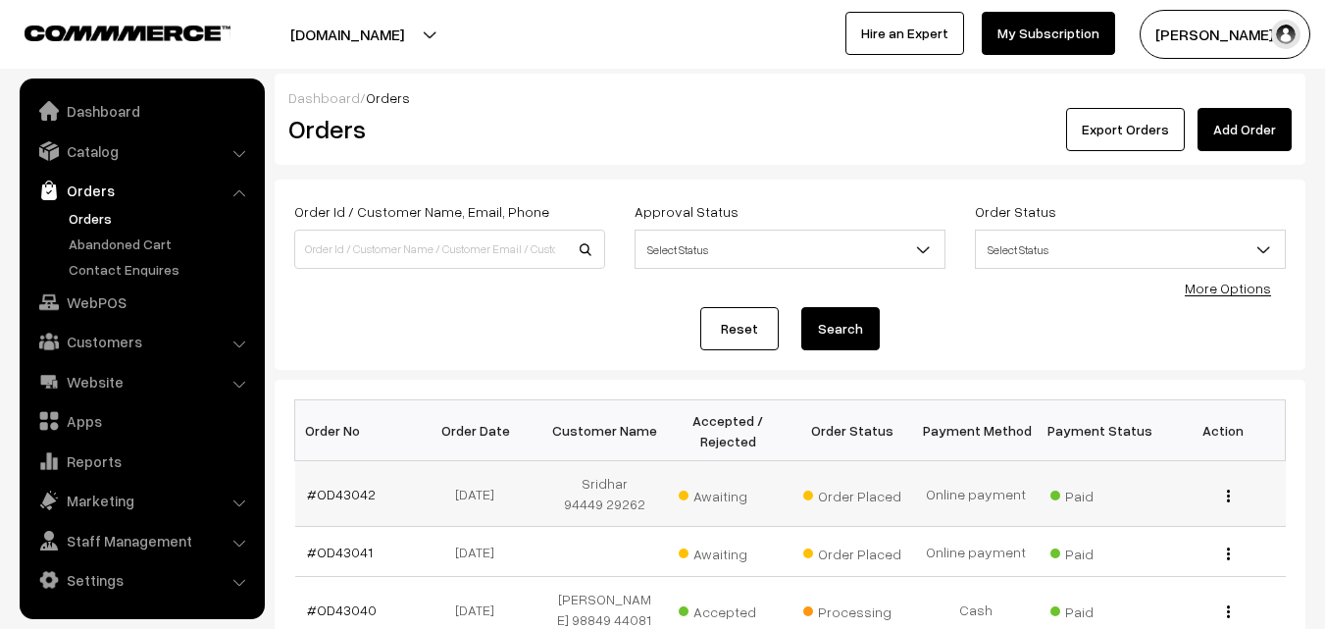
scroll to position [196, 0]
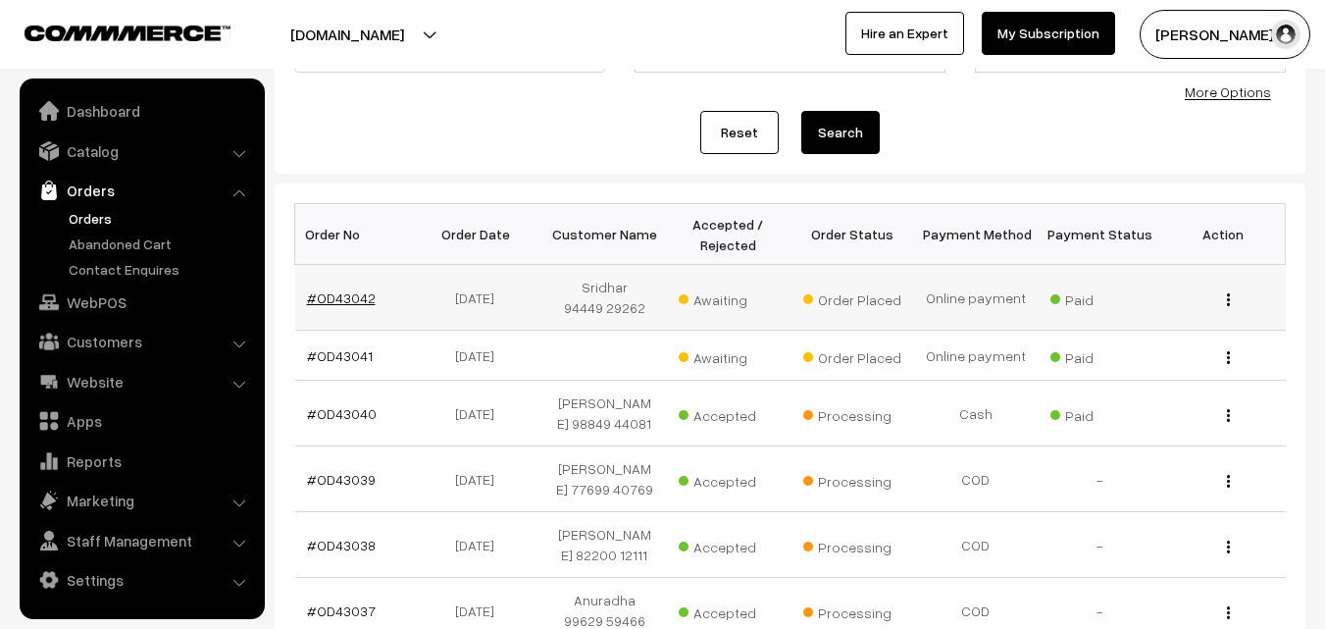
click at [354, 302] on link "#OD43042" at bounding box center [341, 297] width 69 height 17
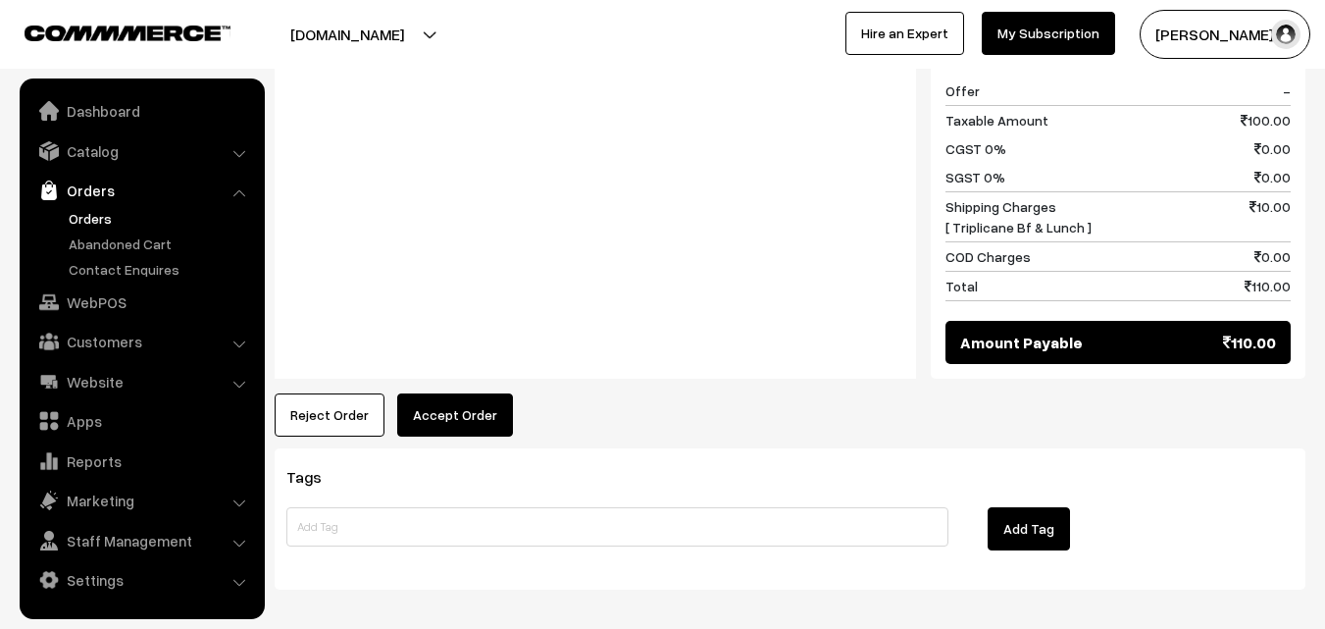
click at [445, 393] on button "Accept Order" at bounding box center [455, 414] width 116 height 43
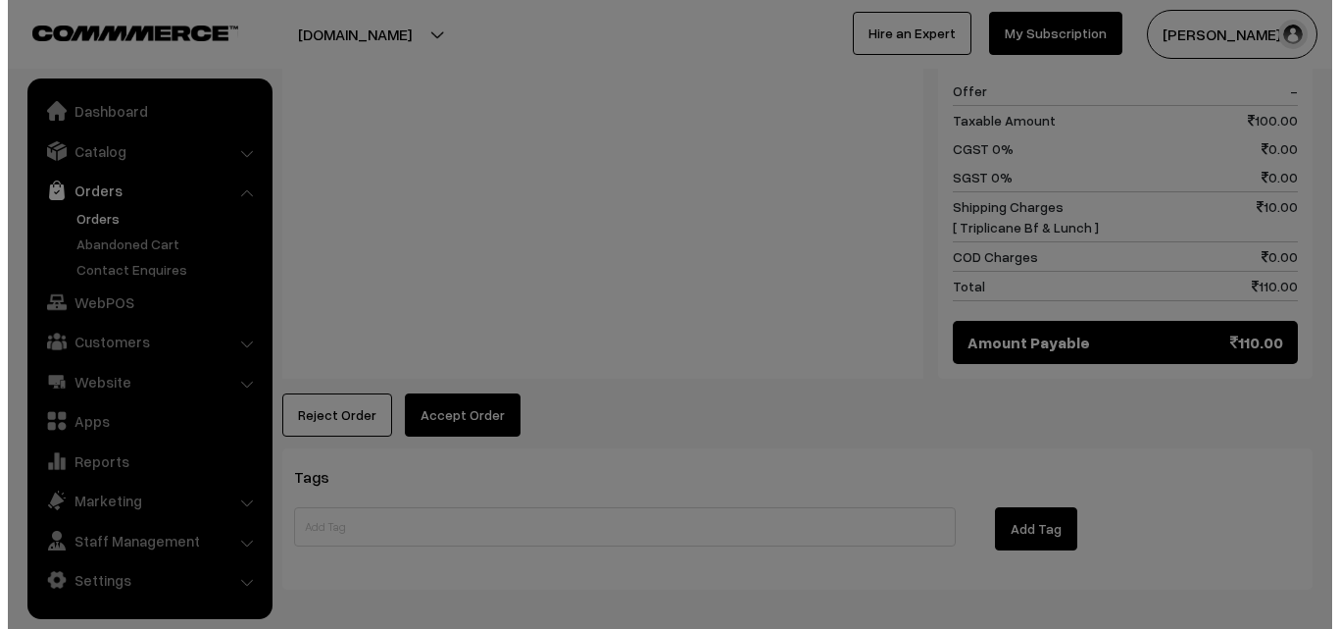
scroll to position [974, 0]
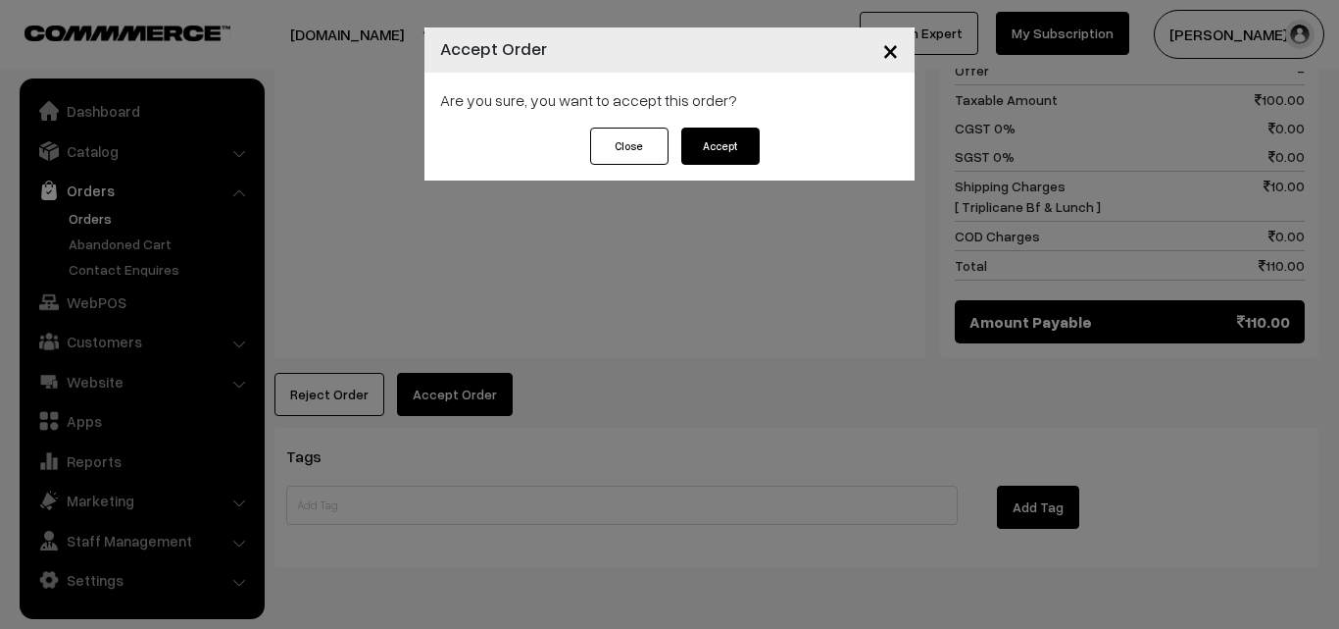
click at [712, 146] on button "Accept" at bounding box center [721, 145] width 78 height 37
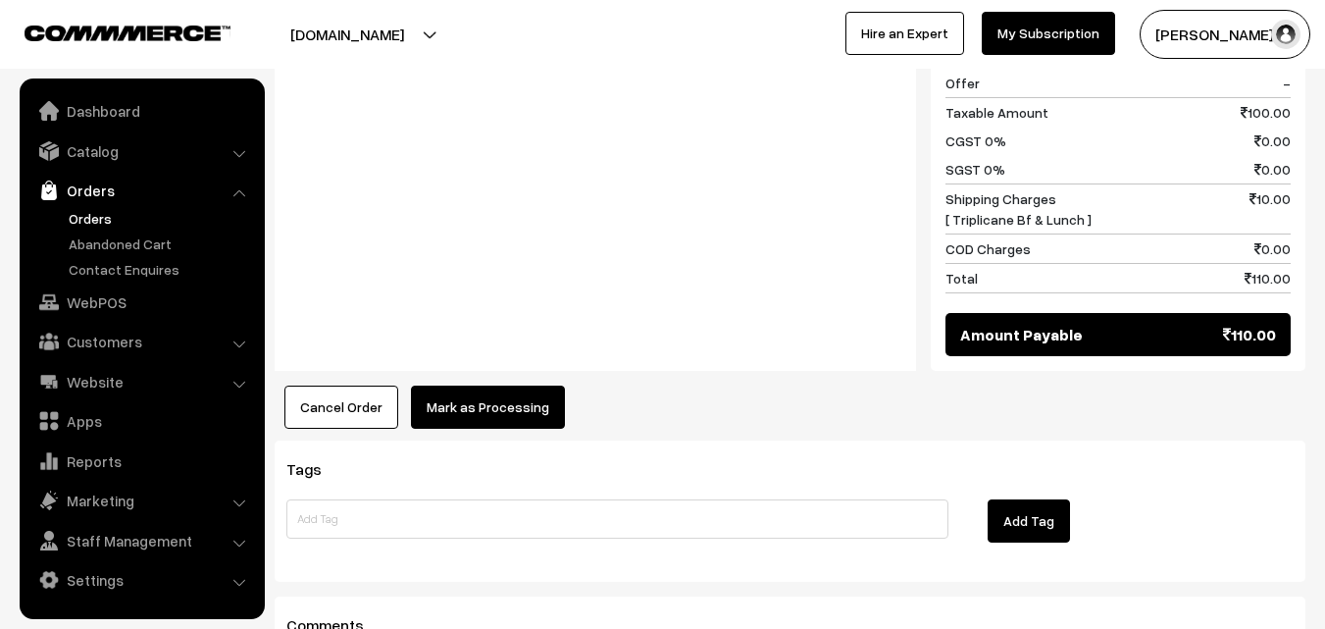
click at [498, 385] on button "Mark as Processing" at bounding box center [488, 406] width 154 height 43
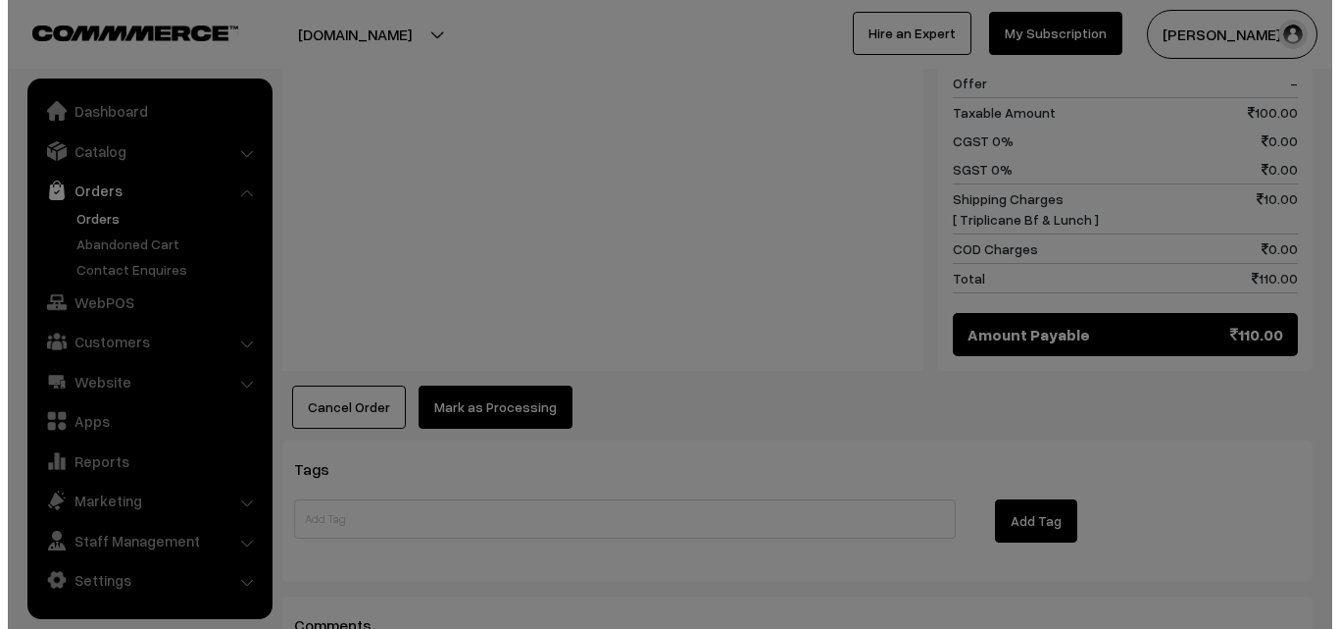
scroll to position [982, 0]
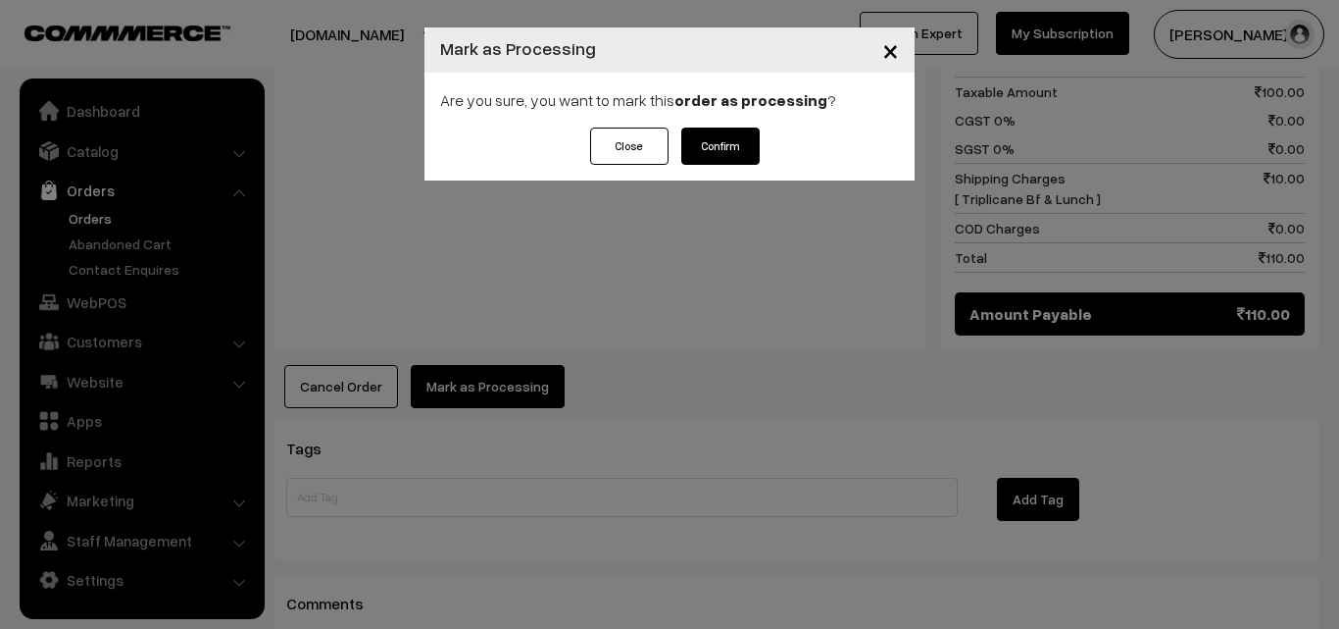
click at [730, 146] on button "Confirm" at bounding box center [721, 145] width 78 height 37
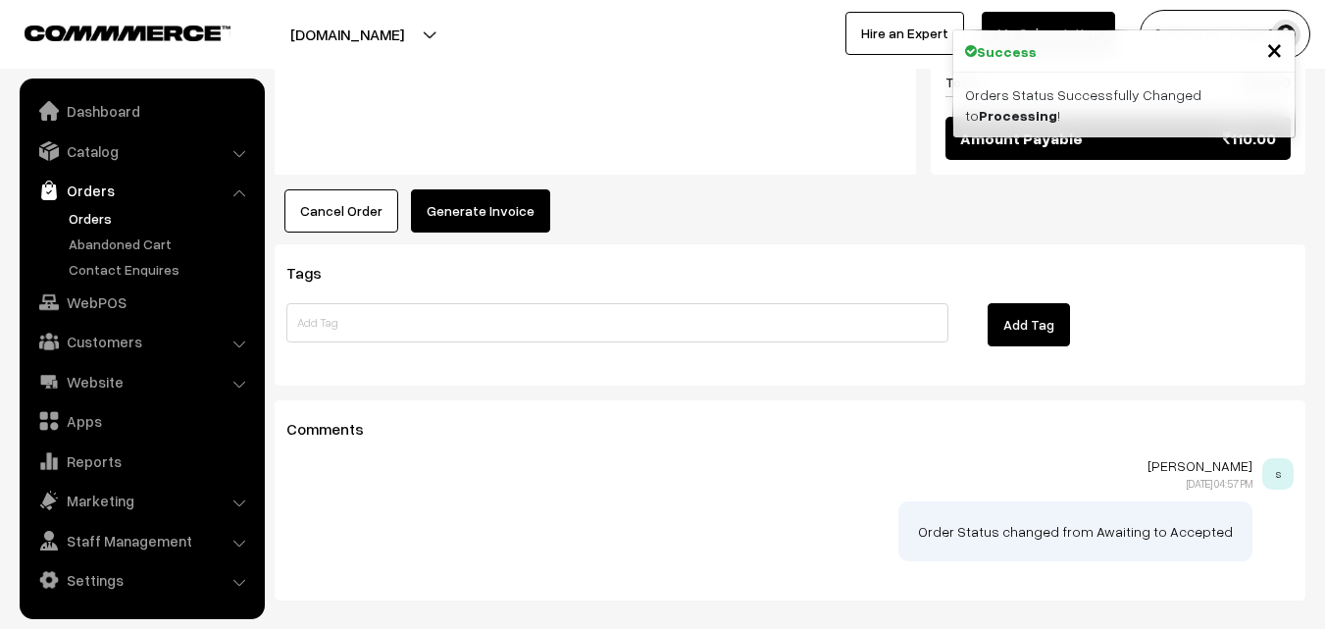
click at [499, 189] on button "Generate Invoice" at bounding box center [480, 210] width 139 height 43
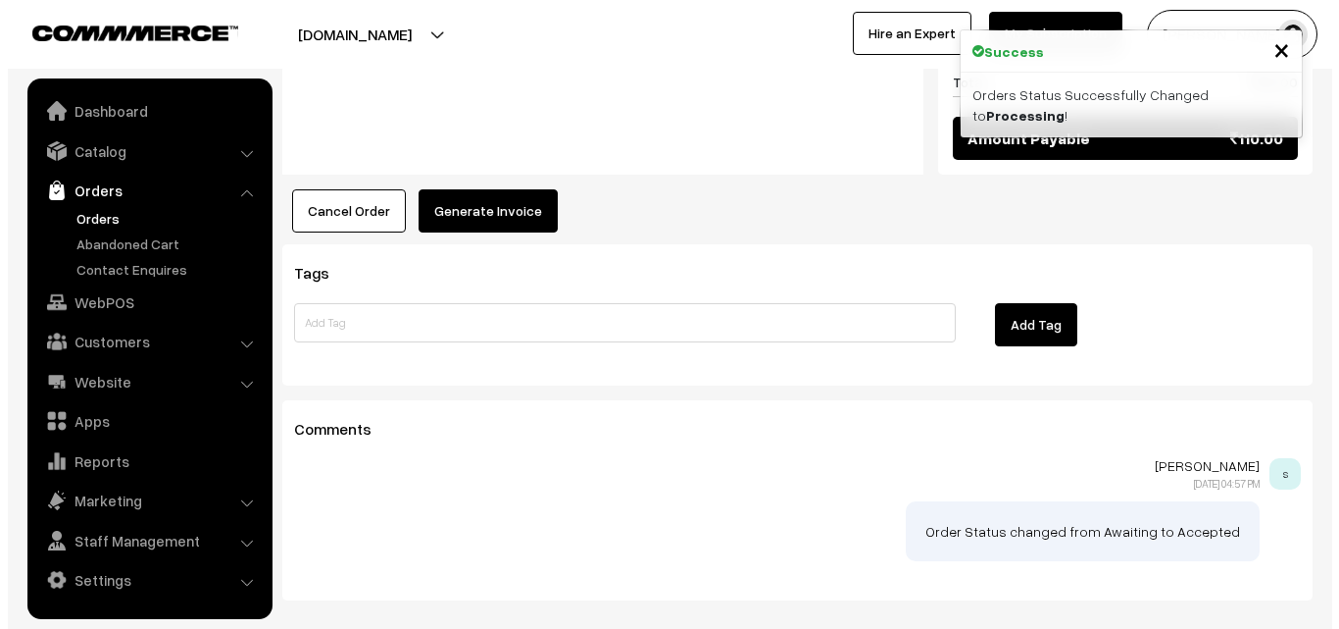
scroll to position [1178, 0]
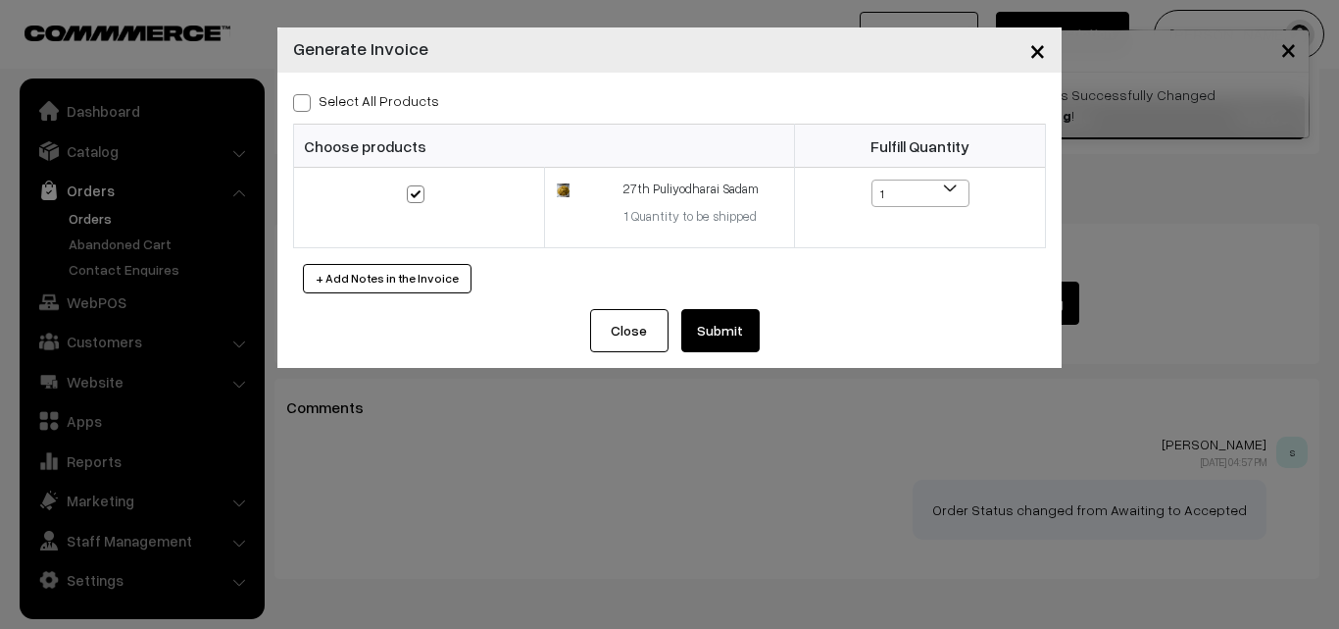
click at [761, 325] on div "Close Submit Back Fulfill Items" at bounding box center [670, 338] width 784 height 59
click at [730, 326] on button "Submit" at bounding box center [721, 330] width 78 height 43
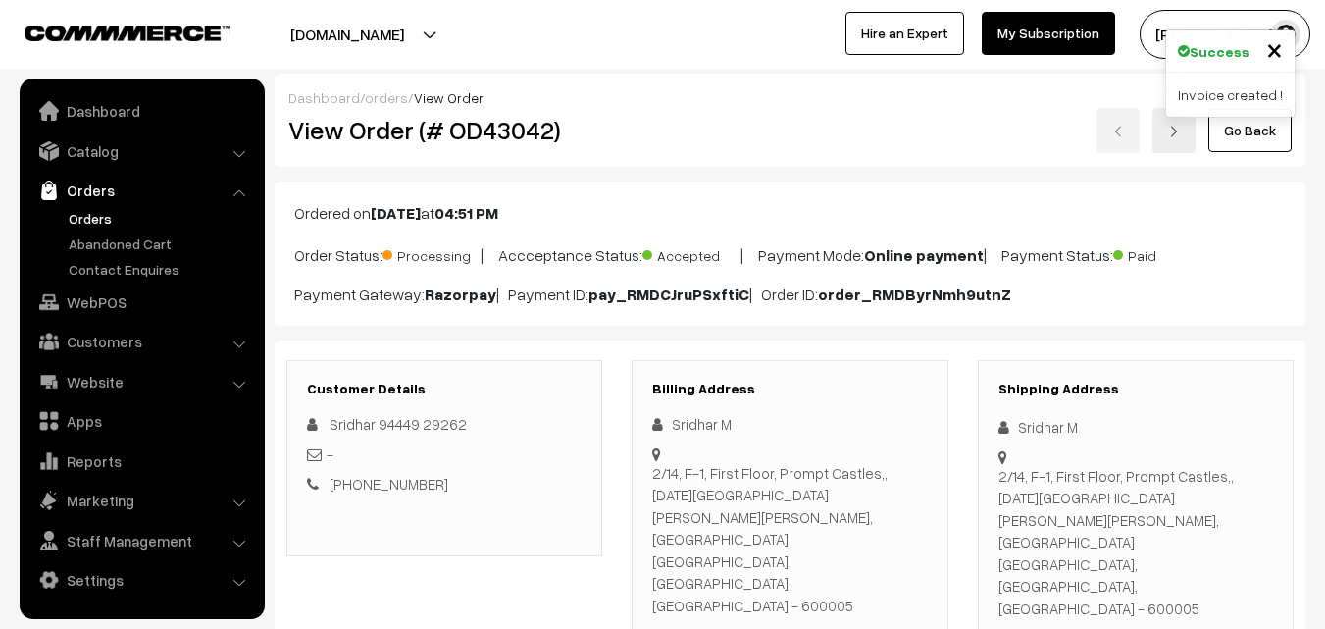
scroll to position [1177, 0]
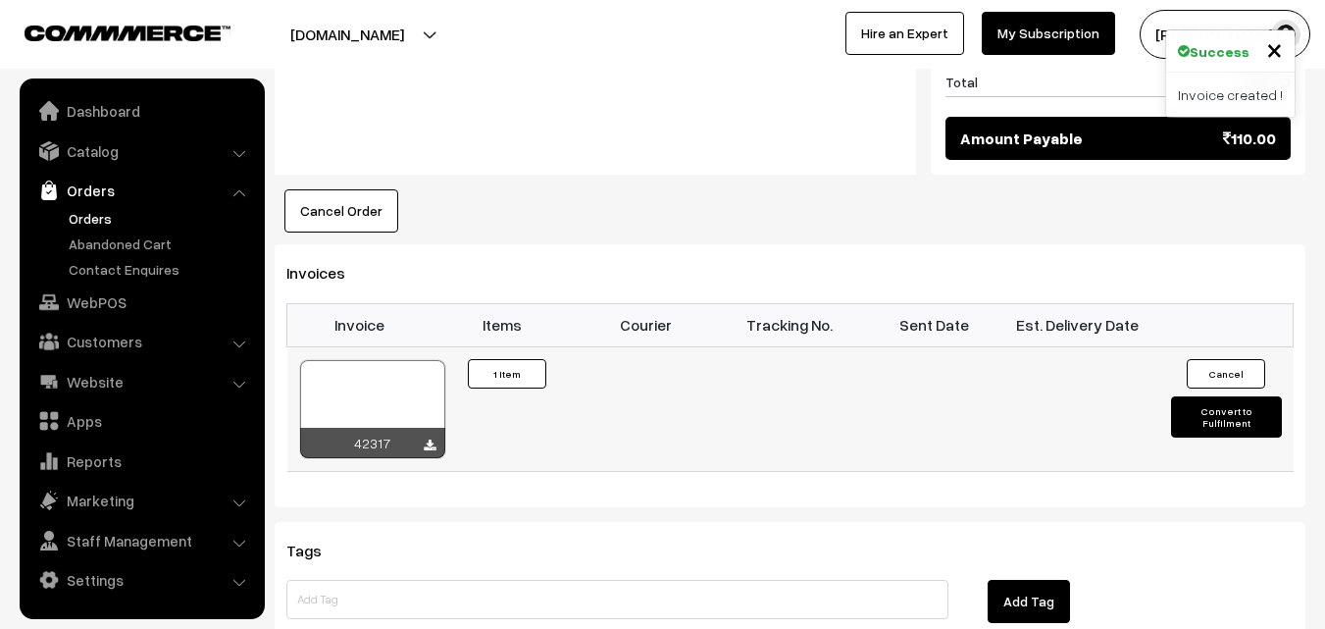
click at [359, 360] on div at bounding box center [372, 409] width 145 height 98
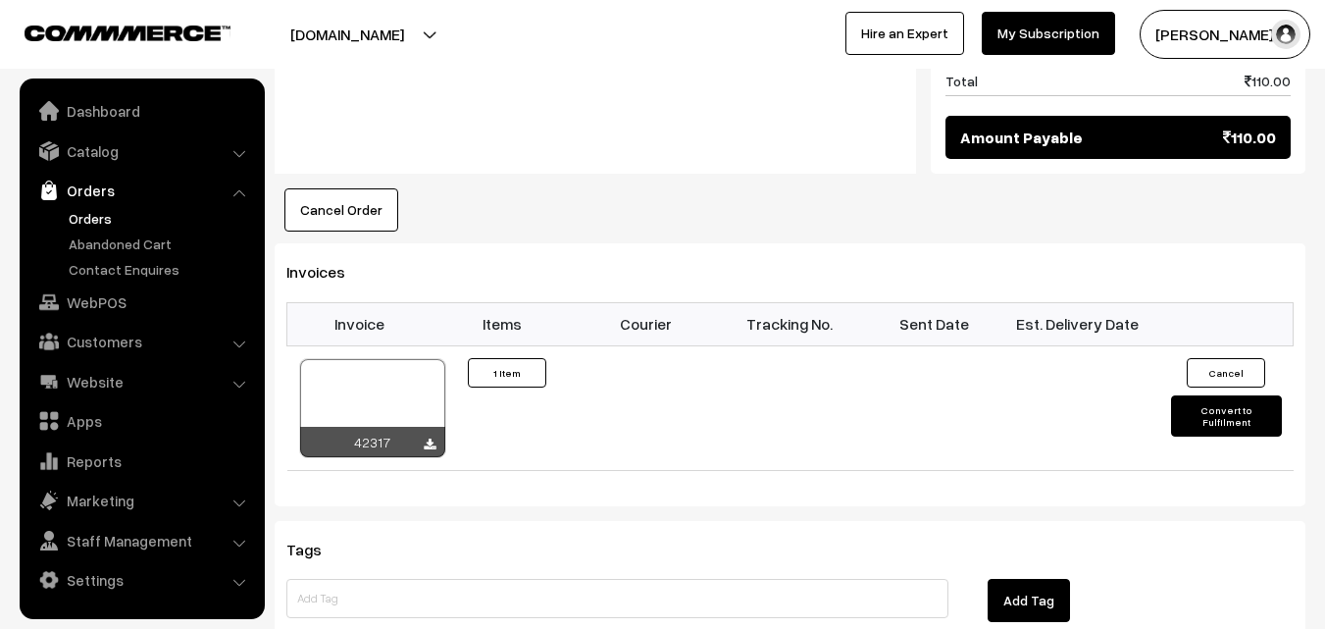
click at [100, 214] on link "Orders" at bounding box center [161, 218] width 194 height 21
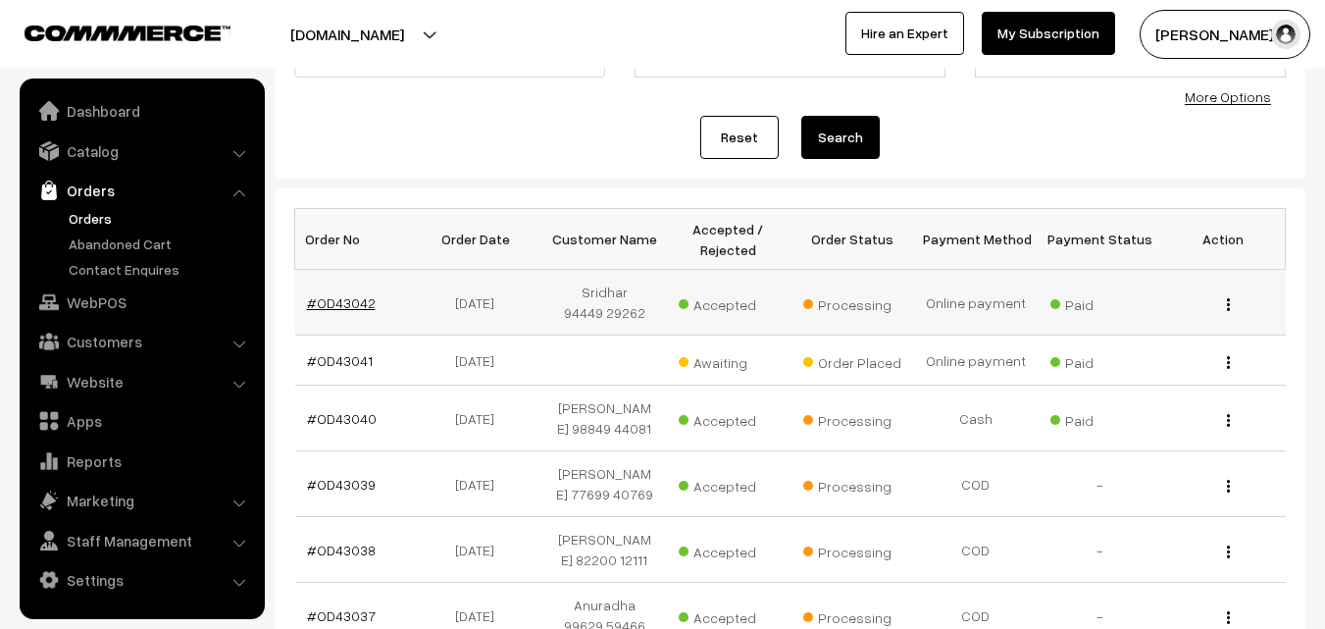
scroll to position [196, 0]
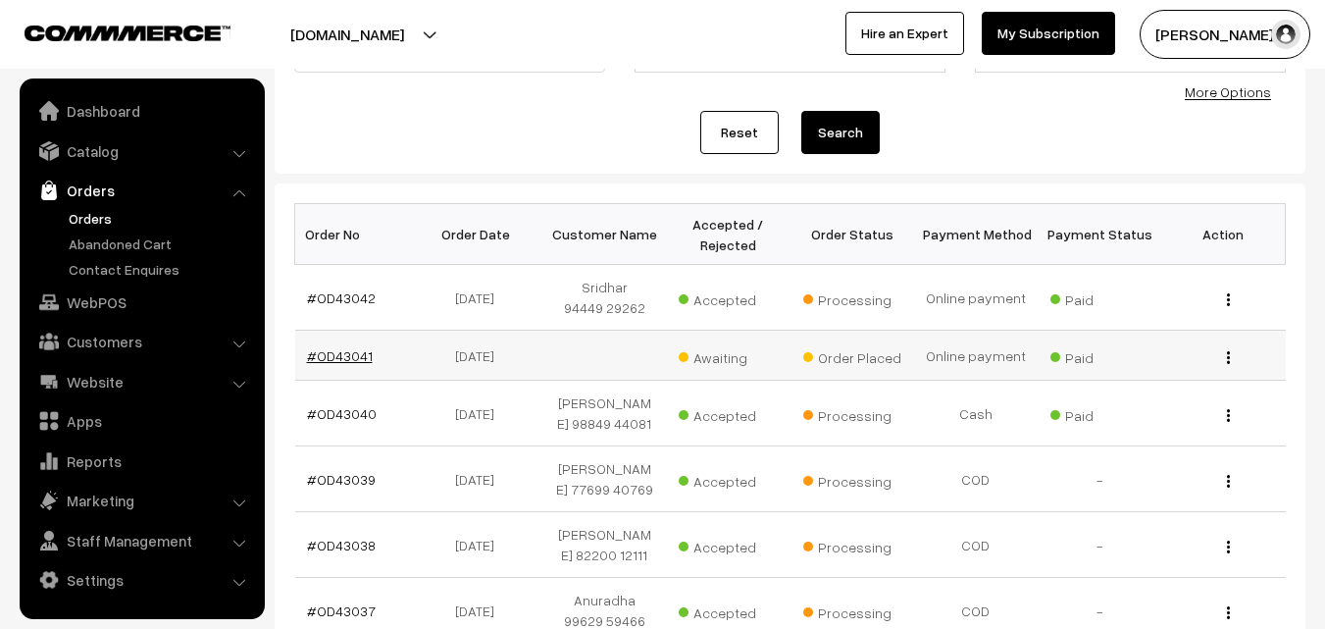
click at [359, 357] on link "#OD43041" at bounding box center [340, 355] width 66 height 17
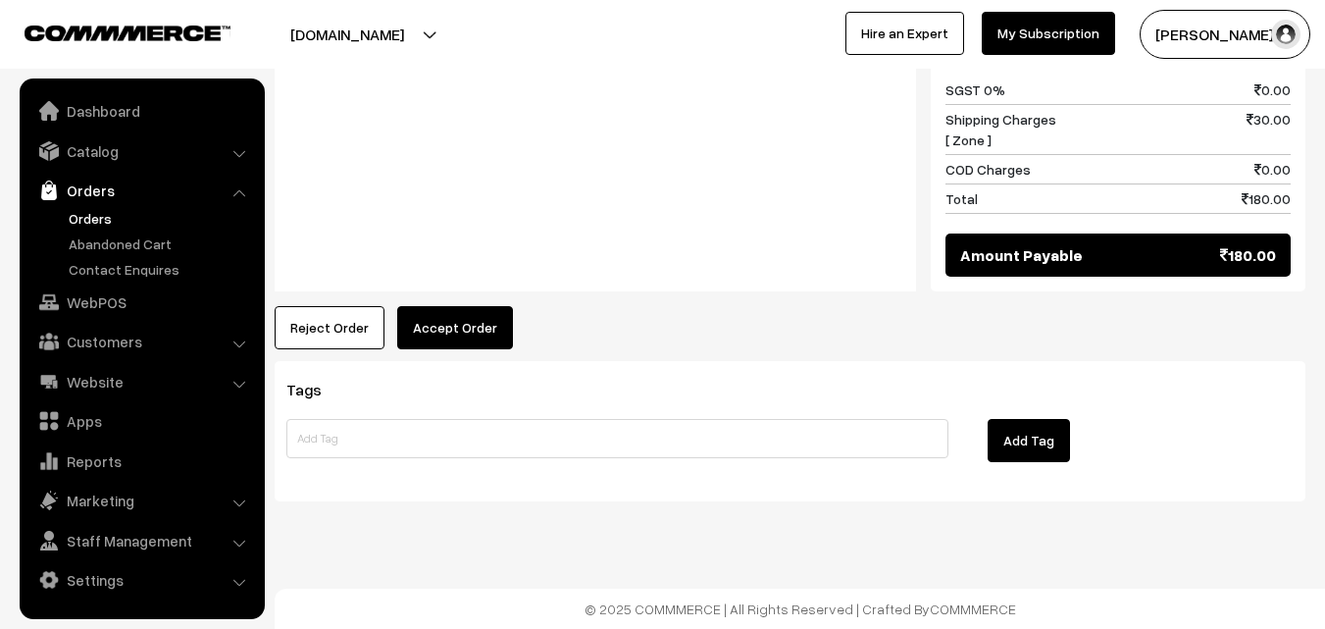
click at [455, 307] on button "Accept Order" at bounding box center [455, 327] width 116 height 43
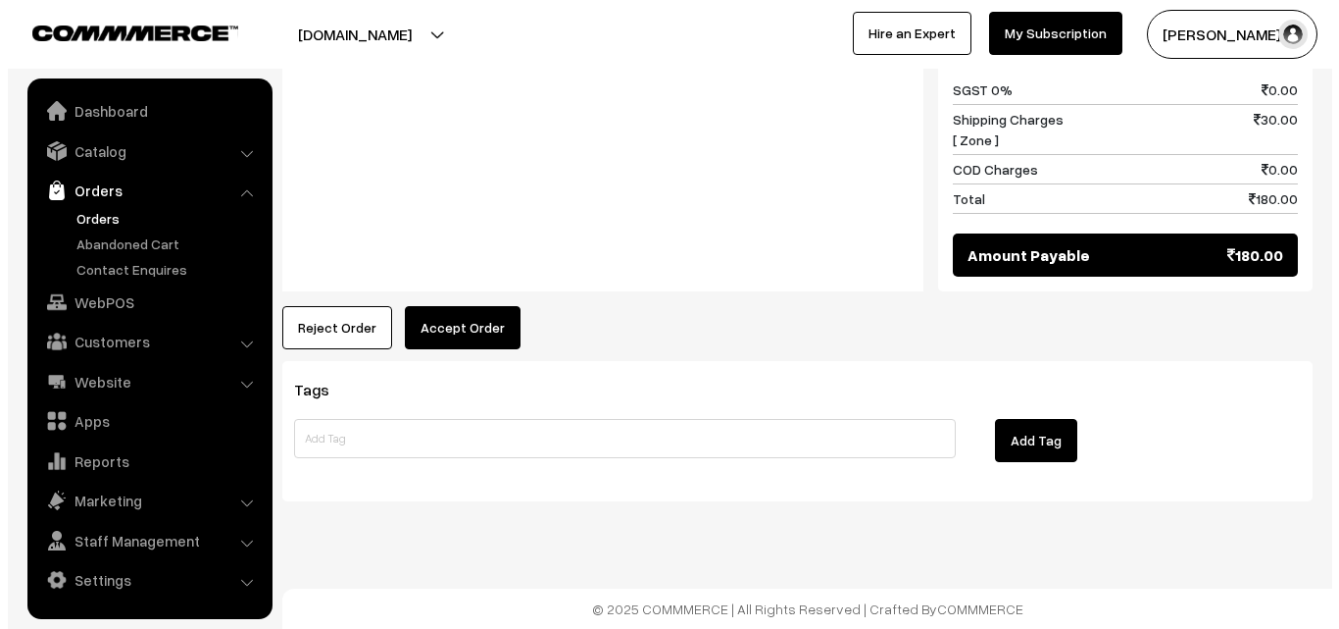
scroll to position [996, 0]
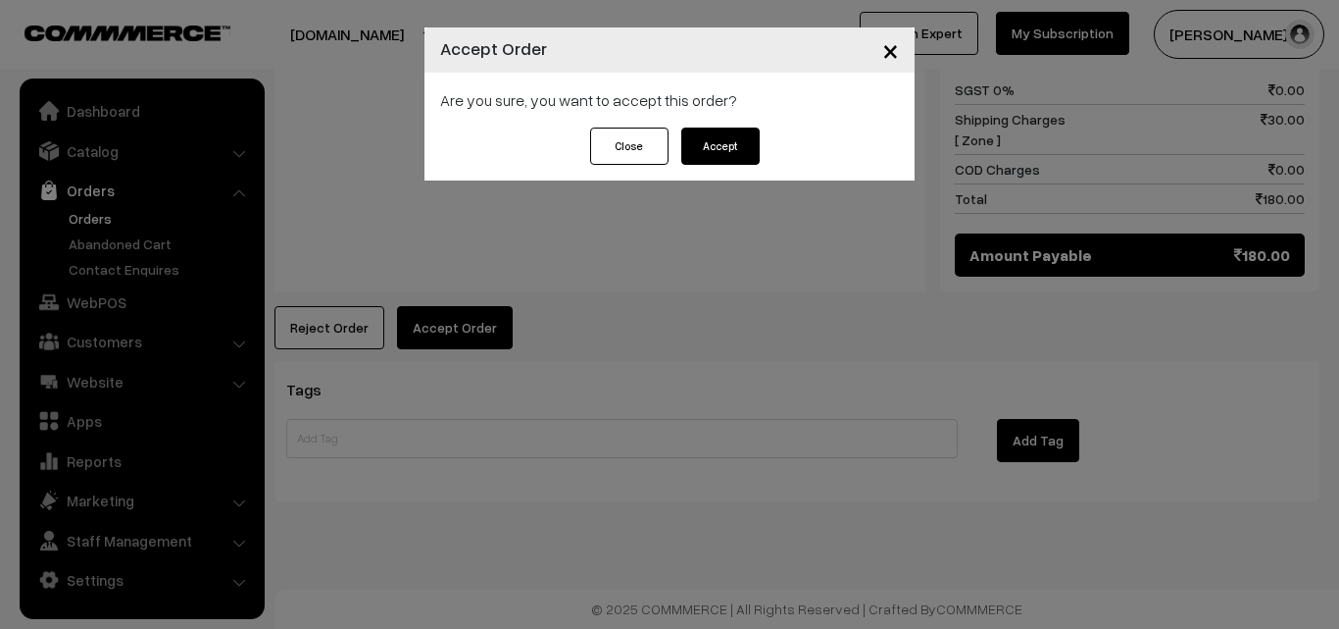
click at [722, 147] on button "Accept" at bounding box center [721, 145] width 78 height 37
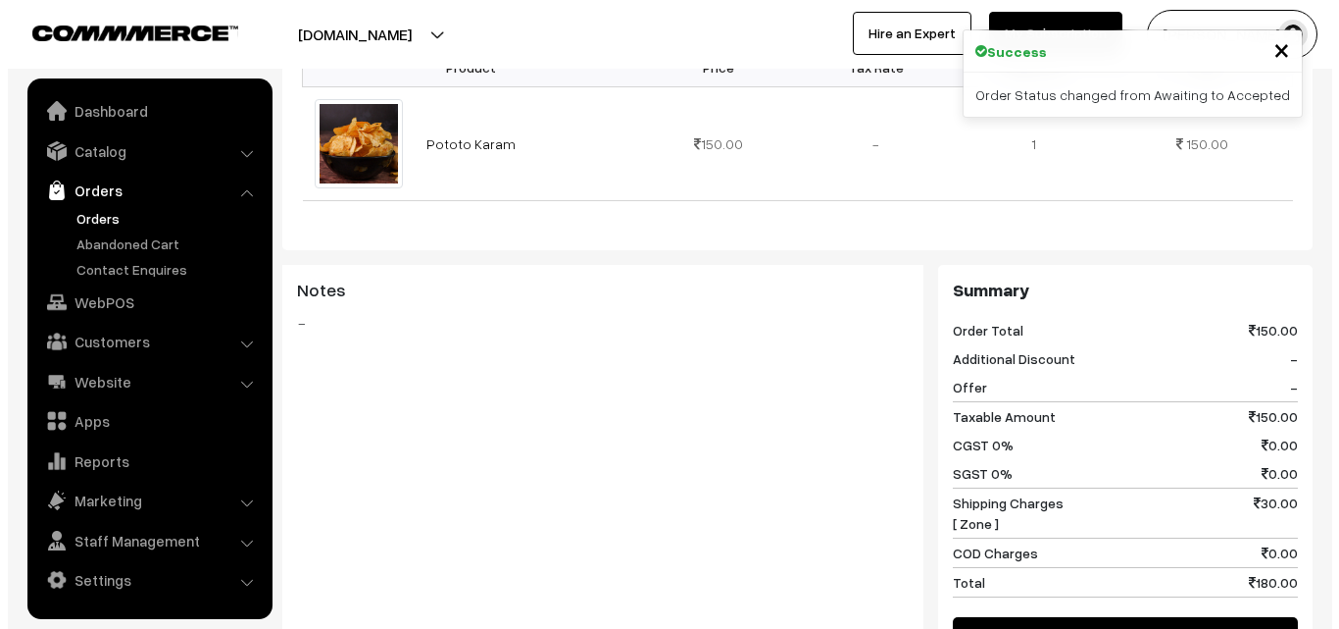
scroll to position [784, 0]
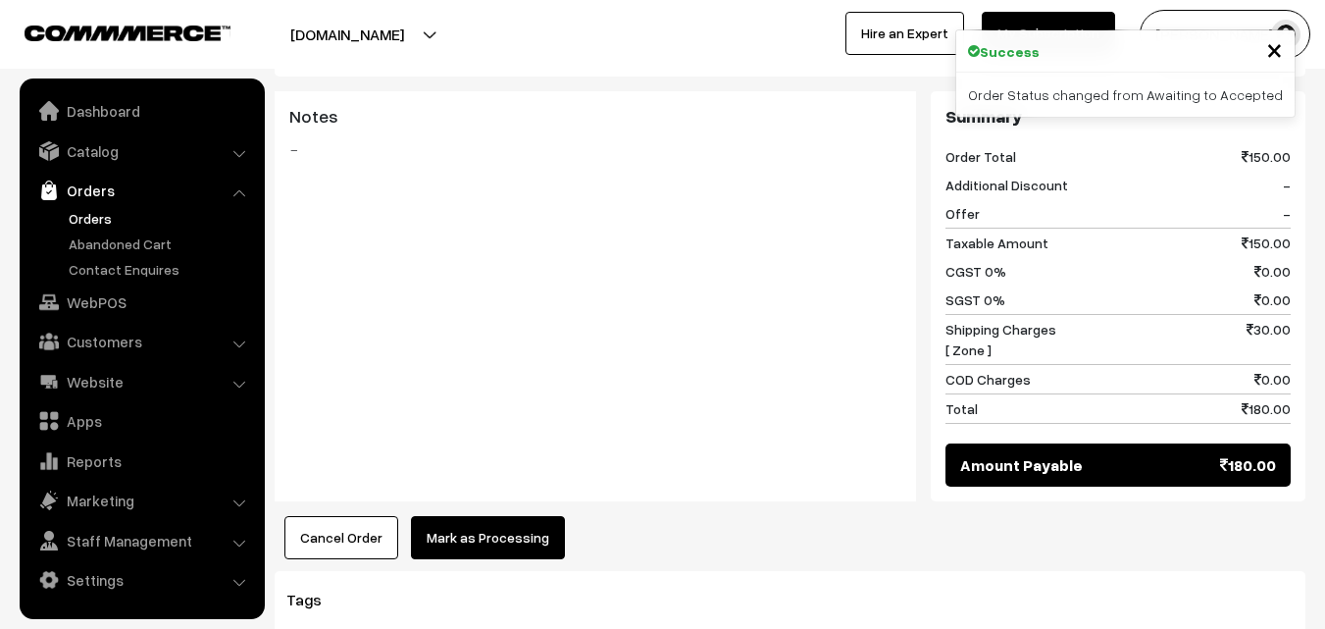
click at [475, 537] on button "Mark as Processing" at bounding box center [488, 537] width 154 height 43
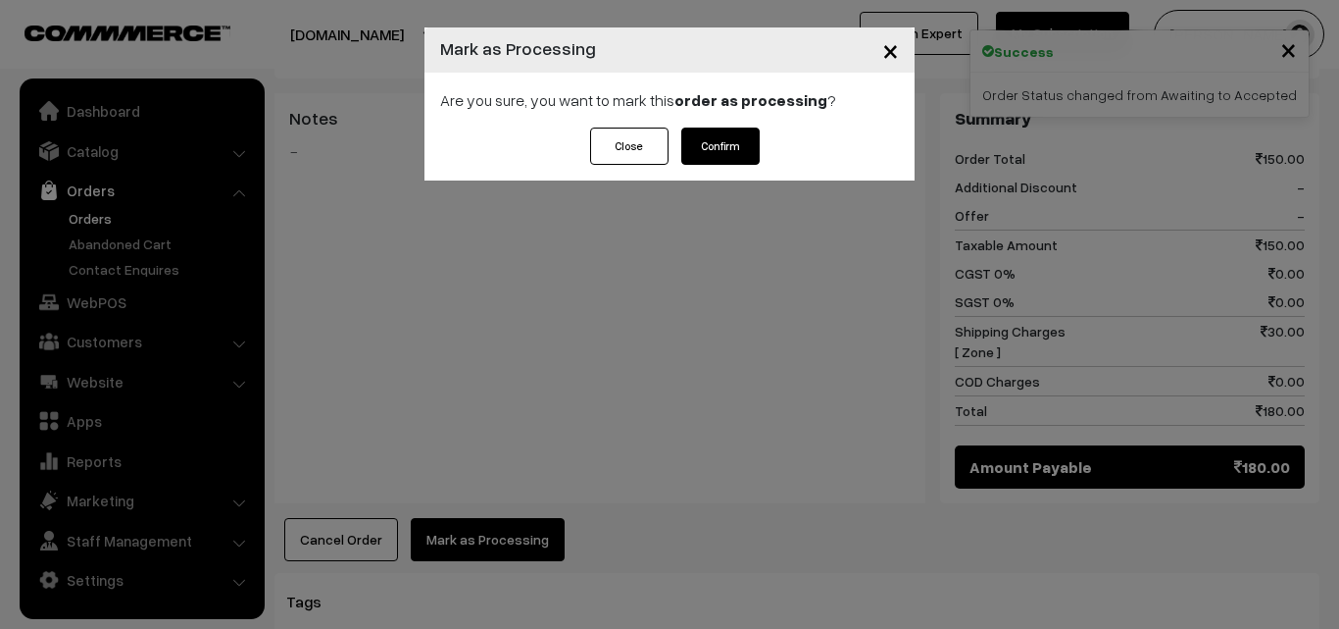
click at [726, 141] on button "Confirm" at bounding box center [721, 145] width 78 height 37
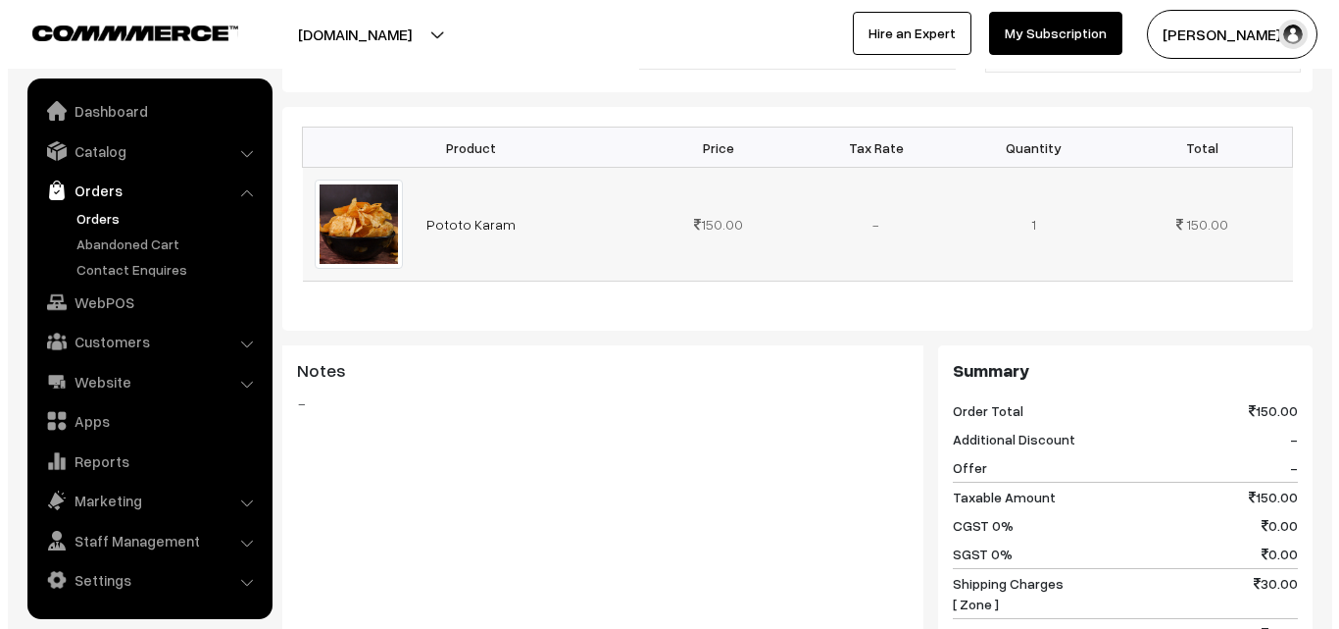
scroll to position [784, 0]
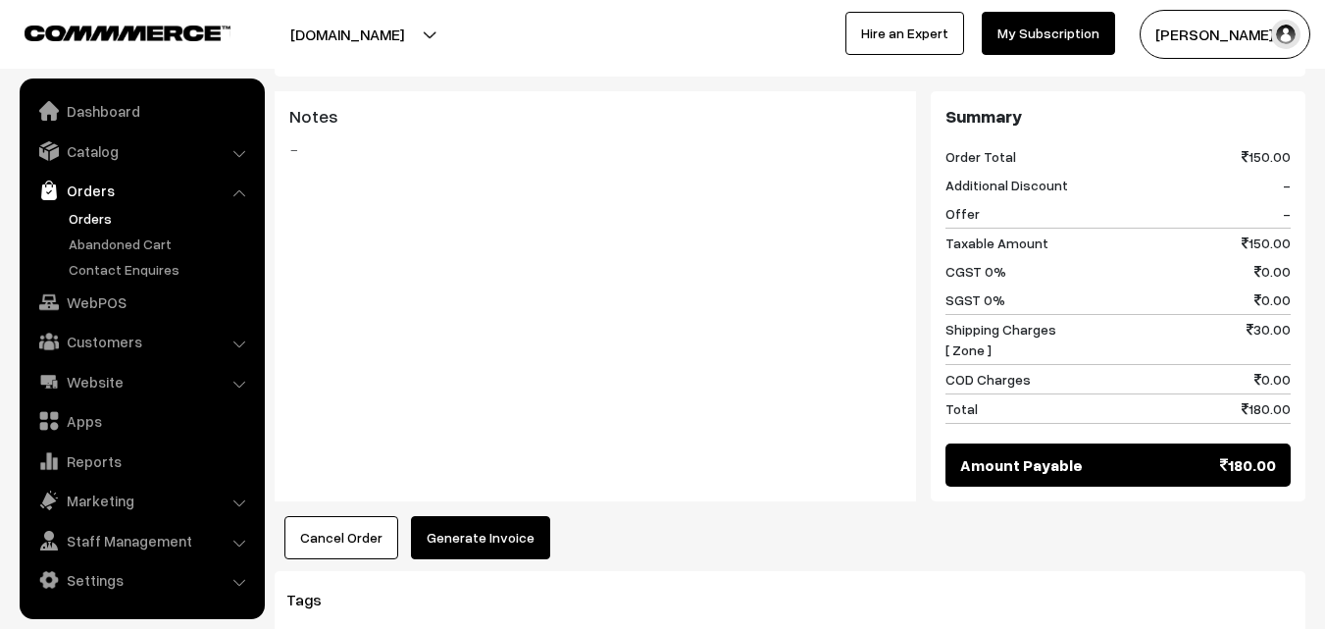
click at [476, 525] on button "Generate Invoice" at bounding box center [480, 537] width 139 height 43
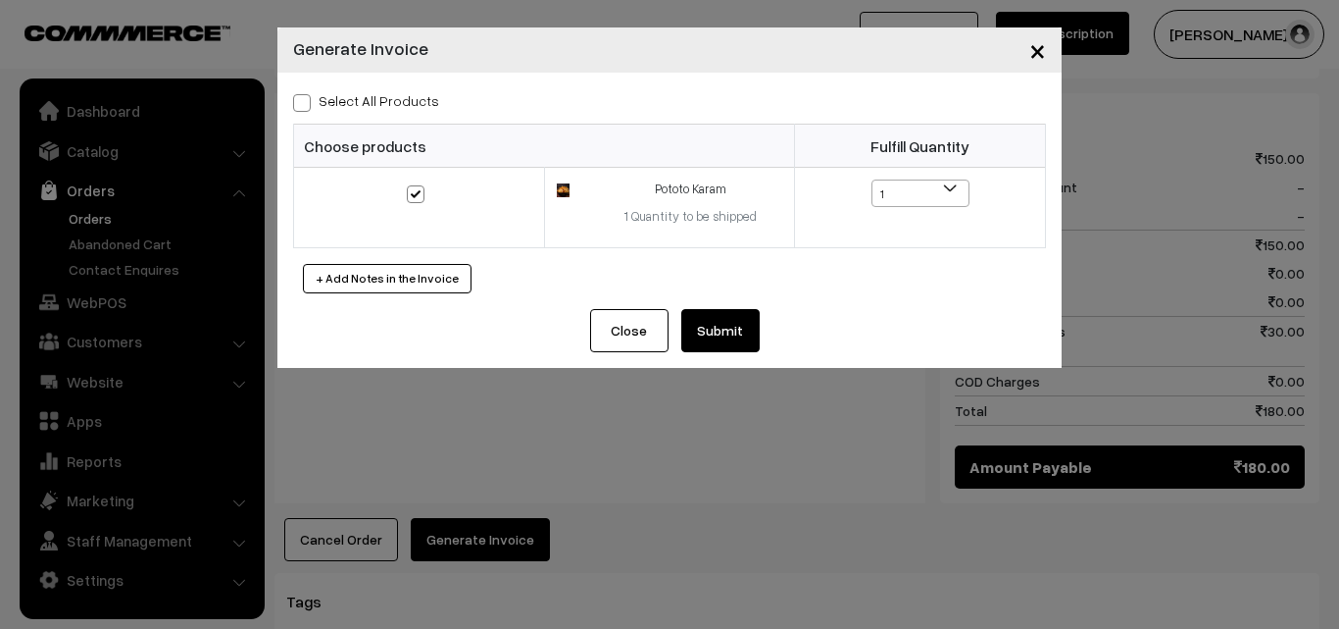
click at [712, 335] on button "Submit" at bounding box center [721, 330] width 78 height 43
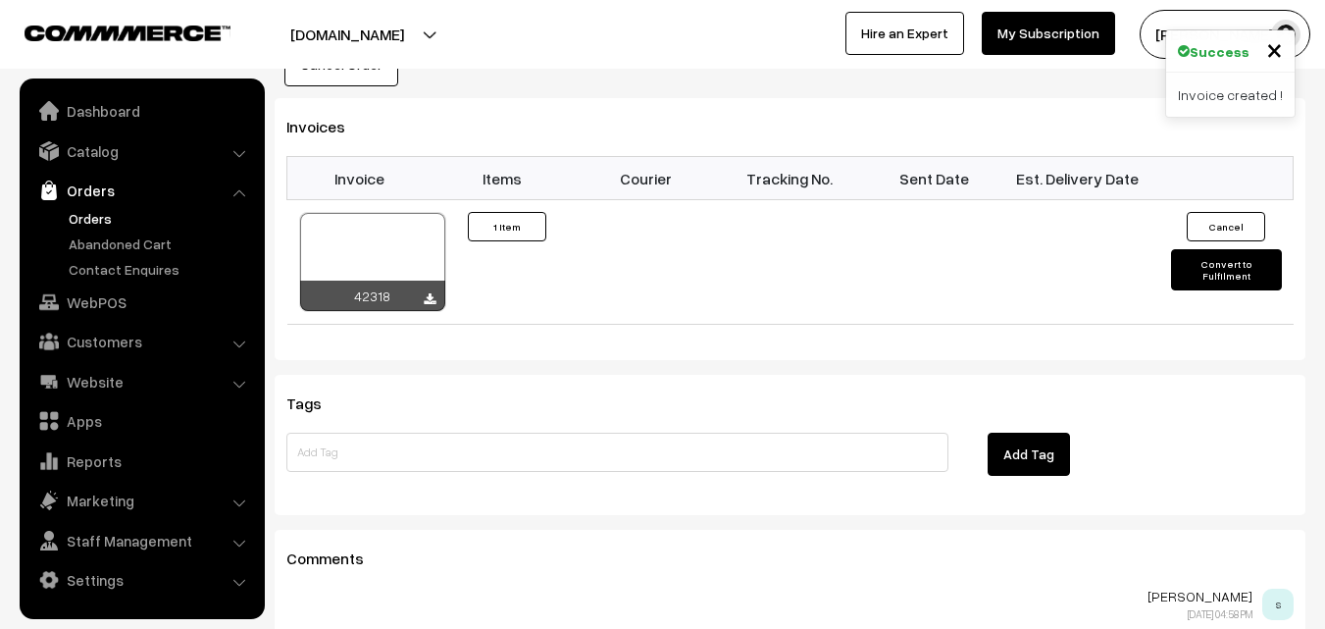
scroll to position [1275, 0]
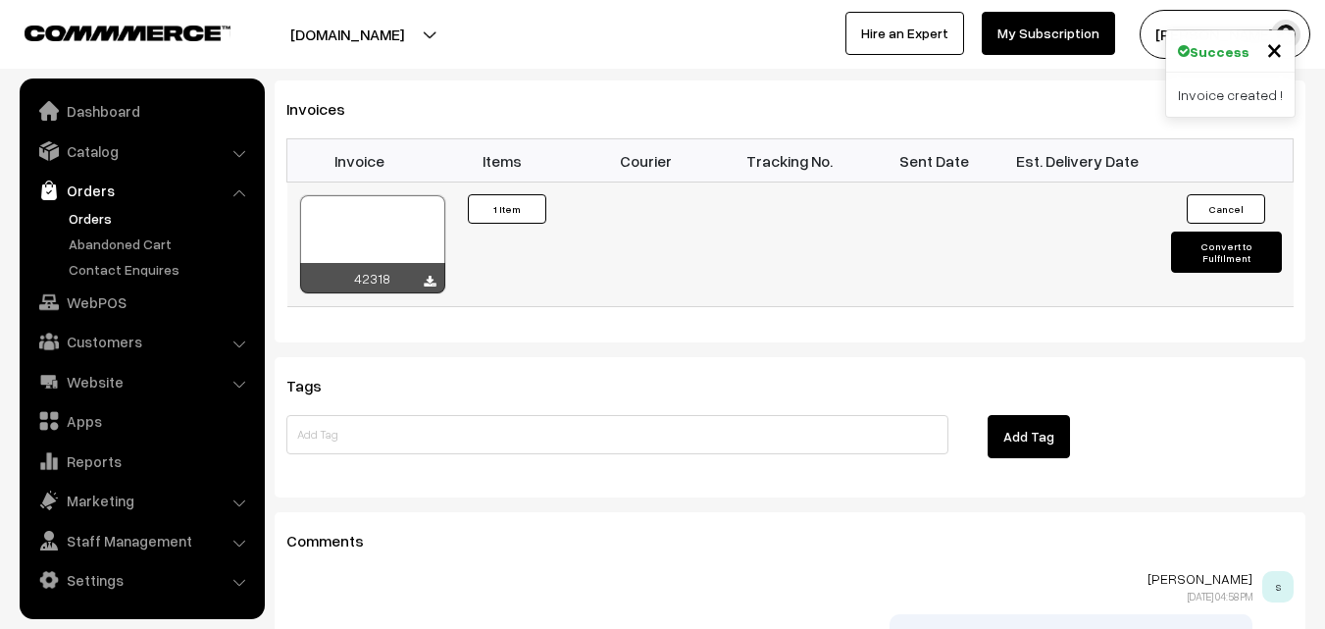
drag, startPoint x: 315, startPoint y: 268, endPoint x: 369, endPoint y: 286, distance: 57.1
click at [321, 265] on div "42318" at bounding box center [372, 278] width 145 height 30
click at [417, 225] on div at bounding box center [372, 244] width 145 height 98
click at [76, 217] on link "Orders" at bounding box center [161, 218] width 194 height 21
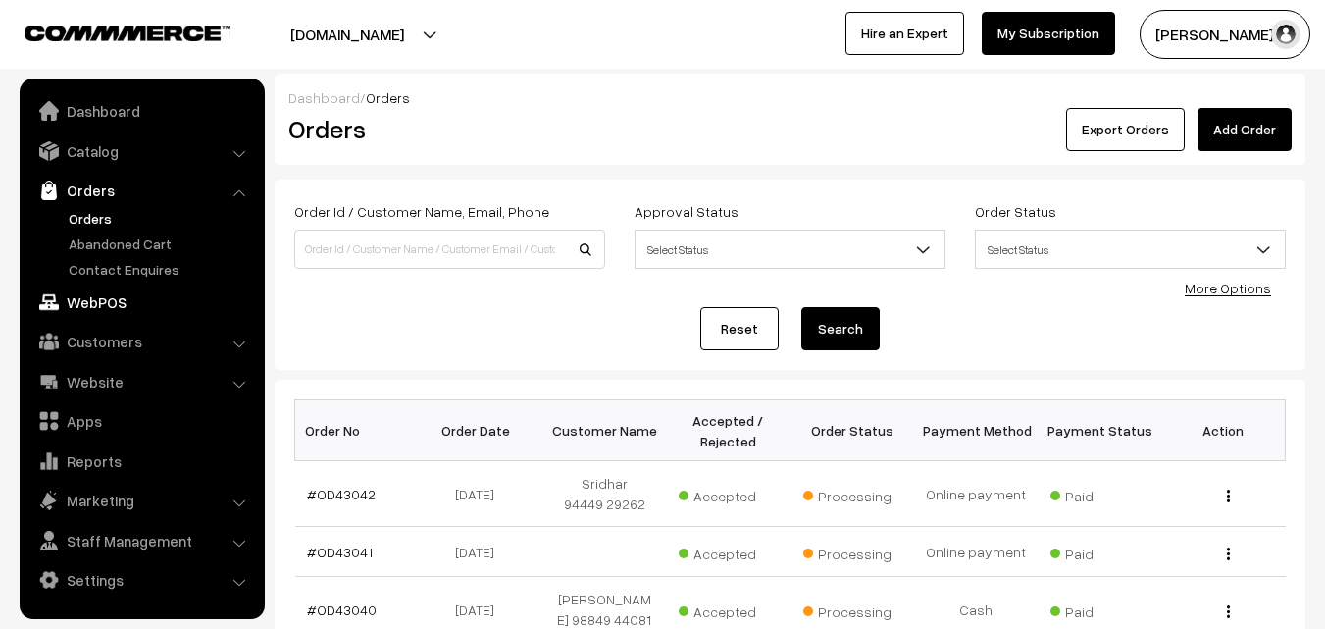
click at [113, 312] on link "WebPOS" at bounding box center [141, 301] width 233 height 35
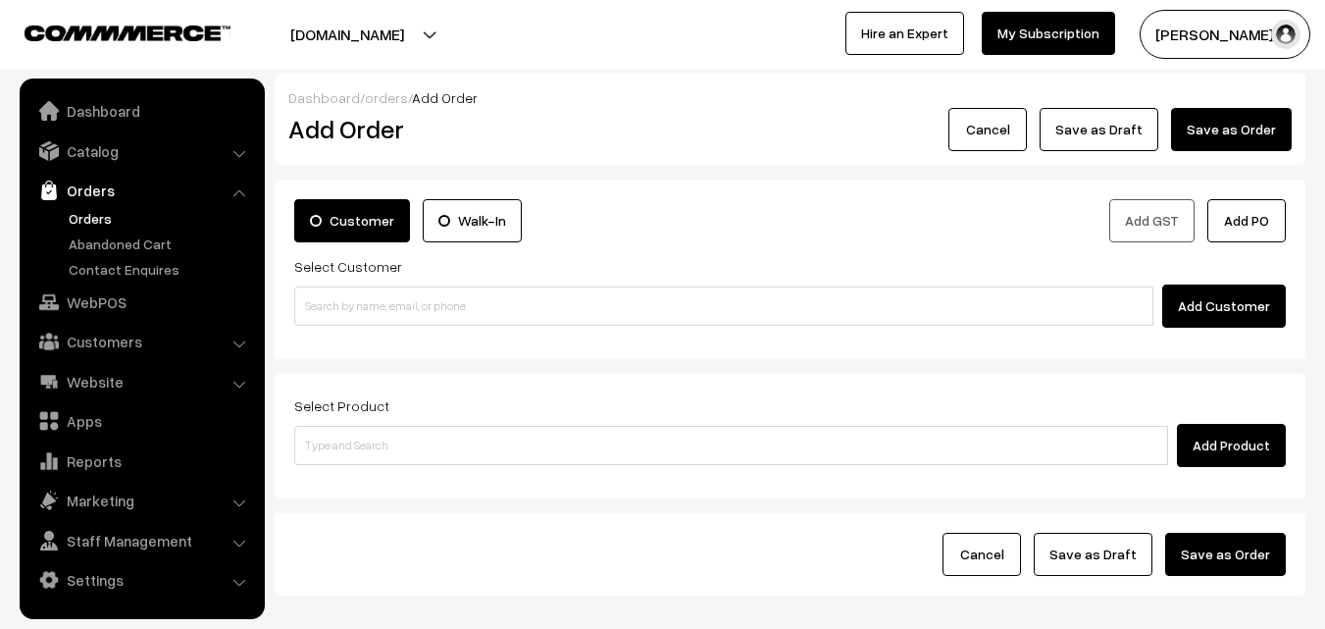
click at [454, 328] on div "Customer Walk-In Add GST Add PO Select Customer Add Customer" at bounding box center [790, 268] width 1031 height 179
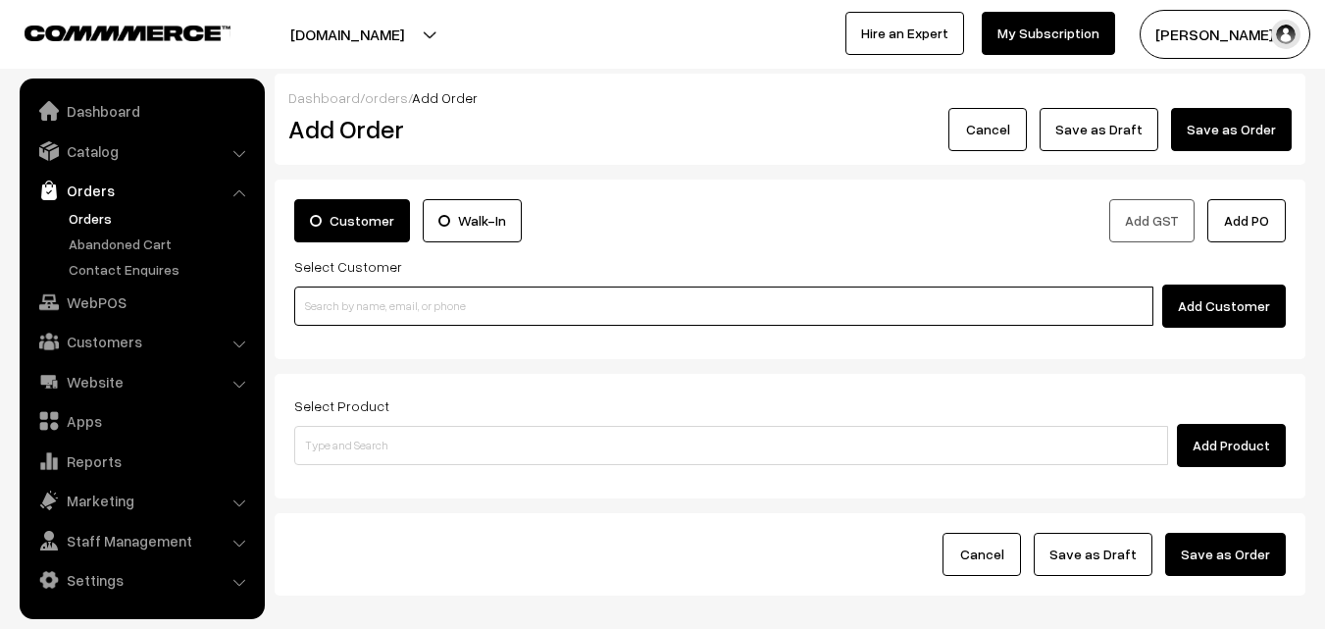
click at [378, 292] on input at bounding box center [723, 305] width 859 height 39
paste input "98843 51594"
click at [350, 293] on input "98843 51594" at bounding box center [723, 305] width 859 height 39
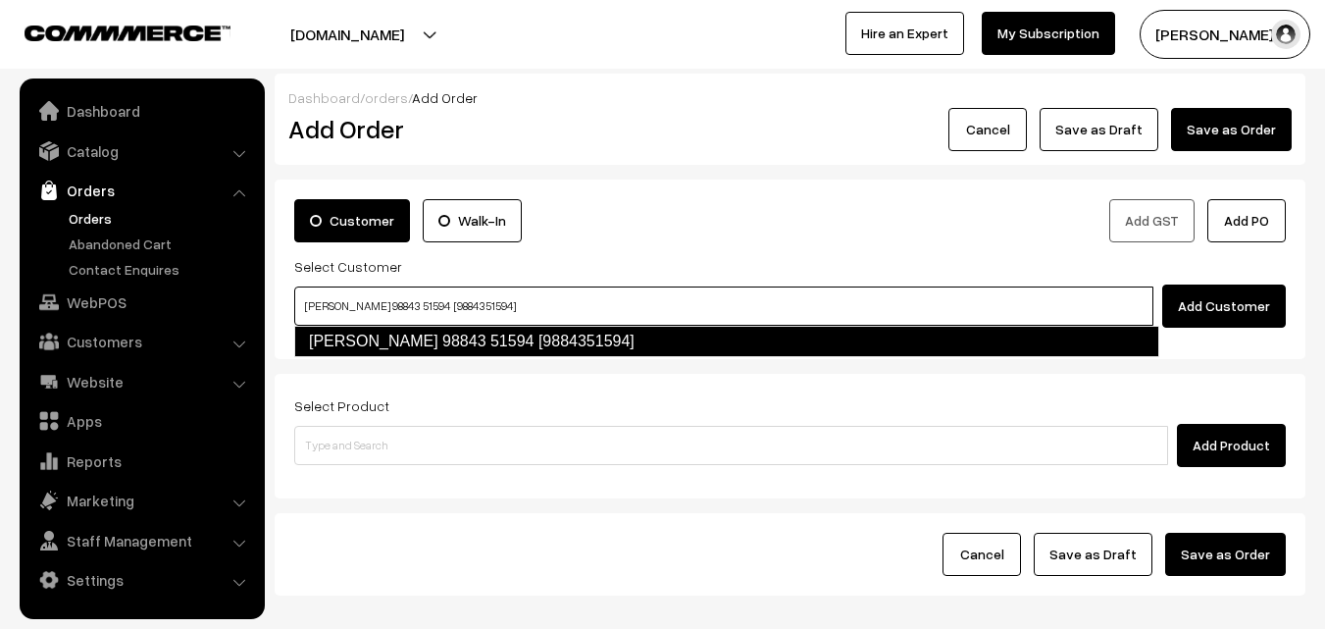
type input "Radha Aravamudan 98843 51594 [9884351594]"
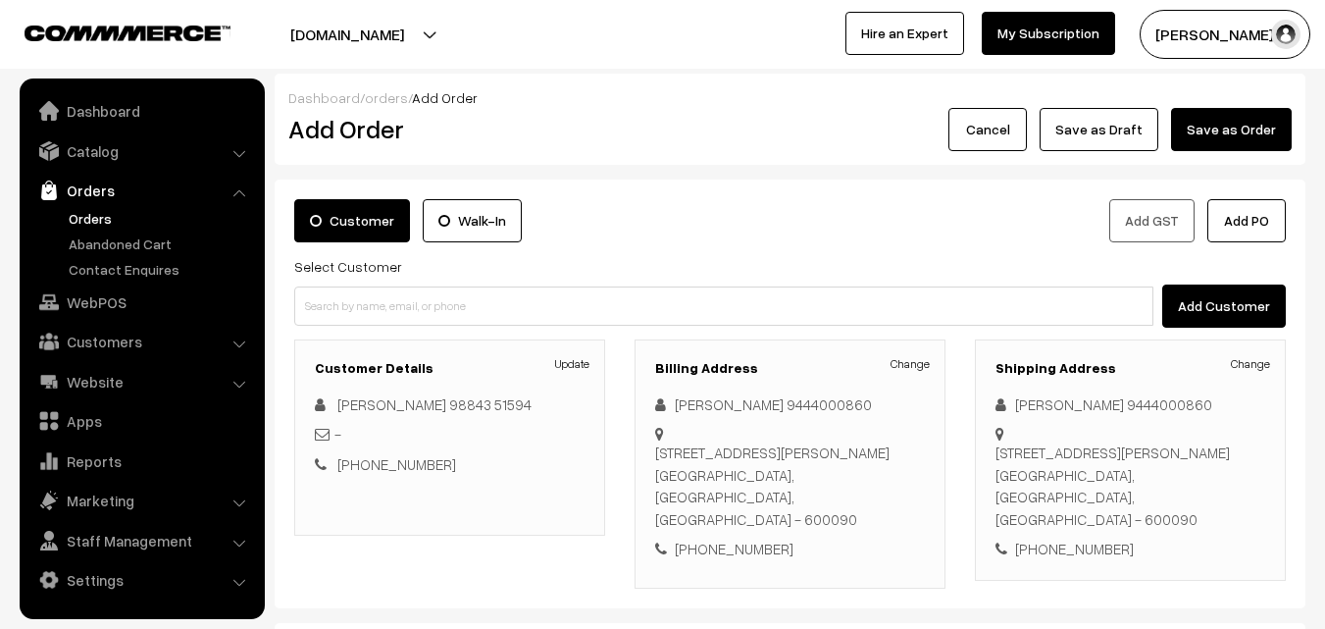
scroll to position [294, 0]
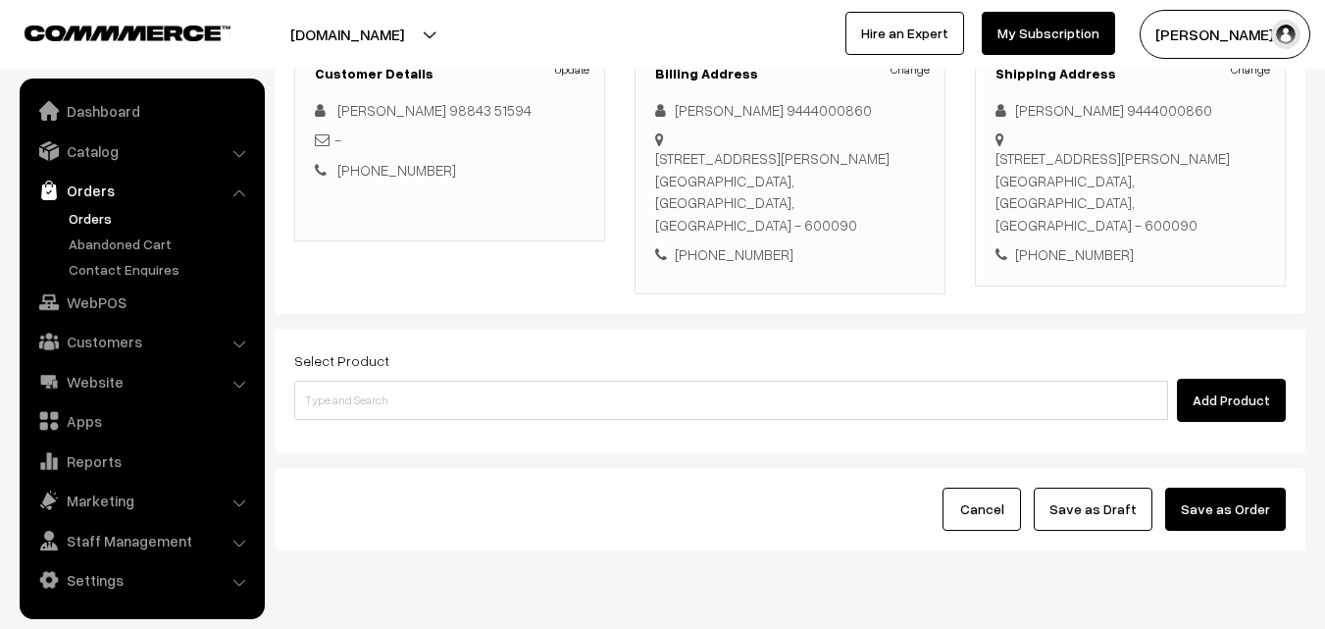
drag, startPoint x: 570, startPoint y: 334, endPoint x: 582, endPoint y: 374, distance: 41.2
click at [578, 349] on div "Select Product Add Product" at bounding box center [789, 385] width 991 height 74
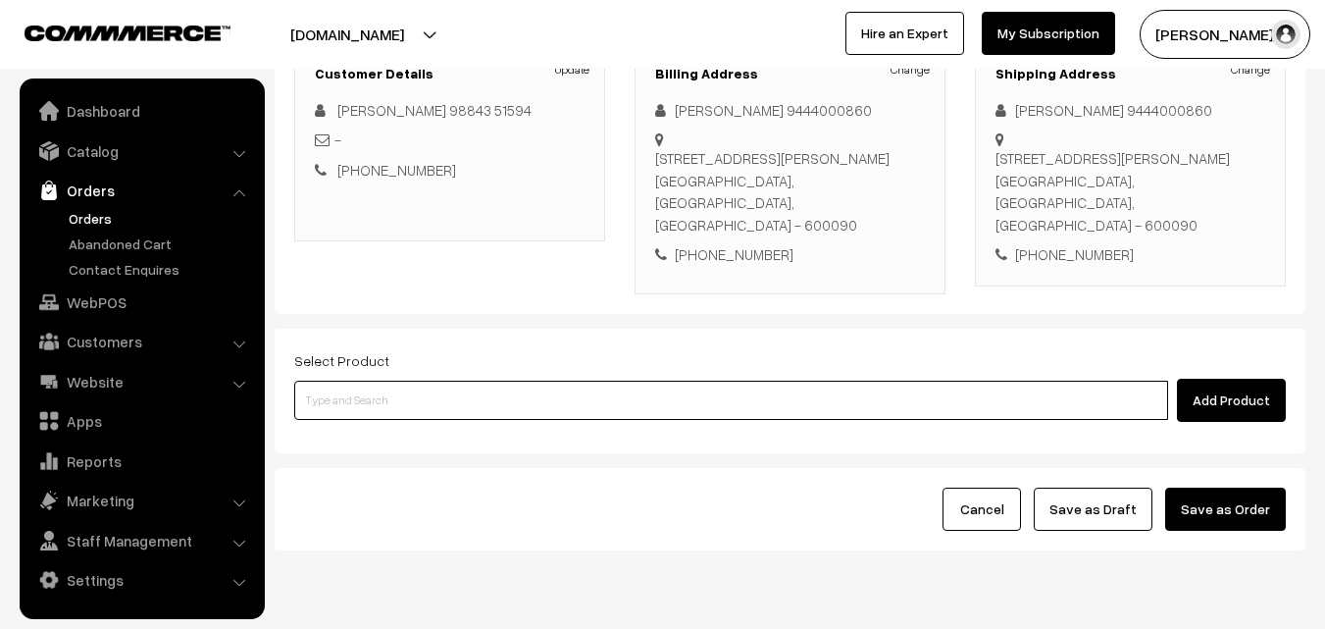
click at [575, 380] on input at bounding box center [731, 399] width 874 height 39
type input "k"
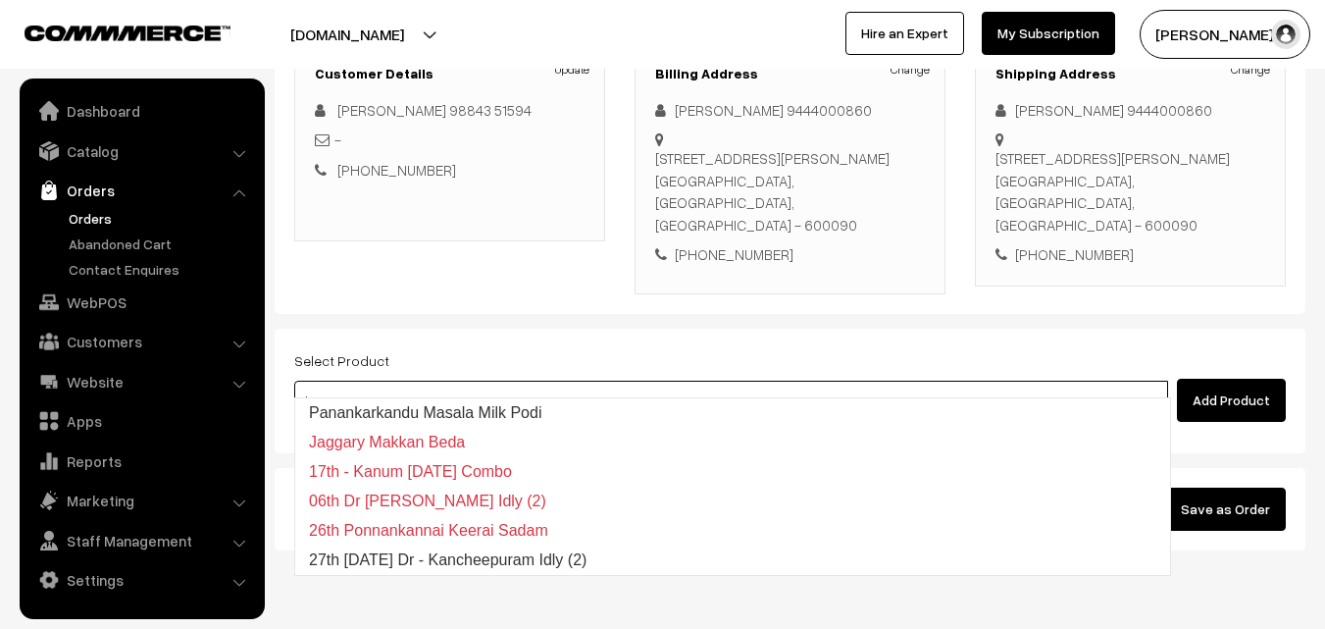
type input "27th Saturday Dr - Kancheepuram Idly (2)"
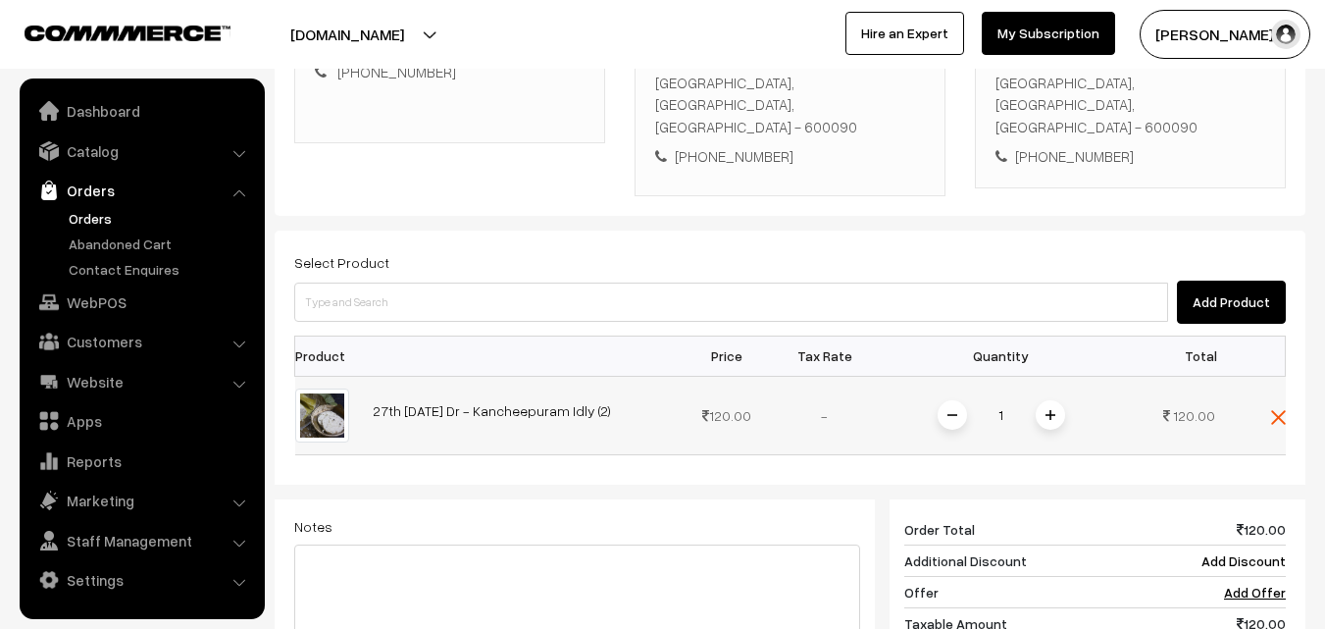
click at [1049, 400] on span at bounding box center [1049, 414] width 29 height 29
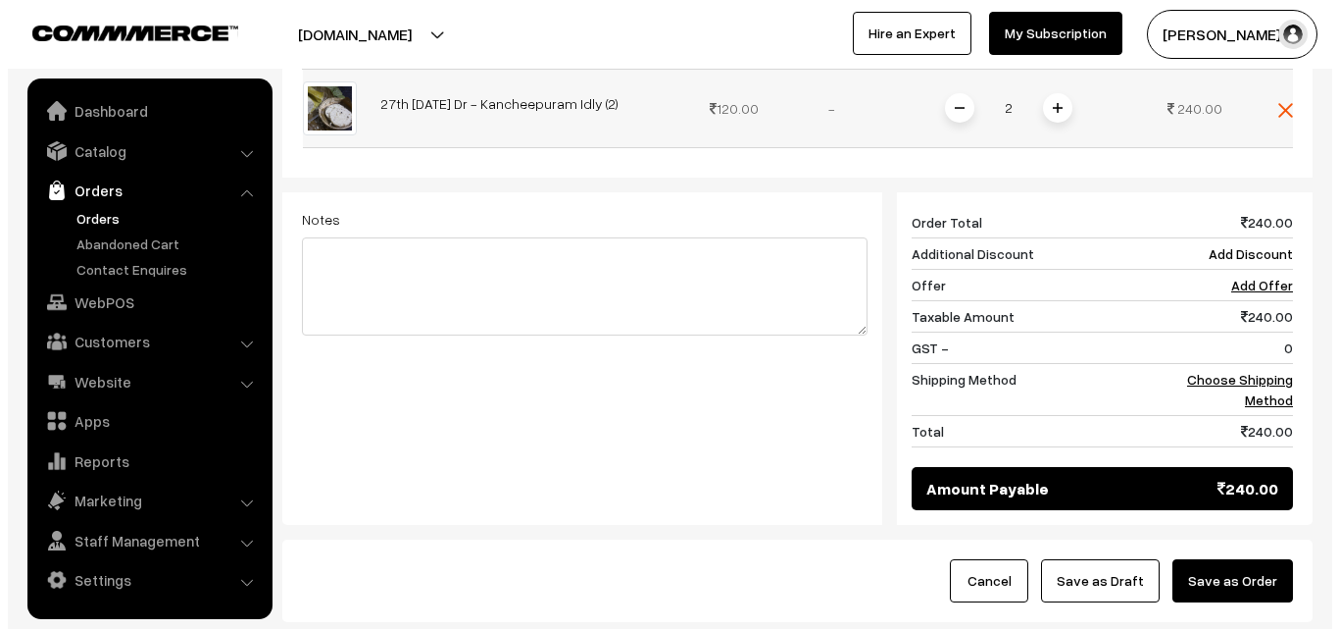
scroll to position [518, 0]
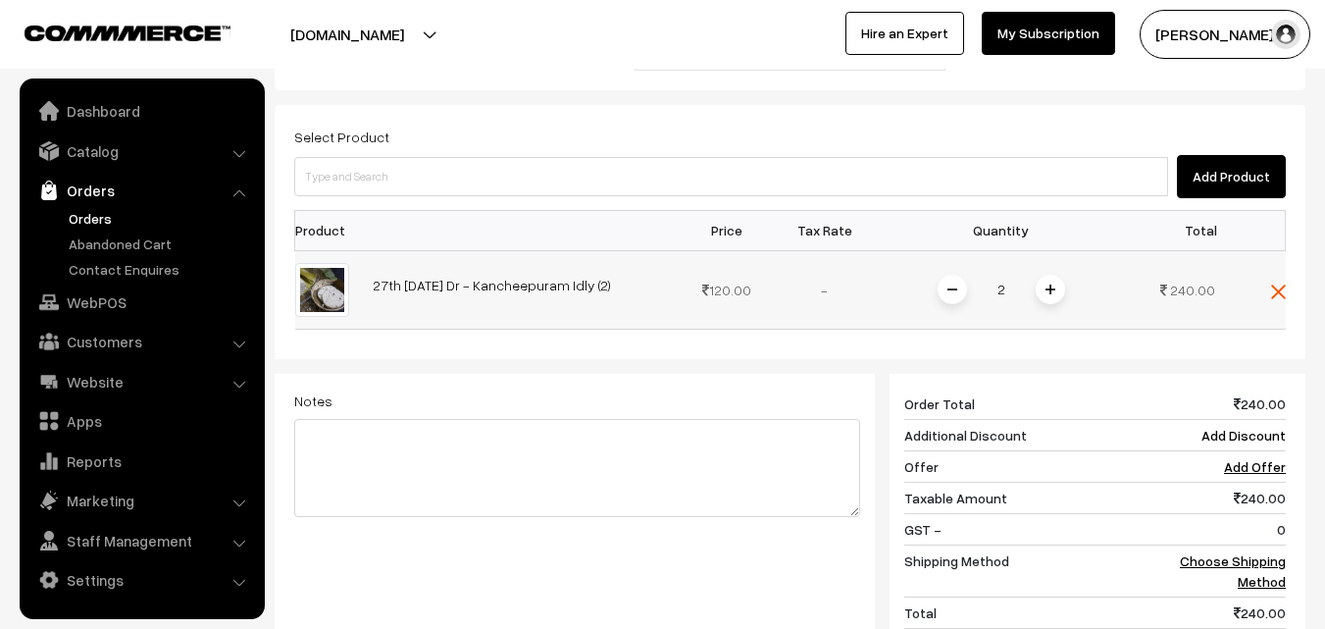
click at [1061, 275] on span at bounding box center [1049, 289] width 29 height 29
click at [1254, 552] on link "Choose Shipping Method" at bounding box center [1233, 570] width 106 height 37
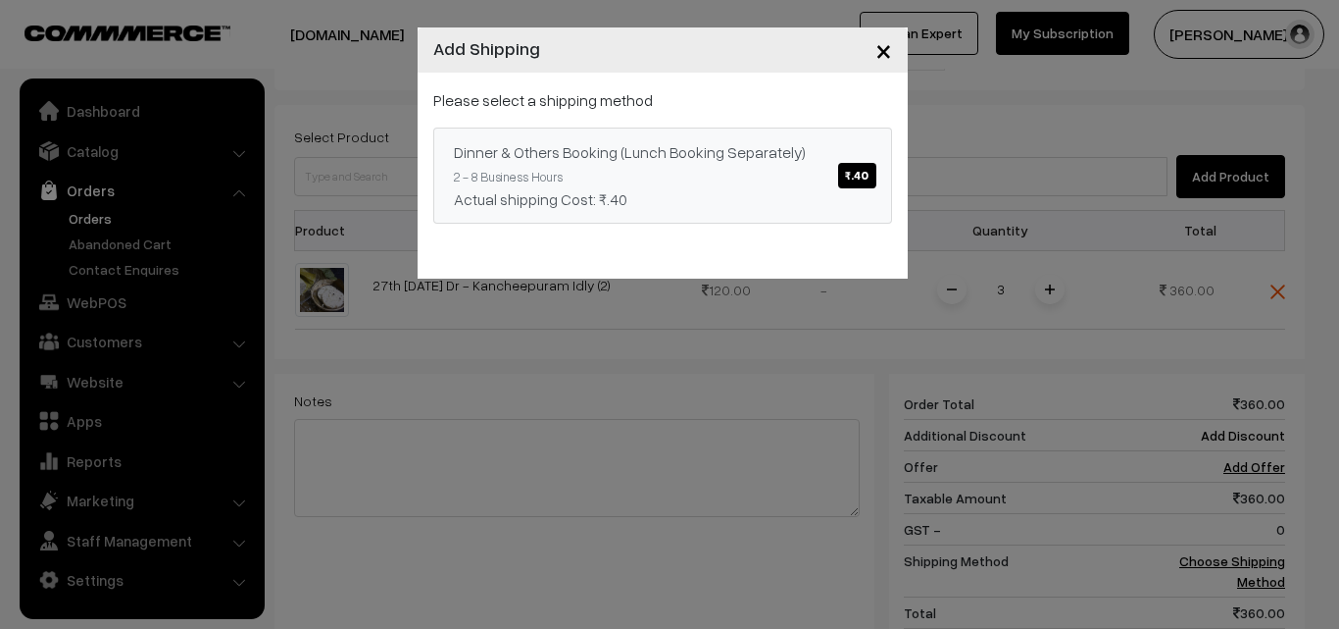
click at [668, 162] on div "Dinner & Others Booking (Lunch Booking Separately) ₹.40" at bounding box center [663, 152] width 418 height 24
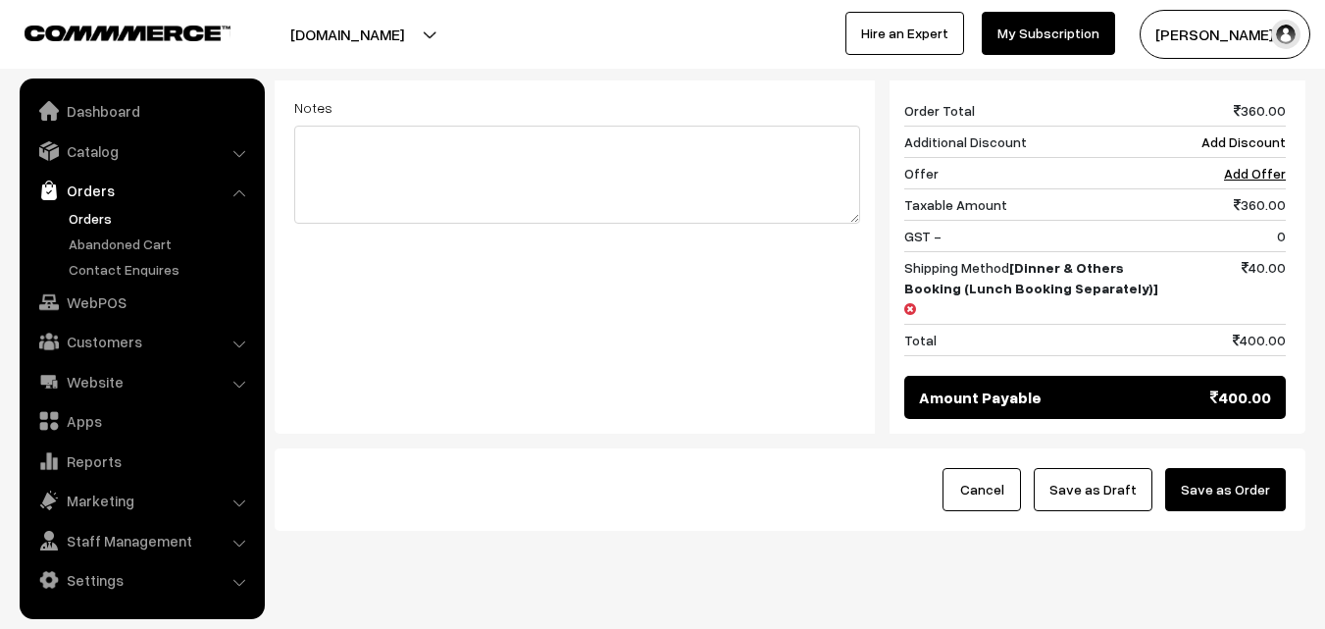
scroll to position [812, 0]
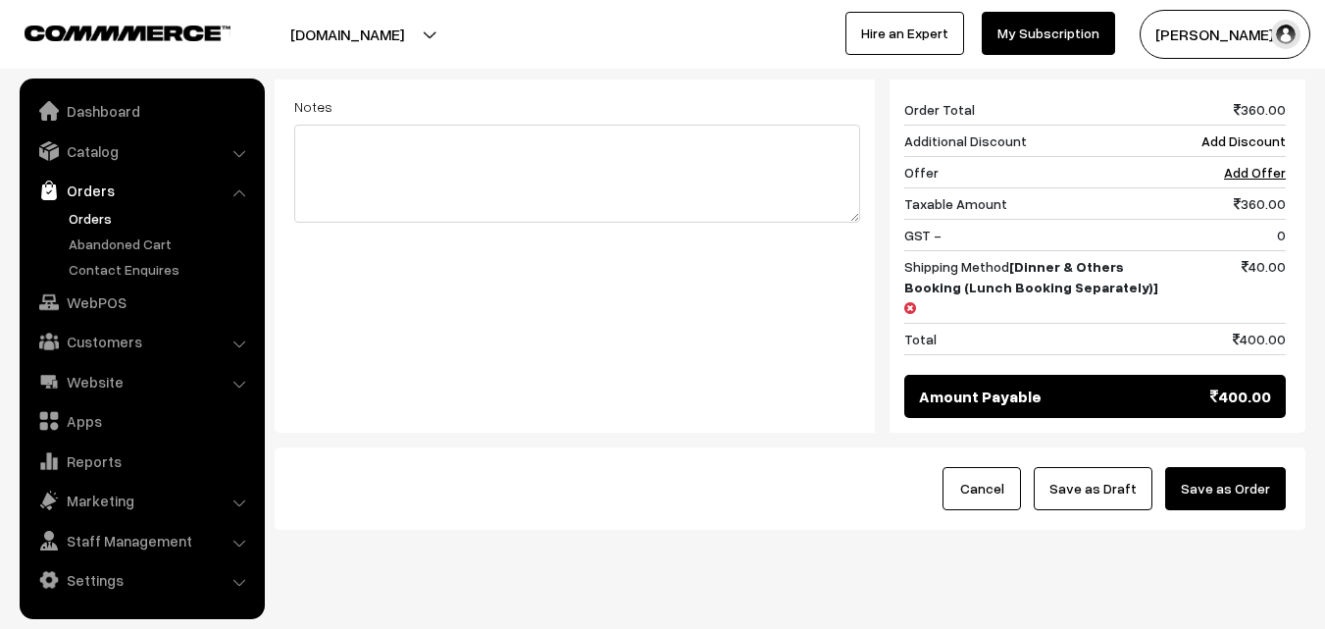
click at [1239, 467] on button "Save as Order" at bounding box center [1225, 488] width 121 height 43
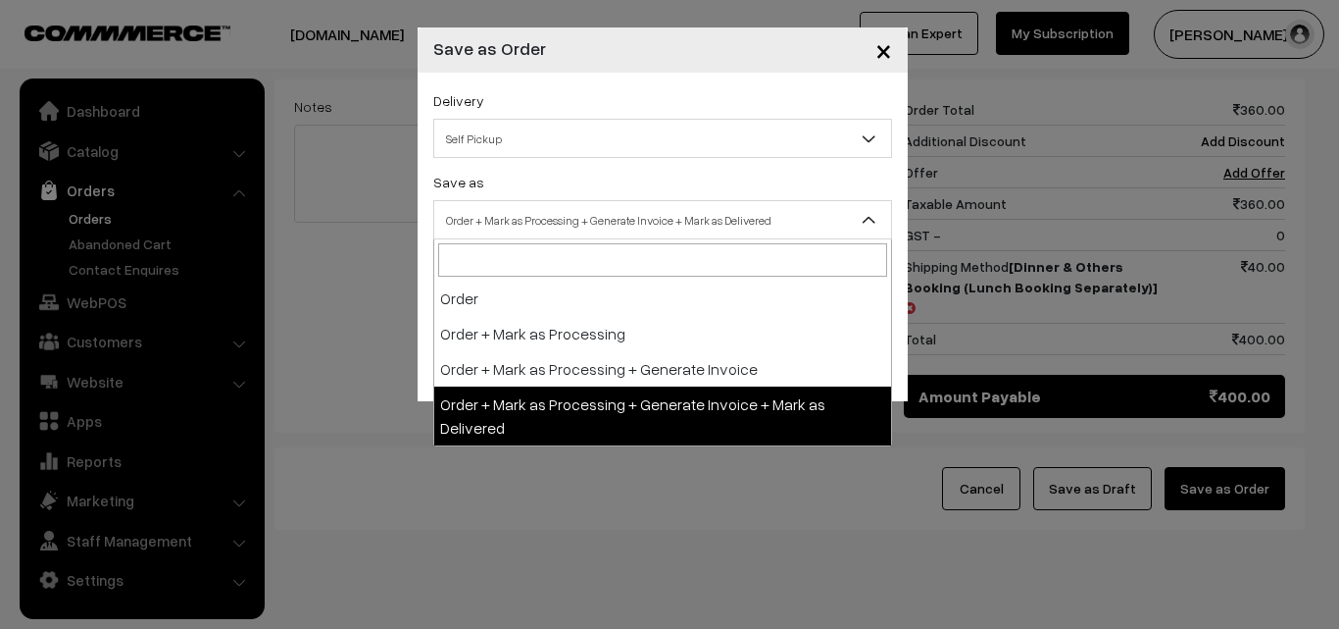
click at [703, 230] on span "Order + Mark as Processing + Generate Invoice + Mark as Delivered" at bounding box center [662, 220] width 457 height 34
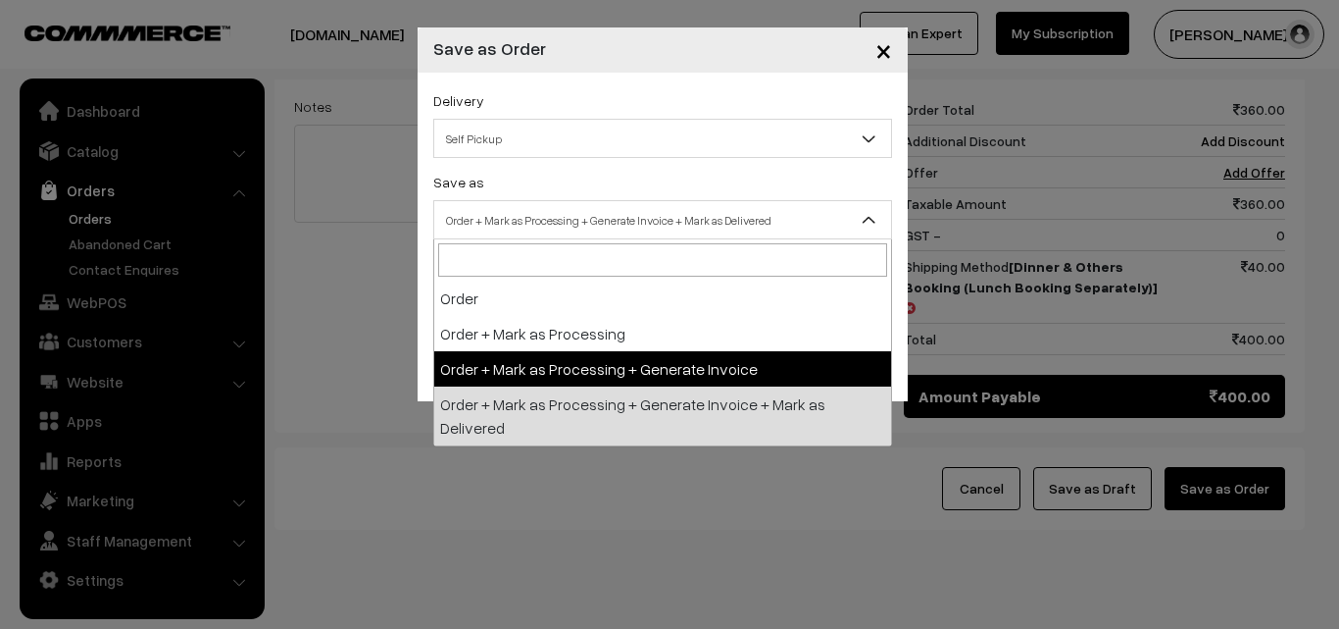
select select "3"
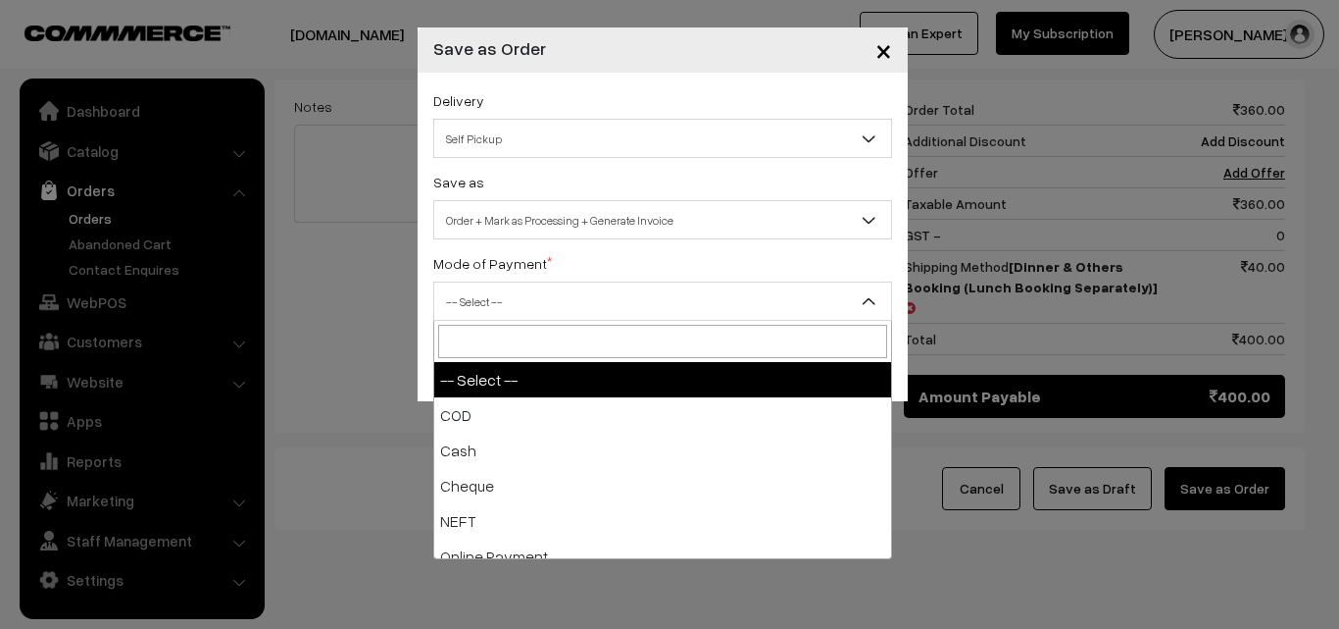
click at [633, 317] on span "-- Select --" at bounding box center [662, 301] width 457 height 34
select select "2"
checkbox input "true"
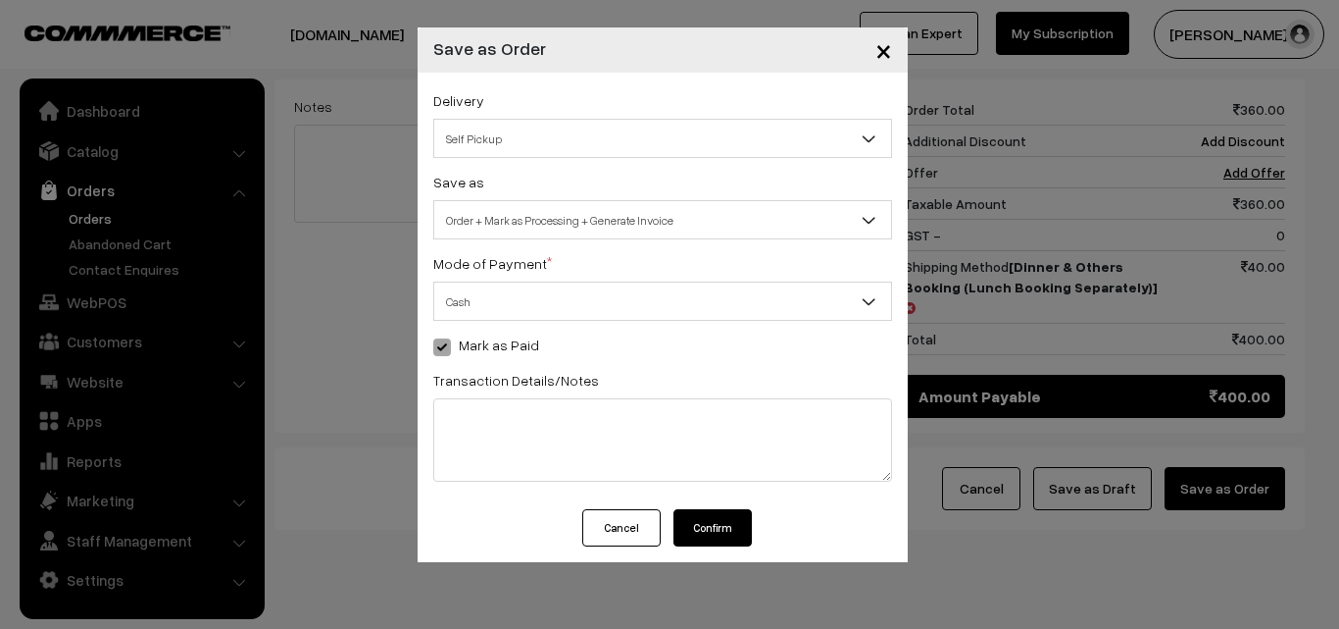
click at [726, 540] on button "Confirm" at bounding box center [713, 527] width 78 height 37
click at [635, 16] on div "× Save as Order Delivery Self Pickup Dinner & Others Booking (Lunch Booking Sep…" at bounding box center [669, 314] width 1339 height 629
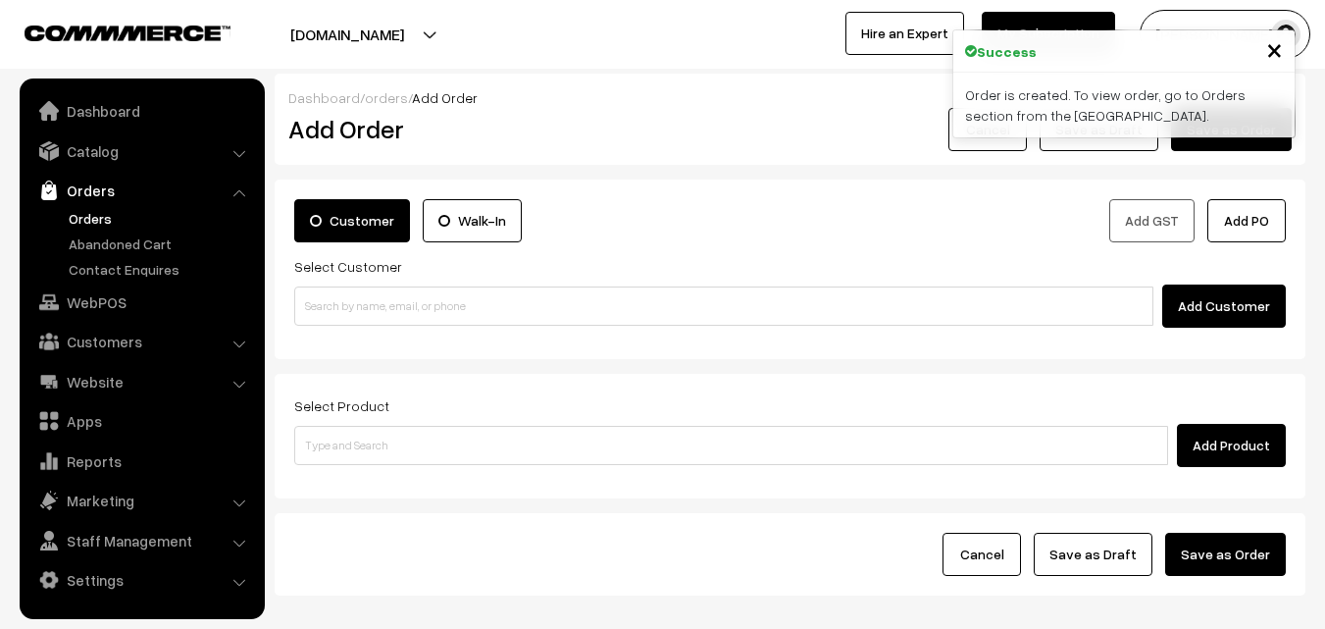
click at [95, 220] on link "Orders" at bounding box center [161, 218] width 194 height 21
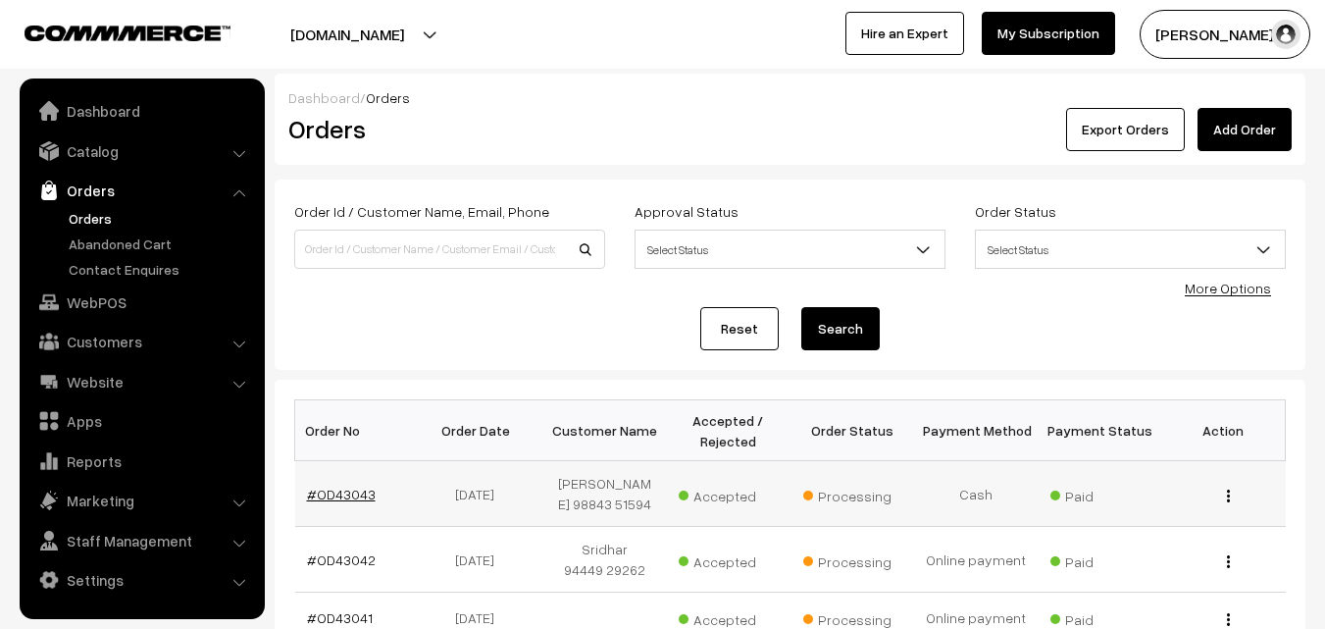
click at [332, 498] on link "#OD43043" at bounding box center [341, 493] width 69 height 17
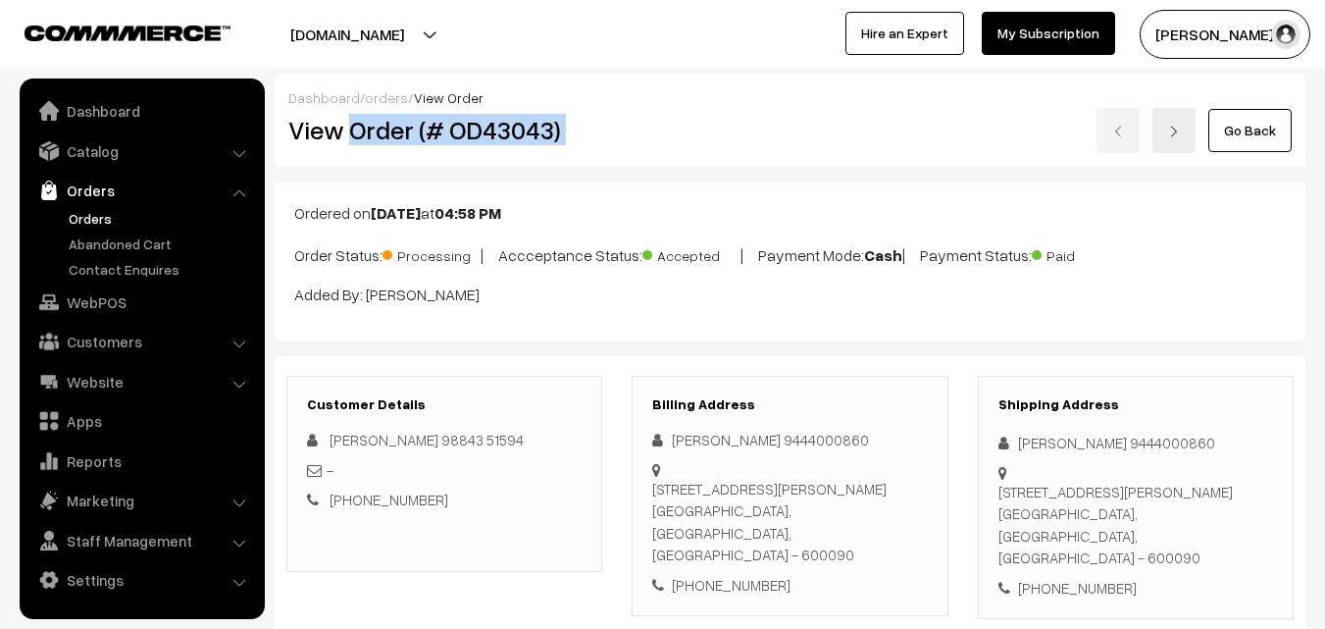
drag, startPoint x: 355, startPoint y: 135, endPoint x: 622, endPoint y: 151, distance: 267.2
click at [635, 132] on div "View Order (# OD43043) Go Back" at bounding box center [790, 130] width 1033 height 45
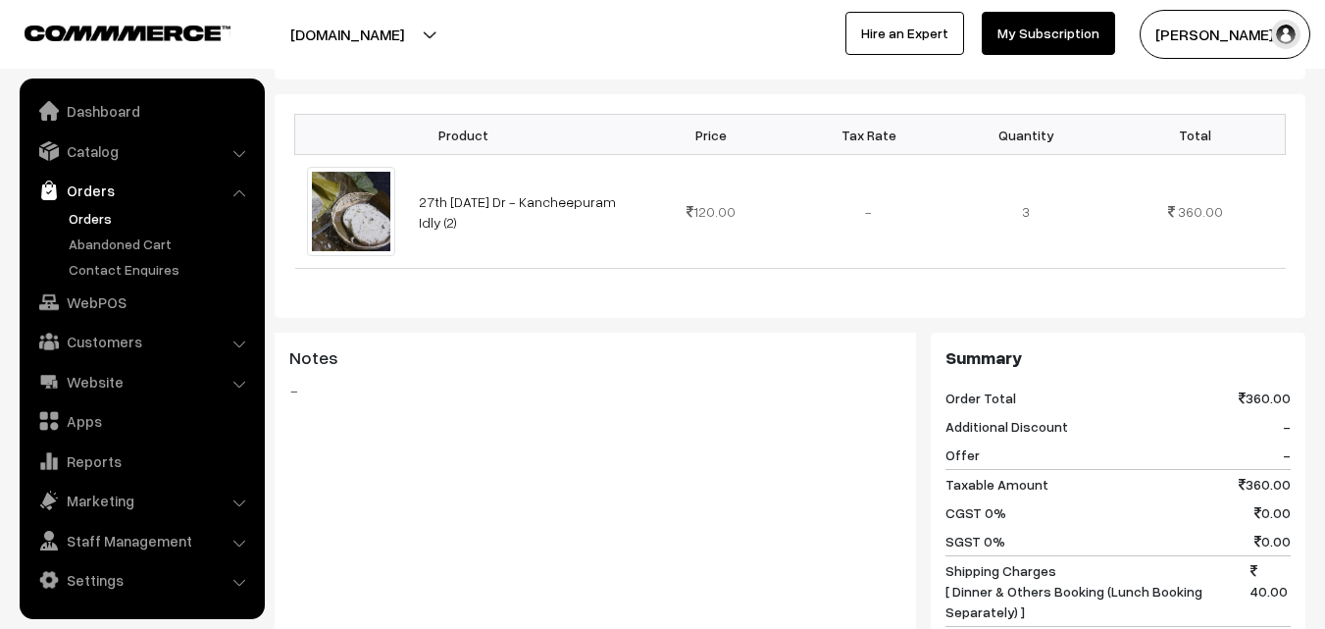
scroll to position [981, 0]
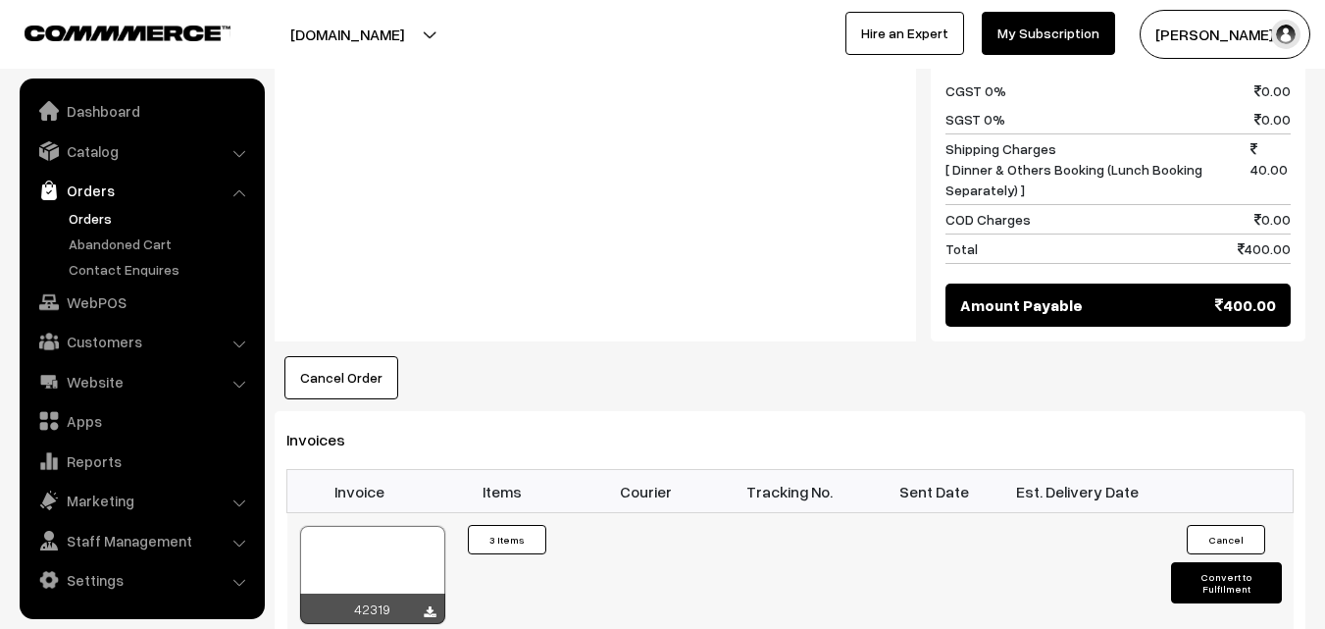
click at [372, 526] on div at bounding box center [372, 575] width 145 height 98
click at [87, 302] on link "WebPOS" at bounding box center [141, 301] width 233 height 35
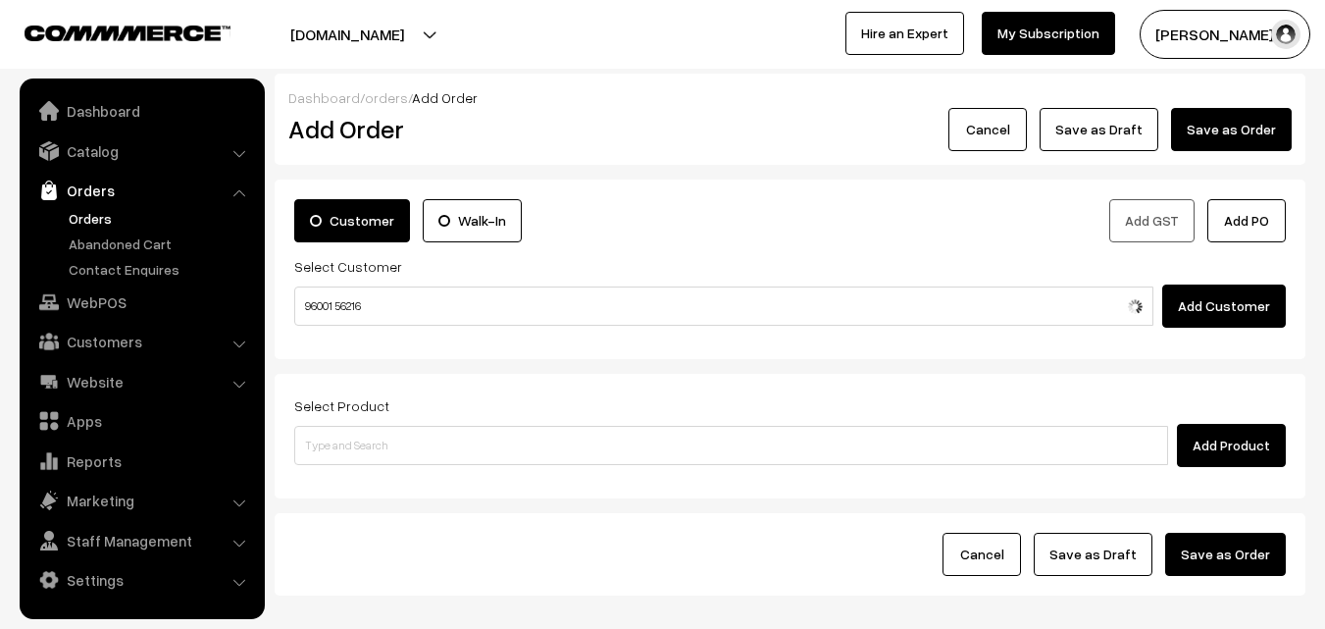
click at [342, 303] on input "96001 56216" at bounding box center [723, 305] width 859 height 39
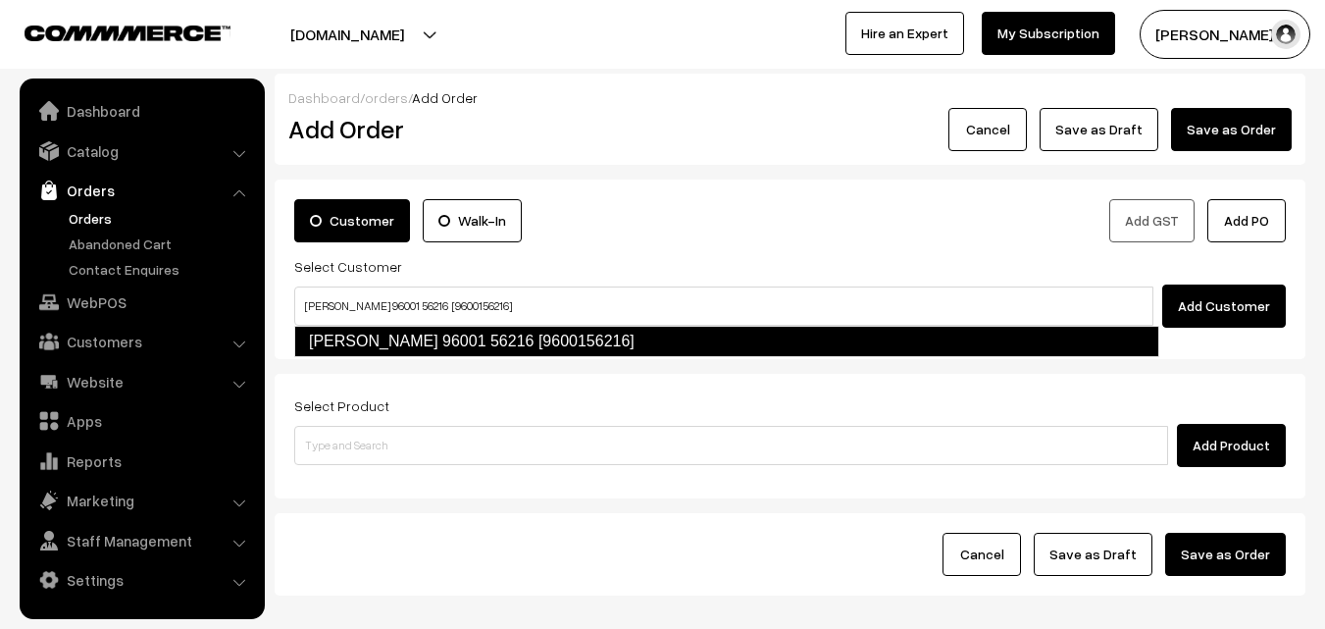
type input "Bargavi Raghavan 96001 56216 [9600156216]"
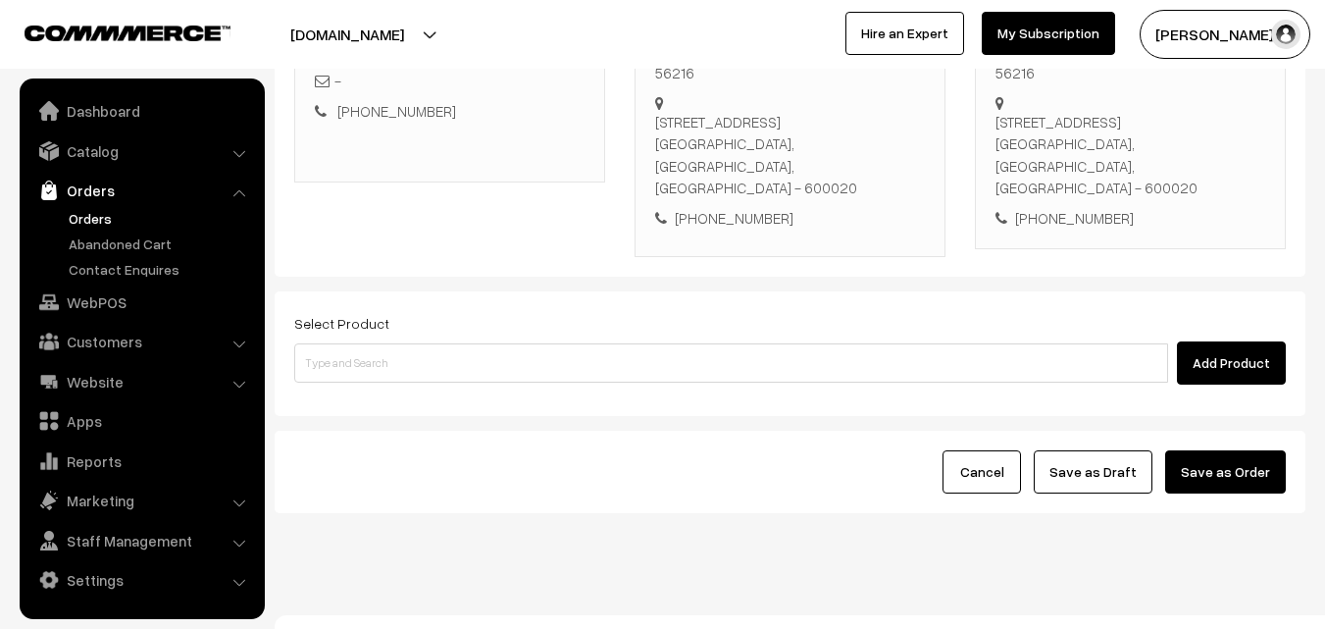
scroll to position [358, 0]
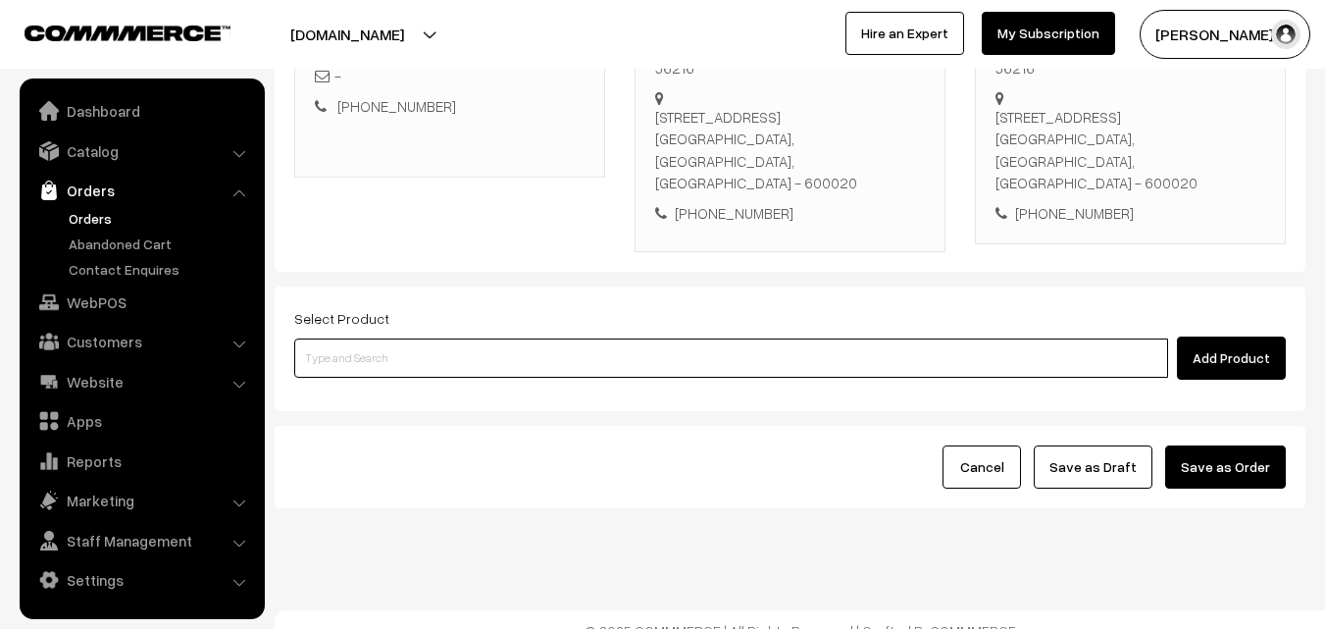
click at [592, 353] on input at bounding box center [731, 357] width 874 height 39
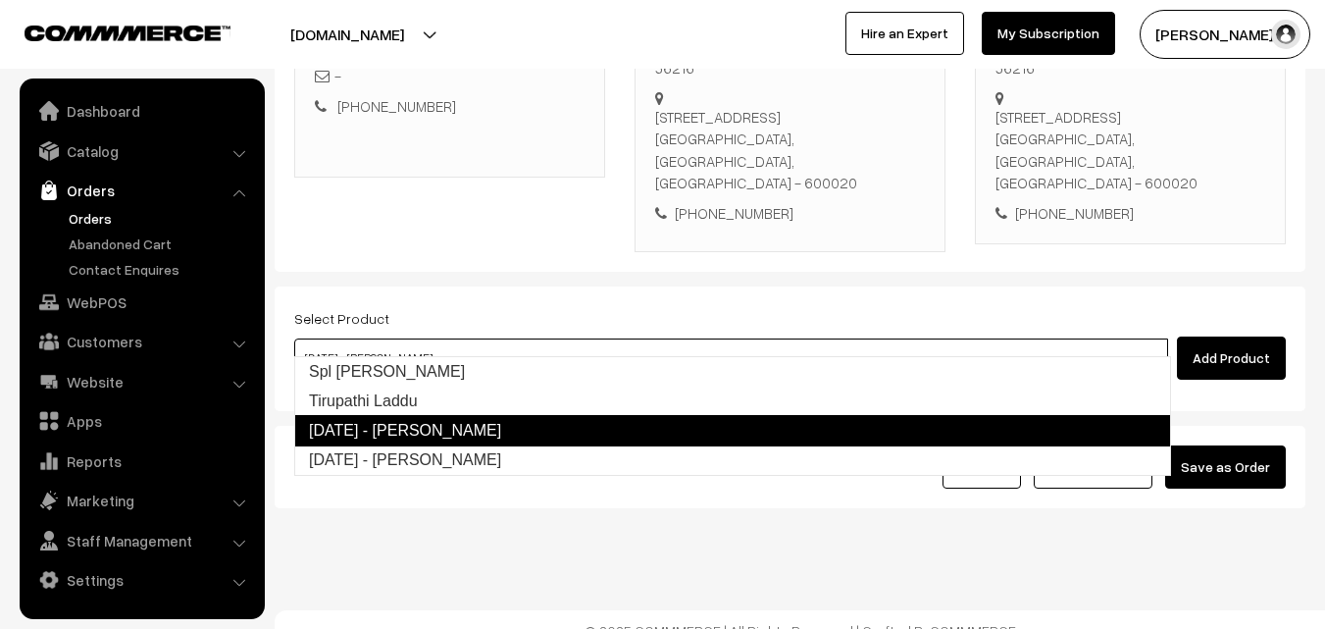
type input "Tirupathi Laddu"
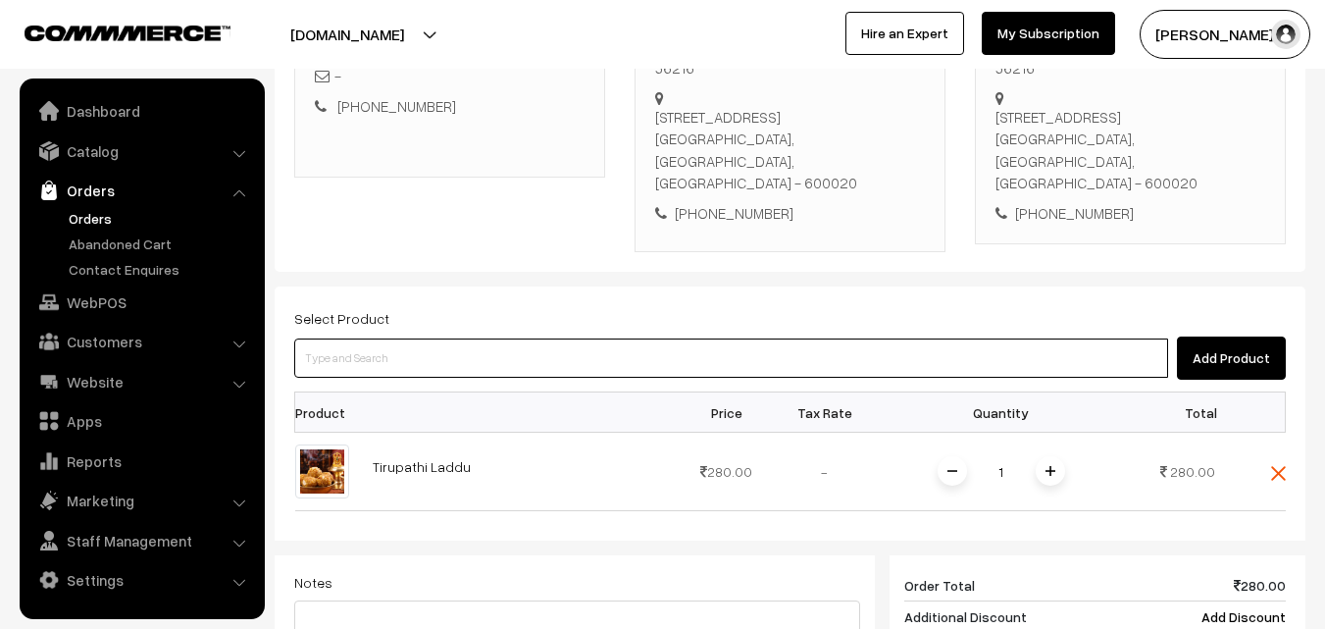
click at [575, 348] on input at bounding box center [731, 357] width 874 height 39
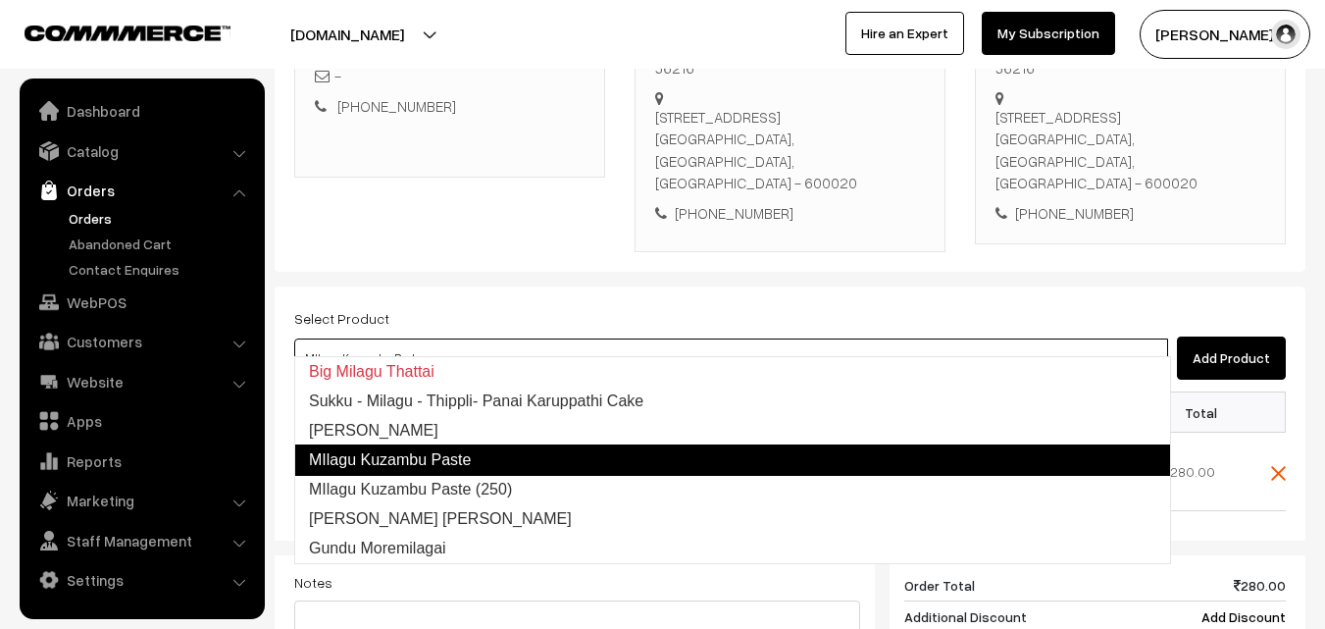
type input "Milagu Vadai"
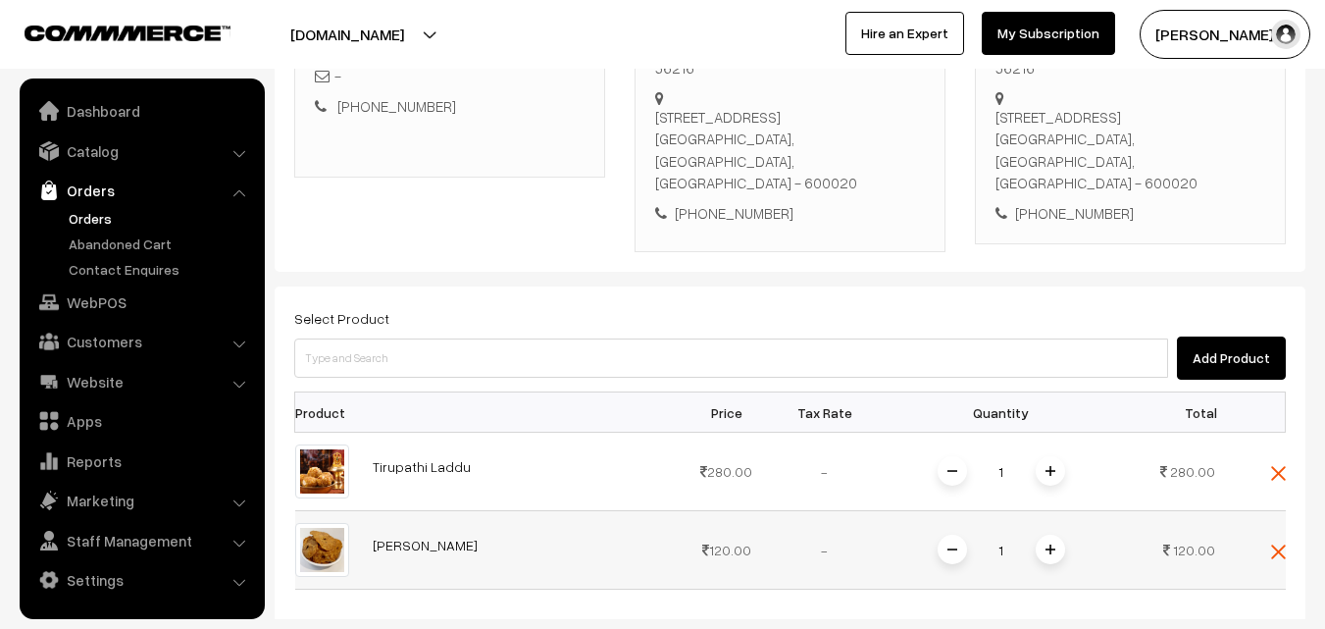
click at [1051, 534] on span at bounding box center [1049, 548] width 29 height 29
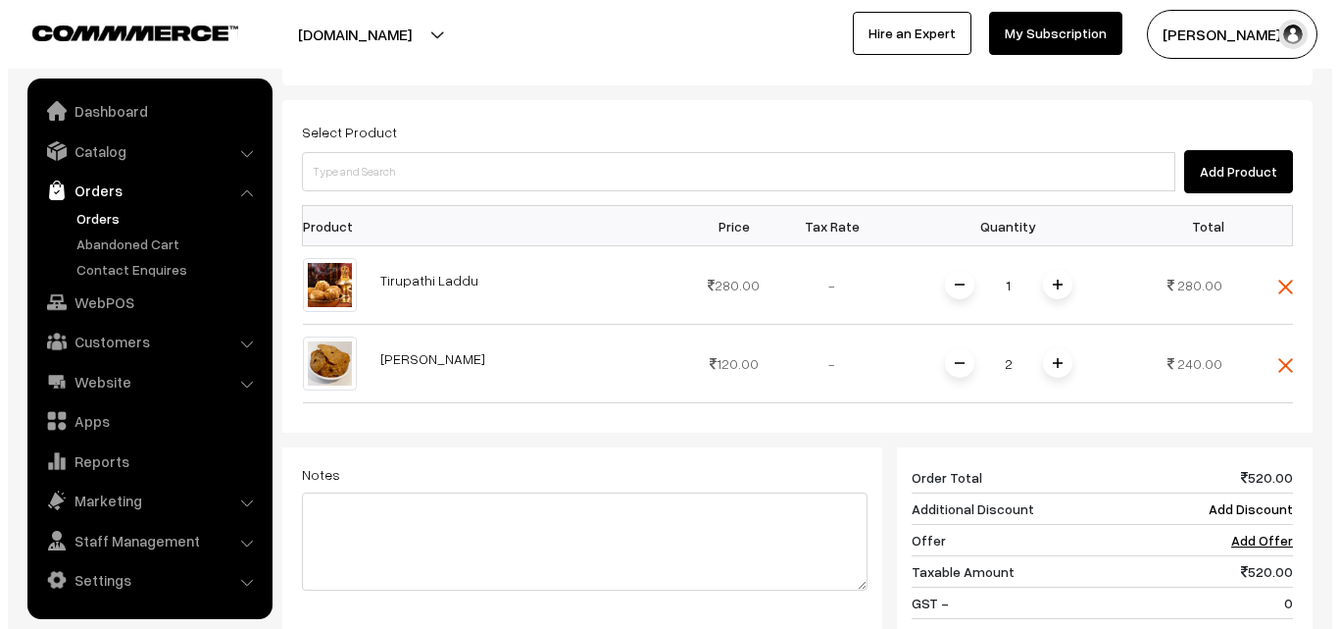
scroll to position [913, 0]
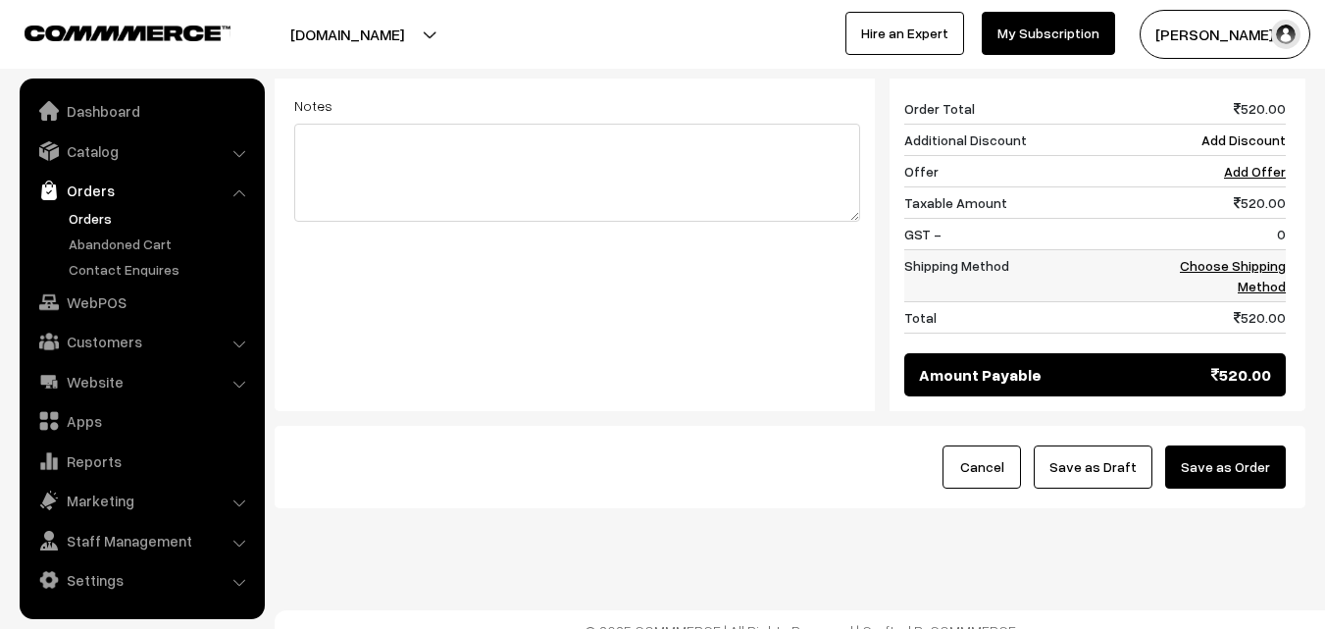
click at [1259, 257] on link "Choose Shipping Method" at bounding box center [1233, 275] width 106 height 37
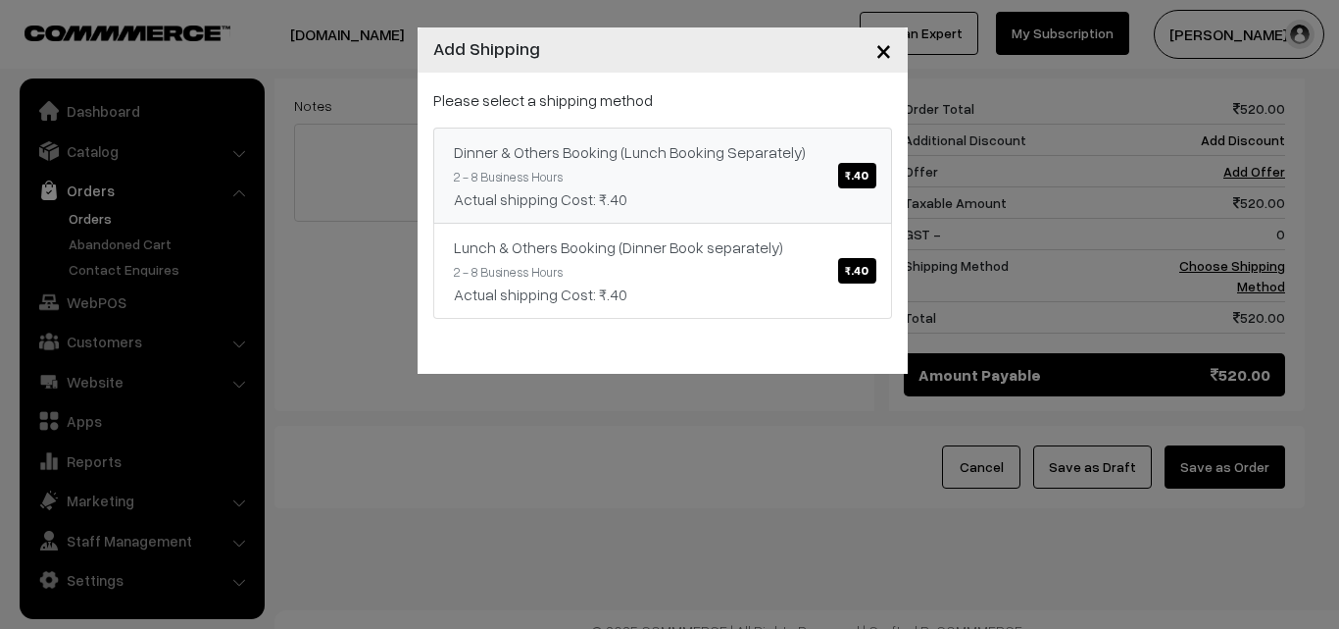
click at [713, 136] on link "Dinner & Others Booking (Lunch Booking Separately) ₹.40 2 - 8 Business Hours Ac…" at bounding box center [662, 175] width 459 height 96
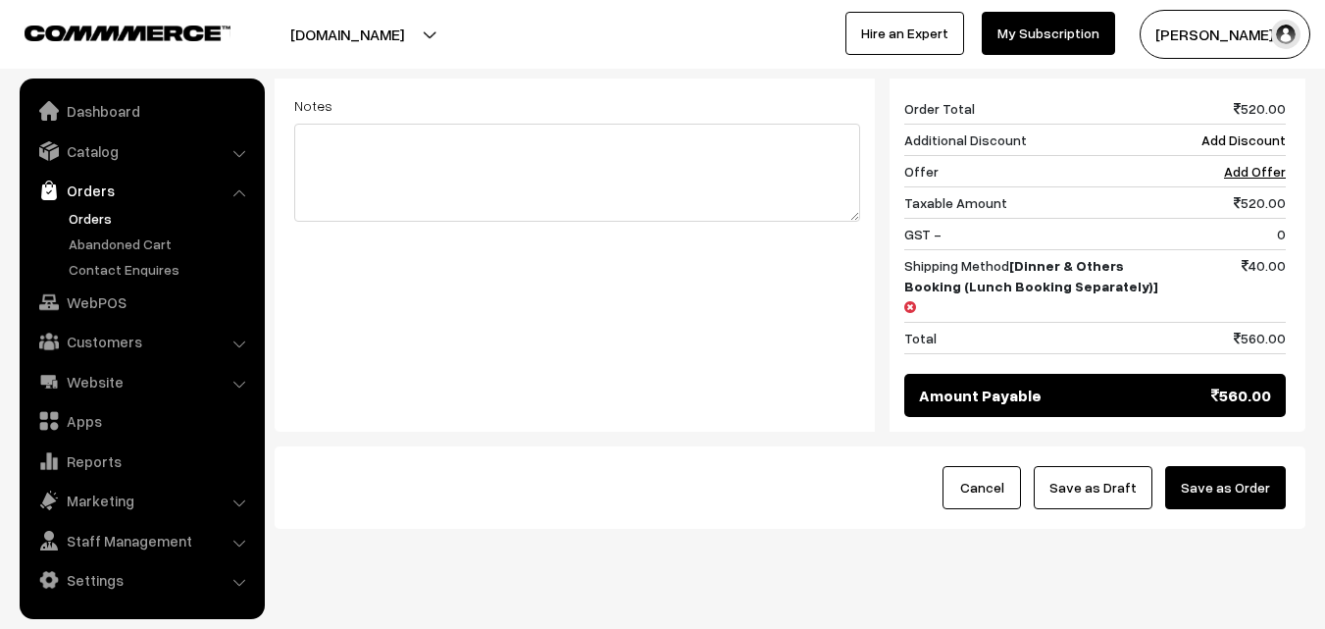
drag, startPoint x: 1208, startPoint y: 436, endPoint x: 918, endPoint y: 498, distance: 296.8
click at [1212, 466] on button "Save as Order" at bounding box center [1225, 487] width 121 height 43
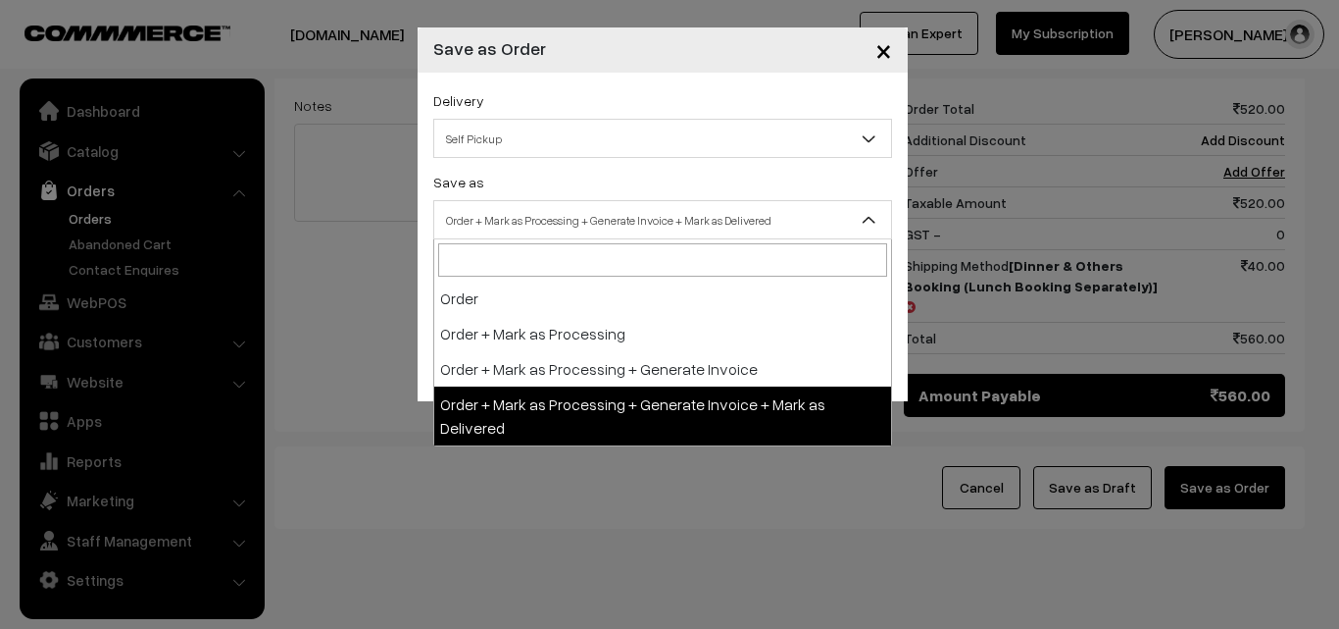
drag, startPoint x: 563, startPoint y: 202, endPoint x: 556, endPoint y: 210, distance: 10.4
click at [561, 202] on span "Order + Mark as Processing + Generate Invoice + Mark as Delivered" at bounding box center [662, 219] width 459 height 39
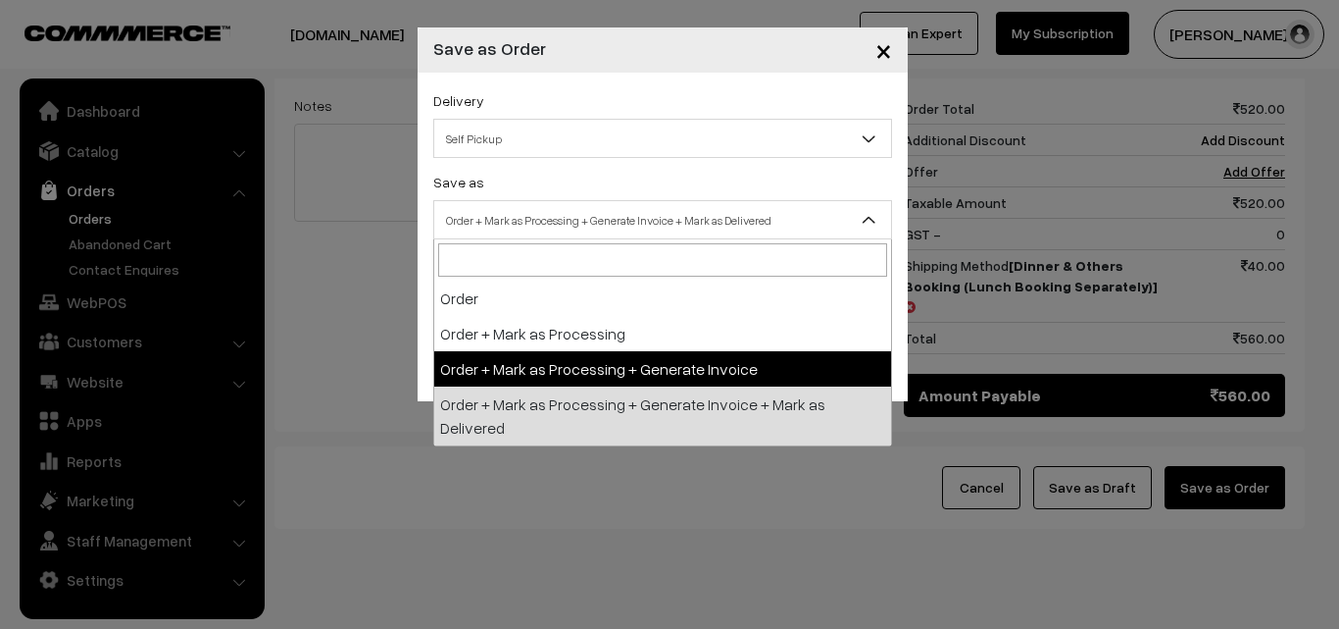
select select "3"
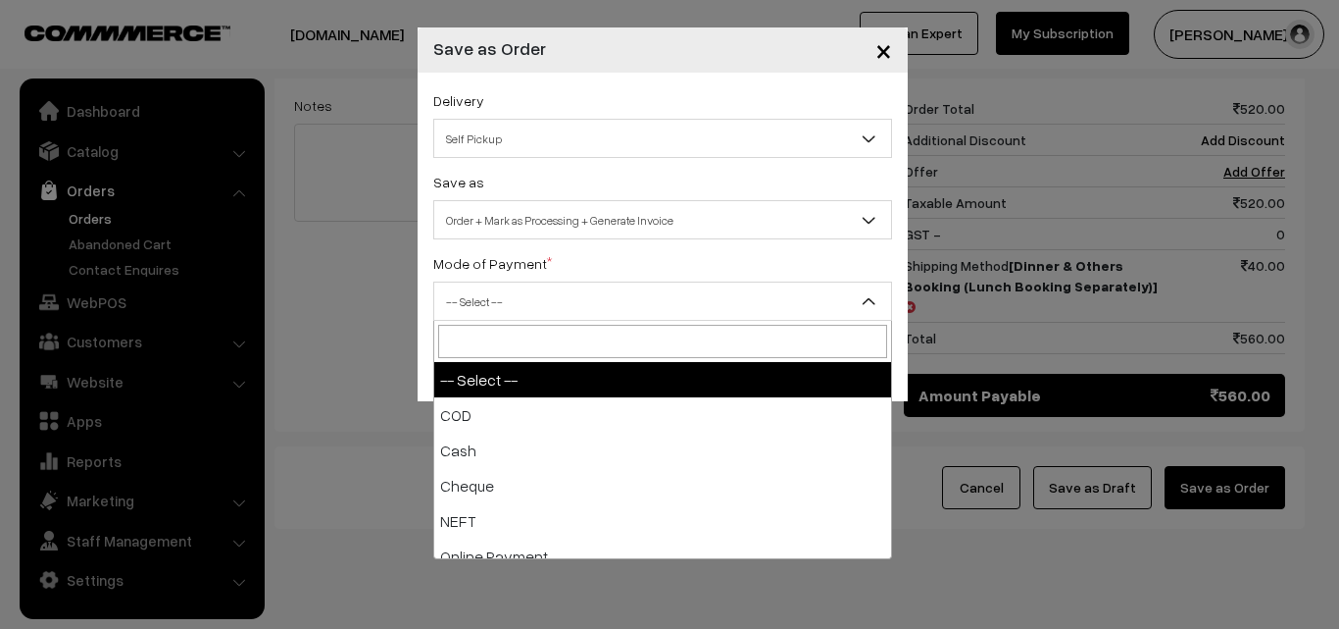
click at [520, 293] on span "-- Select --" at bounding box center [662, 301] width 457 height 34
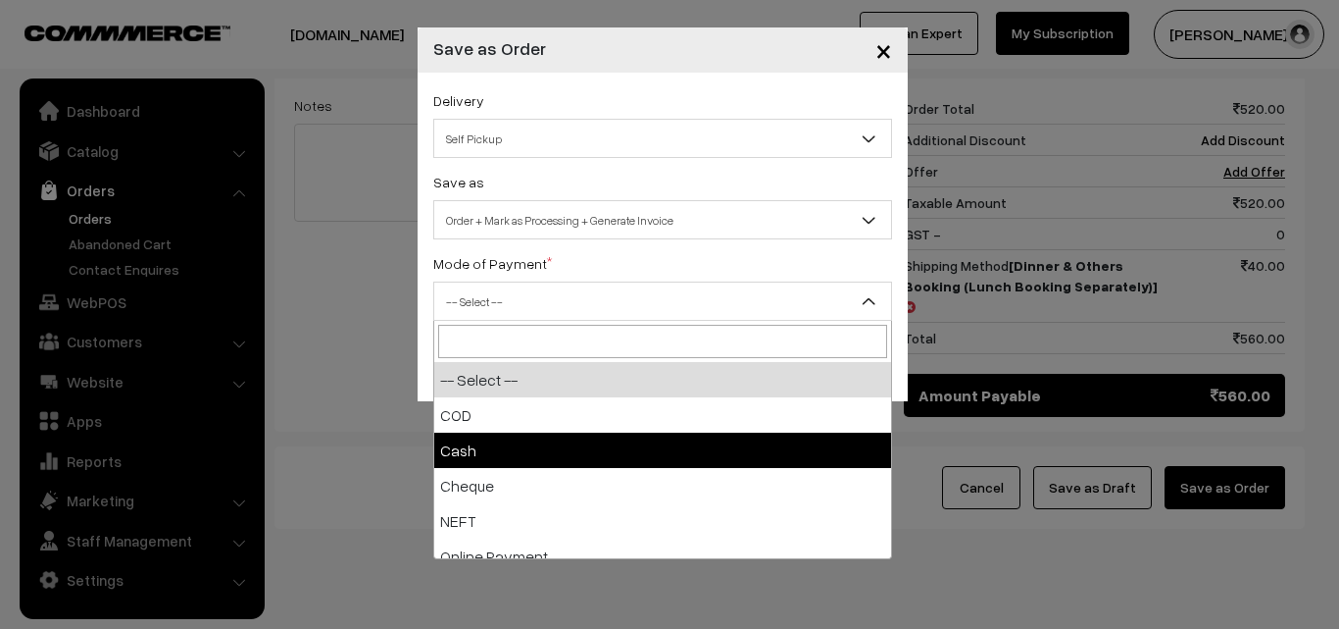
drag, startPoint x: 525, startPoint y: 435, endPoint x: 535, endPoint y: 414, distance: 24.1
select select "2"
checkbox input "true"
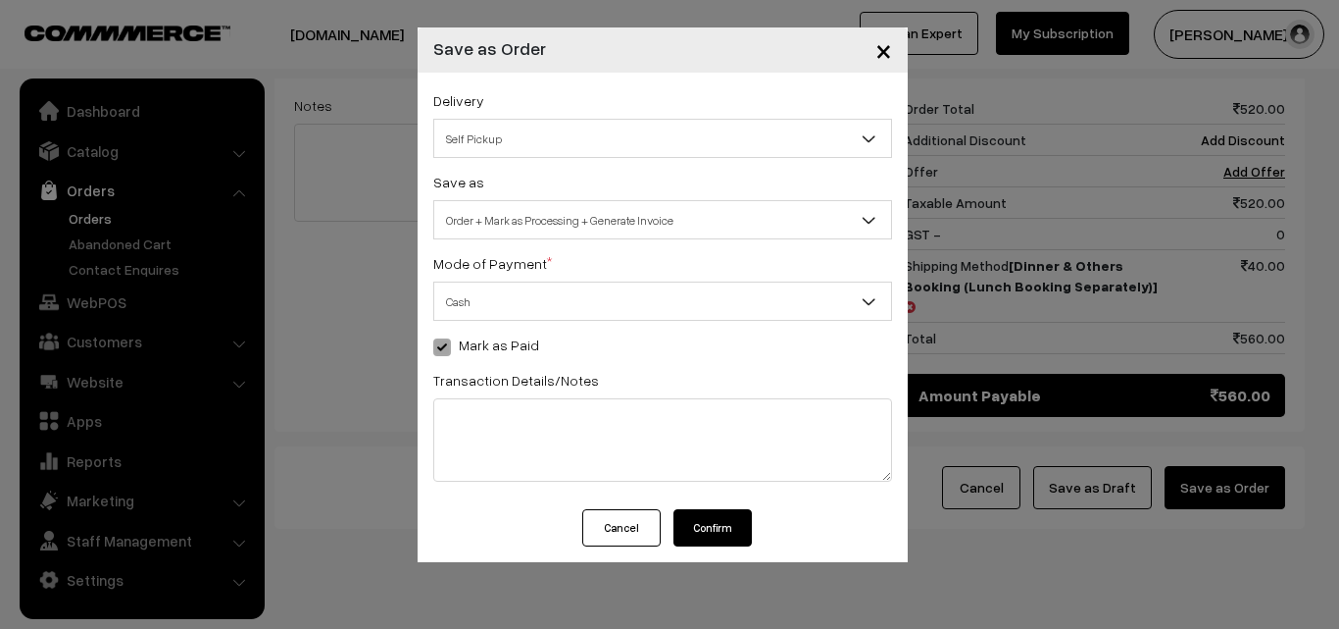
click at [728, 519] on button "Confirm" at bounding box center [713, 527] width 78 height 37
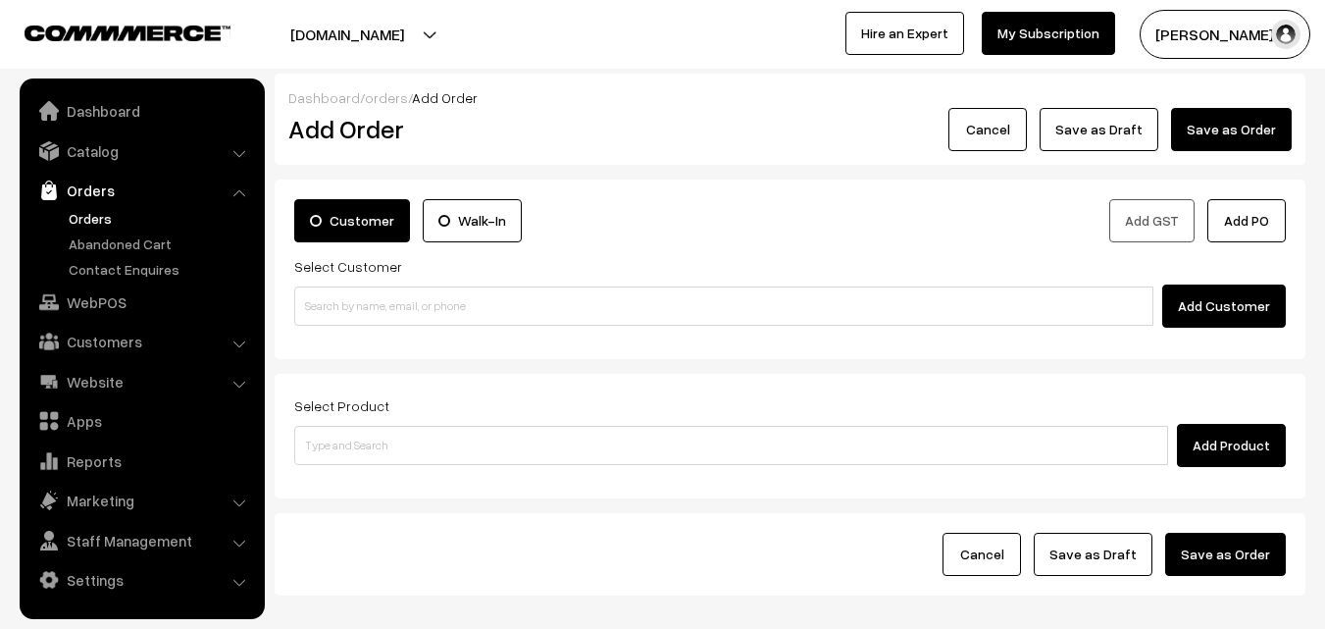
click at [76, 217] on link "Orders" at bounding box center [161, 218] width 194 height 21
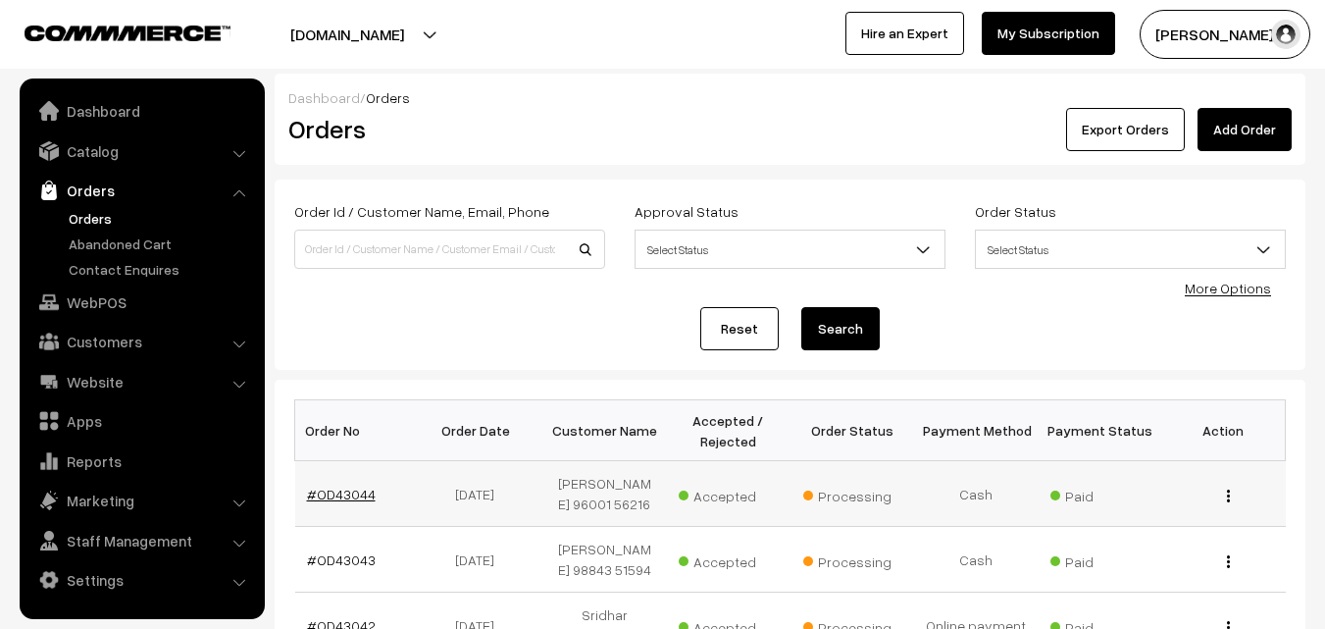
click at [352, 502] on link "#OD43044" at bounding box center [341, 493] width 69 height 17
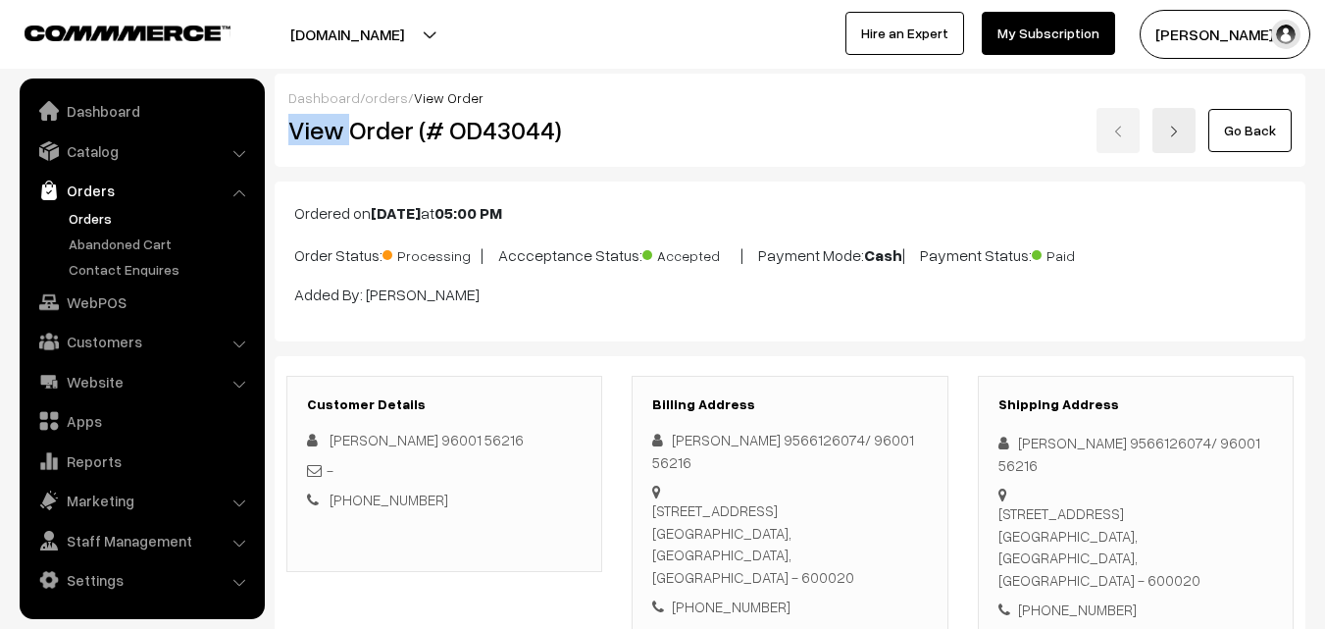
drag, startPoint x: 350, startPoint y: 137, endPoint x: 706, endPoint y: 109, distance: 357.1
click at [721, 106] on div "Dashboard / orders / View Order View Order (# OD43044) Go Back" at bounding box center [790, 120] width 1031 height 93
copy div "View"
click at [593, 147] on div "View Order (# OD43044)" at bounding box center [446, 130] width 344 height 45
copy h2 "Order (# OD43044)"
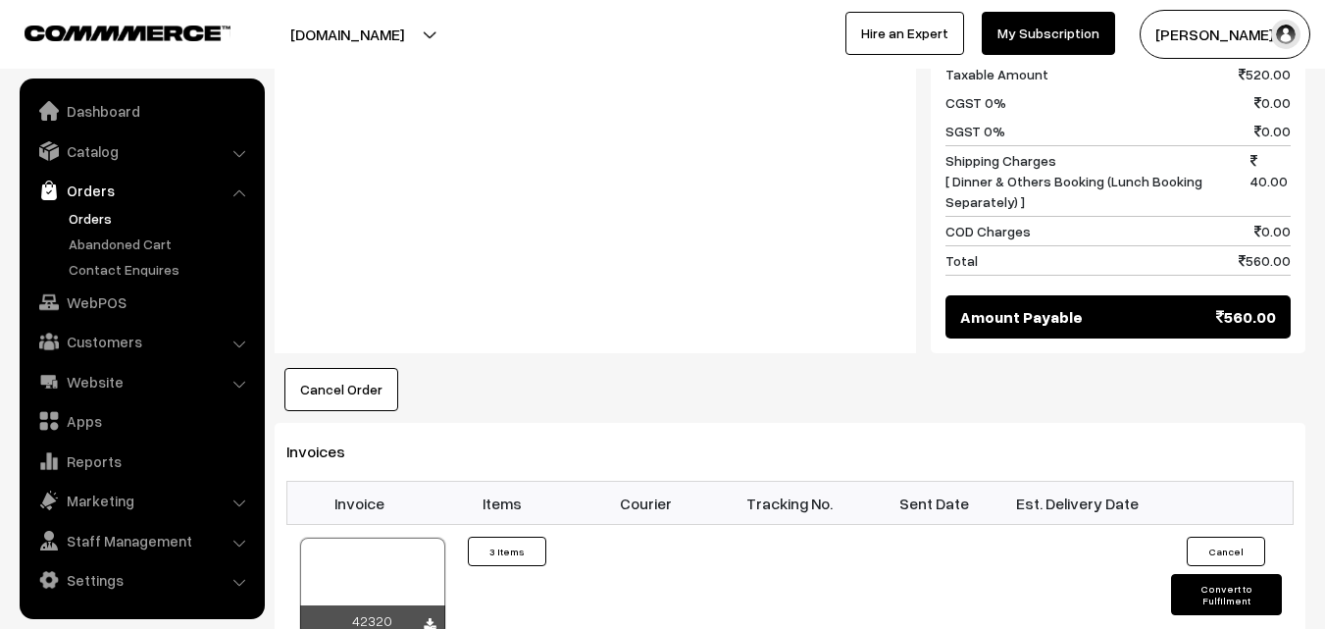
scroll to position [1275, 0]
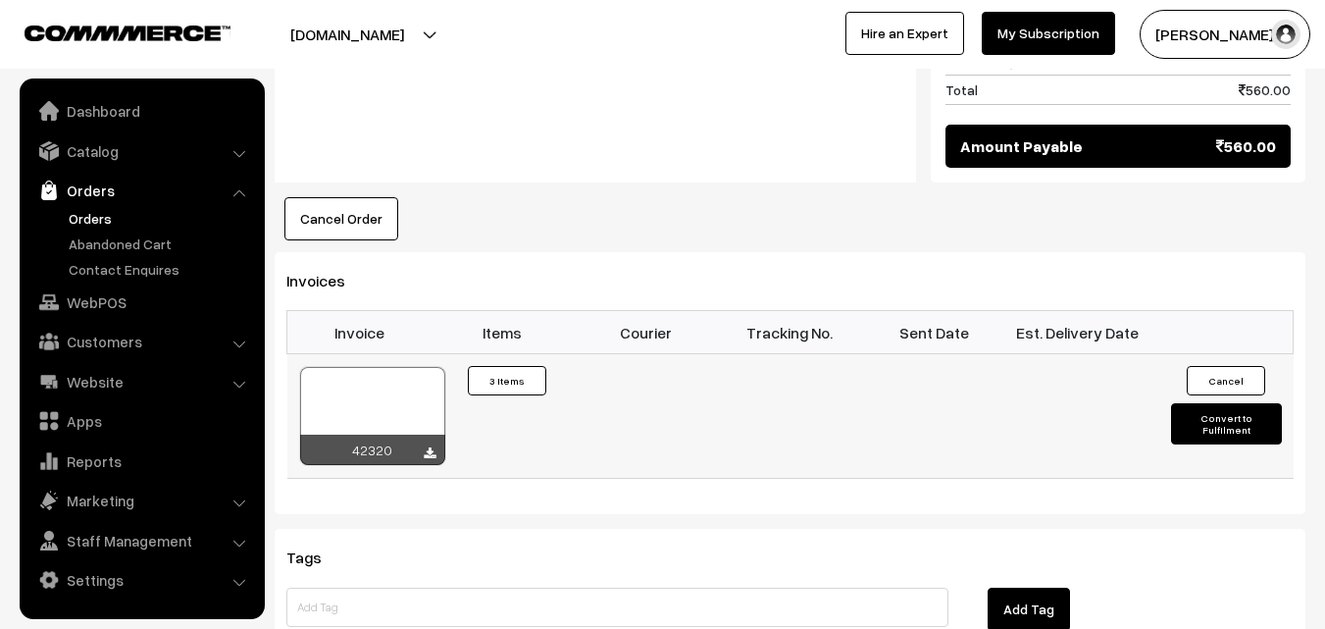
click at [351, 367] on div at bounding box center [372, 416] width 145 height 98
drag, startPoint x: 115, startPoint y: 290, endPoint x: 130, endPoint y: 284, distance: 16.8
click at [116, 290] on link "WebPOS" at bounding box center [141, 301] width 233 height 35
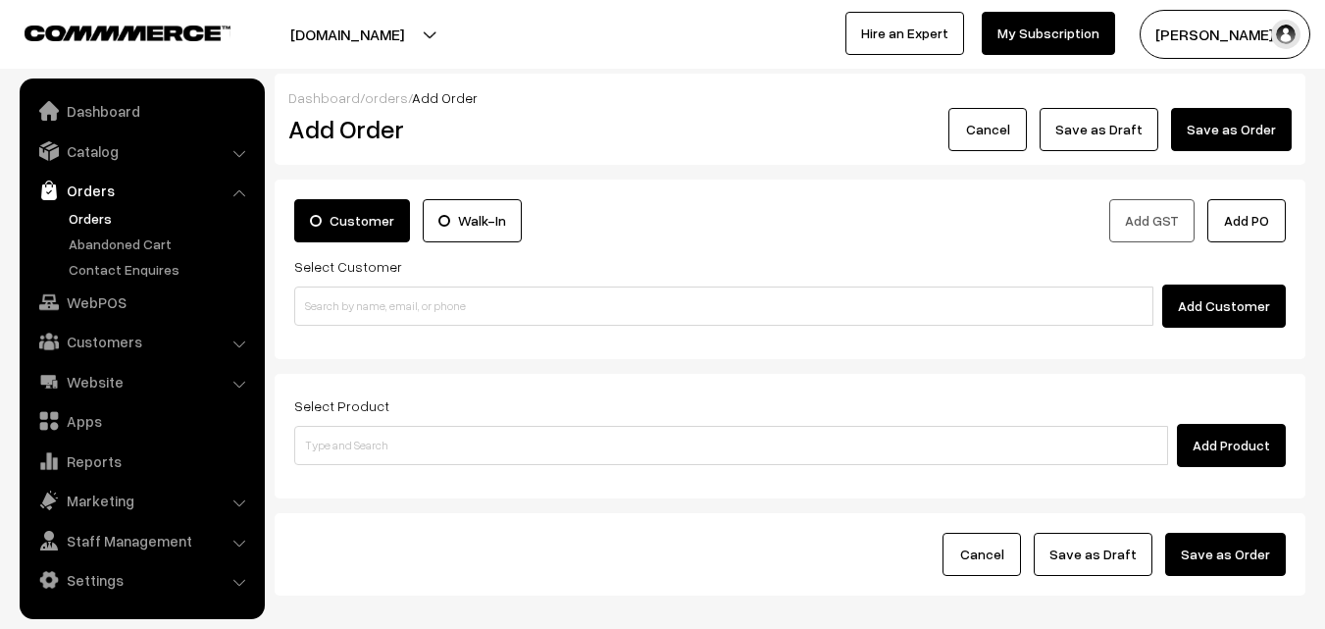
drag, startPoint x: 364, startPoint y: 354, endPoint x: 377, endPoint y: 310, distance: 45.9
click at [366, 350] on div "Customer Walk-In Add GST Add PO Select Customer Add Customer" at bounding box center [790, 268] width 1031 height 179
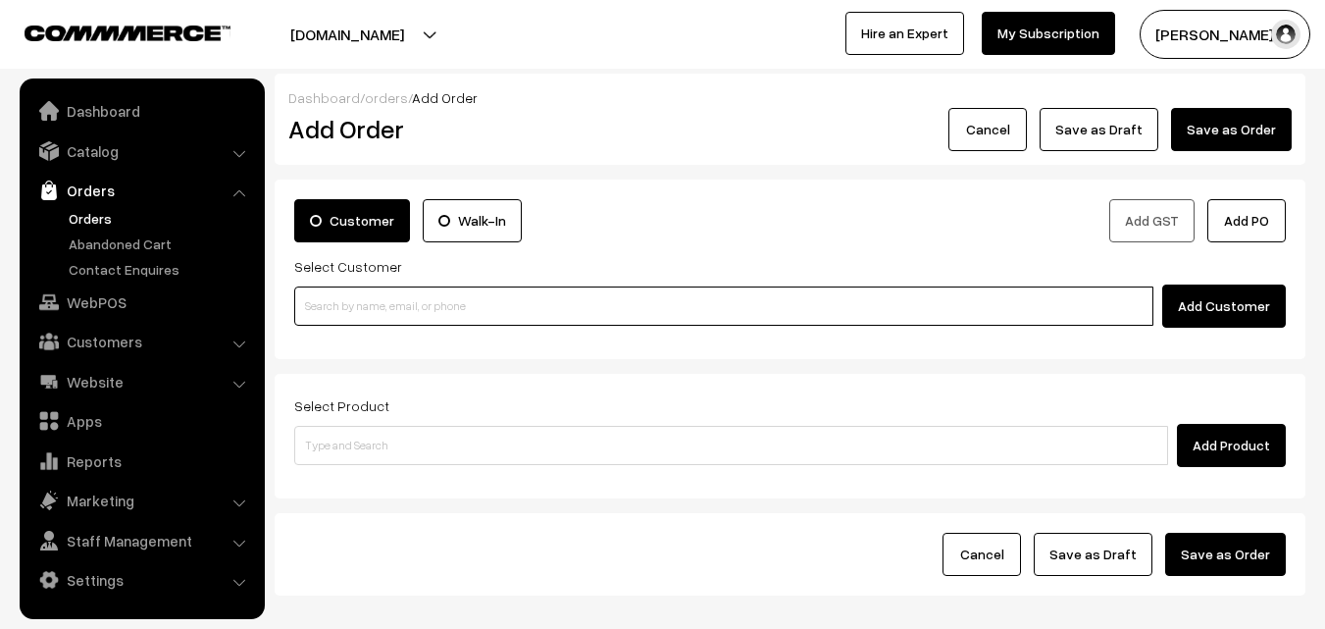
click at [377, 310] on input at bounding box center [723, 305] width 859 height 39
paste input "96199 40510"
click at [336, 296] on input "96199 40510" at bounding box center [723, 305] width 859 height 39
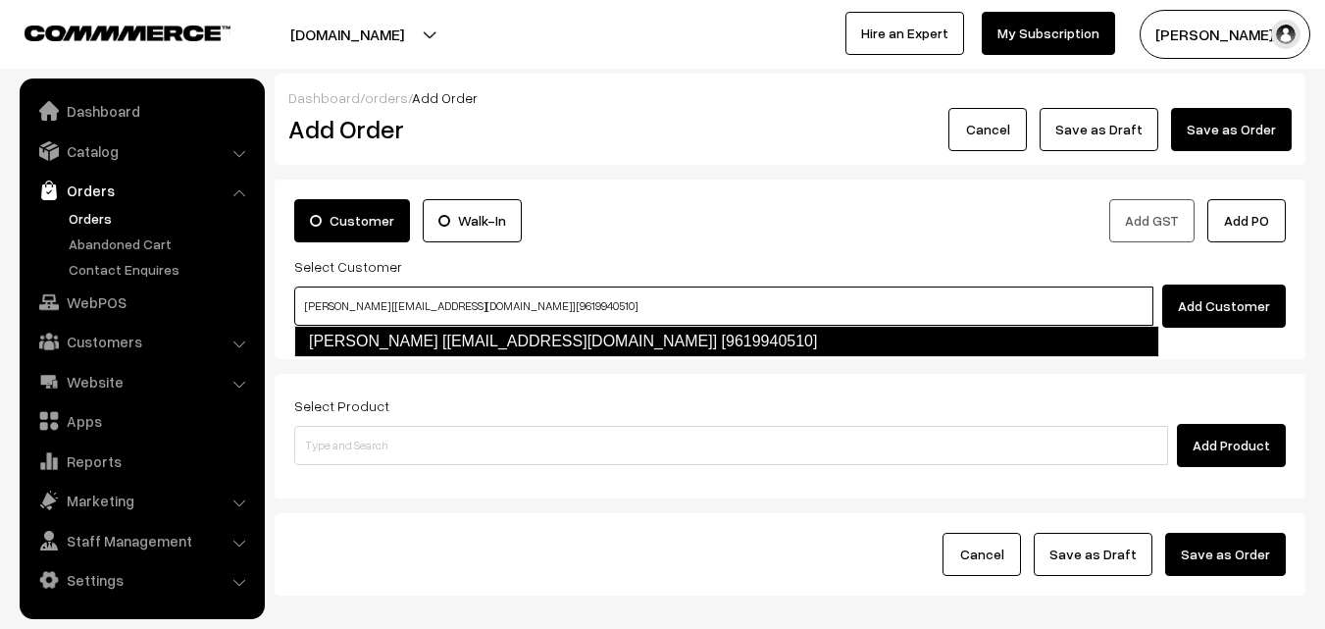
type input "[PERSON_NAME] [[EMAIL_ADDRESS][DOMAIN_NAME]] [9619940510]"
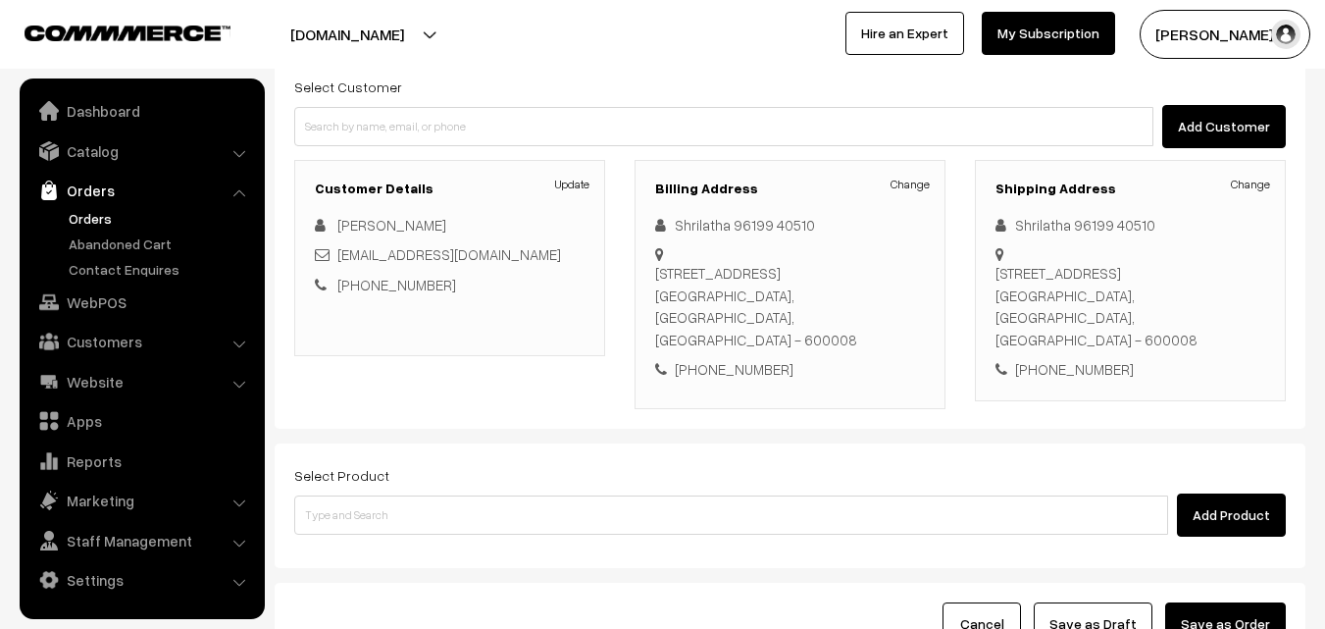
scroll to position [358, 0]
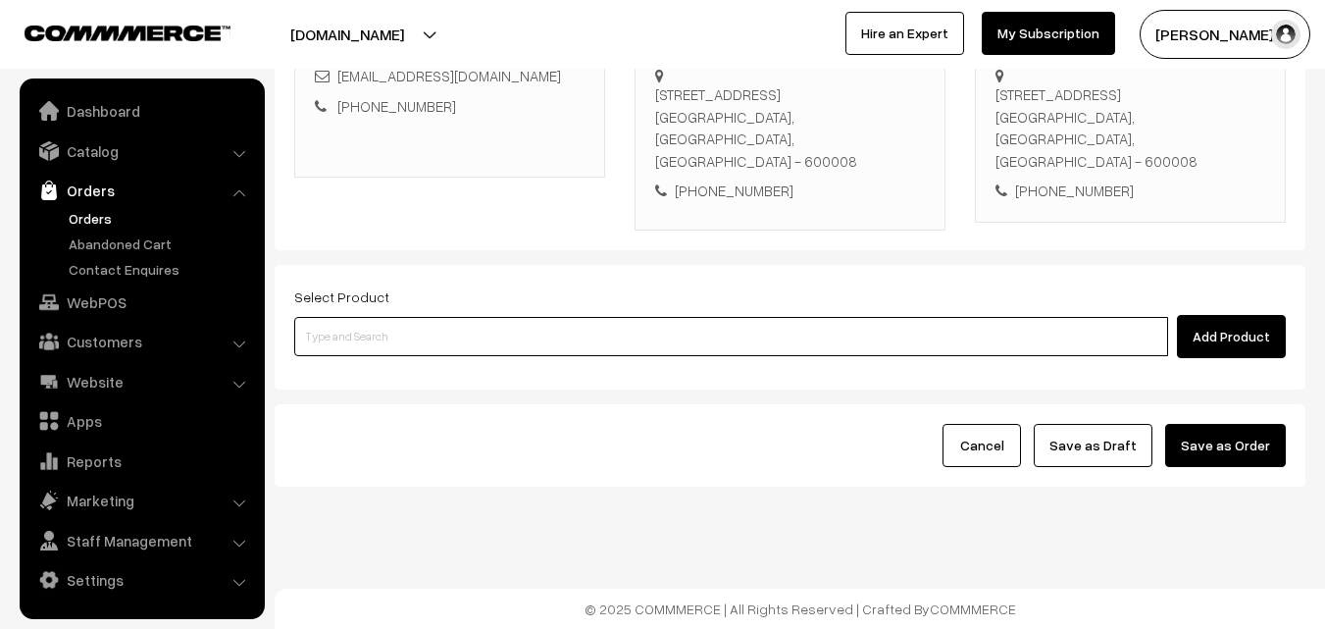
click at [435, 354] on input at bounding box center [731, 336] width 874 height 39
type input "Bf - Ghee Pongal"
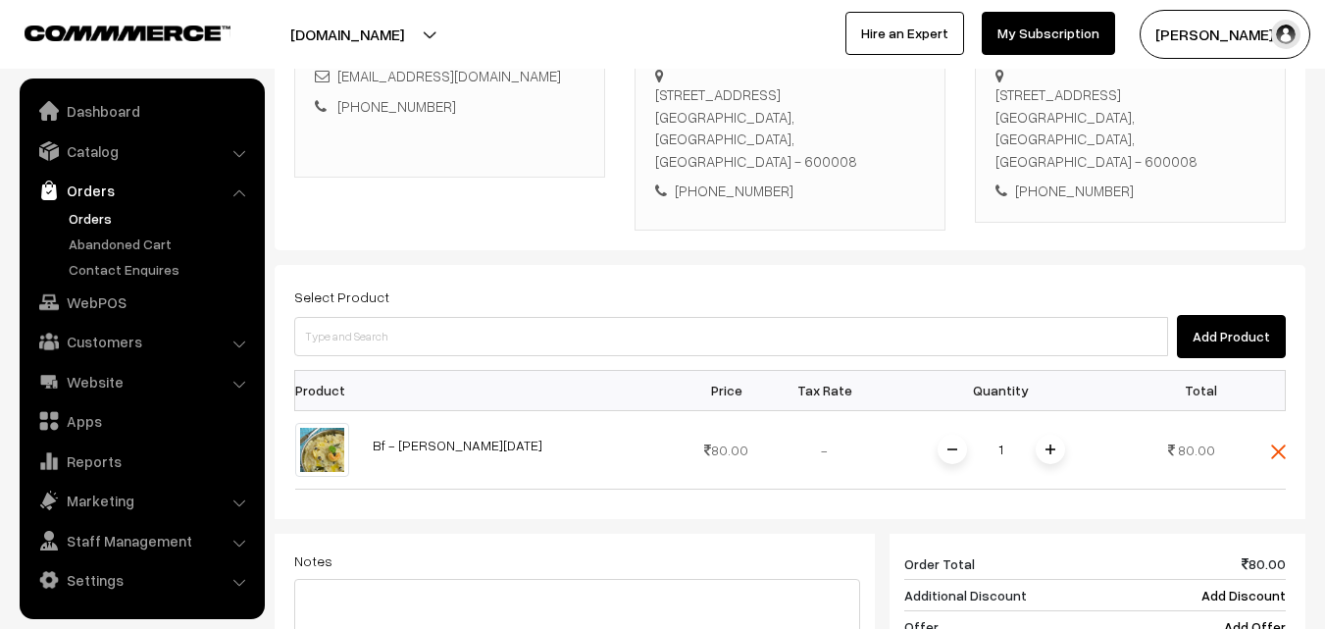
drag, startPoint x: 1055, startPoint y: 447, endPoint x: 1021, endPoint y: 434, distance: 36.6
click at [1057, 446] on span at bounding box center [1049, 448] width 29 height 29
click at [933, 323] on input at bounding box center [731, 336] width 874 height 39
click at [500, 331] on input at bounding box center [731, 336] width 874 height 39
paste input "27th Without Rice..."
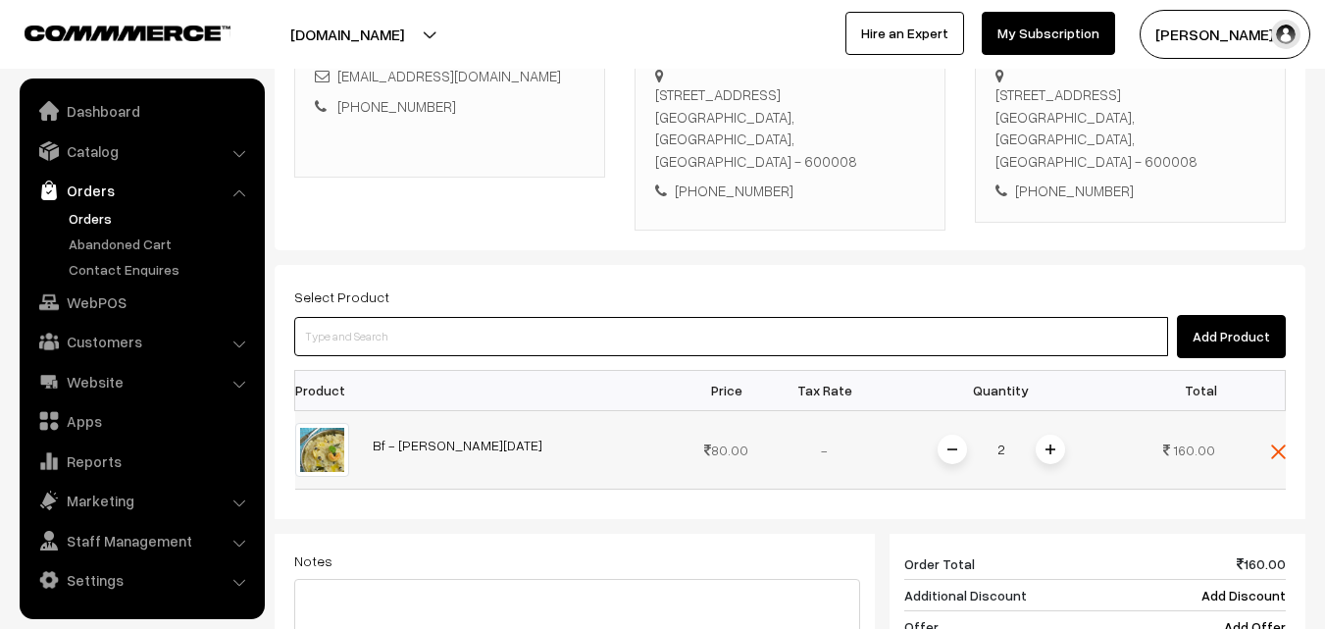
type input "27th Without Rice..."
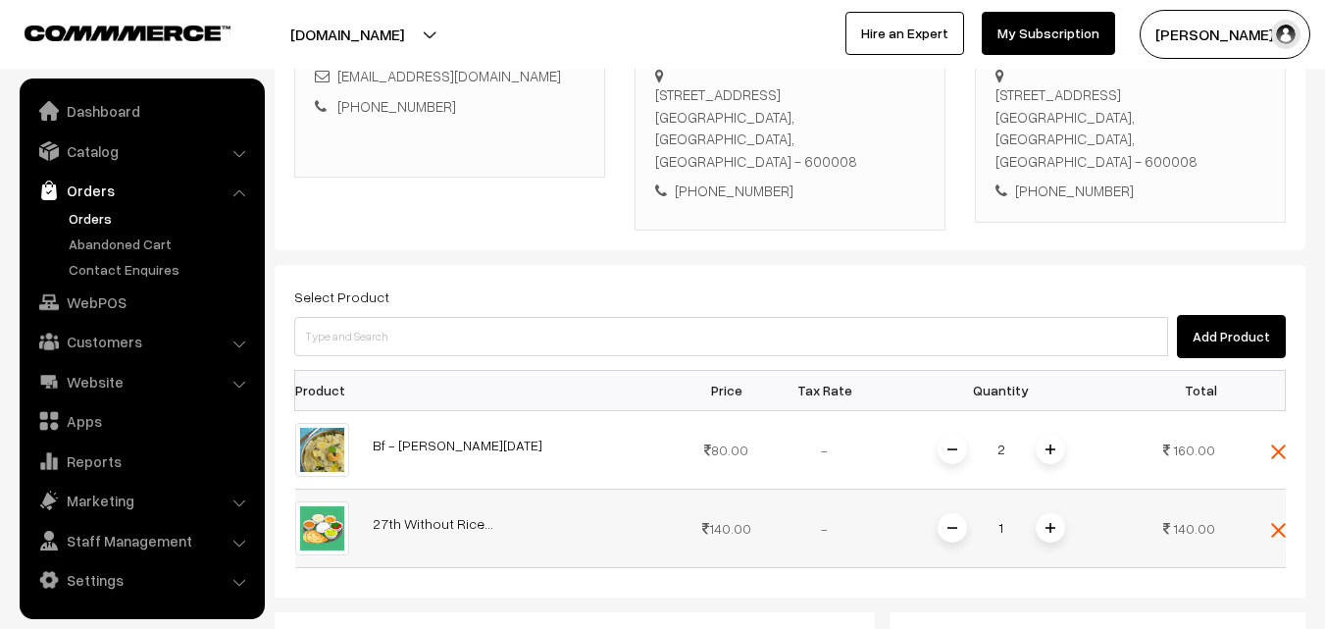
click at [1052, 506] on td "1" at bounding box center [1001, 527] width 255 height 78
drag, startPoint x: 1040, startPoint y: 528, endPoint x: 1049, endPoint y: 537, distance: 13.2
click at [1043, 528] on span at bounding box center [1049, 527] width 29 height 29
click at [1052, 528] on img at bounding box center [1050, 528] width 10 height 10
click at [951, 533] on span at bounding box center [951, 527] width 29 height 29
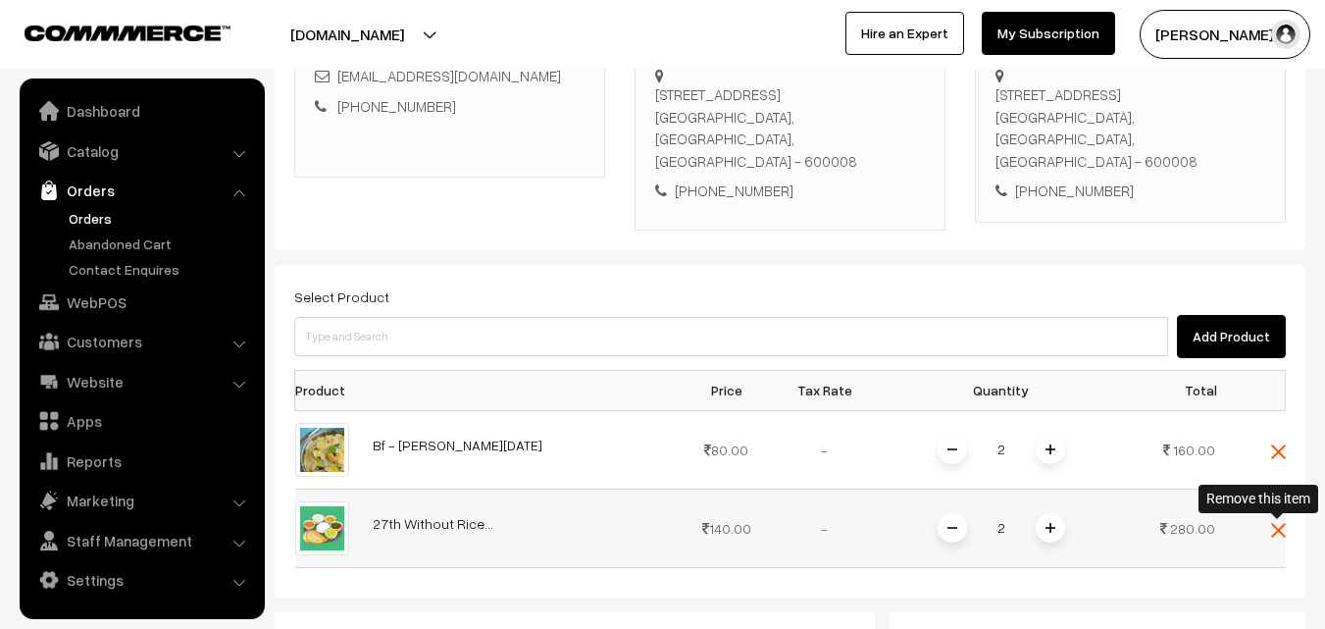
click at [1279, 528] on img at bounding box center [1278, 530] width 15 height 15
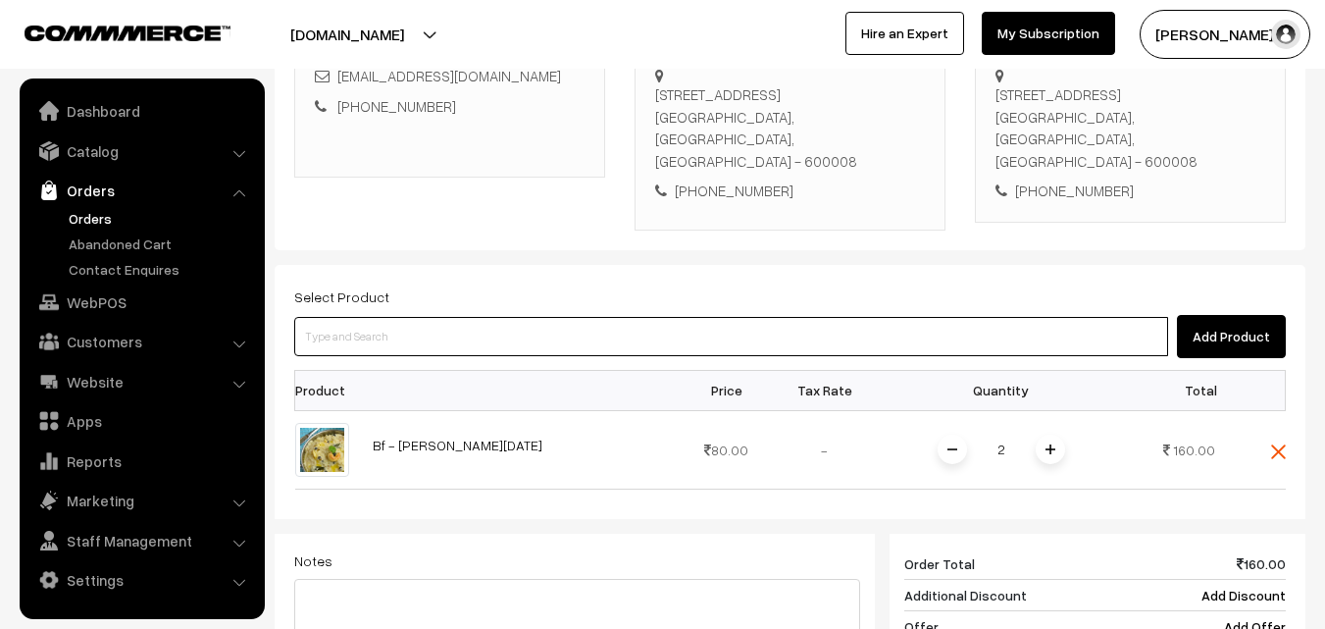
click at [362, 339] on input at bounding box center [731, 336] width 874 height 39
paste input "27th Puliyodharai Sadam"
type input "27th Puliyodharai Sadam"
click at [345, 379] on link "27th Puliyodharai Sadam" at bounding box center [732, 371] width 875 height 29
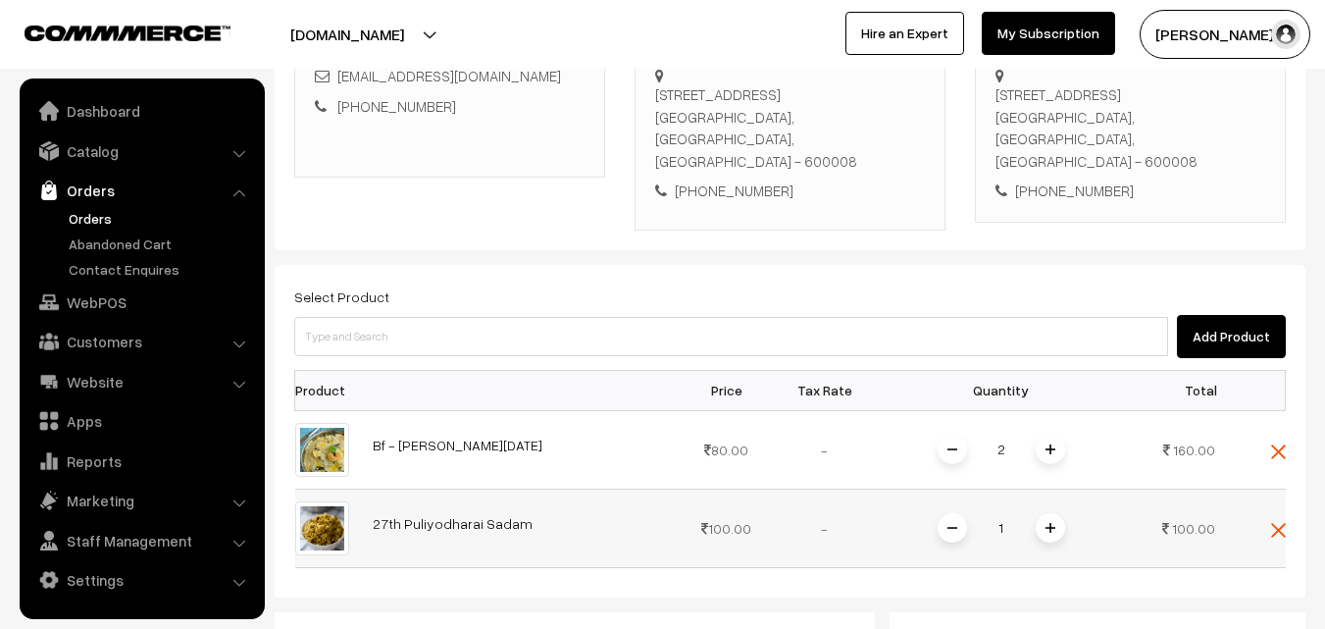
drag, startPoint x: 1082, startPoint y: 532, endPoint x: 1049, endPoint y: 530, distance: 32.4
click at [1076, 531] on td "1" at bounding box center [1001, 527] width 255 height 78
click at [1049, 527] on img at bounding box center [1050, 528] width 10 height 10
click at [380, 311] on div "Select Product Add Product" at bounding box center [789, 321] width 991 height 74
click at [380, 326] on input at bounding box center [731, 336] width 874 height 39
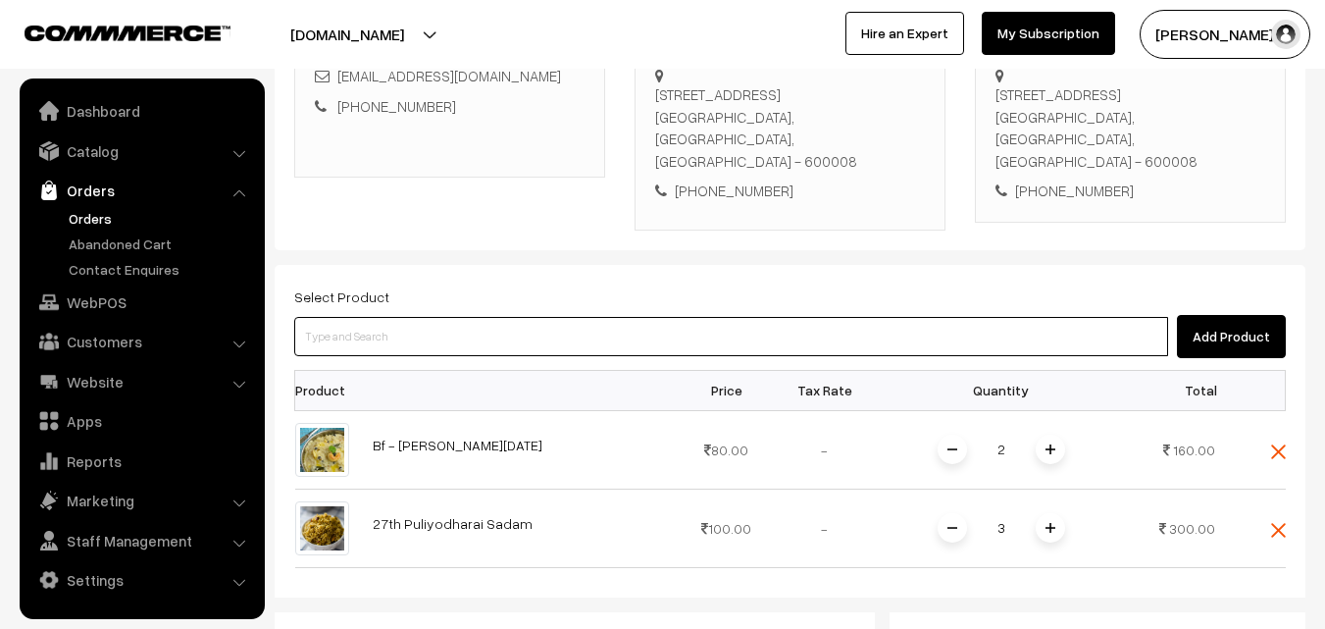
paste input "27th Without Rice..."
type input "27th Without Rice..."
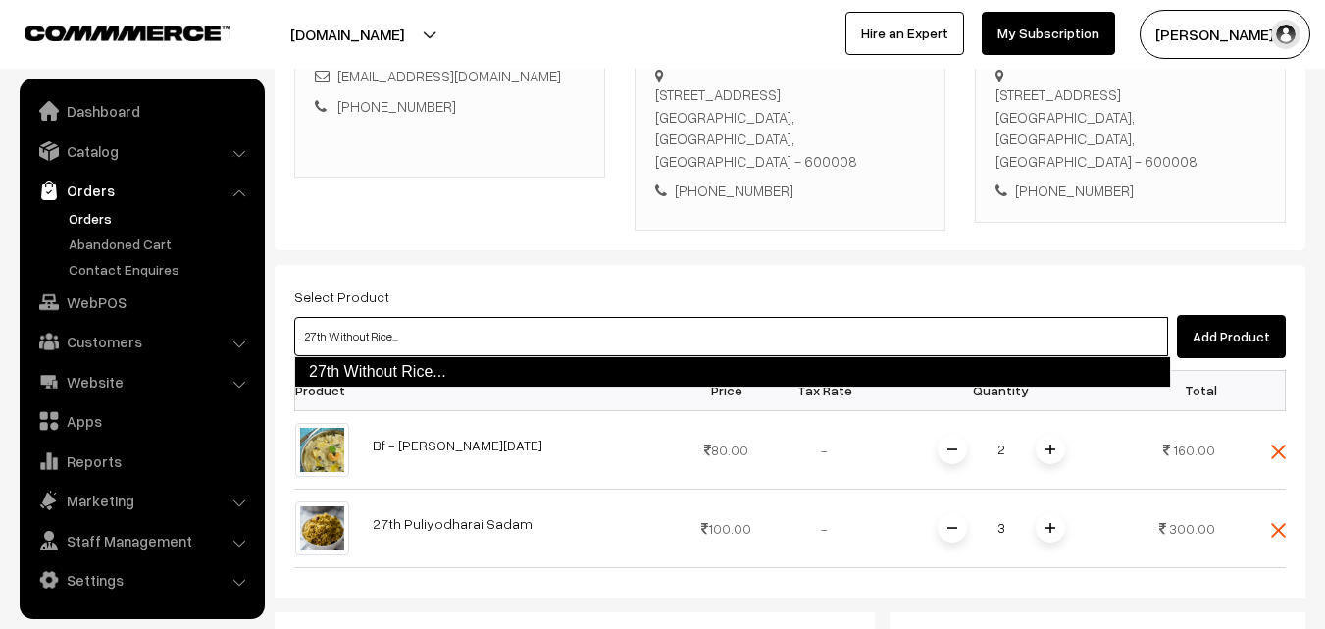
click at [367, 359] on link "27th Without Rice..." at bounding box center [732, 371] width 877 height 31
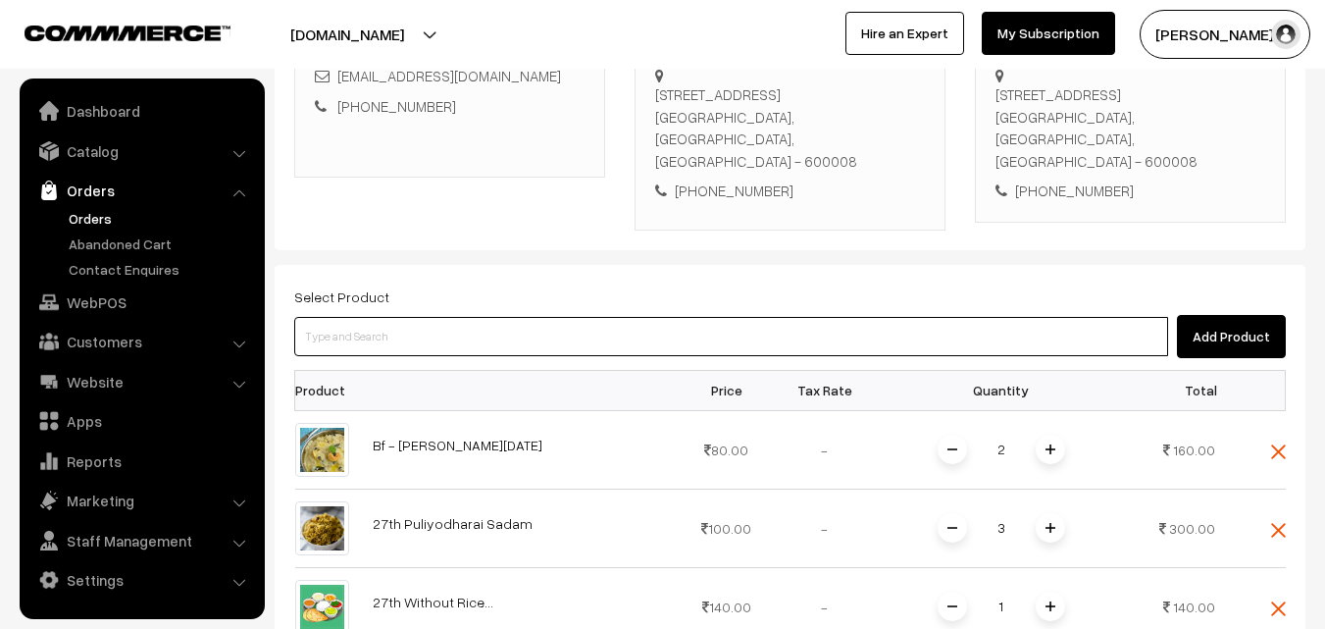
click at [539, 338] on input at bounding box center [731, 336] width 874 height 39
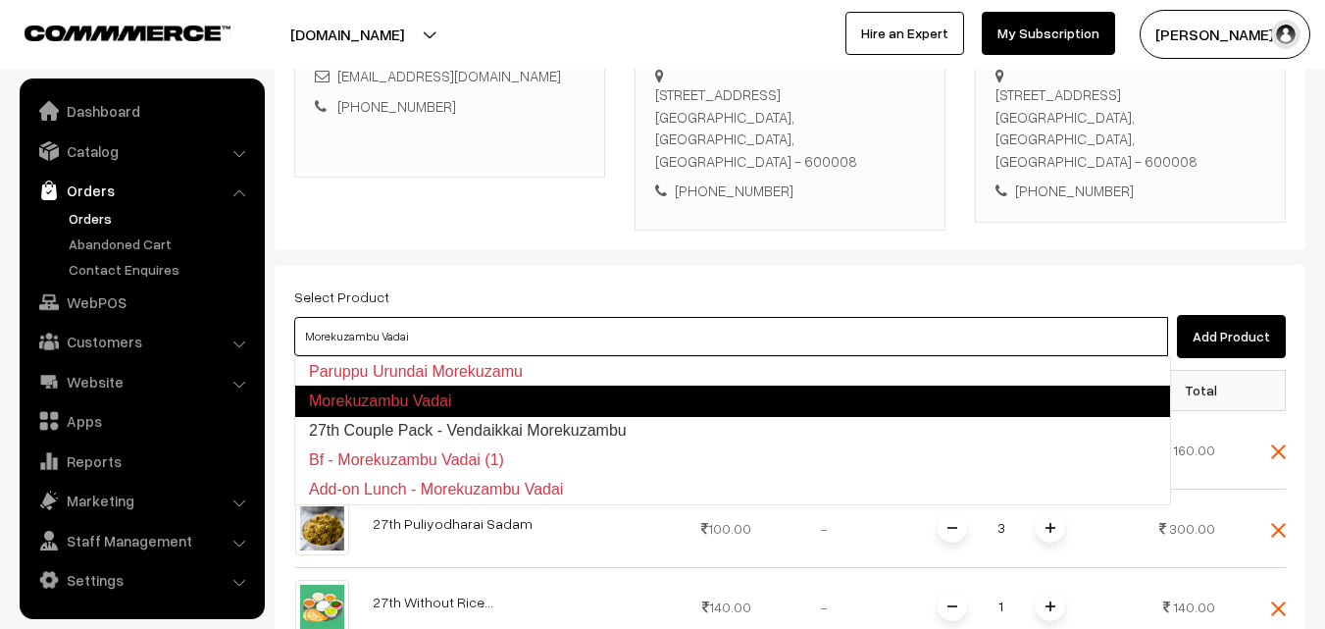
type input "27th Couple Pack - Vendaikkai Morekuzambu"
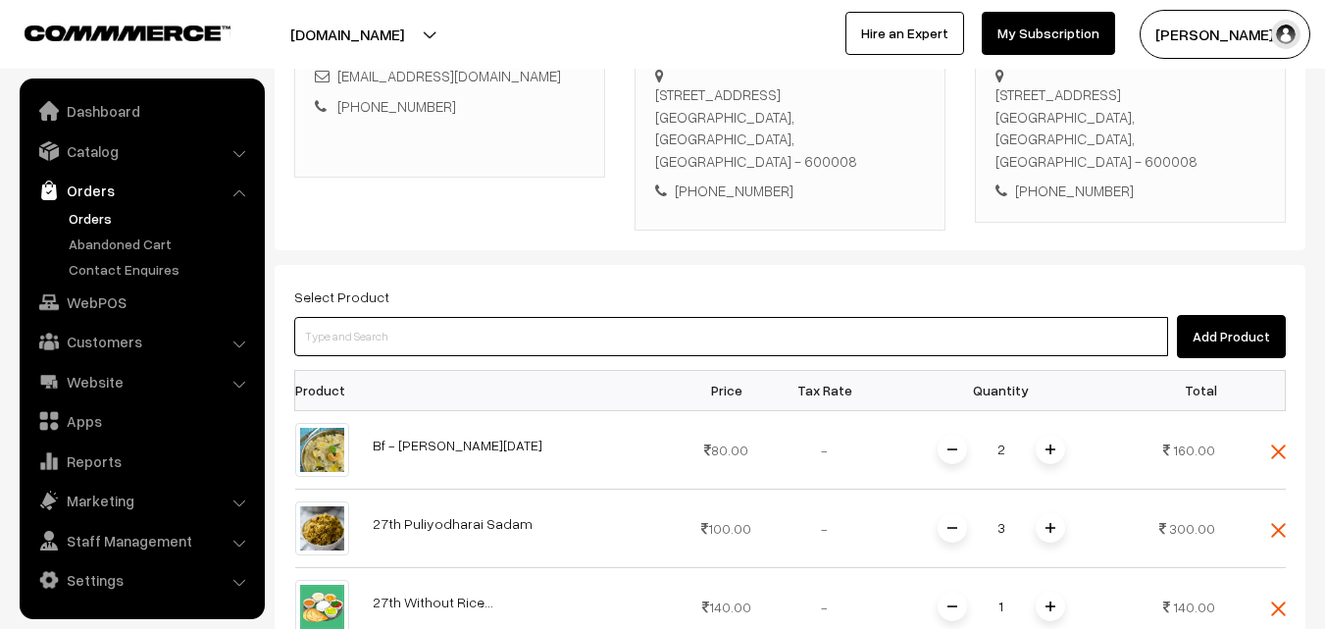
click at [529, 339] on input at bounding box center [731, 336] width 874 height 39
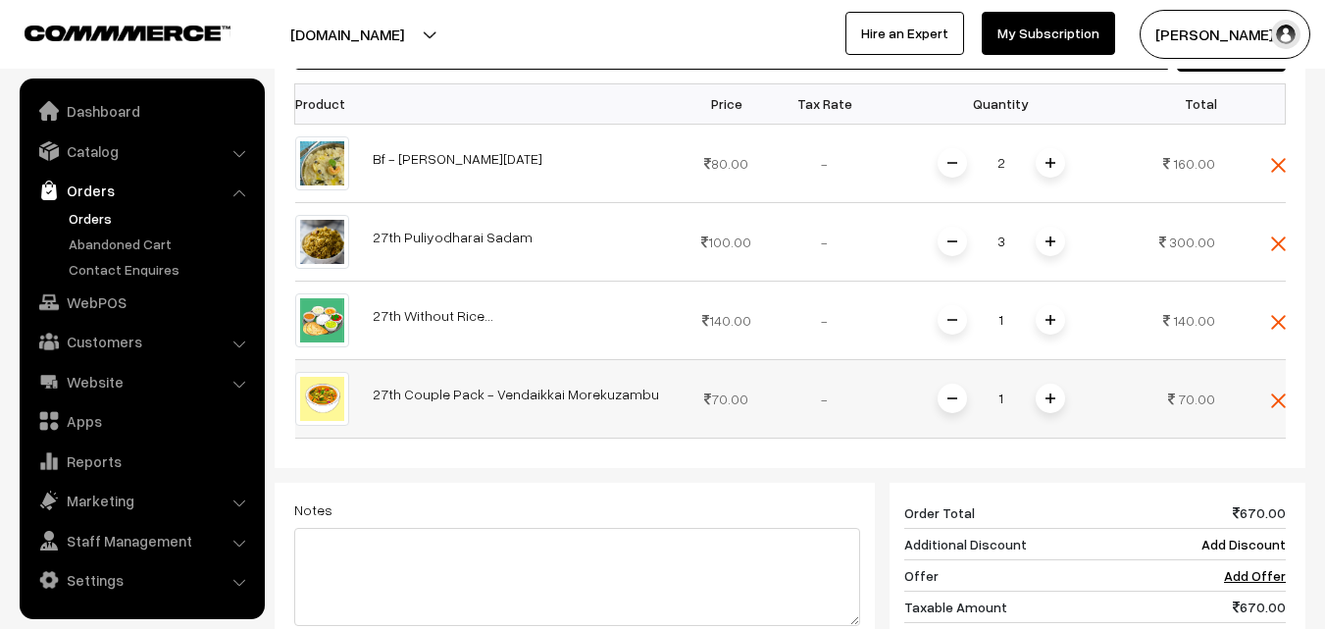
scroll to position [652, 0]
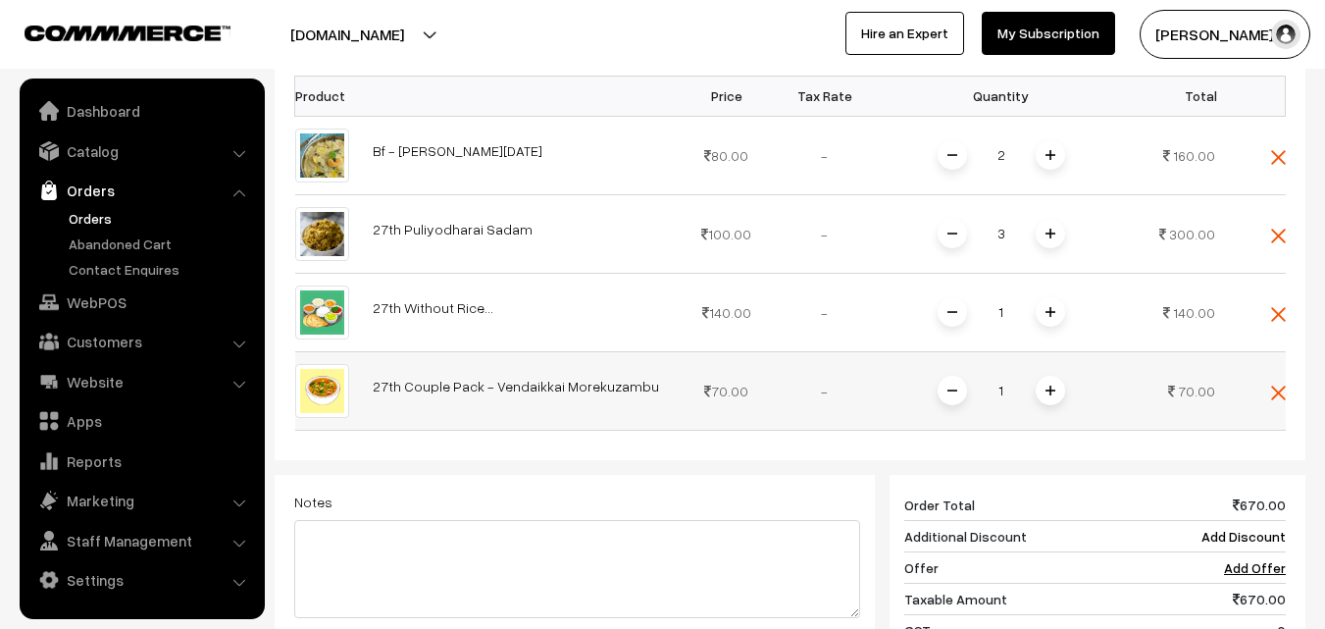
click at [1057, 391] on span at bounding box center [1049, 390] width 29 height 29
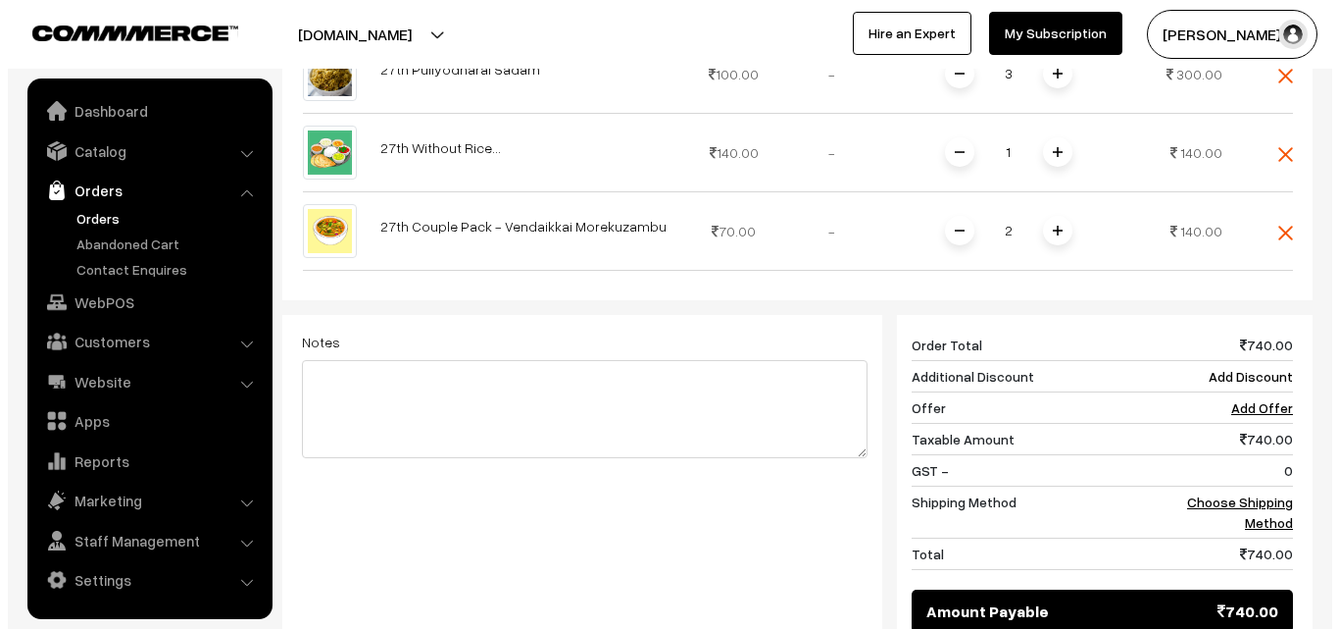
scroll to position [1070, 0]
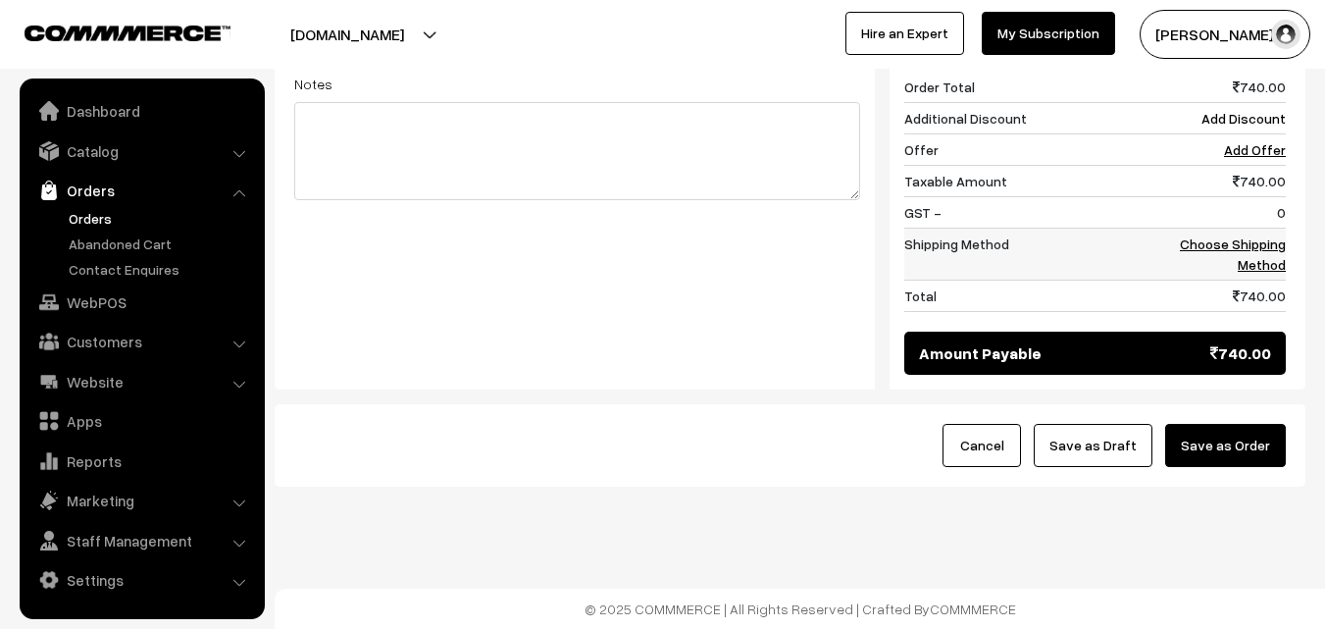
click at [1270, 229] on td "Choose Shipping Method" at bounding box center [1225, 253] width 122 height 52
click at [1251, 254] on td "Choose Shipping Method" at bounding box center [1225, 253] width 122 height 52
click at [1265, 240] on link "Choose Shipping Method" at bounding box center [1233, 253] width 106 height 37
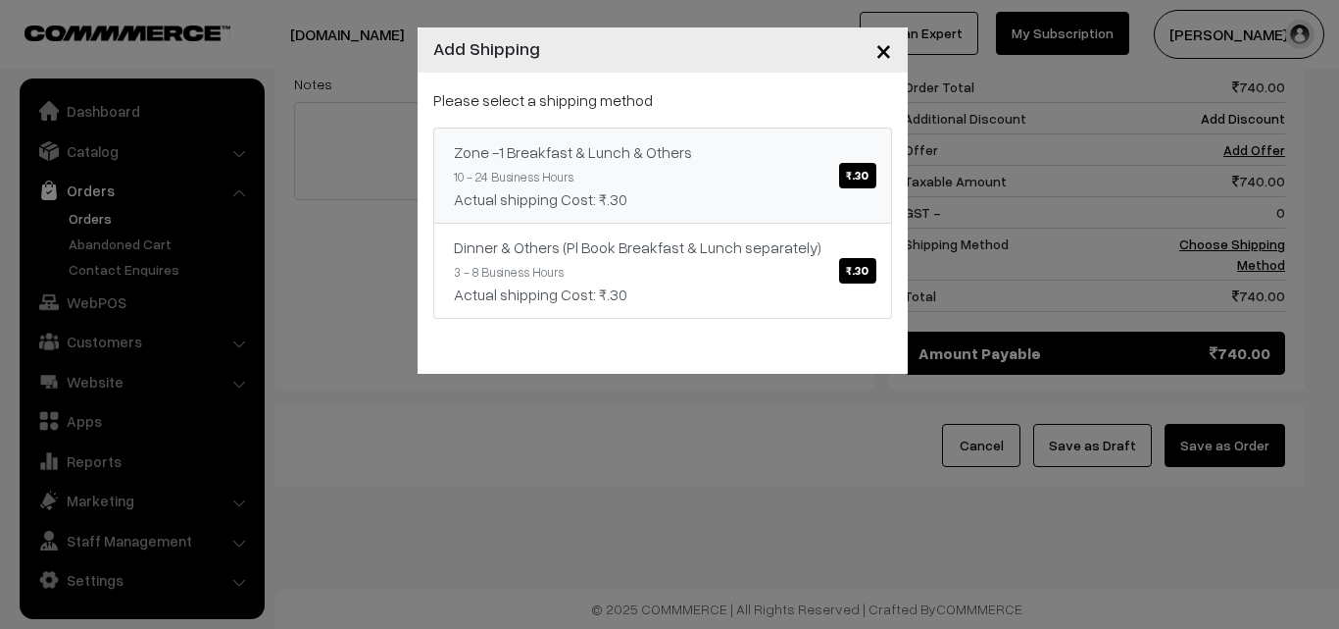
click at [617, 123] on div "Please select a shipping method Zone -1 Breakfast & Lunch & Others ₹.30 10 - 24…" at bounding box center [662, 203] width 459 height 230
click at [686, 129] on link "Zone -1 Breakfast & Lunch & Others ₹.30 10 - 24 Business Hours Actual shipping …" at bounding box center [662, 175] width 459 height 96
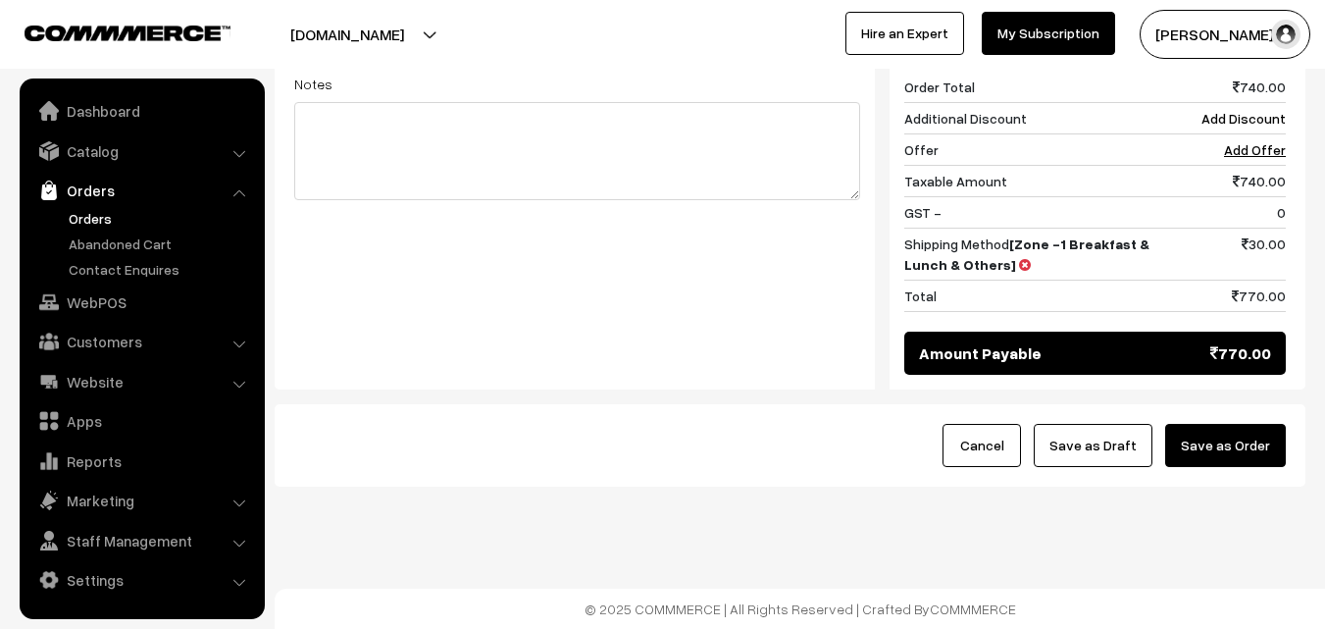
click at [1237, 446] on button "Save as Order" at bounding box center [1225, 445] width 121 height 43
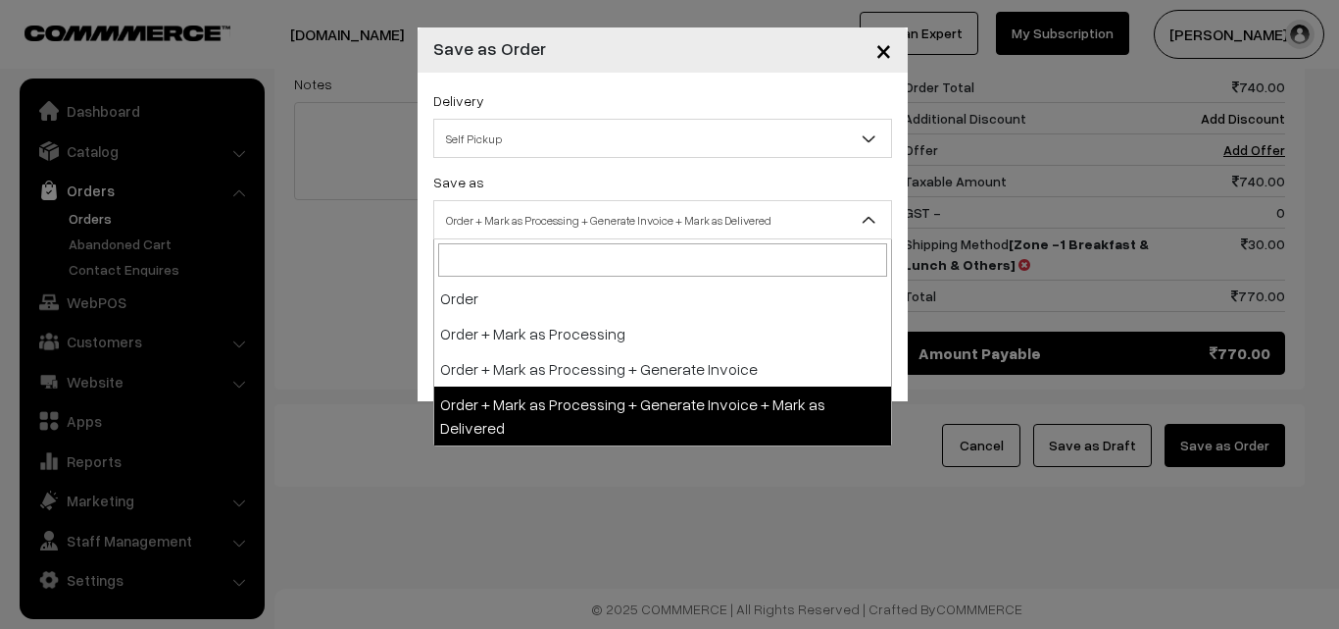
click at [578, 210] on span "Order + Mark as Processing + Generate Invoice + Mark as Delivered" at bounding box center [662, 220] width 457 height 34
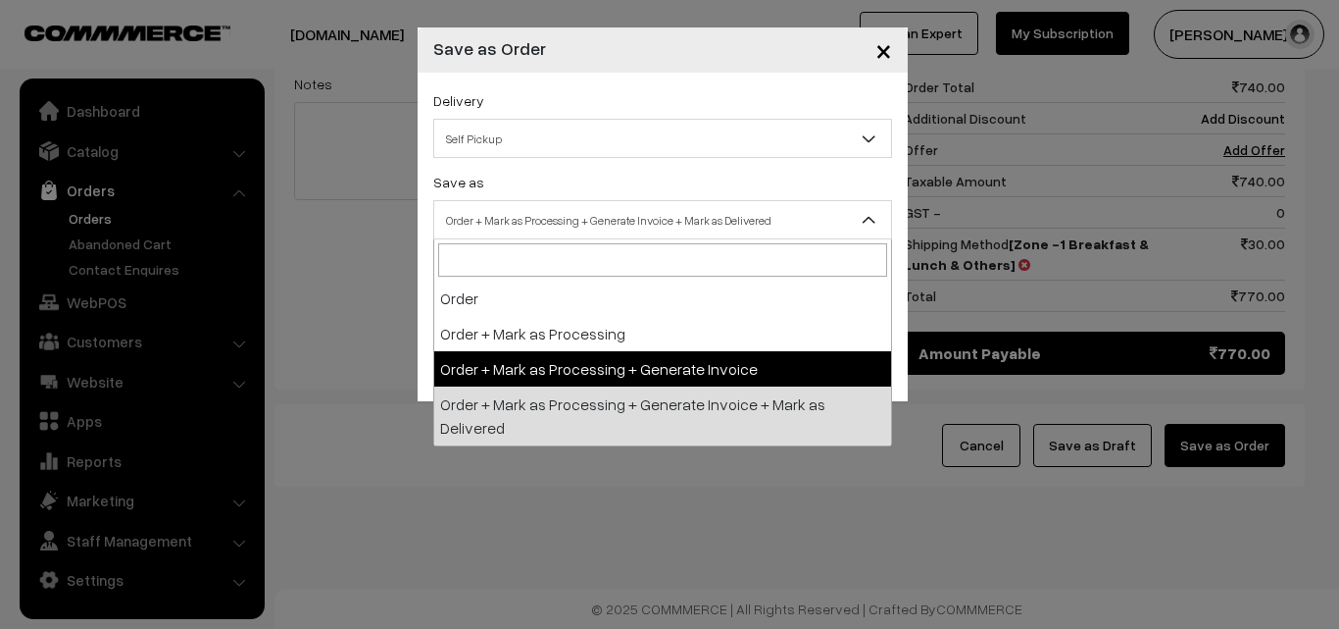
select select "3"
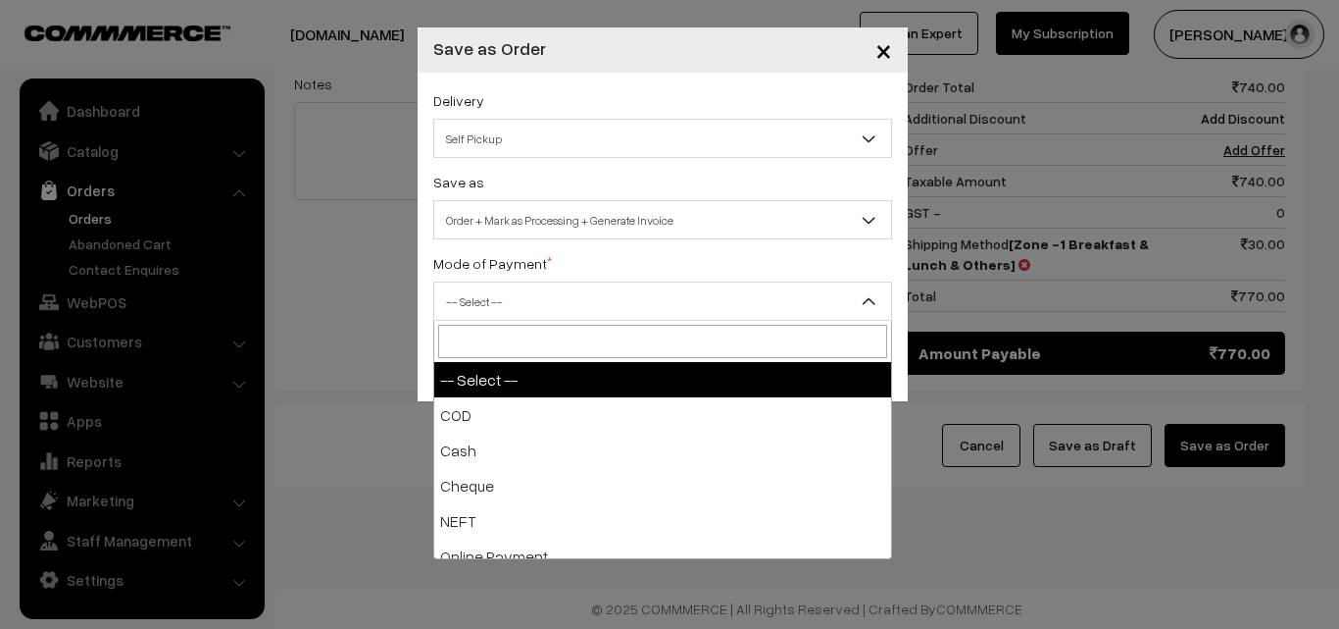
click at [555, 315] on span "-- Select --" at bounding box center [662, 301] width 457 height 34
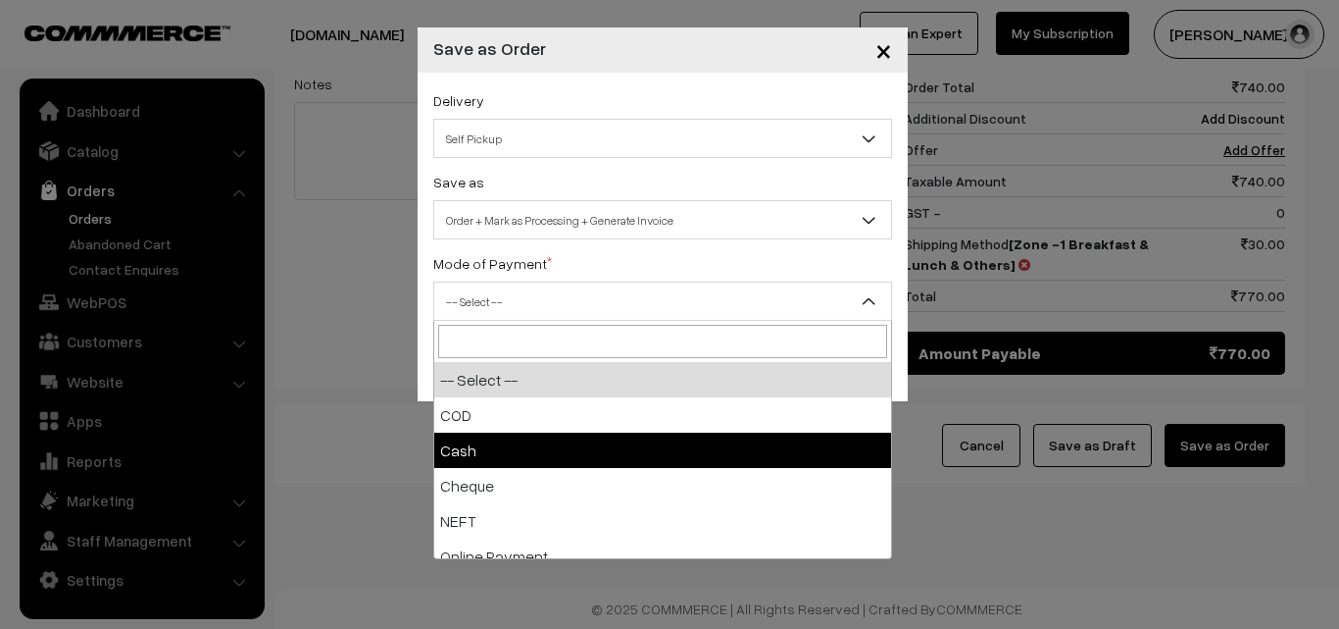
select select "2"
checkbox input "true"
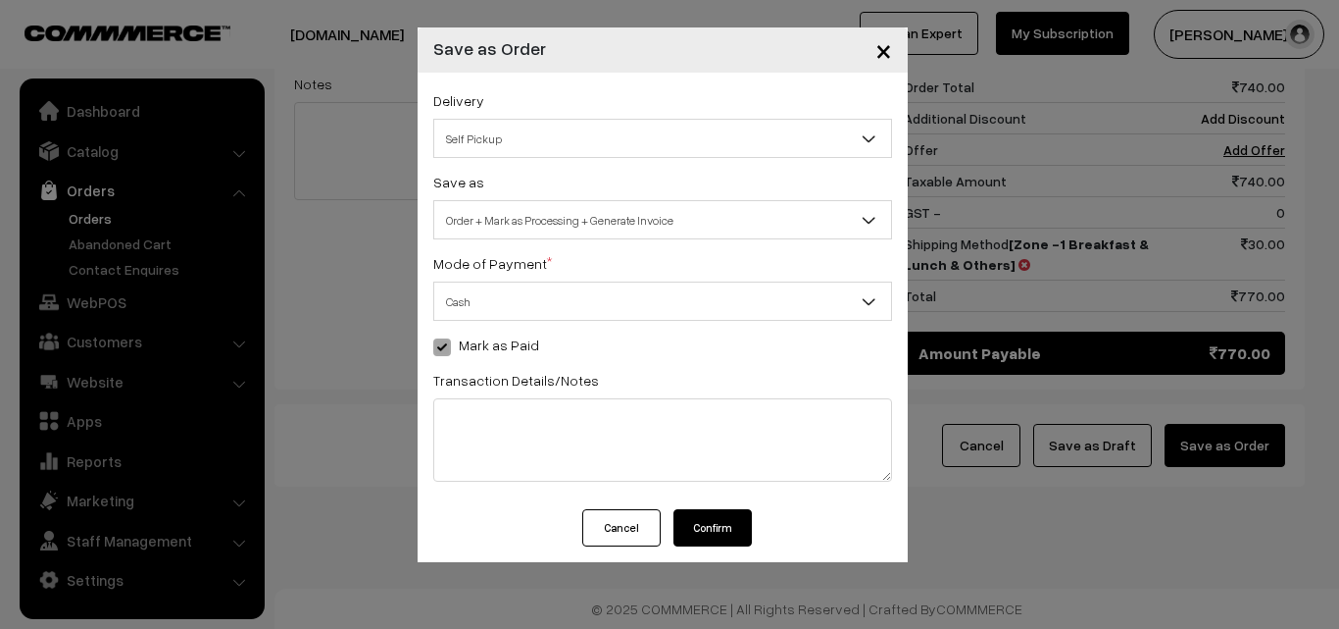
click at [720, 529] on button "Confirm" at bounding box center [713, 527] width 78 height 37
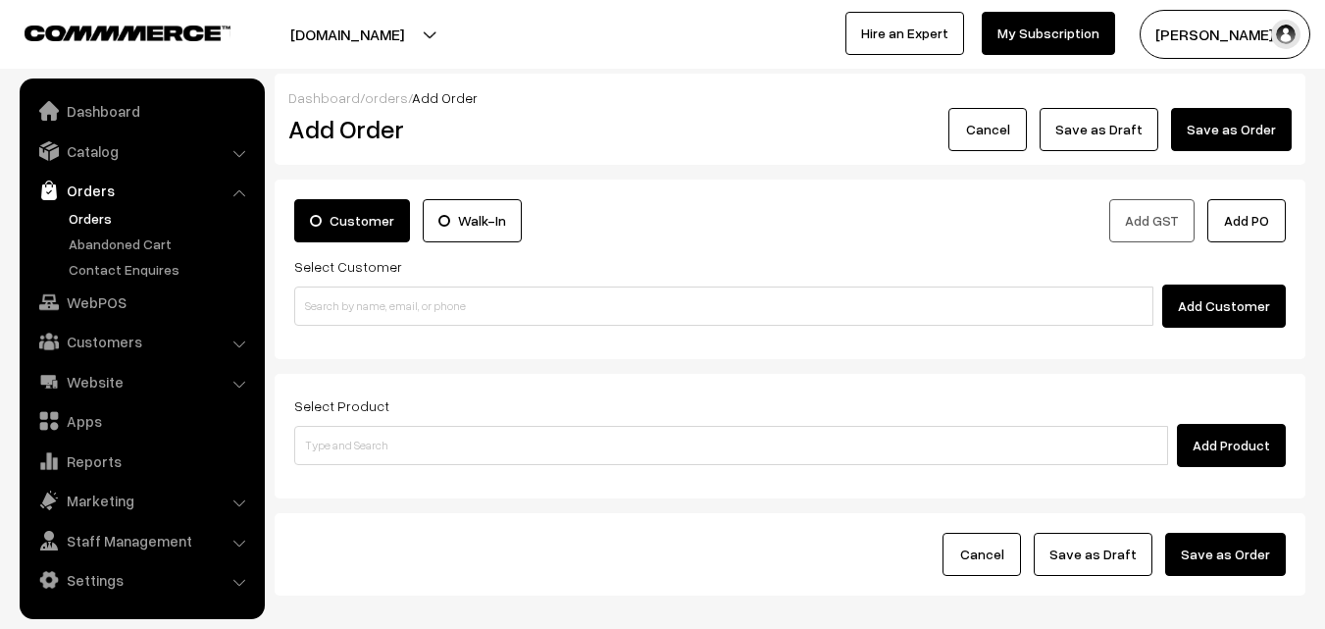
click at [93, 209] on link "Orders" at bounding box center [161, 218] width 194 height 21
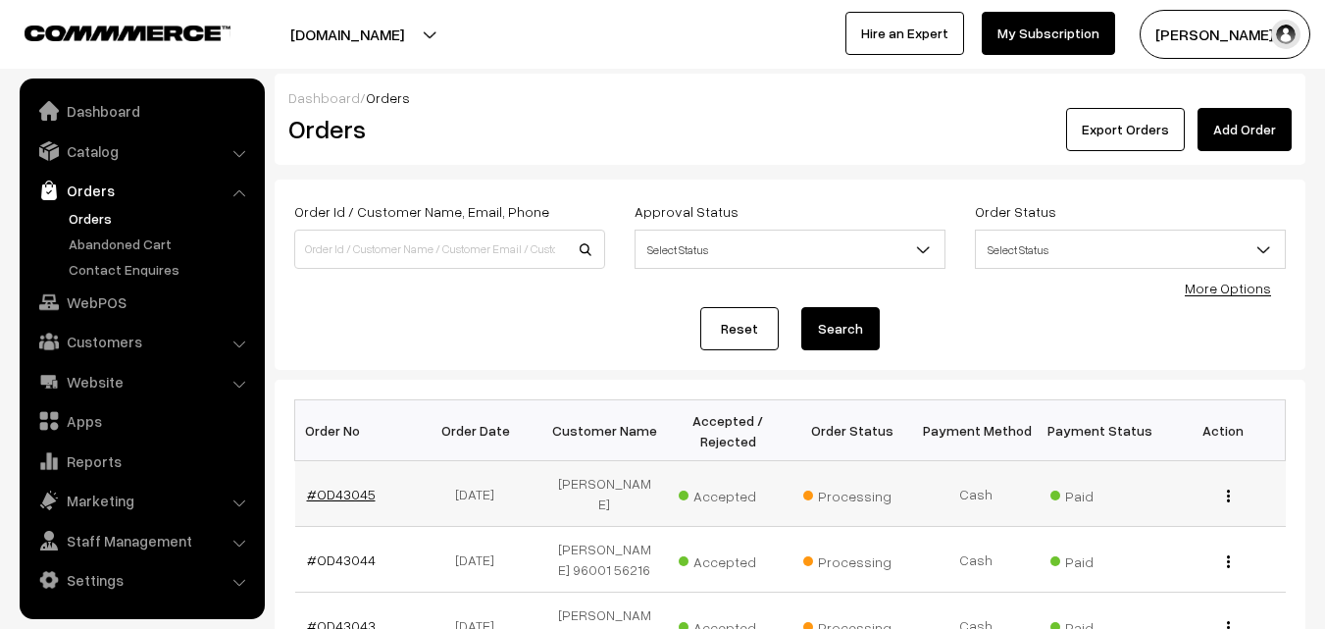
drag, startPoint x: 348, startPoint y: 496, endPoint x: 351, endPoint y: 511, distance: 15.0
click at [348, 495] on link "#OD43045" at bounding box center [341, 493] width 69 height 17
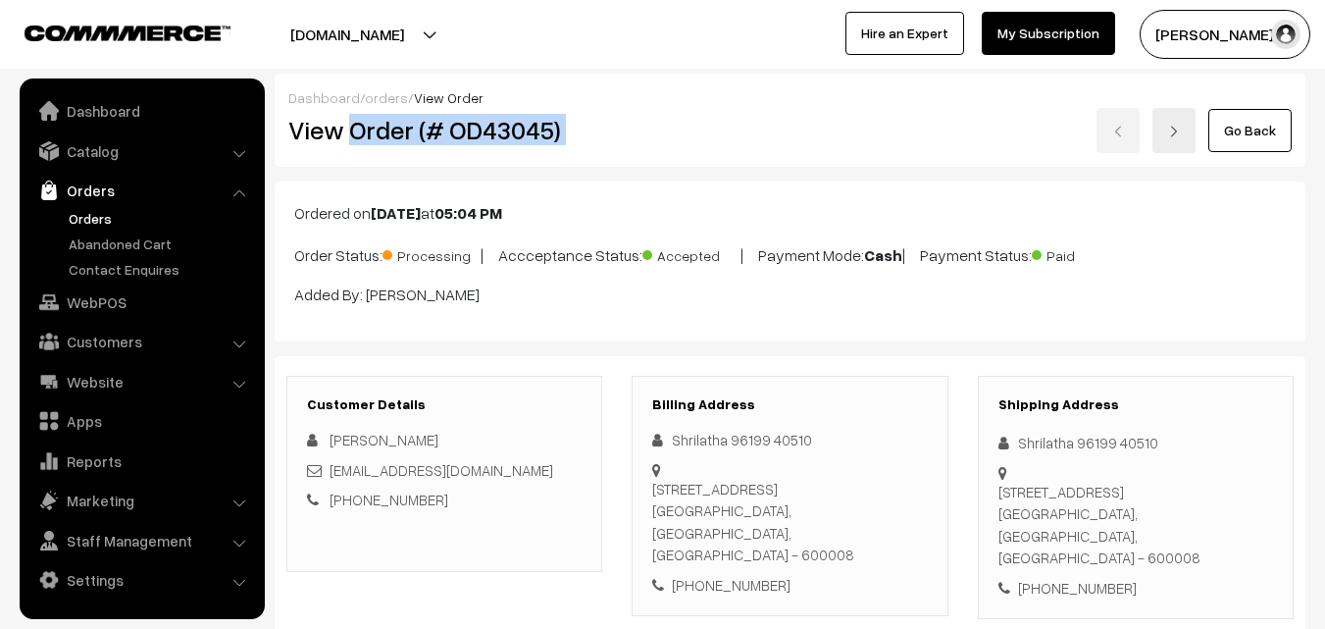
drag, startPoint x: 361, startPoint y: 135, endPoint x: 744, endPoint y: 152, distance: 383.8
click at [783, 120] on div "View Order (# OD43045) Go Back" at bounding box center [790, 130] width 1033 height 45
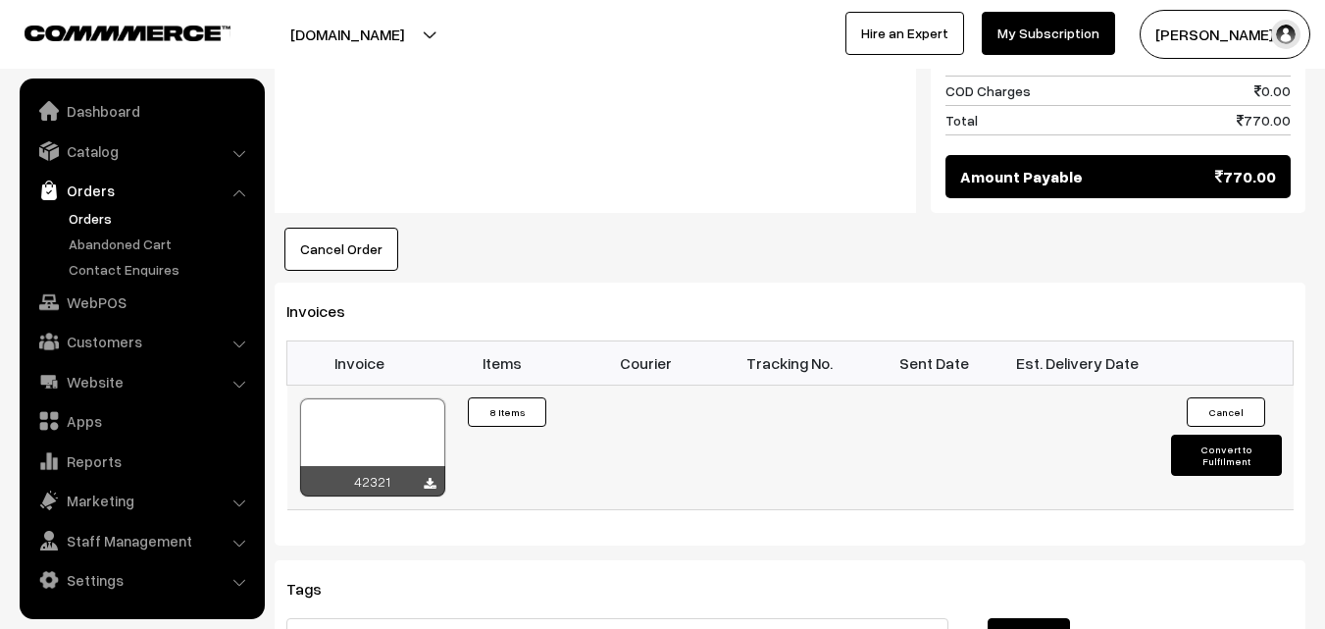
scroll to position [1569, 0]
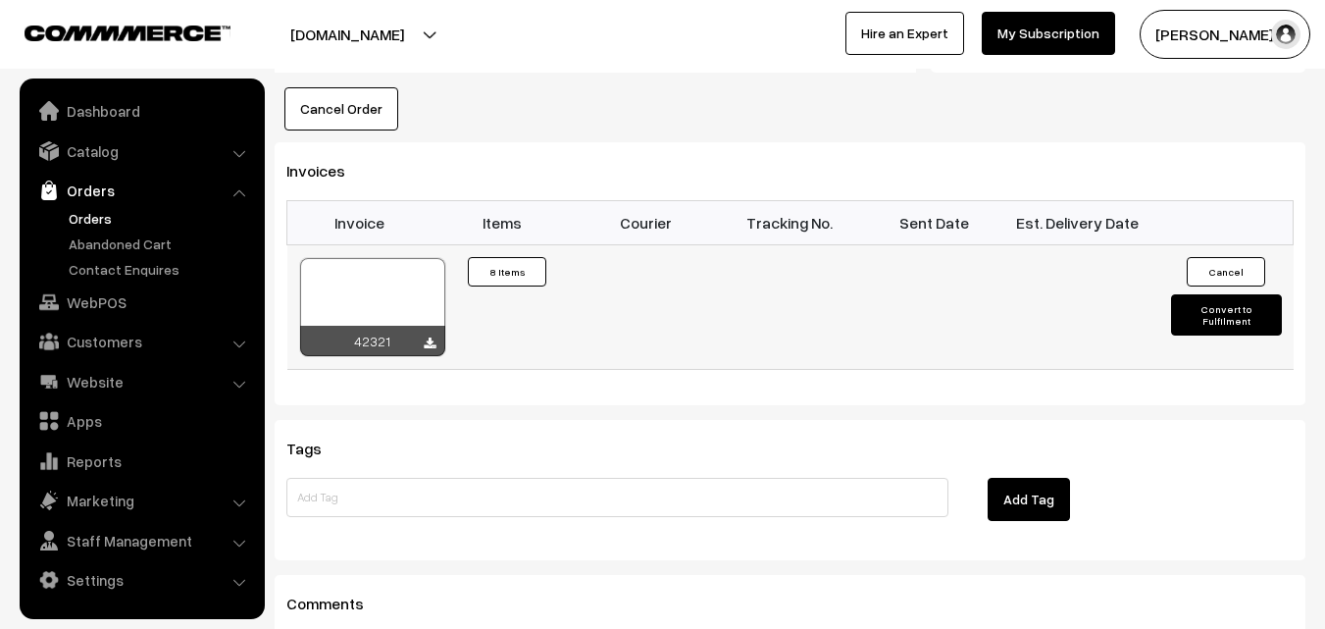
click at [362, 346] on div "42321" at bounding box center [372, 341] width 145 height 30
click at [366, 303] on div at bounding box center [372, 307] width 145 height 98
click at [118, 292] on link "WebPOS" at bounding box center [141, 301] width 233 height 35
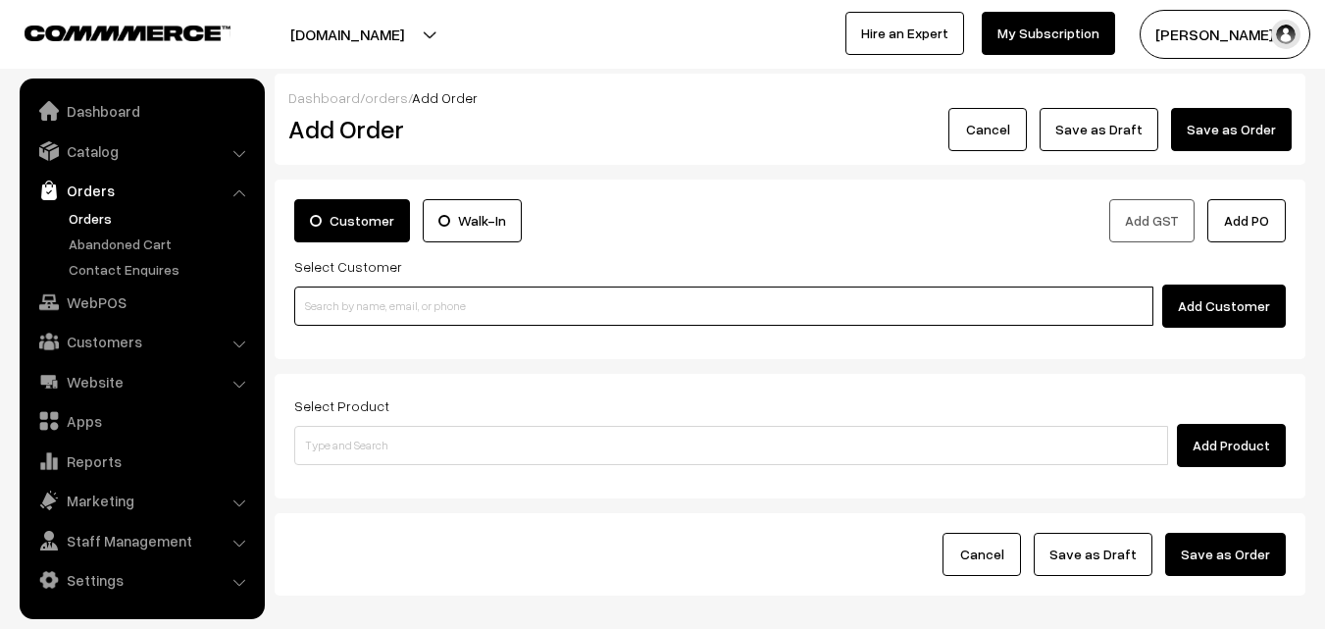
click at [375, 302] on input at bounding box center [723, 305] width 859 height 39
paste input "89399 13360"
click at [350, 296] on input "89399 13360" at bounding box center [723, 305] width 859 height 39
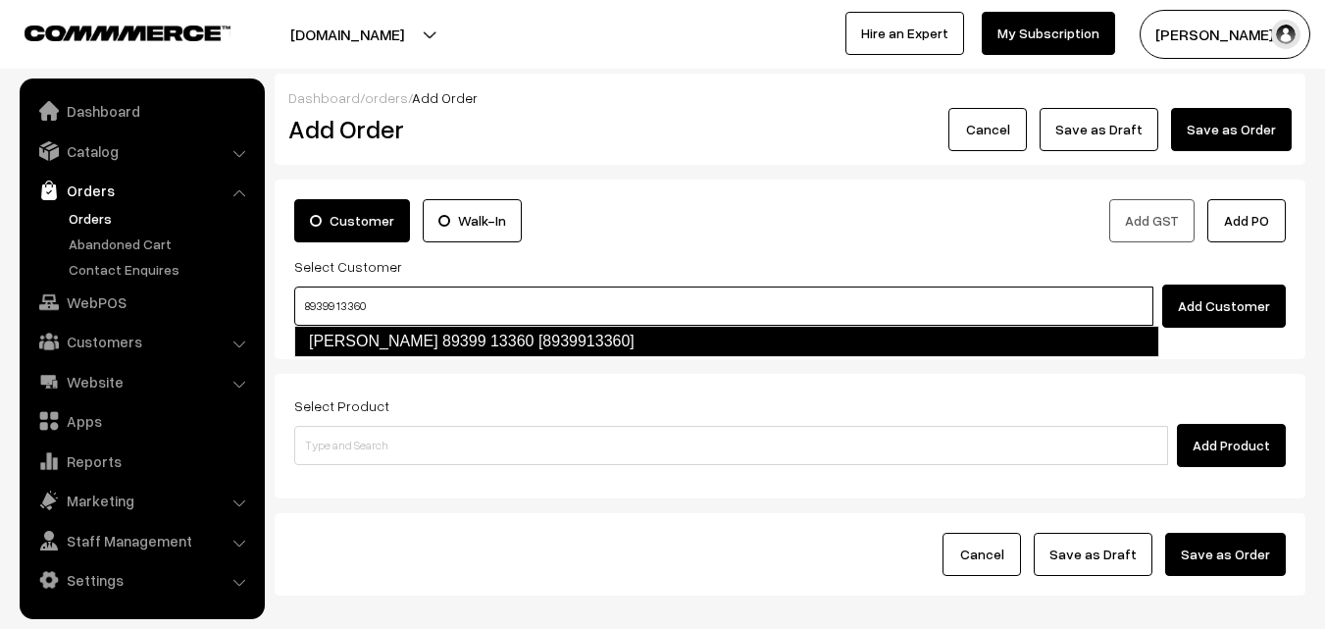
click at [341, 346] on link "[PERSON_NAME] 89399 13360 [8939913360]" at bounding box center [726, 341] width 865 height 31
type input "89399 13360"
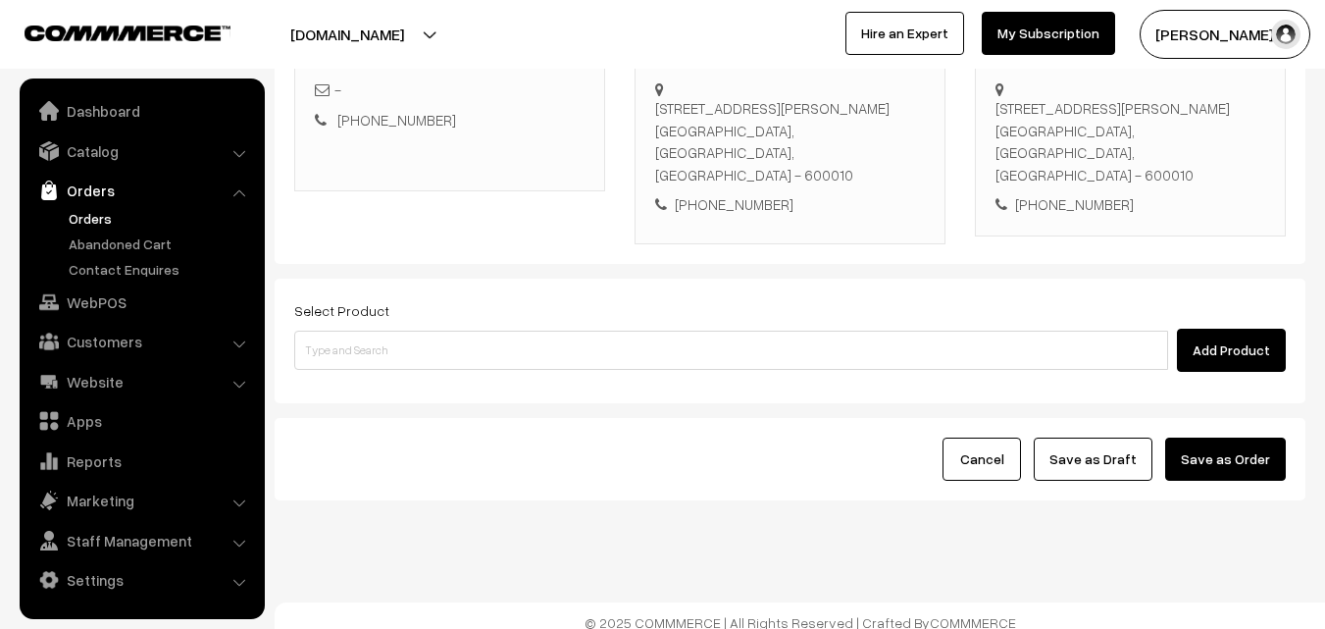
scroll to position [358, 0]
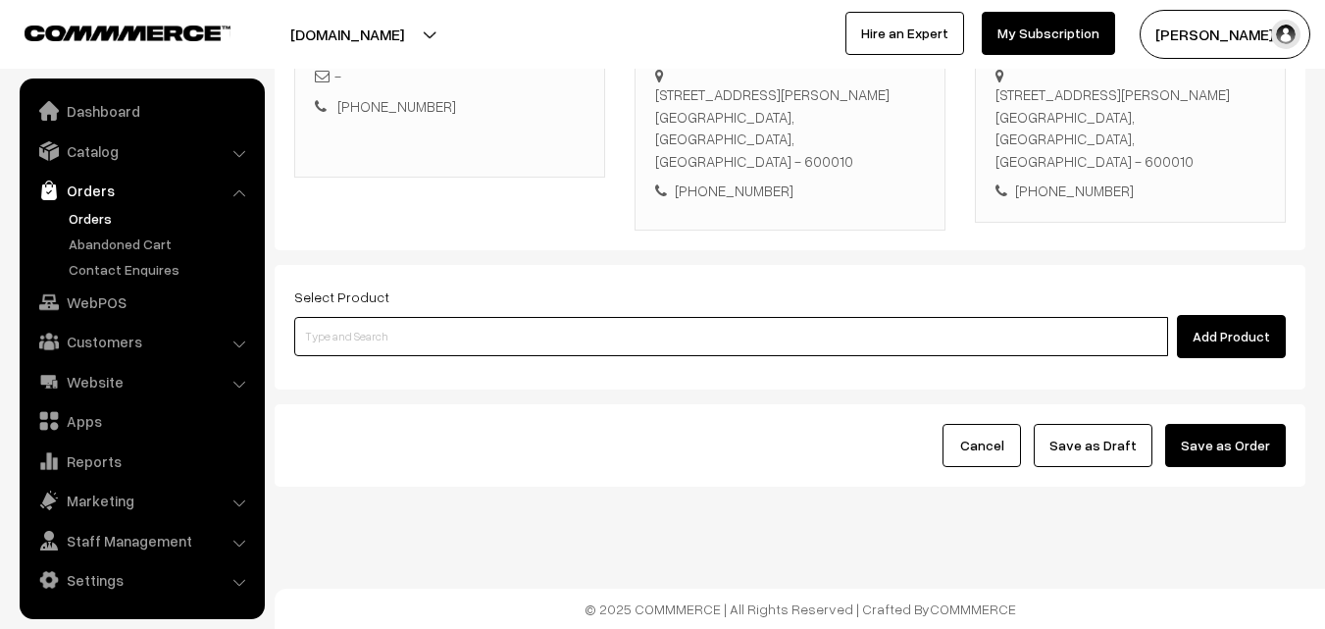
click at [473, 348] on input at bounding box center [731, 336] width 874 height 39
type input "a"
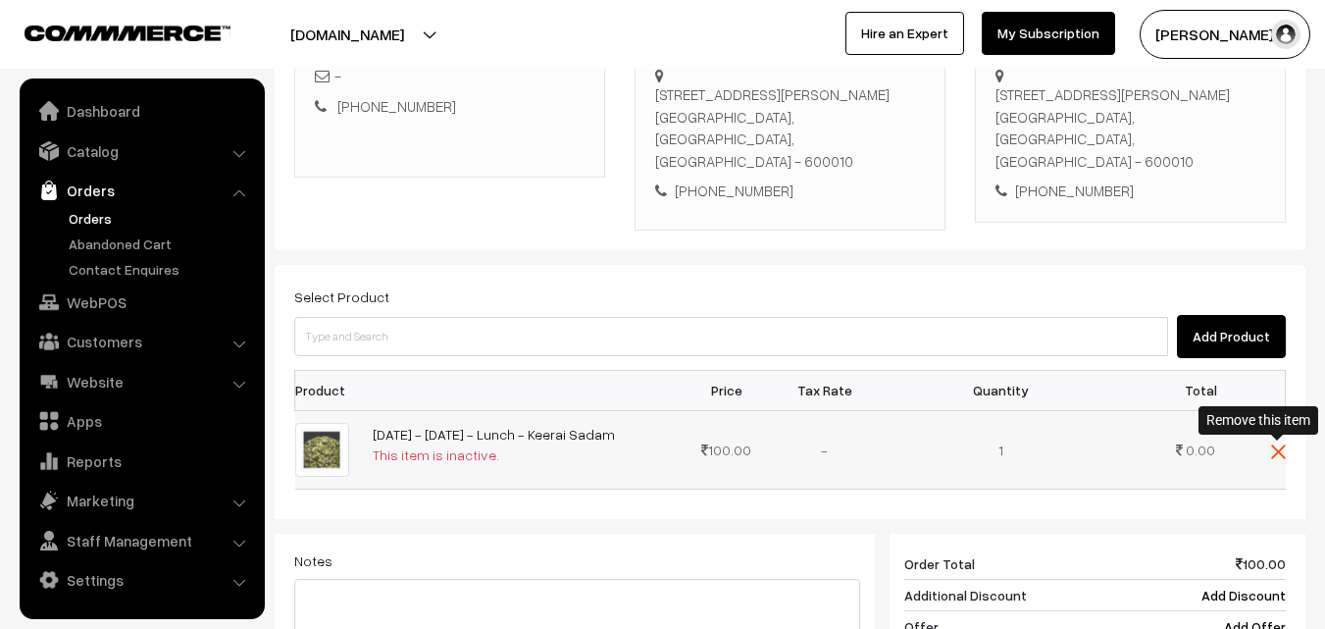
click at [1283, 445] on img at bounding box center [1278, 451] width 15 height 15
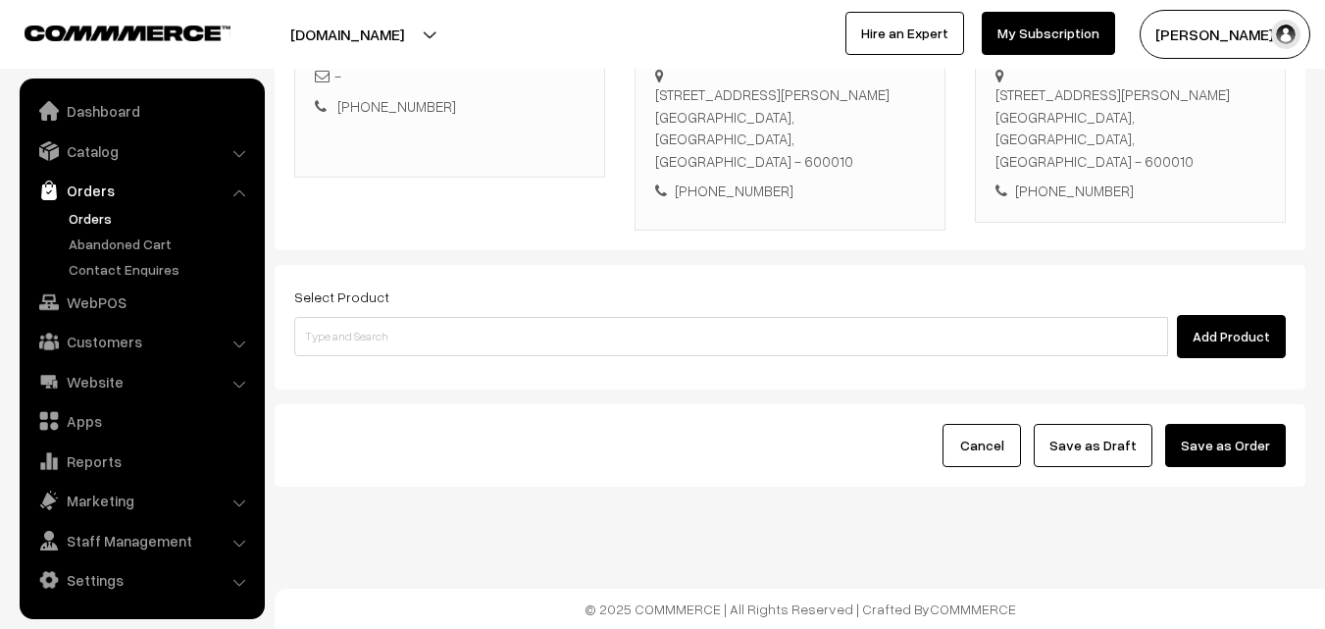
click at [734, 360] on div "Select Product Add Product" at bounding box center [790, 327] width 1031 height 125
click at [731, 340] on input at bounding box center [731, 336] width 874 height 39
type input "a"
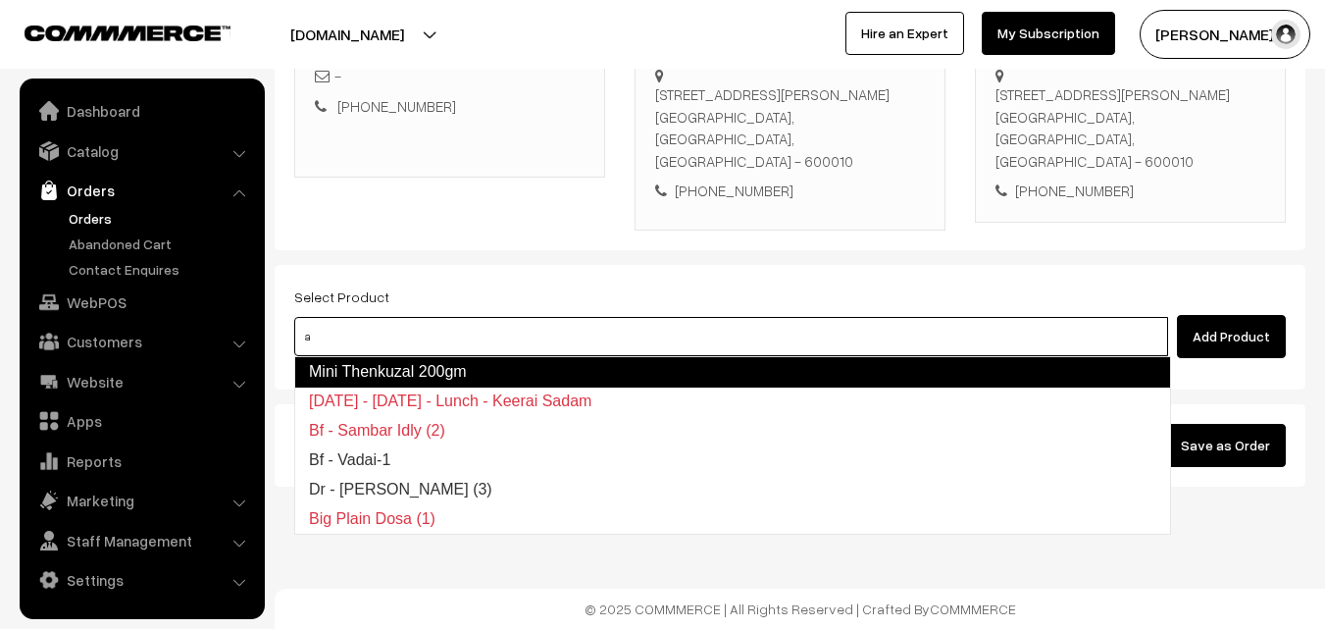
click at [411, 365] on link "Mini Thenkuzal 200gm" at bounding box center [732, 371] width 877 height 31
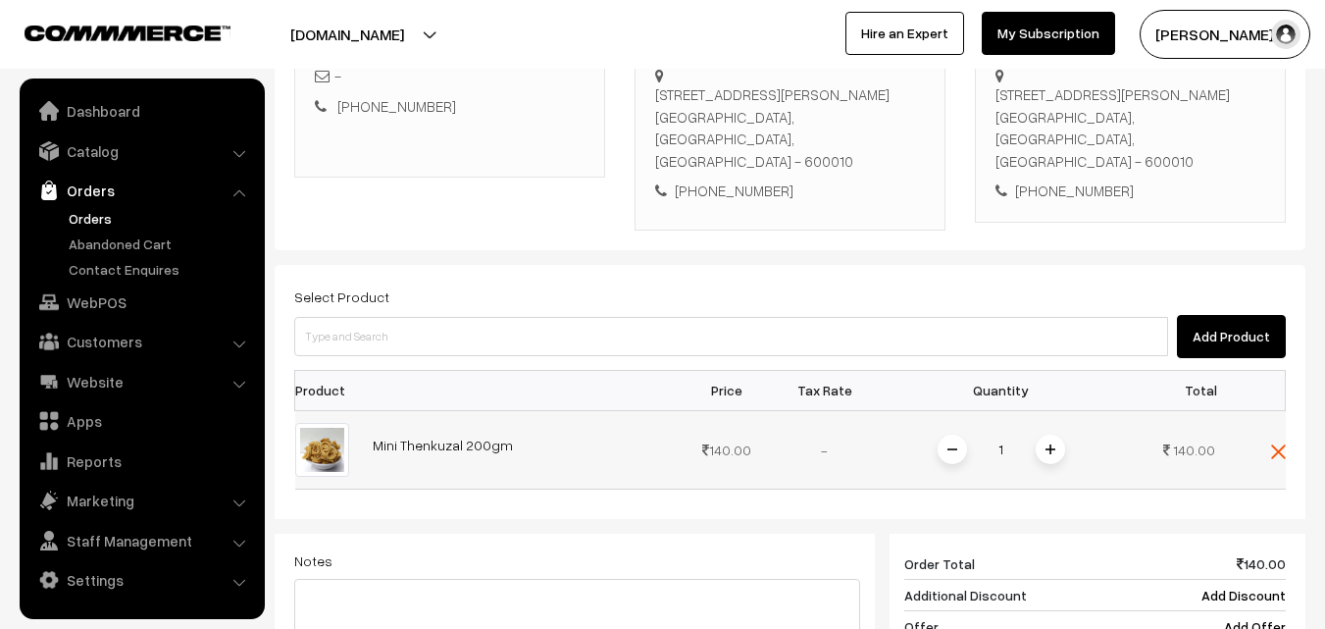
click at [1056, 443] on span at bounding box center [1049, 448] width 29 height 29
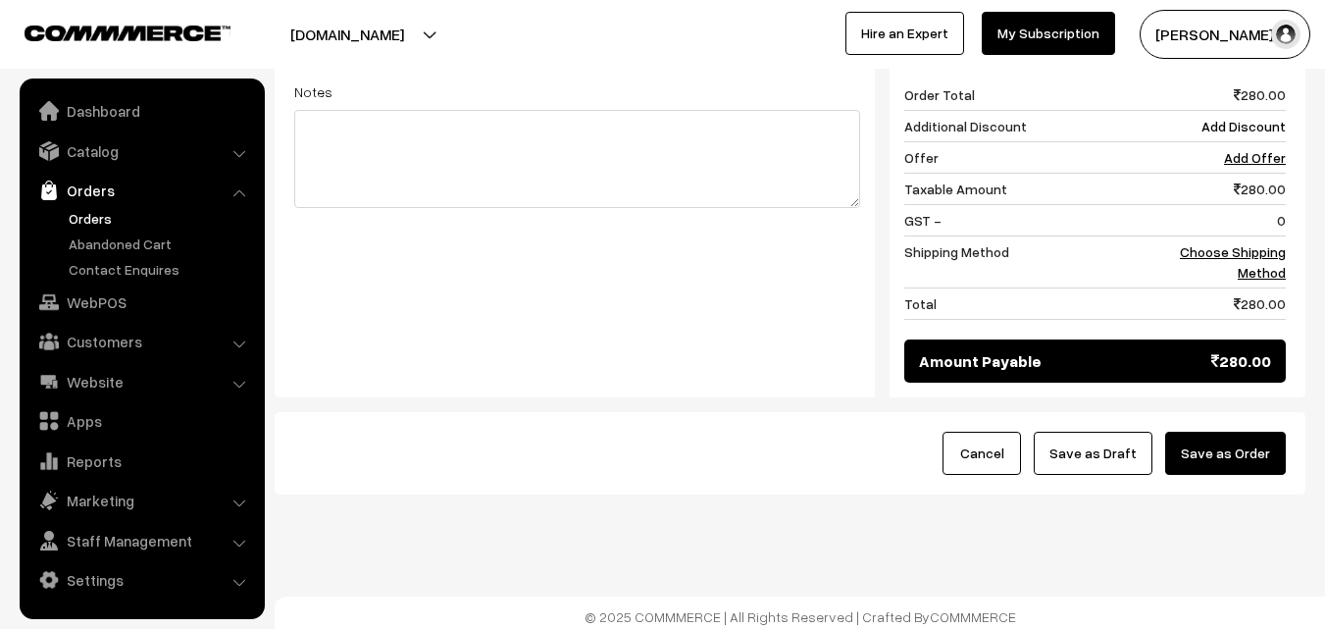
scroll to position [834, 0]
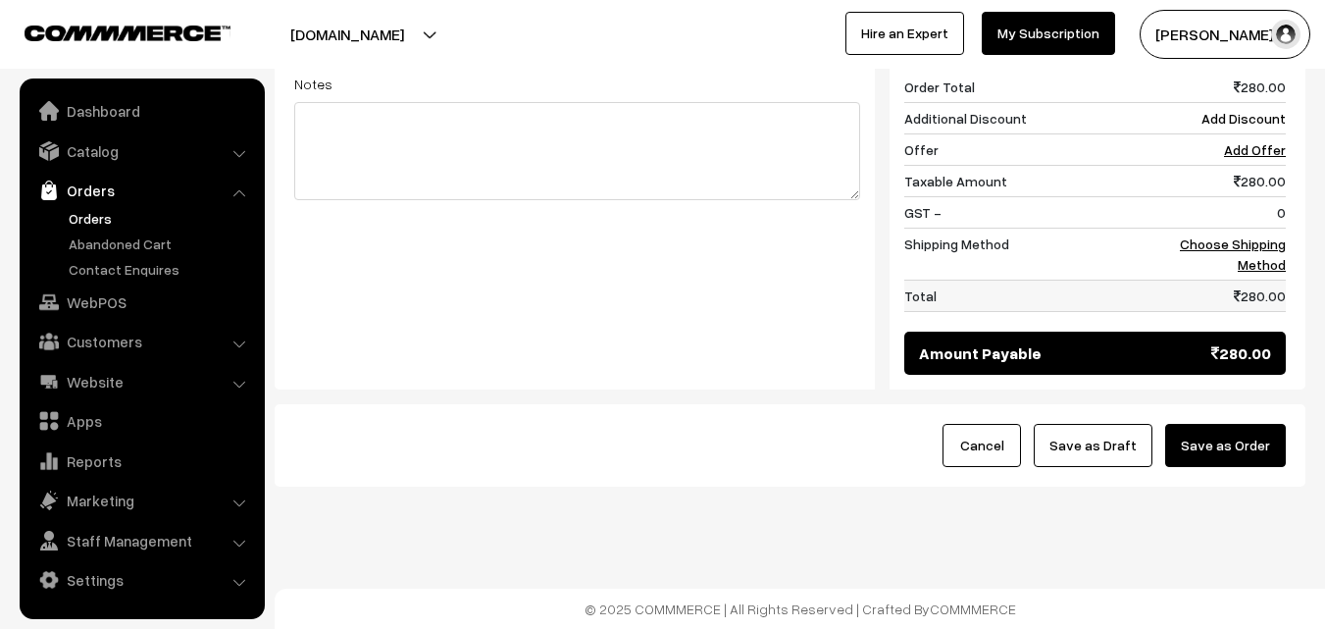
click at [1271, 282] on td "280.00" at bounding box center [1225, 294] width 122 height 31
click at [1269, 258] on link "Choose Shipping Method" at bounding box center [1233, 253] width 106 height 37
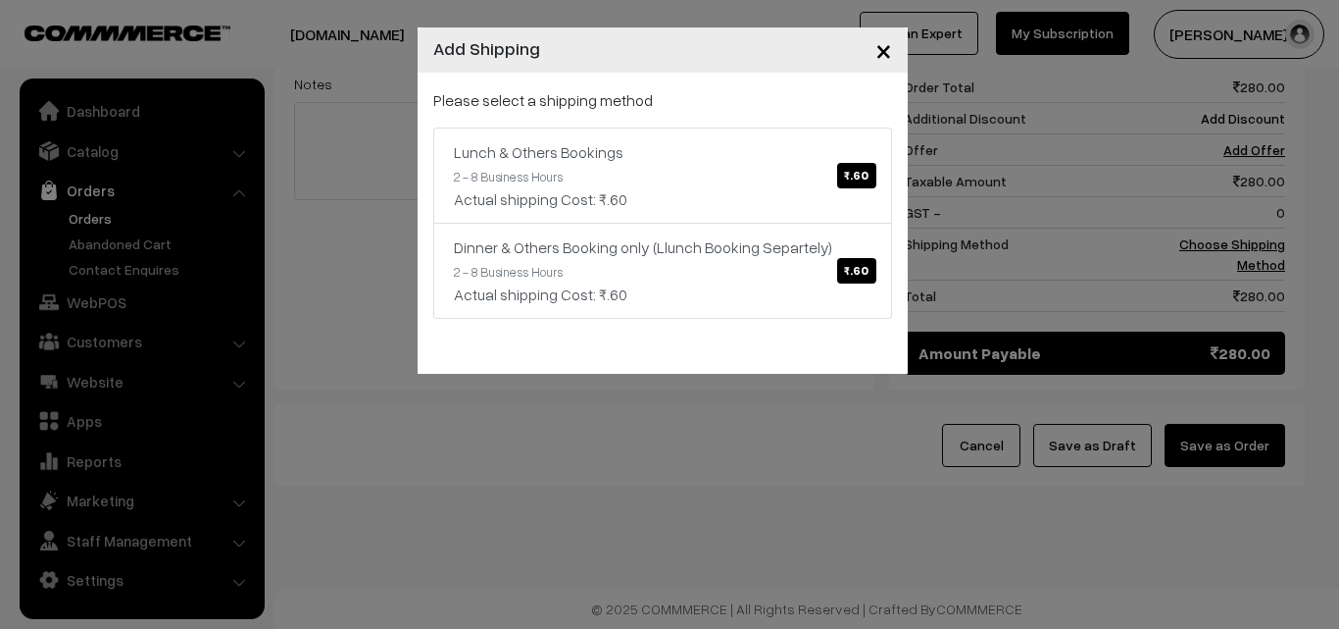
click at [655, 120] on div "Please select a shipping method Lunch & Others Bookings ₹.60 2 - 8 Business Hou…" at bounding box center [662, 203] width 459 height 230
click at [651, 149] on div "Lunch & Others Bookings ₹.60" at bounding box center [663, 152] width 418 height 24
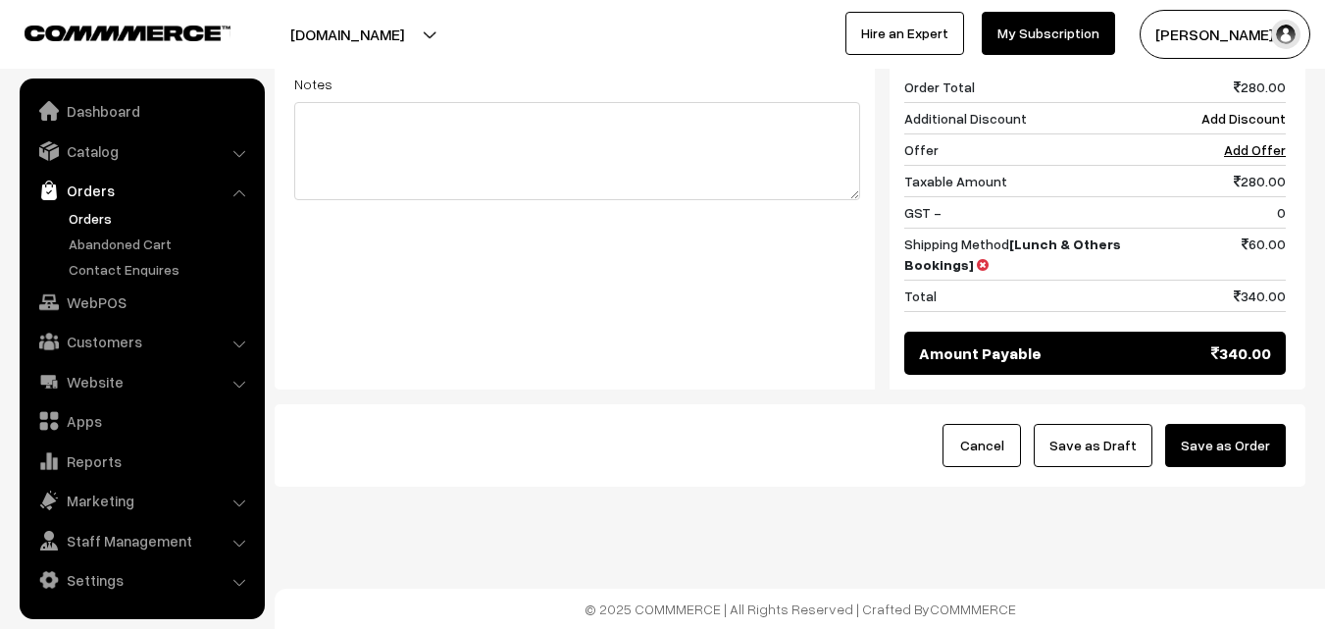
scroll to position [442, 0]
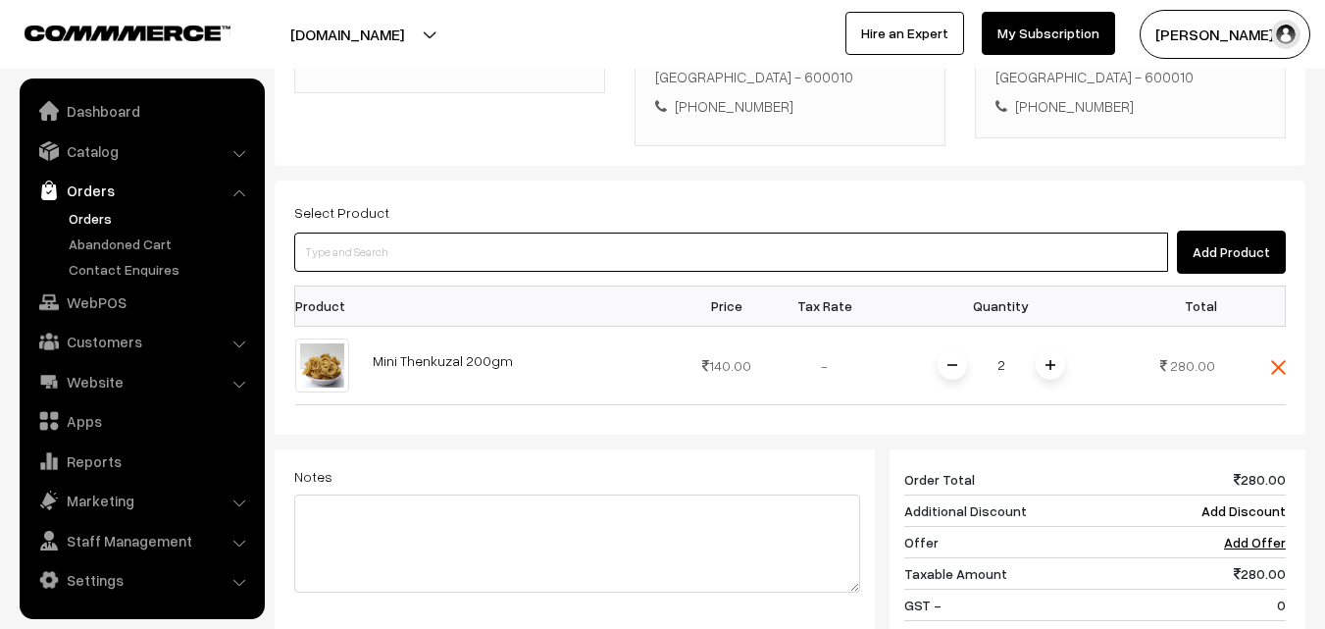
click at [712, 262] on input at bounding box center [731, 251] width 874 height 39
click at [800, 256] on input at bounding box center [731, 251] width 874 height 39
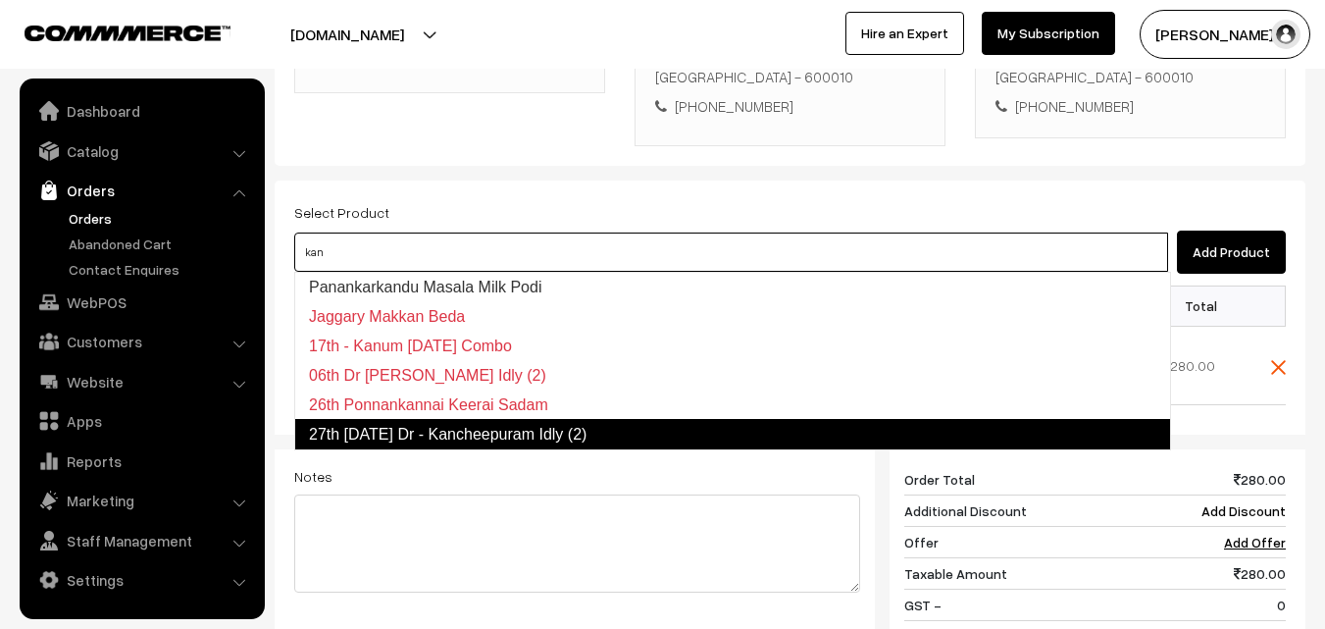
type input "27th Saturday Dr - Kancheepuram Idly (2)"
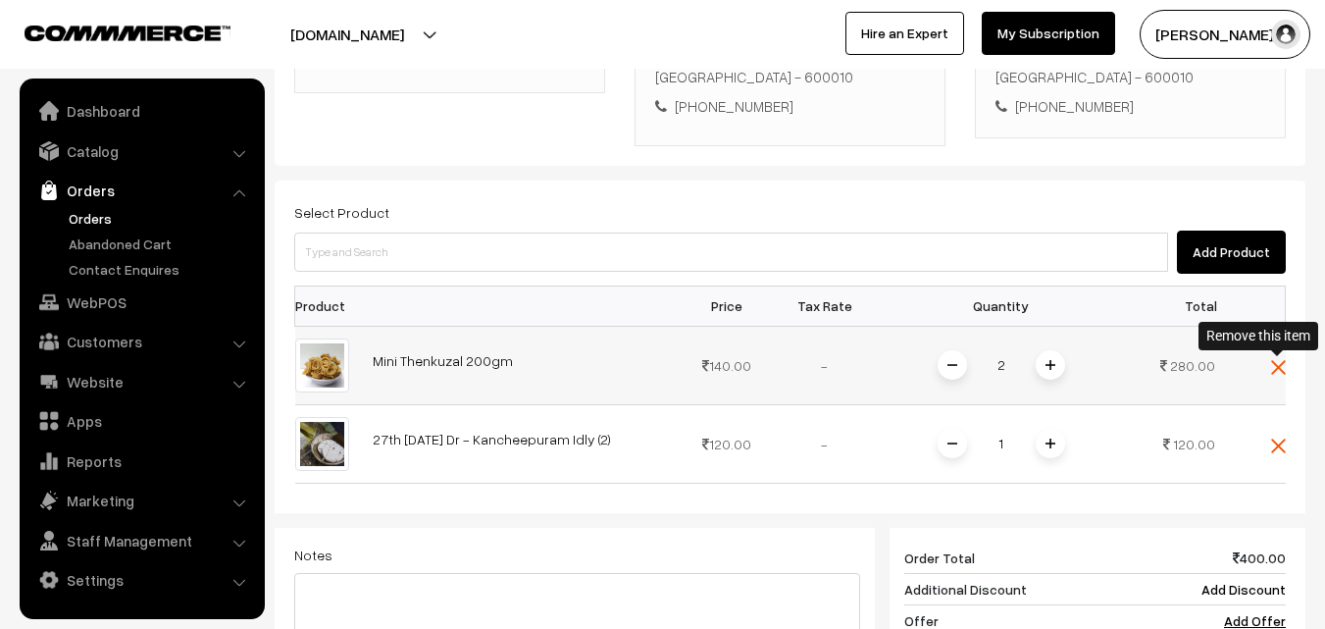
click at [1278, 372] on img at bounding box center [1278, 367] width 15 height 15
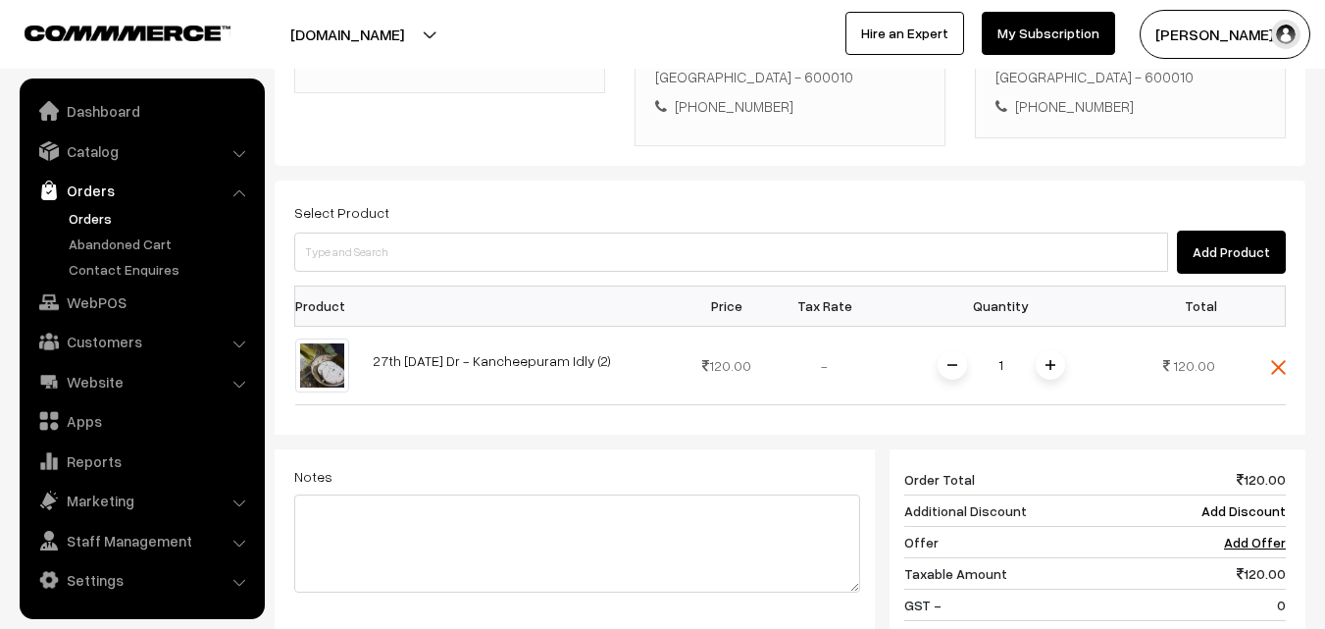
click at [1041, 365] on span at bounding box center [1049, 364] width 29 height 29
click at [1048, 360] on img at bounding box center [1050, 365] width 10 height 10
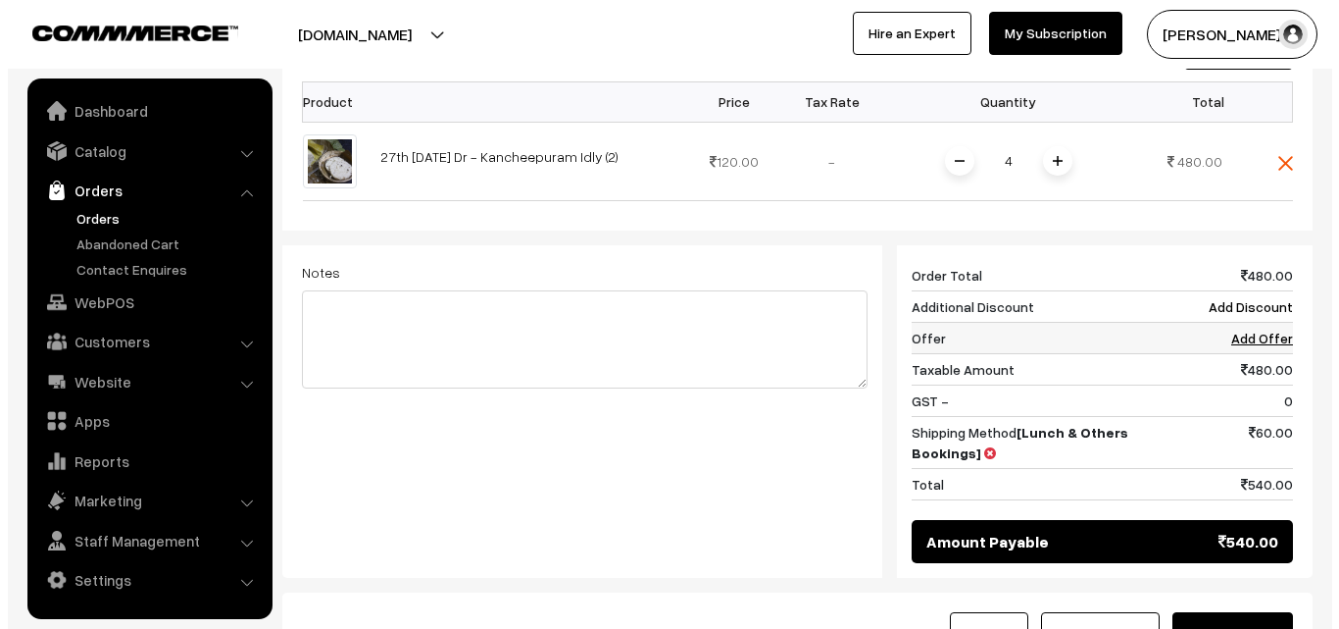
scroll to position [834, 0]
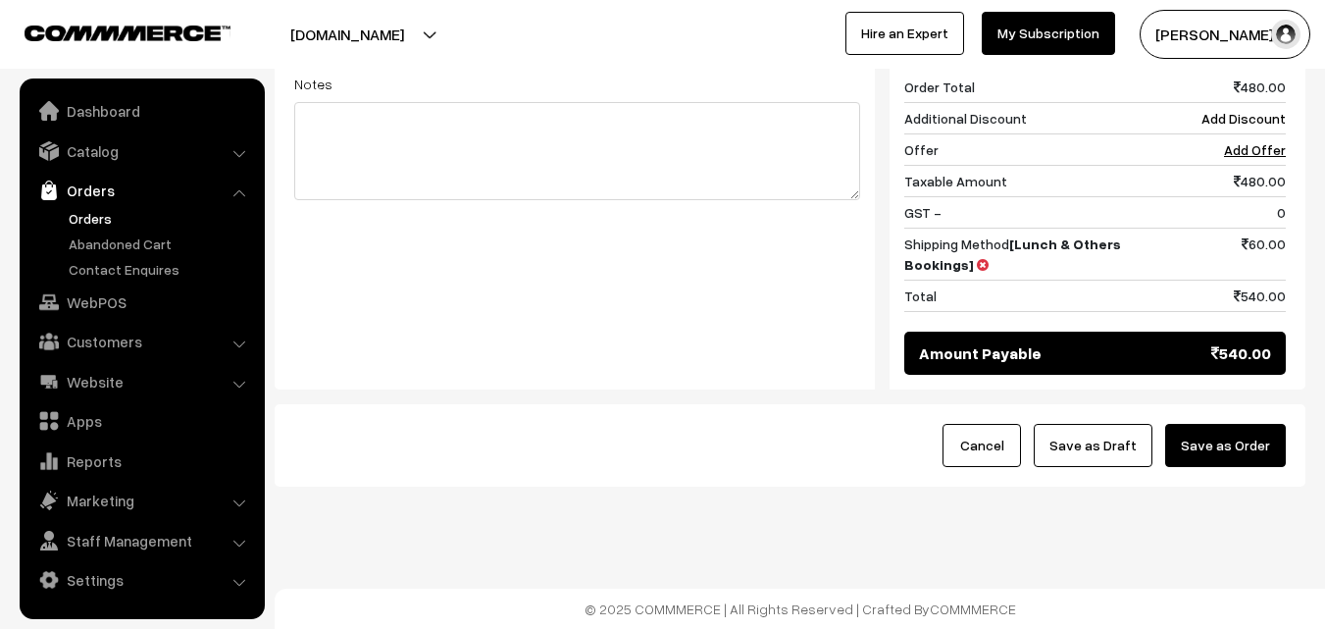
click at [1240, 445] on button "Save as Order" at bounding box center [1225, 445] width 121 height 43
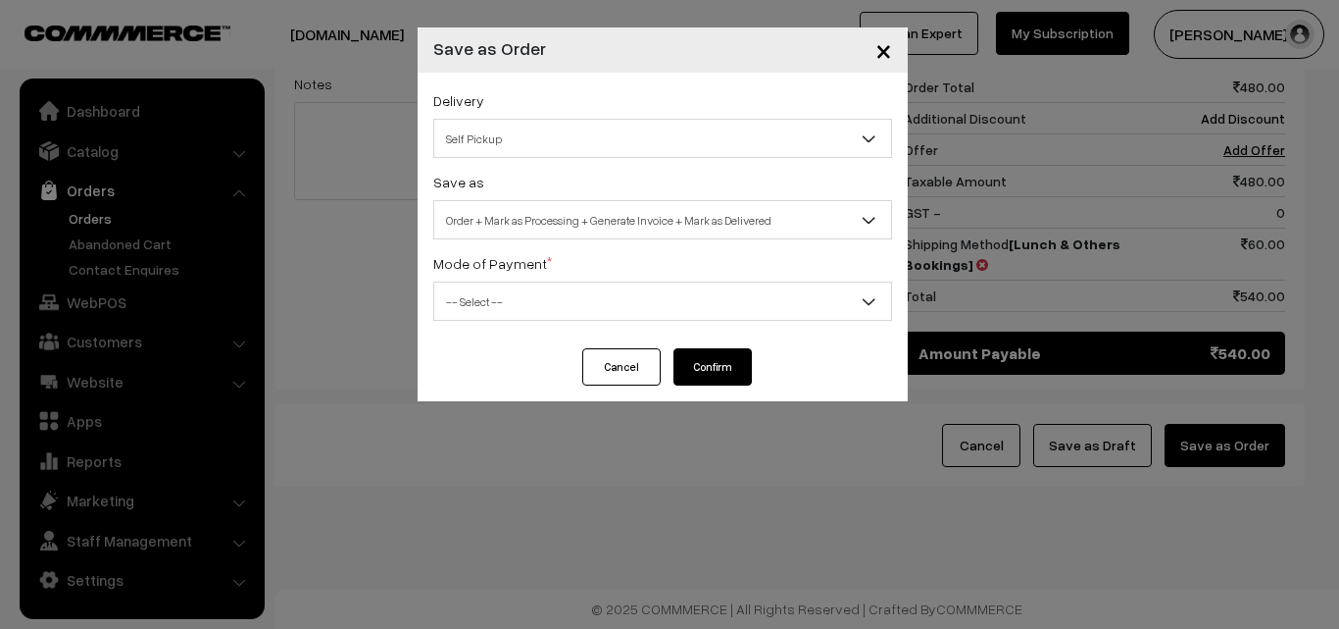
drag, startPoint x: 547, startPoint y: 202, endPoint x: 520, endPoint y: 234, distance: 42.4
click at [547, 198] on div "Save as Order Order + Mark as Processing Order + Mark as Processing + Generate …" at bounding box center [662, 205] width 459 height 70
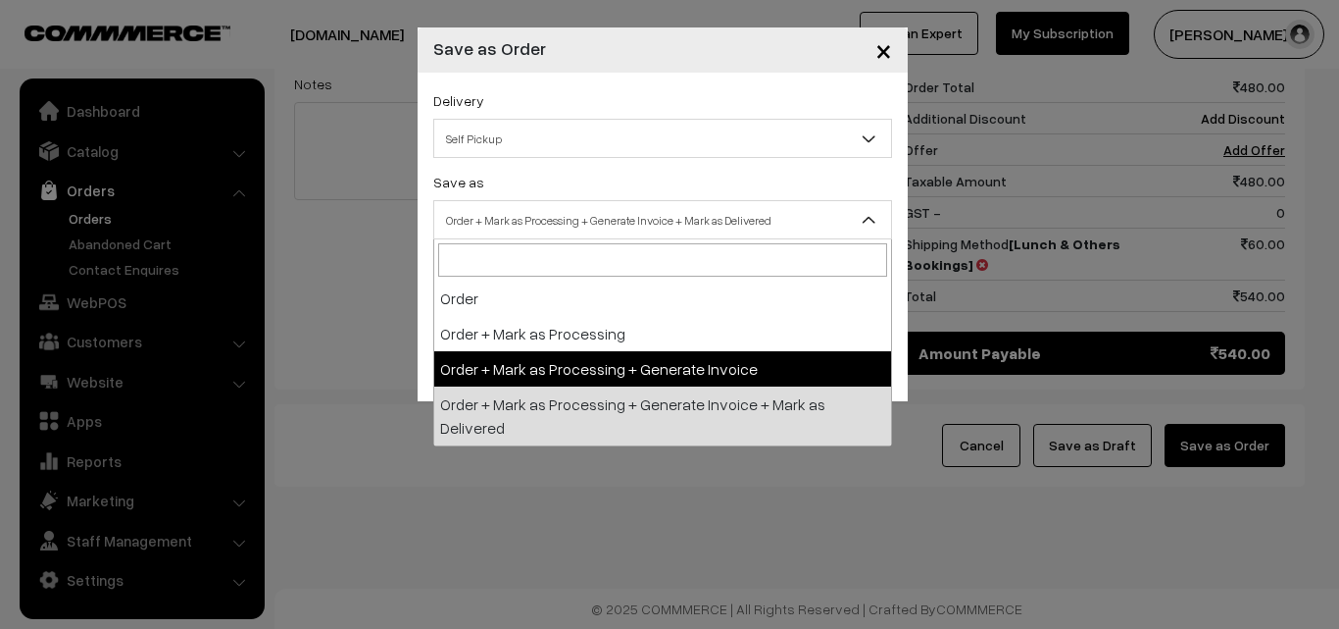
select select "3"
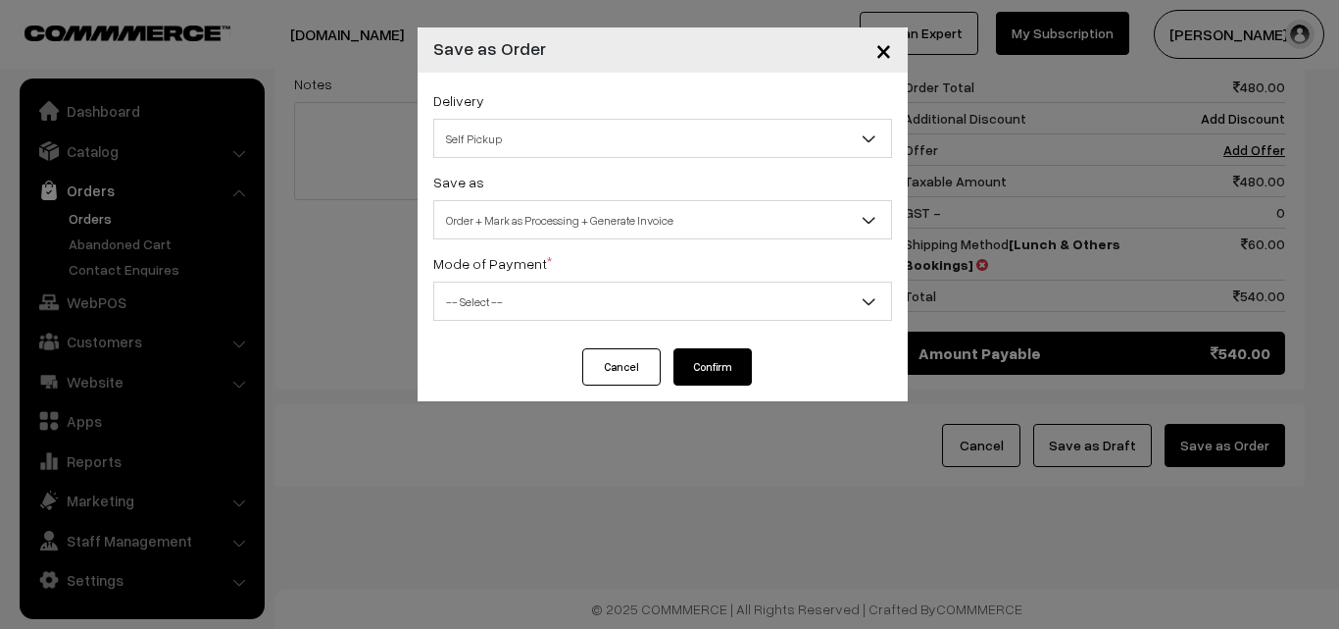
click at [507, 308] on span "-- Select --" at bounding box center [662, 301] width 457 height 34
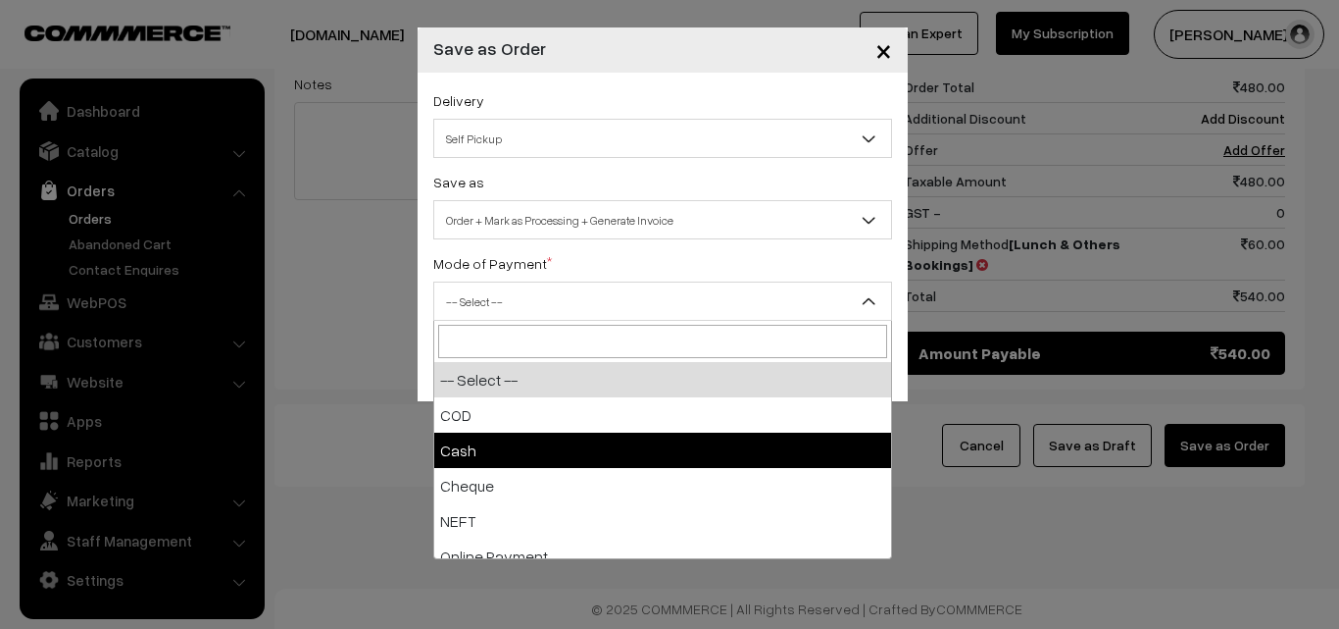
select select "2"
checkbox input "true"
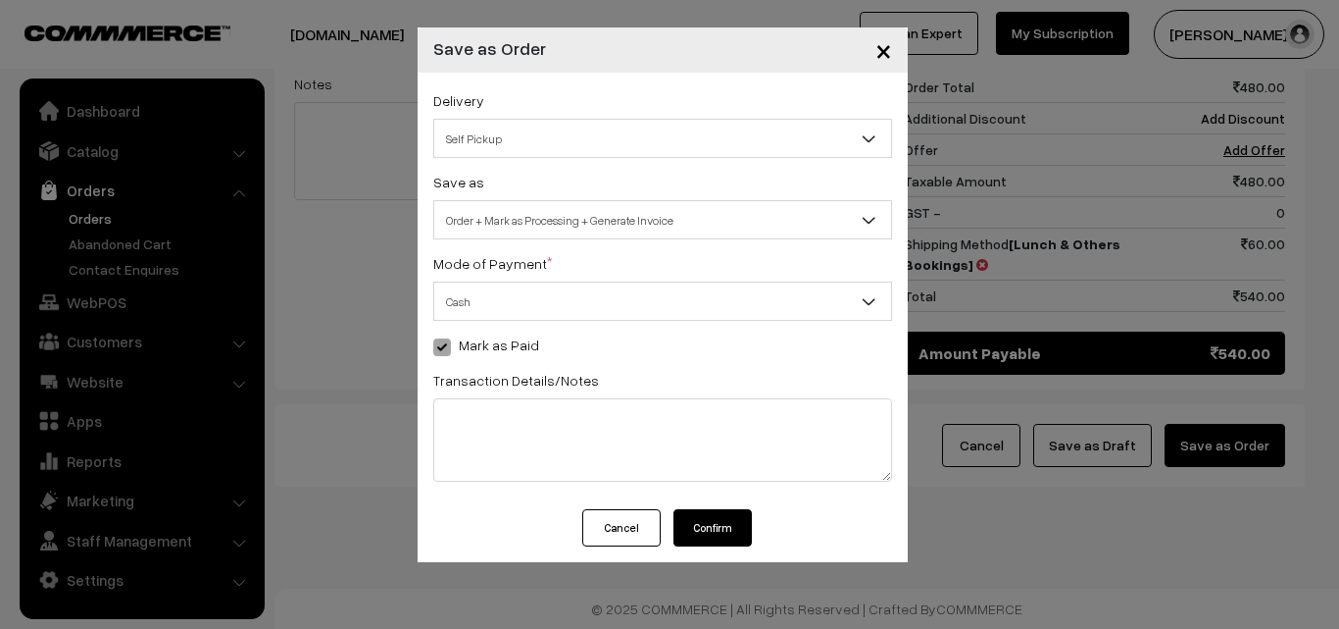
click at [717, 530] on button "Confirm" at bounding box center [713, 527] width 78 height 37
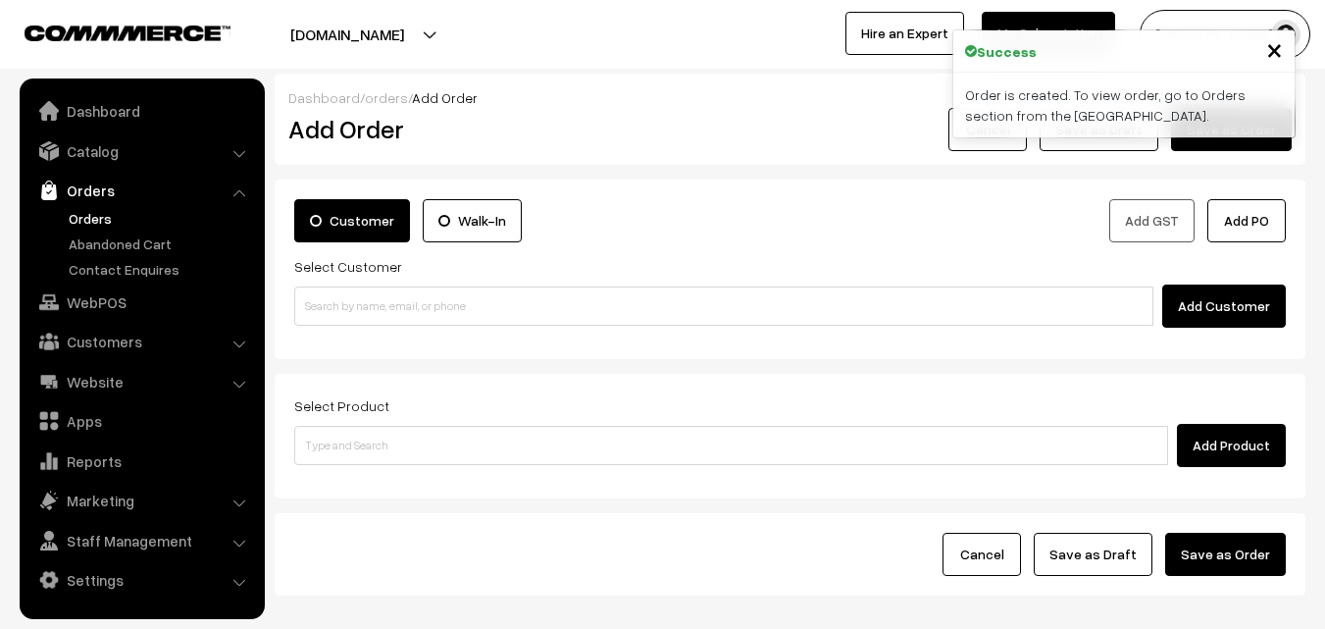
click at [86, 214] on link "Orders" at bounding box center [161, 218] width 194 height 21
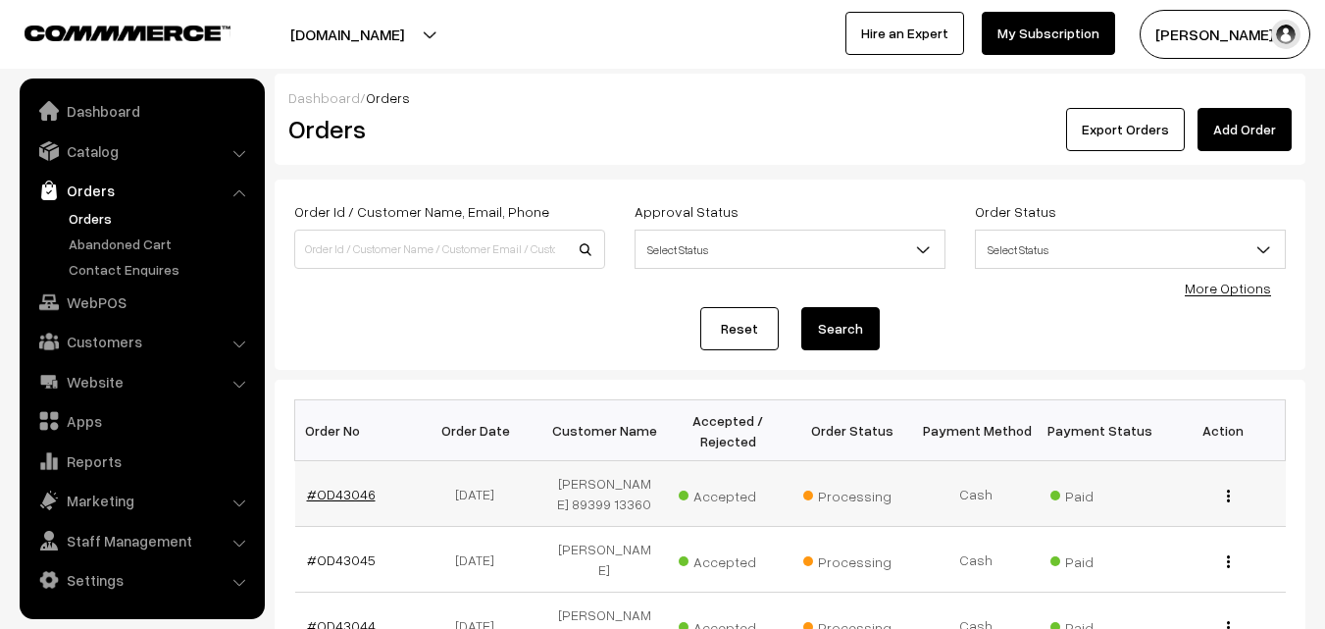
click at [347, 497] on link "#OD43046" at bounding box center [341, 493] width 69 height 17
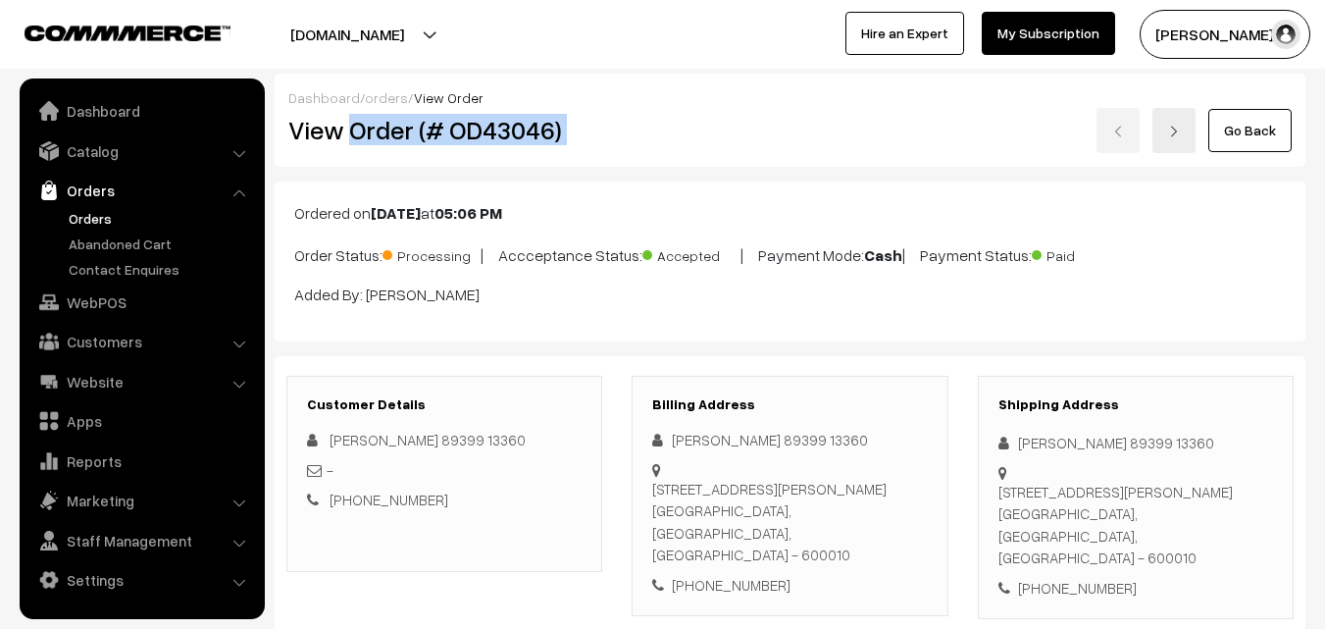
drag, startPoint x: 351, startPoint y: 128, endPoint x: 623, endPoint y: 125, distance: 271.6
click at [623, 125] on div "View Order (# OD43046) Go Back" at bounding box center [790, 130] width 1033 height 45
copy div "Order (# OD43046)"
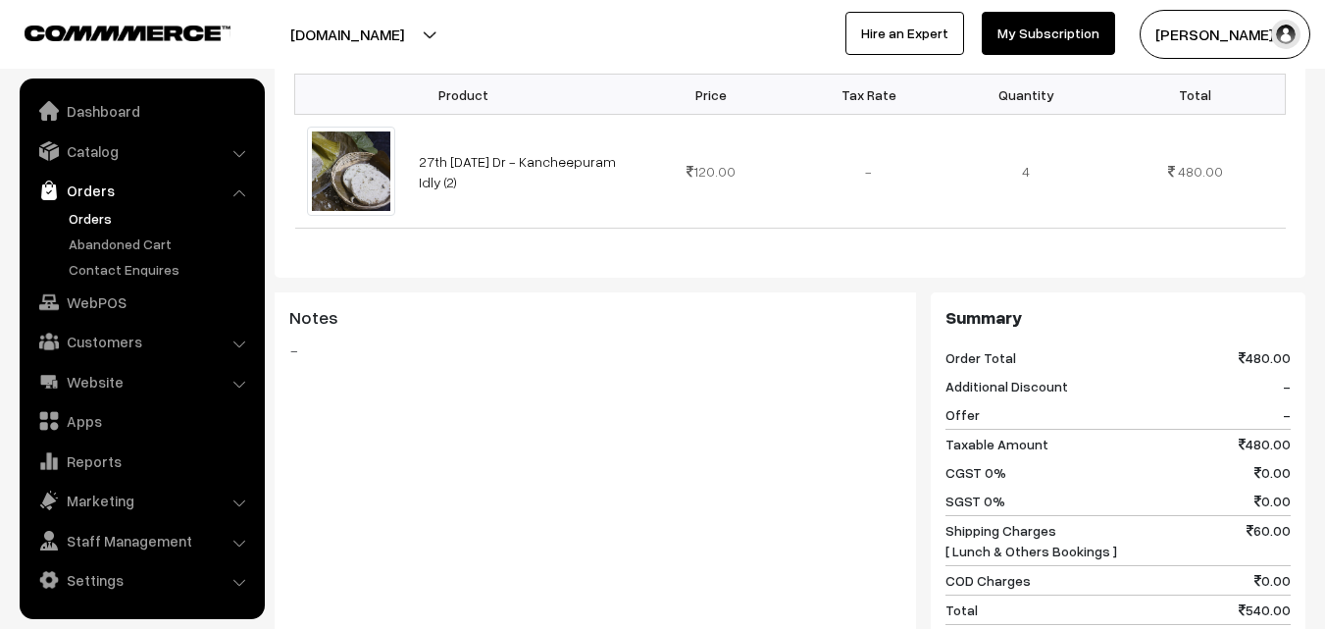
scroll to position [981, 0]
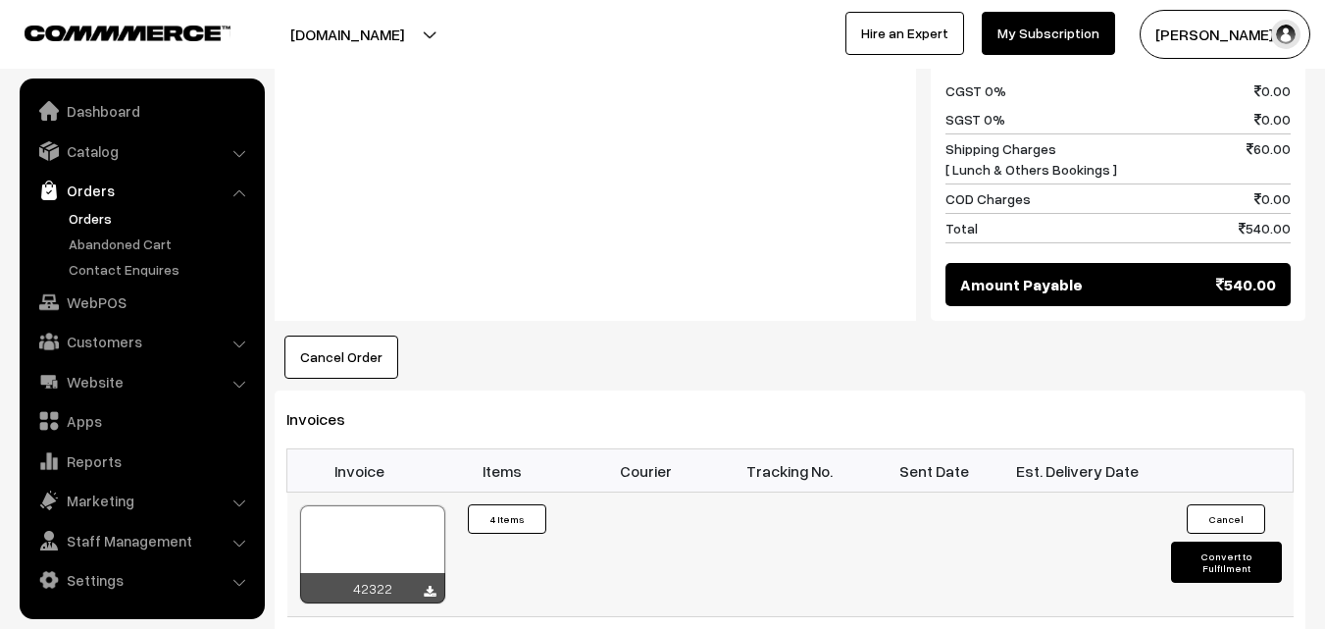
click at [409, 519] on div at bounding box center [372, 554] width 145 height 98
click at [82, 210] on link "Orders" at bounding box center [161, 218] width 194 height 21
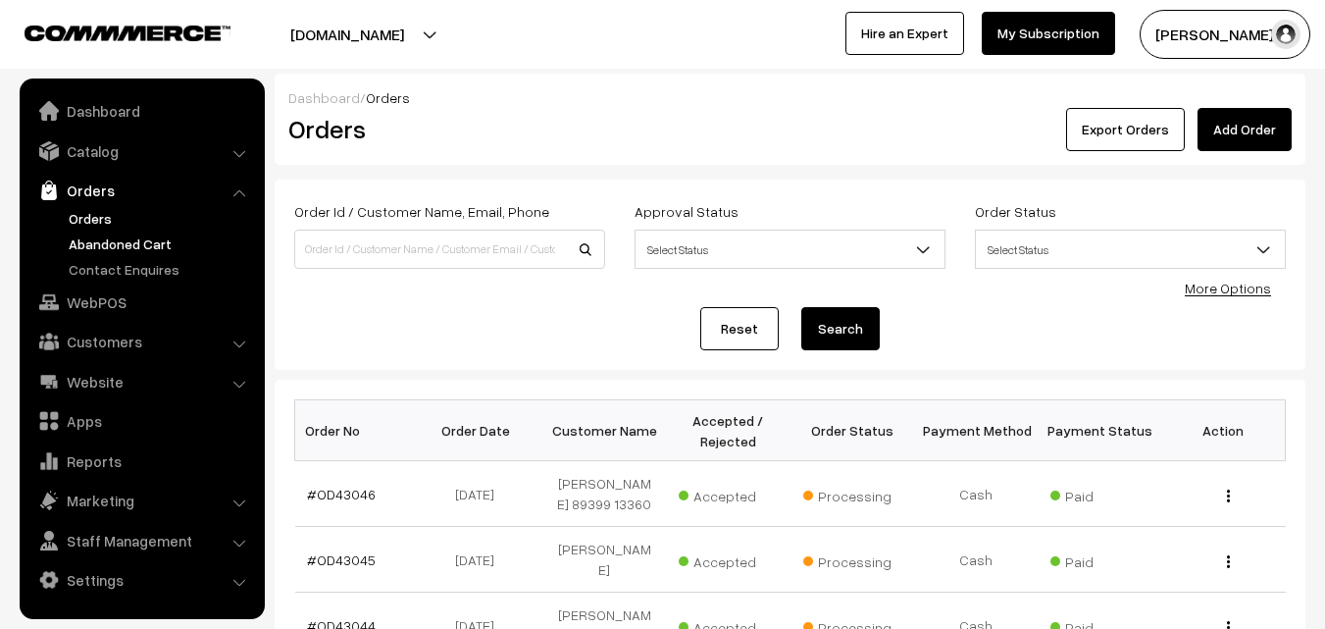
click at [110, 233] on link "Abandoned Cart" at bounding box center [161, 243] width 194 height 21
click at [109, 224] on link "Orders" at bounding box center [161, 218] width 194 height 21
click at [96, 308] on link "WebPOS" at bounding box center [141, 301] width 233 height 35
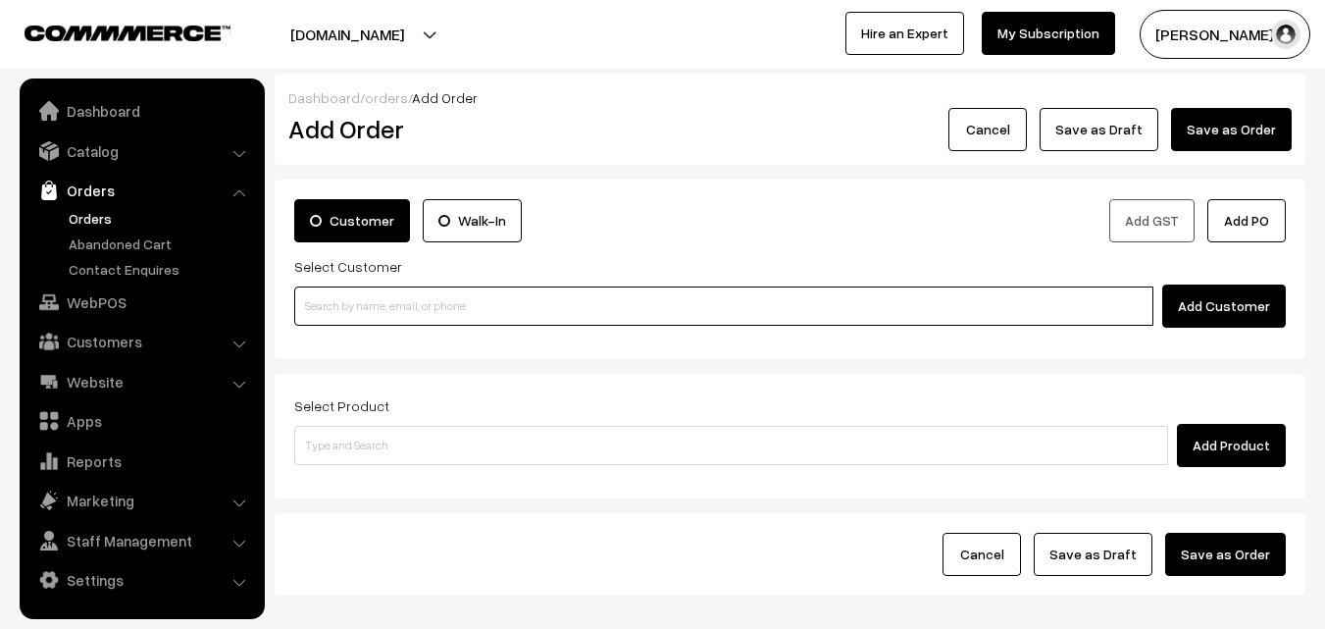
click at [350, 309] on input at bounding box center [723, 305] width 859 height 39
paste input "97899 10326"
click at [342, 299] on input "97899 10326" at bounding box center [723, 305] width 859 height 39
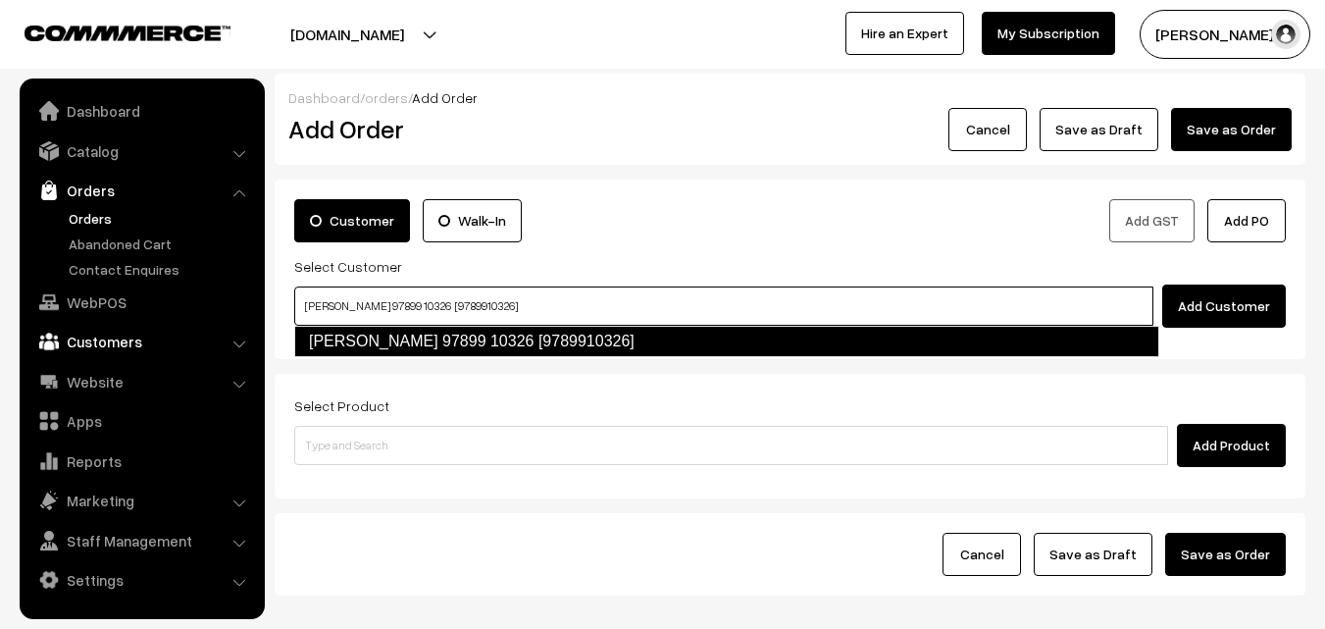
type input "Viswanthan 97899 10326 [9789910326]"
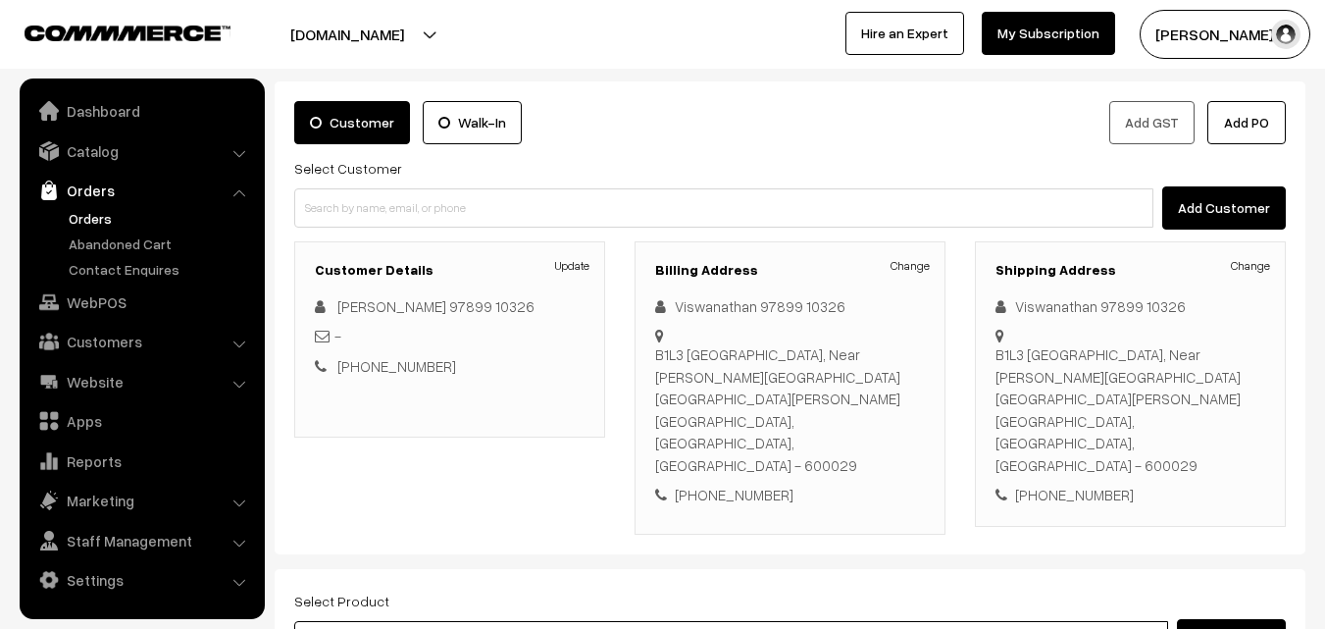
click at [463, 621] on input at bounding box center [731, 640] width 874 height 39
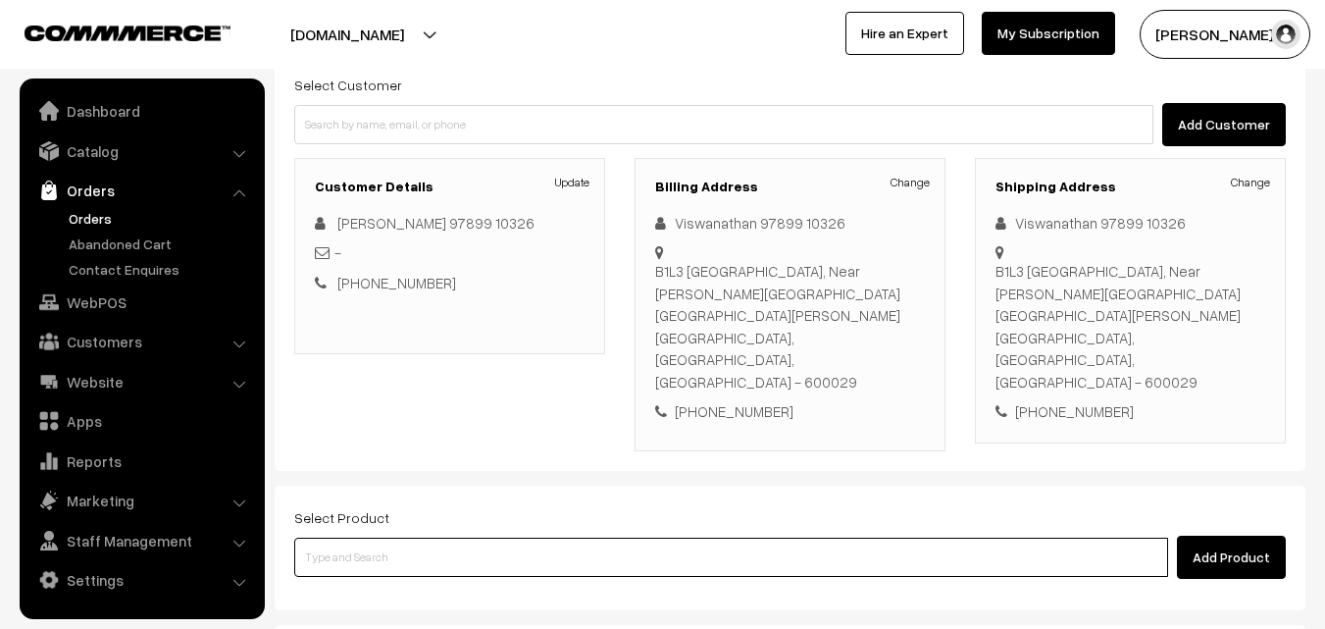
scroll to position [358, 0]
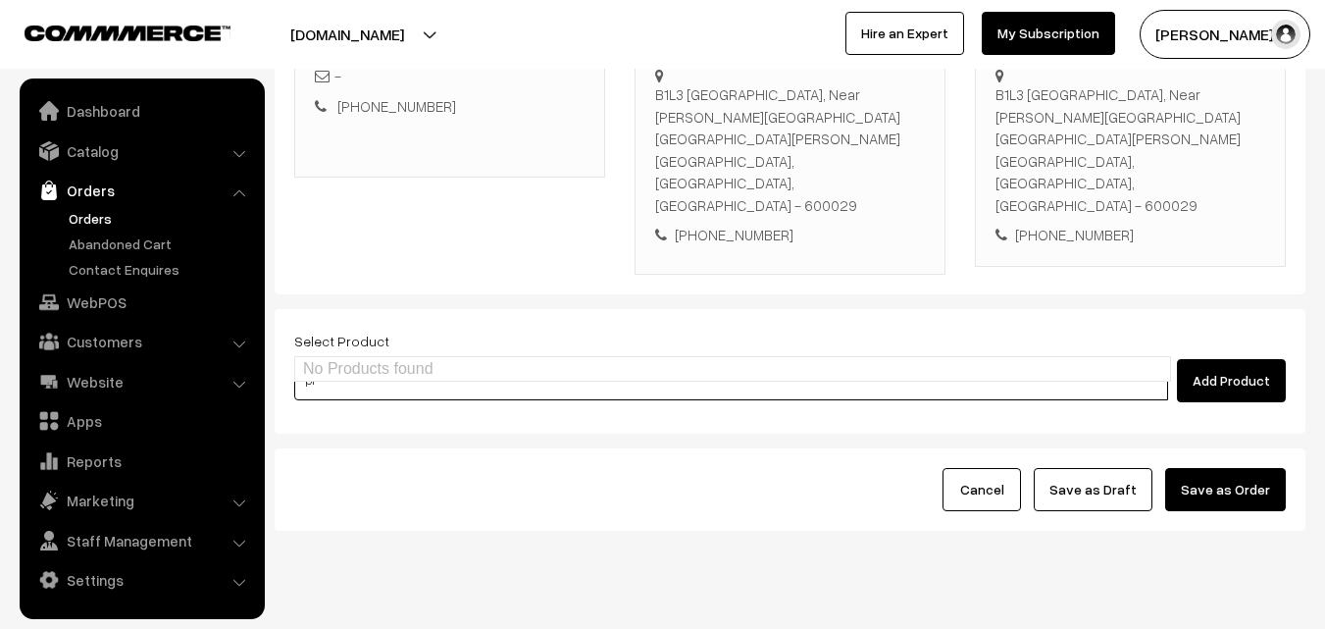
type input "p"
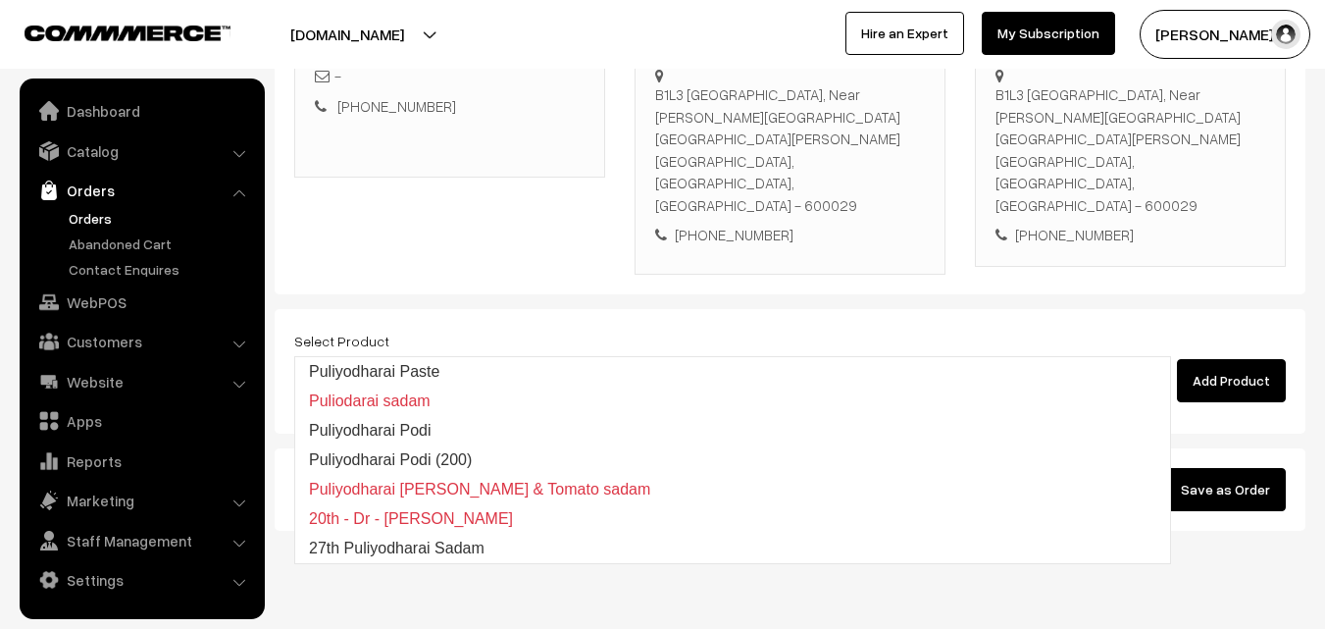
type input "27th Puliyodharai Sadam"
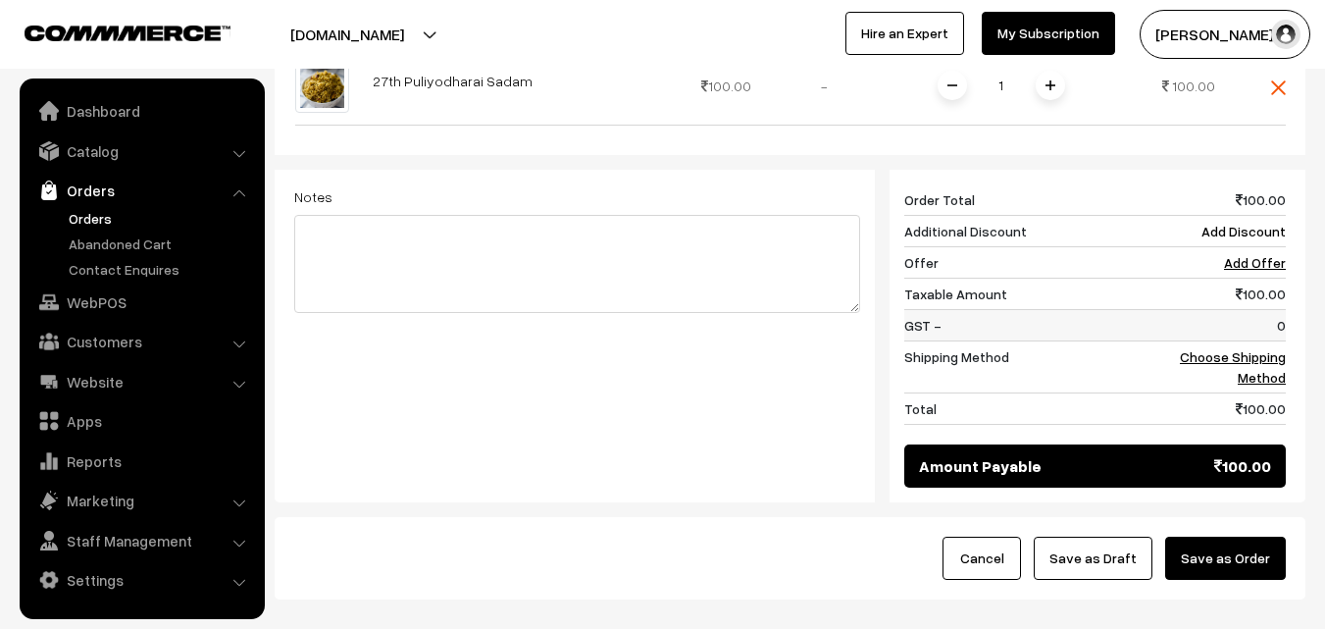
scroll to position [736, 0]
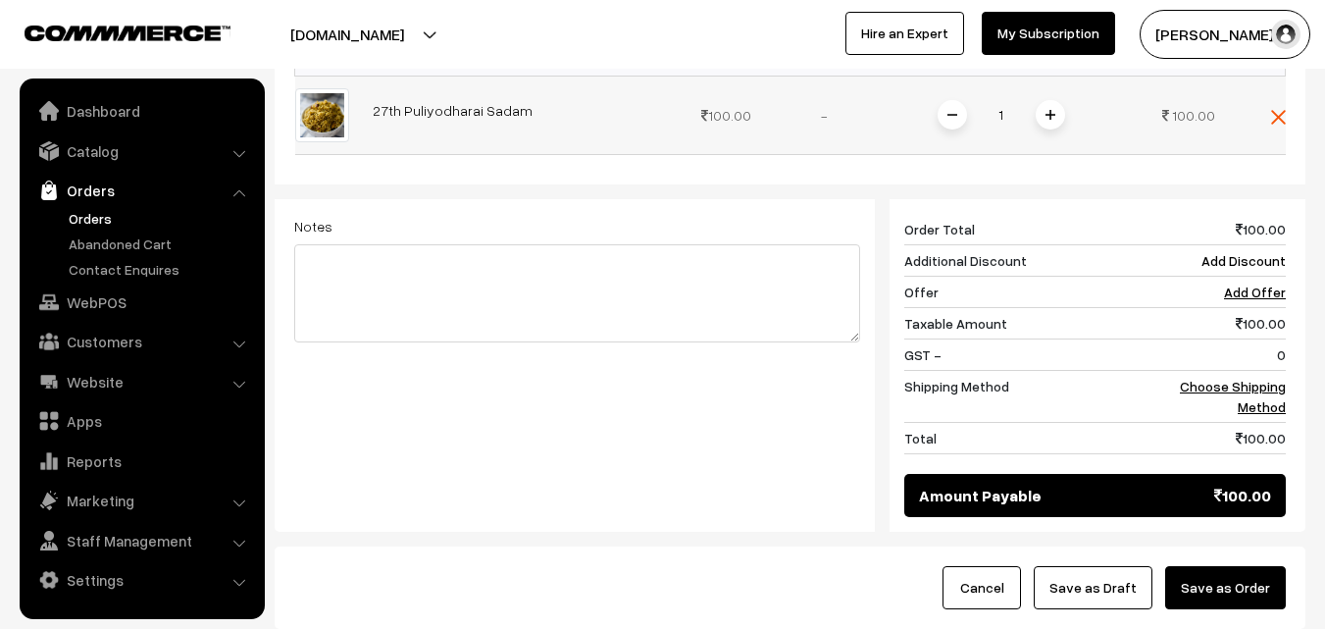
click at [1050, 90] on td "1" at bounding box center [1001, 115] width 255 height 78
click at [1053, 100] on span at bounding box center [1049, 114] width 29 height 29
click at [1240, 378] on link "Choose Shipping Method" at bounding box center [1233, 396] width 106 height 37
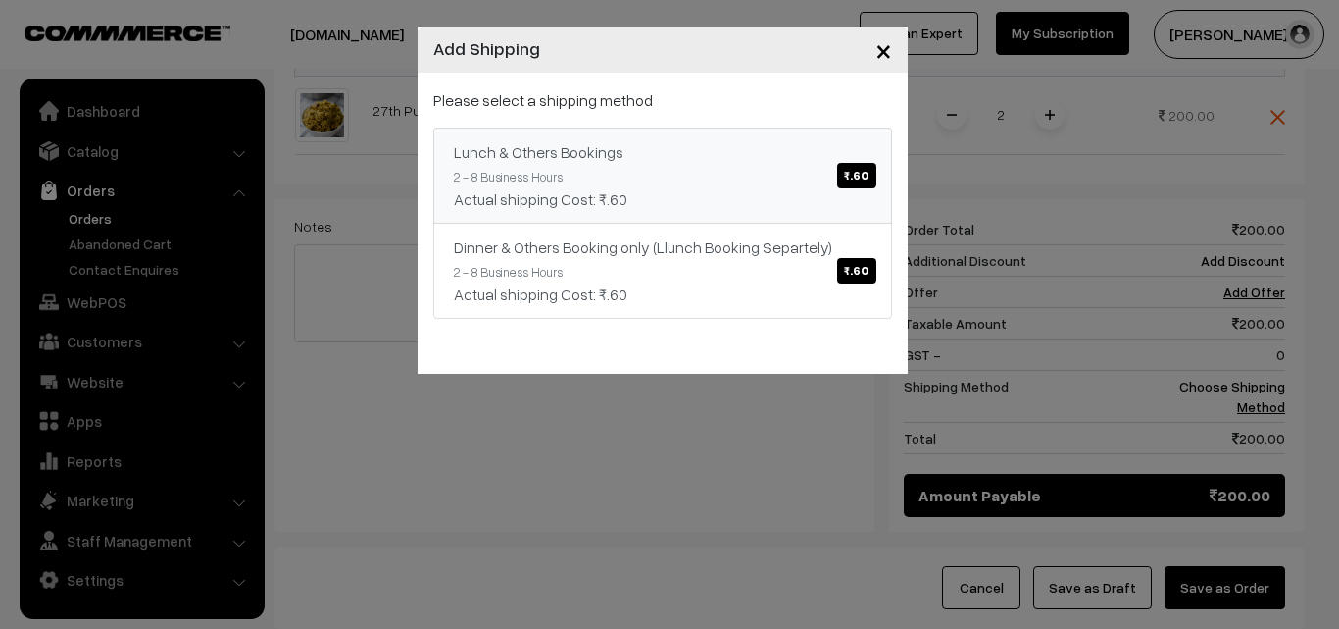
click at [562, 169] on link "Lunch & Others Bookings ₹.60 2 - 8 Business Hours Actual shipping Cost: ₹.60" at bounding box center [662, 175] width 459 height 96
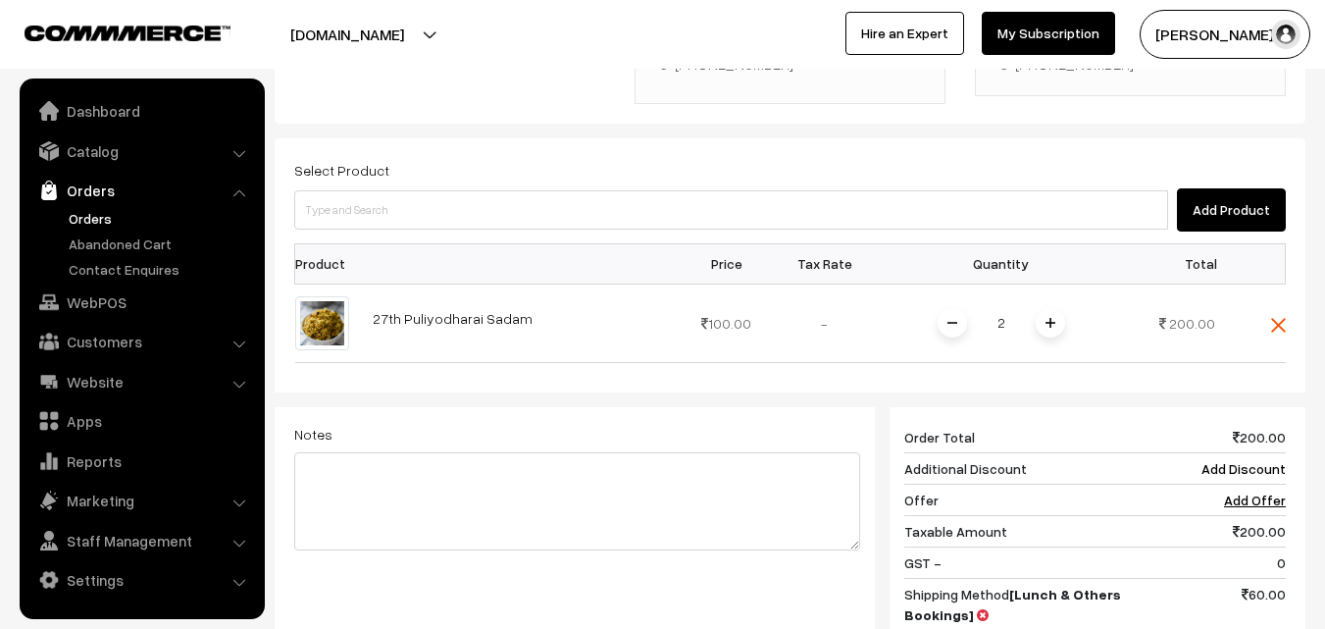
scroll to position [344, 0]
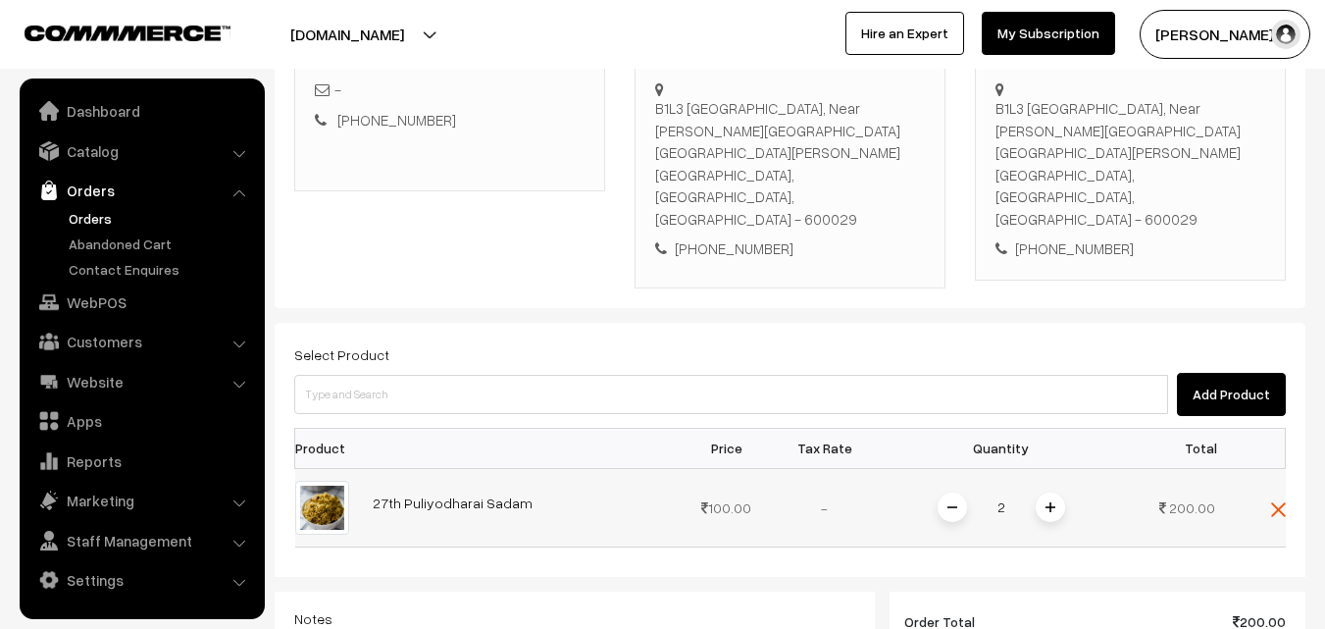
click at [949, 492] on span at bounding box center [951, 506] width 29 height 29
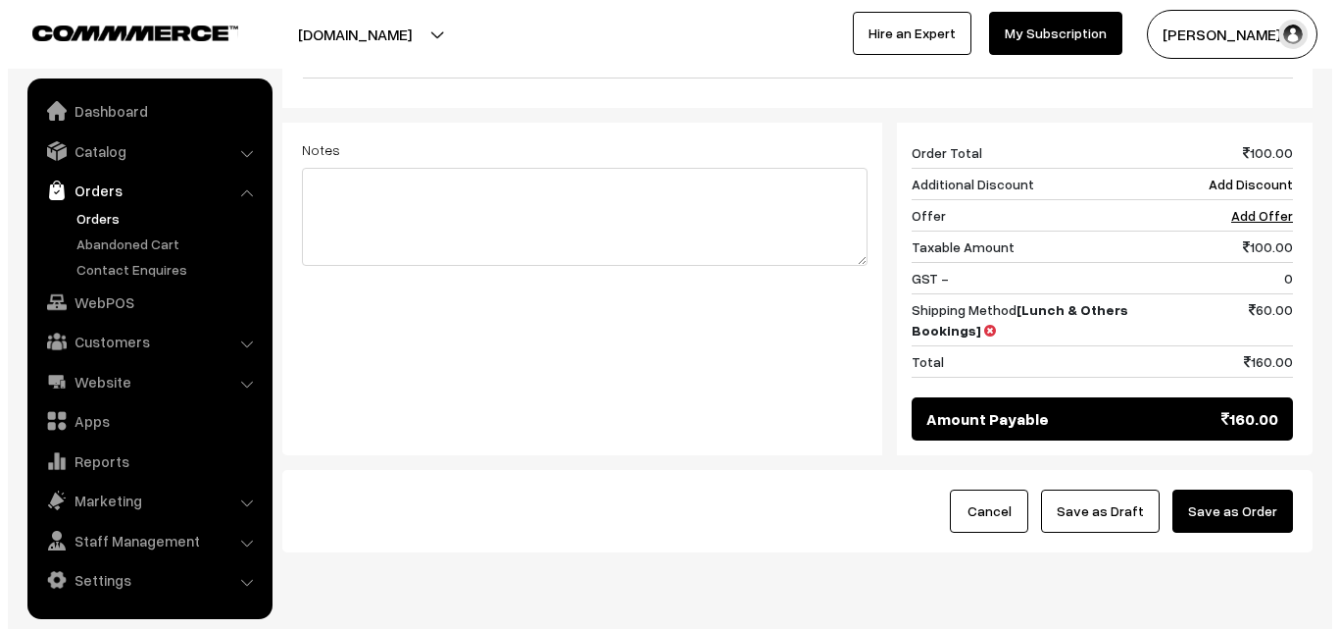
scroll to position [834, 0]
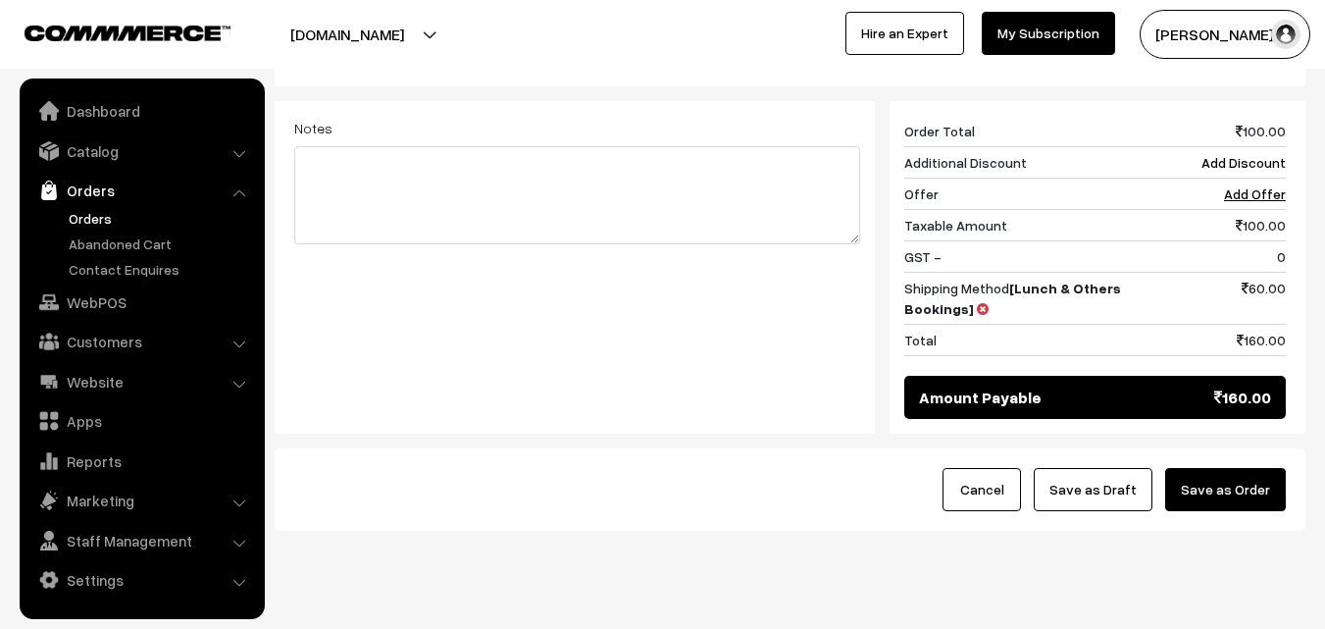
click at [1250, 468] on button "Save as Order" at bounding box center [1225, 489] width 121 height 43
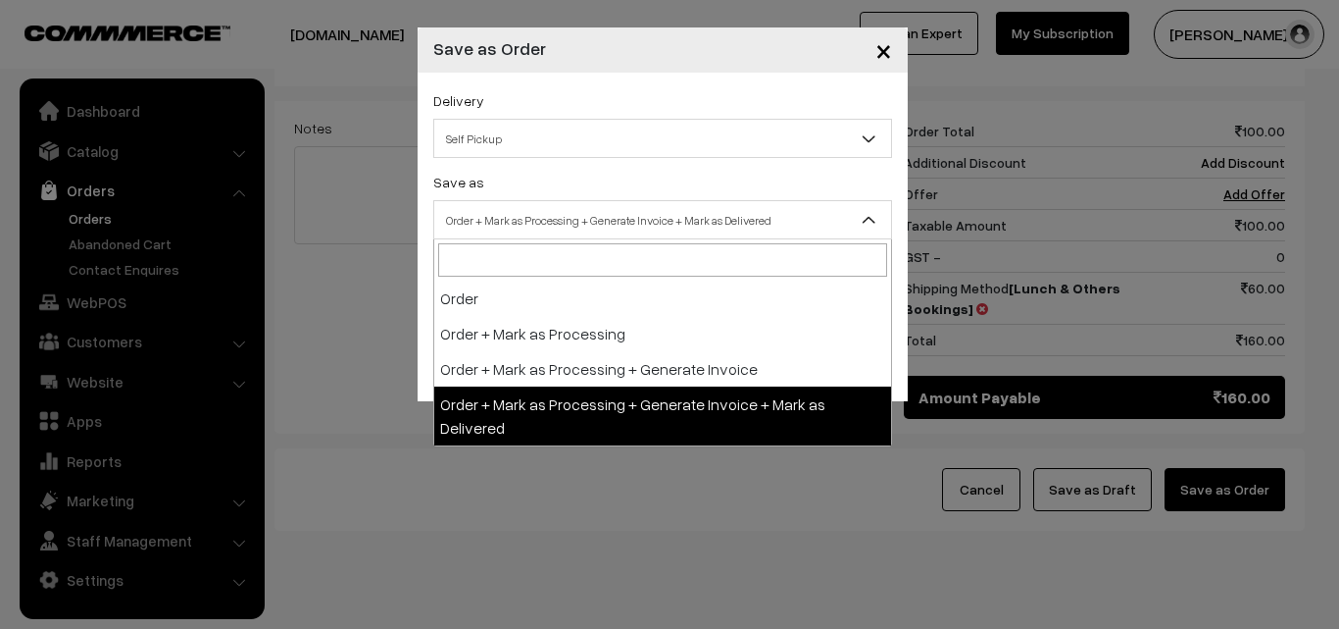
click at [550, 226] on span "Order + Mark as Processing + Generate Invoice + Mark as Delivered" at bounding box center [662, 220] width 457 height 34
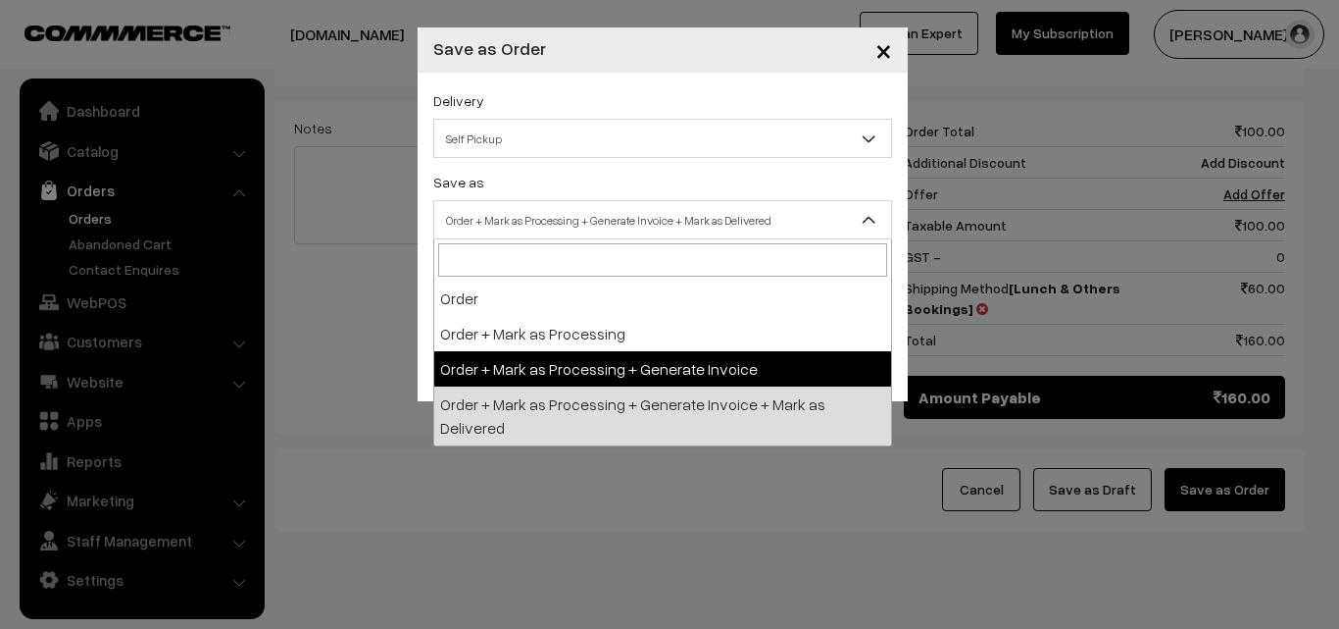
select select "3"
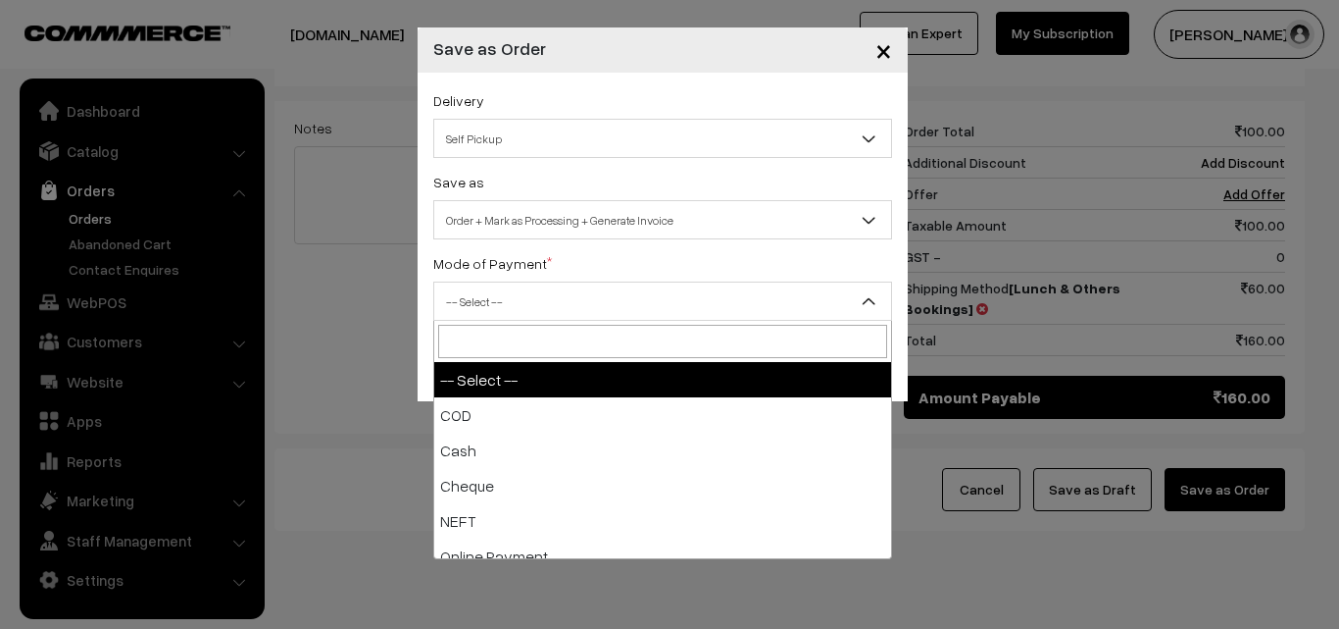
click at [515, 296] on span "-- Select --" at bounding box center [662, 301] width 457 height 34
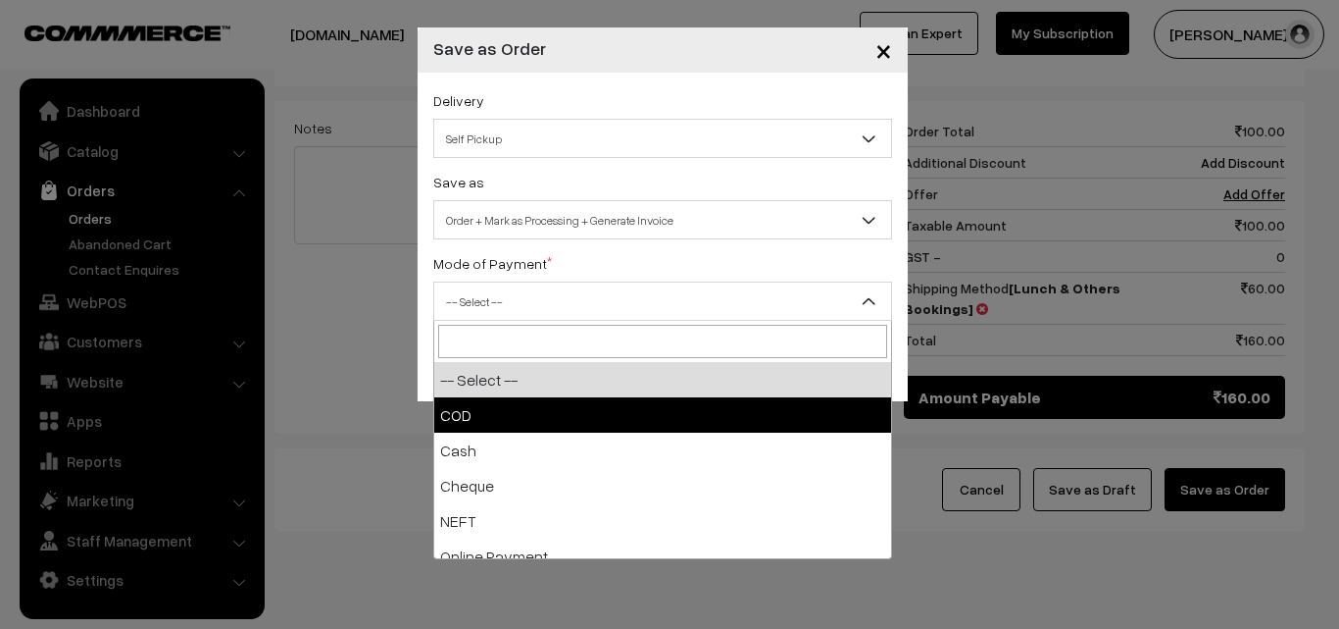
select select "1"
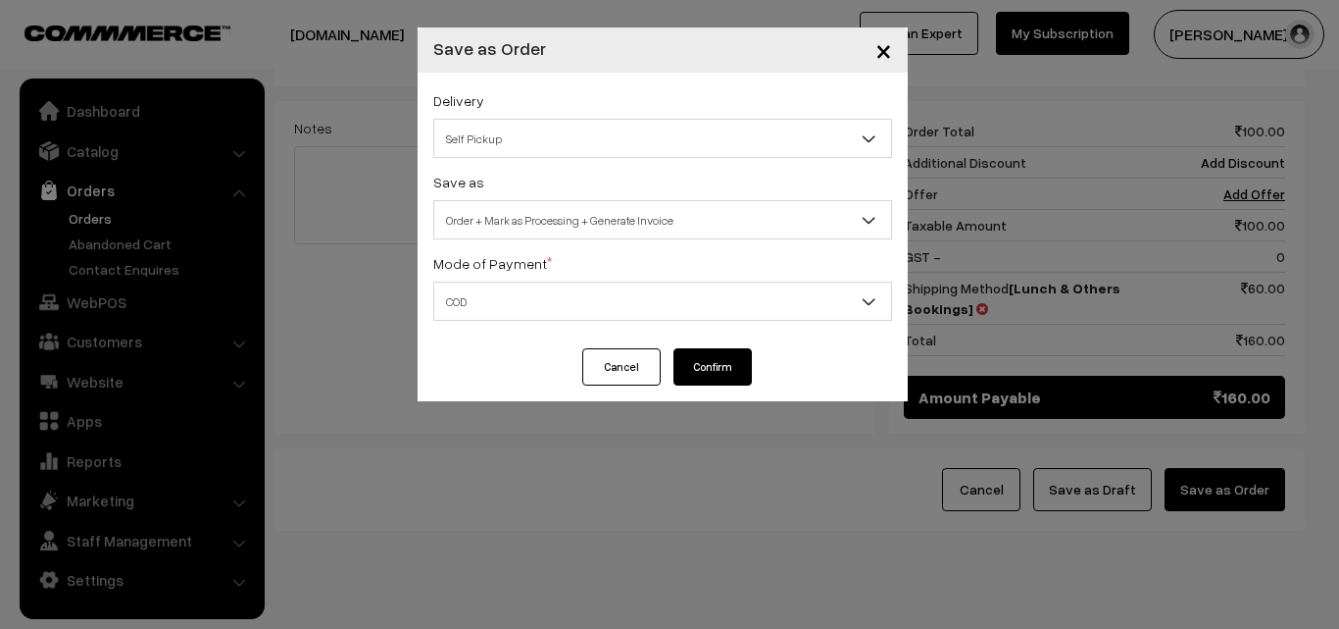
click at [704, 374] on button "Confirm" at bounding box center [713, 366] width 78 height 37
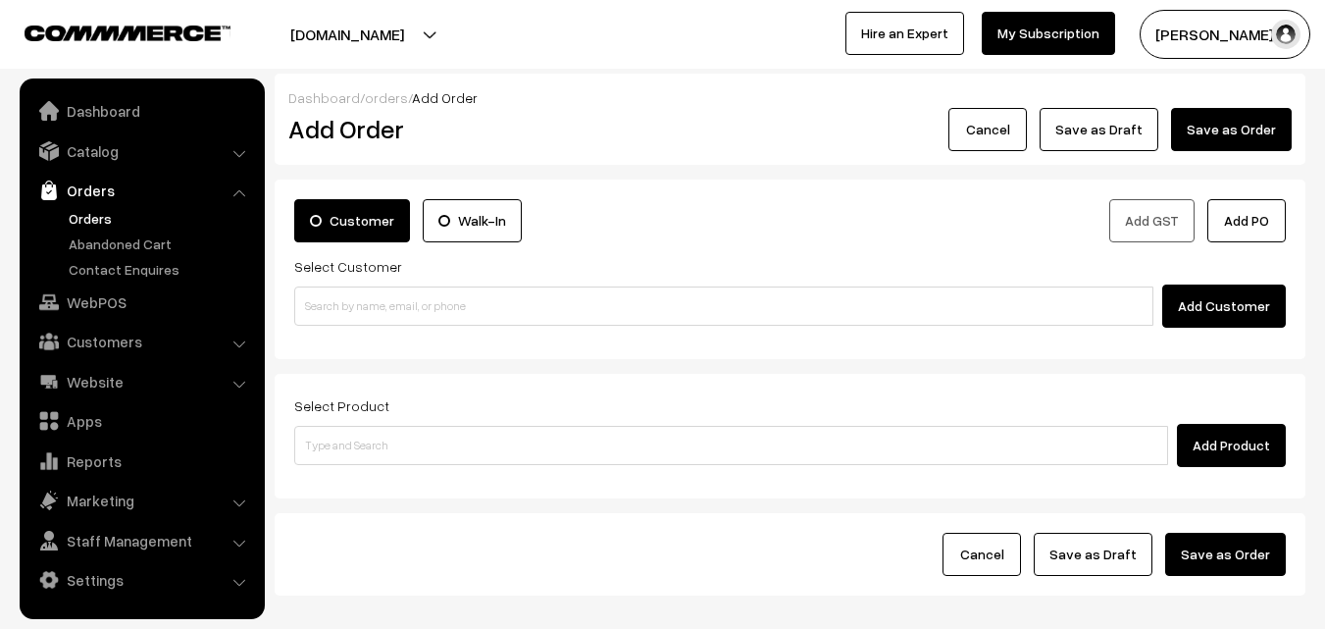
click at [100, 219] on link "Orders" at bounding box center [161, 218] width 194 height 21
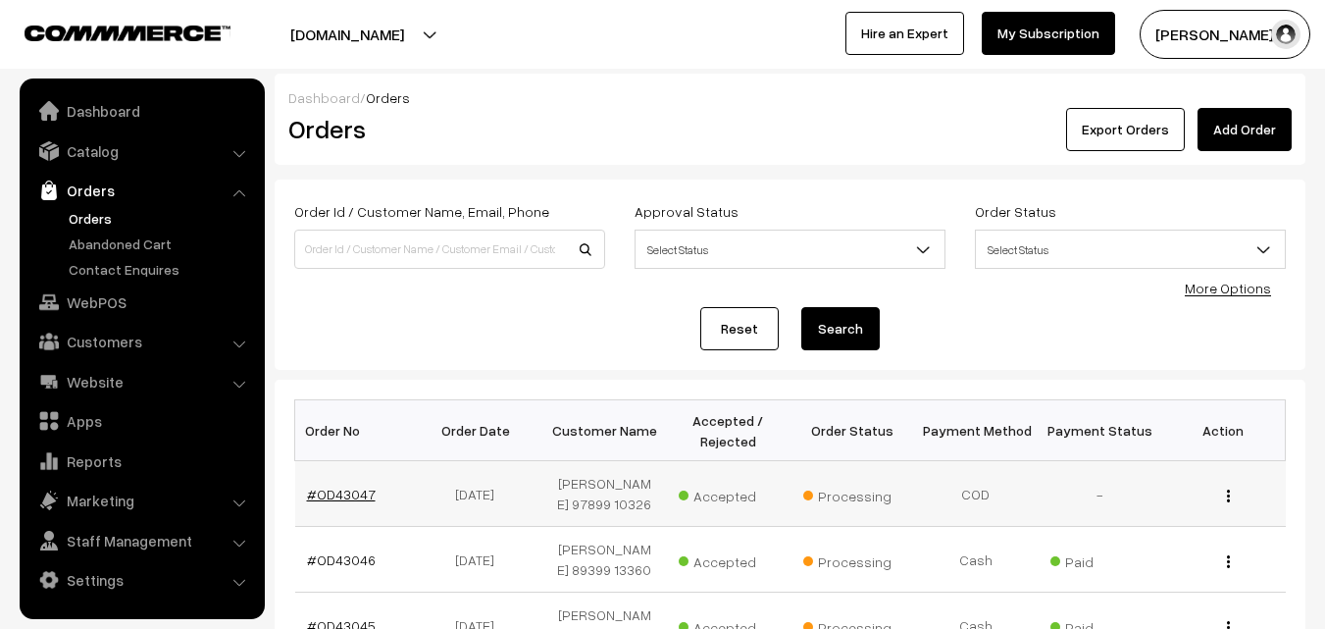
click at [333, 487] on link "#OD43047" at bounding box center [341, 493] width 69 height 17
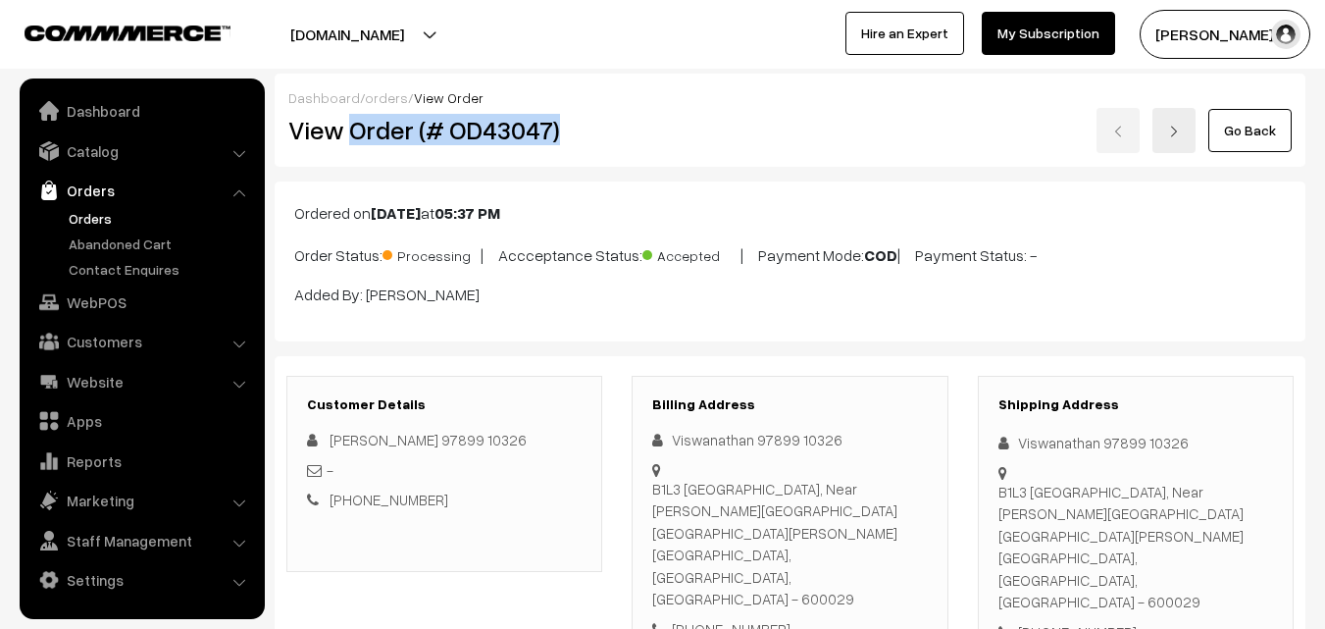
drag, startPoint x: 458, startPoint y: 143, endPoint x: 595, endPoint y: 205, distance: 150.5
click at [612, 129] on div "View Order (# OD43047)" at bounding box center [446, 130] width 344 height 45
copy h2 "Order (# OD43047)"
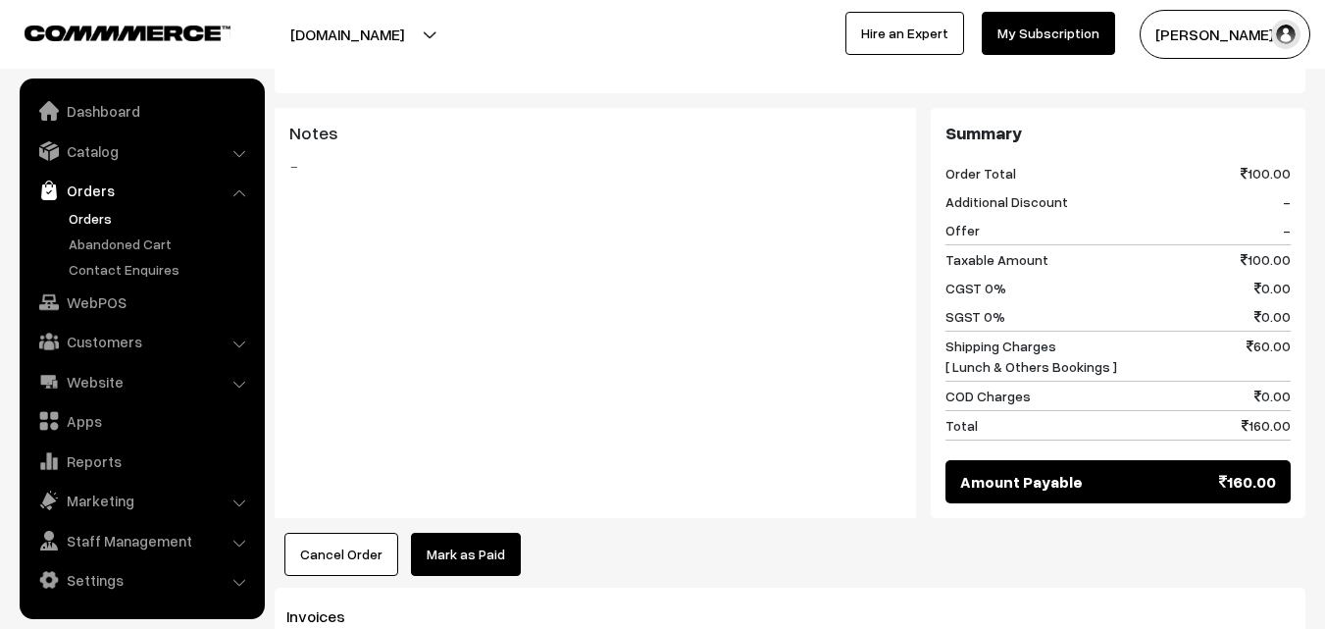
scroll to position [1177, 0]
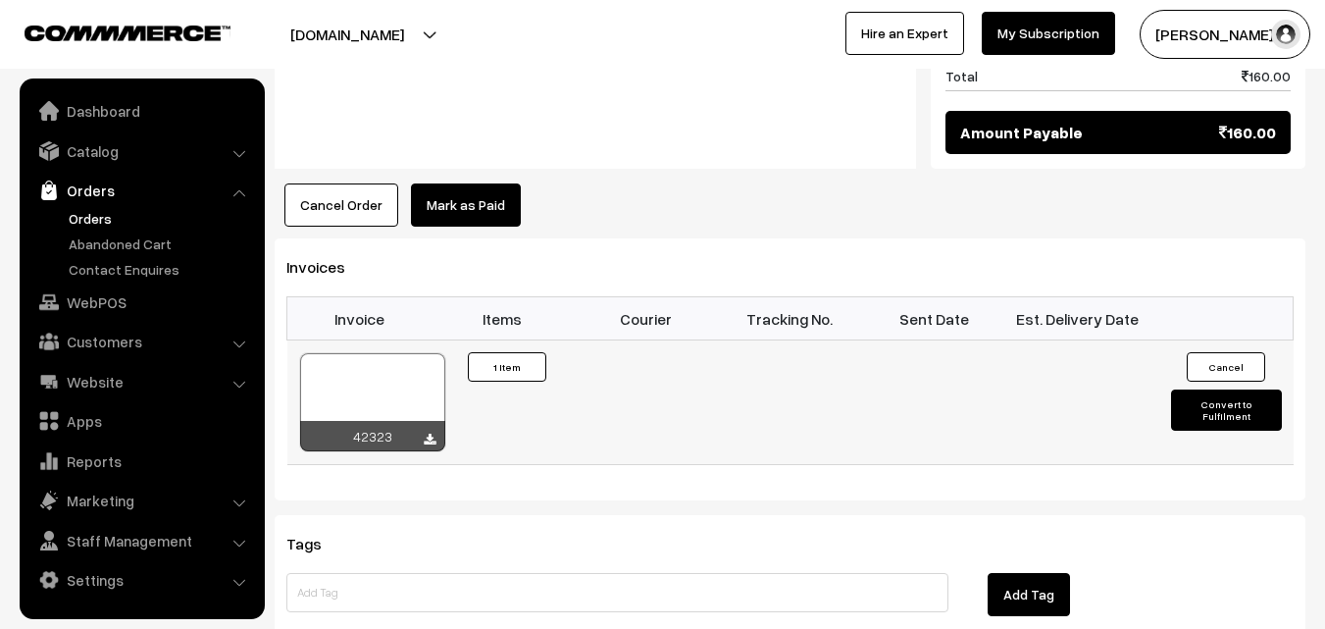
click at [425, 421] on div "42323" at bounding box center [372, 436] width 145 height 30
click at [413, 353] on div at bounding box center [372, 402] width 145 height 98
click at [108, 213] on link "Orders" at bounding box center [161, 218] width 194 height 21
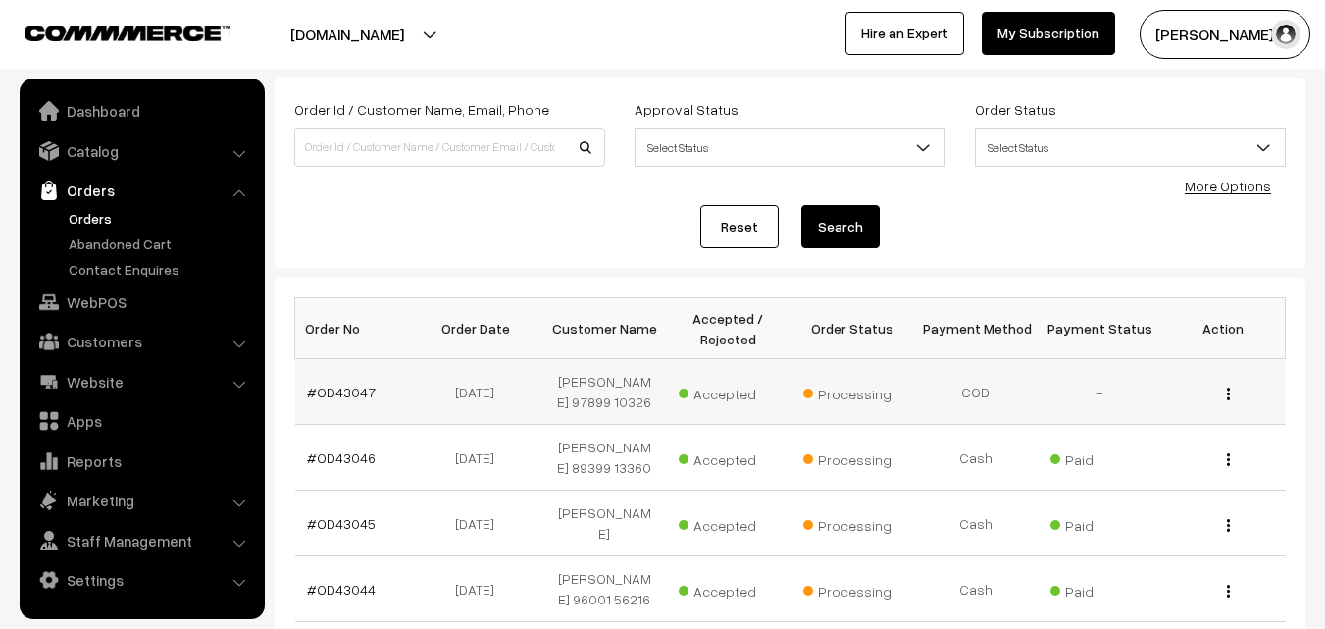
scroll to position [196, 0]
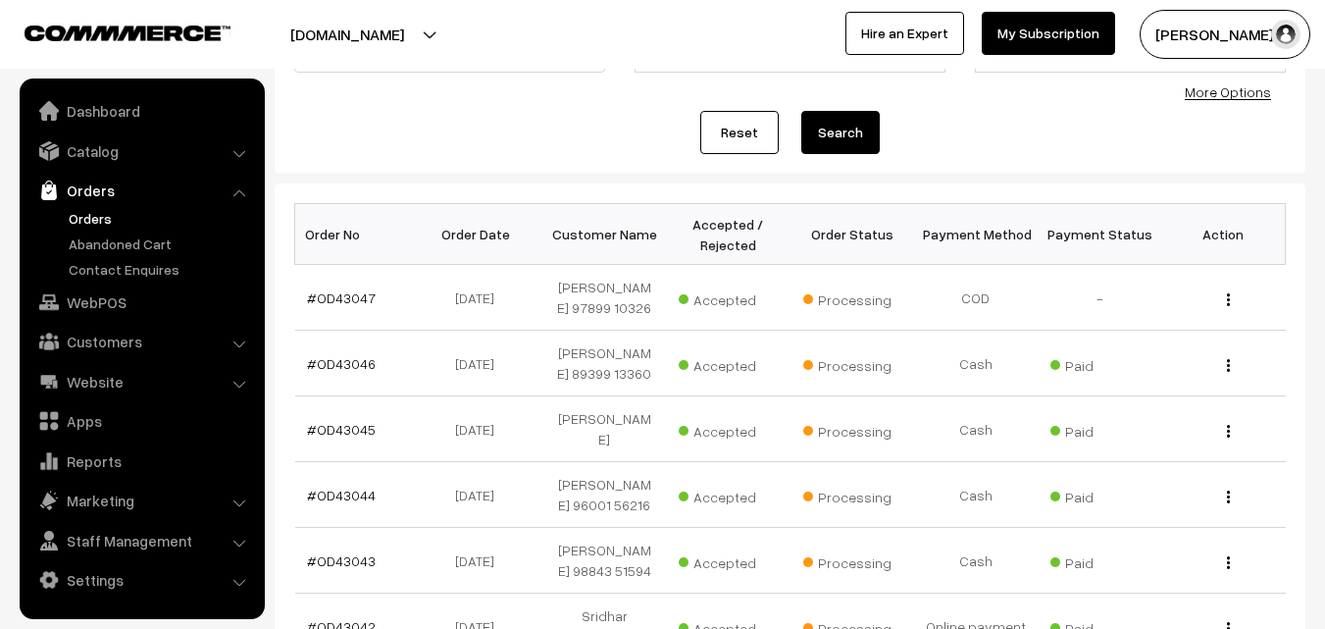
drag, startPoint x: 93, startPoint y: 210, endPoint x: 87, endPoint y: 225, distance: 15.8
click at [94, 209] on link "Orders" at bounding box center [161, 218] width 194 height 21
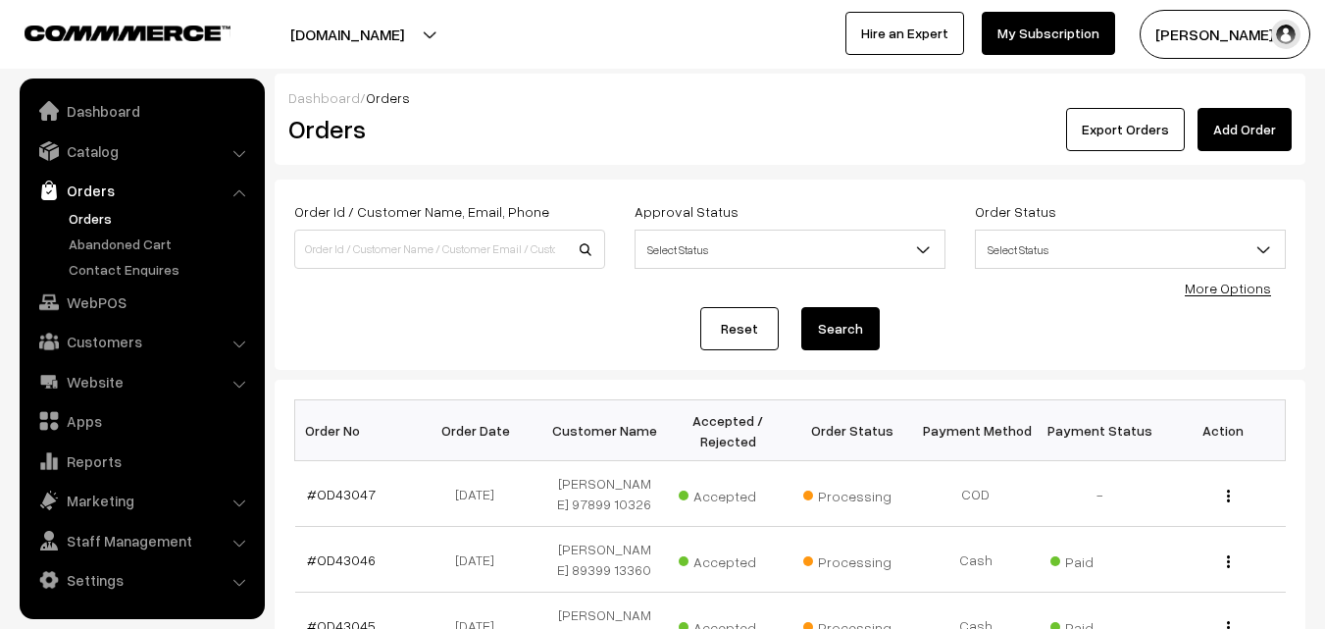
click at [104, 220] on link "Orders" at bounding box center [161, 218] width 194 height 21
click at [104, 217] on link "Orders" at bounding box center [161, 218] width 194 height 21
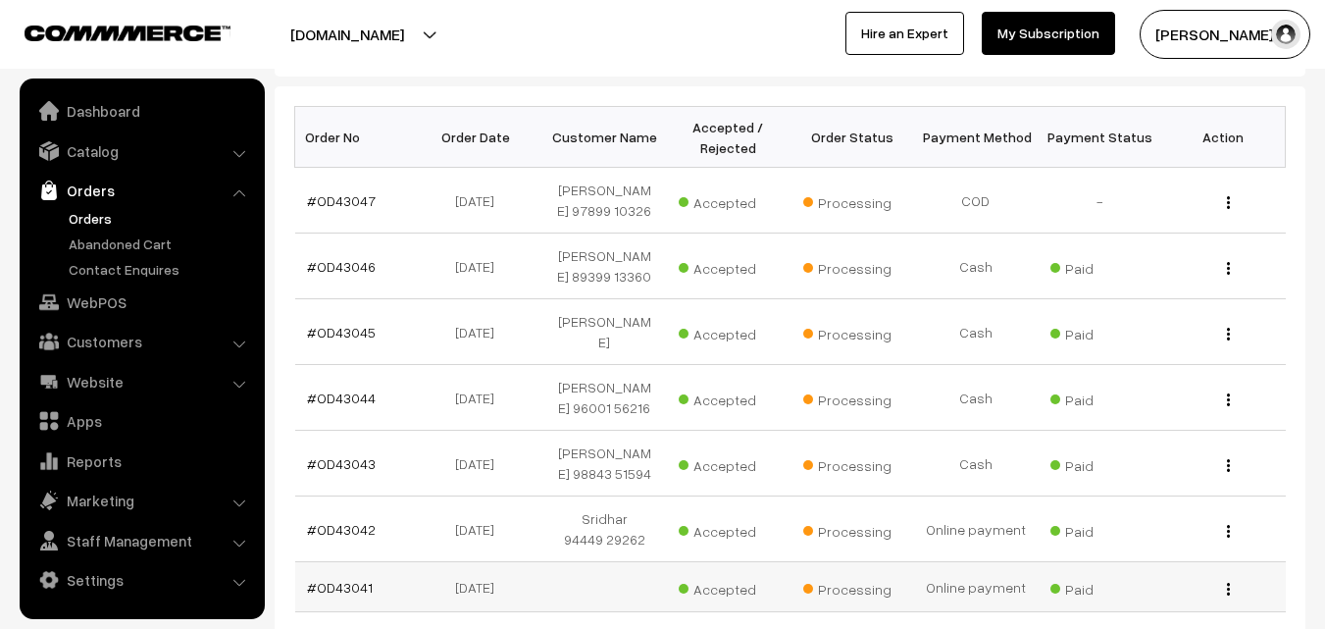
scroll to position [294, 0]
click at [80, 311] on link "WebPOS" at bounding box center [141, 301] width 233 height 35
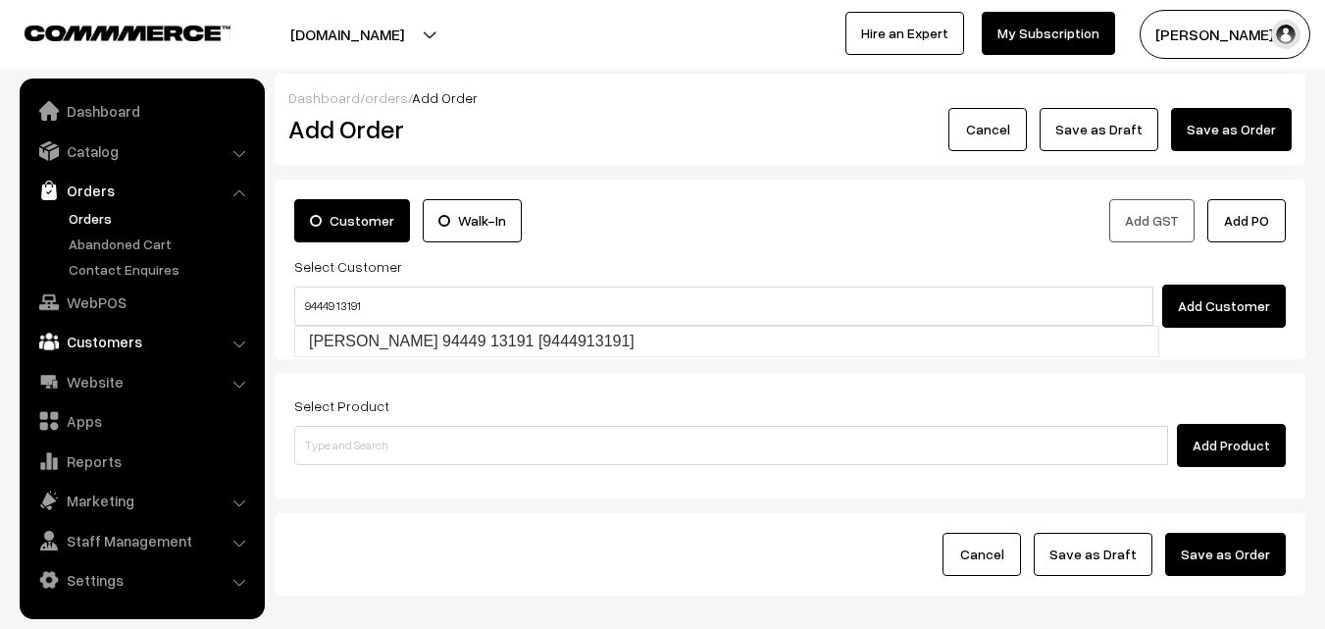
type input "[PERSON_NAME] 94449 13191 [9444913191]"
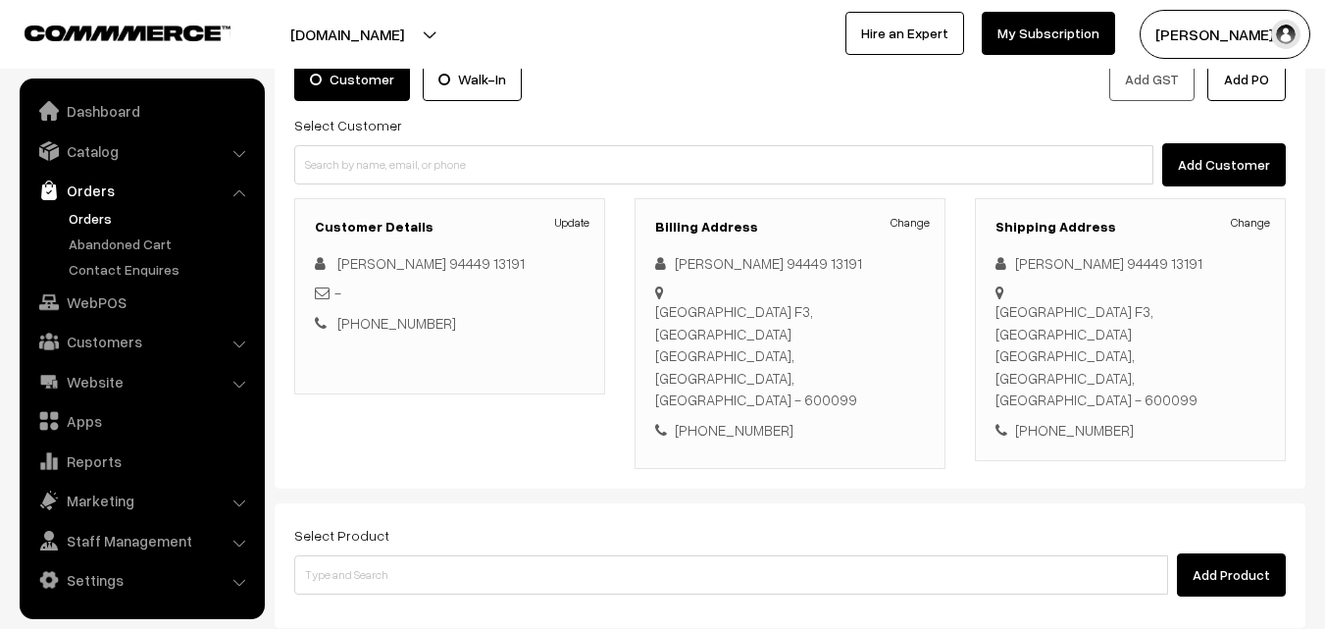
scroll to position [335, 0]
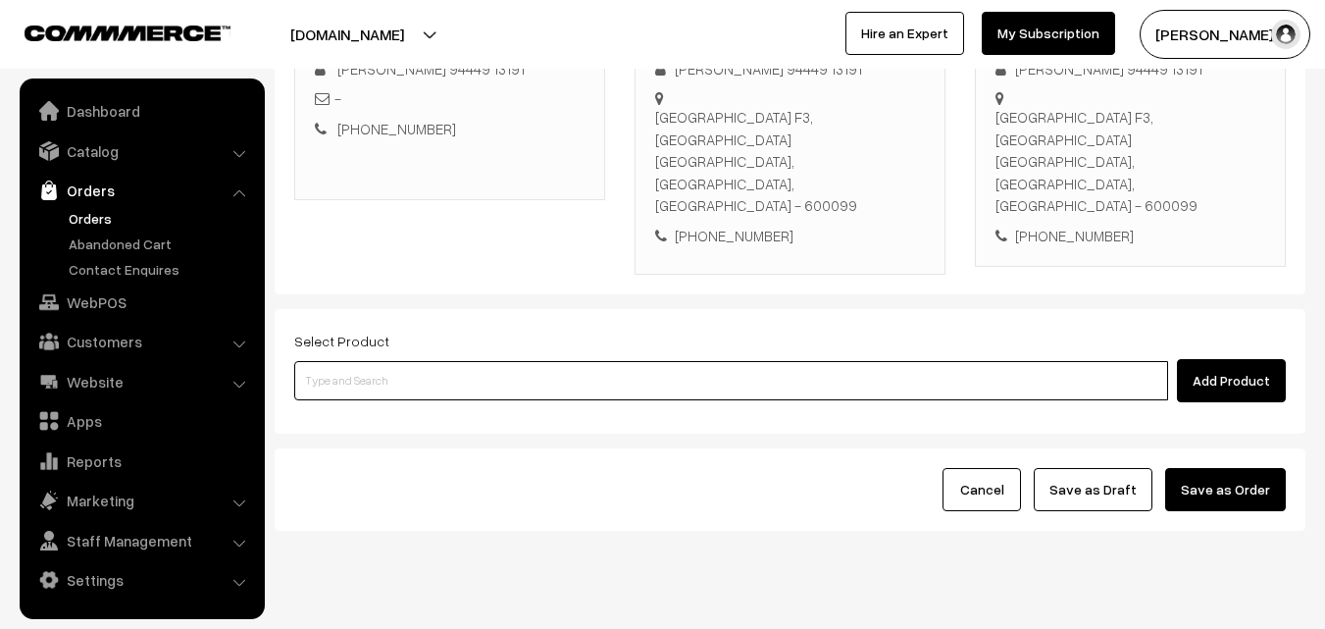
click at [637, 361] on input at bounding box center [731, 380] width 874 height 39
type input "o"
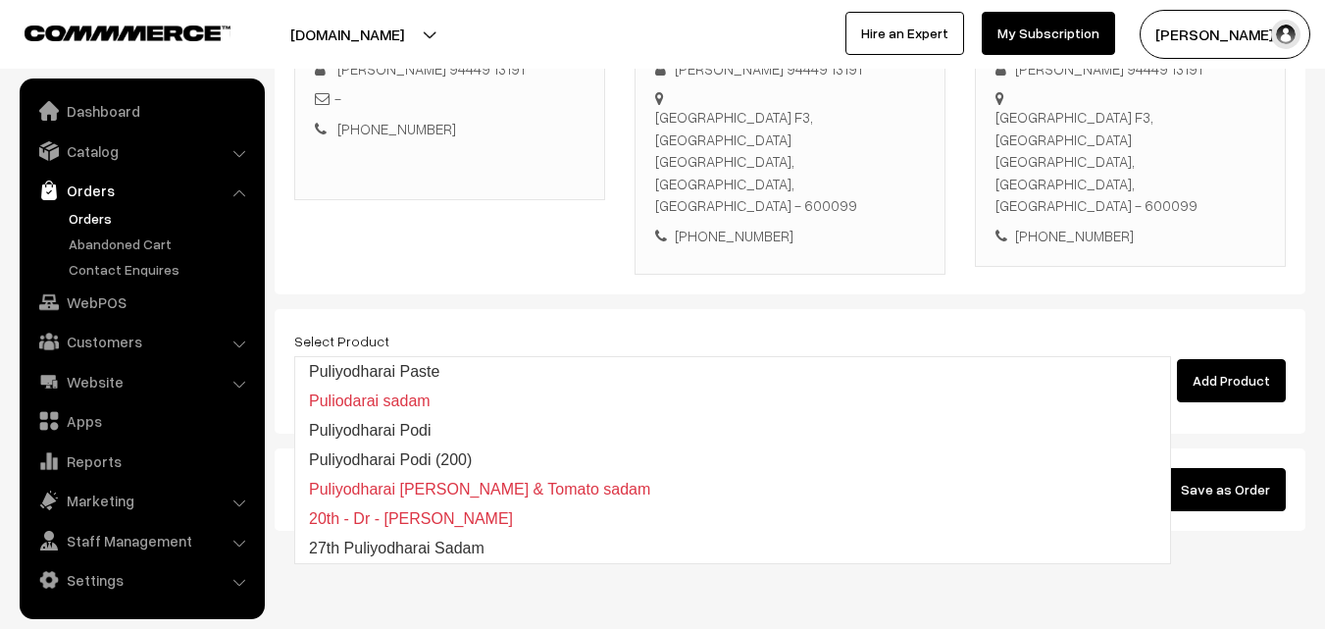
type input "27th Puliyodharai Sadam"
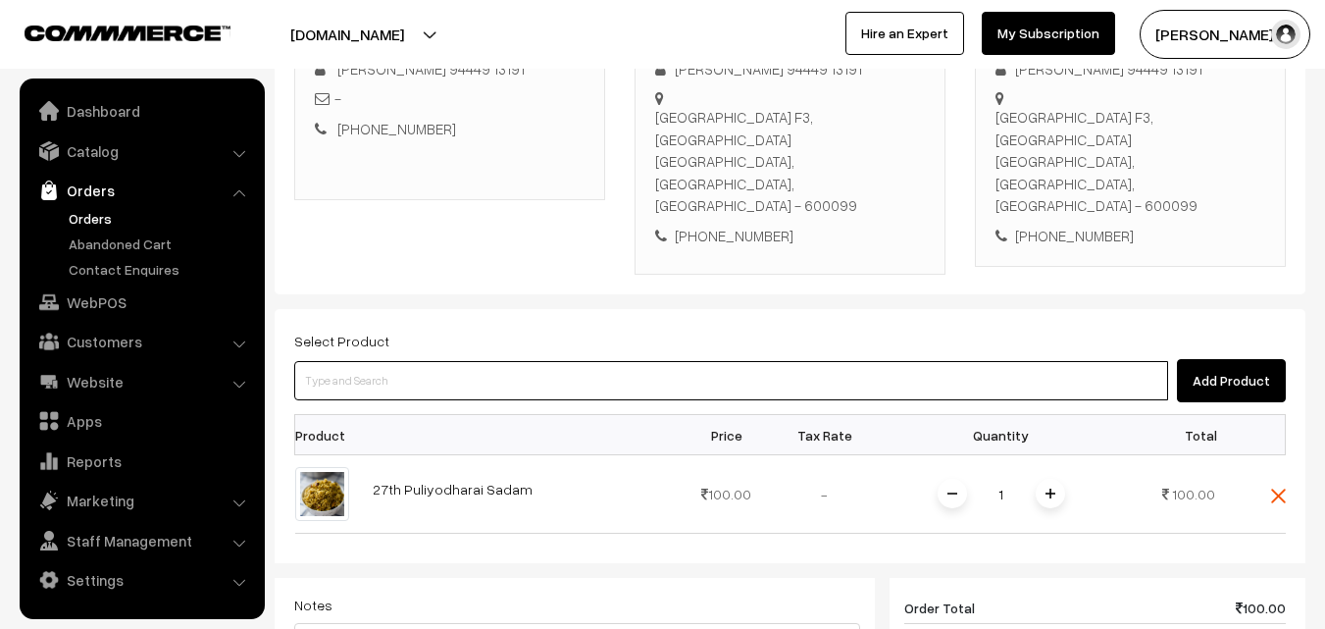
click at [637, 361] on input at bounding box center [731, 380] width 874 height 39
click at [534, 361] on input at bounding box center [731, 380] width 874 height 39
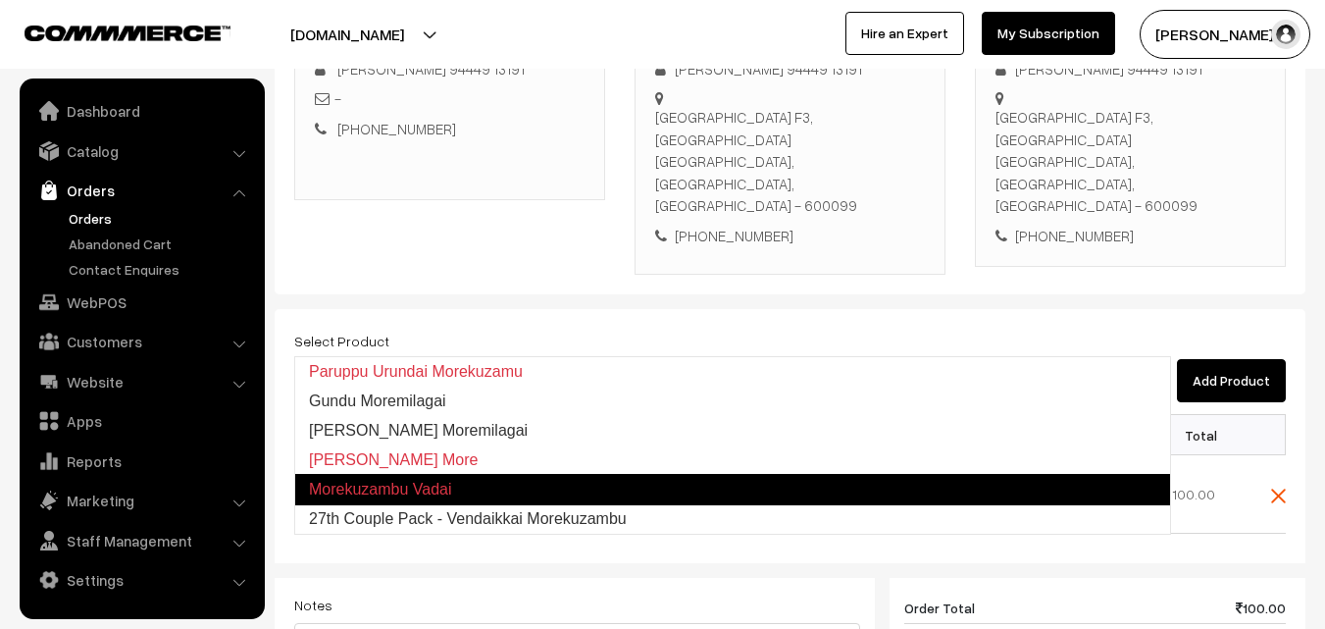
type input "27th Couple Pack - Vendaikkai Morekuzambu"
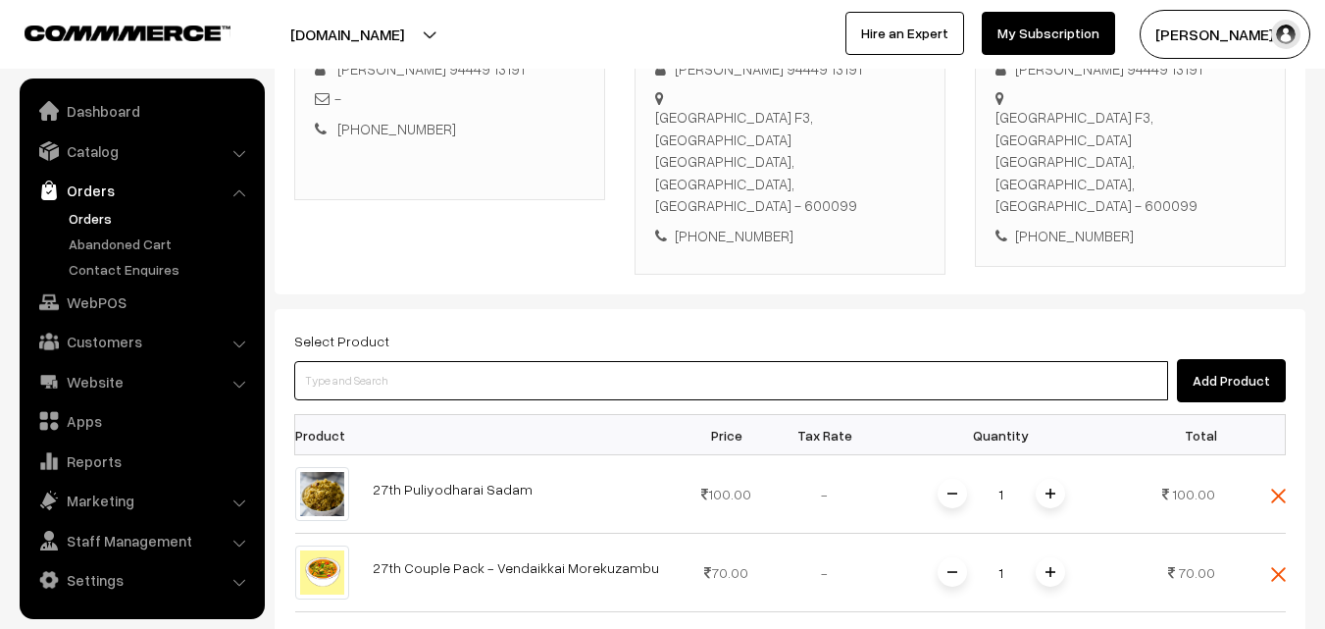
click at [494, 361] on input at bounding box center [731, 380] width 874 height 39
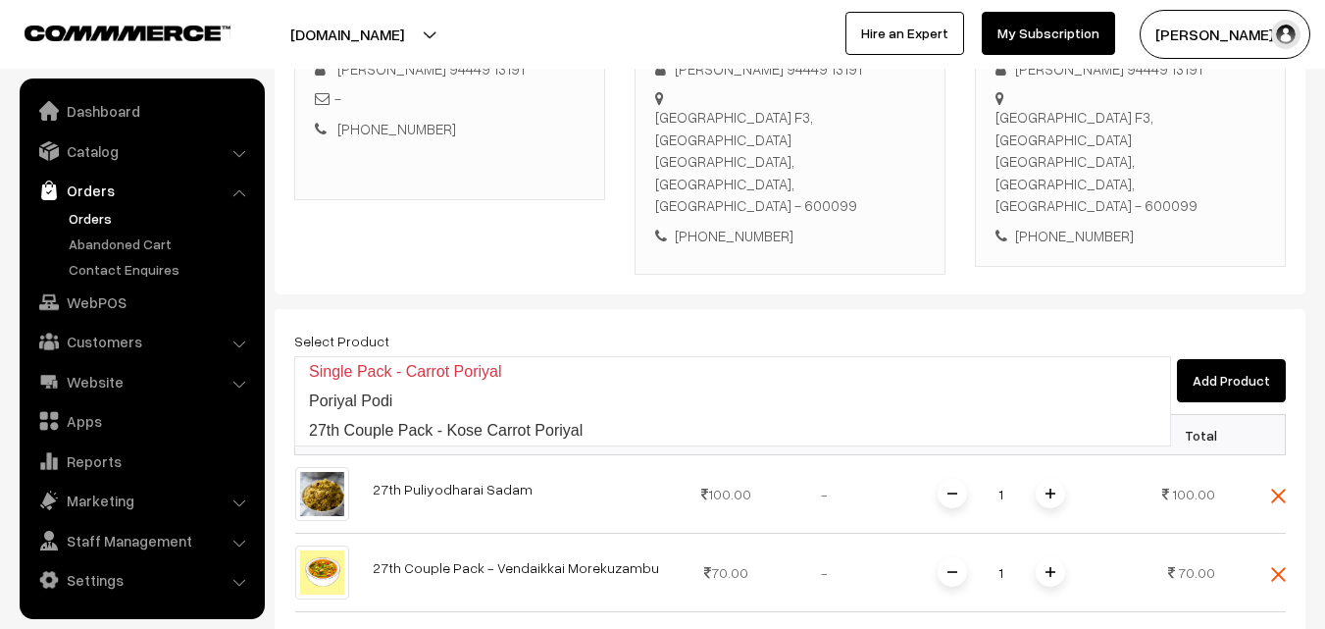
type input "27th Couple Pack - Kose Carrot Poriyal"
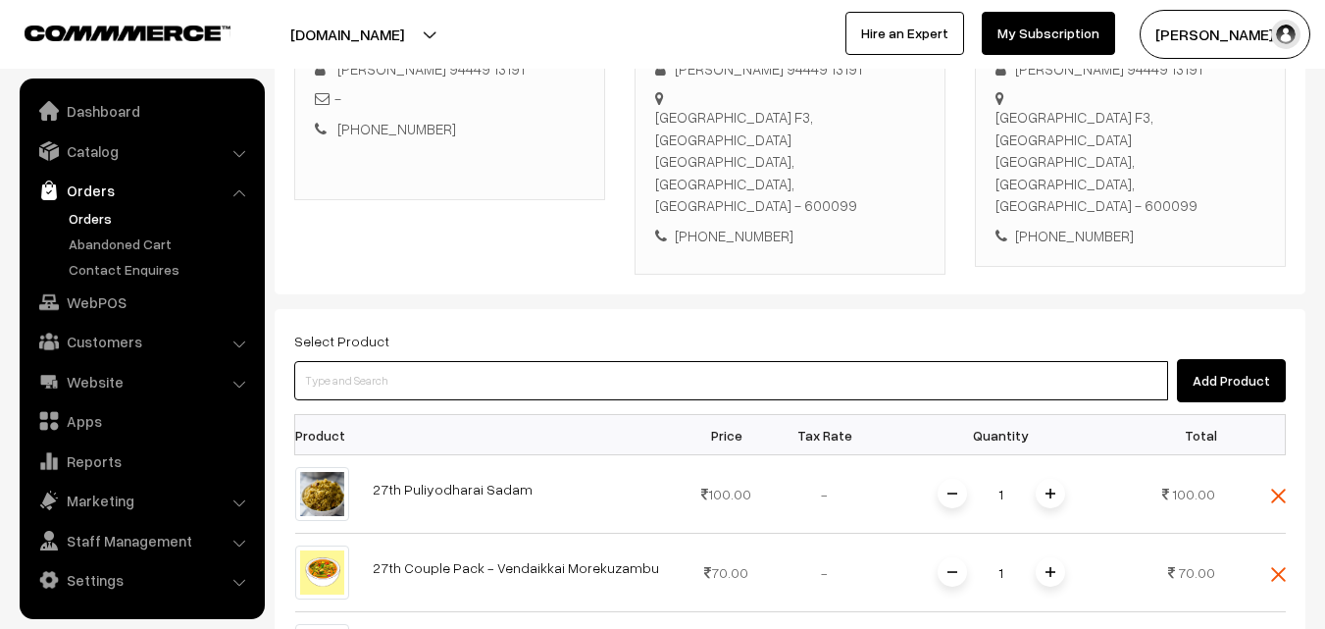
click at [494, 361] on input at bounding box center [731, 380] width 874 height 39
click at [491, 361] on input at bounding box center [731, 380] width 874 height 39
paste input "27th Couple Pack- Tomato Rasam"
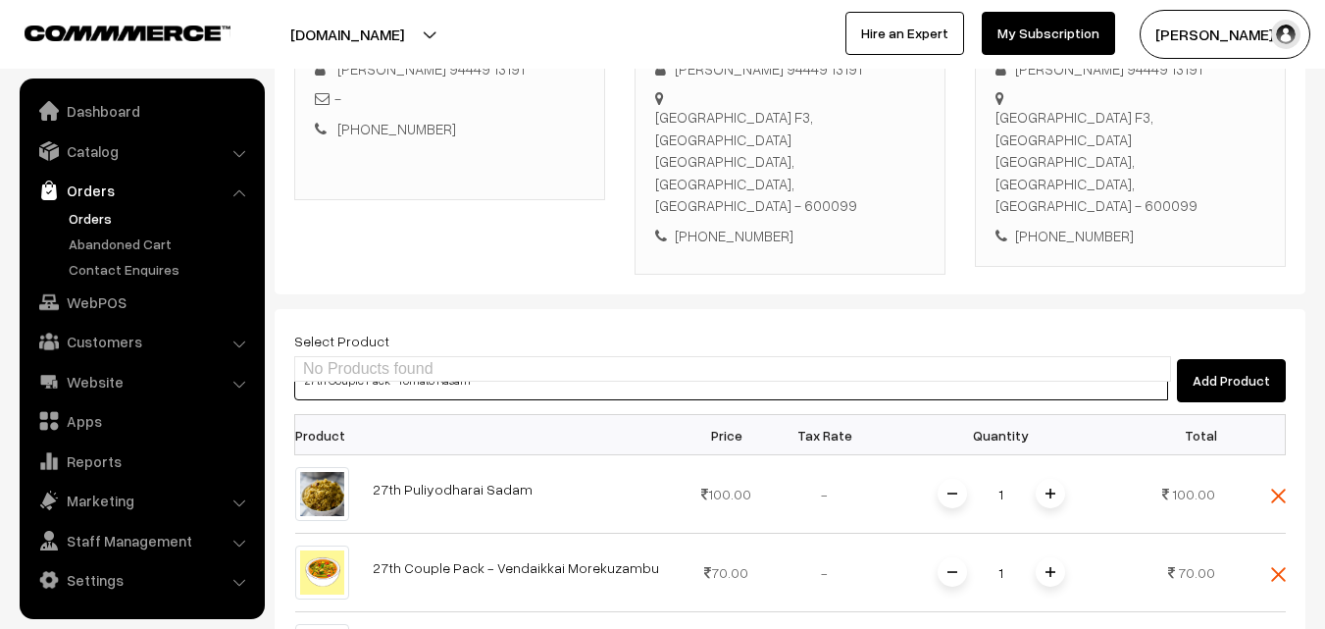
drag, startPoint x: 430, startPoint y: 337, endPoint x: 559, endPoint y: 339, distance: 128.5
click at [559, 361] on input "27th Couple Pack- Tomato Rasam" at bounding box center [731, 380] width 874 height 39
type input "27th Couple Pack- Toma"
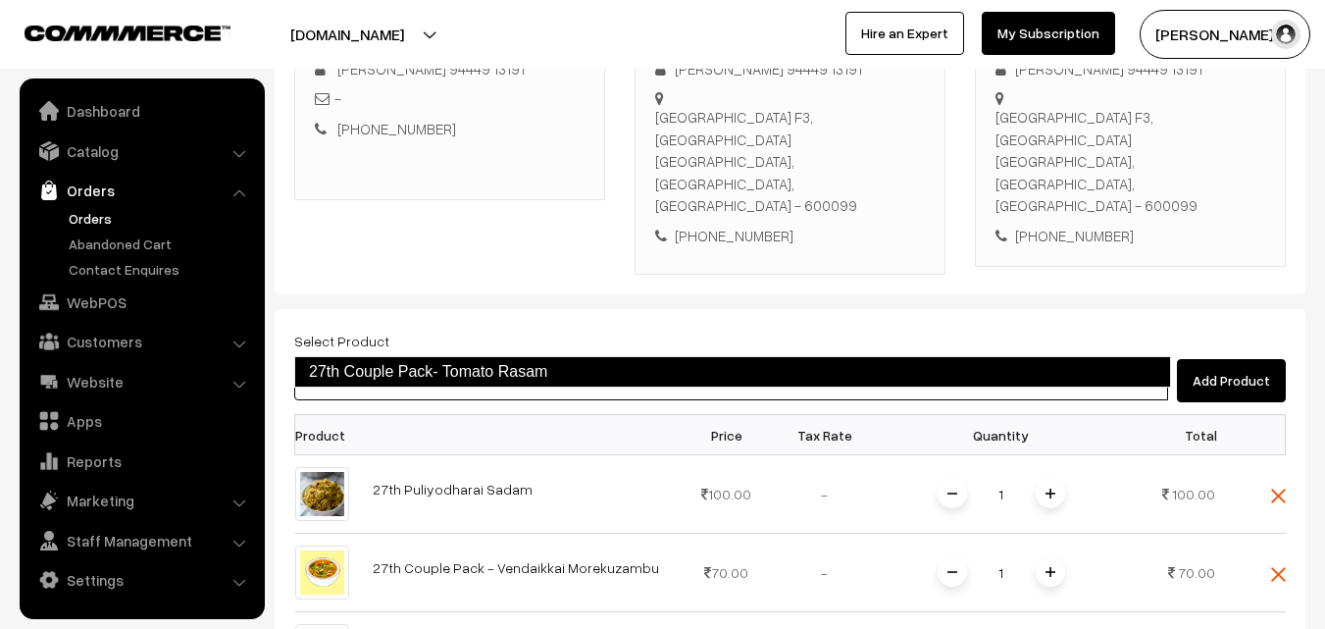
click at [501, 364] on link "27th Couple Pack- Tomato Rasam" at bounding box center [732, 371] width 877 height 31
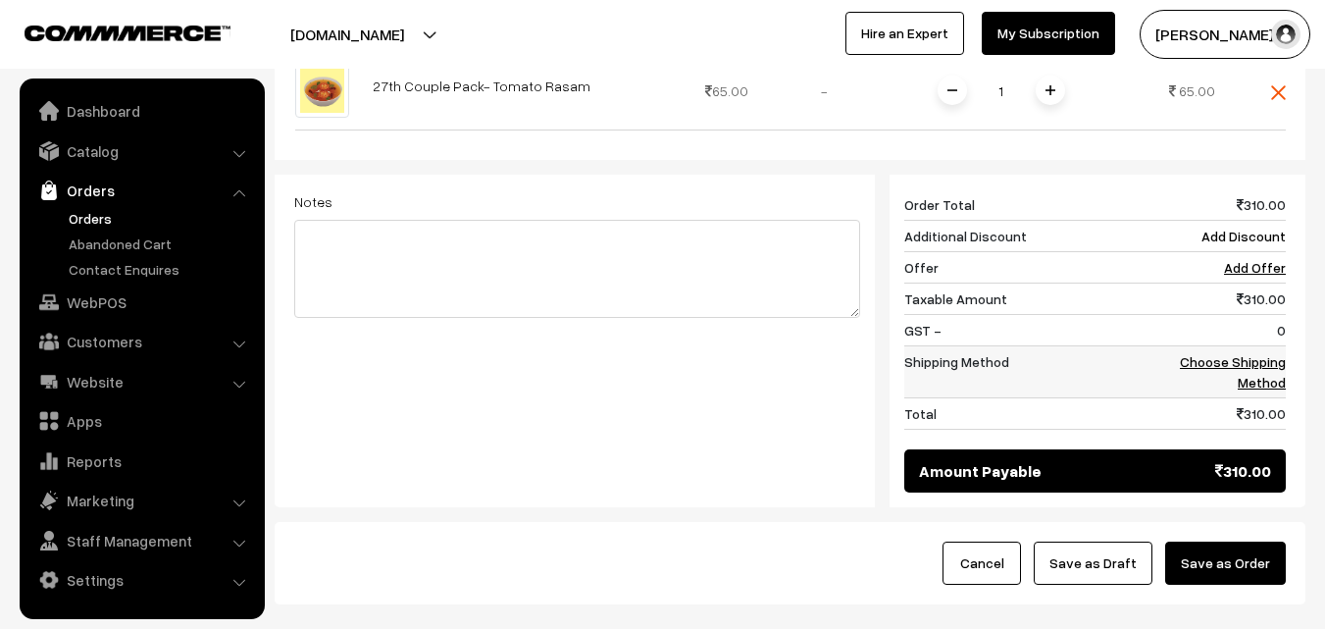
scroll to position [1047, 0]
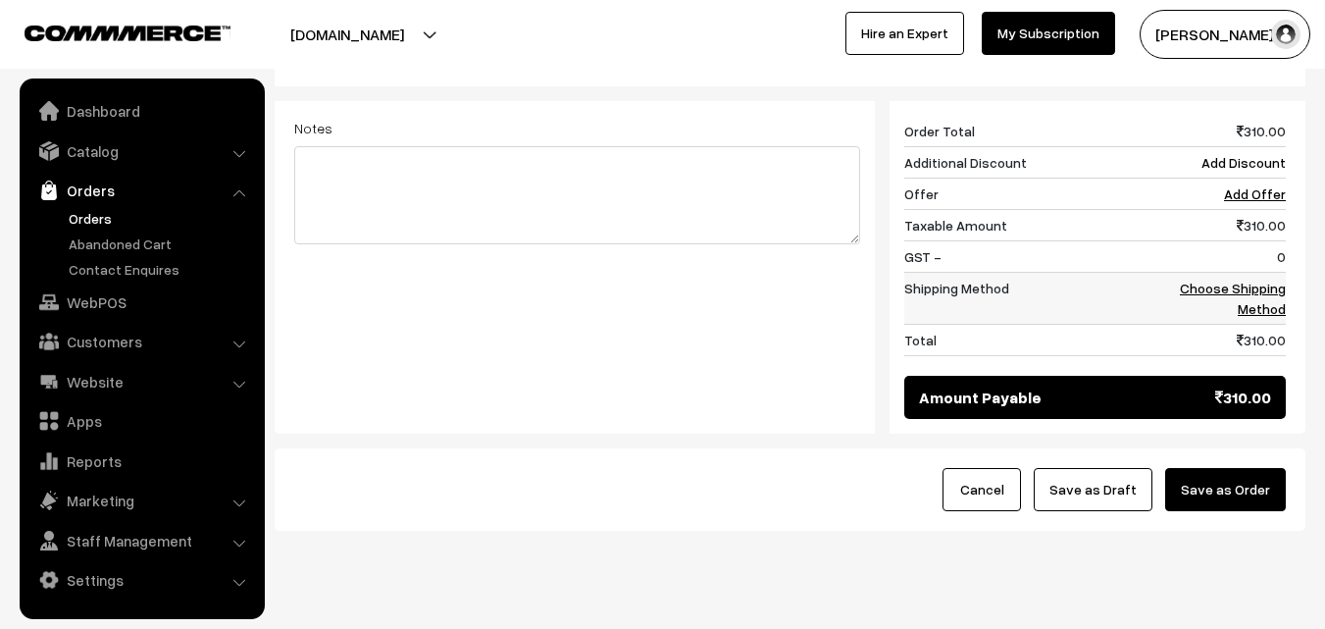
click at [1271, 279] on link "Choose Shipping Method" at bounding box center [1233, 297] width 106 height 37
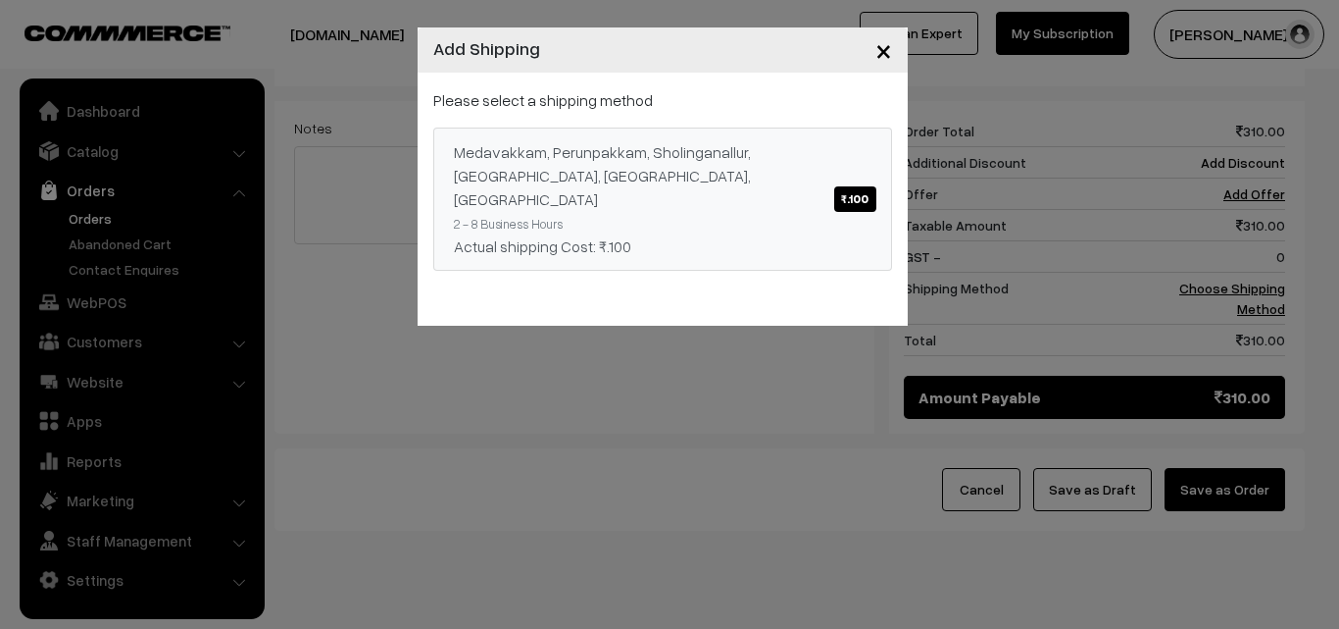
click at [842, 166] on div "Medavakkam, Perunpakkam, Sholinganallur, seliyur, Kirattur, Perambur ₹.100" at bounding box center [663, 175] width 418 height 71
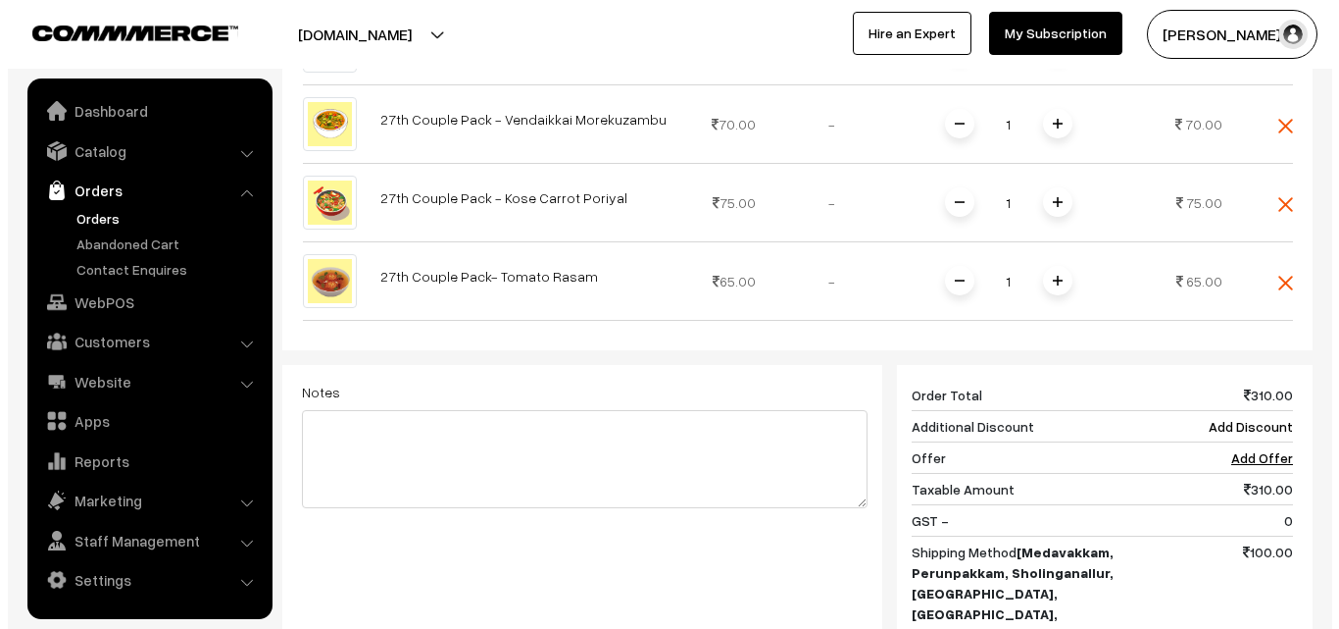
scroll to position [1068, 0]
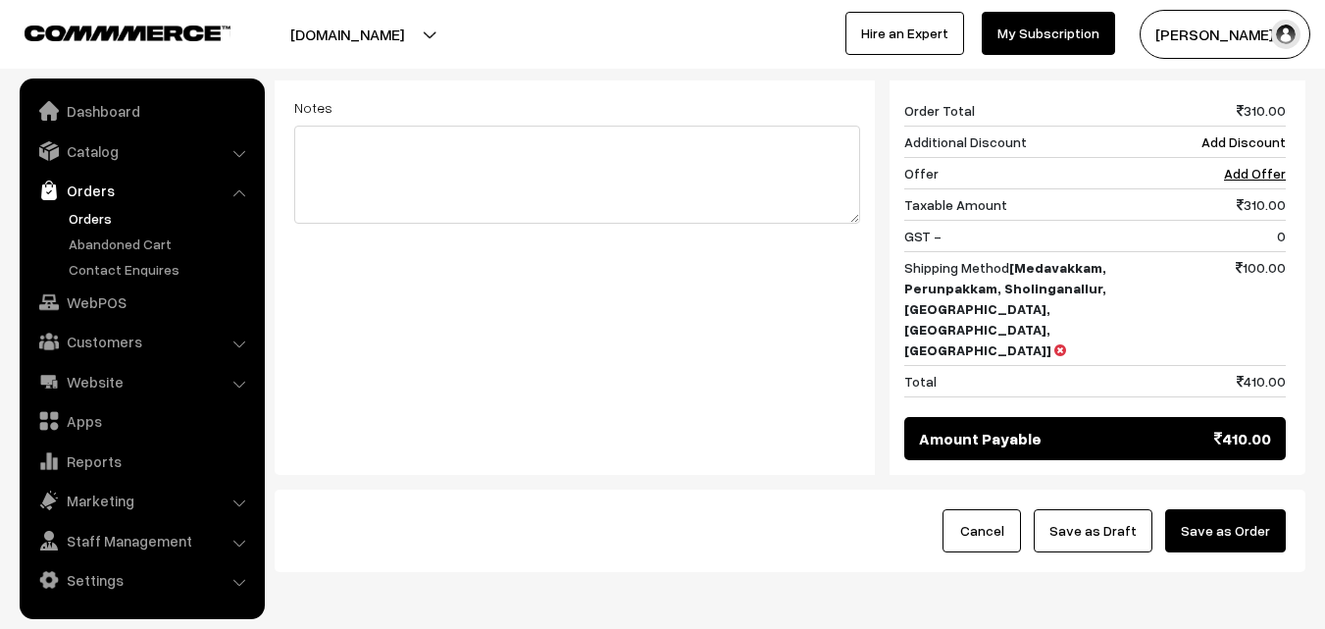
click at [1282, 509] on button "Save as Order" at bounding box center [1225, 530] width 121 height 43
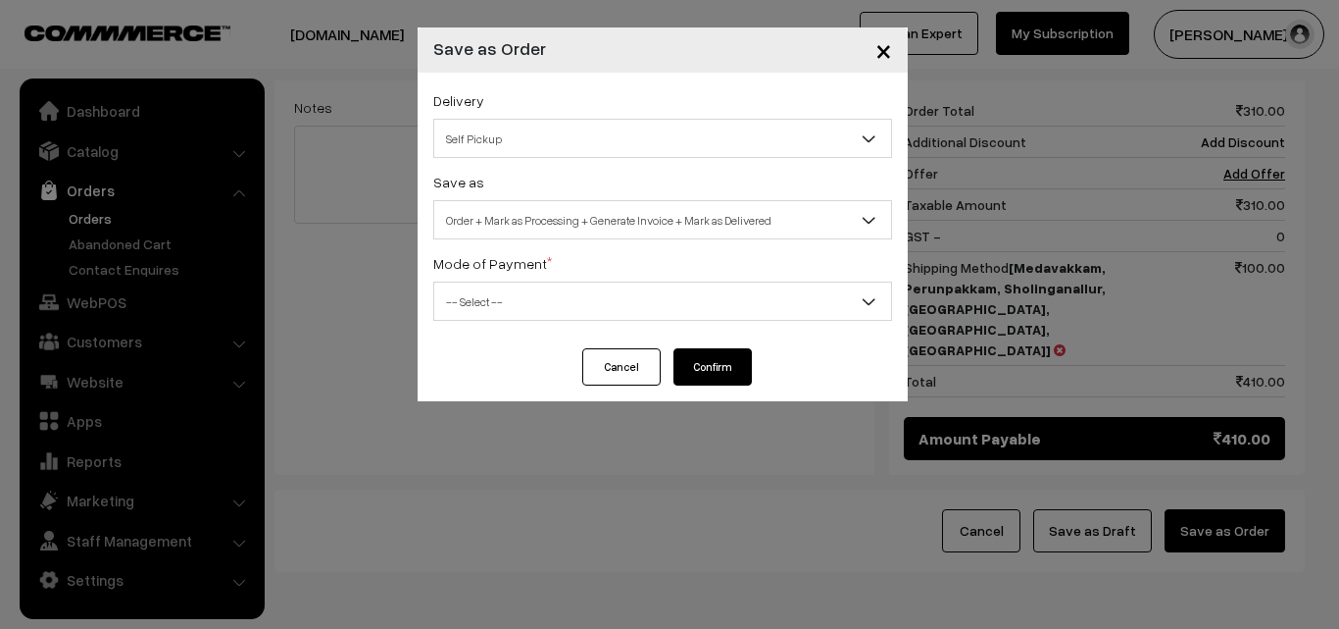
click at [544, 211] on span "Order + Mark as Processing + Generate Invoice + Mark as Delivered" at bounding box center [662, 220] width 457 height 34
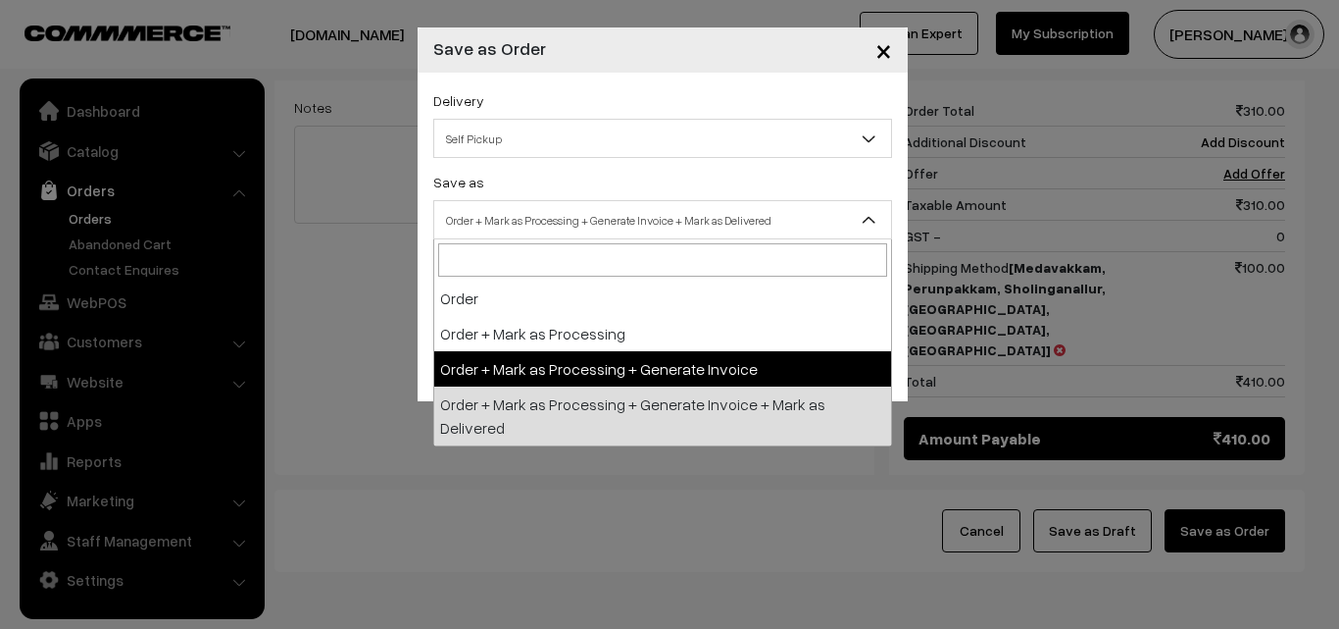
select select "3"
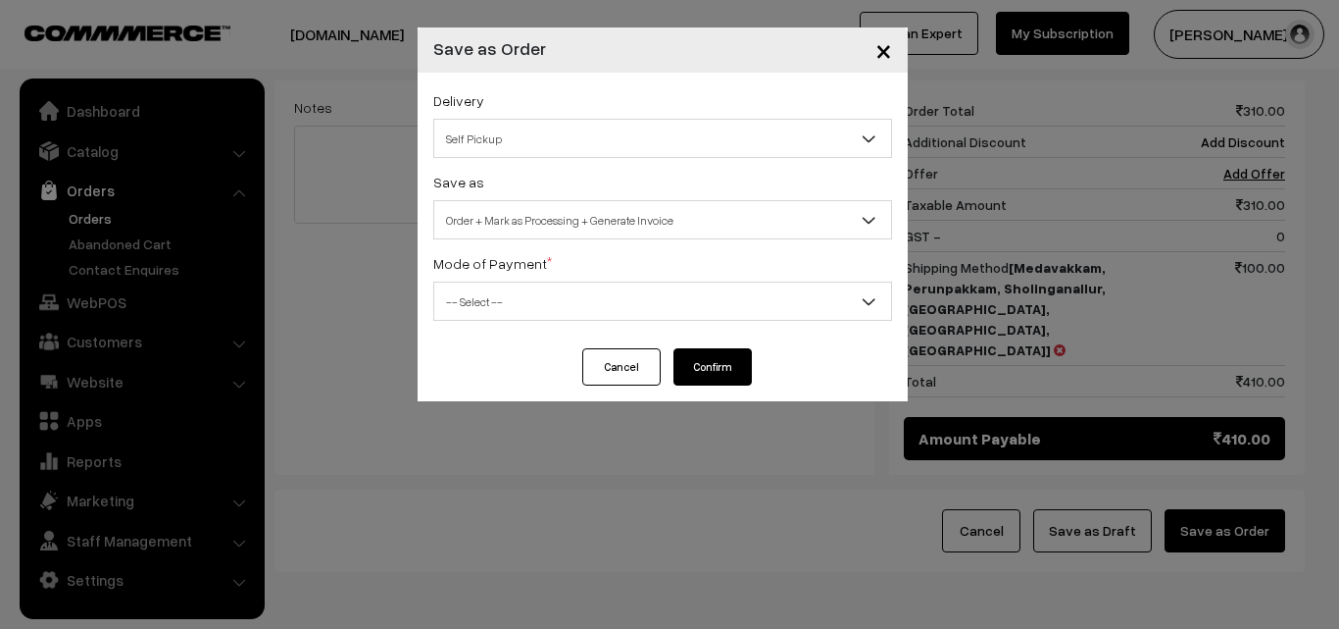
click at [508, 318] on span "-- Select --" at bounding box center [662, 301] width 457 height 34
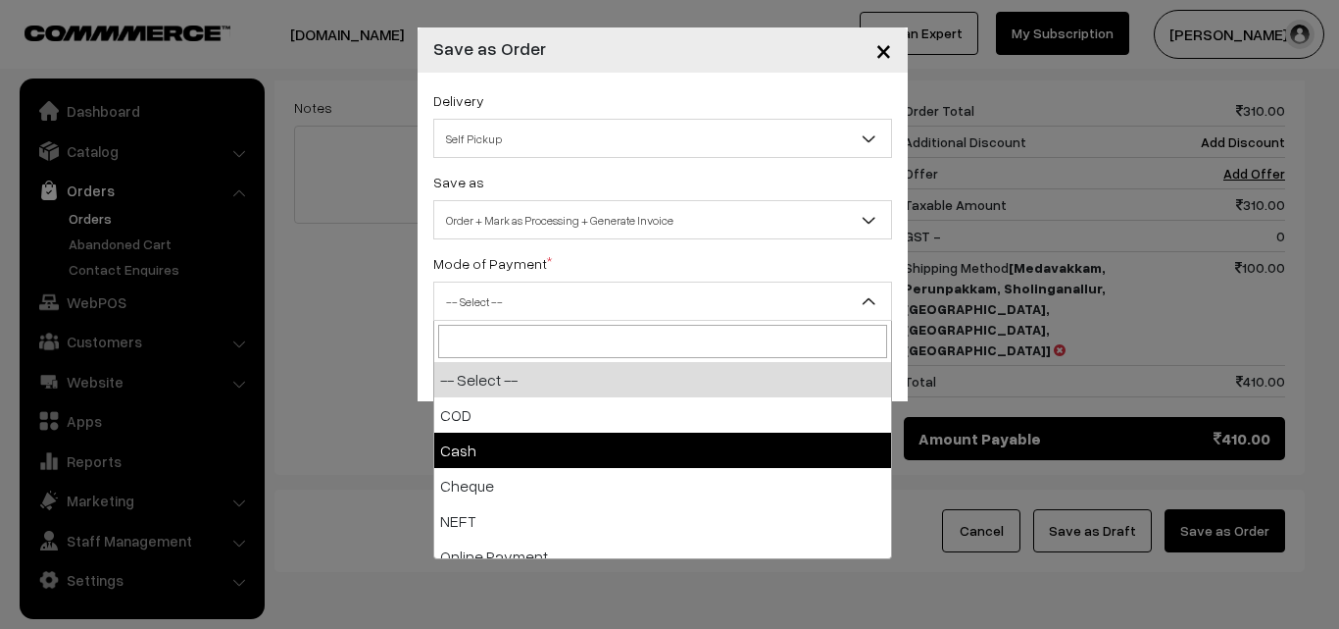
select select "2"
checkbox input "true"
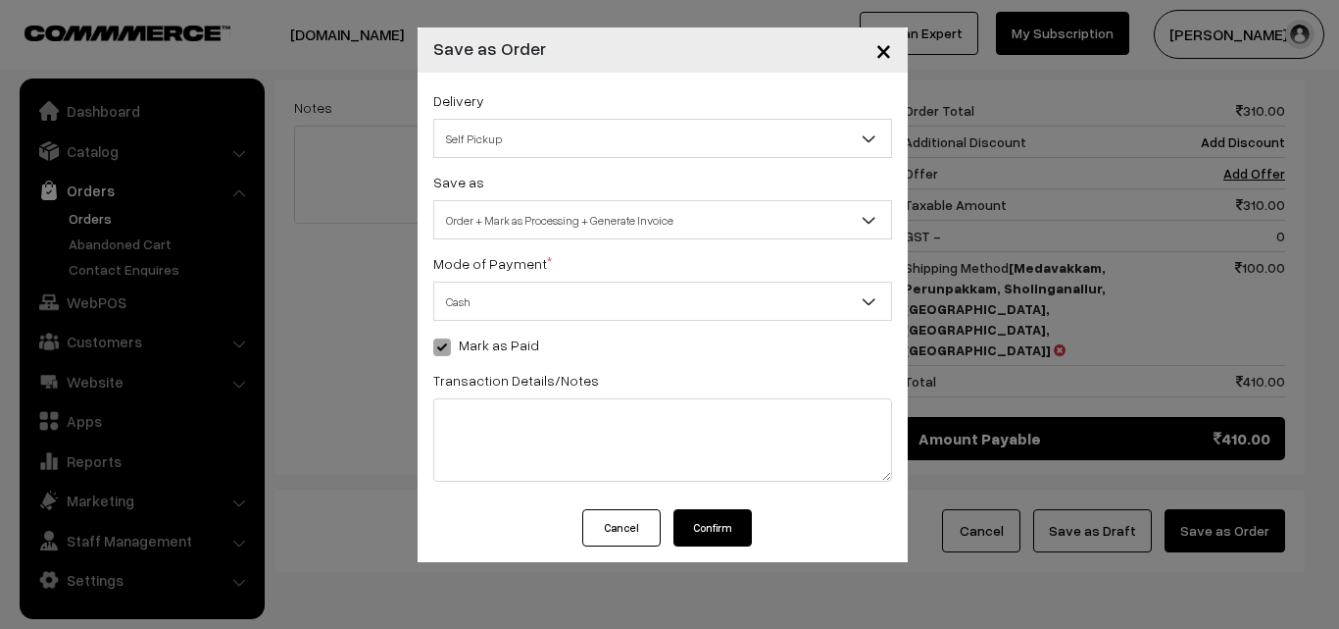
drag, startPoint x: 701, startPoint y: 530, endPoint x: 664, endPoint y: 516, distance: 39.7
click at [701, 528] on button "Confirm" at bounding box center [713, 527] width 78 height 37
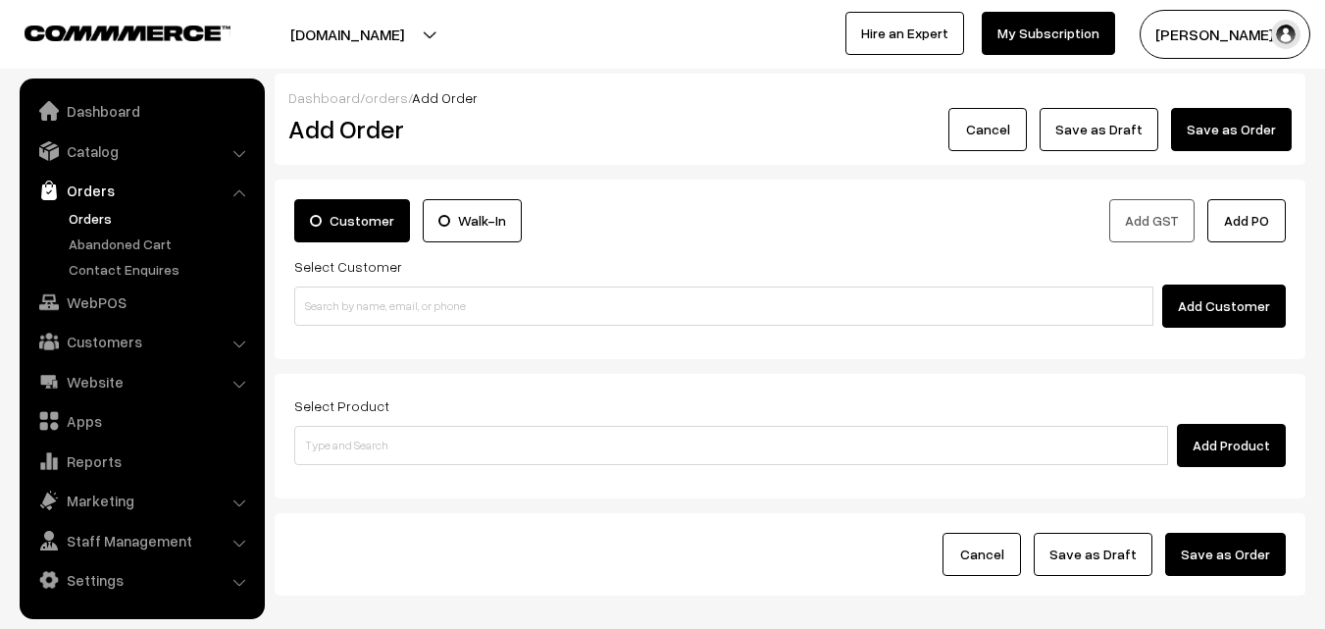
click at [111, 216] on link "Orders" at bounding box center [161, 218] width 194 height 21
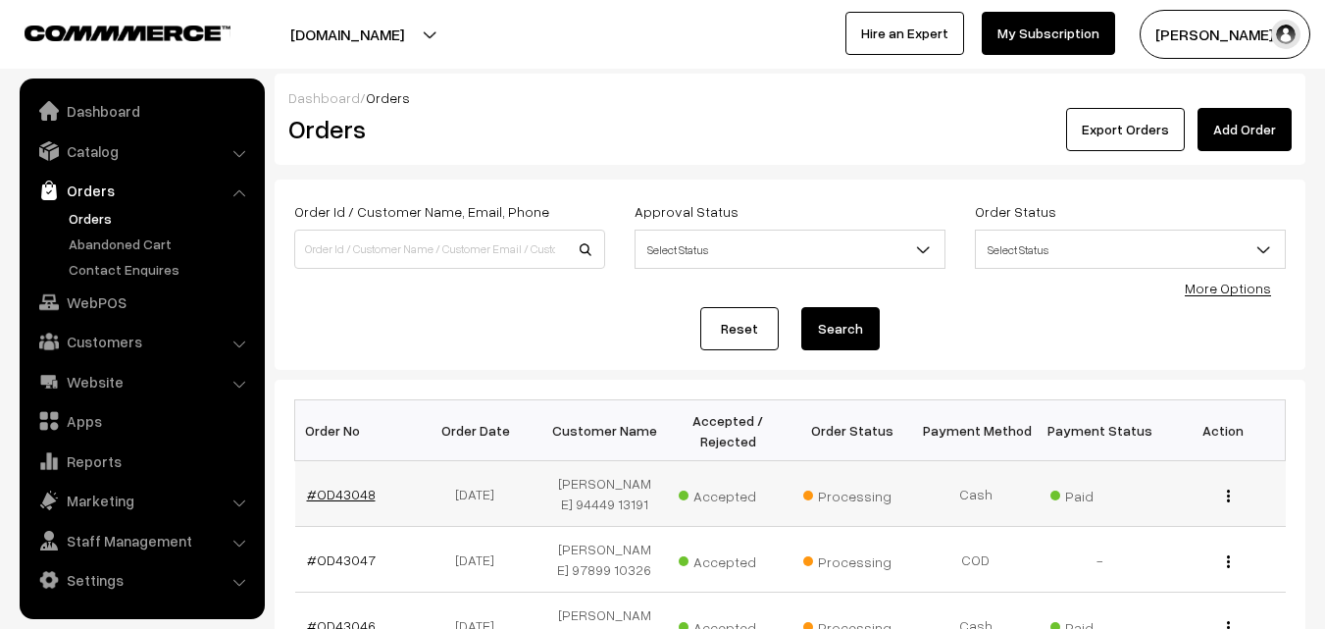
click at [342, 488] on link "#OD43048" at bounding box center [341, 493] width 69 height 17
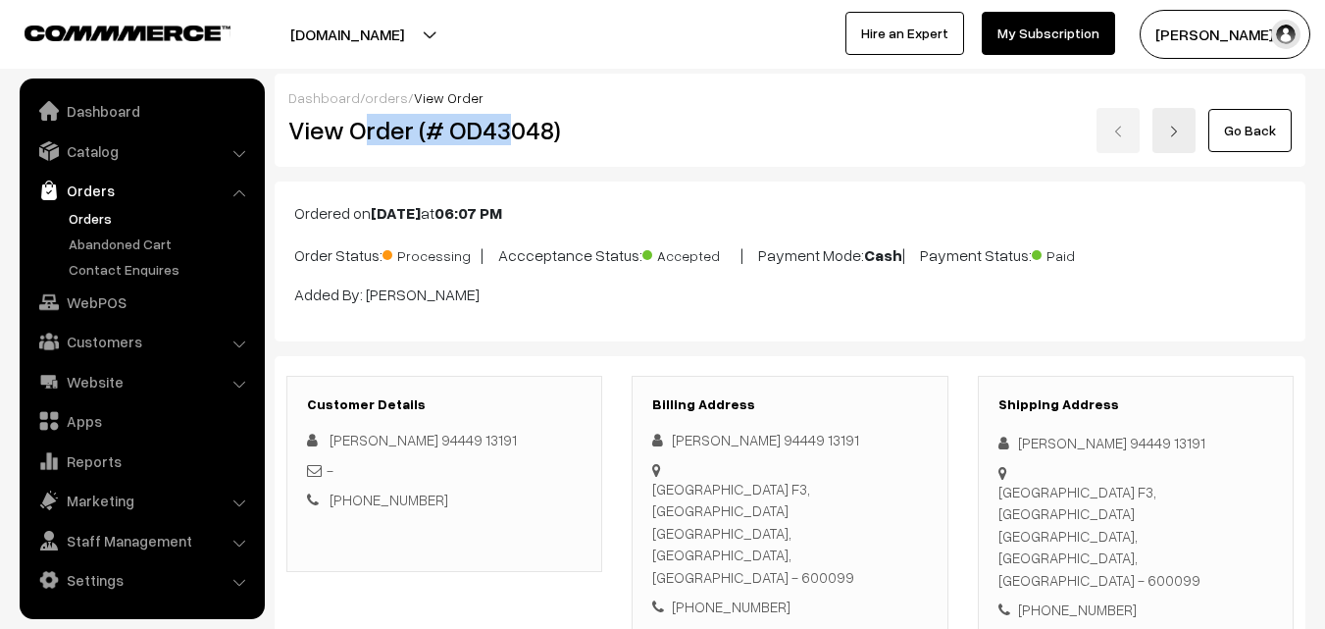
drag, startPoint x: 0, startPoint y: 0, endPoint x: 497, endPoint y: 124, distance: 512.3
click at [505, 124] on h2 "View Order (# OD43048)" at bounding box center [445, 130] width 315 height 30
drag, startPoint x: 309, startPoint y: 133, endPoint x: 365, endPoint y: 144, distance: 56.9
click at [328, 135] on h2 "View Order (# OD43048)" at bounding box center [445, 130] width 315 height 30
drag, startPoint x: 348, startPoint y: 128, endPoint x: 635, endPoint y: 178, distance: 291.6
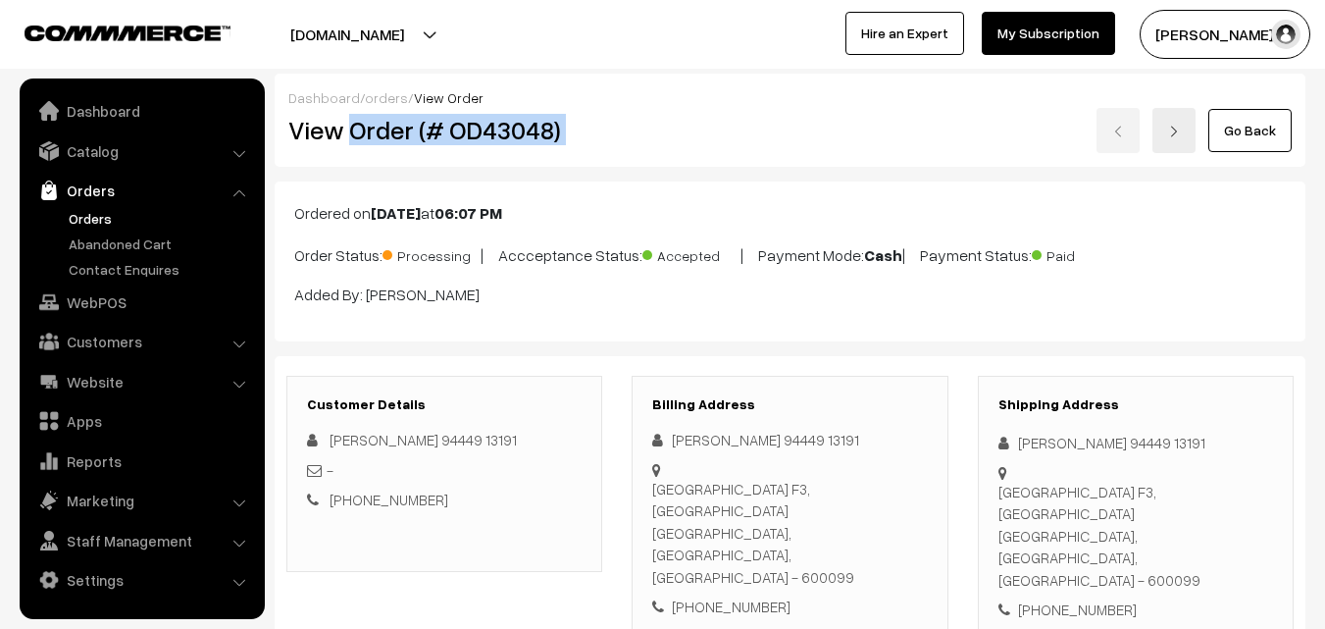
click at [641, 143] on div "View Order (# OD43048) Go Back" at bounding box center [790, 130] width 1033 height 45
copy div "Order (# OD43048)"
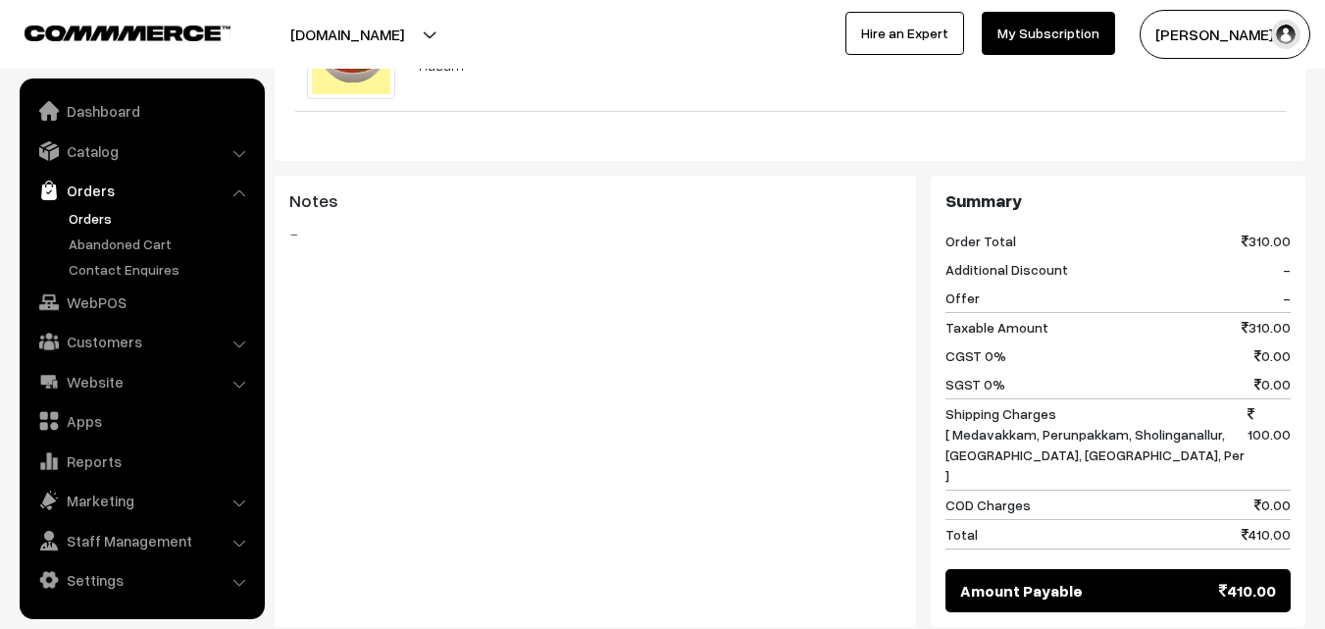
scroll to position [1471, 0]
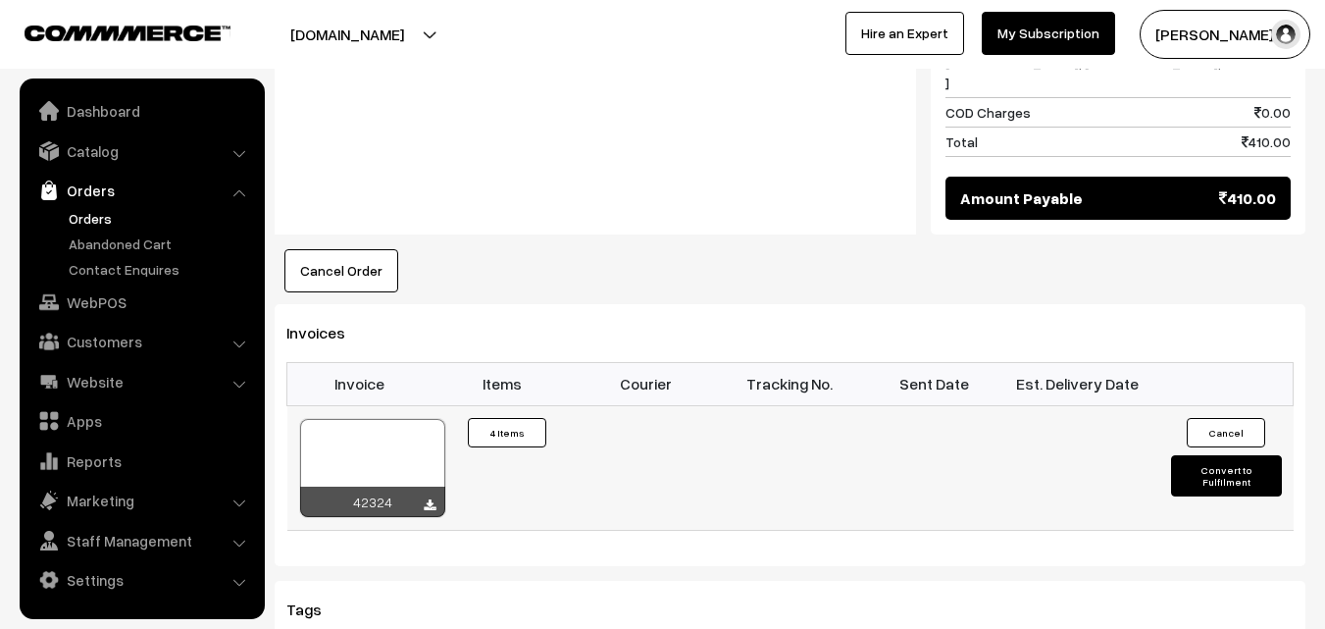
click at [359, 419] on div at bounding box center [372, 468] width 145 height 98
click at [95, 217] on link "Orders" at bounding box center [161, 218] width 194 height 21
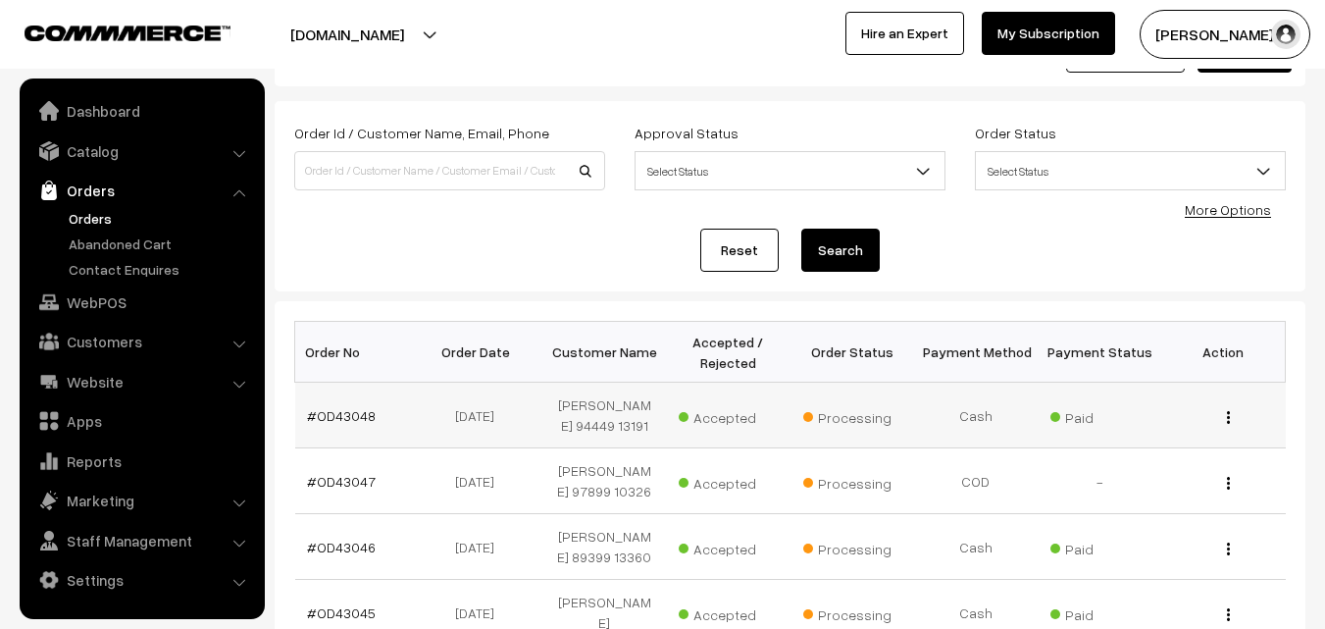
scroll to position [196, 0]
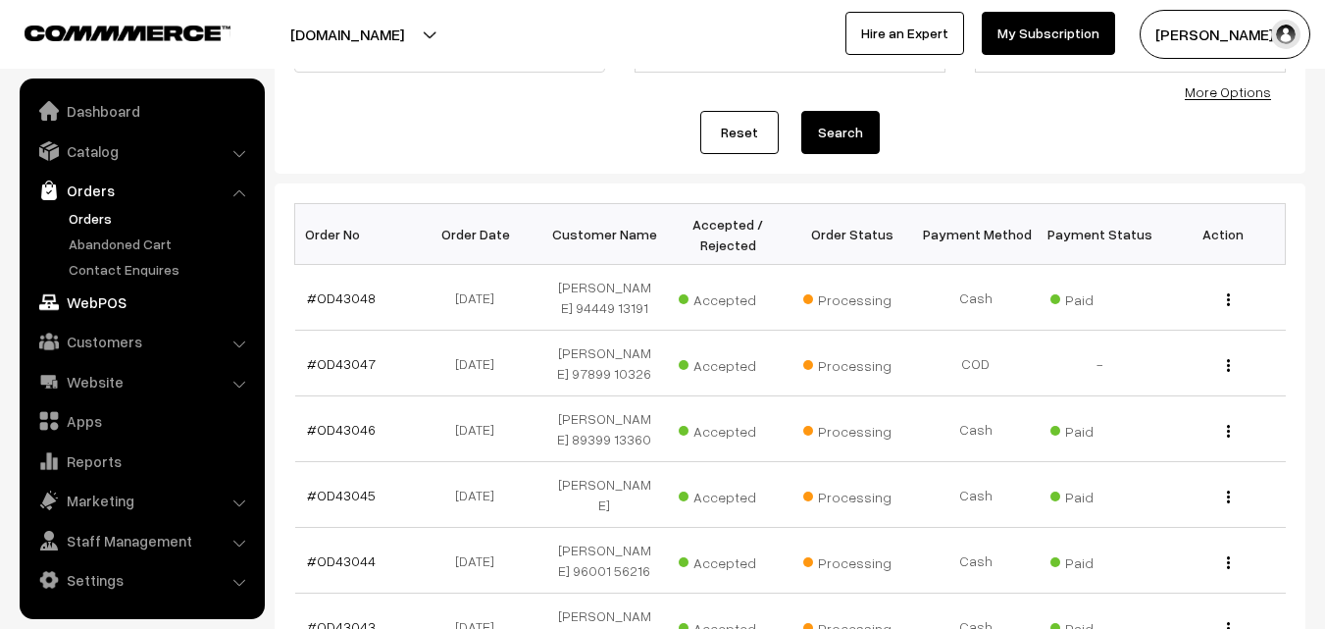
click at [137, 313] on link "WebPOS" at bounding box center [141, 301] width 233 height 35
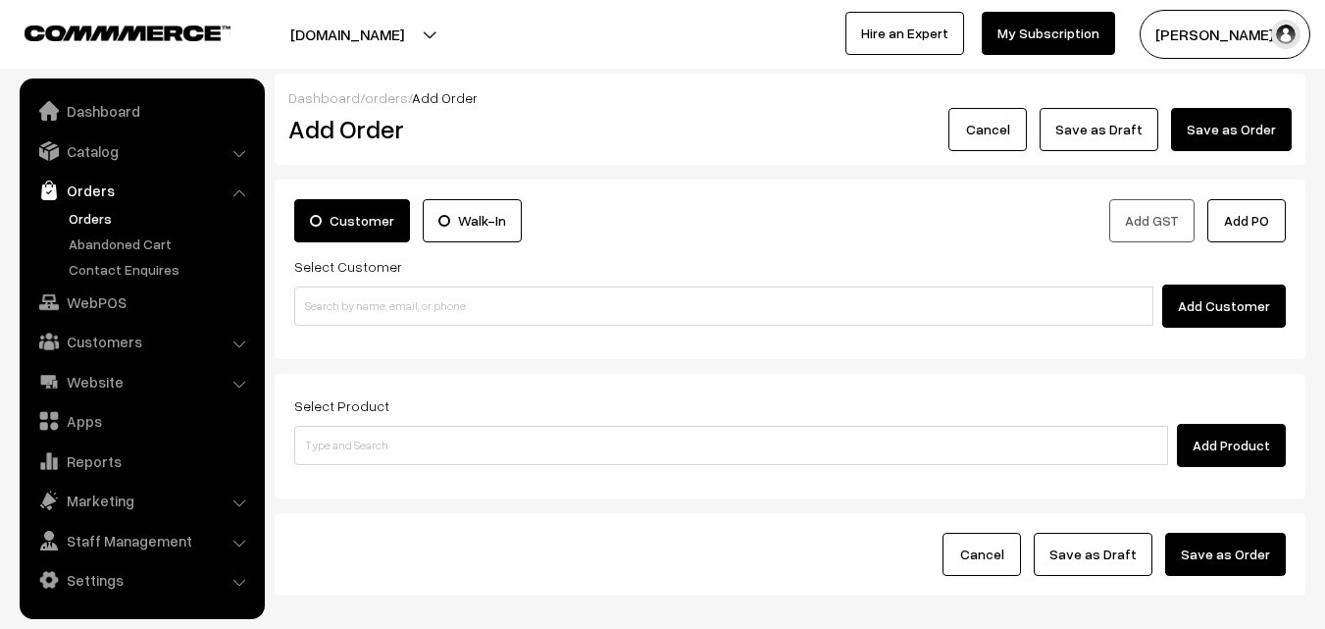
click at [365, 303] on input at bounding box center [723, 305] width 859 height 39
click at [348, 299] on input "80561 45454" at bounding box center [723, 305] width 859 height 39
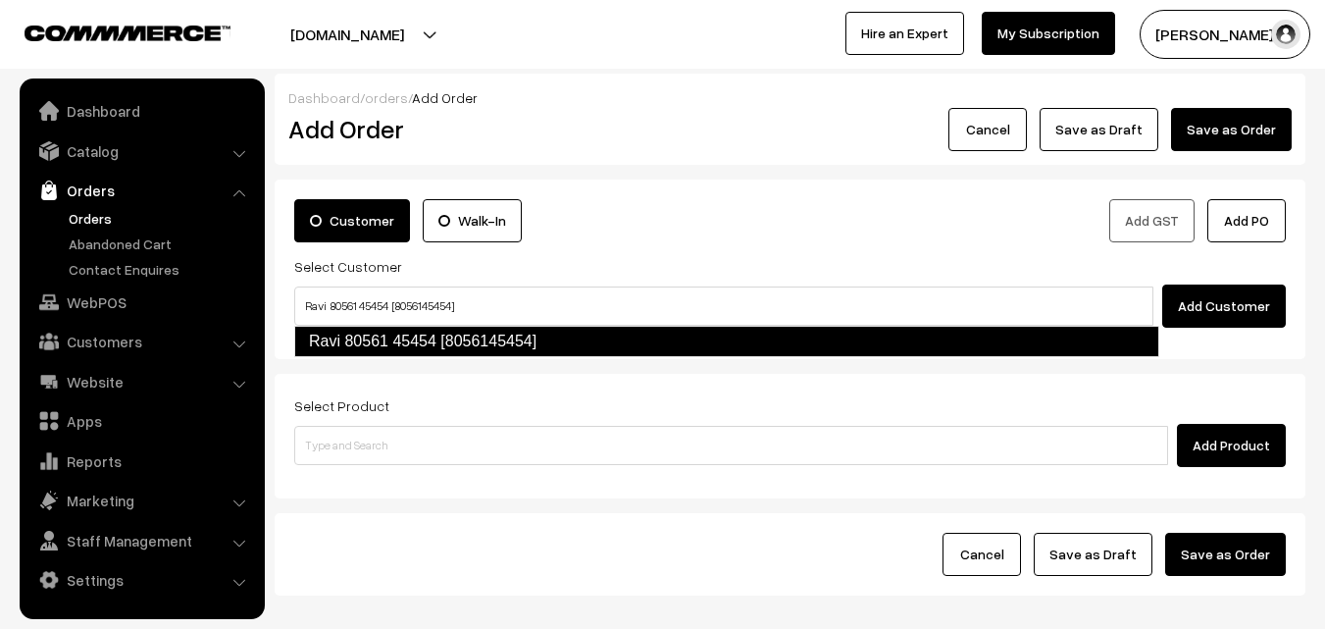
type input "Ravi 80561 45454 [8056145454]"
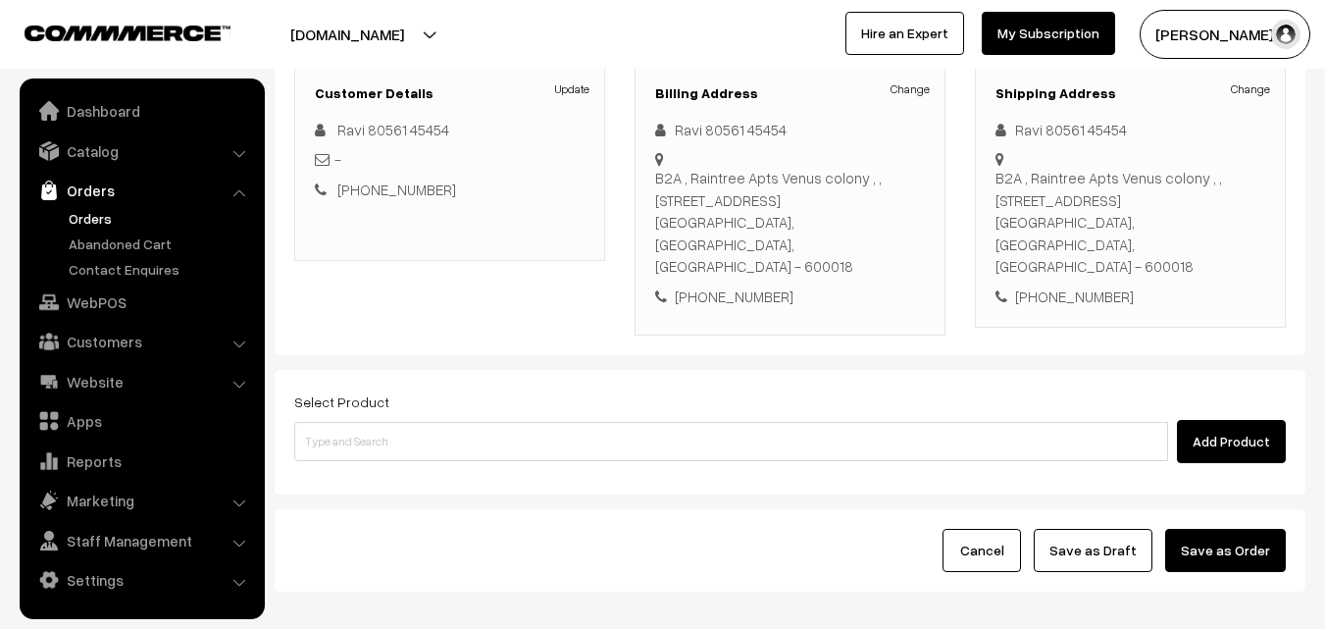
scroll to position [294, 0]
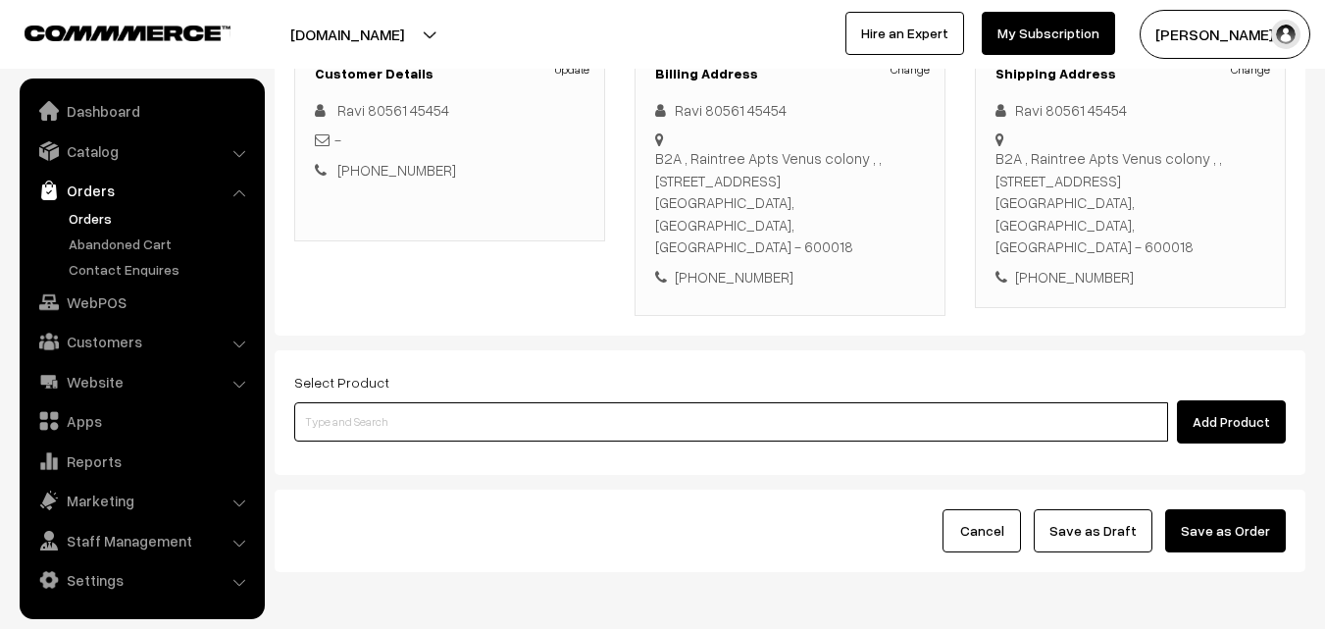
click at [487, 402] on input at bounding box center [731, 421] width 874 height 39
type input "v"
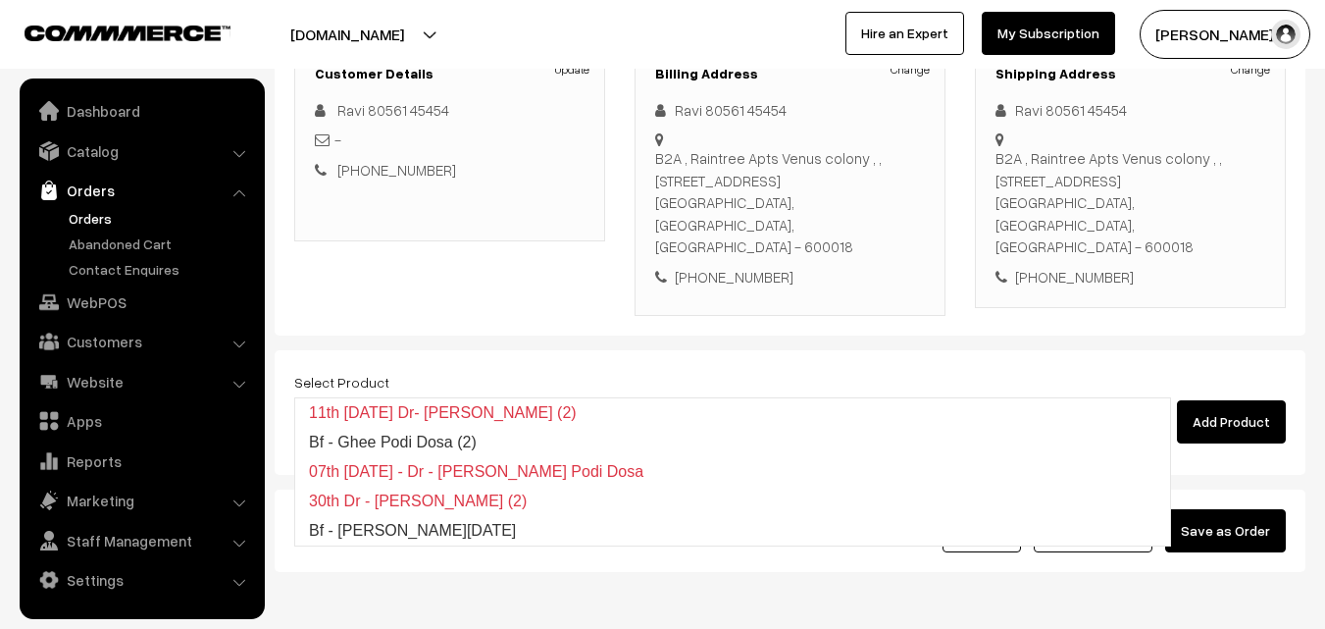
type input "Bf - Ghee Pongal"
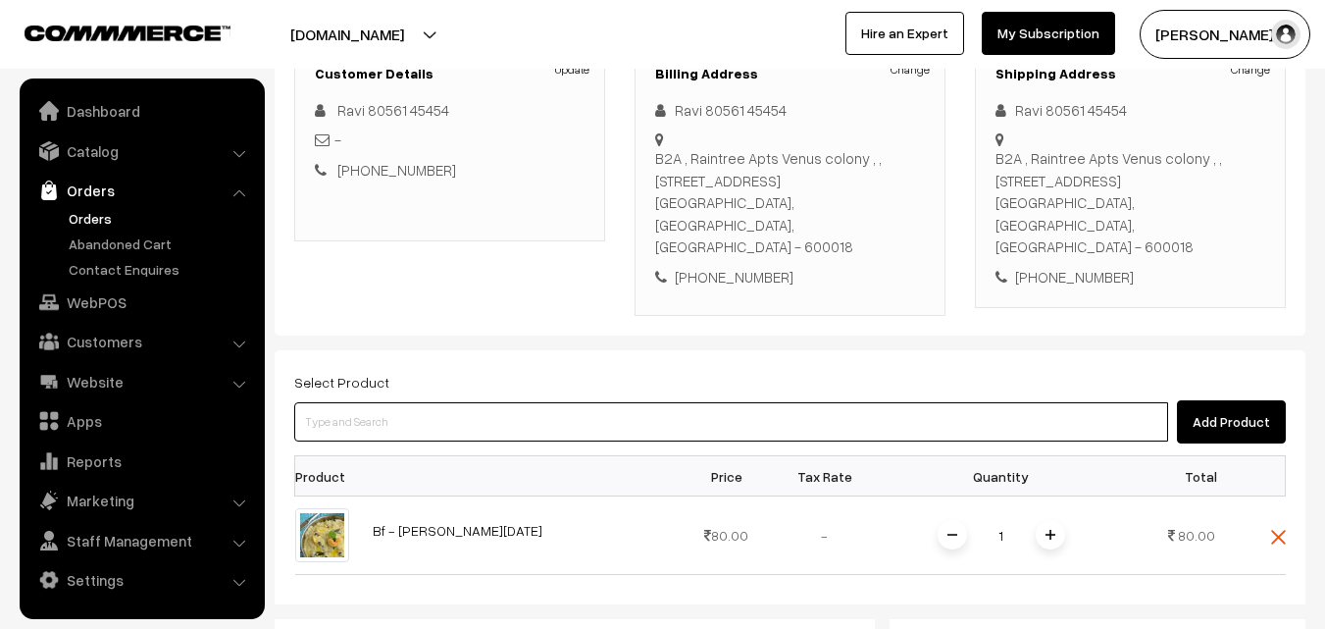
click at [420, 402] on input at bounding box center [731, 421] width 874 height 39
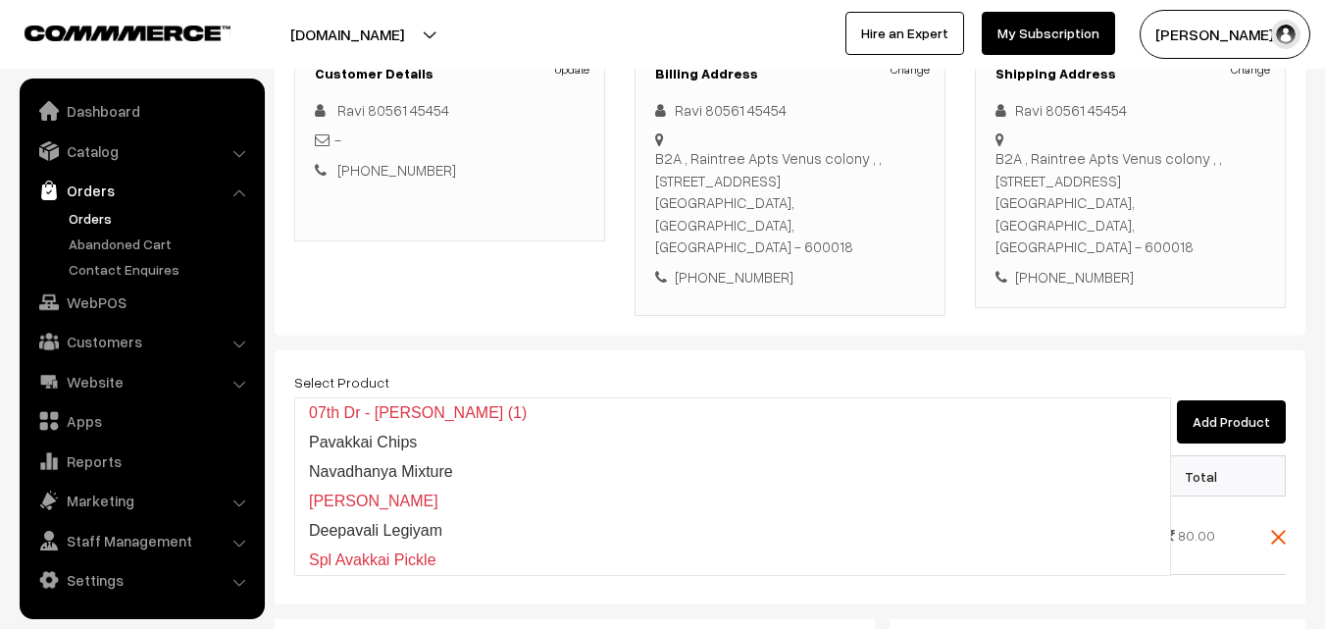
type input "a"
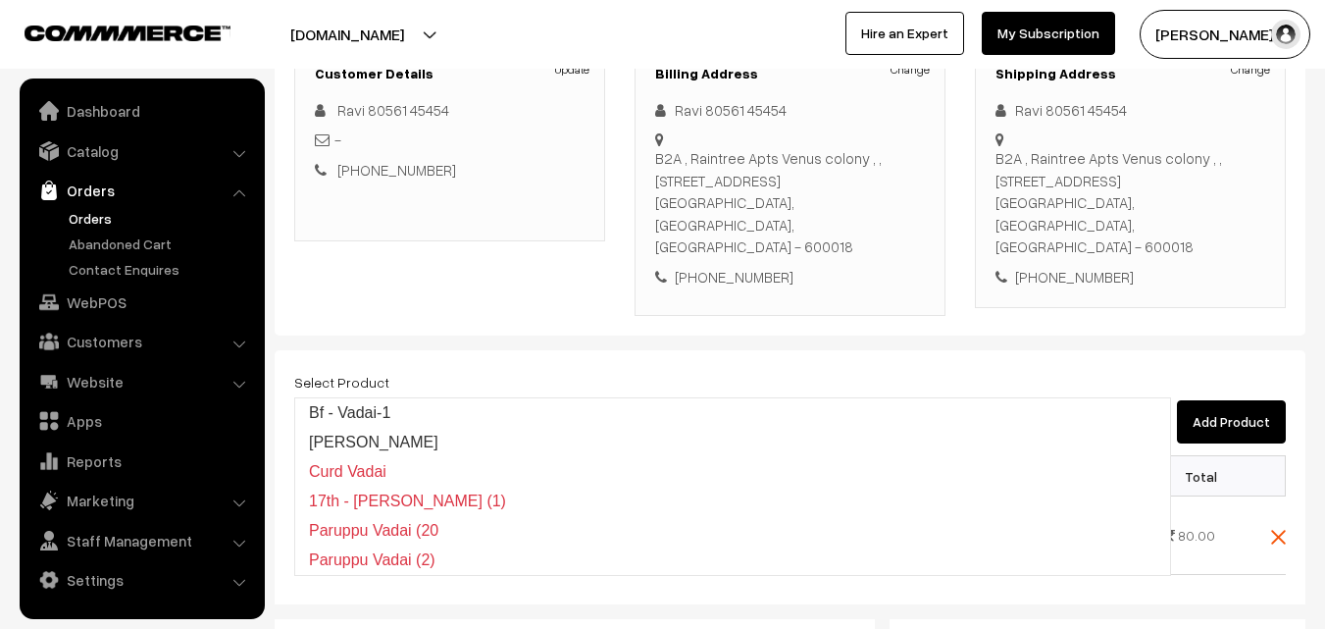
type input "Bf - Vadai-1"
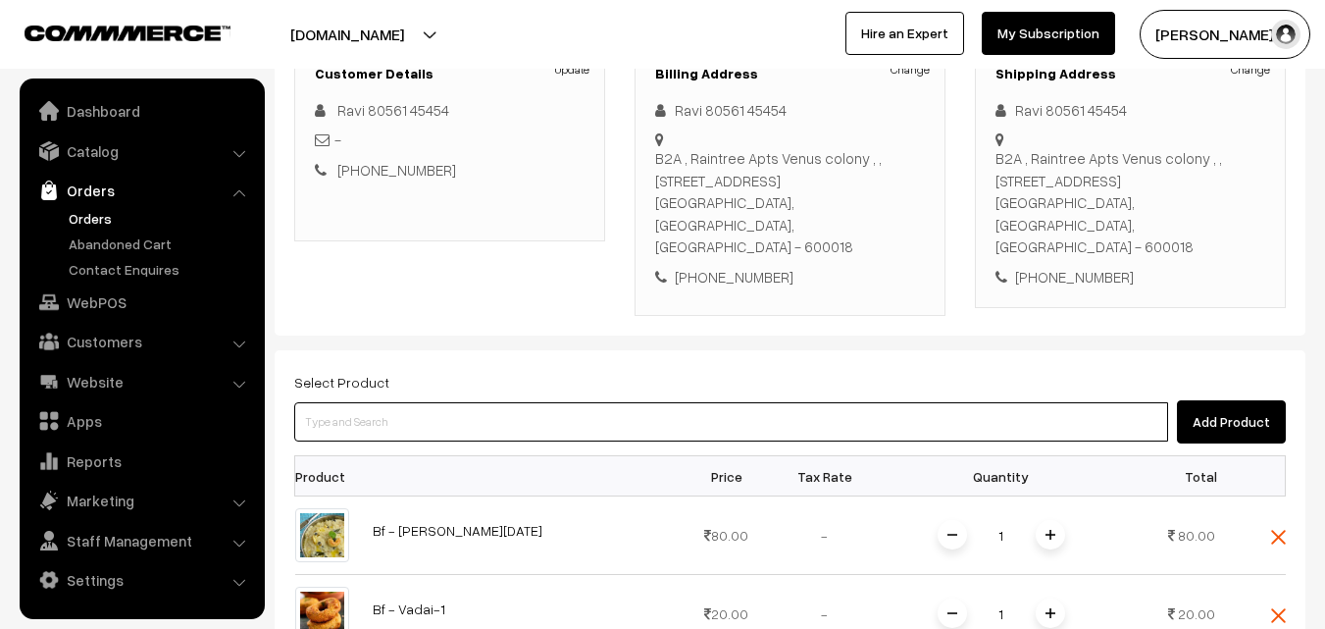
click at [478, 402] on input at bounding box center [731, 421] width 874 height 39
type input "L"
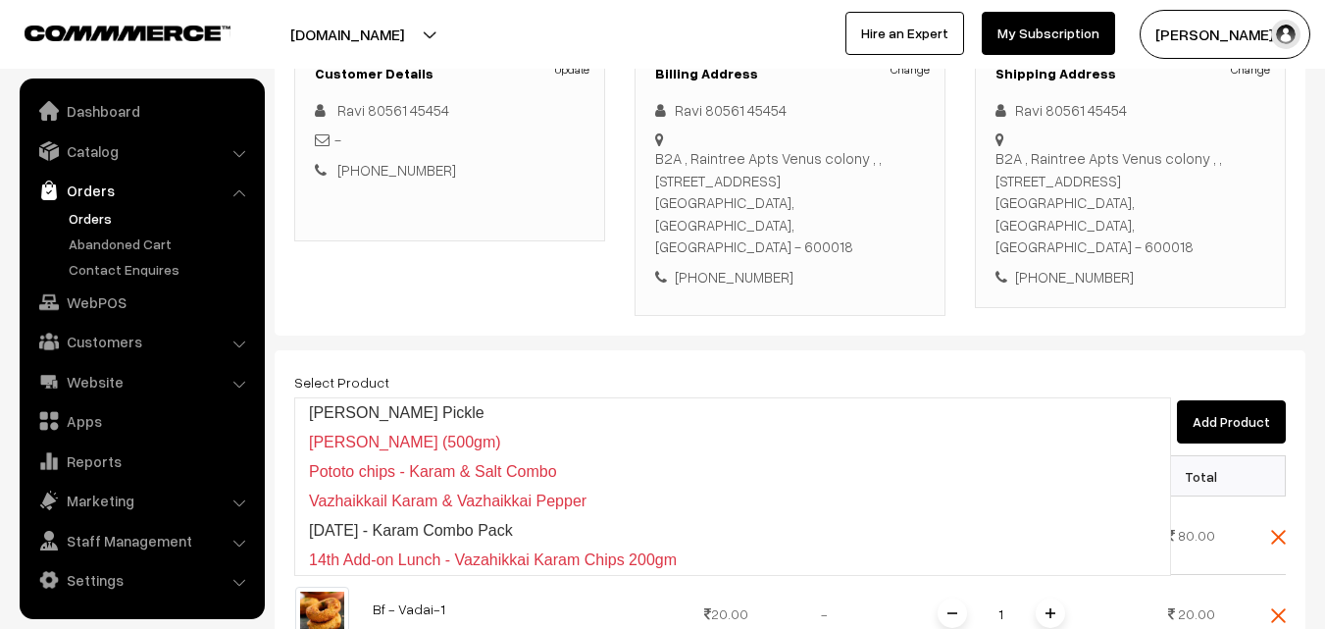
type input "Mahali Karam Pickle"
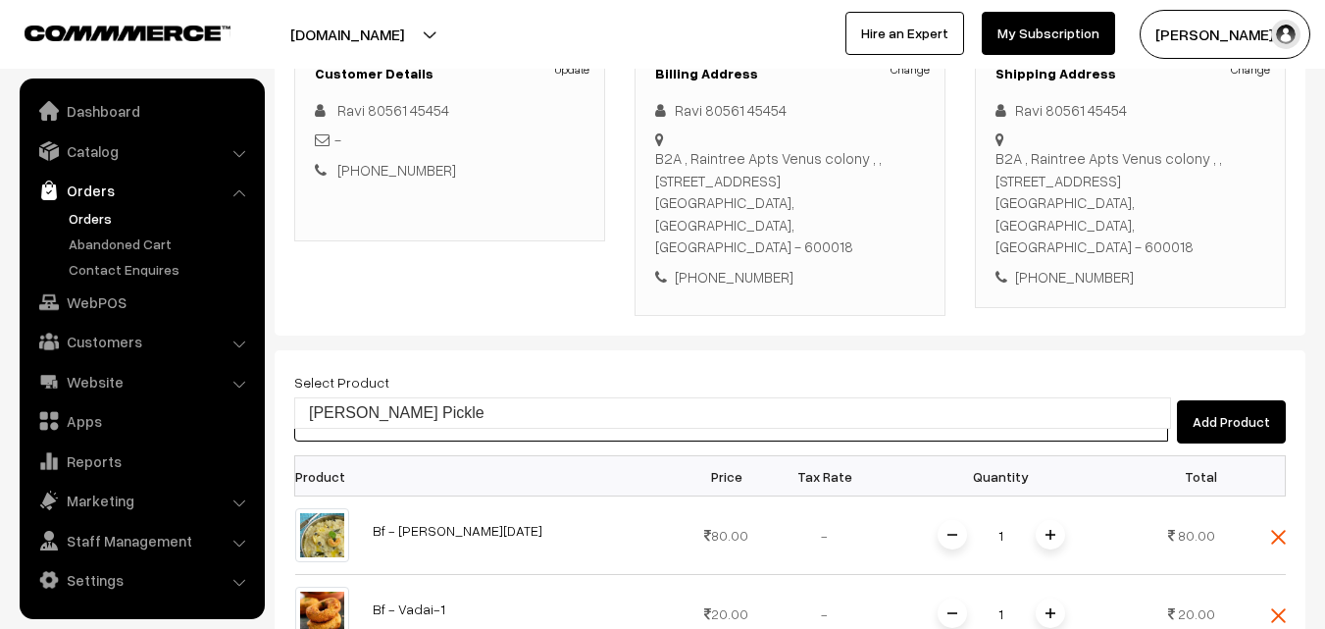
type input "p"
type input "j"
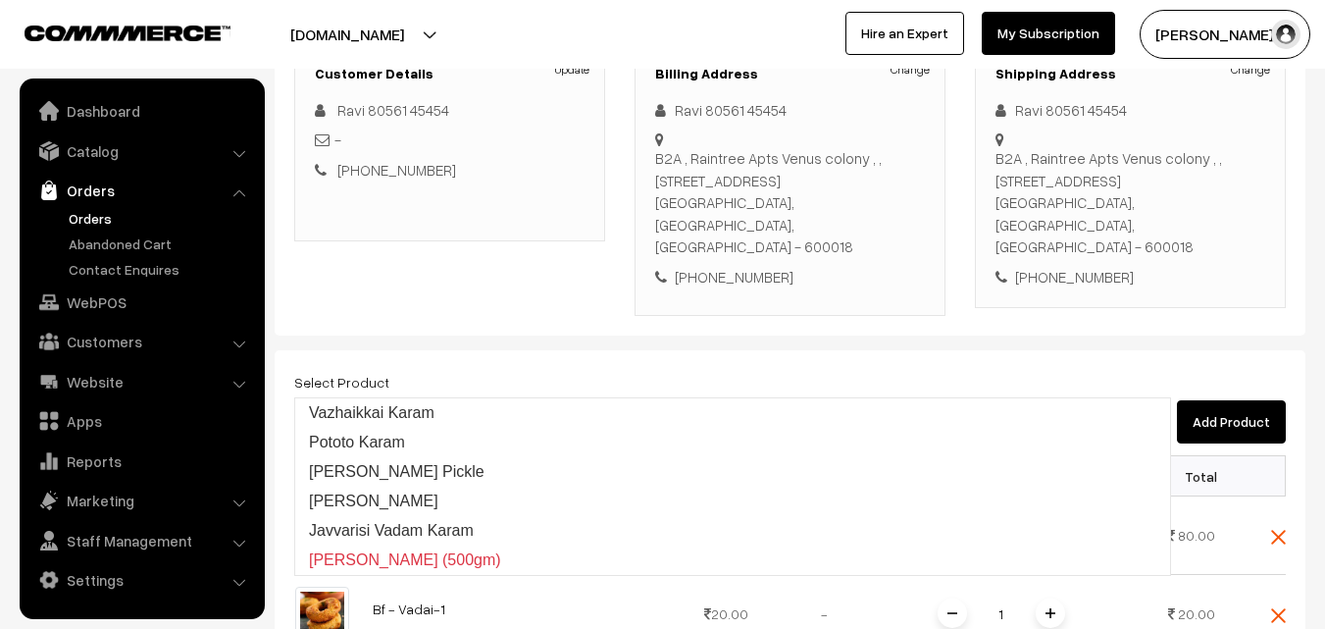
type input "Vazhaikkai Karam"
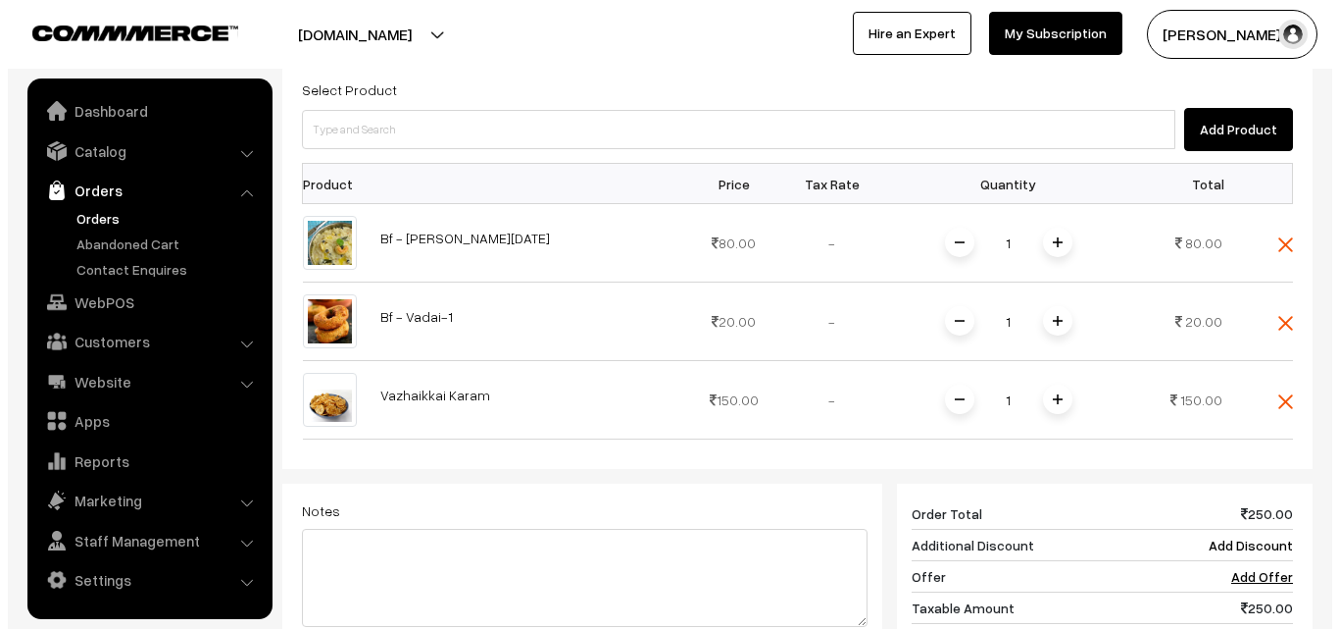
scroll to position [969, 0]
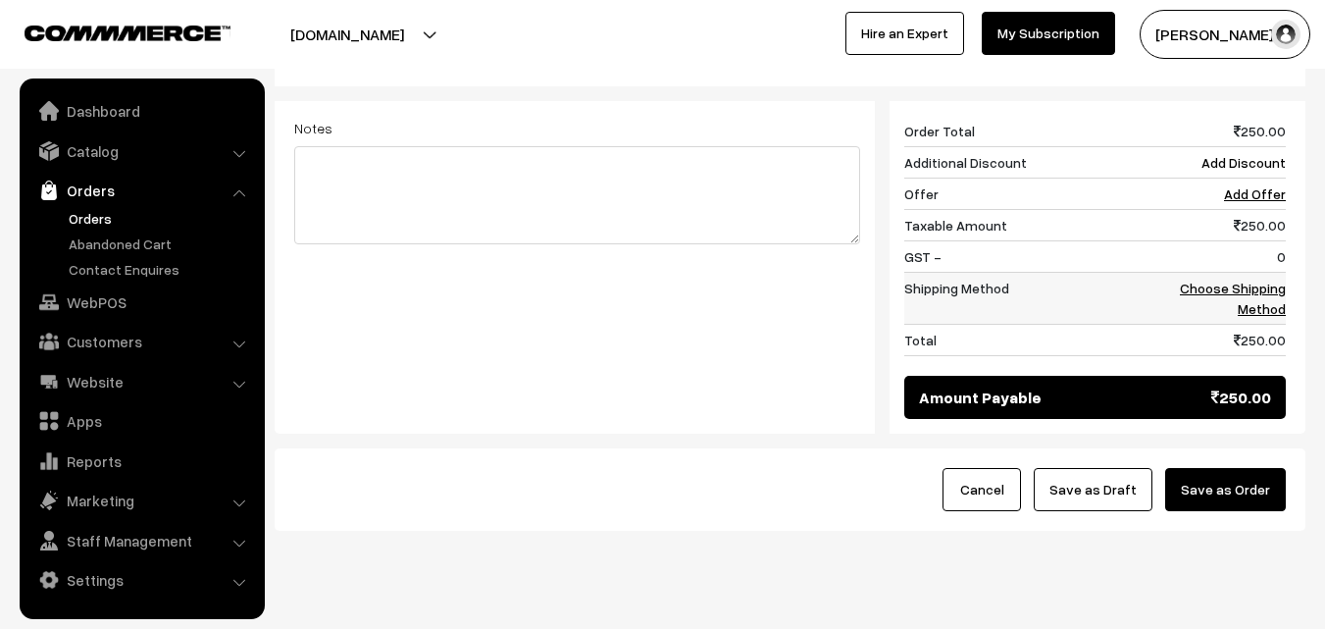
click at [1252, 279] on link "Choose Shipping Method" at bounding box center [1233, 297] width 106 height 37
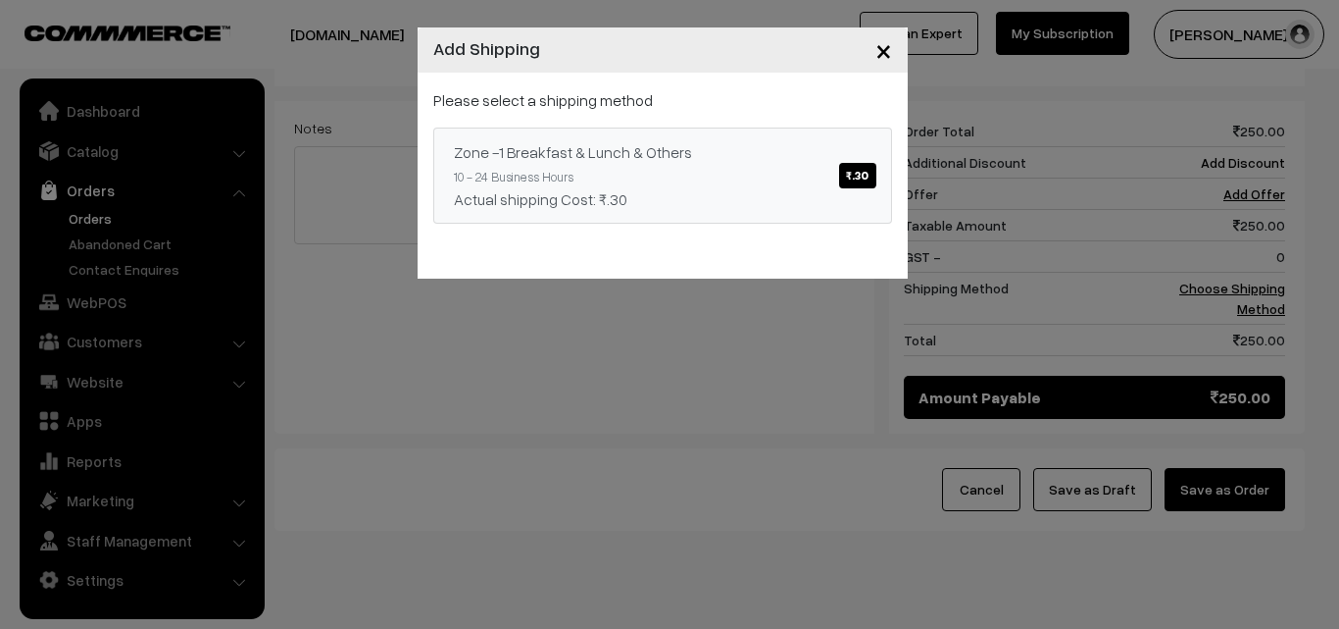
click at [818, 127] on link "Zone -1 Breakfast & Lunch & Others ₹.30 10 - 24 Business Hours Actual shipping …" at bounding box center [662, 175] width 459 height 96
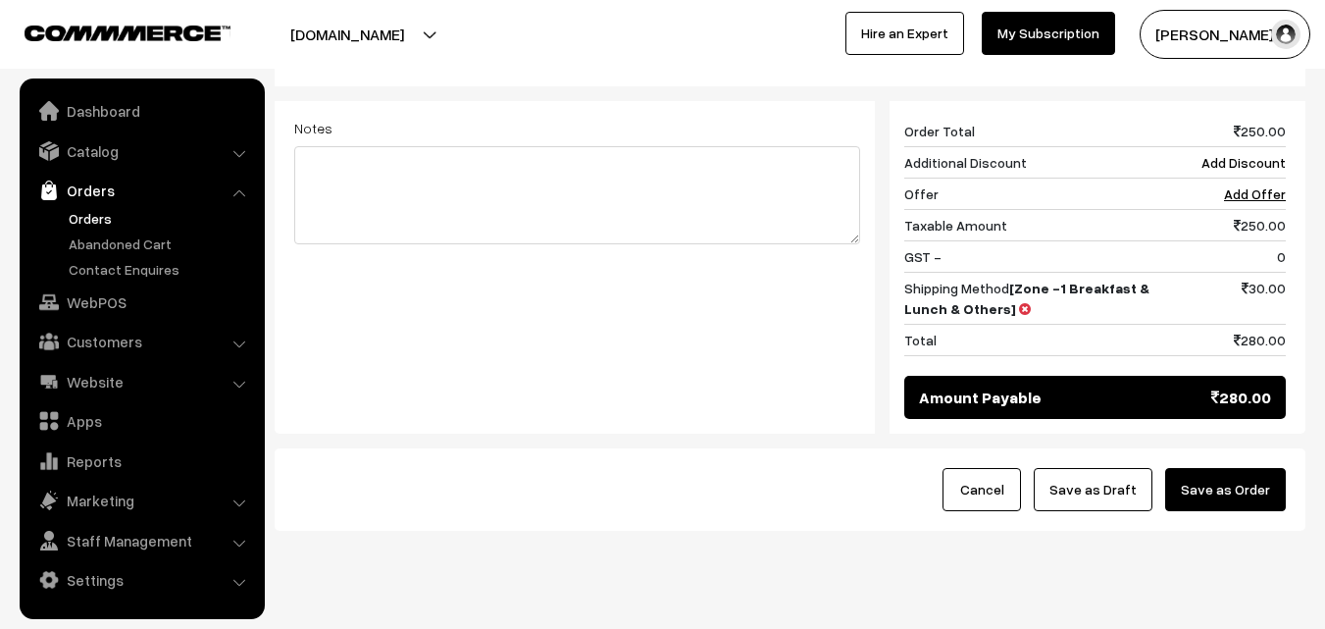
drag, startPoint x: 1242, startPoint y: 453, endPoint x: 1005, endPoint y: 450, distance: 237.3
click at [1237, 468] on button "Save as Order" at bounding box center [1225, 489] width 121 height 43
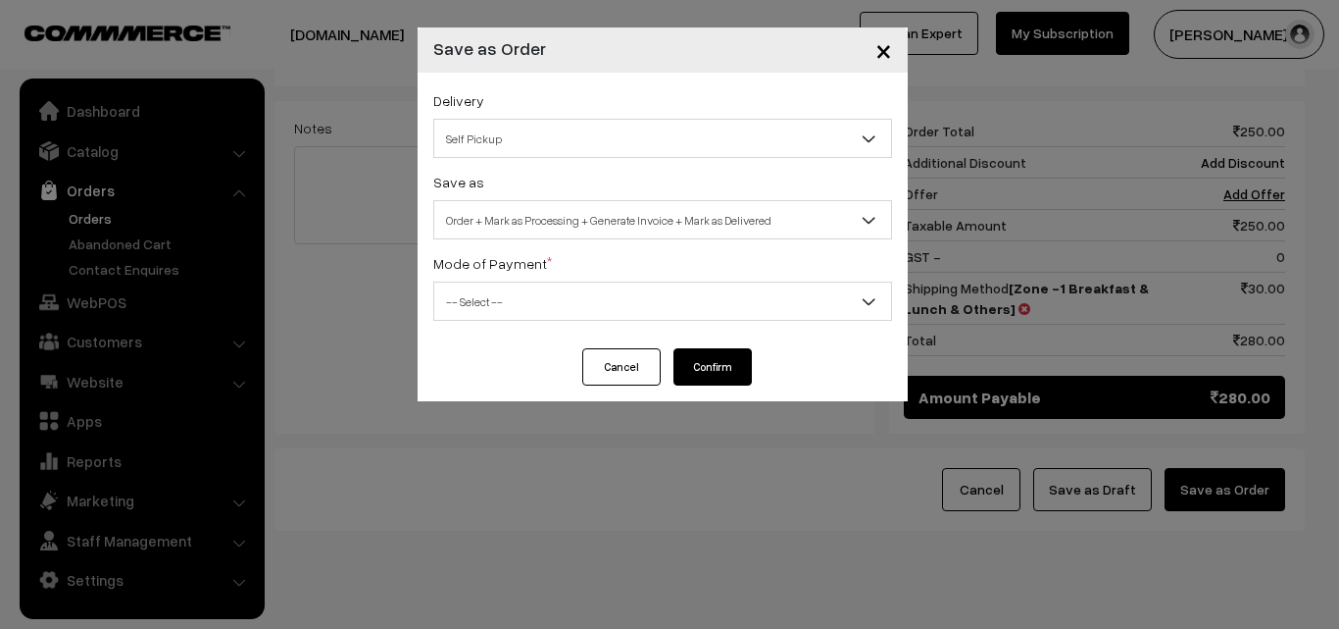
click at [455, 204] on span "Order + Mark as Processing + Generate Invoice + Mark as Delivered" at bounding box center [662, 220] width 457 height 34
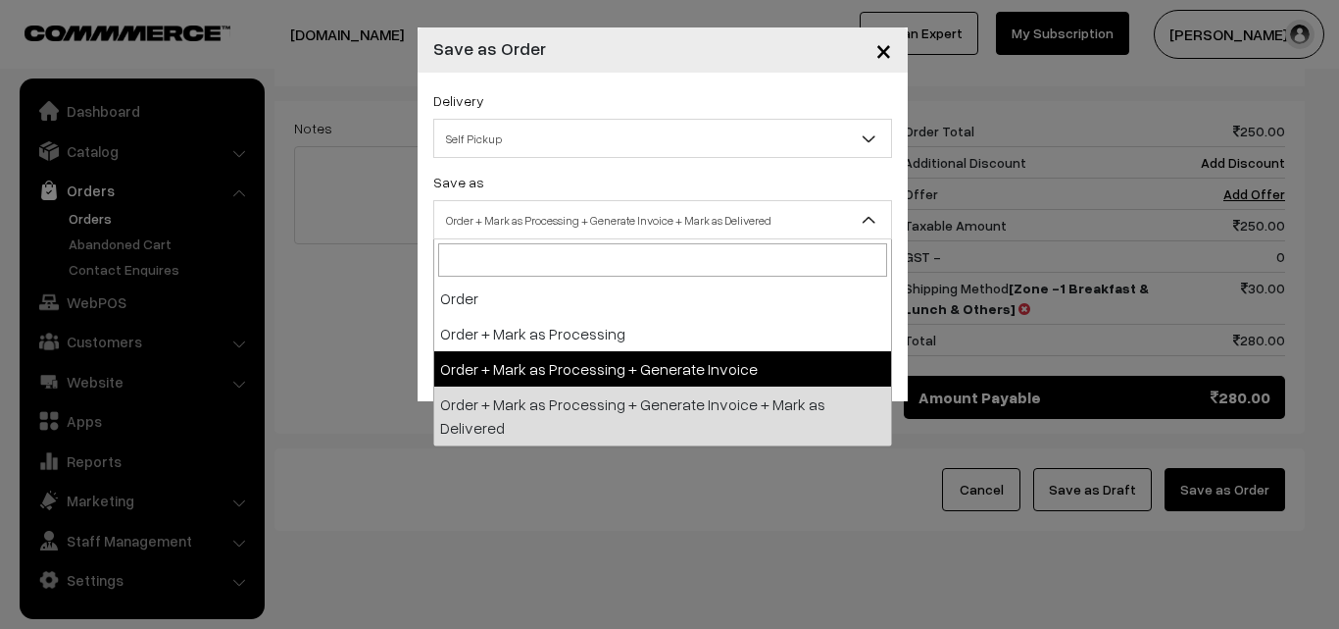
select select "3"
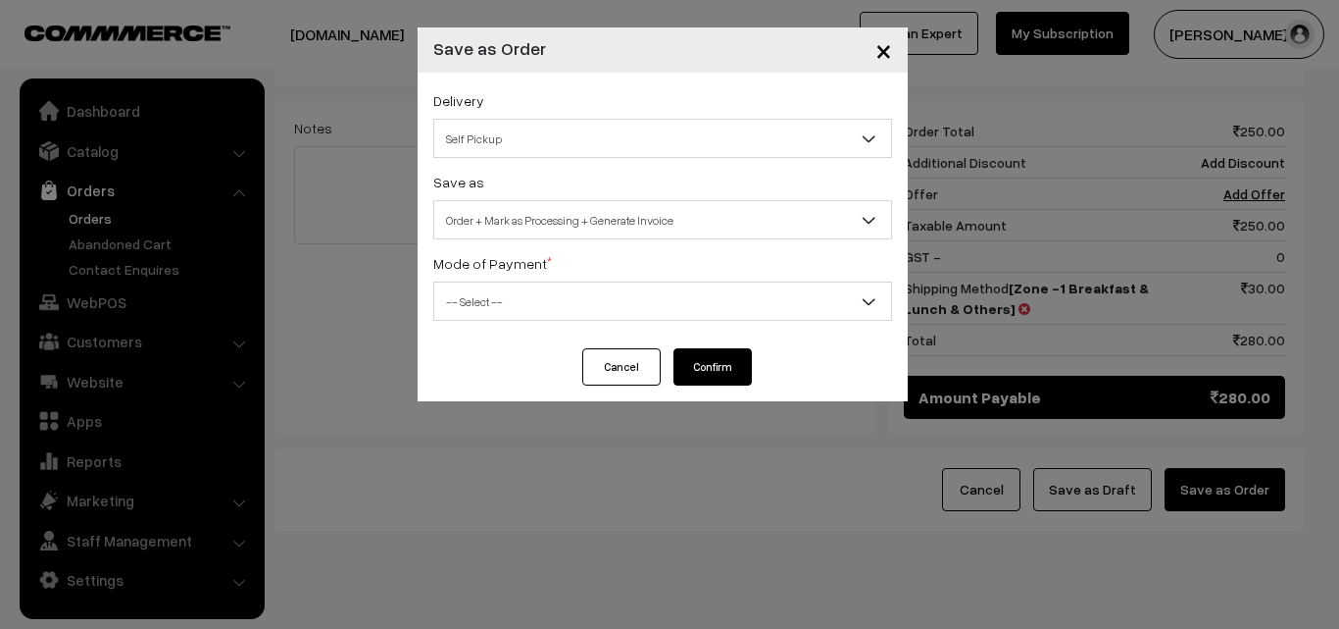
click at [474, 312] on span "-- Select --" at bounding box center [662, 301] width 457 height 34
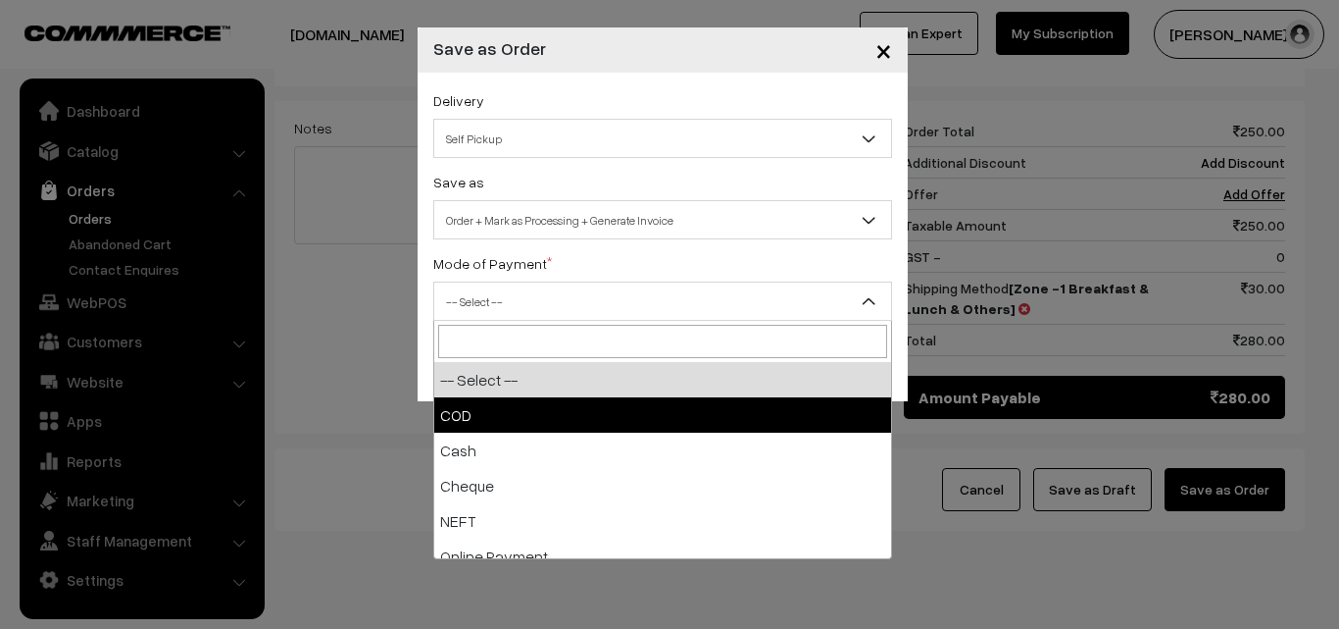
select select "1"
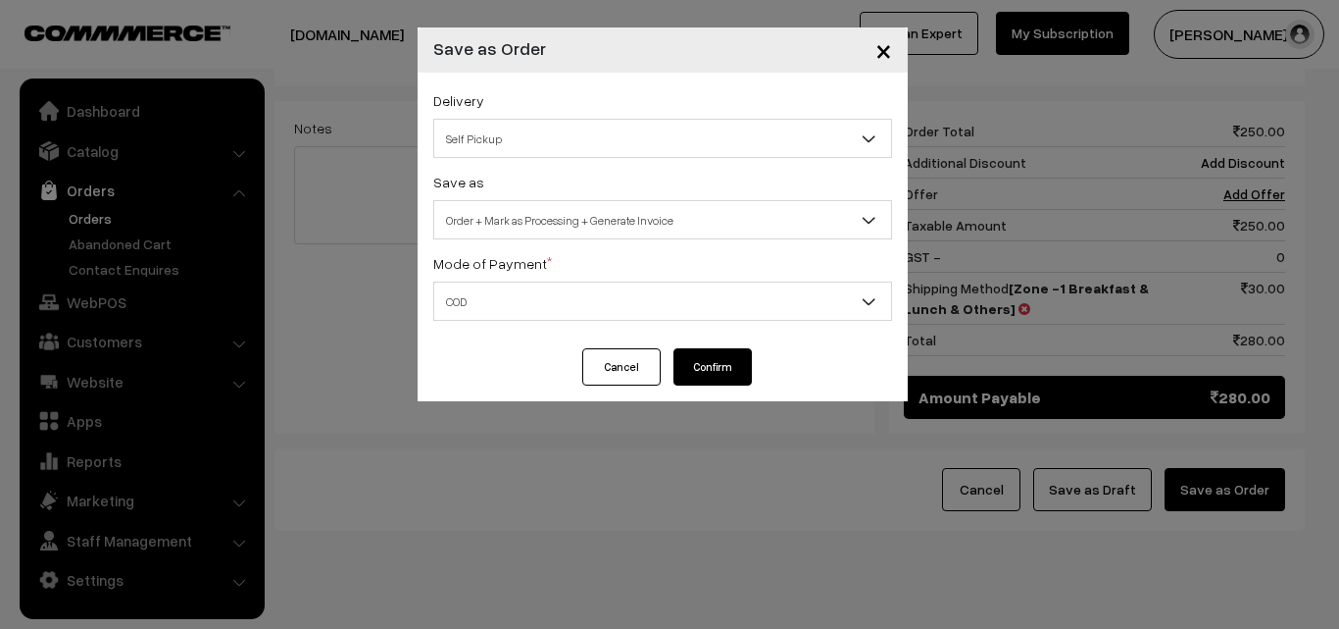
click at [715, 363] on button "Confirm" at bounding box center [713, 366] width 78 height 37
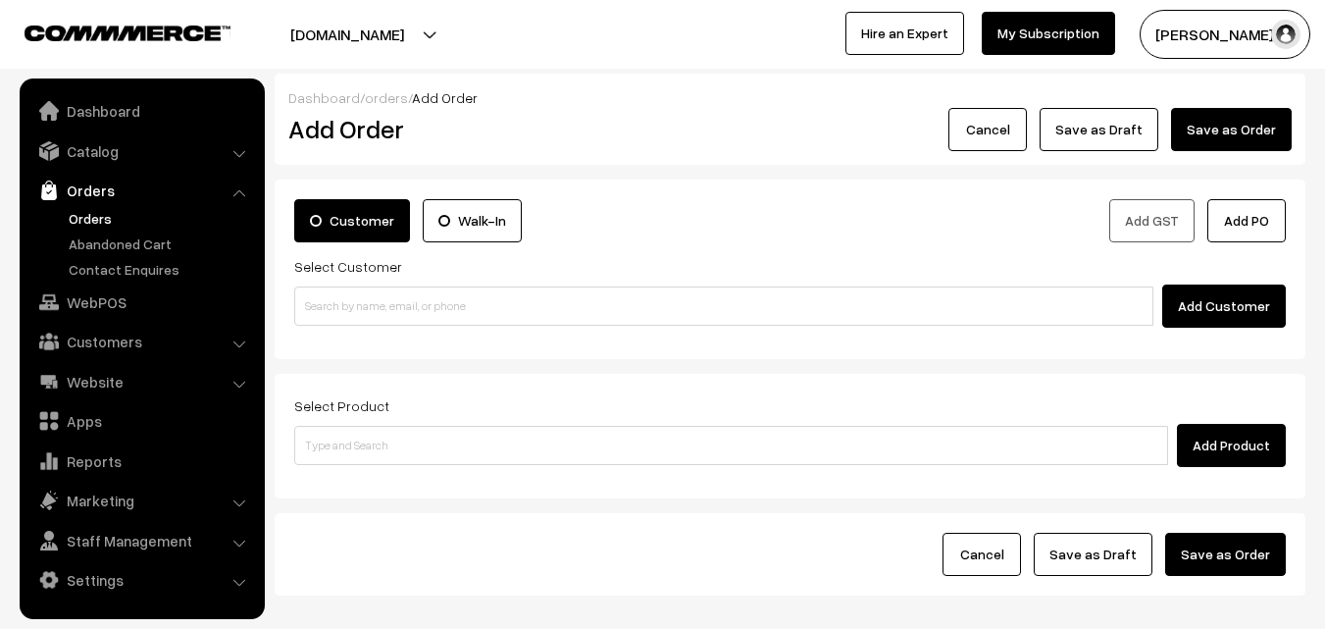
click at [109, 220] on link "Orders" at bounding box center [161, 218] width 194 height 21
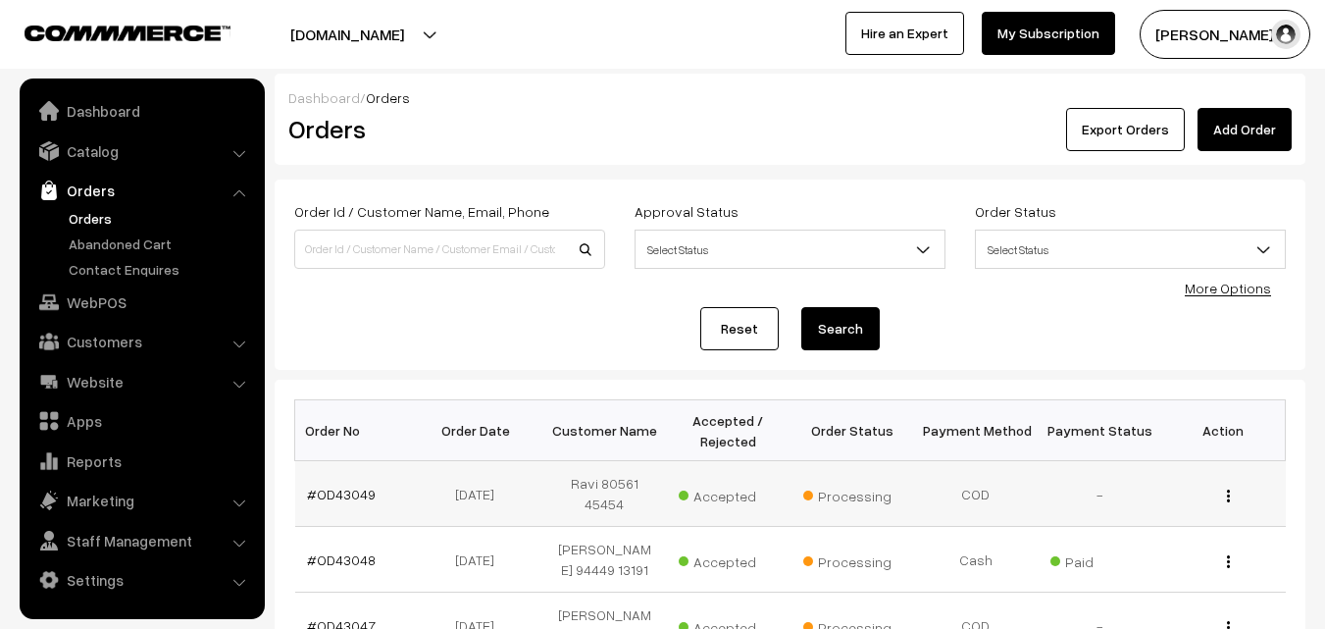
click at [345, 475] on td "#OD43049" at bounding box center [357, 494] width 124 height 66
click at [349, 488] on link "#OD43049" at bounding box center [341, 493] width 69 height 17
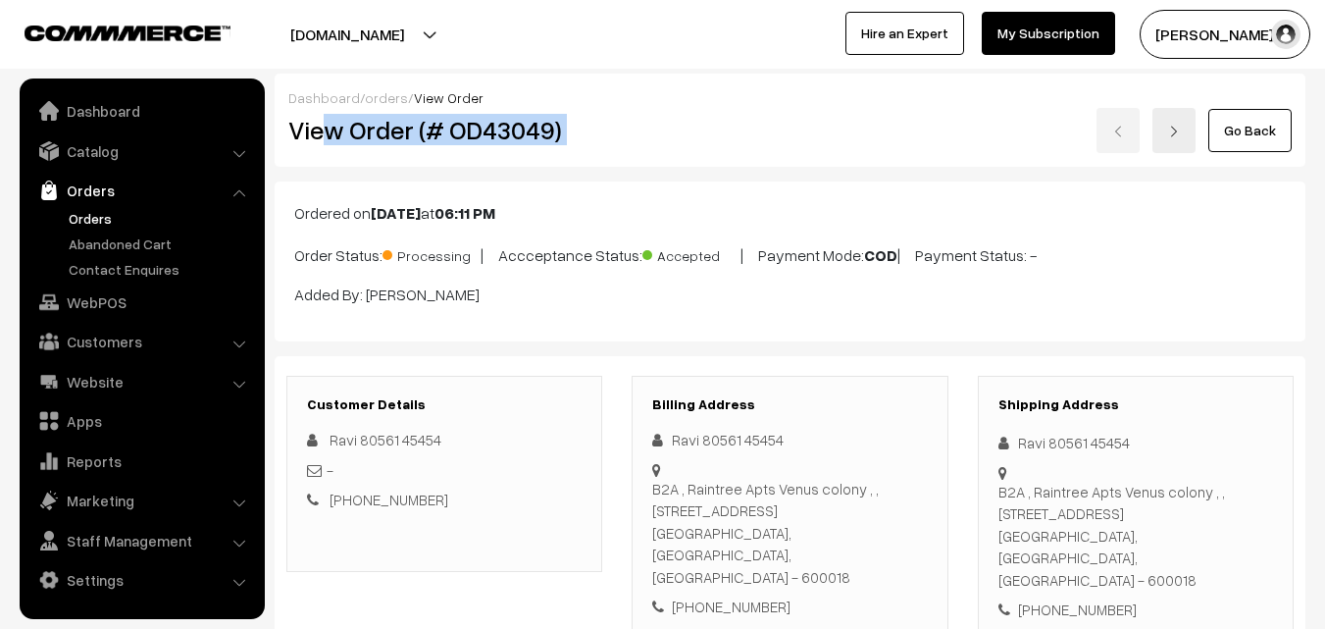
drag, startPoint x: 332, startPoint y: 126, endPoint x: 689, endPoint y: 153, distance: 357.9
click at [718, 146] on div "View Order (# OD43049) Go Back" at bounding box center [790, 130] width 1033 height 45
click at [386, 137] on h2 "View Order (# OD43049)" at bounding box center [445, 130] width 315 height 30
drag, startPoint x: 348, startPoint y: 128, endPoint x: 681, endPoint y: 141, distance: 332.7
click at [691, 136] on div "View Order (# OD43049) Go Back" at bounding box center [790, 130] width 1033 height 45
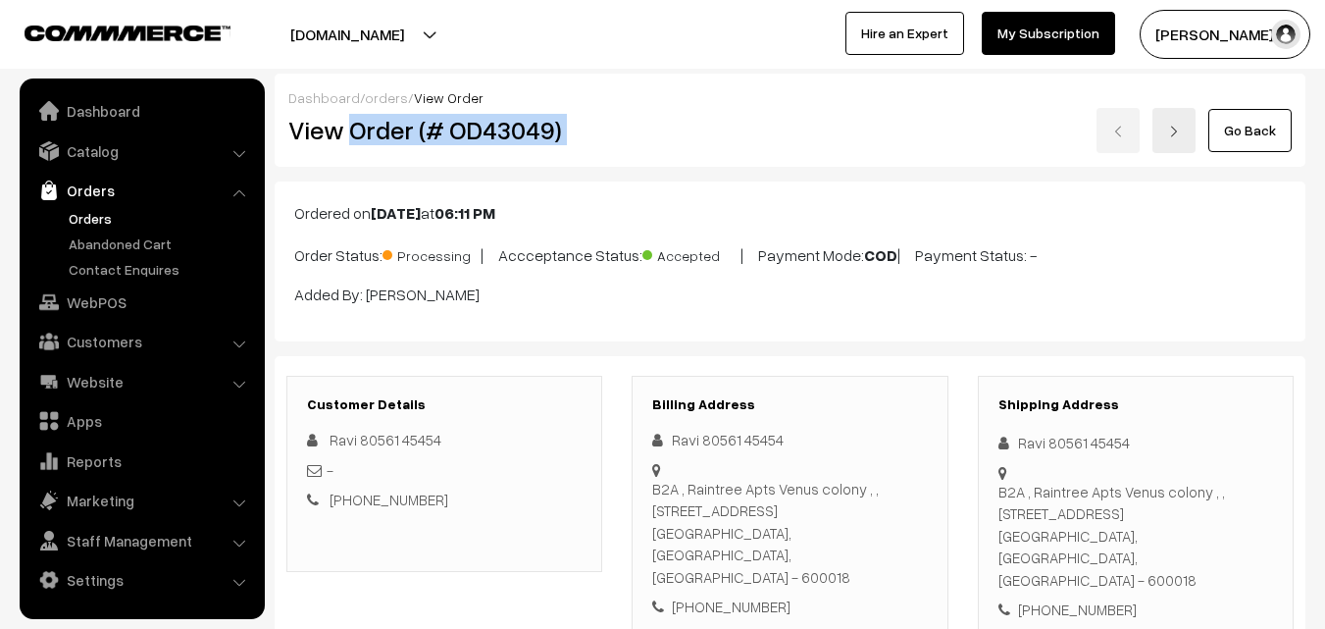
copy div "Order (# OD43049)"
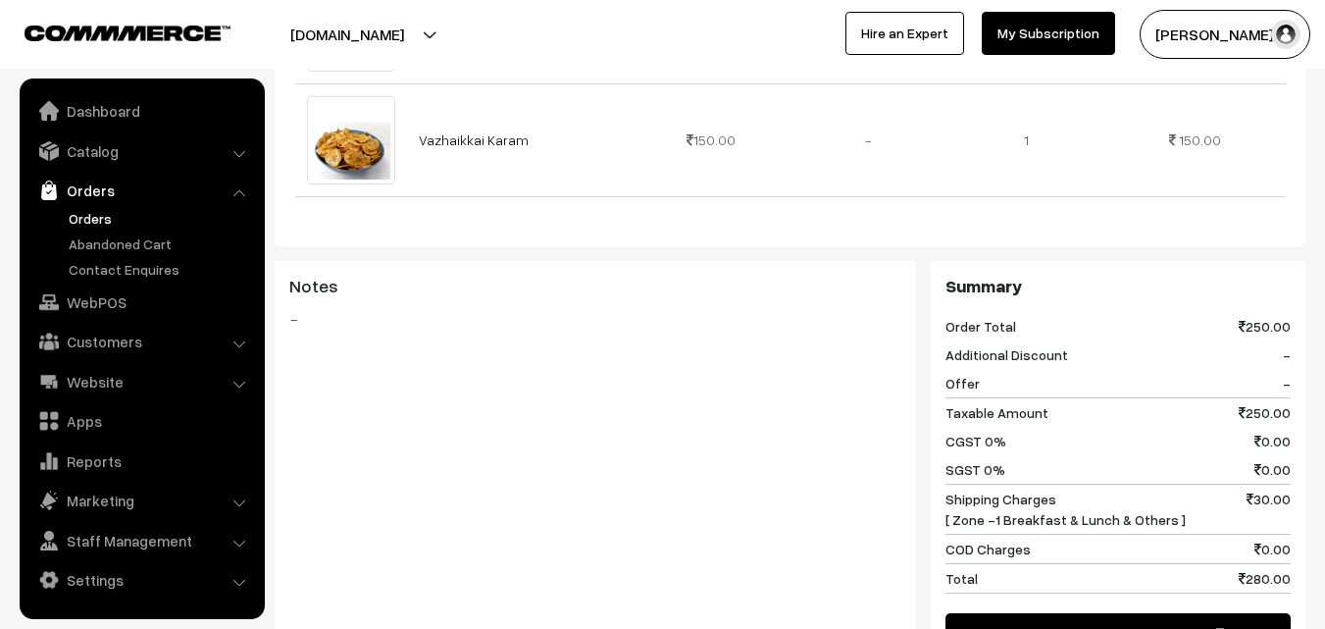
scroll to position [1177, 0]
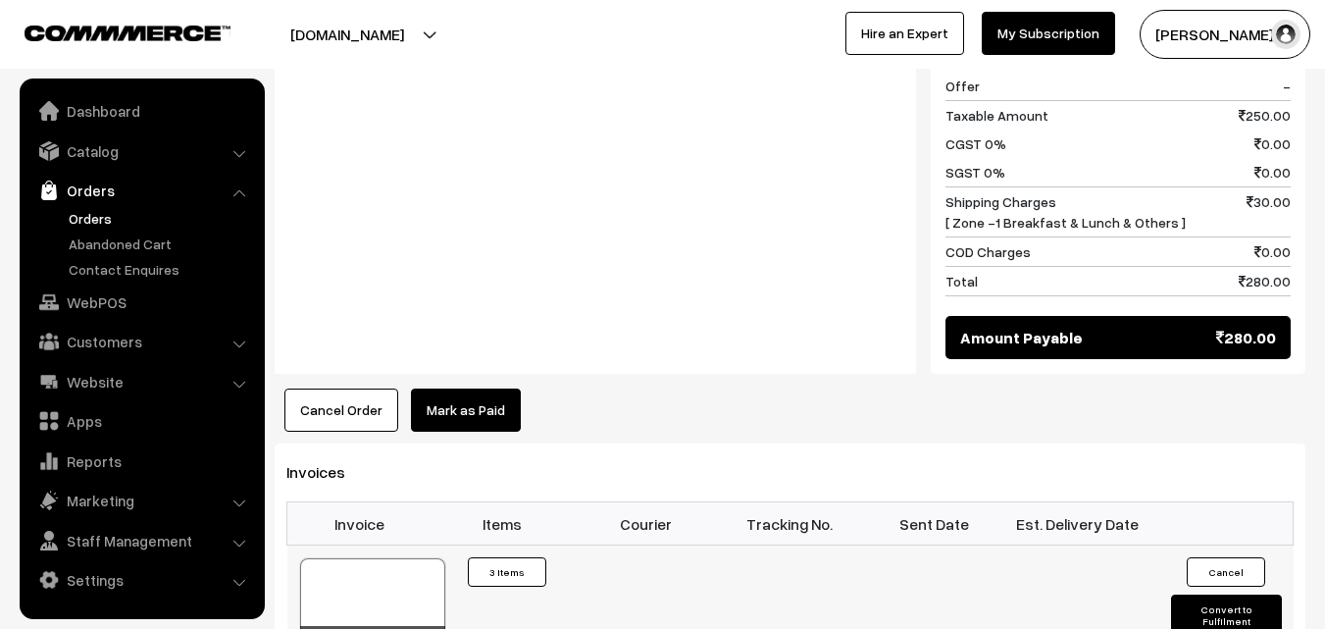
click at [364, 558] on div at bounding box center [372, 607] width 145 height 98
click at [103, 210] on link "Orders" at bounding box center [161, 218] width 194 height 21
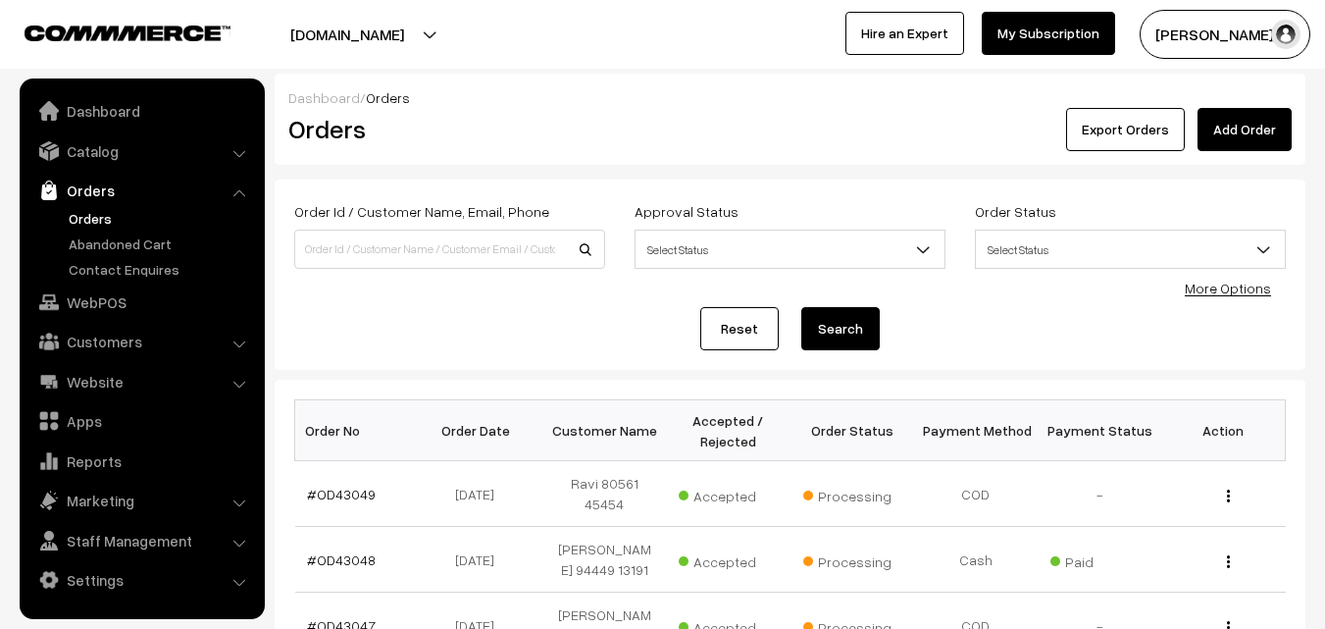
click at [91, 221] on link "Orders" at bounding box center [161, 218] width 194 height 21
click at [110, 296] on link "WebPOS" at bounding box center [141, 301] width 233 height 35
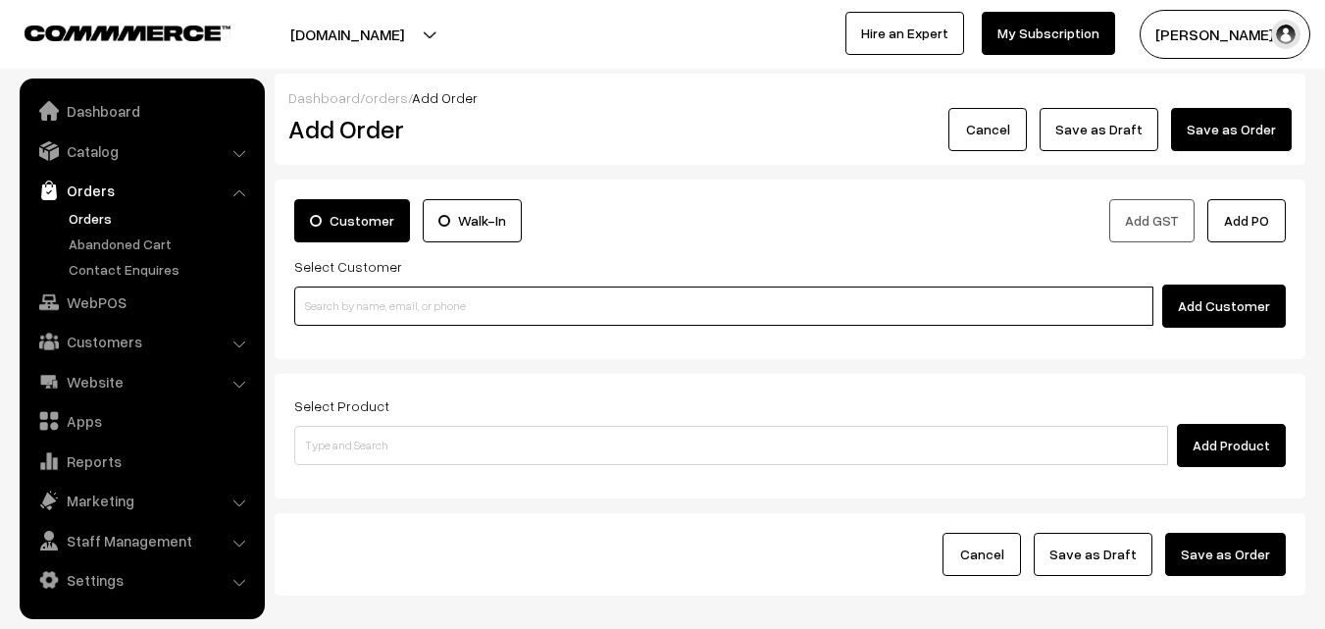
paste input "98408 87914"
click at [335, 307] on input "98408 87914" at bounding box center [723, 305] width 859 height 39
click at [336, 304] on input "98408 87914" at bounding box center [723, 305] width 859 height 39
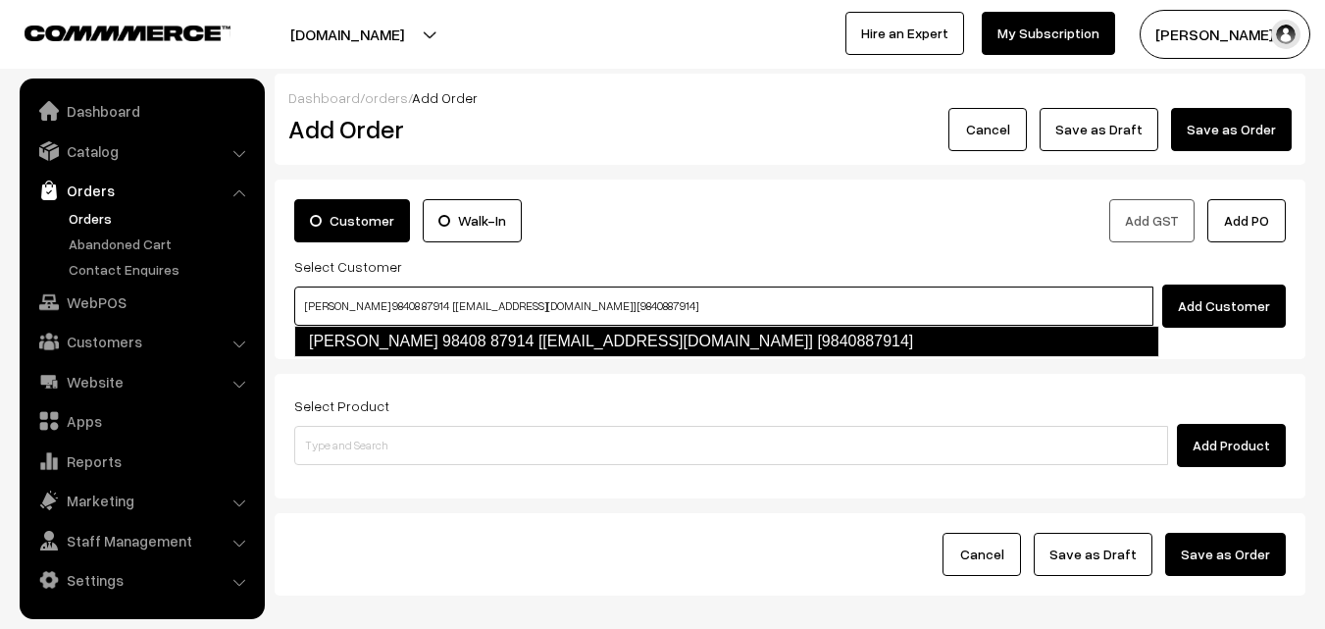
type input "Baskar 98408 87914 [test932@gmail.com] [9840887914]"
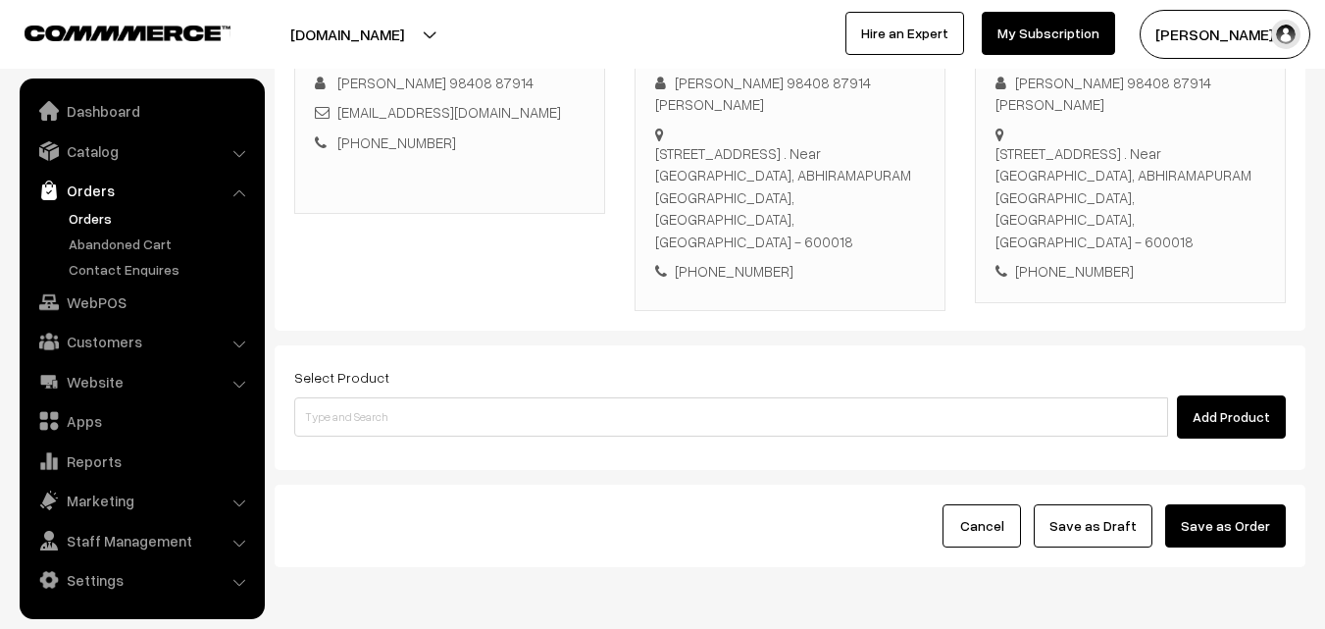
scroll to position [335, 0]
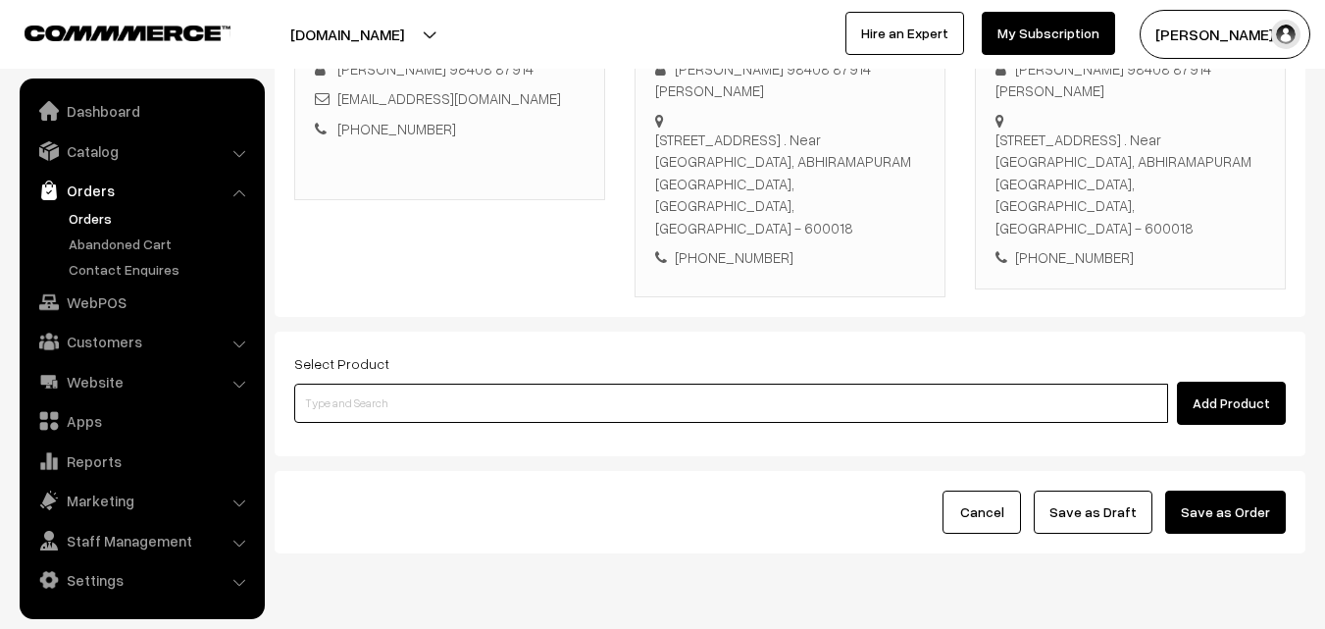
click at [599, 383] on input at bounding box center [731, 402] width 874 height 39
type input "p"
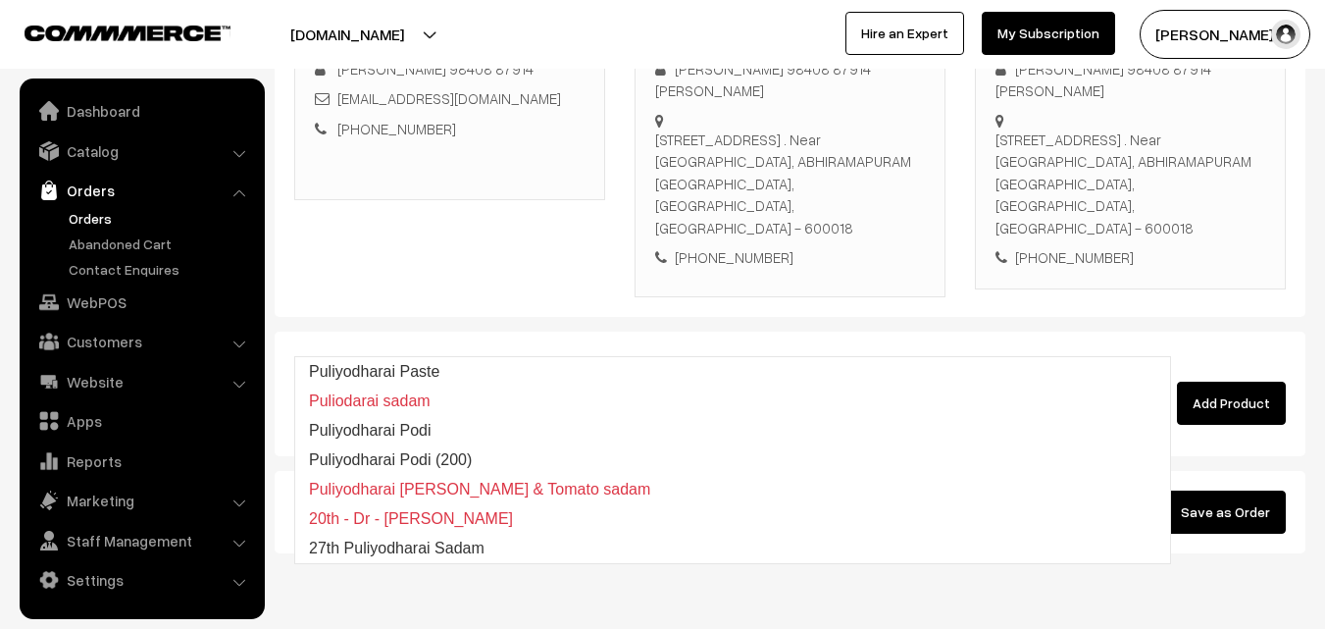
type input "27th Puliyodharai Sadam"
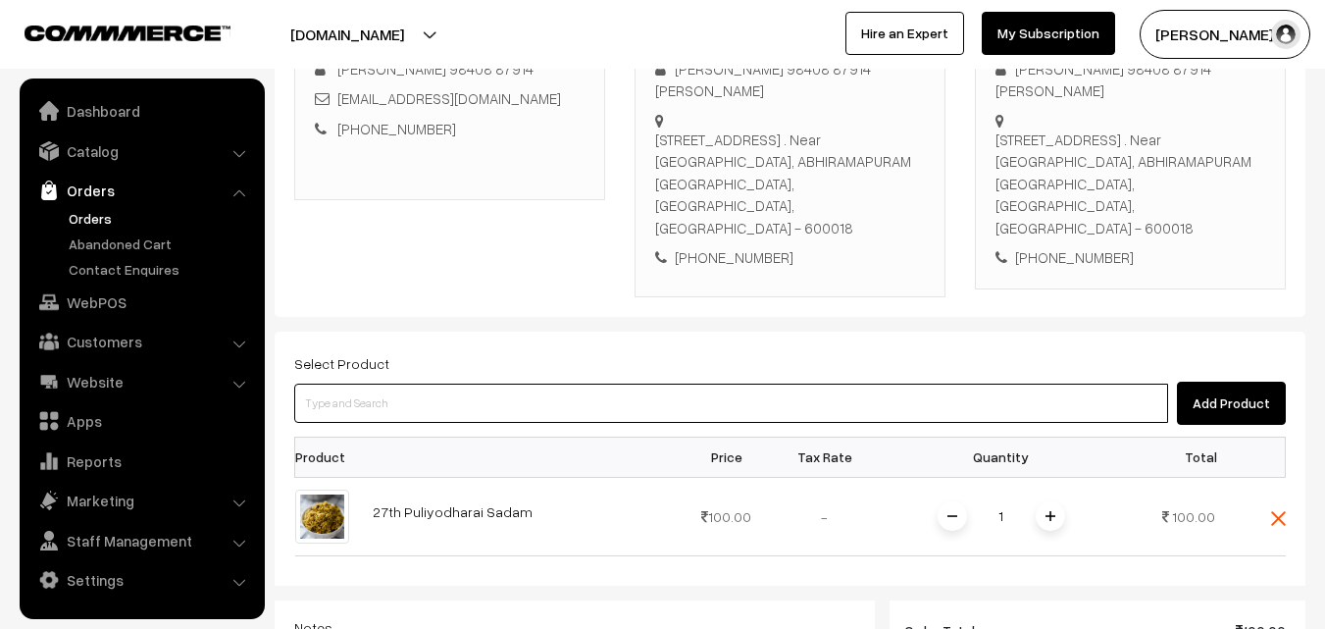
click at [400, 383] on input at bounding box center [731, 402] width 874 height 39
paste input "27th Without Rice..."
type input "27th Without Rice..."
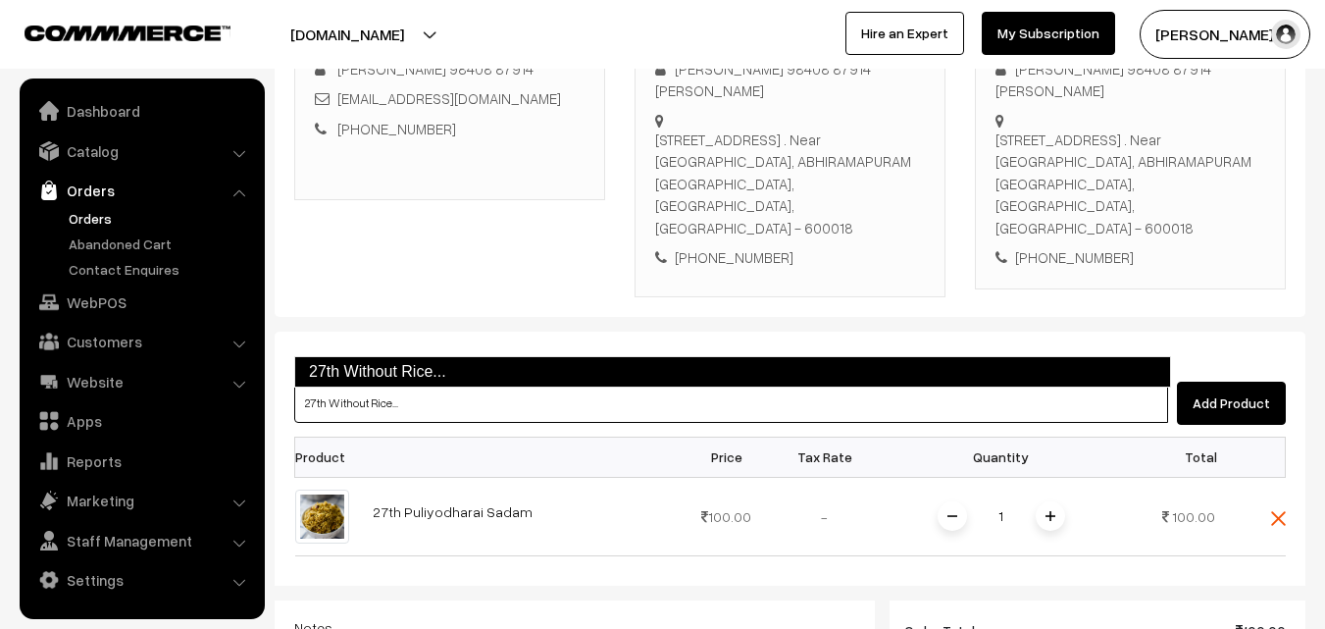
click at [355, 379] on link "27th Without Rice..." at bounding box center [732, 371] width 877 height 31
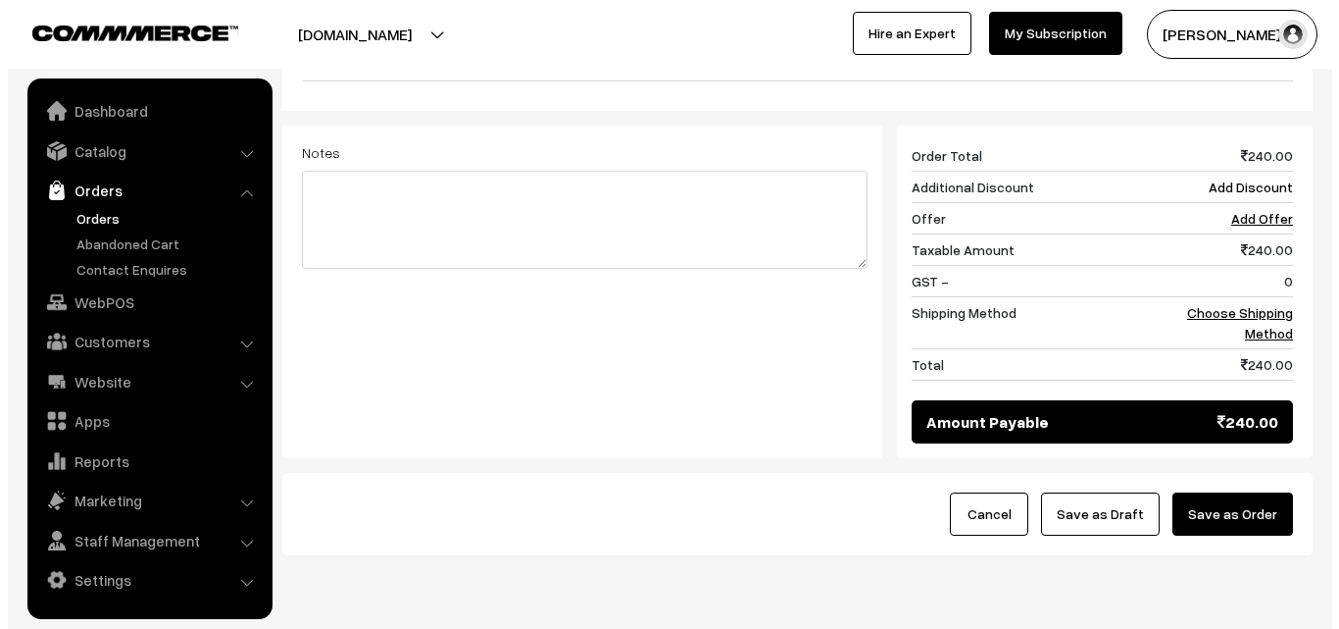
scroll to position [890, 0]
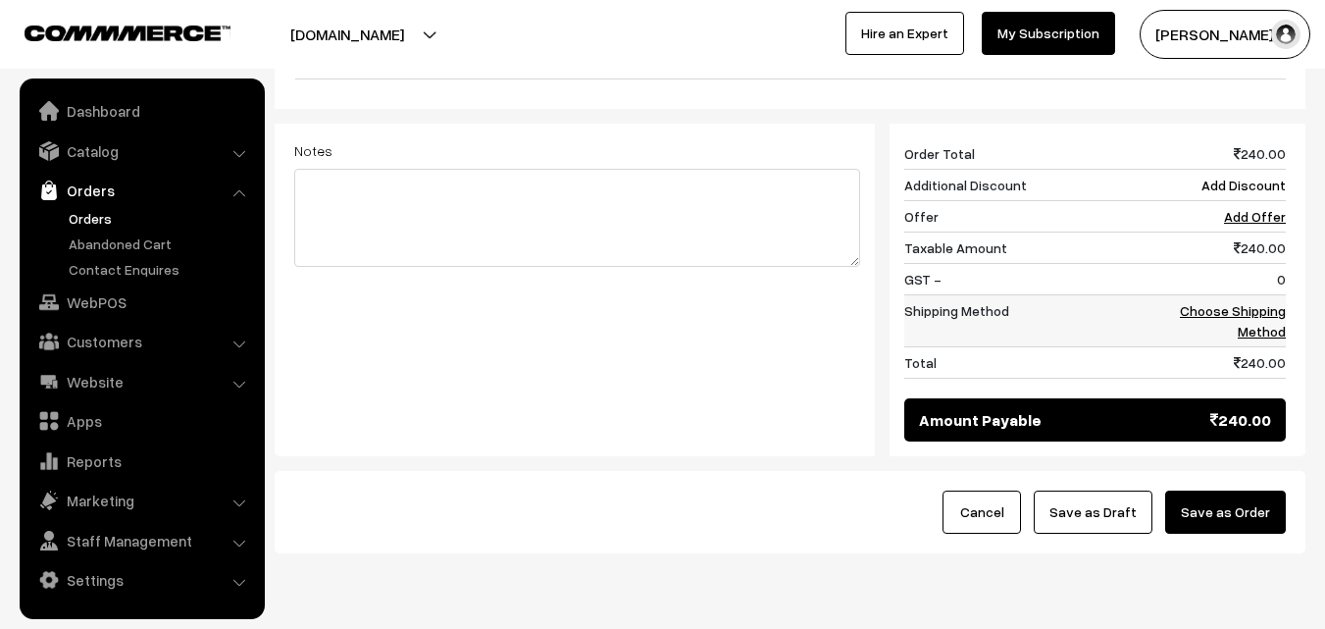
click at [1276, 302] on link "Choose Shipping Method" at bounding box center [1233, 320] width 106 height 37
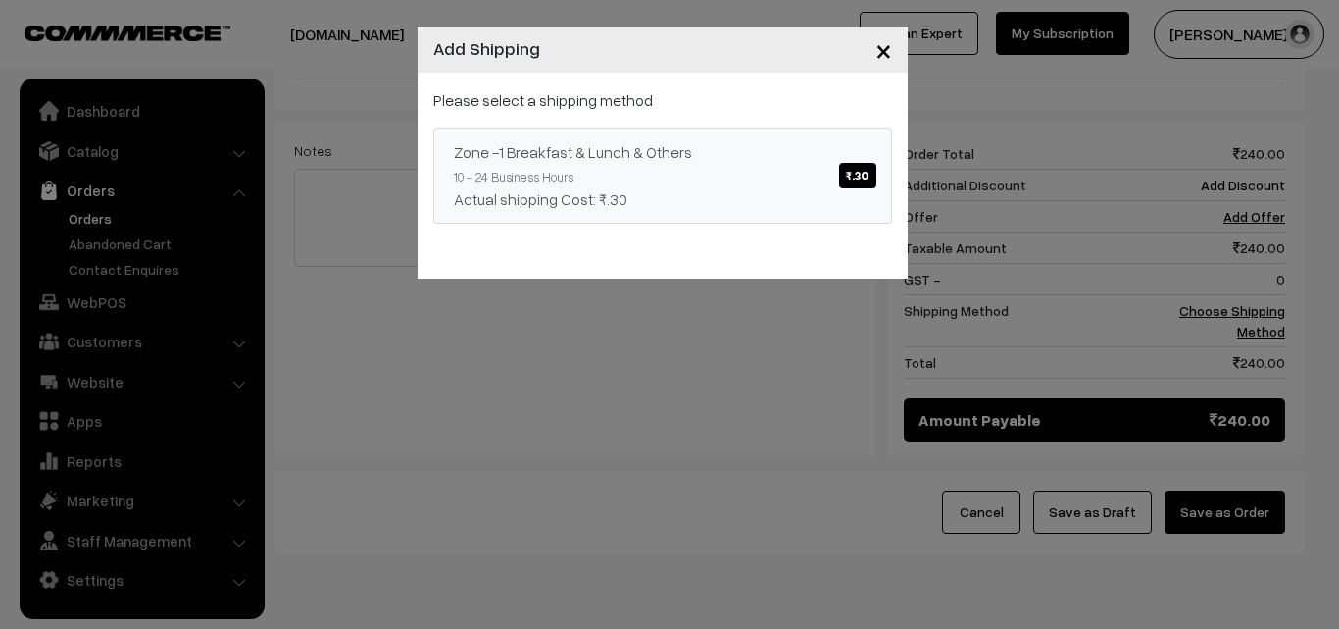
click at [746, 120] on div "Please select a shipping method Zone -1 Breakfast & Lunch & Others ₹.30 10 - 24…" at bounding box center [662, 155] width 459 height 135
click at [747, 178] on link "Zone -1 Breakfast & Lunch & Others ₹.30 10 - 24 Business Hours Actual shipping …" at bounding box center [662, 175] width 459 height 96
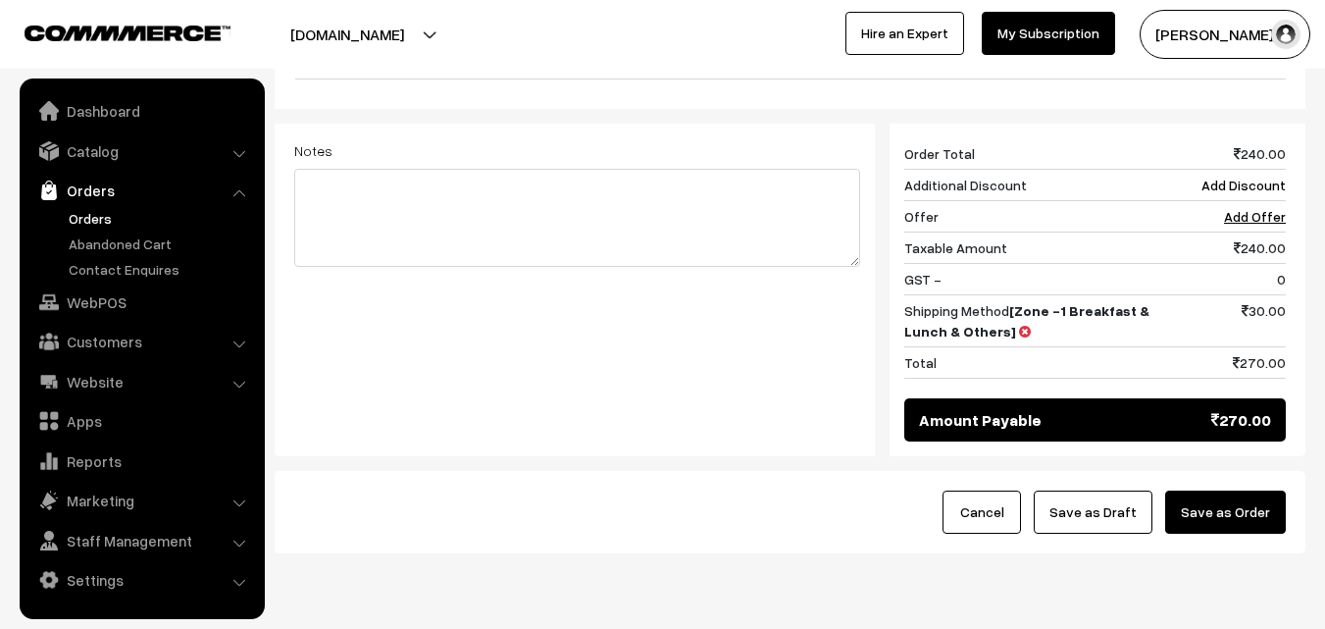
click at [1234, 490] on button "Save as Order" at bounding box center [1225, 511] width 121 height 43
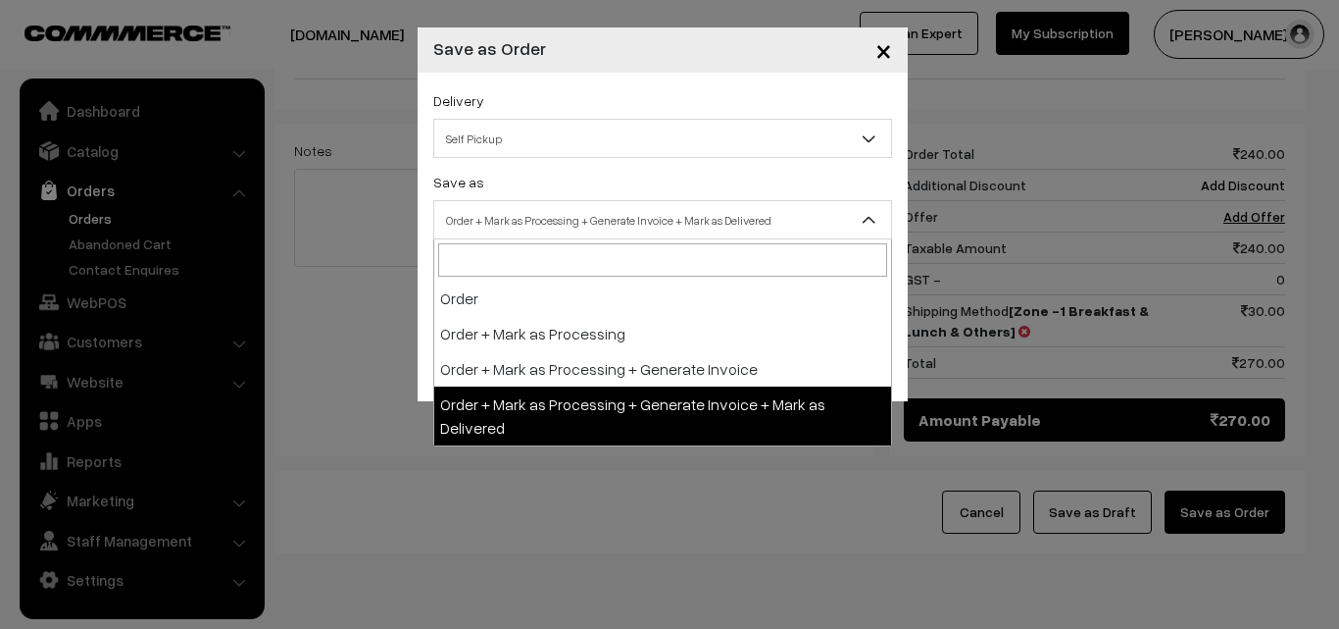
click at [576, 208] on span "Order + Mark as Processing + Generate Invoice + Mark as Delivered" at bounding box center [662, 220] width 457 height 34
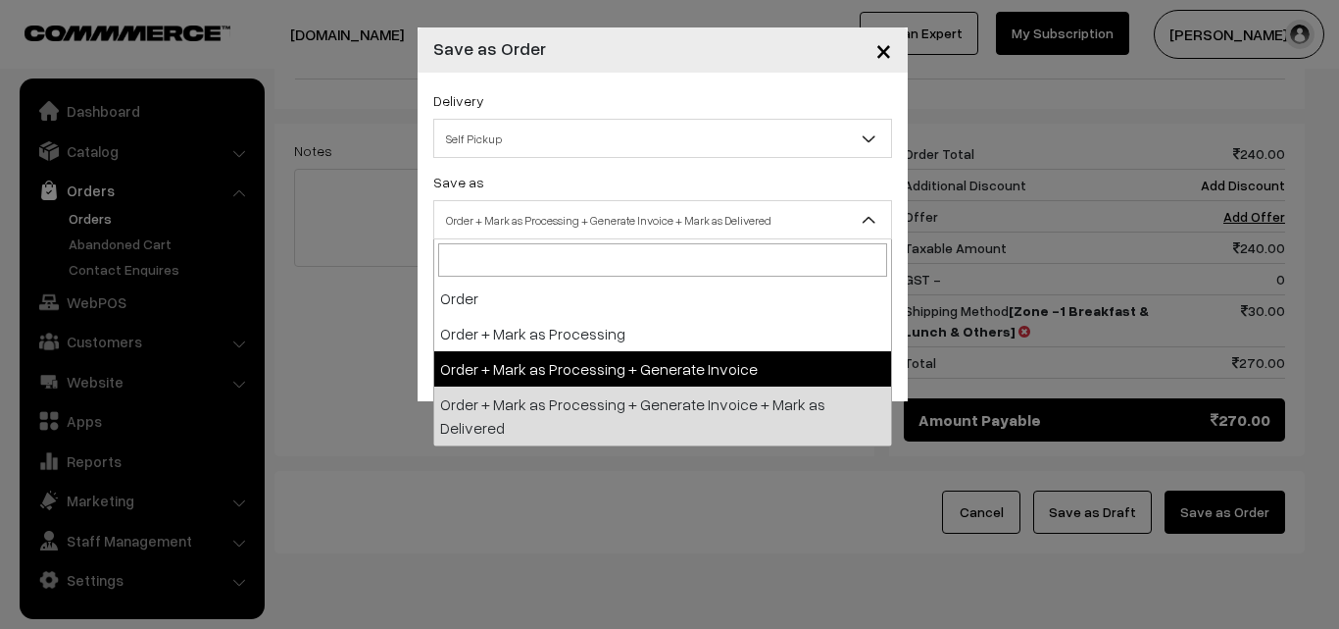
select select "3"
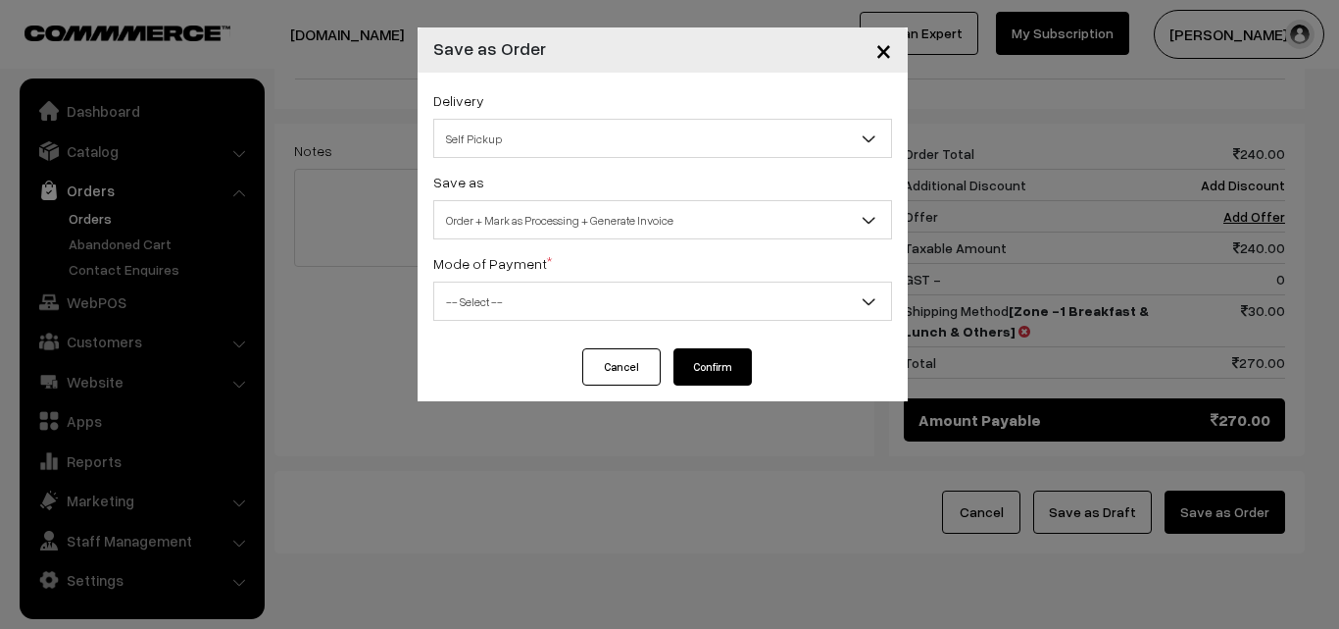
click at [514, 284] on span "-- Select --" at bounding box center [662, 300] width 459 height 39
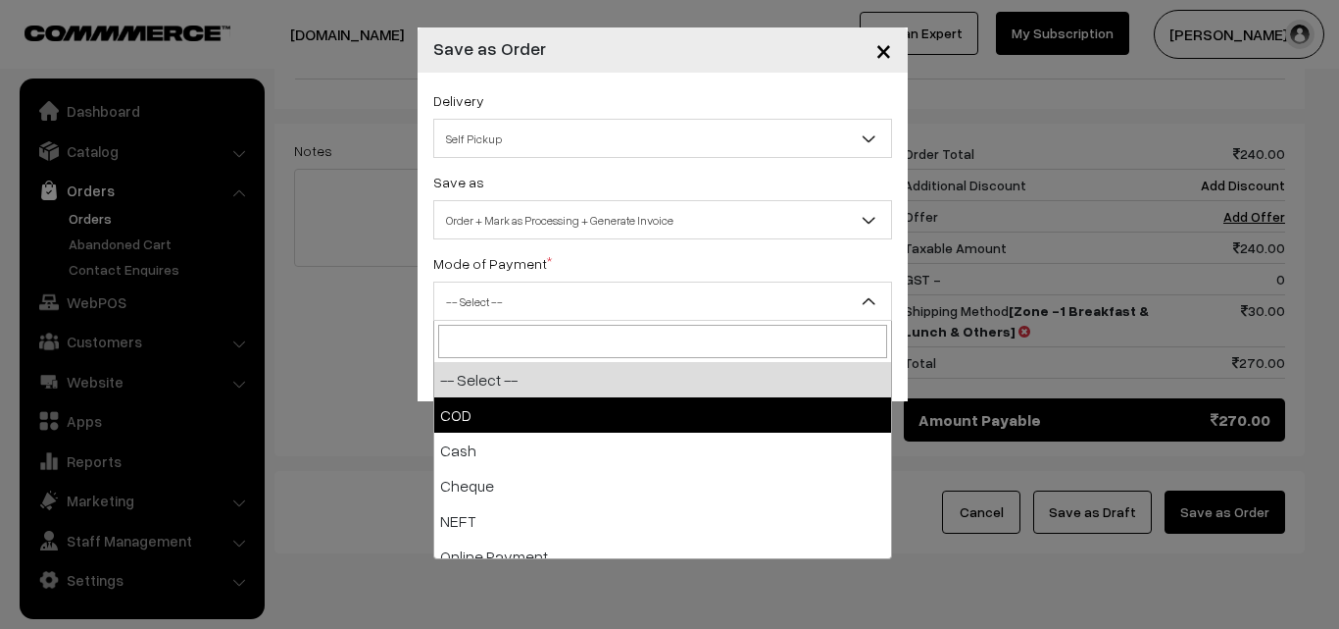
select select "2"
checkbox input "true"
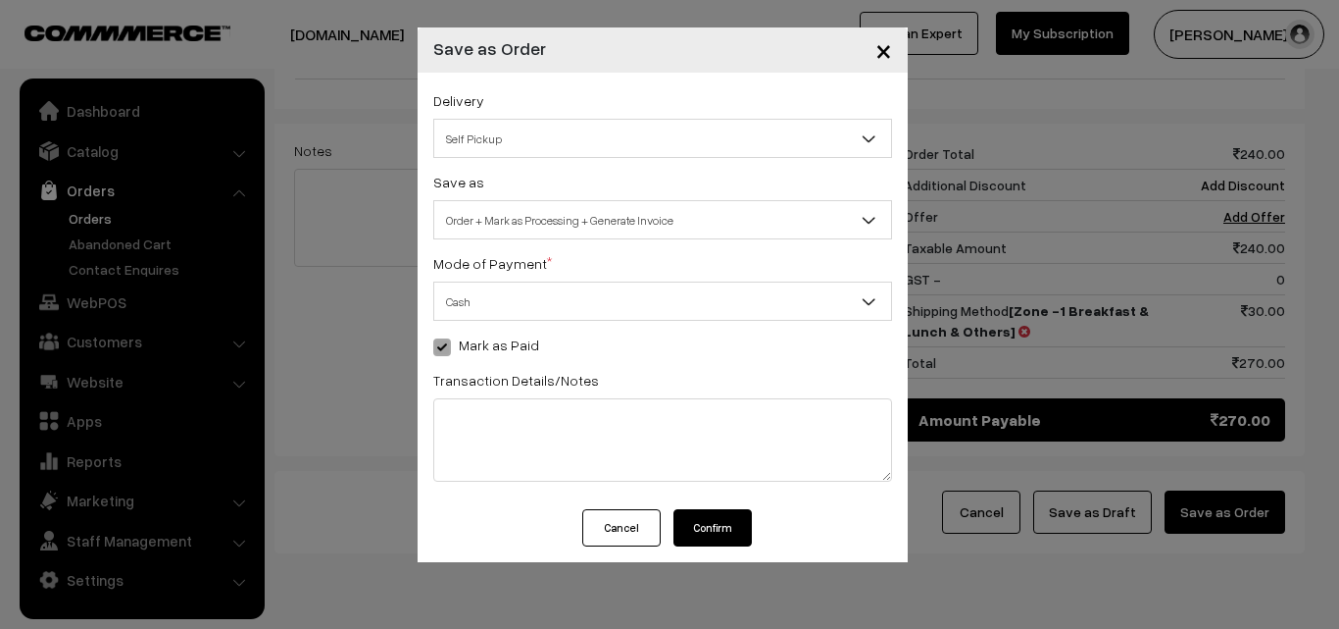
click at [688, 512] on button "Confirm" at bounding box center [713, 527] width 78 height 37
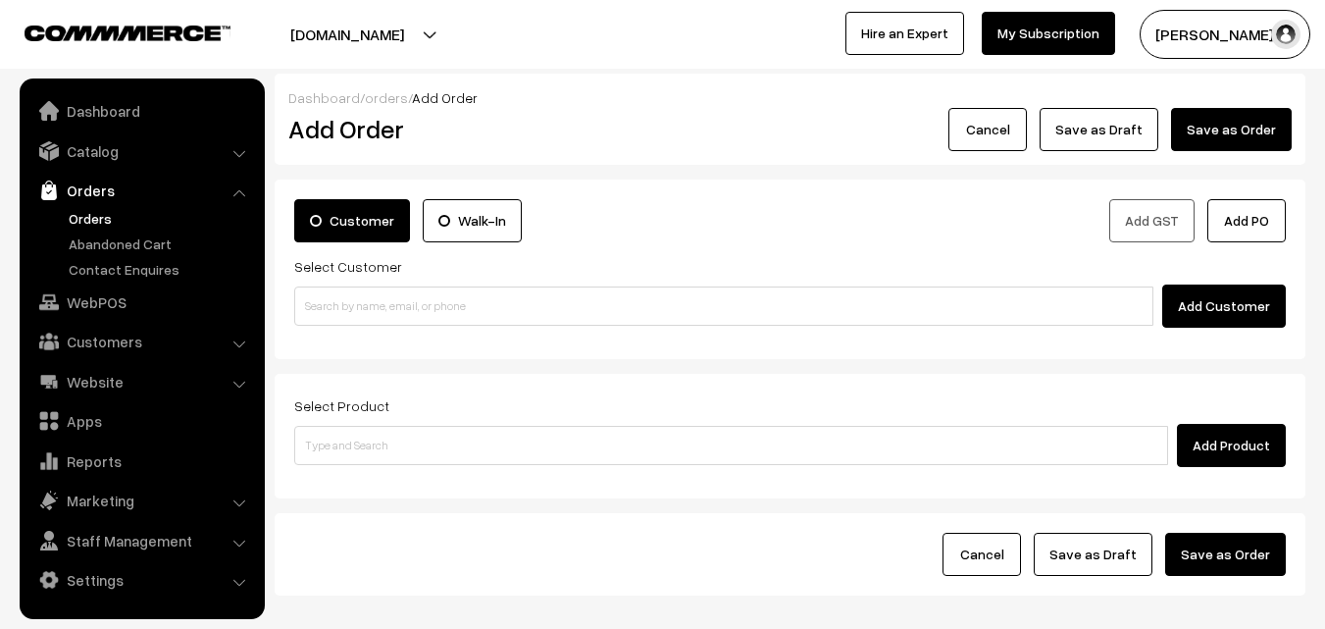
click at [85, 226] on link "Orders" at bounding box center [161, 218] width 194 height 21
click at [87, 218] on link "Orders" at bounding box center [161, 218] width 194 height 21
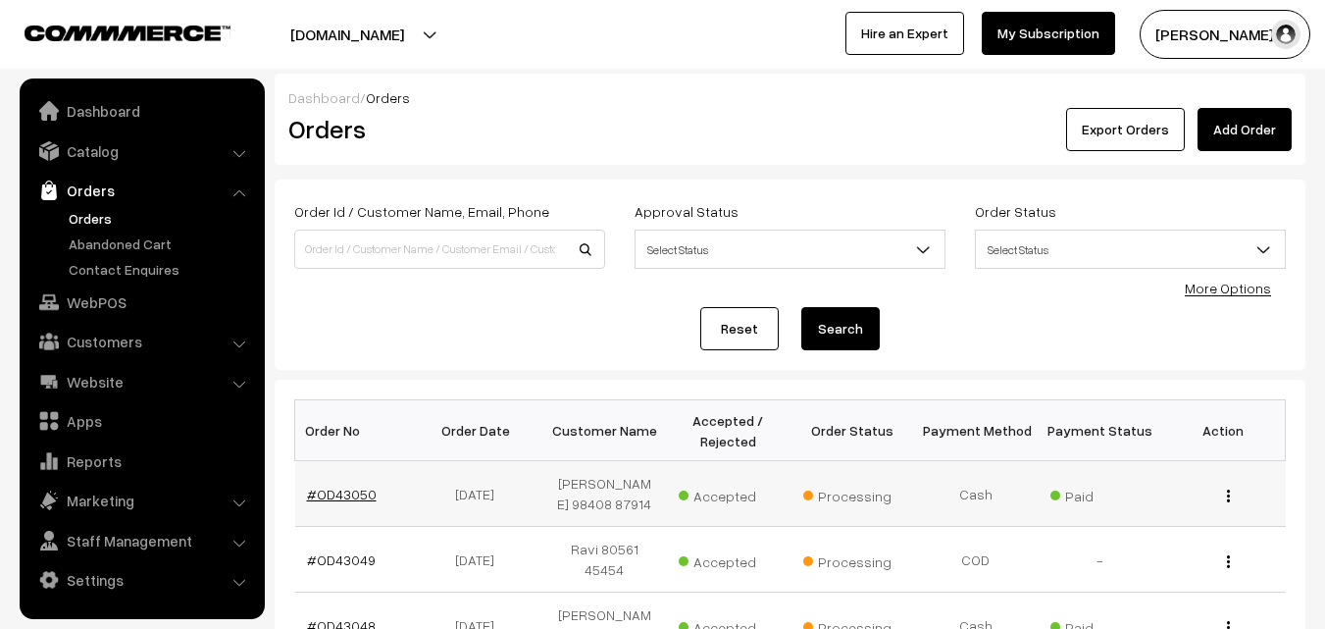
click at [316, 487] on link "#OD43050" at bounding box center [342, 493] width 70 height 17
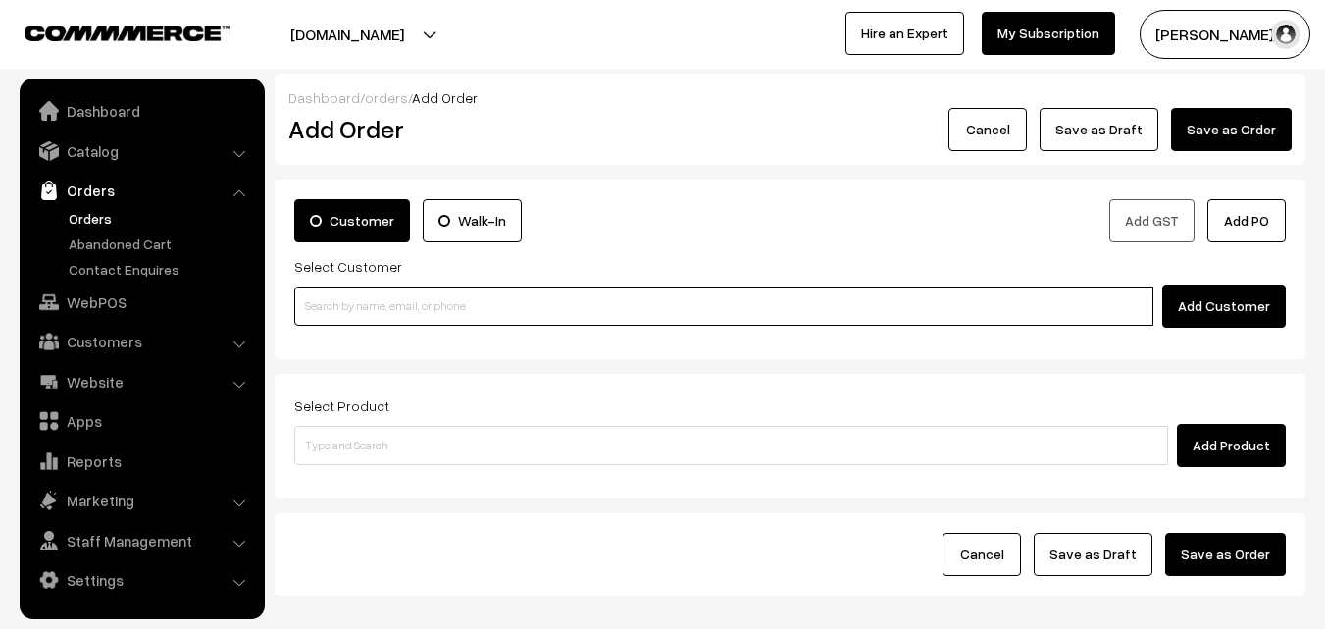
click at [401, 303] on input at bounding box center [723, 305] width 859 height 39
paste input "98402 01973"
drag, startPoint x: 337, startPoint y: 303, endPoint x: 344, endPoint y: 311, distance: 10.4
click at [338, 302] on input "98402 01973" at bounding box center [723, 305] width 859 height 39
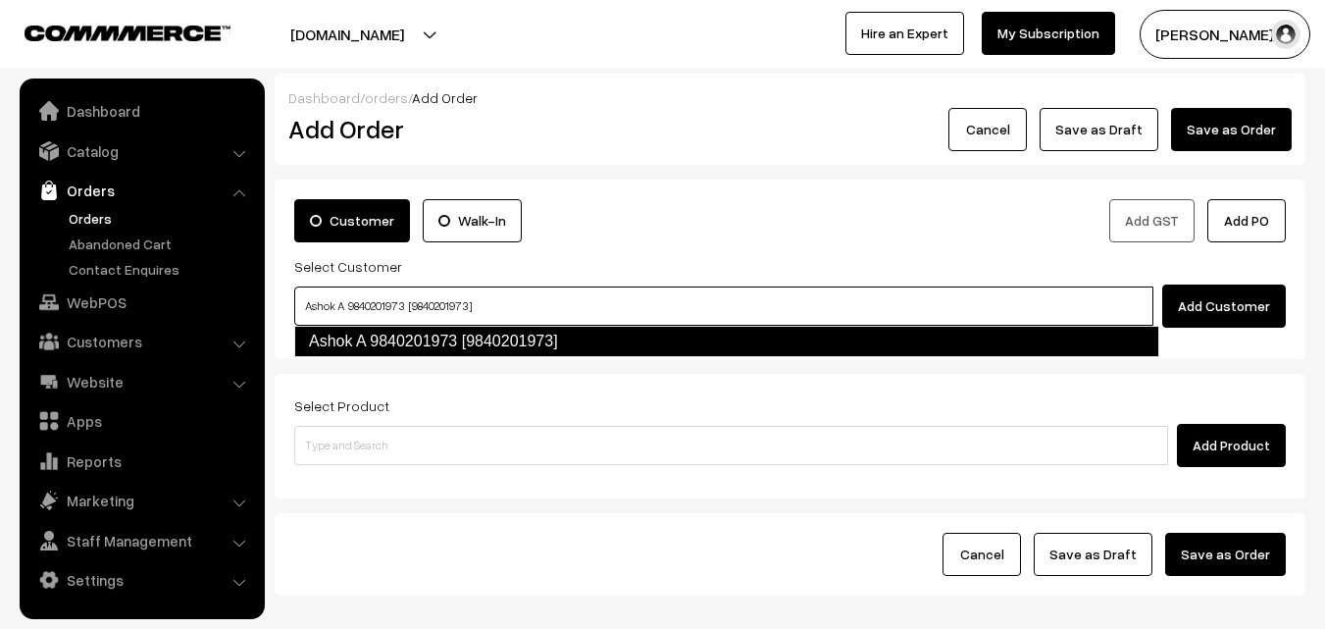
type input "Ashok A 9840201973 [9840201973]"
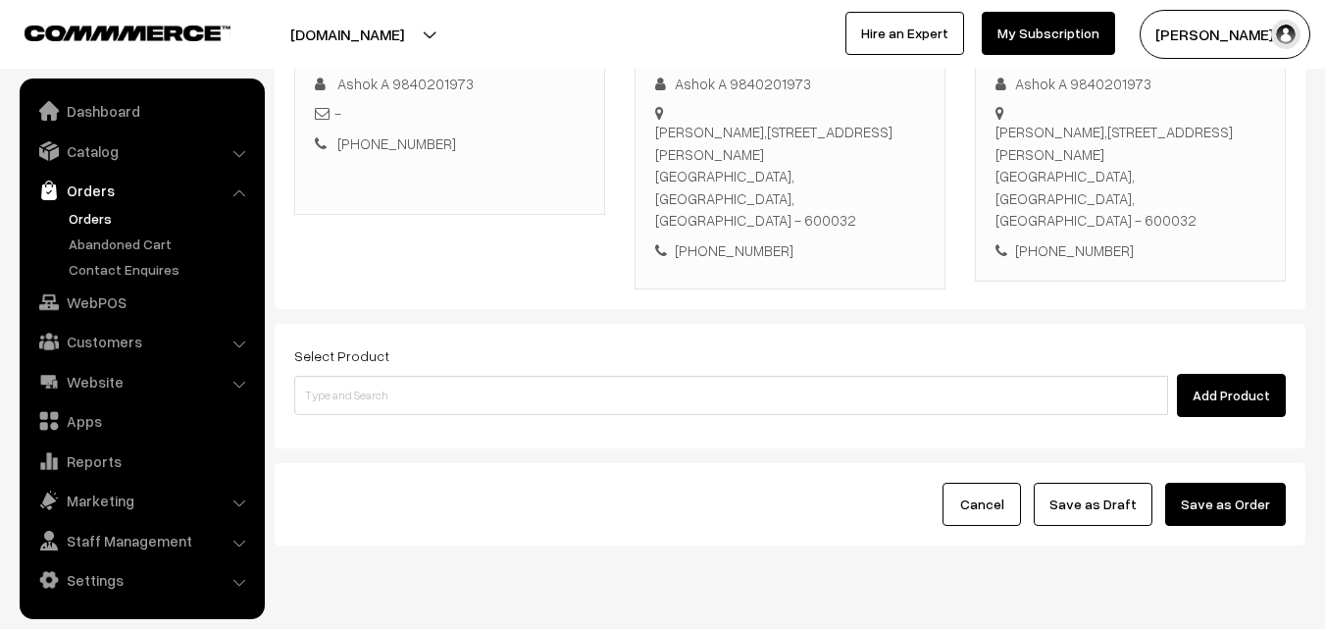
scroll to position [335, 0]
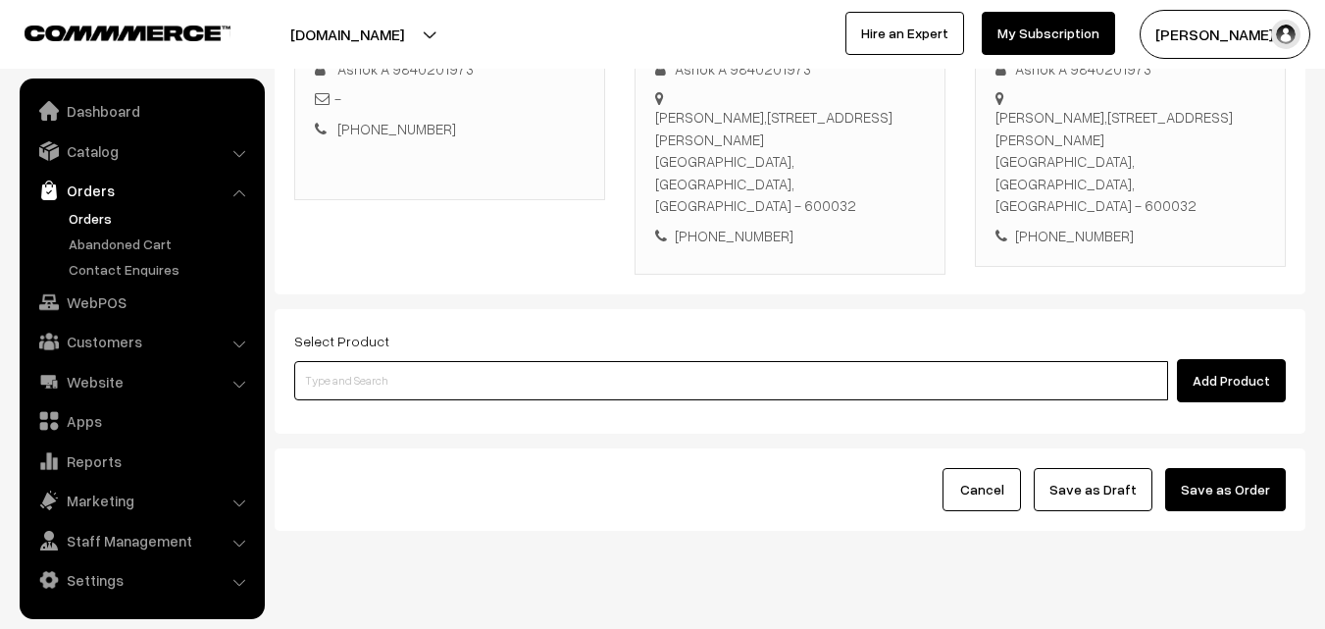
click at [443, 361] on input at bounding box center [731, 380] width 874 height 39
paste input "27th Without Rice..."
type input "27th Without Rice..."
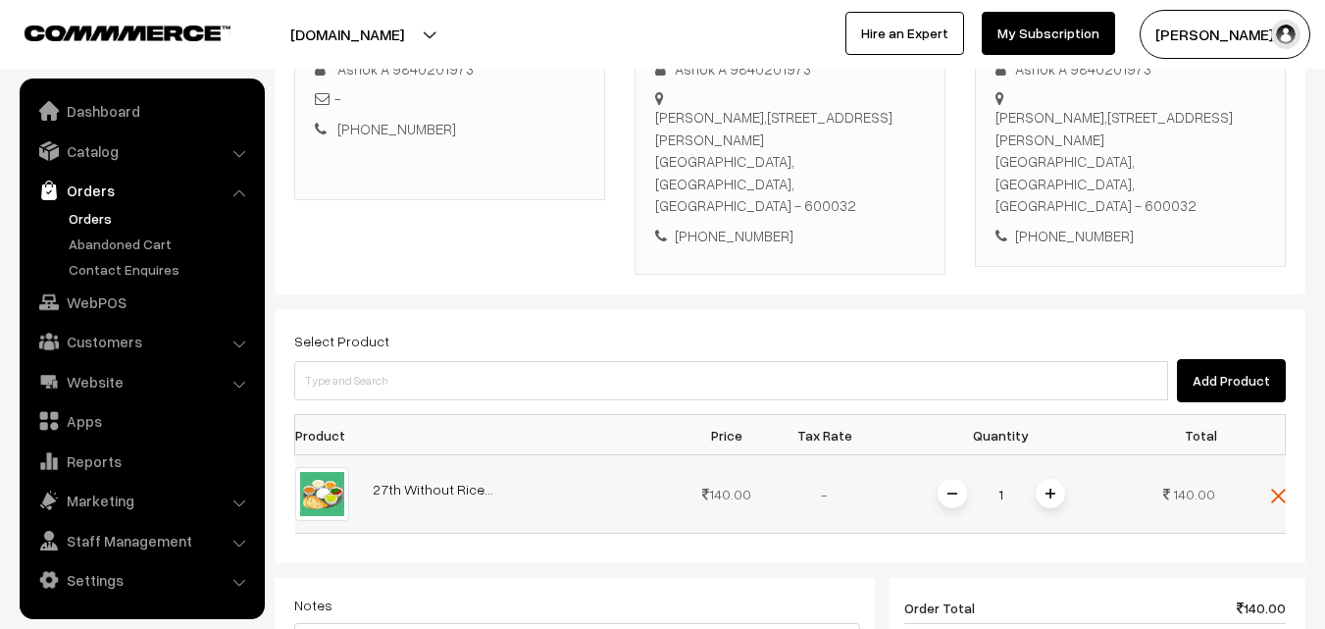
click at [1063, 479] on span at bounding box center [1049, 493] width 29 height 29
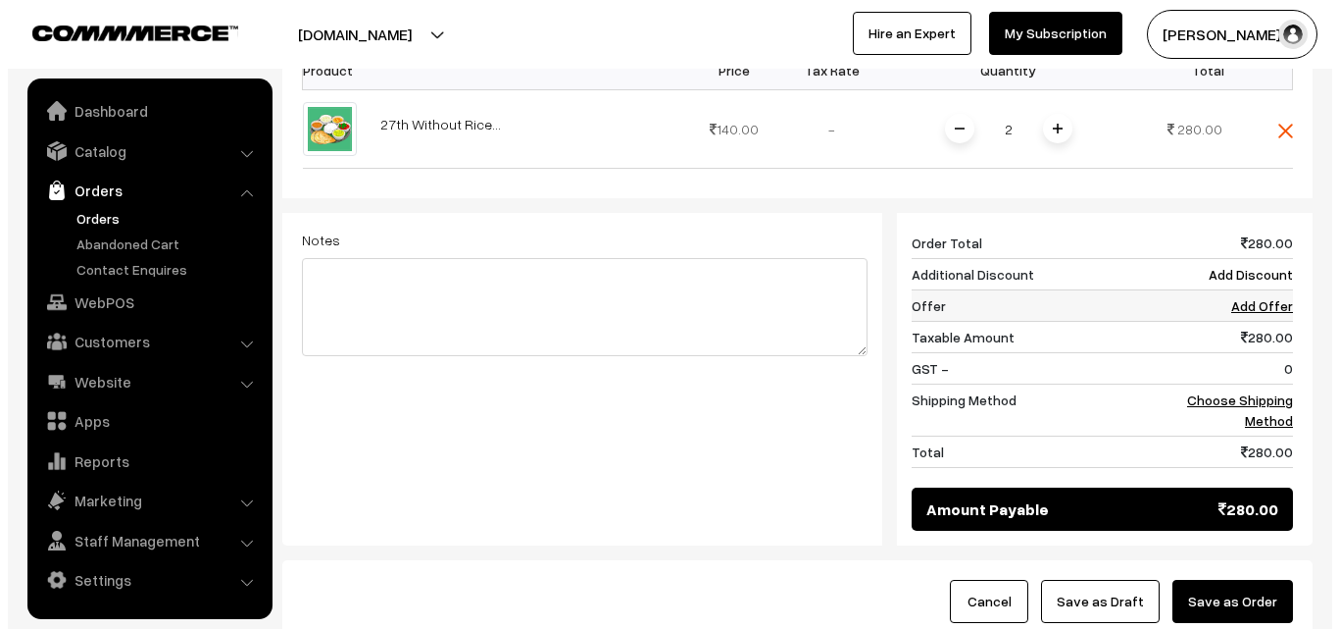
scroll to position [812, 0]
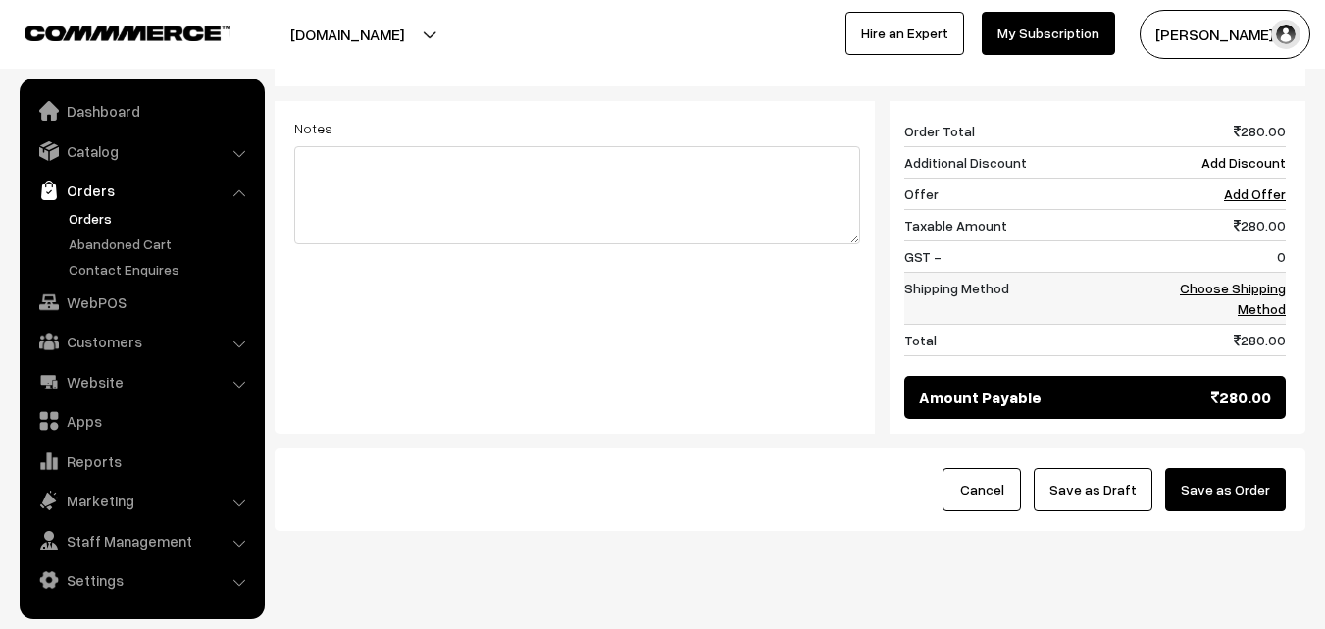
click at [1283, 273] on td "Choose Shipping Method" at bounding box center [1225, 299] width 122 height 52
click at [1278, 279] on link "Choose Shipping Method" at bounding box center [1233, 297] width 106 height 37
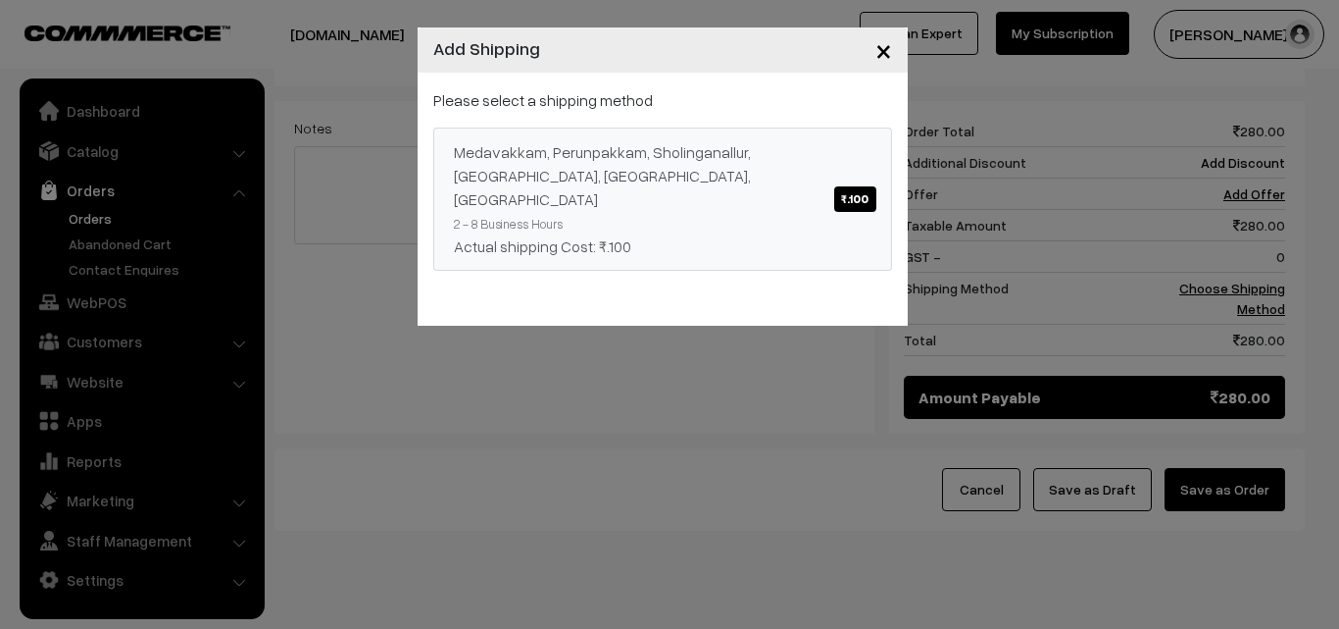
click at [647, 161] on div "Medavakkam, Perunpakkam, Sholinganallur, seliyur, Kirattur, Perambur ₹.100" at bounding box center [663, 175] width 418 height 71
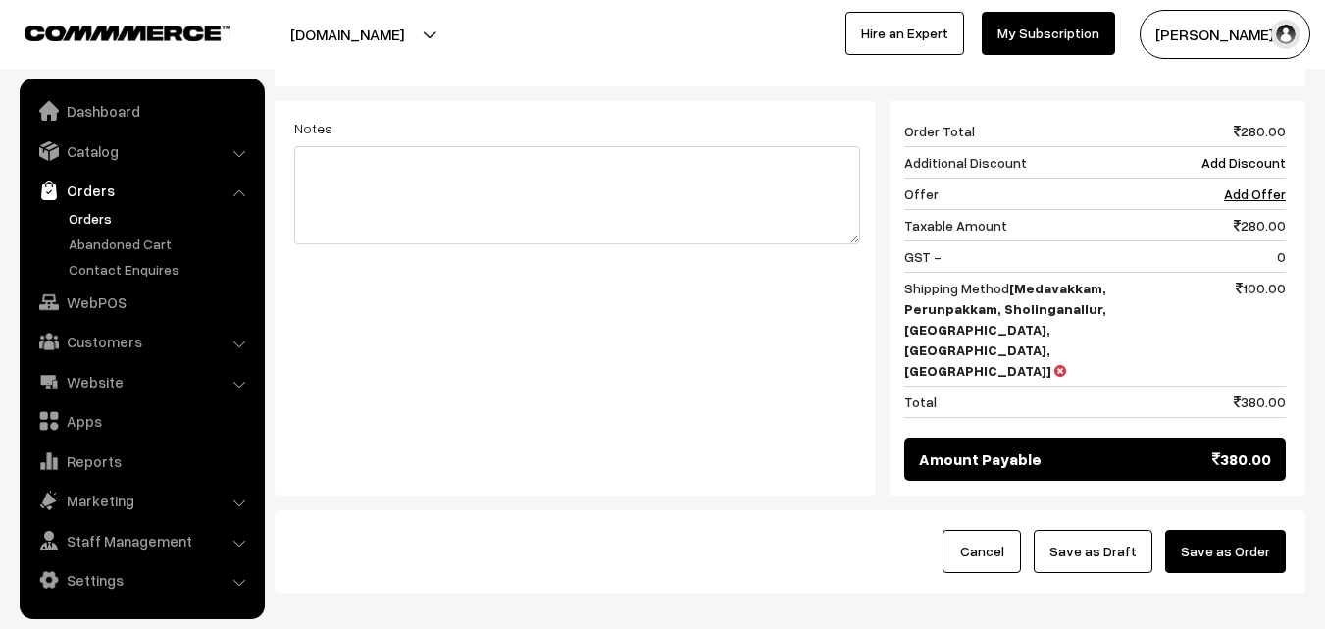
click at [1229, 510] on div "Cancel Save as Draft Save as Order" at bounding box center [790, 551] width 1031 height 82
click at [1217, 530] on button "Save as Order" at bounding box center [1225, 551] width 121 height 43
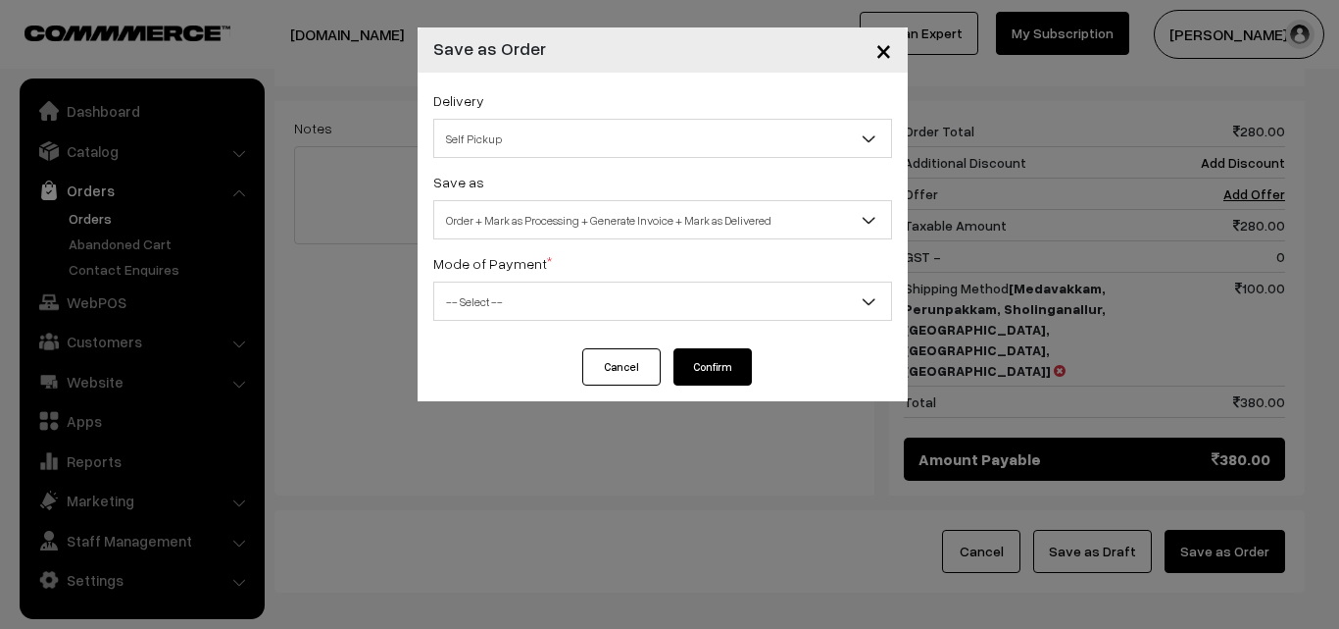
click at [594, 211] on span "Order + Mark as Processing + Generate Invoice + Mark as Delivered" at bounding box center [662, 220] width 457 height 34
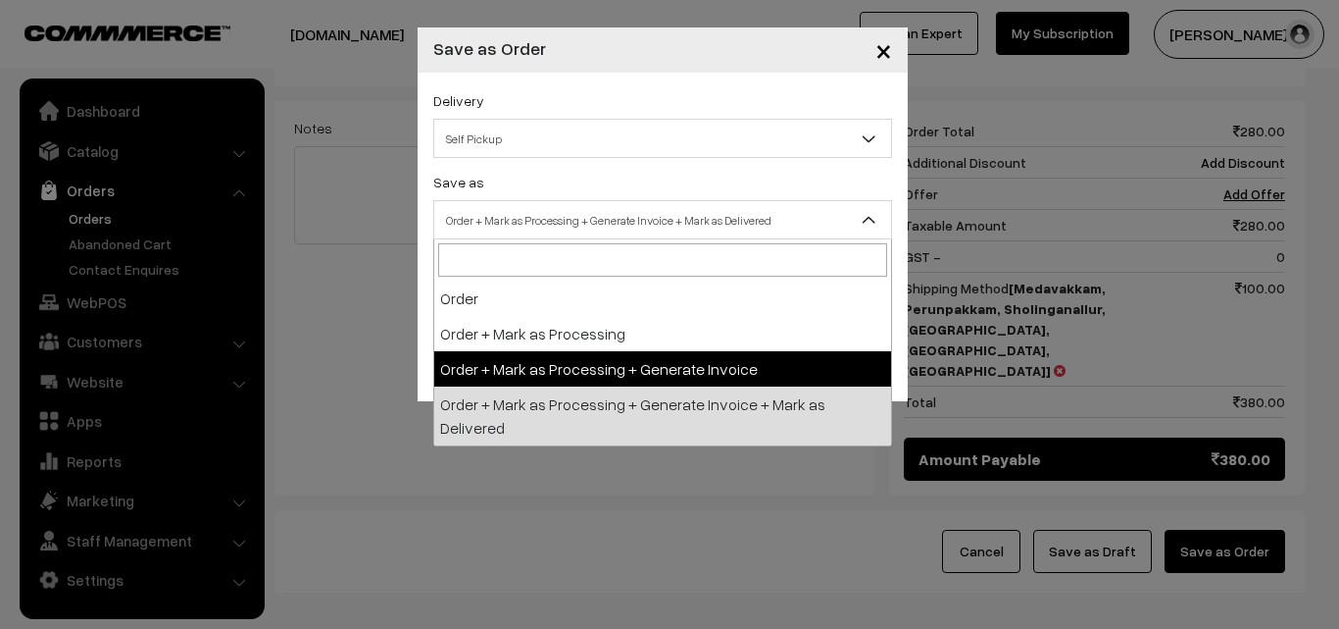
select select "3"
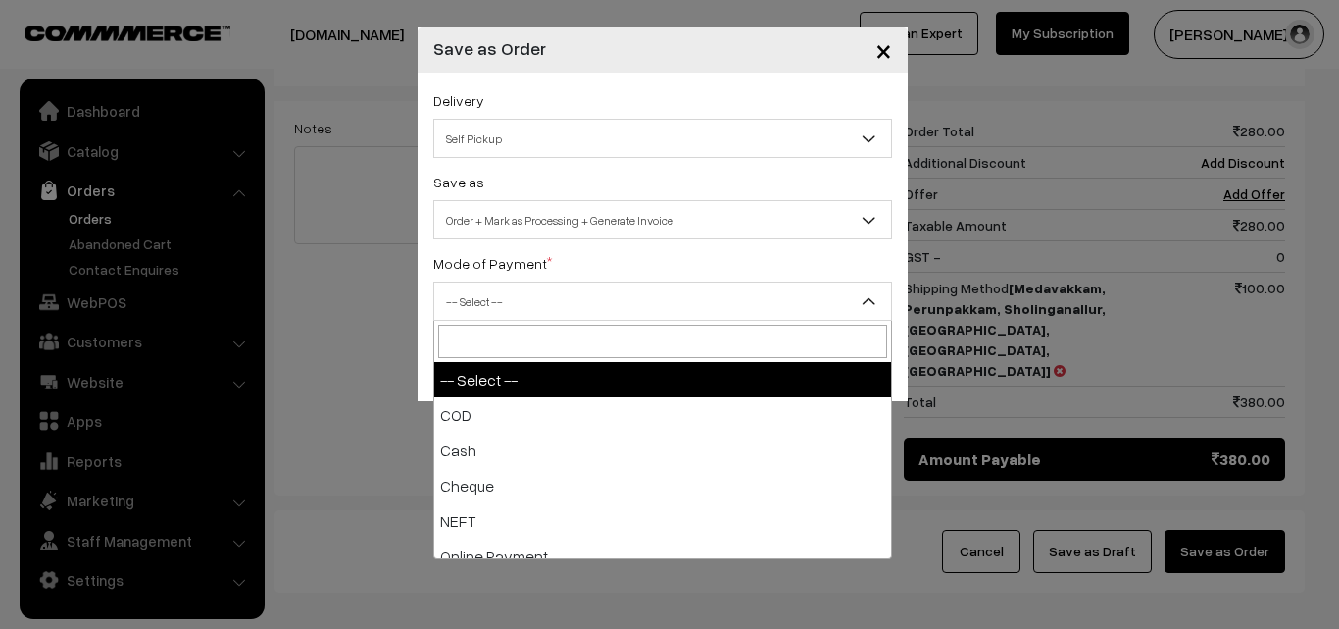
click at [502, 314] on span "-- Select --" at bounding box center [662, 301] width 457 height 34
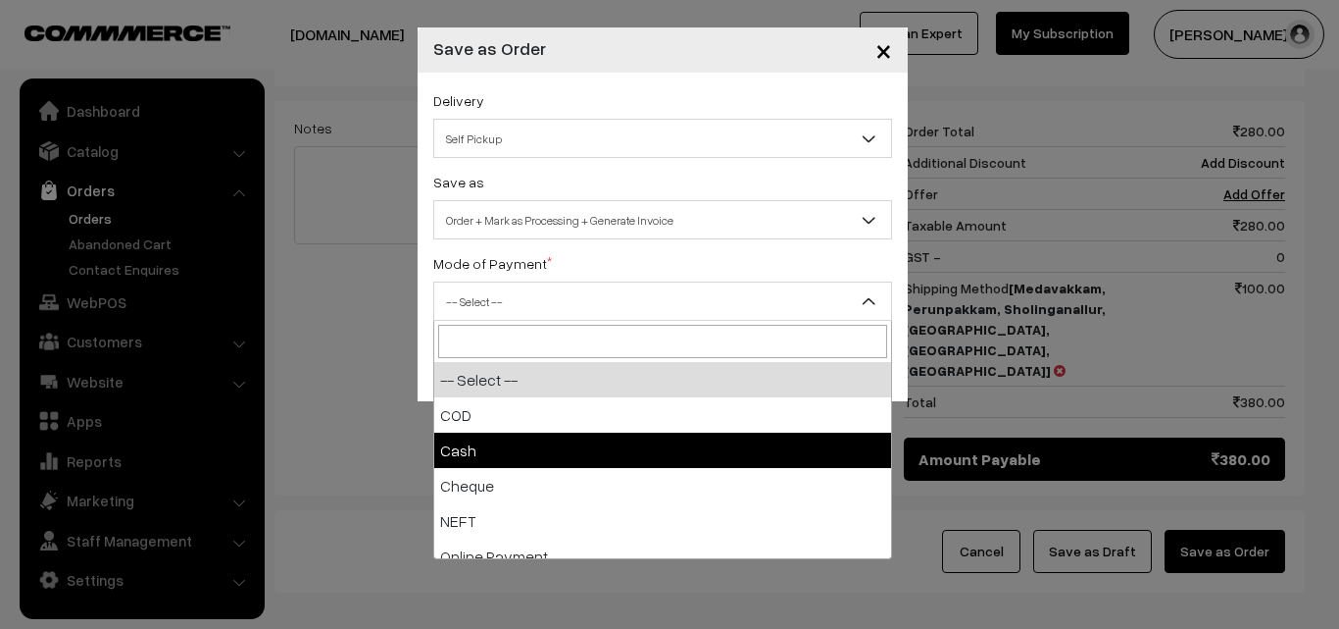
select select "2"
checkbox input "true"
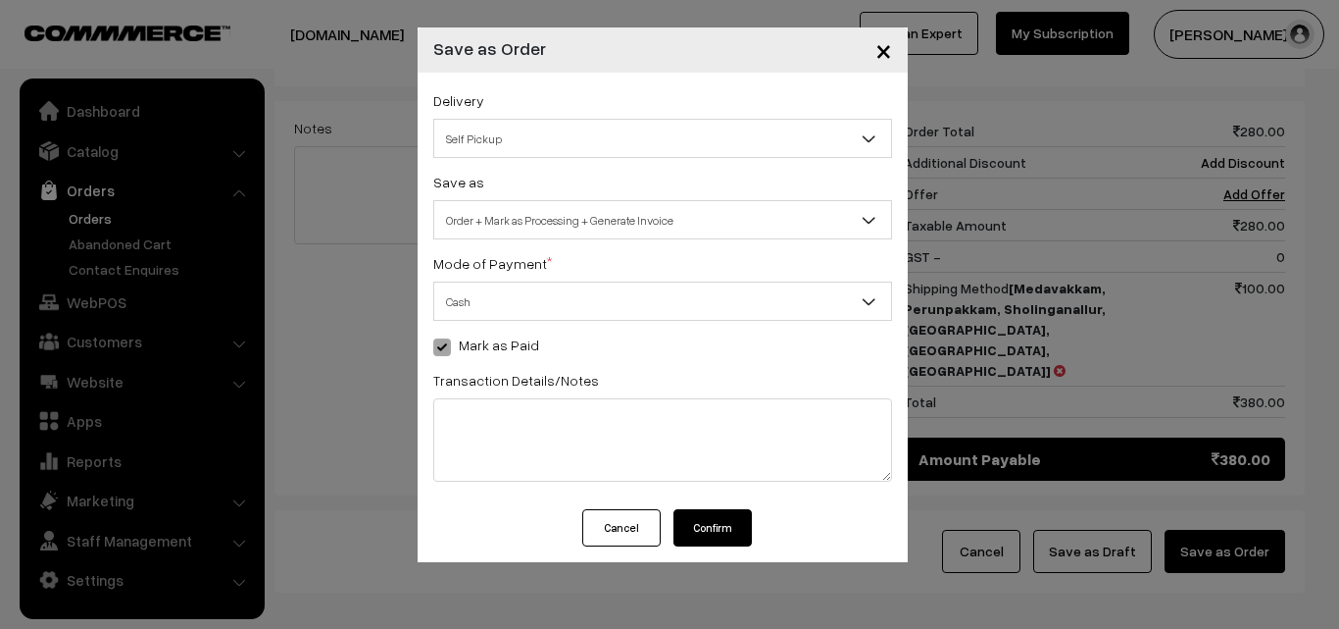
click at [720, 534] on button "Confirm" at bounding box center [713, 527] width 78 height 37
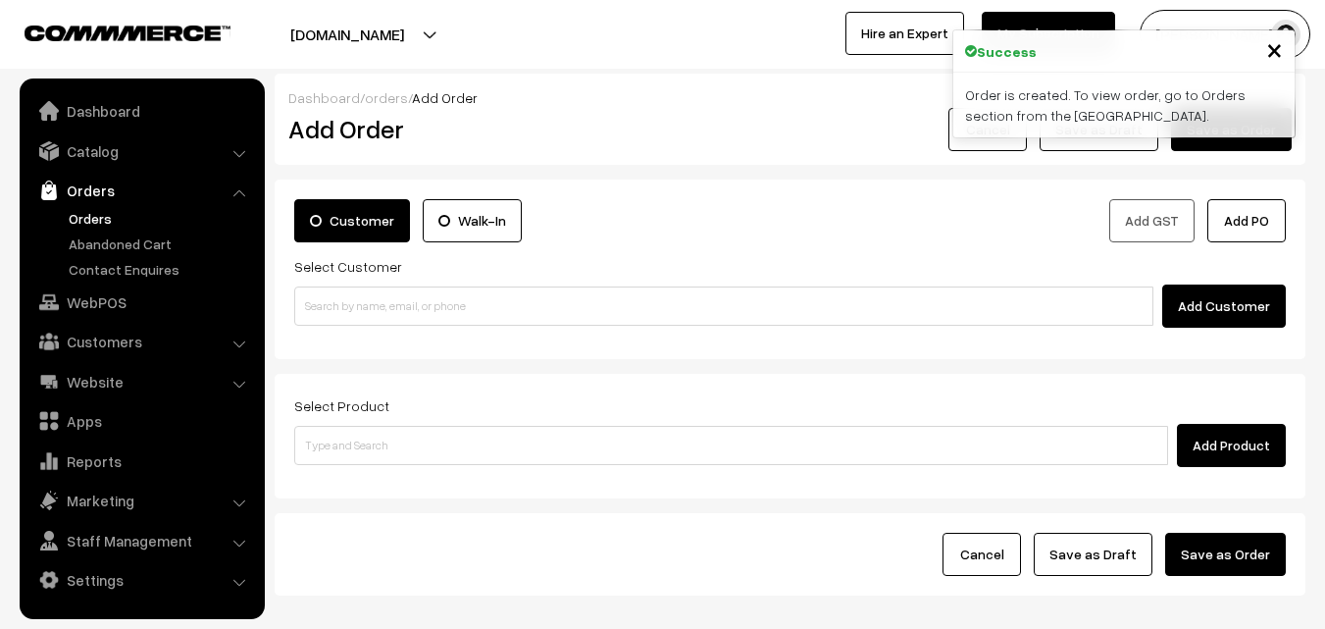
click at [75, 218] on link "Orders" at bounding box center [161, 218] width 194 height 21
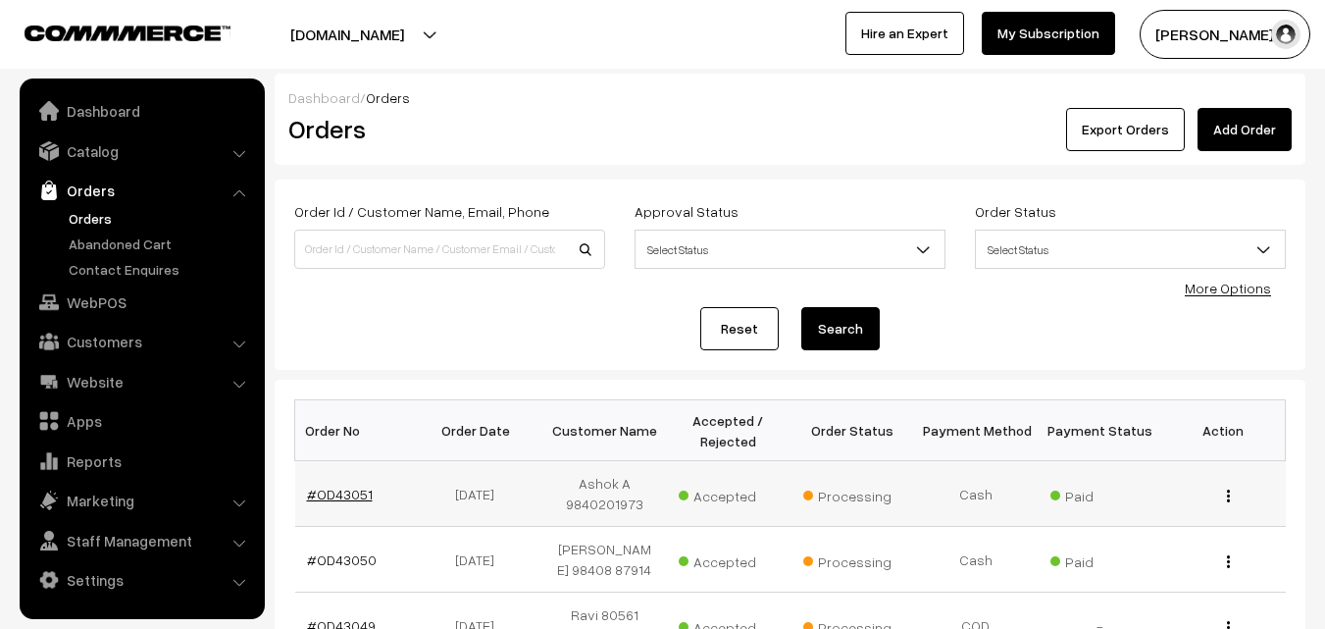
click at [354, 491] on link "#OD43051" at bounding box center [340, 493] width 66 height 17
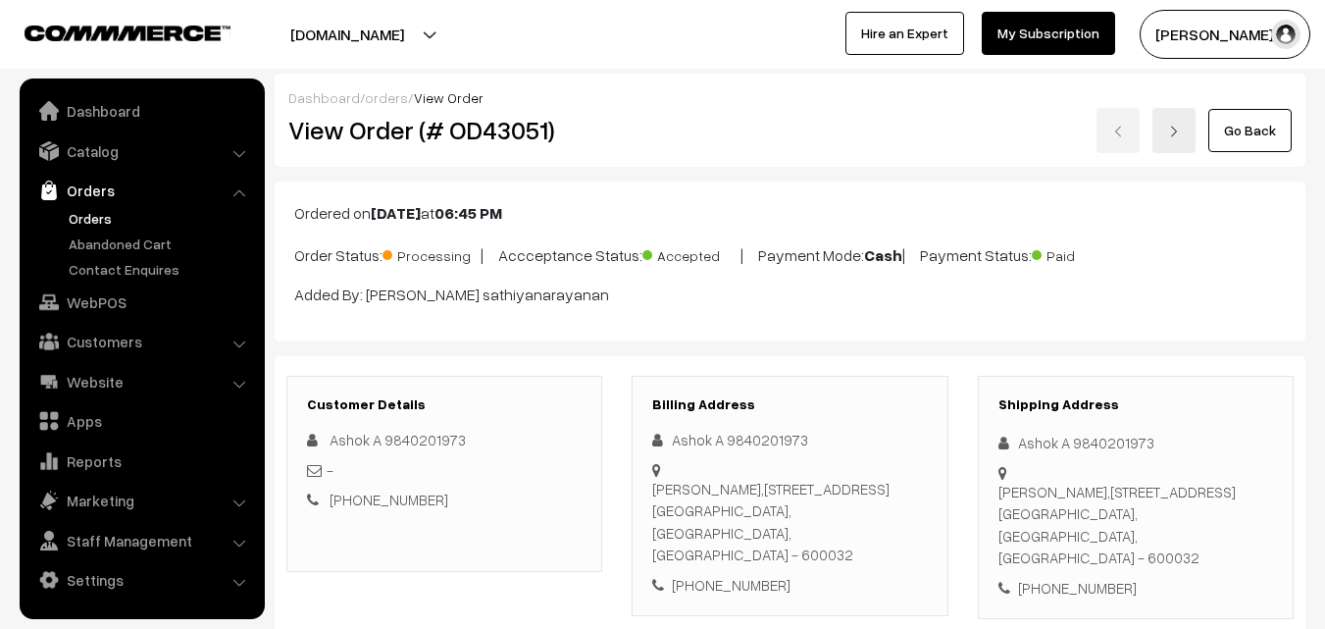
click at [355, 130] on h2 "View Order (# OD43051)" at bounding box center [445, 130] width 315 height 30
drag, startPoint x: 512, startPoint y: 127, endPoint x: 742, endPoint y: 120, distance: 230.6
click at [742, 121] on div "View Order (# OD43051) Go Back" at bounding box center [790, 130] width 1033 height 45
copy div "Order (# OD43051)"
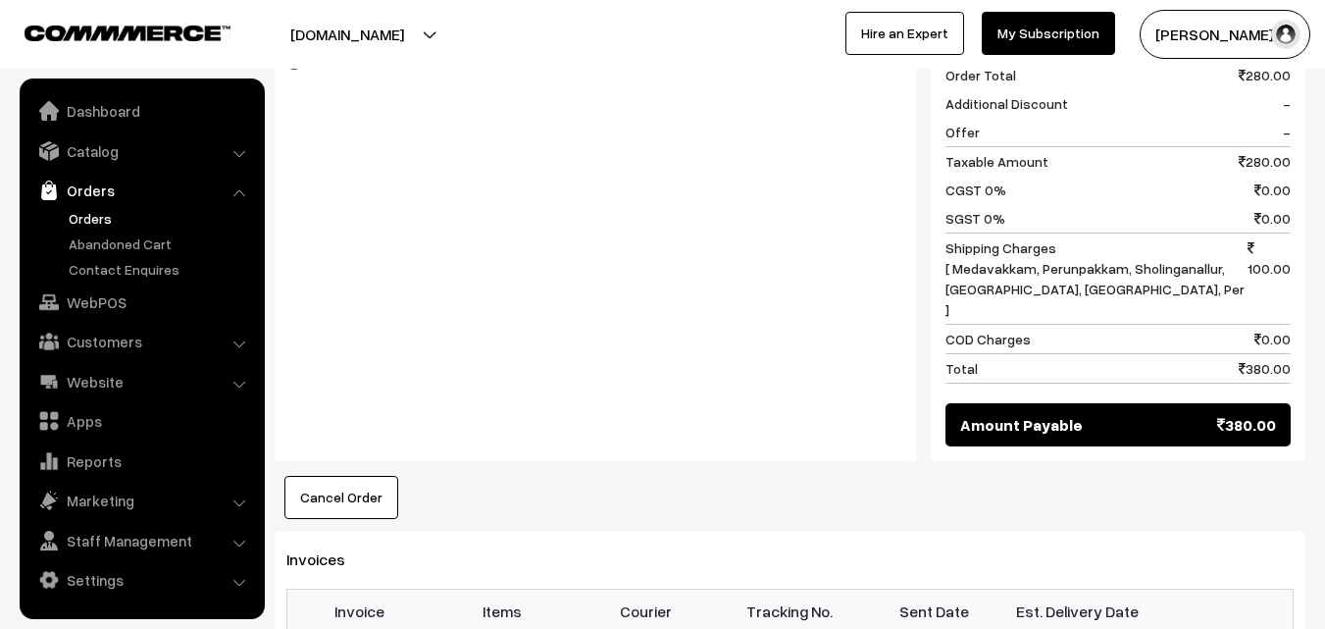
scroll to position [883, 0]
click at [1056, 27] on link "My Subscription" at bounding box center [1048, 33] width 133 height 43
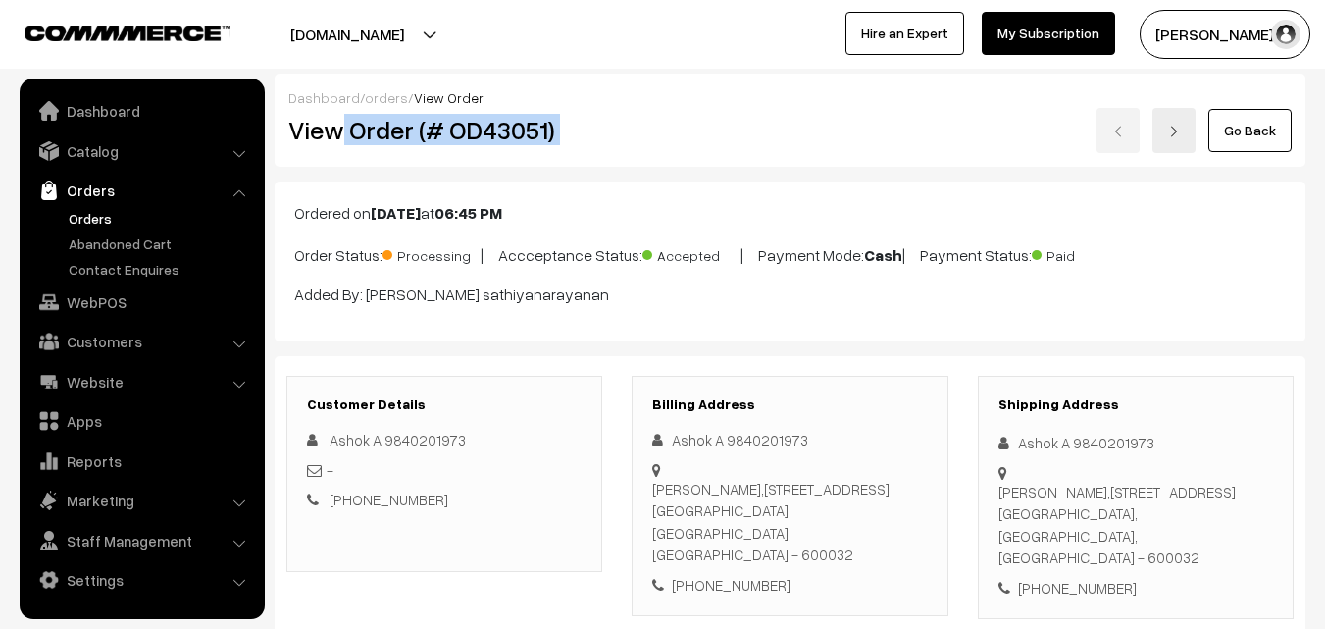
drag, startPoint x: 345, startPoint y: 140, endPoint x: 670, endPoint y: 106, distance: 326.4
click at [685, 111] on div "View Order (# OD43051) Go Back" at bounding box center [790, 130] width 1033 height 45
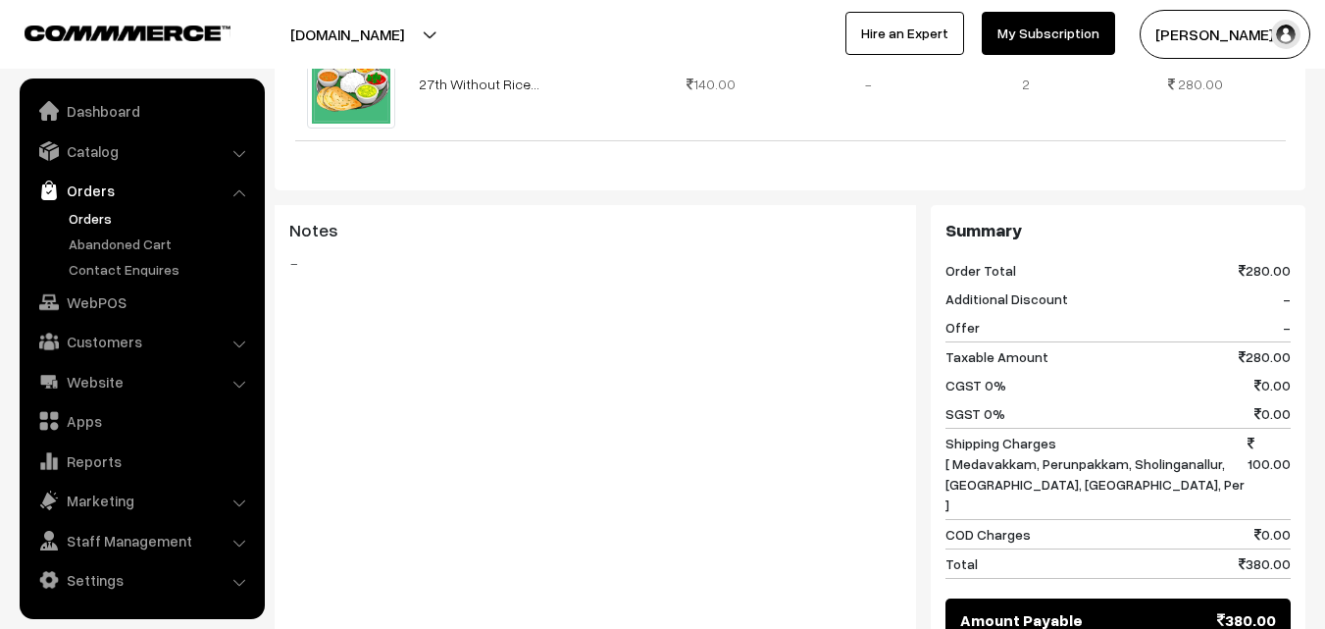
scroll to position [981, 0]
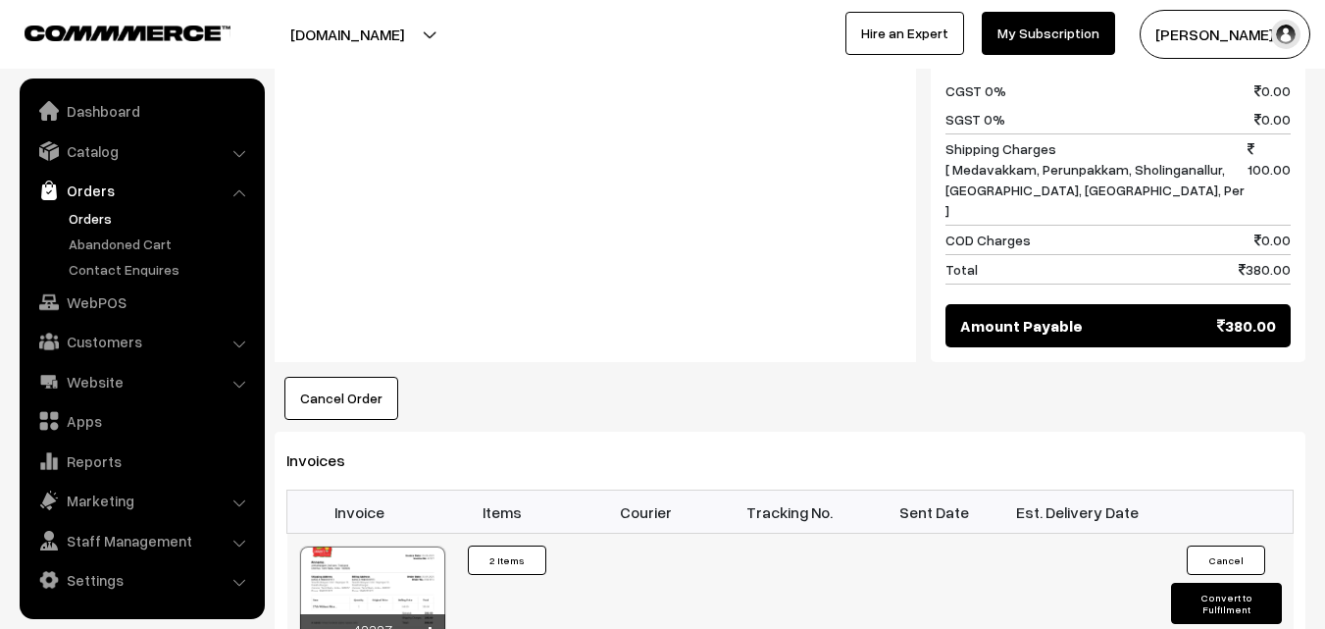
click at [378, 546] on div at bounding box center [372, 595] width 145 height 98
click at [106, 210] on link "Orders" at bounding box center [161, 218] width 194 height 21
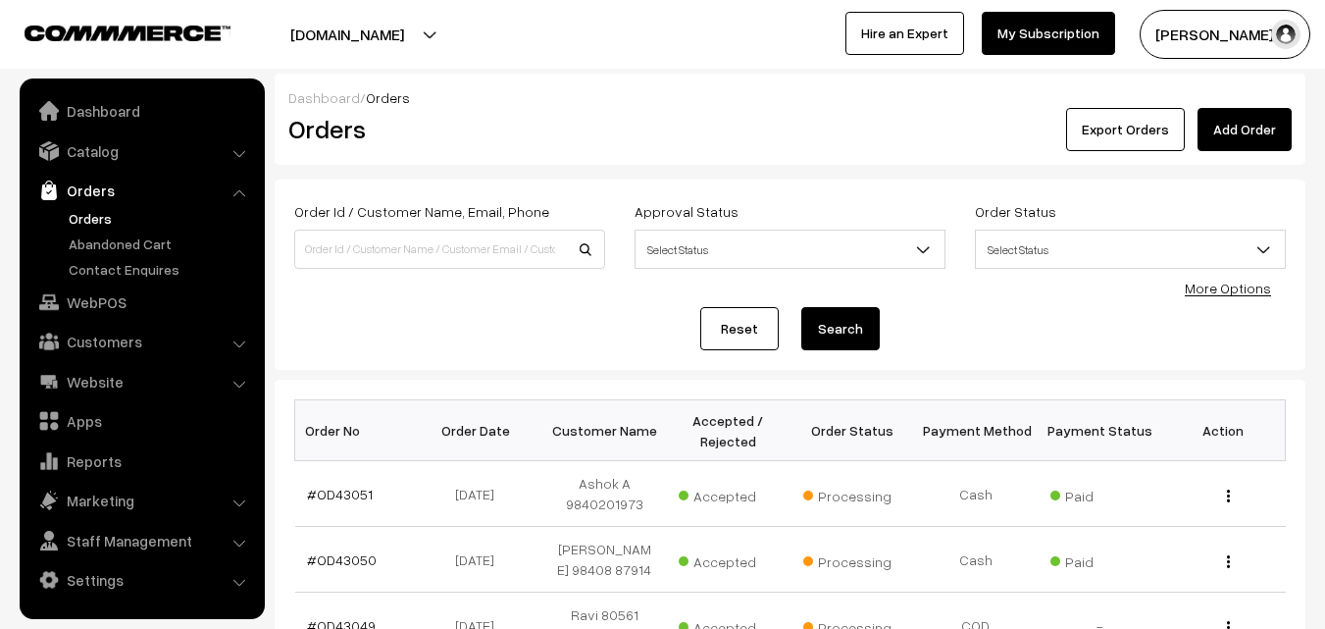
scroll to position [196, 0]
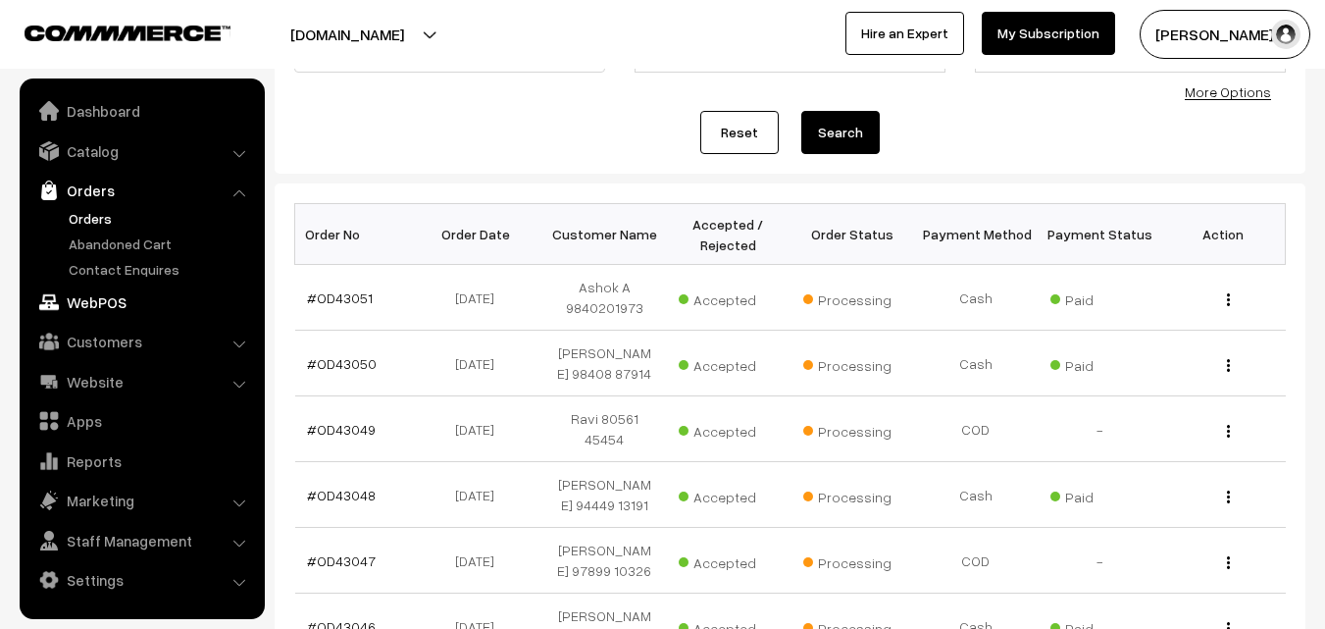
click at [142, 288] on link "WebPOS" at bounding box center [141, 301] width 233 height 35
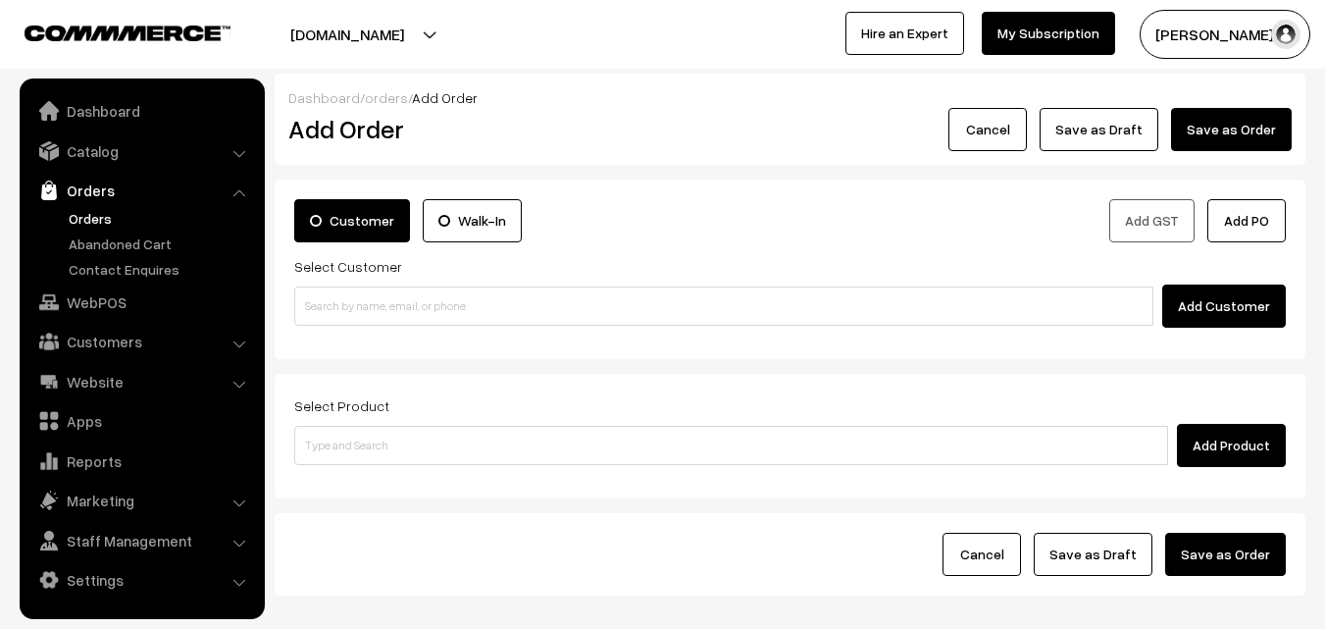
click at [402, 285] on div "Add Customer" at bounding box center [789, 305] width 991 height 43
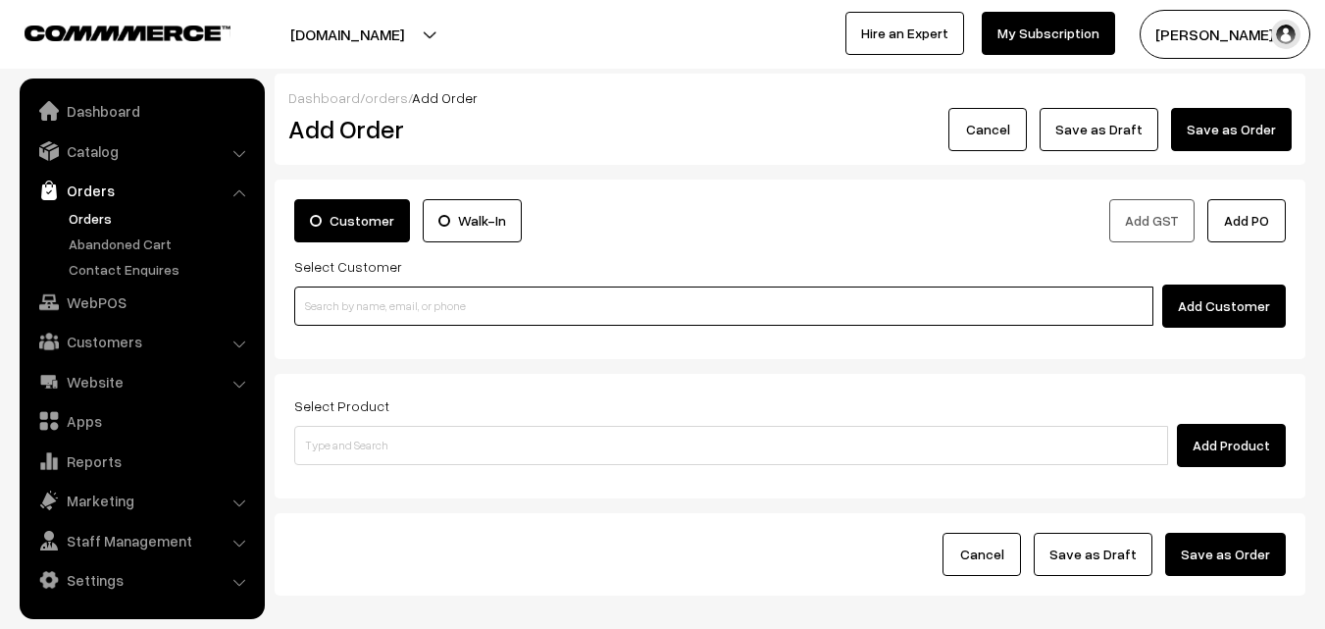
click at [362, 308] on input at bounding box center [723, 305] width 859 height 39
paste input "99416 78072"
click at [357, 292] on input "99416 78072" at bounding box center [723, 305] width 859 height 39
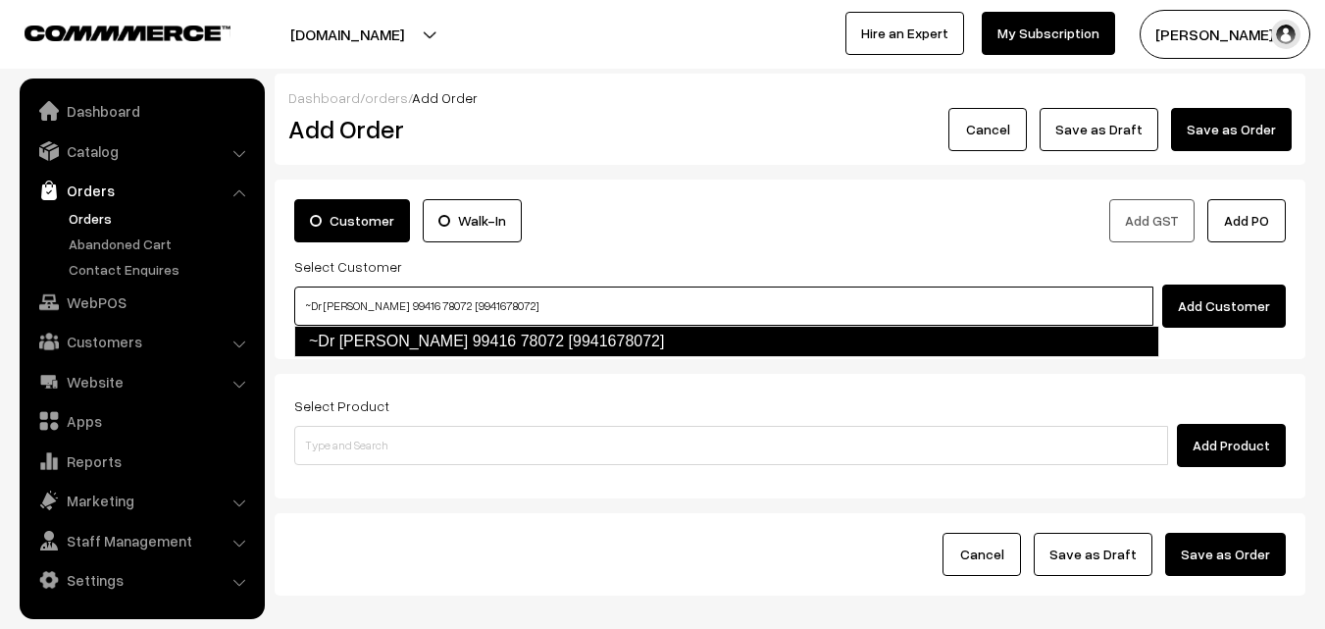
type input "~Dr R Srivathsan 99416 78072 [9941678072]"
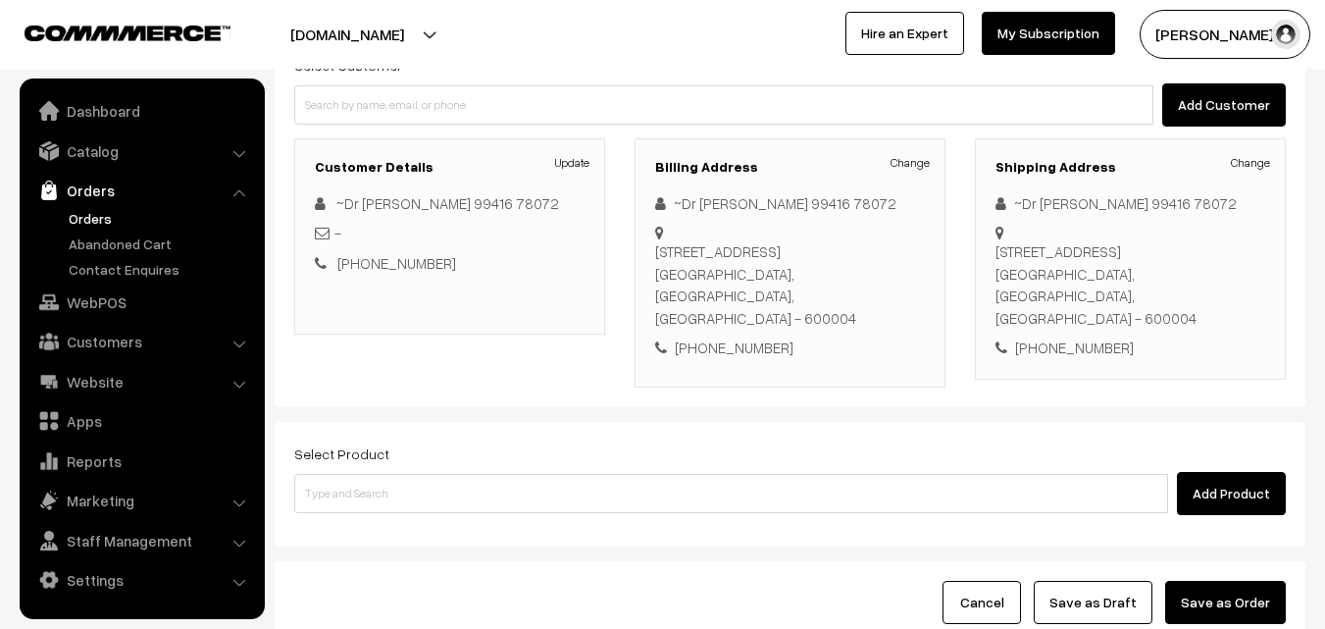
scroll to position [335, 0]
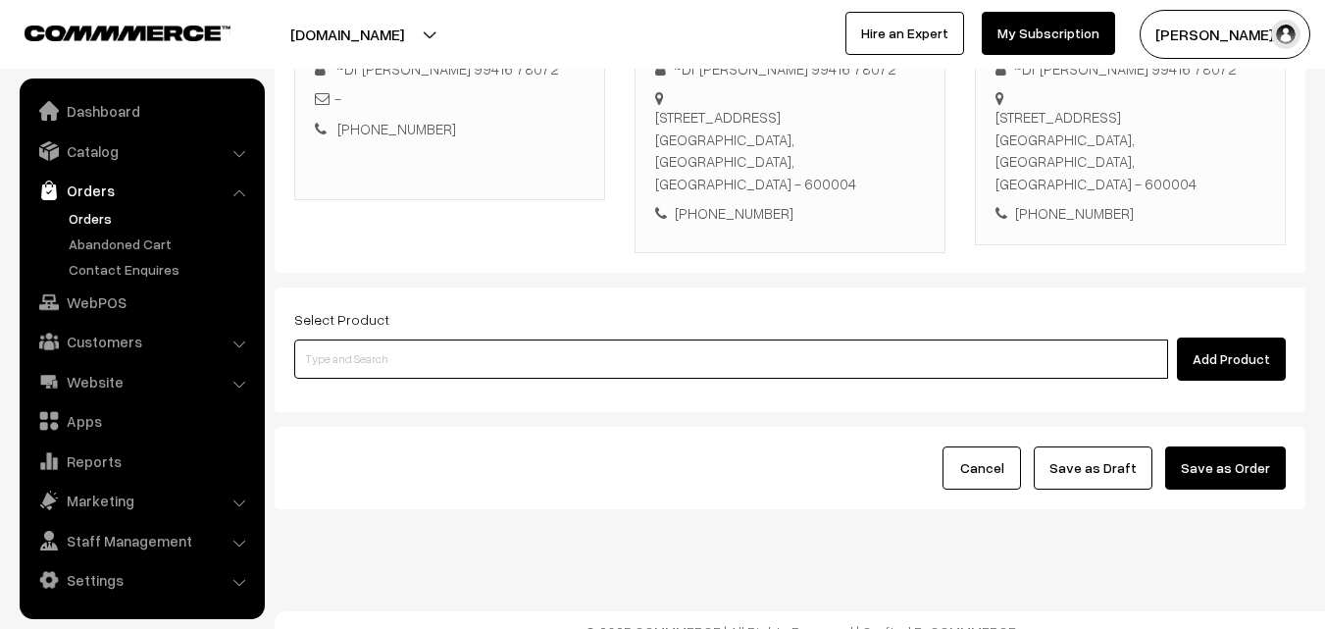
click at [508, 345] on input at bounding box center [731, 358] width 874 height 39
drag, startPoint x: 623, startPoint y: 330, endPoint x: 328, endPoint y: 439, distance: 314.6
click at [614, 339] on input at bounding box center [731, 358] width 874 height 39
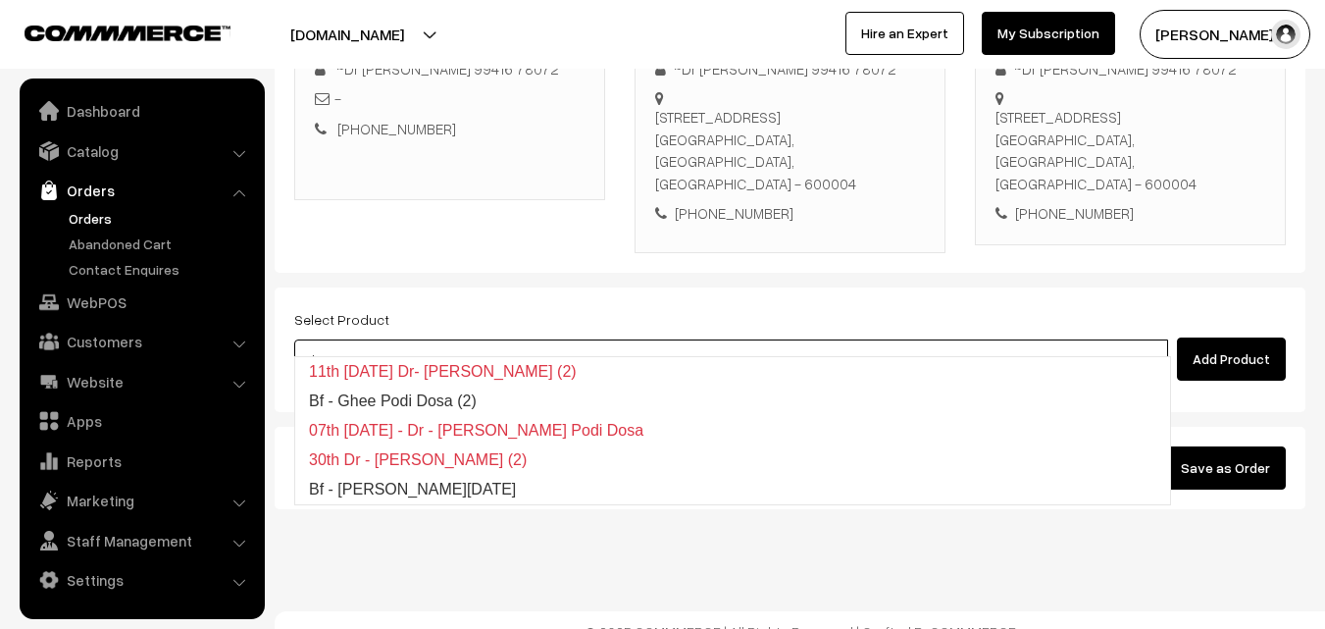
type input "Bf - Ghee Pongal"
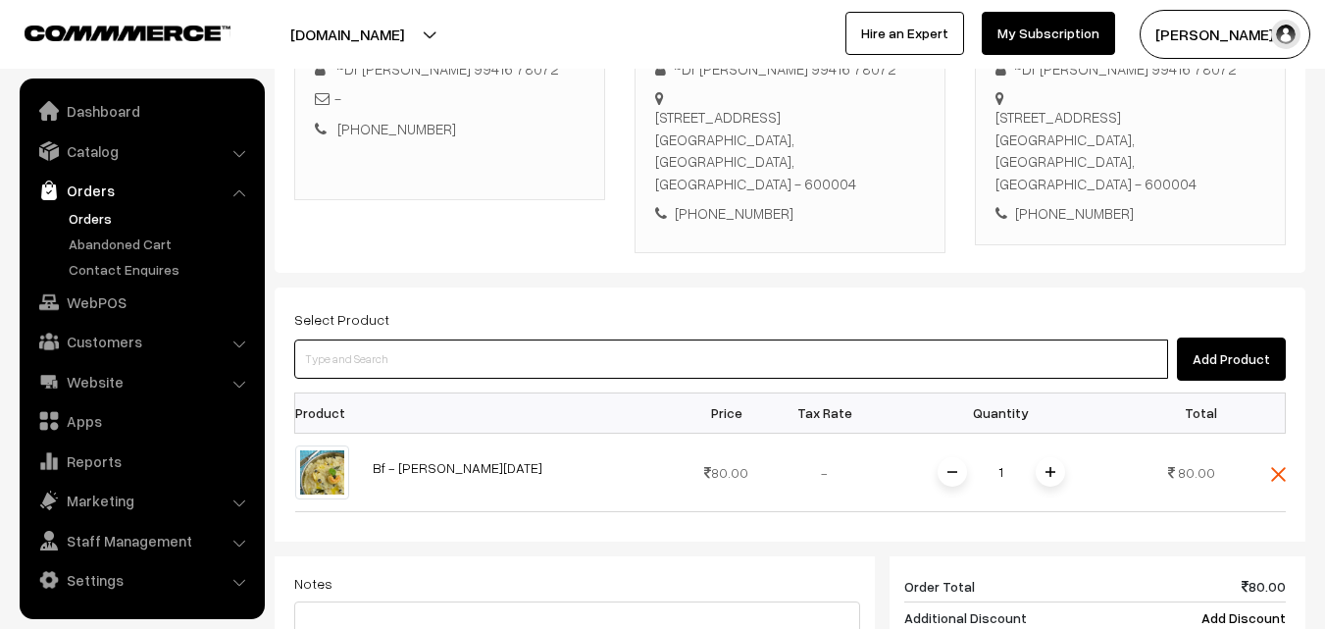
click at [458, 339] on input at bounding box center [731, 358] width 874 height 39
drag, startPoint x: 491, startPoint y: 335, endPoint x: 440, endPoint y: 347, distance: 52.3
click at [484, 339] on input at bounding box center [731, 358] width 874 height 39
type input "vada"
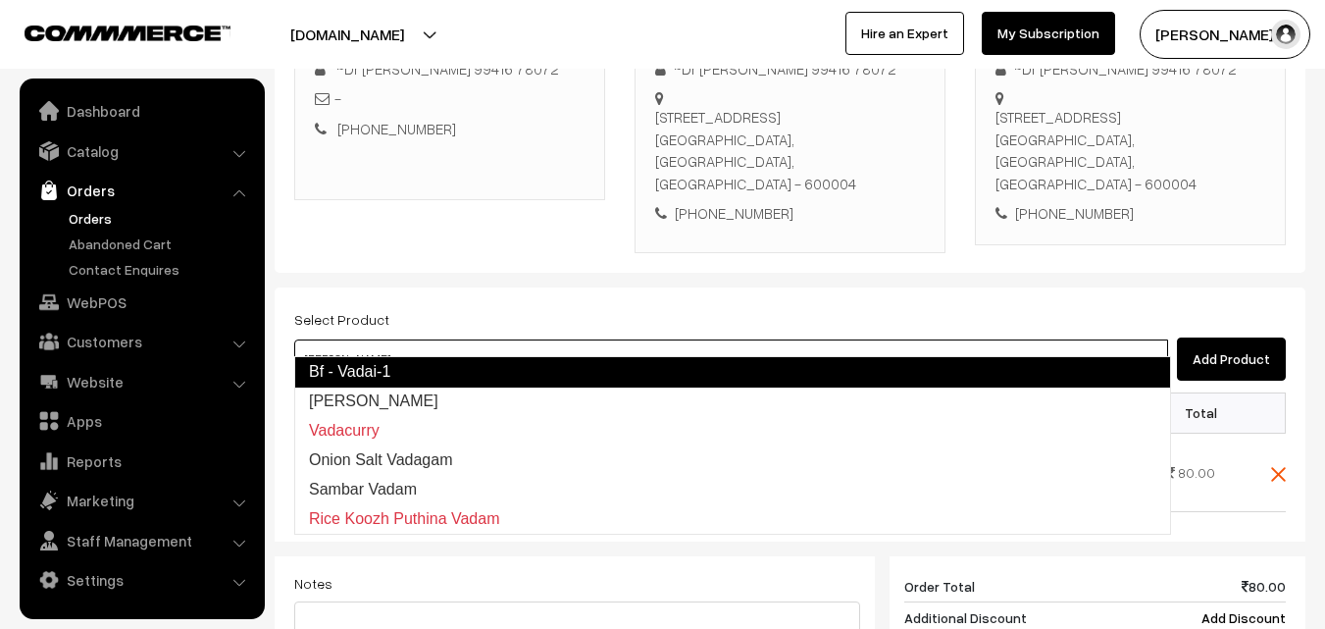
drag, startPoint x: 342, startPoint y: 379, endPoint x: 390, endPoint y: 399, distance: 51.9
click at [344, 378] on link "Bf - Vadai-1" at bounding box center [732, 371] width 877 height 31
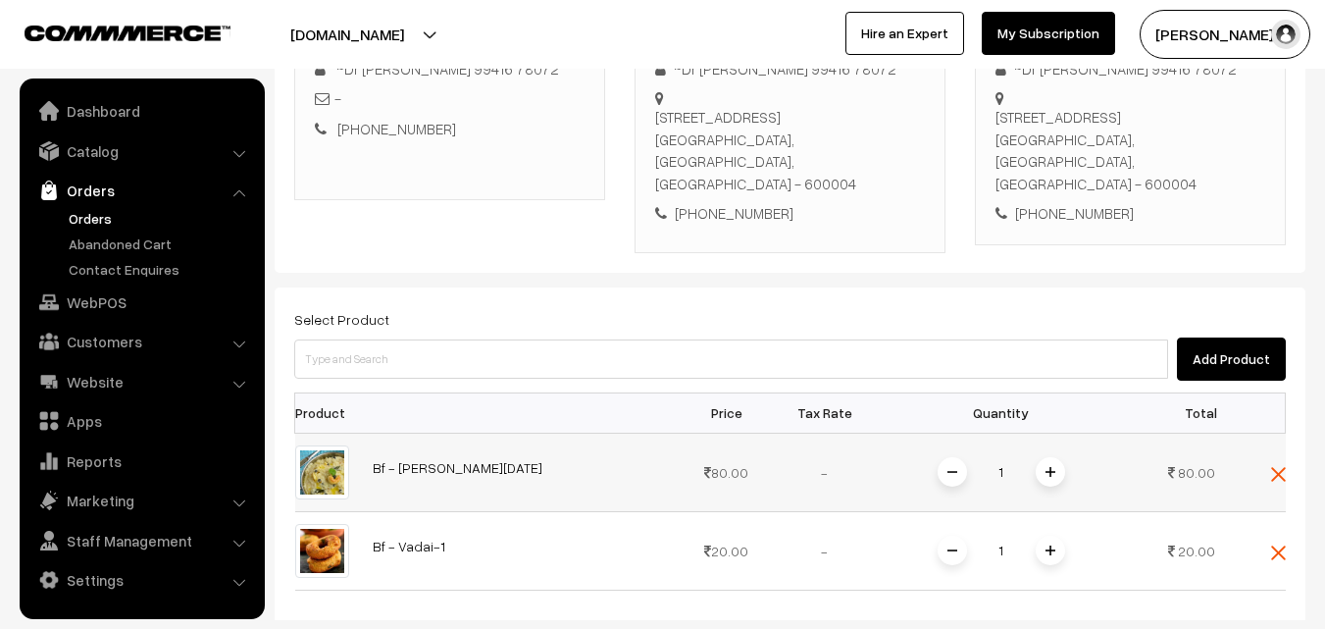
click at [1062, 457] on span at bounding box center [1049, 471] width 29 height 29
click at [1038, 535] on span at bounding box center [1049, 549] width 29 height 29
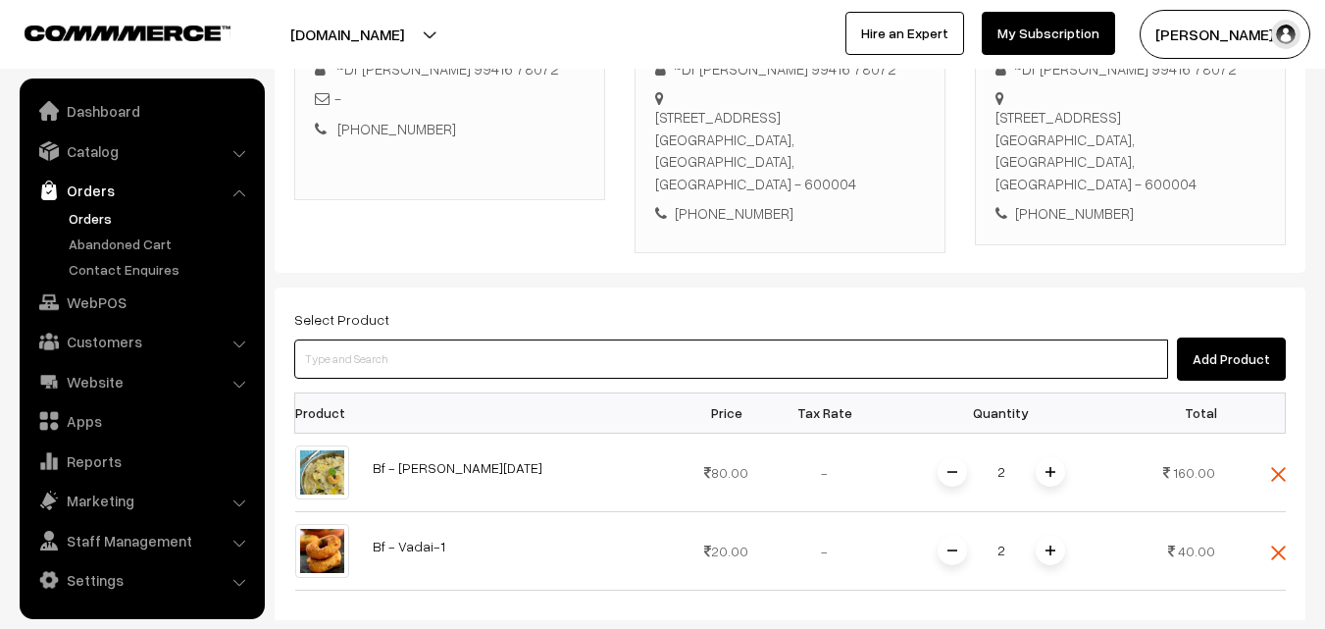
click at [557, 339] on input at bounding box center [731, 358] width 874 height 39
paste input "27th With Rice"
type input "27th With Rice"
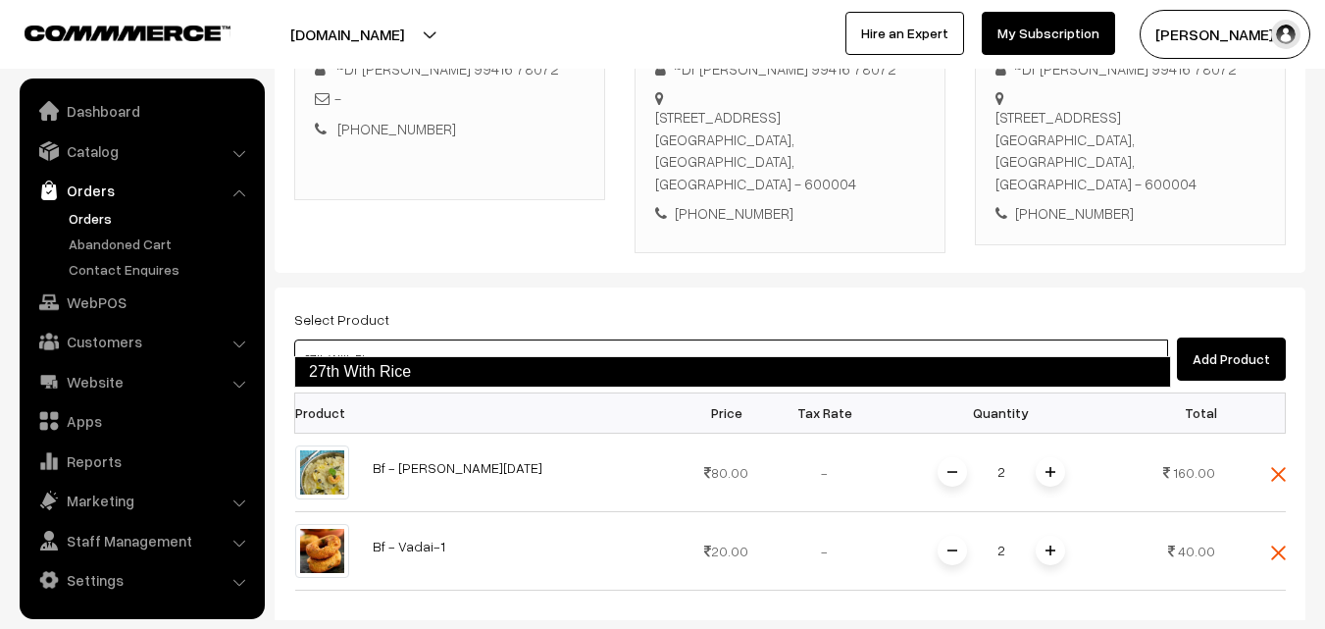
click at [368, 363] on link "27th With Rice" at bounding box center [732, 371] width 877 height 31
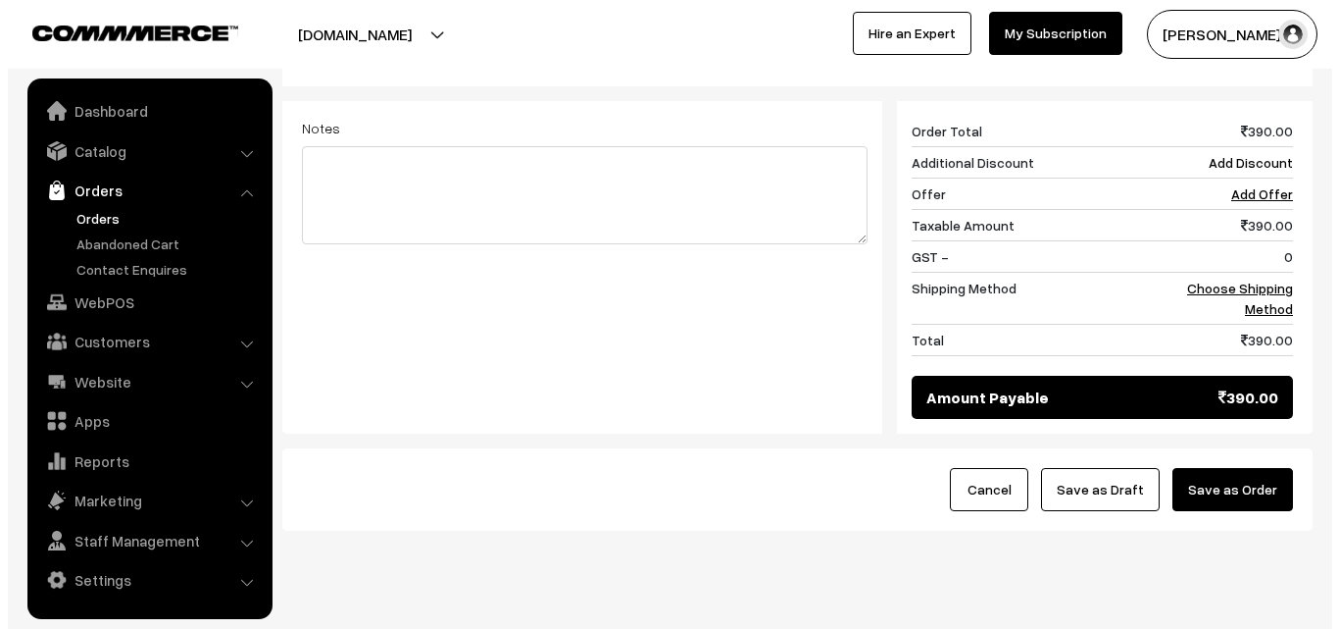
scroll to position [969, 0]
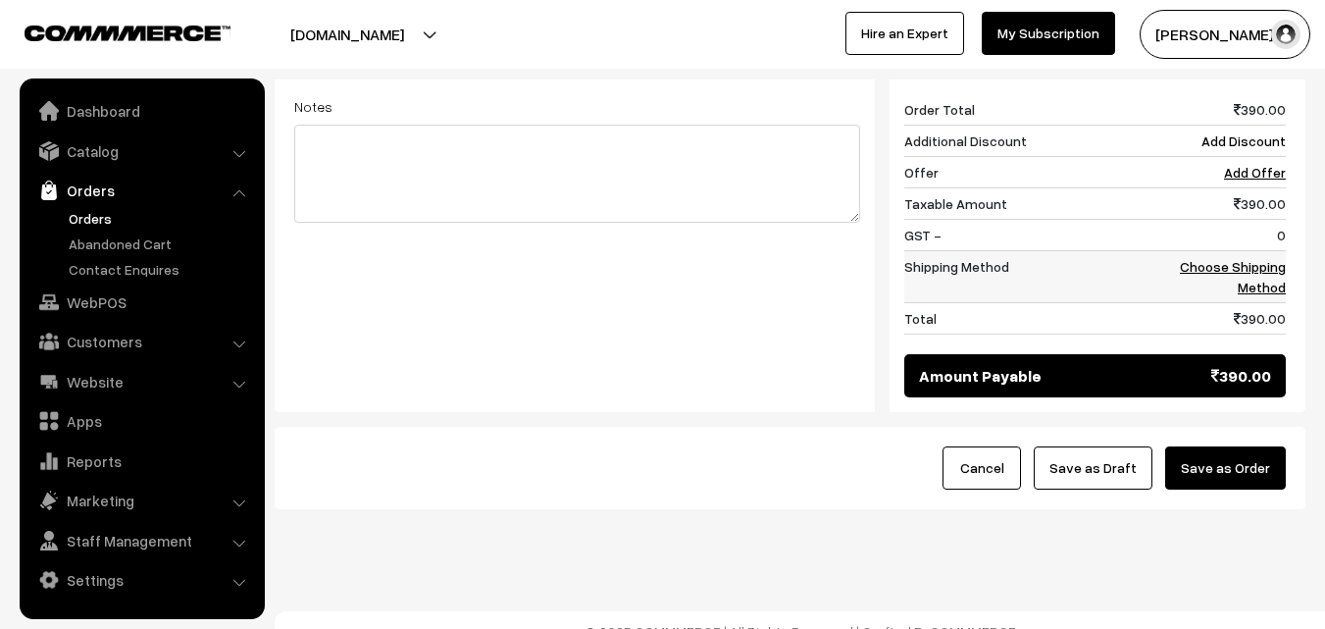
click at [1285, 258] on link "Choose Shipping Method" at bounding box center [1233, 276] width 106 height 37
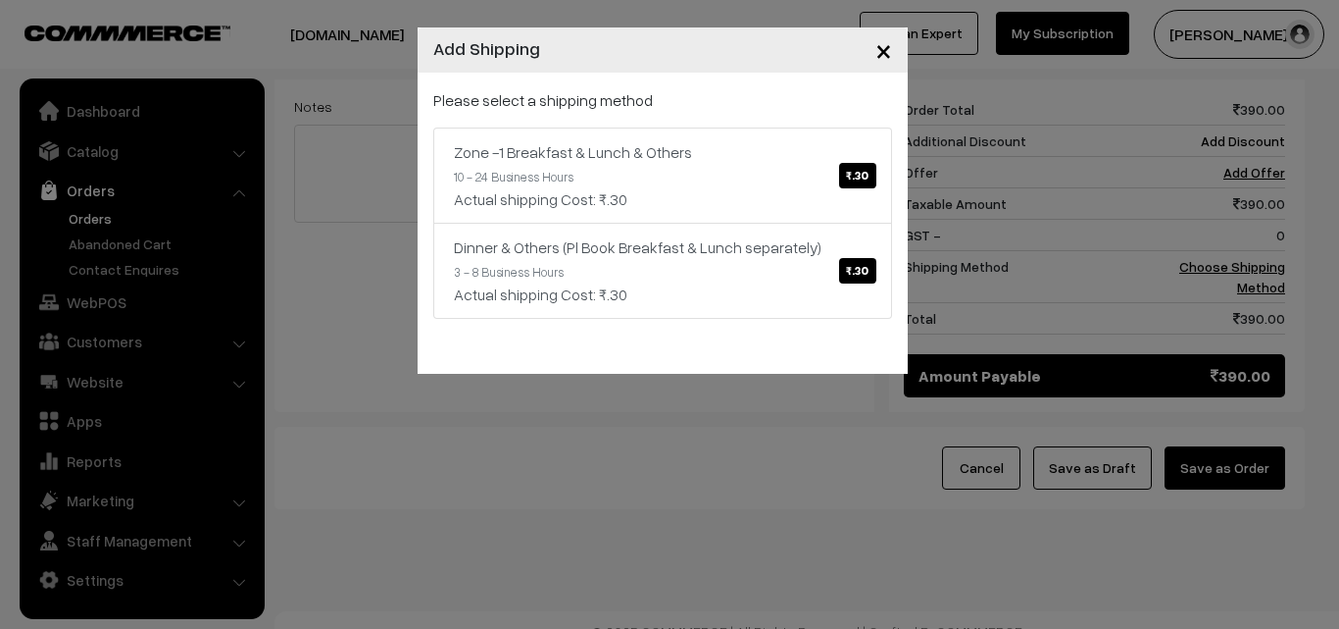
click at [738, 78] on div "Please select a shipping method Zone -1 Breakfast & Lunch & Others ₹.30 10 - 24…" at bounding box center [663, 223] width 490 height 301
click at [728, 175] on link "Zone -1 Breakfast & Lunch & Others ₹.30 10 - 24 Business Hours Actual shipping …" at bounding box center [662, 175] width 459 height 96
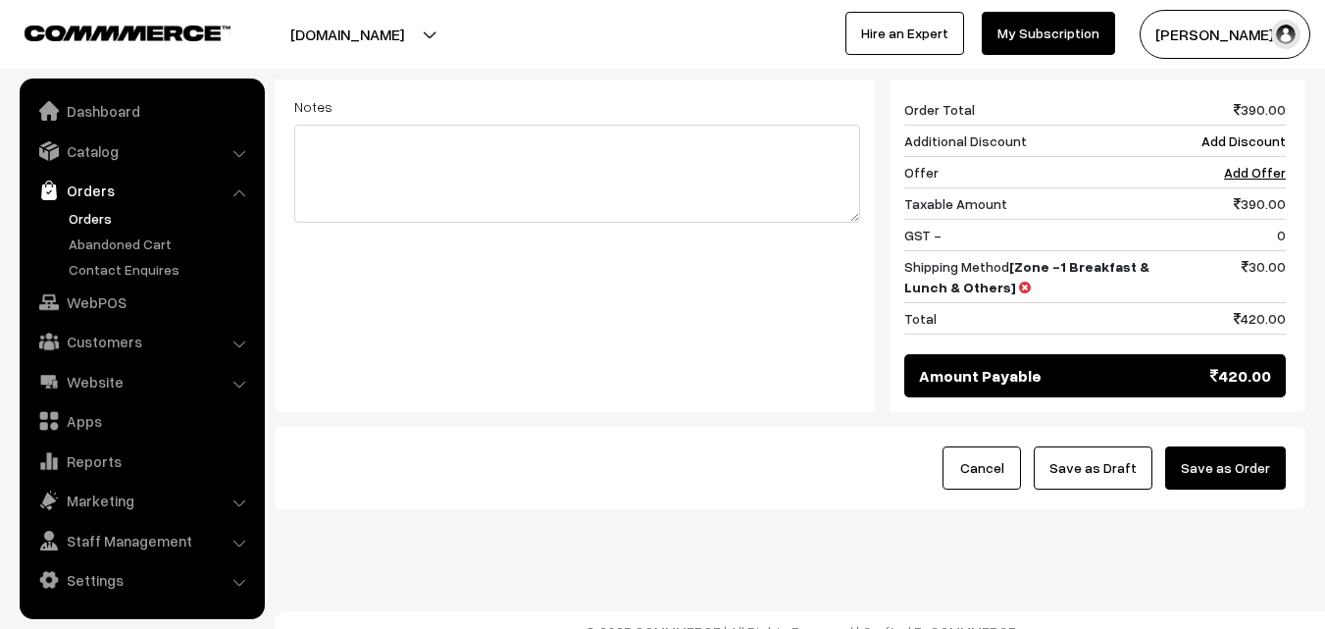
click at [1232, 446] on button "Save as Order" at bounding box center [1225, 467] width 121 height 43
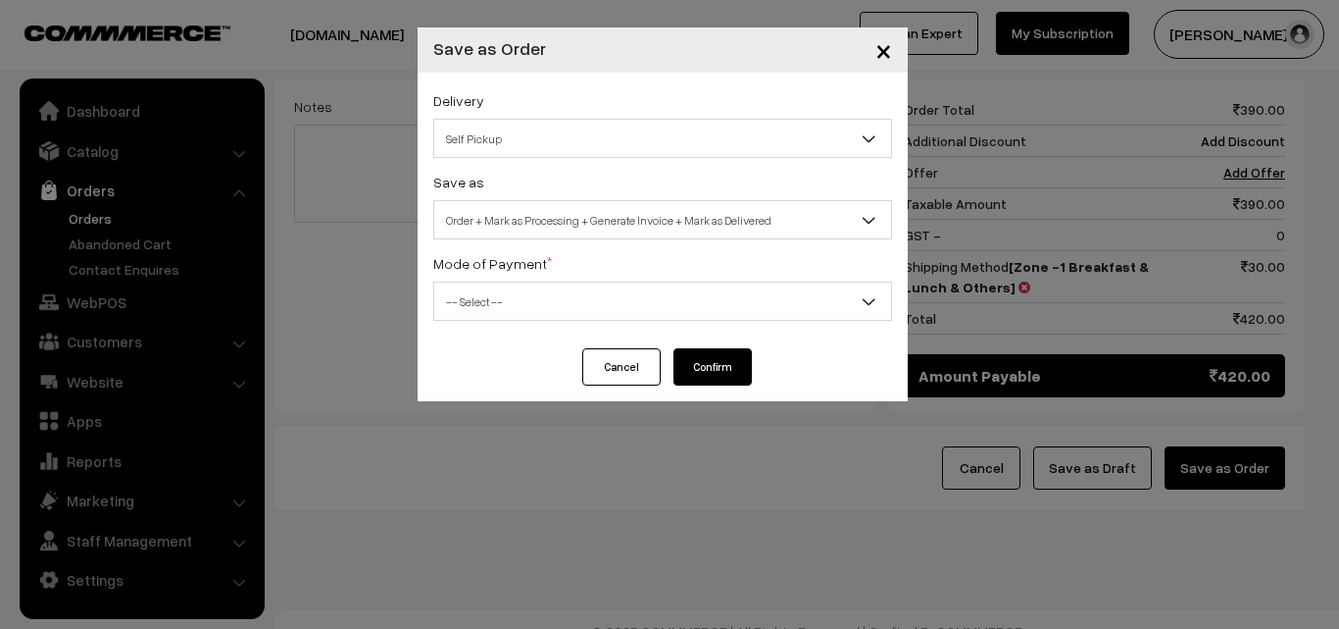
click at [550, 239] on div "Delivery Self Pickup Zone -1 Breakfast & Lunch & Others (₹30) (10 - 24 Business…" at bounding box center [663, 211] width 490 height 276
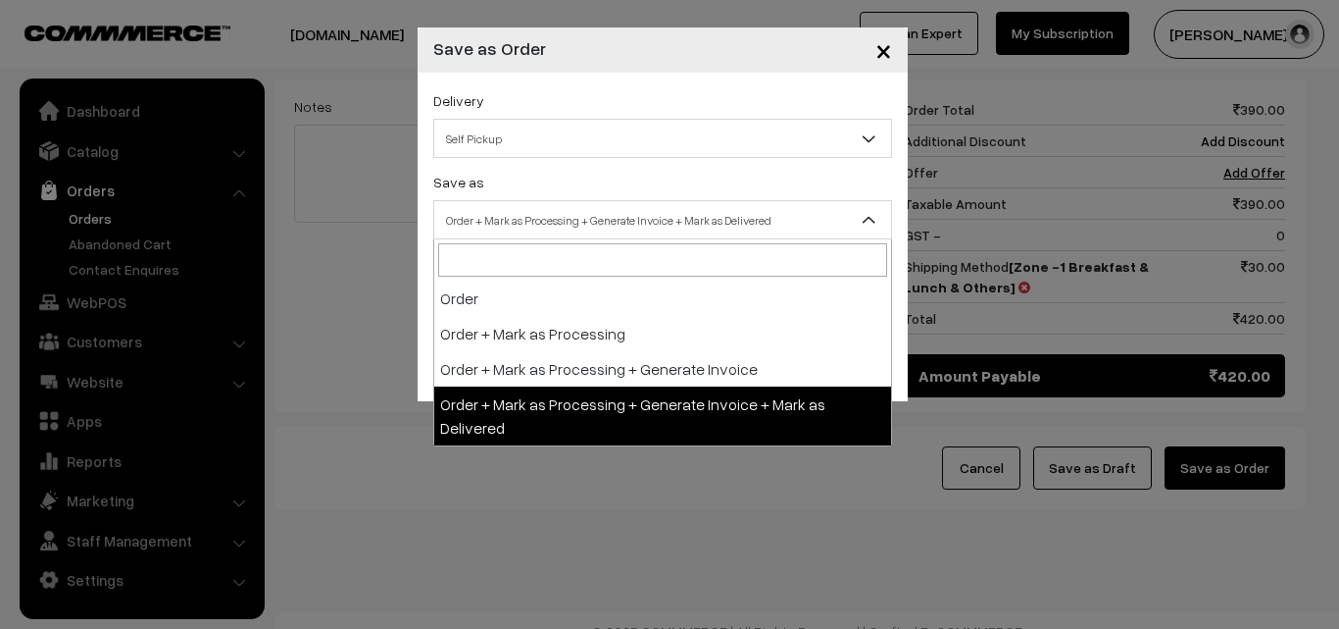
click at [561, 208] on span "Order + Mark as Processing + Generate Invoice + Mark as Delivered" at bounding box center [662, 220] width 457 height 34
select select "3"
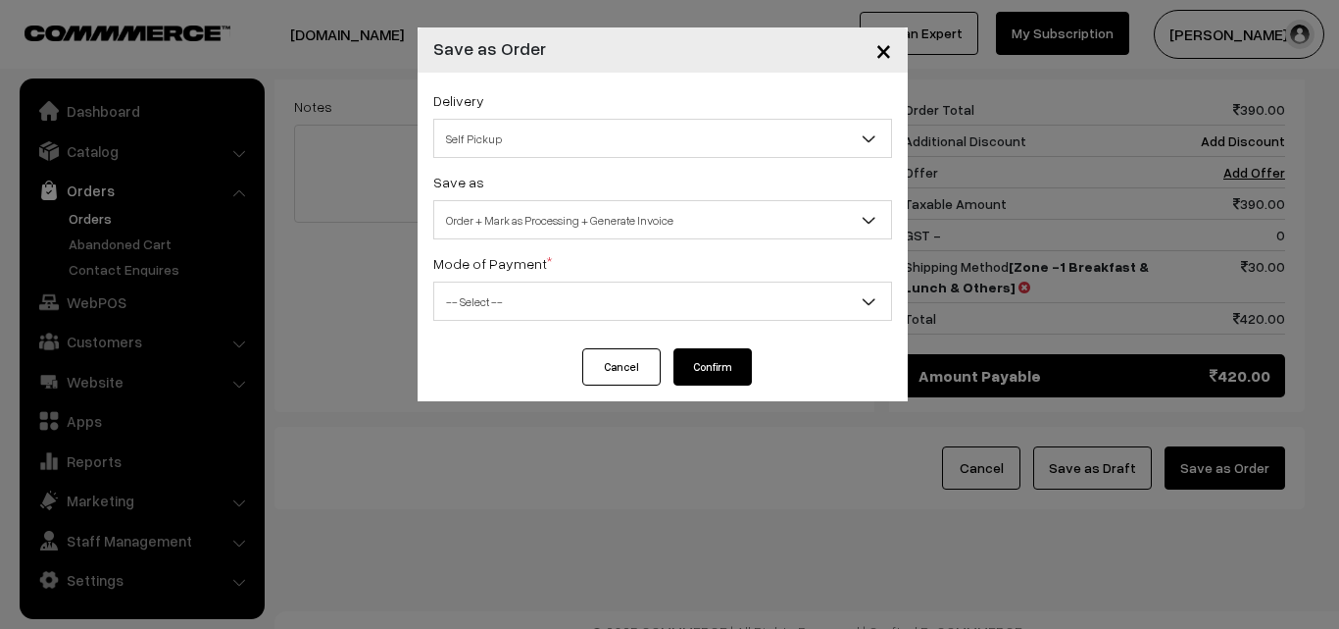
click at [479, 314] on span "-- Select --" at bounding box center [662, 301] width 457 height 34
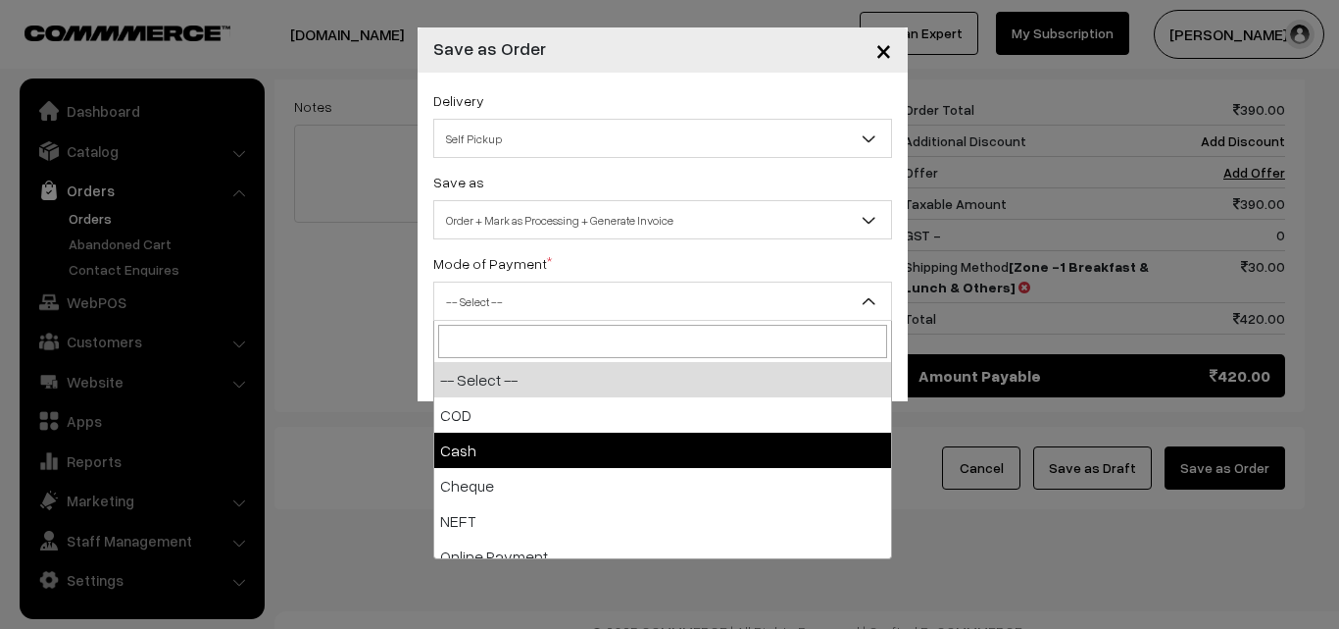
select select "2"
checkbox input "true"
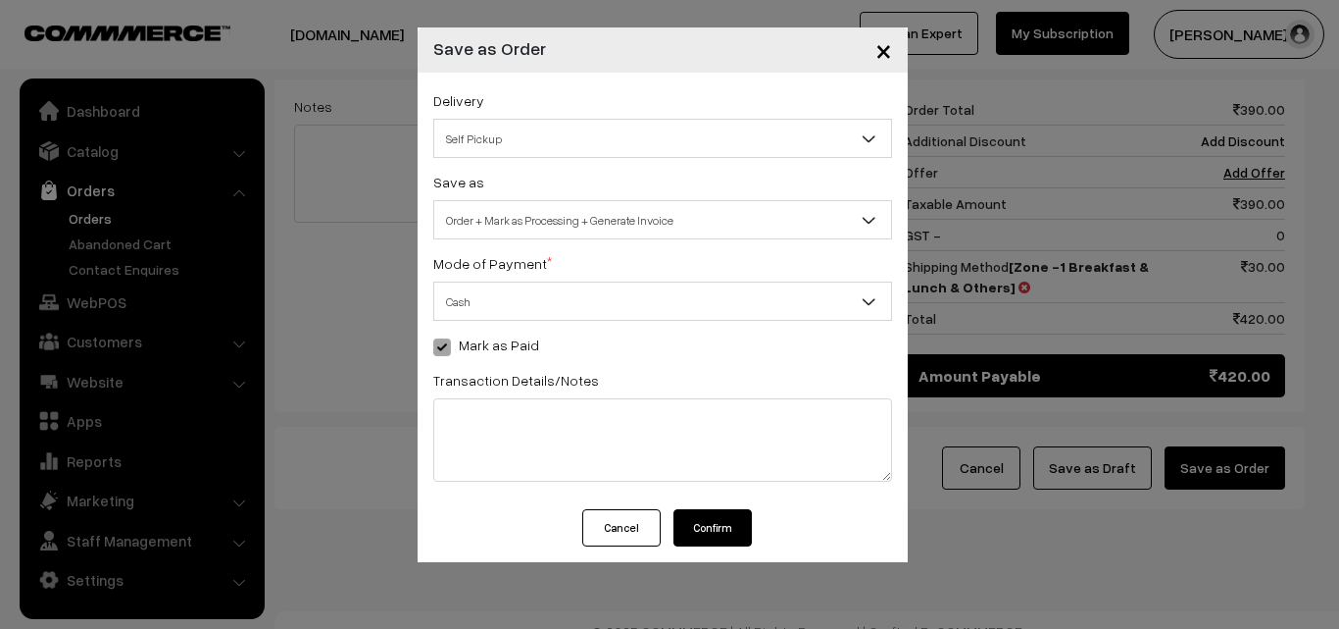
click at [698, 526] on button "Confirm" at bounding box center [713, 527] width 78 height 37
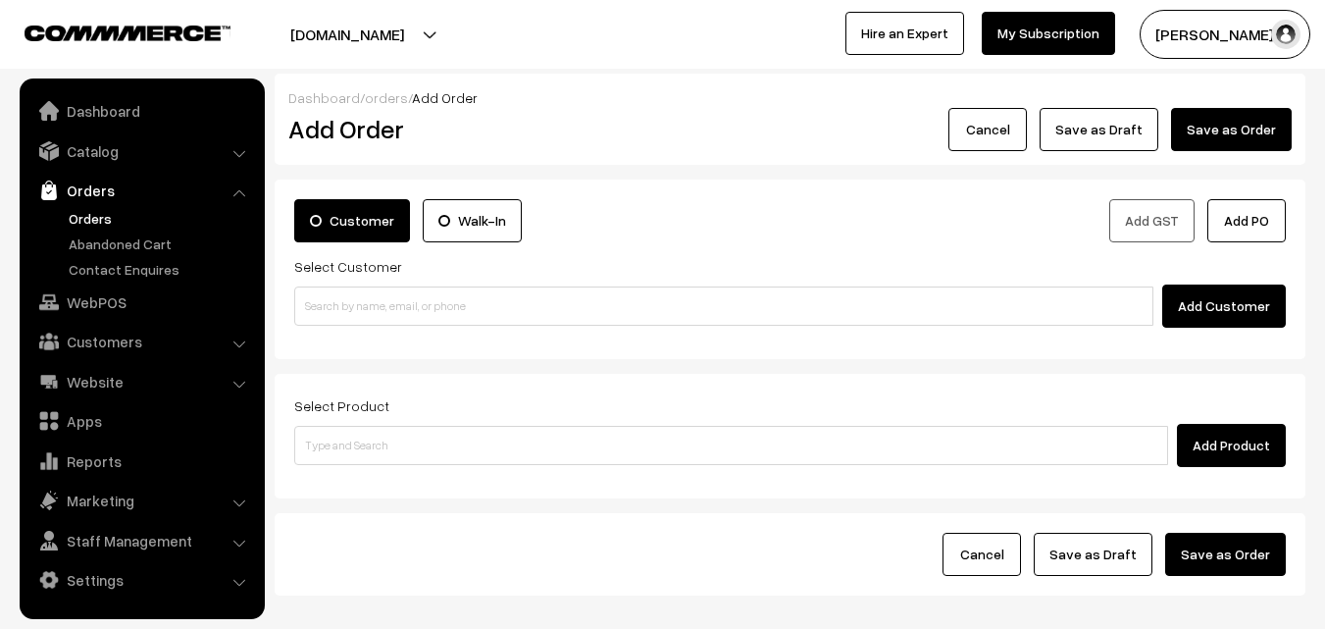
click at [103, 212] on link "Orders" at bounding box center [161, 218] width 194 height 21
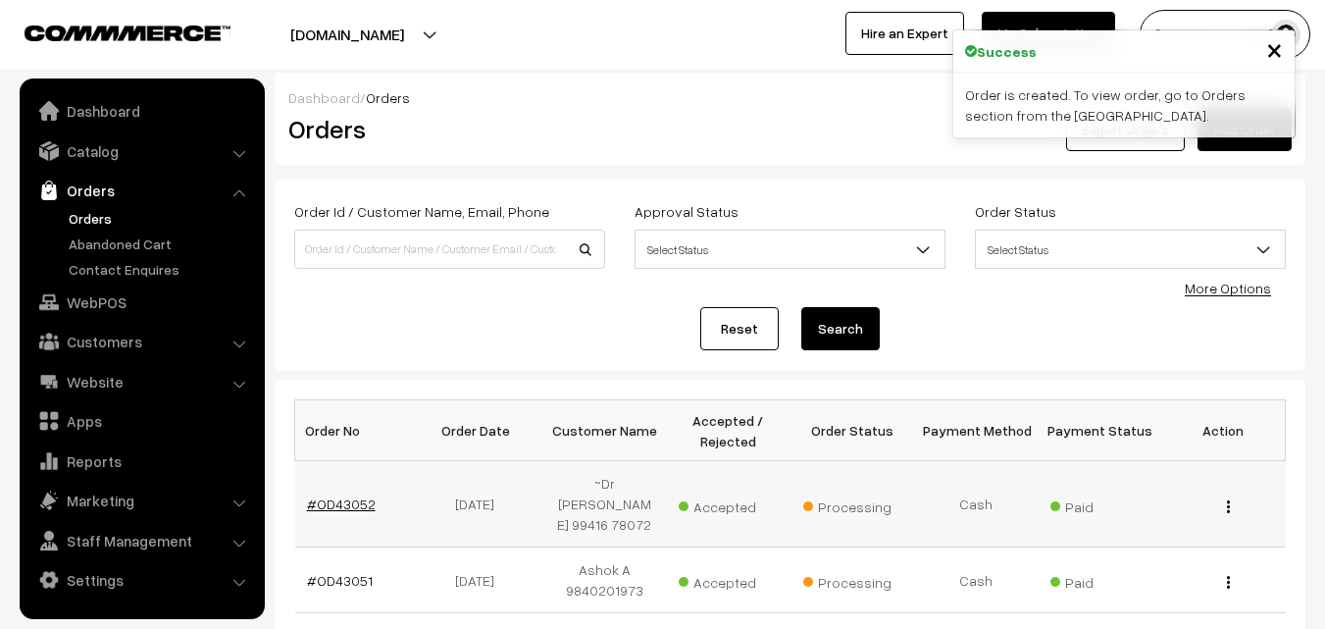
click at [359, 495] on link "#OD43052" at bounding box center [341, 503] width 69 height 17
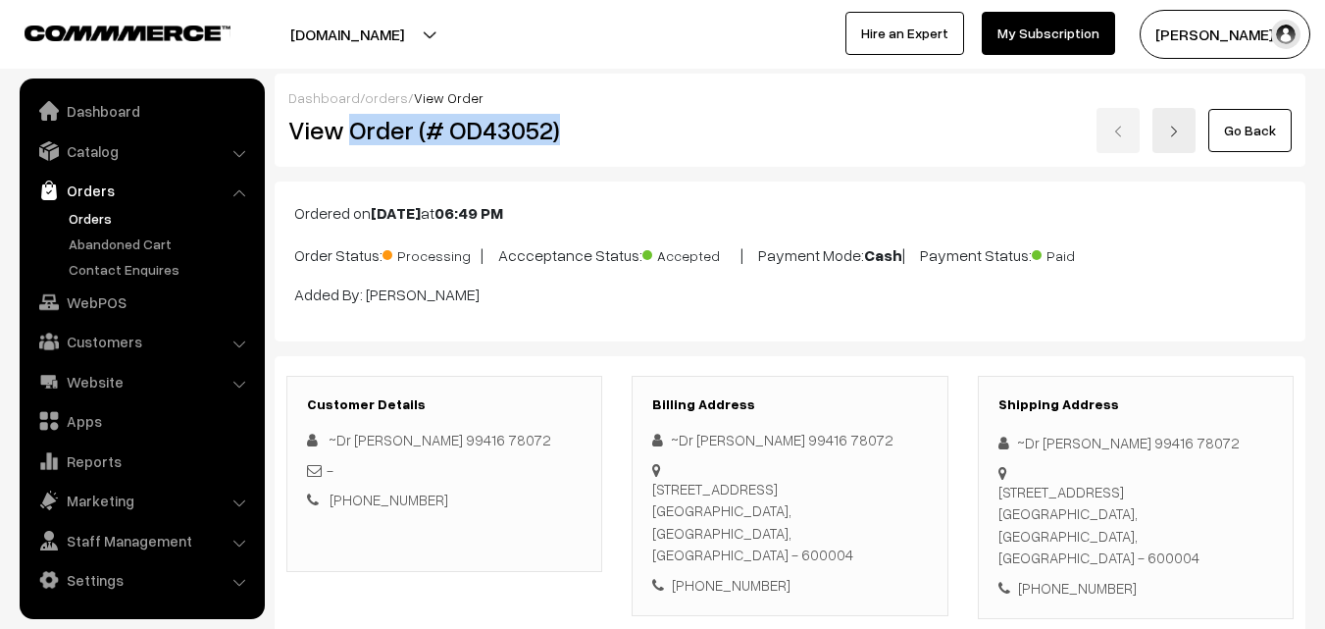
drag, startPoint x: 352, startPoint y: 138, endPoint x: 586, endPoint y: 138, distance: 234.4
click at [586, 138] on h2 "View Order (# OD43052)" at bounding box center [445, 130] width 315 height 30
copy h2 "Order (# OD43052)"
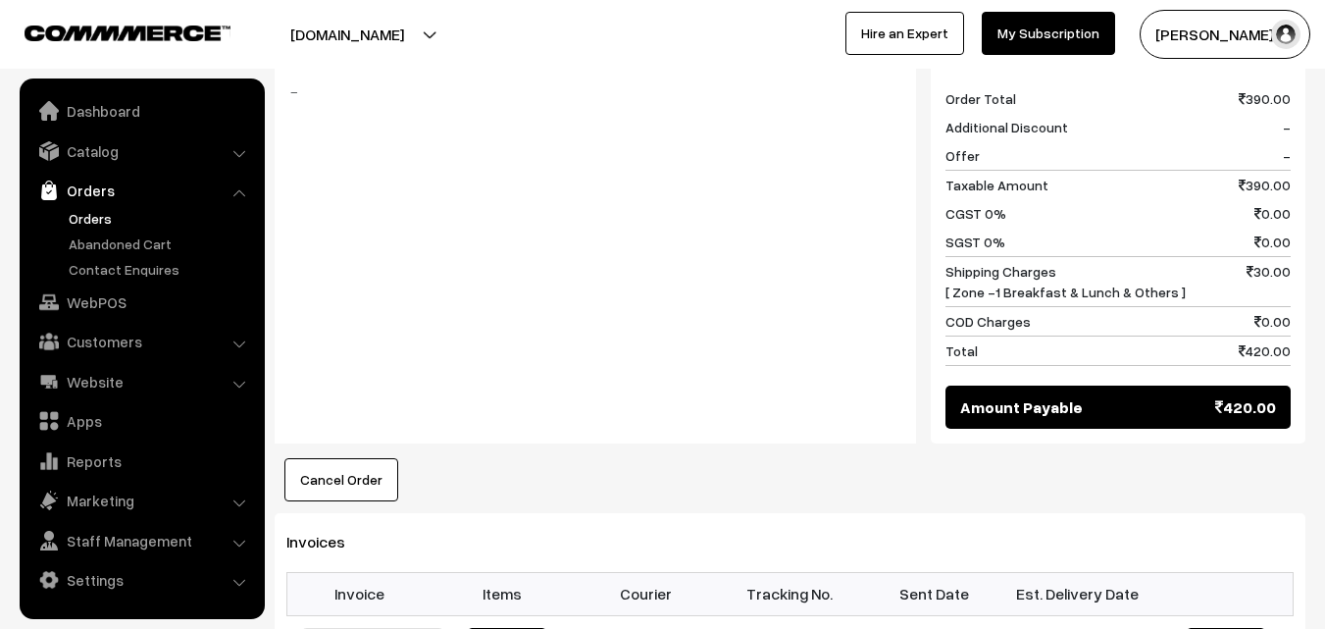
scroll to position [1471, 0]
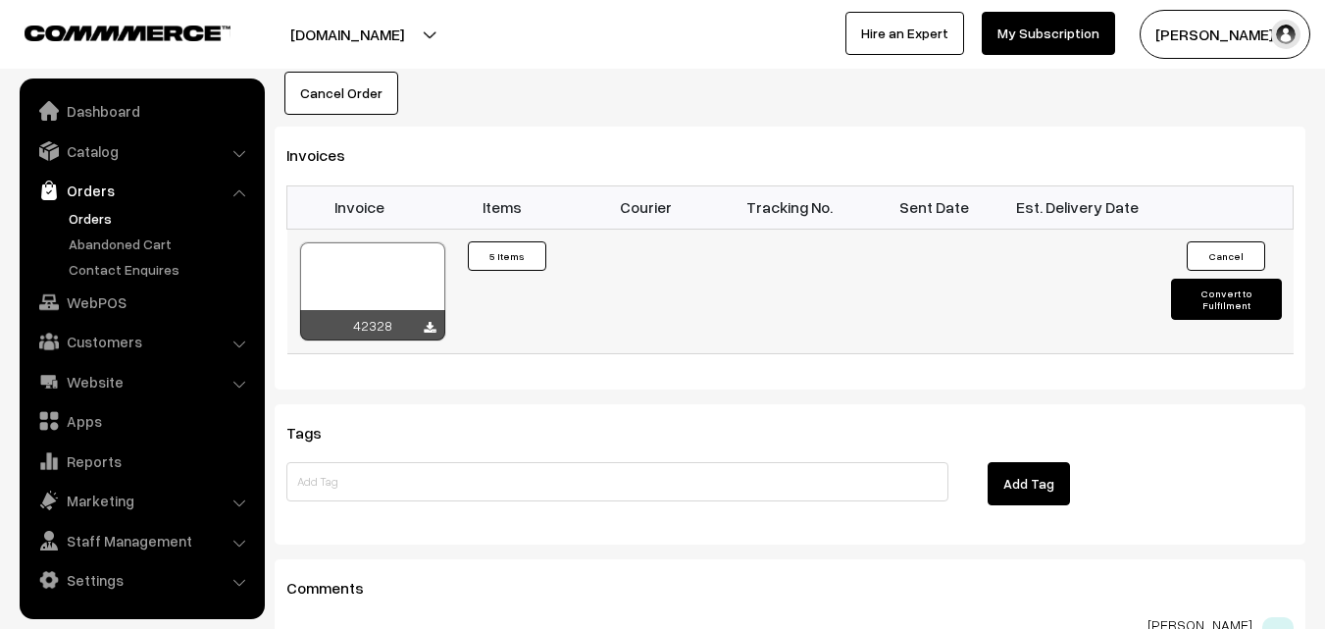
click at [392, 282] on div at bounding box center [372, 291] width 145 height 98
click at [98, 213] on link "Orders" at bounding box center [161, 218] width 194 height 21
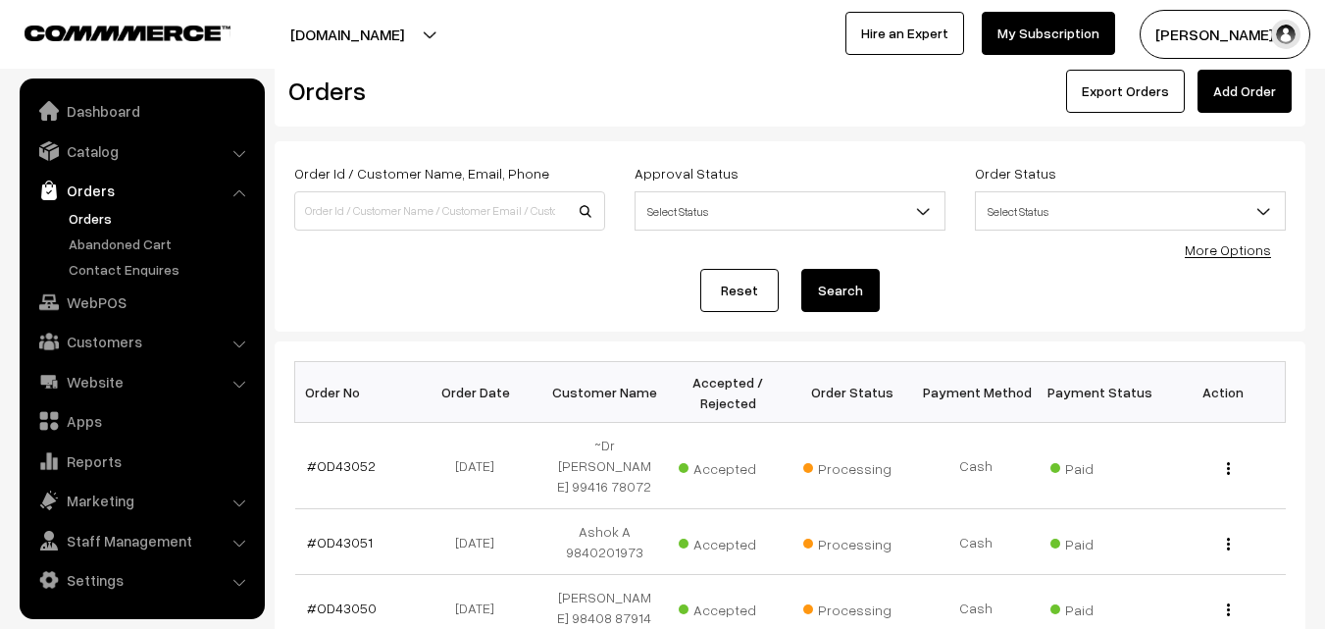
scroll to position [98, 0]
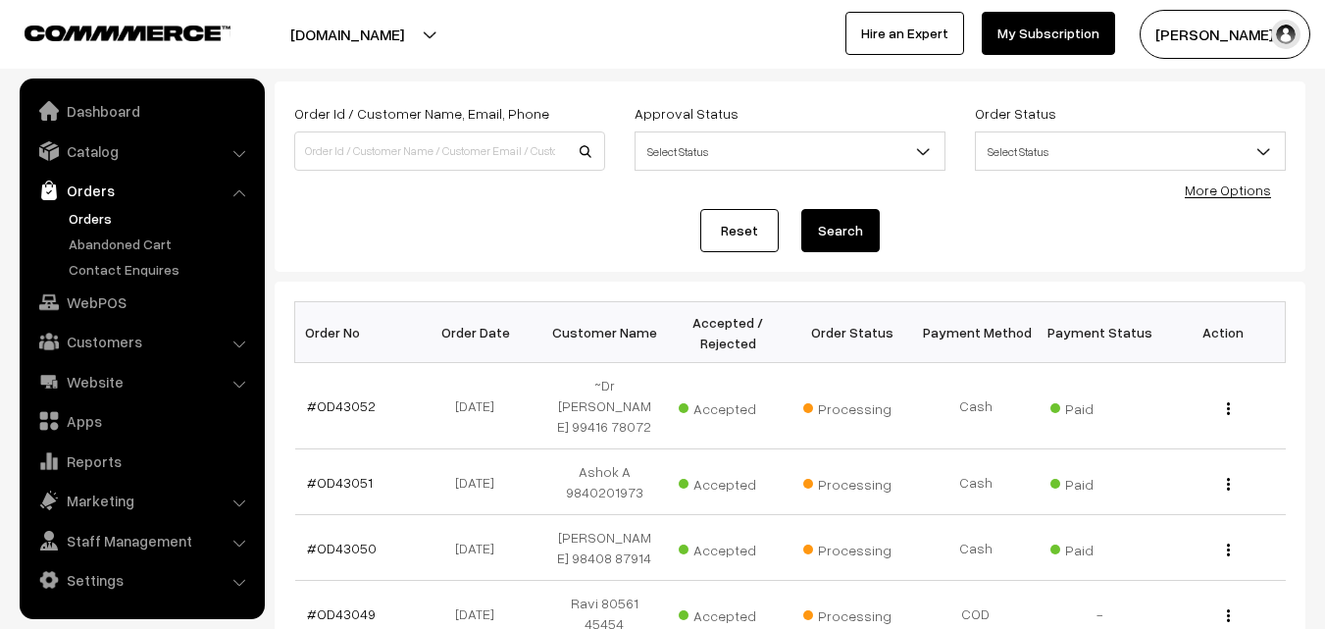
click at [94, 210] on link "Orders" at bounding box center [161, 218] width 194 height 21
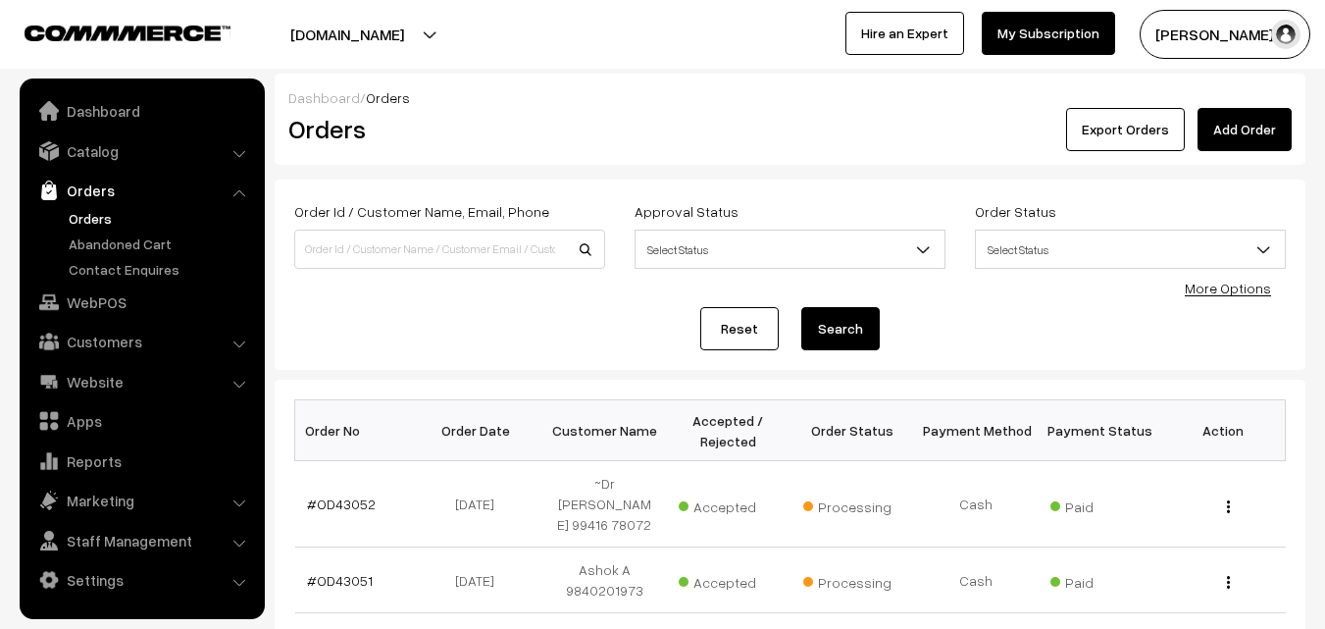
click at [804, 335] on button "Search" at bounding box center [840, 328] width 78 height 43
type button "Search"
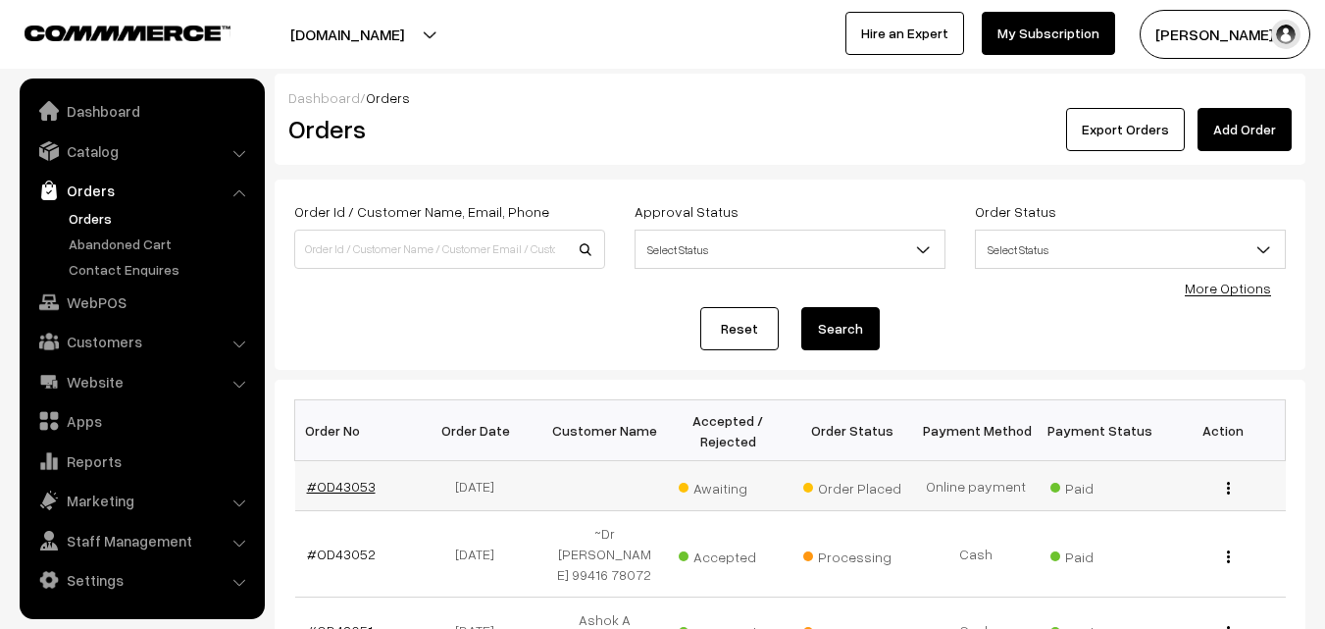
click at [336, 480] on link "#OD43053" at bounding box center [341, 486] width 69 height 17
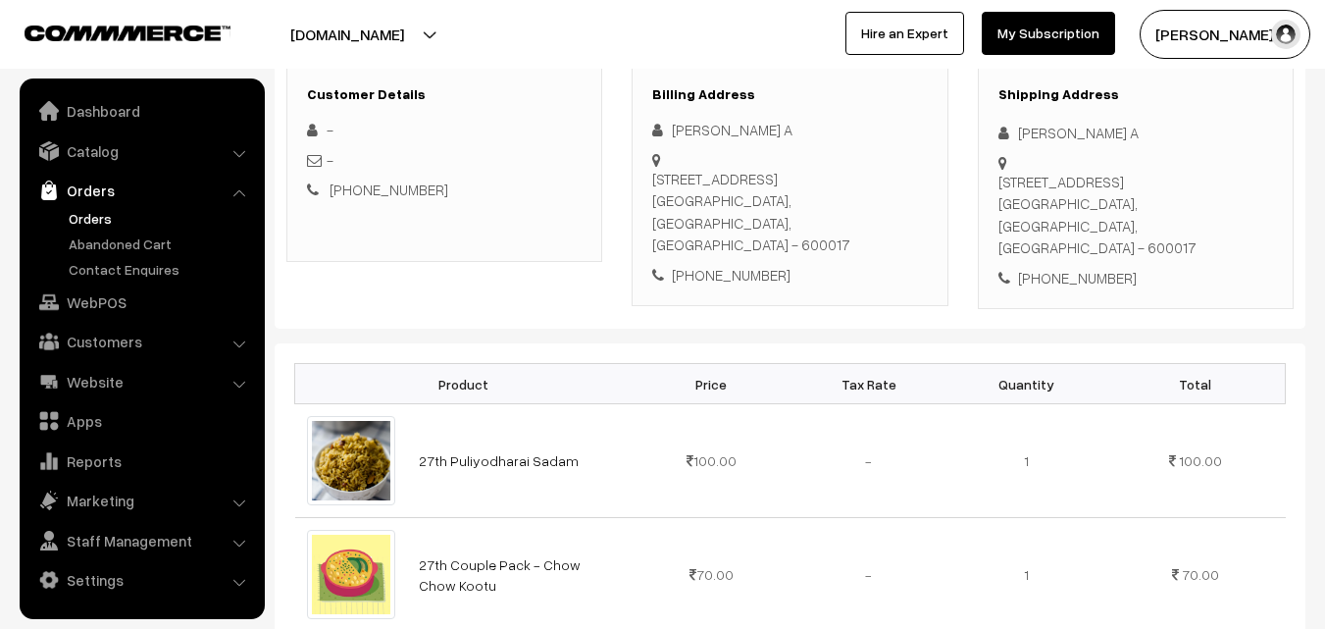
scroll to position [294, 0]
click at [719, 264] on div "[PHONE_NUMBER]" at bounding box center [789, 275] width 275 height 23
copy div "9884034314"
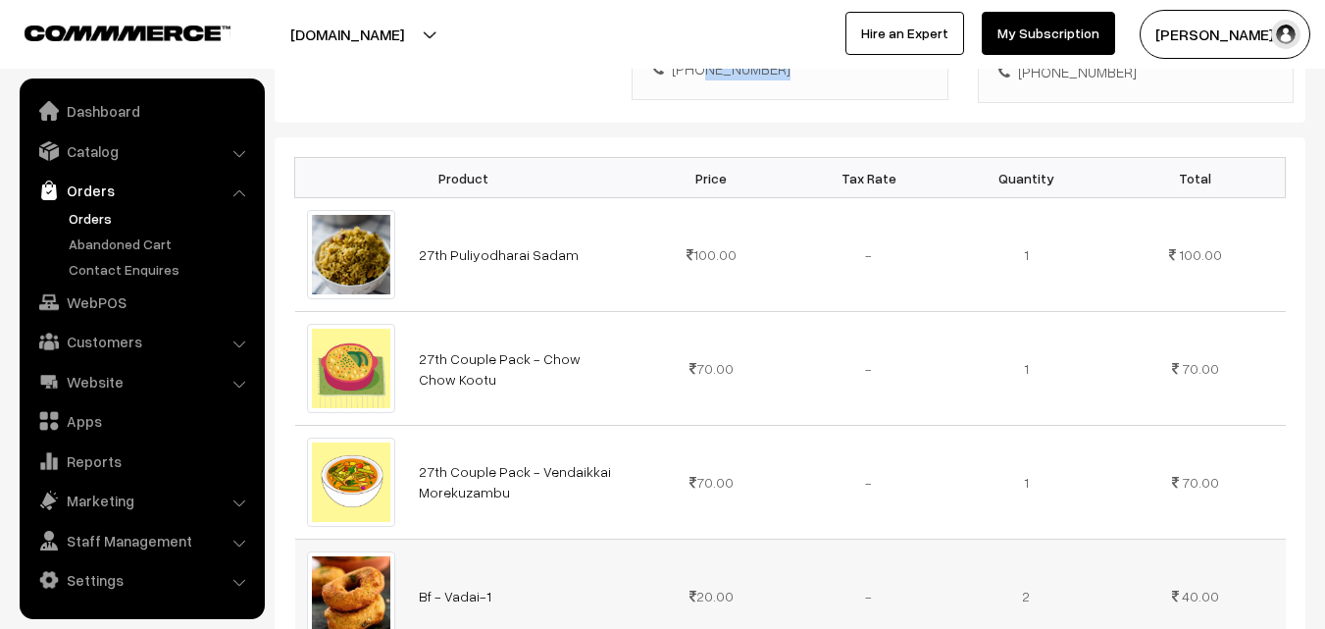
scroll to position [686, 0]
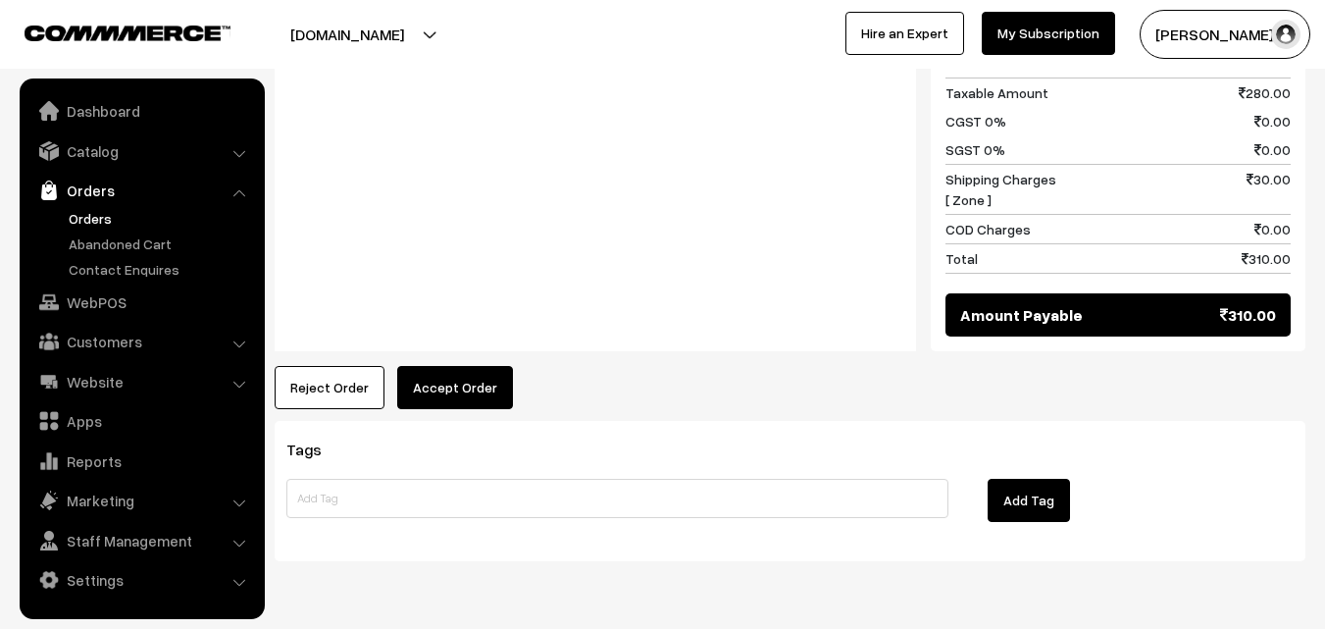
click at [434, 366] on button "Accept Order" at bounding box center [455, 387] width 116 height 43
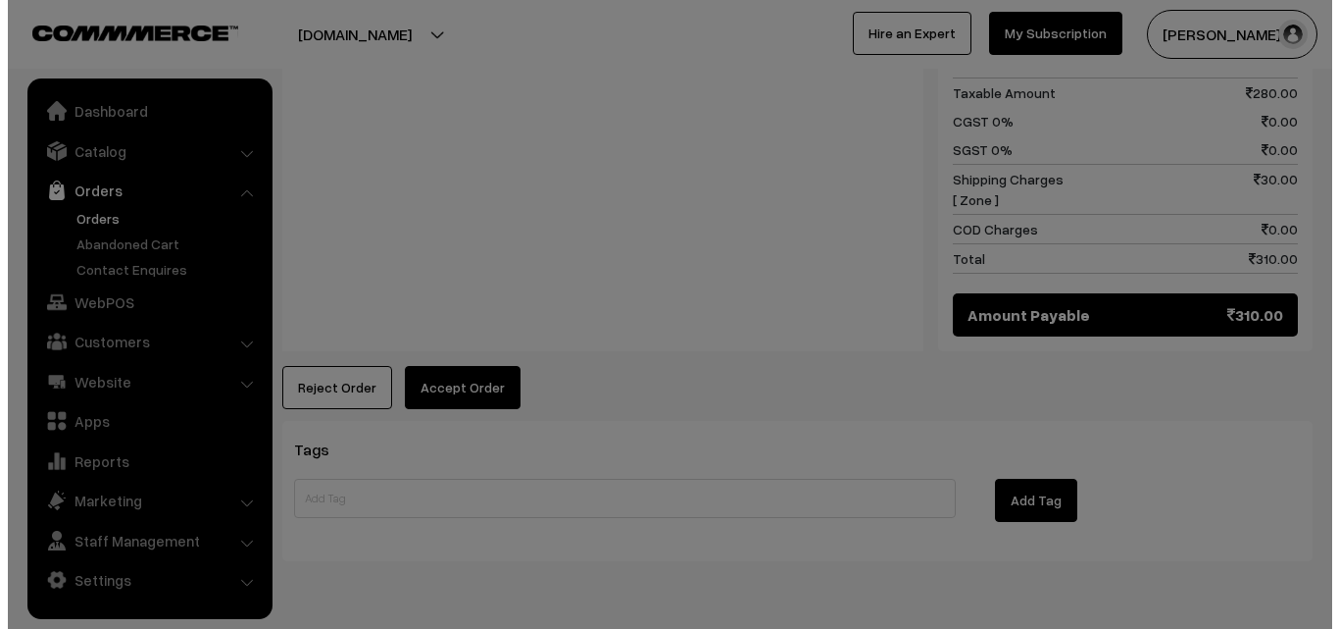
scroll to position [1282, 0]
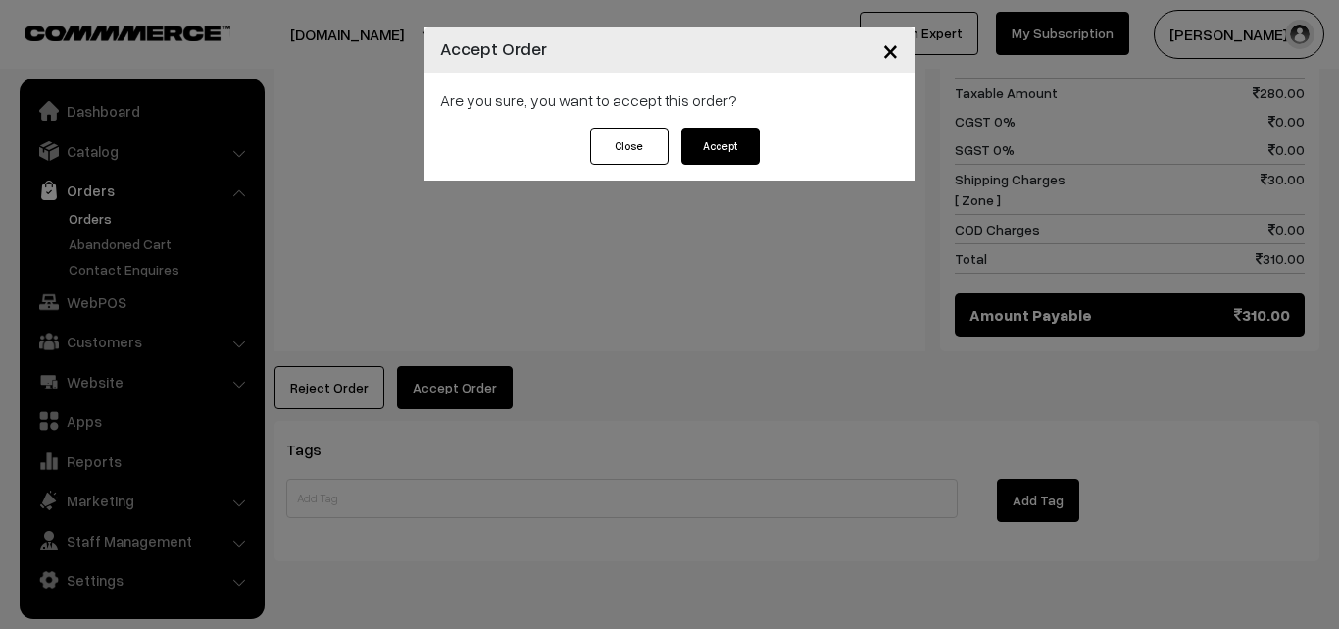
click at [696, 161] on button "Accept" at bounding box center [721, 145] width 78 height 37
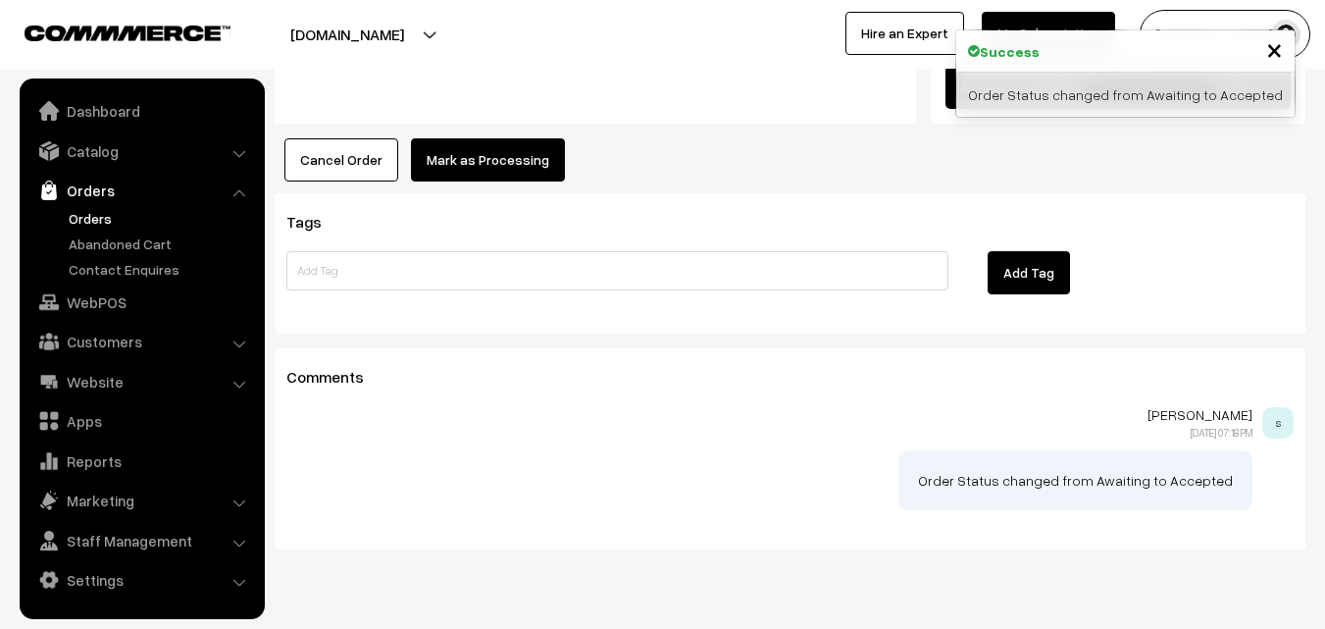
click at [485, 138] on button "Mark as Processing" at bounding box center [488, 159] width 154 height 43
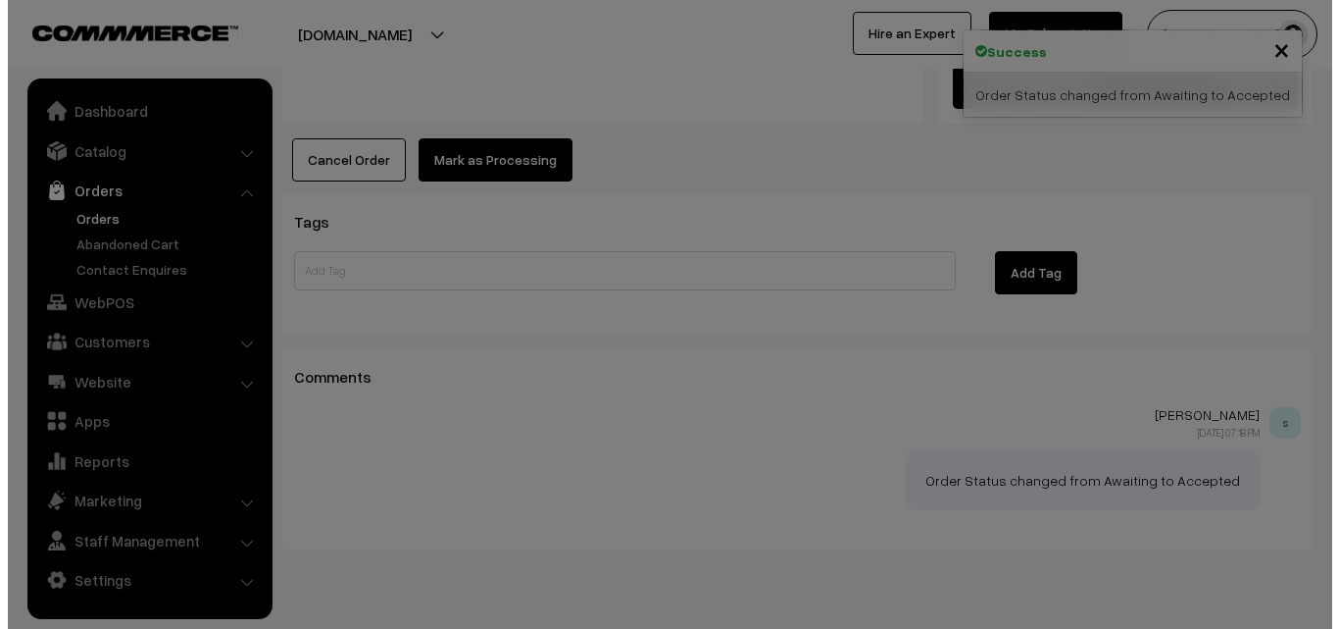
scroll to position [1509, 0]
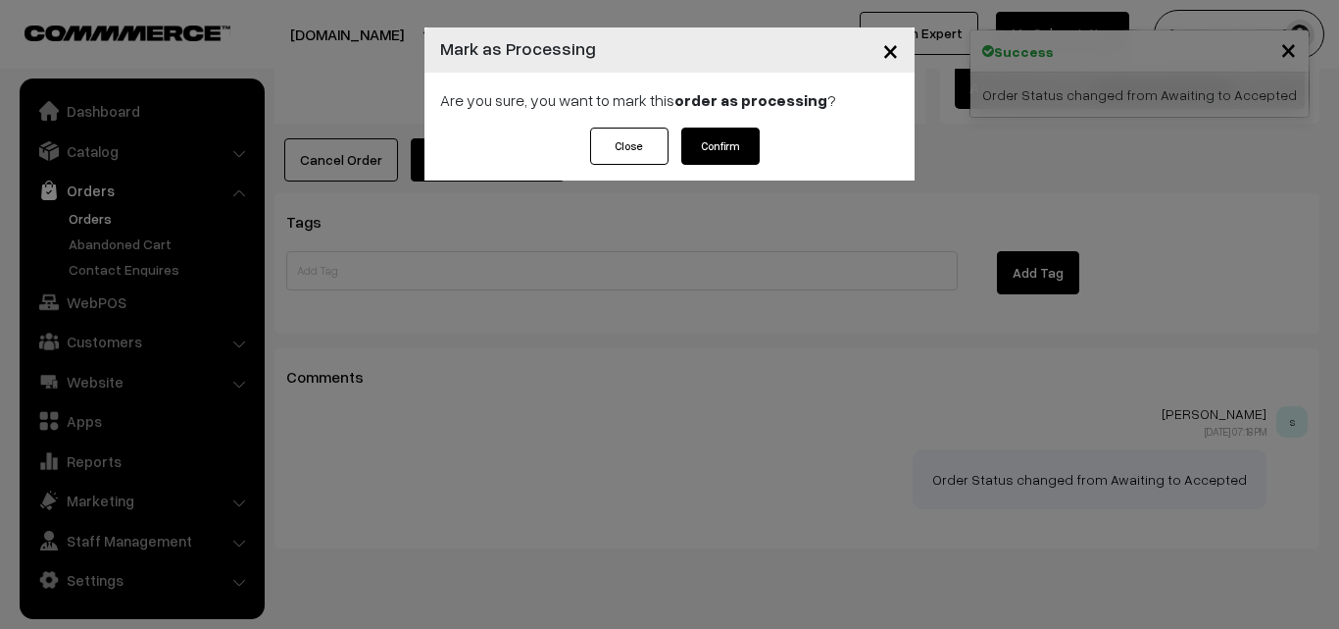
click at [732, 119] on div "Are you sure, you want to mark this order as processing ?" at bounding box center [670, 100] width 490 height 55
click at [720, 142] on button "Confirm" at bounding box center [721, 145] width 78 height 37
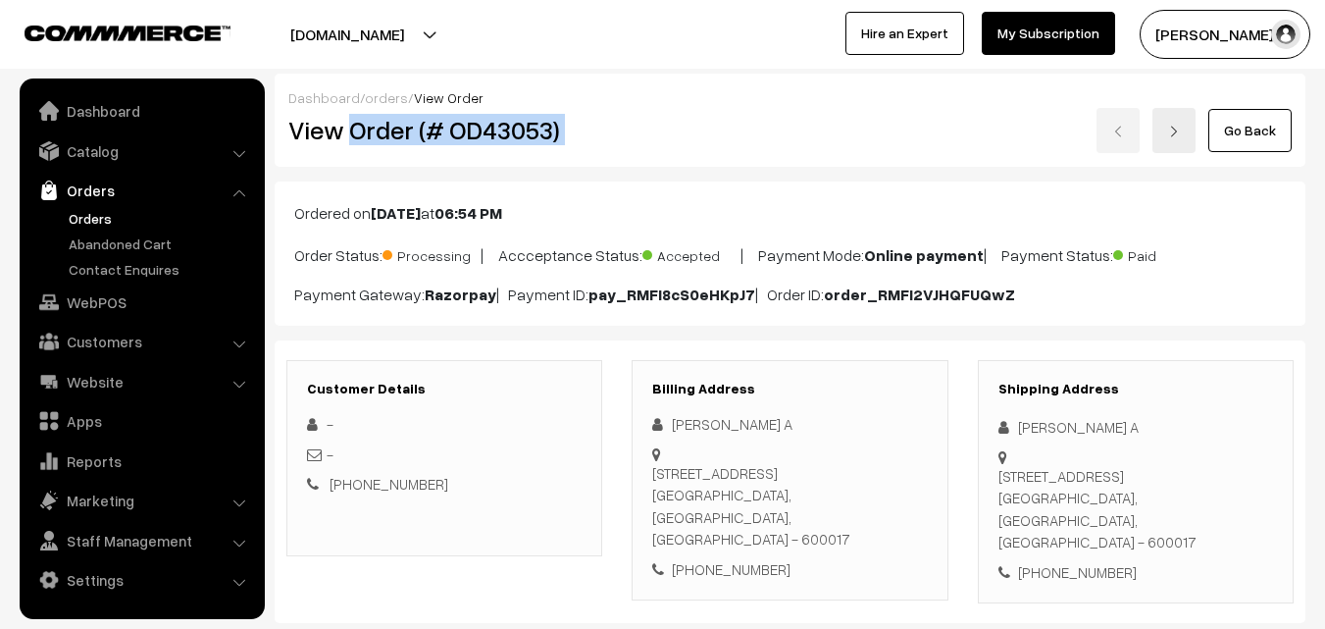
drag, startPoint x: 650, startPoint y: 135, endPoint x: 812, endPoint y: 114, distance: 163.2
click at [820, 121] on div "View Order (# OD43053) Go Back" at bounding box center [790, 130] width 1033 height 45
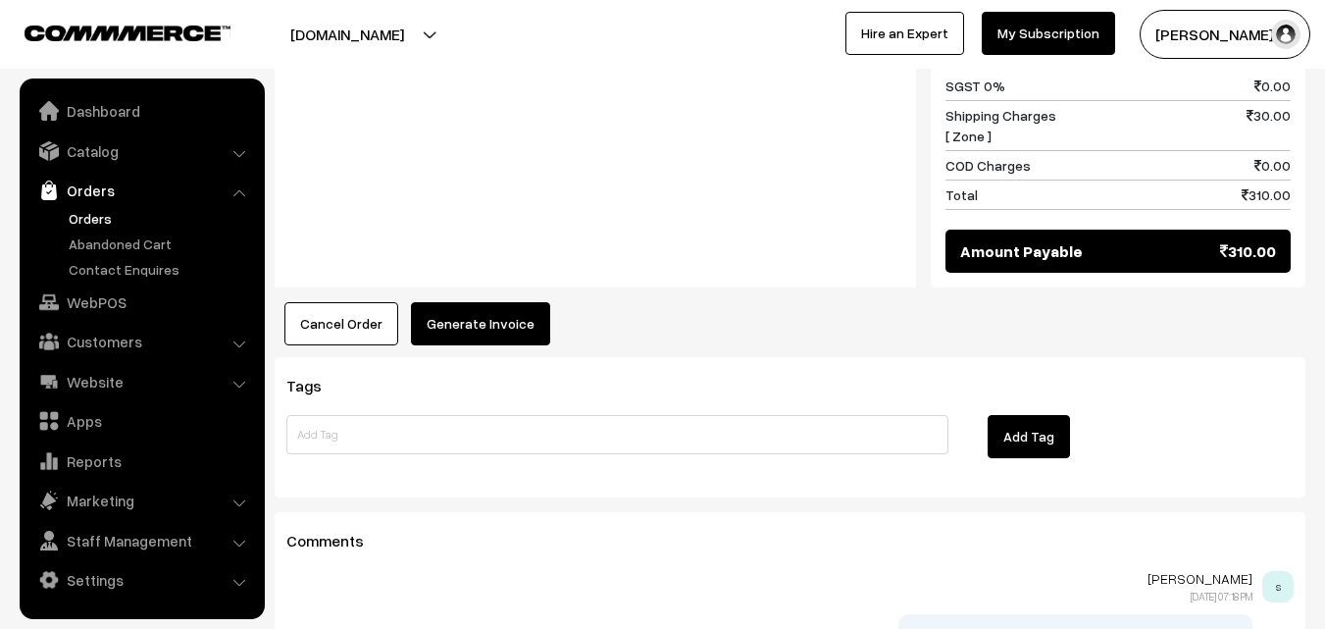
scroll to position [1373, 0]
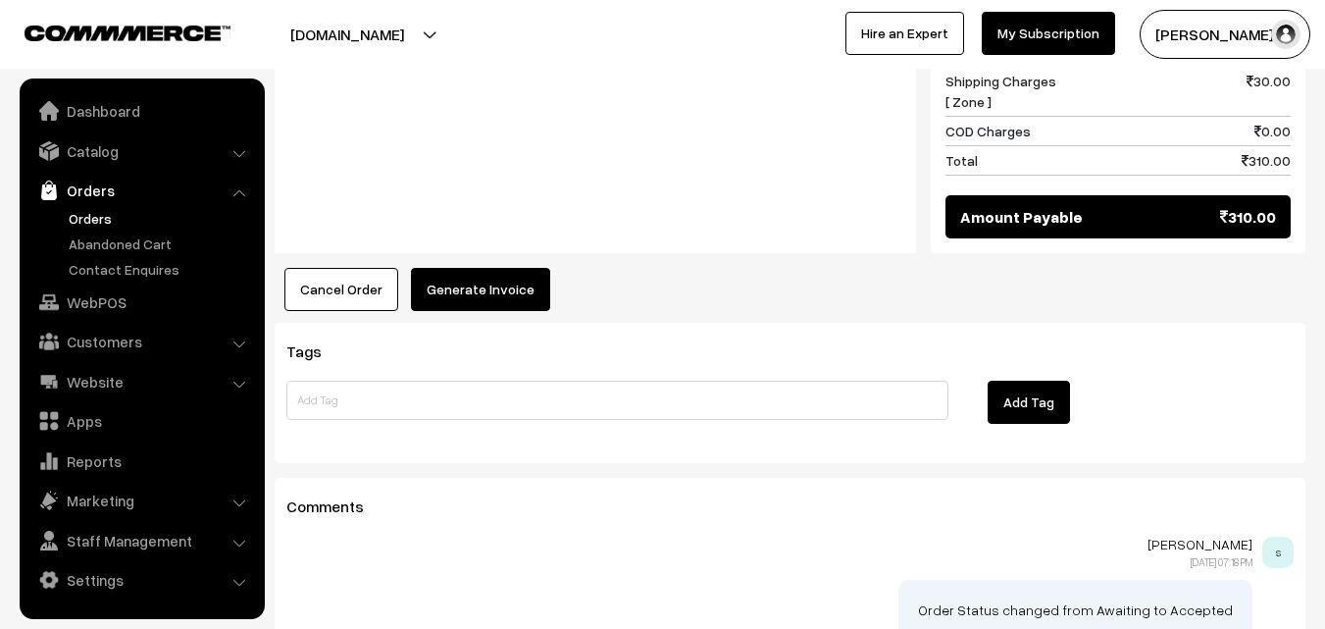
click at [524, 268] on button "Generate Invoice" at bounding box center [480, 289] width 139 height 43
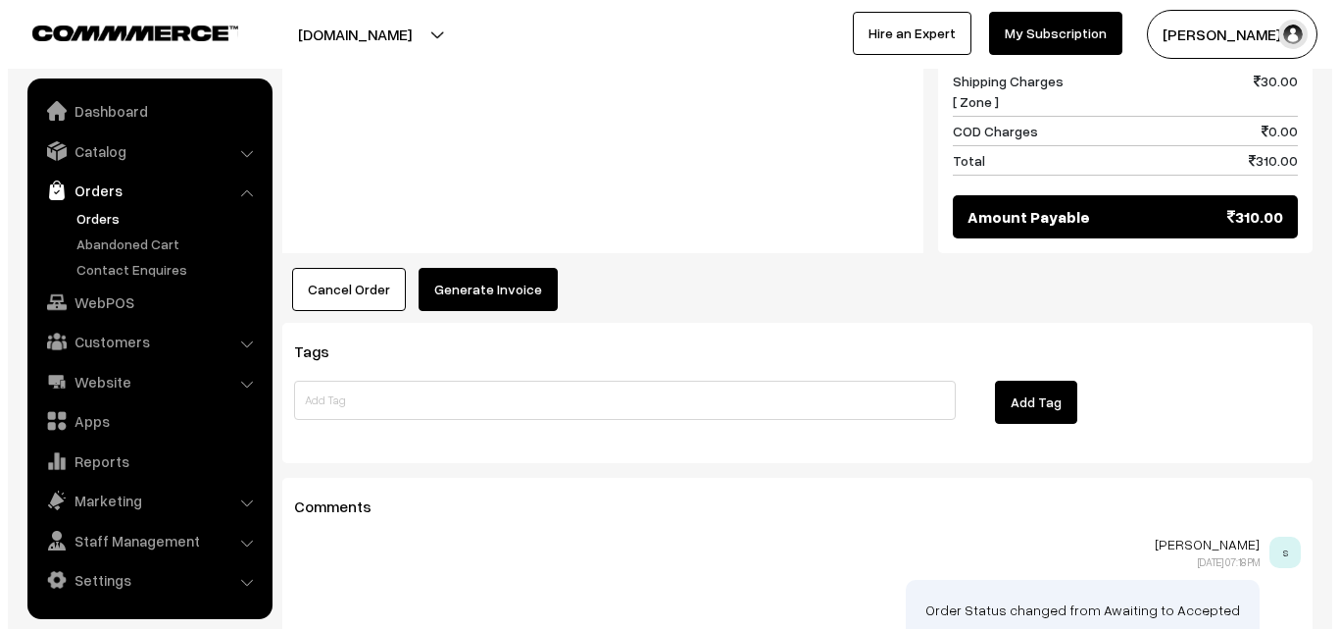
scroll to position [1380, 0]
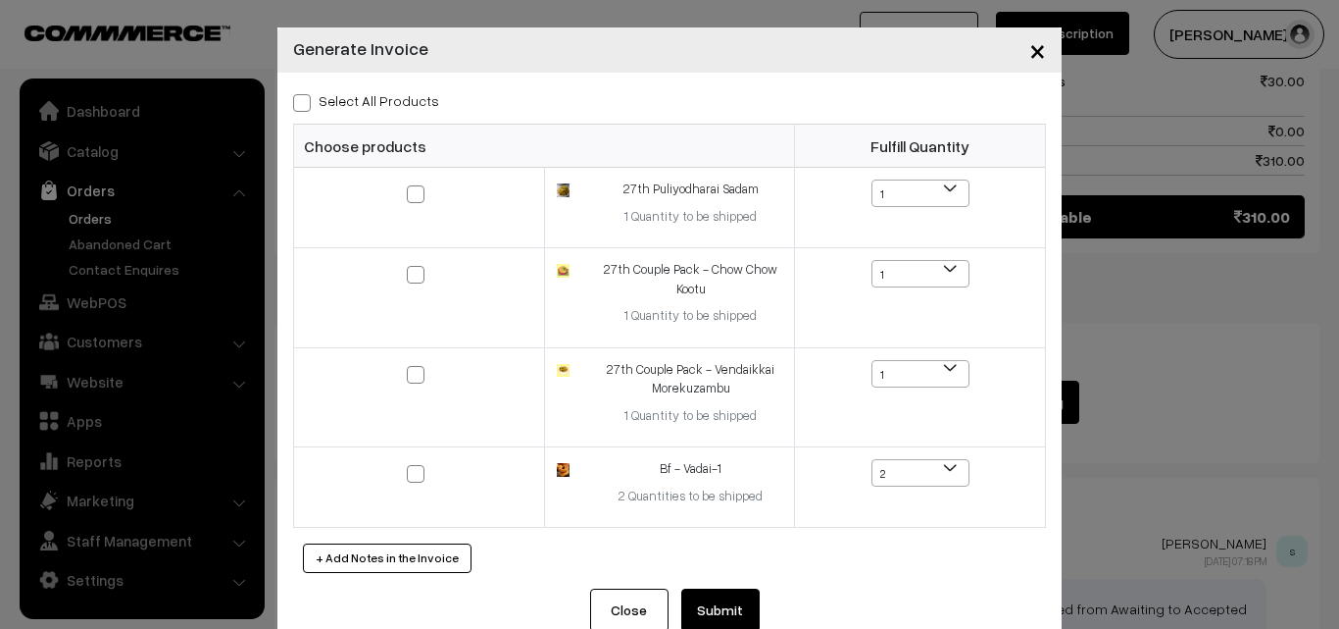
click at [377, 100] on label "Select All Products" at bounding box center [366, 100] width 146 height 21
click at [306, 100] on input "Select All Products" at bounding box center [299, 99] width 13 height 13
checkbox input "true"
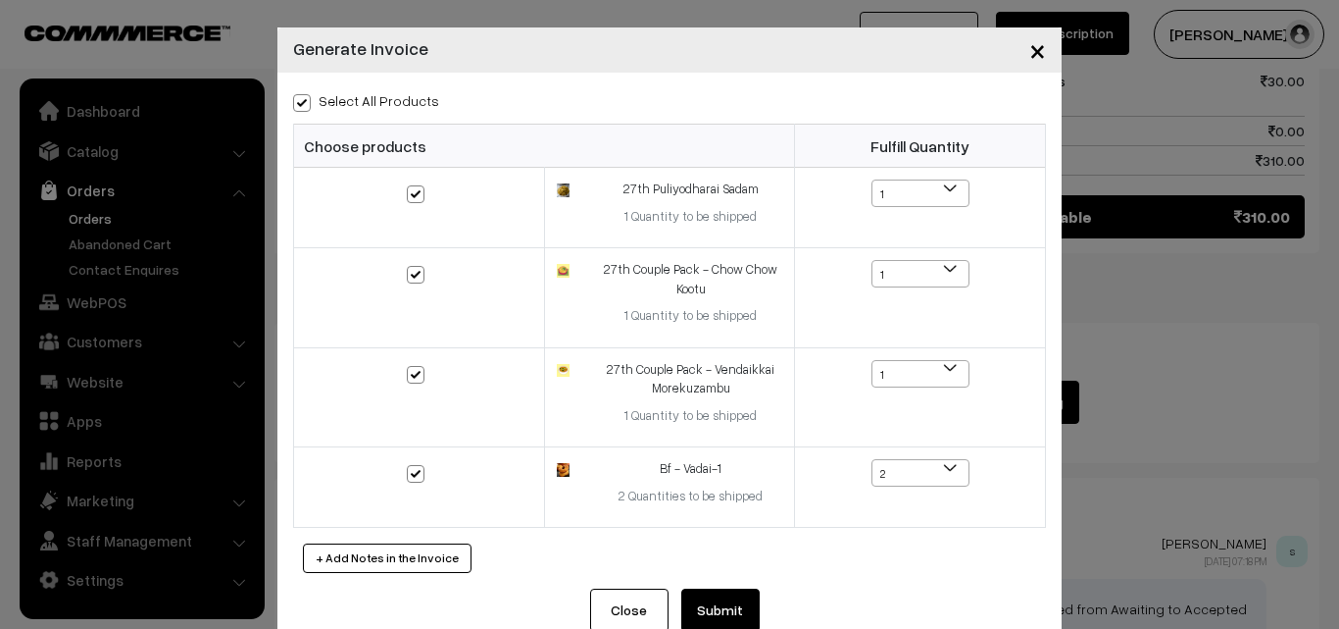
checkbox input "true"
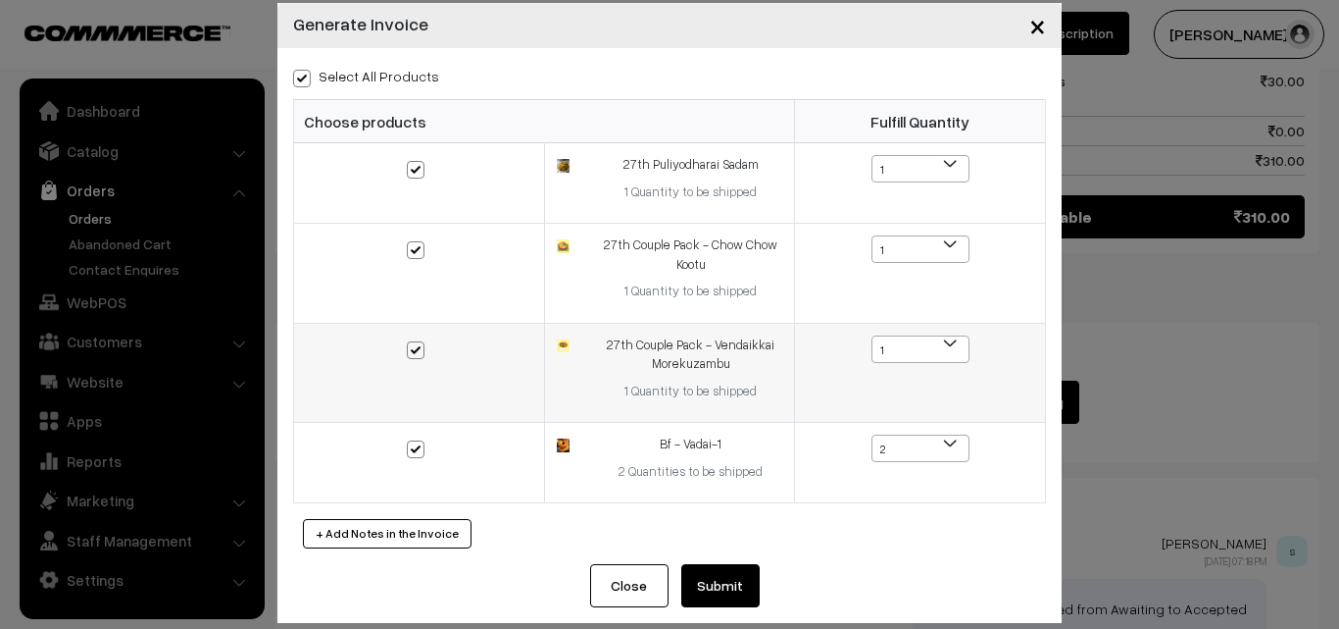
scroll to position [46, 0]
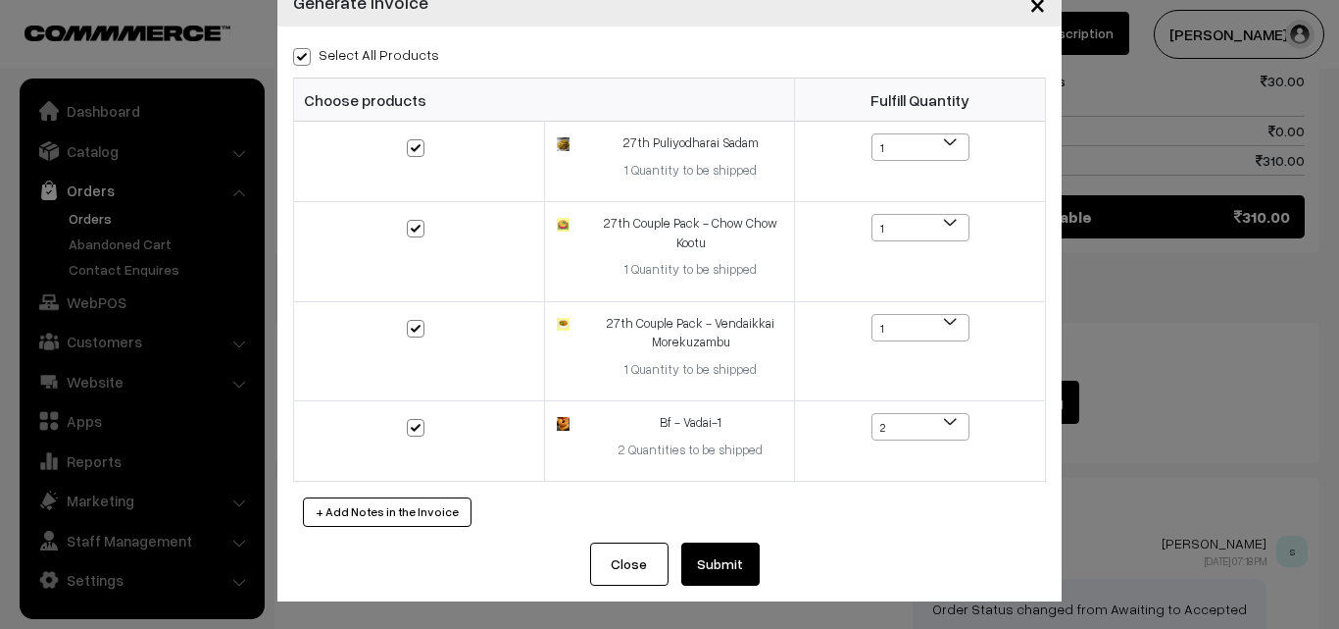
click at [709, 569] on button "Submit" at bounding box center [721, 563] width 78 height 43
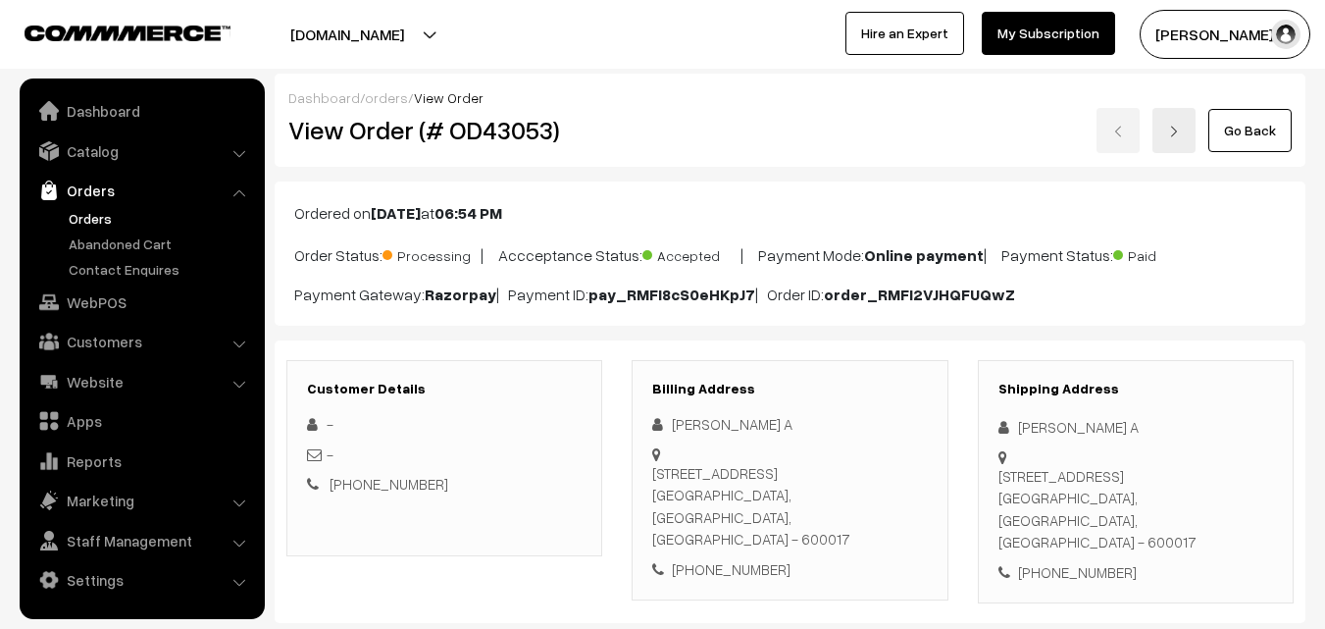
scroll to position [1380, 0]
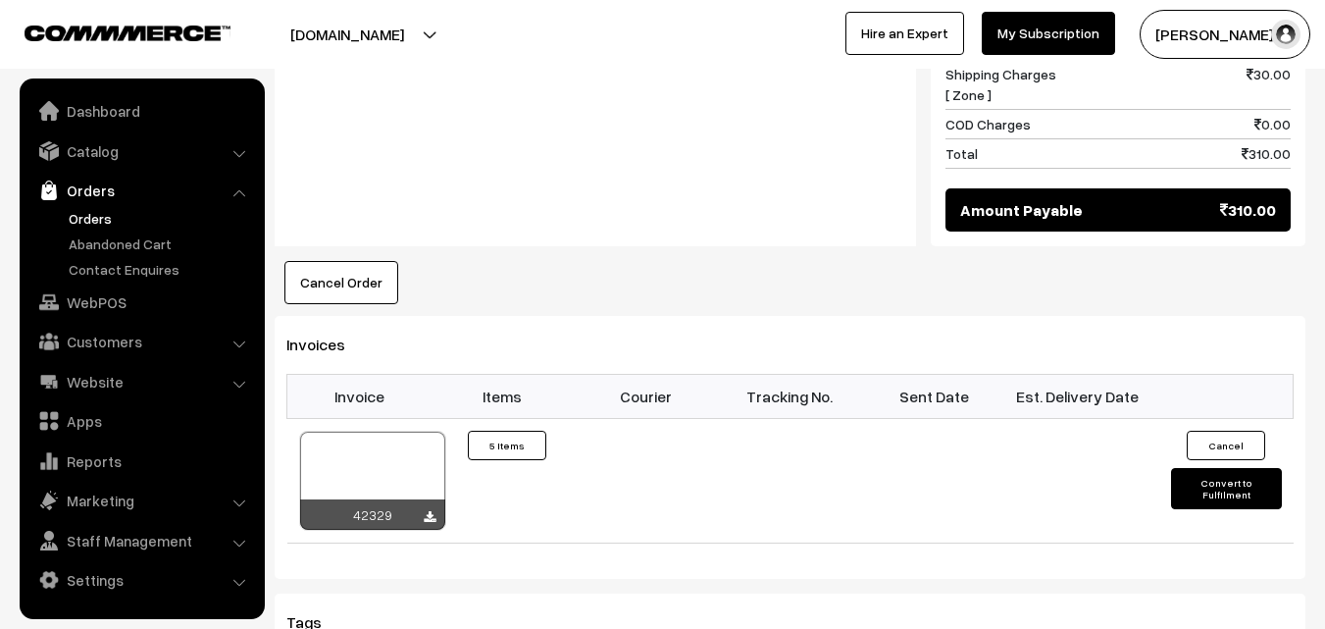
click at [105, 216] on link "Orders" at bounding box center [161, 218] width 194 height 21
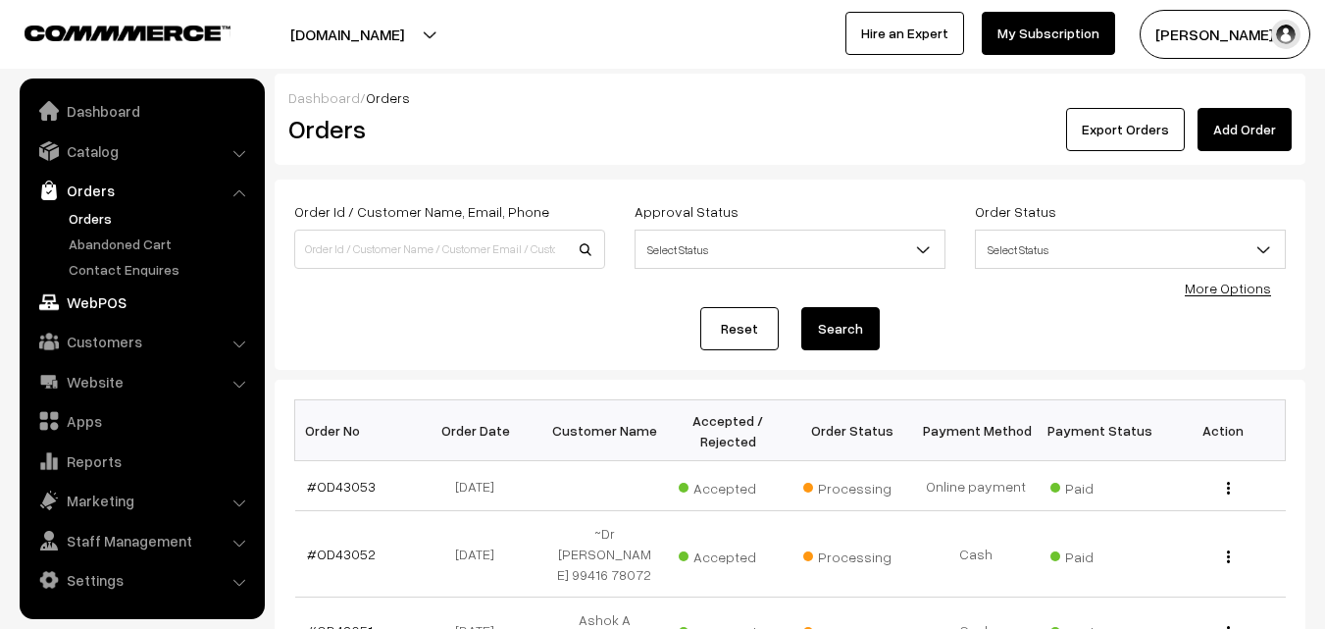
click at [110, 303] on link "WebPOS" at bounding box center [141, 301] width 233 height 35
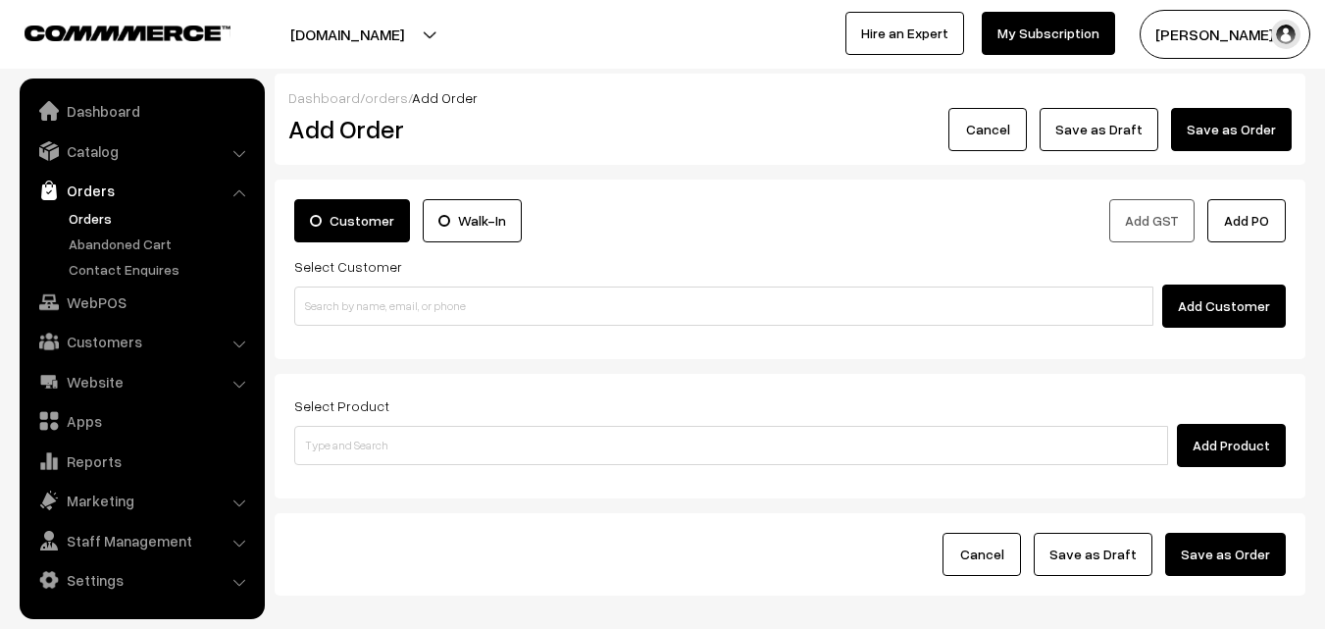
click at [386, 327] on div "Add Customer" at bounding box center [789, 305] width 991 height 43
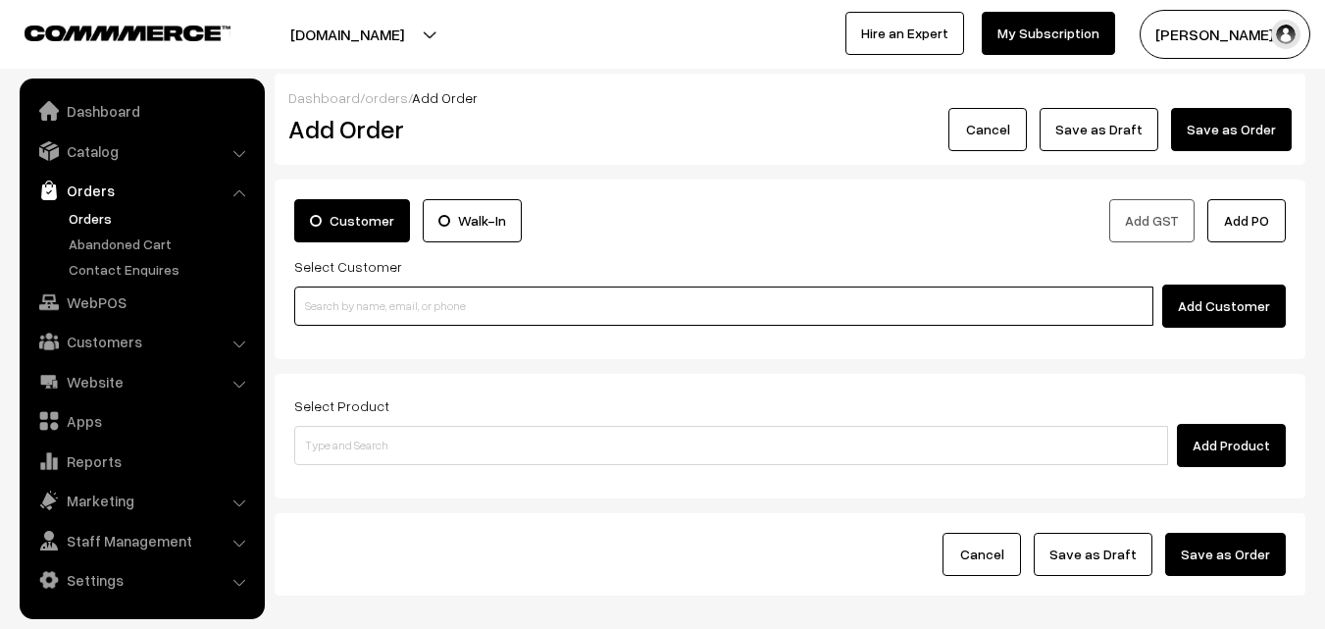
paste input "98401 40417"
click at [387, 297] on input "98401 40417" at bounding box center [723, 305] width 859 height 39
click at [363, 302] on input "98401 40417" at bounding box center [723, 305] width 859 height 39
type input "Sugantha 98401 40417 [9840140417]"
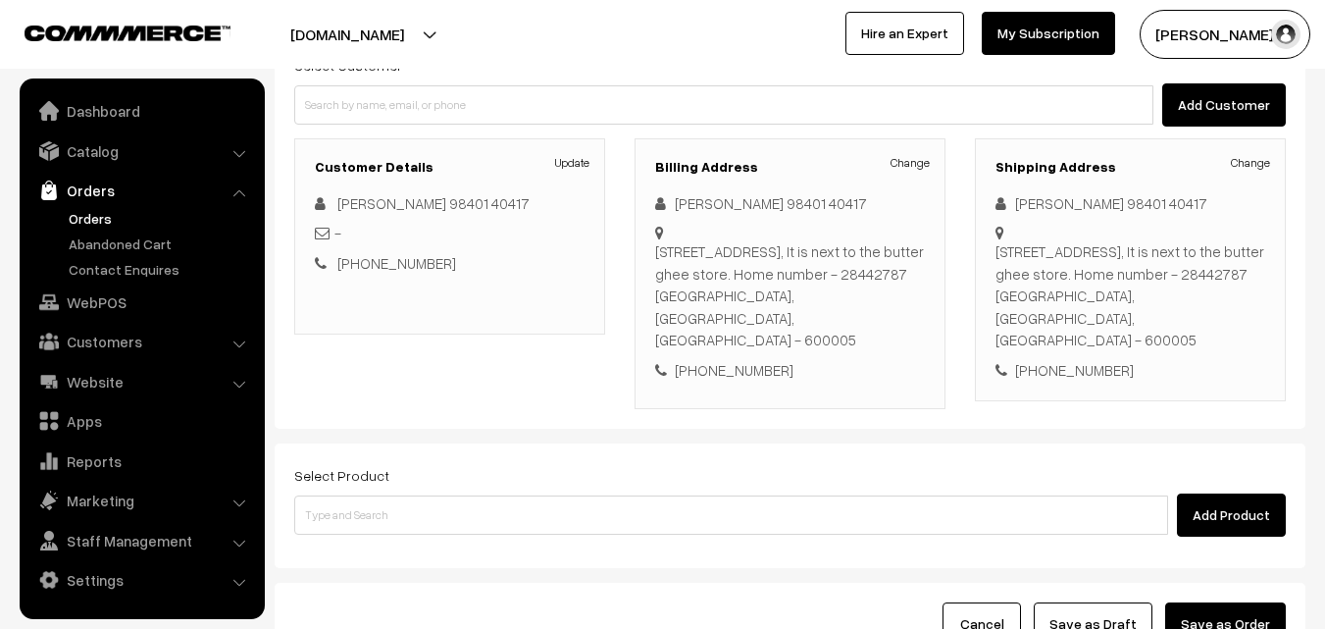
scroll to position [358, 0]
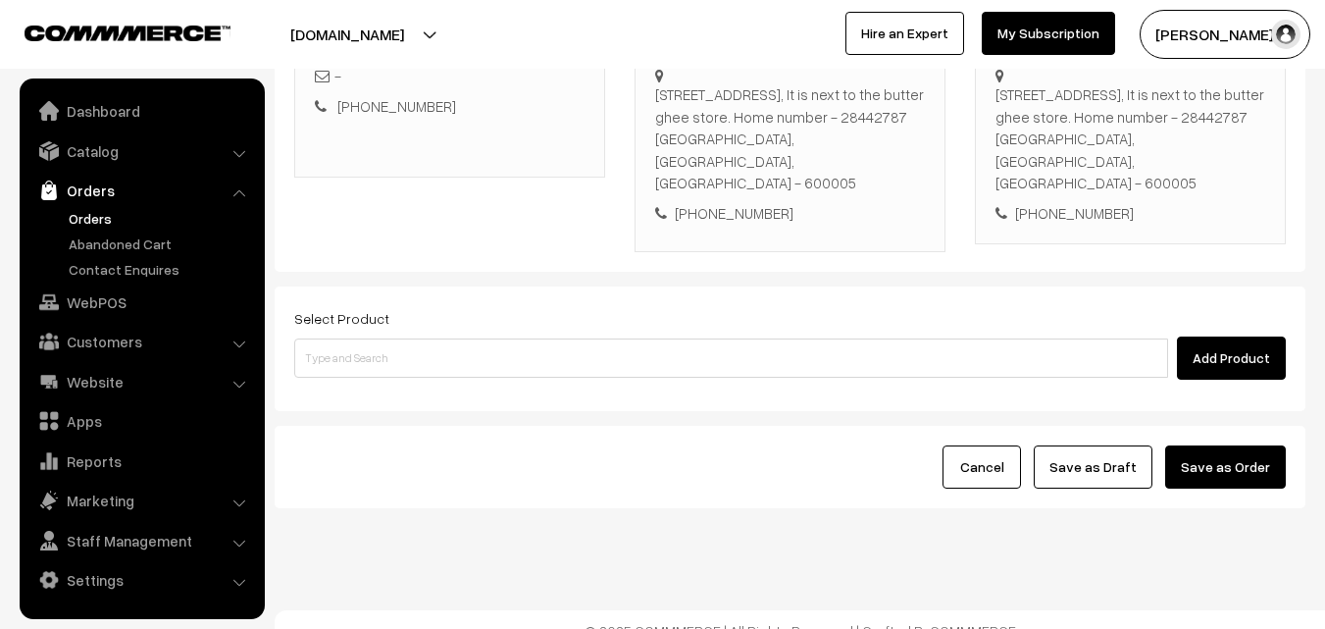
click at [592, 336] on div "Add Product" at bounding box center [789, 357] width 991 height 43
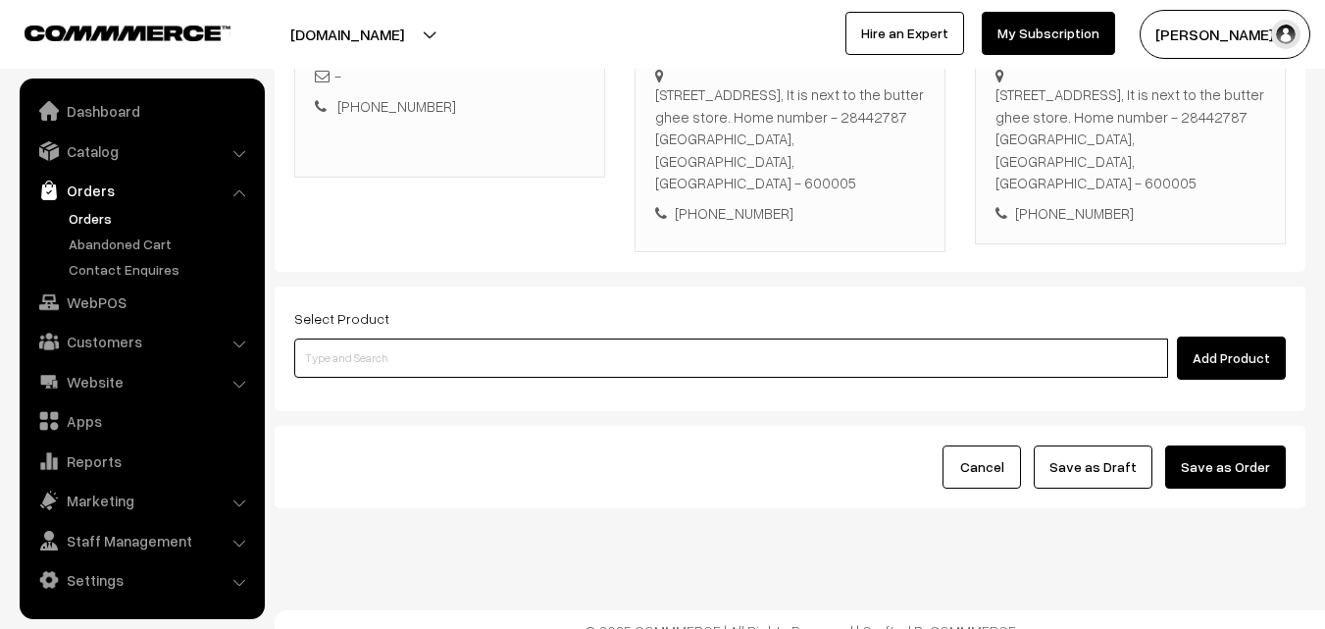
click at [589, 346] on input at bounding box center [731, 357] width 874 height 39
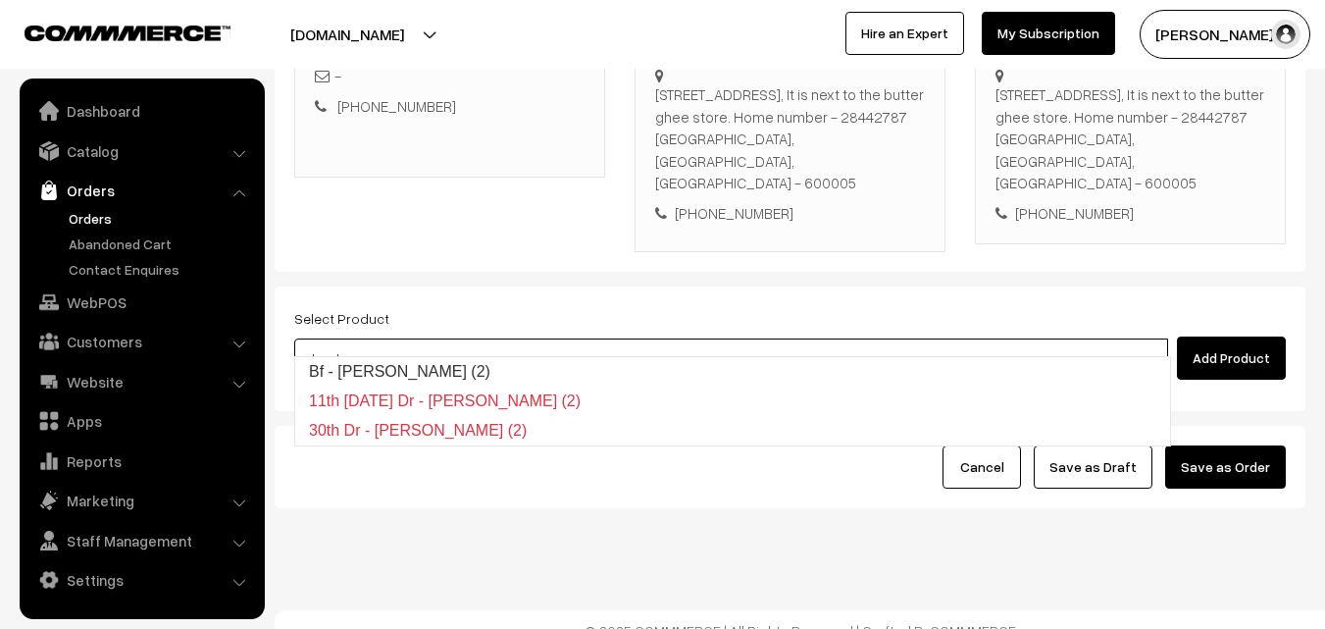
type input "Bf - [PERSON_NAME] (2)"
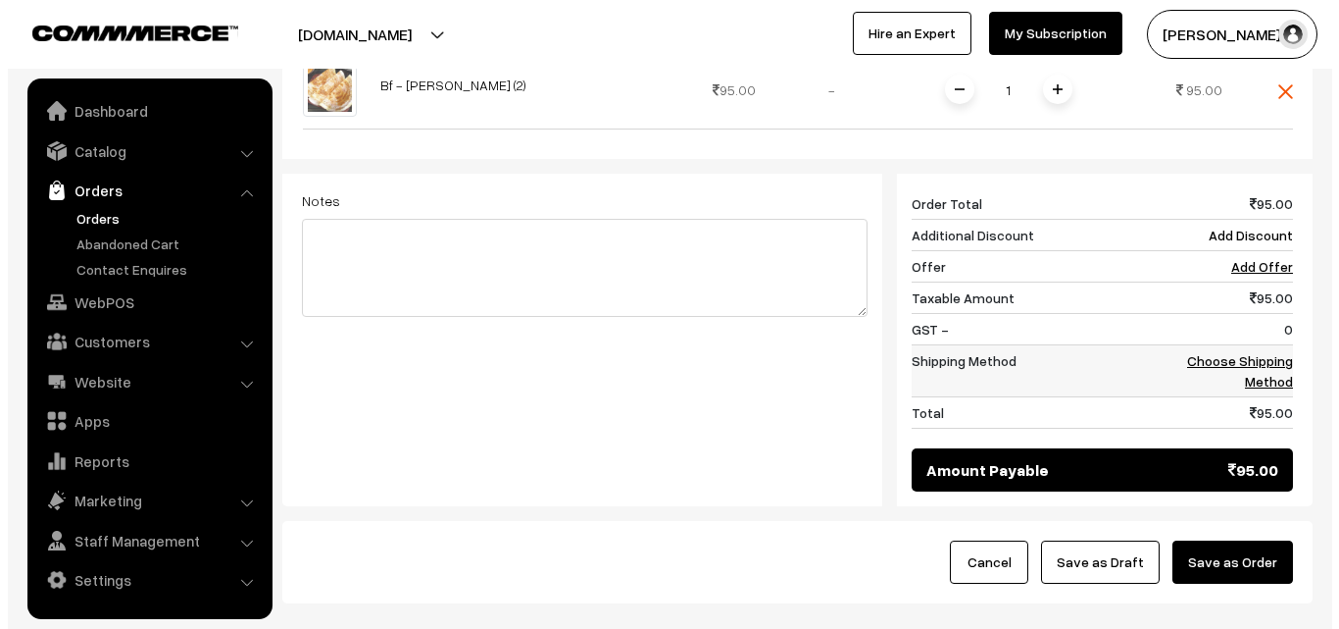
scroll to position [834, 0]
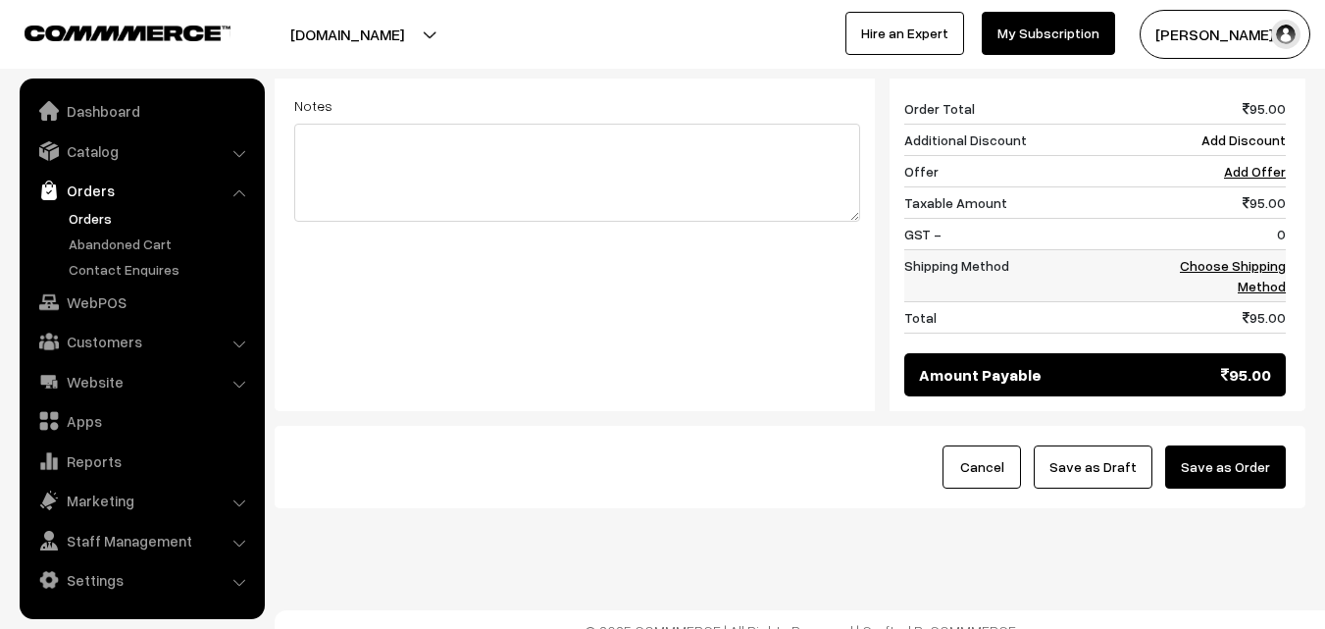
click at [1258, 257] on link "Choose Shipping Method" at bounding box center [1233, 275] width 106 height 37
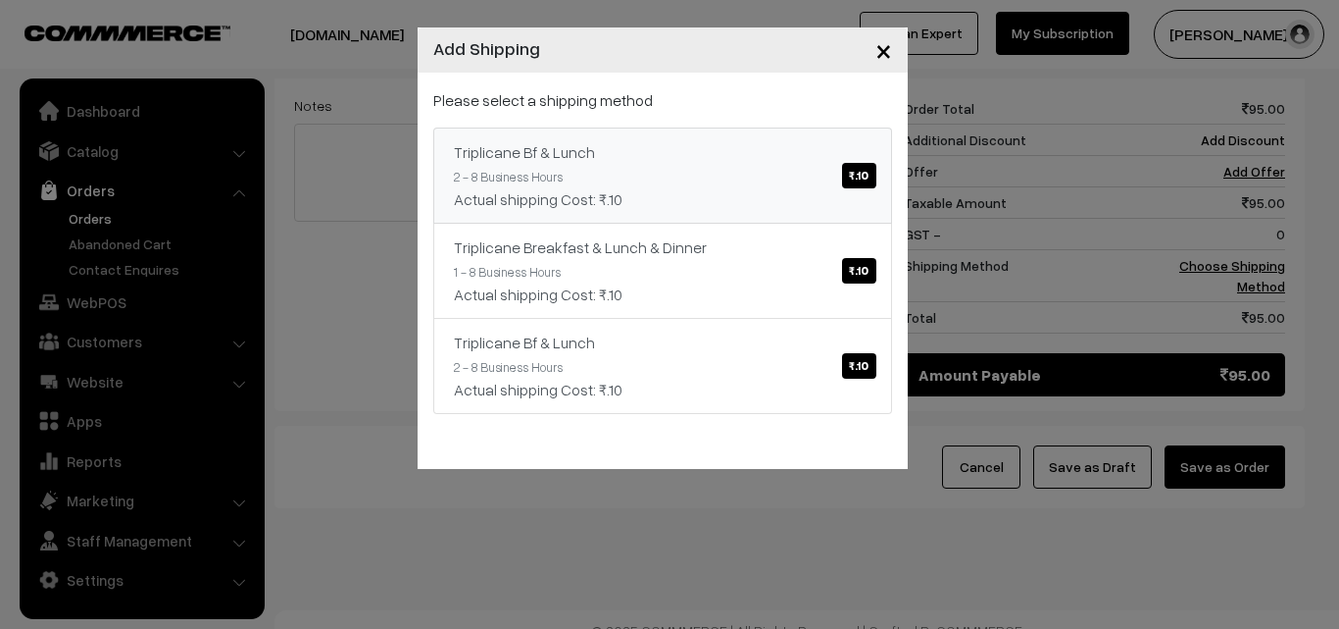
click at [763, 132] on link "Triplicane Bf & Lunch ₹.10 2 - 8 Business Hours Actual shipping Cost: ₹.10" at bounding box center [662, 175] width 459 height 96
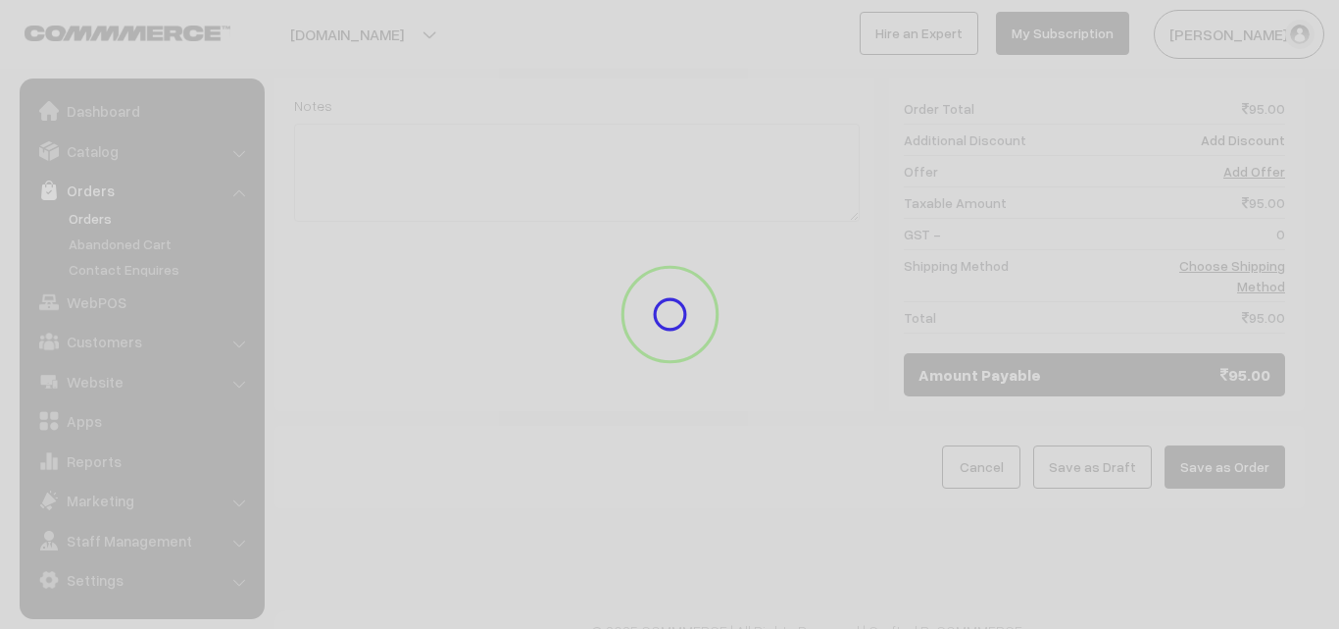
scroll to position [814, 0]
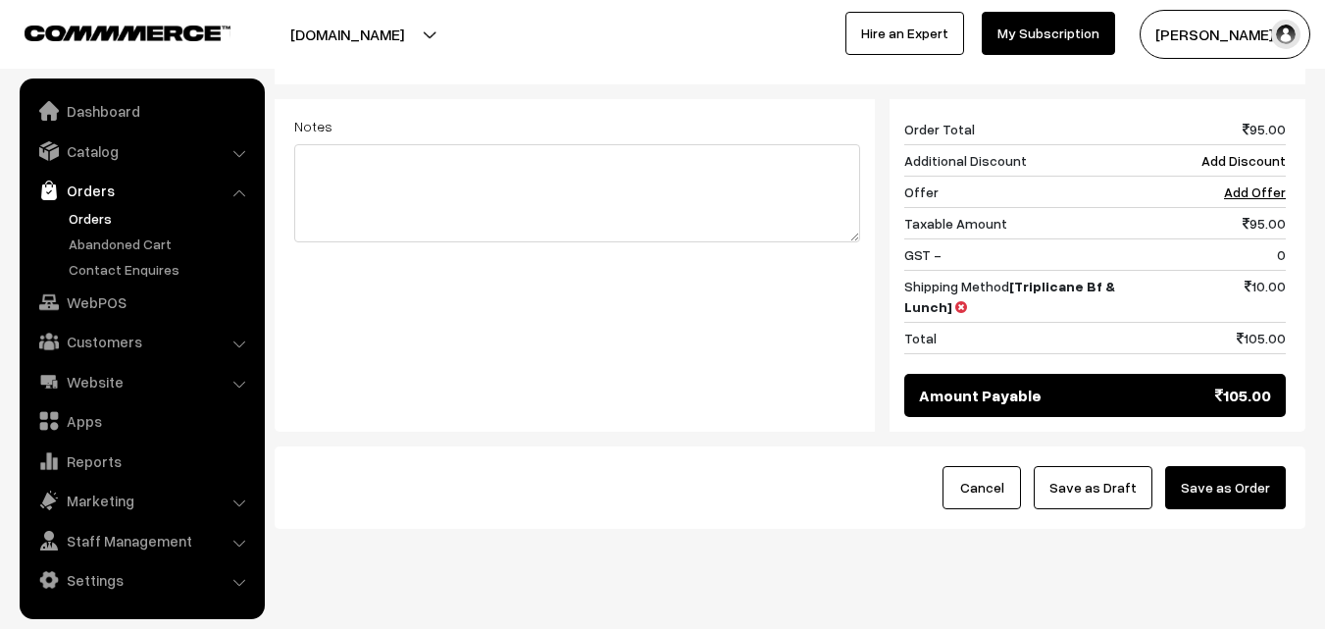
click at [1226, 466] on button "Save as Order" at bounding box center [1225, 487] width 121 height 43
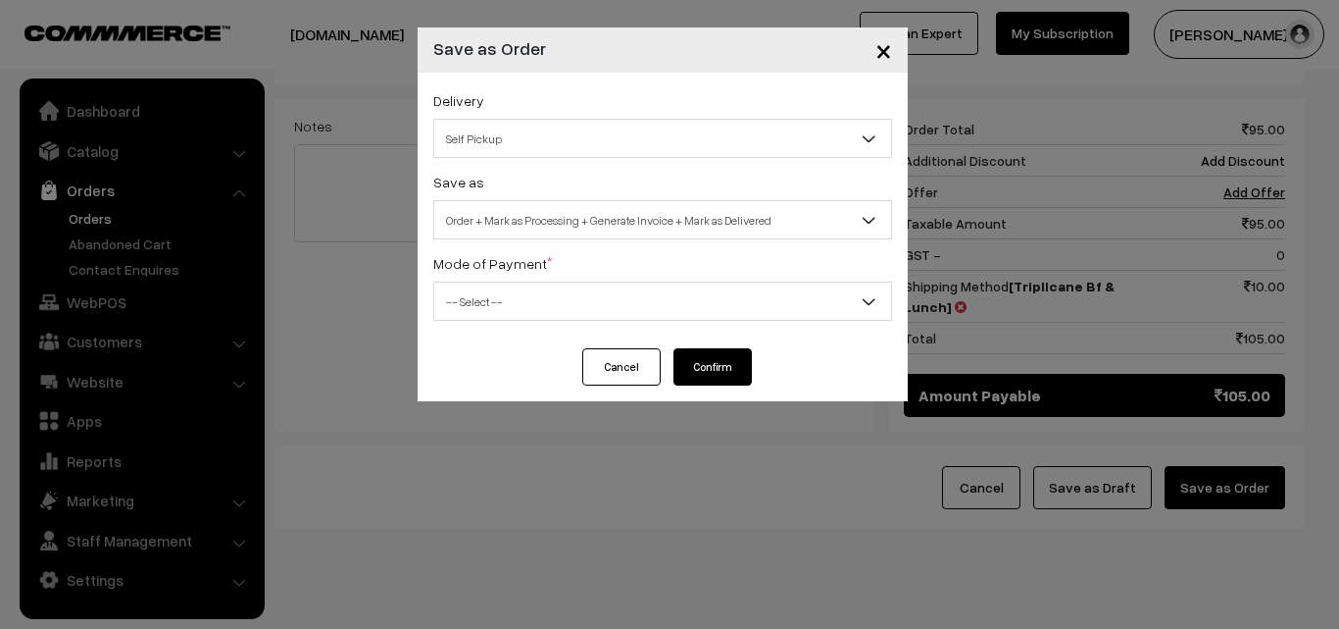
click at [592, 220] on span "Order + Mark as Processing + Generate Invoice + Mark as Delivered" at bounding box center [662, 220] width 457 height 34
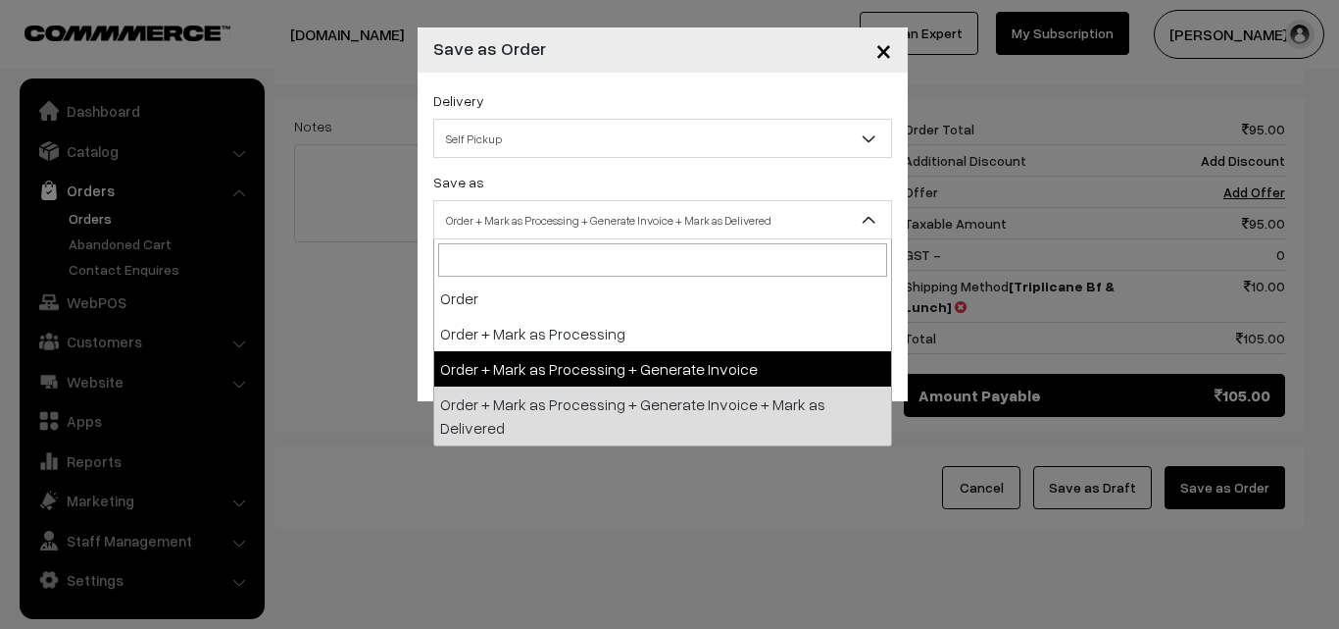
select select "3"
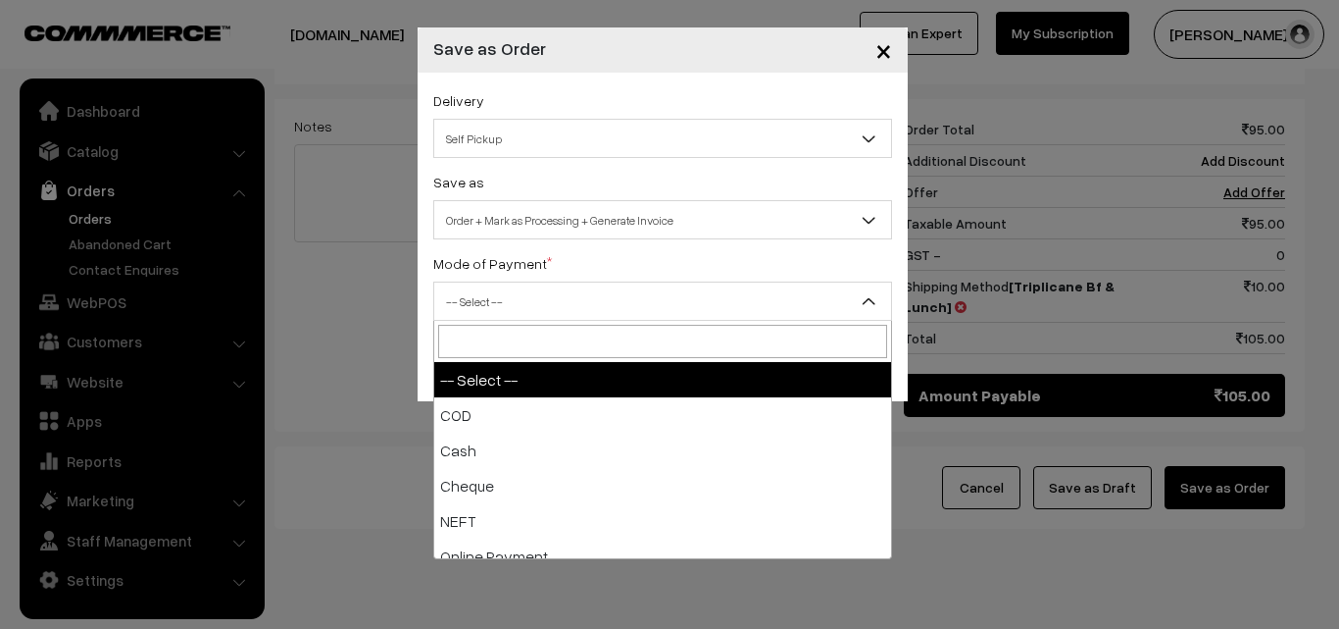
click at [537, 299] on span "-- Select --" at bounding box center [662, 301] width 457 height 34
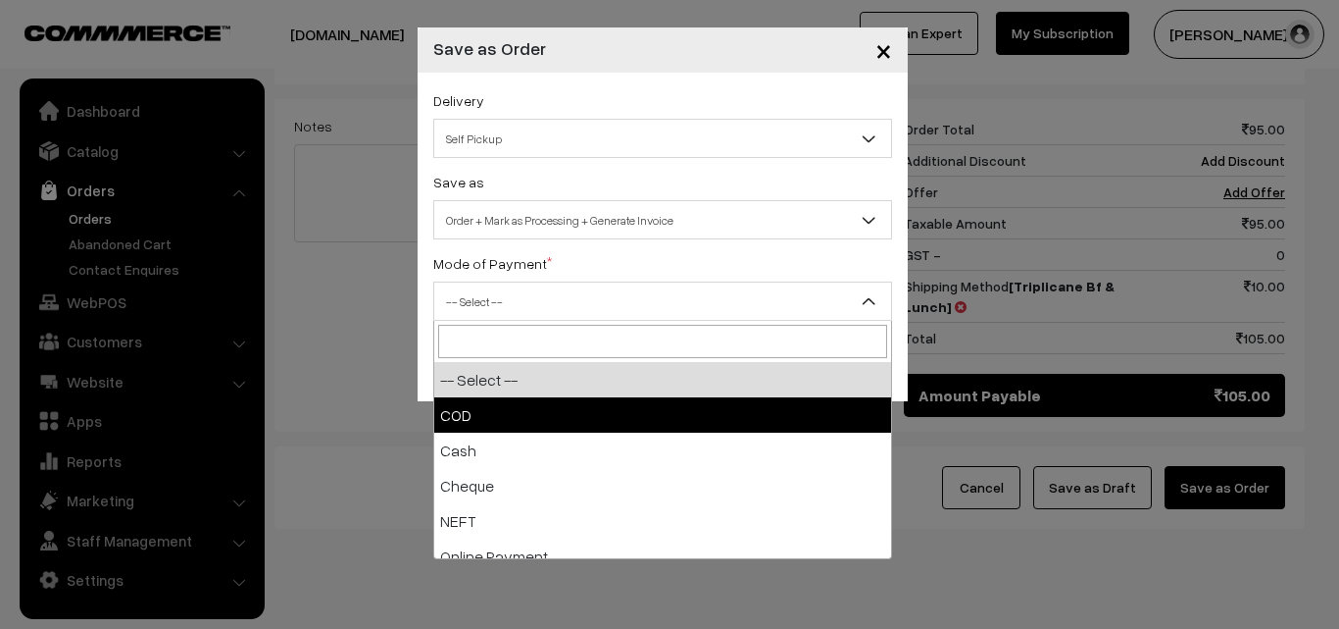
drag, startPoint x: 502, startPoint y: 429, endPoint x: 512, endPoint y: 430, distance: 9.9
select select "1"
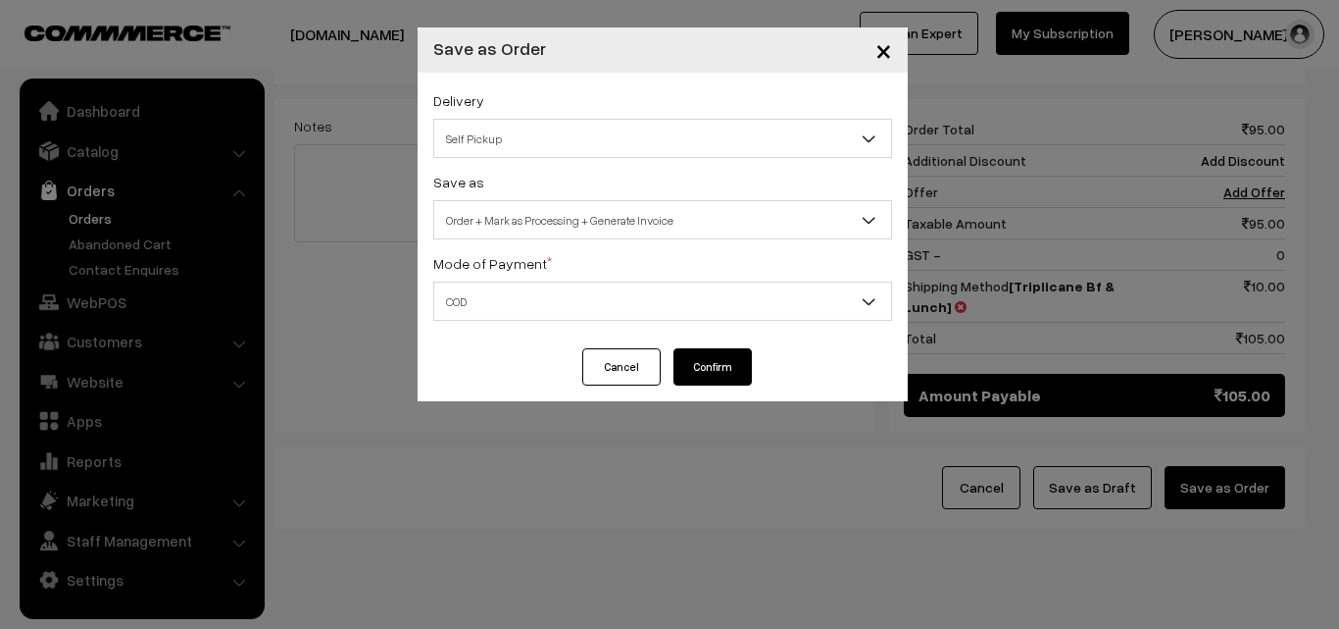
click at [715, 371] on button "Confirm" at bounding box center [713, 366] width 78 height 37
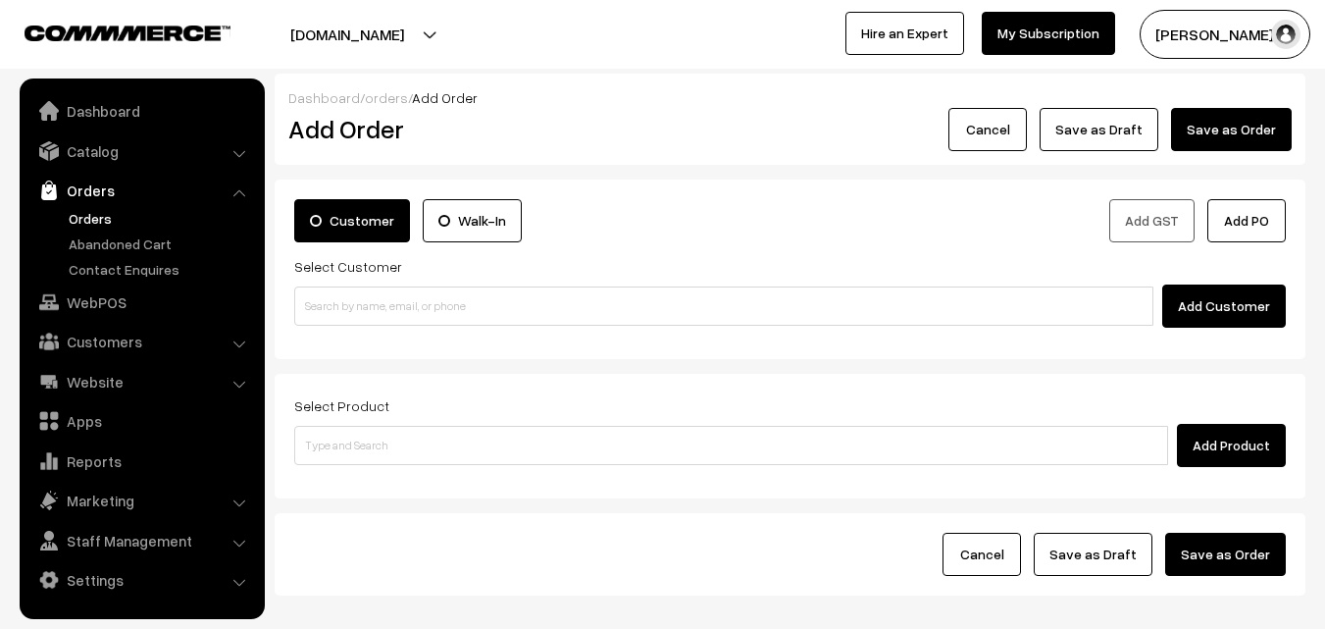
click at [94, 219] on link "Orders" at bounding box center [161, 218] width 194 height 21
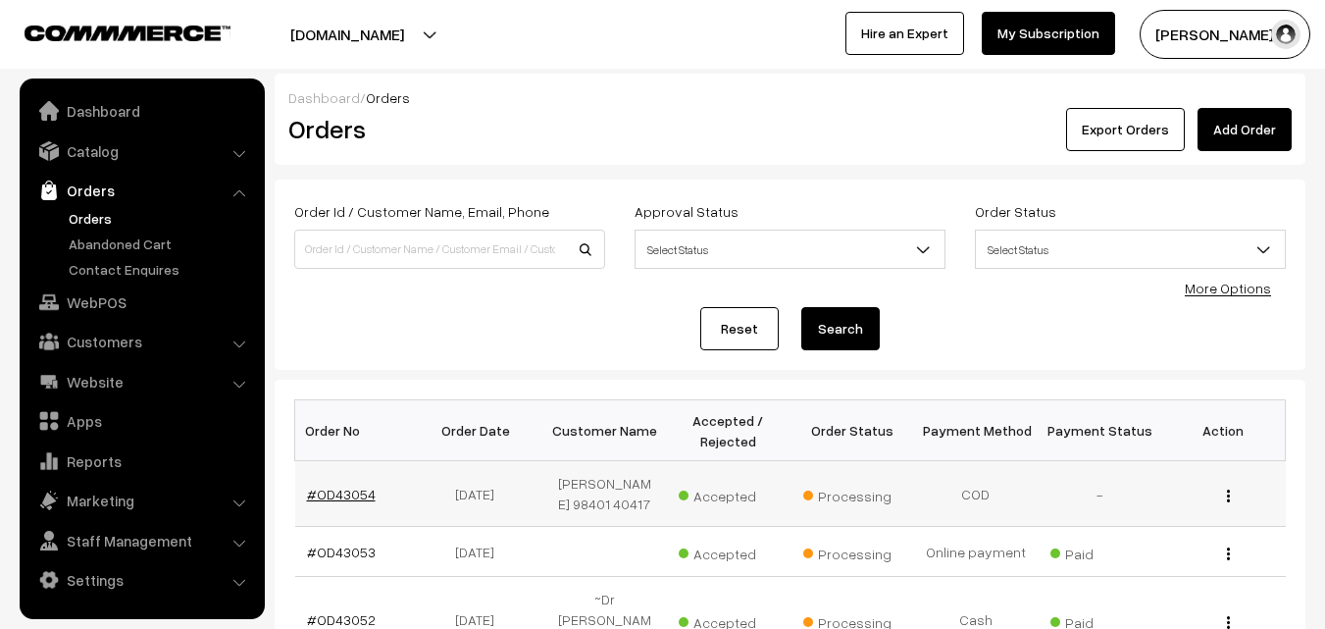
click at [344, 489] on link "#OD43054" at bounding box center [341, 493] width 69 height 17
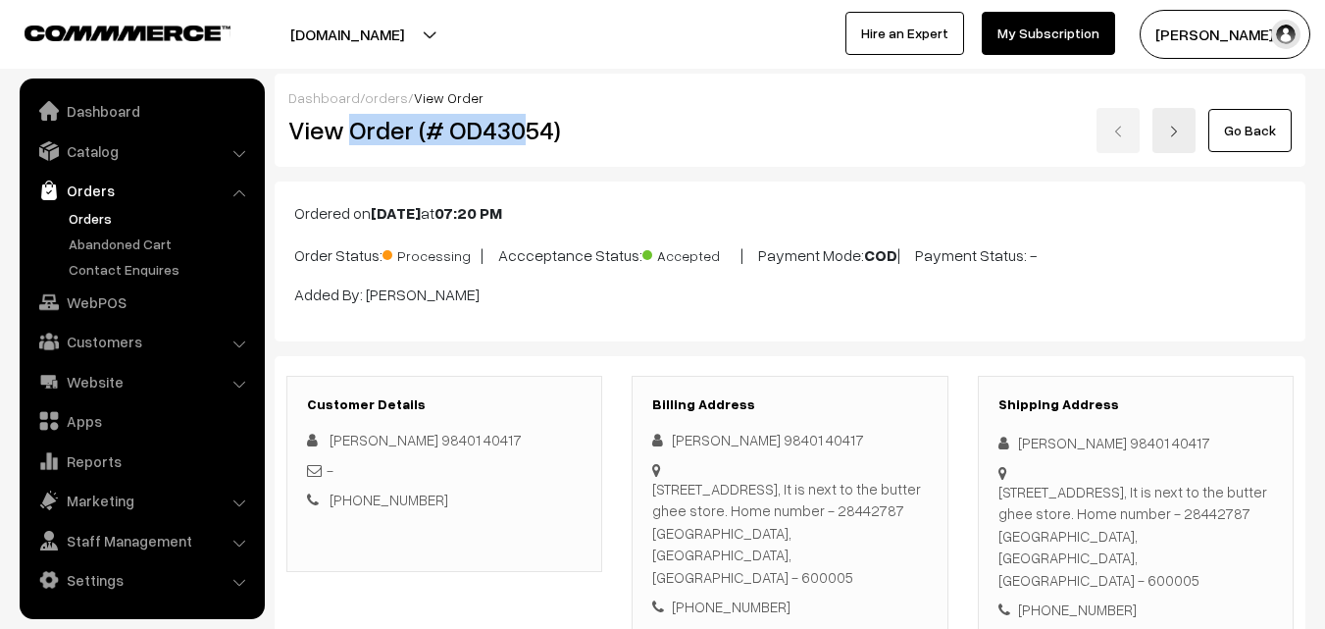
drag, startPoint x: 558, startPoint y: 134, endPoint x: 588, endPoint y: 165, distance: 43.0
click at [577, 132] on h2 "View Order (# OD43054)" at bounding box center [445, 130] width 315 height 30
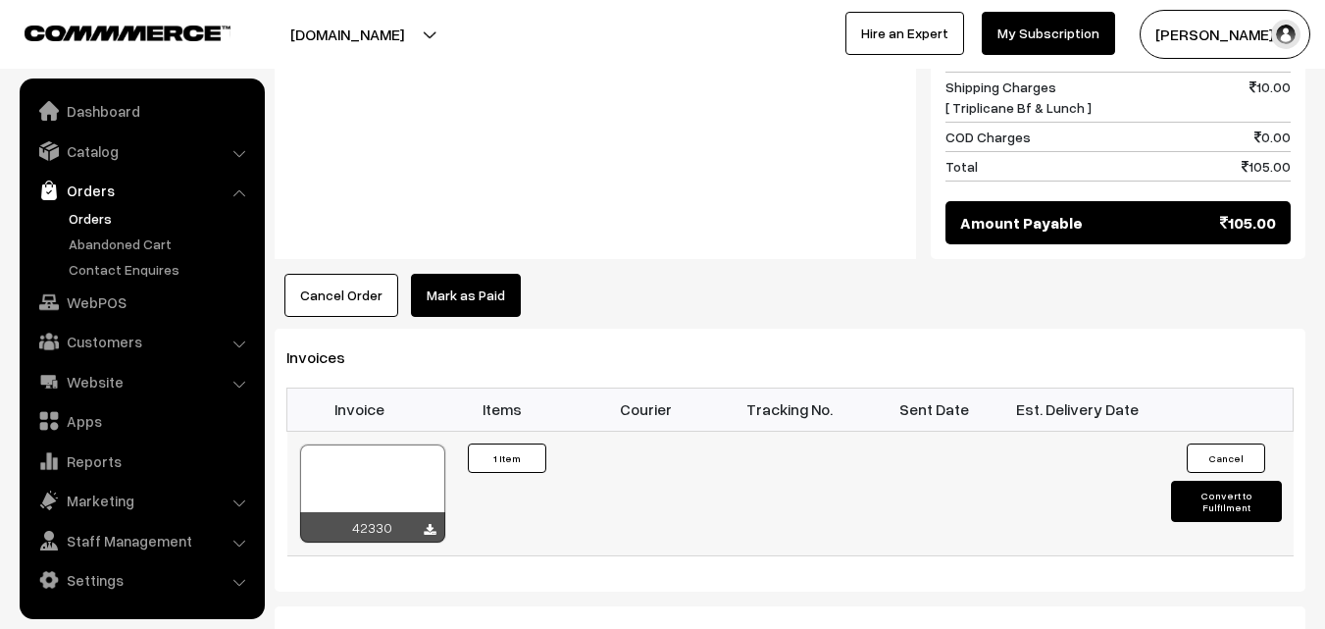
scroll to position [1177, 0]
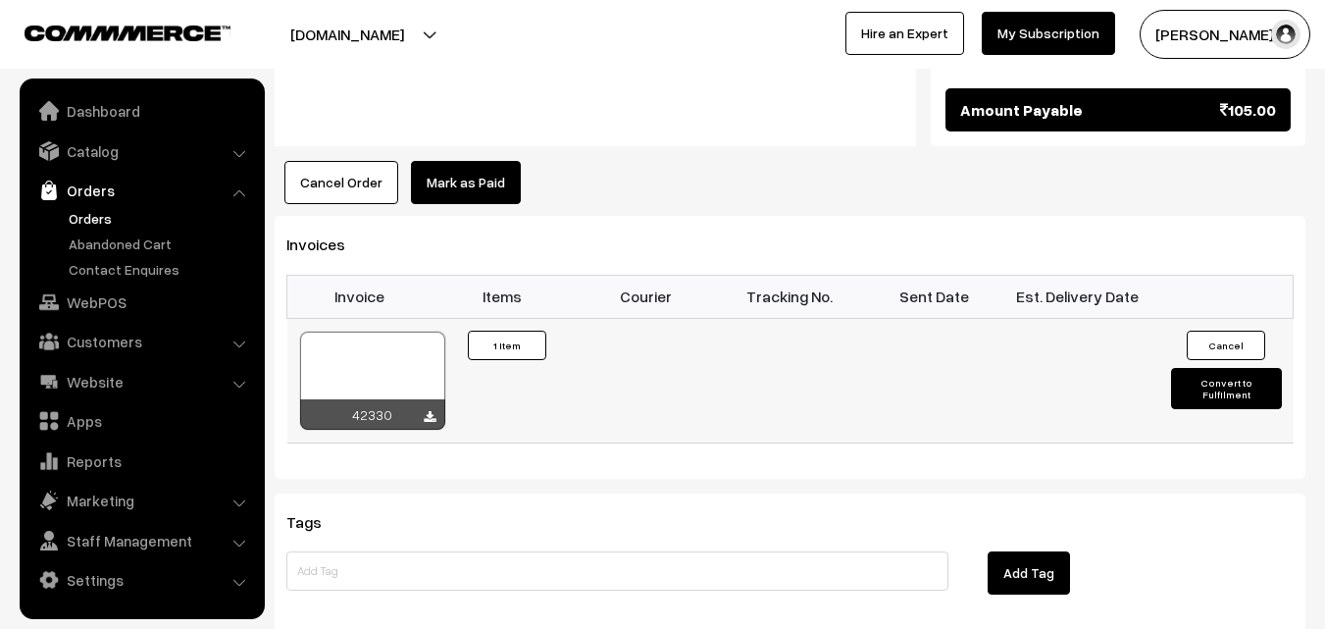
click at [349, 351] on div at bounding box center [372, 380] width 145 height 98
click at [113, 309] on link "WebPOS" at bounding box center [141, 301] width 233 height 35
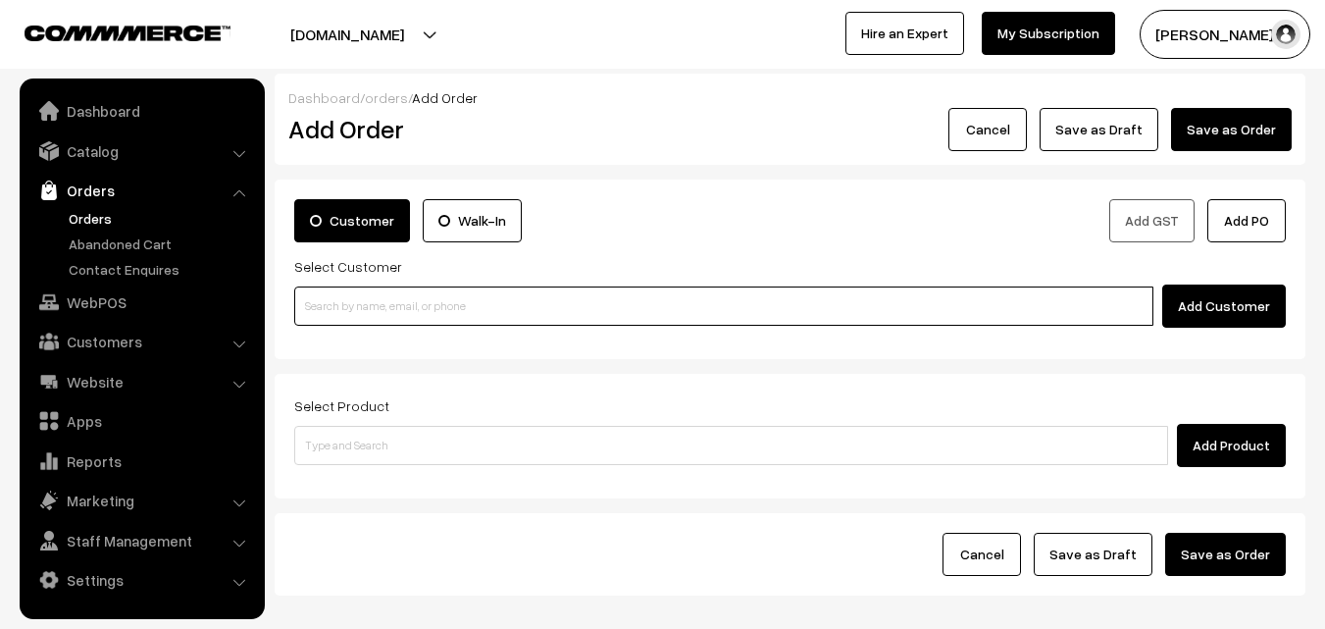
click at [401, 305] on input at bounding box center [723, 305] width 859 height 39
paste input "98401 40417"
click at [346, 299] on input "98401 40417" at bounding box center [723, 305] width 859 height 39
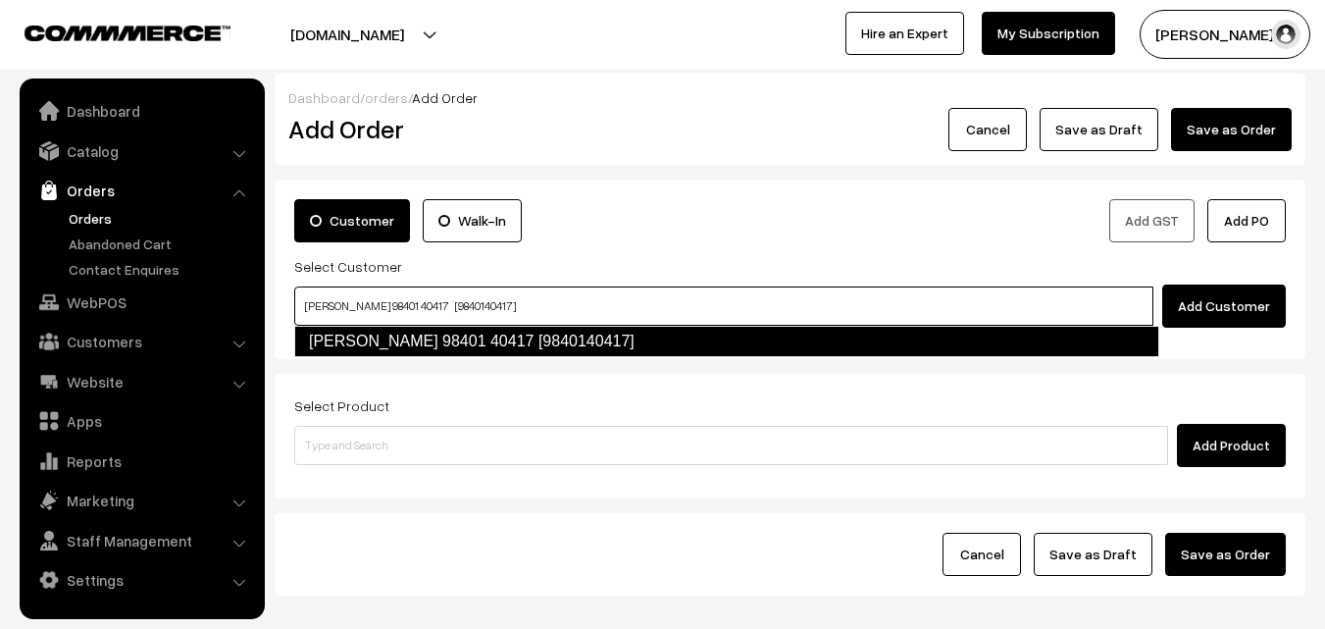
type input "Sugantha 98401 40417 [9840140417]"
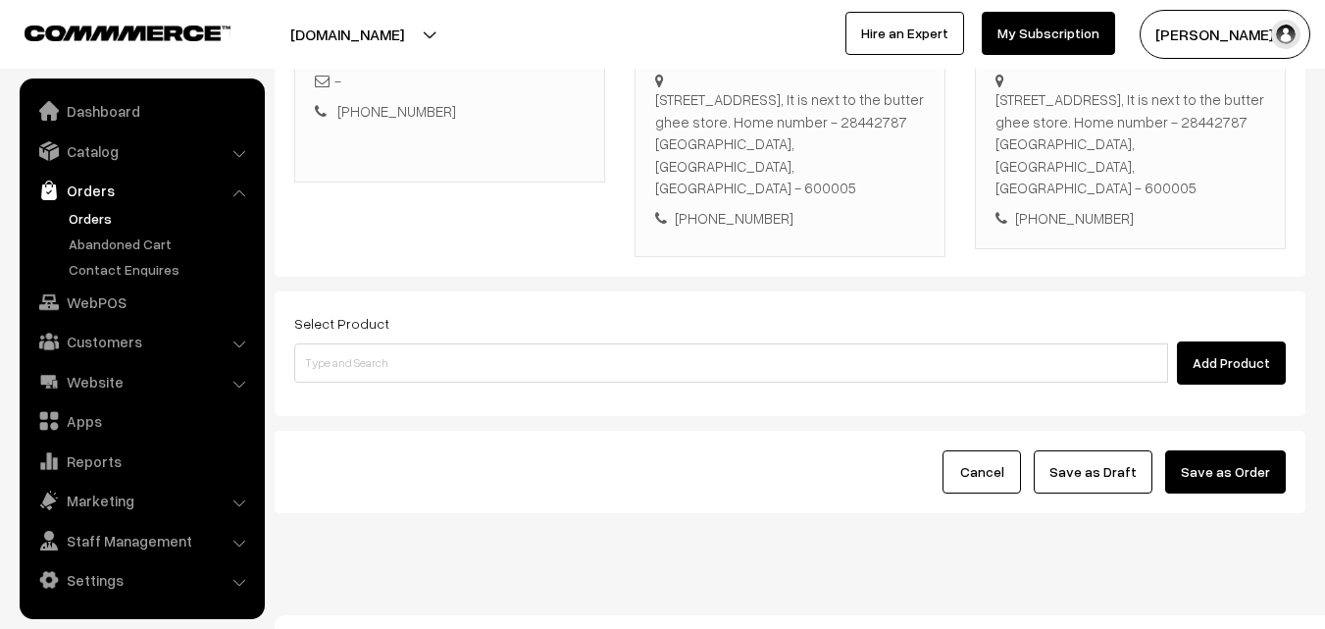
scroll to position [358, 0]
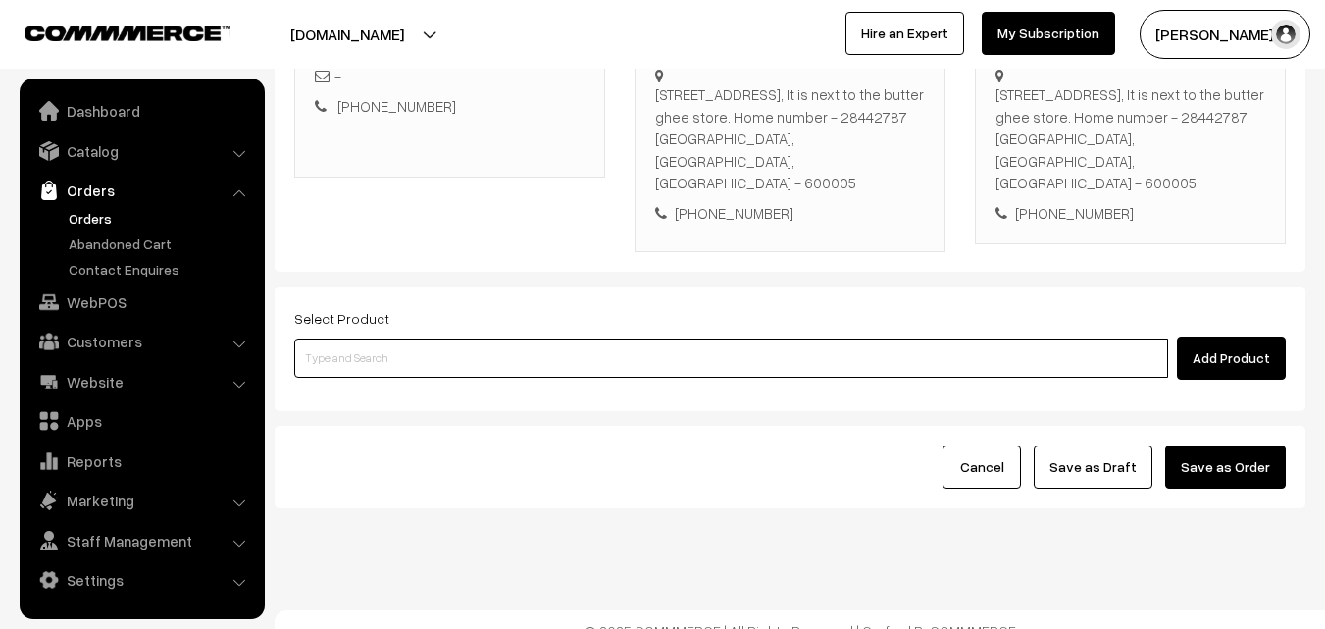
click at [631, 338] on input at bounding box center [731, 357] width 874 height 39
click at [627, 338] on input at bounding box center [731, 357] width 874 height 39
click at [586, 338] on input at bounding box center [731, 357] width 874 height 39
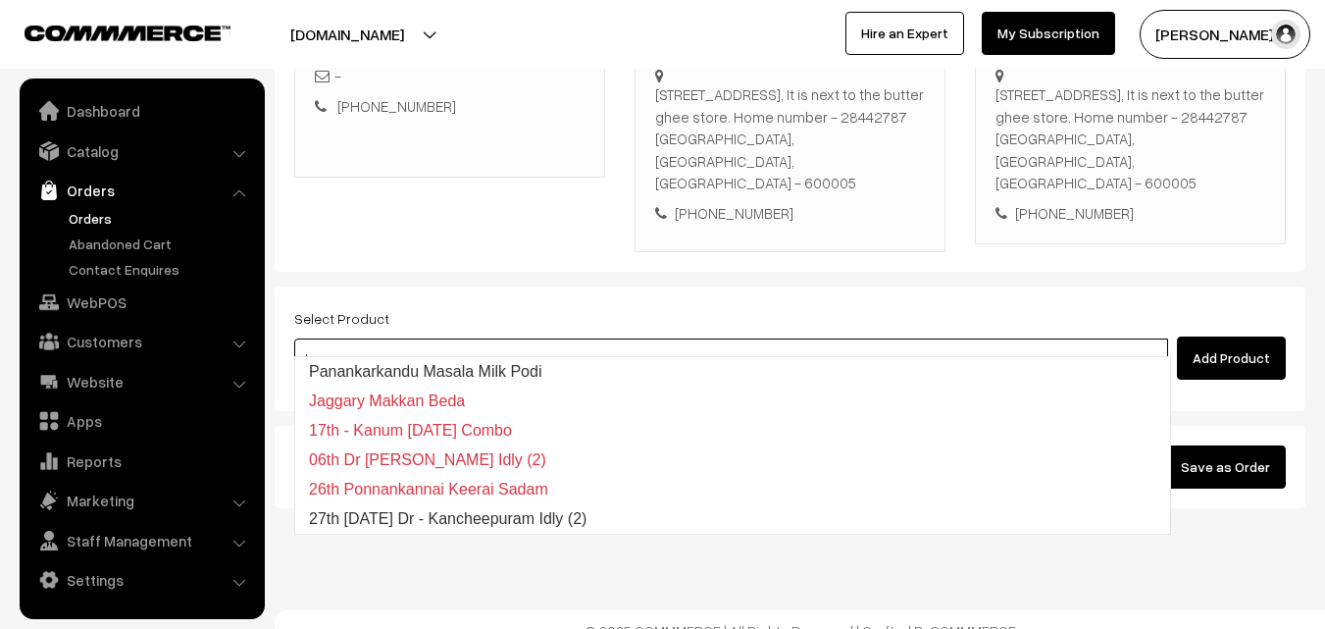
type input "27th Saturday Dr - Kancheepuram Idly (2)"
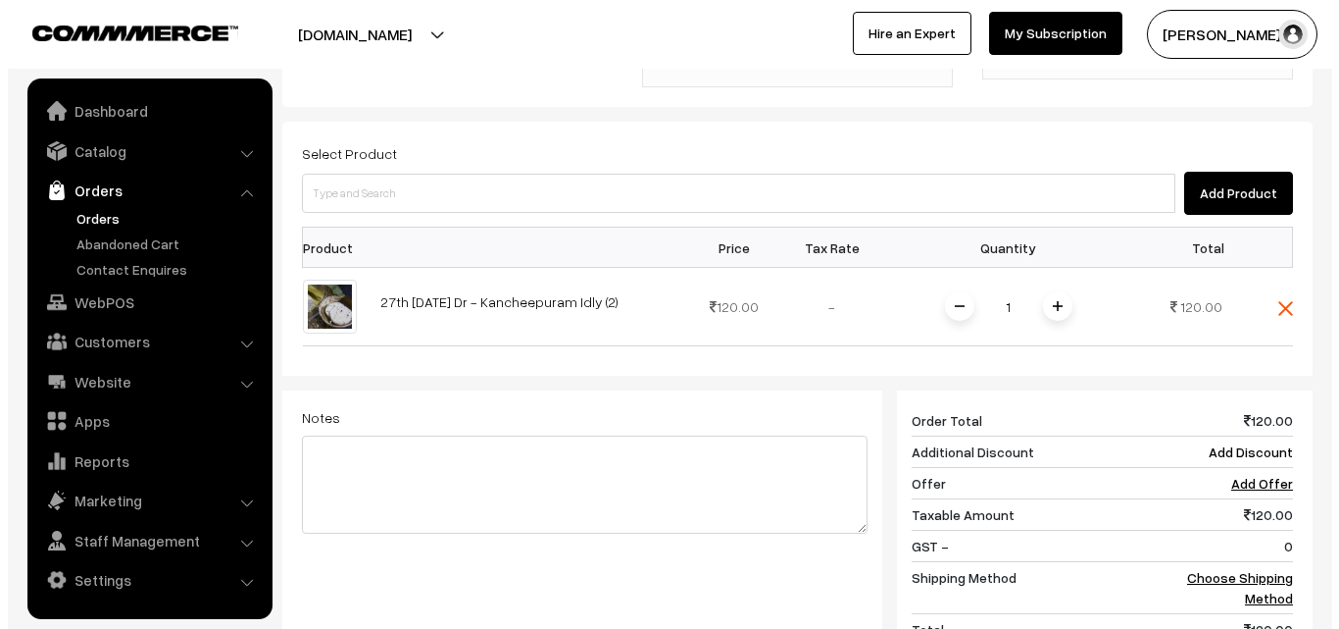
scroll to position [834, 0]
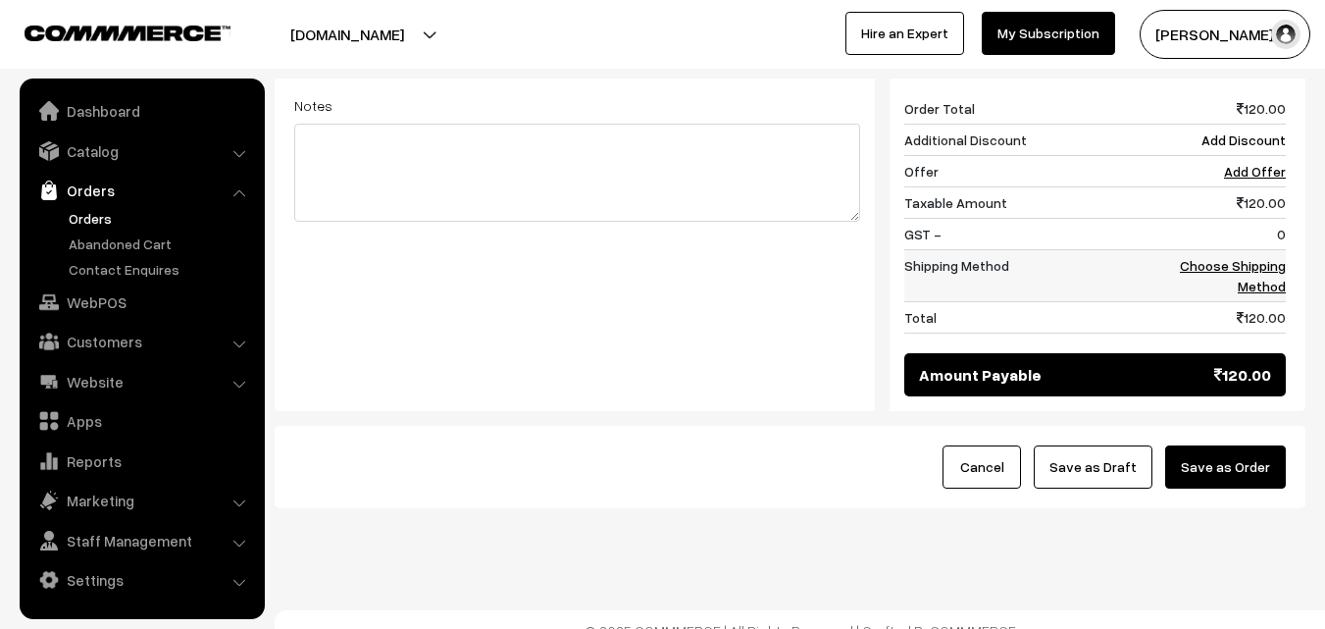
click at [1273, 257] on link "Choose Shipping Method" at bounding box center [1233, 275] width 106 height 37
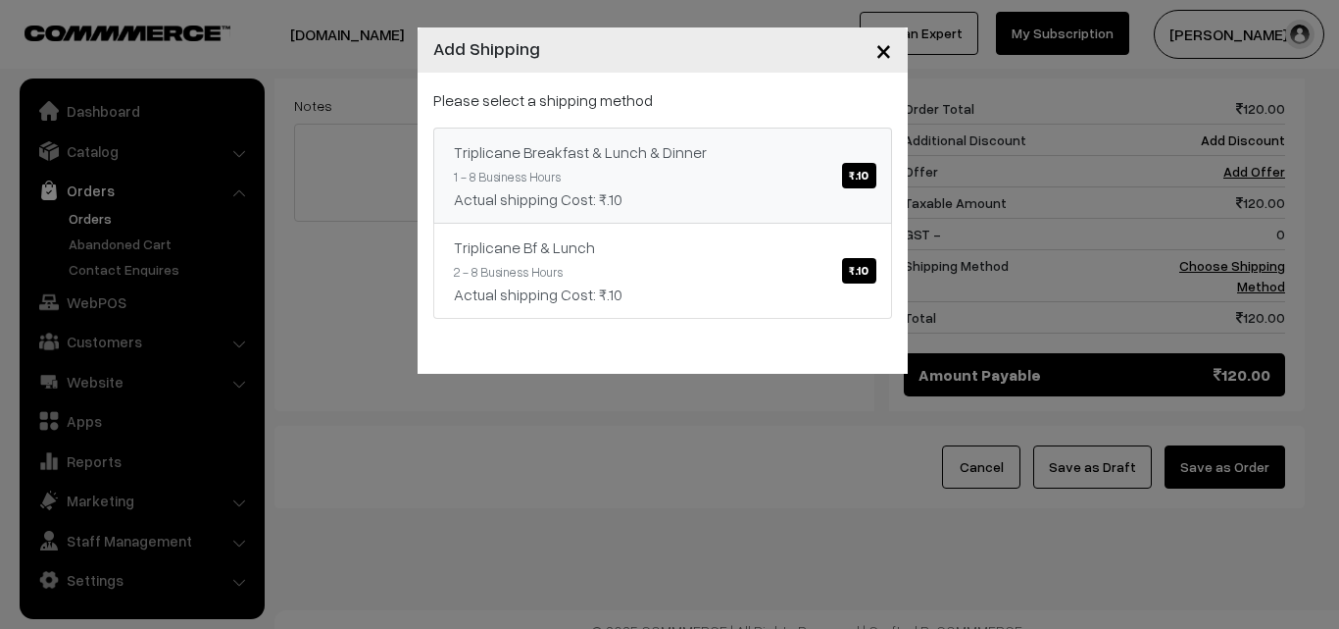
click at [780, 190] on div "Actual shipping Cost: ₹.10" at bounding box center [663, 199] width 418 height 24
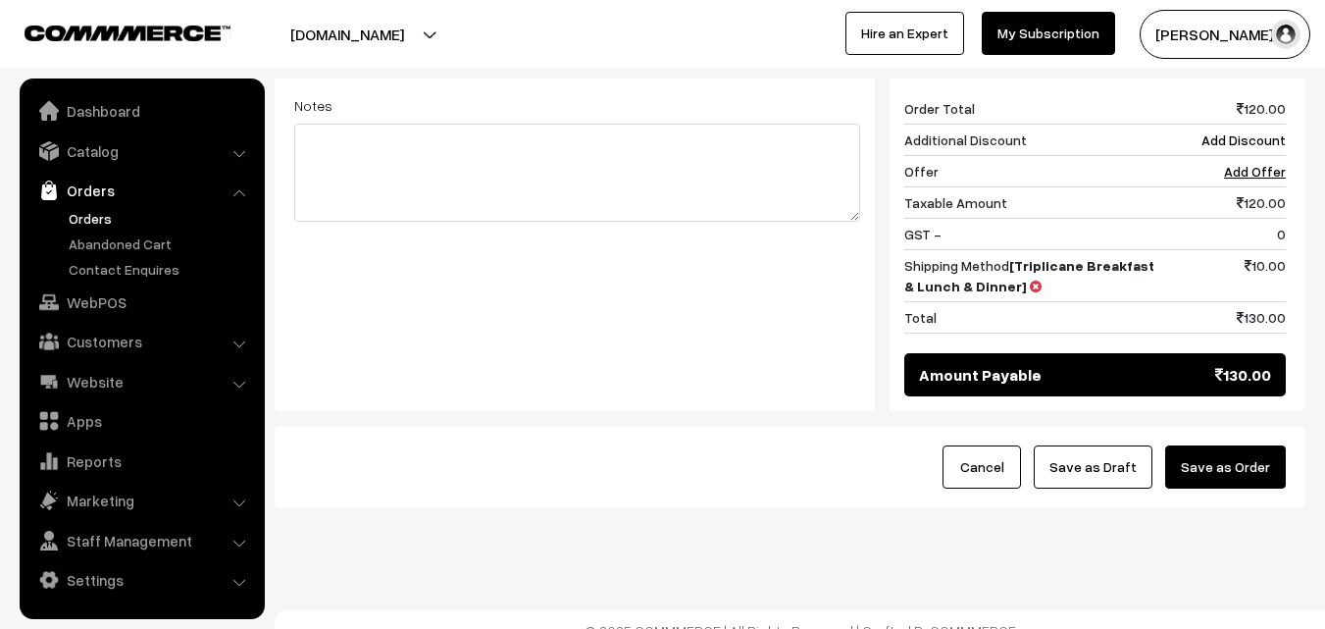
click at [1229, 445] on button "Save as Order" at bounding box center [1225, 466] width 121 height 43
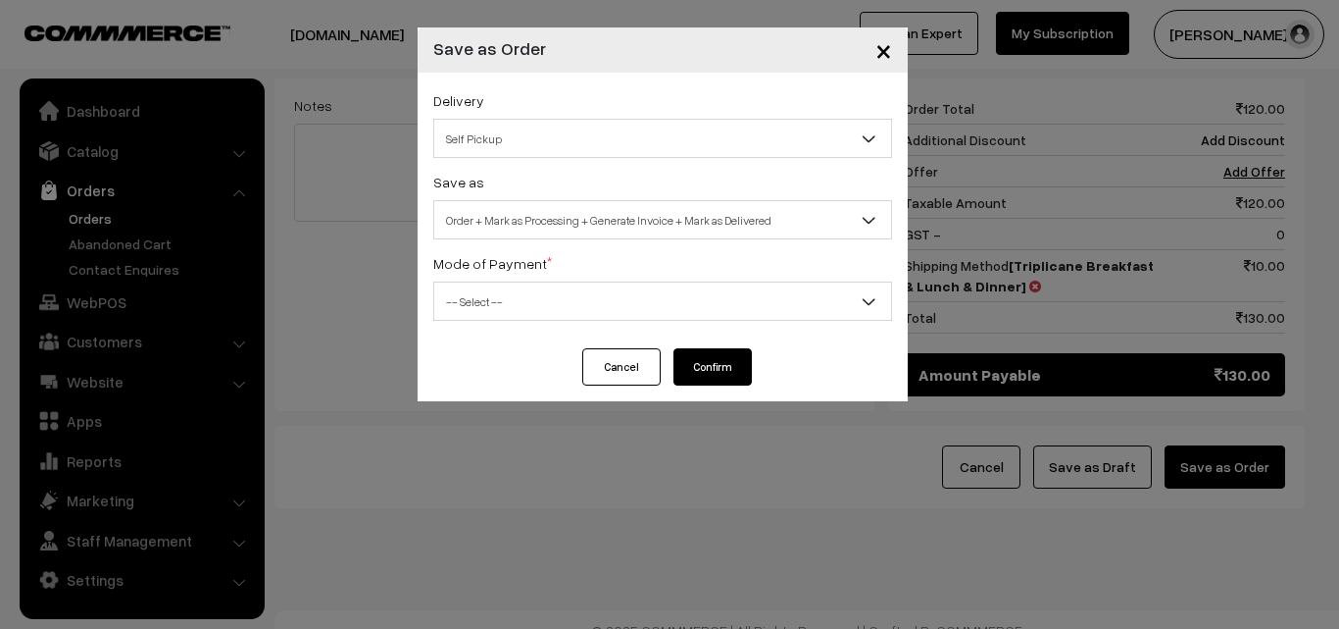
click at [625, 228] on span "Order + Mark as Processing + Generate Invoice + Mark as Delivered" at bounding box center [662, 220] width 457 height 34
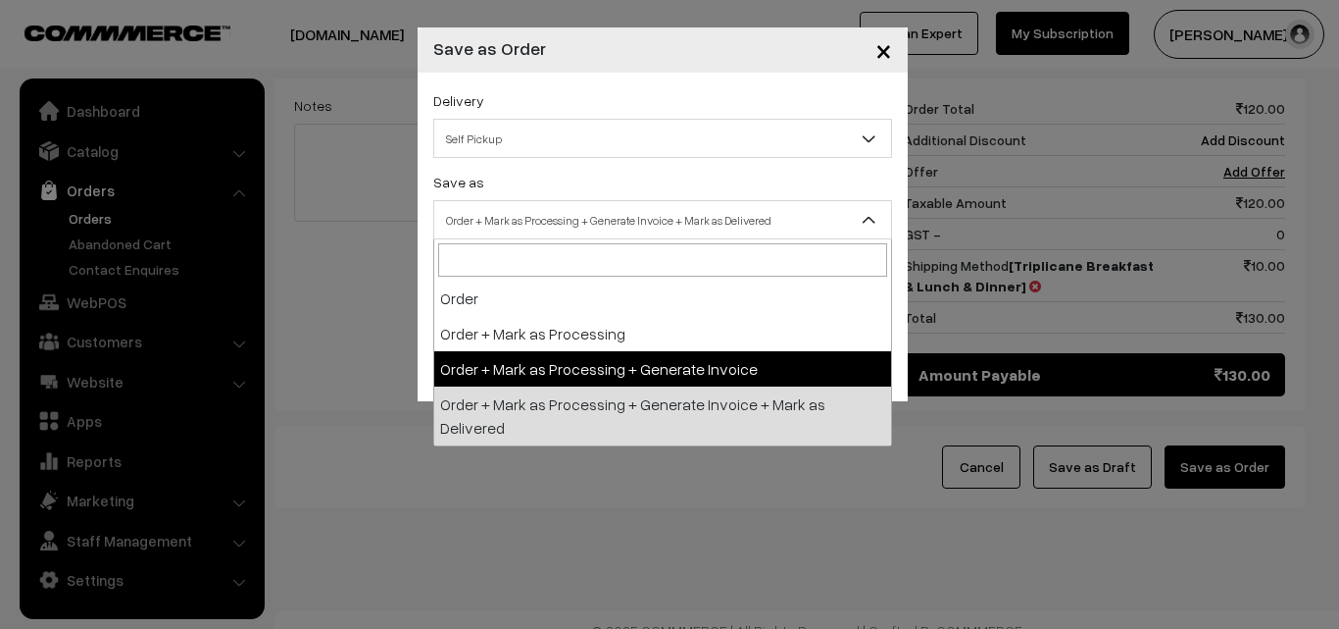
drag, startPoint x: 596, startPoint y: 365, endPoint x: 584, endPoint y: 287, distance: 78.4
select select "3"
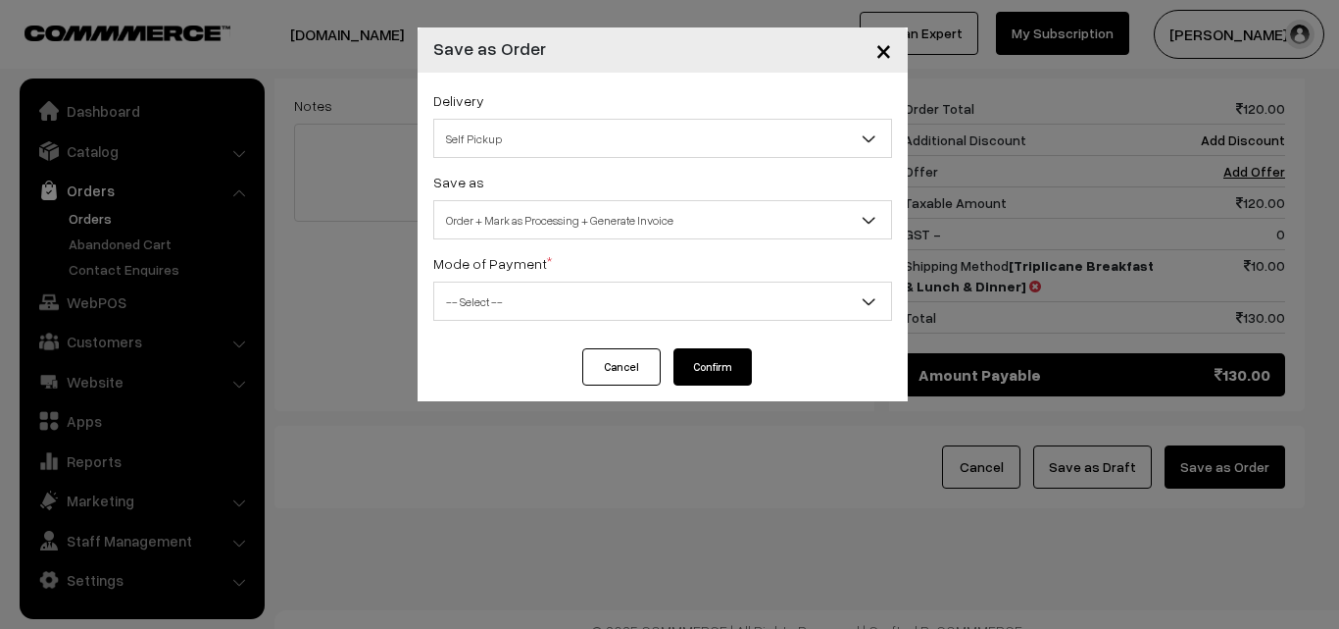
click at [582, 284] on span "-- Select --" at bounding box center [662, 301] width 457 height 34
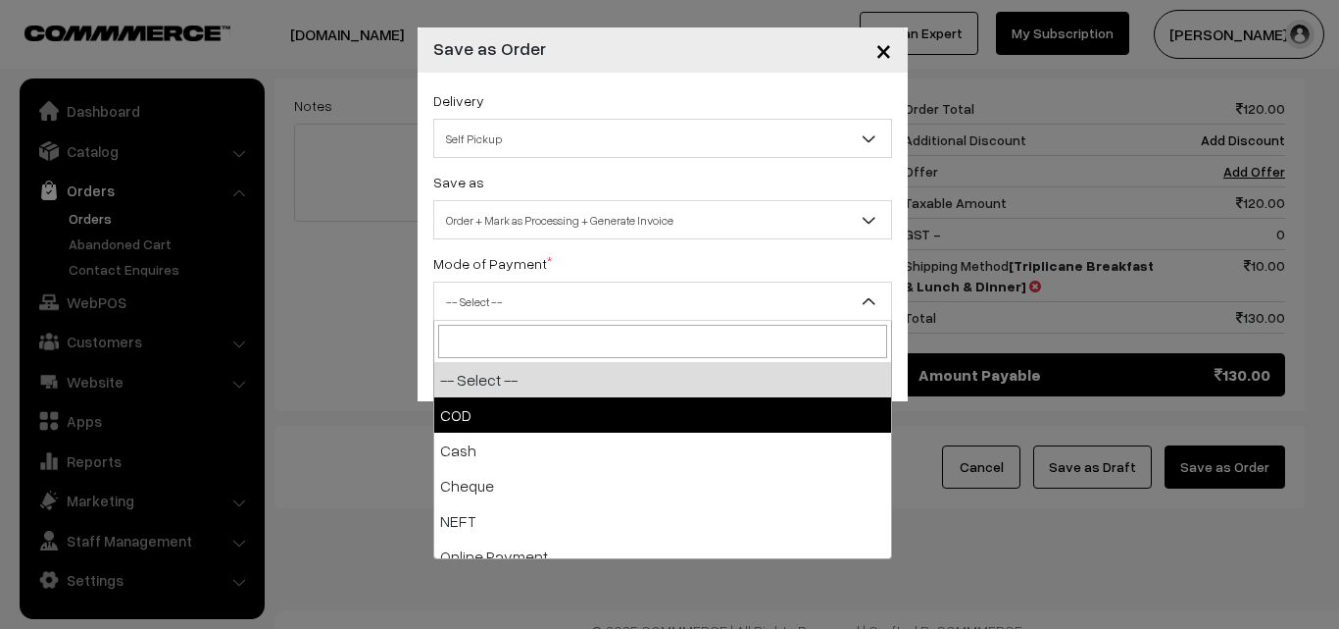
select select "2"
checkbox input "true"
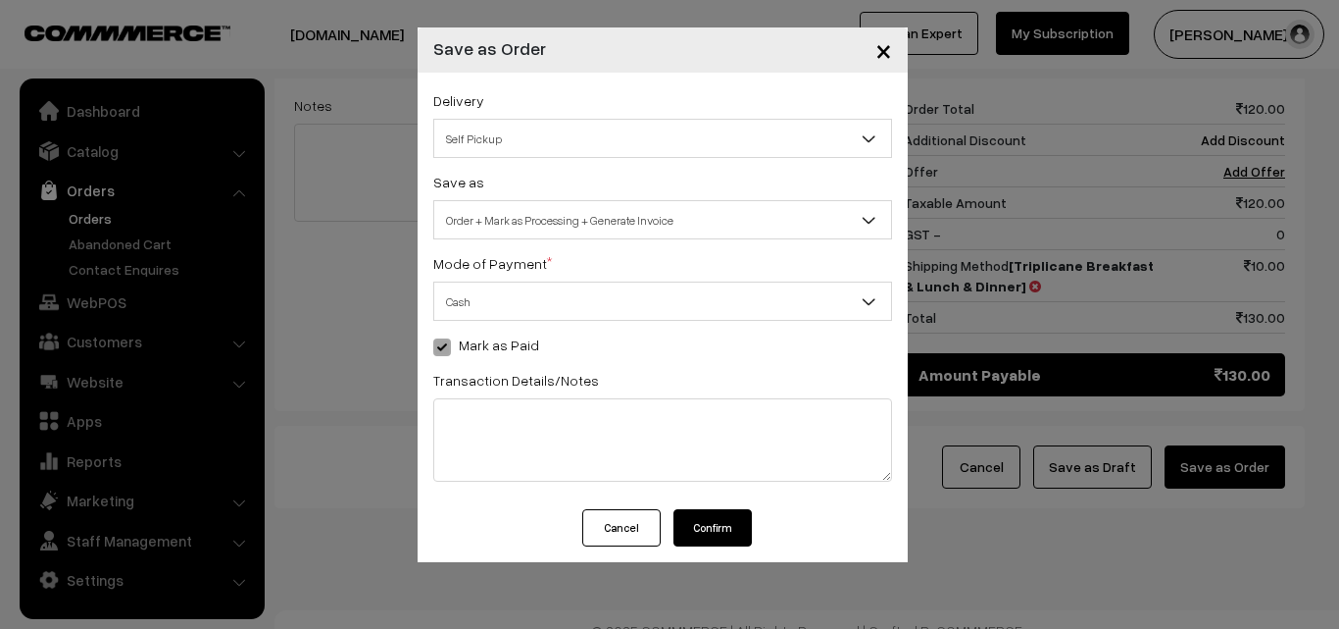
click at [715, 534] on button "Confirm" at bounding box center [713, 527] width 78 height 37
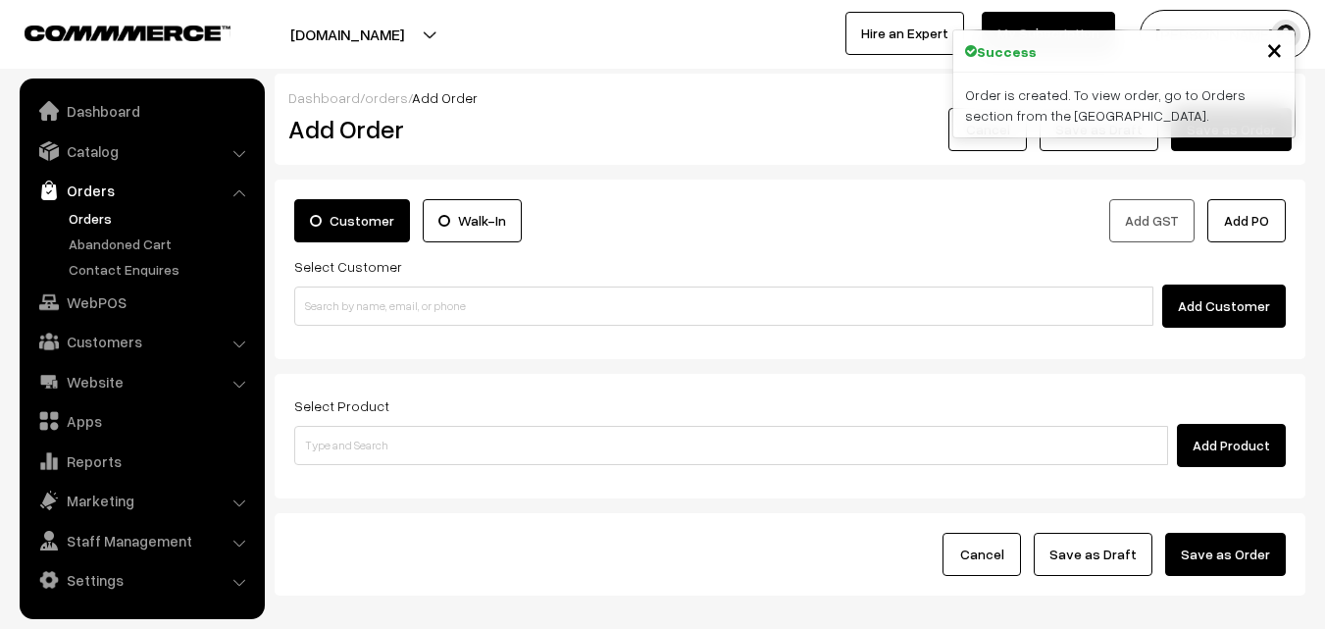
click at [103, 224] on link "Orders" at bounding box center [161, 218] width 194 height 21
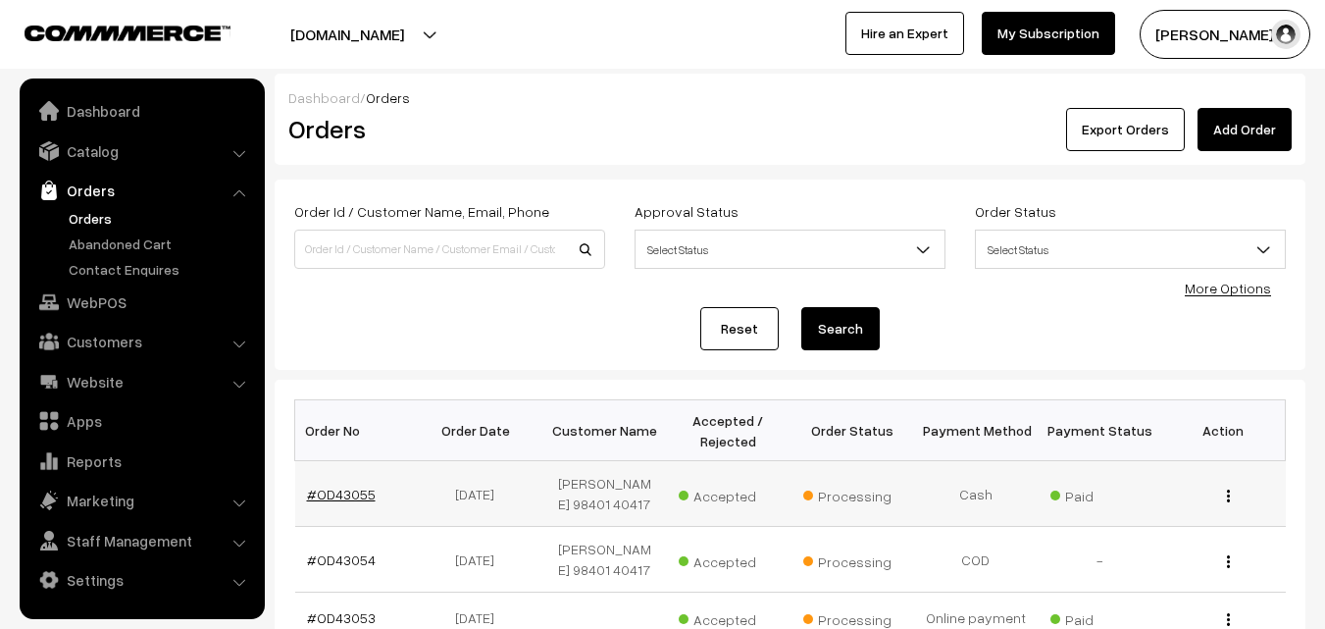
click at [346, 494] on link "#OD43055" at bounding box center [341, 493] width 69 height 17
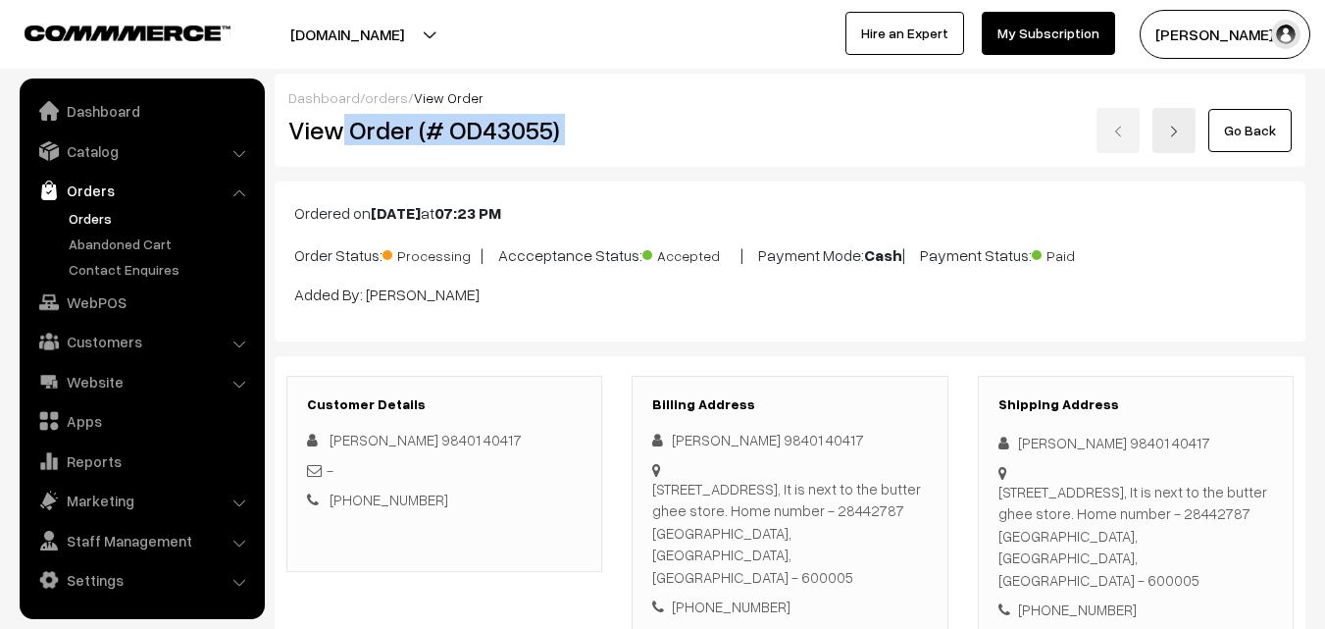
drag, startPoint x: 340, startPoint y: 130, endPoint x: 658, endPoint y: 134, distance: 317.7
click at [662, 135] on div "View Order (# OD43055) Go Back" at bounding box center [790, 130] width 1033 height 45
copy div "Order (# OD43055)"
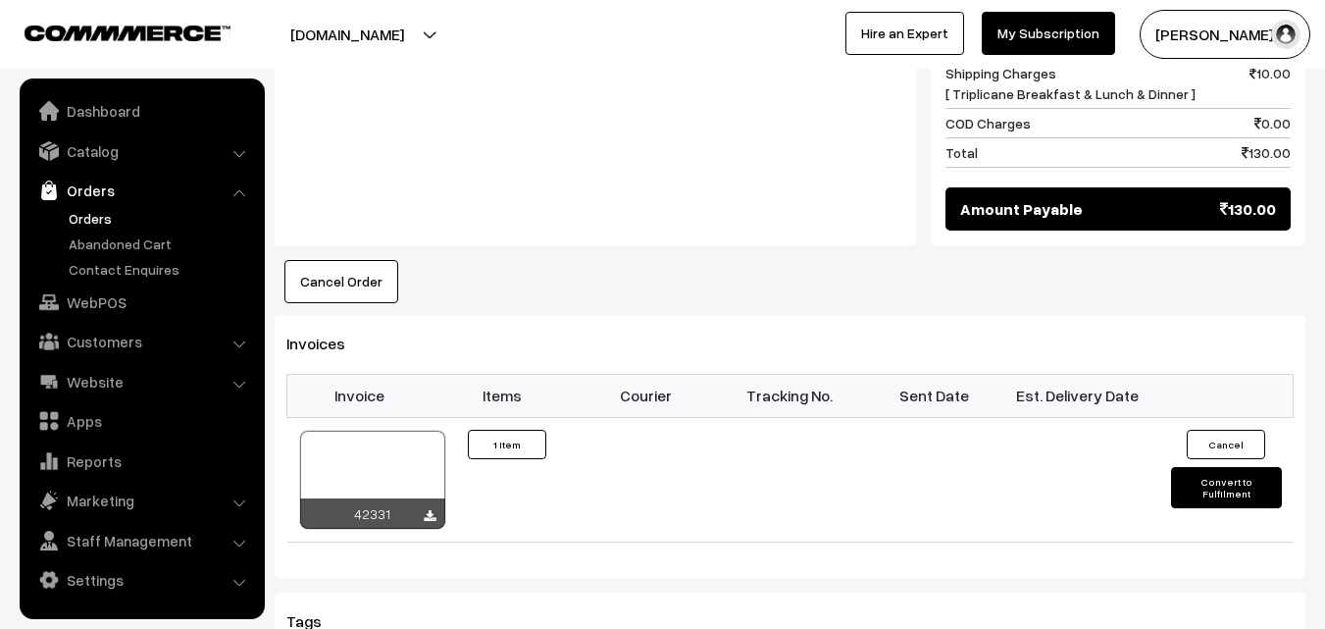
scroll to position [1079, 0]
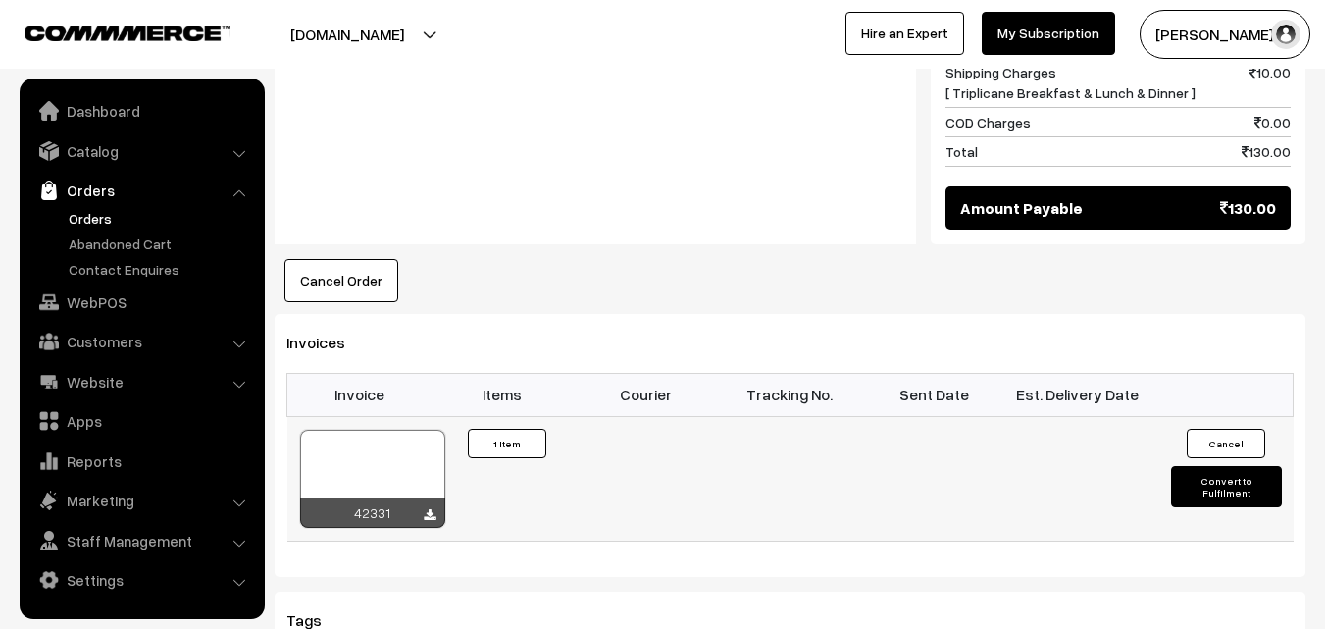
click at [383, 461] on div at bounding box center [372, 478] width 145 height 98
click at [111, 297] on link "WebPOS" at bounding box center [141, 301] width 233 height 35
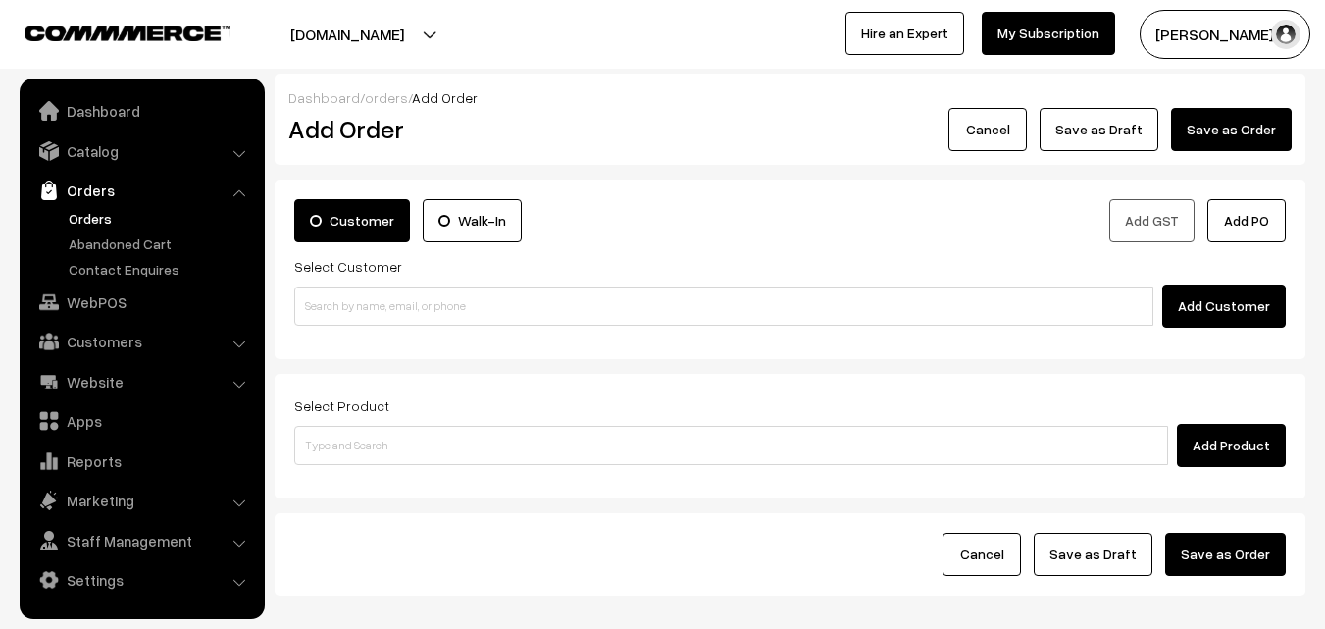
click at [374, 315] on input at bounding box center [723, 305] width 859 height 39
click at [363, 300] on input "94449 13191" at bounding box center [723, 305] width 859 height 39
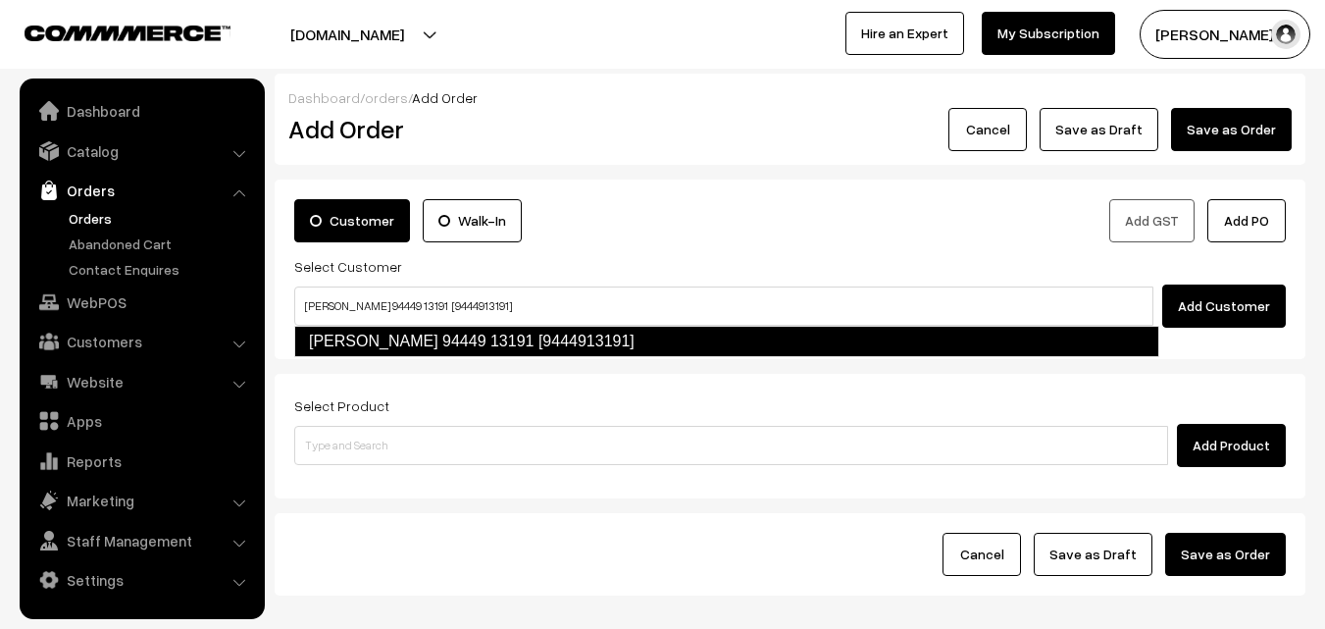
type input "M.N. Kumar 94449 13191 [9444913191]"
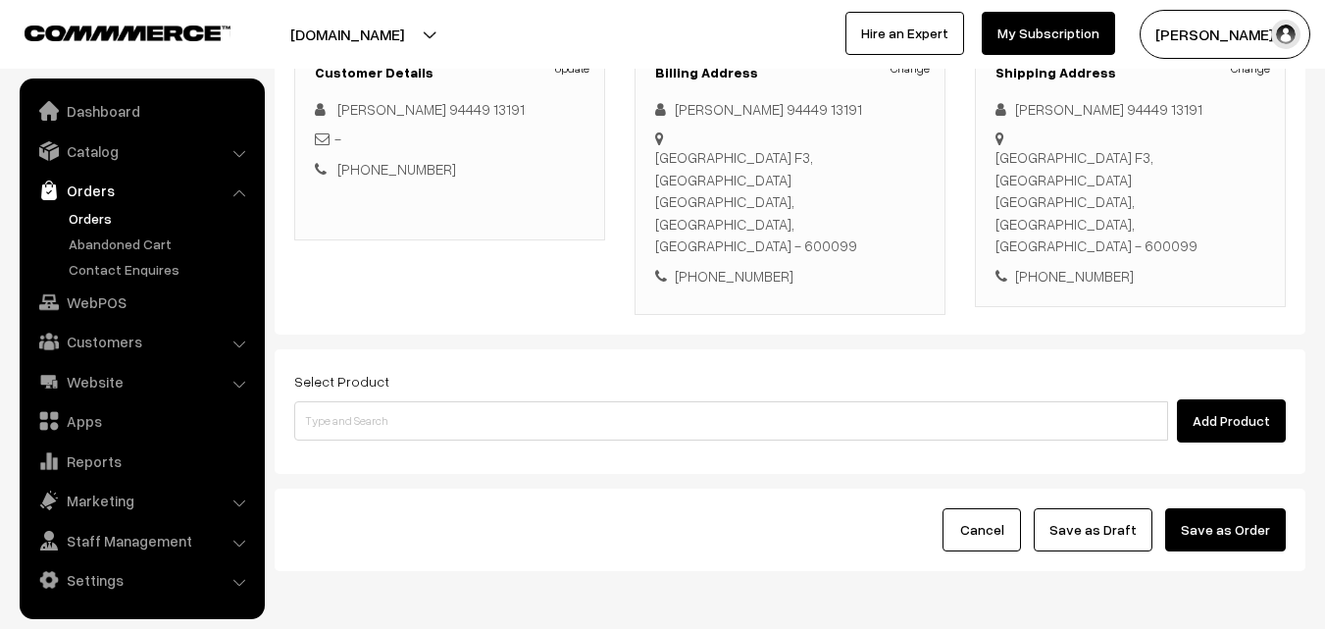
scroll to position [335, 0]
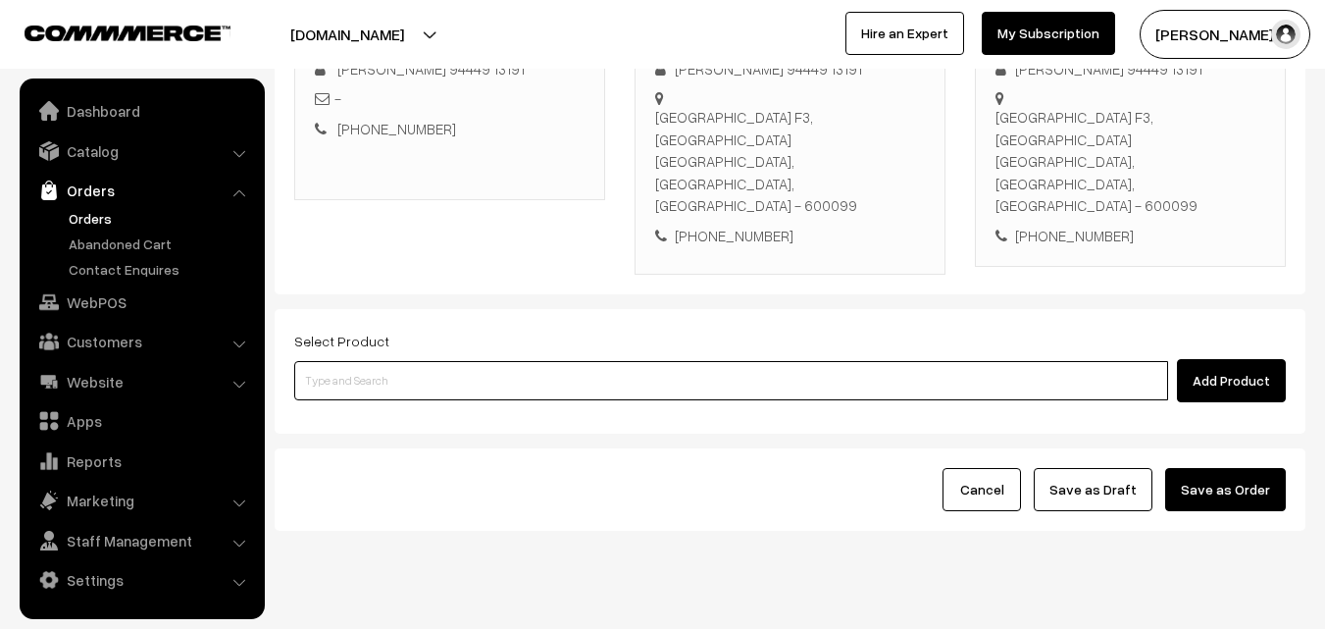
click at [566, 361] on input at bounding box center [731, 380] width 874 height 39
drag, startPoint x: 566, startPoint y: 337, endPoint x: 551, endPoint y: 324, distance: 20.1
click at [561, 361] on input at bounding box center [731, 380] width 874 height 39
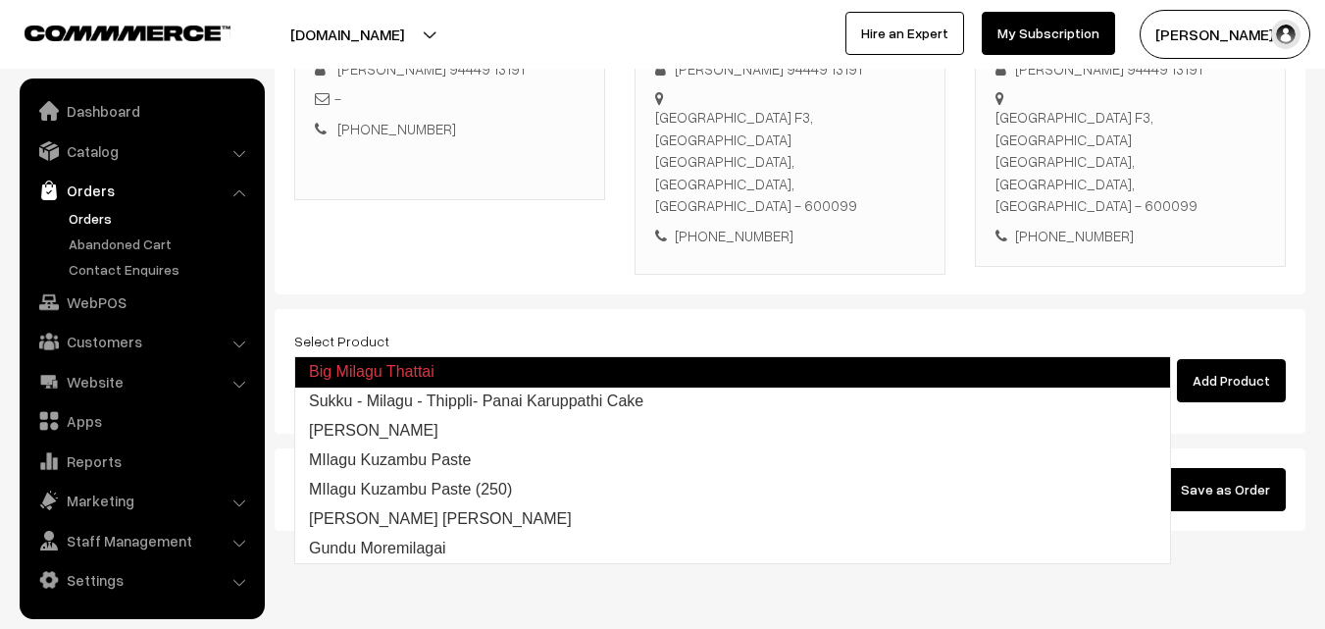
type input "Milagu Vadai"
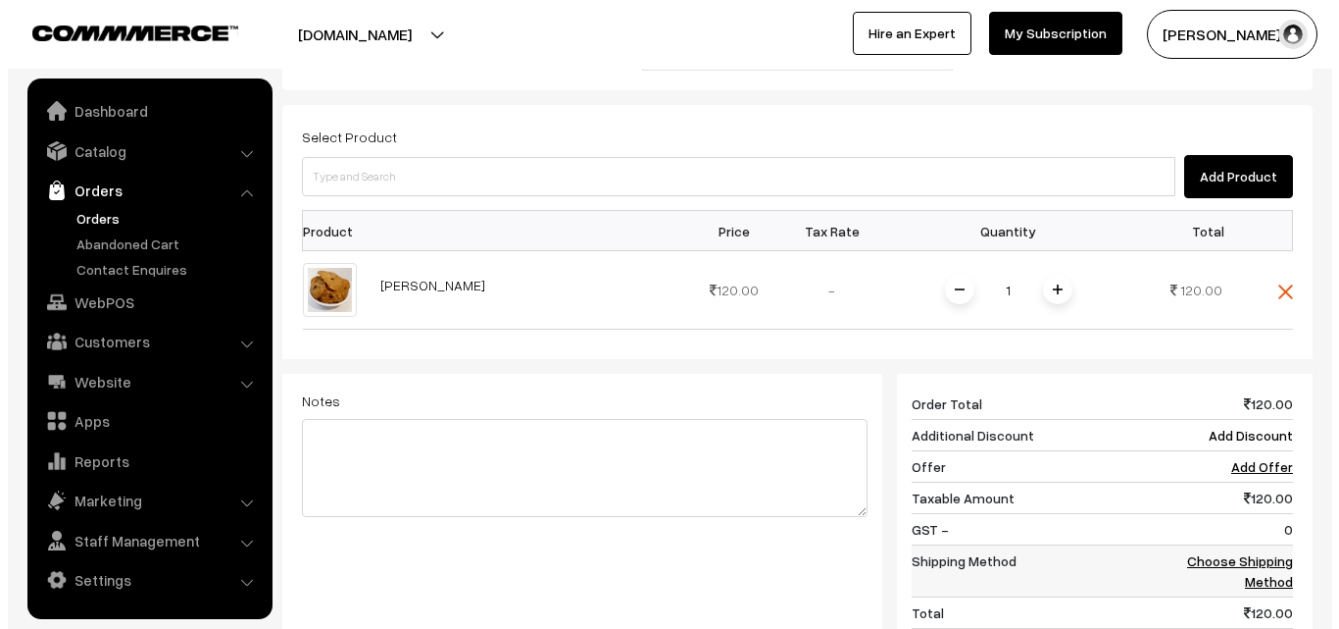
scroll to position [812, 0]
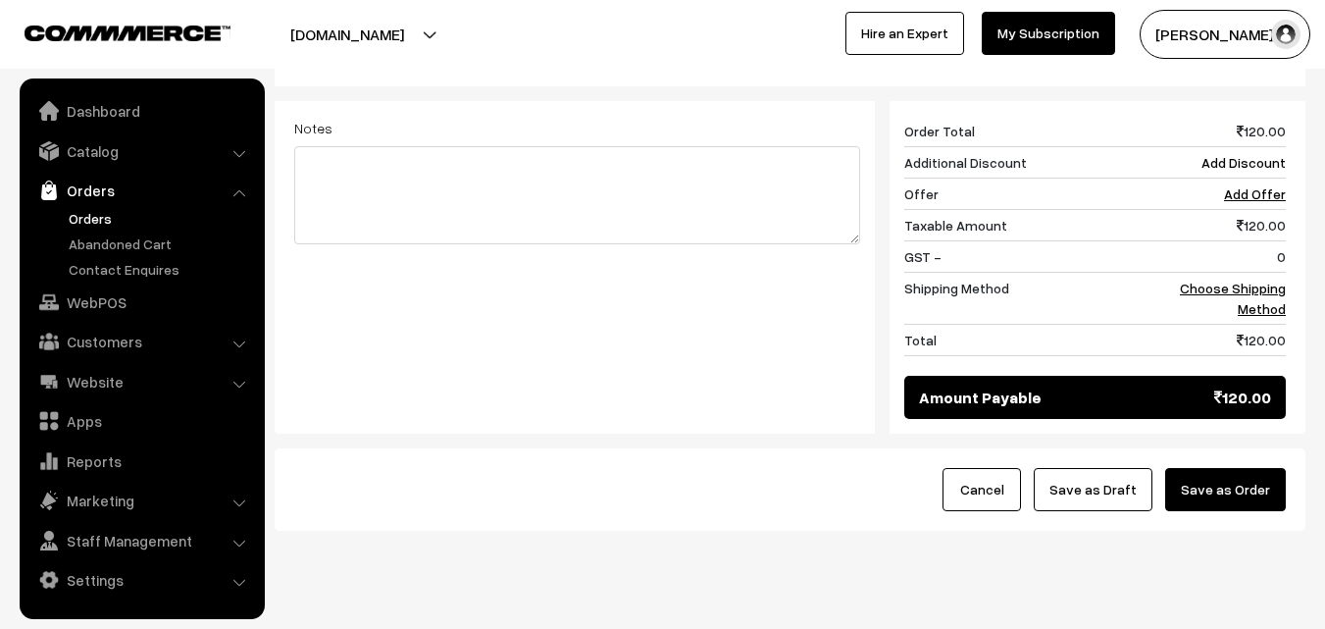
click at [1250, 468] on button "Save as Order" at bounding box center [1225, 489] width 121 height 43
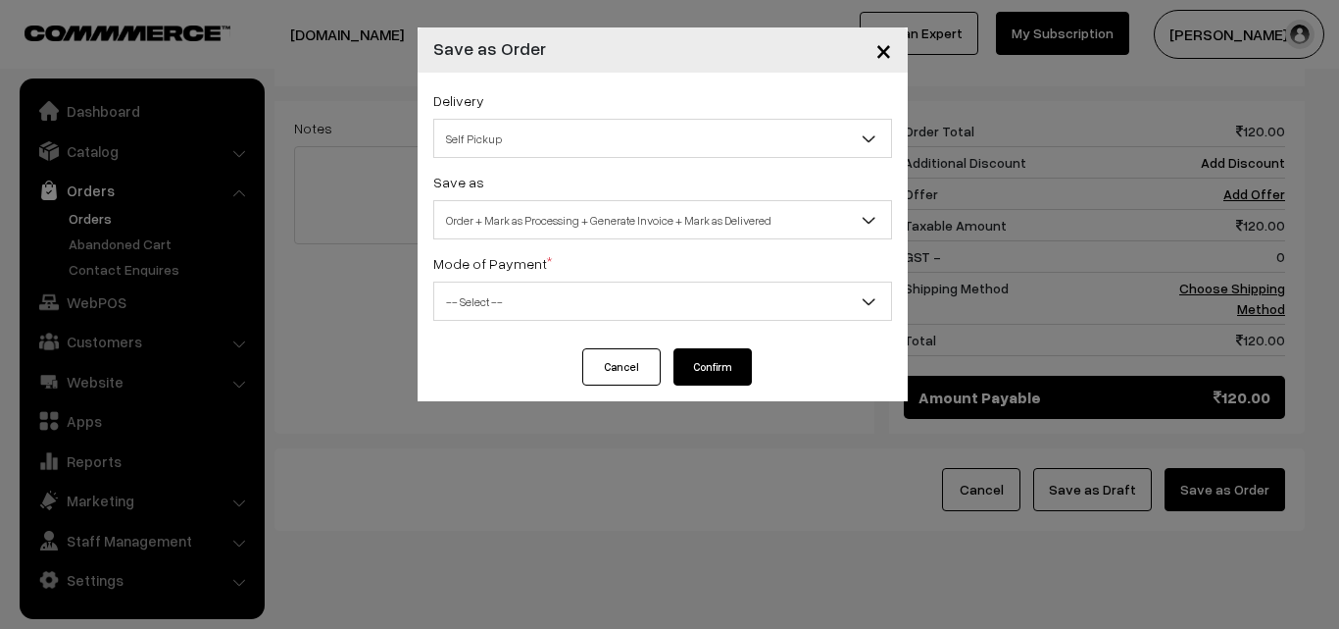
click at [609, 210] on span "Order + Mark as Processing + Generate Invoice + Mark as Delivered" at bounding box center [662, 220] width 457 height 34
click at [564, 222] on span "Order + Mark as Processing" at bounding box center [662, 220] width 457 height 34
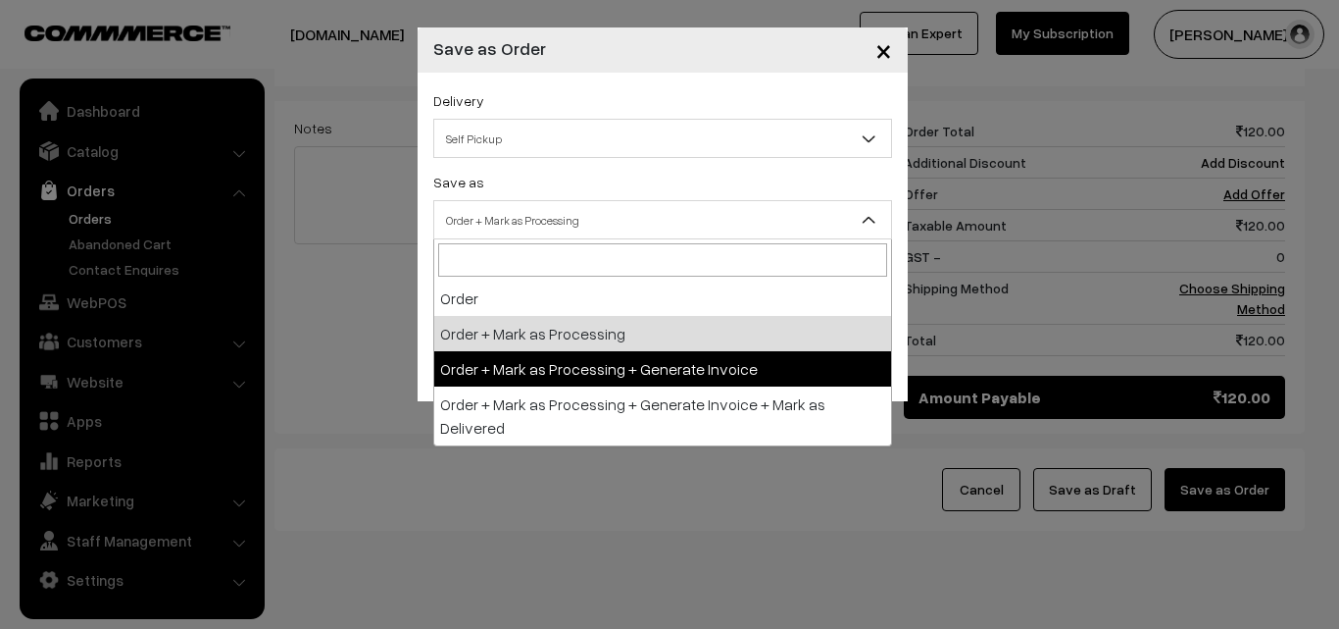
drag, startPoint x: 550, startPoint y: 365, endPoint x: 544, endPoint y: 296, distance: 68.9
select select "3"
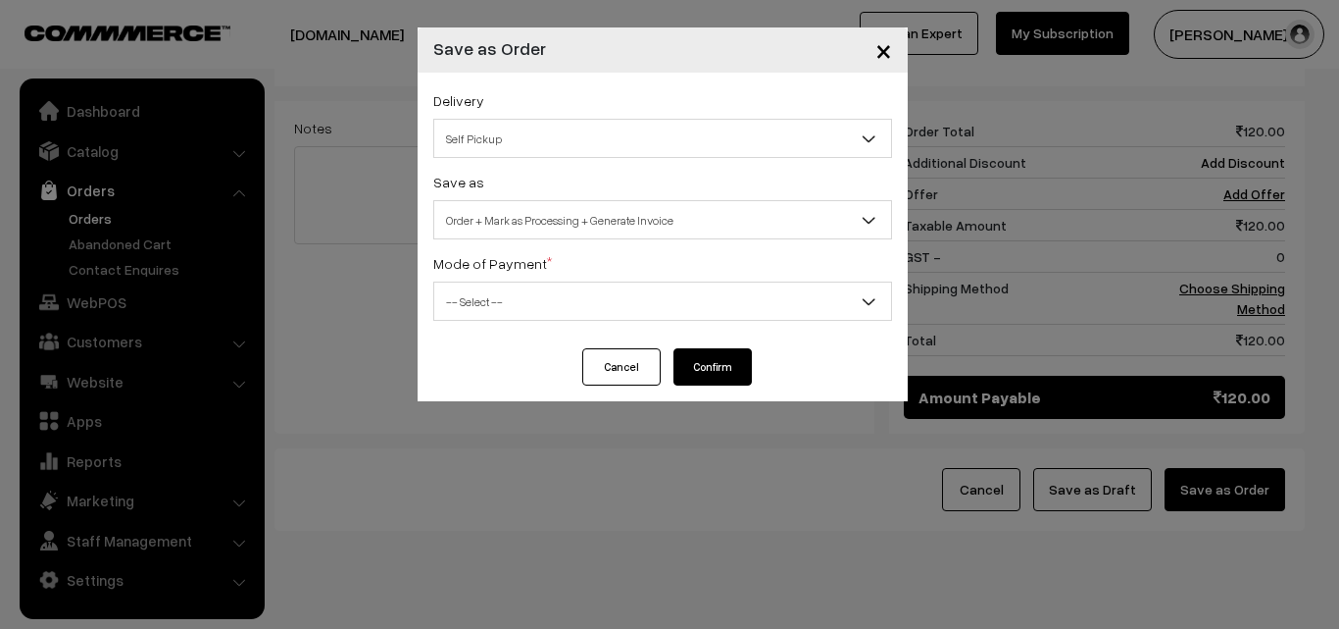
click at [542, 281] on div "Mode of Payment * -- Select -- COD Cash Cheque NEFT Online Payment DD Others --…" at bounding box center [662, 286] width 459 height 70
click at [515, 315] on span "-- Select --" at bounding box center [662, 301] width 457 height 34
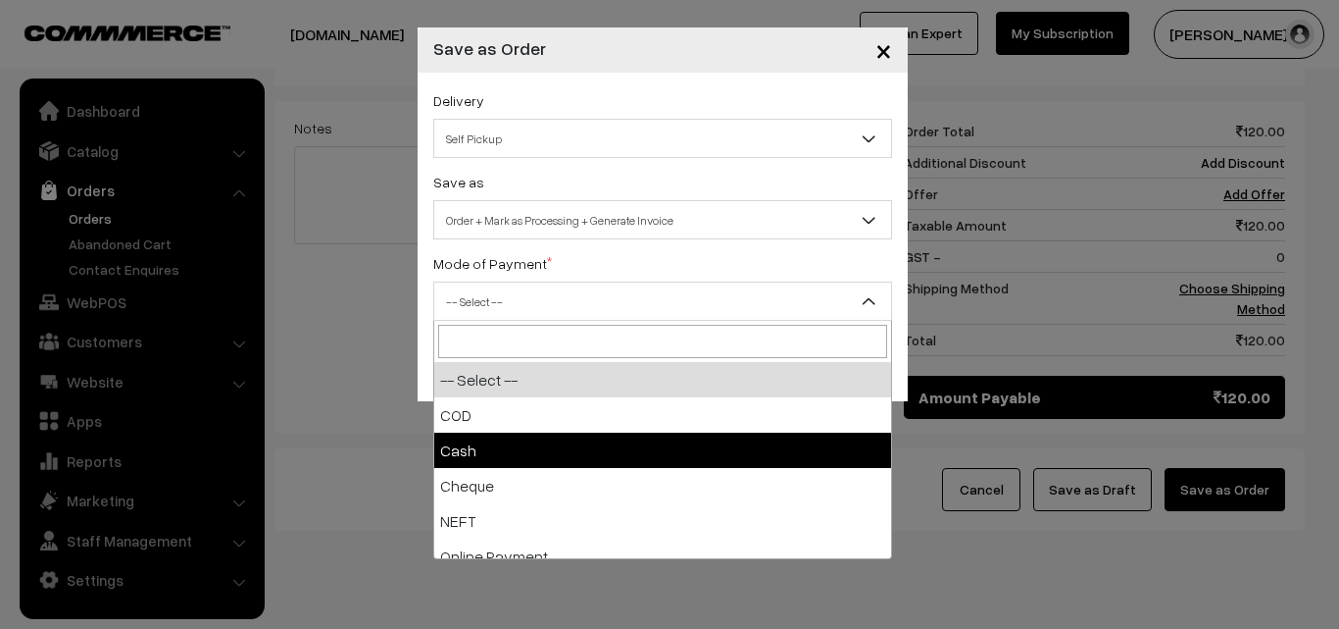
select select "2"
checkbox input "true"
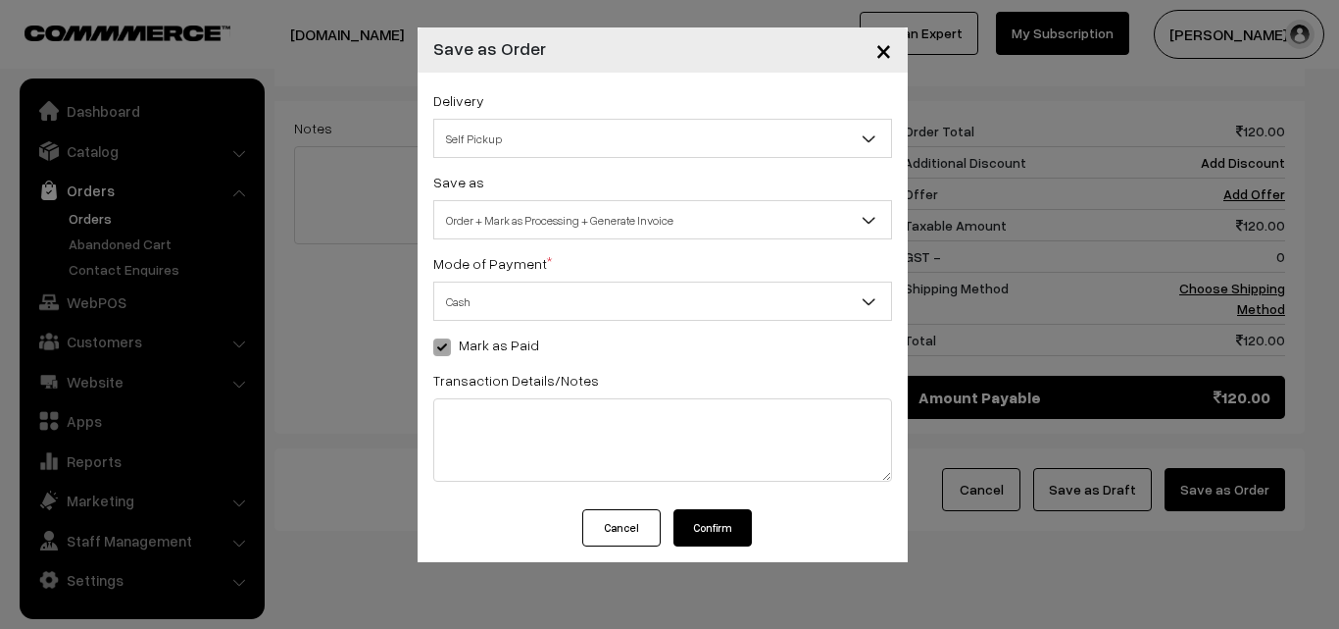
click at [725, 546] on div "Cancel Confirm" at bounding box center [663, 535] width 490 height 53
click at [710, 534] on button "Confirm" at bounding box center [713, 527] width 78 height 37
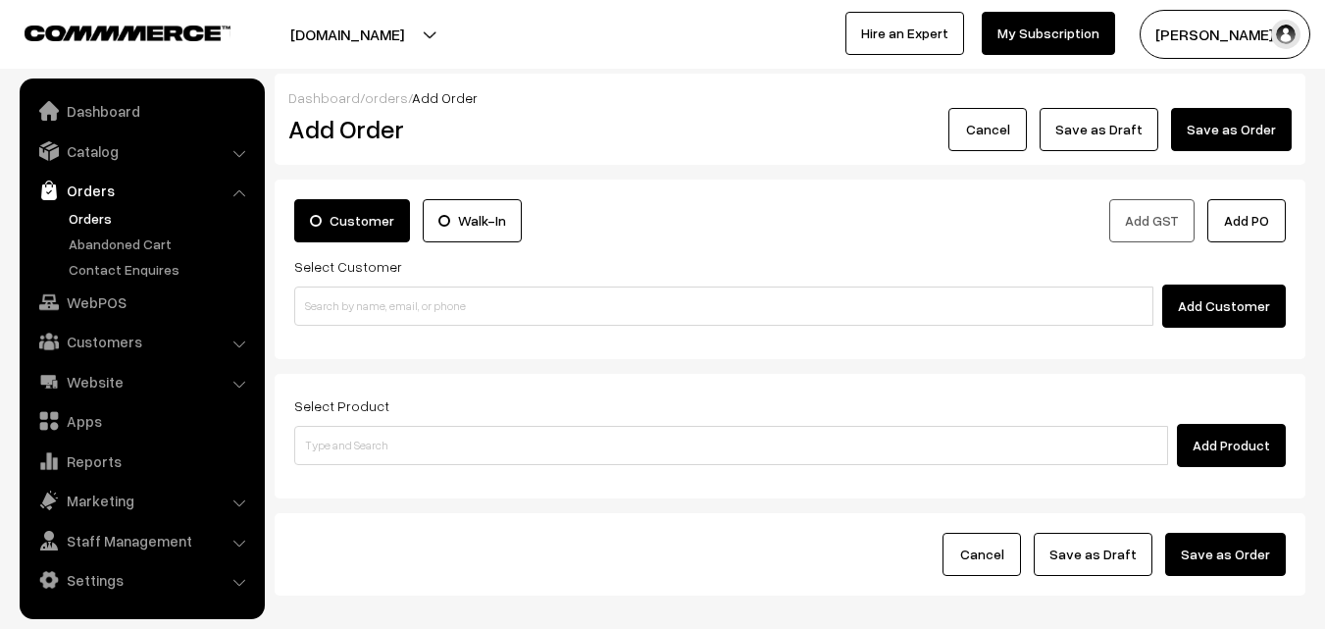
click at [88, 219] on link "Orders" at bounding box center [161, 218] width 194 height 21
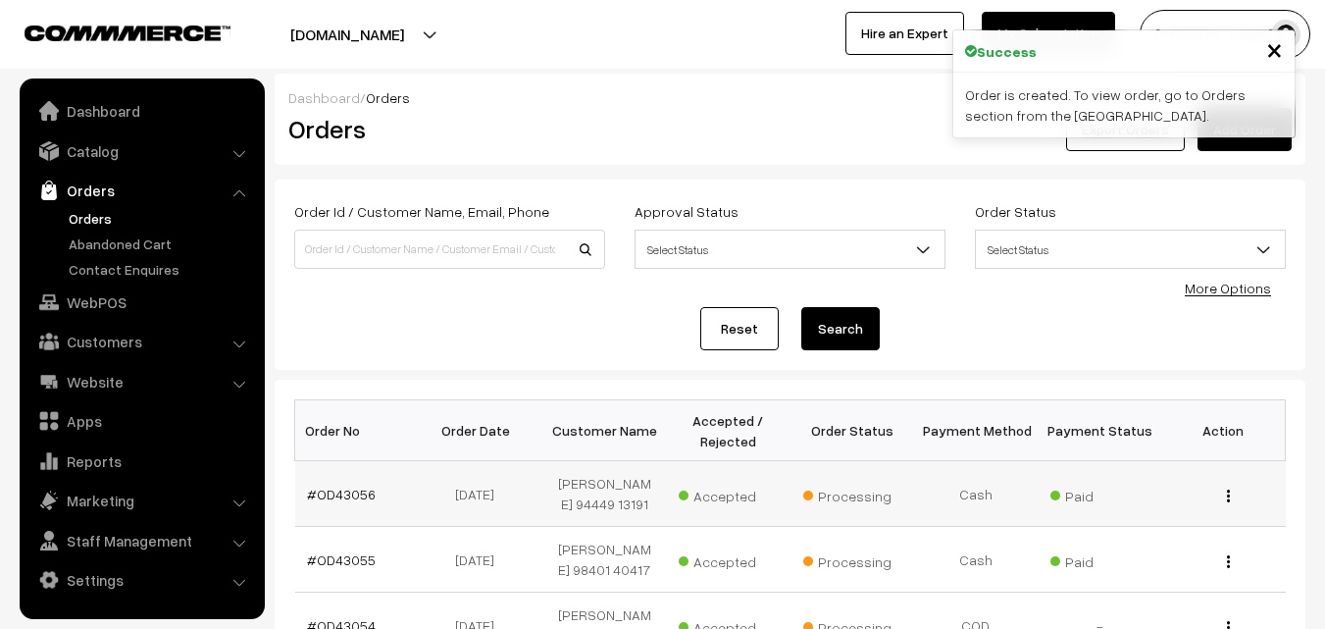
click at [347, 504] on td "#OD43056" at bounding box center [357, 494] width 124 height 66
click at [347, 499] on link "#OD43056" at bounding box center [341, 493] width 69 height 17
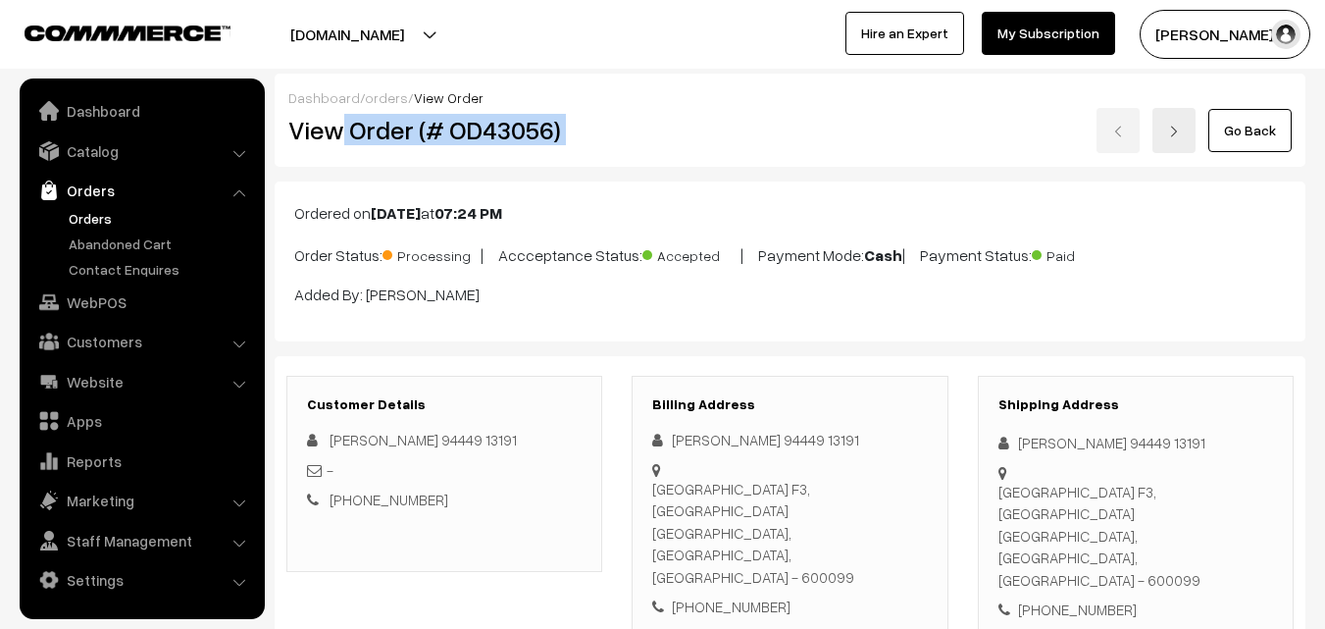
click at [743, 140] on div "View Order (# OD43056) Go Back" at bounding box center [790, 130] width 1033 height 45
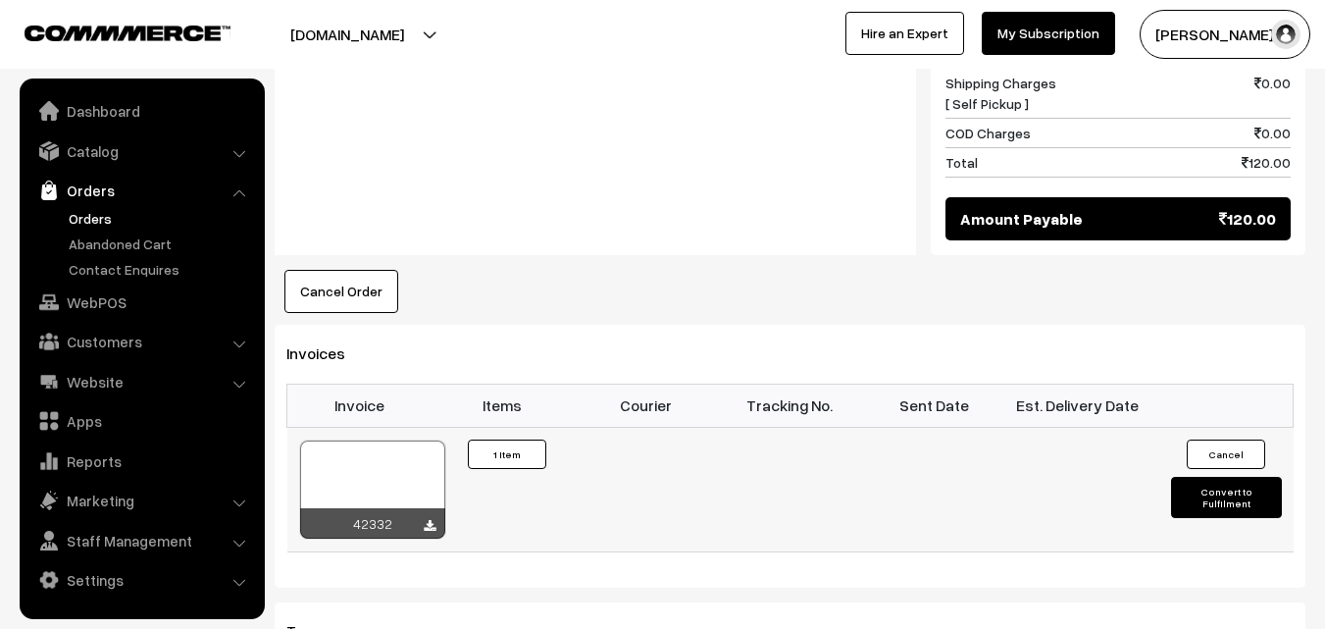
scroll to position [1079, 0]
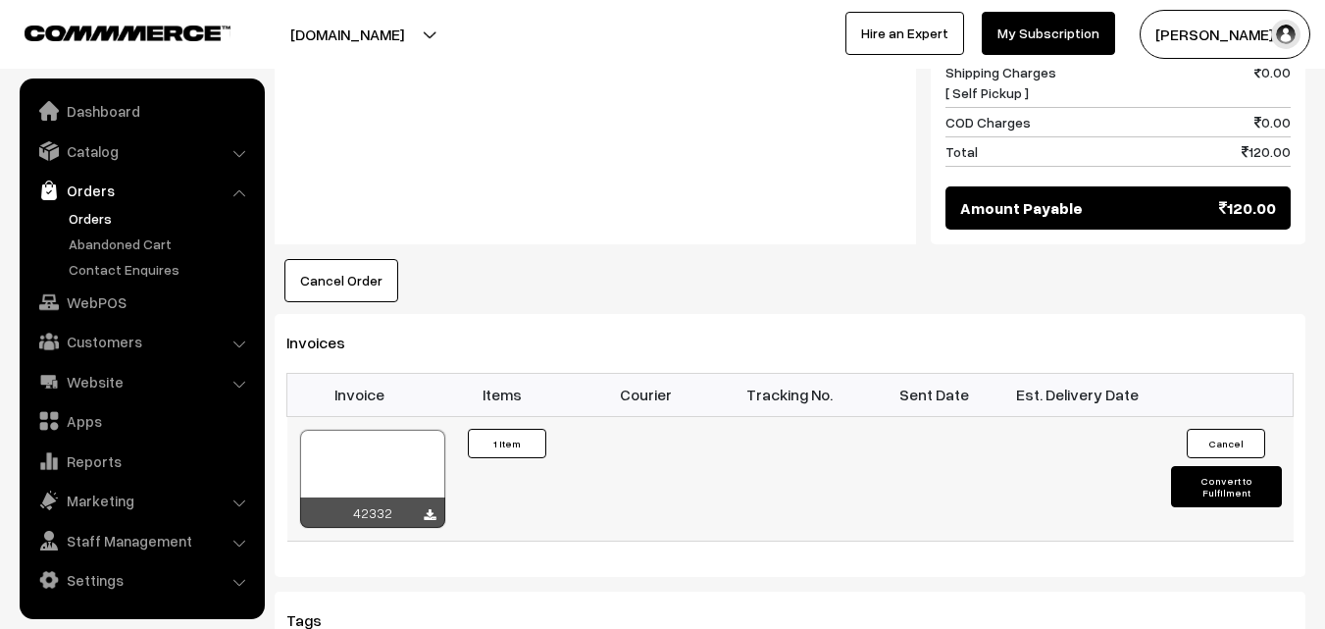
click at [381, 432] on div at bounding box center [372, 478] width 145 height 98
click at [387, 429] on div at bounding box center [372, 478] width 145 height 98
drag, startPoint x: 113, startPoint y: 305, endPoint x: 120, endPoint y: 329, distance: 25.5
click at [113, 304] on link "WebPOS" at bounding box center [141, 301] width 233 height 35
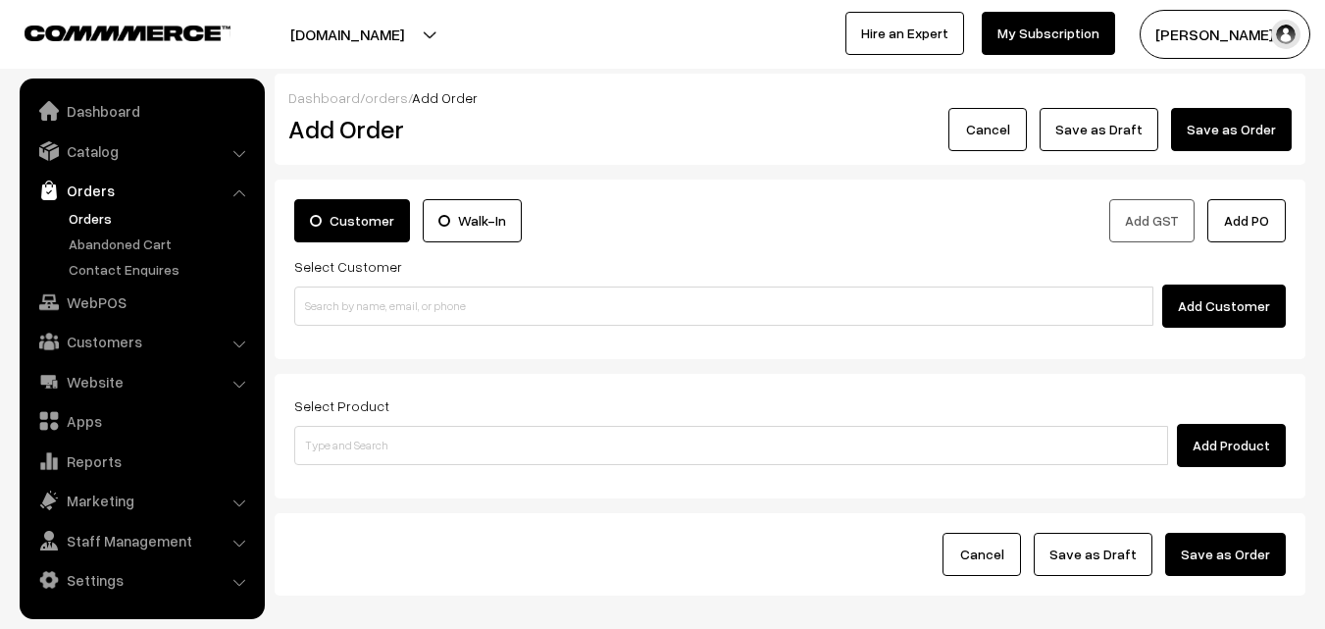
click at [431, 276] on div "Select Customer Add Customer" at bounding box center [789, 291] width 991 height 74
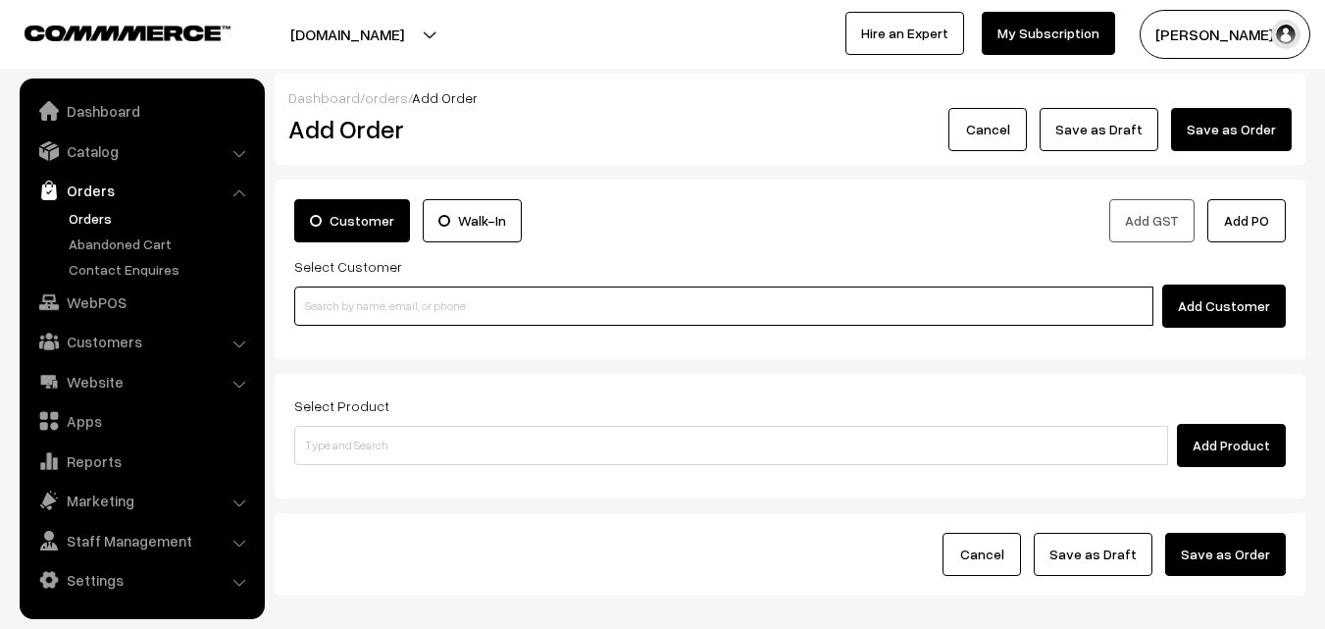
click at [425, 310] on input at bounding box center [723, 305] width 859 height 39
paste input "98418 15505"
click at [355, 296] on input "98418 15505" at bounding box center [723, 305] width 859 height 39
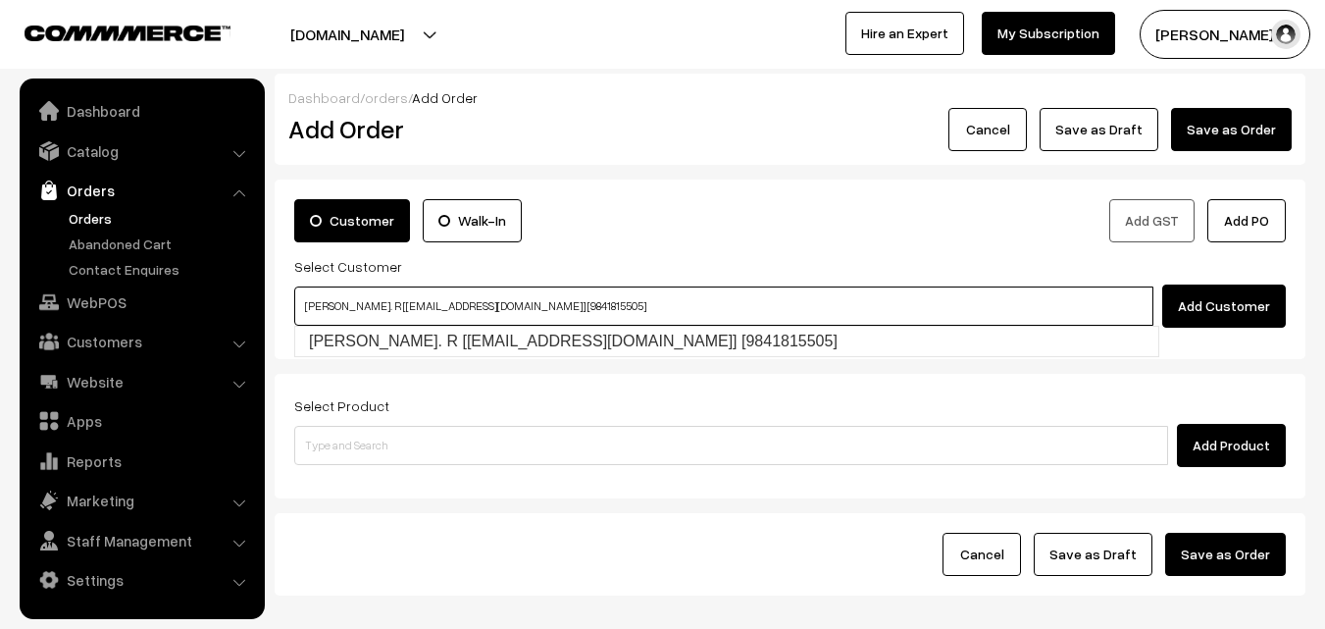
type input "Rajesh Kanna. R [rajeshbarghavan@gmail.com] [9841815505]"
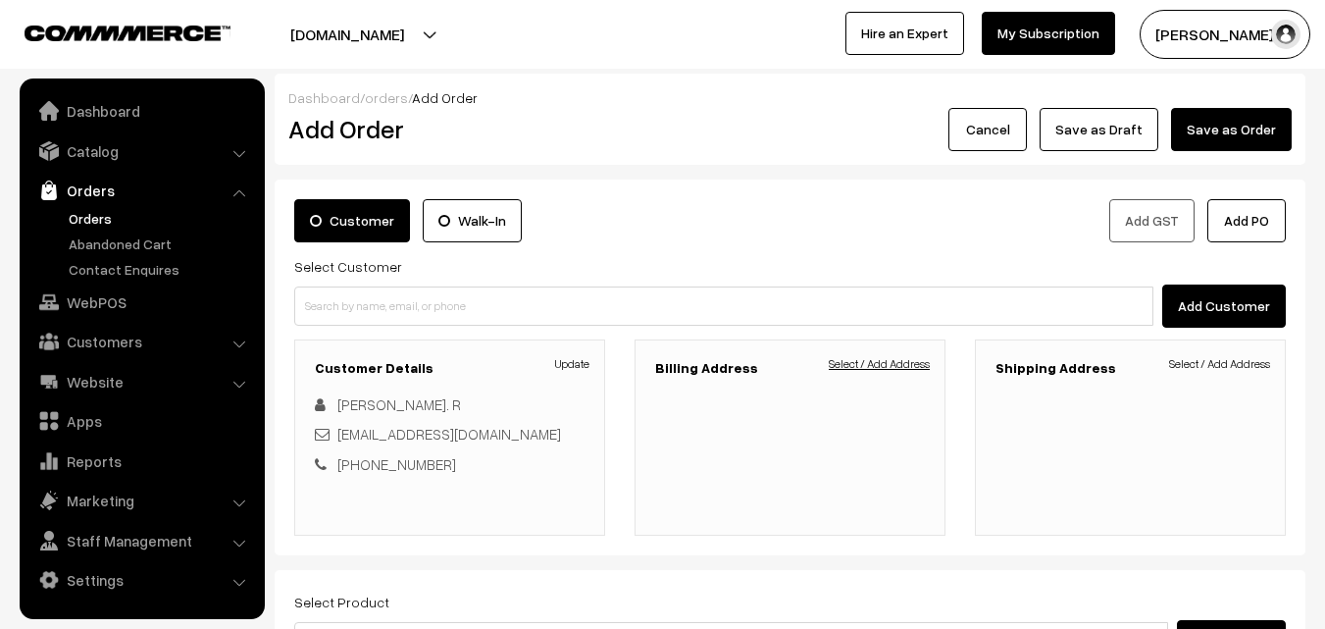
click at [913, 359] on link "Select / Add Address" at bounding box center [879, 364] width 101 height 18
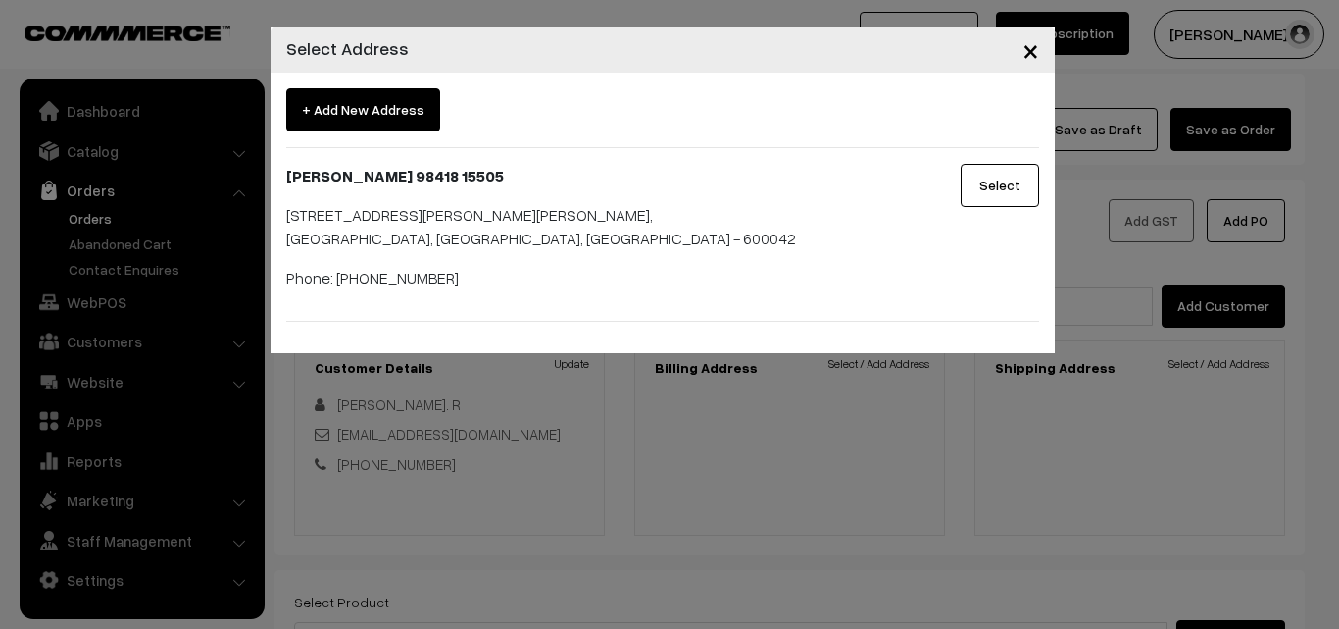
click at [990, 188] on button "Select" at bounding box center [1000, 185] width 78 height 43
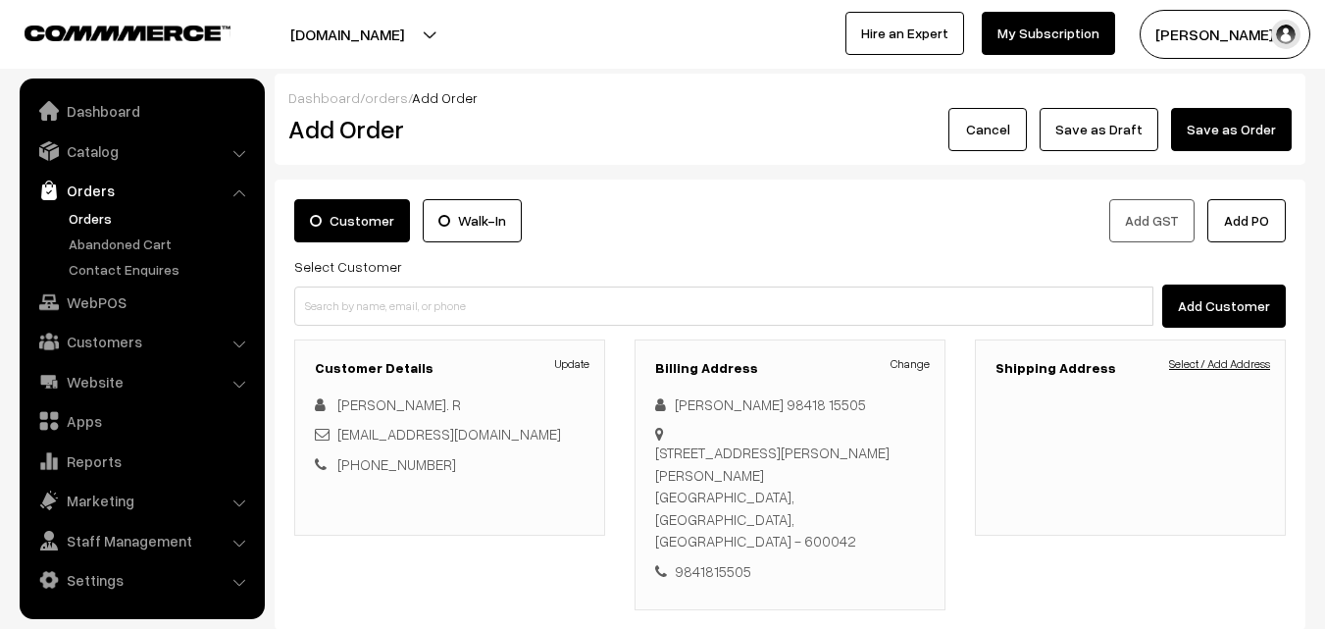
click at [1237, 366] on link "Select / Add Address" at bounding box center [1219, 364] width 101 height 18
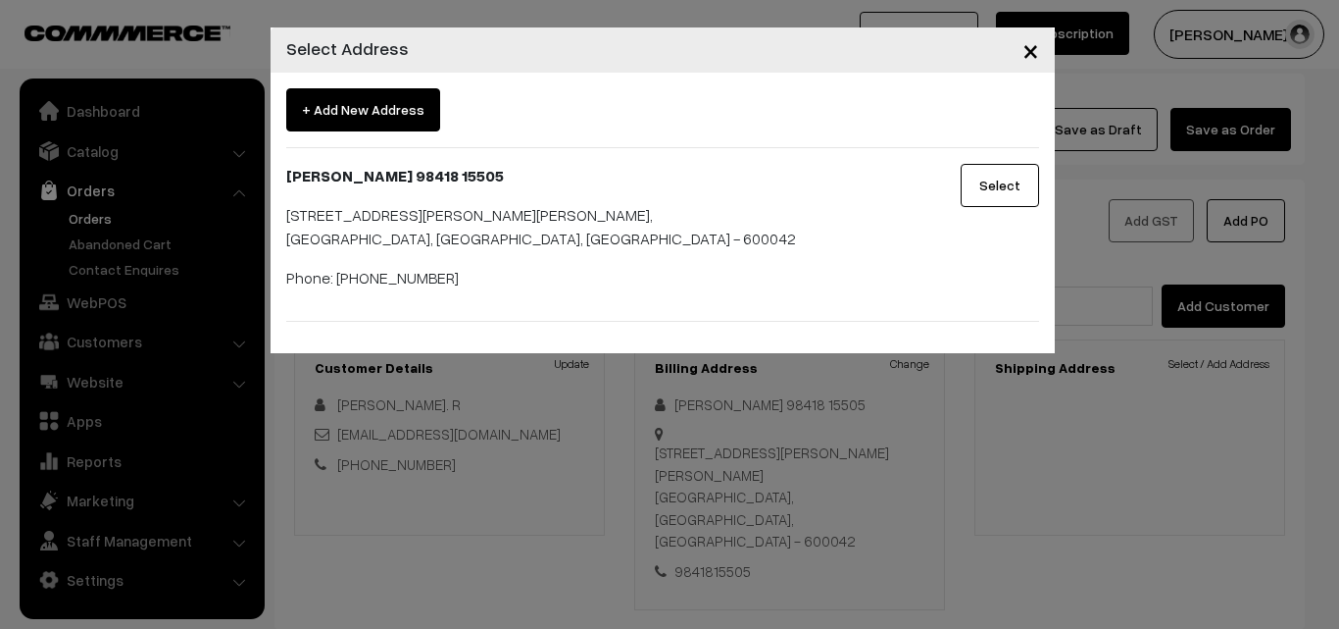
click at [1002, 180] on button "Select" at bounding box center [1000, 185] width 78 height 43
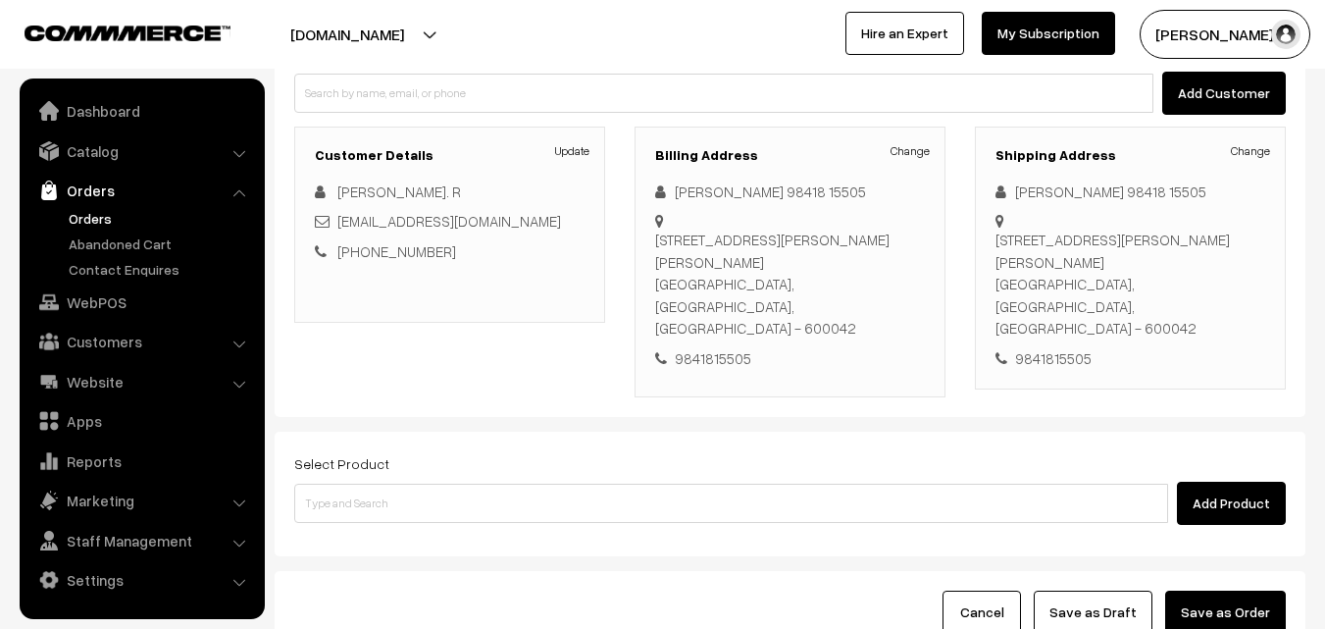
scroll to position [358, 0]
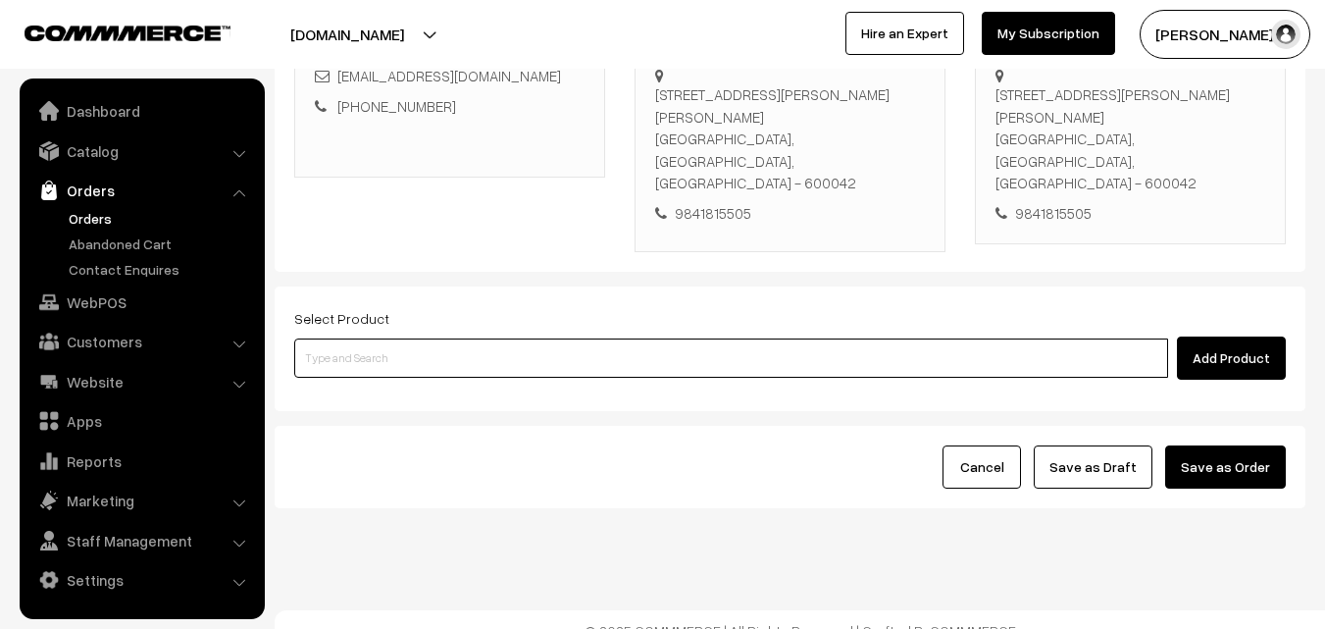
click at [614, 342] on input at bounding box center [731, 357] width 874 height 39
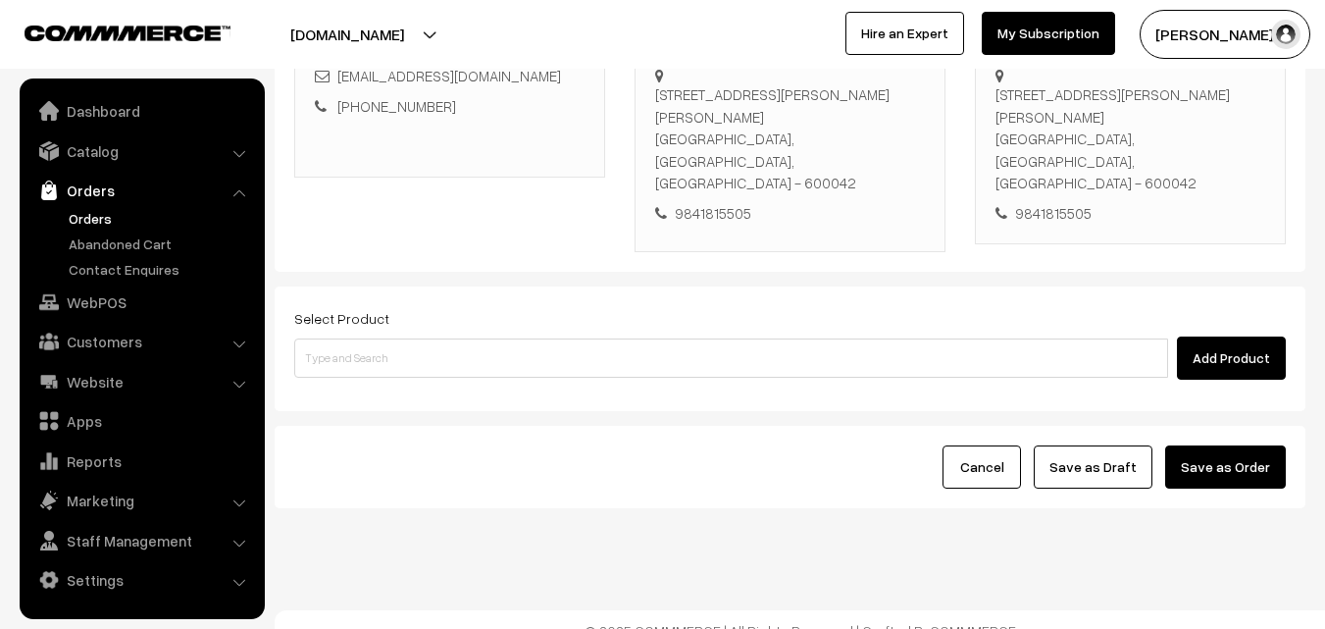
click at [449, 359] on div "Select Product Add Product" at bounding box center [790, 348] width 1031 height 125
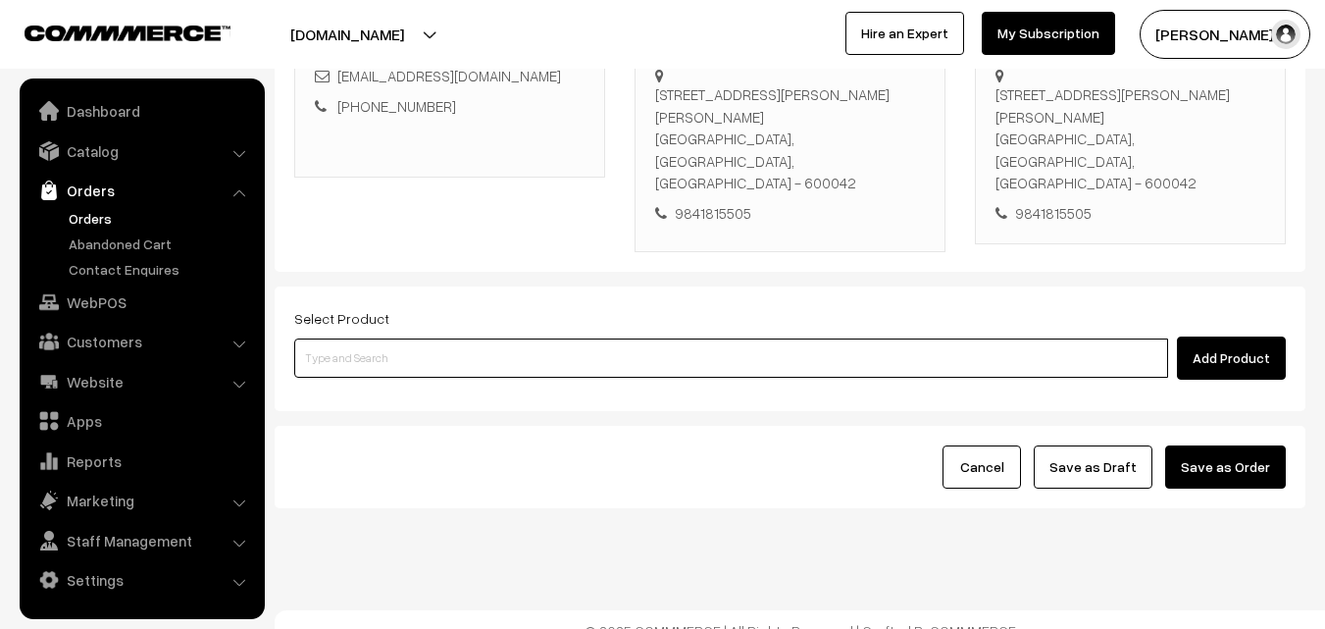
click at [375, 338] on input at bounding box center [731, 357] width 874 height 39
paste input "27th Without Rice..."
type input "27th Without Rice..."
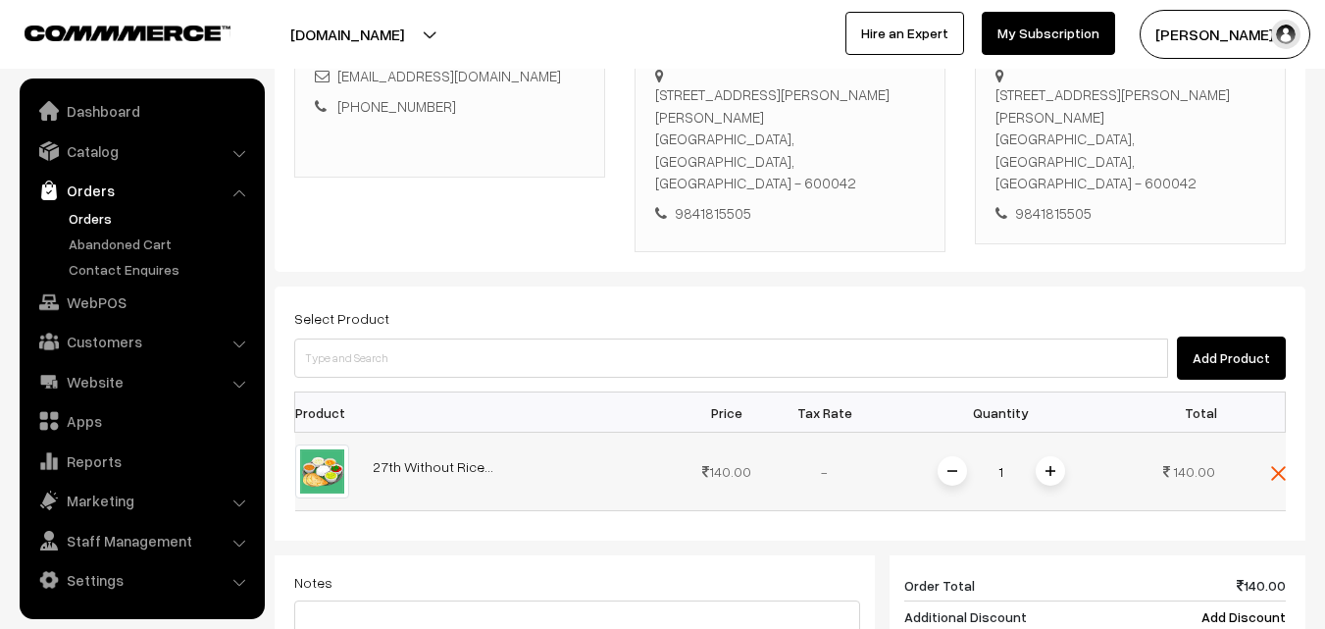
click at [1042, 454] on div "1" at bounding box center [1001, 471] width 147 height 34
click at [1047, 466] on img at bounding box center [1050, 471] width 10 height 10
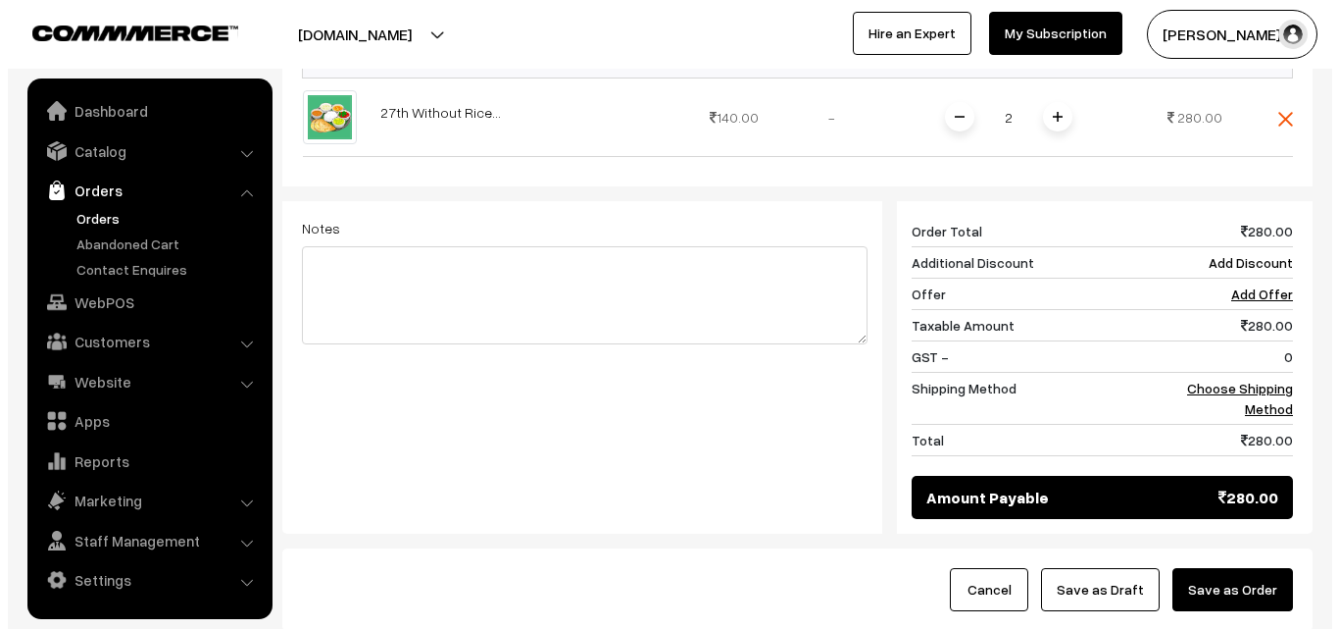
scroll to position [750, 0]
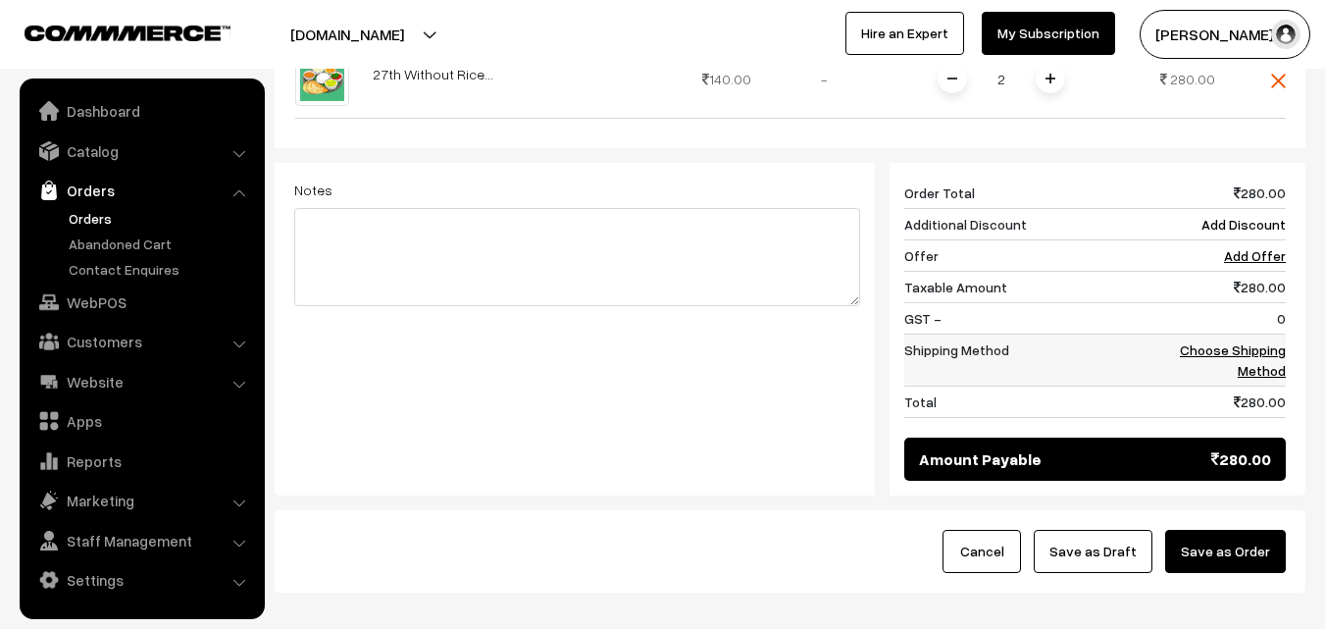
click at [1261, 341] on link "Choose Shipping Method" at bounding box center [1233, 359] width 106 height 37
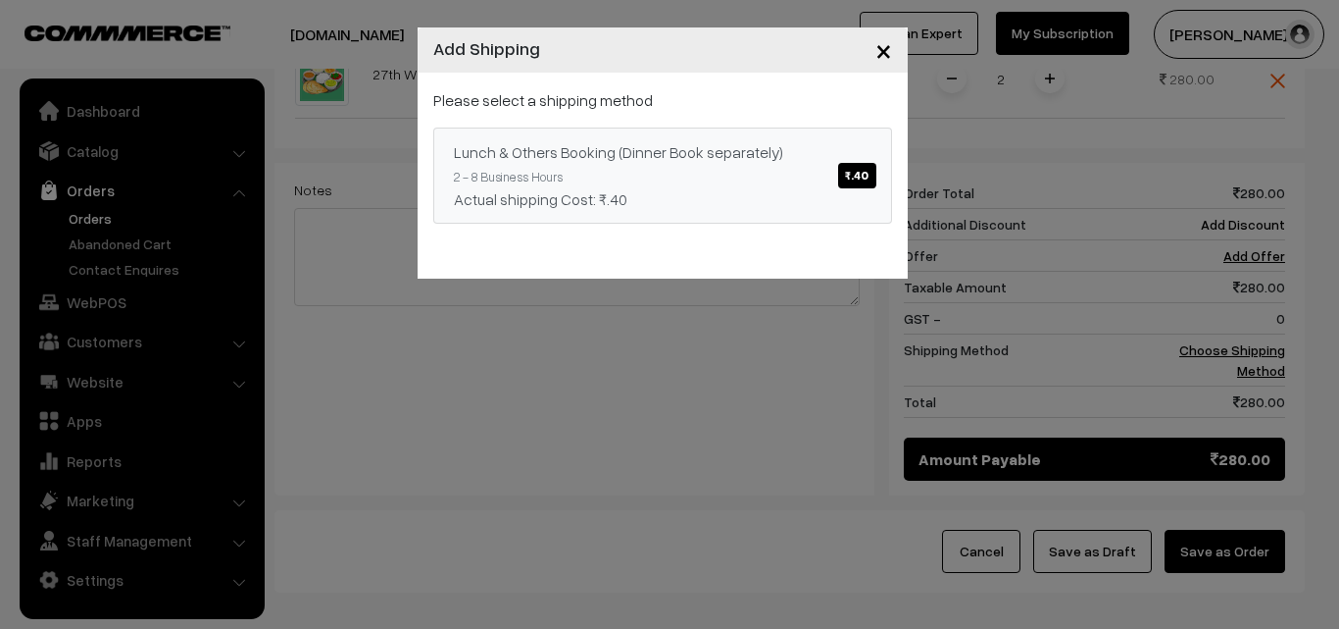
click at [760, 151] on div "Lunch & Others Booking (Dinner Book separately) ₹.40" at bounding box center [663, 152] width 418 height 24
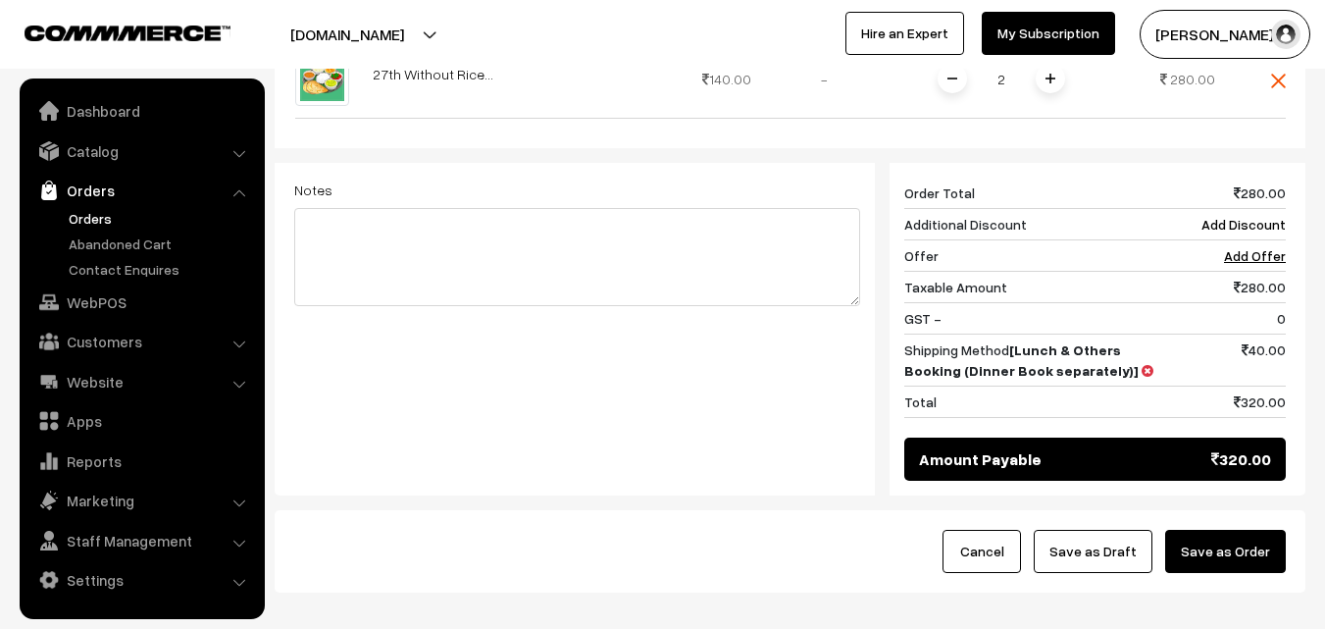
click at [1219, 533] on button "Save as Order" at bounding box center [1225, 551] width 121 height 43
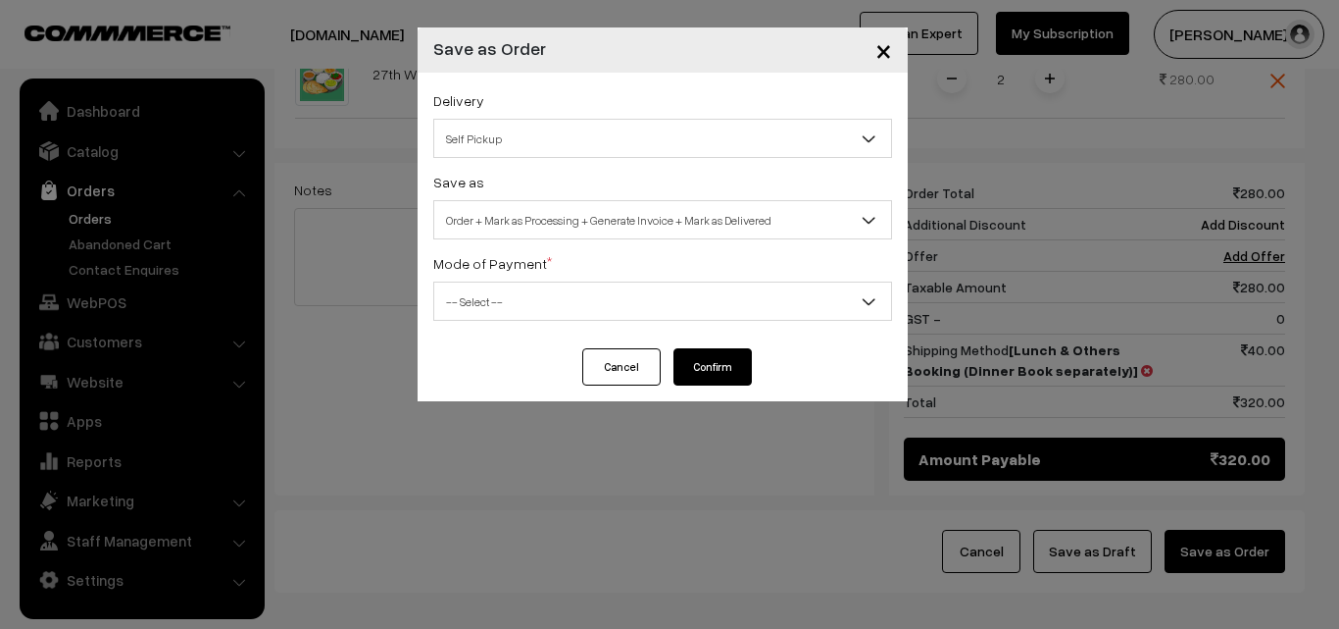
click at [532, 202] on span "Order + Mark as Processing + Generate Invoice + Mark as Delivered" at bounding box center [662, 219] width 459 height 39
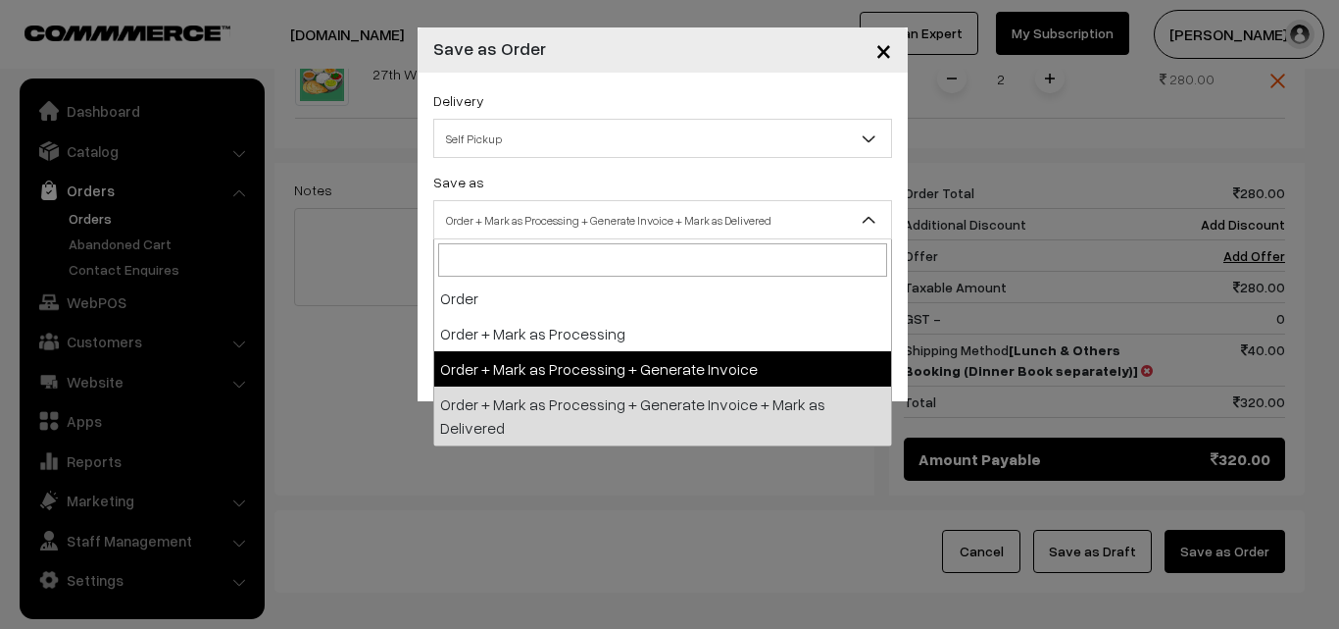
select select "3"
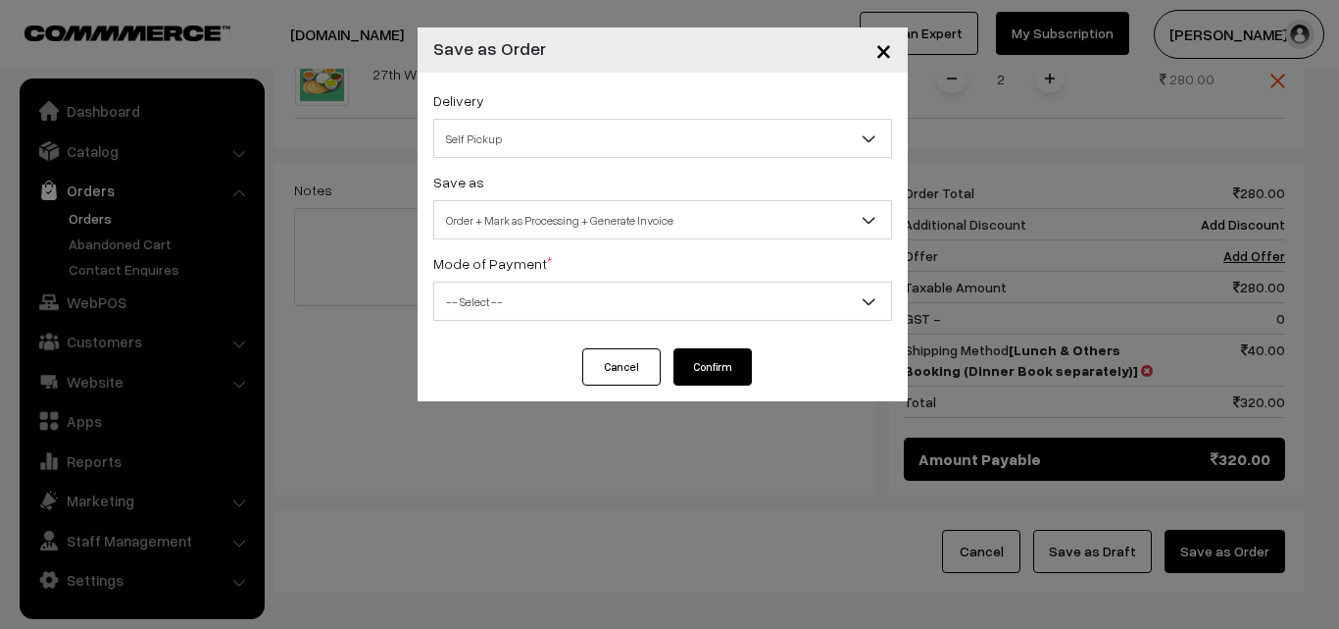
click at [502, 273] on label "Mode of Payment *" at bounding box center [492, 263] width 119 height 21
click at [492, 333] on div "Delivery Self Pickup Lunch & Others Booking (Dinner Book separately) (₹40) (2 -…" at bounding box center [663, 211] width 490 height 276
click at [502, 279] on div "Mode of Payment * -- Select -- COD Cash Cheque NEFT Online Payment DD Others --…" at bounding box center [662, 286] width 459 height 70
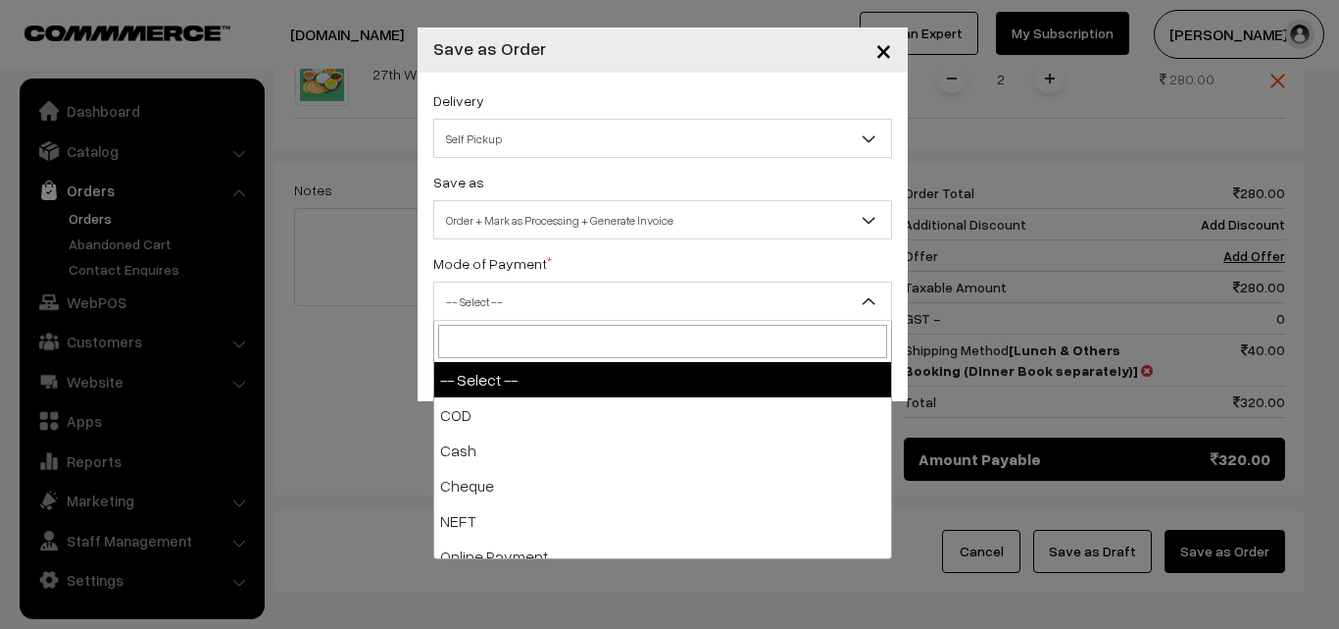
click at [493, 301] on span "-- Select --" at bounding box center [662, 301] width 457 height 34
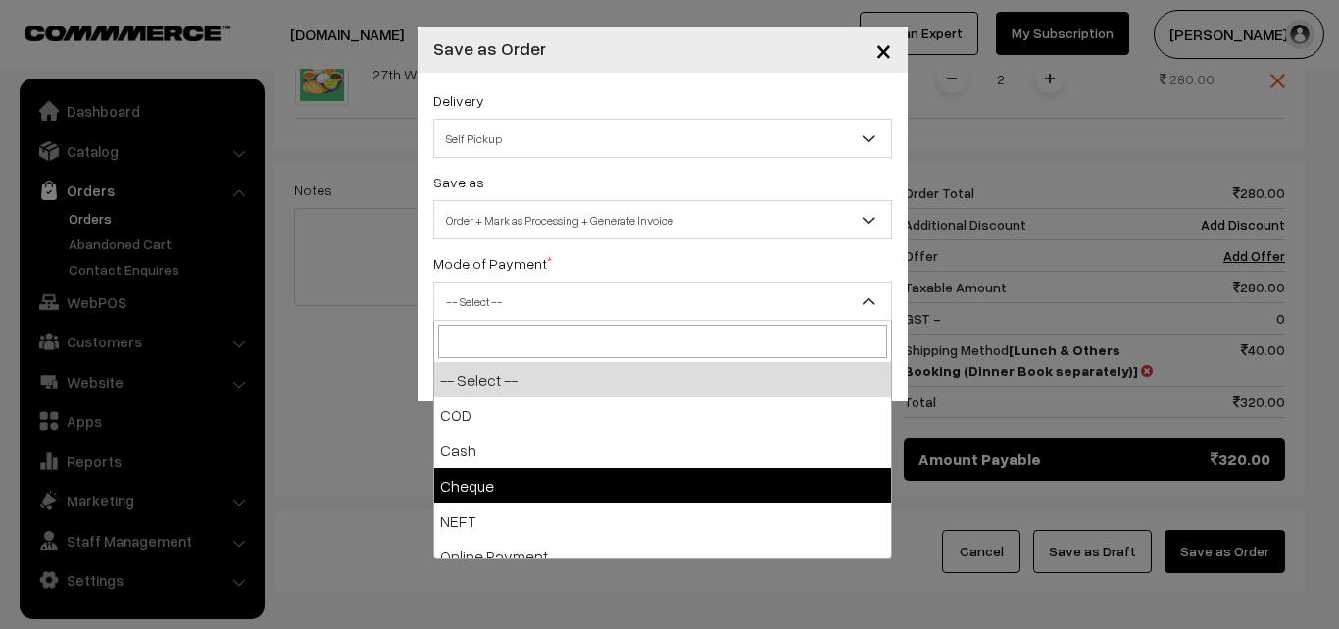
select select "3"
checkbox input "true"
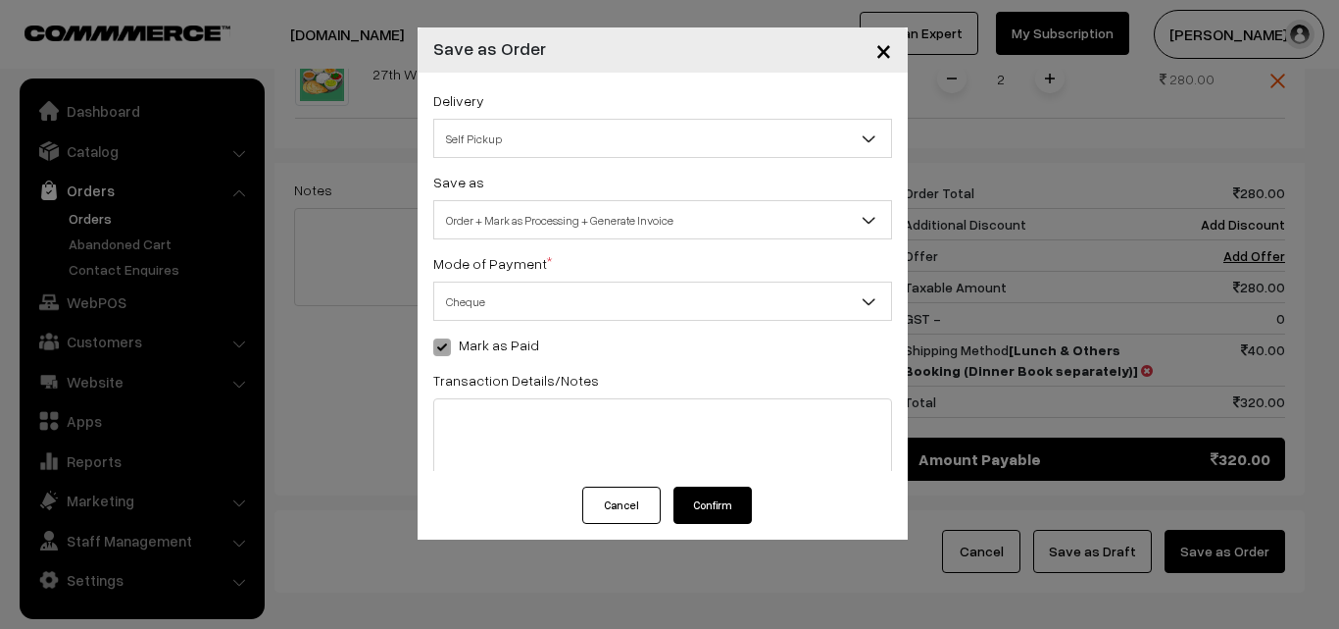
click at [497, 350] on label "Mark as Paid" at bounding box center [486, 344] width 106 height 21
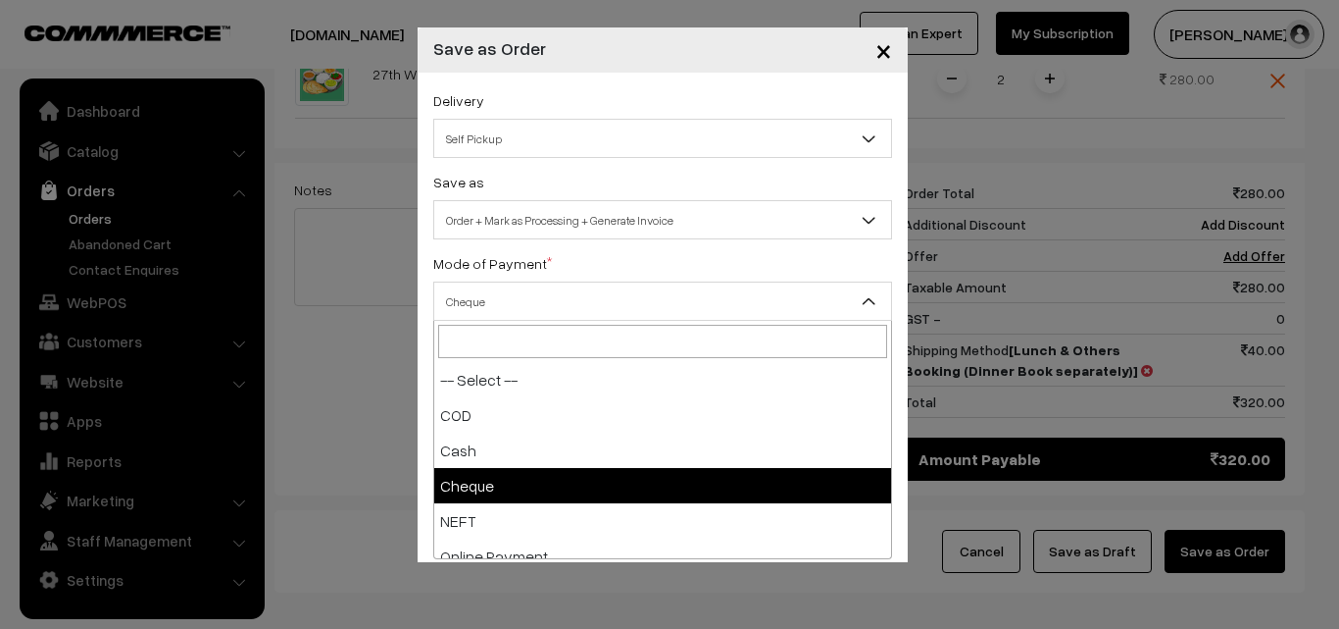
click at [504, 294] on span "Cheque" at bounding box center [662, 301] width 457 height 34
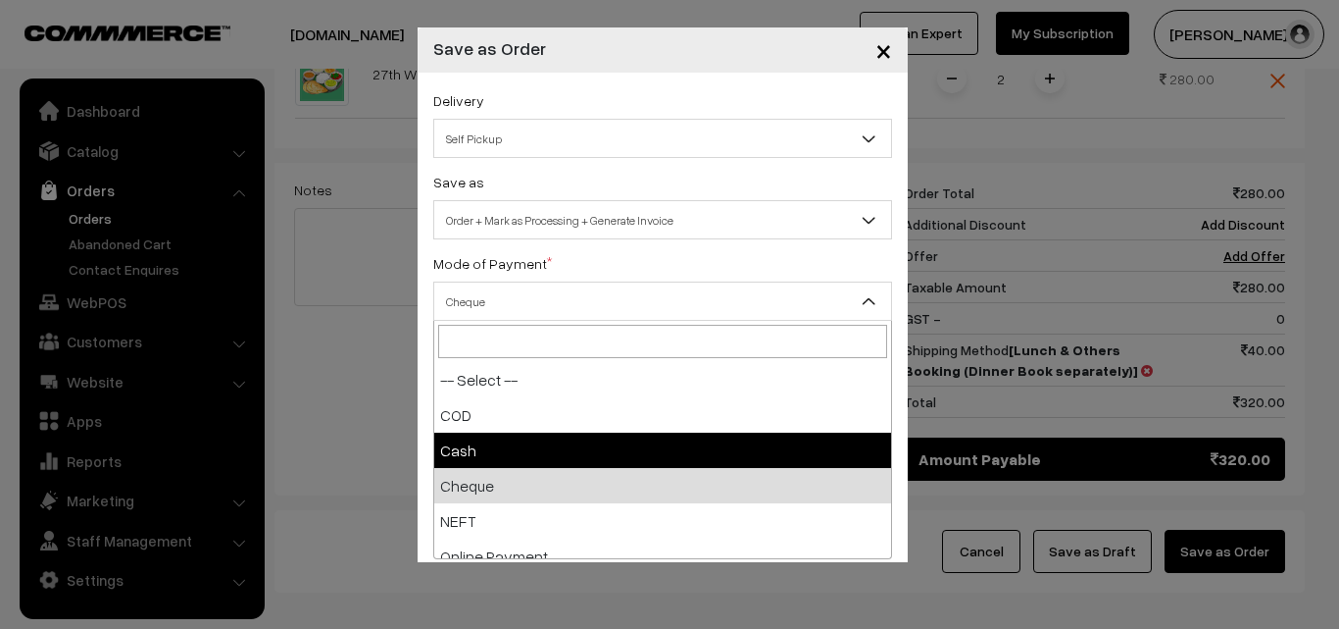
select select "2"
checkbox input "true"
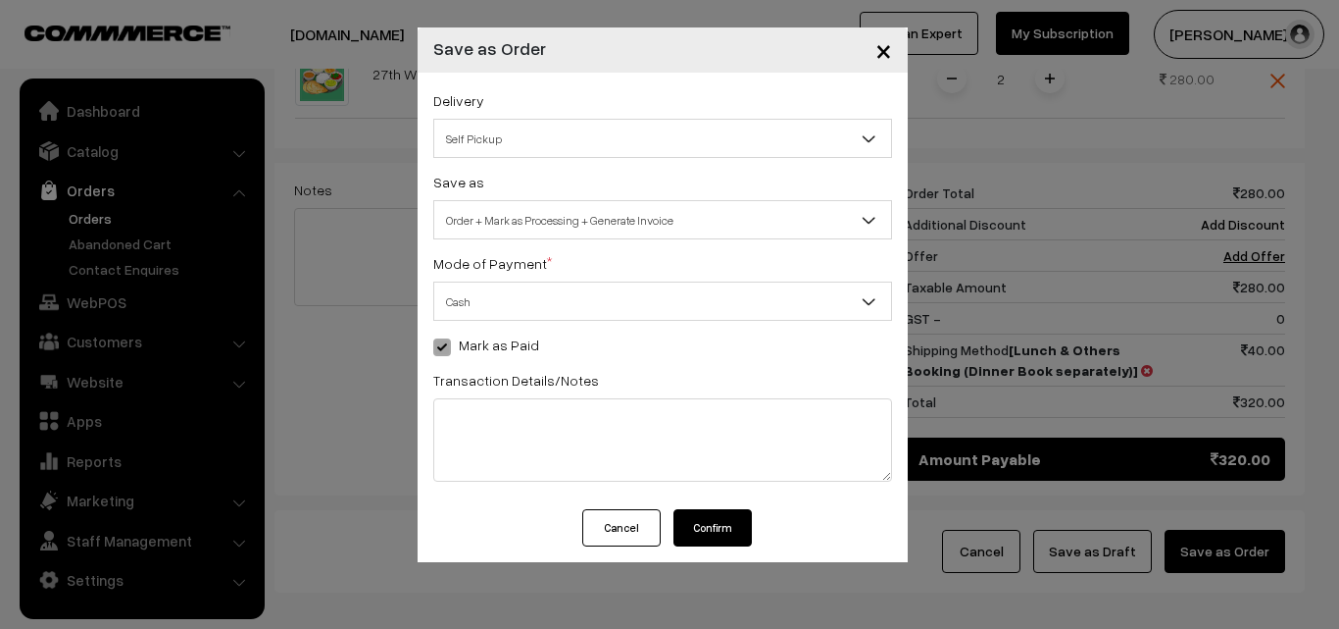
click at [732, 523] on button "Confirm" at bounding box center [713, 527] width 78 height 37
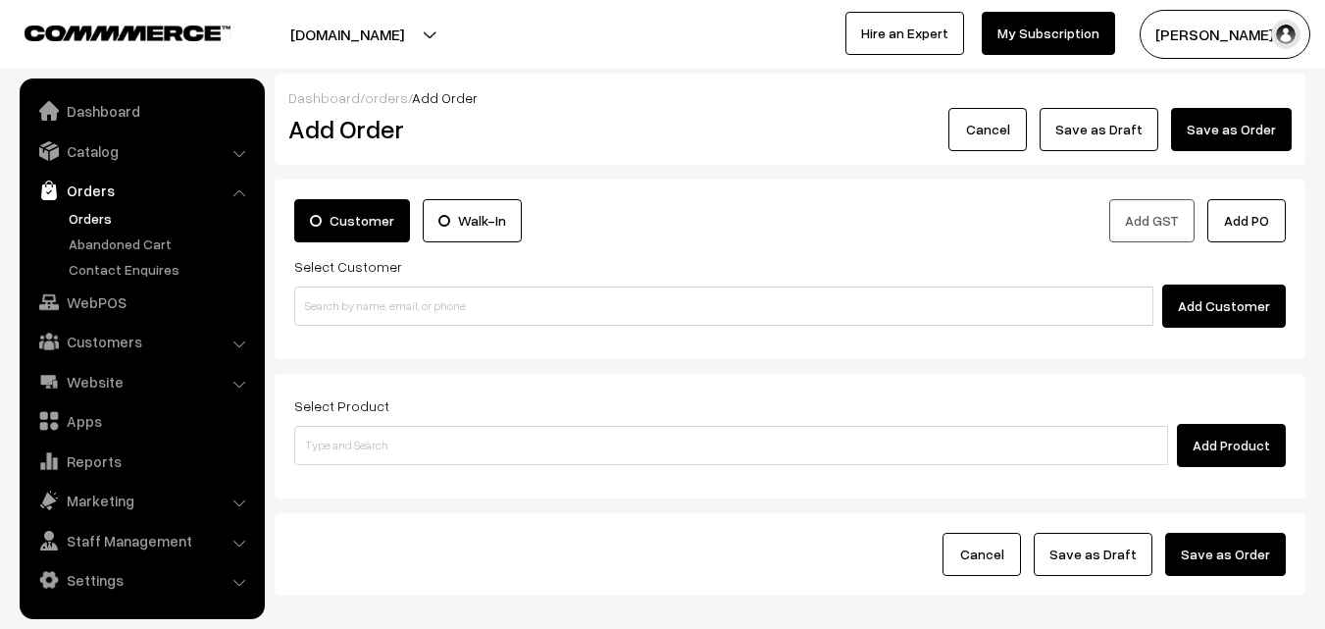
click at [111, 212] on link "Orders" at bounding box center [161, 218] width 194 height 21
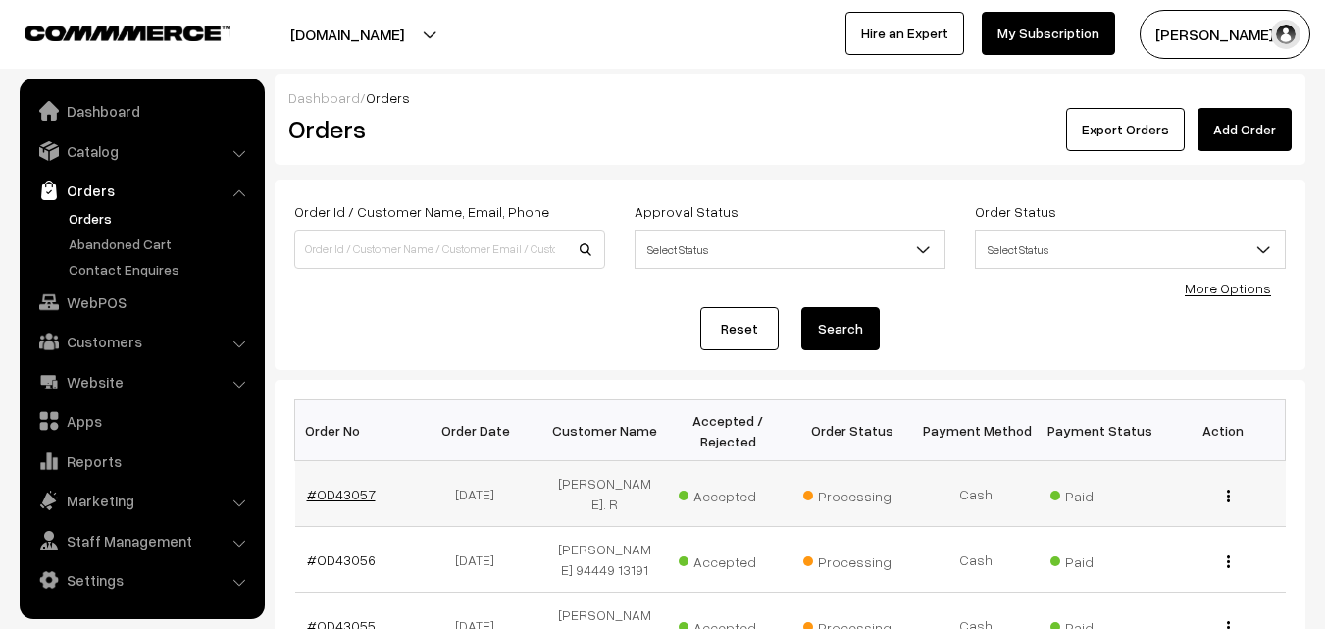
click at [329, 488] on link "#OD43057" at bounding box center [341, 493] width 69 height 17
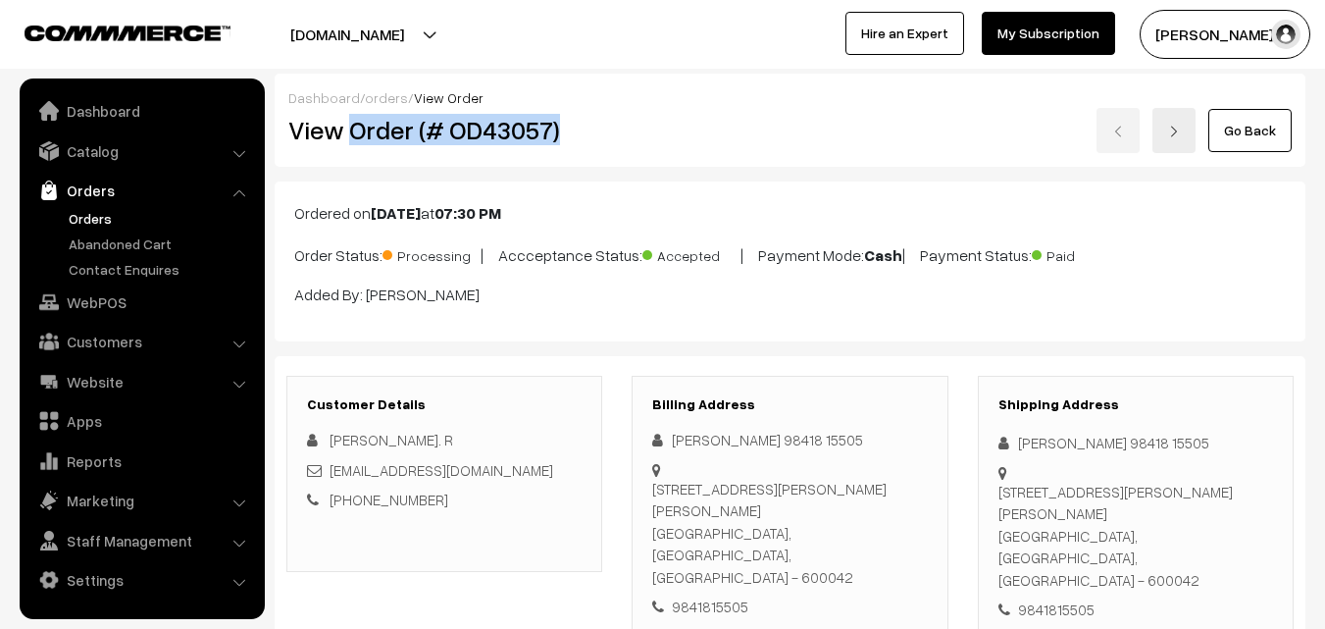
drag, startPoint x: 370, startPoint y: 136, endPoint x: 641, endPoint y: 181, distance: 275.3
click at [593, 132] on h2 "View Order (# OD43057)" at bounding box center [445, 130] width 315 height 30
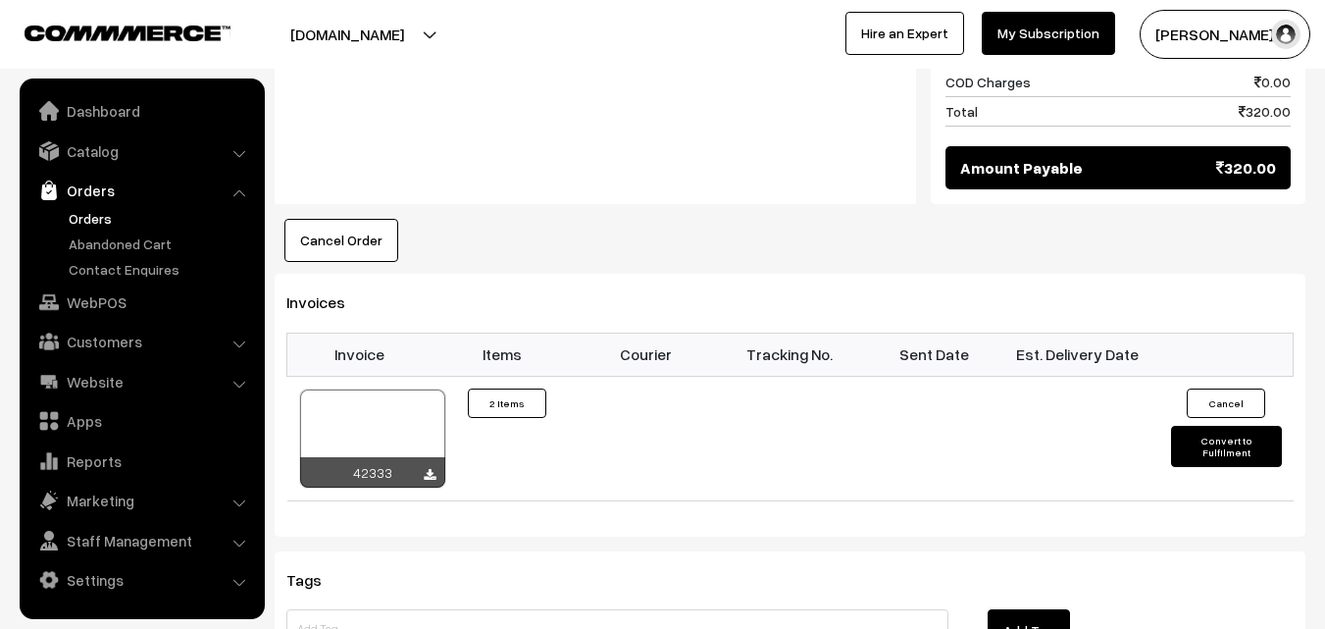
scroll to position [1177, 0]
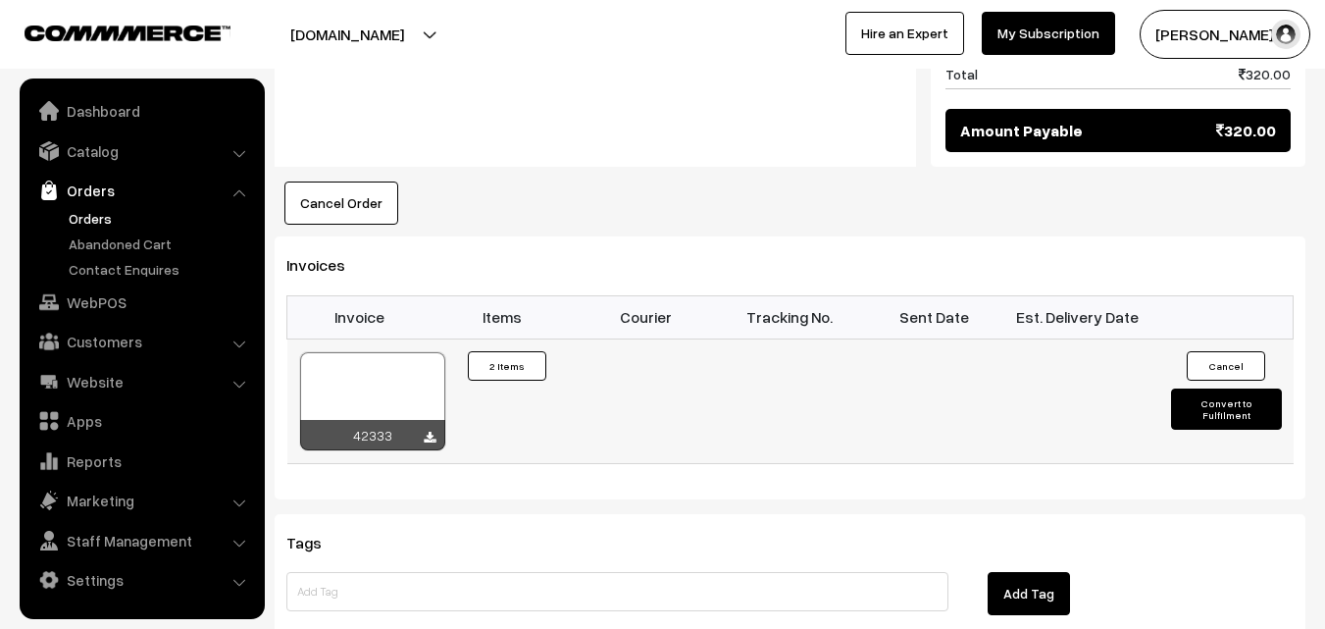
click at [373, 352] on div at bounding box center [372, 401] width 145 height 98
click at [107, 298] on link "WebPOS" at bounding box center [141, 301] width 233 height 35
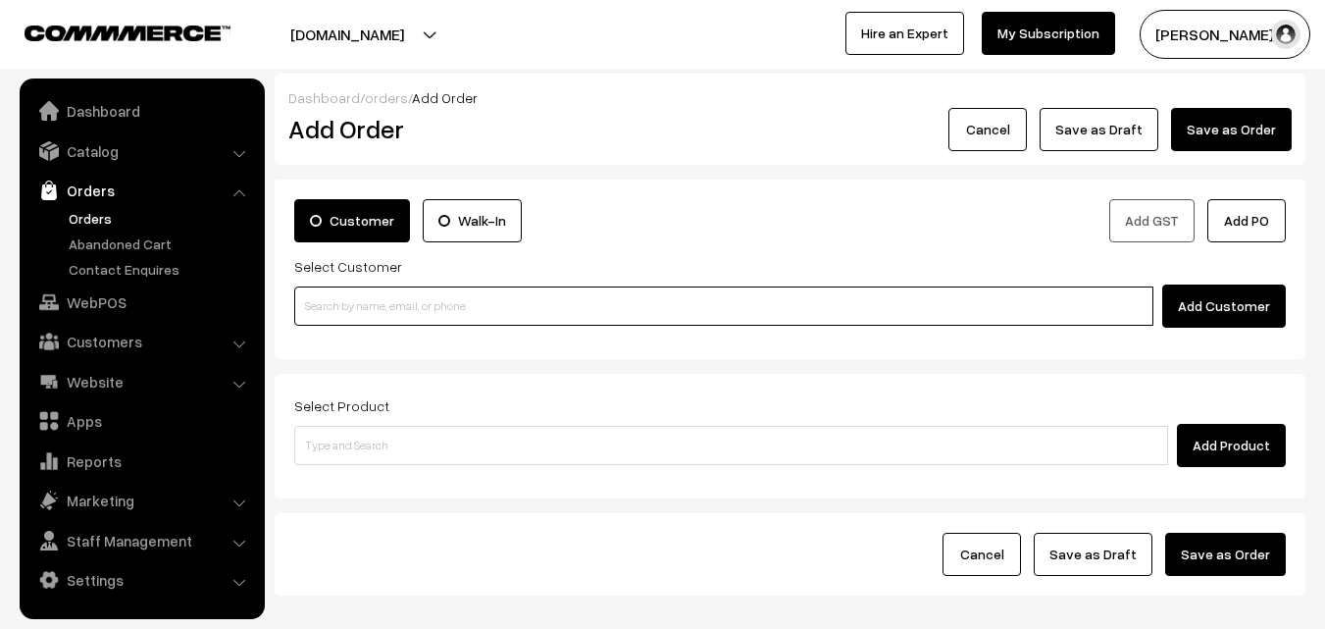
click at [461, 297] on input at bounding box center [723, 305] width 859 height 39
paste input "98863 90952"
click at [347, 288] on input "98863 90952" at bounding box center [723, 305] width 859 height 39
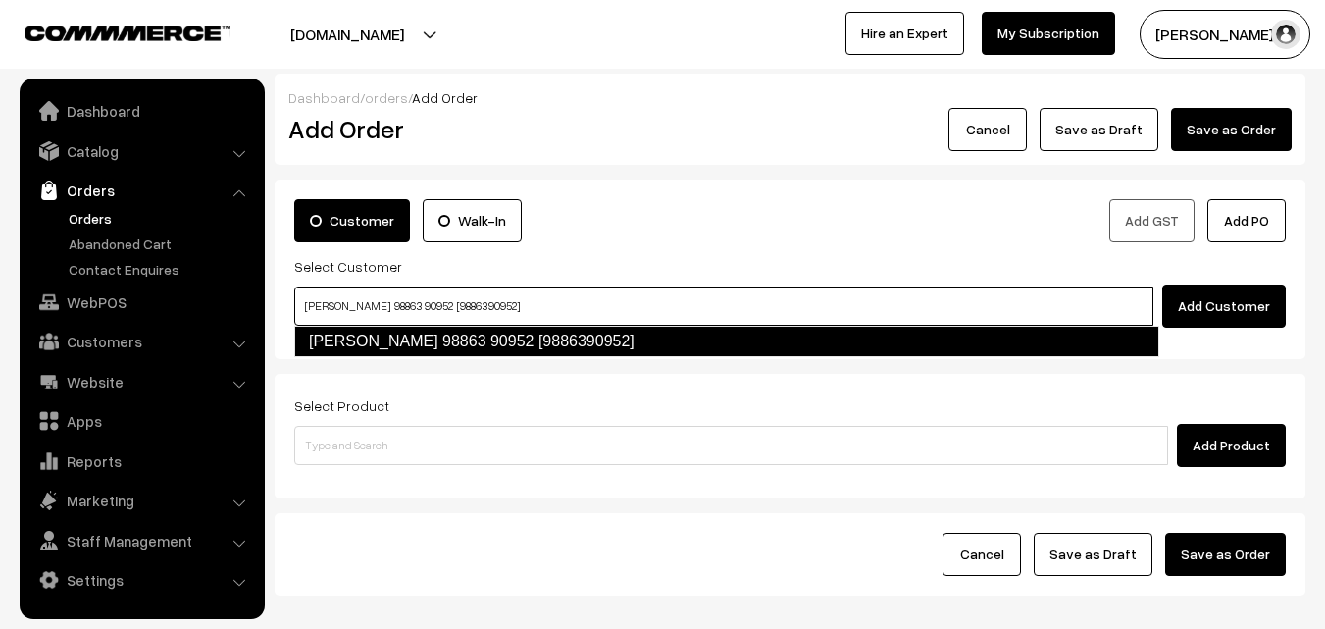
type input "Shoba 98863 90952 [9886390952]"
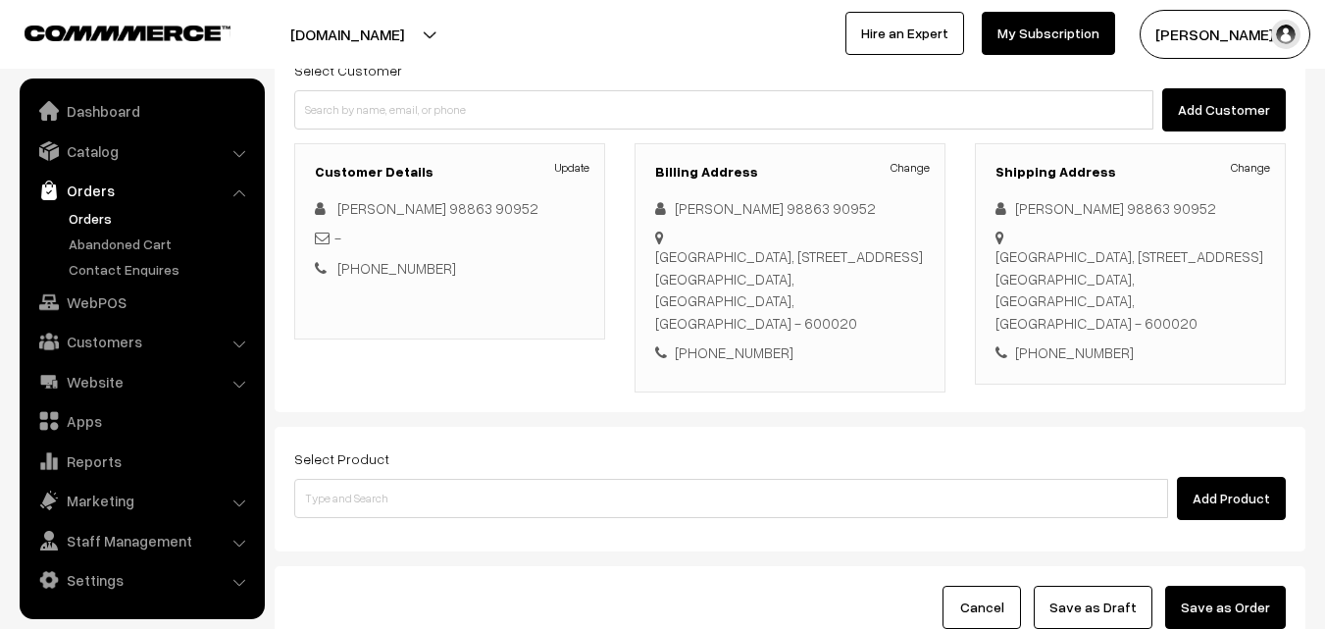
scroll to position [358, 0]
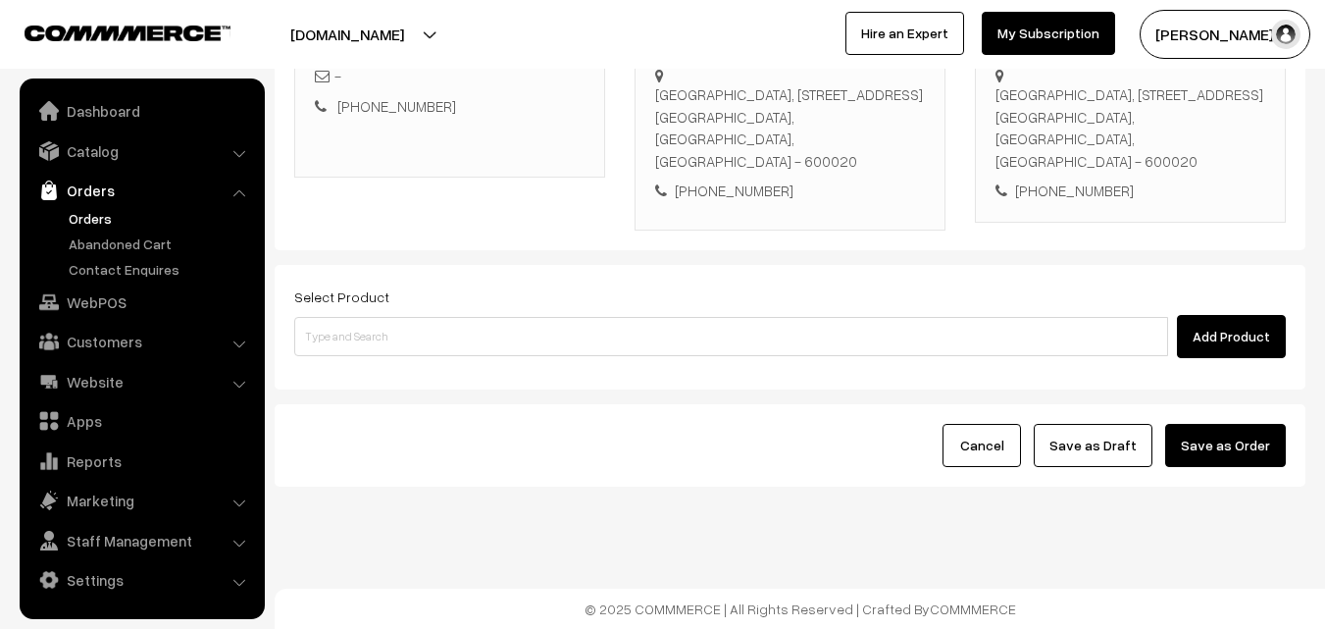
drag, startPoint x: 568, startPoint y: 358, endPoint x: 575, endPoint y: 342, distance: 17.1
click at [570, 353] on div "Select Product Add Product" at bounding box center [790, 327] width 1031 height 125
click at [575, 334] on input at bounding box center [731, 336] width 874 height 39
click at [405, 361] on div "Select Product Add Product" at bounding box center [790, 327] width 1031 height 125
click at [423, 345] on input at bounding box center [731, 336] width 874 height 39
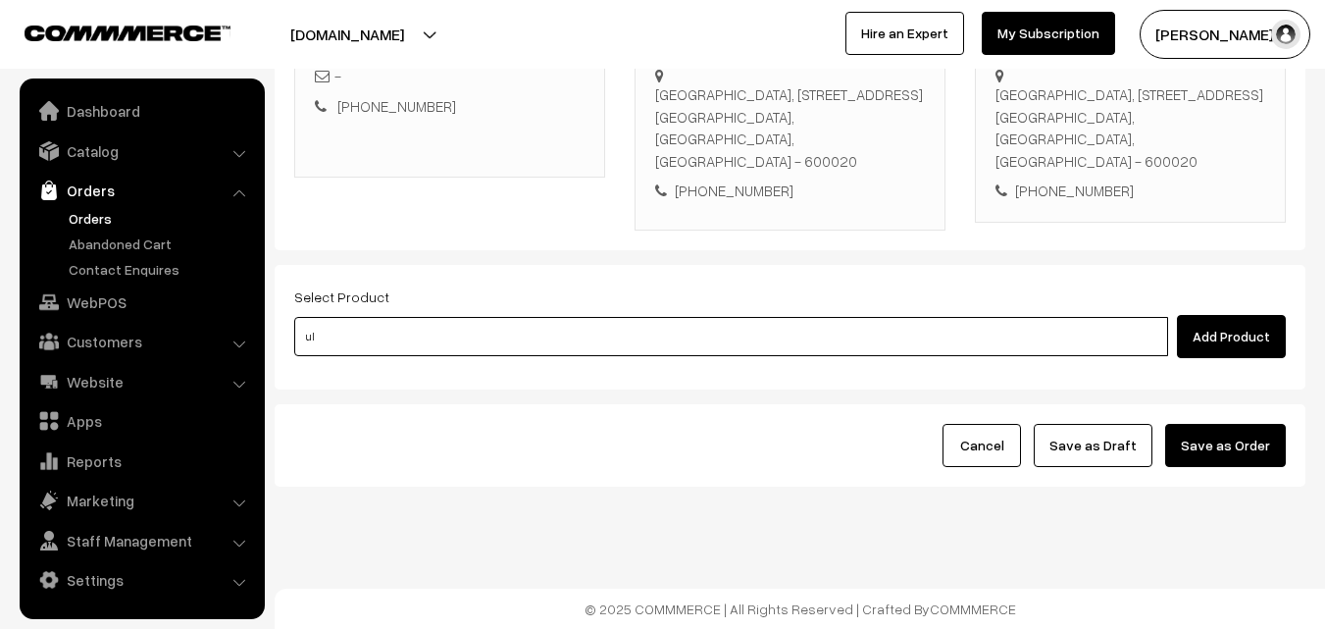
type input "uli"
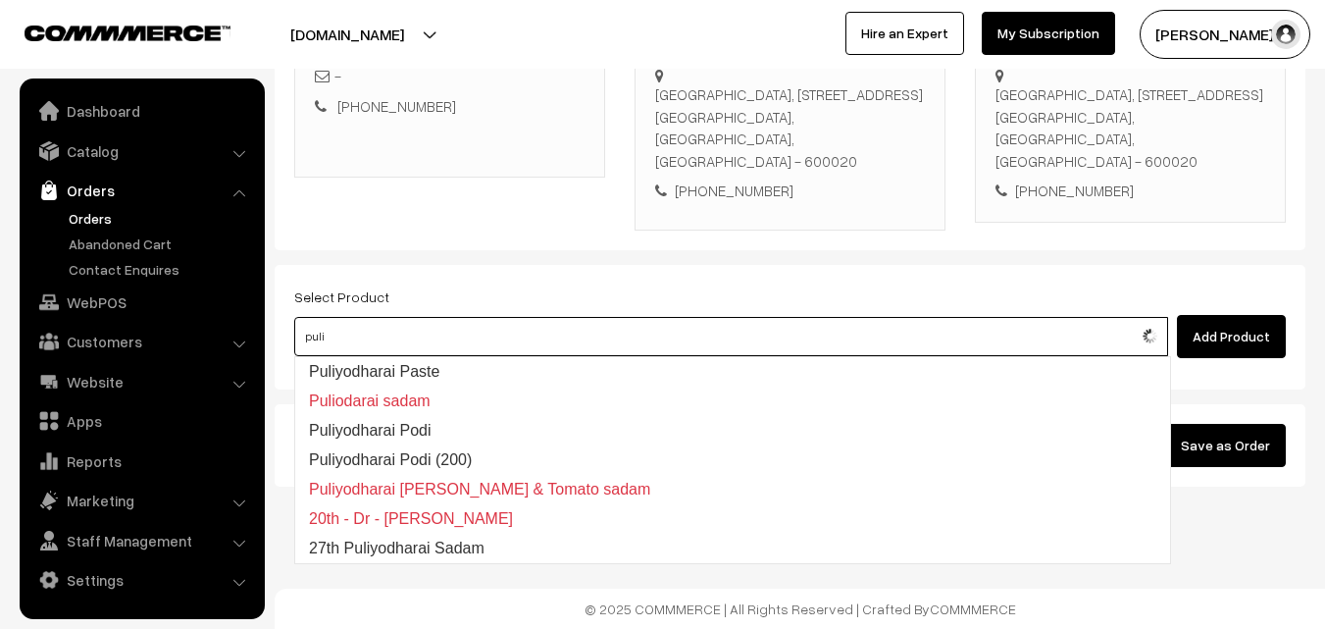
type input "27th Puliyodharai Sadam"
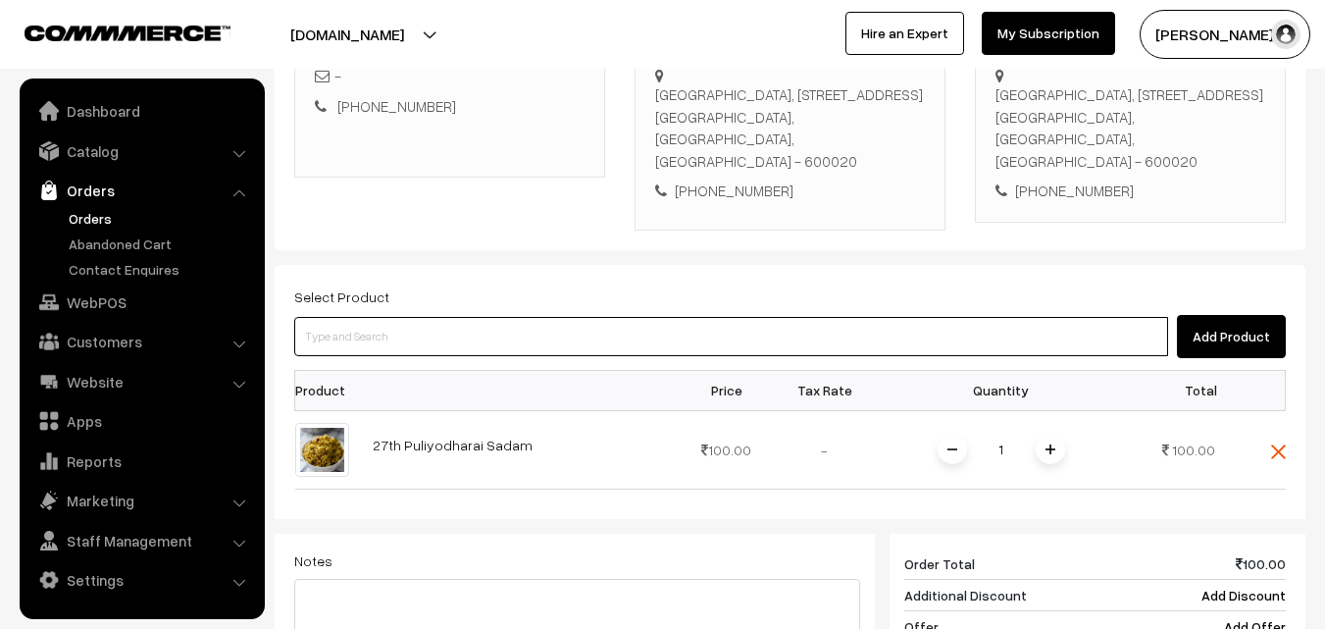
click at [639, 340] on input at bounding box center [731, 336] width 874 height 39
type input "27th Couple Pack - Chow Chow Kootu"
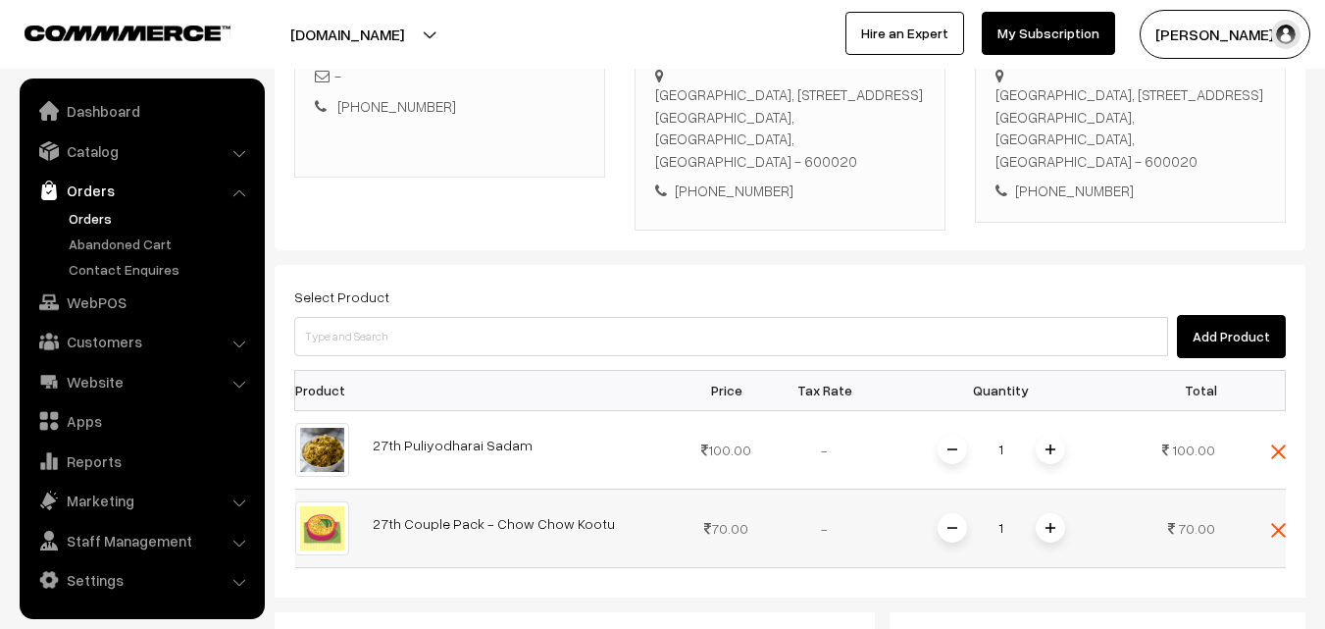
click at [1049, 526] on img at bounding box center [1050, 528] width 10 height 10
click at [1047, 523] on img at bounding box center [1050, 528] width 10 height 10
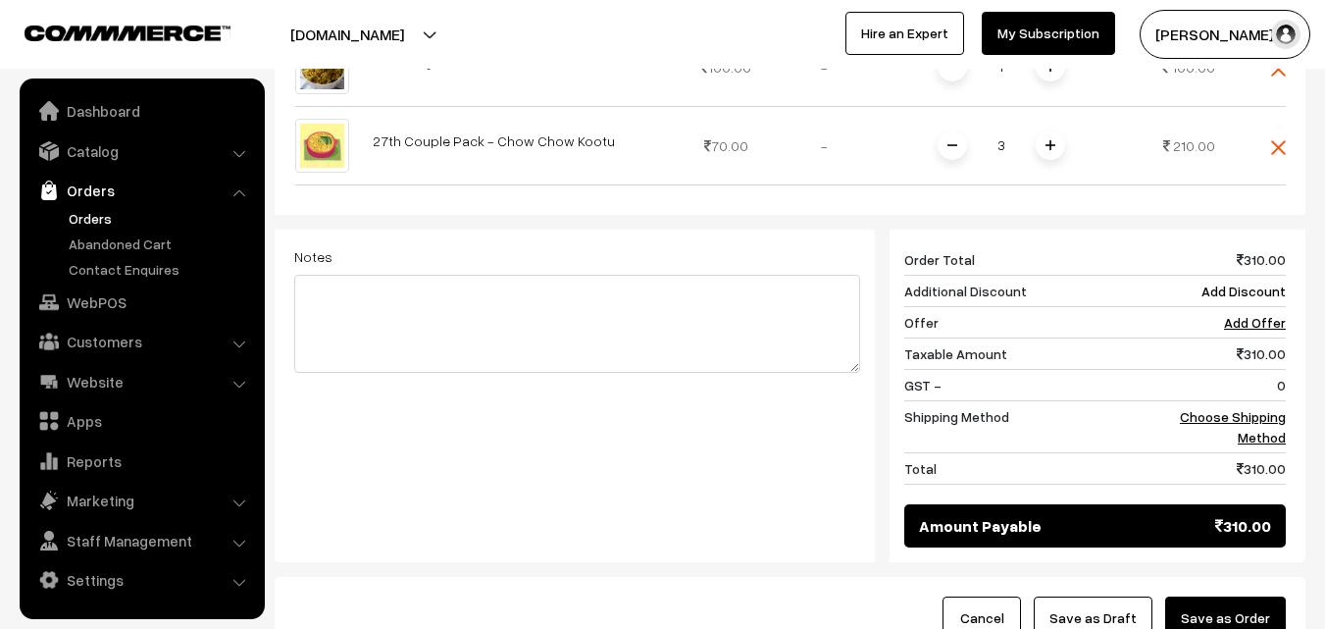
scroll to position [913, 0]
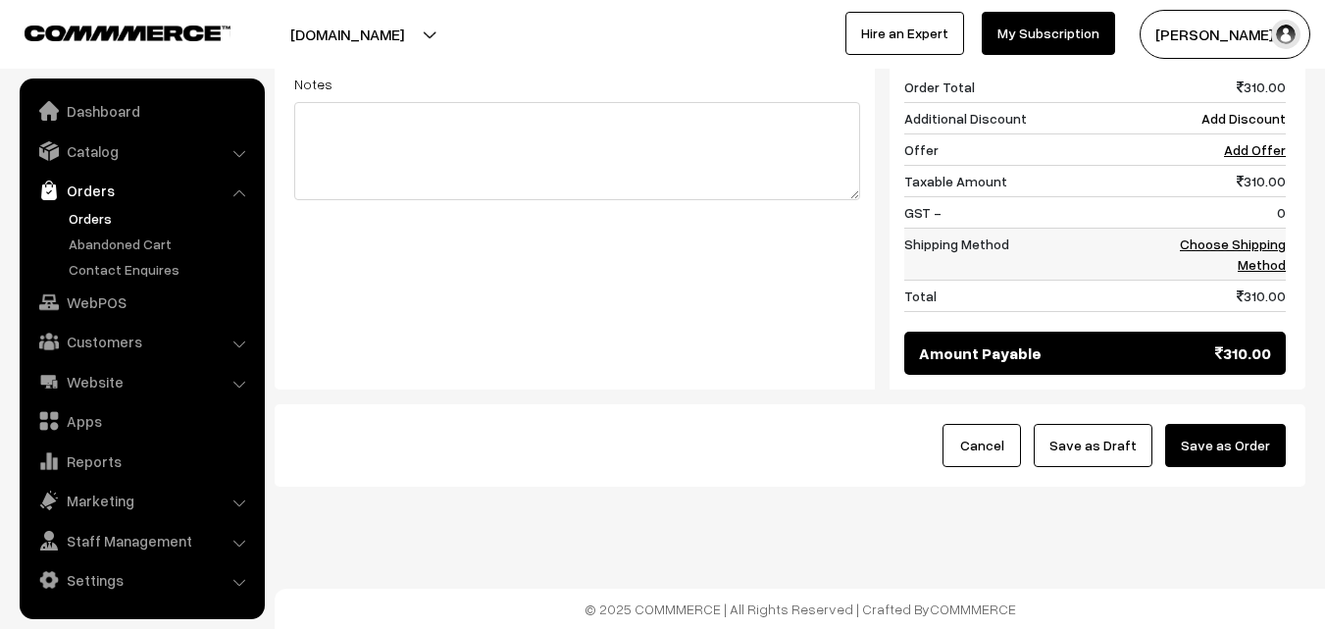
click at [1242, 251] on link "Choose Shipping Method" at bounding box center [1233, 253] width 106 height 37
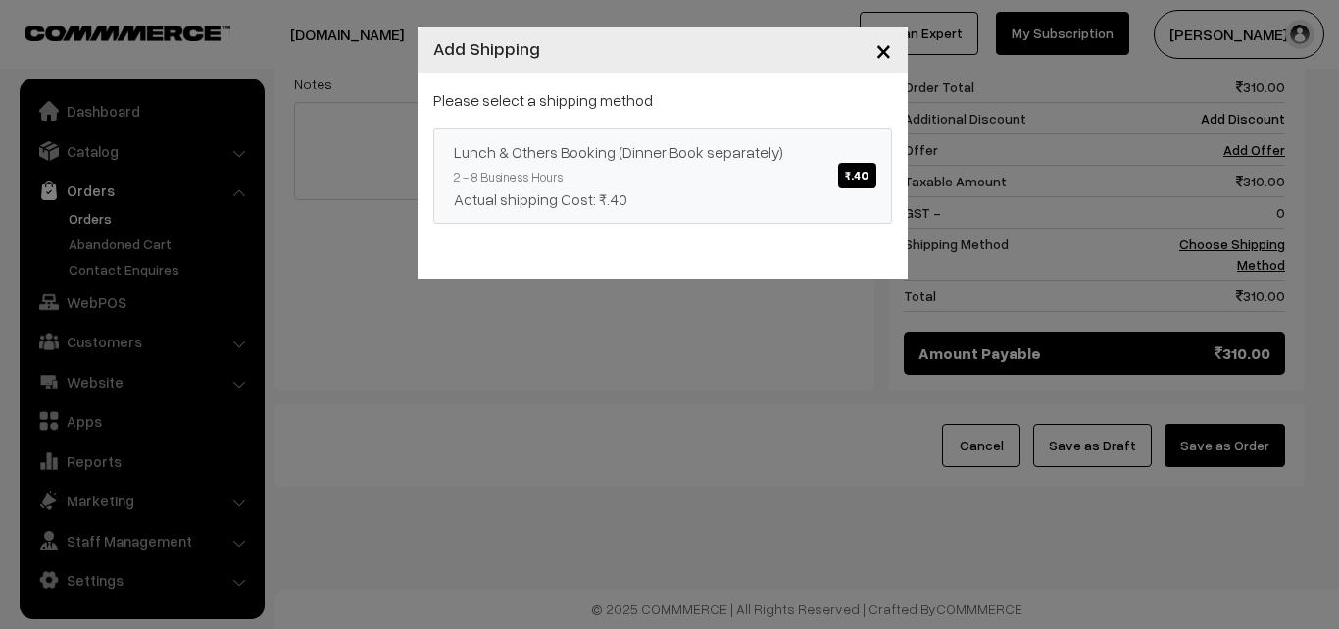
click at [836, 152] on div "Lunch & Others Booking (Dinner Book separately) ₹.40" at bounding box center [663, 152] width 418 height 24
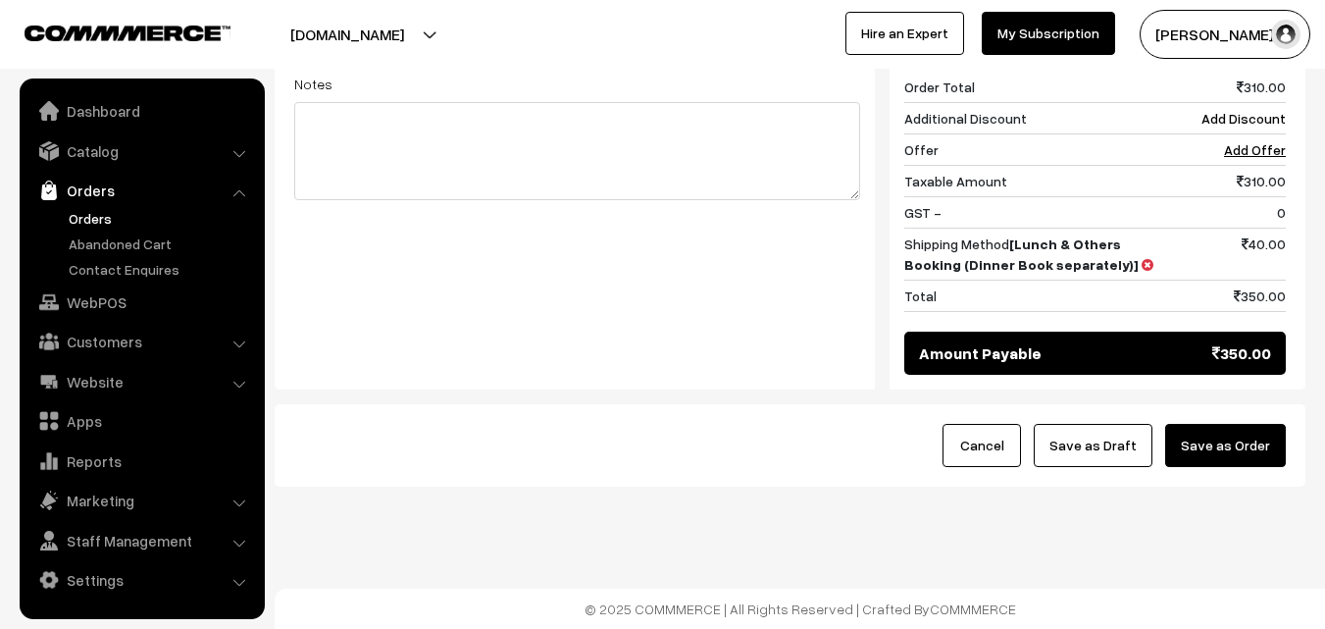
click at [1249, 452] on button "Save as Order" at bounding box center [1225, 445] width 121 height 43
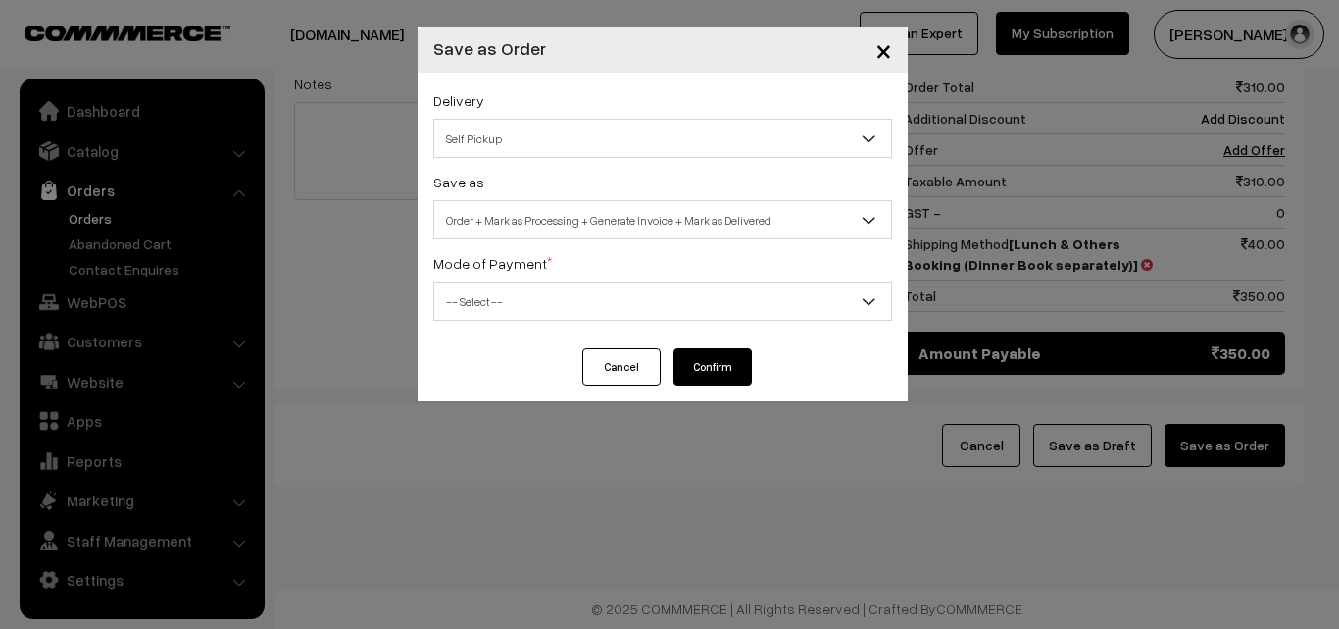
click at [610, 222] on span "Order + Mark as Processing + Generate Invoice + Mark as Delivered" at bounding box center [662, 220] width 457 height 34
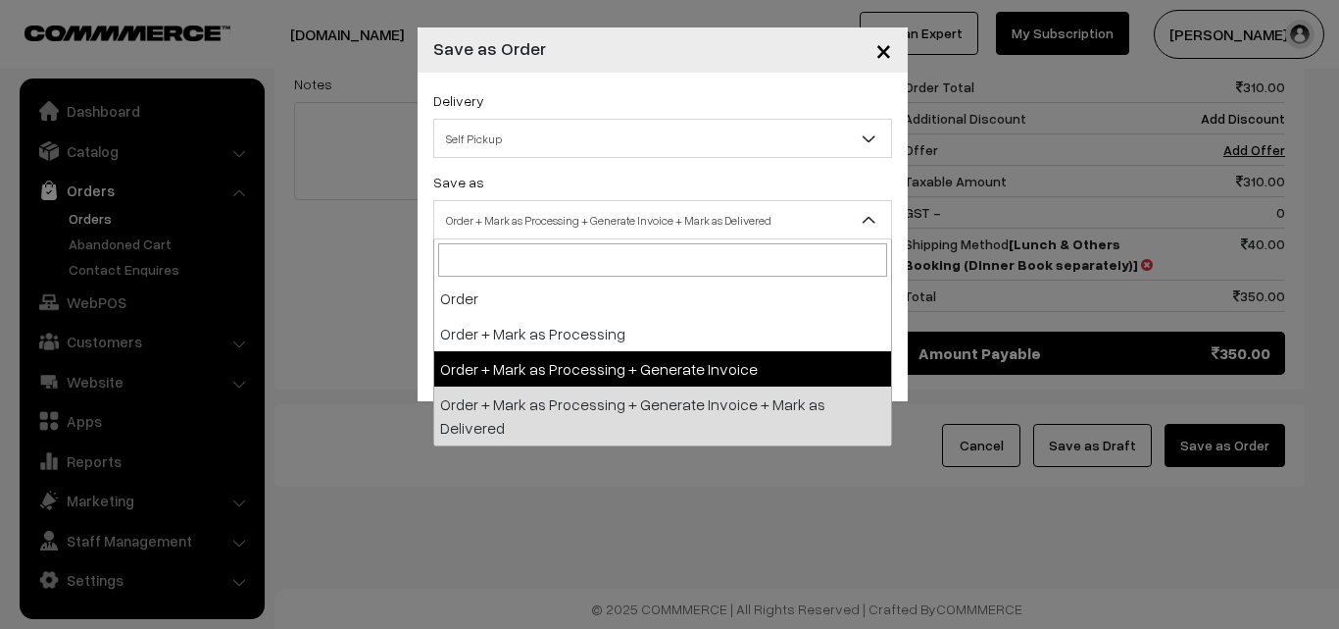
drag, startPoint x: 574, startPoint y: 369, endPoint x: 563, endPoint y: 324, distance: 46.4
select select "3"
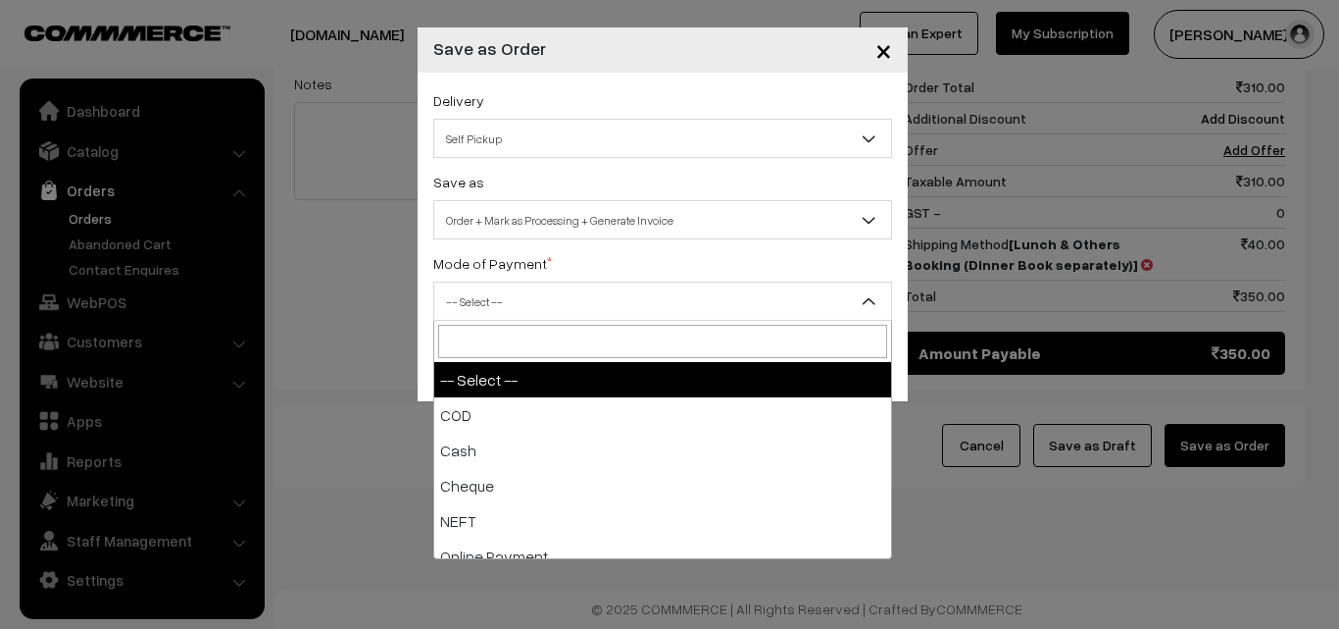
drag, startPoint x: 550, startPoint y: 292, endPoint x: 503, endPoint y: 439, distance: 154.4
click at [548, 297] on span "-- Select --" at bounding box center [662, 301] width 457 height 34
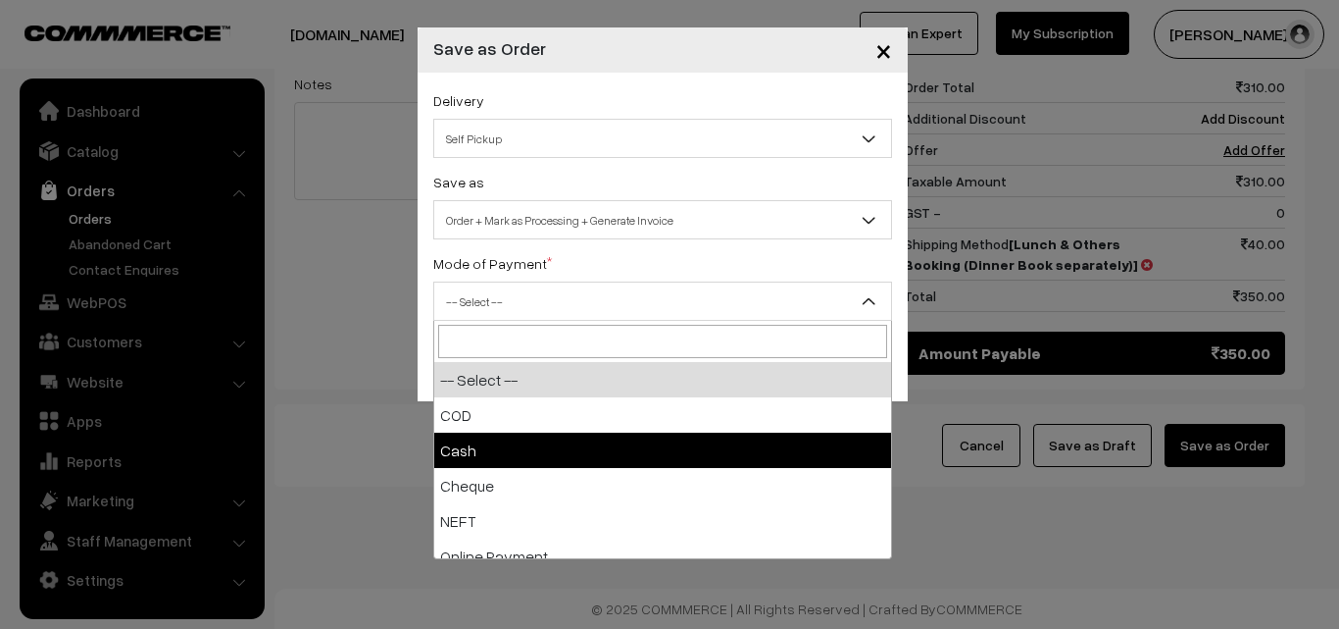
drag, startPoint x: 493, startPoint y: 443, endPoint x: 518, endPoint y: 447, distance: 24.8
select select "2"
checkbox input "true"
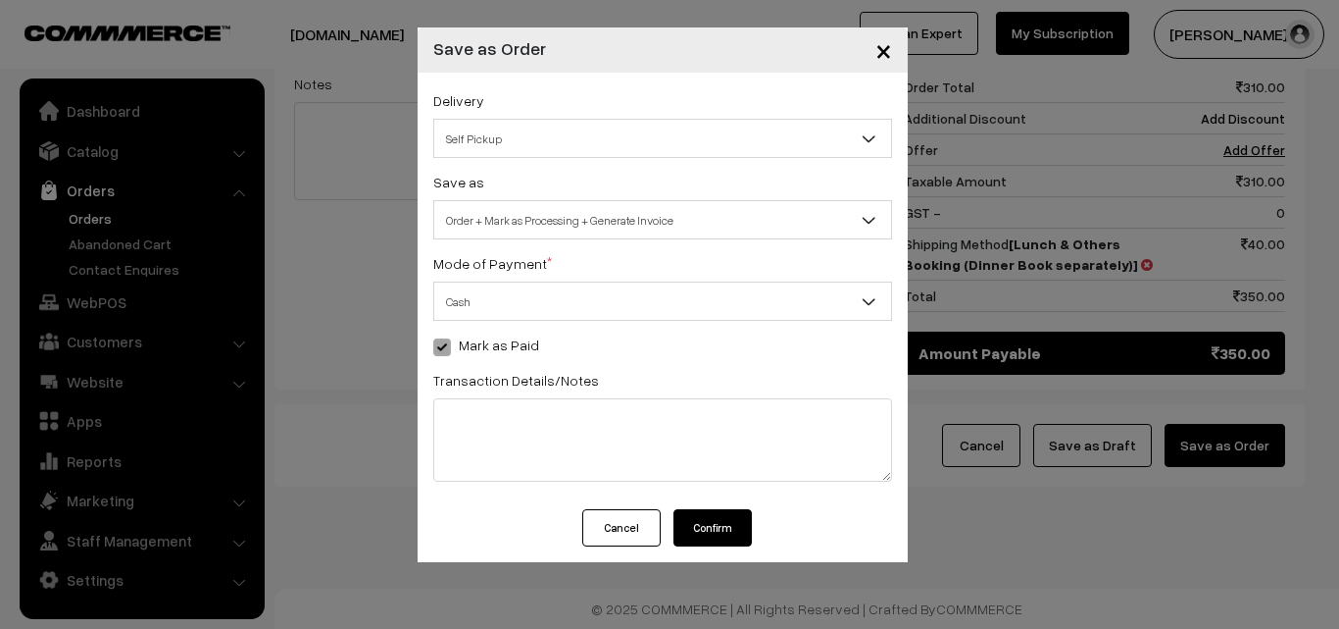
click at [719, 530] on button "Confirm" at bounding box center [713, 527] width 78 height 37
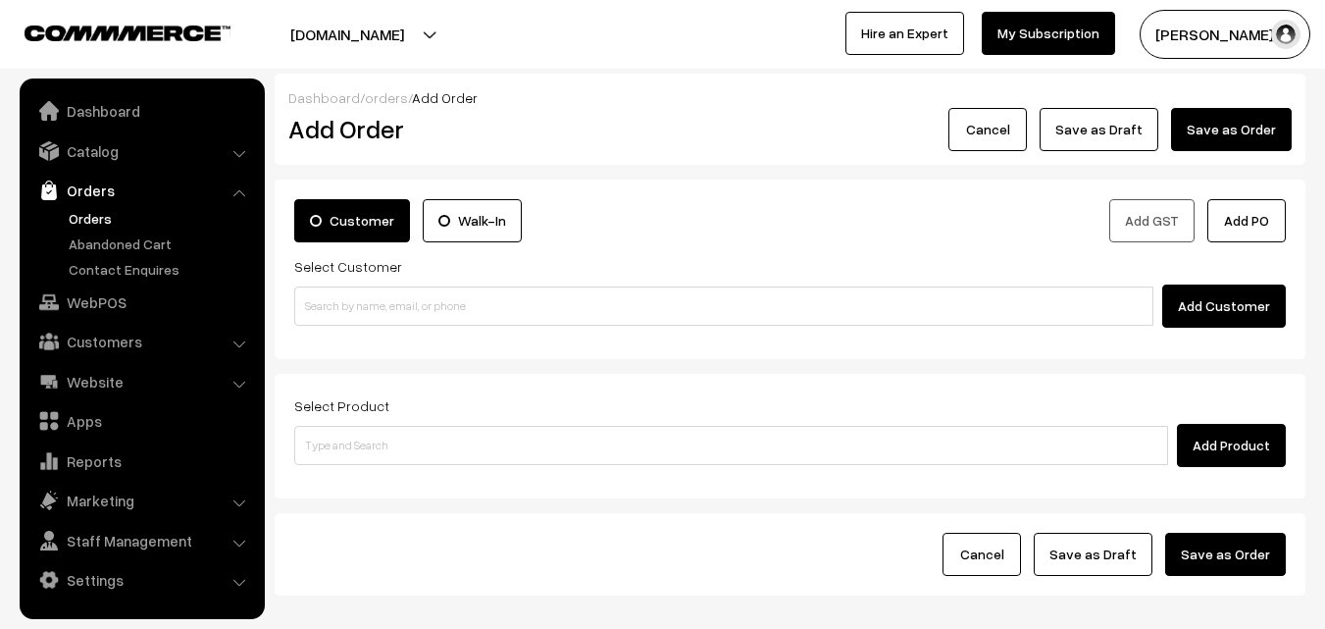
click at [78, 218] on link "Orders" at bounding box center [161, 218] width 194 height 21
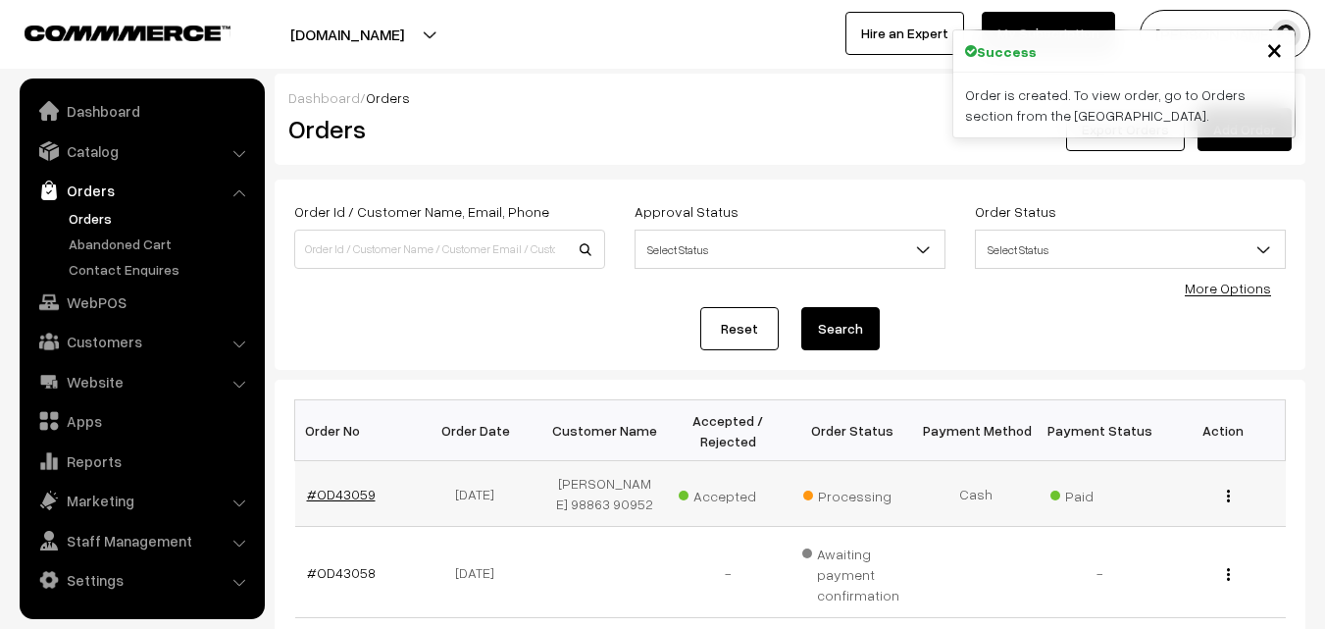
click at [348, 487] on link "#OD43059" at bounding box center [341, 493] width 69 height 17
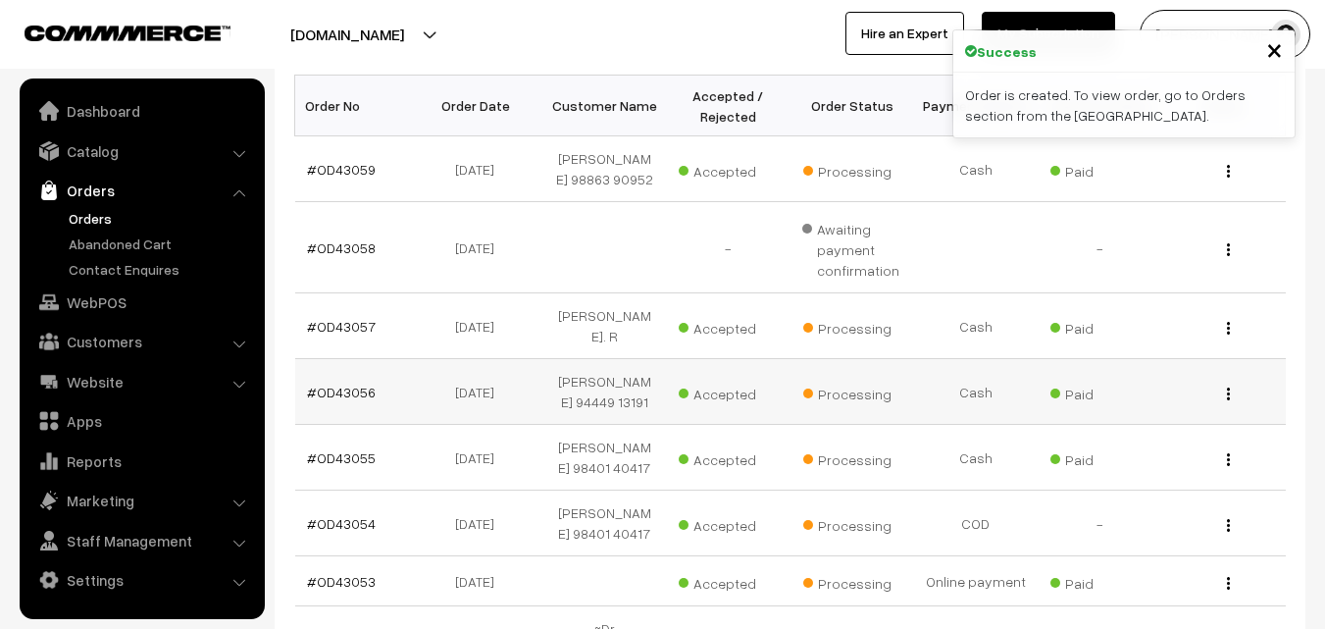
scroll to position [392, 0]
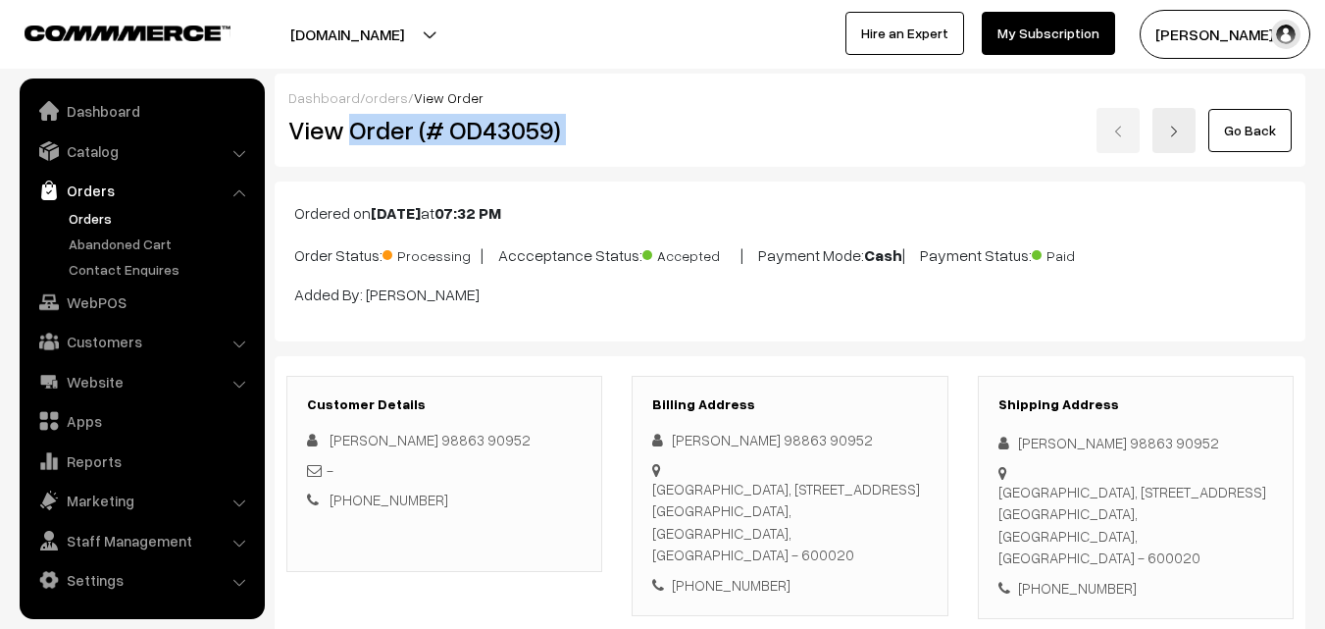
drag, startPoint x: 351, startPoint y: 133, endPoint x: 655, endPoint y: 112, distance: 304.7
click at [655, 112] on div "View Order (# OD43059) Go Back" at bounding box center [790, 130] width 1033 height 45
copy div "Order (# OD43059)"
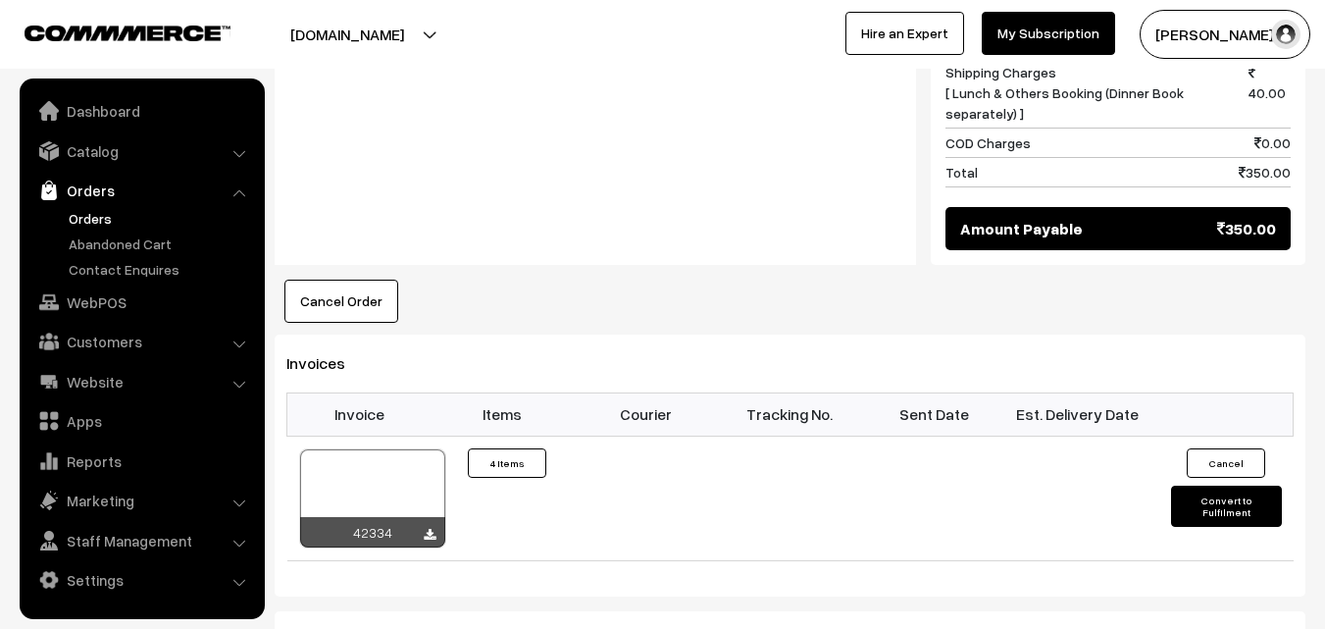
scroll to position [1177, 0]
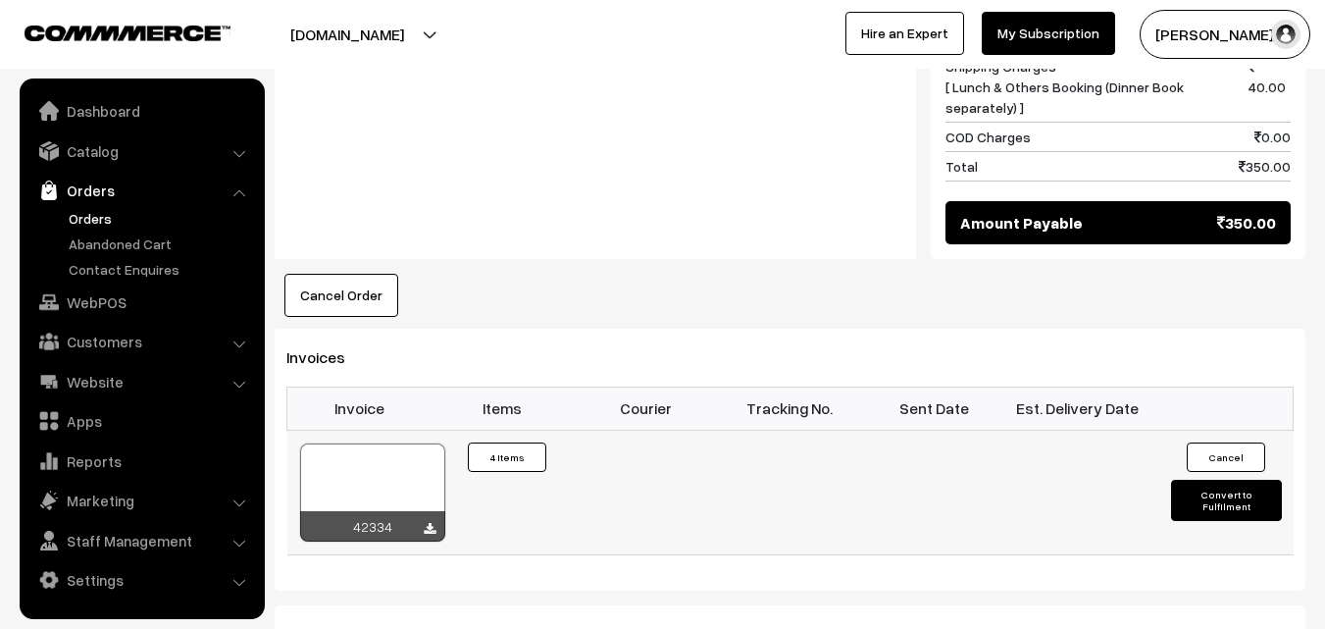
click at [379, 459] on div at bounding box center [372, 492] width 145 height 98
click at [78, 220] on link "Orders" at bounding box center [161, 218] width 194 height 21
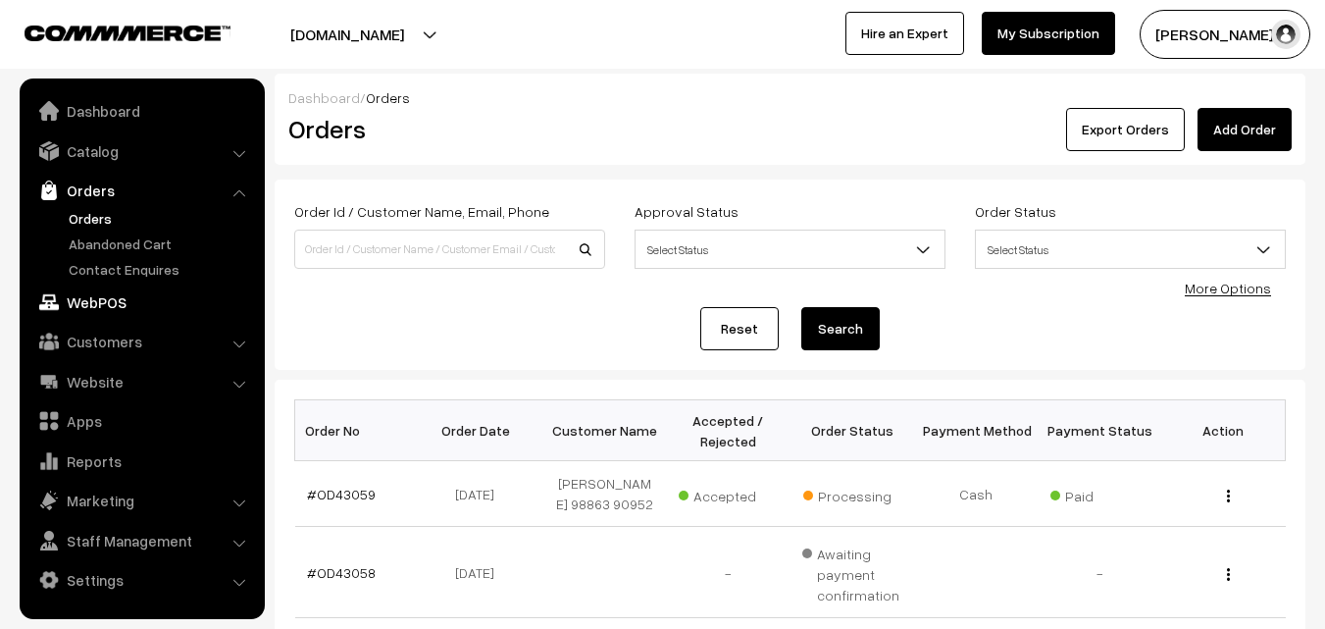
click at [104, 299] on link "WebPOS" at bounding box center [141, 301] width 233 height 35
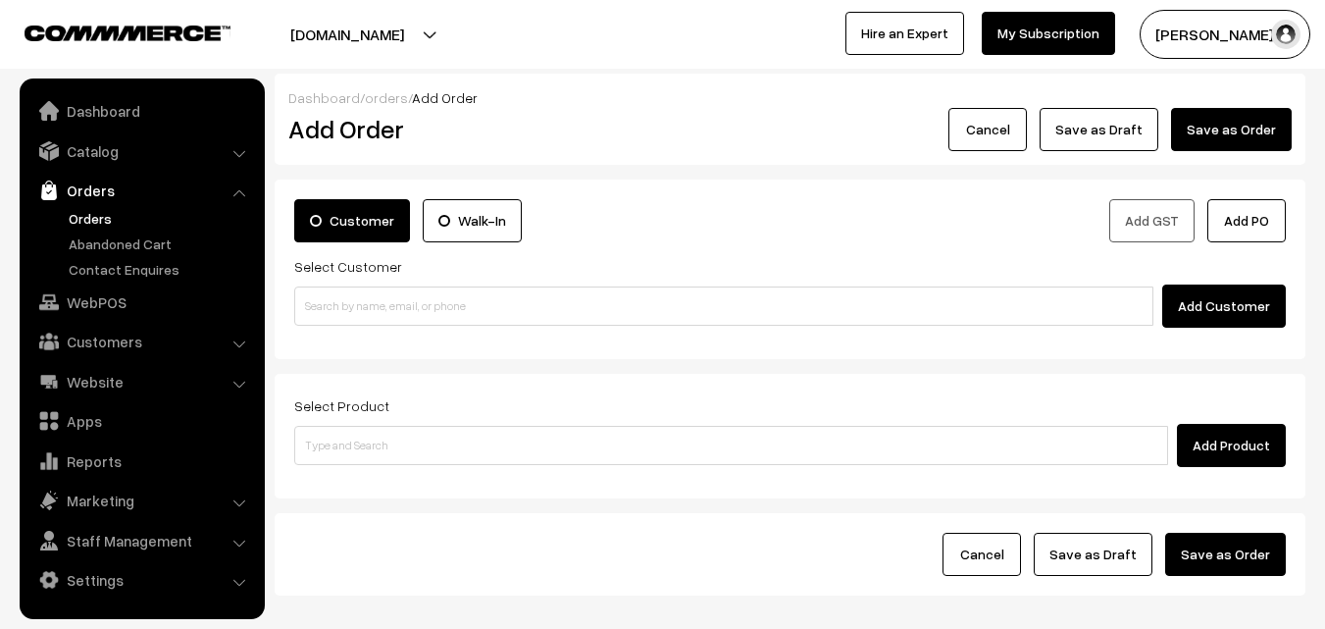
drag, startPoint x: 351, startPoint y: 273, endPoint x: 355, endPoint y: 306, distance: 33.6
click at [351, 276] on label "Select Customer" at bounding box center [348, 266] width 108 height 21
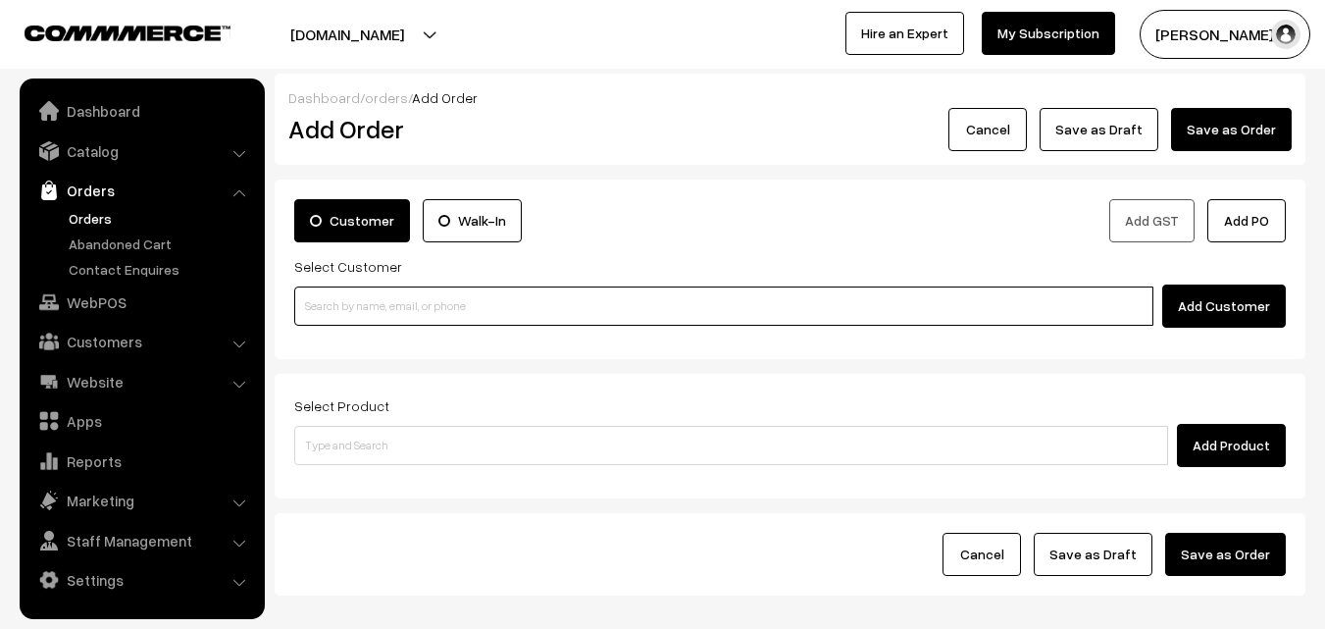
click at [355, 311] on input at bounding box center [723, 305] width 859 height 39
paste input "98849 44081"
click at [342, 291] on input "98849 44081" at bounding box center [723, 305] width 859 height 39
type input "Viji 98849 44081 [9884944081]"
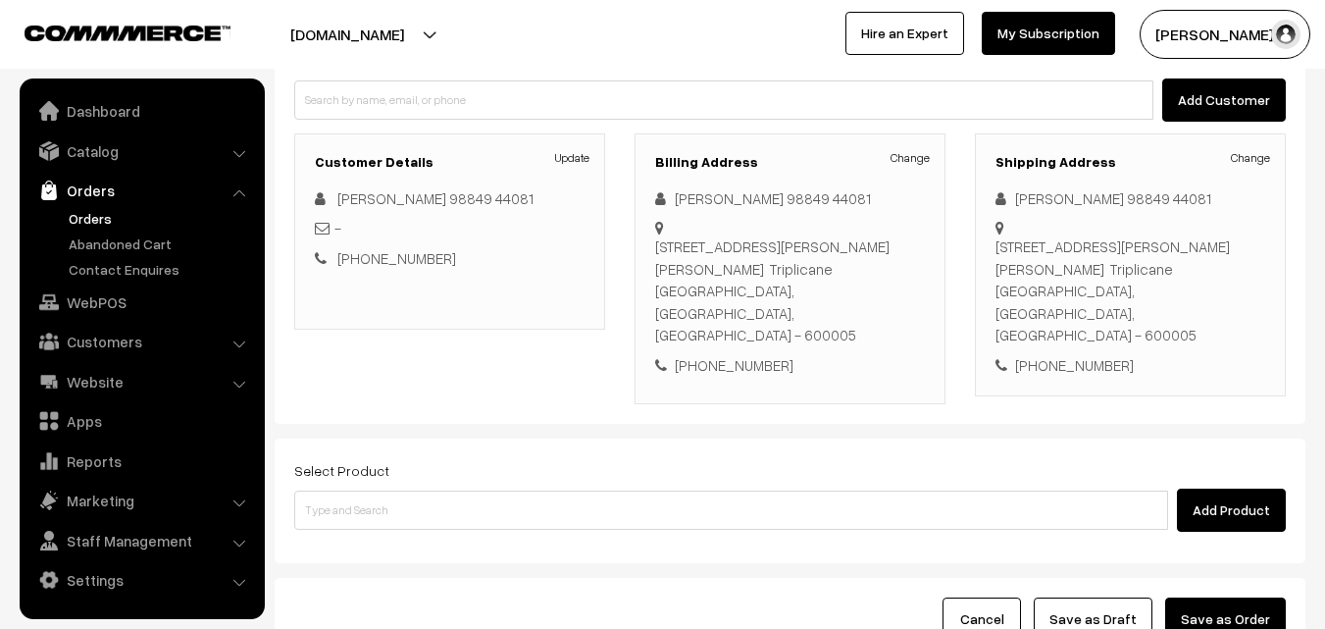
scroll to position [294, 0]
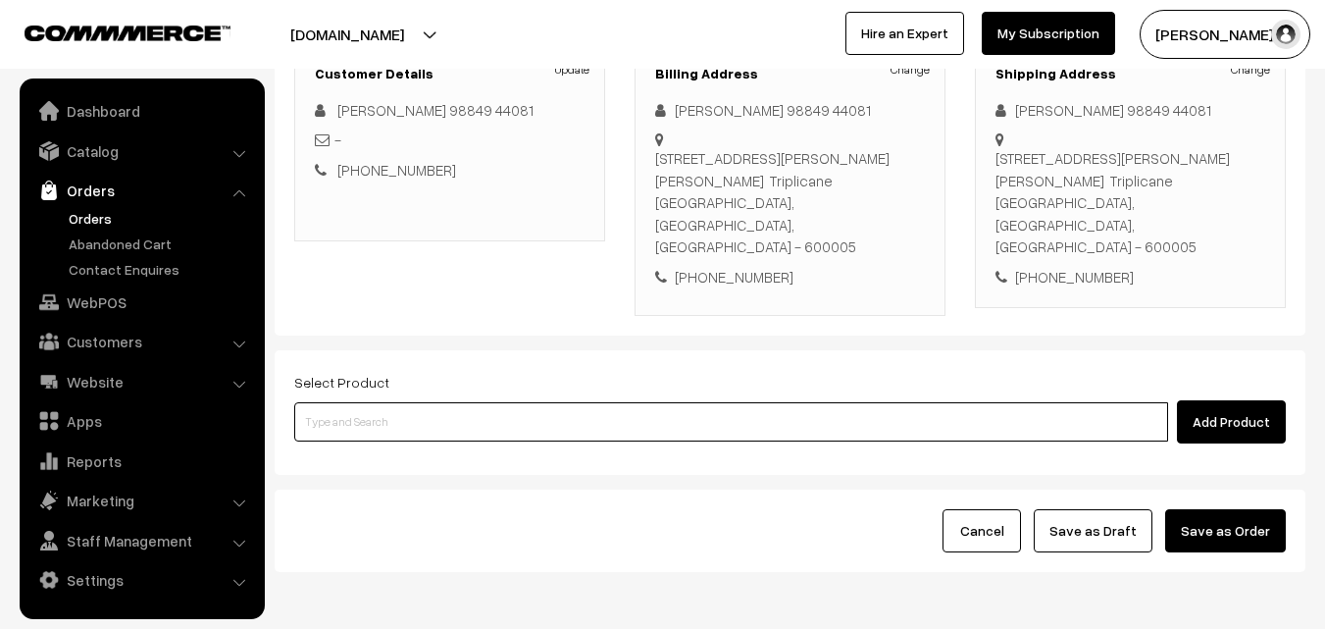
click at [563, 402] on input at bounding box center [731, 421] width 874 height 39
click at [420, 402] on input at bounding box center [731, 421] width 874 height 39
paste input "27th Couple Pack- Tomato Rasam"
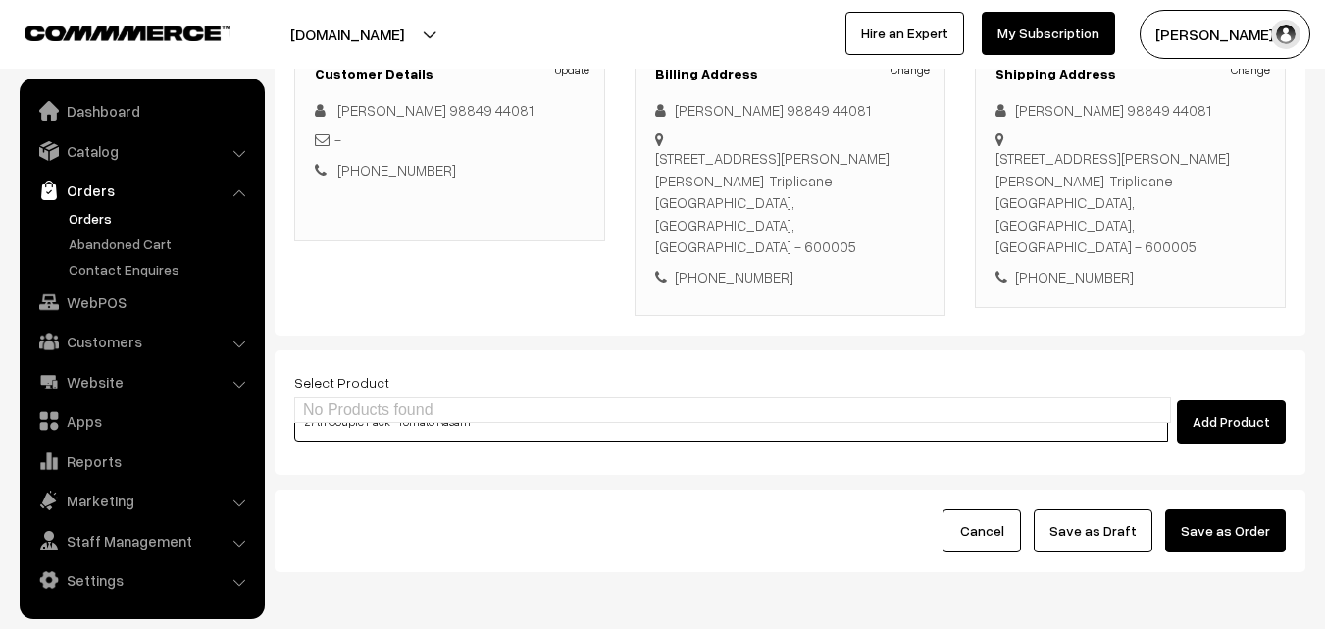
drag, startPoint x: 515, startPoint y: 379, endPoint x: 557, endPoint y: 385, distance: 42.7
click at [557, 402] on input "27th Couple Pack- Tomato Rasam" at bounding box center [731, 421] width 874 height 39
type input "27th Couple Pack- Tomat"
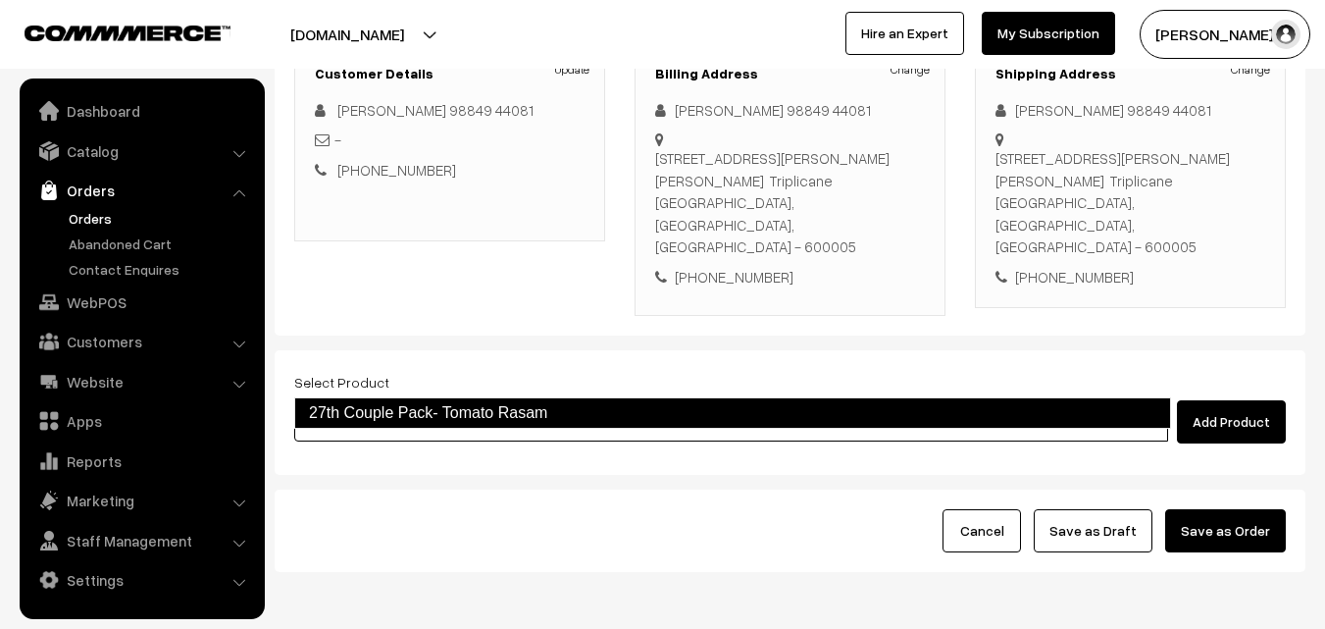
click at [425, 407] on link "27th Couple Pack- Tomato Rasam" at bounding box center [732, 412] width 877 height 31
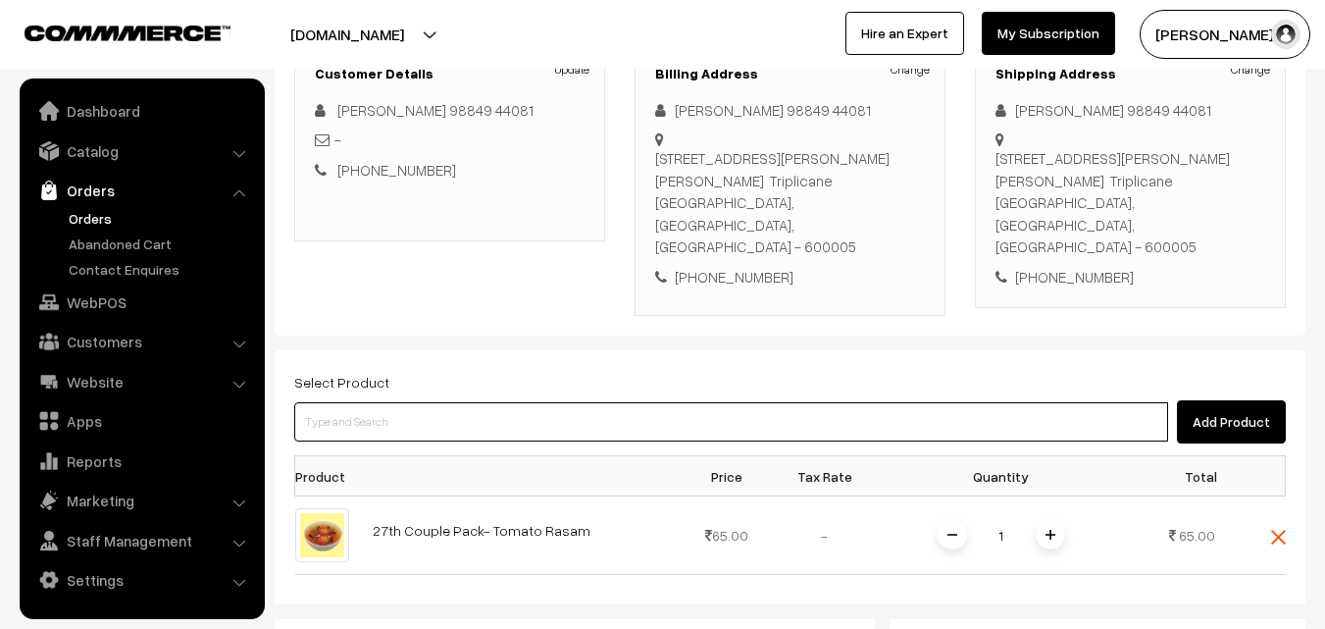
click at [486, 402] on input at bounding box center [731, 421] width 874 height 39
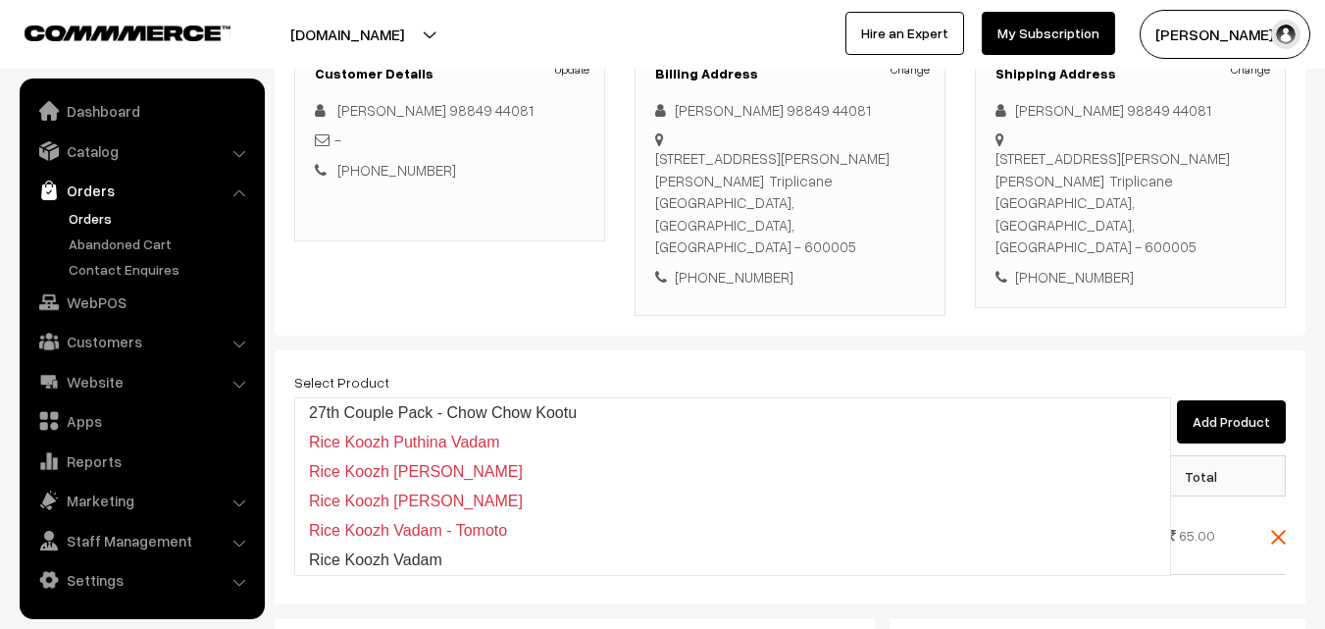
type input "27th Couple Pack - Chow Chow Kootu"
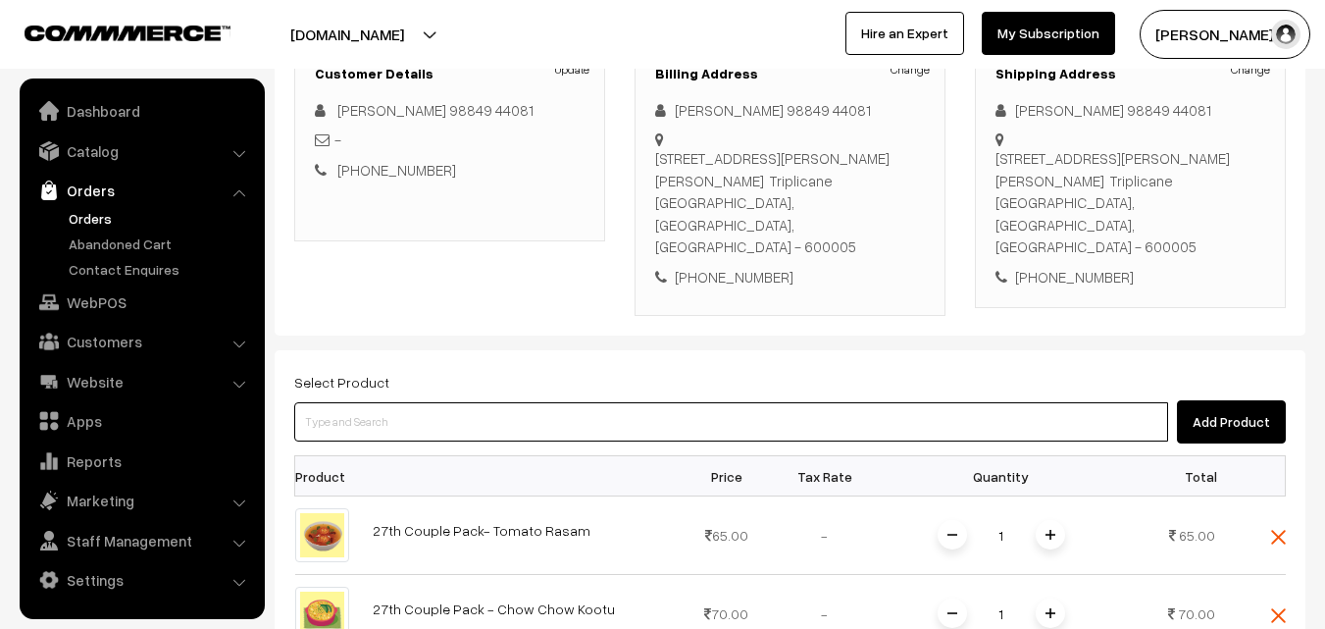
click at [474, 402] on input at bounding box center [731, 421] width 874 height 39
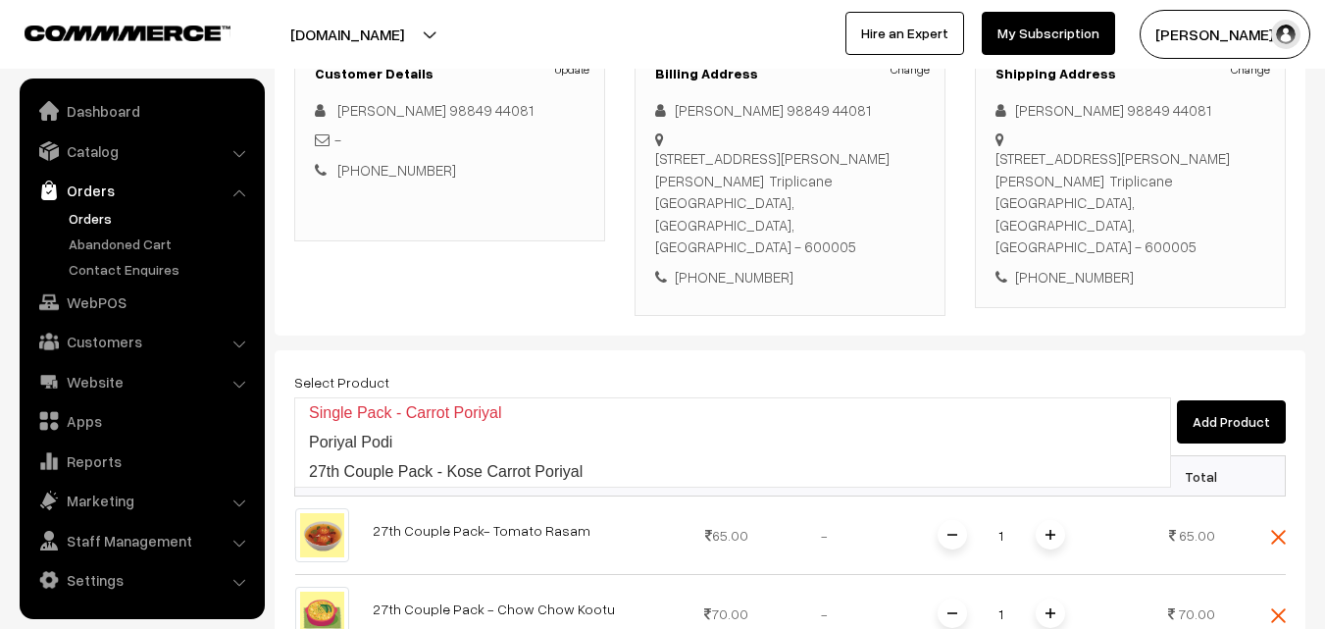
type input "27th Couple Pack - Kose Carrot Poriyal"
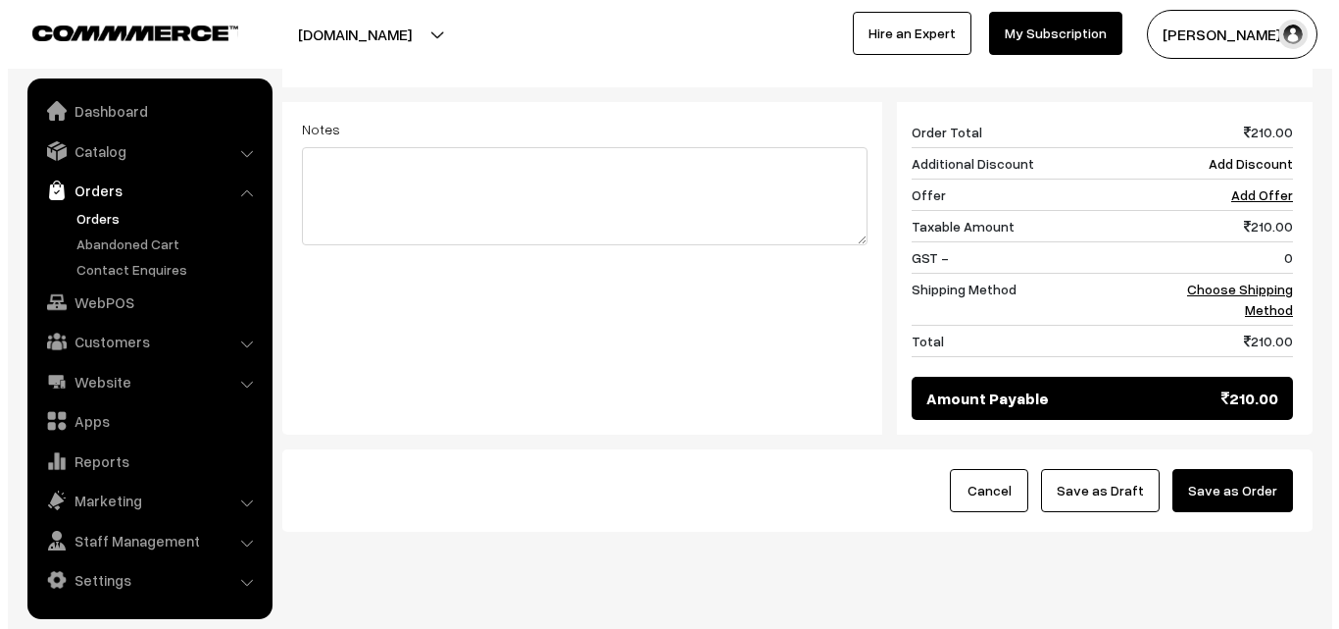
scroll to position [969, 0]
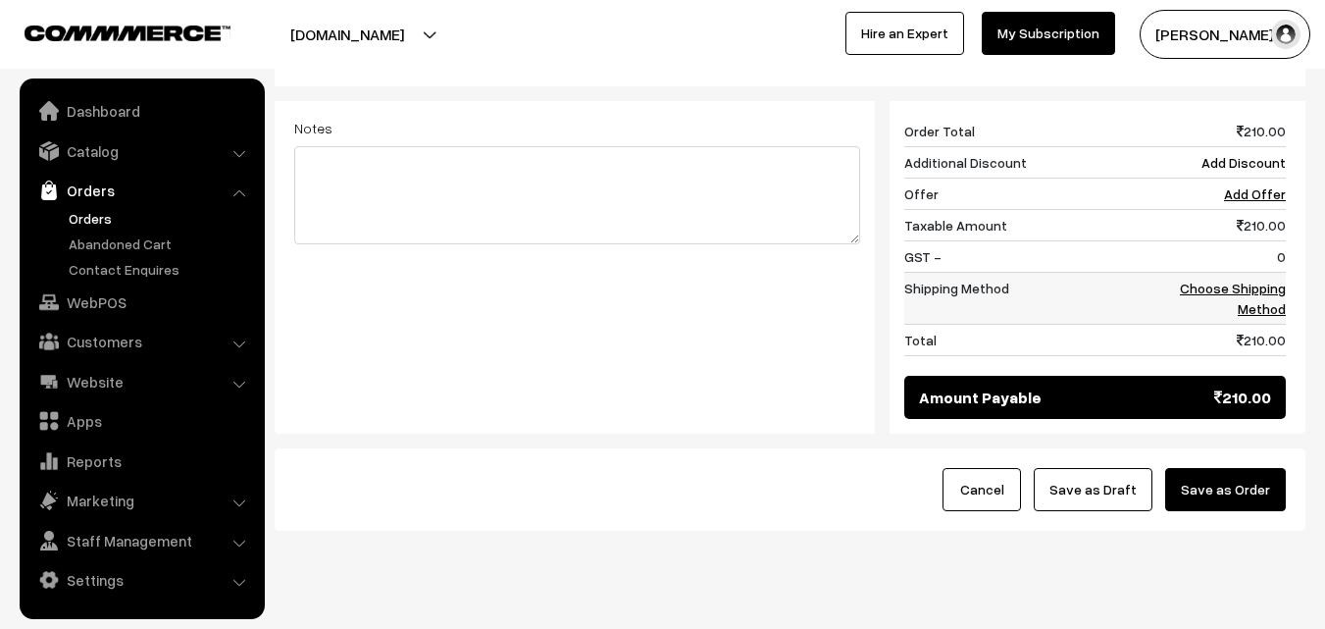
click at [1246, 273] on td "Choose Shipping Method" at bounding box center [1225, 299] width 122 height 52
click at [1242, 279] on link "Choose Shipping Method" at bounding box center [1233, 297] width 106 height 37
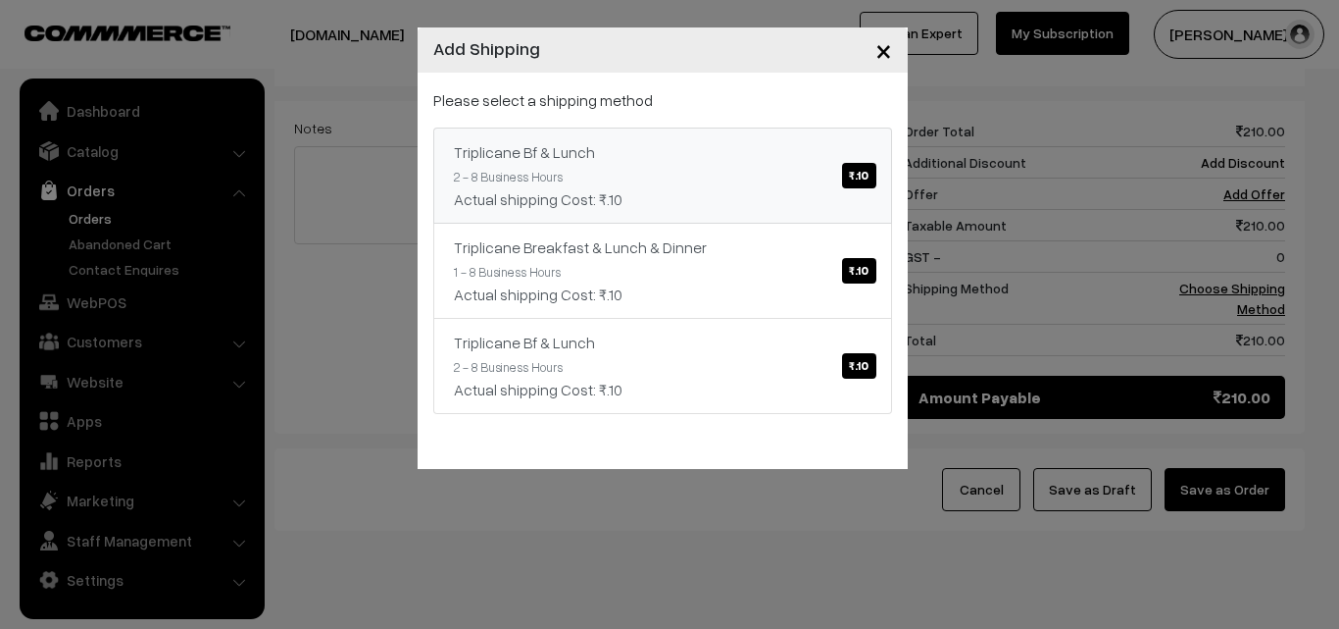
click at [675, 163] on link "Triplicane Bf & Lunch ₹.10 2 - 8 Business Hours Actual shipping Cost: ₹.10" at bounding box center [662, 175] width 459 height 96
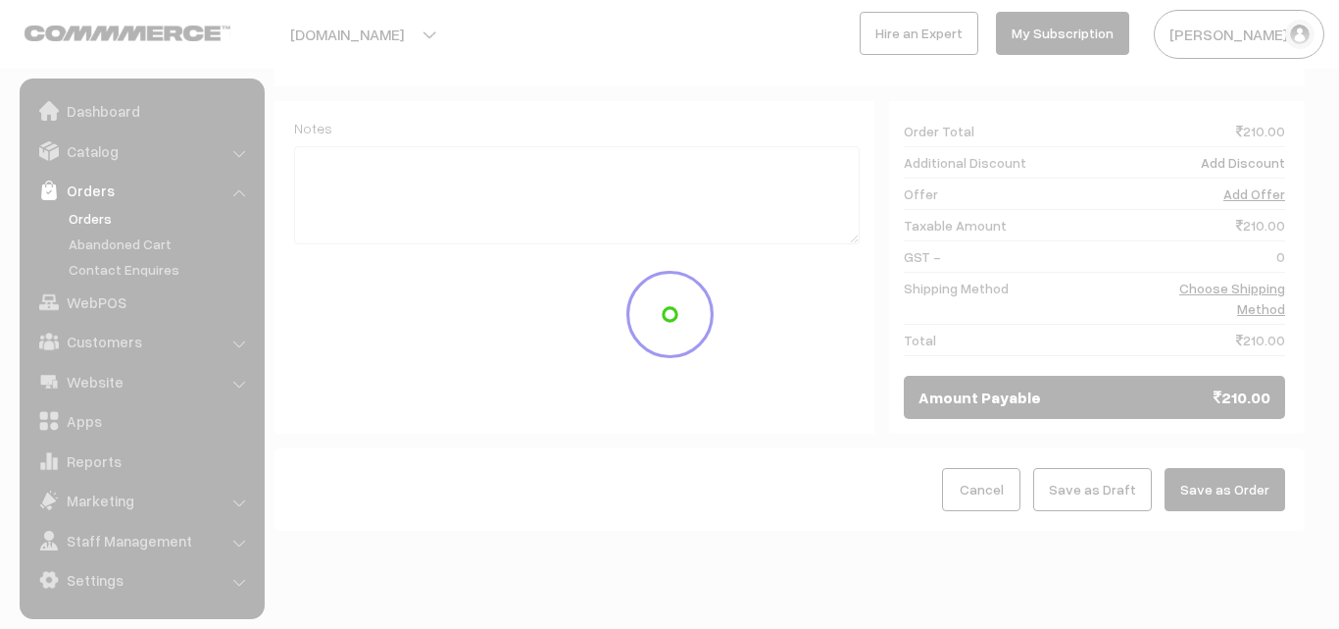
scroll to position [948, 0]
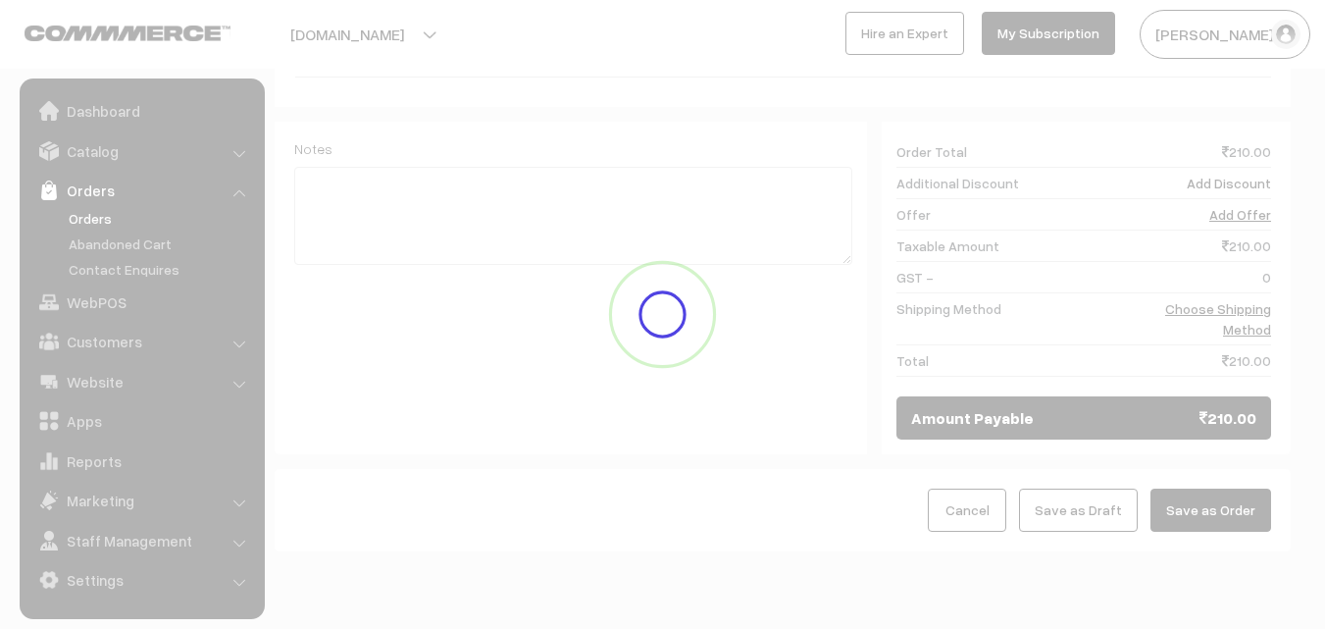
click at [1230, 488] on button "Save as Order" at bounding box center [1210, 509] width 121 height 43
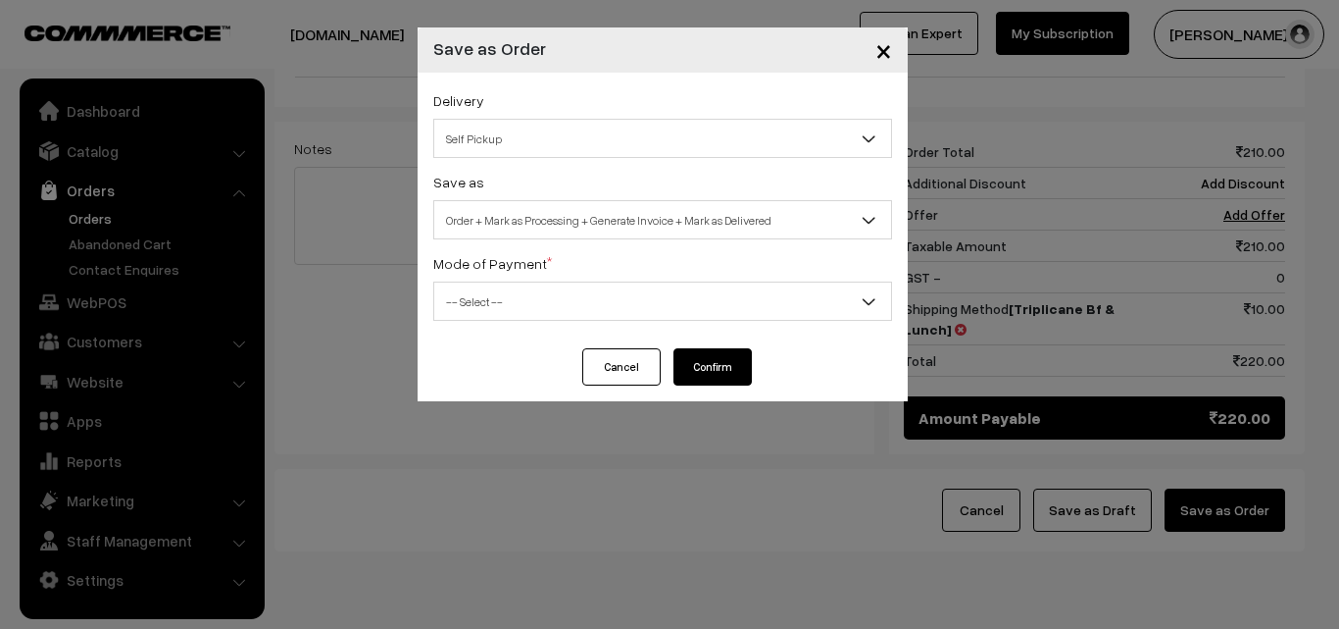
click at [553, 213] on span "Order + Mark as Processing + Generate Invoice + Mark as Delivered" at bounding box center [662, 220] width 457 height 34
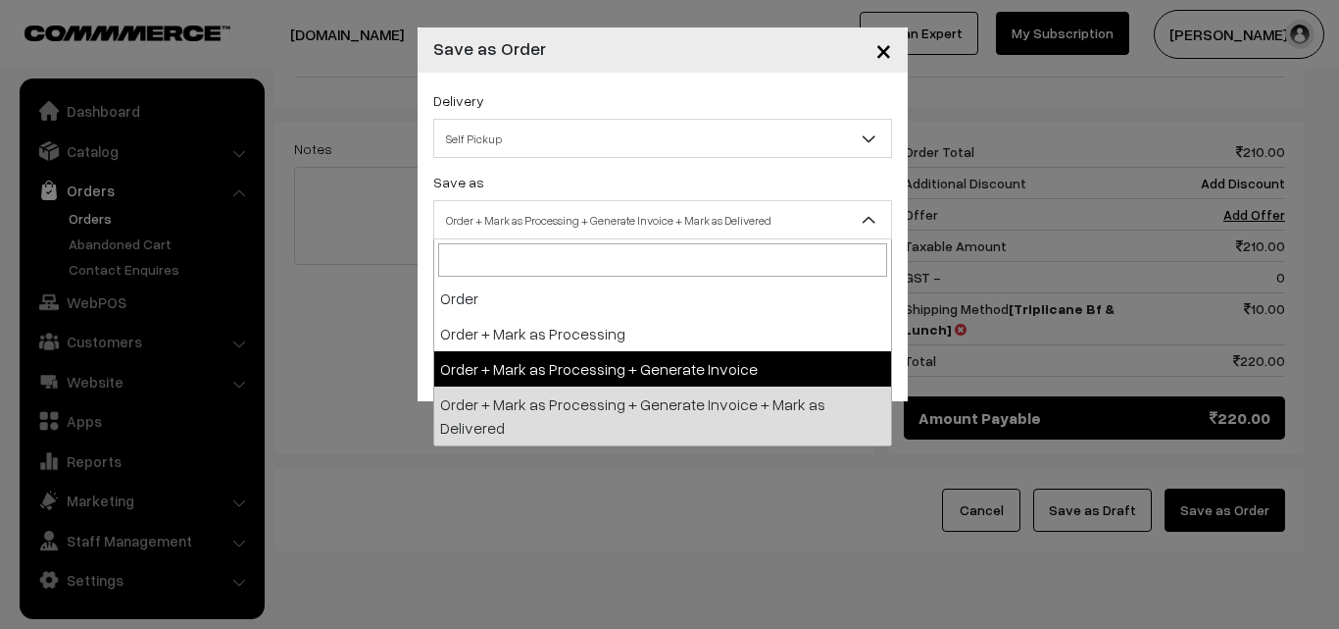
drag, startPoint x: 509, startPoint y: 371, endPoint x: 514, endPoint y: 327, distance: 44.4
select select "3"
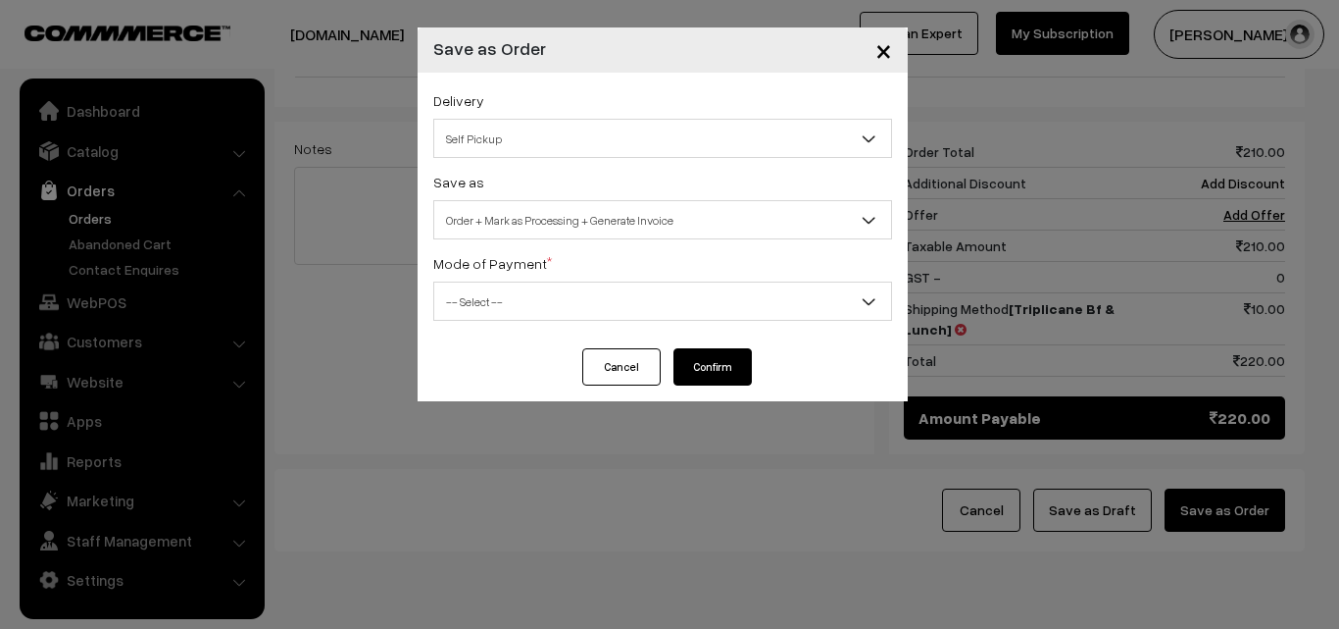
click at [529, 296] on span "-- Select --" at bounding box center [662, 301] width 457 height 34
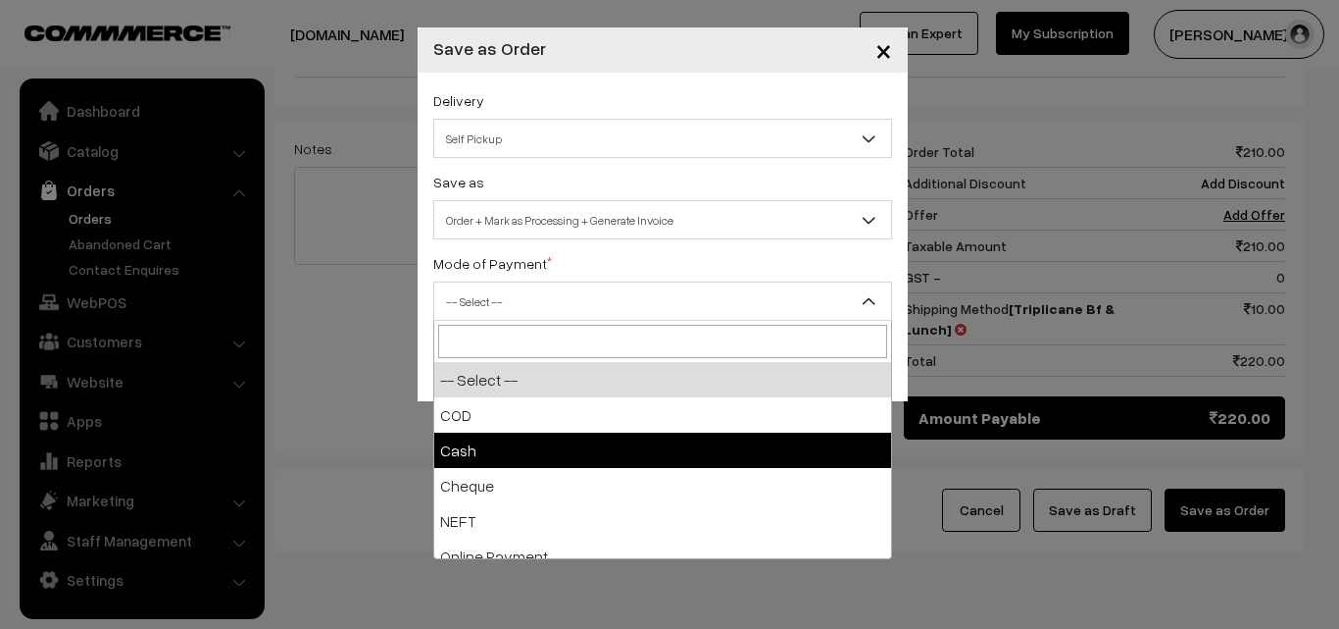
select select "2"
checkbox input "true"
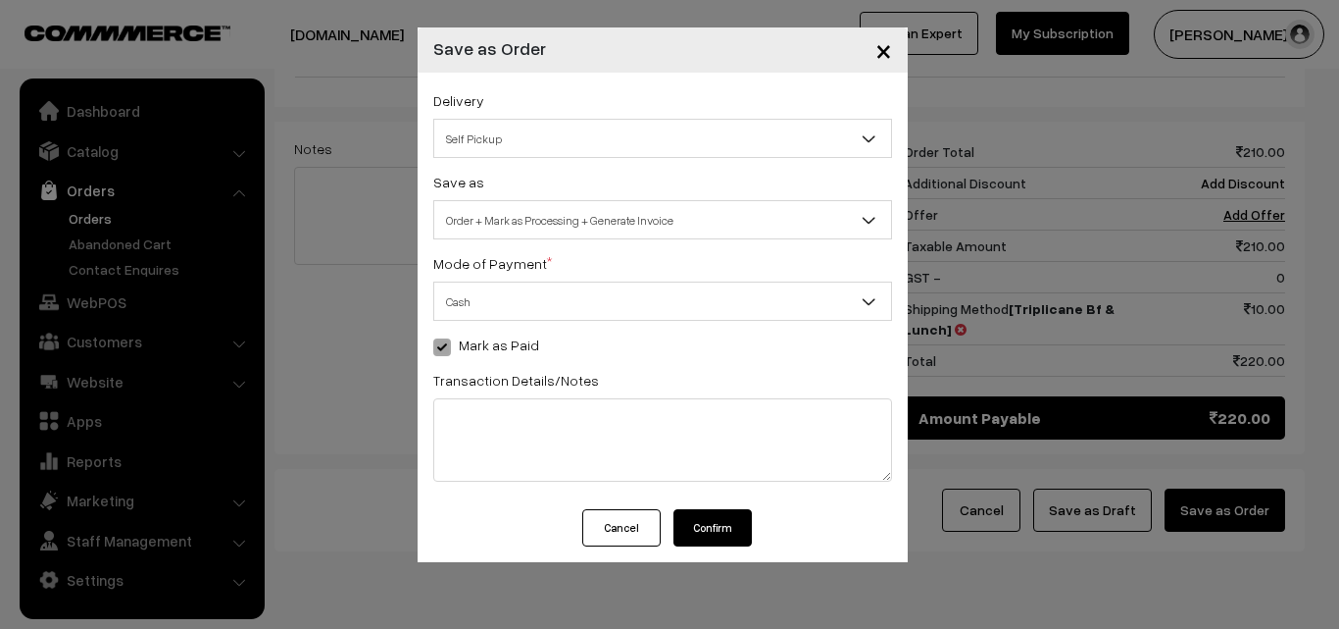
click at [724, 518] on button "Confirm" at bounding box center [713, 527] width 78 height 37
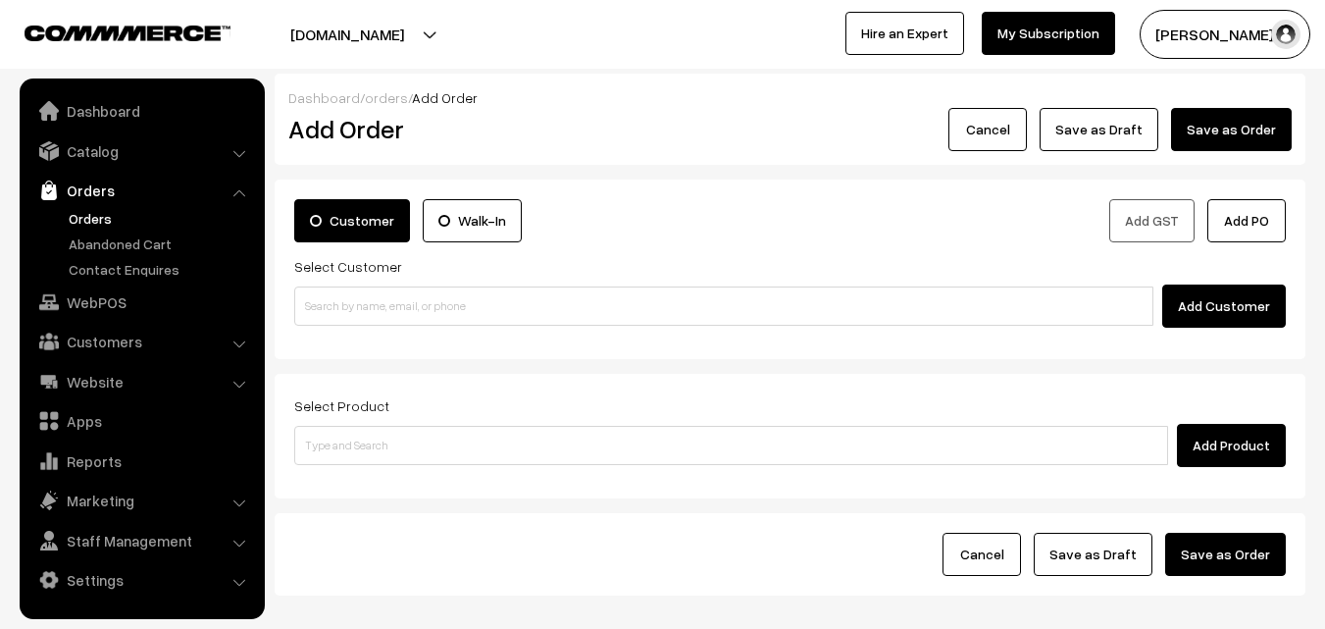
click at [86, 217] on link "Orders" at bounding box center [161, 218] width 194 height 21
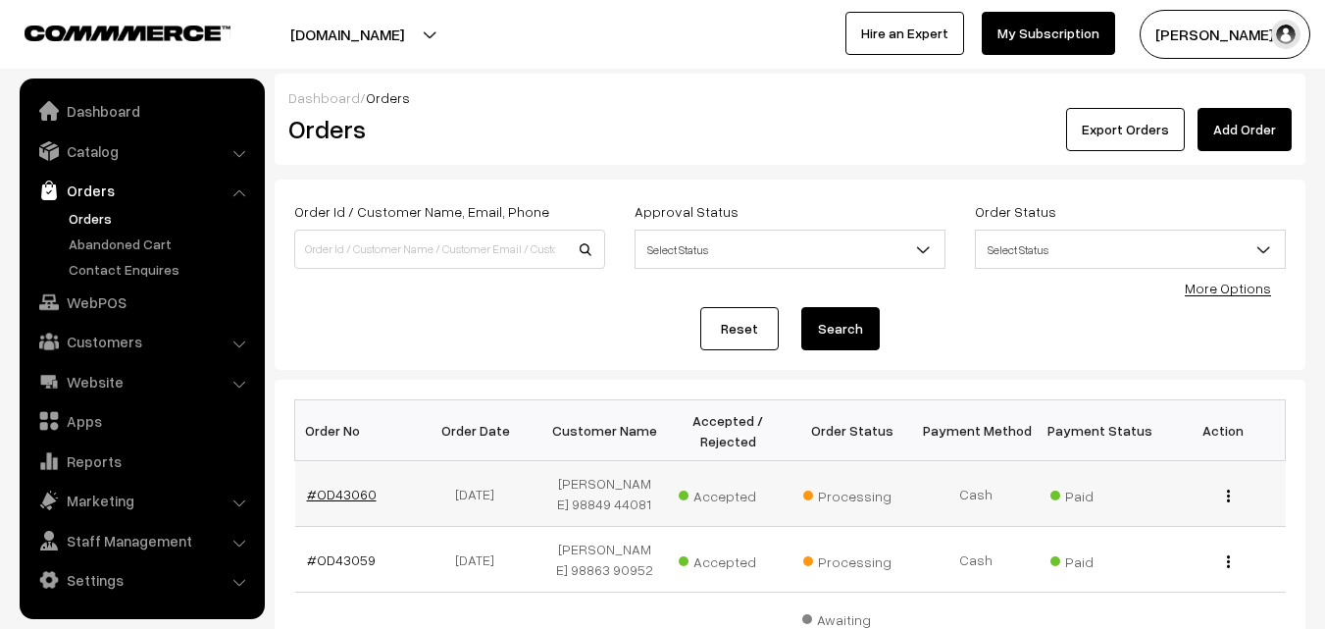
click at [357, 486] on link "#OD43060" at bounding box center [342, 493] width 70 height 17
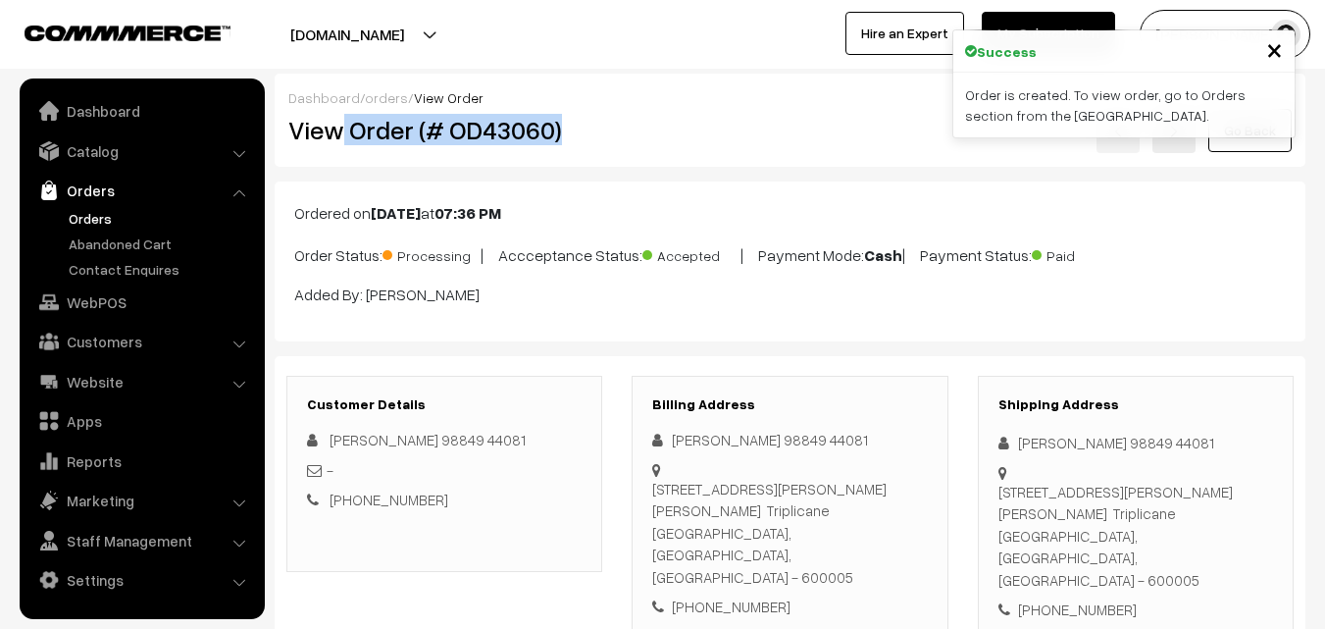
drag, startPoint x: 344, startPoint y: 126, endPoint x: 622, endPoint y: 229, distance: 296.0
click at [596, 129] on h2 "View Order (# OD43060)" at bounding box center [445, 130] width 315 height 30
copy h2 "Order (# OD43060)"
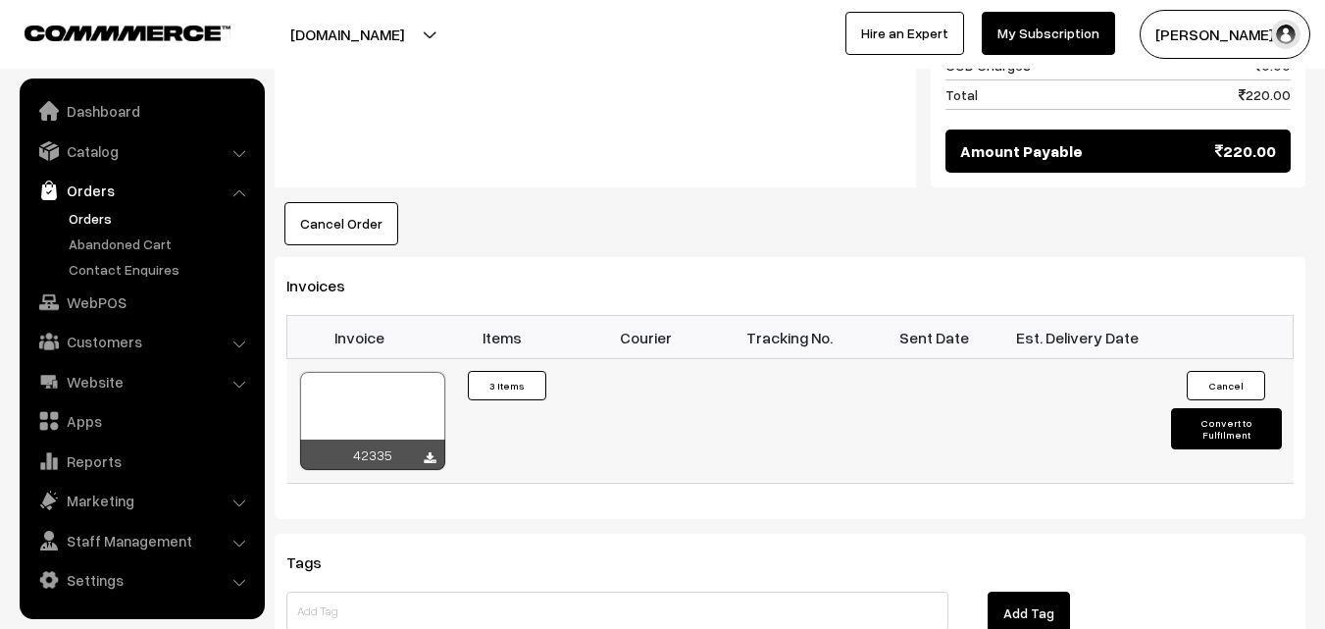
scroll to position [1373, 0]
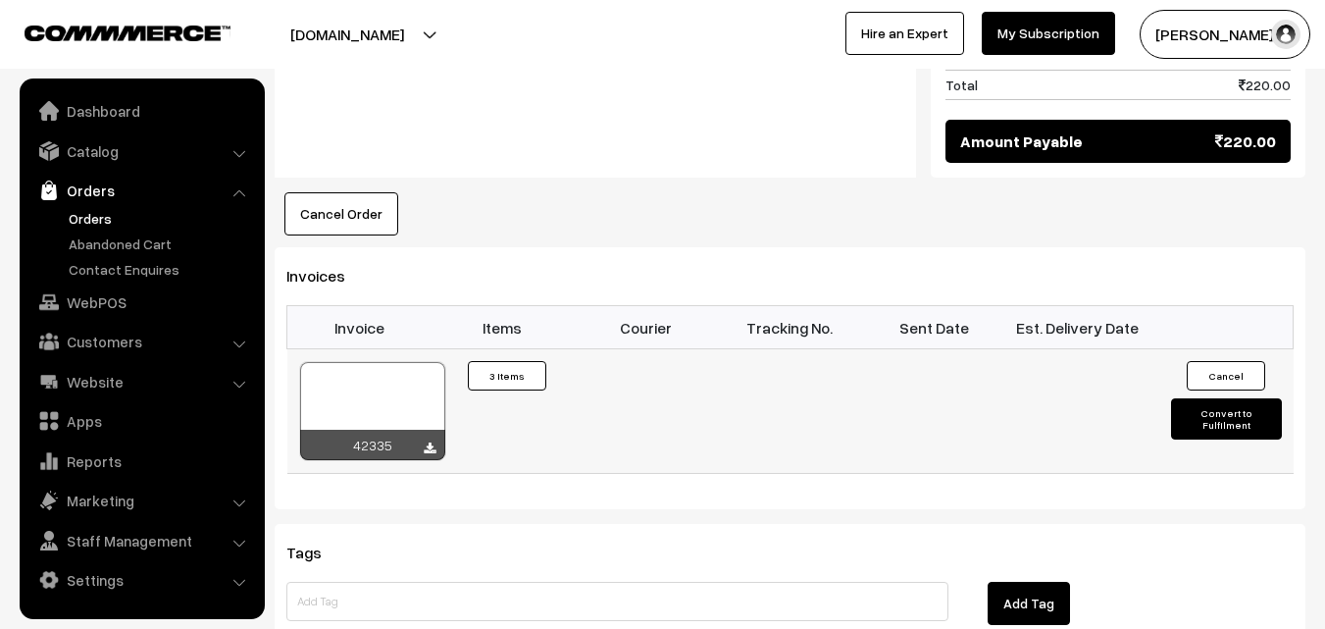
click at [374, 362] on div at bounding box center [372, 411] width 145 height 98
click at [89, 307] on link "WebPOS" at bounding box center [141, 301] width 233 height 35
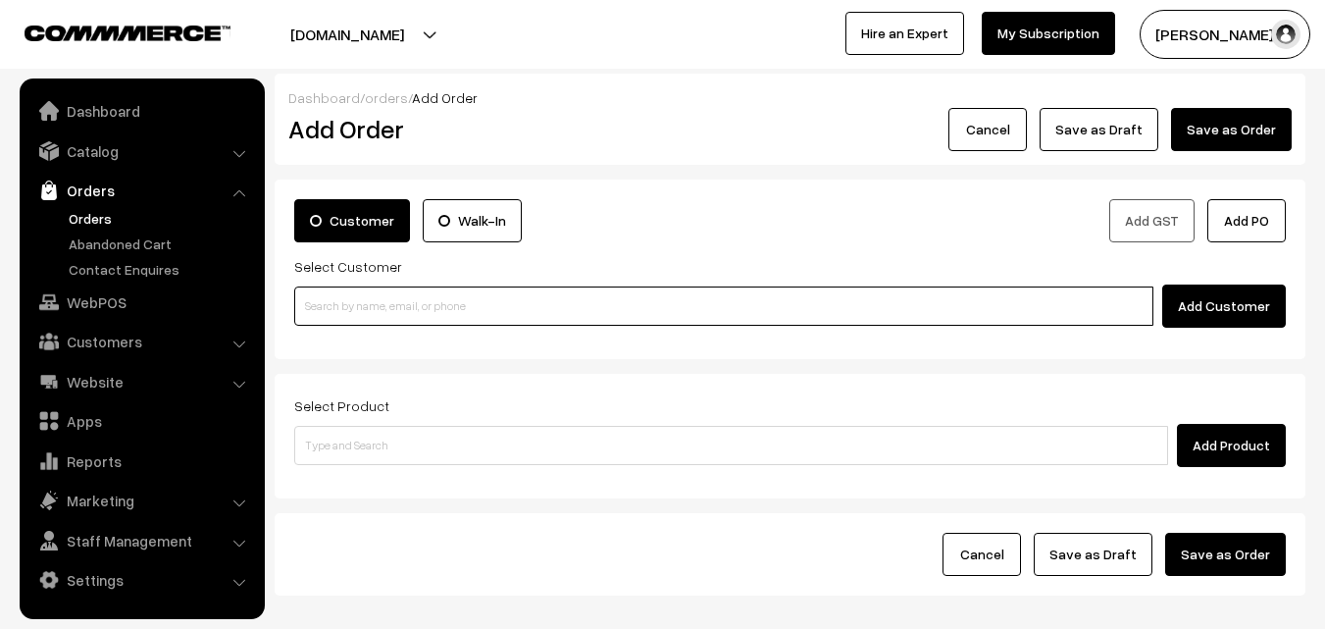
click at [376, 292] on input at bounding box center [723, 305] width 859 height 39
paste input "80569 32293"
click at [366, 303] on input at bounding box center [723, 305] width 859 height 39
click at [328, 294] on input "80569 32293" at bounding box center [723, 305] width 859 height 39
click at [345, 304] on input "80569 32293" at bounding box center [723, 305] width 859 height 39
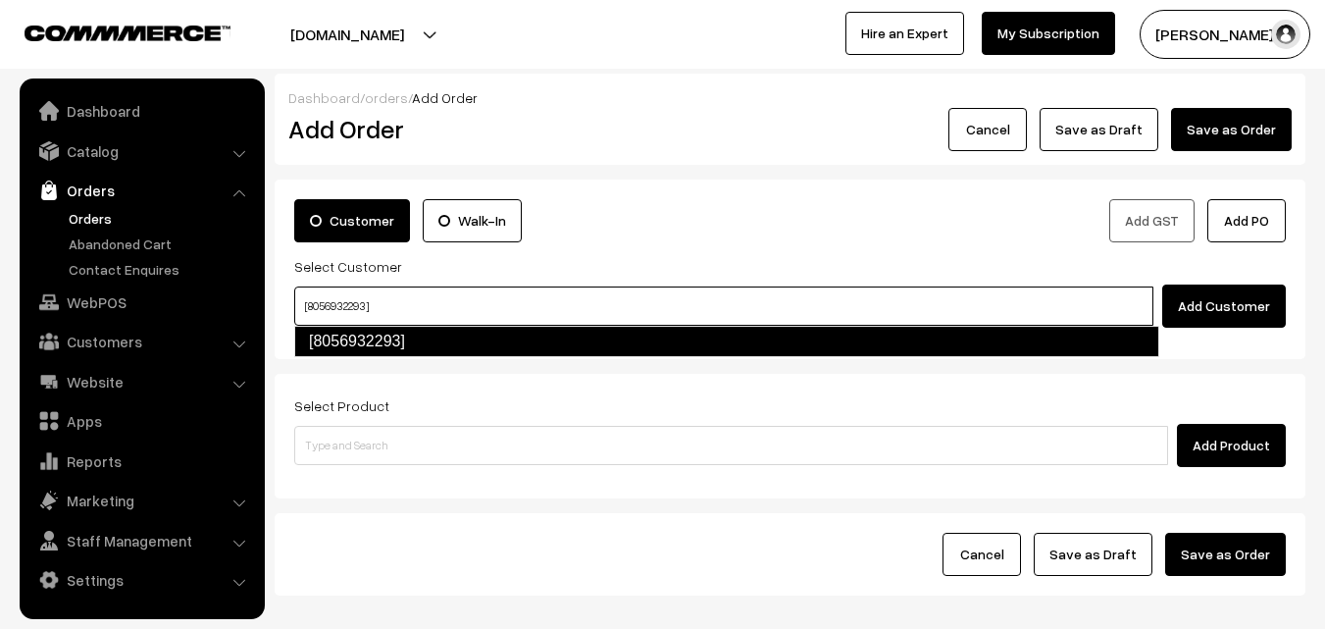
type input "[8056932293]"
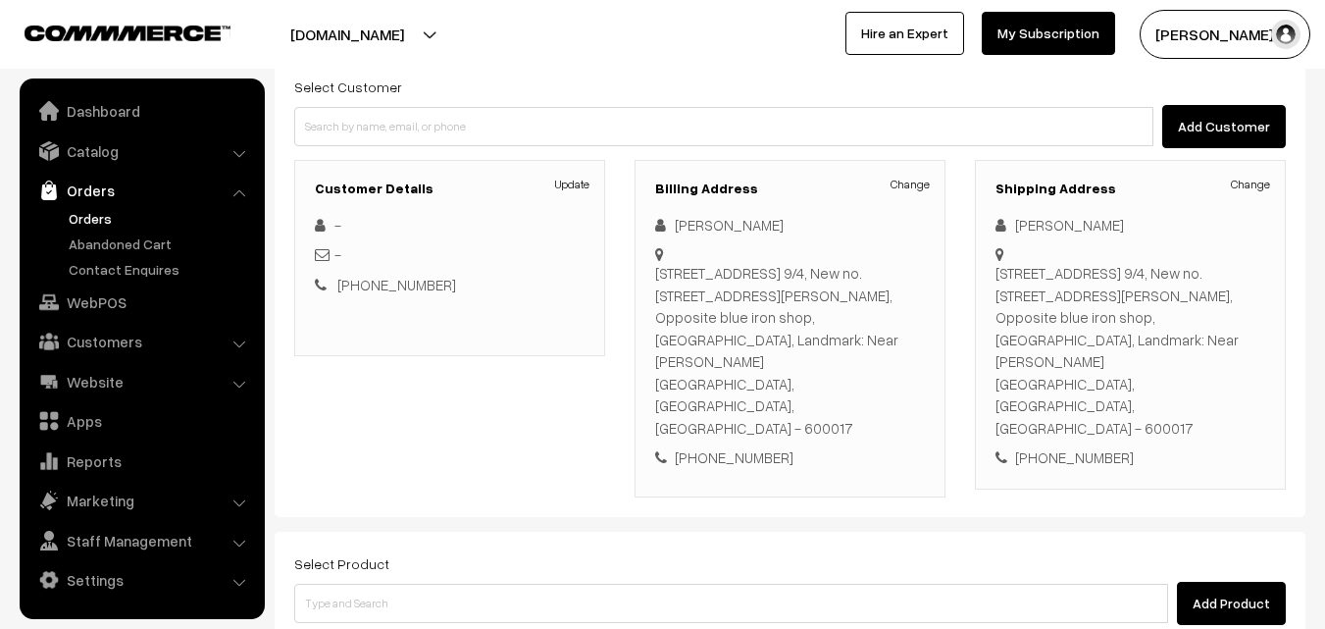
scroll to position [196, 0]
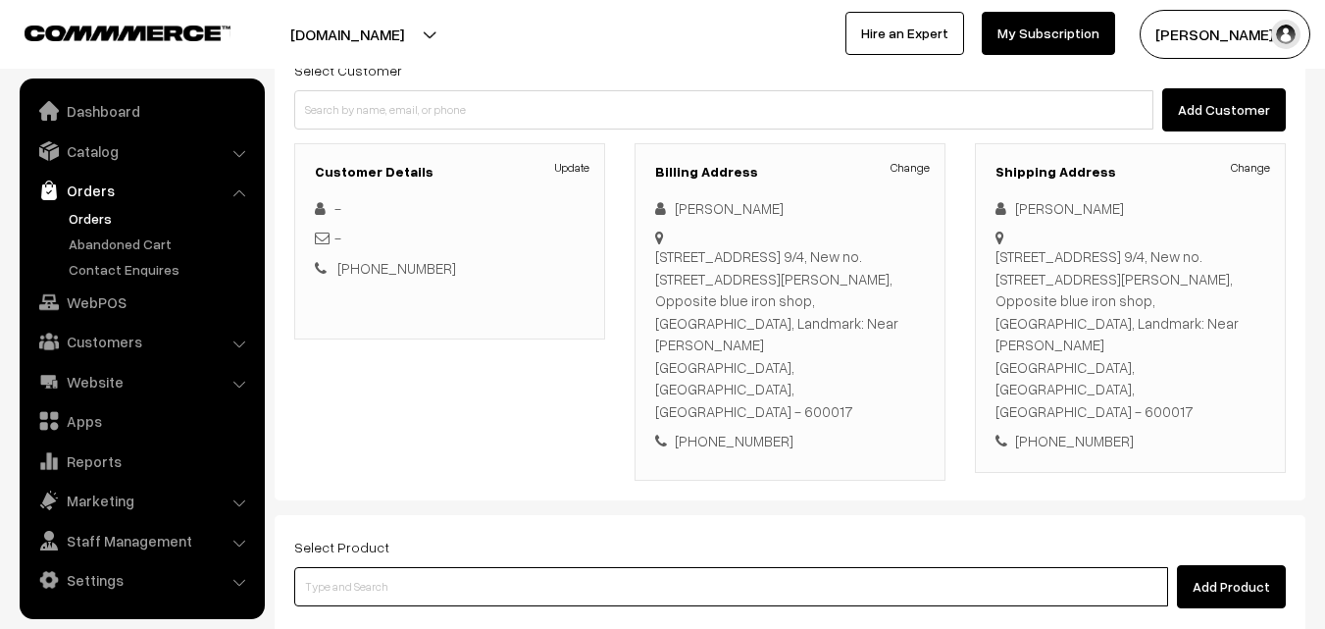
click at [633, 567] on input at bounding box center [731, 586] width 874 height 39
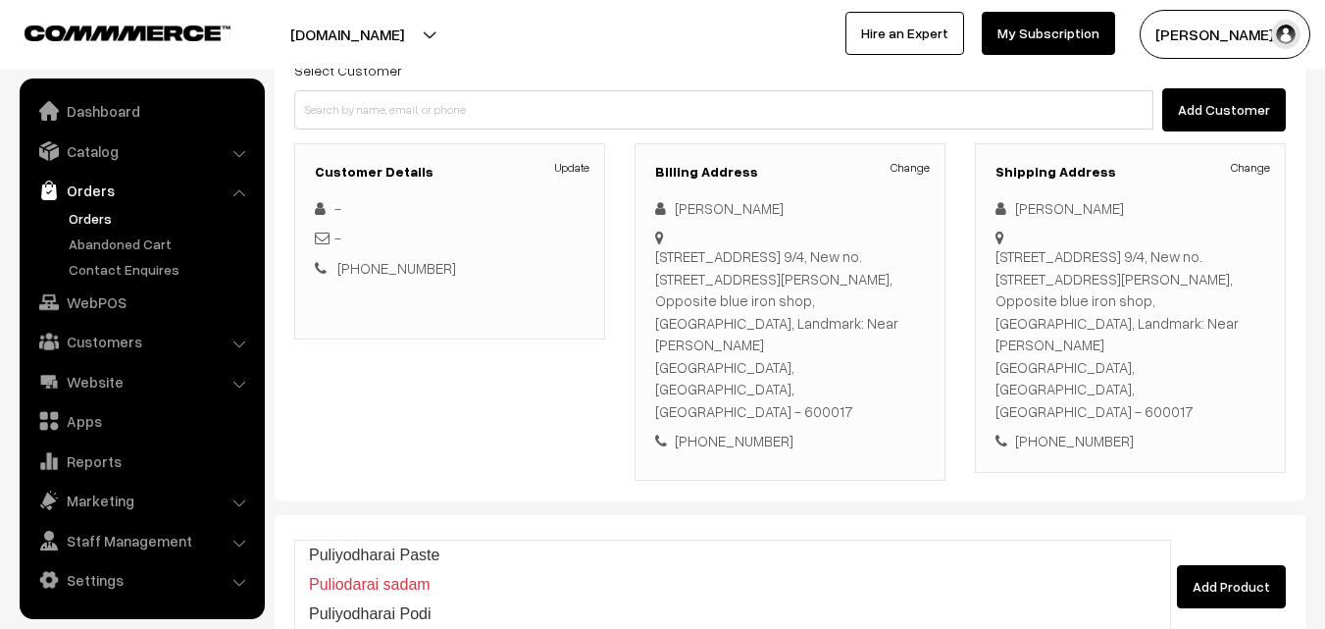
type input "27th Puliyodharai Sadam"
drag, startPoint x: 456, startPoint y: 491, endPoint x: 438, endPoint y: 503, distance: 21.2
click at [456, 534] on div "Select Product Add Product" at bounding box center [789, 571] width 991 height 74
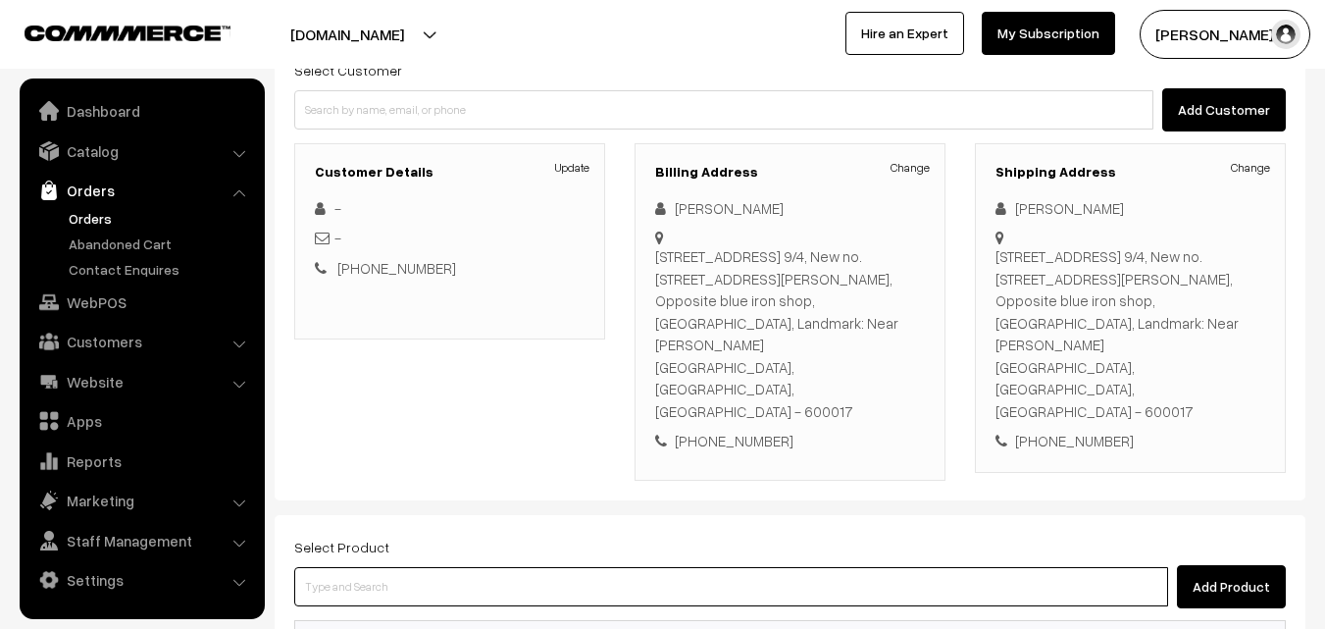
paste input "27th With Rice"
type input "27th With Rice"
click at [406, 567] on input "27th With Rice" at bounding box center [731, 586] width 874 height 39
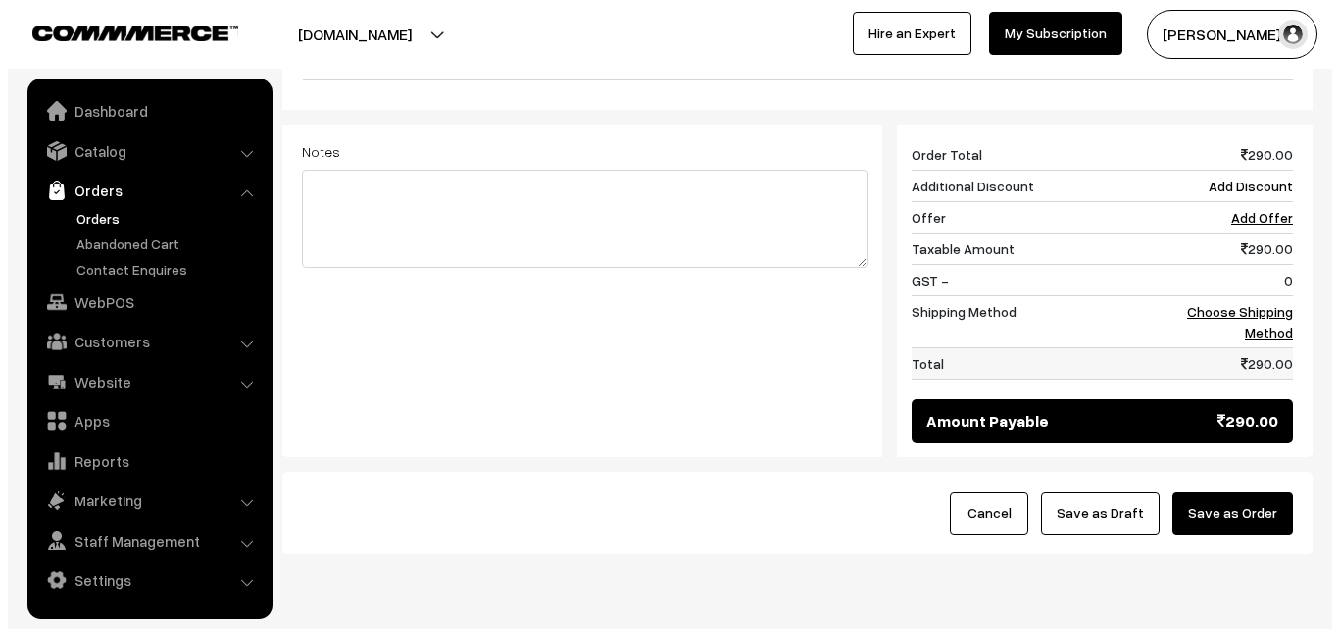
scroll to position [934, 0]
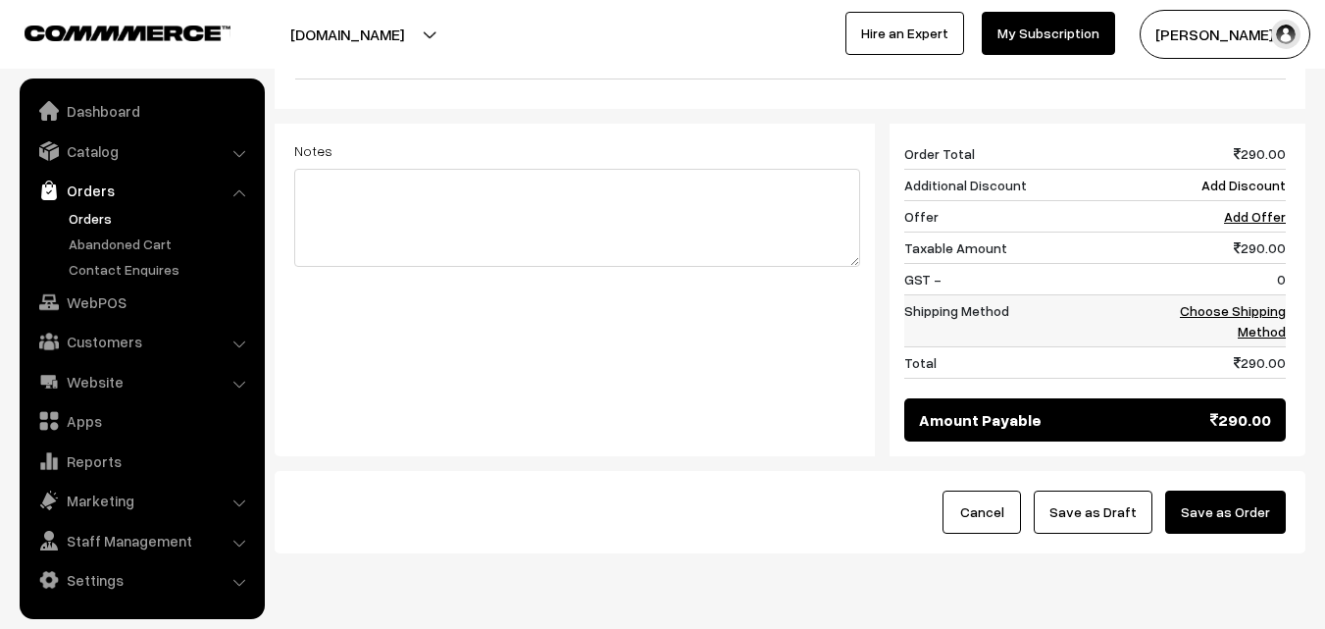
click at [1278, 302] on link "Choose Shipping Method" at bounding box center [1233, 320] width 106 height 37
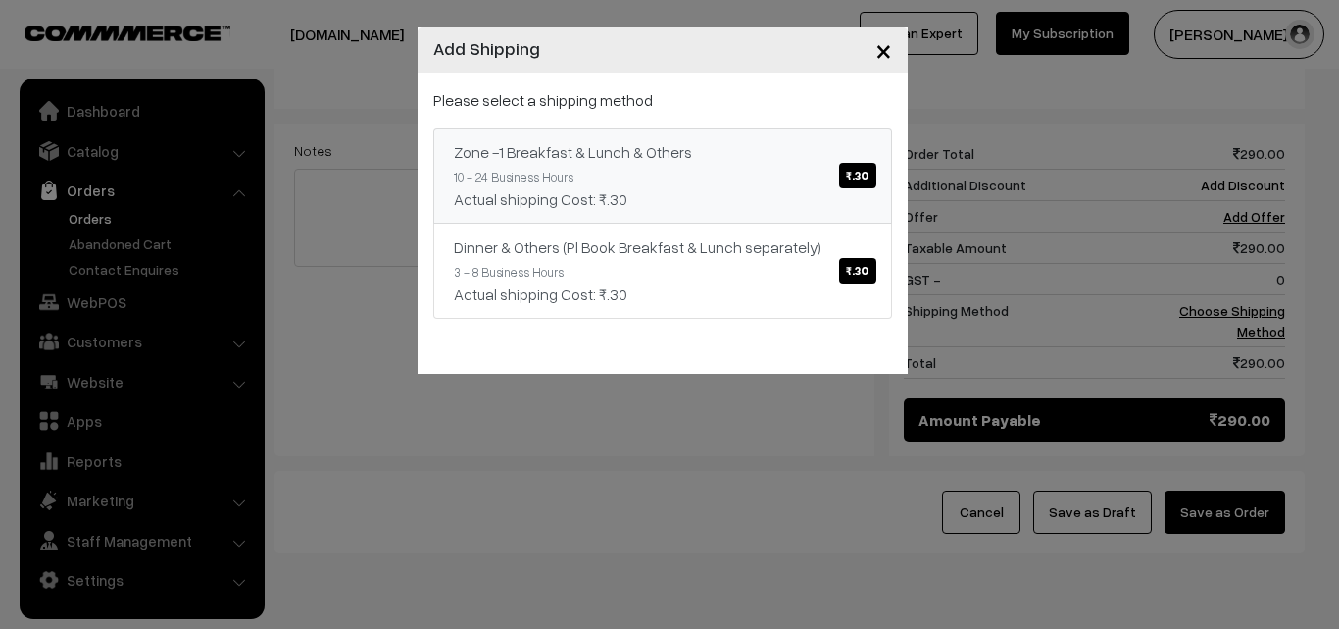
click at [772, 158] on link "Zone -1 Breakfast & Lunch & Others ₹.30 10 - 24 Business Hours Actual shipping …" at bounding box center [662, 175] width 459 height 96
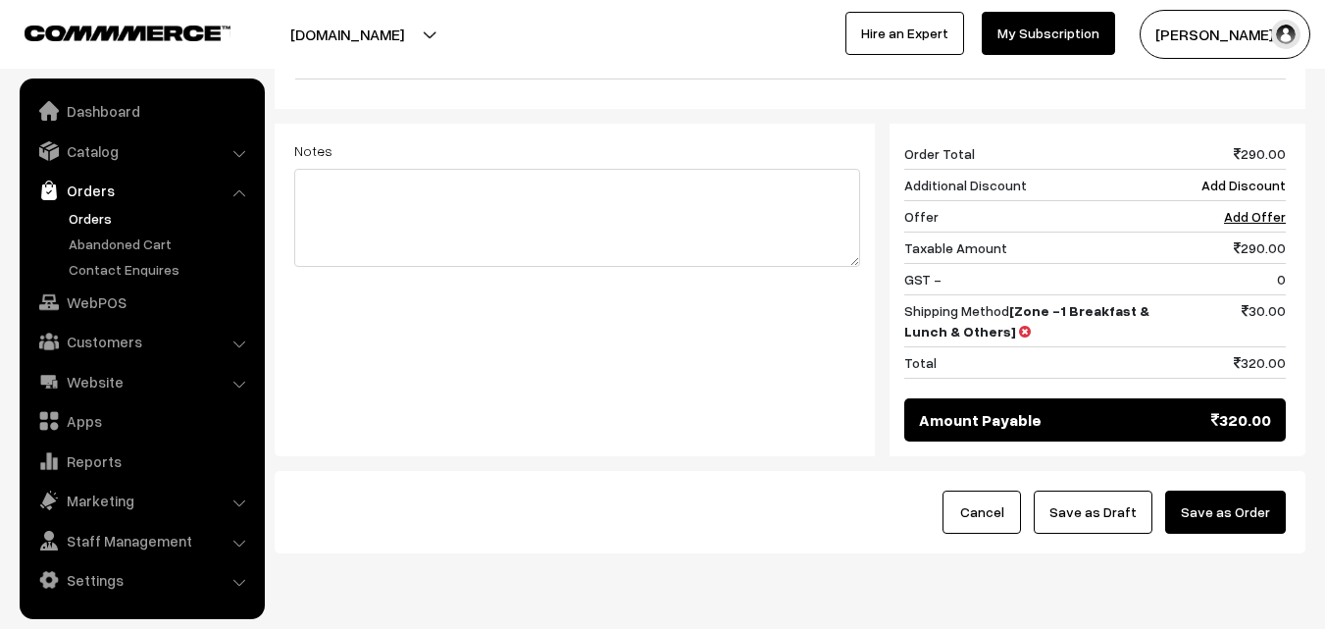
click at [1237, 490] on button "Save as Order" at bounding box center [1225, 511] width 121 height 43
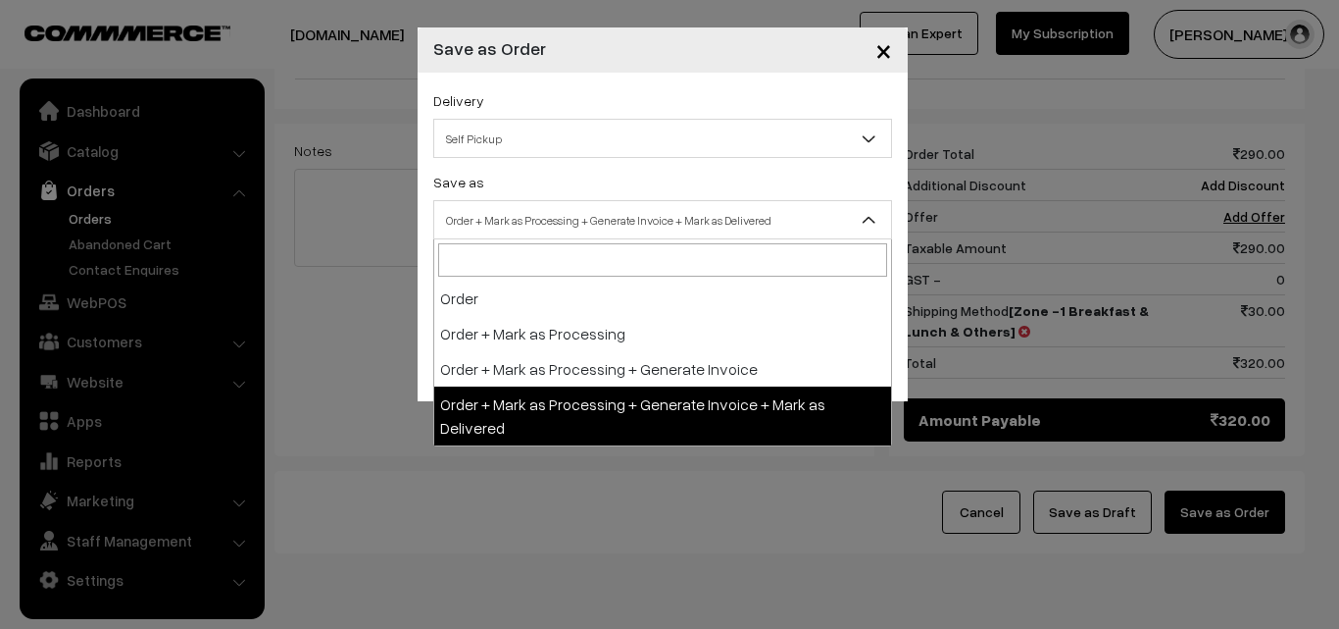
click at [505, 222] on span "Order + Mark as Processing + Generate Invoice + Mark as Delivered" at bounding box center [662, 220] width 457 height 34
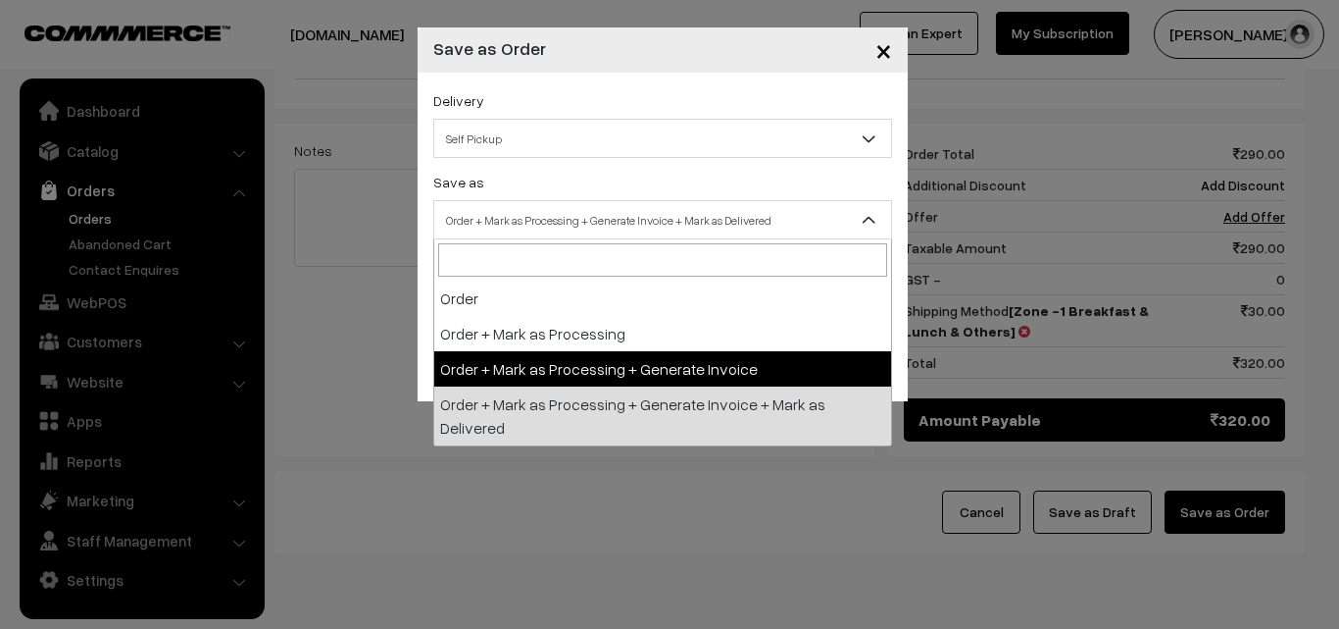
select select "3"
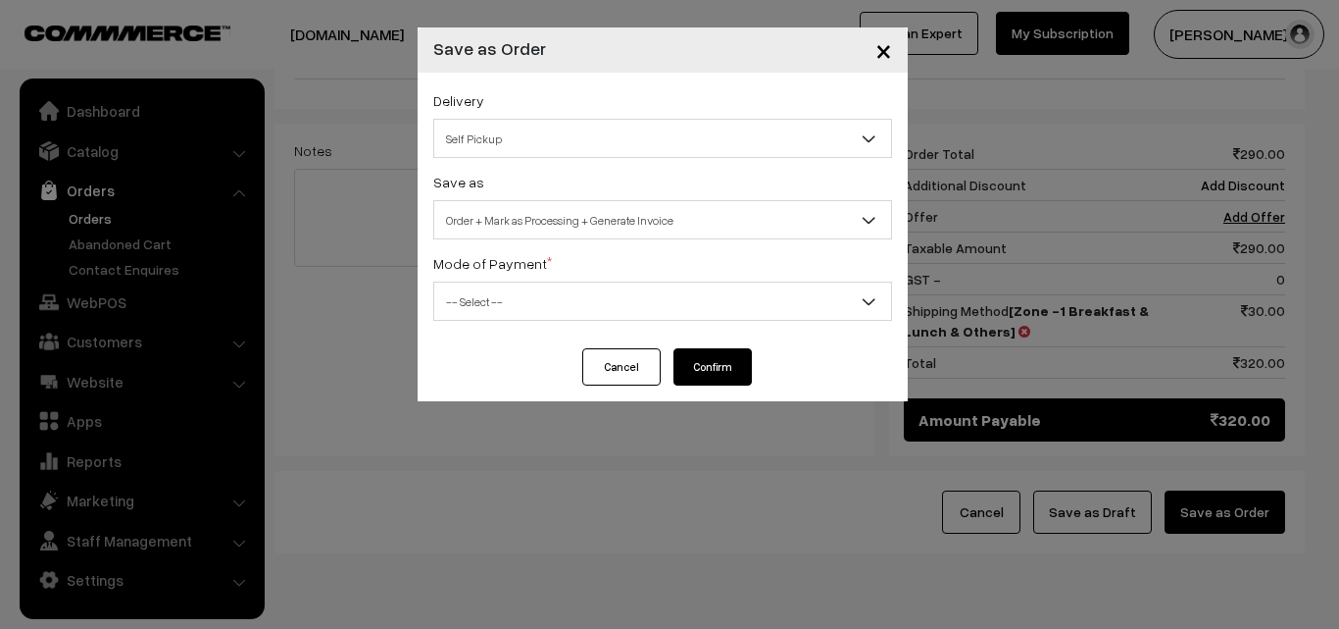
click at [480, 322] on div "Delivery Self Pickup Zone -1 Breakfast & Lunch & Others (₹30) (10 - 24 Business…" at bounding box center [663, 211] width 490 height 276
click at [491, 324] on div "Delivery Self Pickup Zone -1 Breakfast & Lunch & Others (₹30) (10 - 24 Business…" at bounding box center [663, 211] width 490 height 276
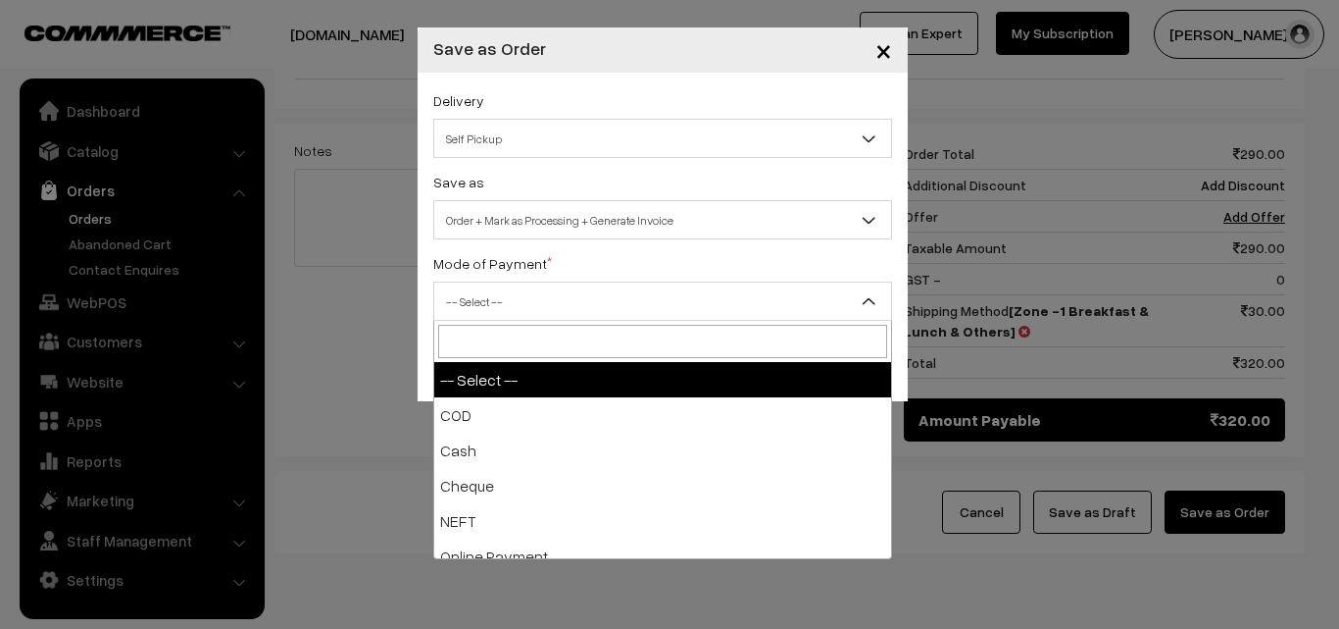
click at [481, 297] on span "-- Select --" at bounding box center [662, 301] width 457 height 34
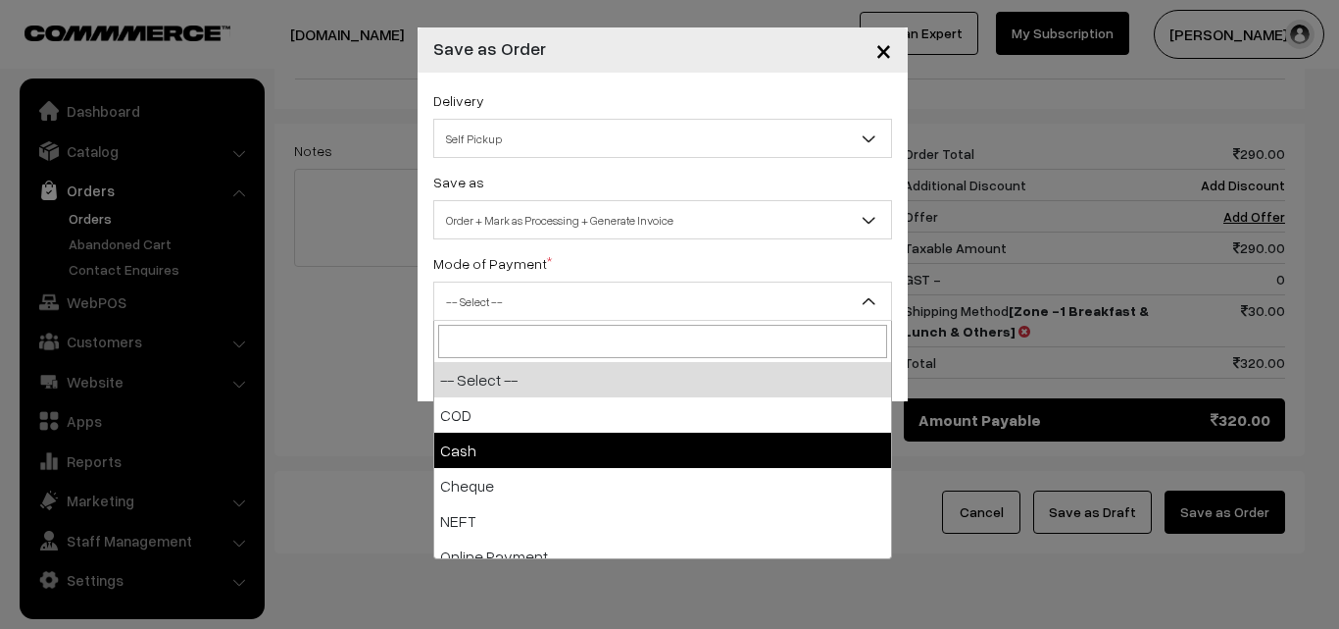
select select "2"
checkbox input "true"
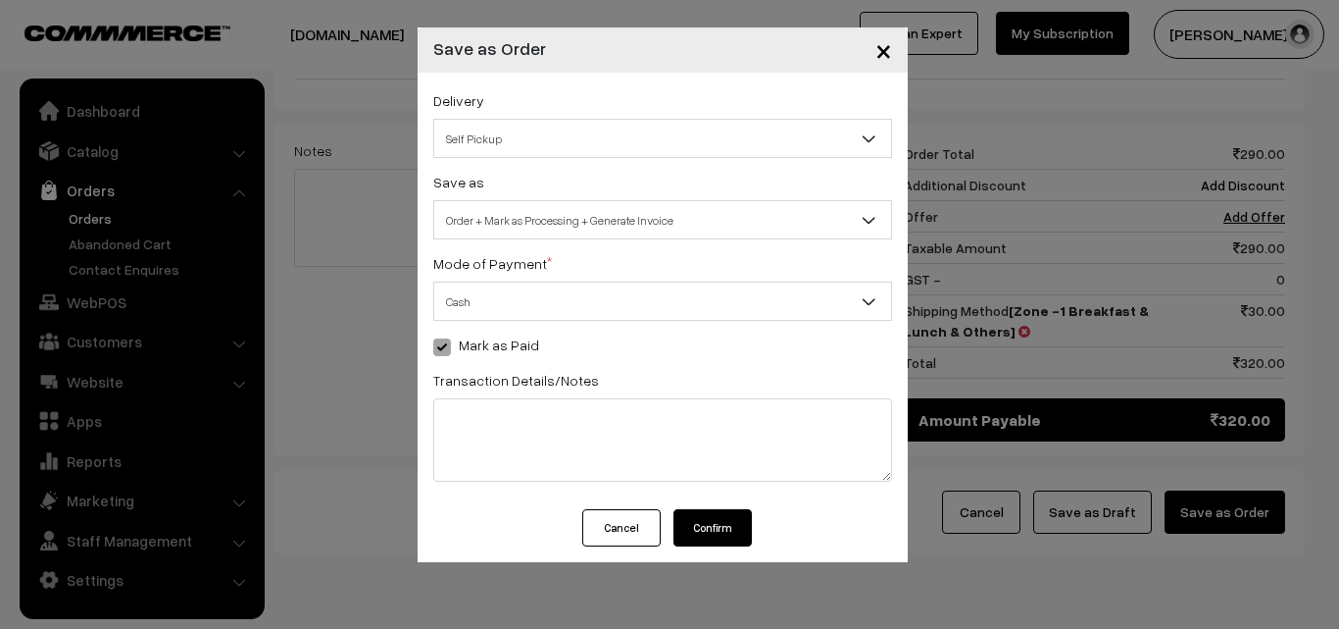
click at [720, 515] on button "Confirm" at bounding box center [713, 527] width 78 height 37
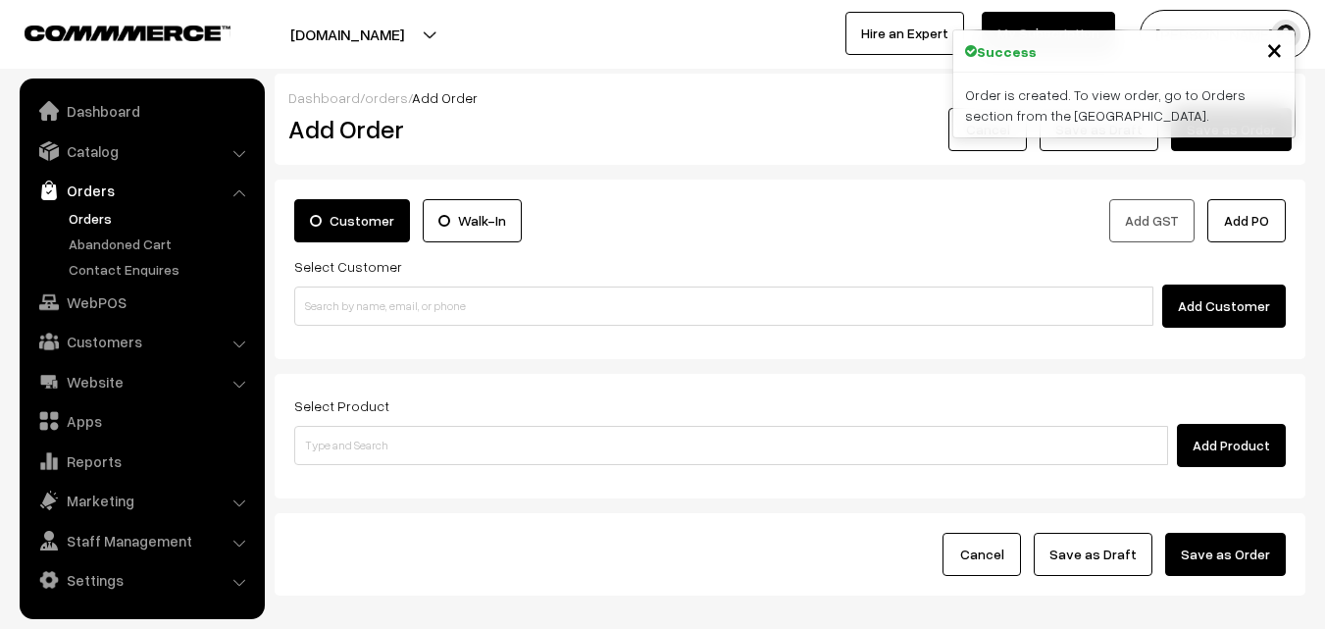
click at [100, 214] on link "Orders" at bounding box center [161, 218] width 194 height 21
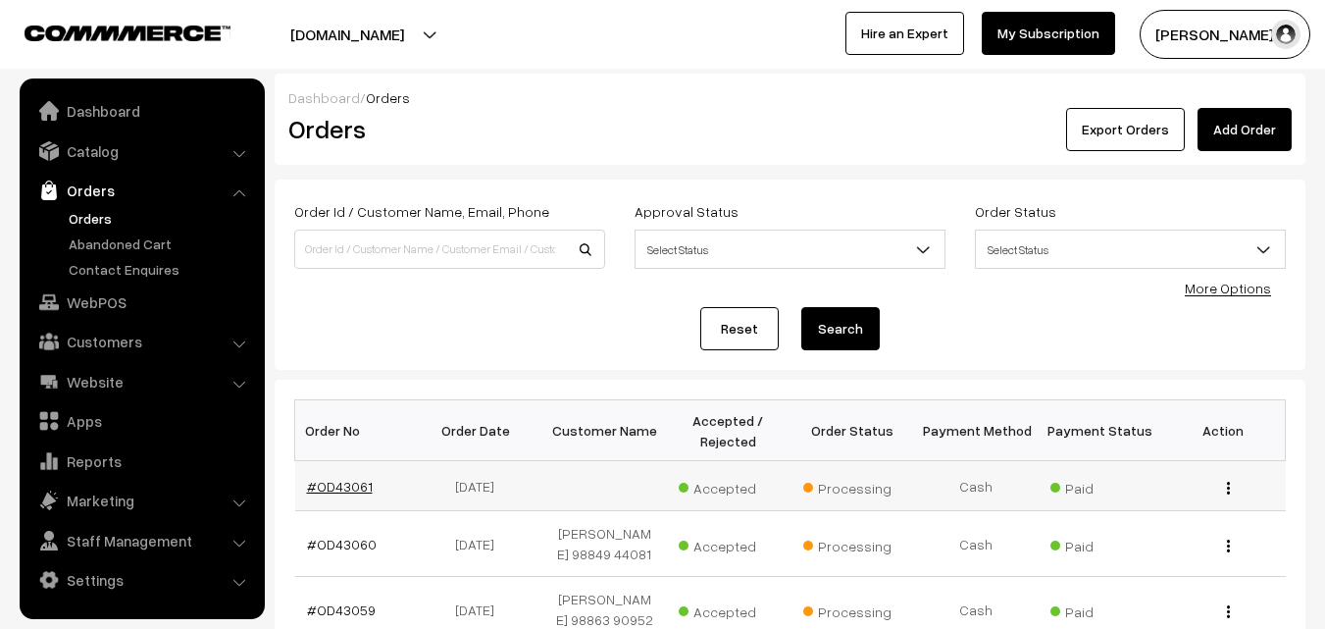
click at [339, 486] on link "#OD43061" at bounding box center [340, 486] width 66 height 17
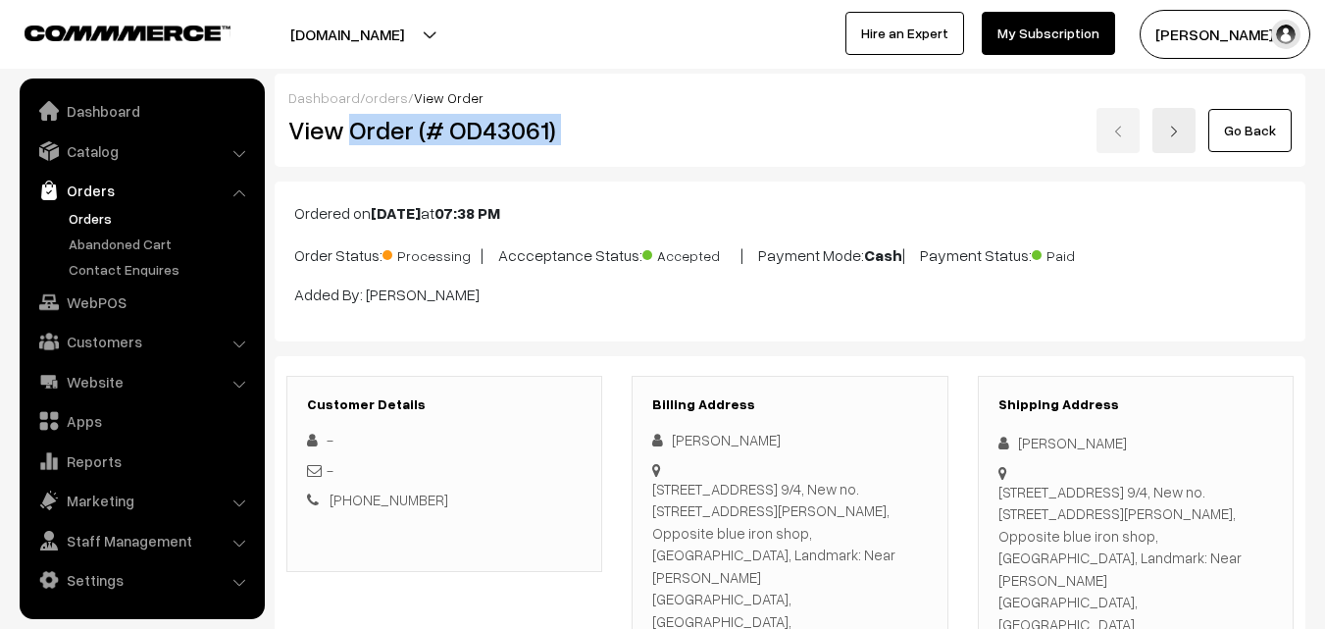
drag, startPoint x: 427, startPoint y: 135, endPoint x: 653, endPoint y: 138, distance: 226.5
click at [653, 138] on div "View Order (# OD43061) Go Back" at bounding box center [790, 130] width 1033 height 45
copy div "Order (# OD43061)"
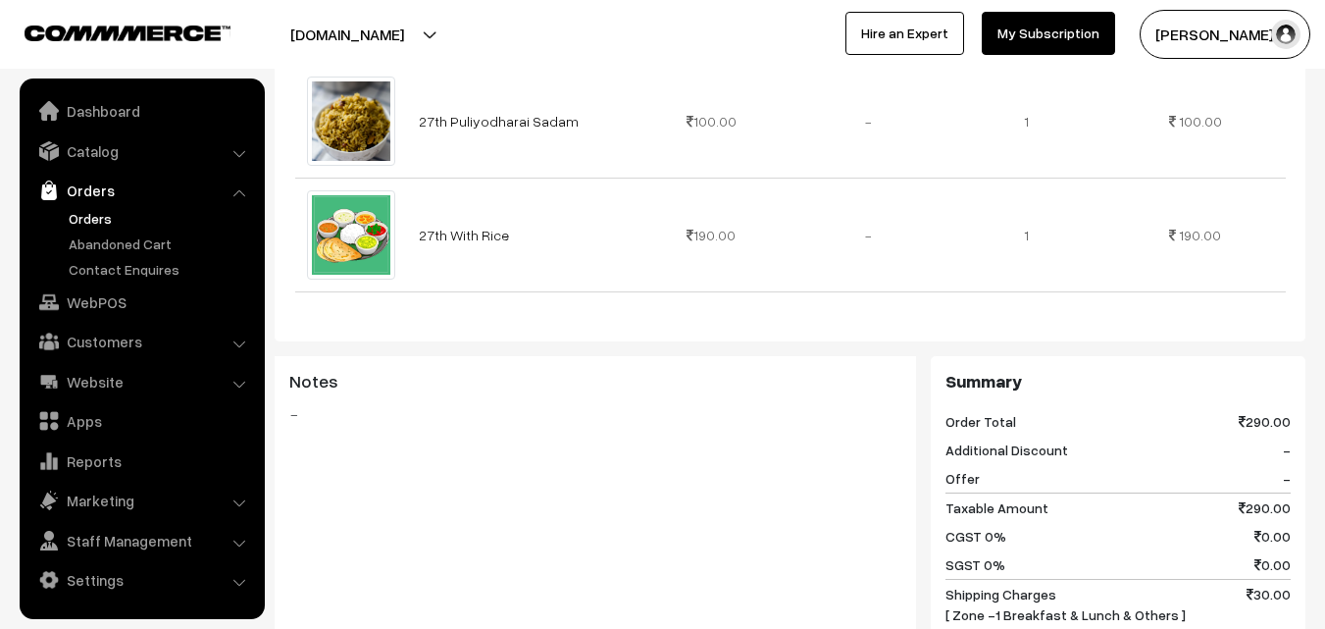
scroll to position [1079, 0]
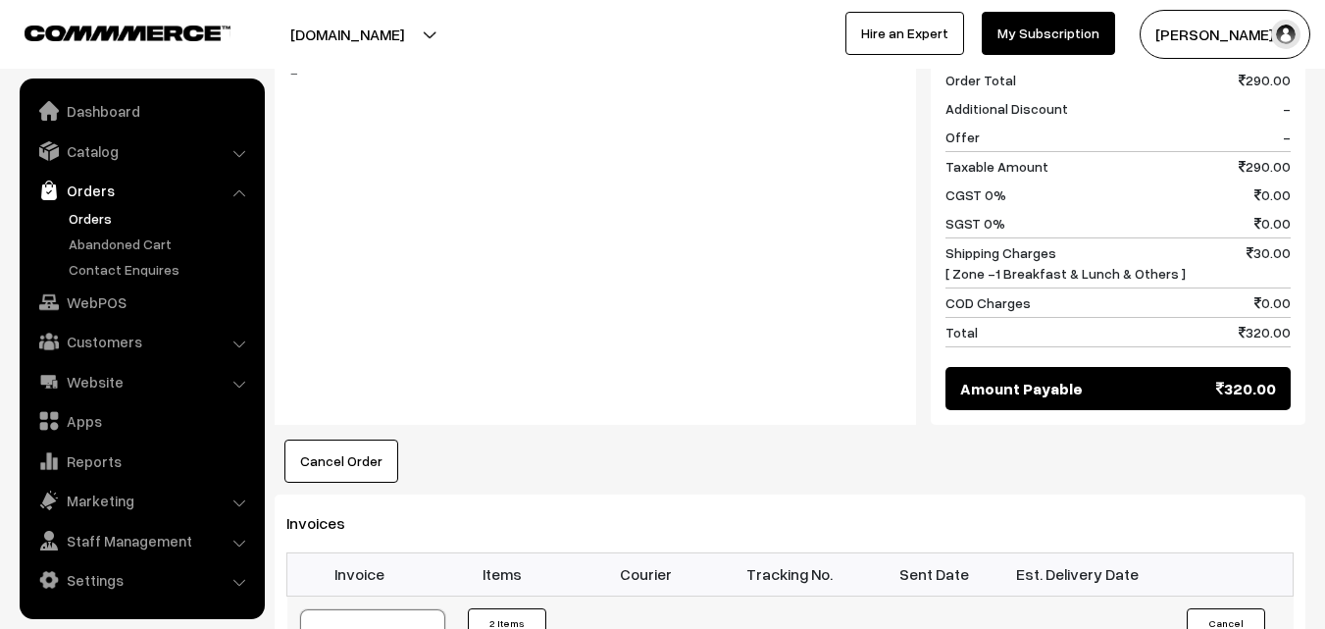
click at [103, 298] on link "WebPOS" at bounding box center [141, 301] width 233 height 35
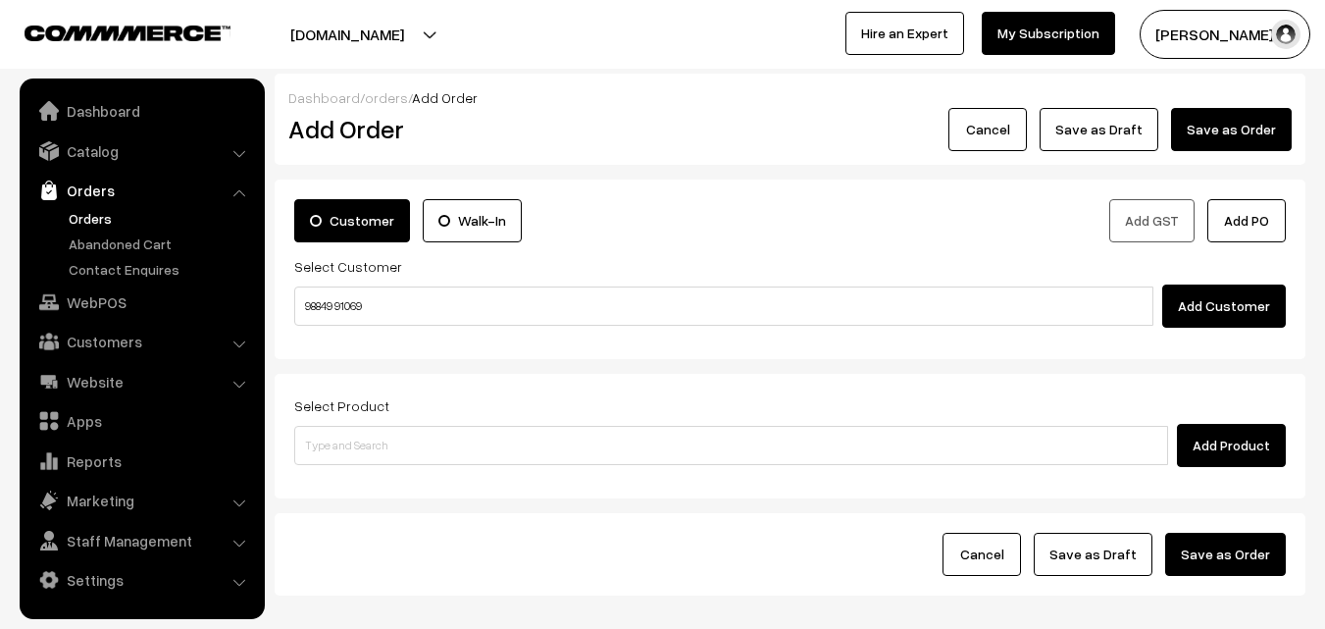
click at [347, 296] on input "98849 91069" at bounding box center [723, 305] width 859 height 39
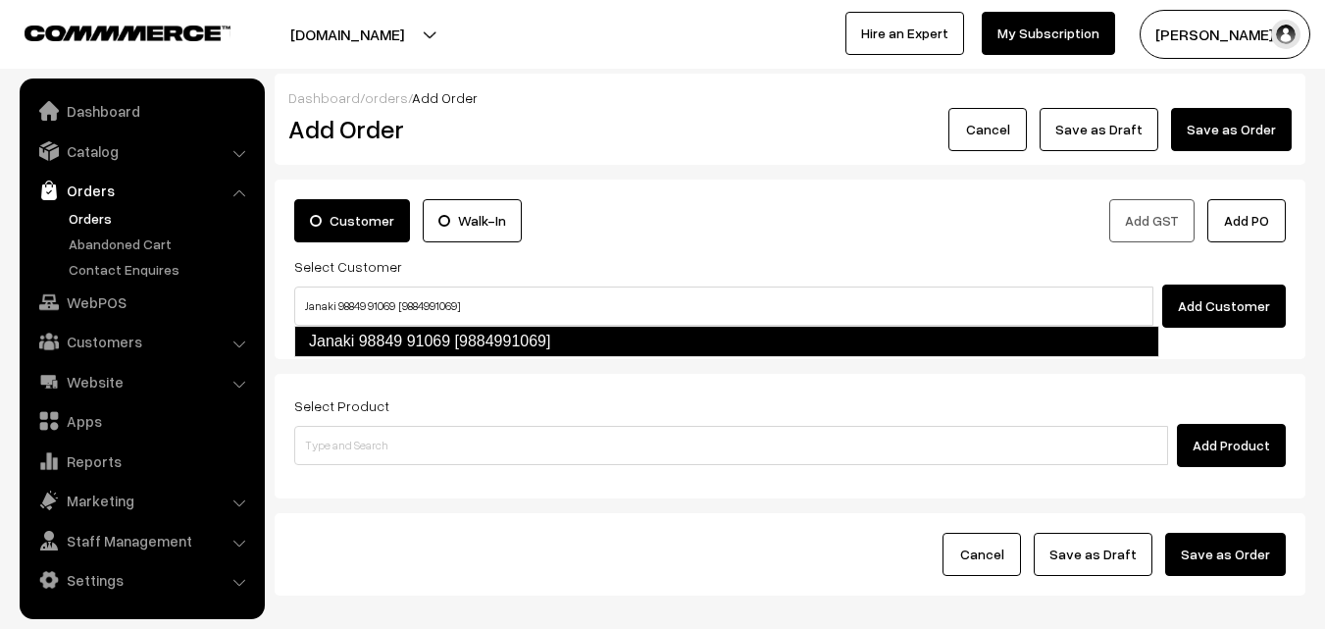
type input "Janaki 98849 91069 [9884991069]"
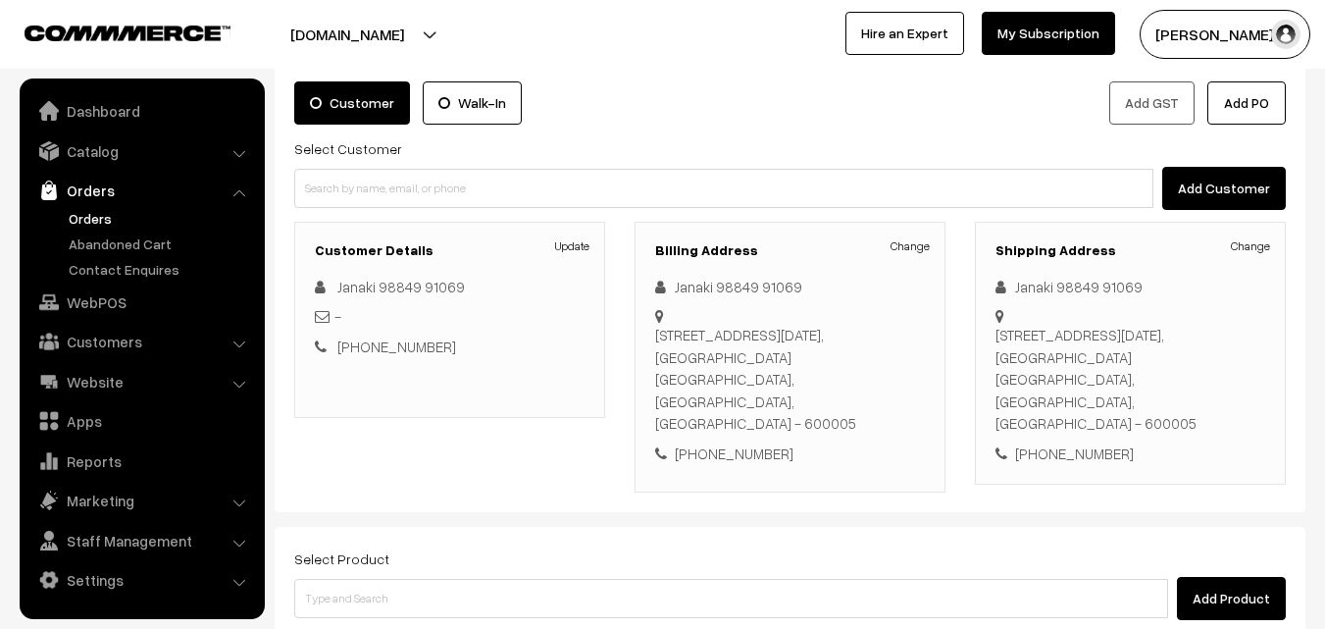
scroll to position [294, 0]
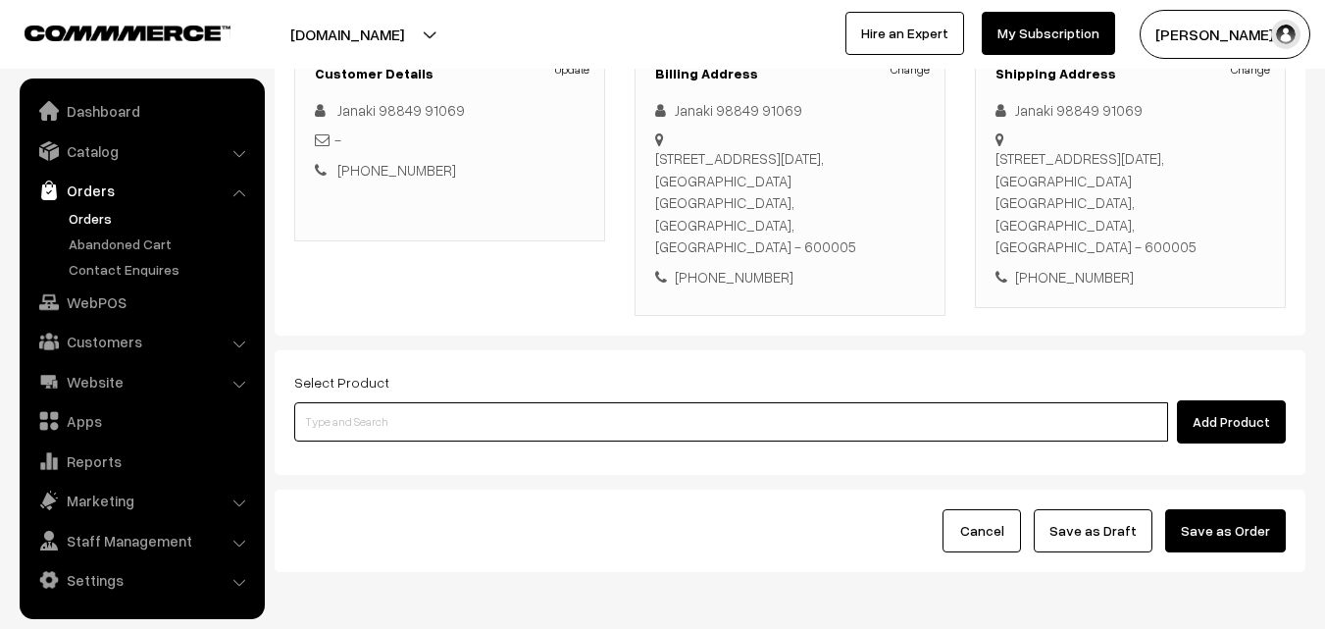
click at [530, 402] on input at bounding box center [731, 421] width 874 height 39
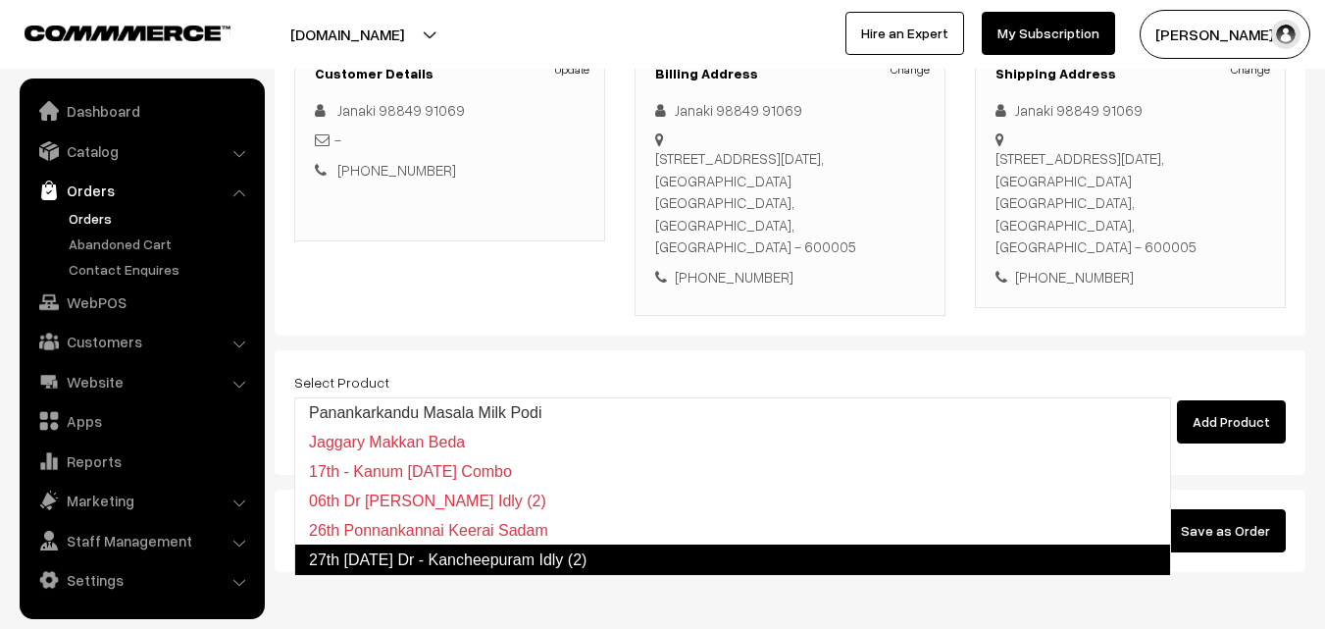
type input "27th Saturday Dr - Kancheepuram Idly (2)"
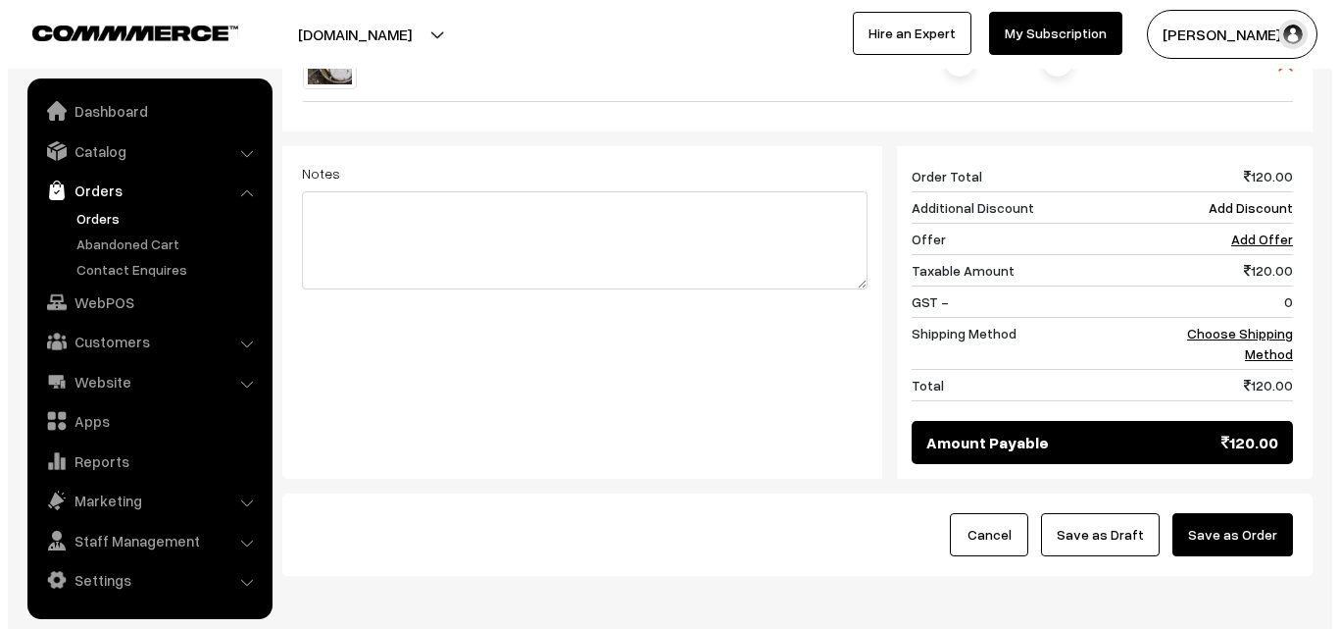
scroll to position [784, 0]
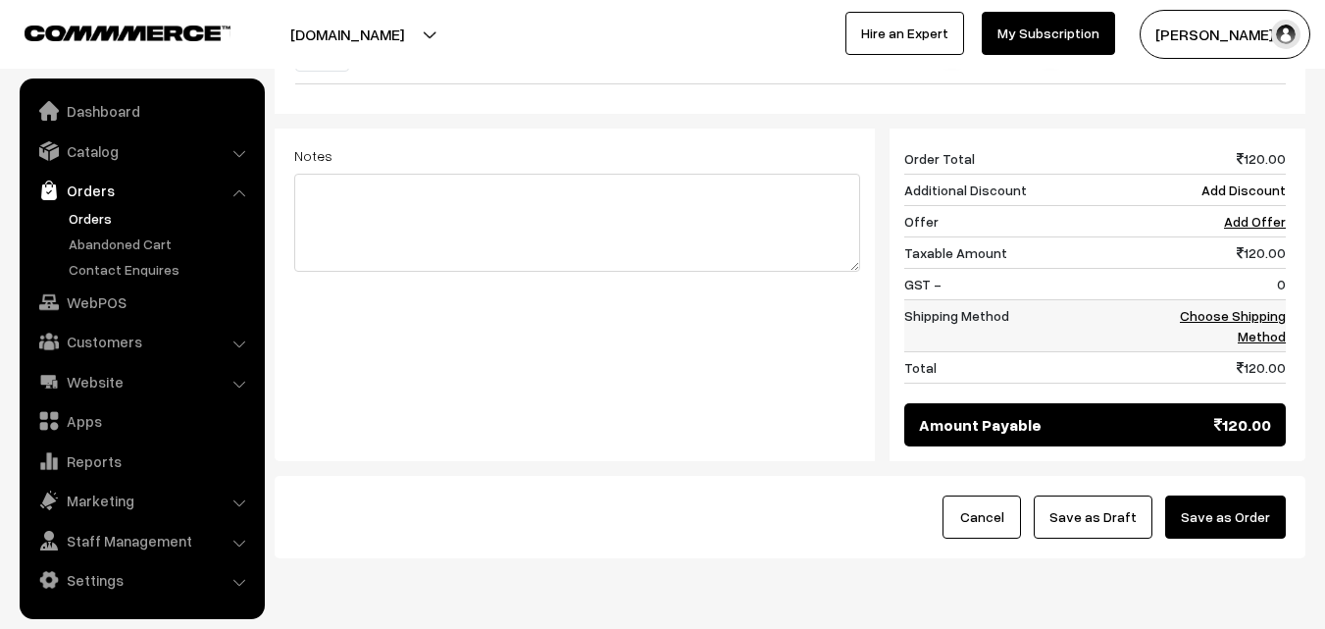
click at [1261, 307] on link "Choose Shipping Method" at bounding box center [1233, 325] width 106 height 37
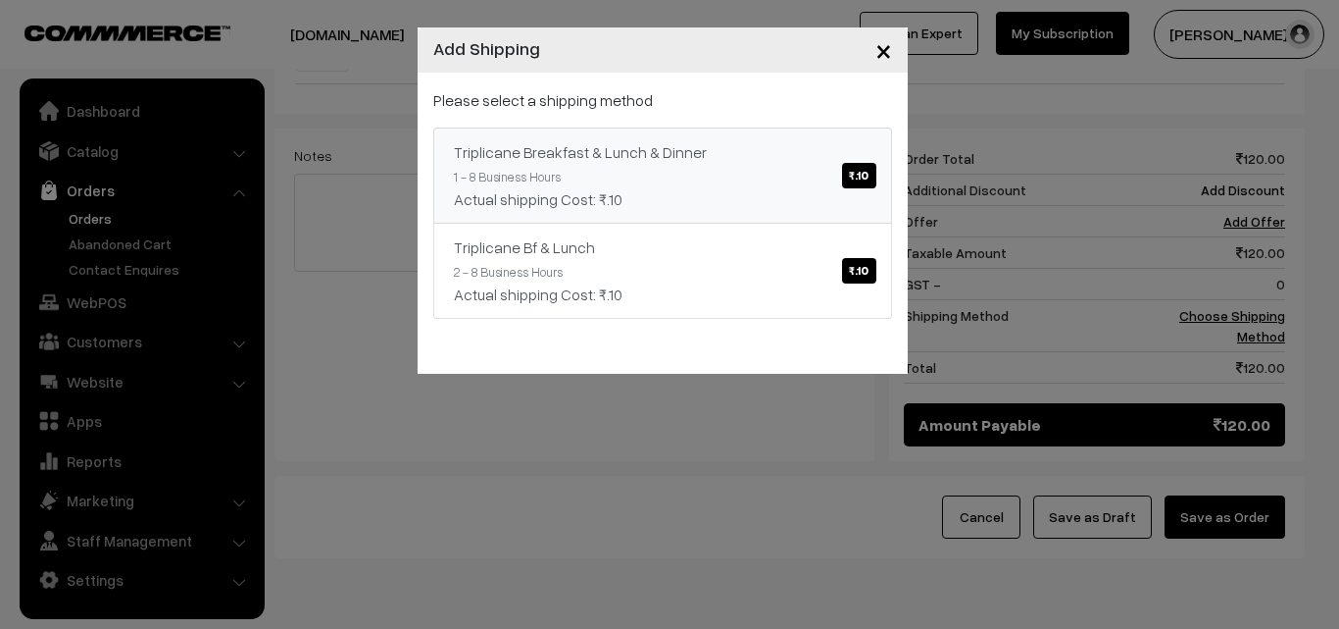
click at [705, 129] on link "Triplicane Breakfast & Lunch & Dinner ₹.10 1 - 8 Business Hours Actual shipping…" at bounding box center [662, 175] width 459 height 96
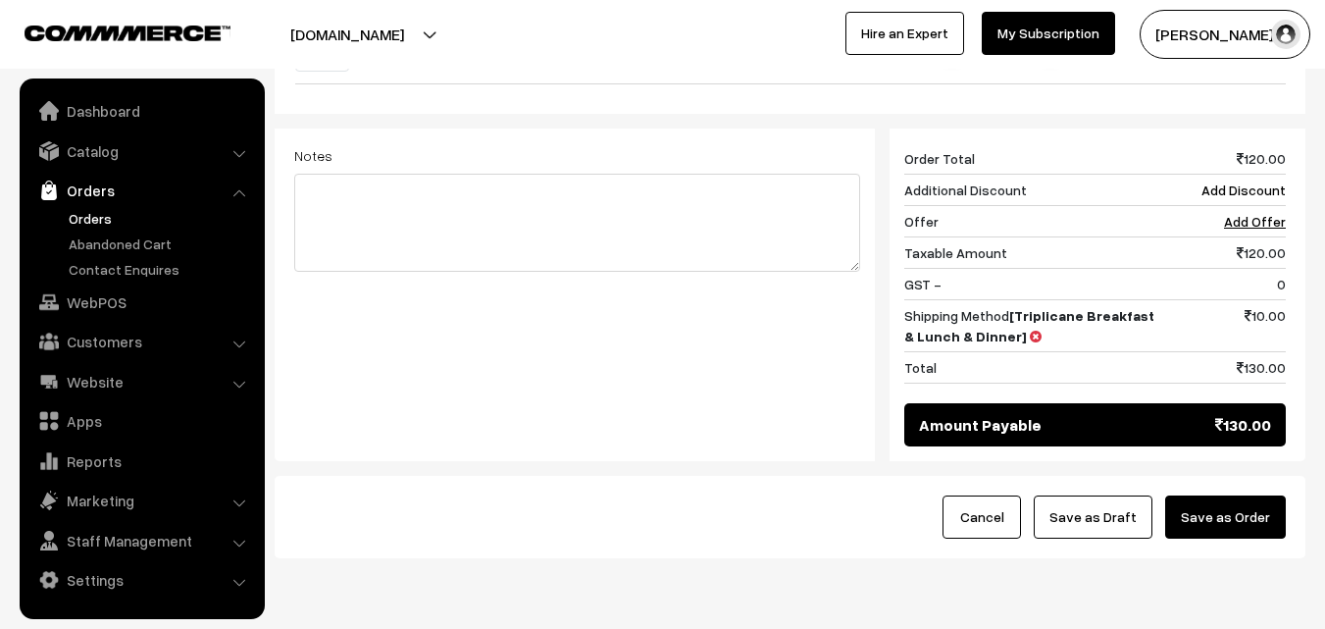
click at [1230, 495] on button "Save as Order" at bounding box center [1225, 516] width 121 height 43
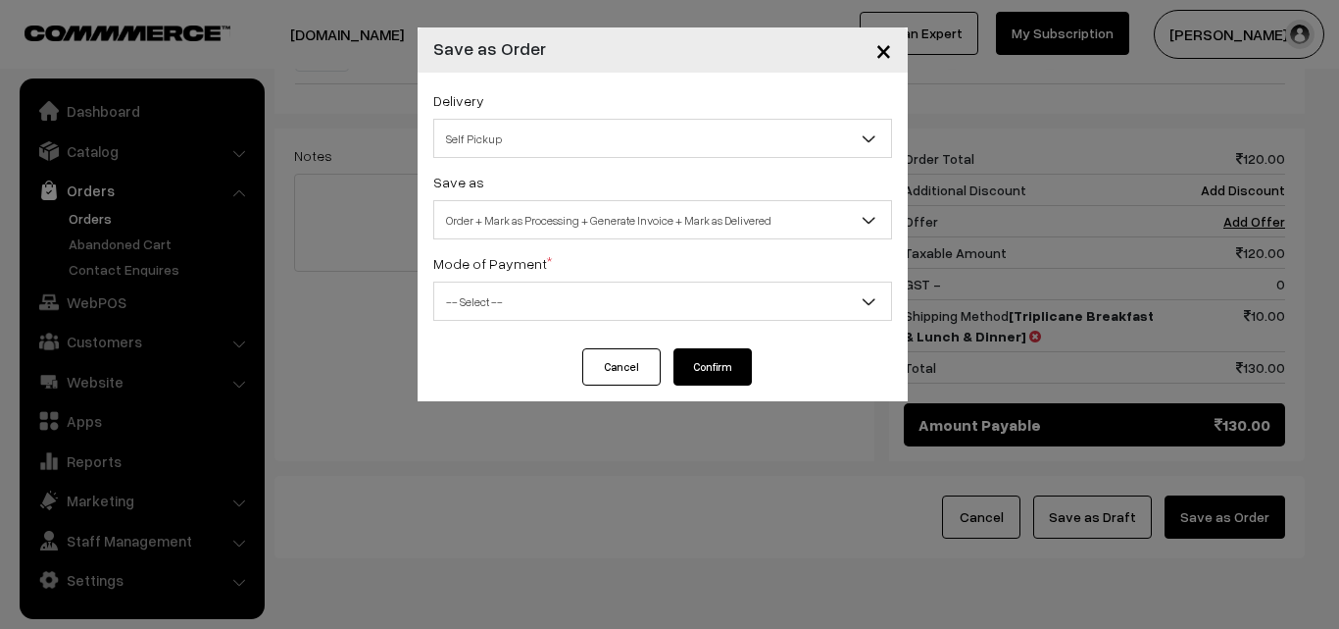
click at [612, 239] on div "Delivery Self Pickup Triplicane Breakfast & Lunch & Dinner (₹10) (1 - 8 Busines…" at bounding box center [663, 211] width 490 height 276
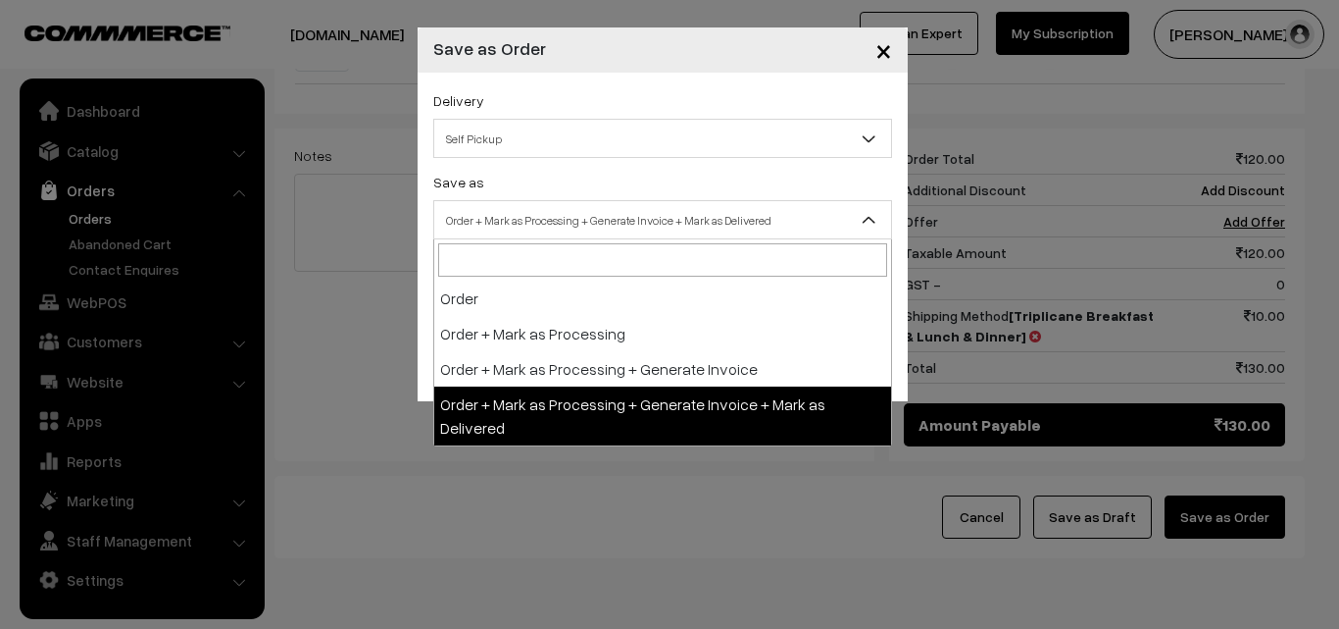
click at [598, 229] on span "Order + Mark as Processing + Generate Invoice + Mark as Delivered" at bounding box center [662, 220] width 457 height 34
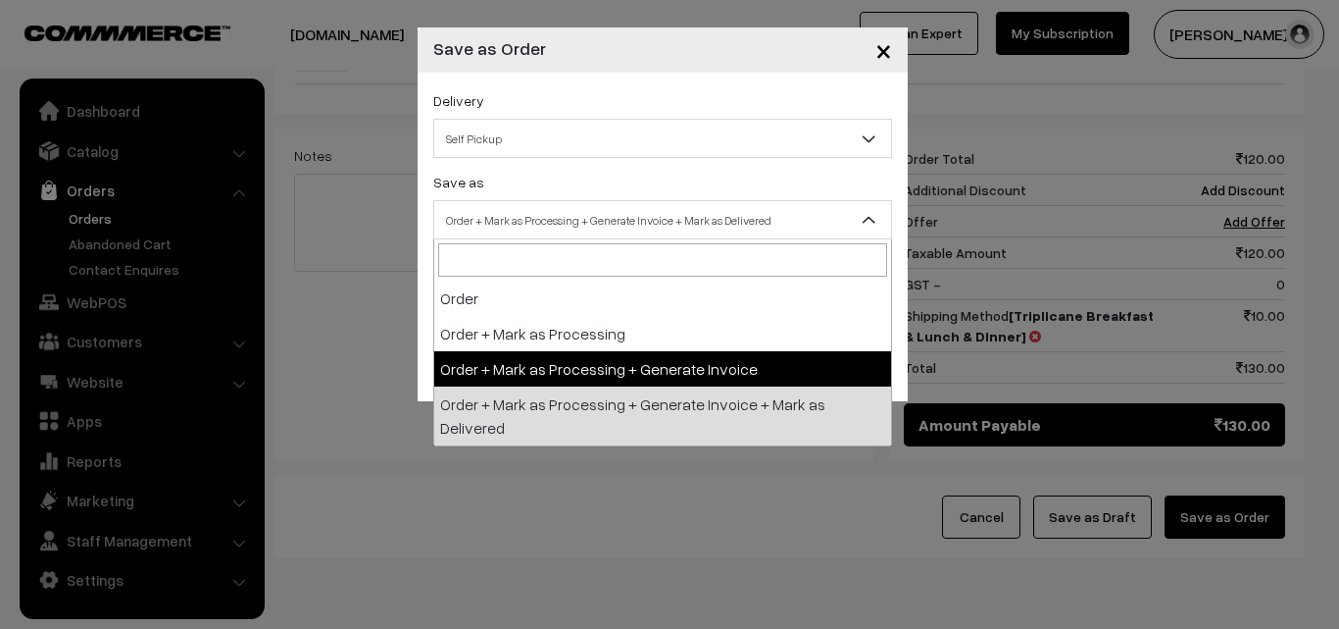
select select "3"
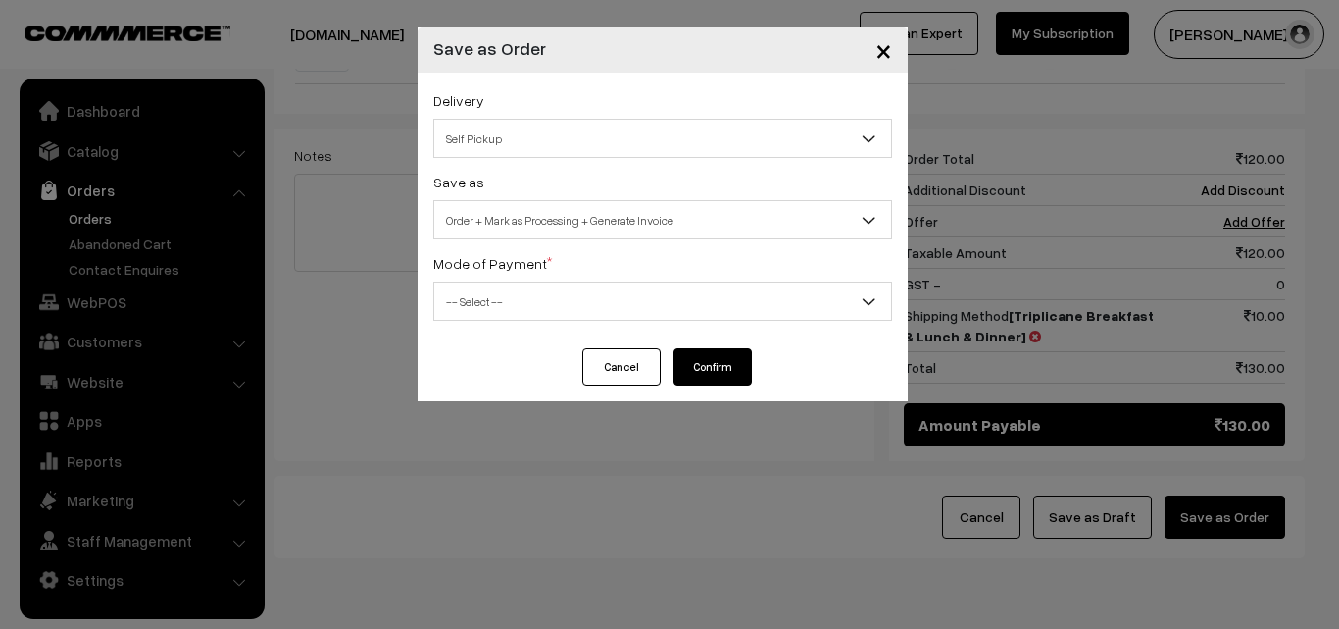
drag, startPoint x: 552, startPoint y: 297, endPoint x: 518, endPoint y: 303, distance: 34.8
click at [549, 291] on span "-- Select --" at bounding box center [662, 301] width 457 height 34
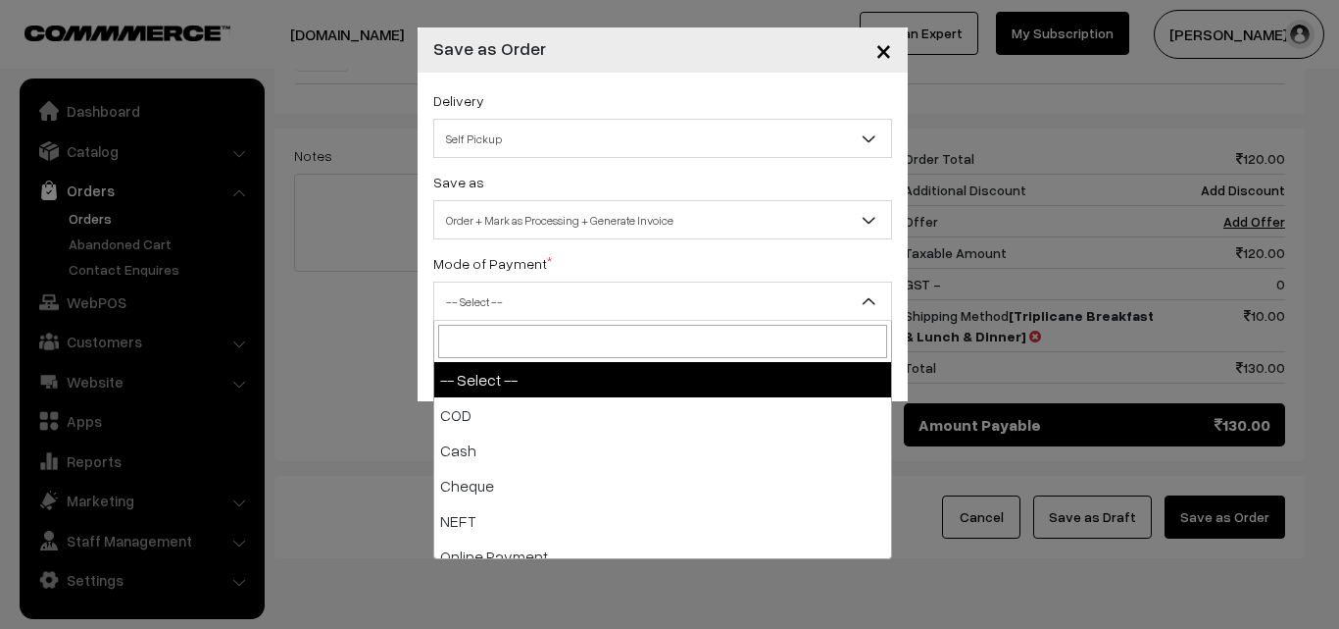
drag, startPoint x: 507, startPoint y: 394, endPoint x: 487, endPoint y: 394, distance: 19.6
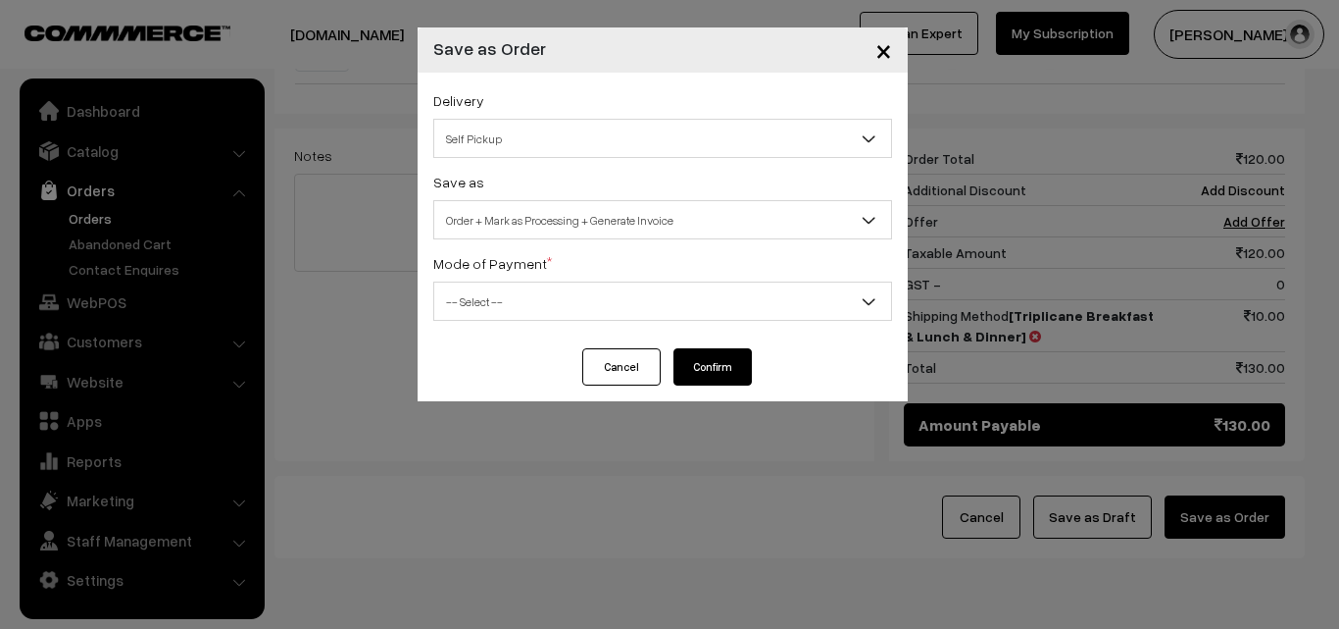
click at [489, 259] on label "Mode of Payment *" at bounding box center [492, 263] width 119 height 21
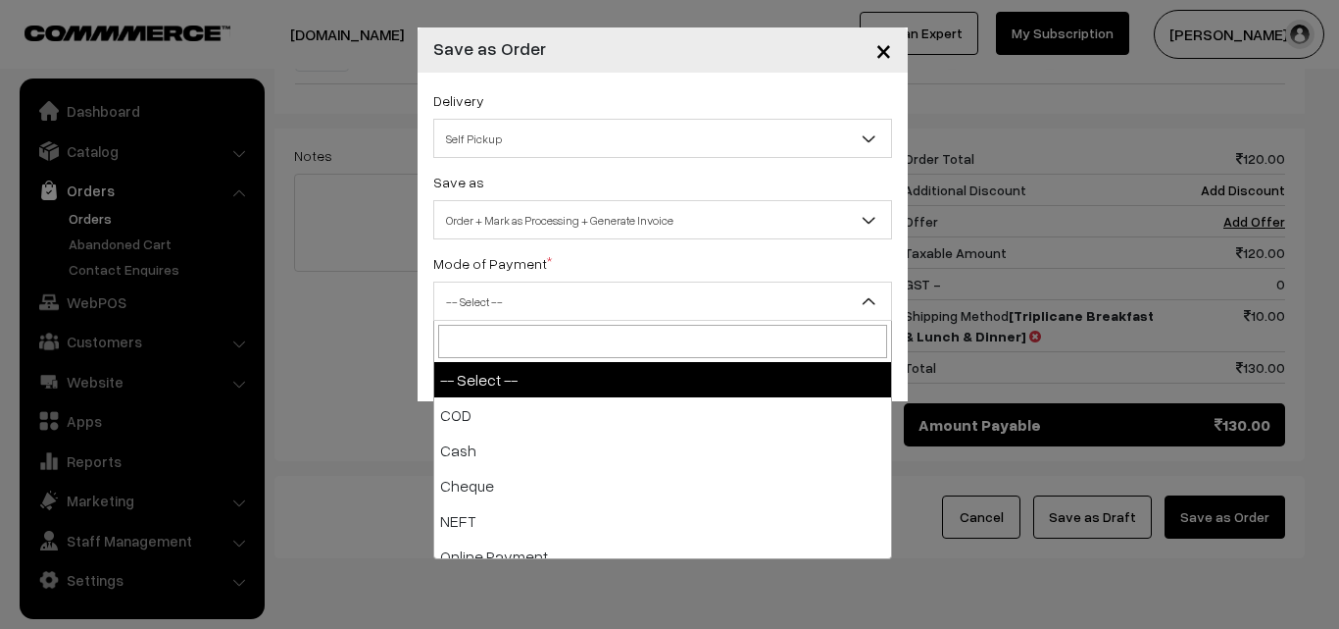
click at [490, 297] on span "-- Select --" at bounding box center [662, 301] width 457 height 34
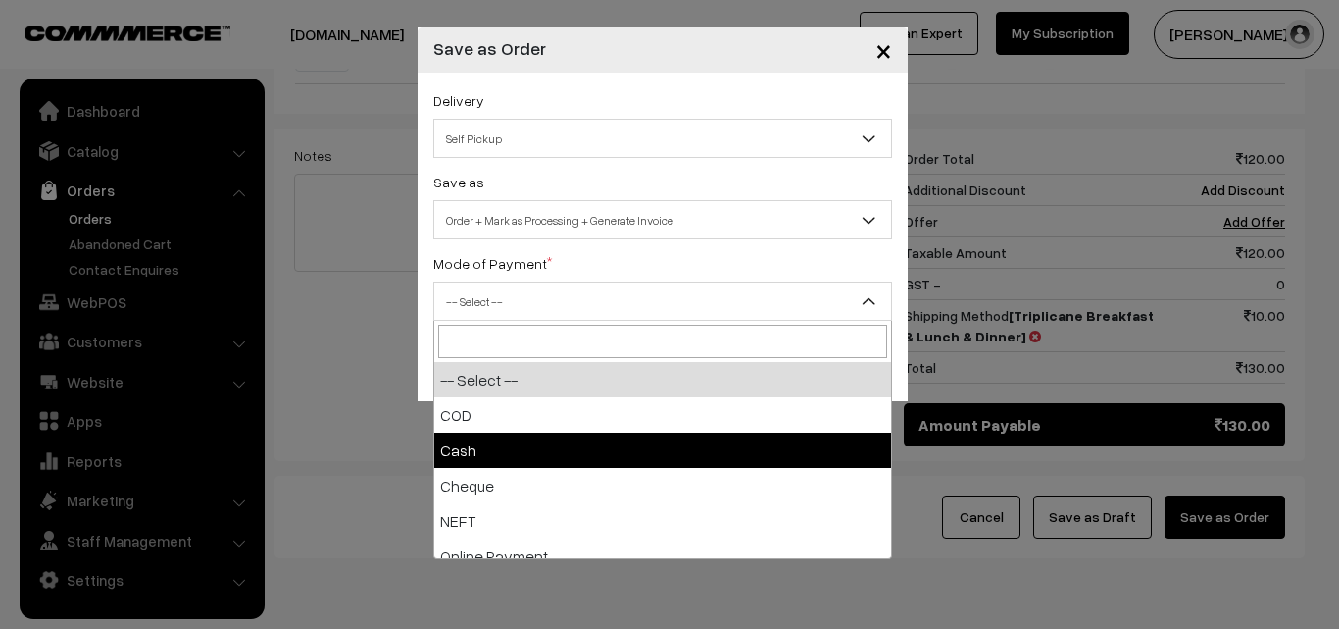
select select "1"
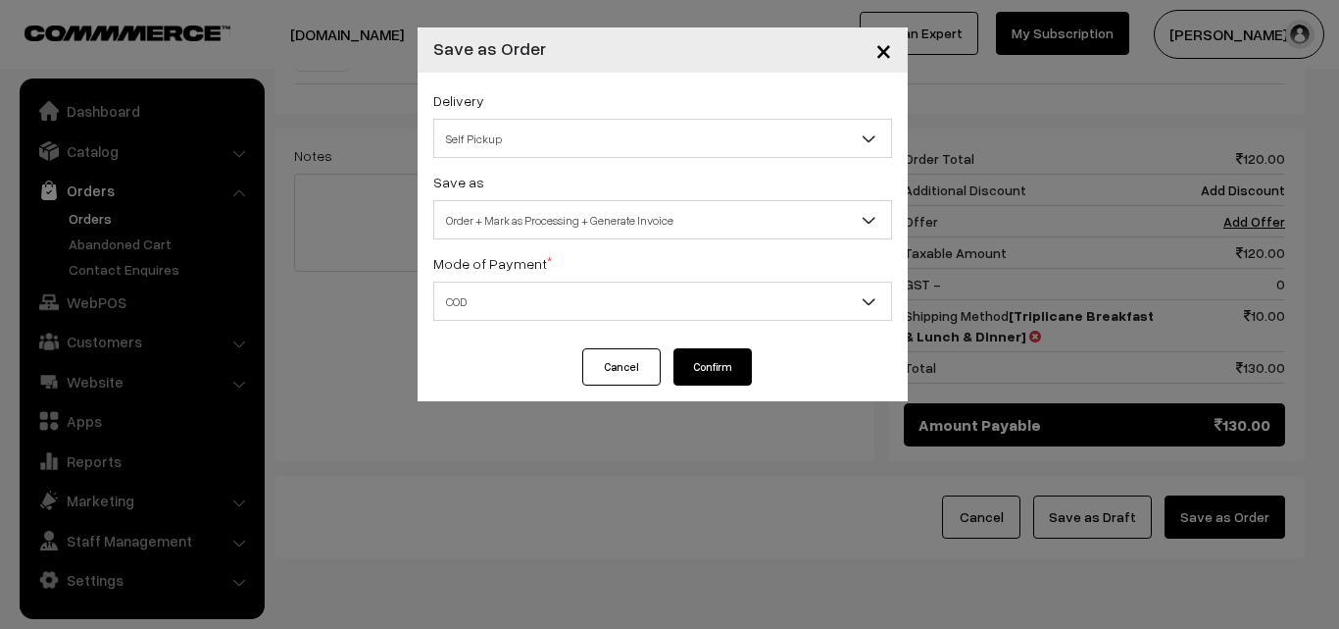
click at [723, 364] on button "Confirm" at bounding box center [713, 366] width 78 height 37
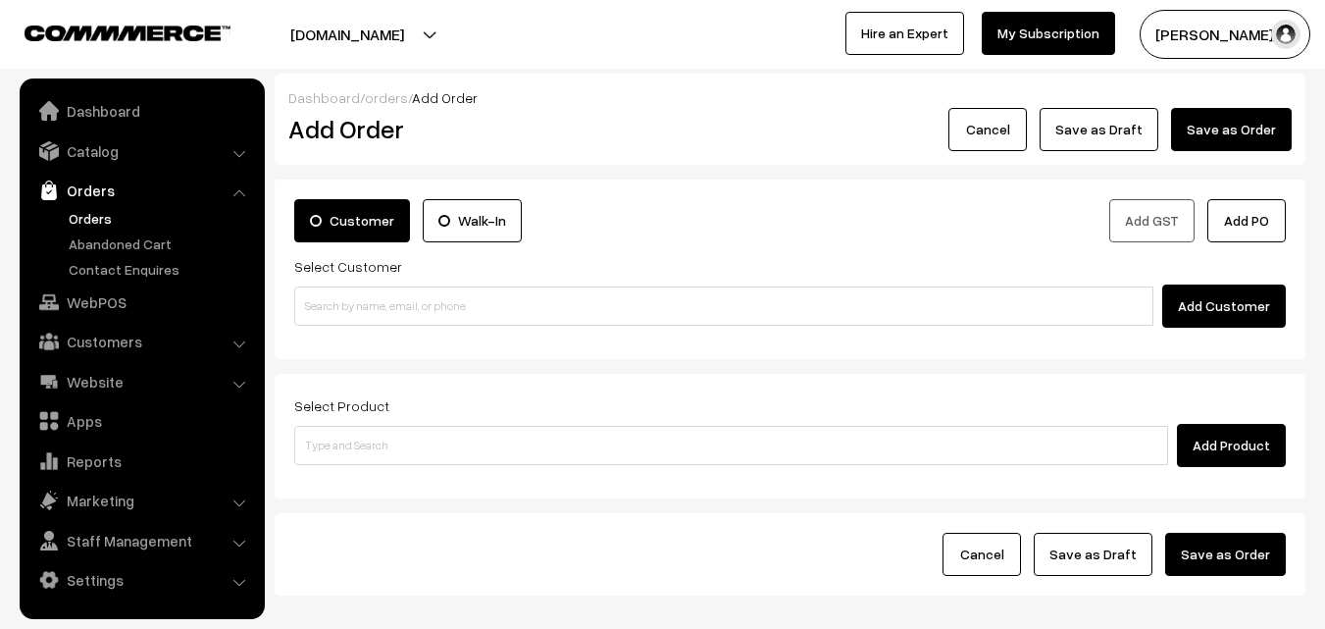
click at [102, 216] on link "Orders" at bounding box center [161, 218] width 194 height 21
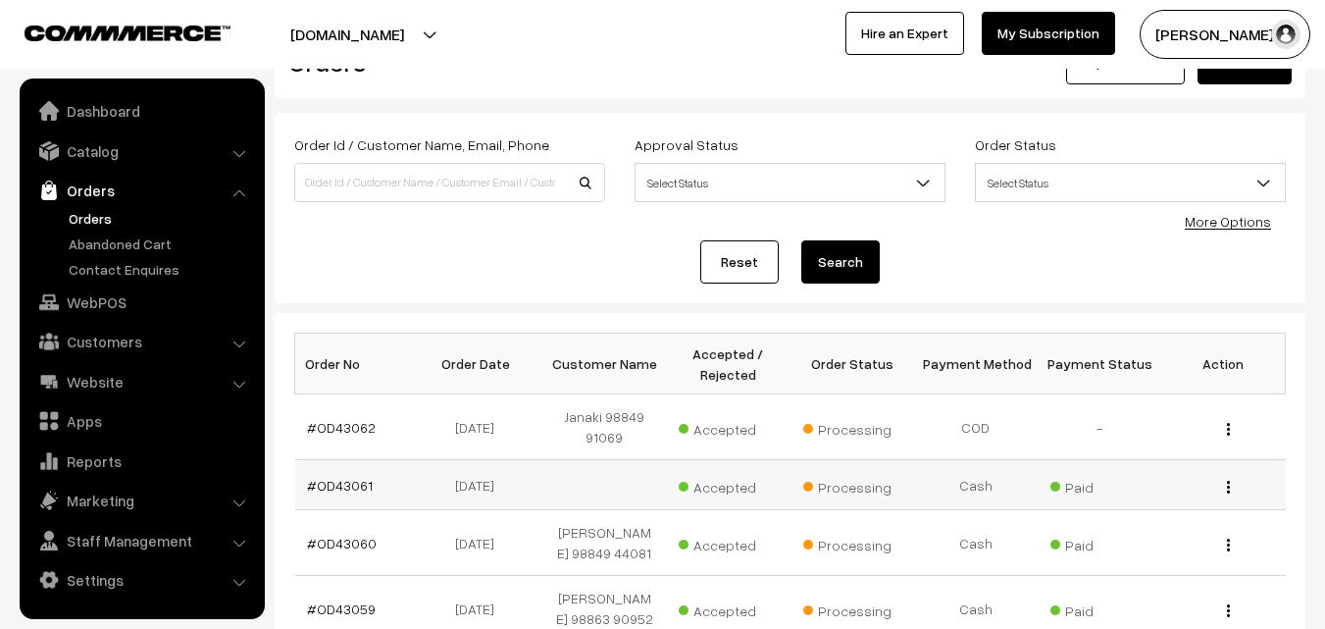
scroll to position [98, 0]
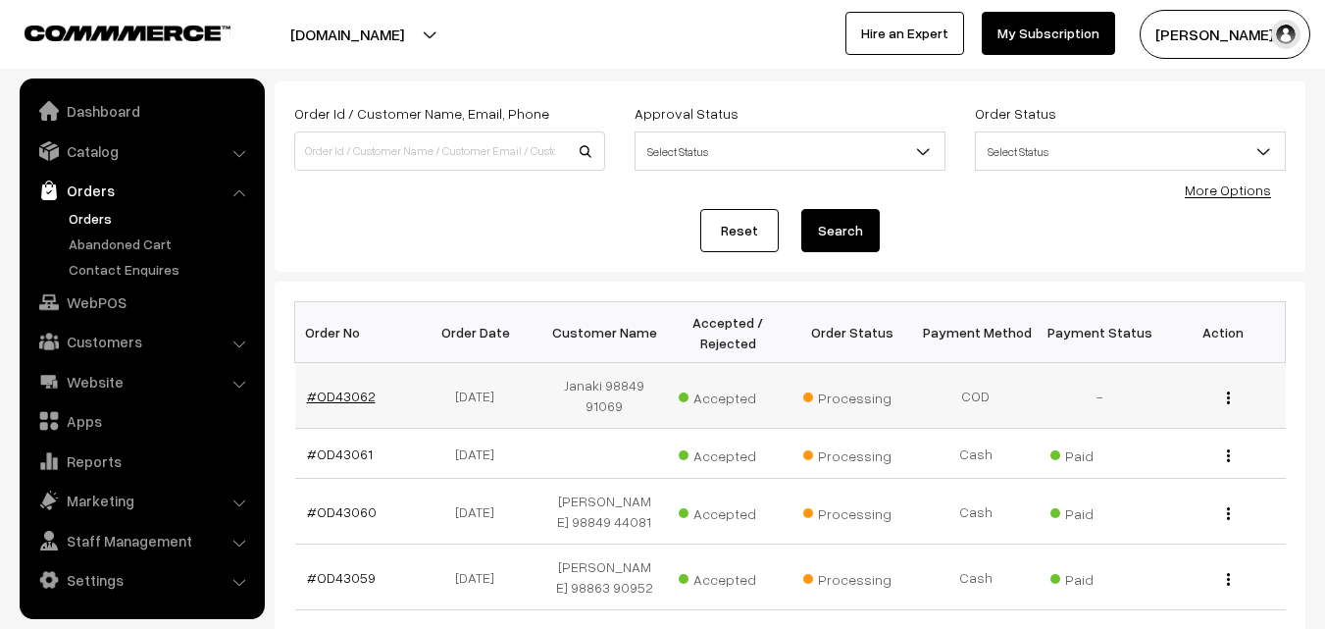
click at [342, 393] on link "#OD43062" at bounding box center [341, 395] width 69 height 17
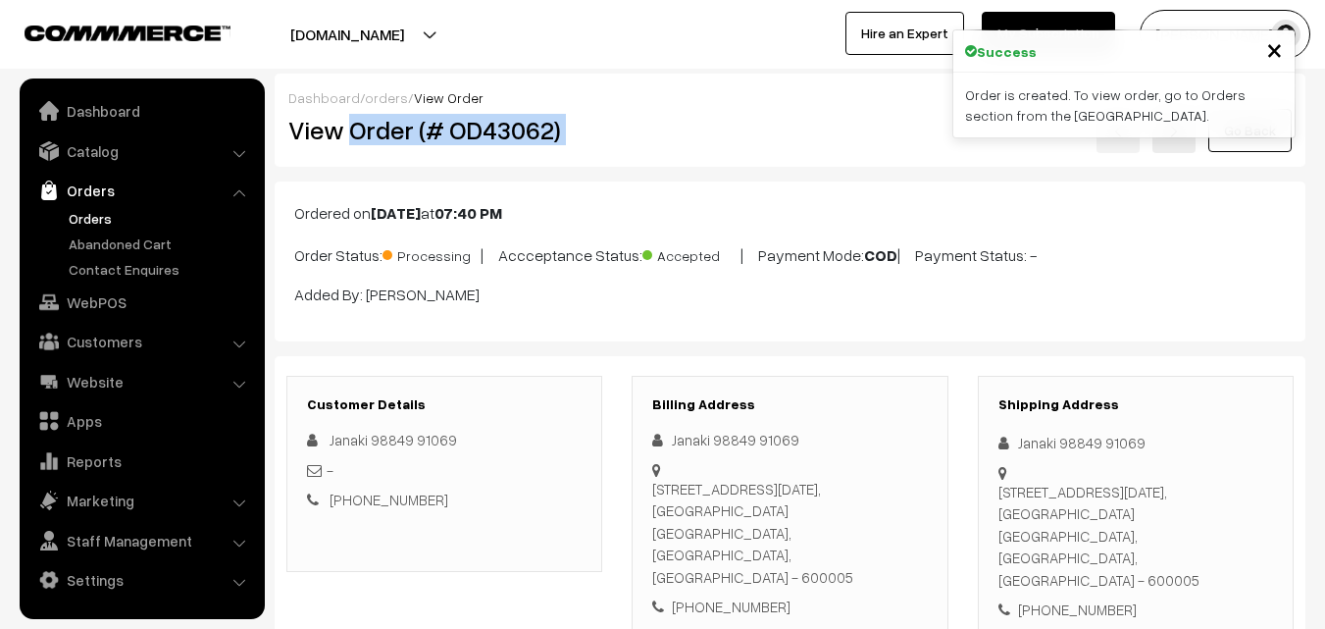
drag, startPoint x: 347, startPoint y: 142, endPoint x: 635, endPoint y: 176, distance: 290.2
click at [666, 142] on div "View Order (# OD43062) Go Back" at bounding box center [790, 130] width 1033 height 45
copy div "Order (# OD43062)"
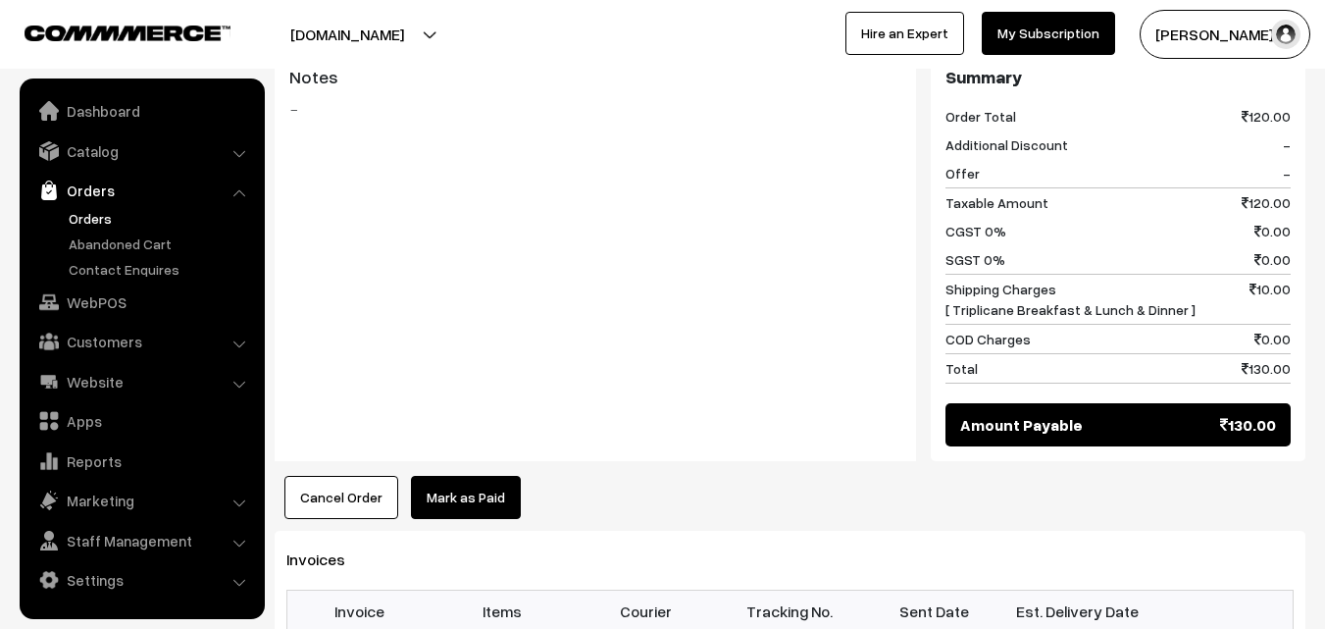
scroll to position [1275, 0]
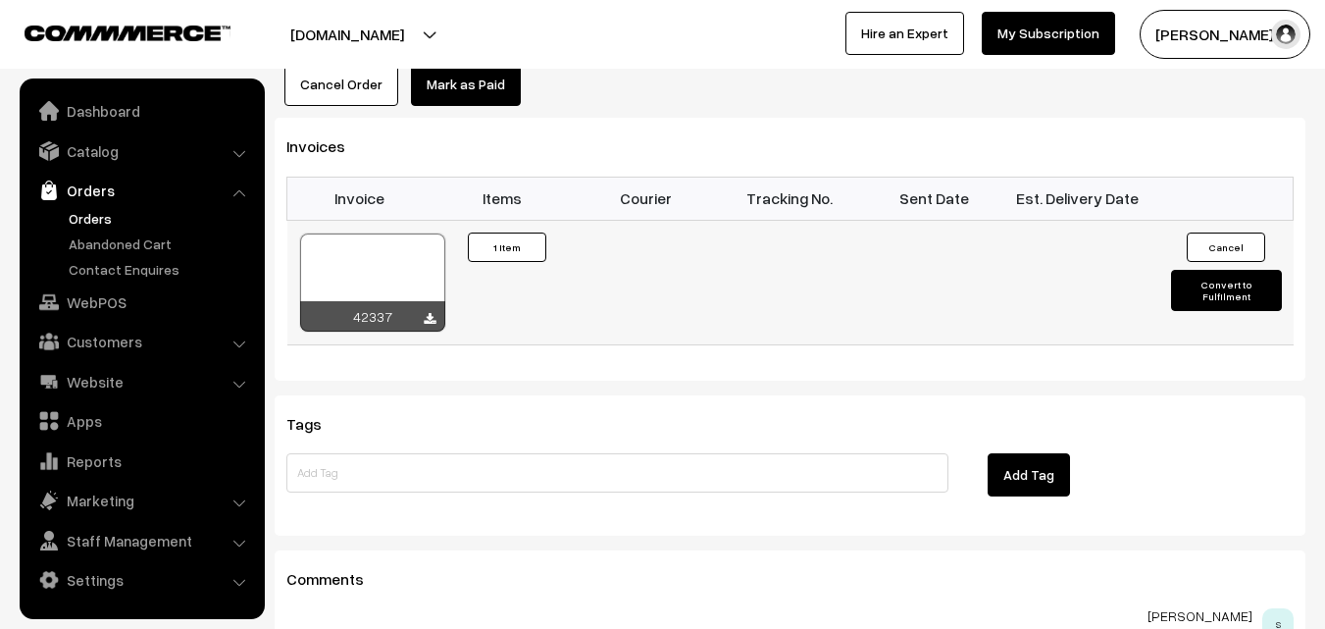
click at [360, 233] on div at bounding box center [372, 282] width 145 height 98
drag, startPoint x: 101, startPoint y: 306, endPoint x: 188, endPoint y: 374, distance: 110.4
click at [101, 305] on link "WebPOS" at bounding box center [141, 301] width 233 height 35
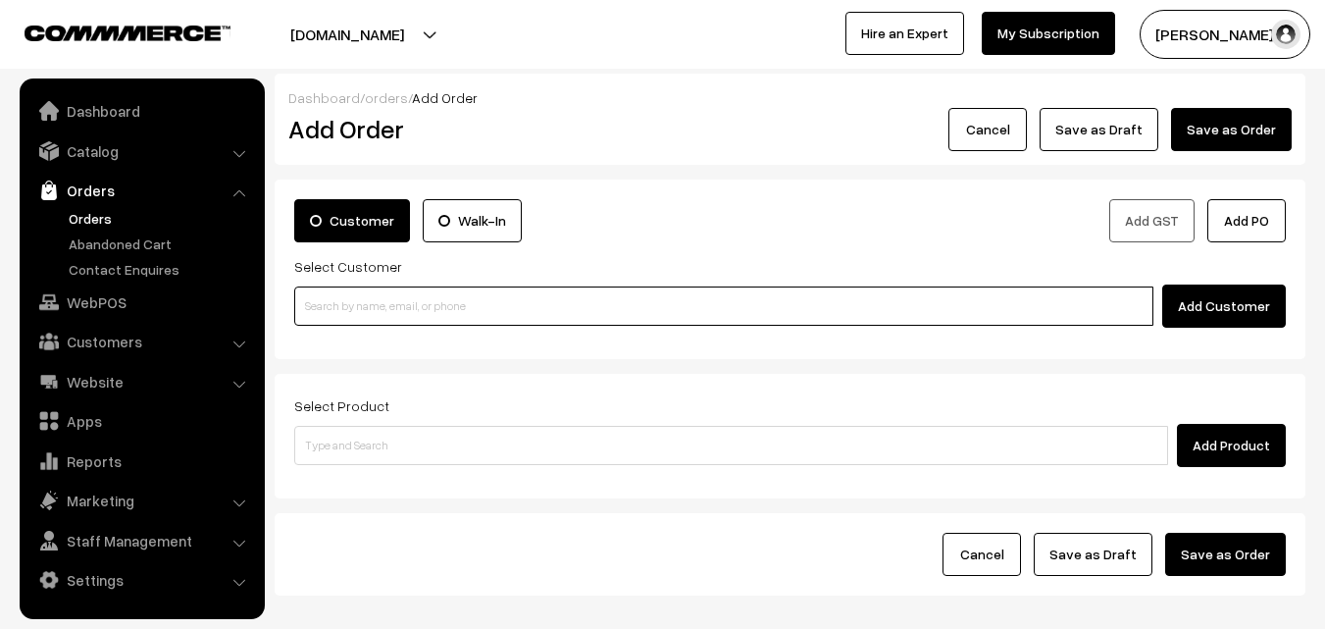
click at [381, 319] on input at bounding box center [723, 305] width 859 height 39
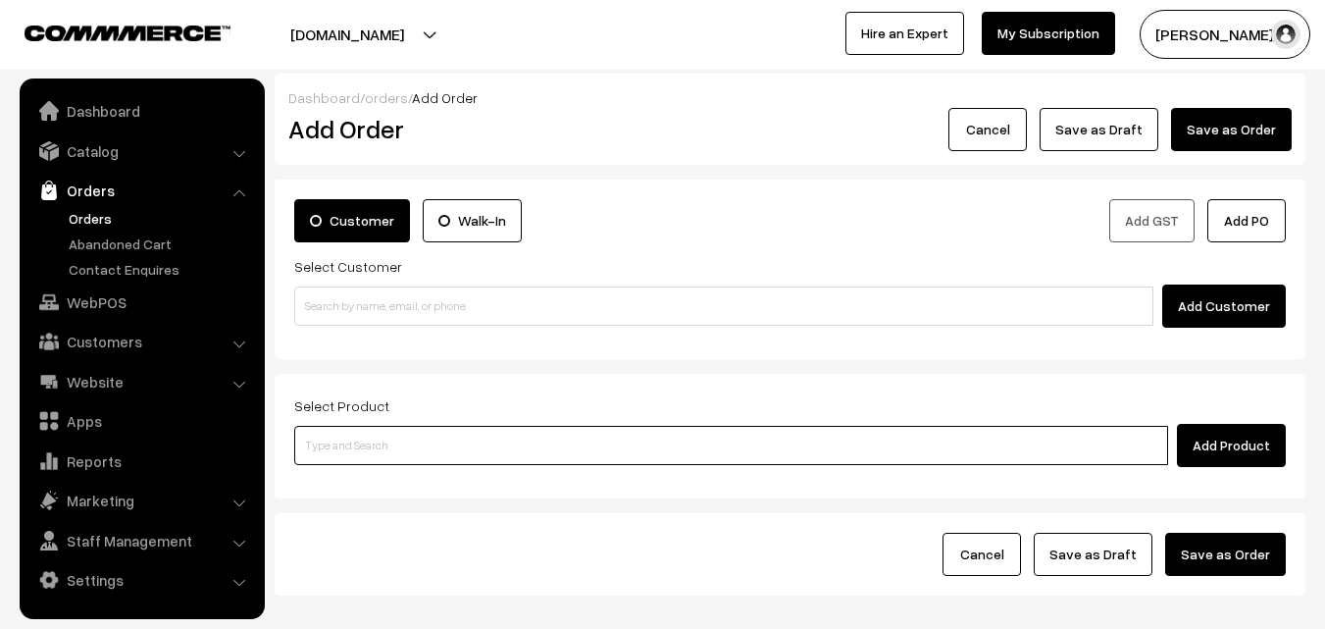
click at [359, 439] on input at bounding box center [731, 445] width 874 height 39
paste input "27th Dr - [PERSON_NAME] (2)"
type input "27th Dr - [PERSON_NAME] (2)"
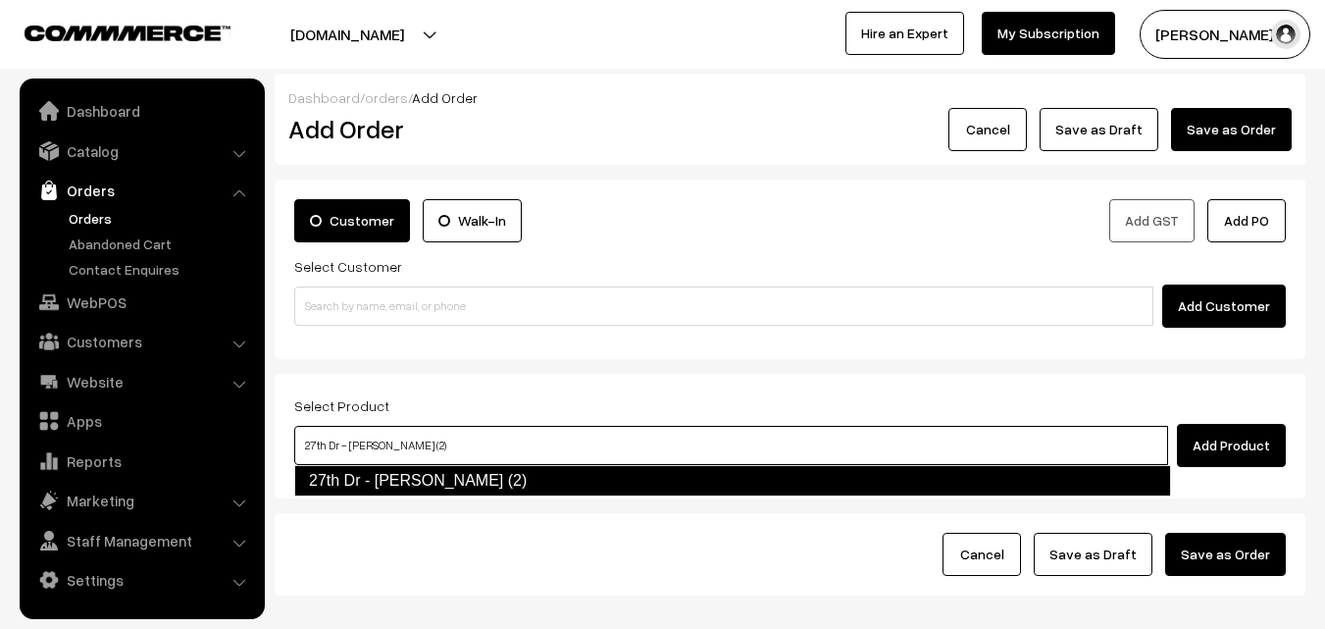
click at [347, 474] on link "27th Dr - Poori (2)" at bounding box center [732, 480] width 877 height 31
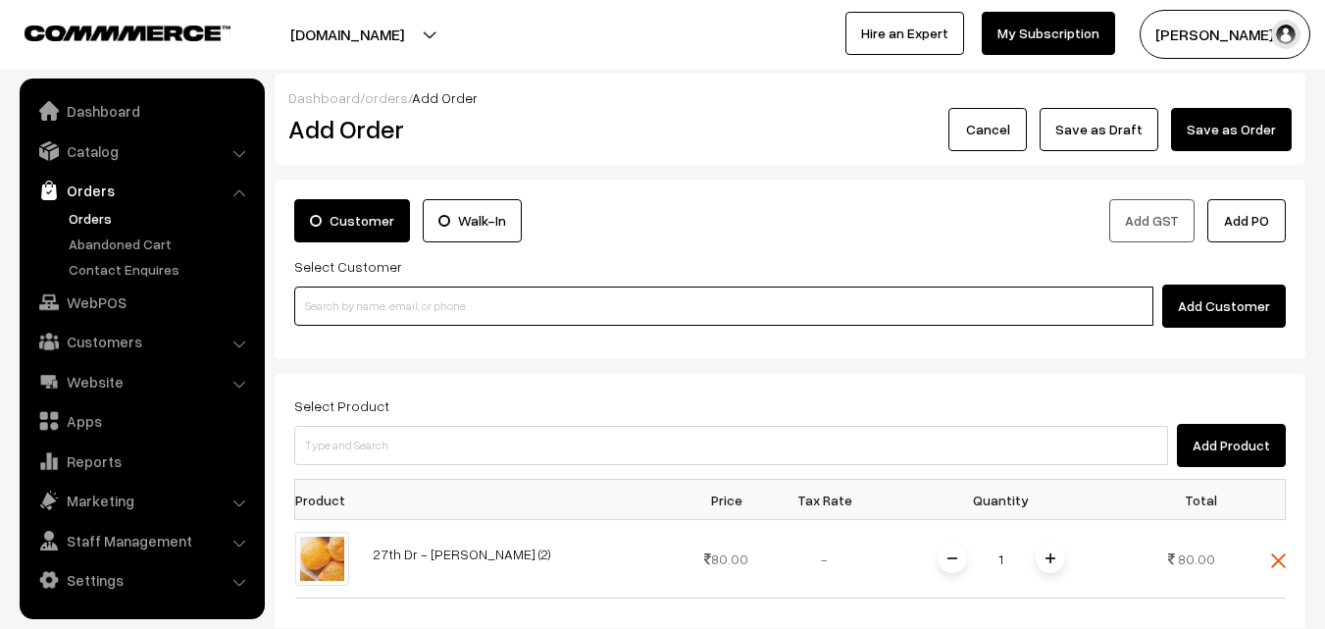
click at [382, 317] on input at bounding box center [723, 305] width 859 height 39
paste input "80569 32293"
click at [353, 305] on input "80569 32293" at bounding box center [723, 305] width 859 height 39
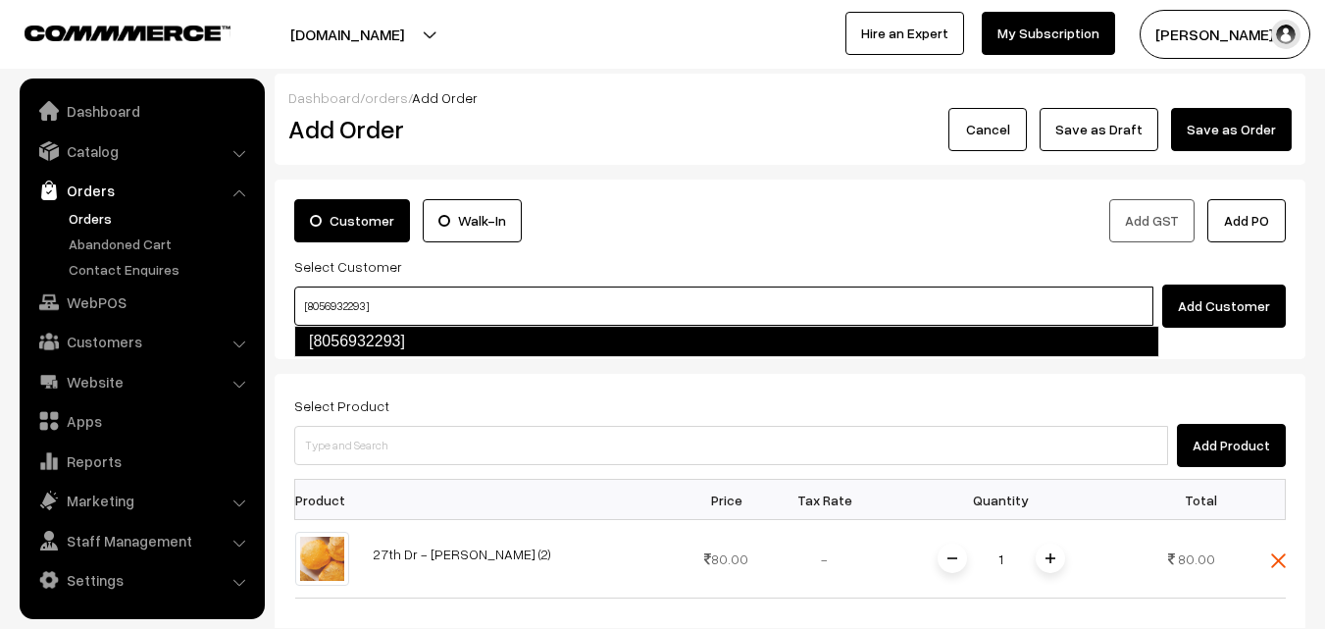
type input "[8056932293]"
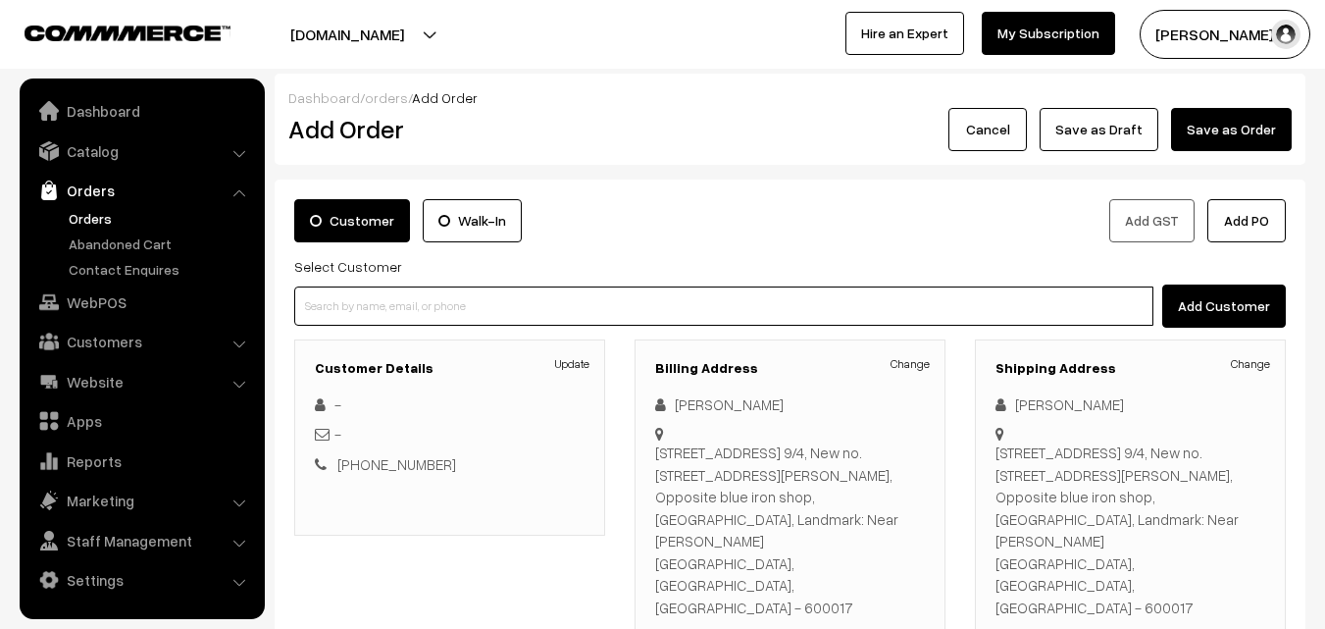
click at [537, 301] on input at bounding box center [723, 305] width 859 height 39
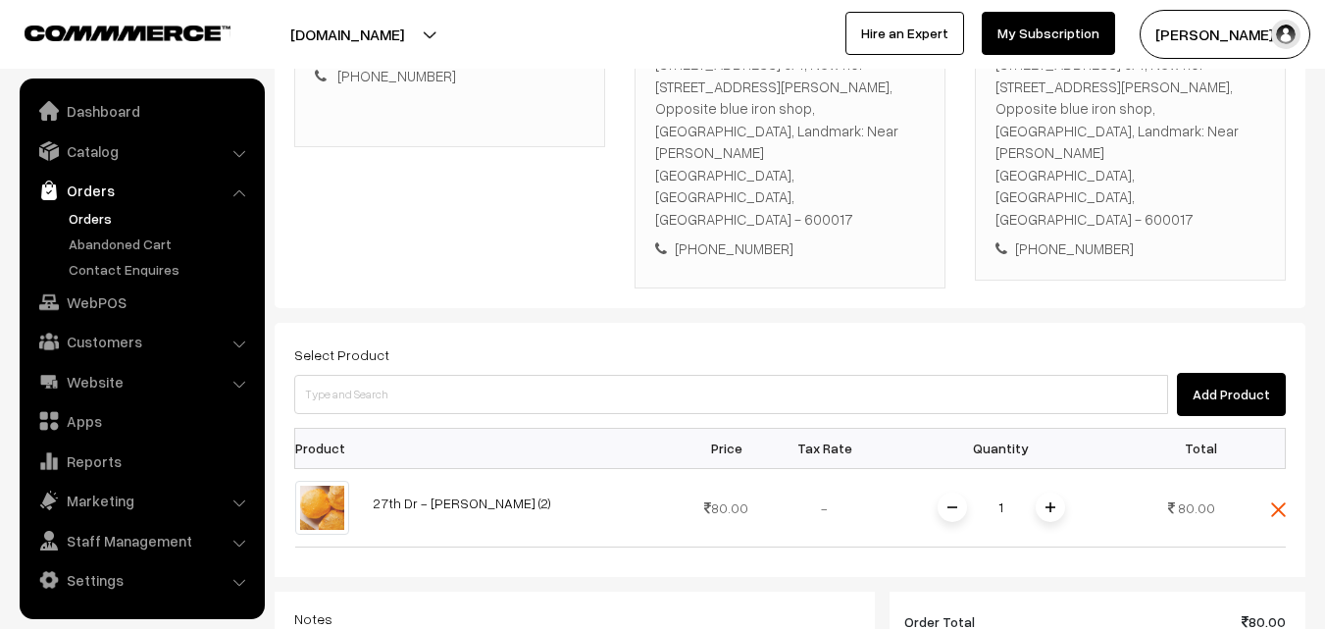
scroll to position [392, 0]
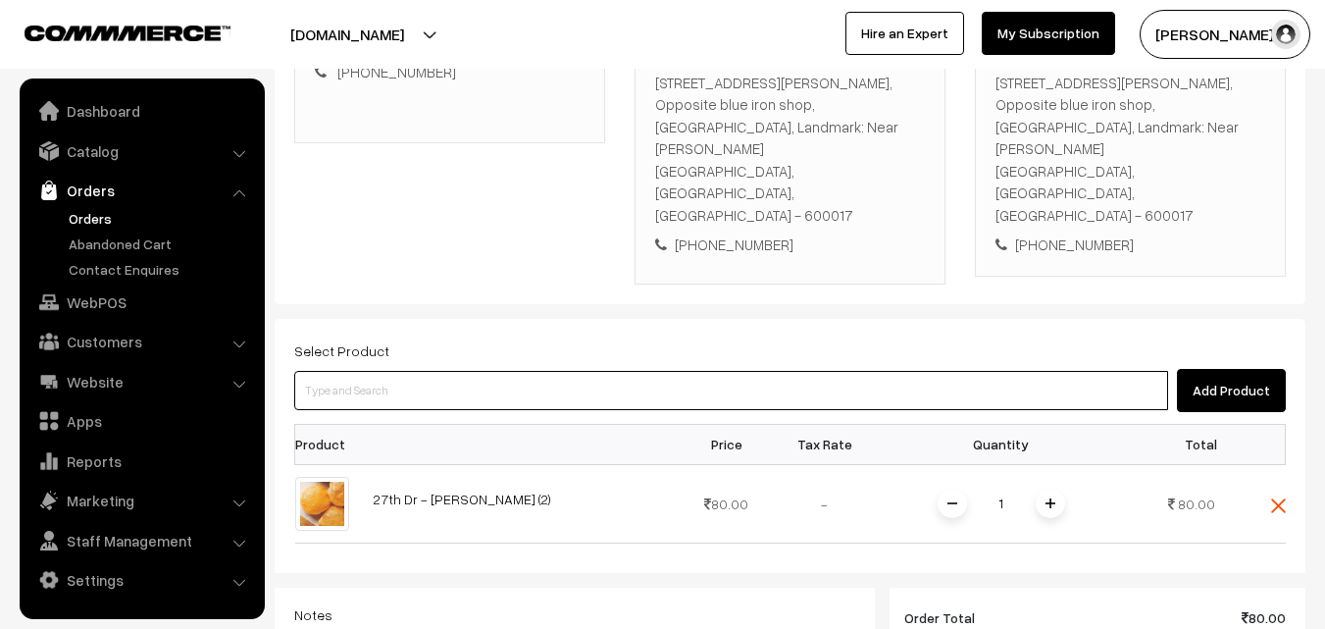
click at [405, 371] on input at bounding box center [731, 390] width 874 height 39
paste input "27th [DATE] Dr [PERSON_NAME] (3)"
type input "27th [DATE] Dr [PERSON_NAME] (3)"
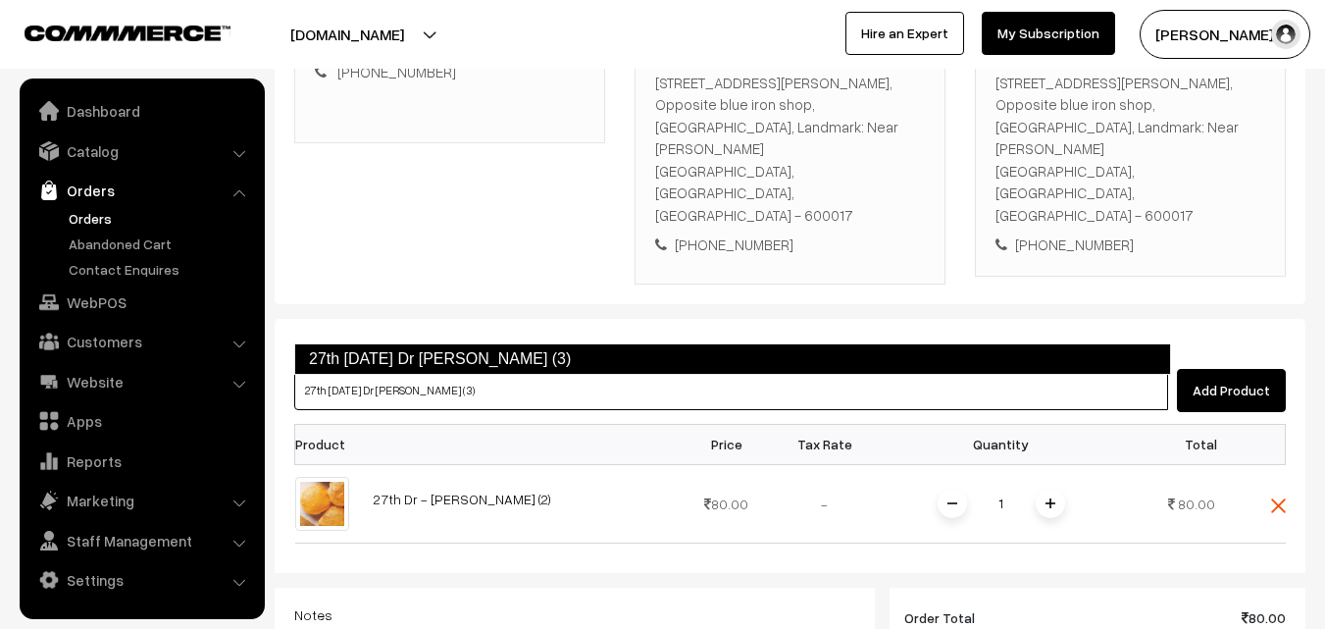
click at [327, 369] on link "27th [DATE] Dr [PERSON_NAME] (3)" at bounding box center [732, 358] width 877 height 31
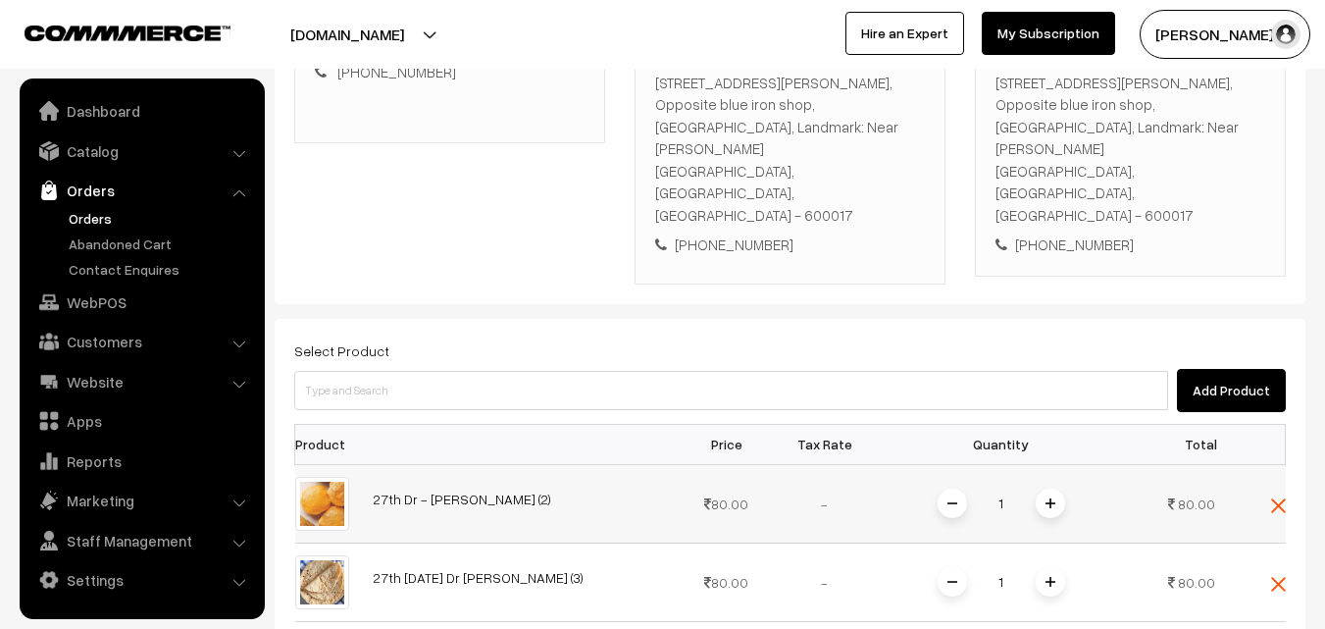
click at [1045, 498] on img at bounding box center [1050, 503] width 10 height 10
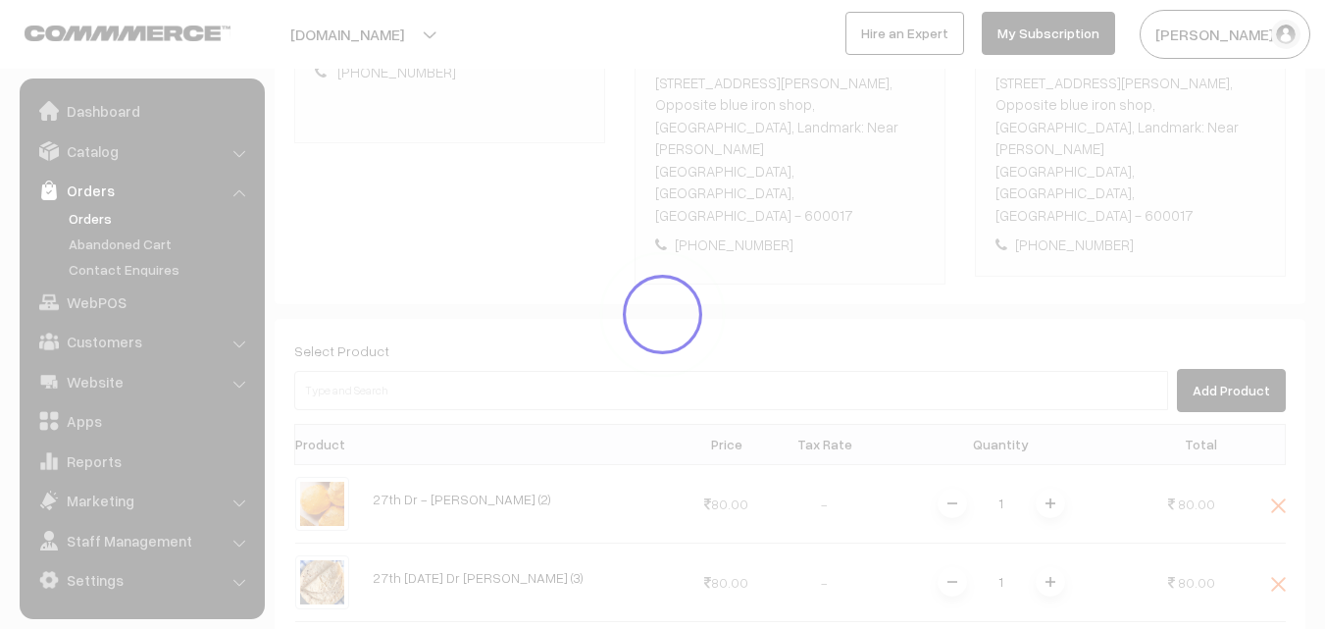
click at [1048, 433] on div "Dashboard / orders / Add Order Add Order Cancel Save as Draft Save as Order Sav…" at bounding box center [790, 388] width 1031 height 1414
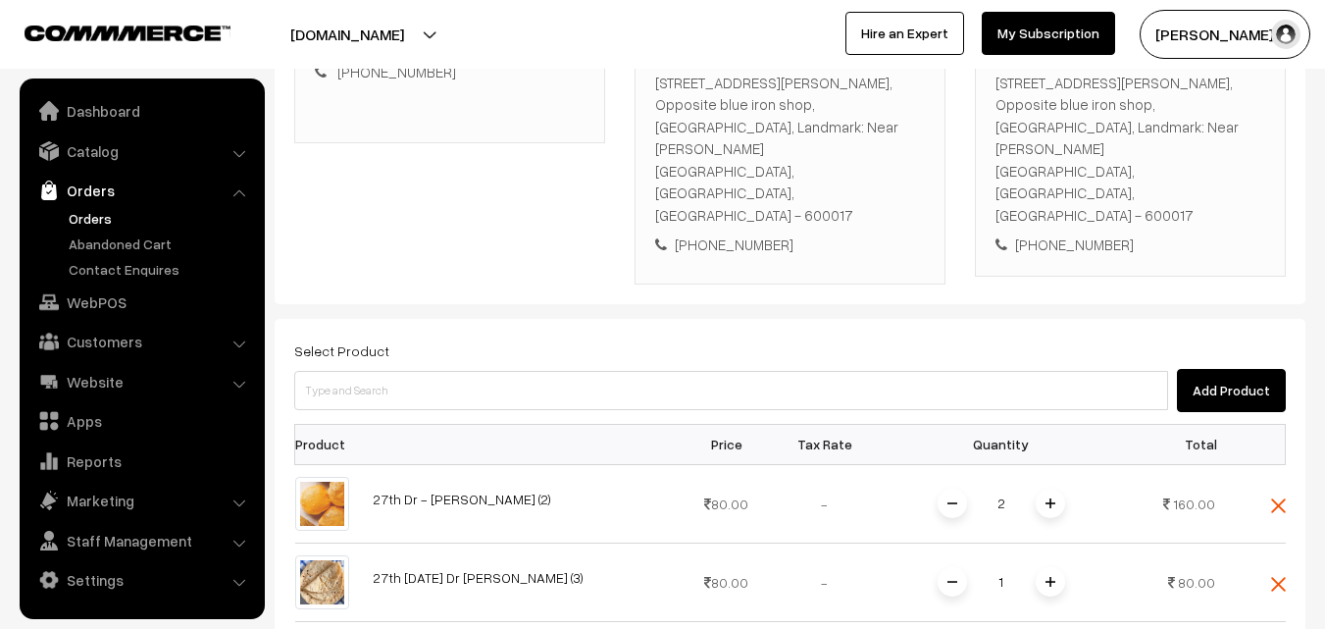
click at [1048, 498] on img at bounding box center [1050, 503] width 10 height 10
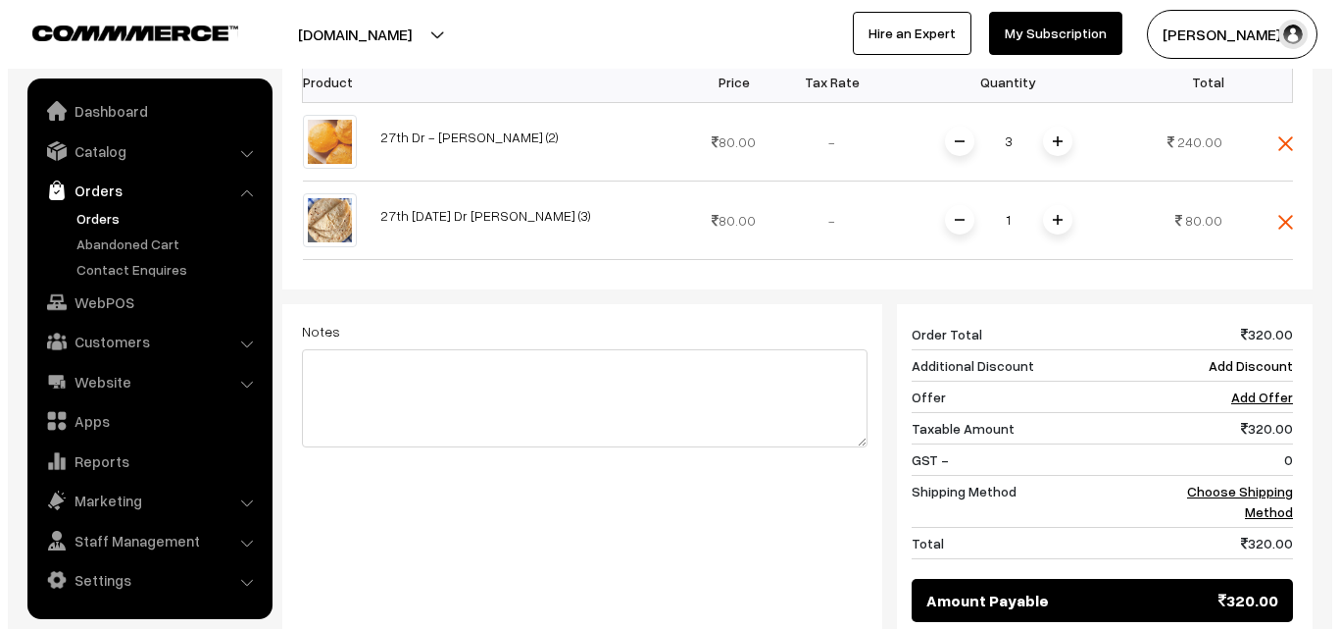
scroll to position [934, 0]
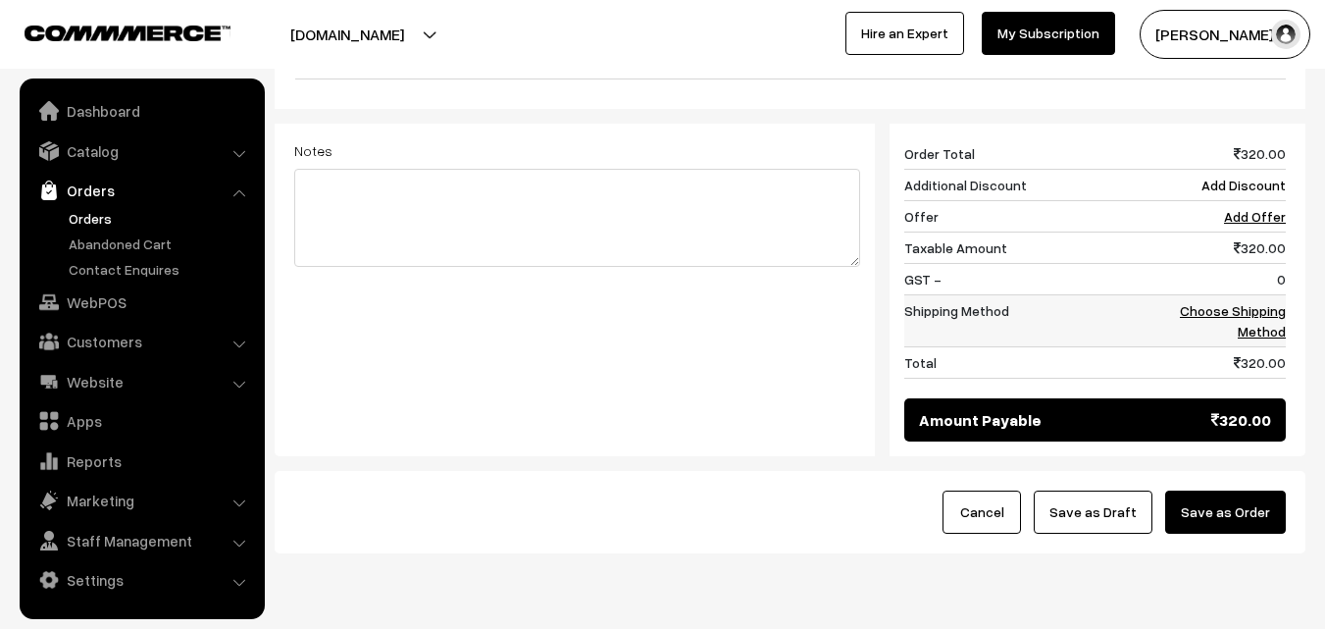
click at [1257, 302] on link "Choose Shipping Method" at bounding box center [1233, 320] width 106 height 37
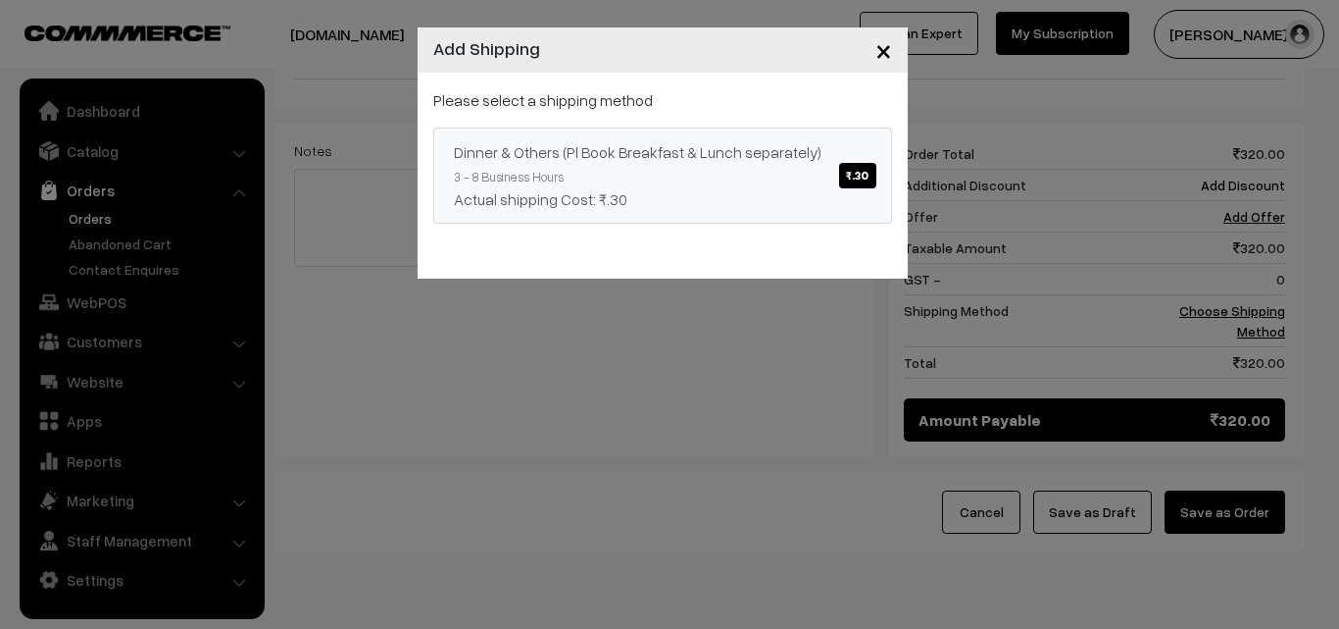
click at [774, 163] on link "Dinner & Others (Pl Book Breakfast & Lunch separately) ₹.30 3 - 8 Business Hour…" at bounding box center [662, 175] width 459 height 96
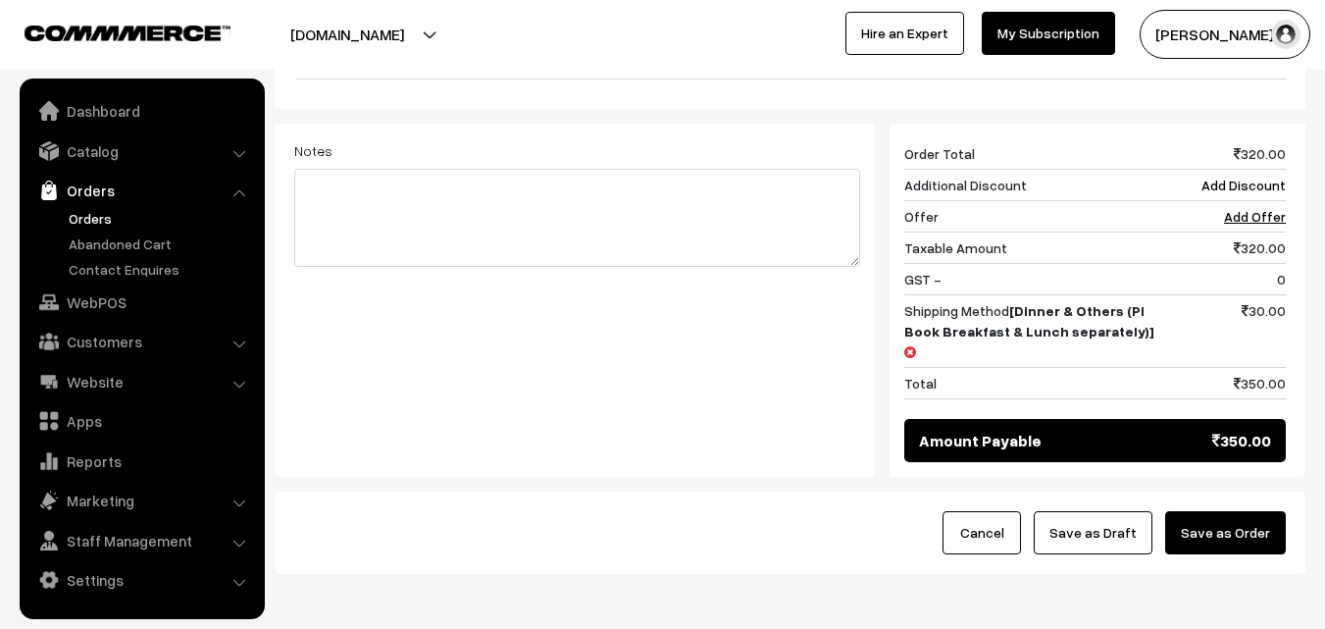
click at [1220, 511] on button "Save as Order" at bounding box center [1225, 532] width 121 height 43
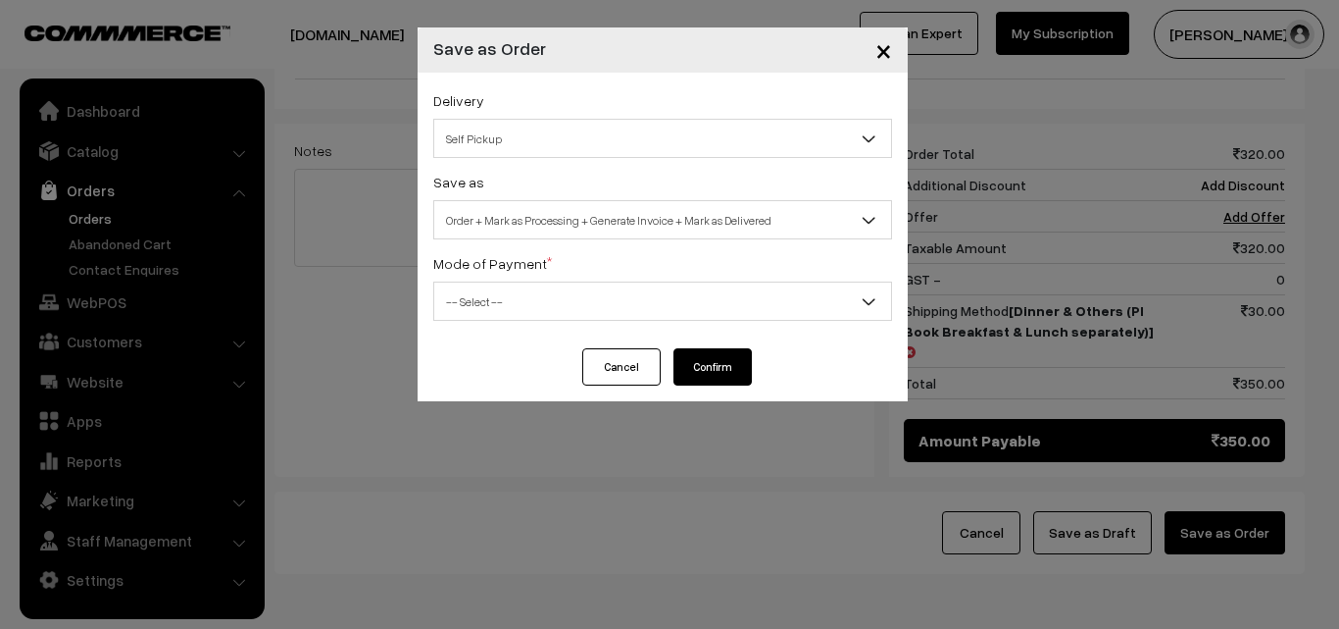
click at [649, 168] on div "Delivery Self Pickup Dinner & Others (Pl Book Breakfast & Lunch separately) (₹3…" at bounding box center [663, 211] width 490 height 276
click at [639, 225] on span "Order + Mark as Processing + Generate Invoice + Mark as Delivered" at bounding box center [662, 220] width 457 height 34
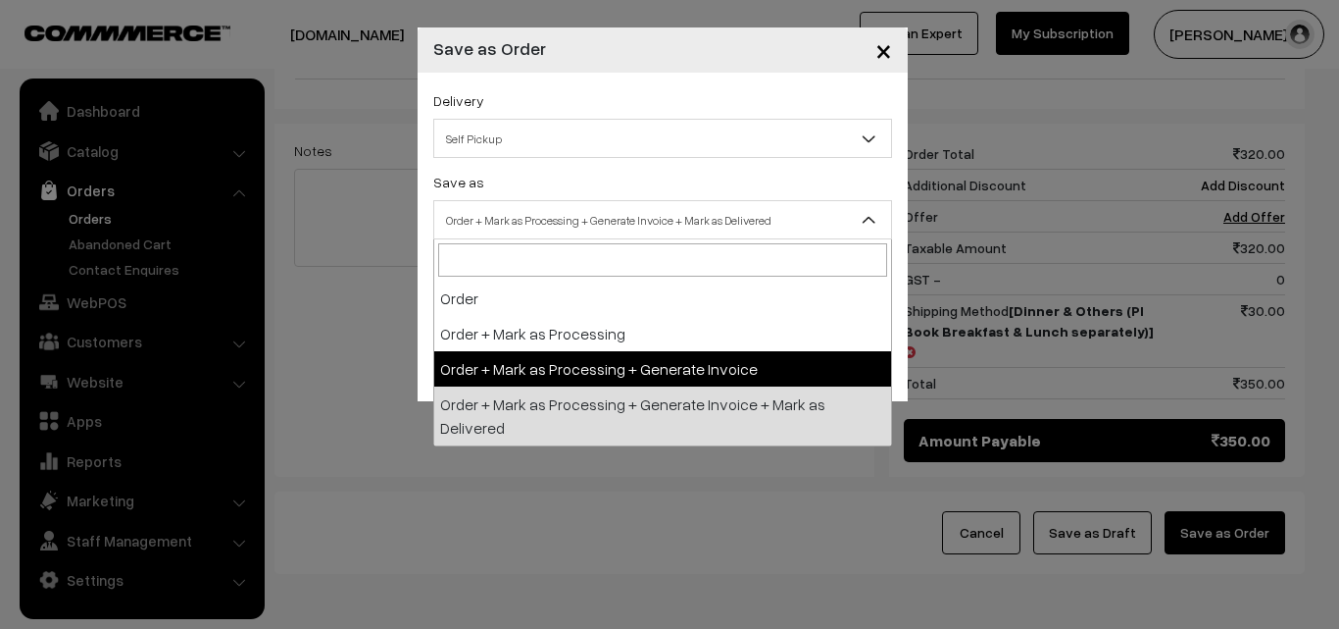
select select "3"
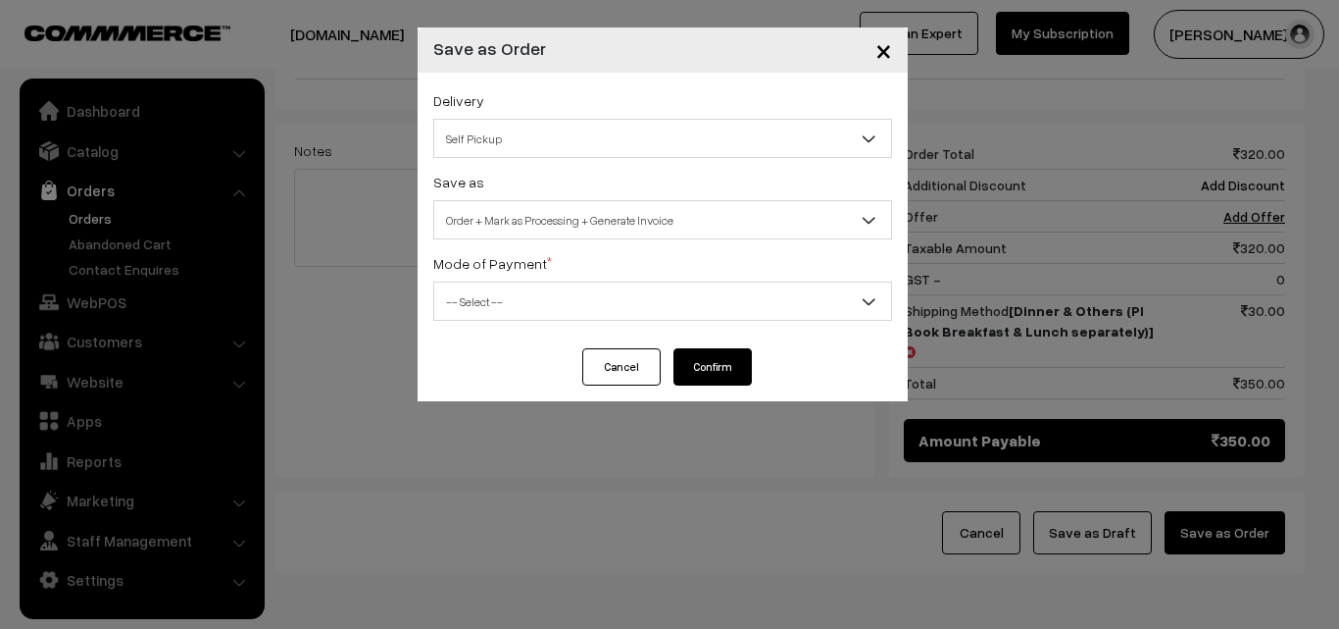
click at [547, 307] on span "-- Select --" at bounding box center [662, 301] width 457 height 34
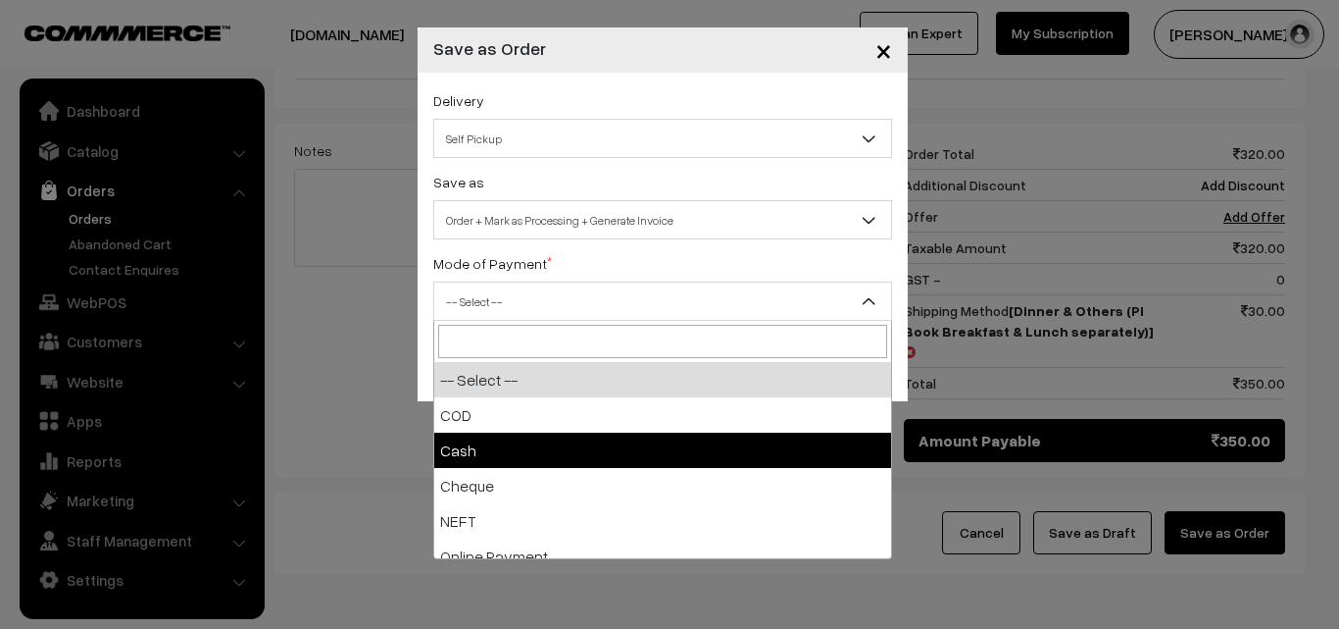
select select "2"
checkbox input "true"
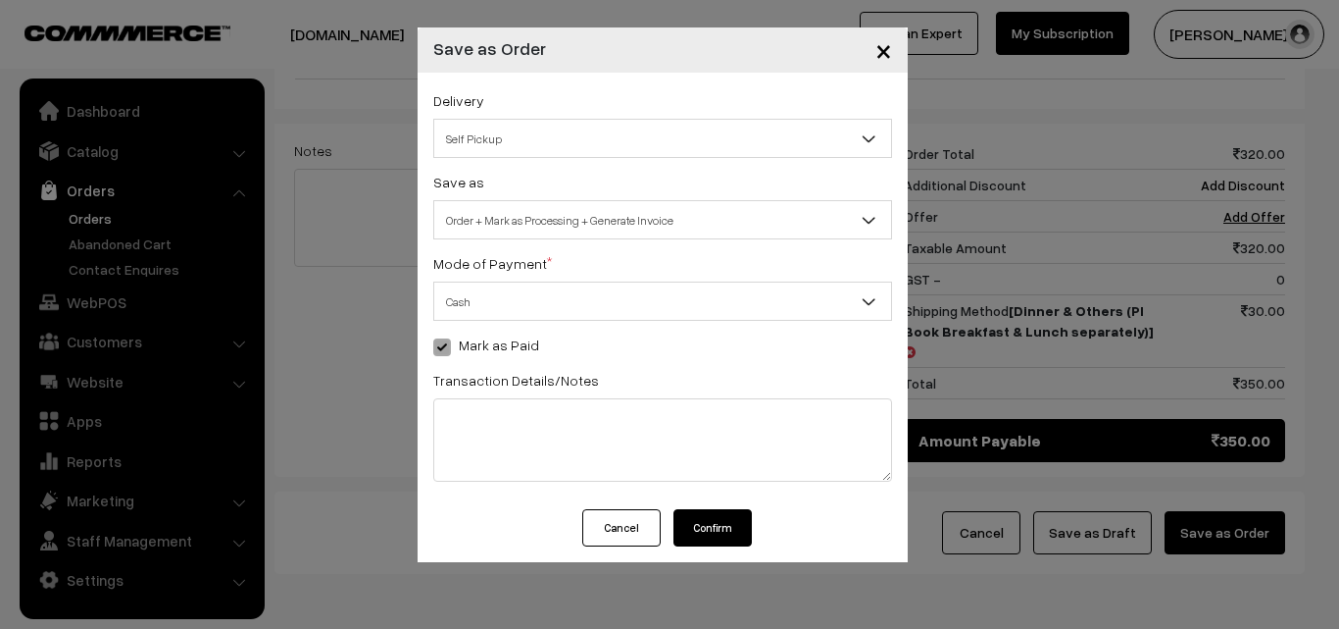
click at [545, 222] on span "Order + Mark as Processing + Generate Invoice" at bounding box center [662, 220] width 457 height 34
click at [512, 316] on span "Cash" at bounding box center [662, 301] width 457 height 34
click at [726, 530] on button "Confirm" at bounding box center [713, 527] width 78 height 37
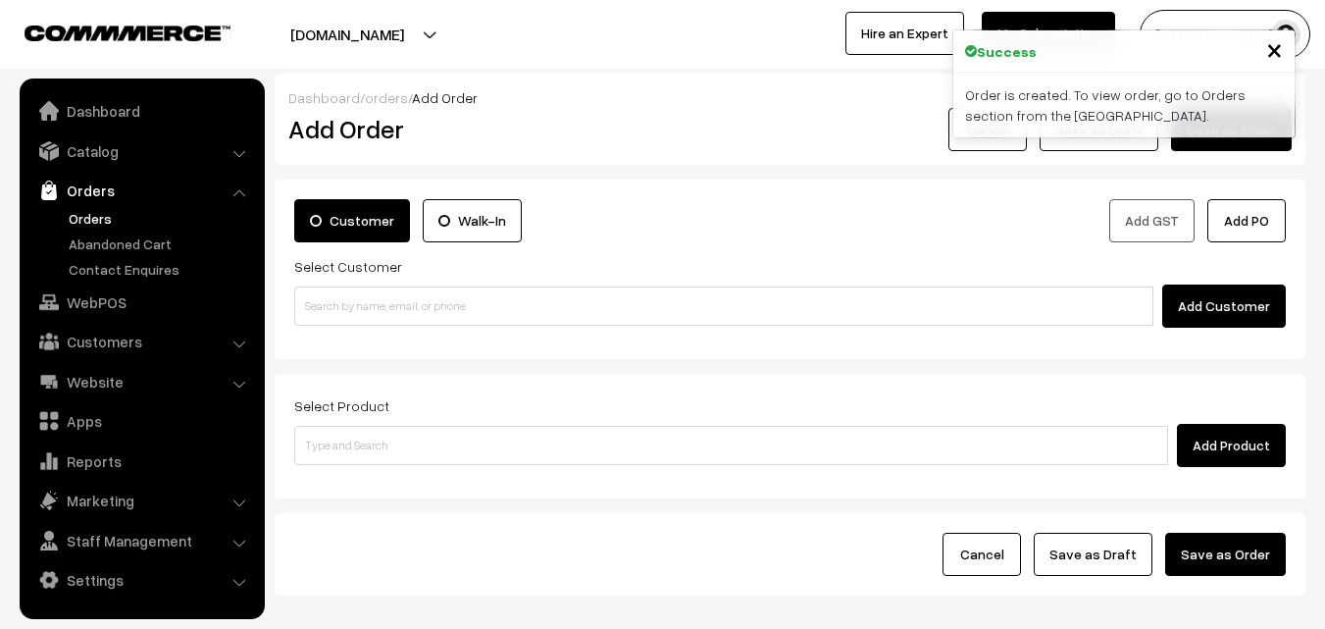
click at [129, 221] on link "Orders" at bounding box center [161, 218] width 194 height 21
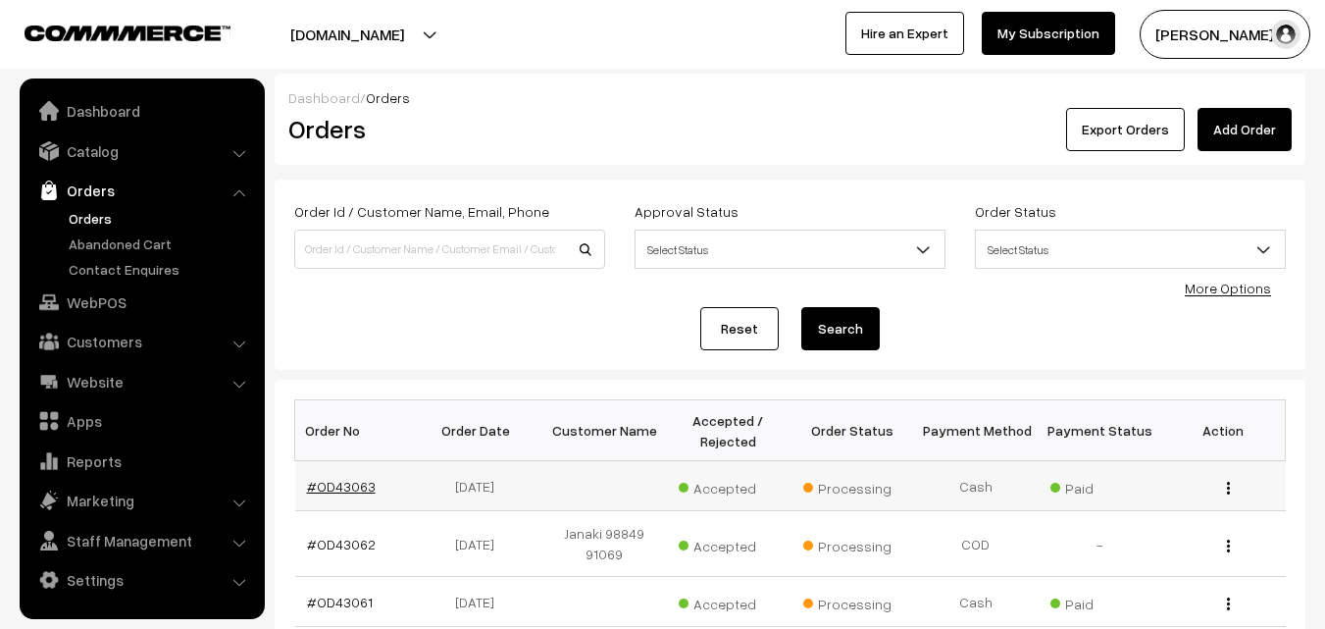
click at [320, 482] on link "#OD43063" at bounding box center [341, 486] width 69 height 17
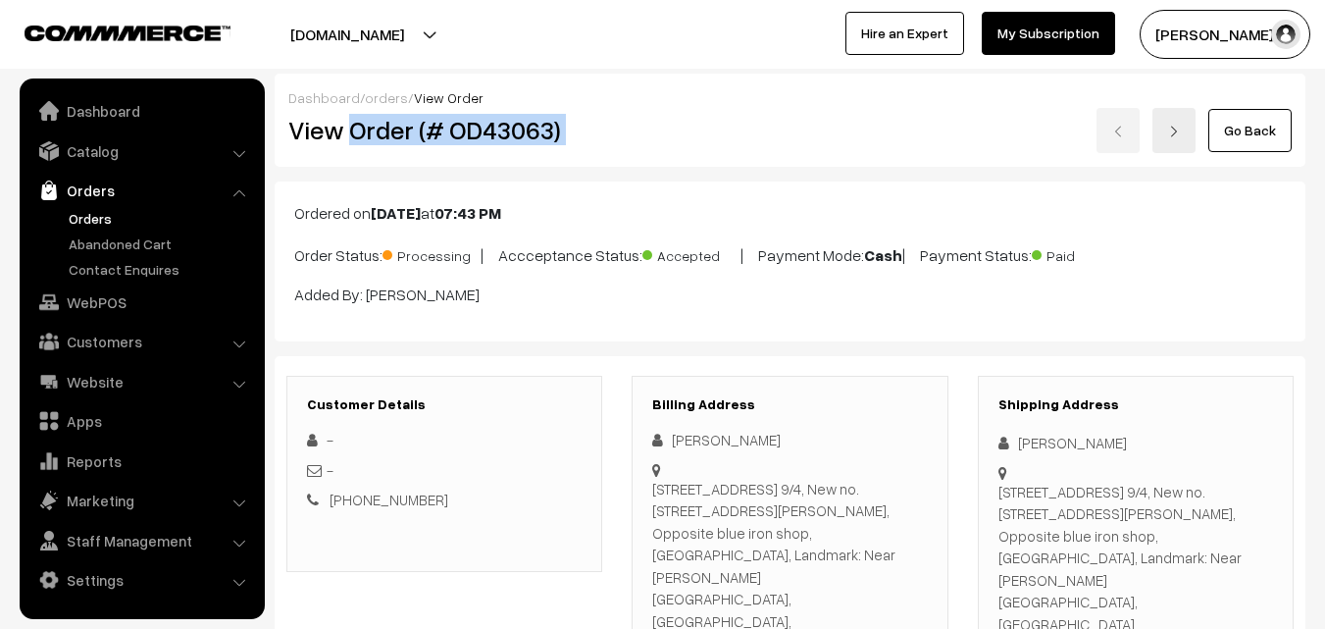
drag, startPoint x: 352, startPoint y: 137, endPoint x: 721, endPoint y: 185, distance: 371.8
click at [681, 120] on div "View Order (# OD43063) Go Back" at bounding box center [790, 130] width 1033 height 45
copy div "Order (# OD43063)"
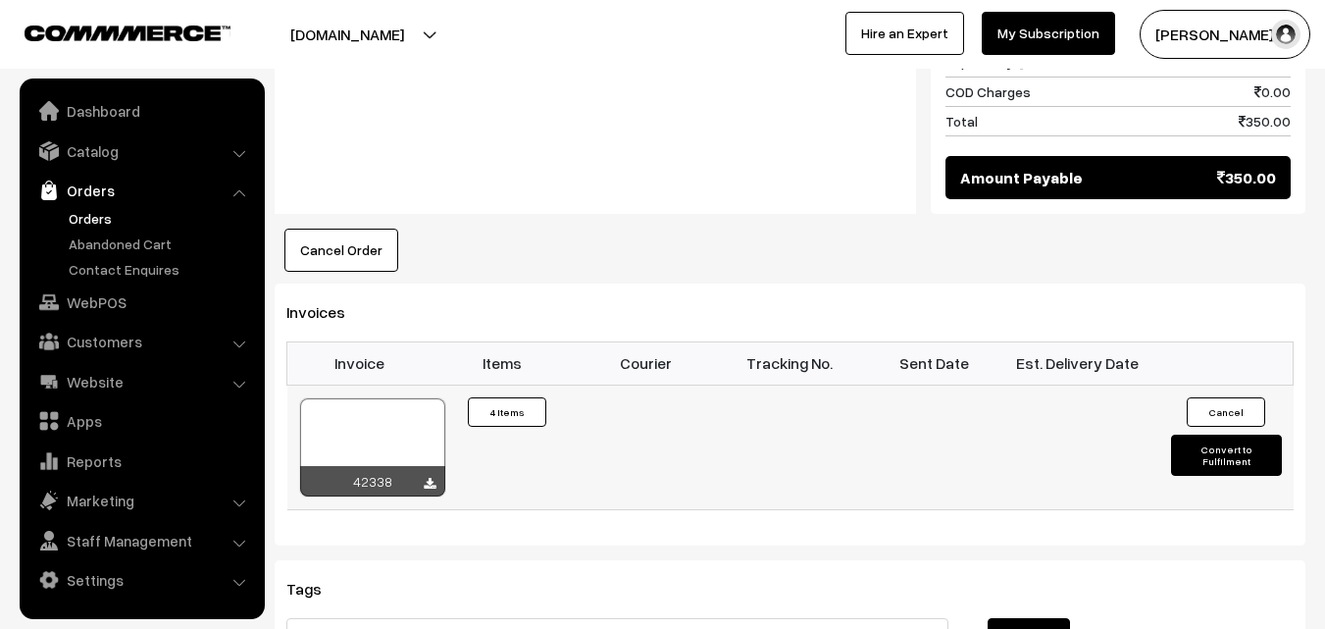
scroll to position [1471, 0]
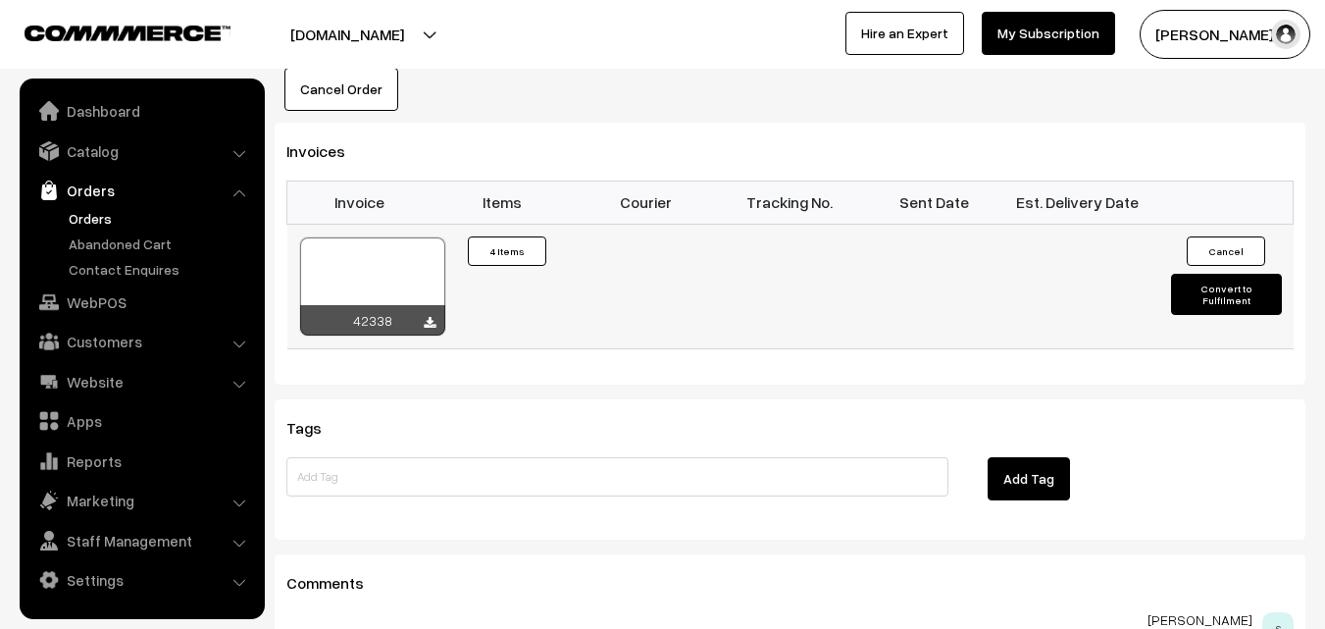
click at [398, 237] on div at bounding box center [372, 286] width 145 height 98
click at [119, 301] on link "WebPOS" at bounding box center [141, 301] width 233 height 35
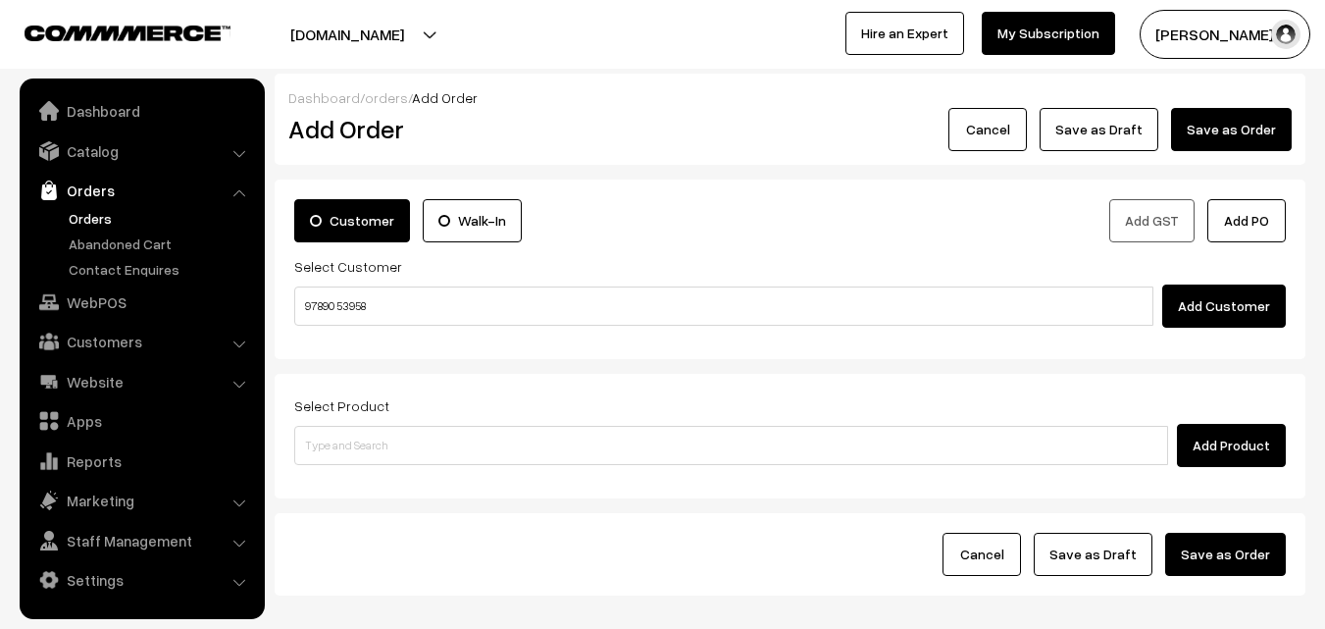
click at [343, 302] on input "97890 53958" at bounding box center [723, 305] width 859 height 39
click at [342, 324] on input "97890 53958" at bounding box center [723, 305] width 859 height 39
click at [343, 328] on link "~[PERSON_NAME] 97890 53958 [9789053958]" at bounding box center [726, 341] width 863 height 29
type input "97890 53958"
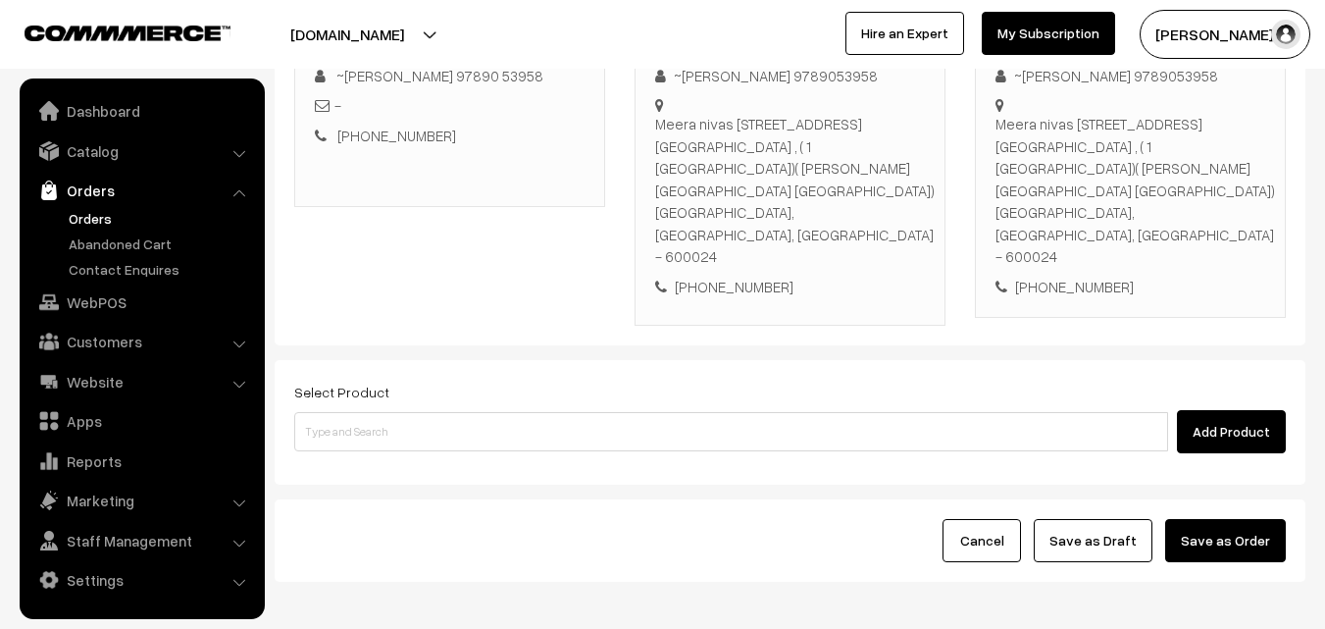
scroll to position [358, 0]
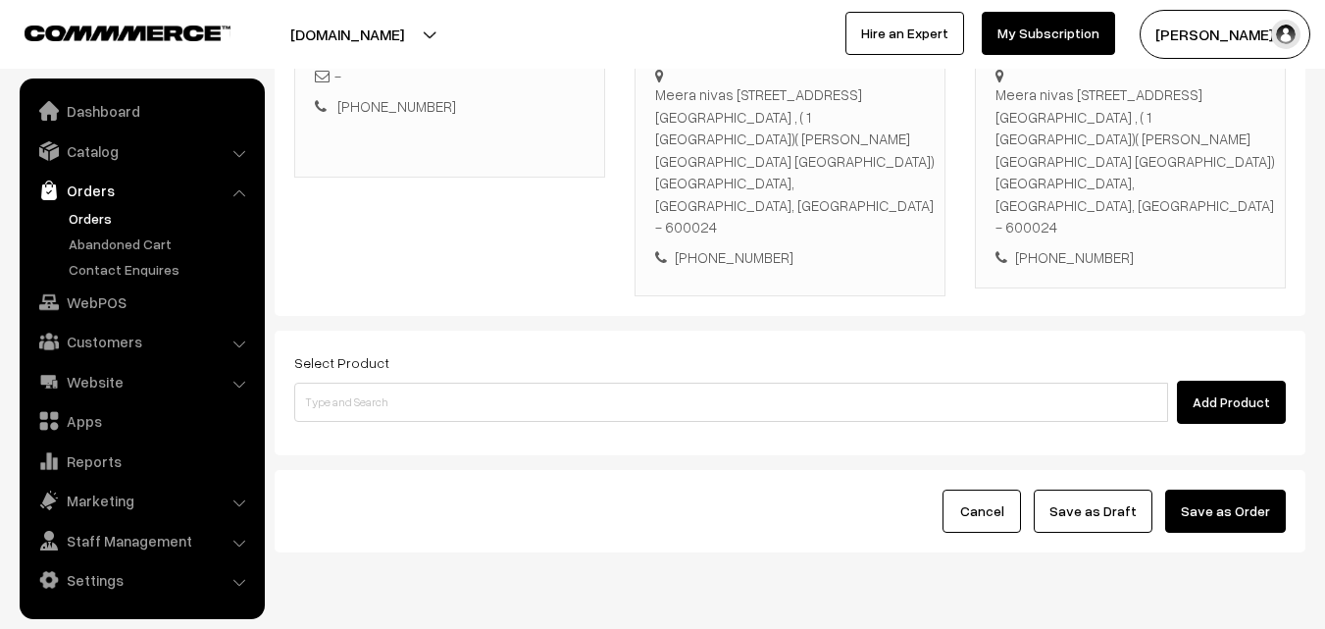
click at [541, 366] on div "Select Product Add Product" at bounding box center [790, 392] width 1031 height 125
drag, startPoint x: 555, startPoint y: 249, endPoint x: 563, endPoint y: 256, distance: 10.4
click at [557, 256] on form "Customer Walk-In Add GST Add PO Select Customer Add Customer Customer Details U…" at bounding box center [790, 187] width 1031 height 731
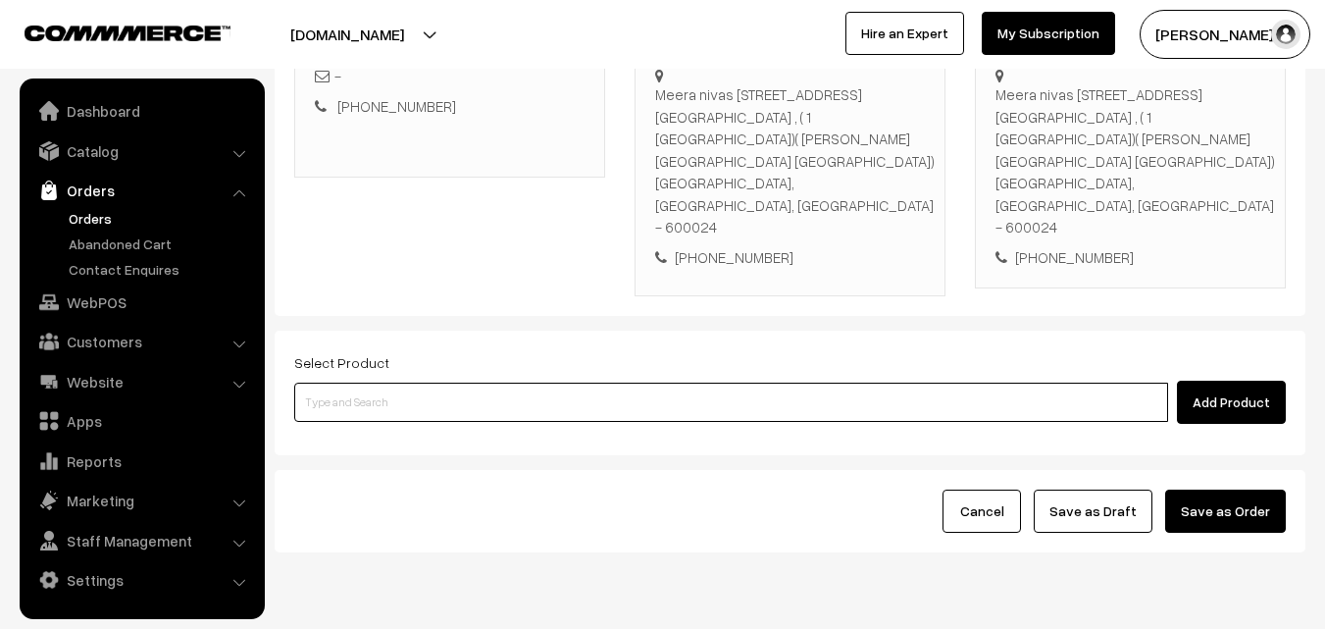
click at [392, 382] on input at bounding box center [731, 401] width 874 height 39
paste input "27th Dr - [PERSON_NAME] (2)"
type input "27th Dr - [PERSON_NAME] (2)"
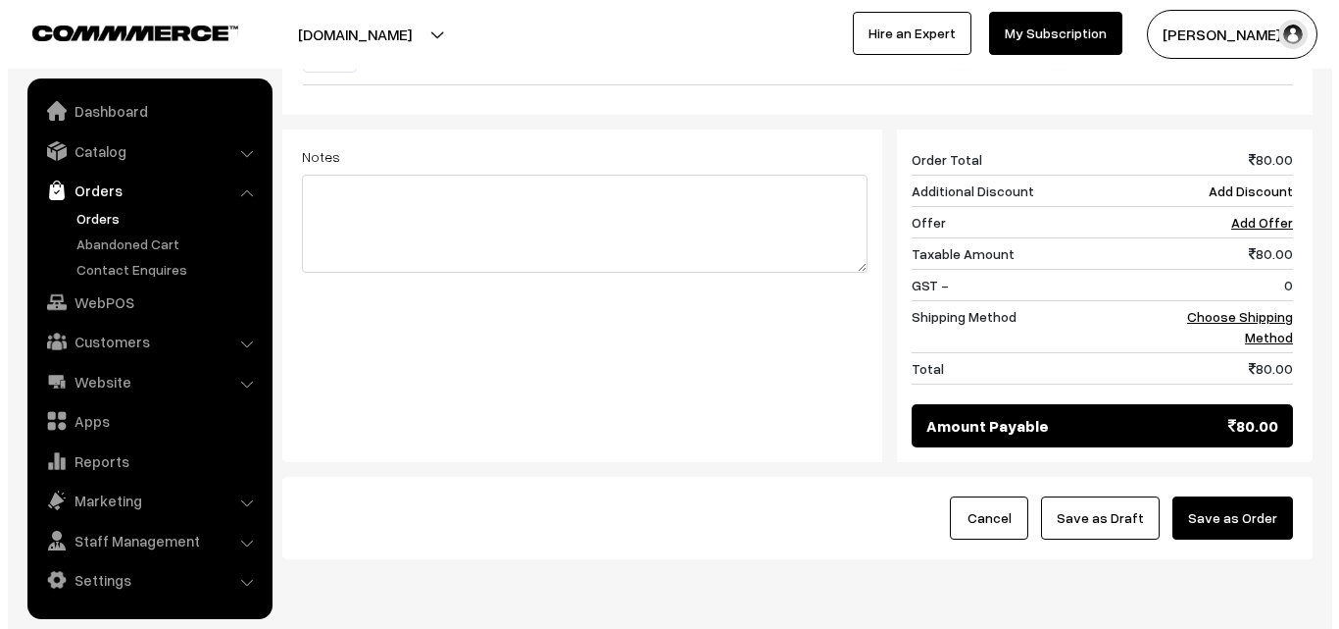
scroll to position [834, 0]
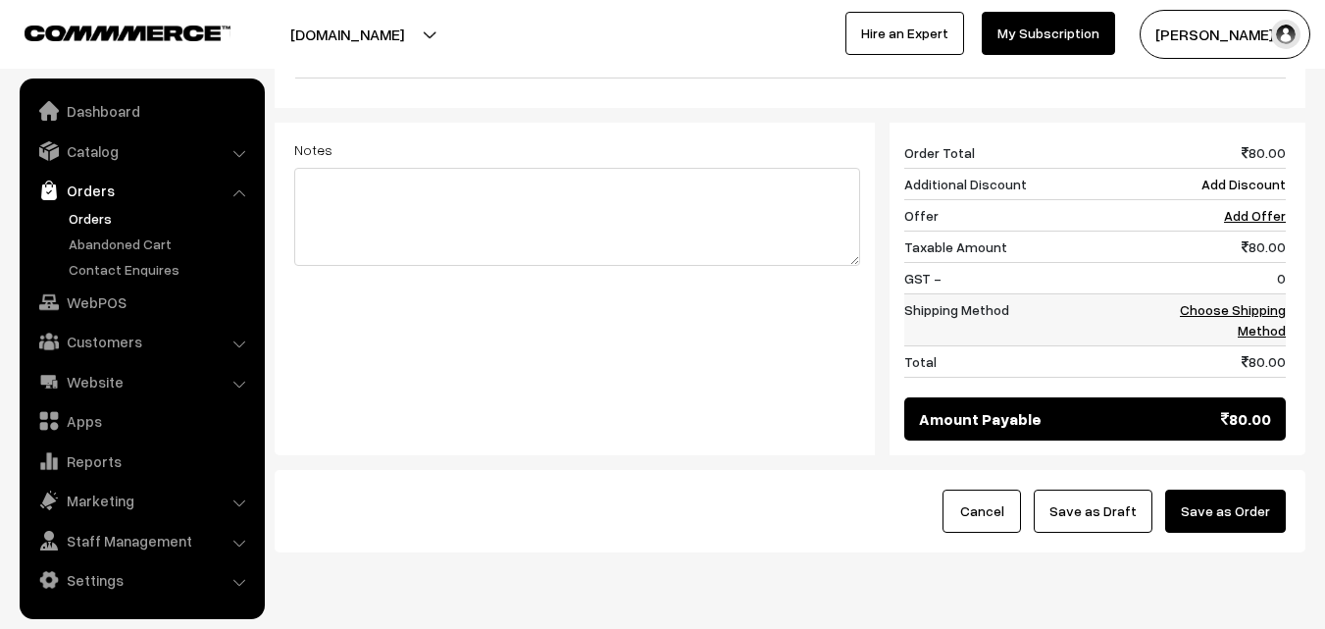
click at [1275, 301] on link "Choose Shipping Method" at bounding box center [1233, 319] width 106 height 37
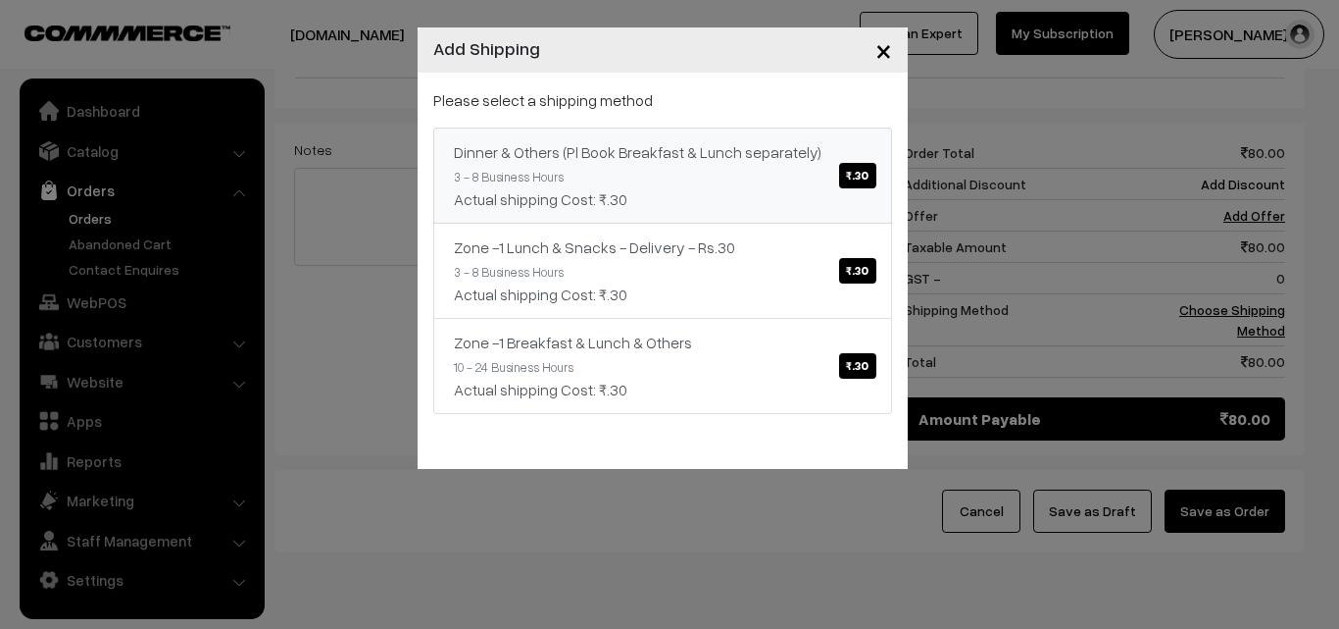
click at [820, 131] on link "Dinner & Others (Pl Book Breakfast & Lunch separately) ₹.30 3 - 8 Business Hour…" at bounding box center [662, 175] width 459 height 96
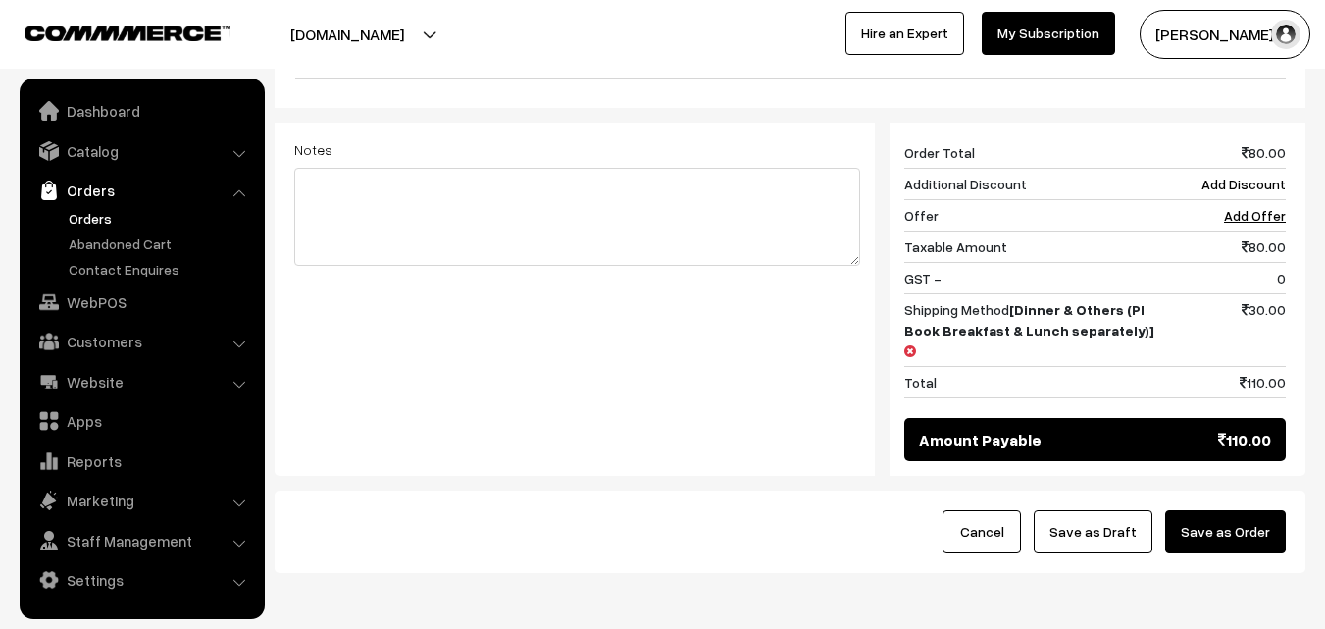
drag, startPoint x: 1290, startPoint y: 471, endPoint x: 1250, endPoint y: 467, distance: 40.4
click at [1284, 490] on div "Cancel Save as Draft Save as Order" at bounding box center [790, 531] width 1031 height 82
click at [1237, 510] on button "Save as Order" at bounding box center [1225, 531] width 121 height 43
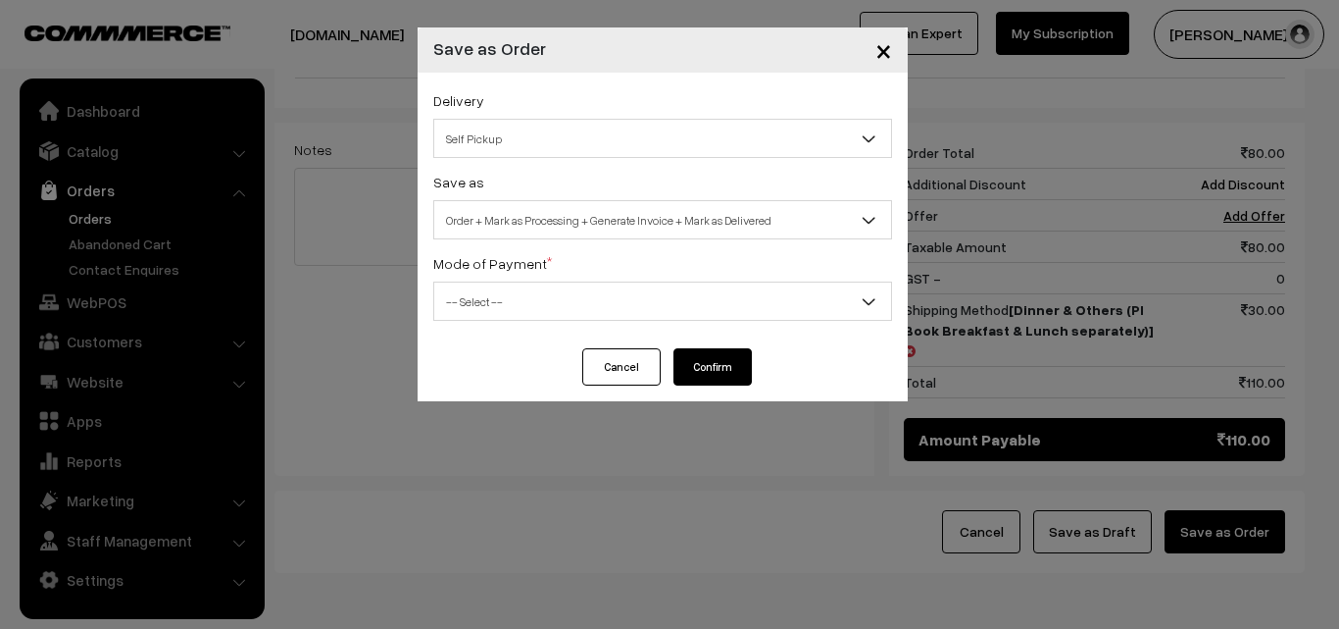
click at [575, 197] on div "Save as Order Order + Mark as Processing Order + Mark as Processing + Generate …" at bounding box center [662, 205] width 459 height 70
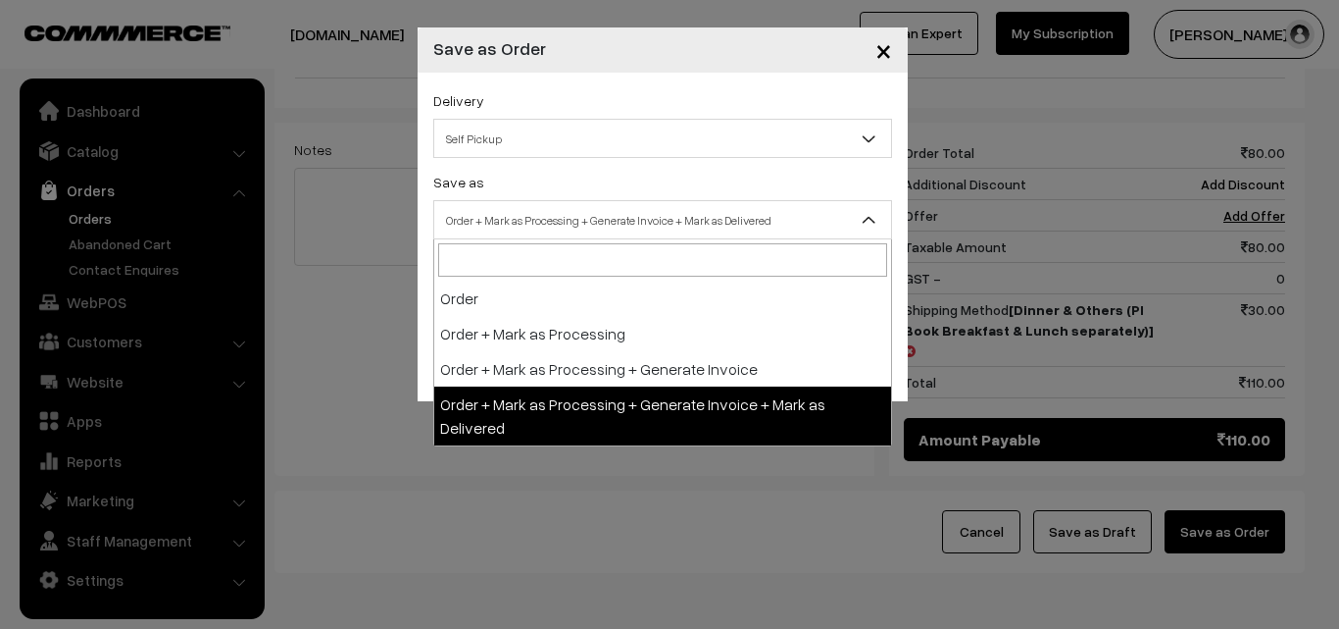
click at [566, 229] on span "Order + Mark as Processing + Generate Invoice + Mark as Delivered" at bounding box center [662, 220] width 457 height 34
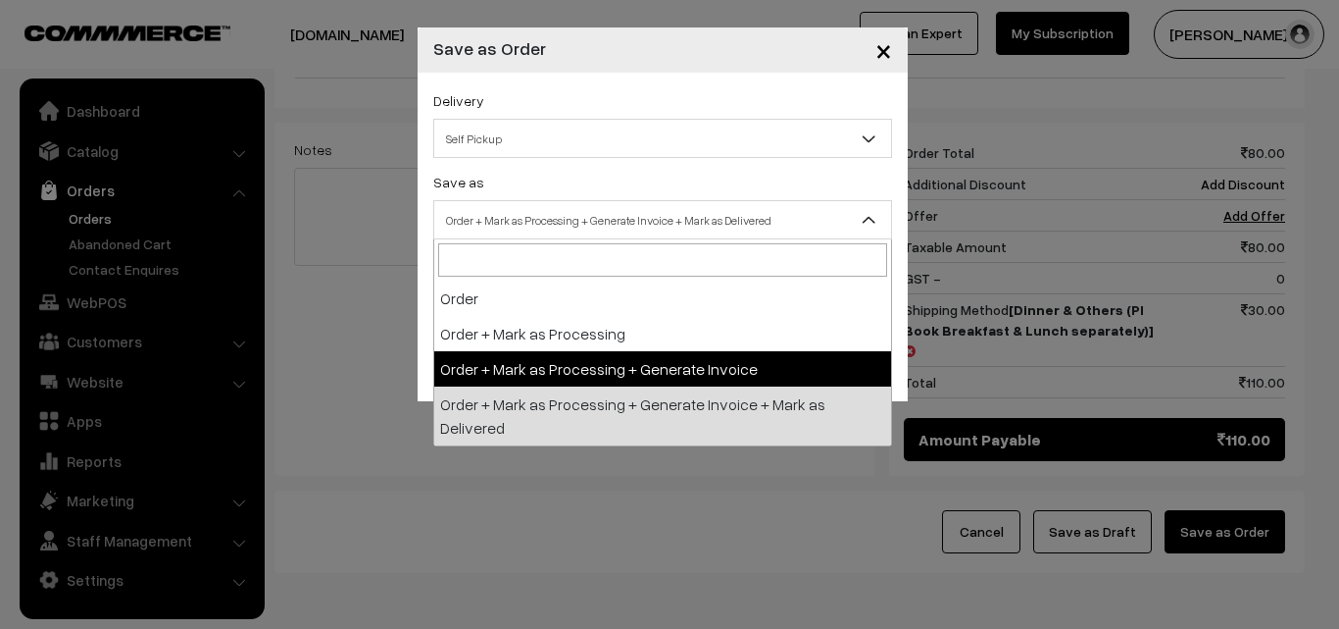
drag, startPoint x: 489, startPoint y: 359, endPoint x: 489, endPoint y: 323, distance: 36.3
select select "3"
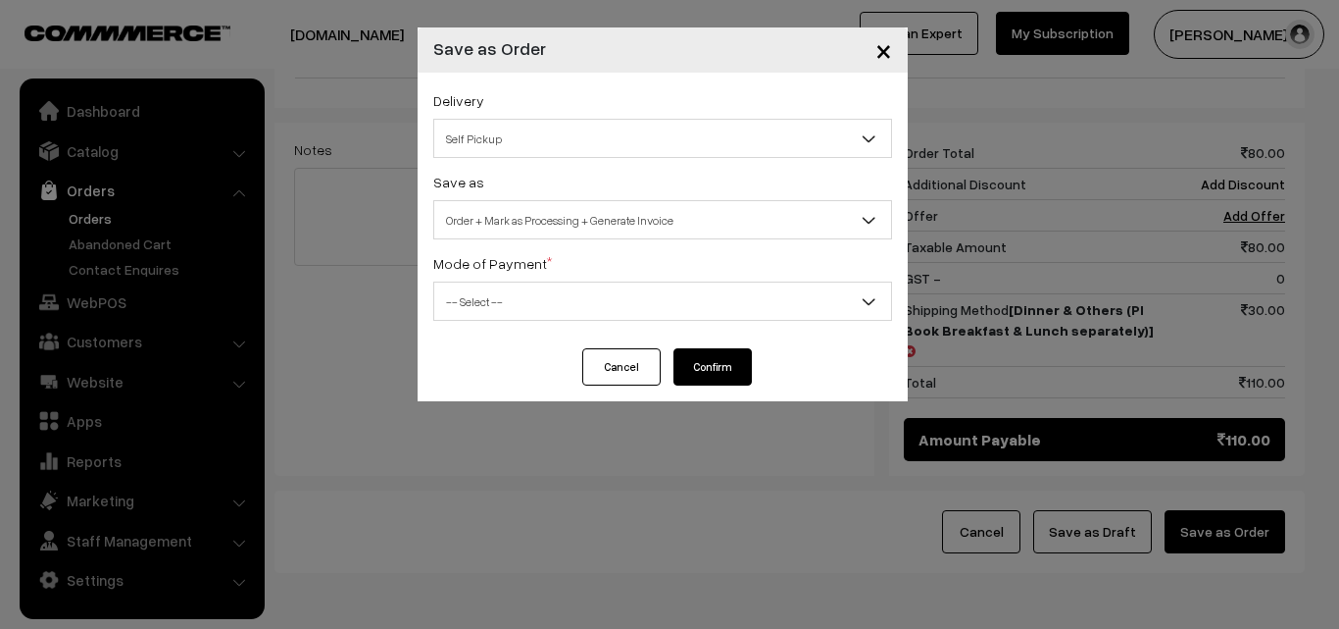
click at [496, 290] on span "-- Select --" at bounding box center [662, 301] width 457 height 34
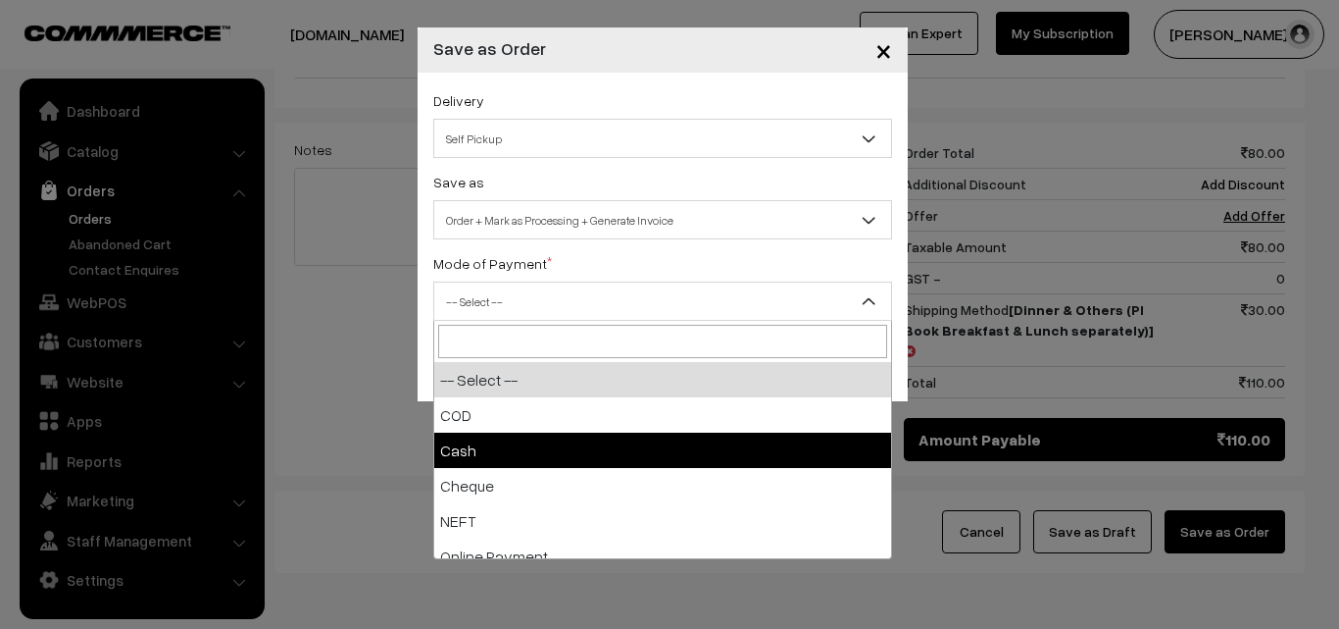
select select "2"
checkbox input "true"
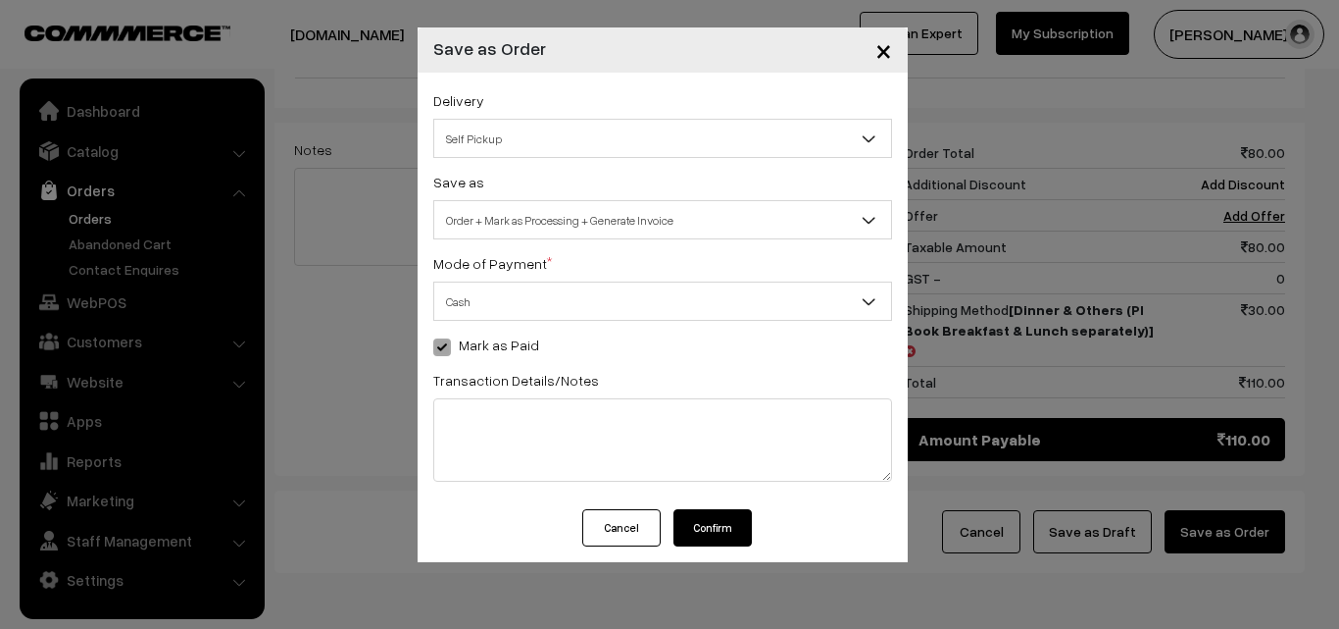
click at [723, 542] on button "Confirm" at bounding box center [713, 527] width 78 height 37
click at [724, 526] on button "Confirm" at bounding box center [713, 527] width 78 height 37
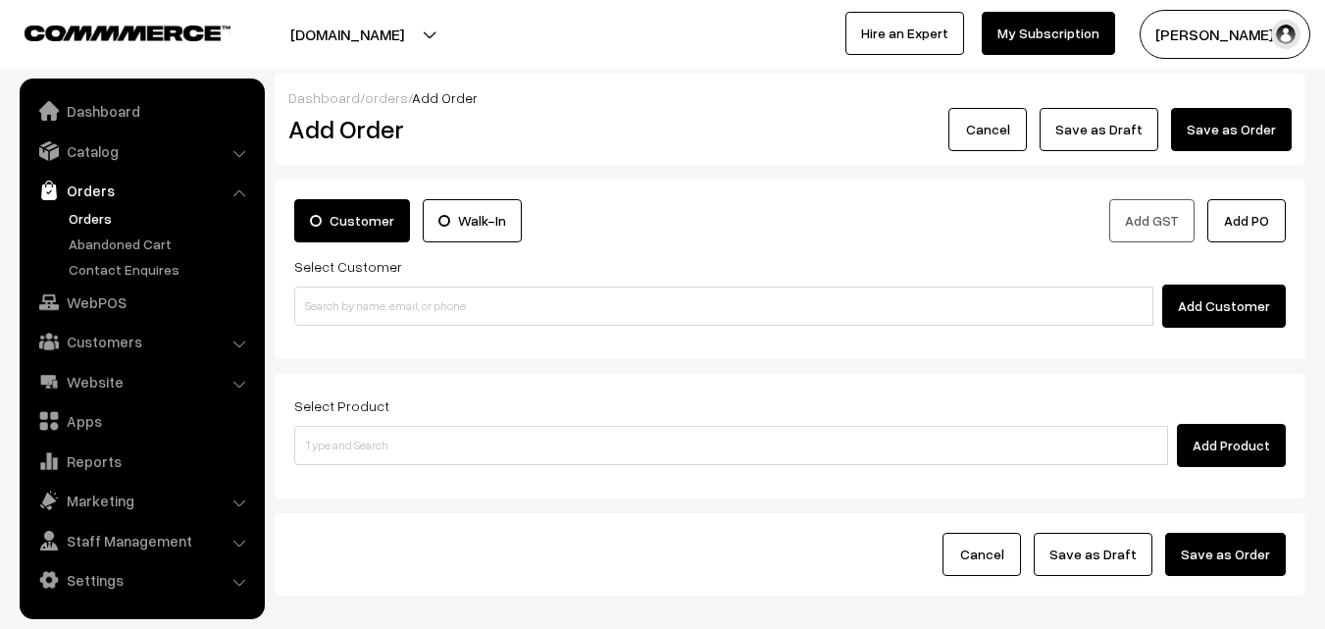
click at [78, 214] on link "Orders" at bounding box center [161, 218] width 194 height 21
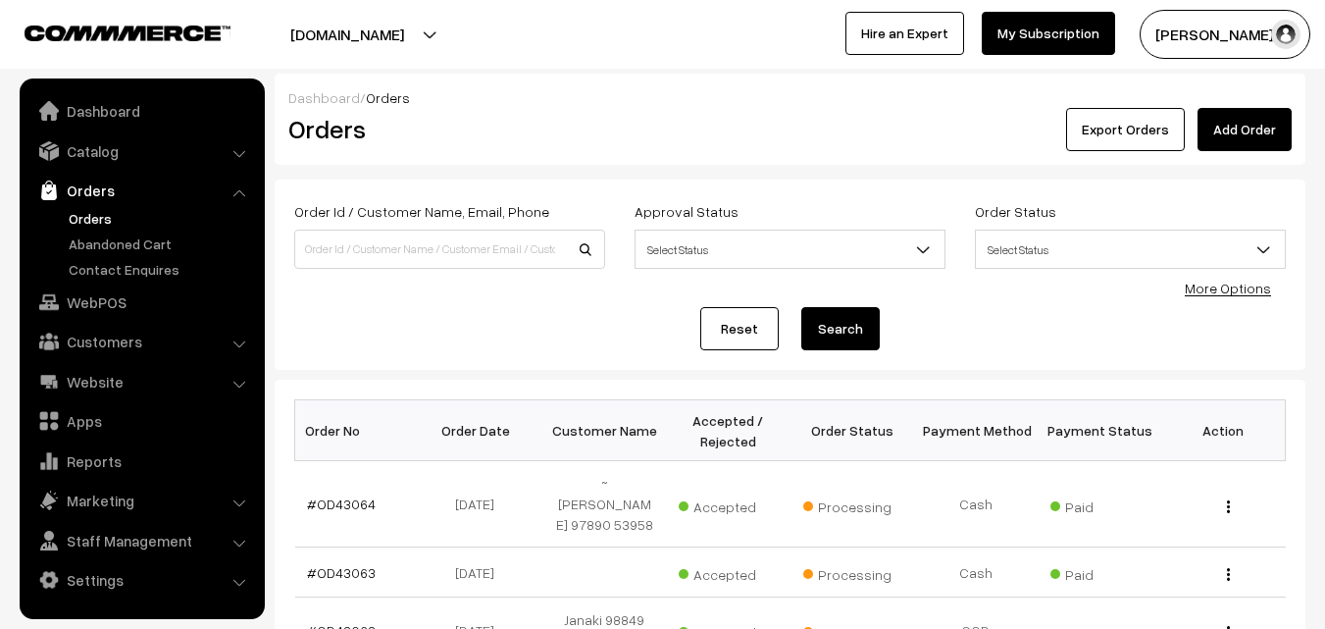
drag, startPoint x: 267, startPoint y: 589, endPoint x: 272, endPoint y: 608, distance: 19.3
click at [348, 510] on link "#OD43064" at bounding box center [341, 503] width 69 height 17
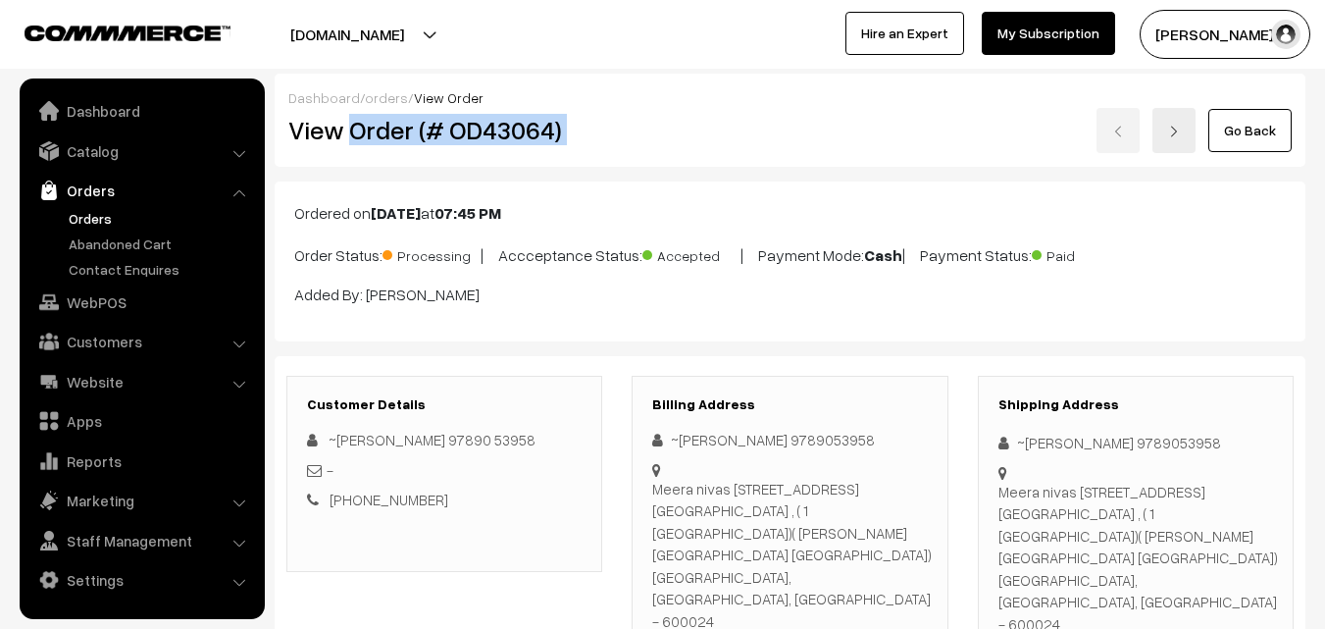
drag, startPoint x: 352, startPoint y: 141, endPoint x: 619, endPoint y: 157, distance: 267.2
click at [619, 158] on div "Dashboard / orders / View Order View Order (# OD43064) Go Back" at bounding box center [790, 120] width 1031 height 93
copy div "Order (# OD43064)"
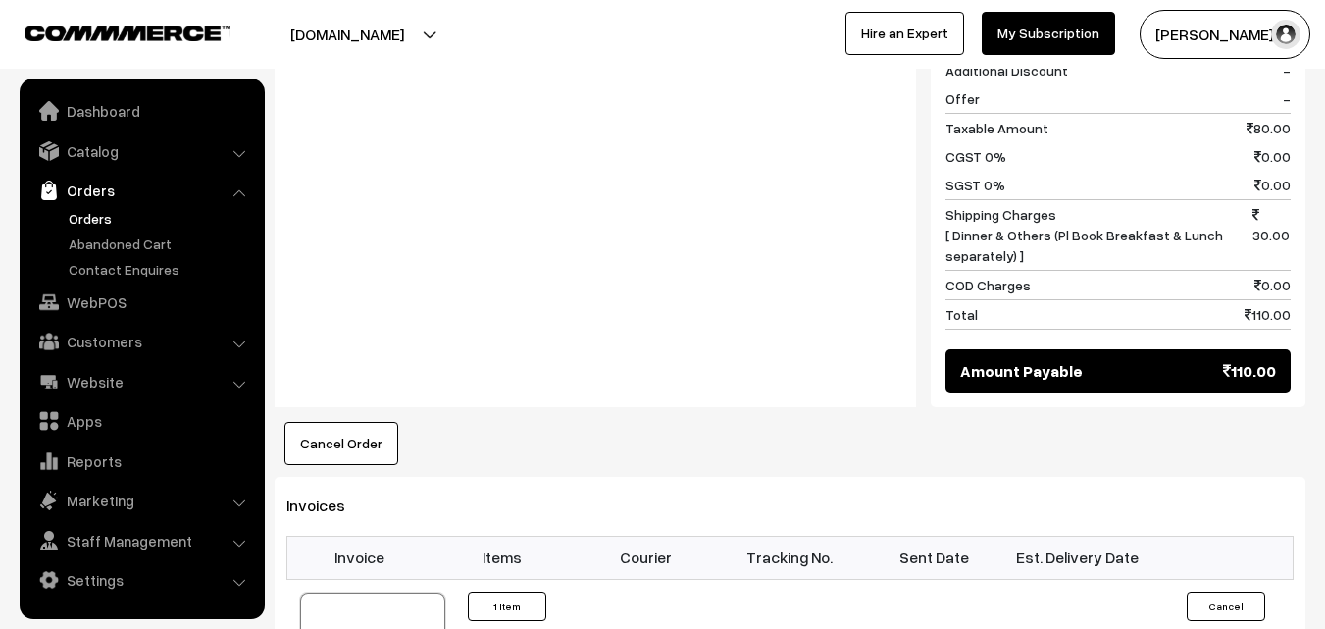
scroll to position [1373, 0]
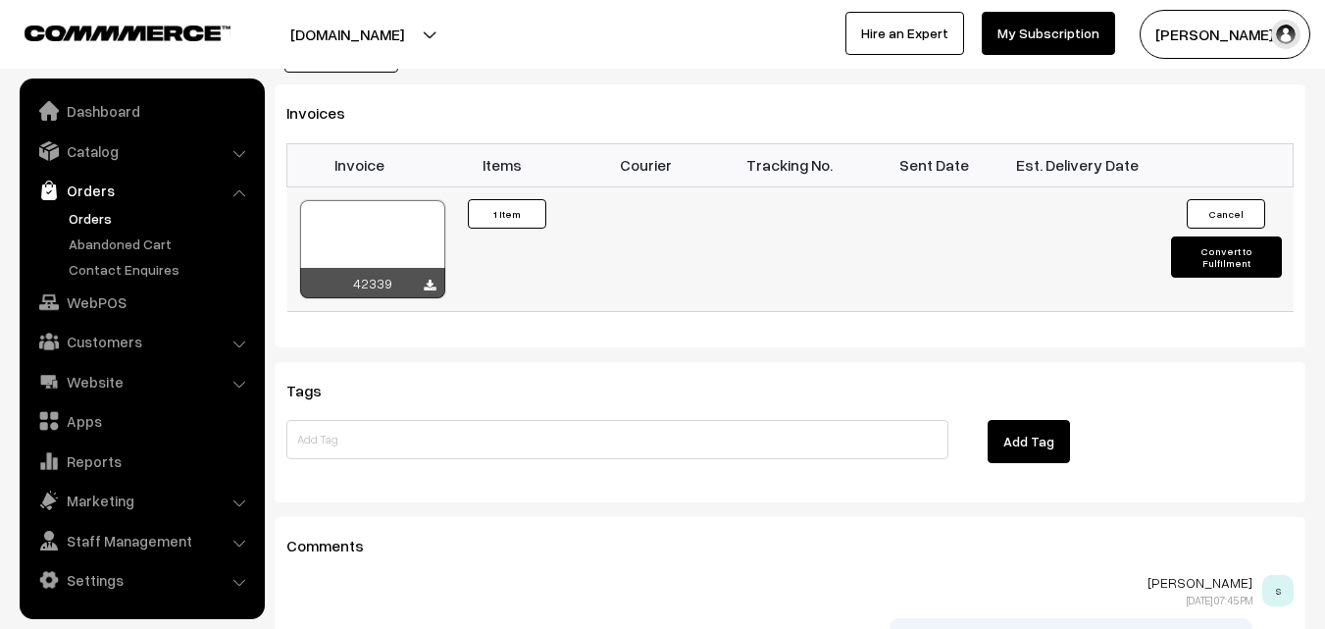
click at [371, 200] on div at bounding box center [372, 249] width 145 height 98
click at [95, 327] on link "Customers" at bounding box center [141, 341] width 233 height 35
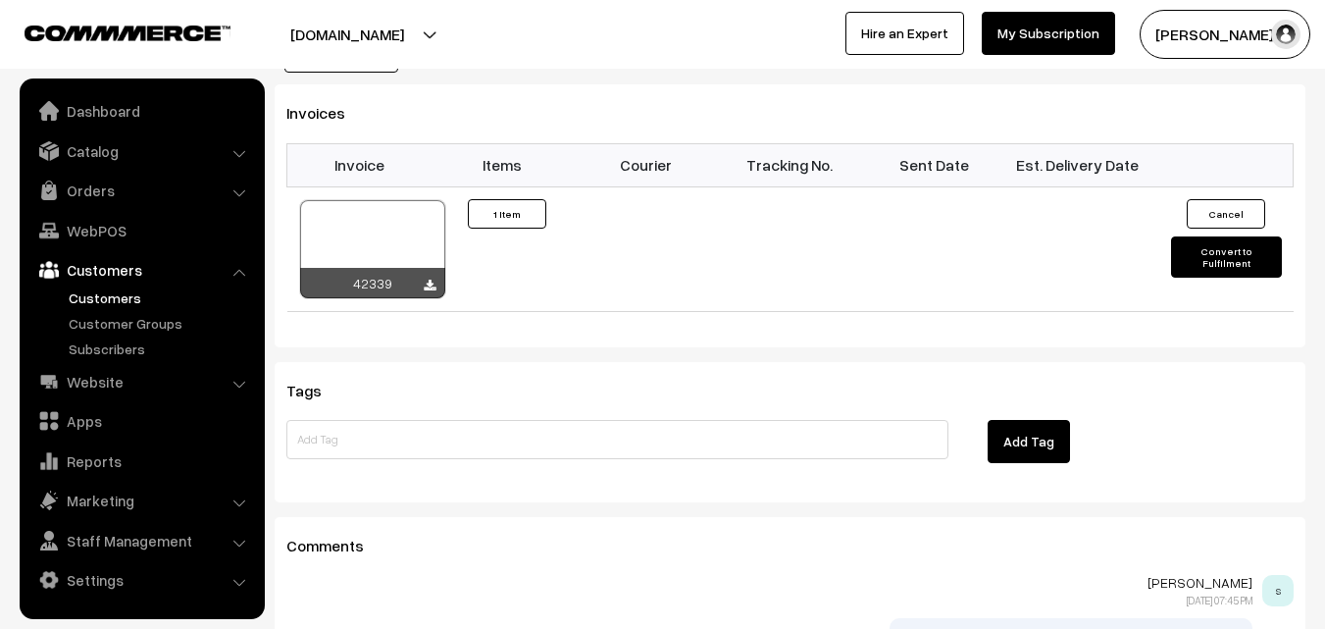
click at [109, 291] on link "Customers" at bounding box center [161, 297] width 194 height 21
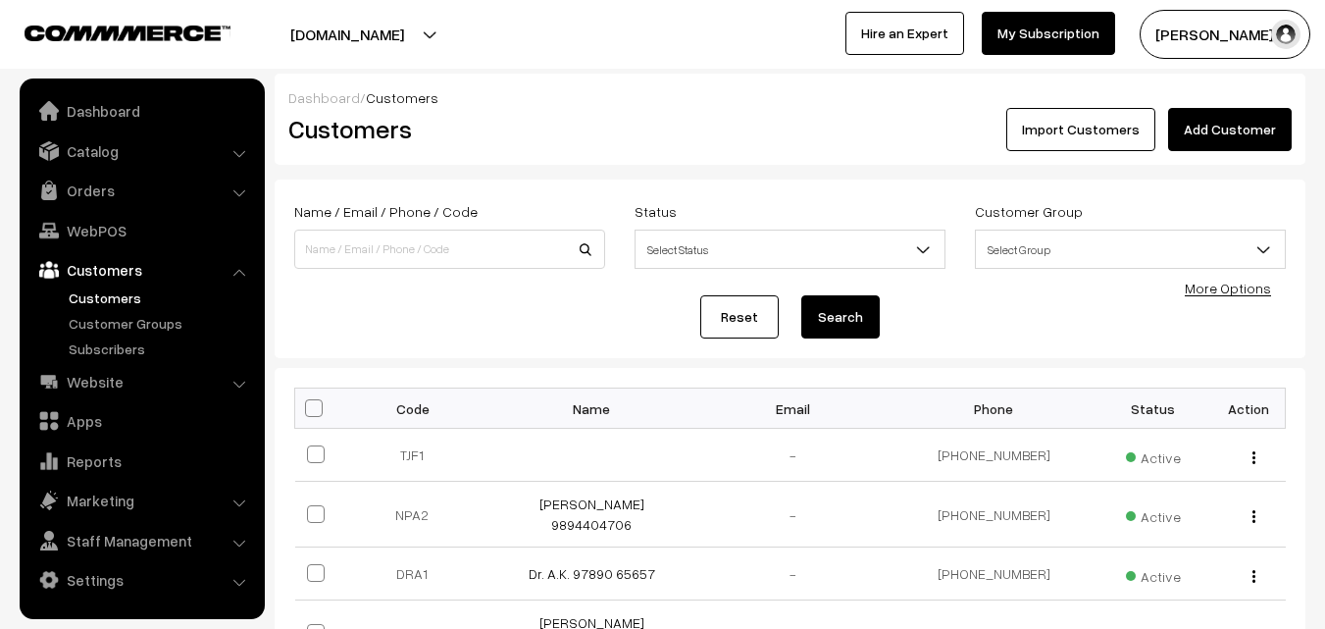
click at [1249, 134] on link "Add Customer" at bounding box center [1230, 129] width 124 height 43
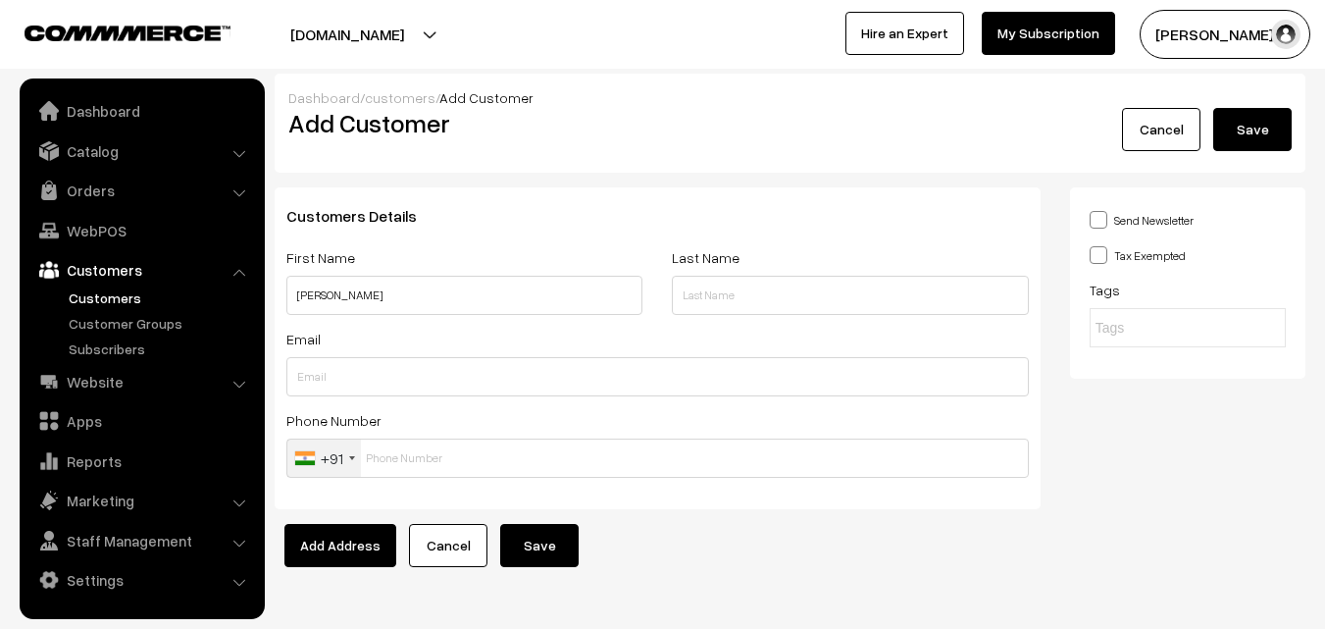
type input "Kumar"
paste input "98409 19150"
type input "98409 19150"
click at [375, 304] on input "Kumar" at bounding box center [464, 295] width 356 height 39
paste input "98409 19150"
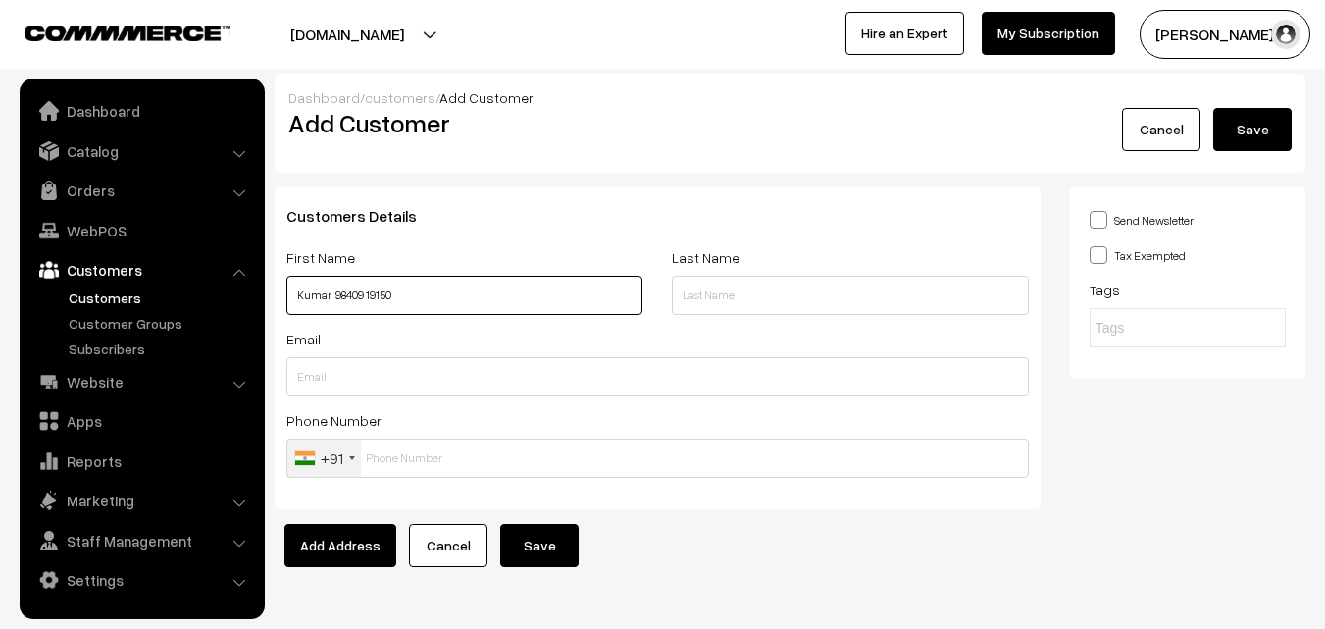
type input "Kumar 98409 19150"
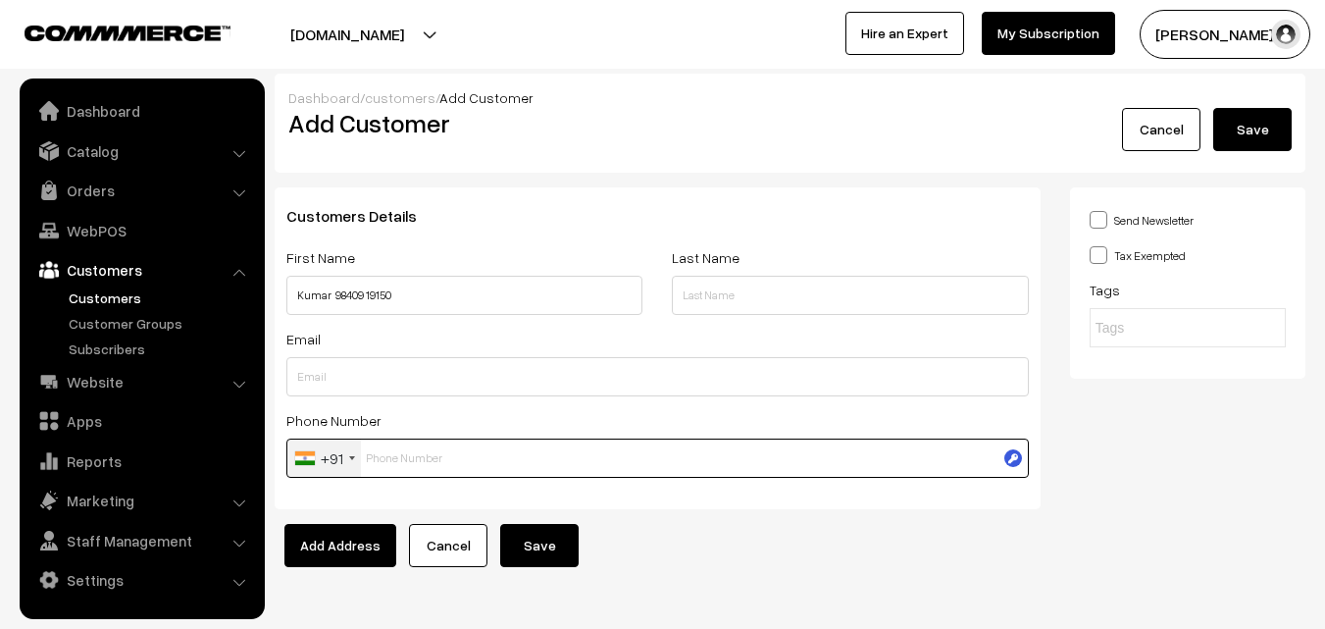
click at [379, 455] on input "text" at bounding box center [657, 457] width 742 height 39
paste input "98409 1915"
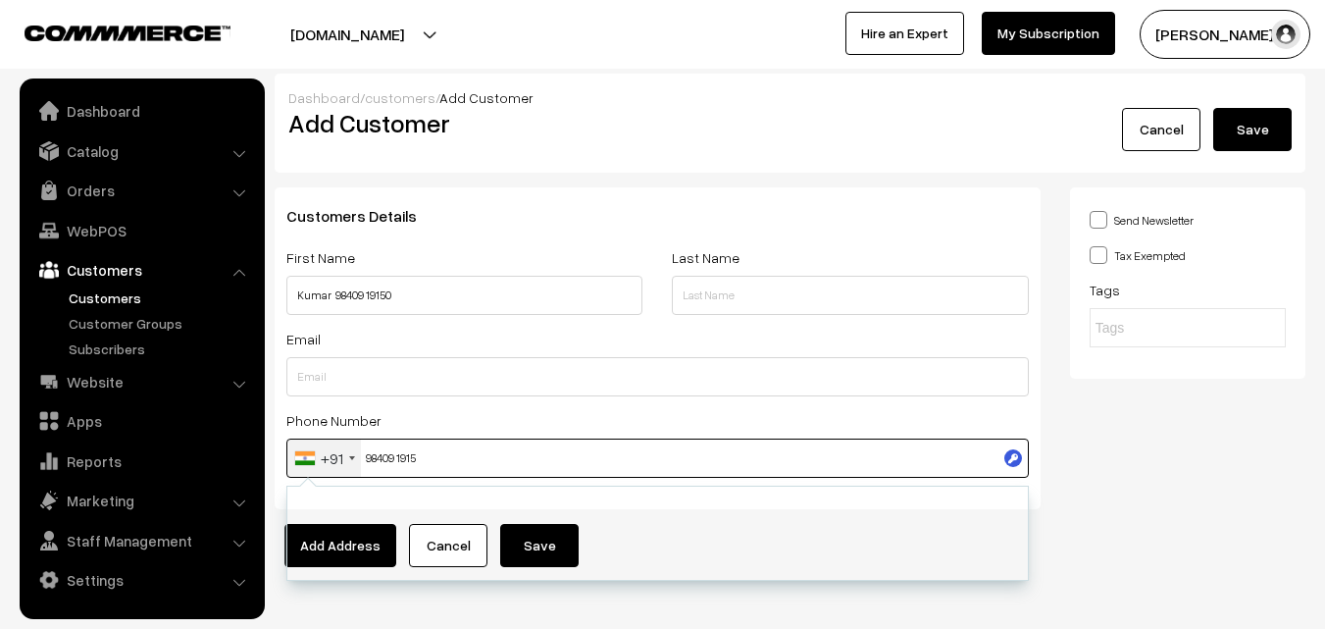
click at [397, 455] on input "98409 1915" at bounding box center [657, 457] width 742 height 39
type input "9840919150"
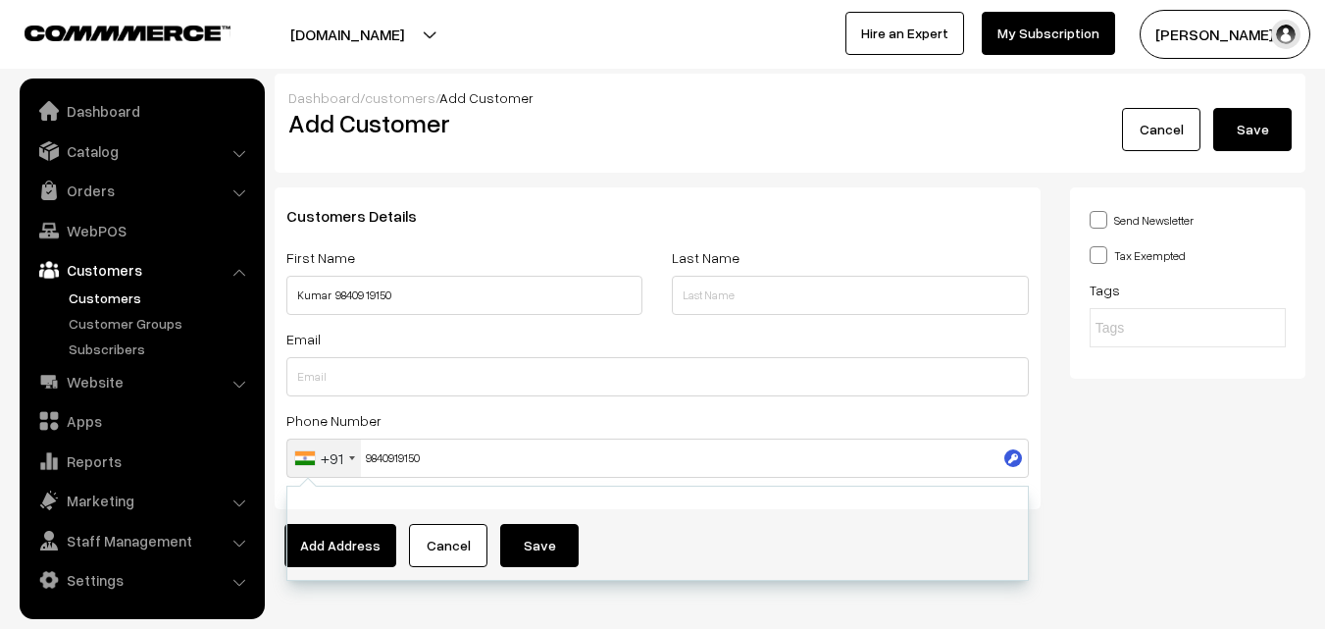
drag, startPoint x: 1072, startPoint y: 435, endPoint x: 1063, endPoint y: 423, distance: 15.5
click at [1073, 435] on div "Send Newsletter Tax Exempted Tags" at bounding box center [1187, 355] width 265 height 336
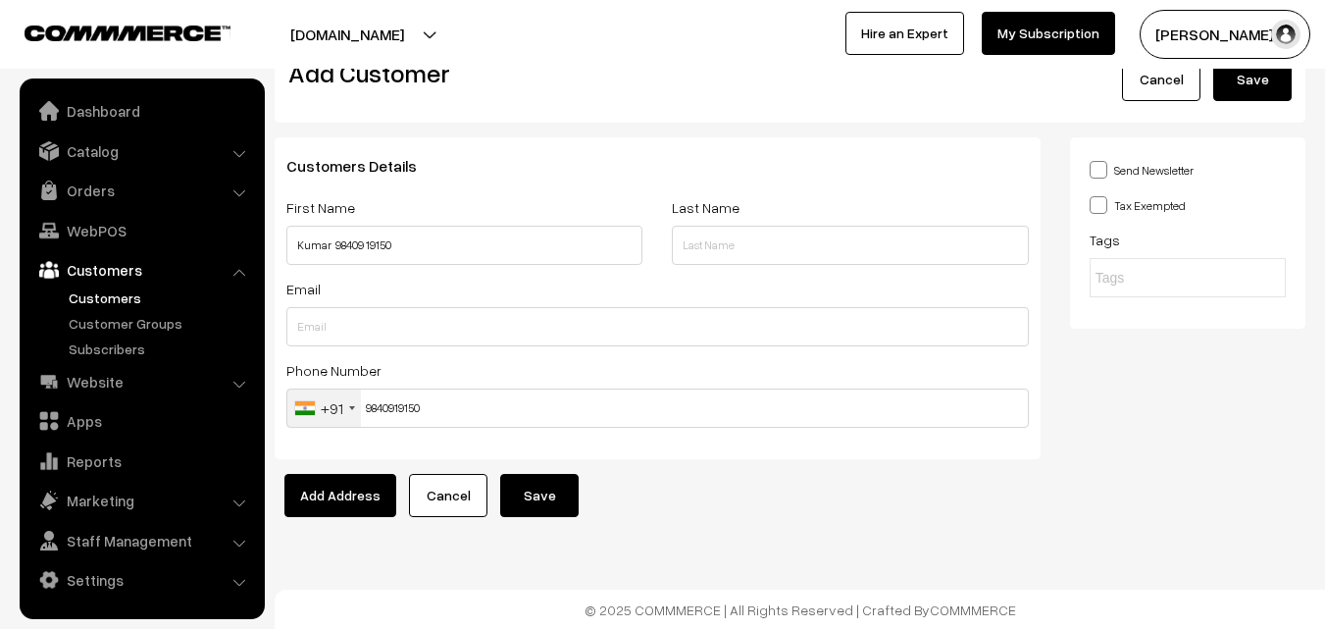
scroll to position [51, 0]
click at [536, 490] on button "Save" at bounding box center [539, 494] width 78 height 43
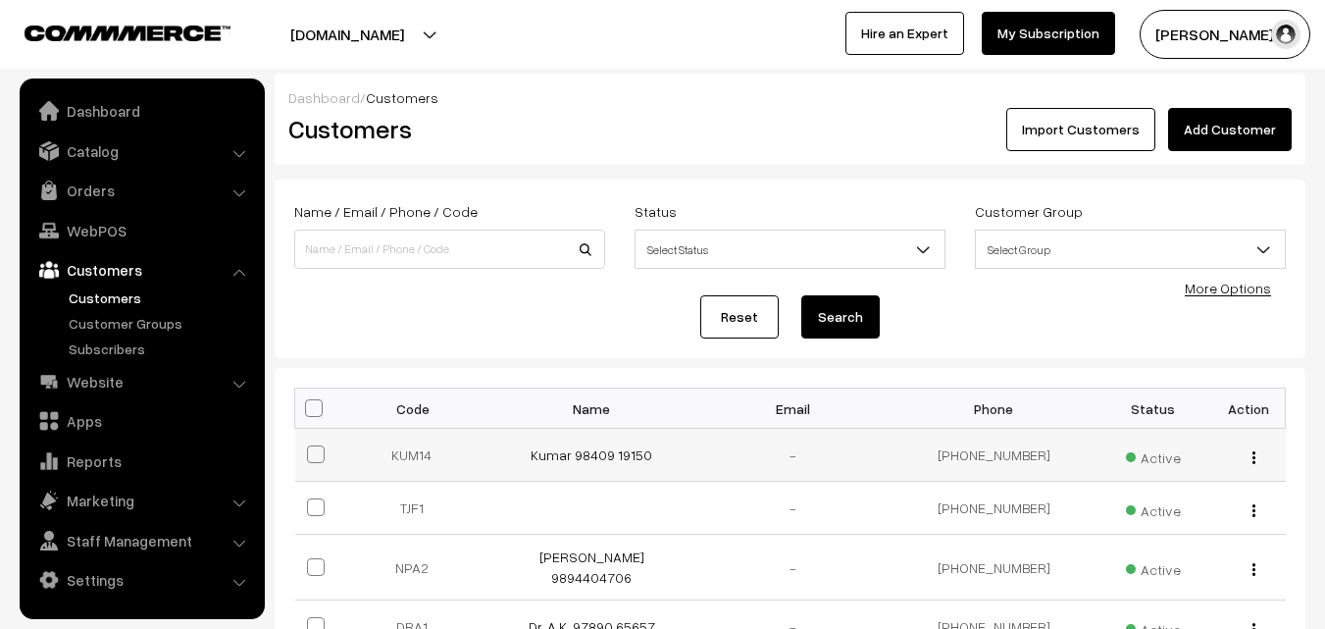
click at [623, 445] on td "Kumar 98409 19150" at bounding box center [591, 455] width 201 height 53
click at [624, 459] on link "Kumar 98409 19150" at bounding box center [591, 454] width 122 height 17
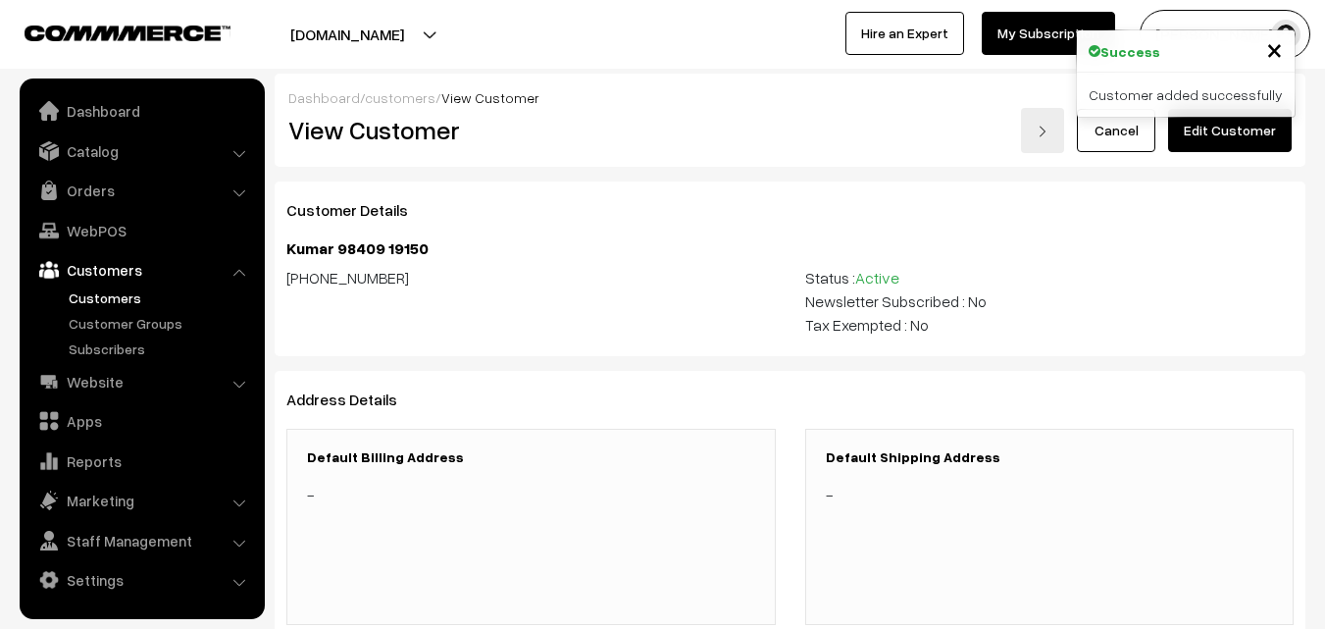
click at [1218, 127] on link "Edit Customer" at bounding box center [1230, 130] width 124 height 43
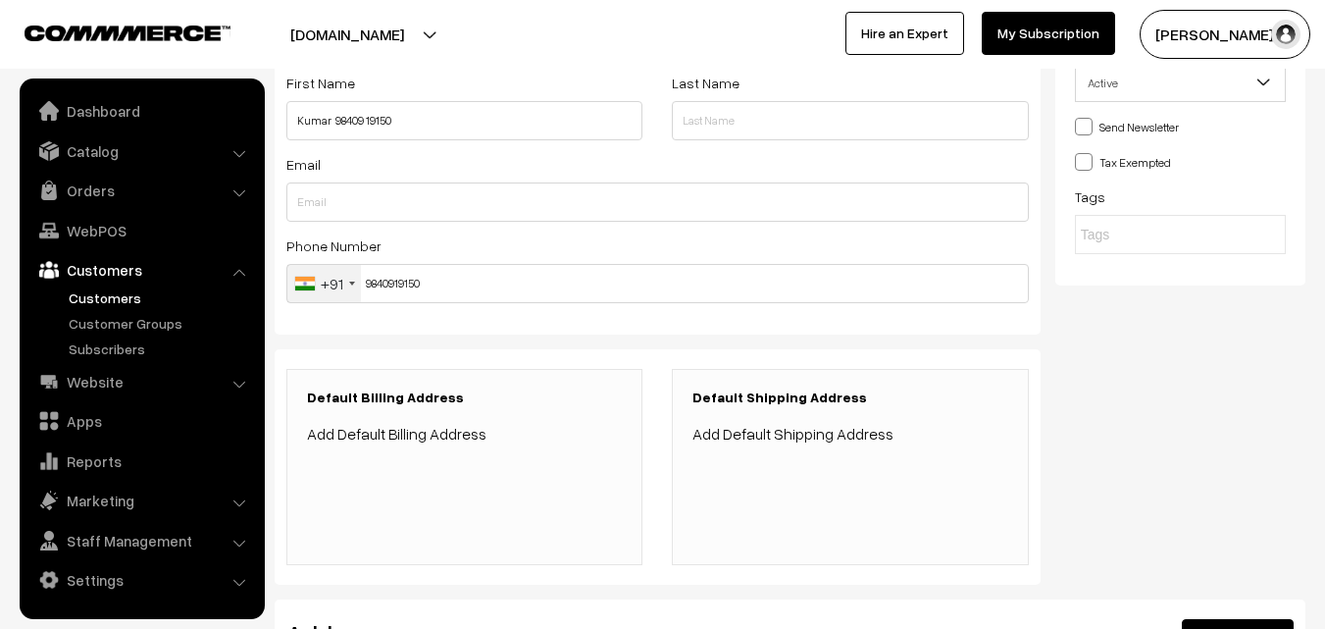
scroll to position [454, 0]
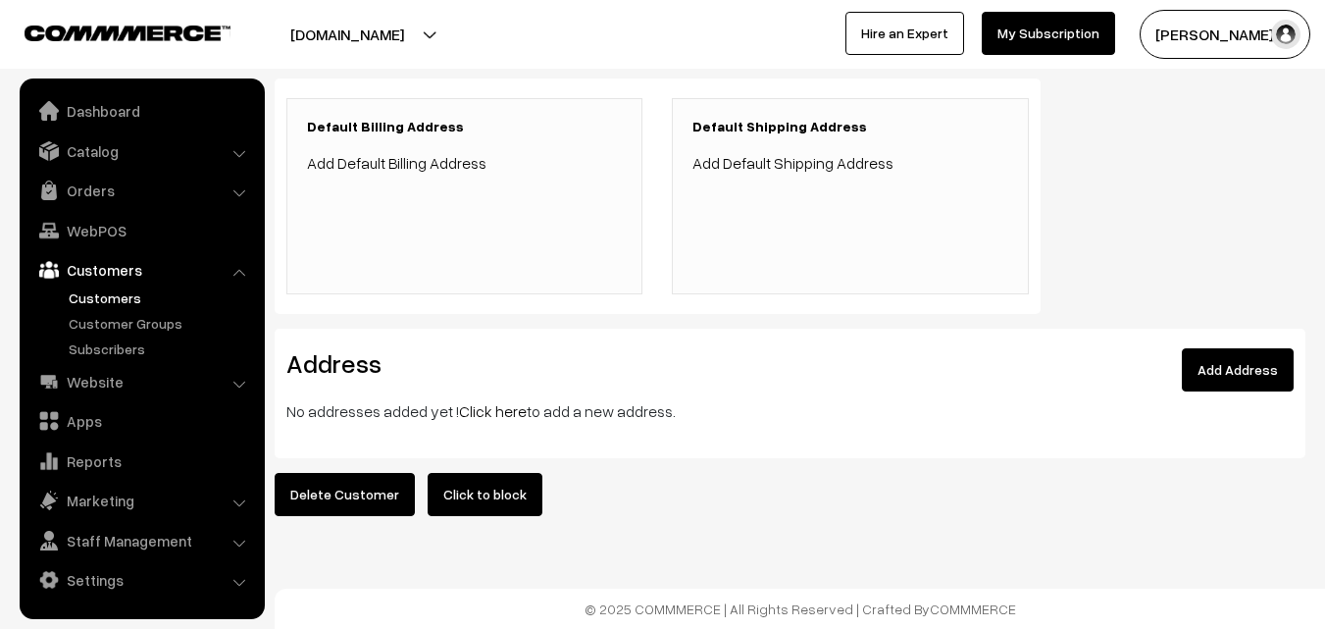
click at [495, 401] on link "Click here" at bounding box center [493, 411] width 68 height 20
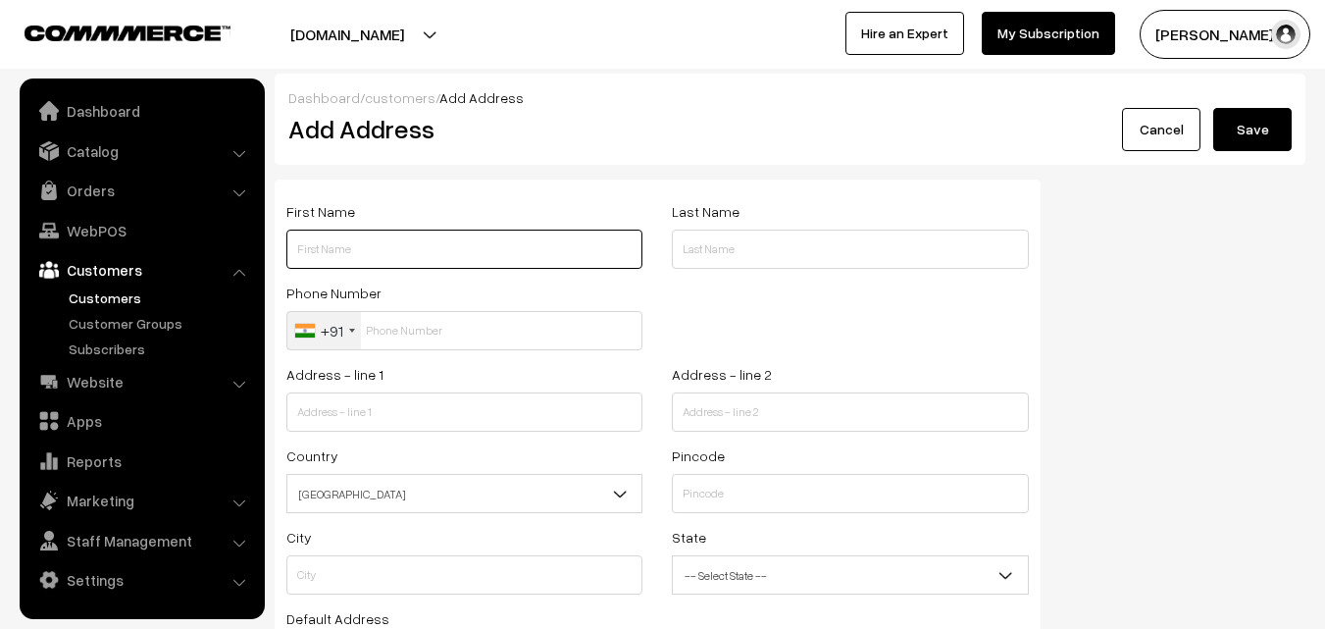
paste input "[PERSON_NAME]"
paste input "98409 19150"
type input "Kumar 98409 19150"
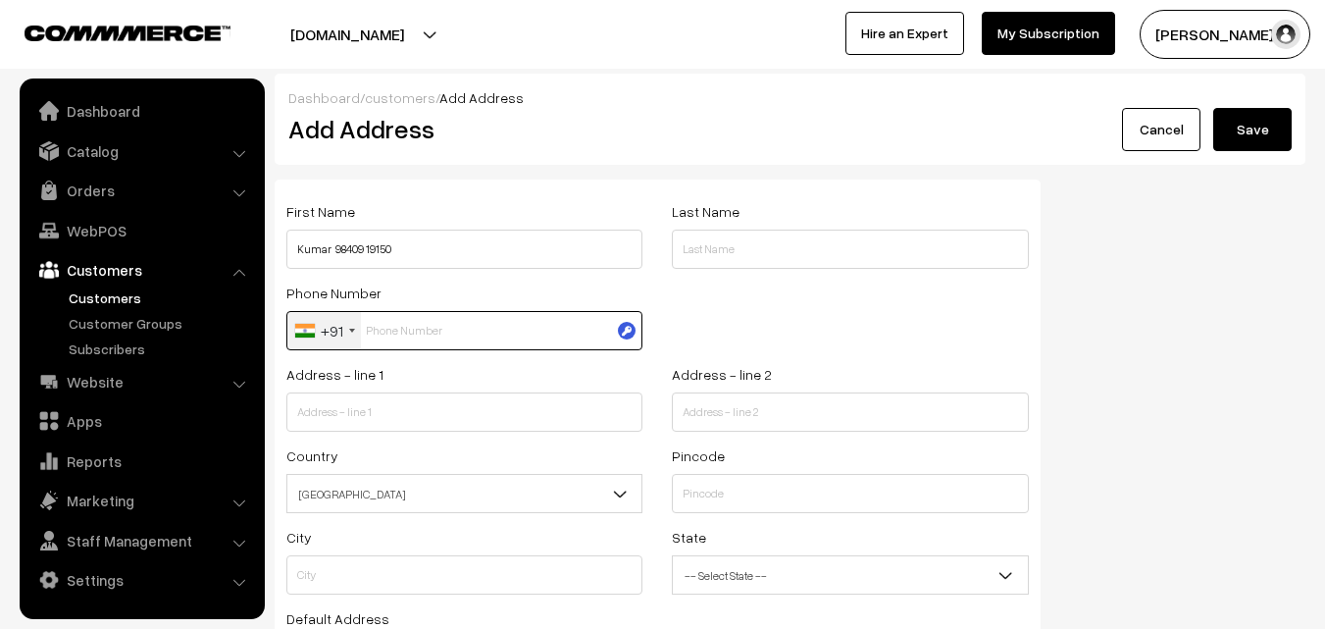
click at [391, 342] on input "text" at bounding box center [464, 330] width 356 height 39
paste input "98409 1915"
click at [397, 322] on input "98409 1915" at bounding box center [464, 330] width 356 height 39
type input "9840919150"
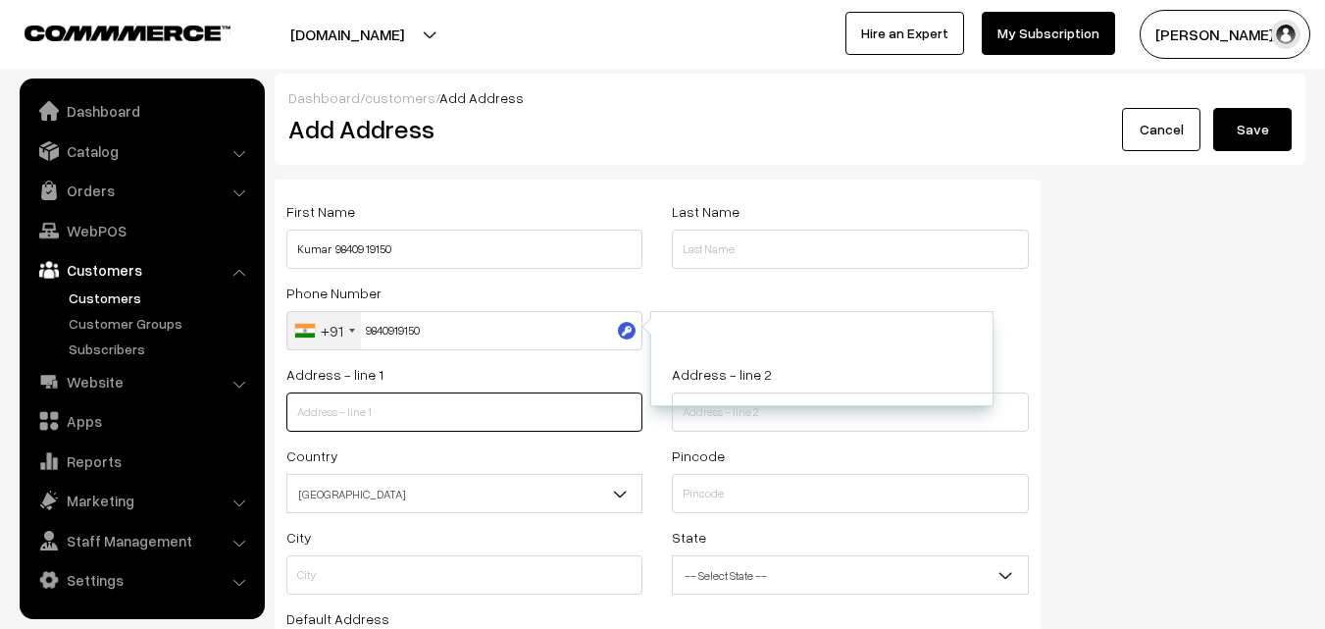
click at [408, 399] on input "text" at bounding box center [464, 411] width 356 height 39
paste input "Flat 4, 5th floor Gokul tower Alwarpet Chennai 18 Next to Mookambigai complex"
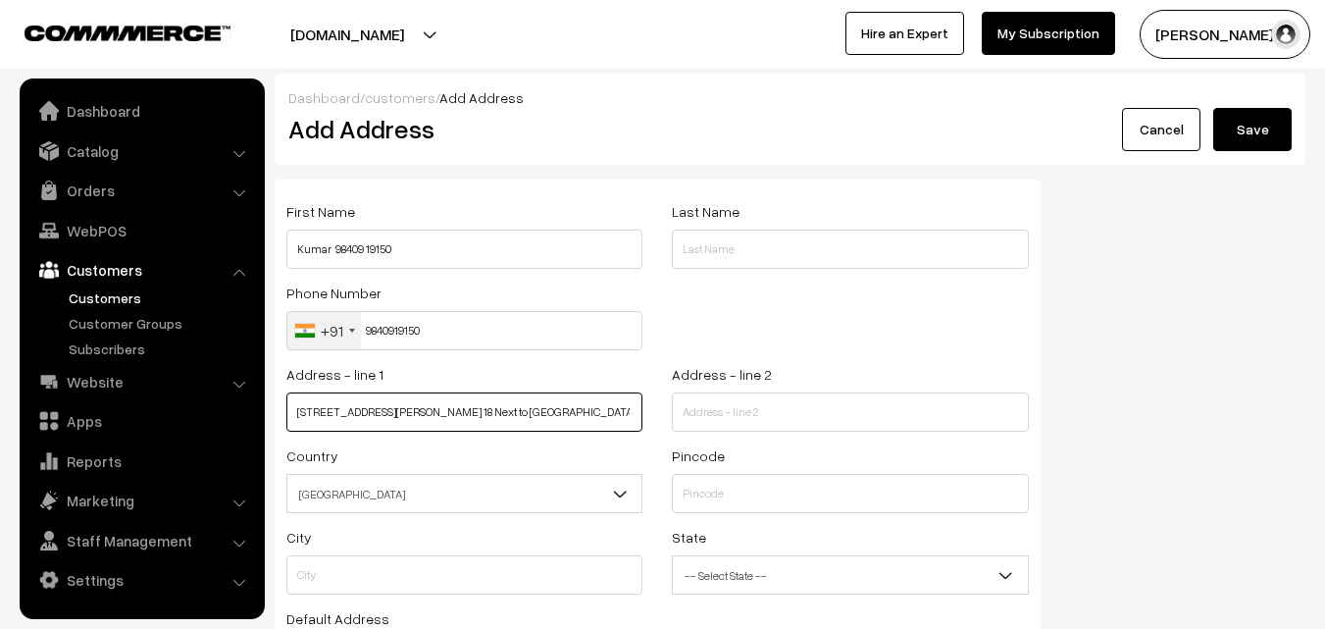
scroll to position [0, 52]
drag, startPoint x: 428, startPoint y: 410, endPoint x: 661, endPoint y: 430, distance: 234.3
click at [661, 430] on div "Address - line 1 Flat 4, 5th floor Gokul tower Alwarpet Chennai 18 Next to Mook…" at bounding box center [658, 402] width 772 height 81
type input "Flat 4, 5th floor Gokul tower Alwarpet"
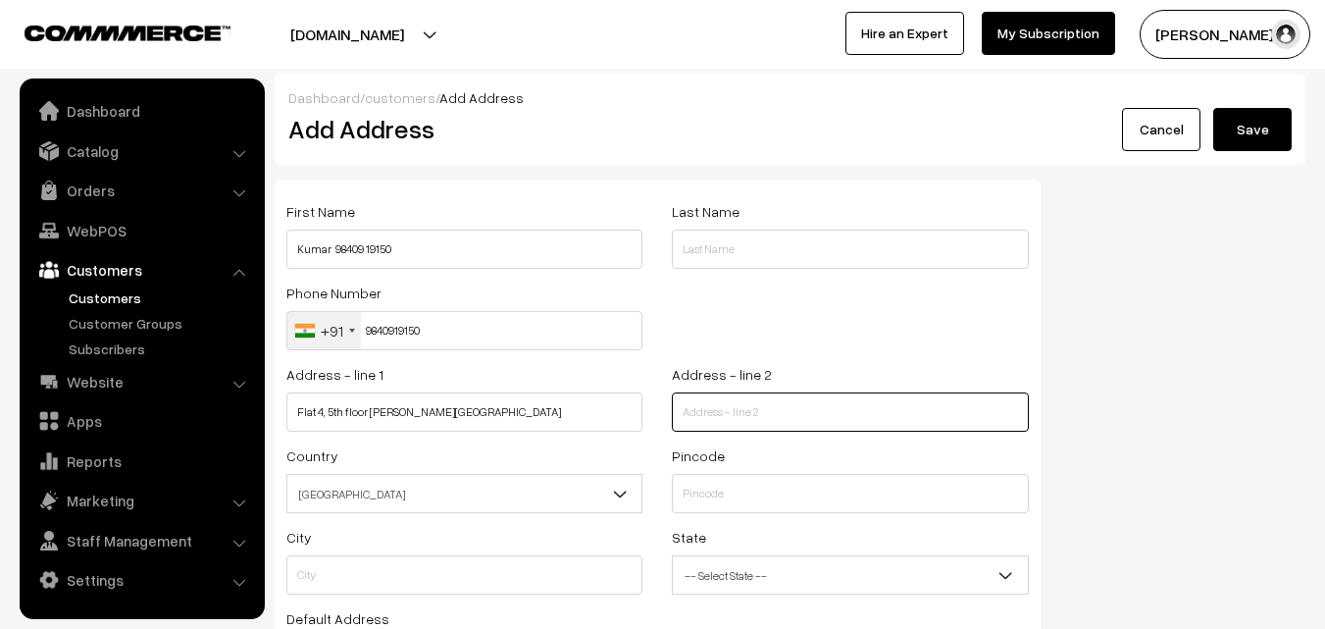
click at [819, 394] on input "text" at bounding box center [850, 411] width 356 height 39
paste input "Chennai 18 Next to Mookambigai complex"
type input "Chennai 18 Next to Mookambigai complex"
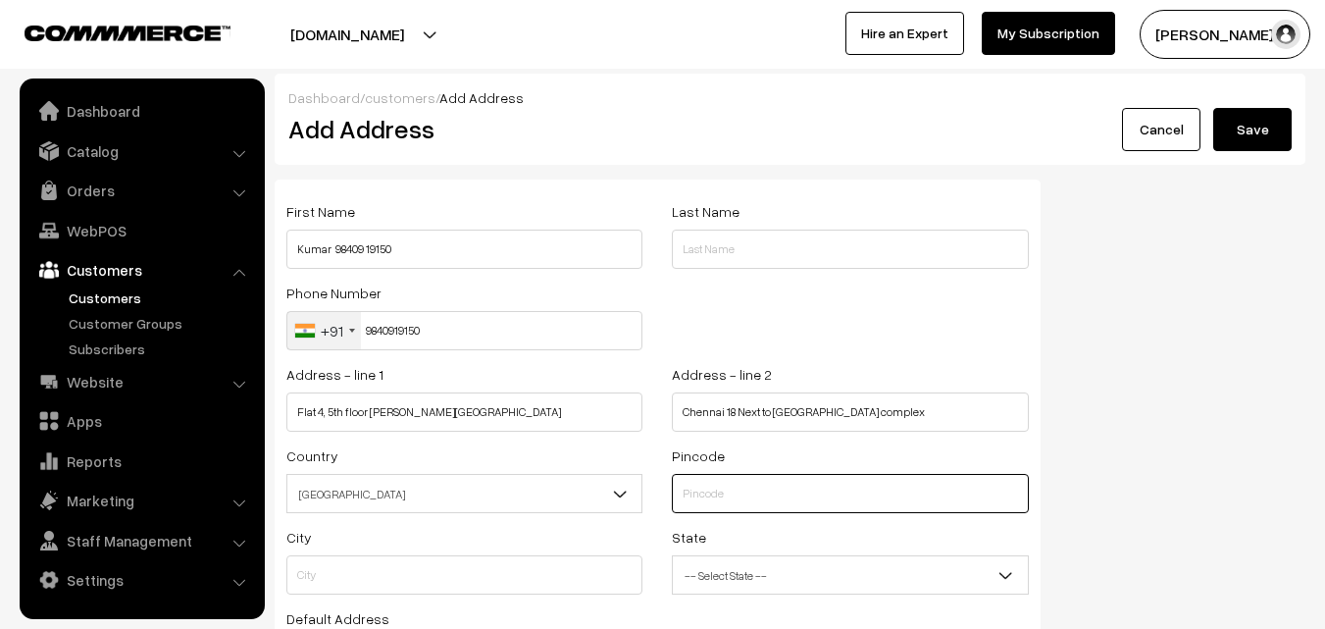
click at [741, 480] on input "text" at bounding box center [850, 493] width 356 height 39
click at [734, 495] on input "600018/" at bounding box center [850, 493] width 356 height 39
type input "600018"
type input "Chennai"
select select "[GEOGRAPHIC_DATA]"
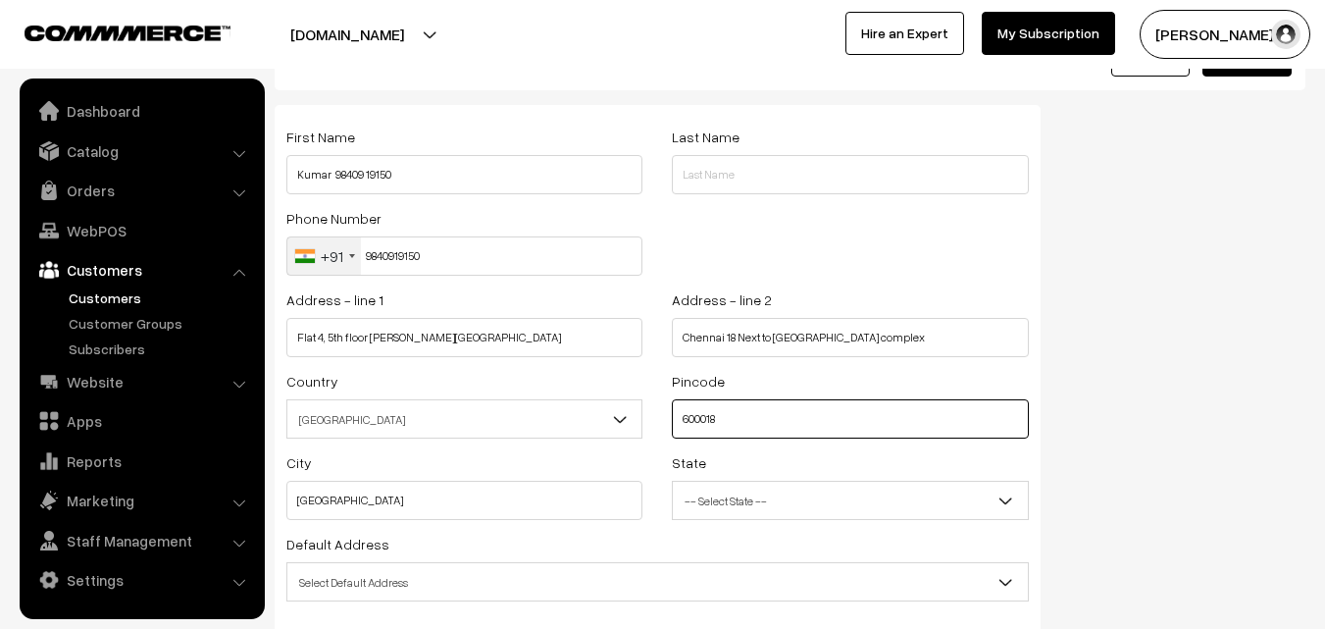
scroll to position [267, 0]
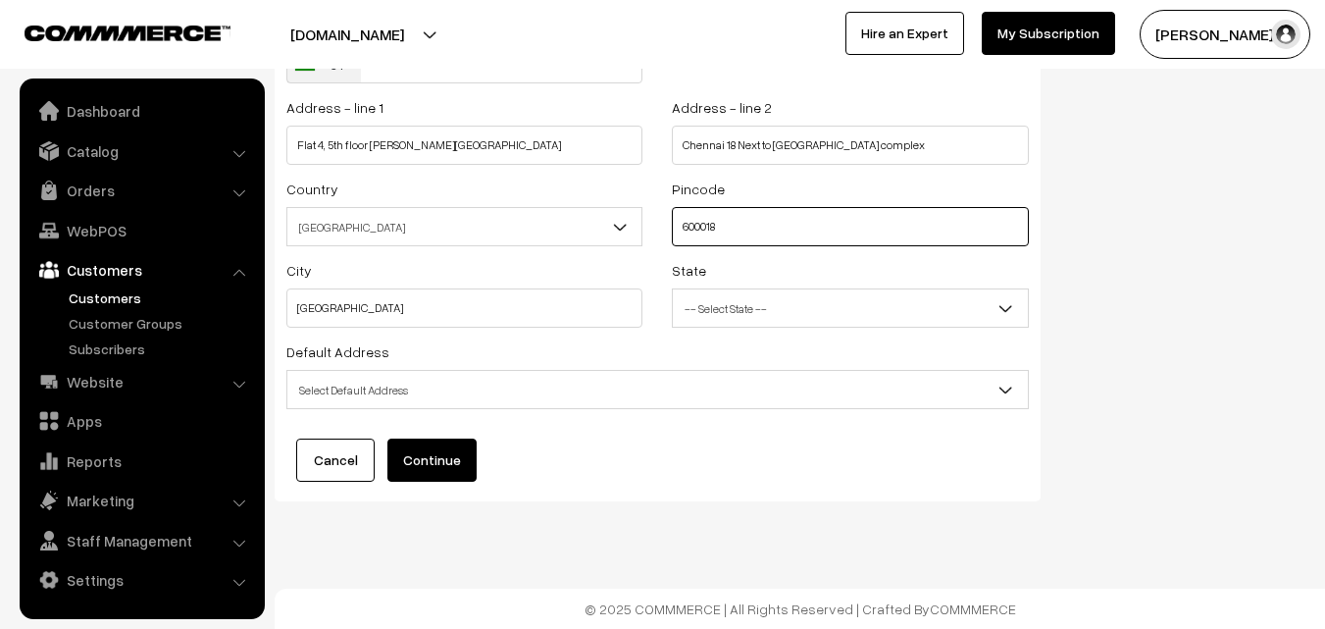
type input "600018"
click at [417, 377] on span "Select Default Address" at bounding box center [657, 390] width 740 height 34
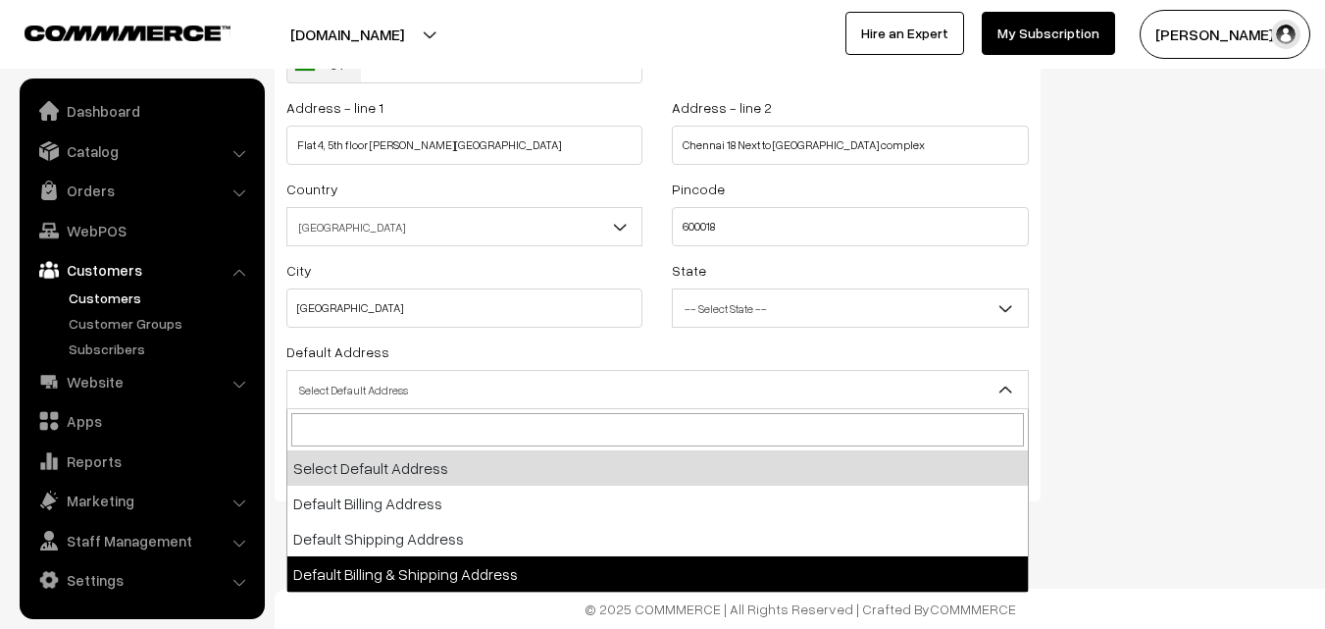
select select "3"
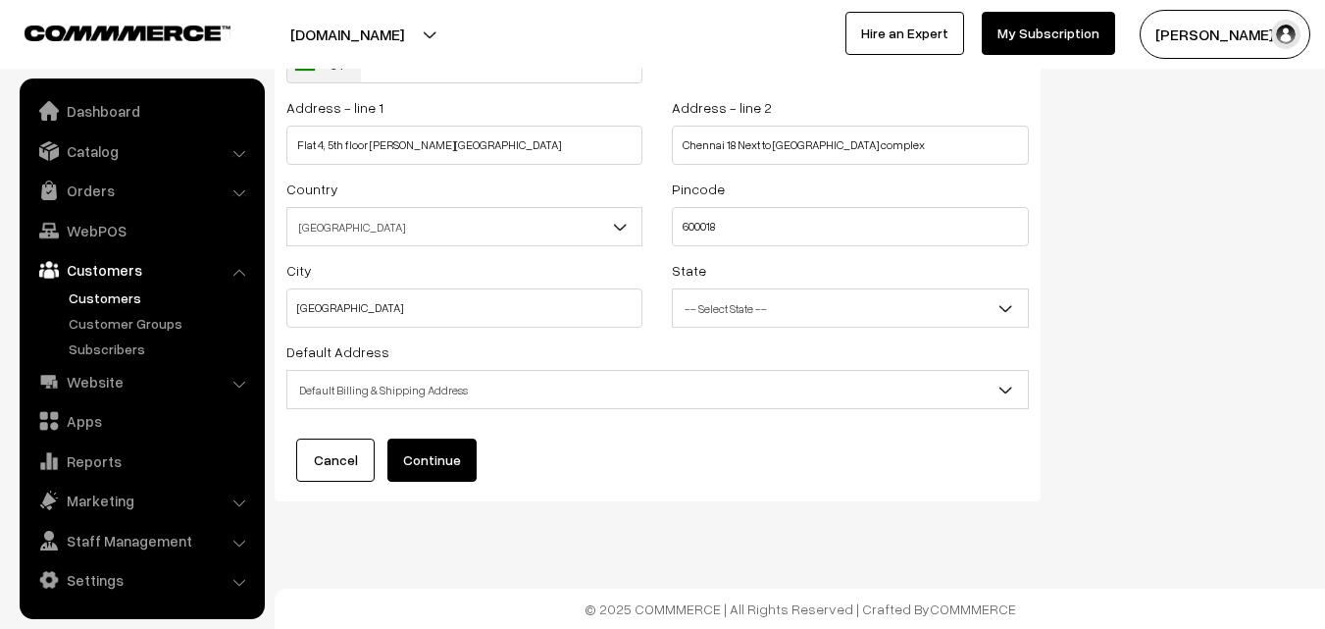
click at [422, 461] on button "Continue" at bounding box center [431, 459] width 89 height 43
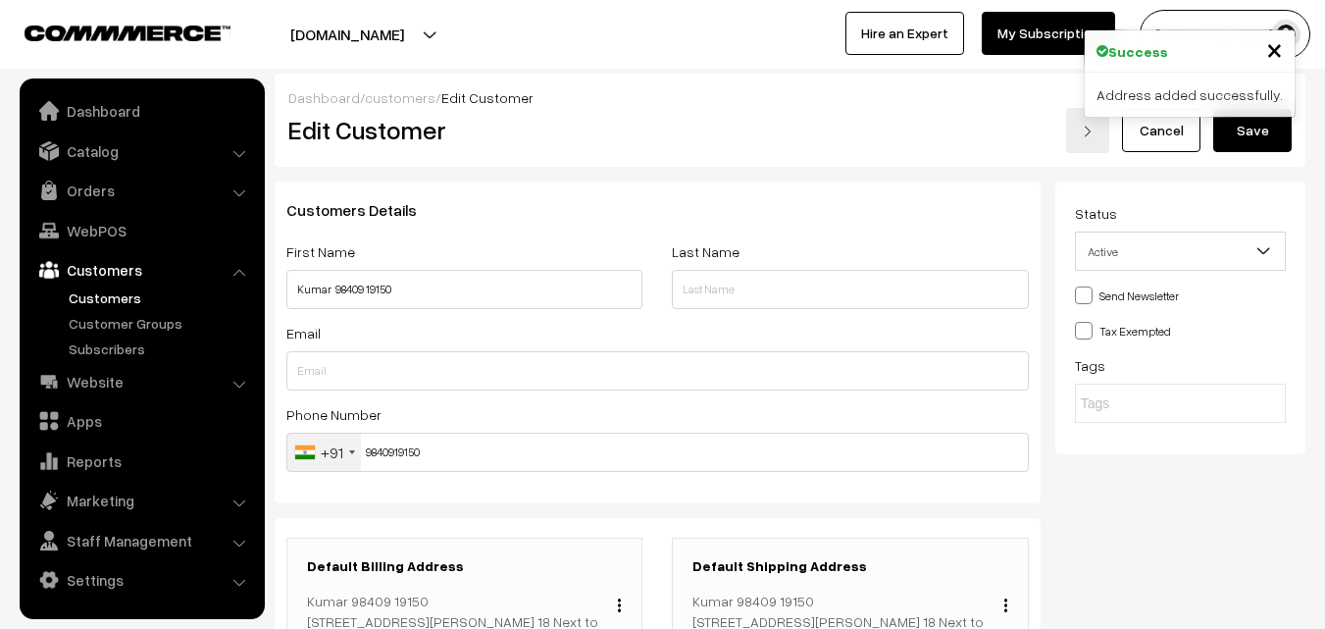
click at [1251, 131] on button "Save" at bounding box center [1252, 130] width 78 height 43
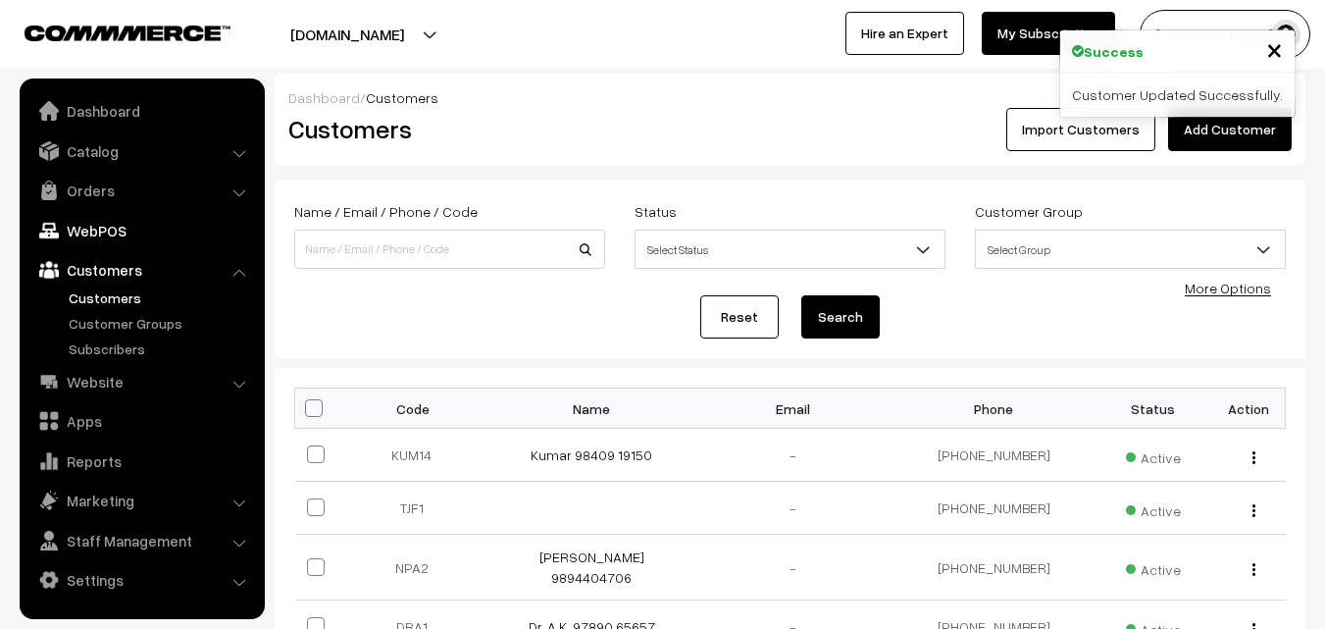
click at [126, 216] on link "WebPOS" at bounding box center [141, 230] width 233 height 35
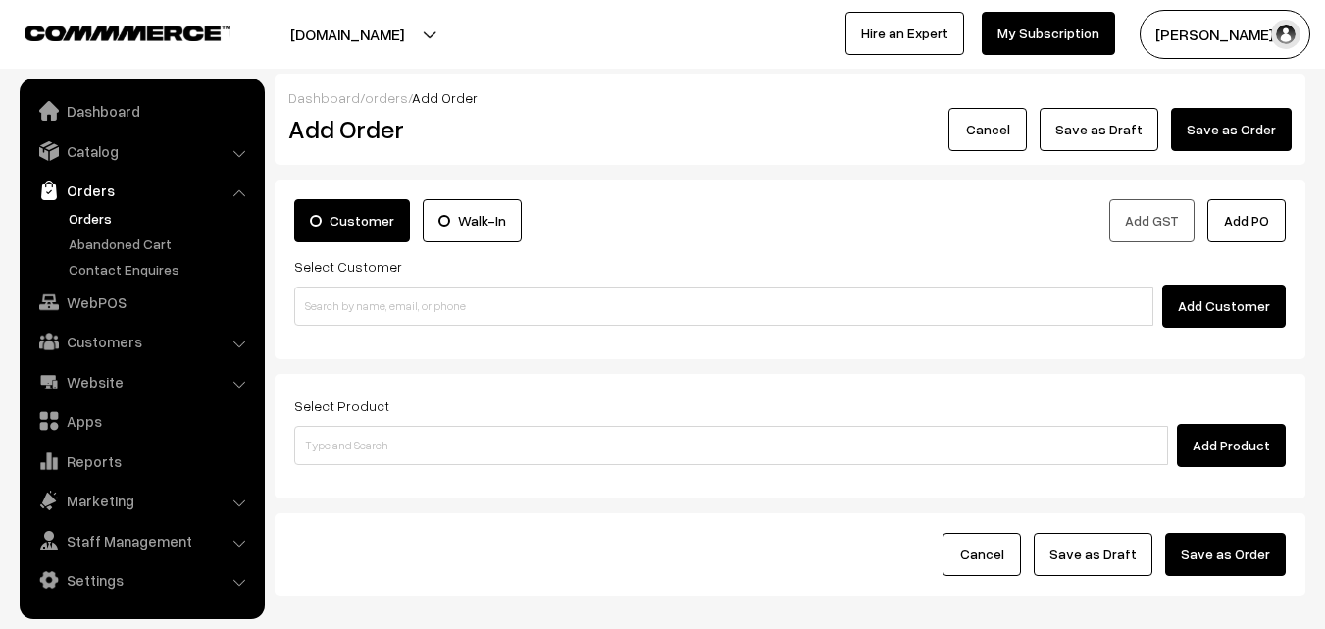
click at [373, 327] on div "Add Customer" at bounding box center [789, 305] width 991 height 43
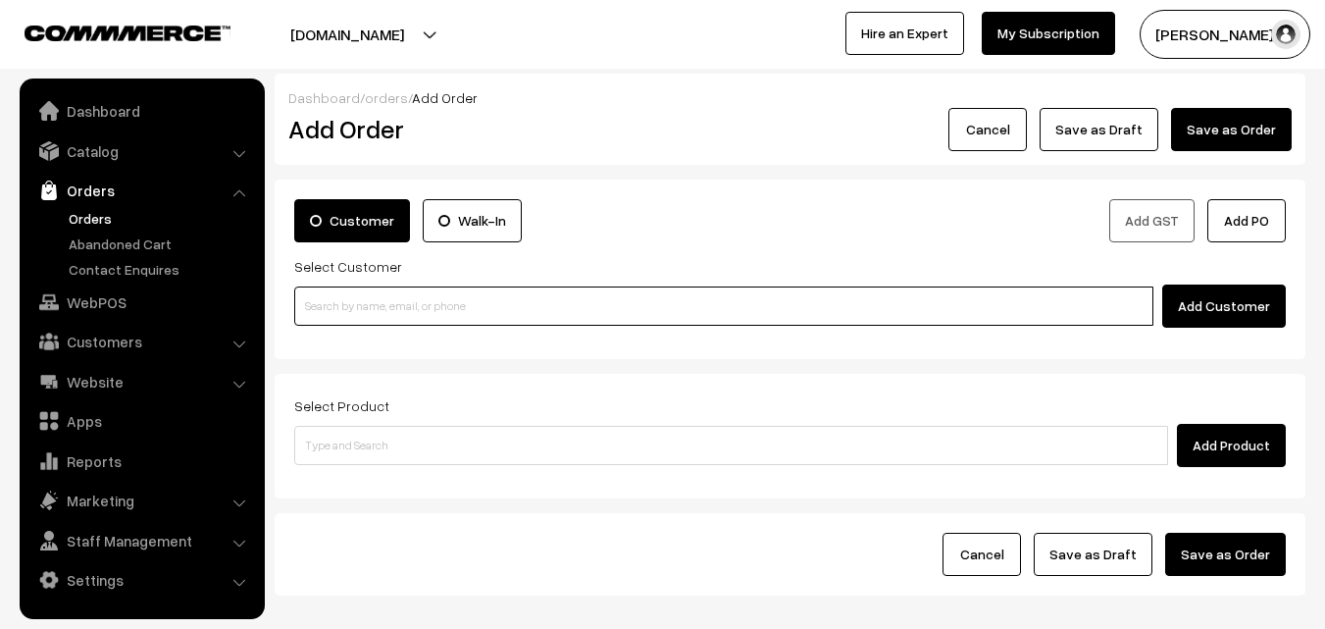
click at [332, 310] on input at bounding box center [723, 305] width 859 height 39
paste input "98409 19150"
click at [333, 304] on input "98409 19150" at bounding box center [723, 305] width 859 height 39
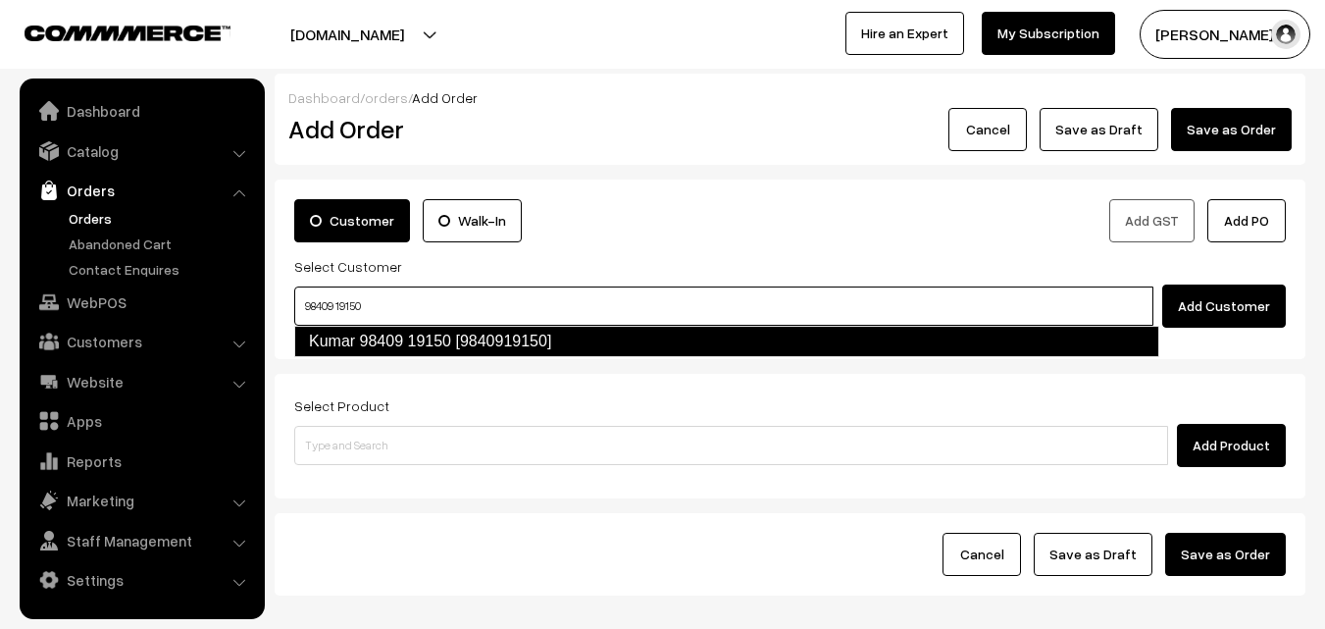
click at [347, 328] on link "Kumar 98409 19150 [9840919150]" at bounding box center [726, 341] width 865 height 31
type input "98409 19150"
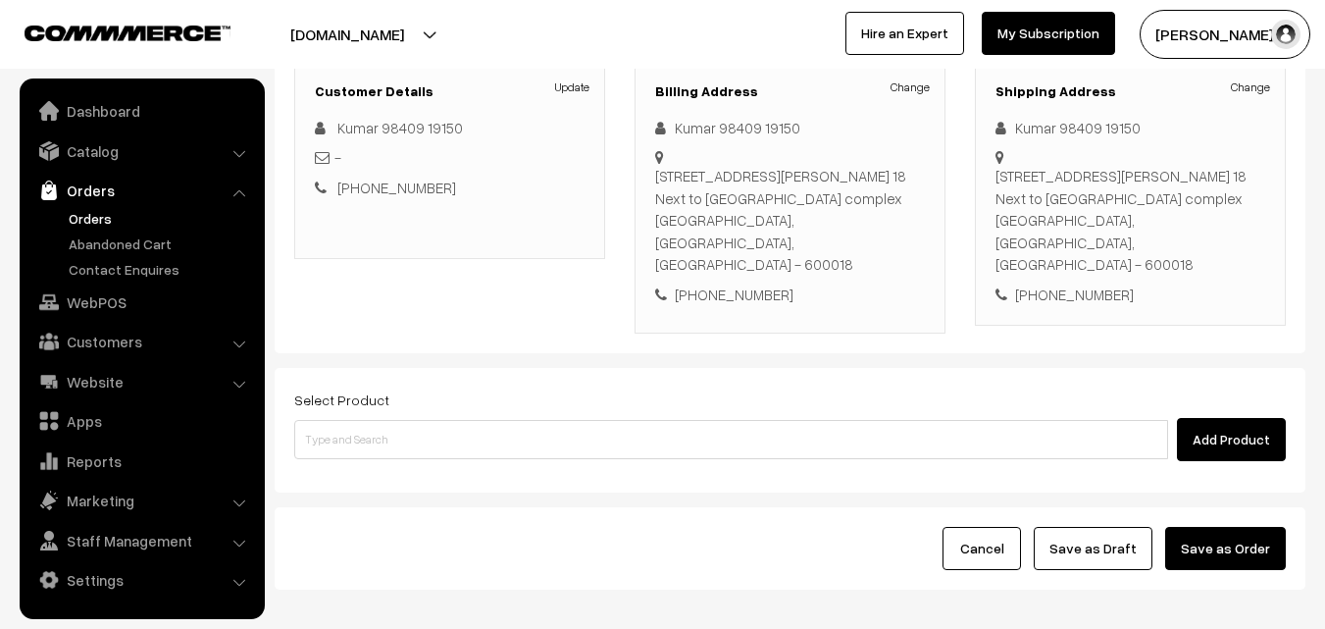
scroll to position [294, 0]
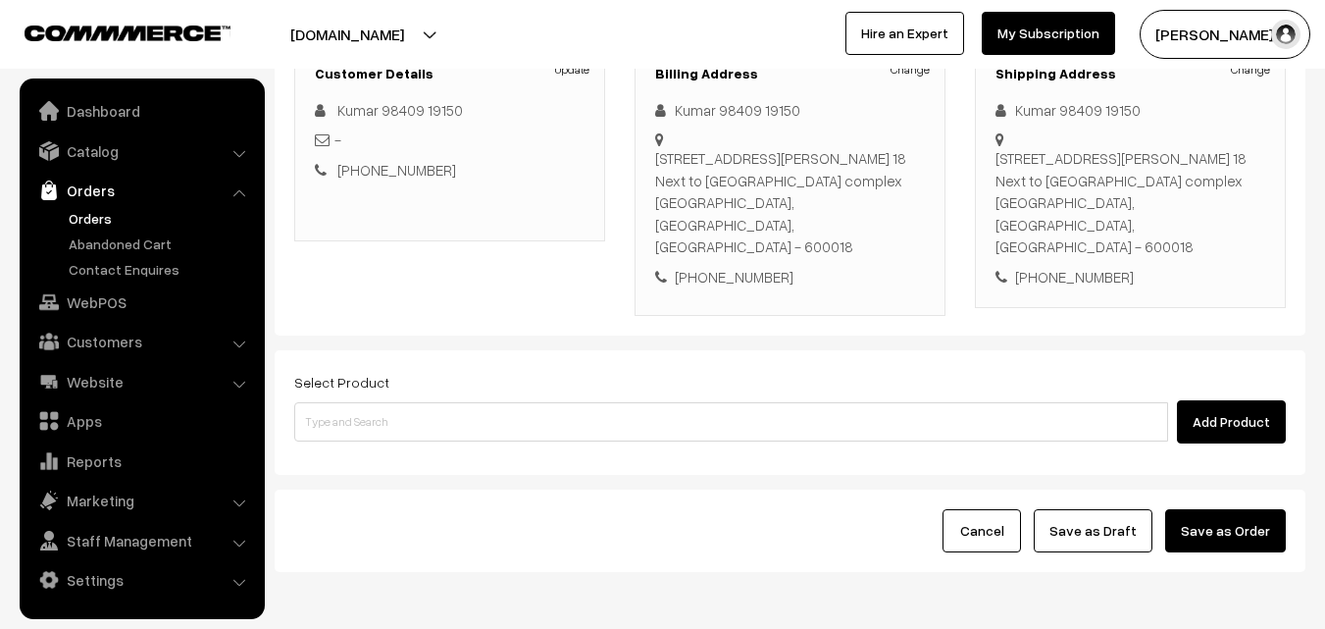
click at [492, 400] on div "Add Product" at bounding box center [789, 421] width 991 height 43
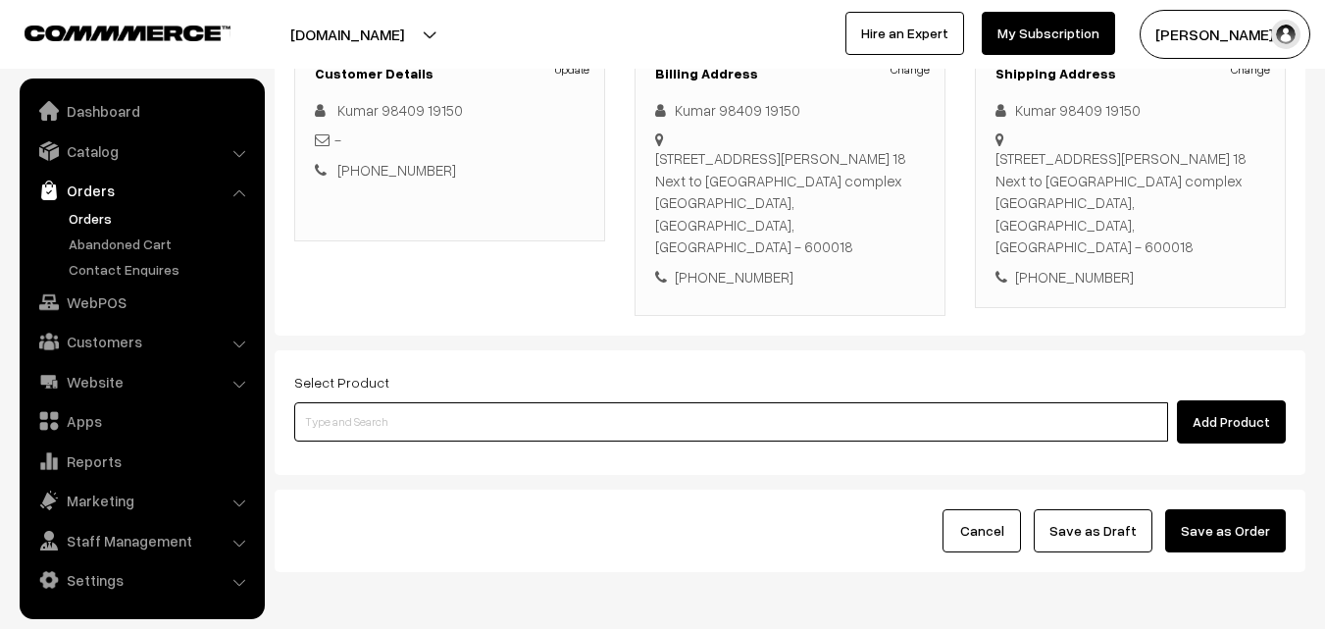
click at [480, 402] on input at bounding box center [731, 421] width 874 height 39
click at [394, 402] on input at bounding box center [731, 421] width 874 height 39
click at [413, 402] on input at bounding box center [731, 421] width 874 height 39
click at [414, 402] on input at bounding box center [731, 421] width 874 height 39
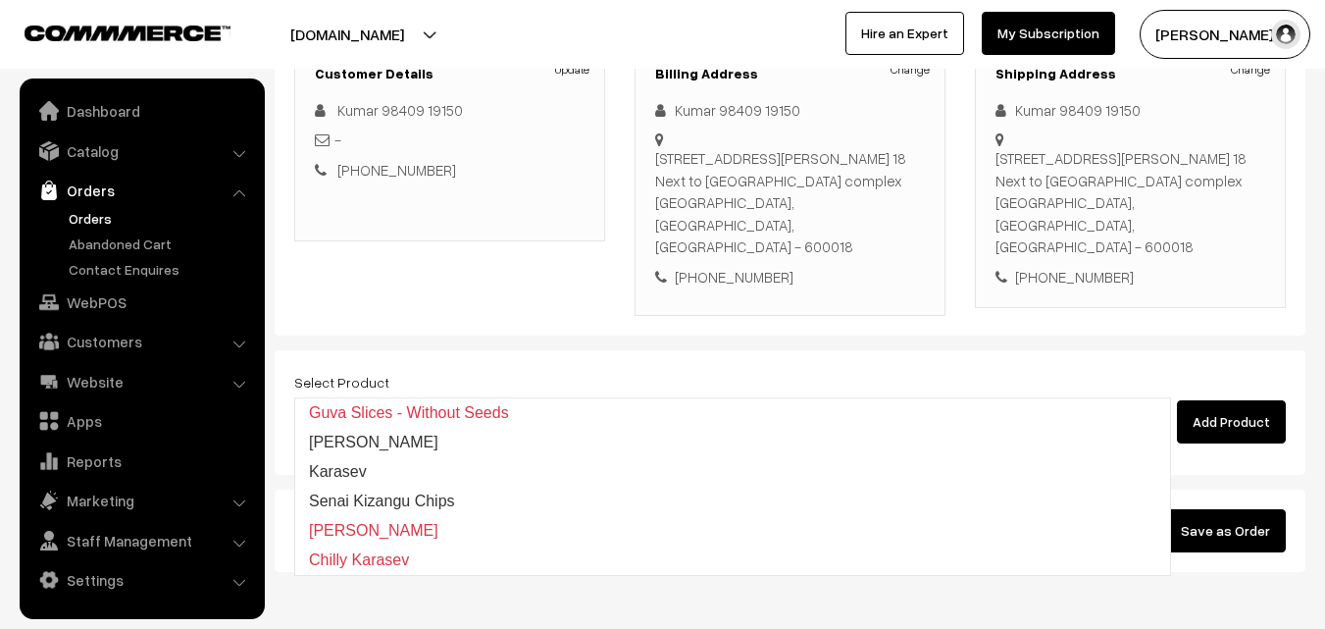
type input "set"
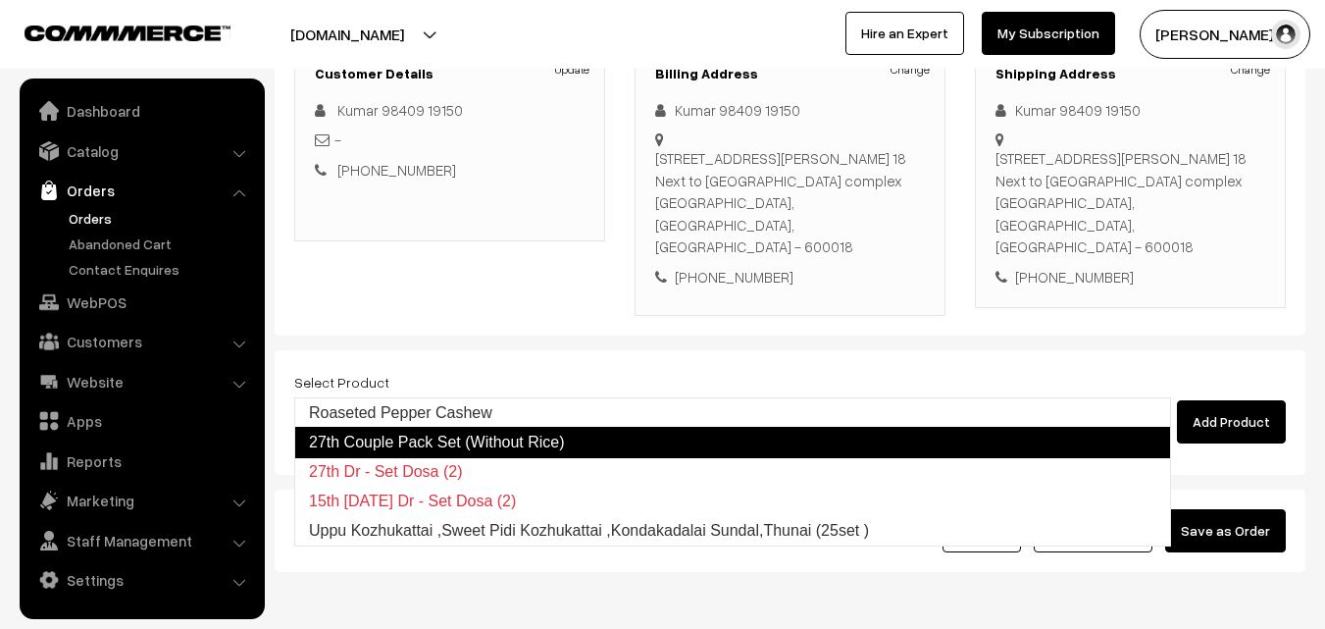
click at [434, 430] on link "27th Couple Pack Set (Without Rice)" at bounding box center [732, 442] width 877 height 31
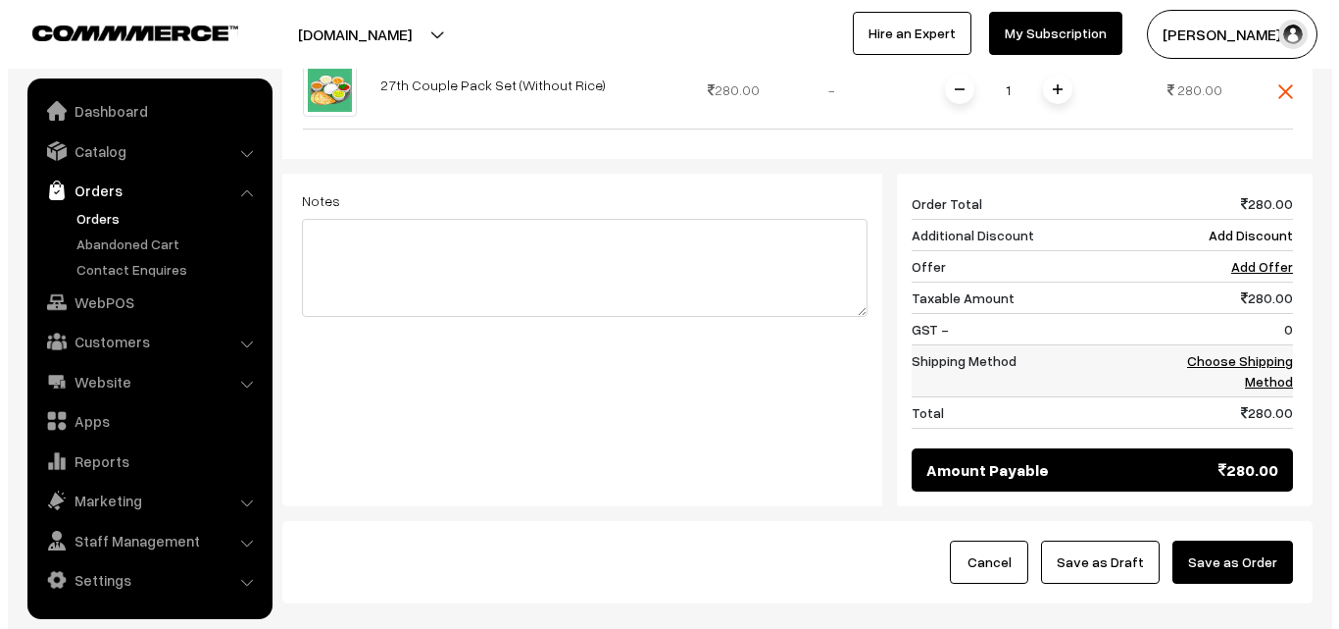
scroll to position [785, 0]
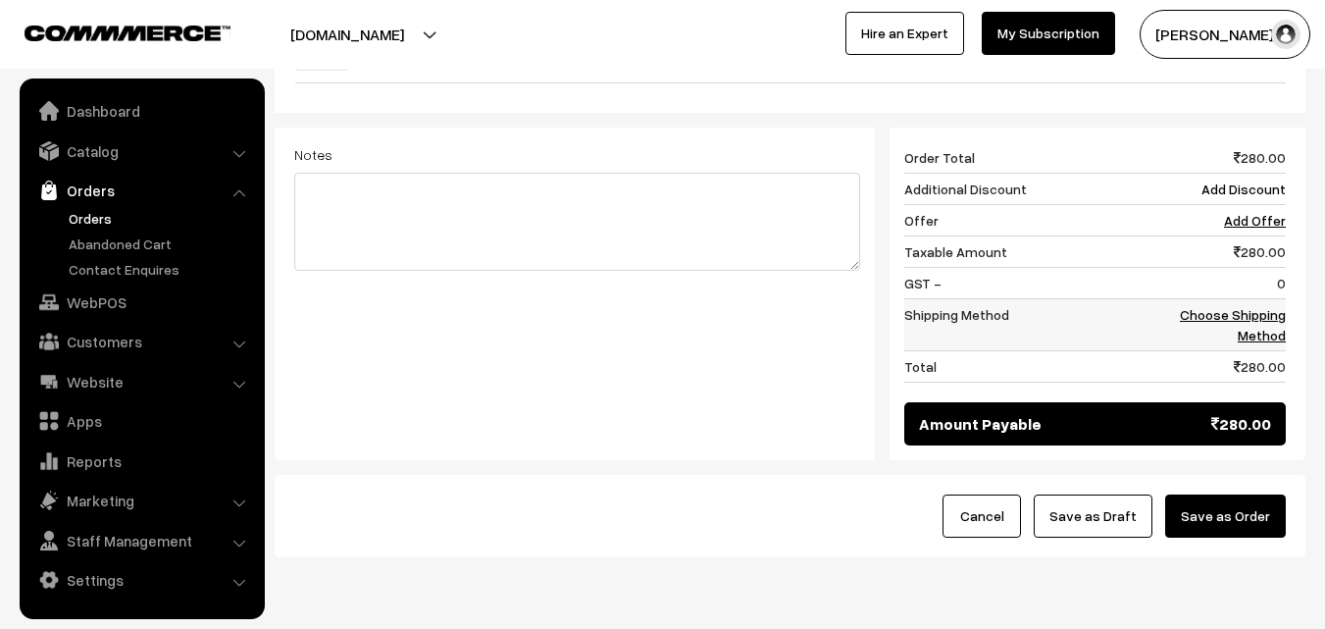
click at [1272, 306] on link "Choose Shipping Method" at bounding box center [1233, 324] width 106 height 37
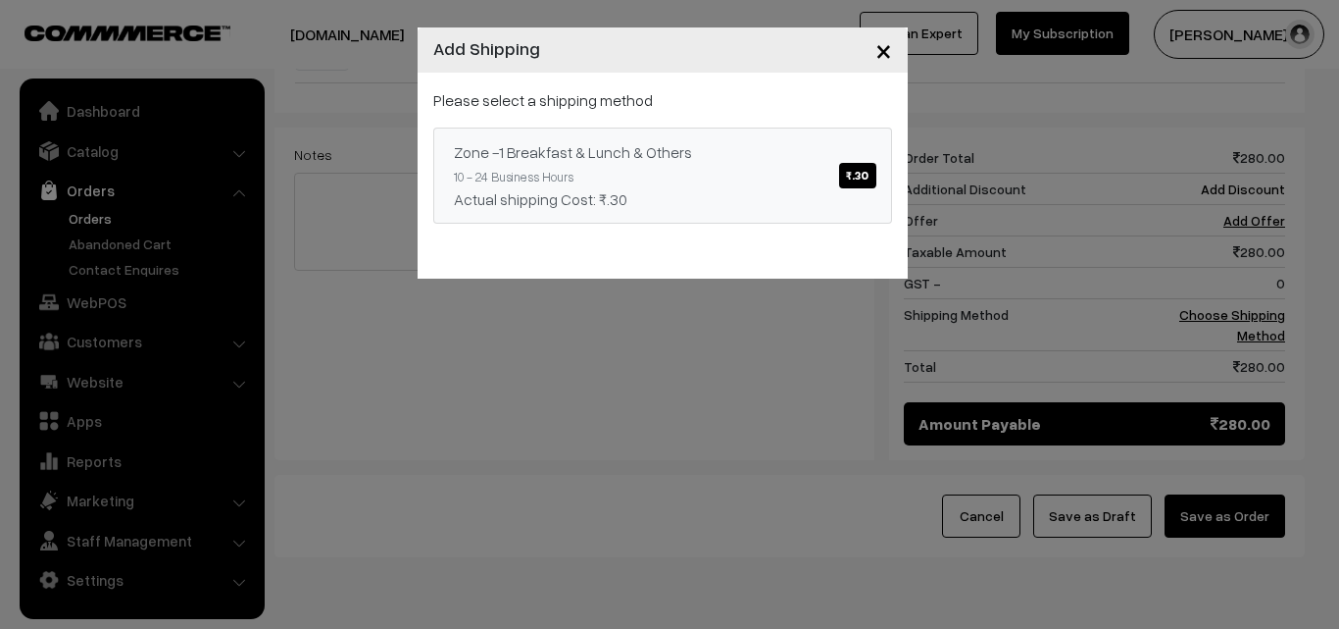
click at [766, 188] on div "Actual shipping Cost: ₹.30" at bounding box center [663, 199] width 418 height 24
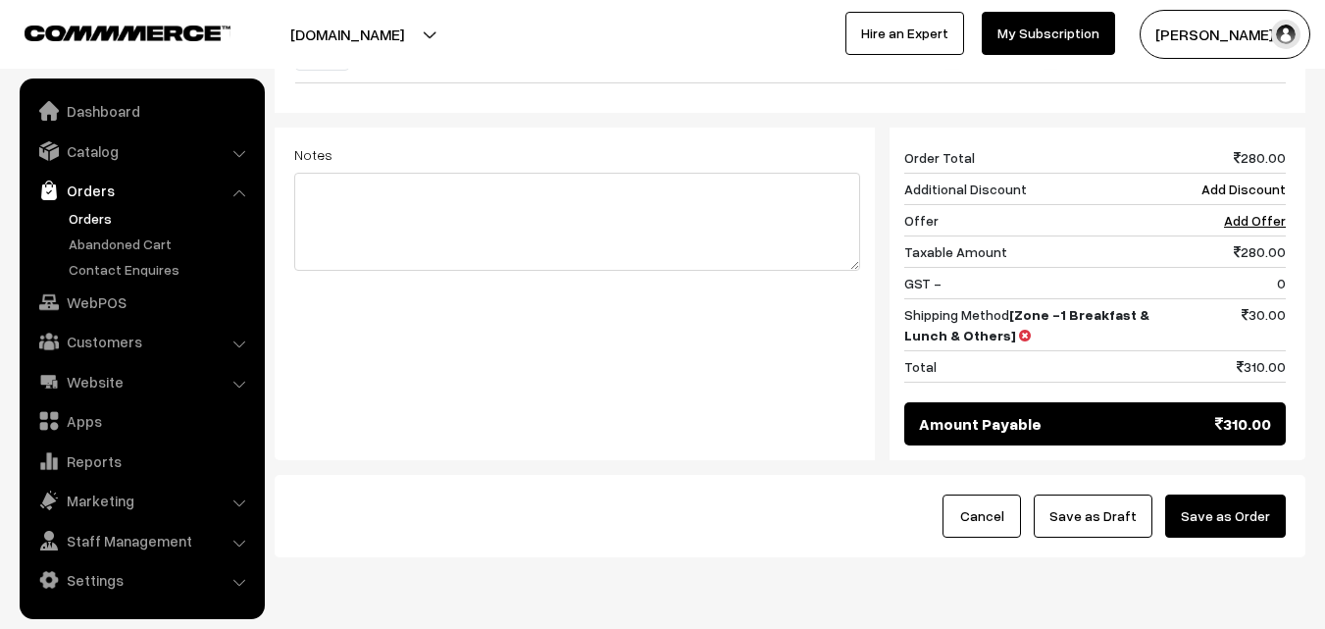
drag, startPoint x: 1234, startPoint y: 454, endPoint x: 993, endPoint y: 494, distance: 243.6
click at [1233, 494] on button "Save as Order" at bounding box center [1225, 515] width 121 height 43
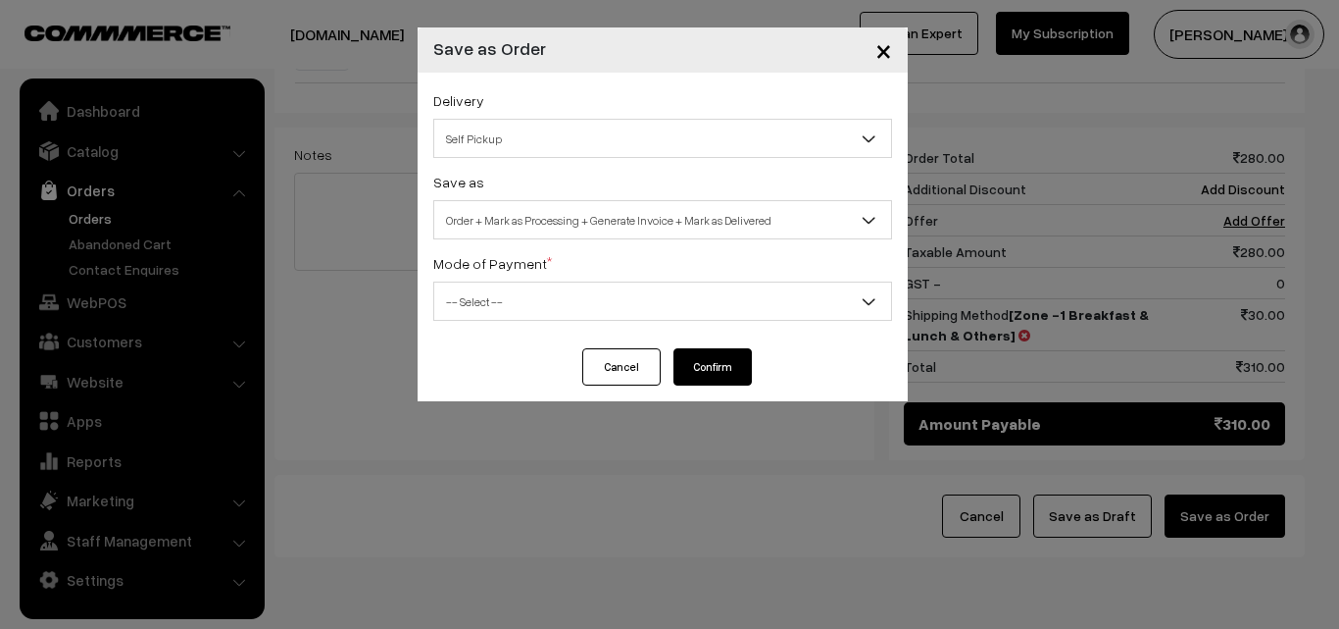
click at [678, 232] on span "Order + Mark as Processing + Generate Invoice + Mark as Delivered" at bounding box center [662, 220] width 457 height 34
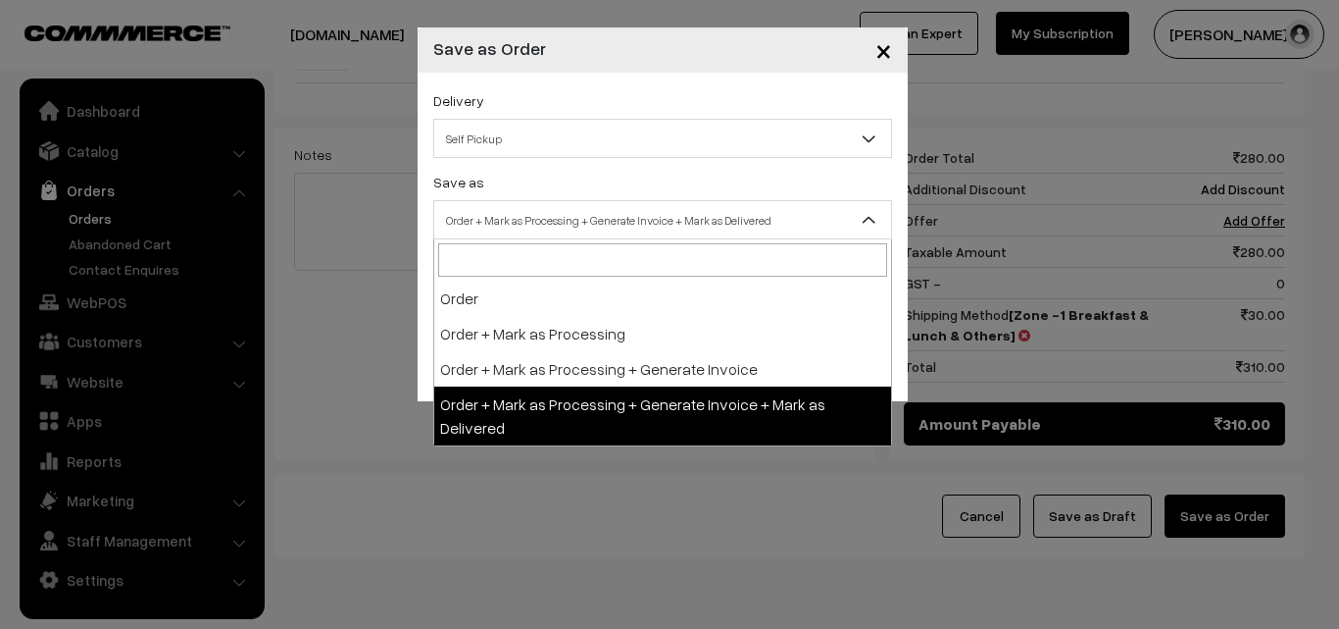
drag, startPoint x: 602, startPoint y: 396, endPoint x: 604, endPoint y: 357, distance: 39.3
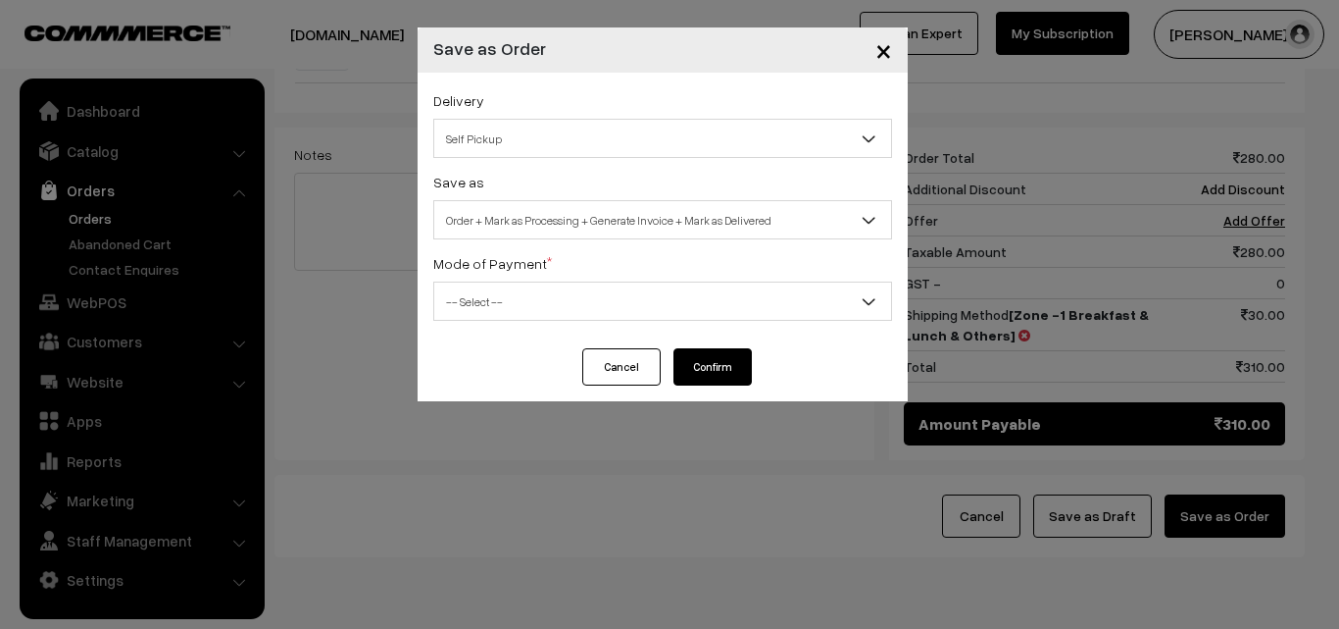
click at [598, 224] on span "Order + Mark as Processing + Generate Invoice + Mark as Delivered" at bounding box center [662, 220] width 457 height 34
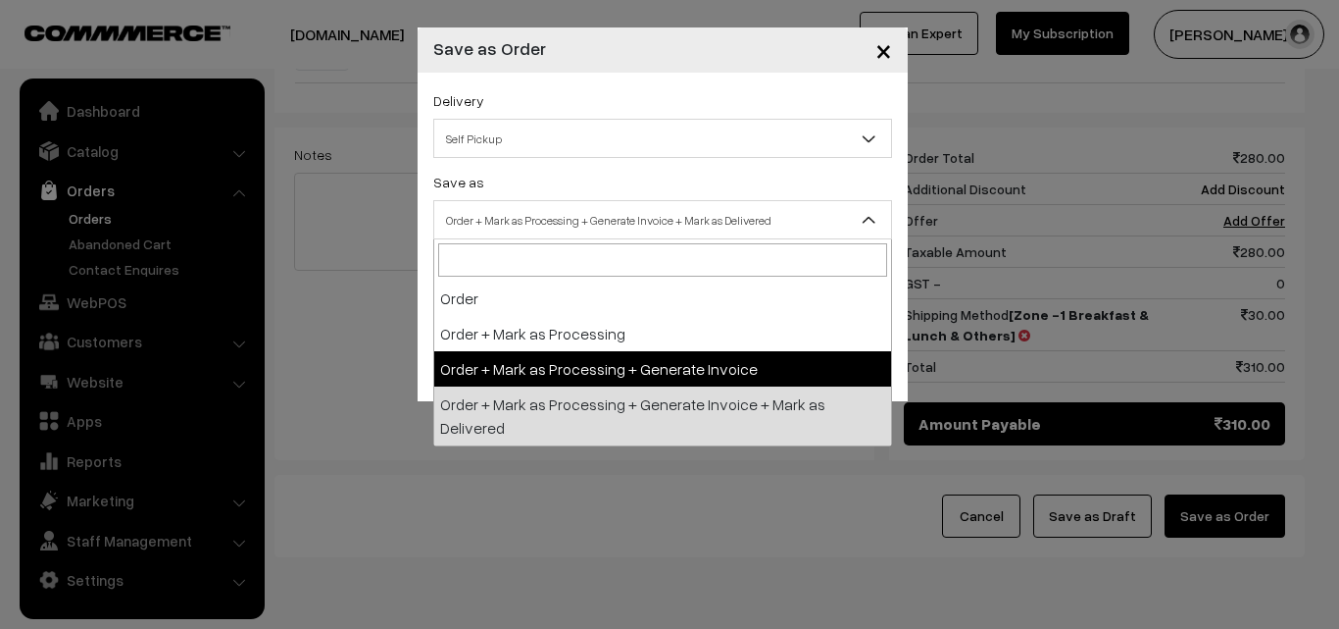
drag, startPoint x: 580, startPoint y: 363, endPoint x: 544, endPoint y: 325, distance: 52.0
select select "3"
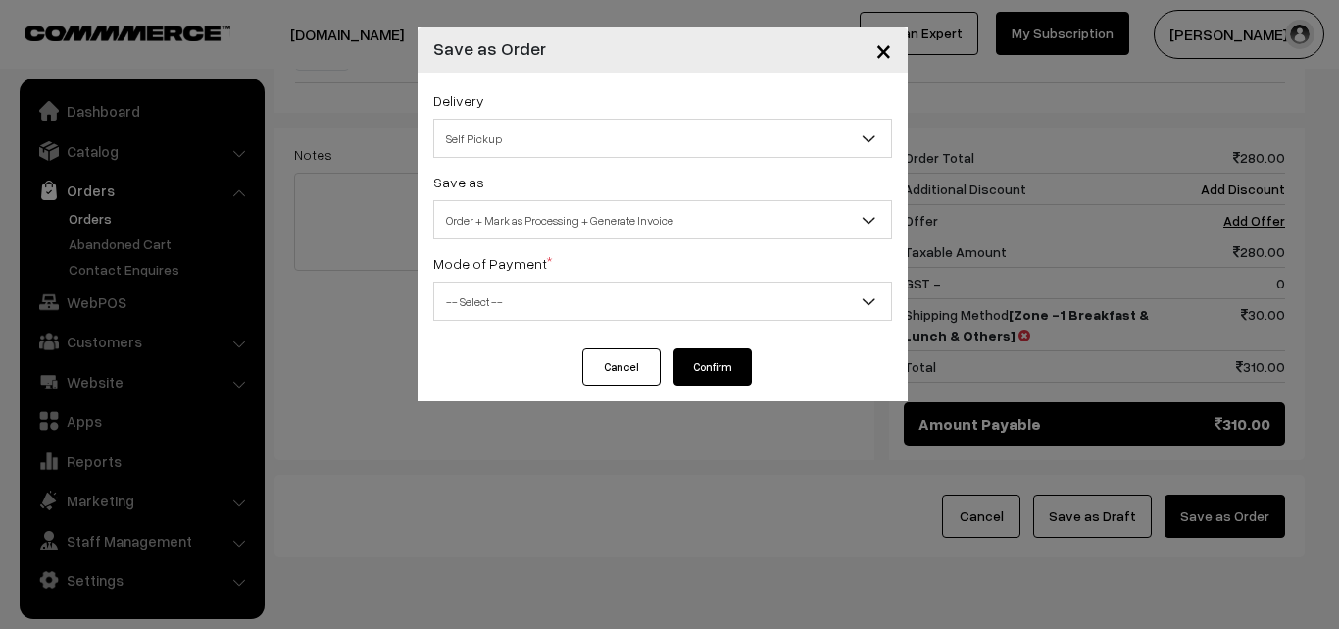
click at [539, 303] on span "-- Select --" at bounding box center [662, 301] width 457 height 34
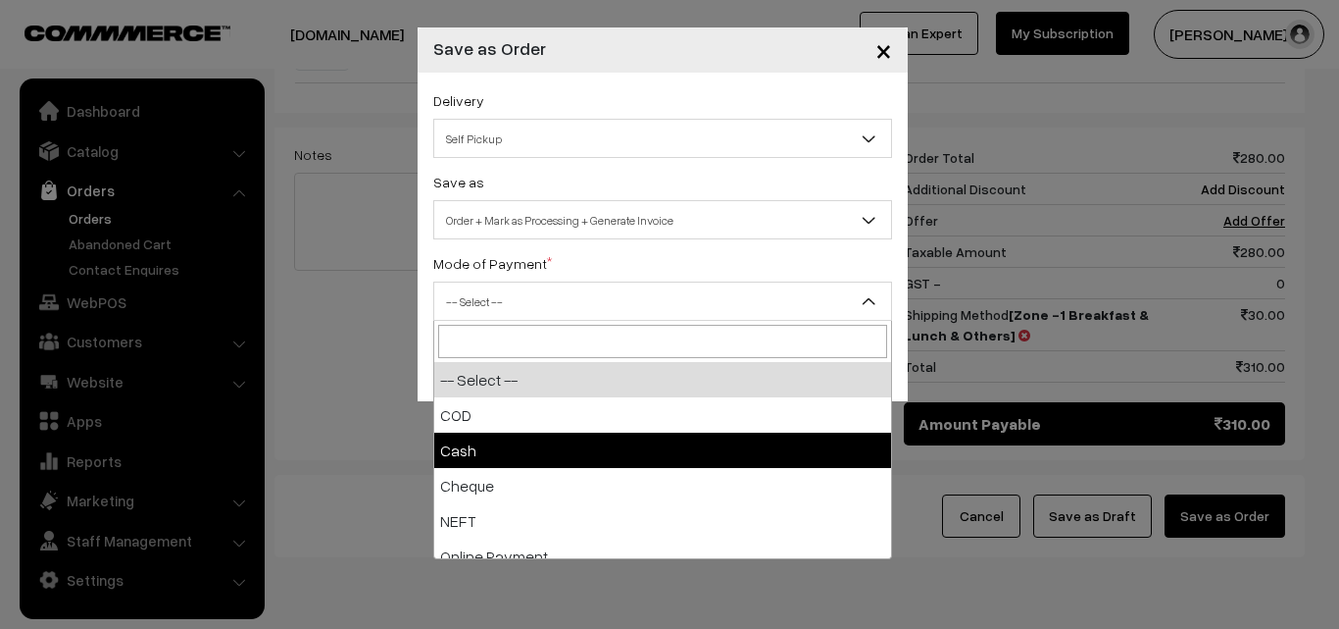
select select "2"
checkbox input "true"
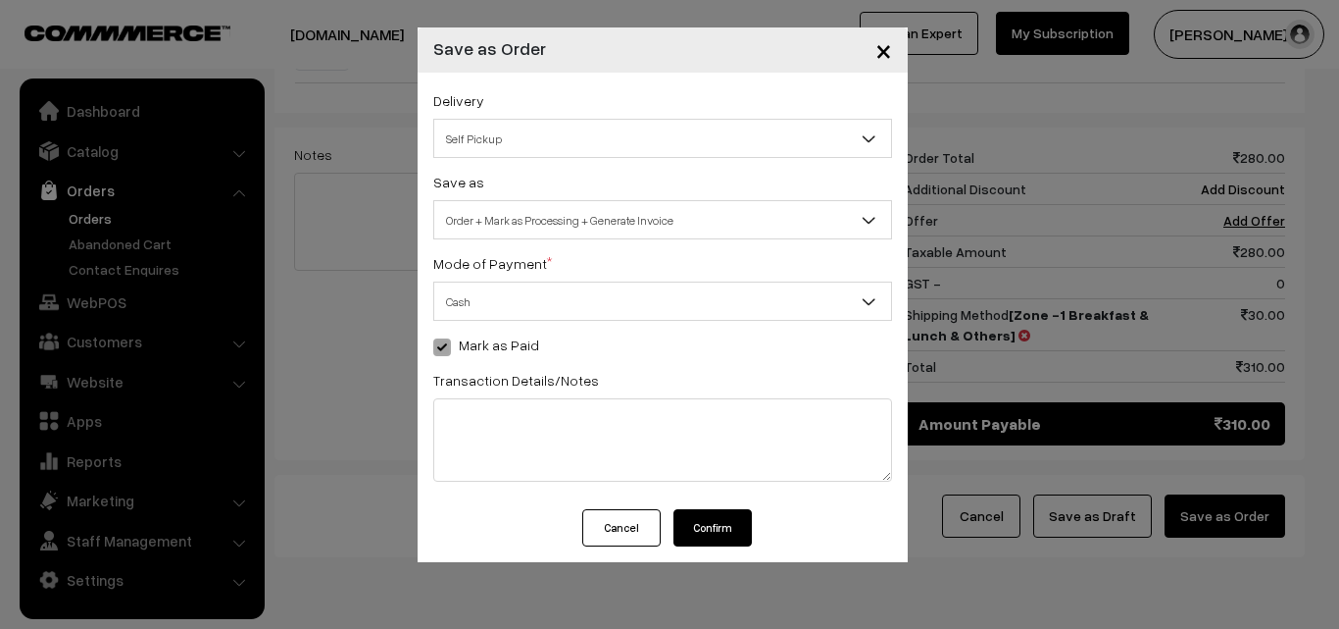
click at [732, 521] on button "Confirm" at bounding box center [713, 527] width 78 height 37
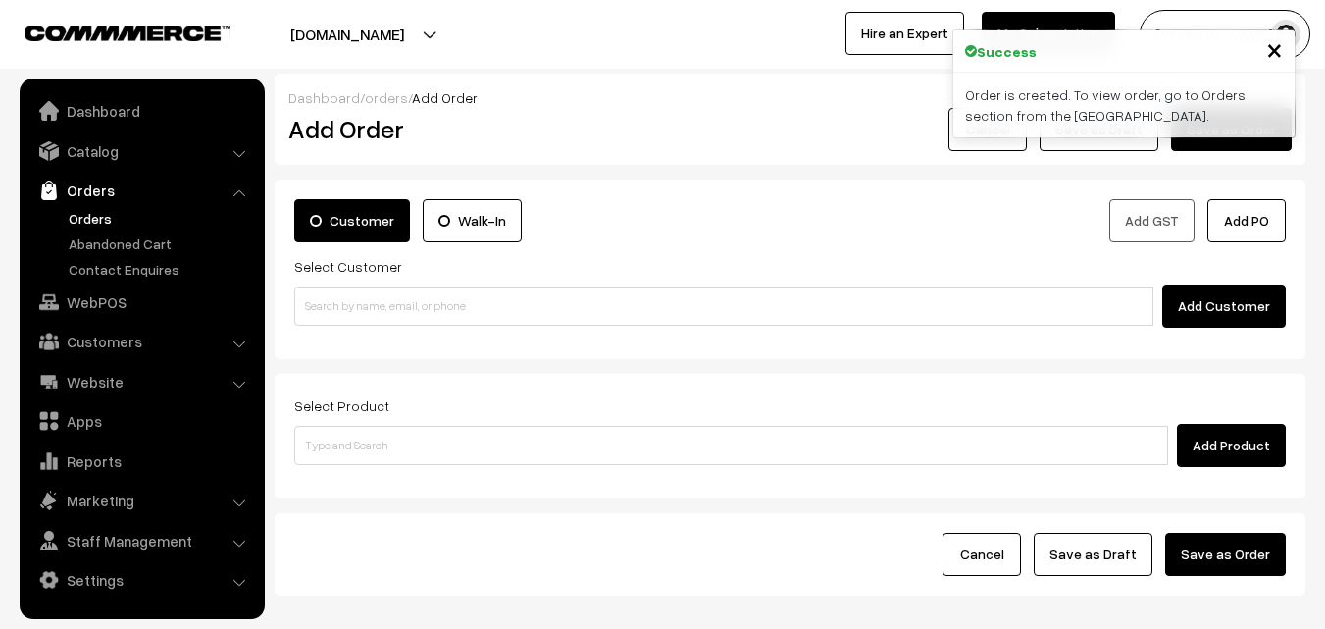
click at [102, 220] on link "Orders" at bounding box center [161, 218] width 194 height 21
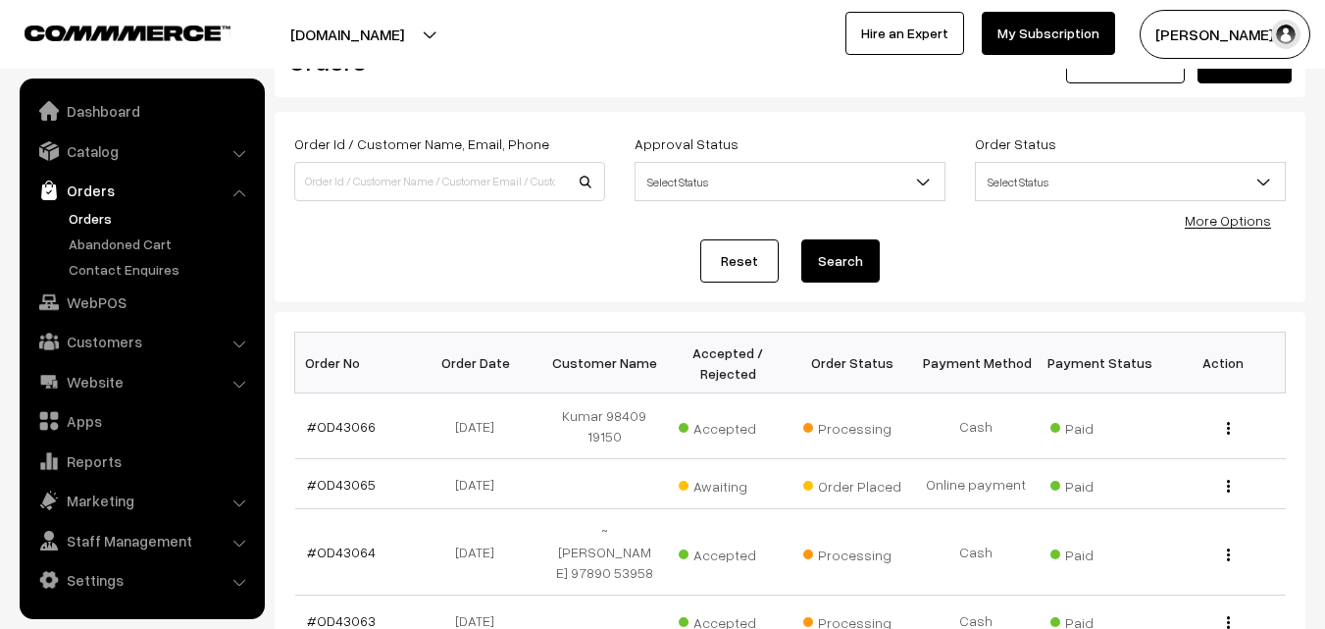
scroll to position [98, 0]
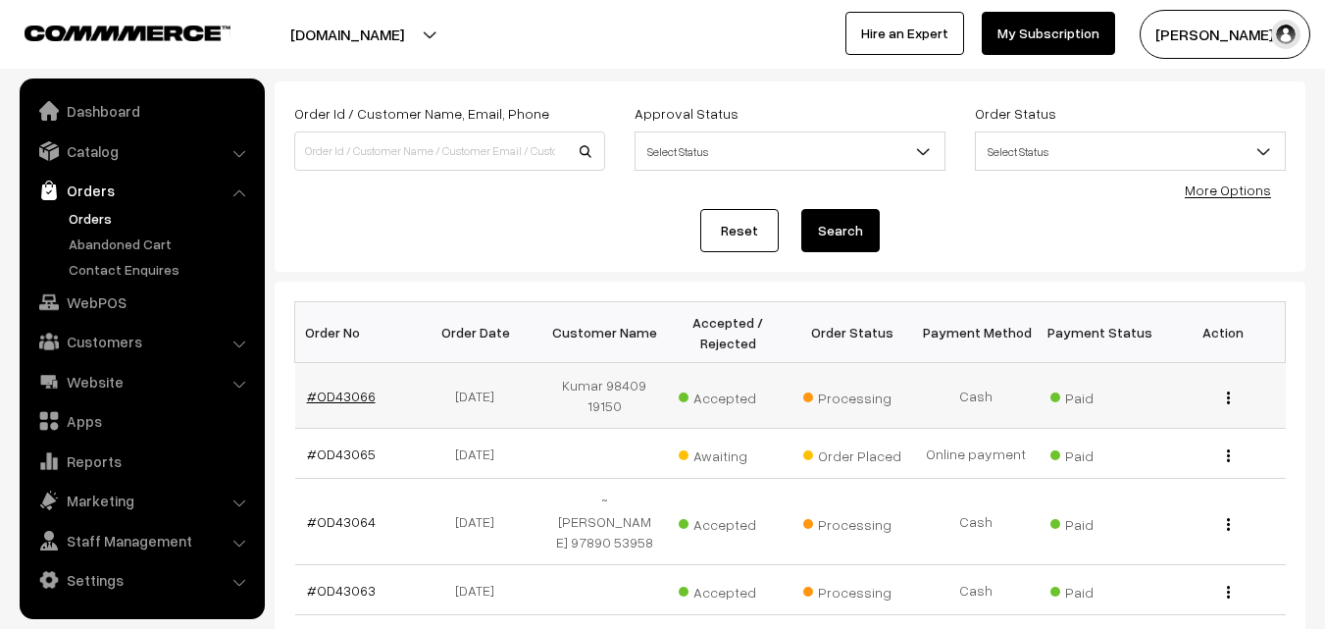
click at [334, 393] on link "#OD43066" at bounding box center [341, 395] width 69 height 17
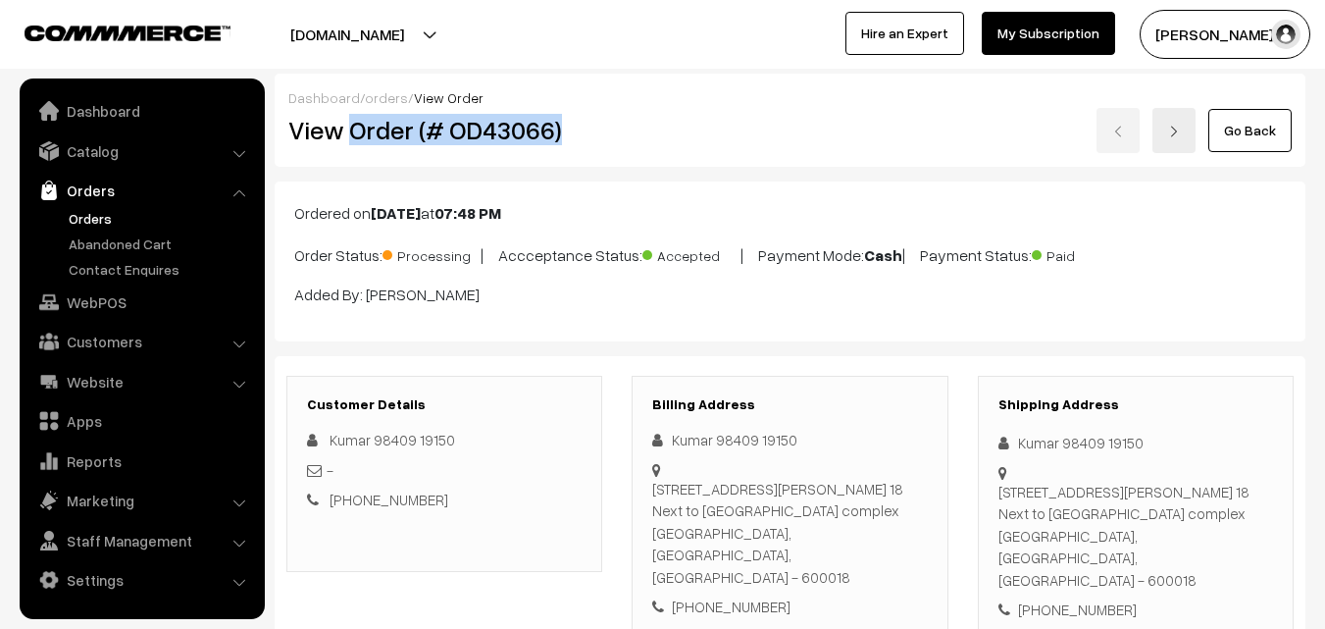
drag, startPoint x: 347, startPoint y: 138, endPoint x: 606, endPoint y: 141, distance: 258.9
click at [606, 141] on div "View Order (# OD43066)" at bounding box center [446, 130] width 344 height 45
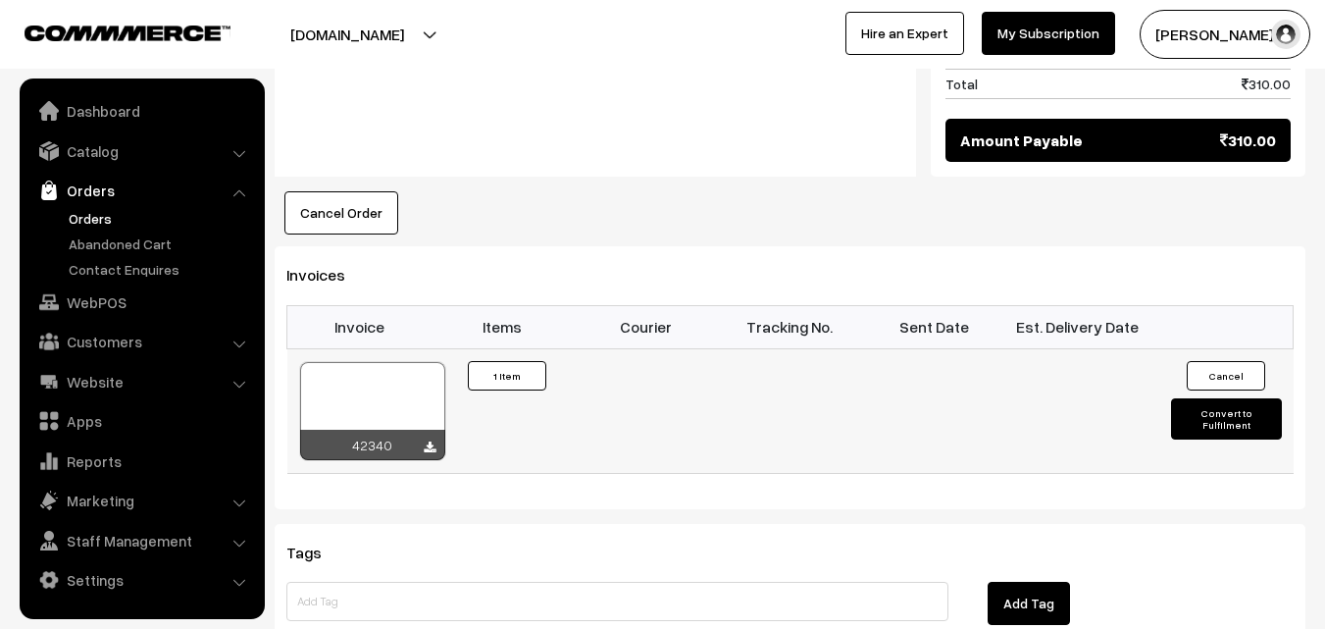
scroll to position [1177, 0]
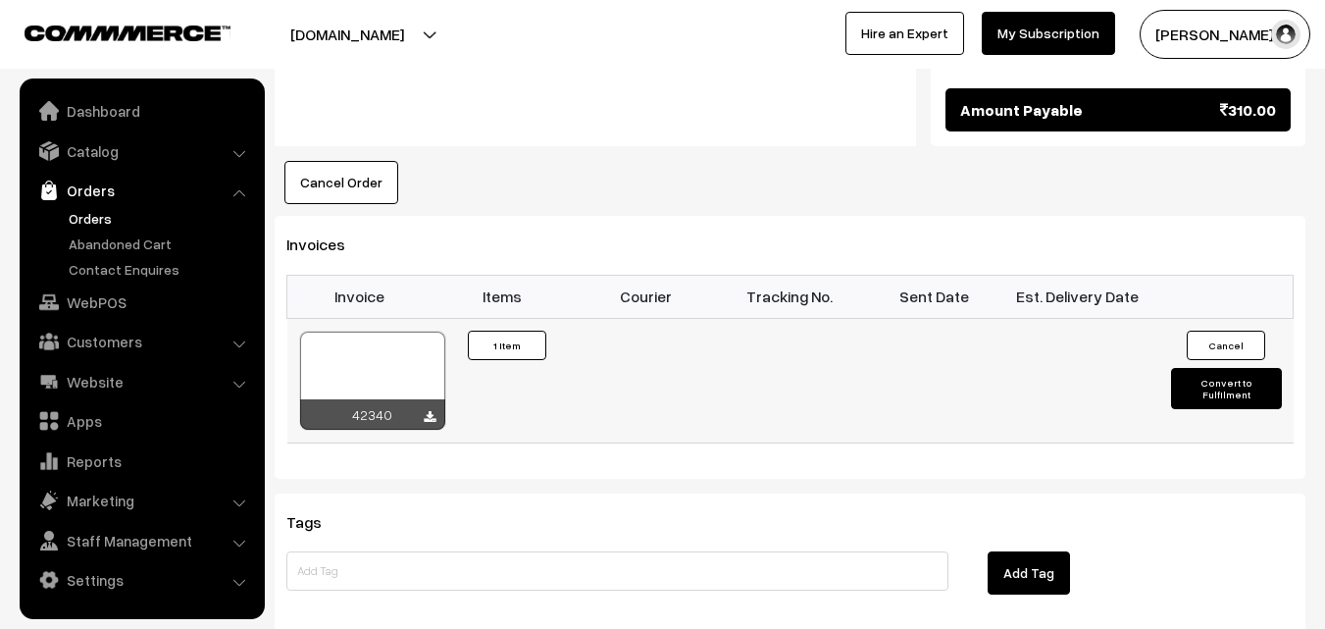
click at [363, 331] on div at bounding box center [372, 380] width 145 height 98
click at [115, 310] on link "WebPOS" at bounding box center [141, 301] width 233 height 35
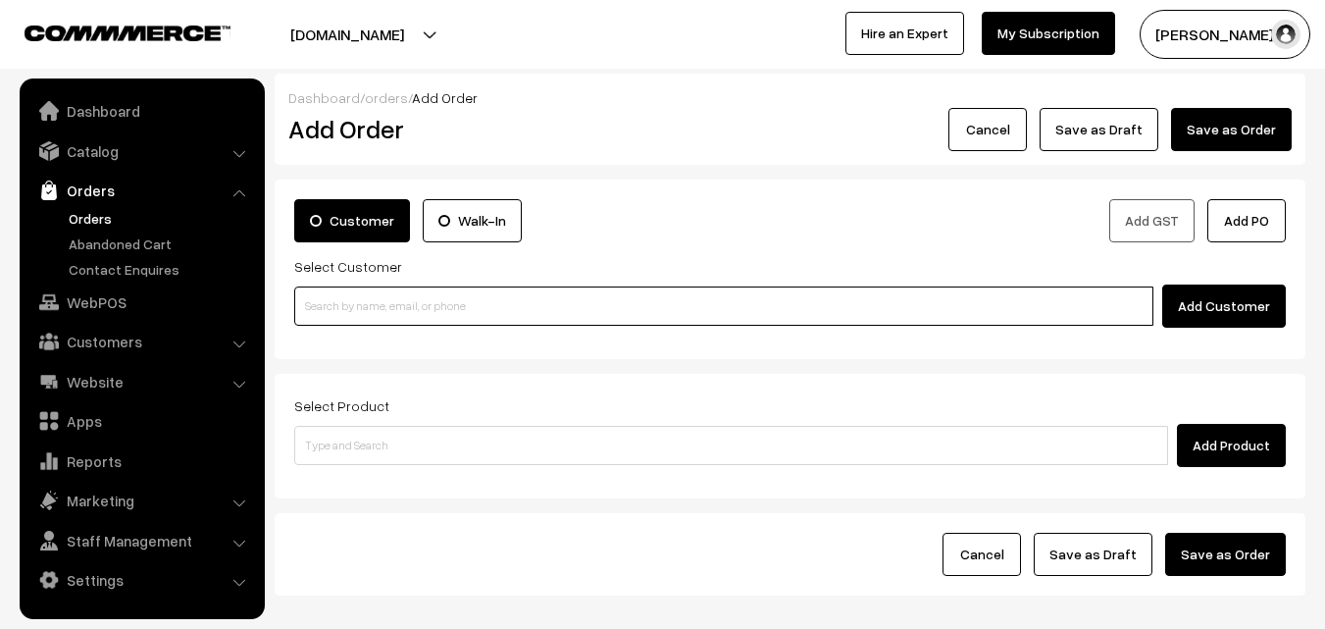
click at [342, 307] on input at bounding box center [723, 305] width 859 height 39
paste input "96001 56216"
click at [339, 300] on input "96001 56216" at bounding box center [723, 305] width 859 height 39
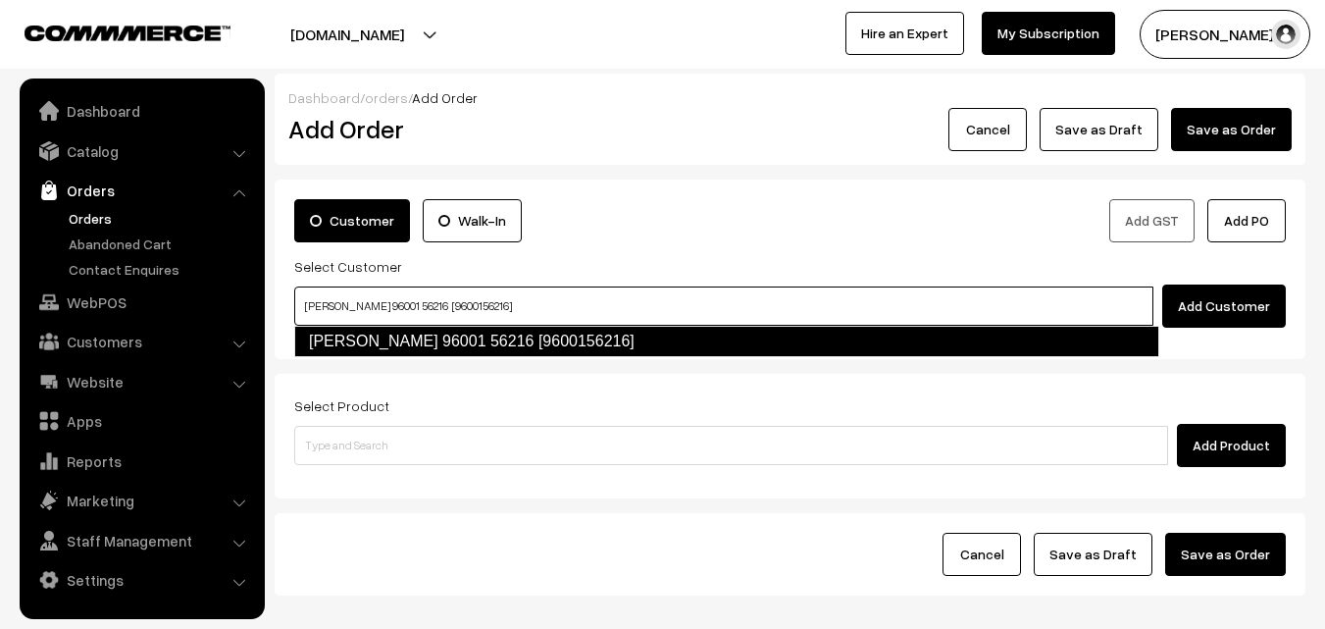
type input "[PERSON_NAME] 96001 56216 [9600156216]"
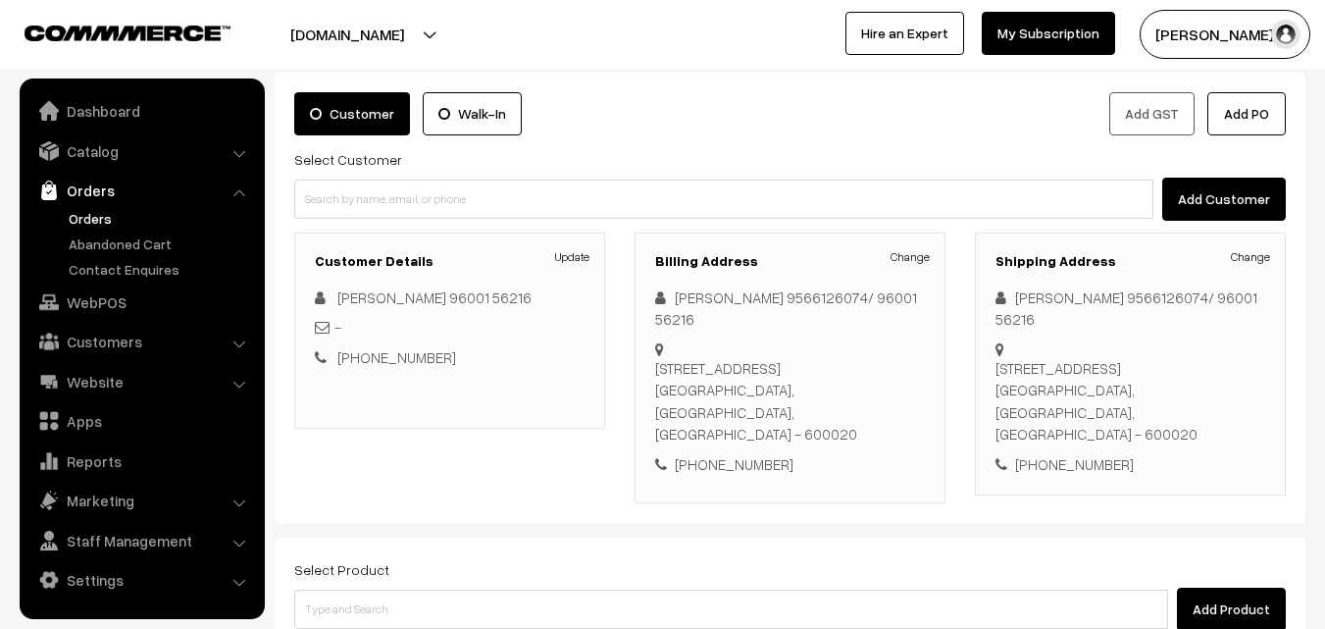
scroll to position [358, 0]
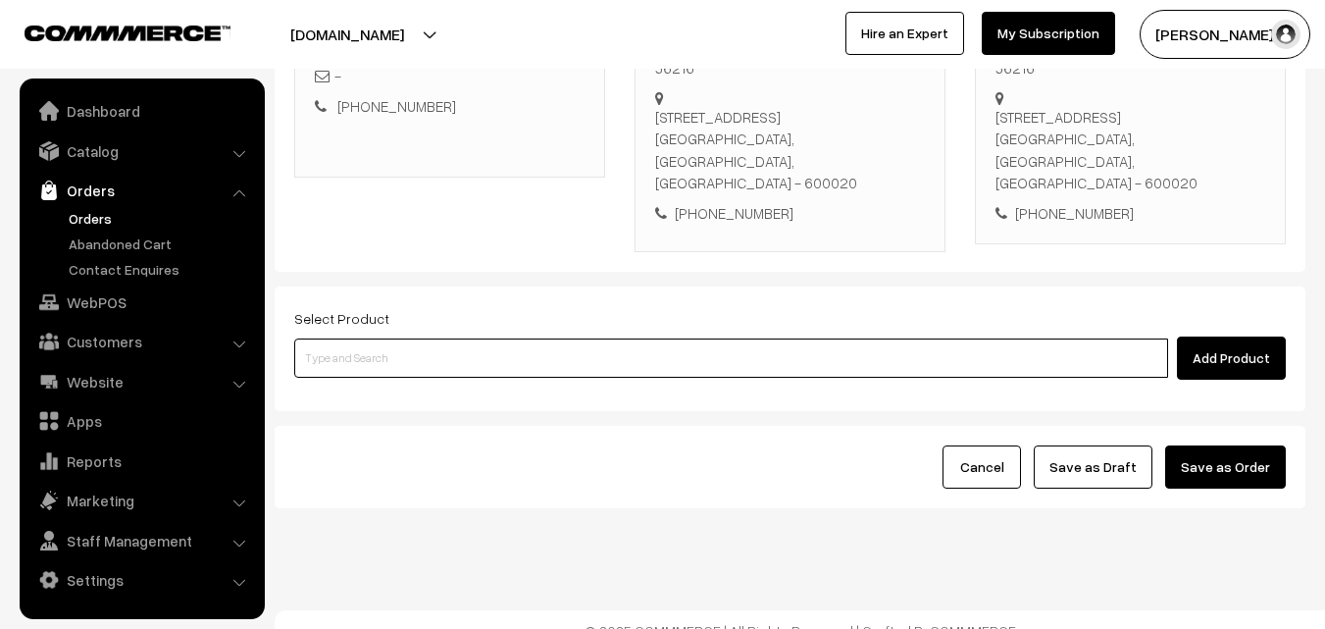
click at [495, 345] on input at bounding box center [731, 357] width 874 height 39
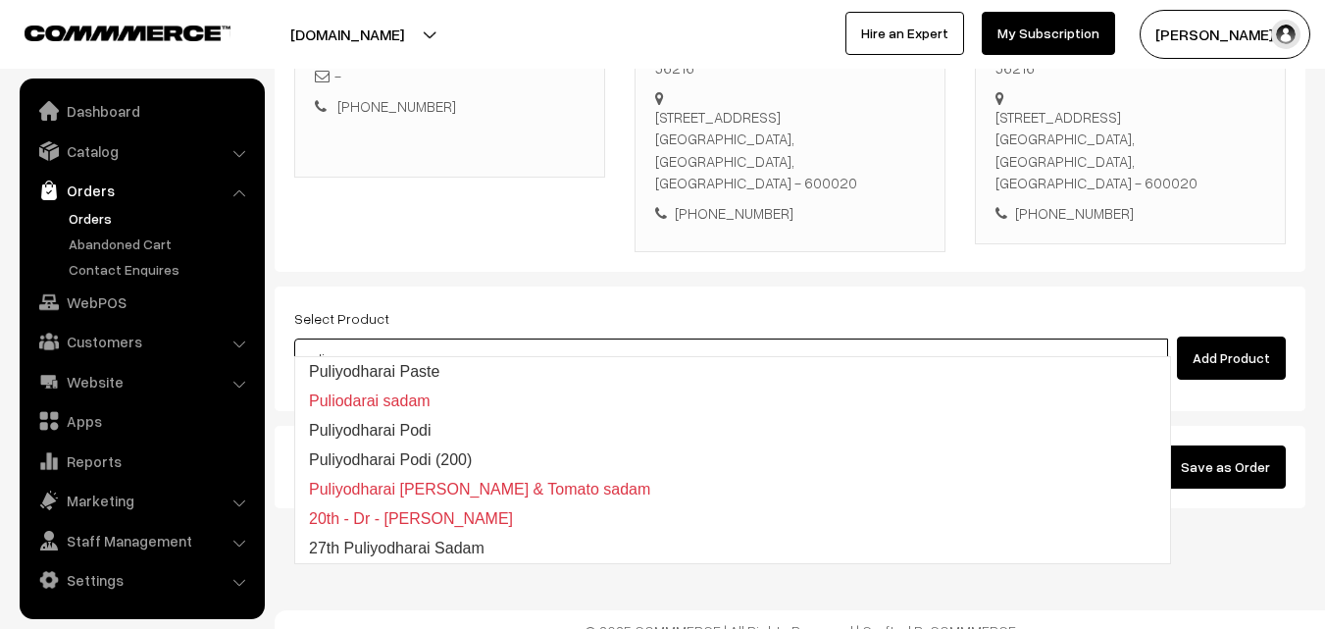
type input "27th Puliyodharai Sadam"
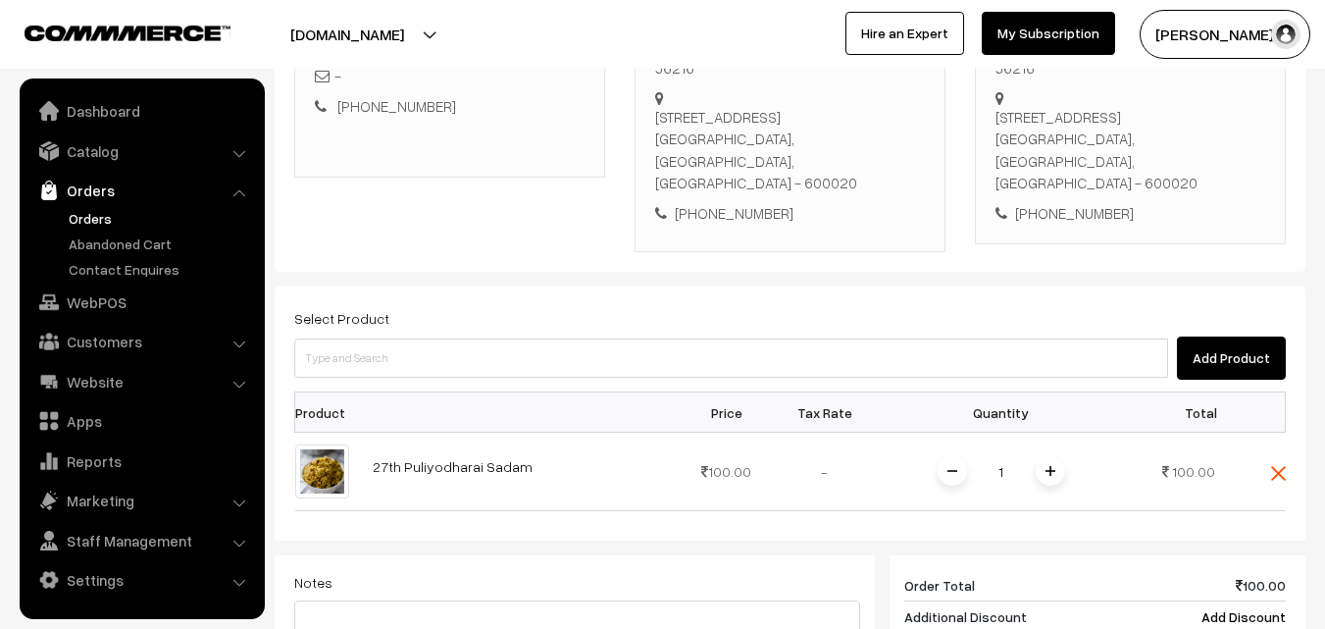
drag, startPoint x: 1061, startPoint y: 455, endPoint x: 1024, endPoint y: 462, distance: 37.9
click at [1060, 456] on span at bounding box center [1049, 470] width 29 height 29
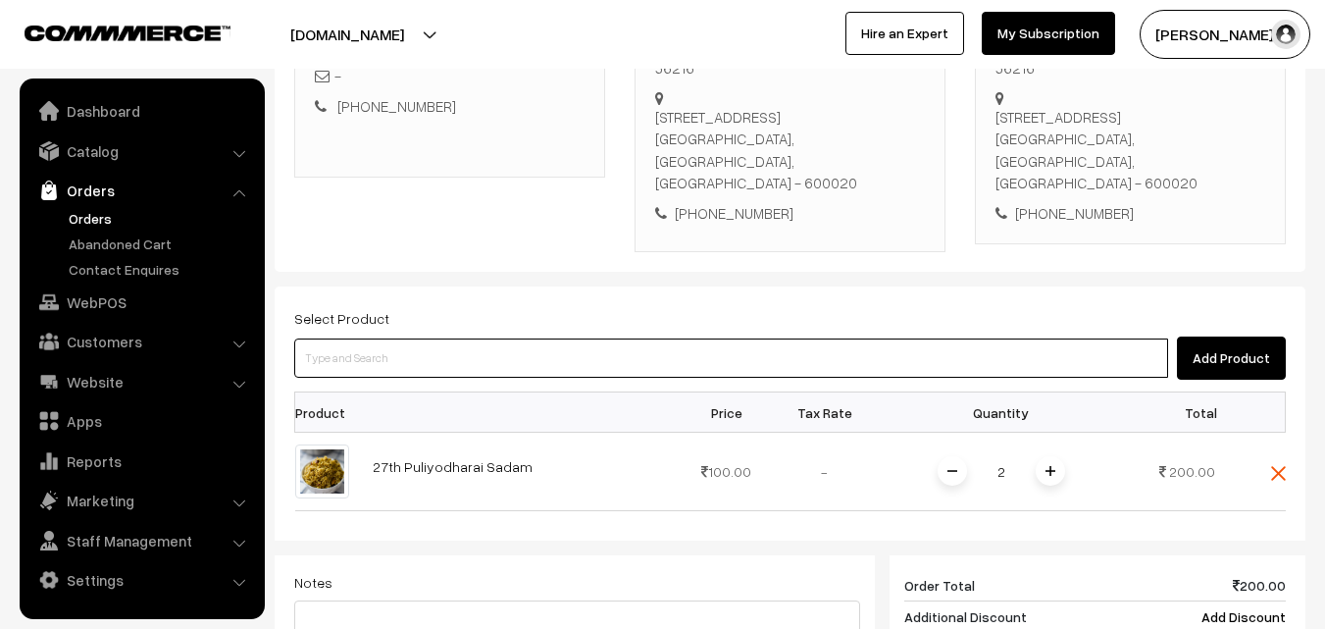
click at [872, 351] on input at bounding box center [731, 357] width 874 height 39
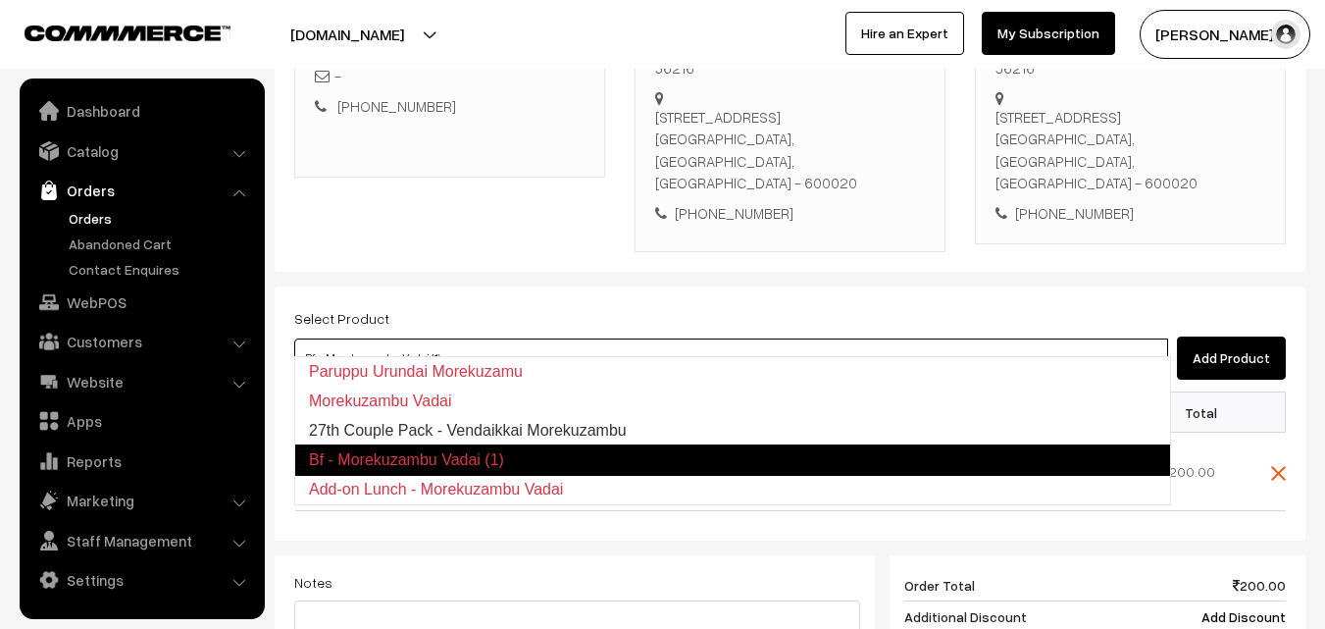
type input "27th Couple Pack - Vendaikkai Morekuzambu"
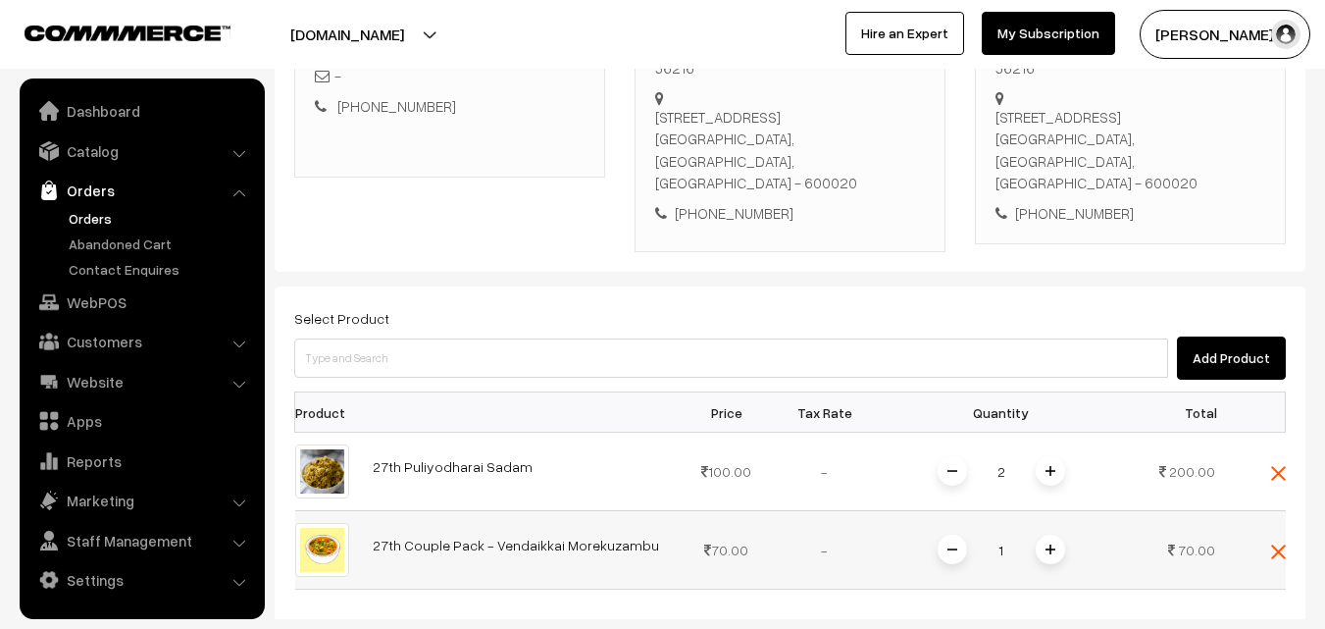
drag, startPoint x: 1042, startPoint y: 531, endPoint x: 1015, endPoint y: 454, distance: 82.2
click at [1043, 534] on span at bounding box center [1049, 548] width 29 height 29
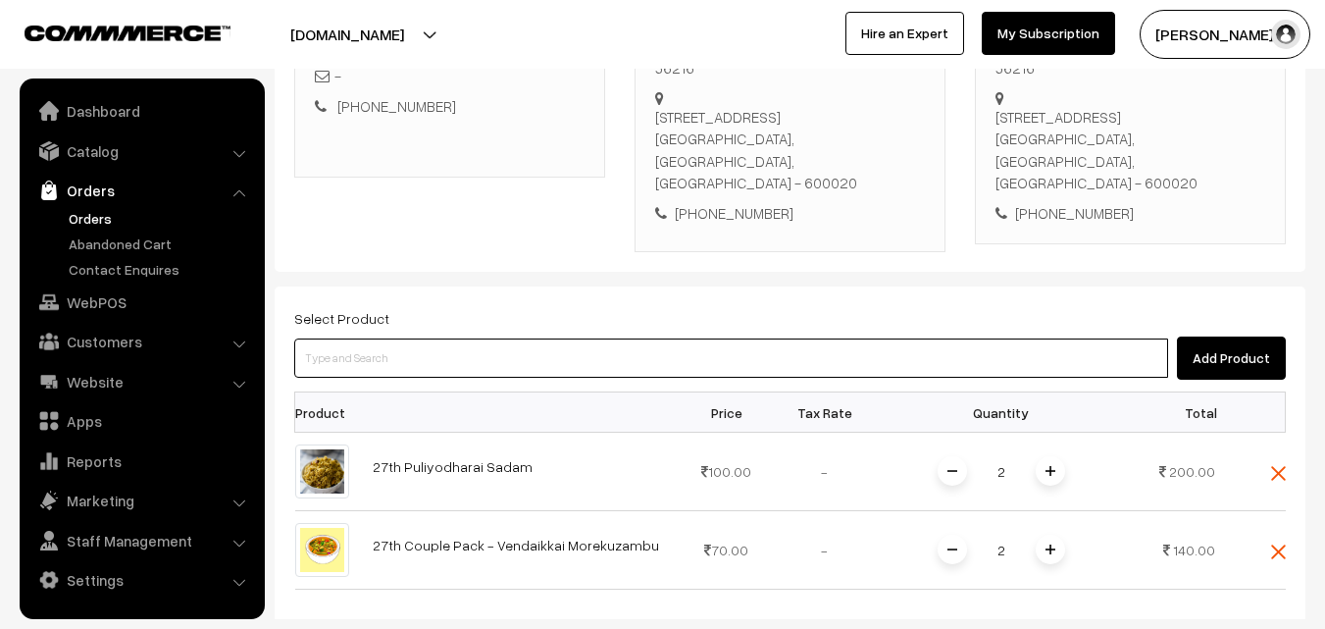
click at [947, 346] on input at bounding box center [731, 357] width 874 height 39
paste input "27th Couple Pack- Tomato Rasam"
drag, startPoint x: 429, startPoint y: 335, endPoint x: 511, endPoint y: 341, distance: 82.6
click at [511, 341] on input "27th Couple Pack- Tomato Rasam" at bounding box center [731, 357] width 874 height 39
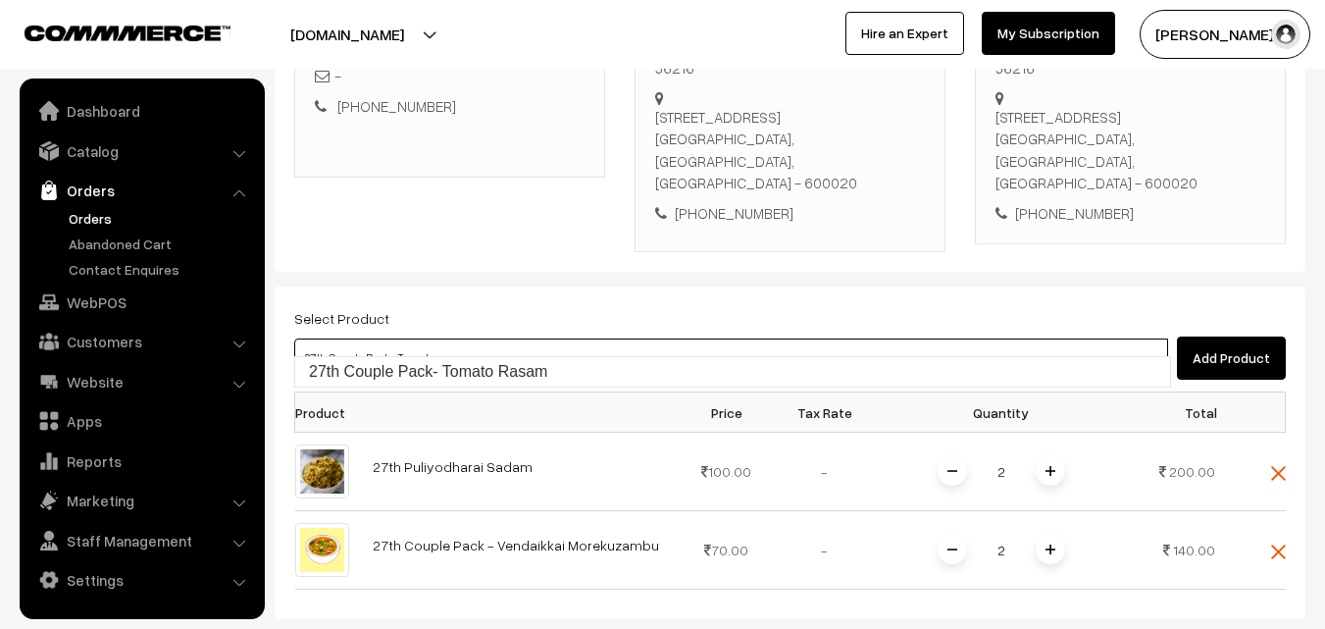
type input "27th Couple Pack- Tomato Rasam"
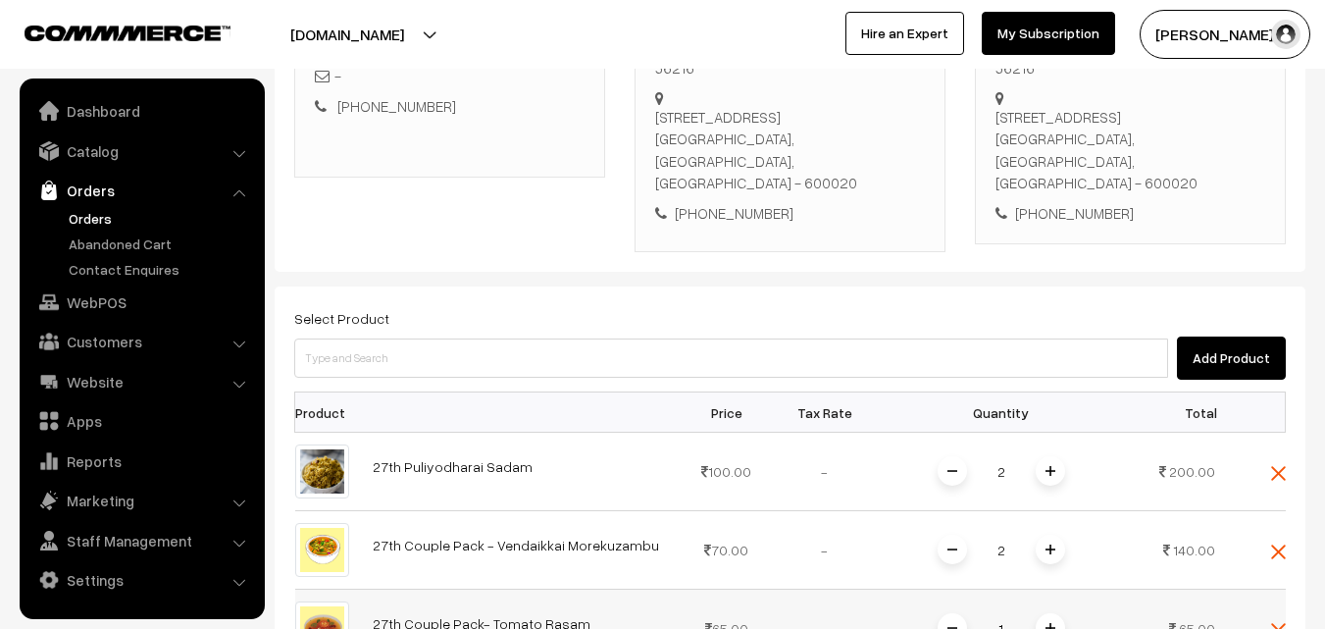
click at [1050, 615] on span at bounding box center [1049, 627] width 29 height 29
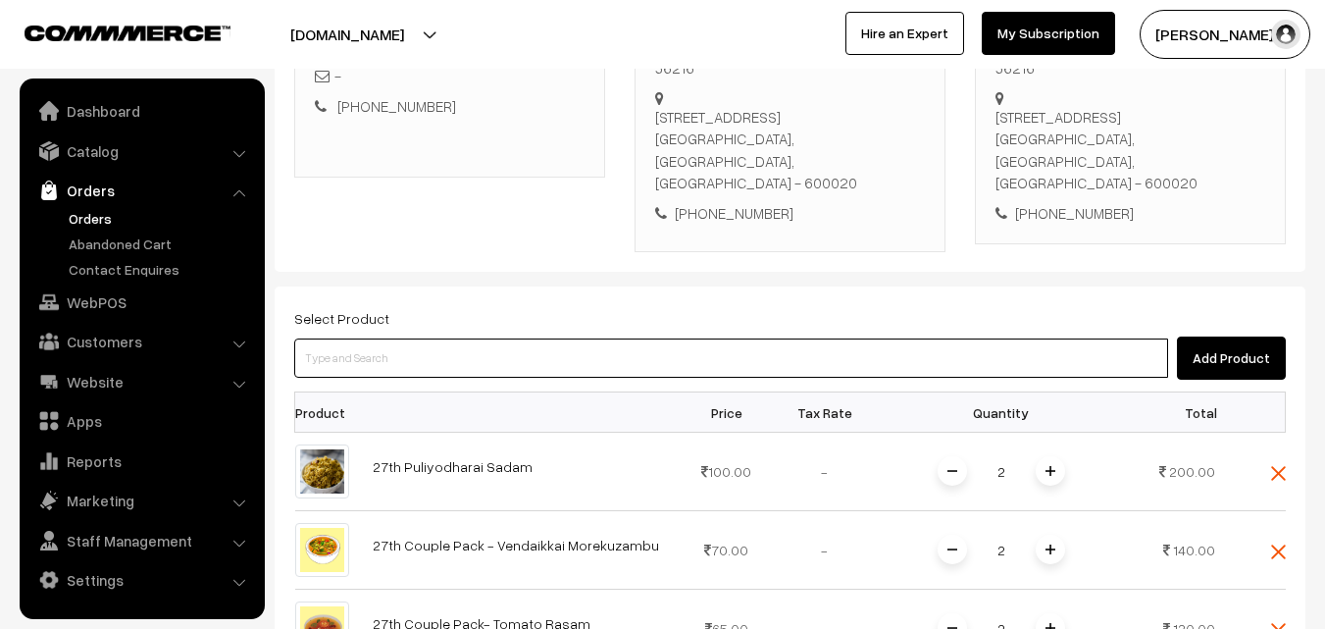
click at [452, 340] on input at bounding box center [731, 357] width 874 height 39
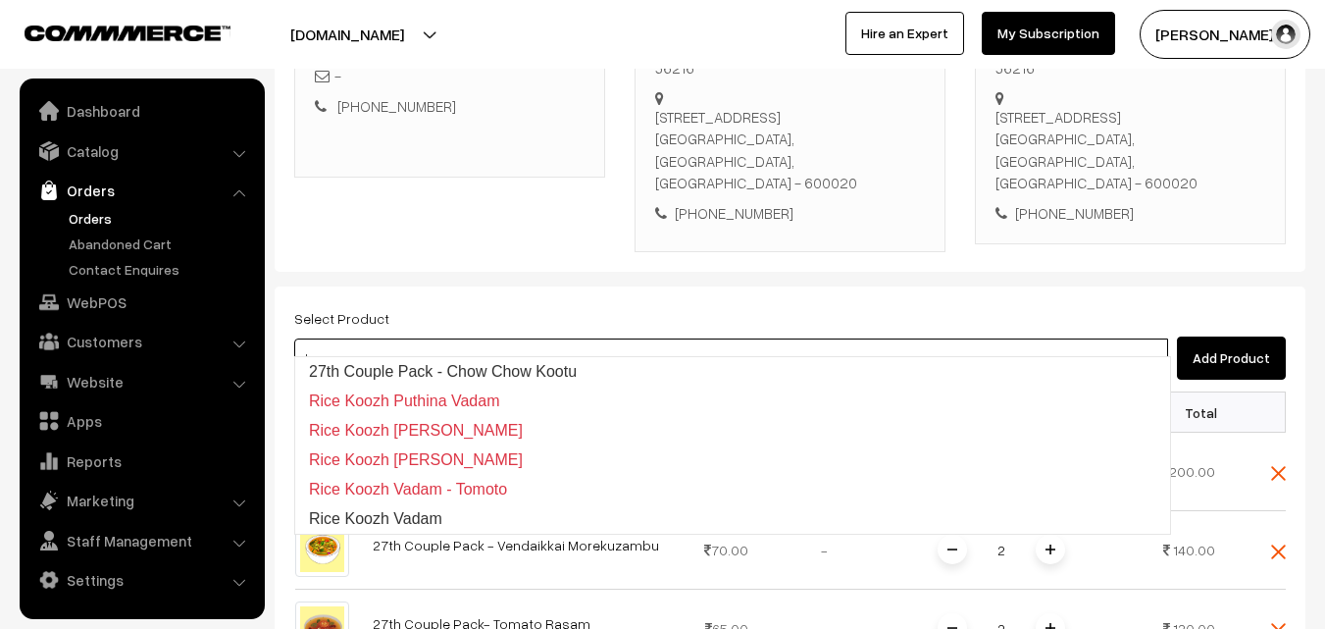
type input "27th Couple Pack - Chow Chow Kootu"
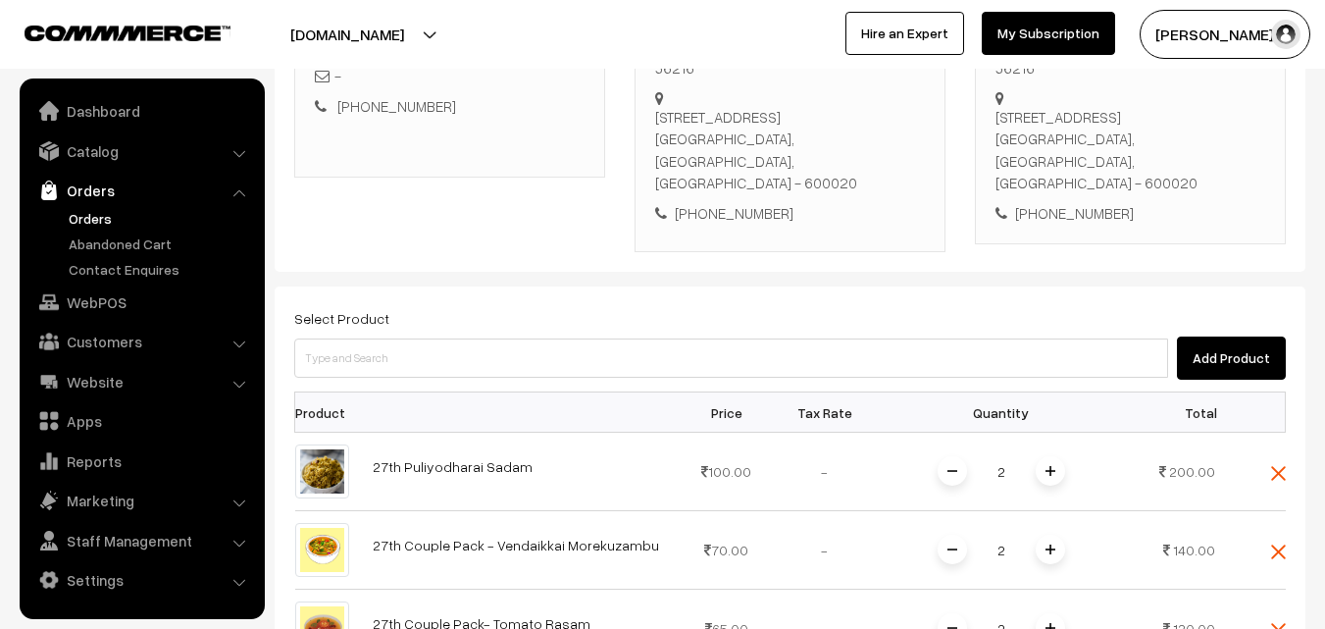
scroll to position [652, 0]
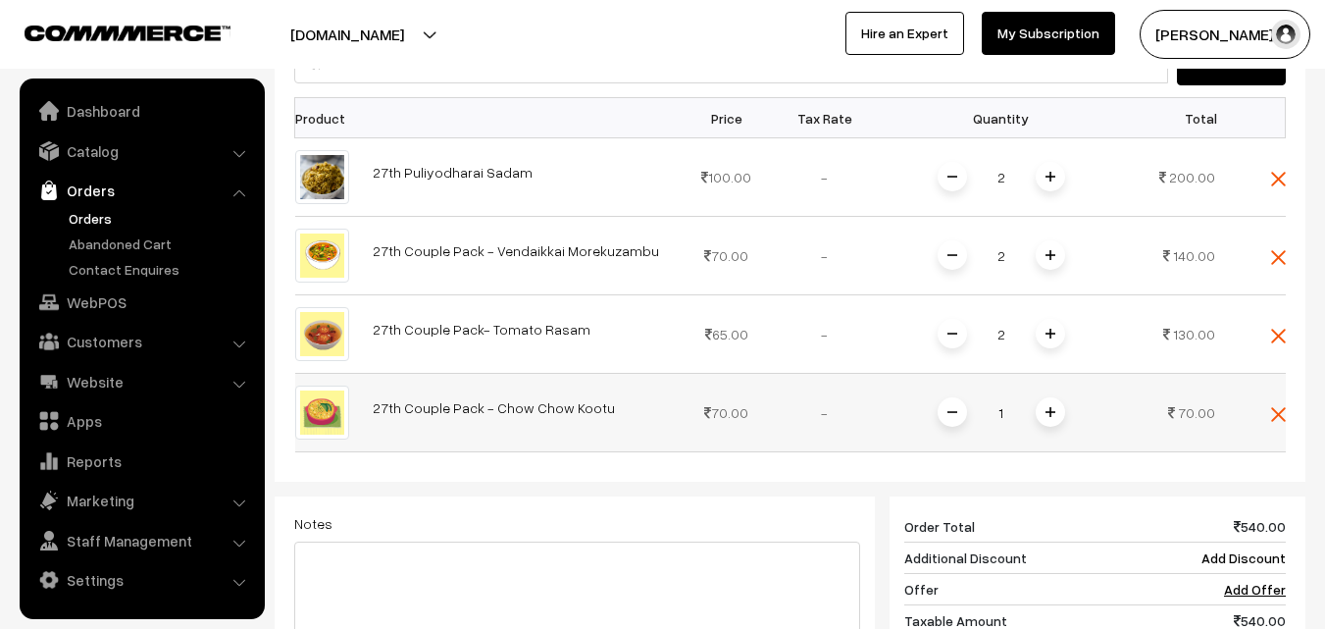
click at [1061, 397] on span at bounding box center [1049, 411] width 29 height 29
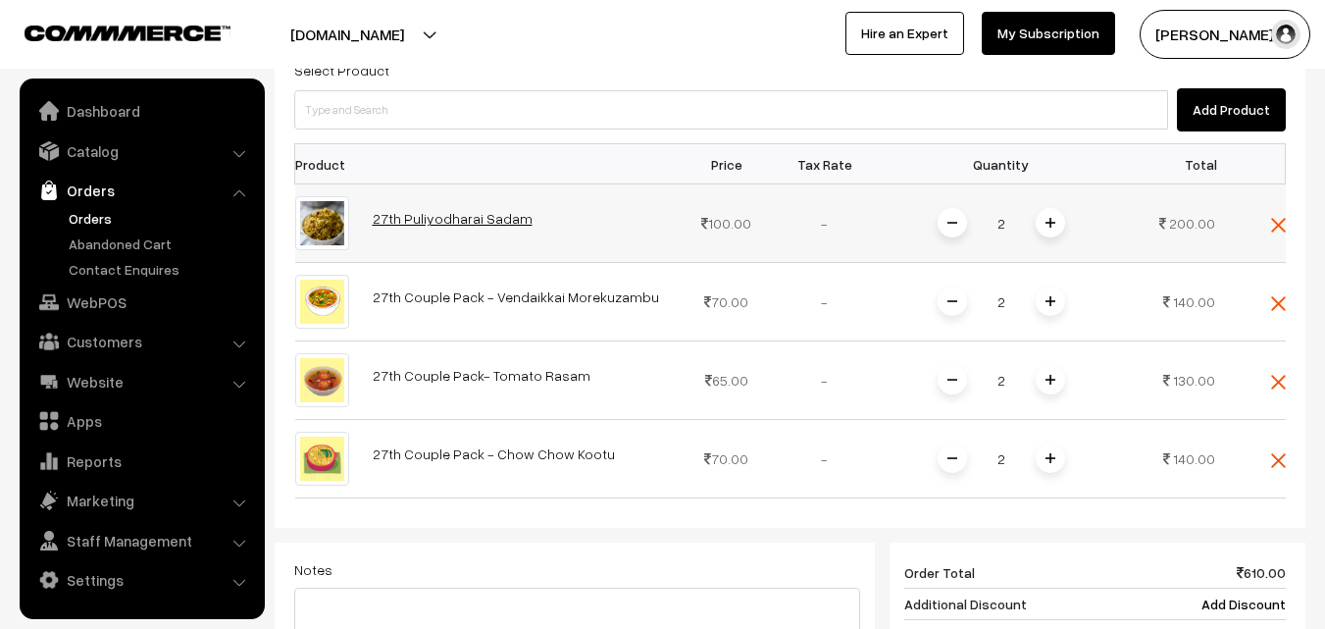
scroll to position [554, 0]
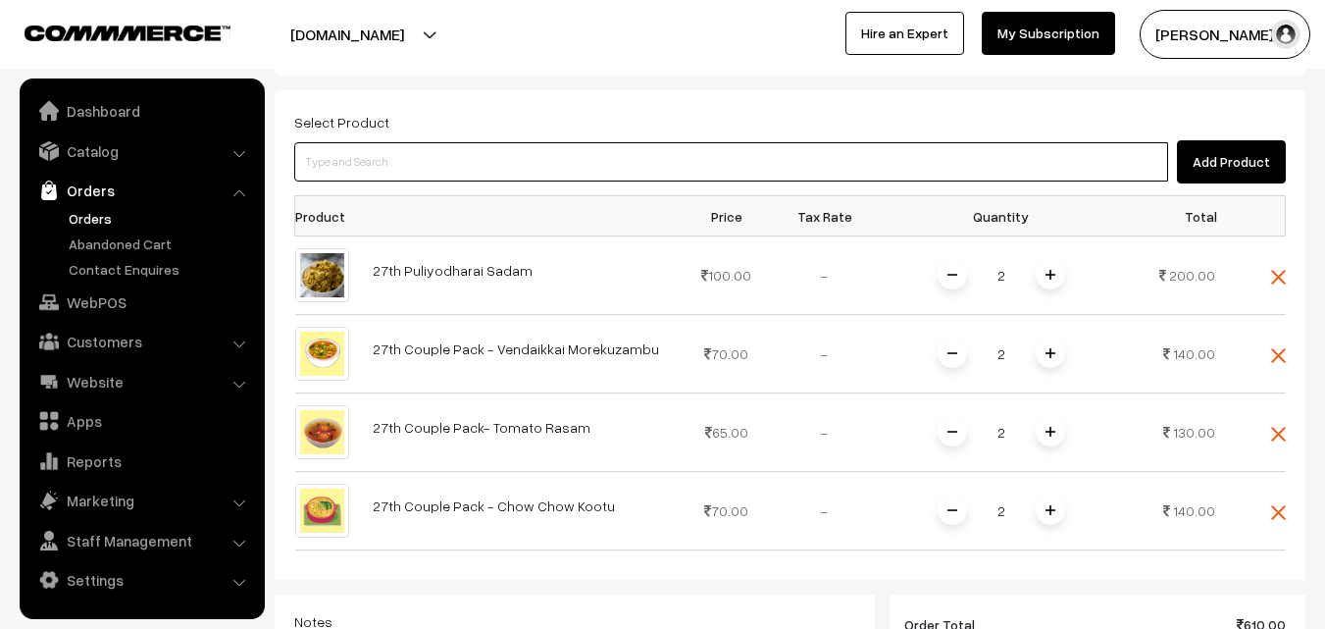
click at [477, 142] on input at bounding box center [731, 161] width 874 height 39
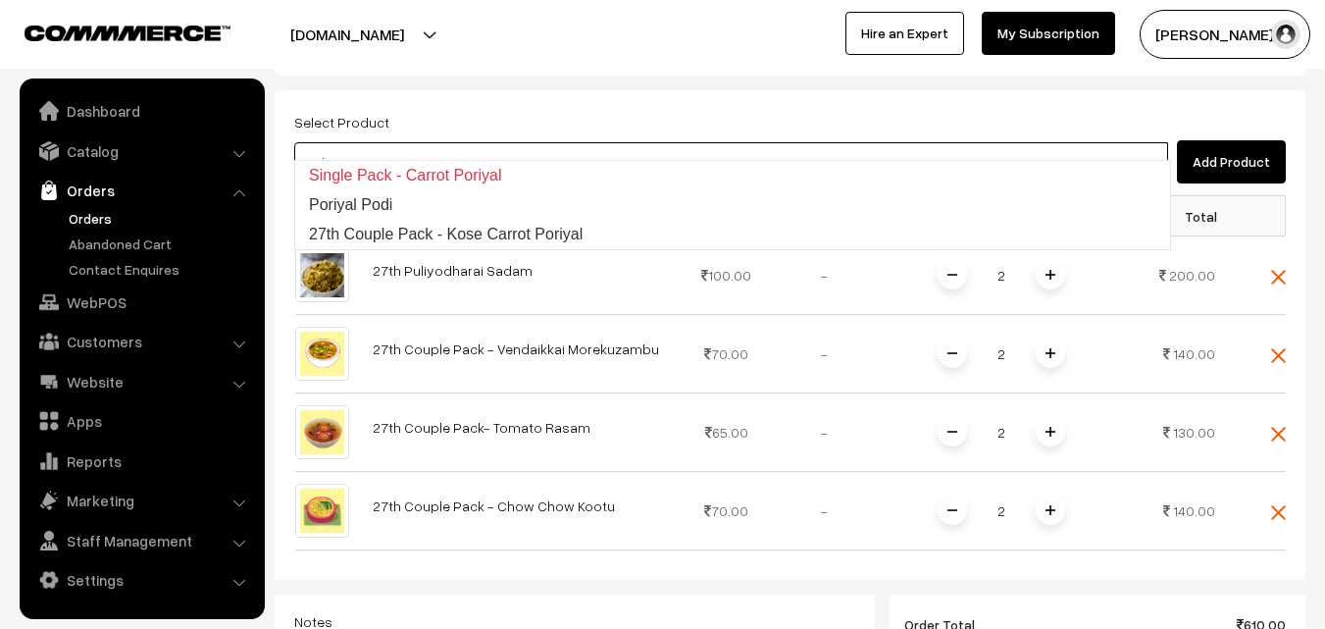
type input "27th Couple Pack - Kose Carrot Poriyal"
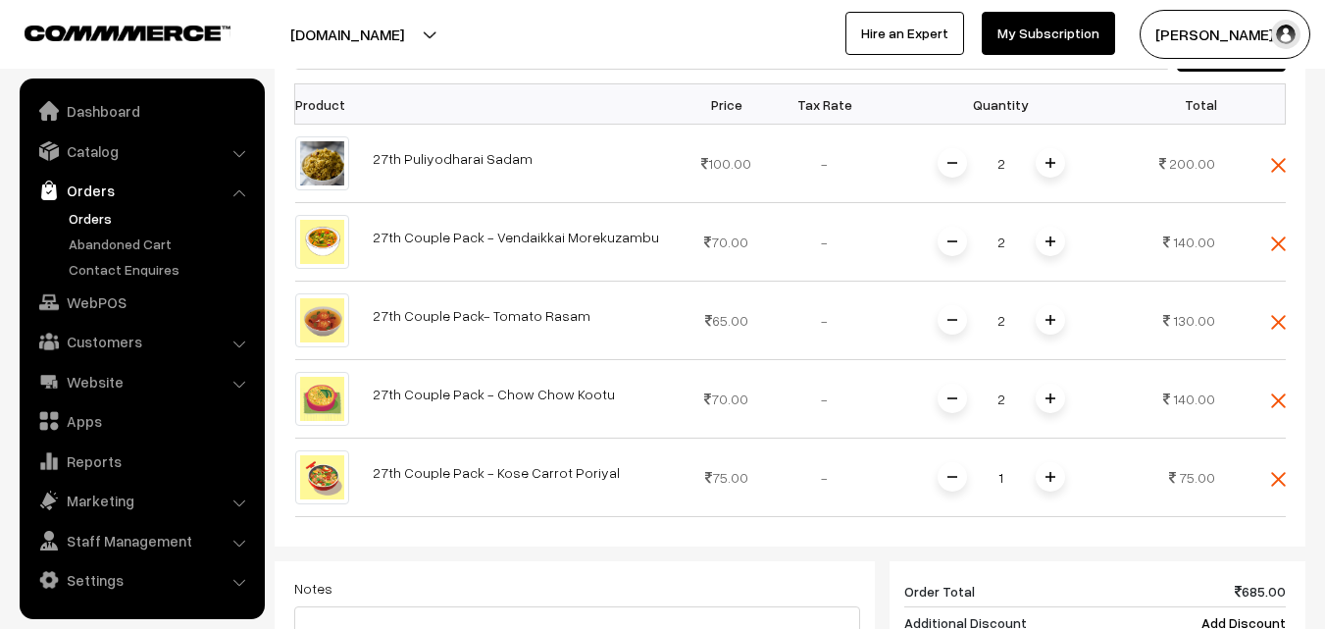
scroll to position [848, 0]
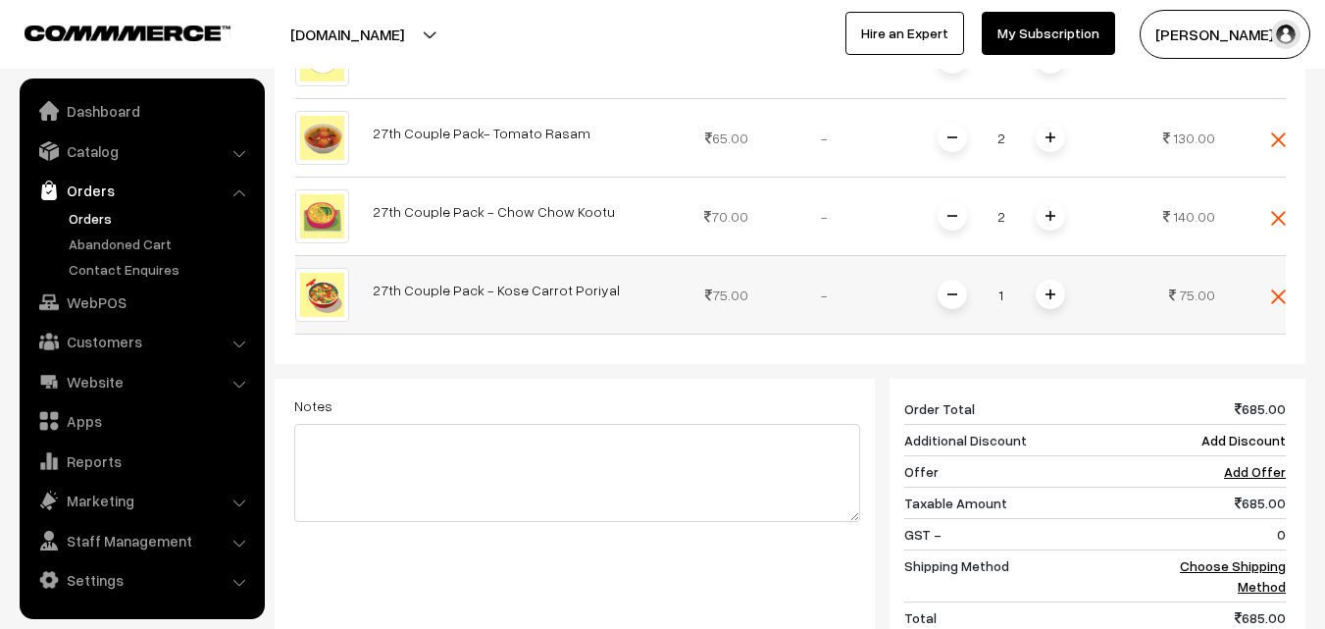
click at [1061, 279] on span at bounding box center [1049, 293] width 29 height 29
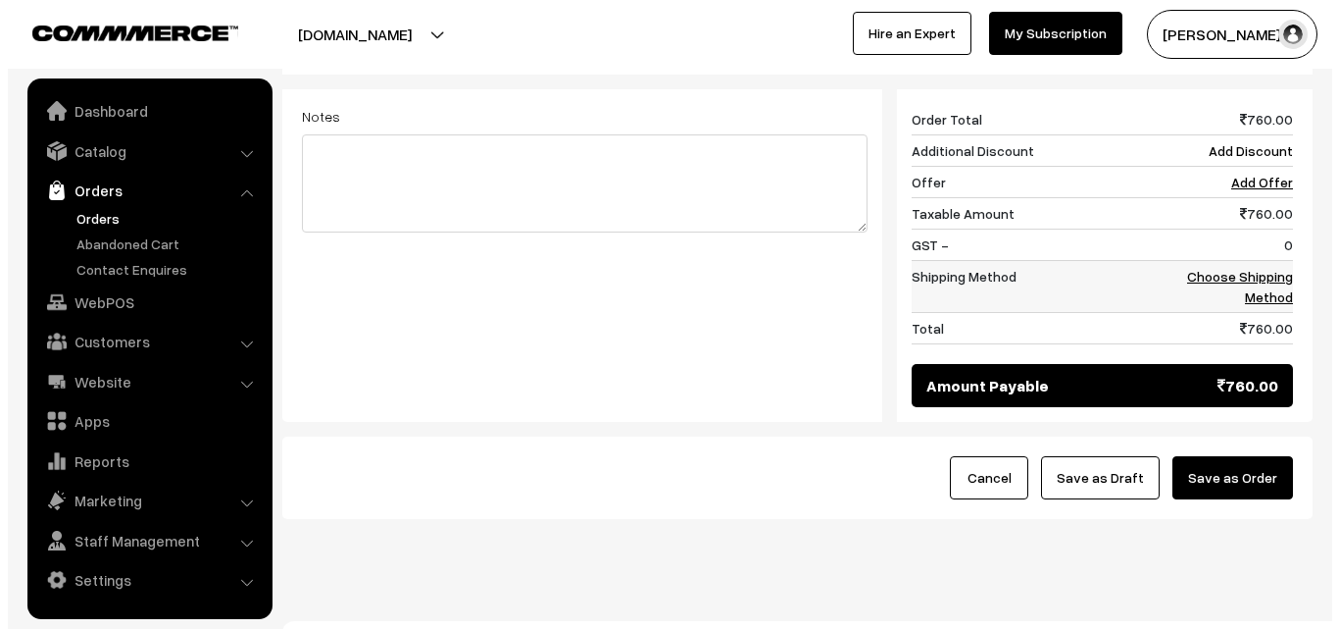
scroll to position [1148, 0]
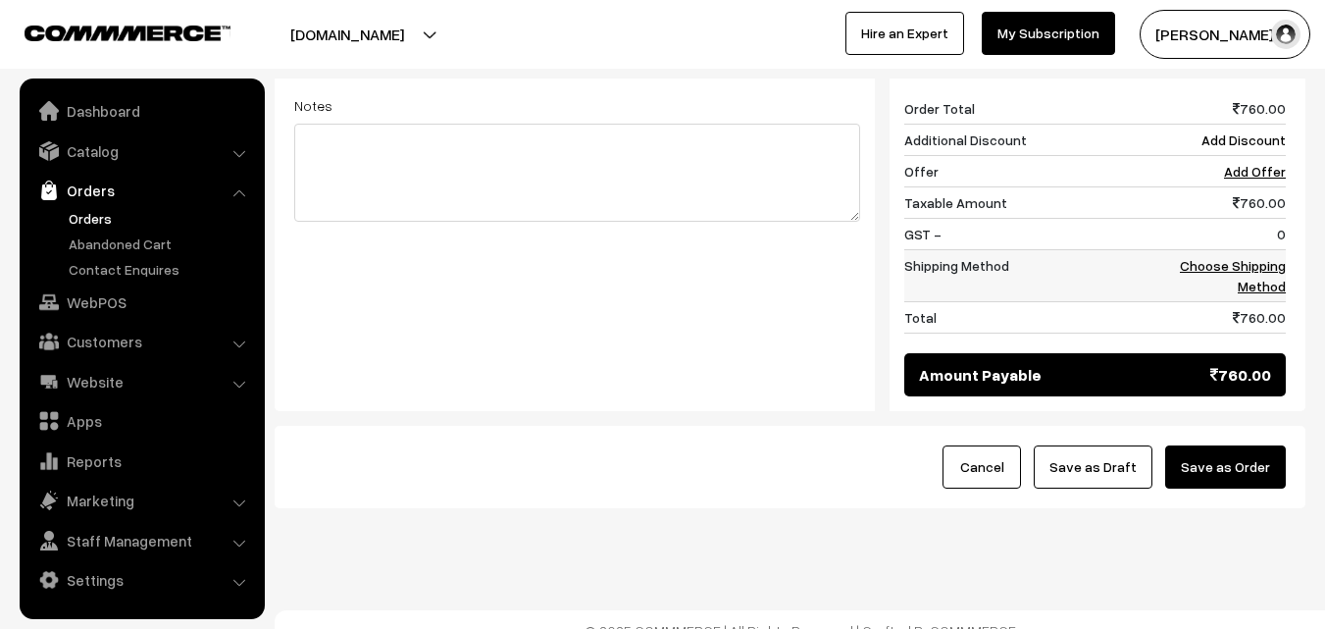
click at [1282, 257] on link "Choose Shipping Method" at bounding box center [1233, 275] width 106 height 37
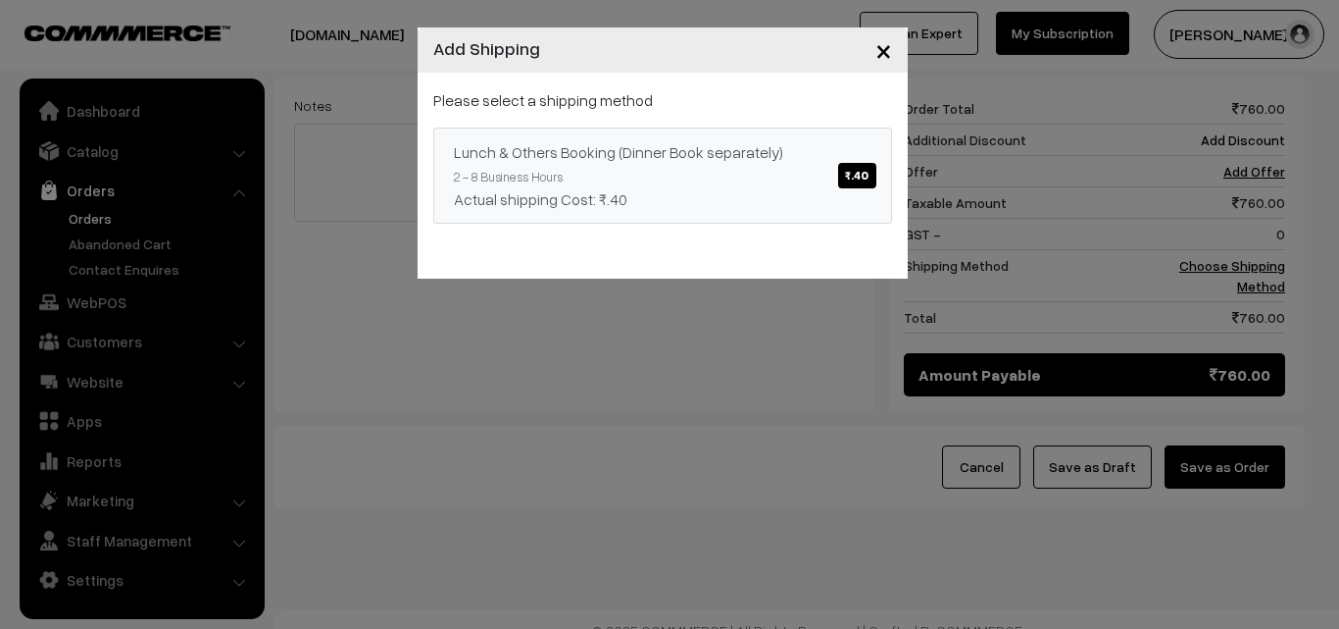
click at [727, 136] on link "Lunch & Others Booking (Dinner Book separately) ₹.40 2 - 8 Business Hours Actua…" at bounding box center [662, 175] width 459 height 96
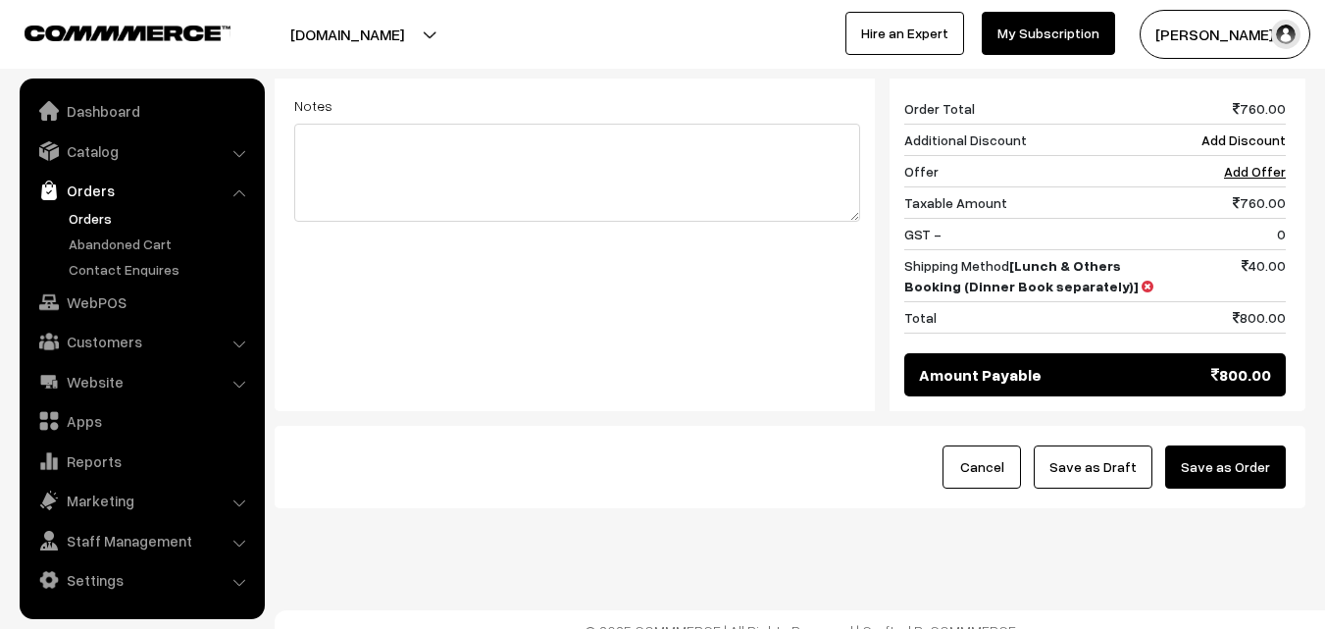
click at [1244, 445] on button "Save as Order" at bounding box center [1225, 466] width 121 height 43
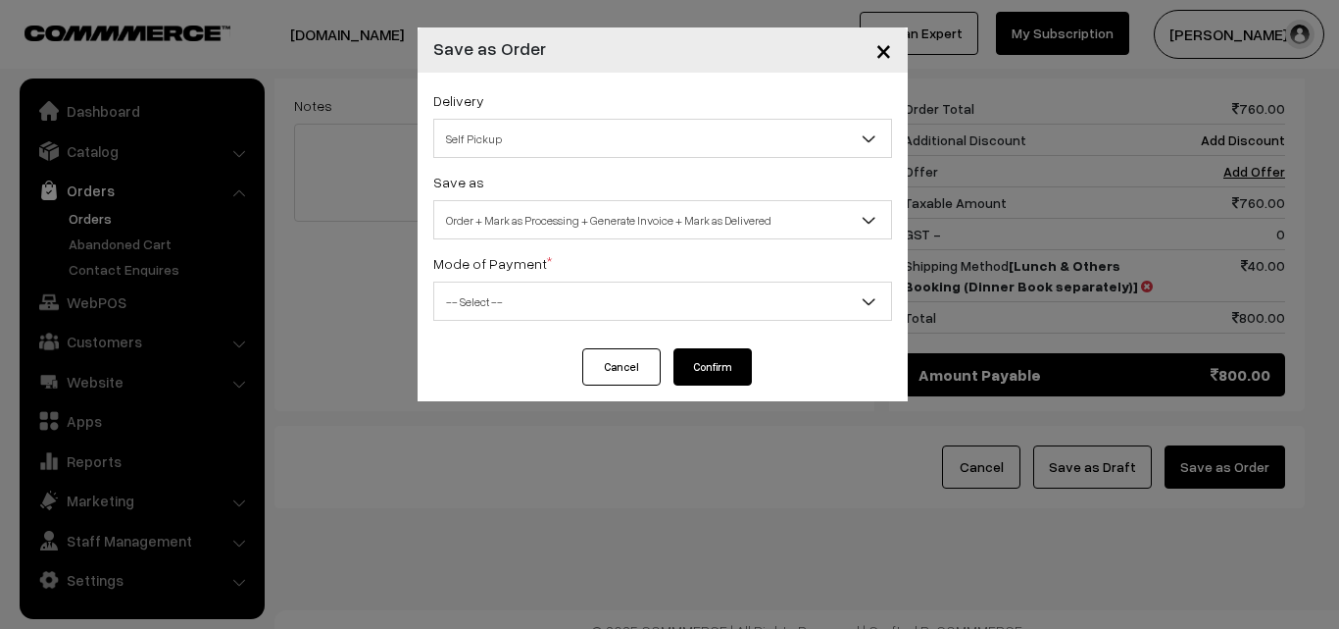
click at [606, 232] on span "Order + Mark as Processing + Generate Invoice + Mark as Delivered" at bounding box center [662, 220] width 457 height 34
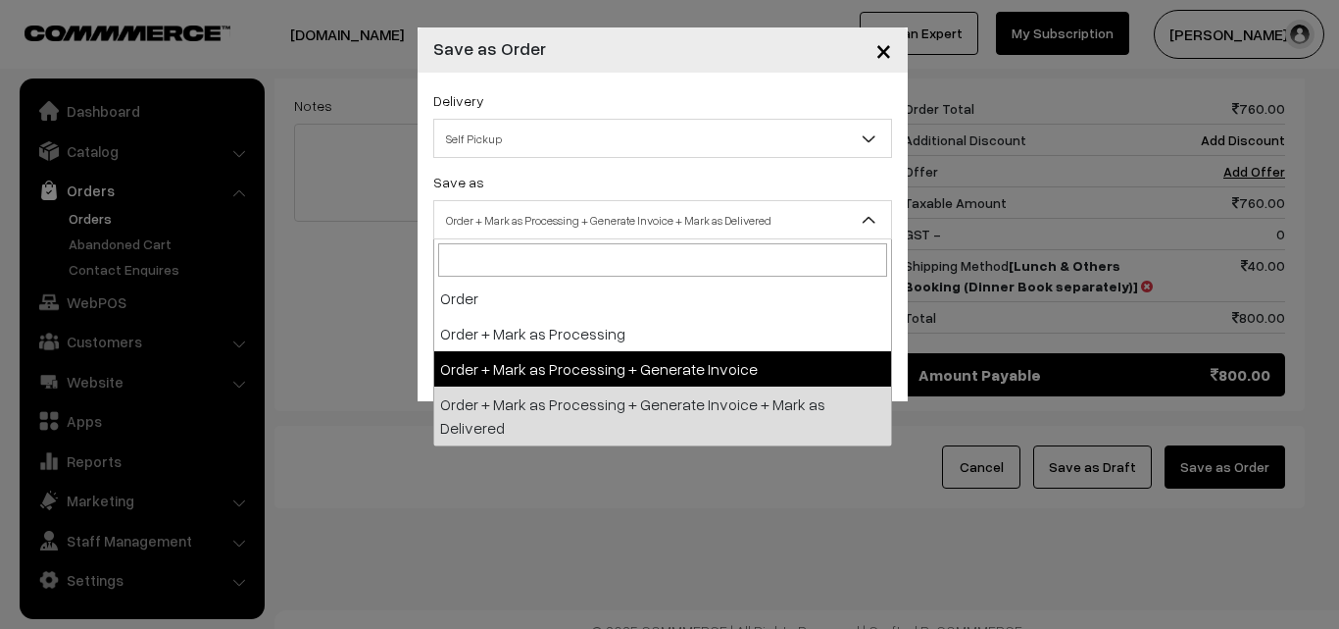
select select "3"
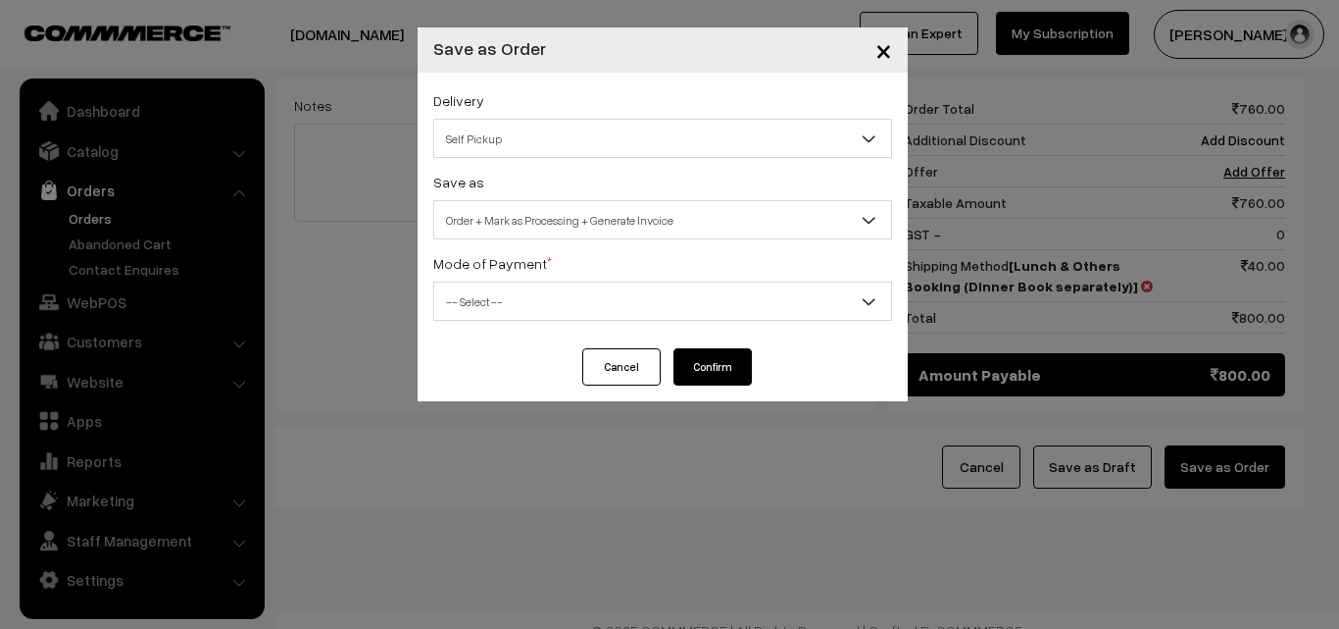
click at [524, 313] on span "-- Select --" at bounding box center [662, 301] width 457 height 34
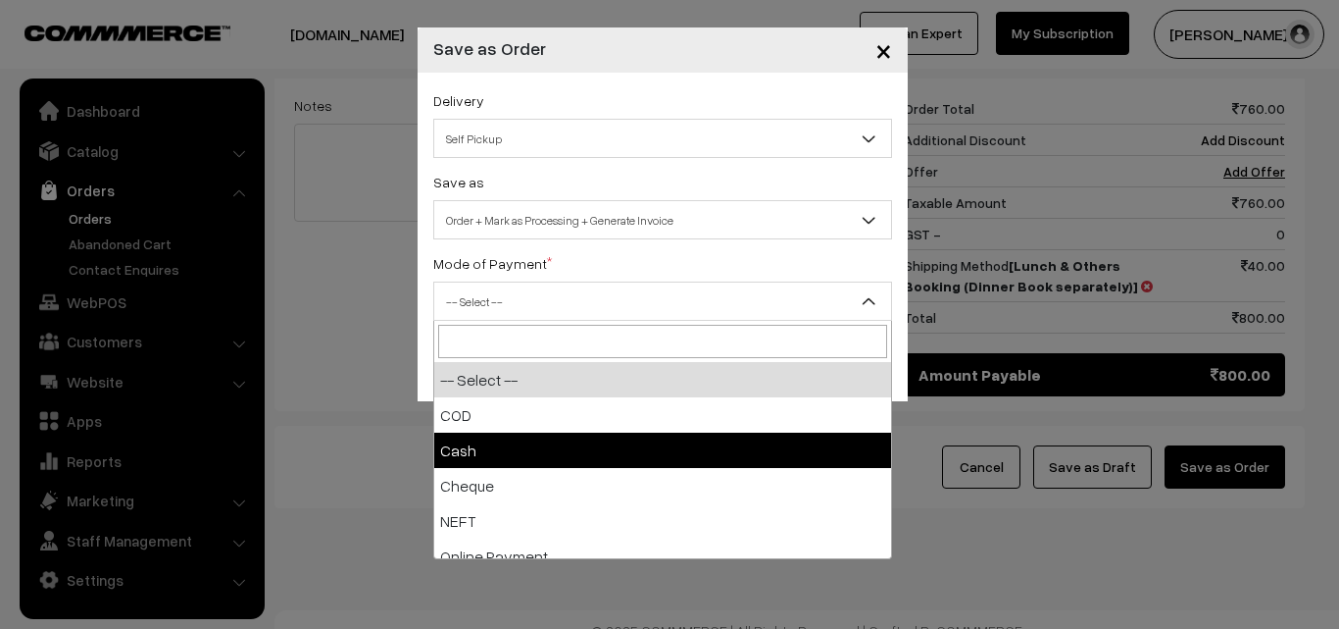
select select "2"
checkbox input "true"
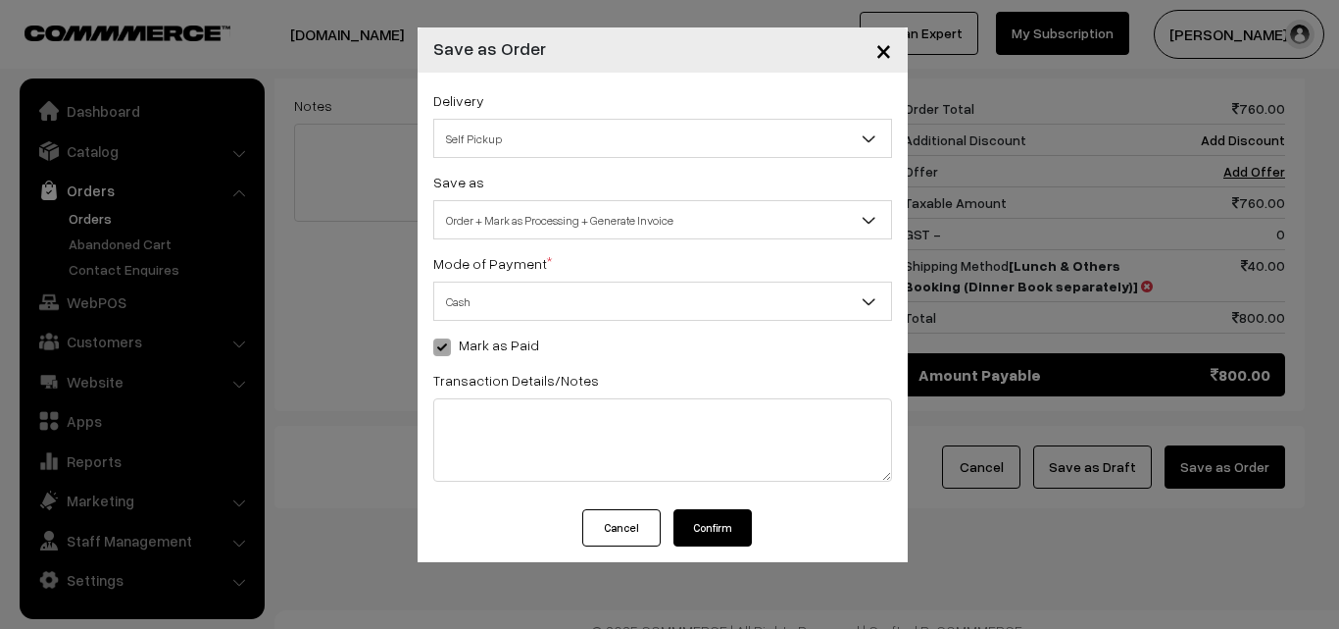
click at [727, 533] on button "Confirm" at bounding box center [713, 527] width 78 height 37
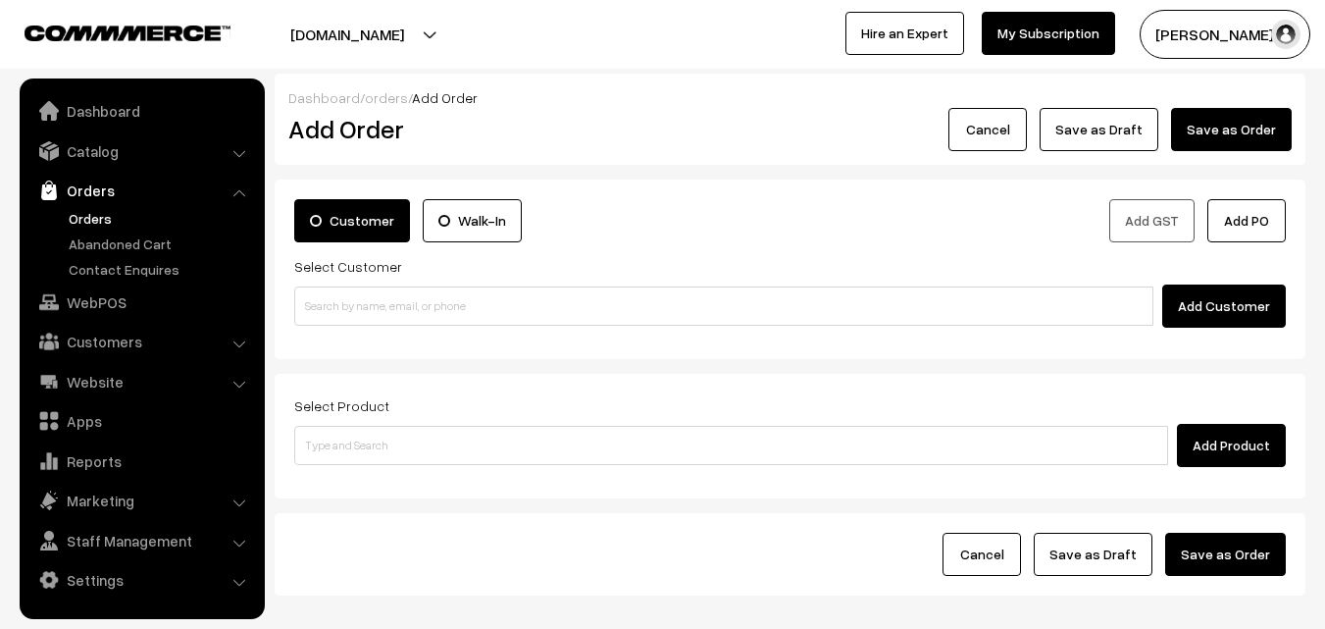
click at [108, 215] on link "Orders" at bounding box center [161, 218] width 194 height 21
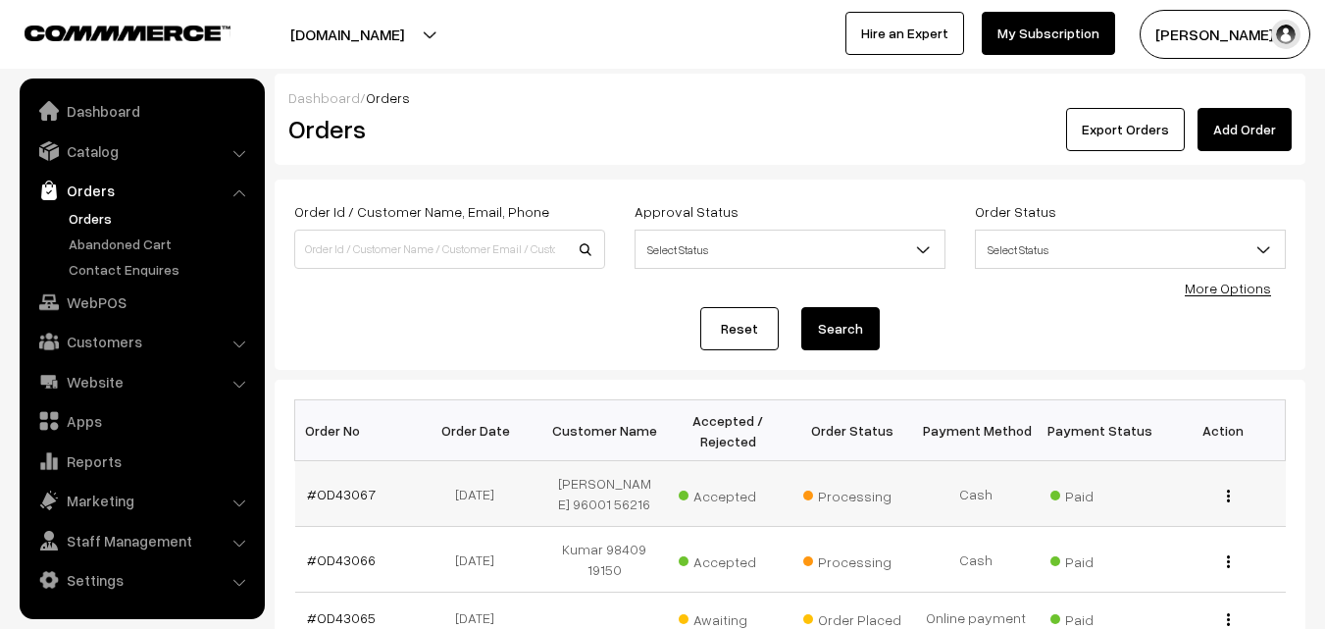
drag, startPoint x: 352, startPoint y: 493, endPoint x: 351, endPoint y: 503, distance: 9.9
click at [352, 494] on td "#OD43067" at bounding box center [357, 494] width 124 height 66
click at [349, 502] on link "#OD43067" at bounding box center [341, 493] width 69 height 17
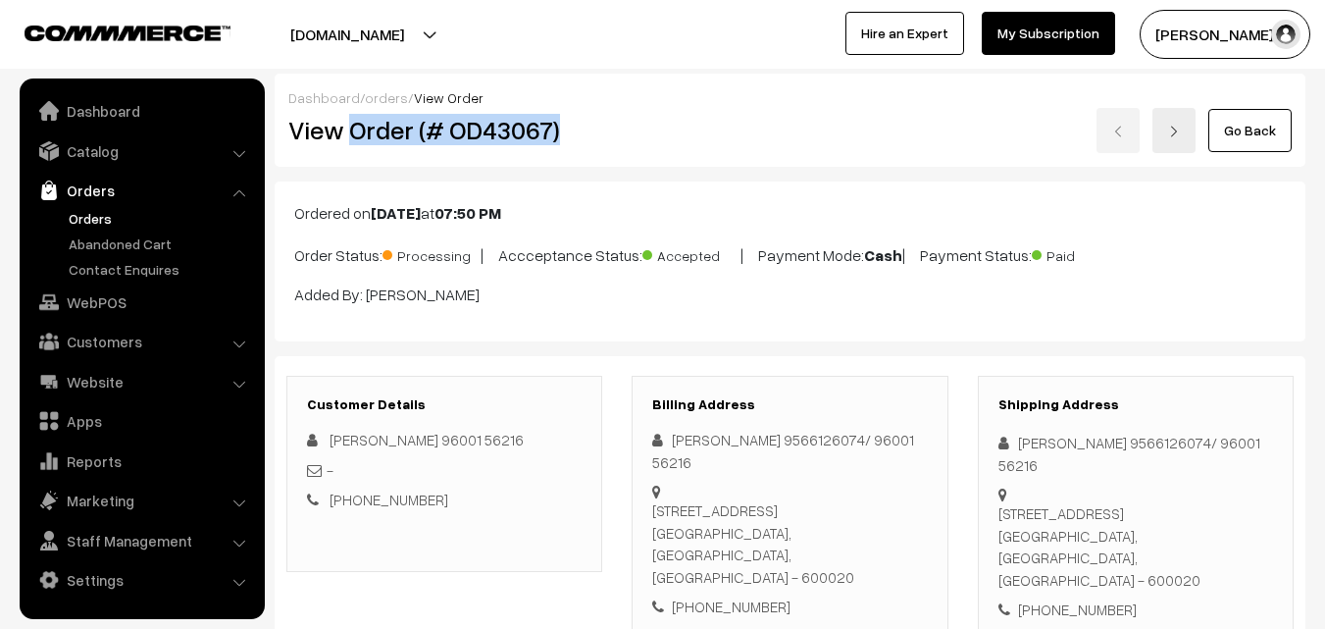
click at [604, 147] on div "View Order (# OD43067)" at bounding box center [446, 130] width 344 height 45
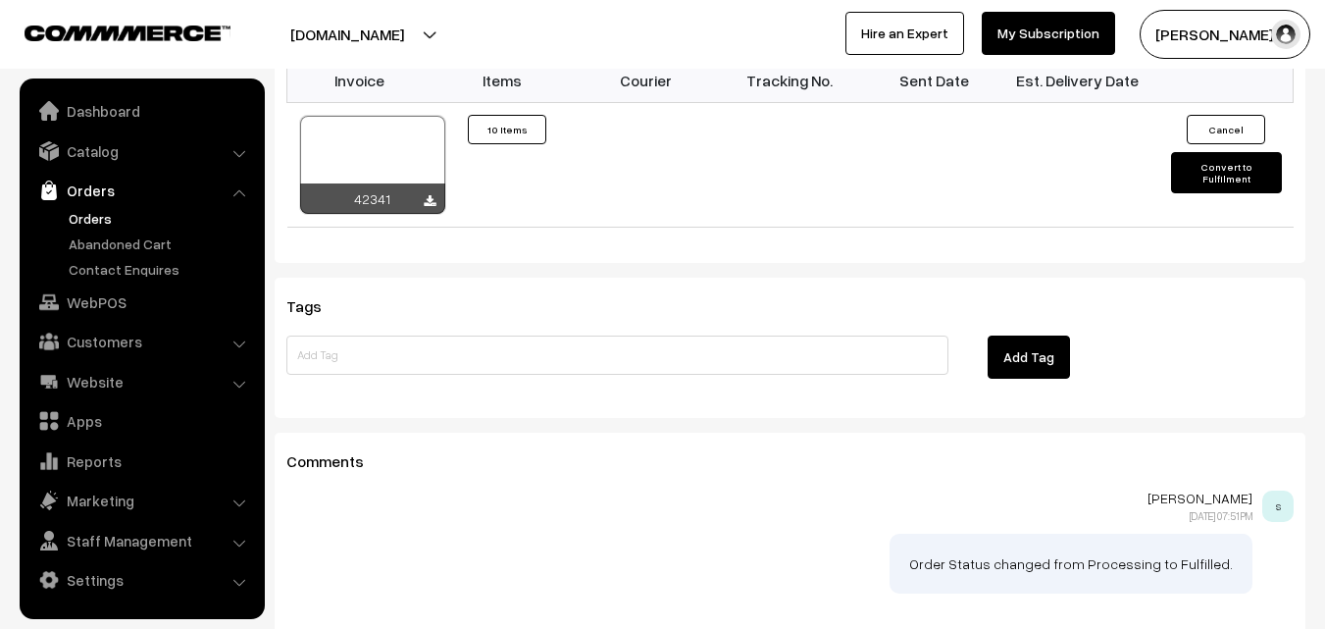
scroll to position [1887, 0]
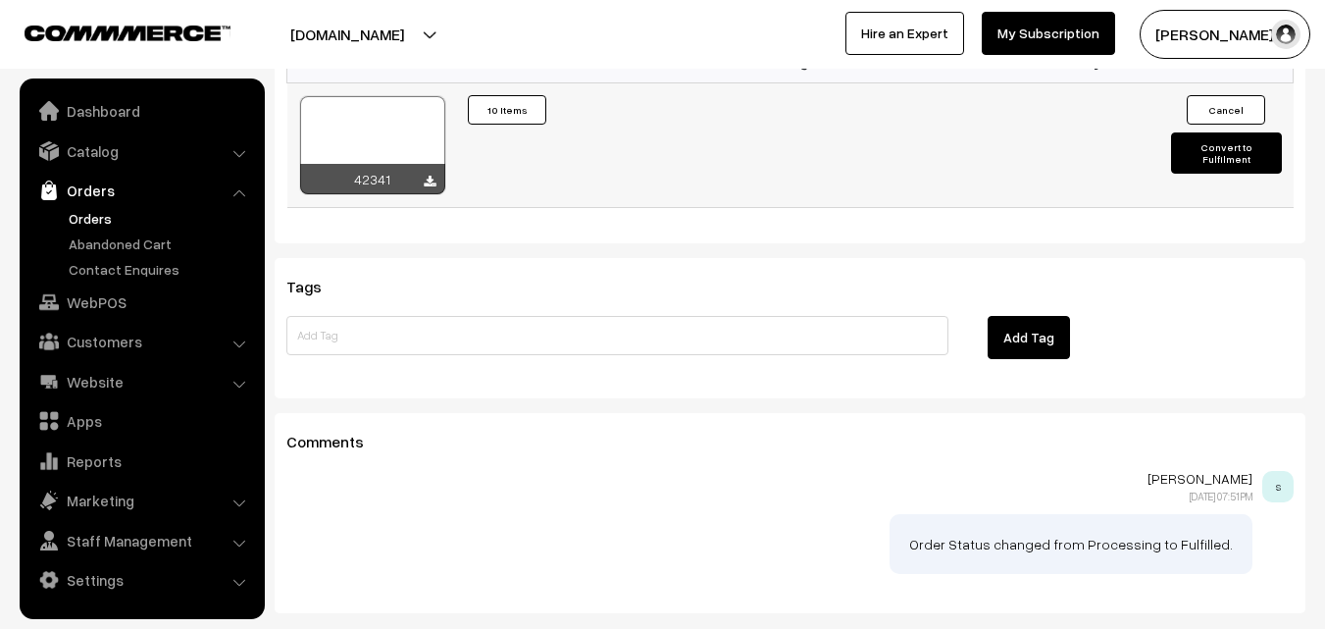
click at [372, 137] on div at bounding box center [372, 145] width 145 height 98
click at [91, 308] on link "WebPOS" at bounding box center [141, 301] width 233 height 35
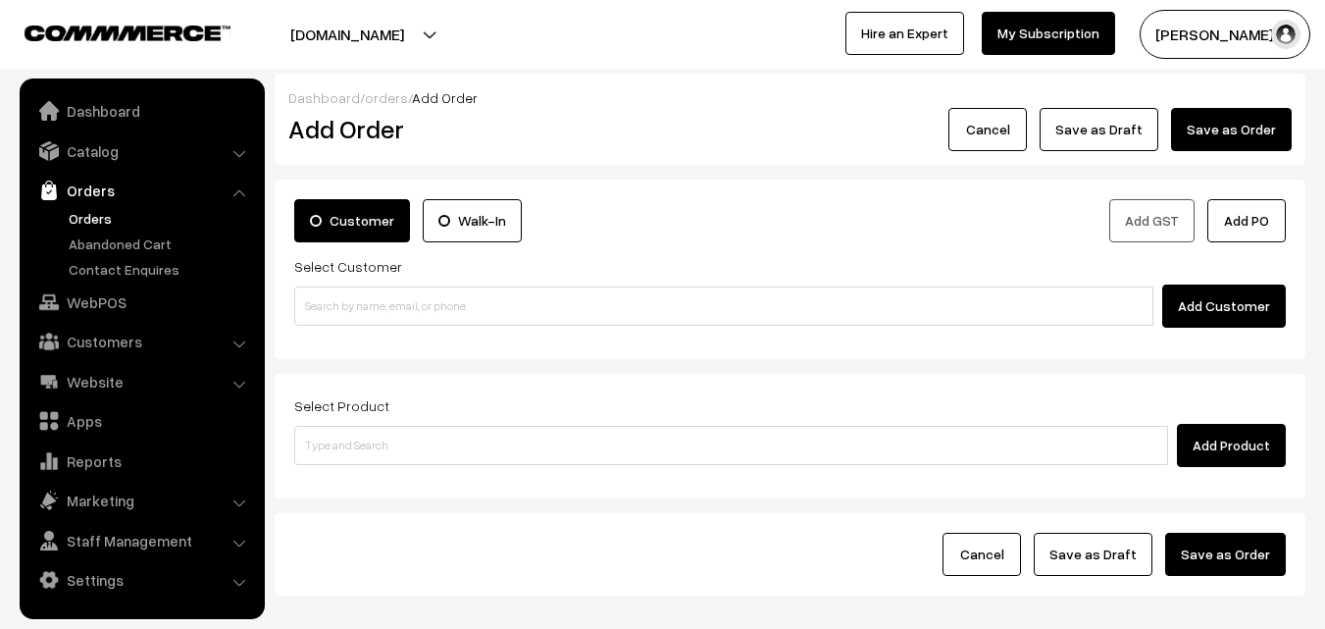
click at [337, 309] on input at bounding box center [723, 305] width 859 height 39
drag, startPoint x: 334, startPoint y: 296, endPoint x: 338, endPoint y: 321, distance: 24.8
click at [335, 297] on input "98401 64388" at bounding box center [723, 305] width 859 height 39
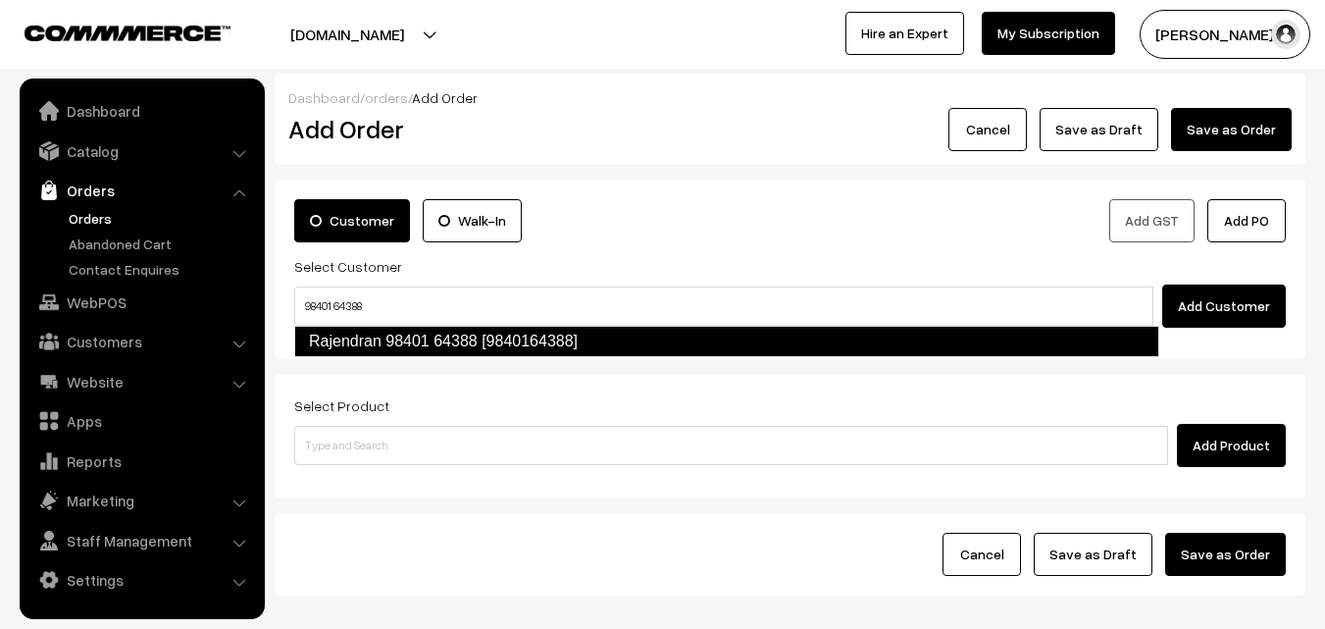
click at [335, 342] on link "Rajendran 98401 64388 [9840164388]" at bounding box center [726, 341] width 865 height 31
type input "98401 64388"
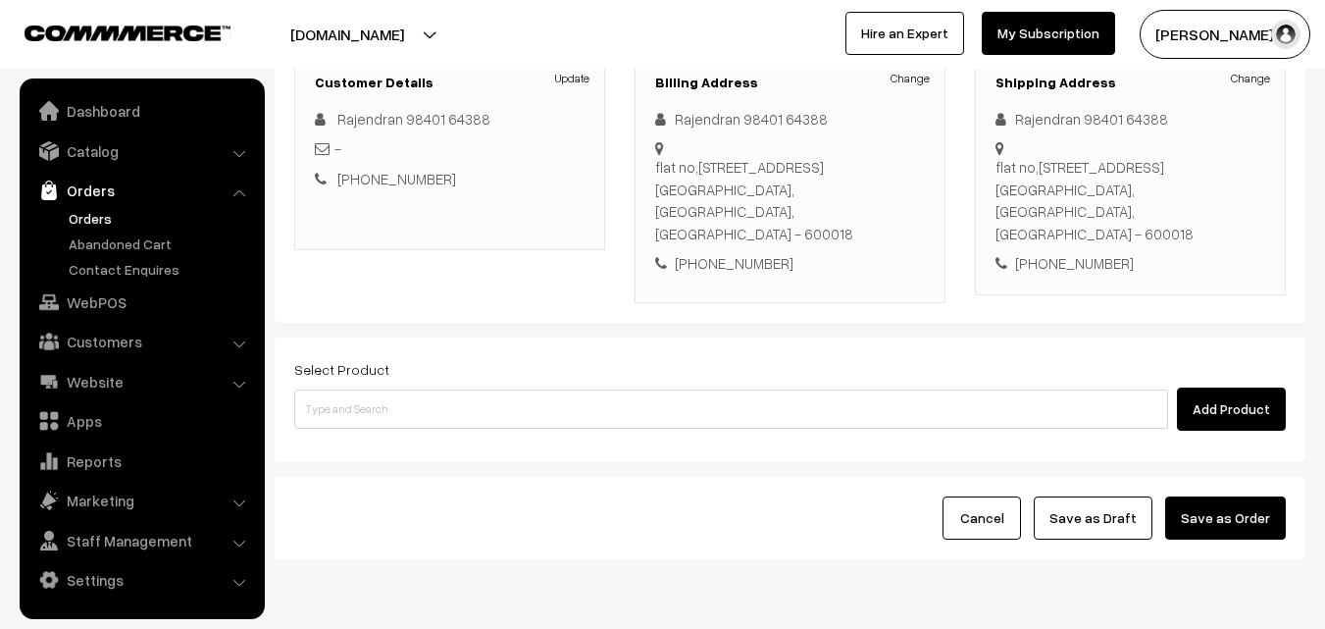
scroll to position [294, 0]
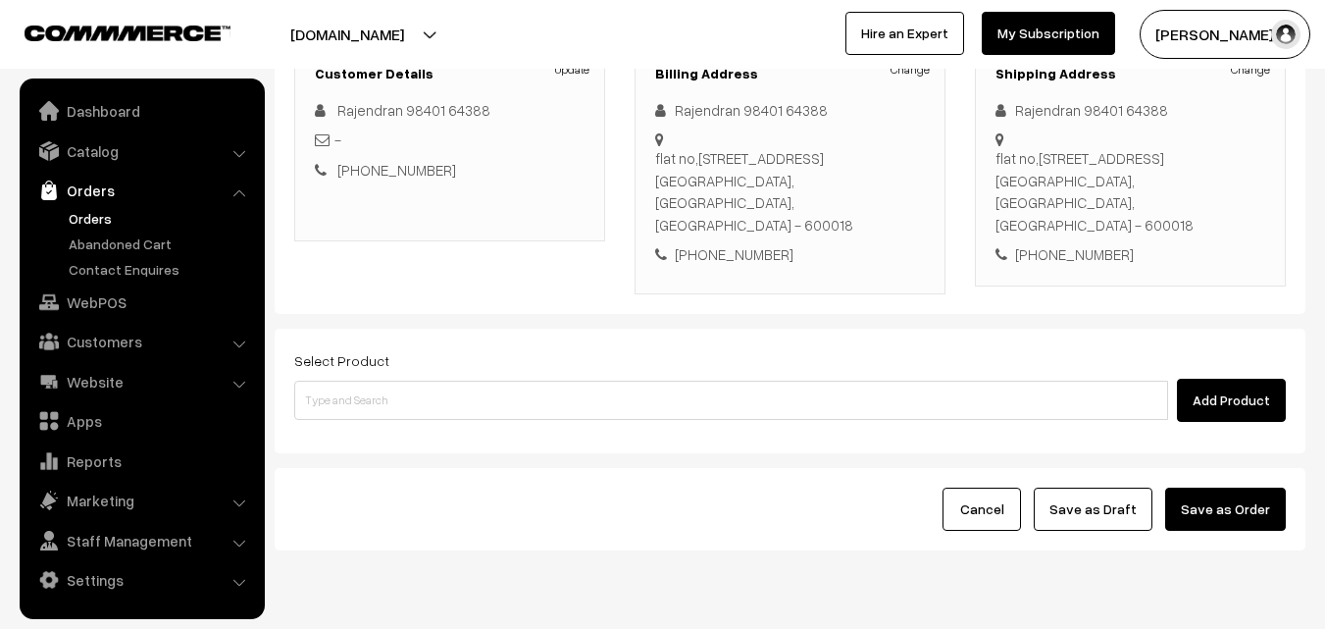
drag, startPoint x: 388, startPoint y: 344, endPoint x: 391, endPoint y: 369, distance: 24.7
click at [391, 348] on div "Select Product Add Product" at bounding box center [790, 390] width 1031 height 125
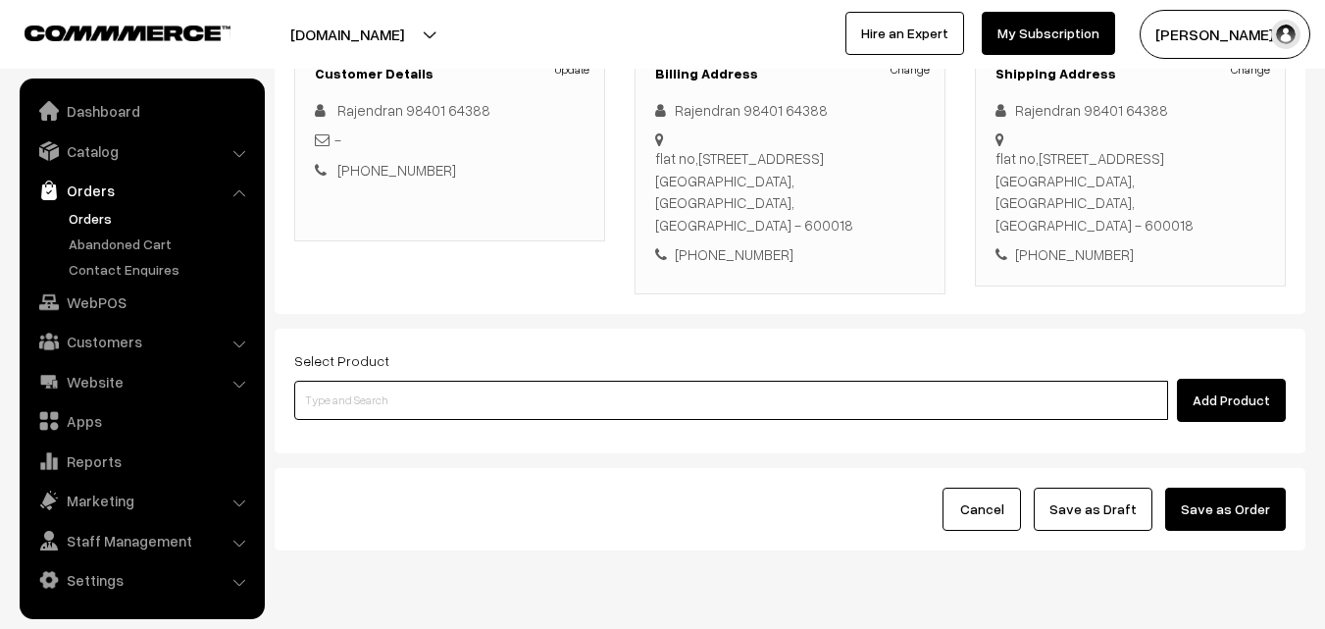
click at [387, 396] on input at bounding box center [731, 399] width 874 height 39
paste input "27th Without Rice... rating star unfiledrating star unfiledrating star unfiledr…"
drag, startPoint x: 401, startPoint y: 403, endPoint x: 1137, endPoint y: 429, distance: 736.9
click at [1157, 425] on body "Thank you for showing interest. Our team will call you shortly. Close annamfood…" at bounding box center [662, 199] width 1325 height 986
click at [437, 436] on ul "No Products found" at bounding box center [732, 432] width 877 height 25
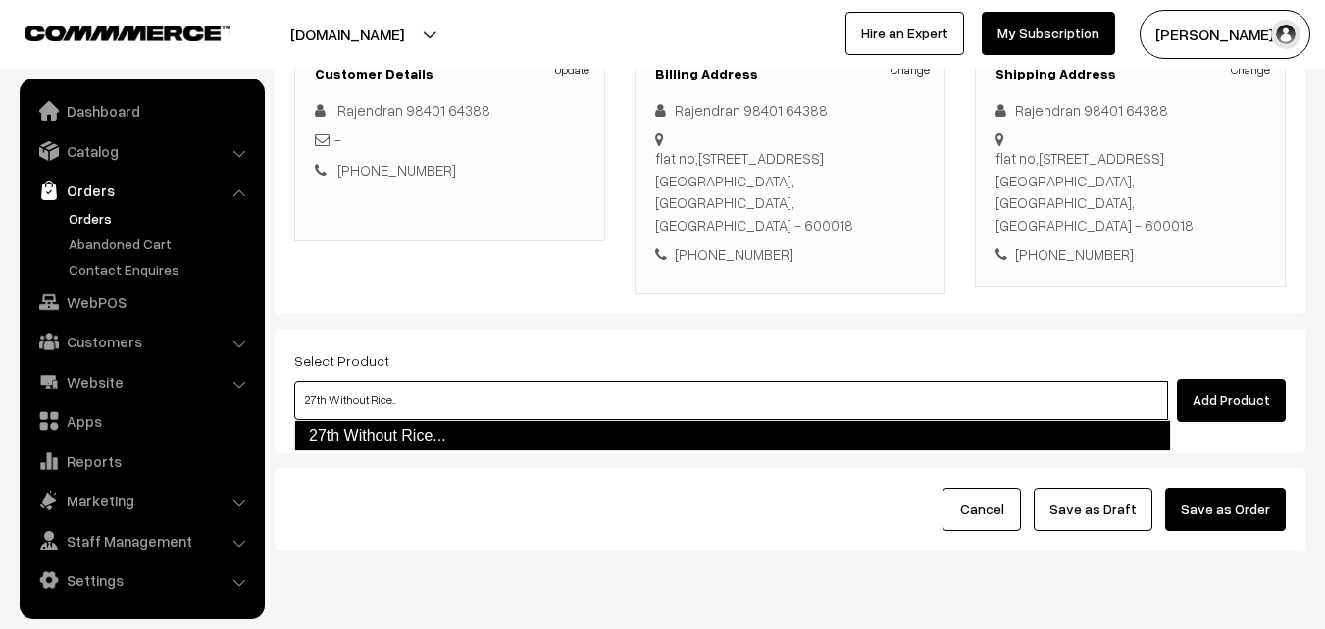
type input "27th Without Rice.."
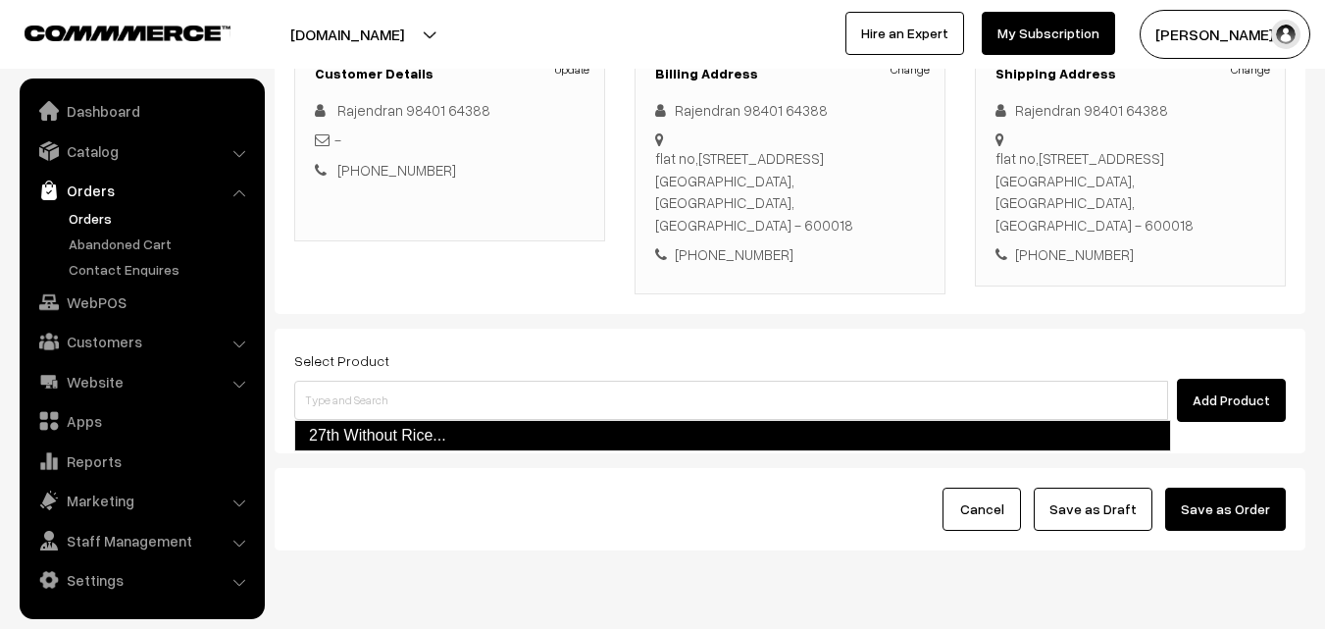
click at [417, 477] on div "Cancel Save as Draft Save as Order" at bounding box center [790, 509] width 1031 height 82
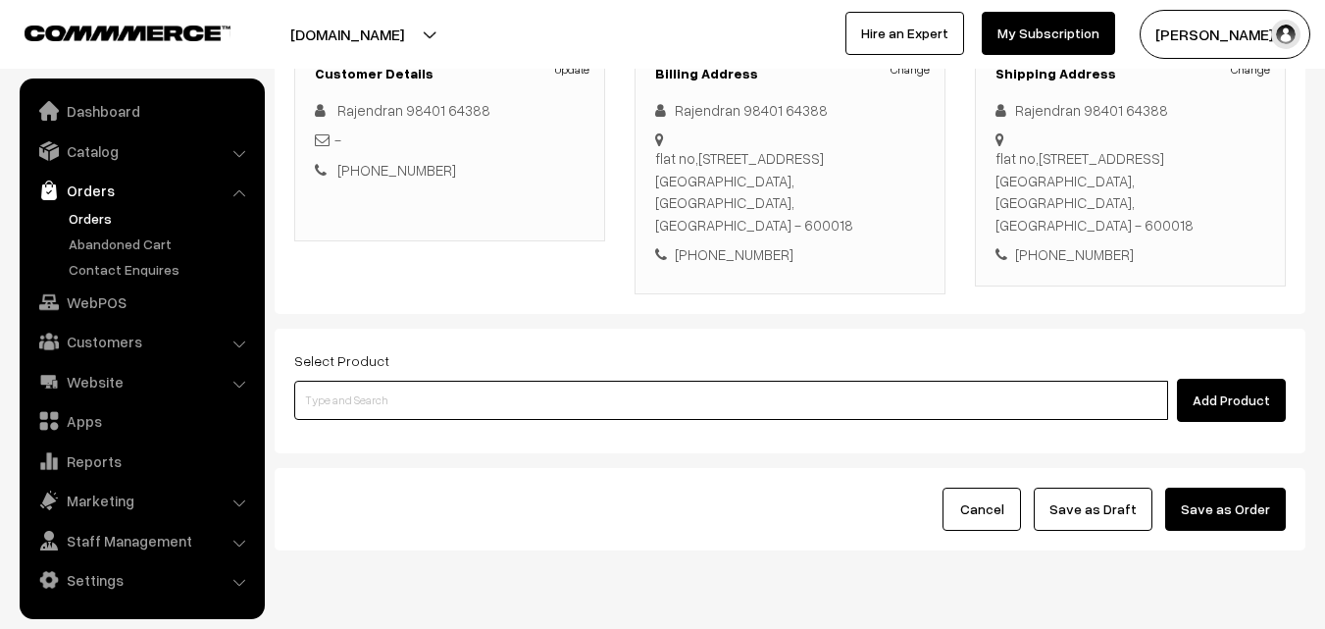
click at [419, 389] on input at bounding box center [731, 399] width 874 height 39
paste input "27th Without Rice... rating star unfiledrating star unfiledrating star unfiledr…"
type input "27th Without Rice... rating star unfiledrating star unfiledrating star unfiledr…"
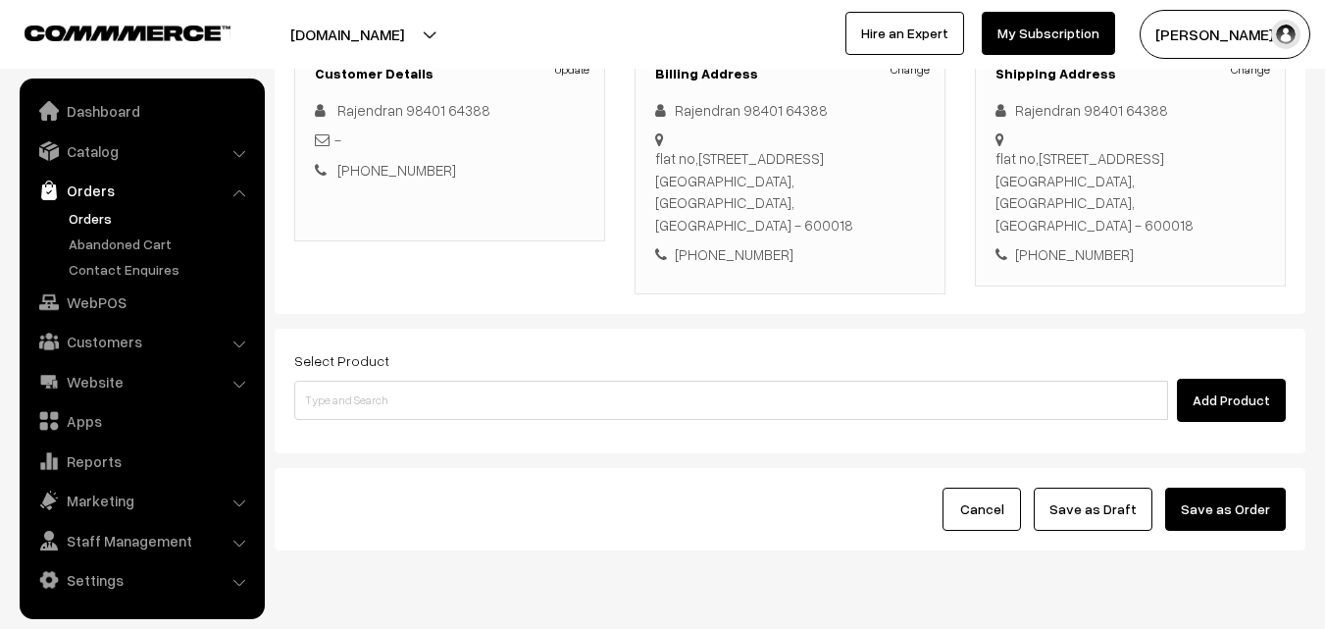
drag, startPoint x: 550, startPoint y: 447, endPoint x: 567, endPoint y: 409, distance: 41.7
click at [555, 442] on div "Select Product Add Product" at bounding box center [790, 390] width 1031 height 125
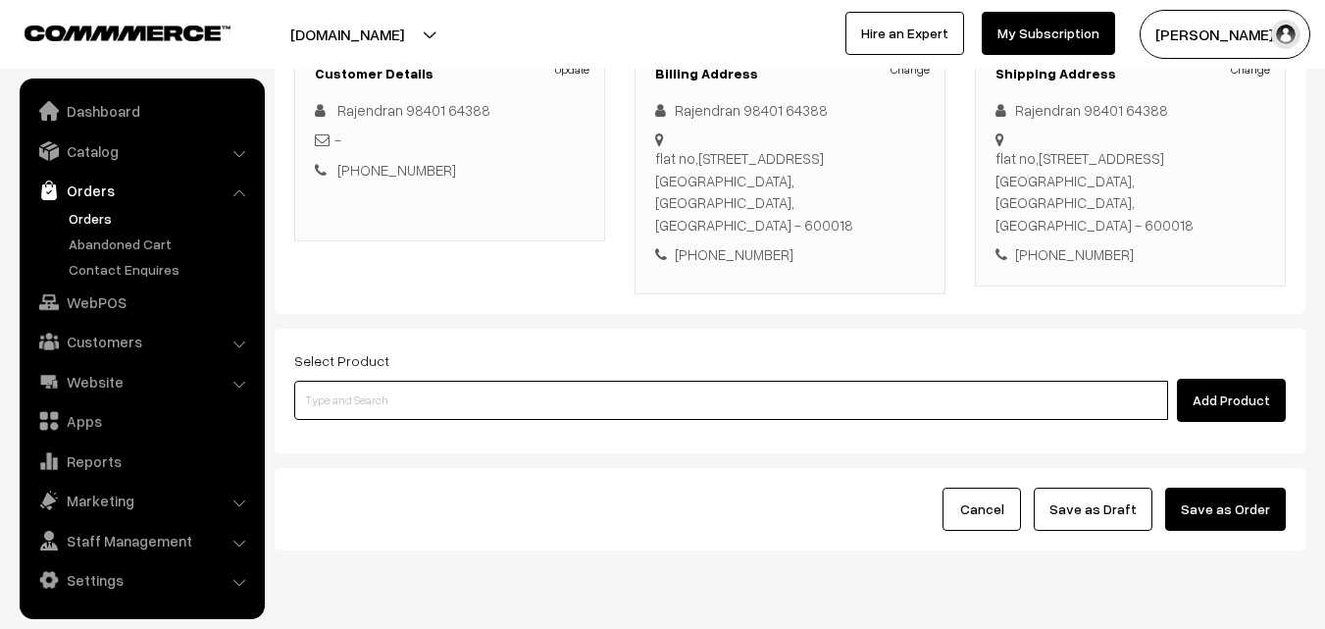
click at [567, 408] on input at bounding box center [731, 399] width 874 height 39
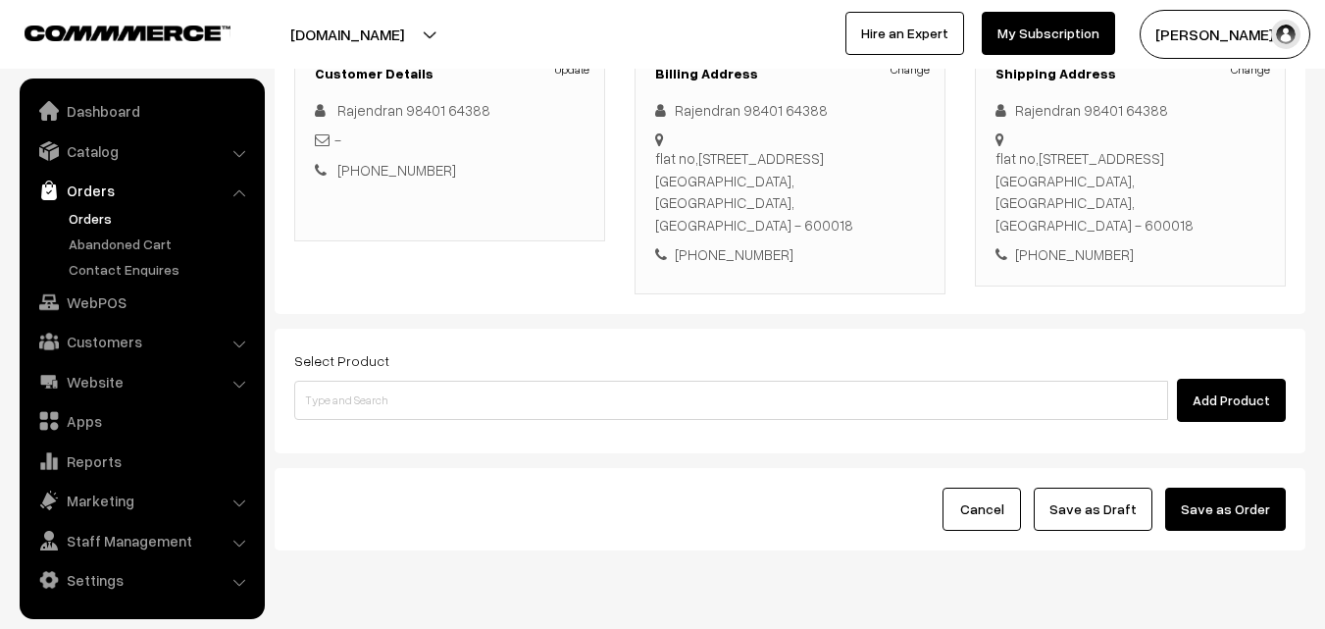
click at [568, 370] on div "Select Product Add Product" at bounding box center [789, 385] width 991 height 74
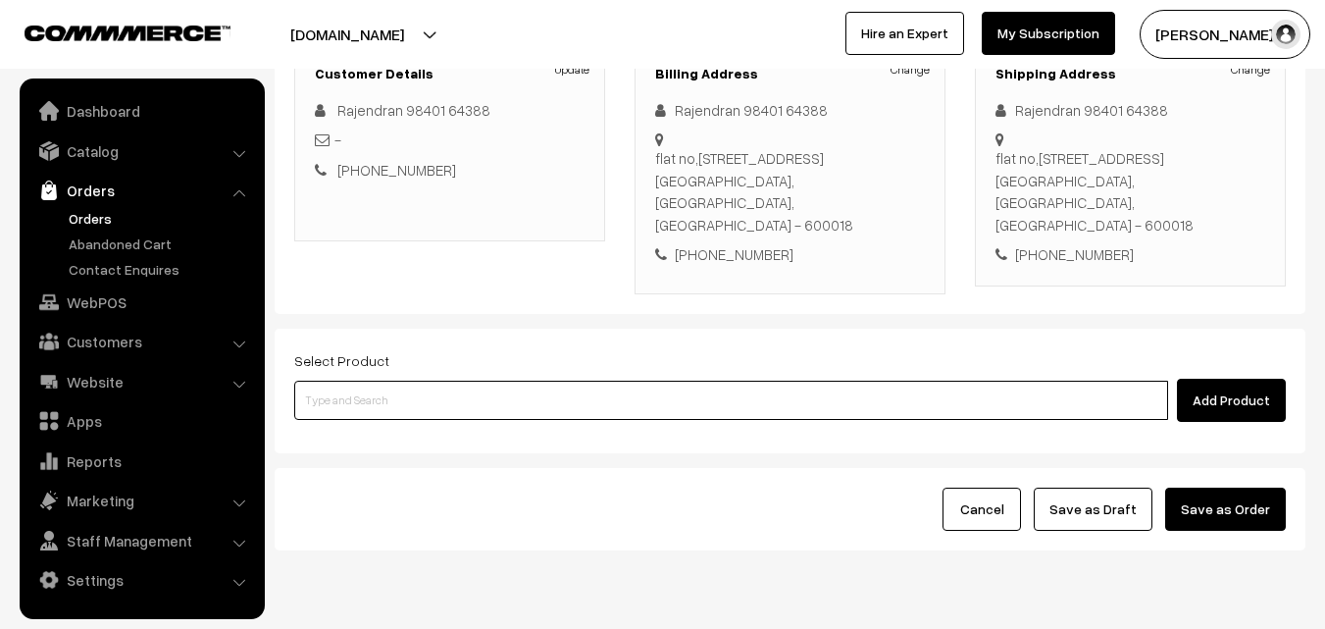
click at [507, 403] on input at bounding box center [731, 399] width 874 height 39
type input "27th Puliyodharai Sadam"
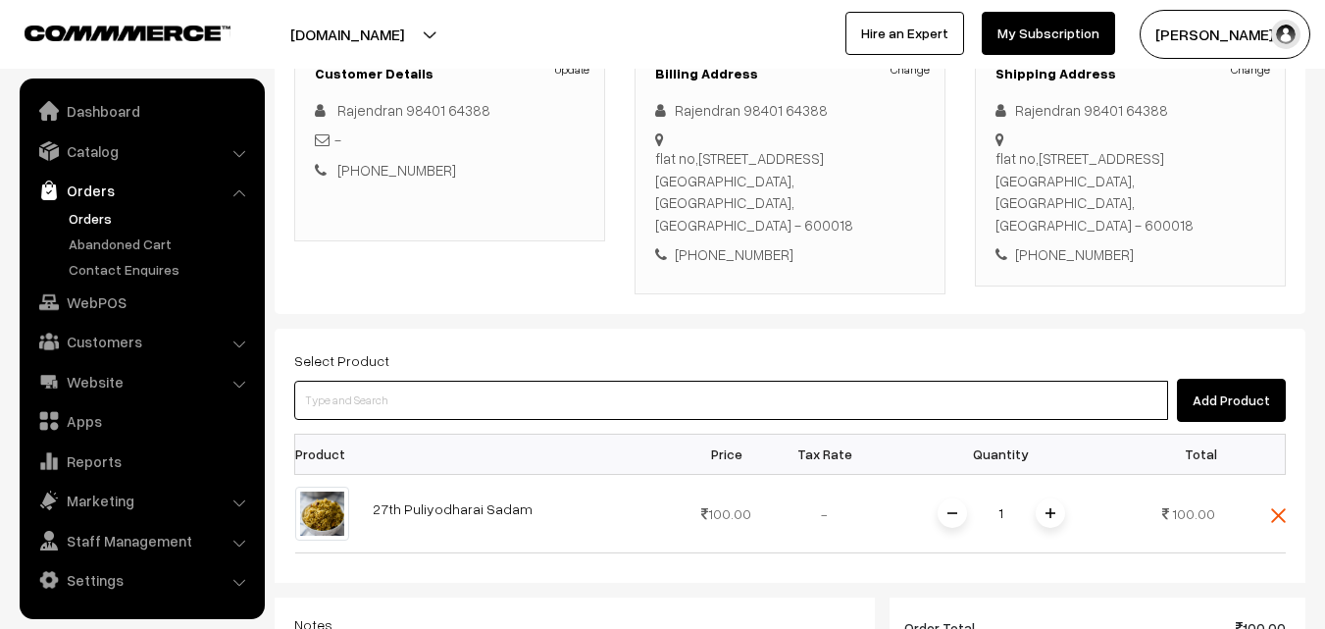
drag, startPoint x: 503, startPoint y: 403, endPoint x: 477, endPoint y: 399, distance: 26.8
click at [502, 403] on input at bounding box center [731, 399] width 874 height 39
click at [367, 402] on input at bounding box center [731, 399] width 874 height 39
paste input "27th Without Rice... rating star unfiledrating star unfiledrating star unfiledr…"
drag, startPoint x: 411, startPoint y: 403, endPoint x: 1014, endPoint y: 421, distance: 603.3
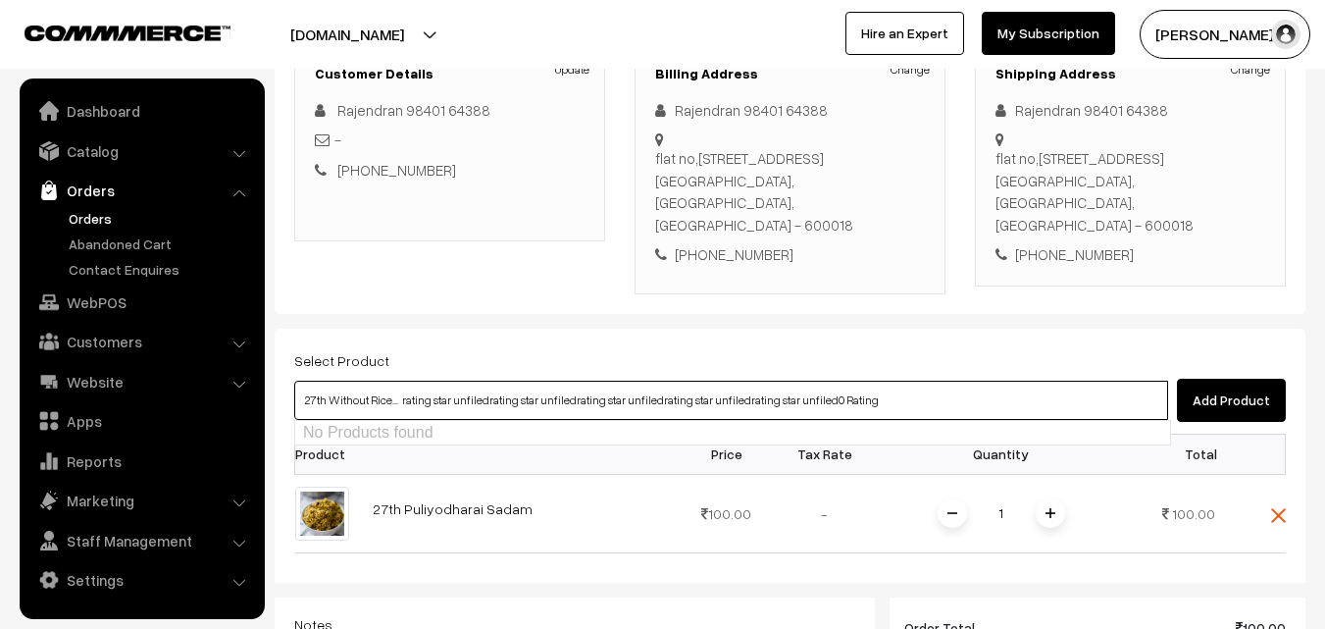
click at [1018, 424] on body "Thank you for showing interest. Our team will call you shortly. Close annamfood…" at bounding box center [662, 437] width 1325 height 1463
type input "27th Without Rice.."
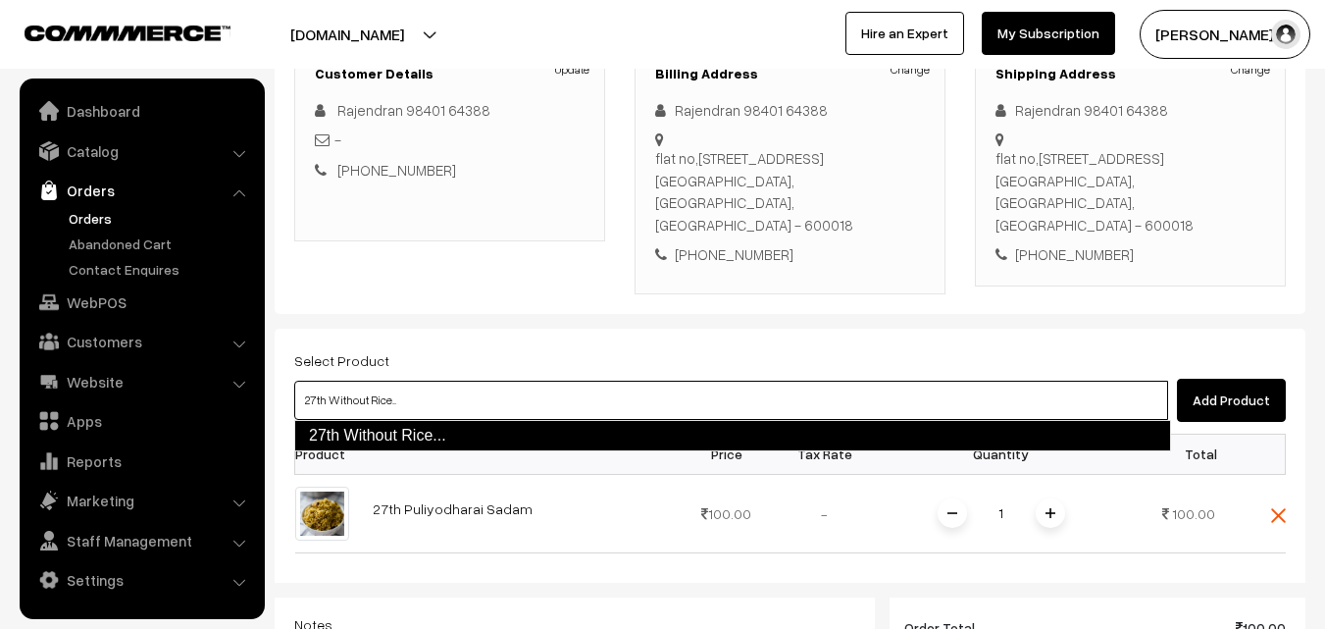
click at [398, 435] on link "27th Without Rice..." at bounding box center [732, 435] width 877 height 31
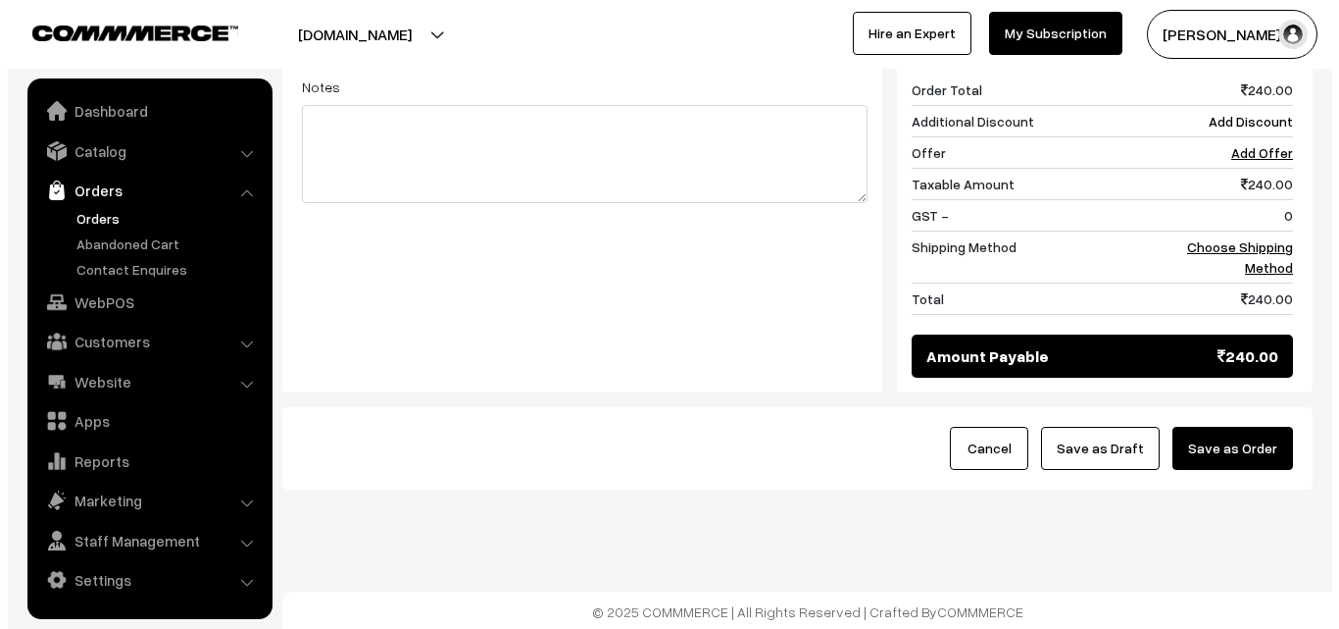
scroll to position [913, 0]
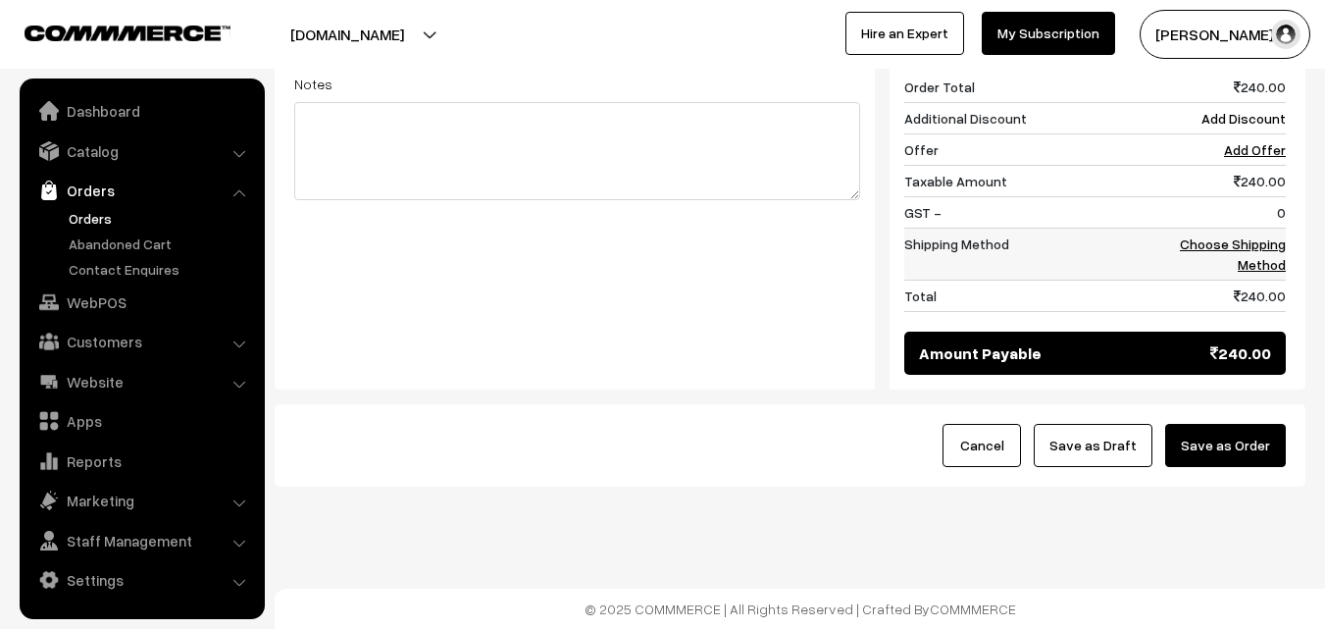
click at [1252, 236] on link "Choose Shipping Method" at bounding box center [1233, 253] width 106 height 37
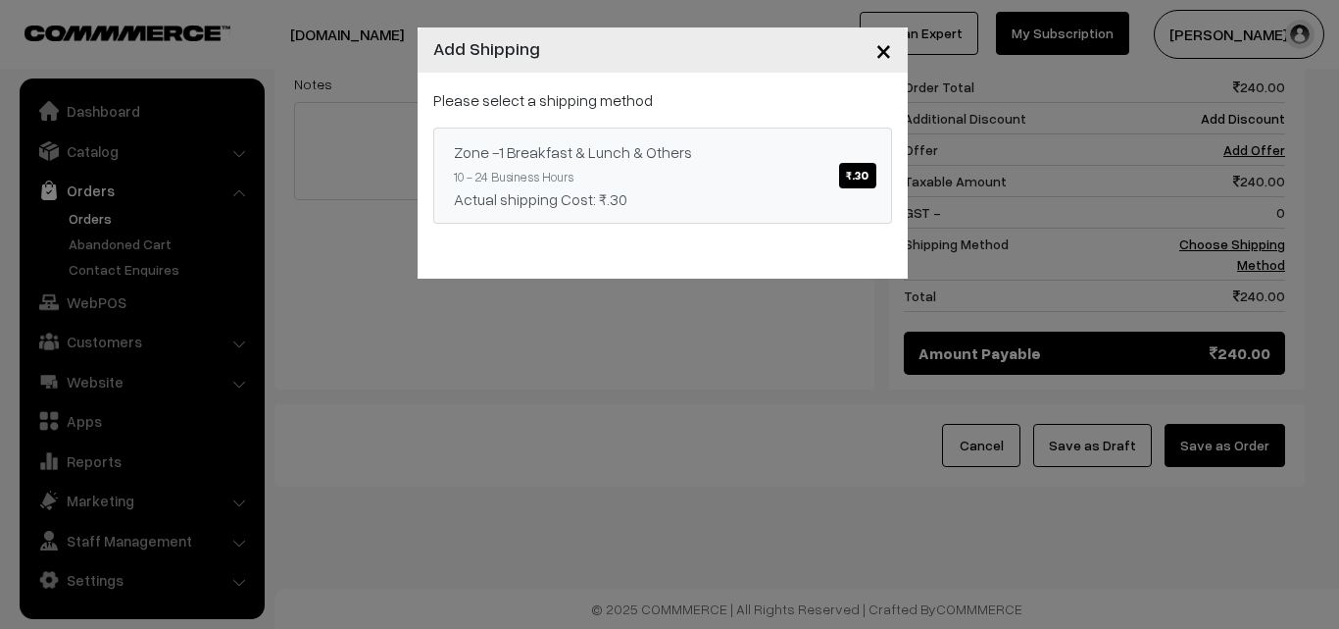
click at [646, 152] on link "Zone -1 Breakfast & Lunch & Others ₹.30 10 - 24 Business Hours Actual shipping …" at bounding box center [662, 175] width 459 height 96
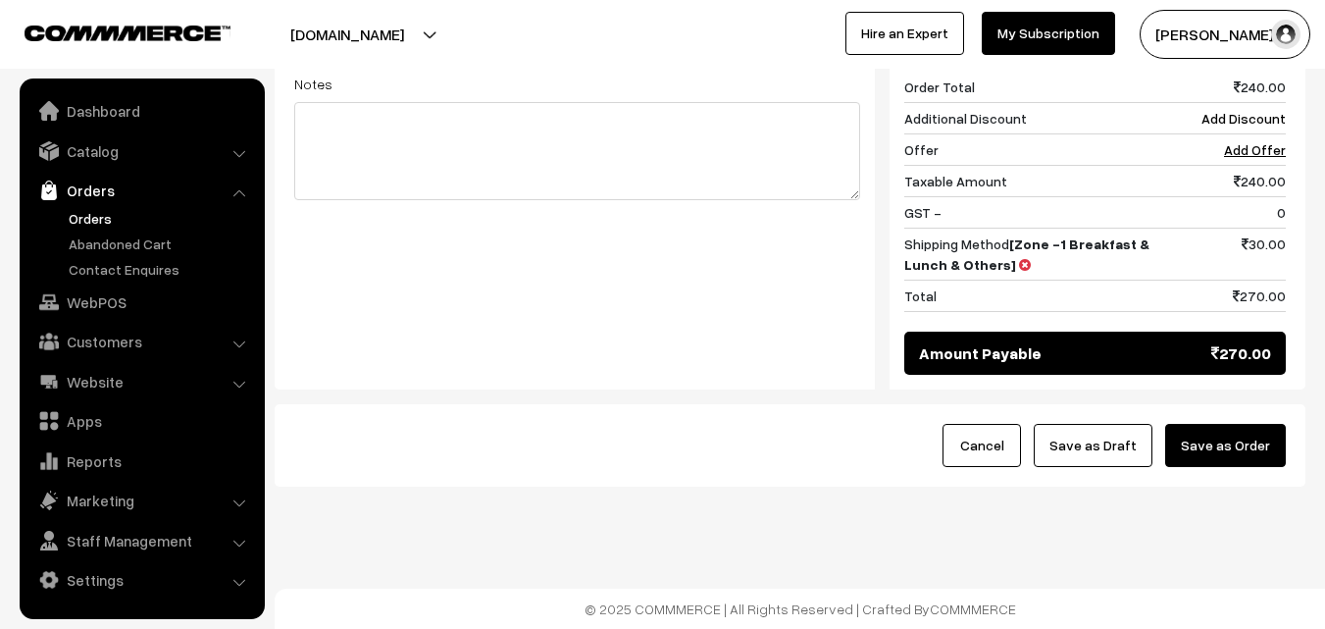
click at [1218, 453] on button "Save as Order" at bounding box center [1225, 445] width 121 height 43
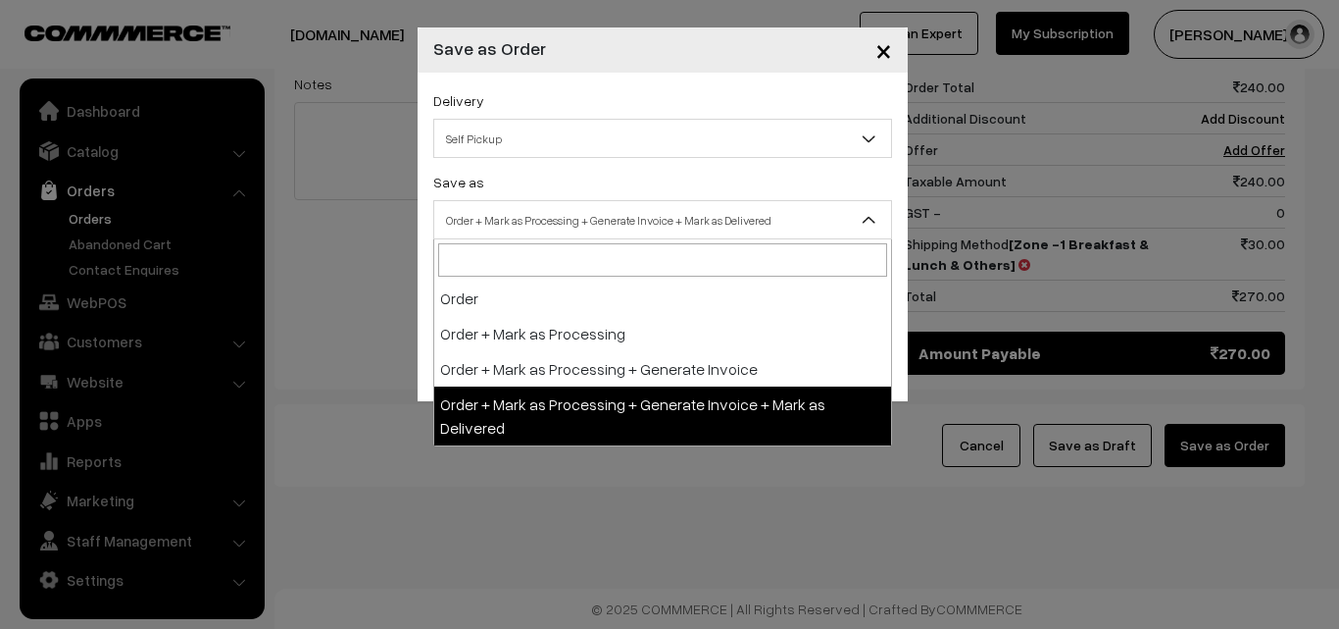
click at [503, 204] on span "Order + Mark as Processing + Generate Invoice + Mark as Delivered" at bounding box center [662, 220] width 457 height 34
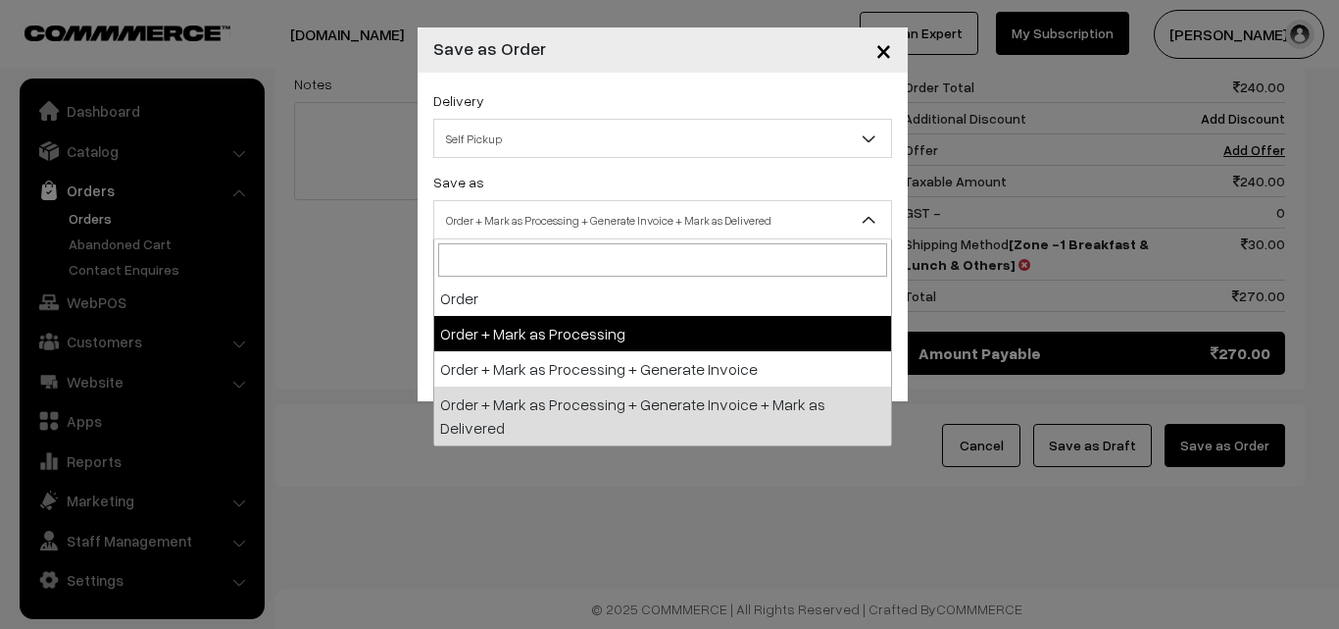
select select "3"
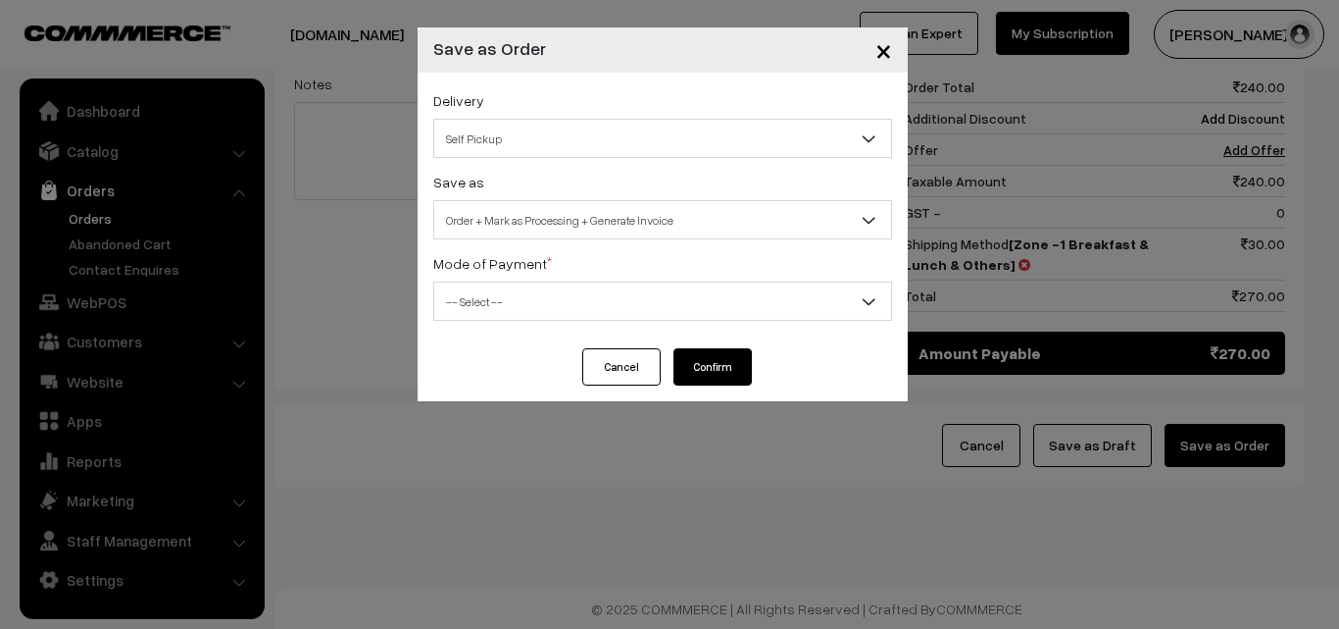
click at [487, 293] on span "-- Select --" at bounding box center [662, 301] width 457 height 34
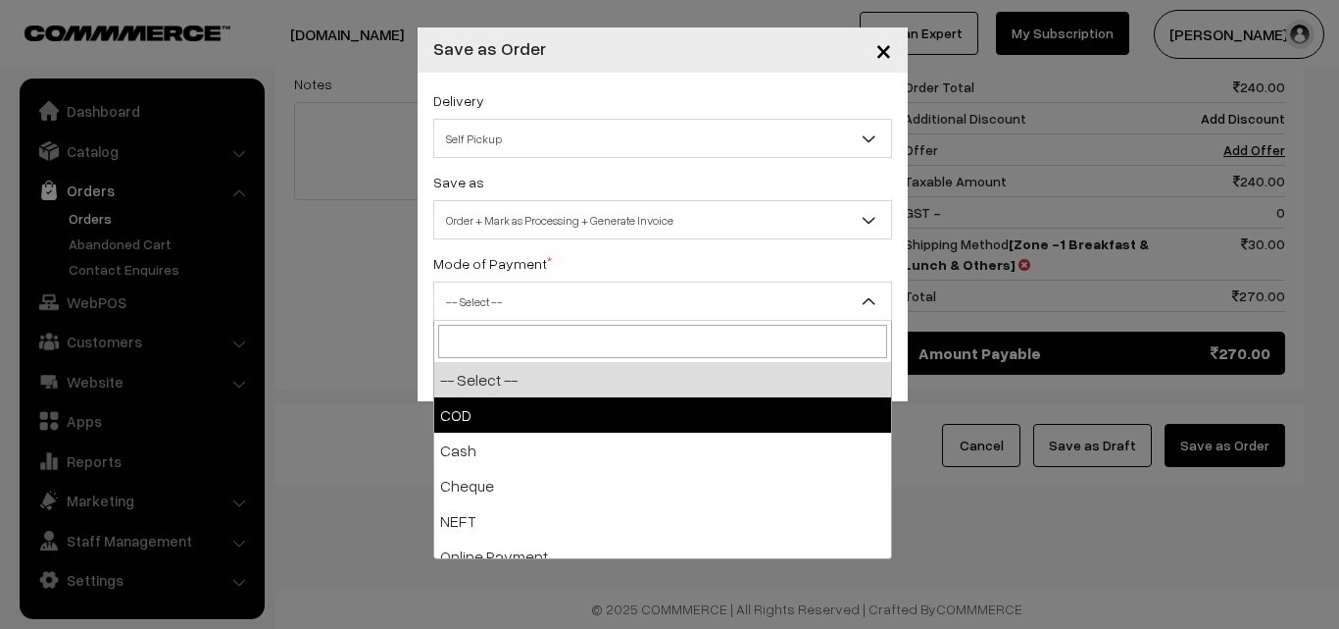
drag, startPoint x: 474, startPoint y: 412, endPoint x: 466, endPoint y: 380, distance: 32.3
select select "1"
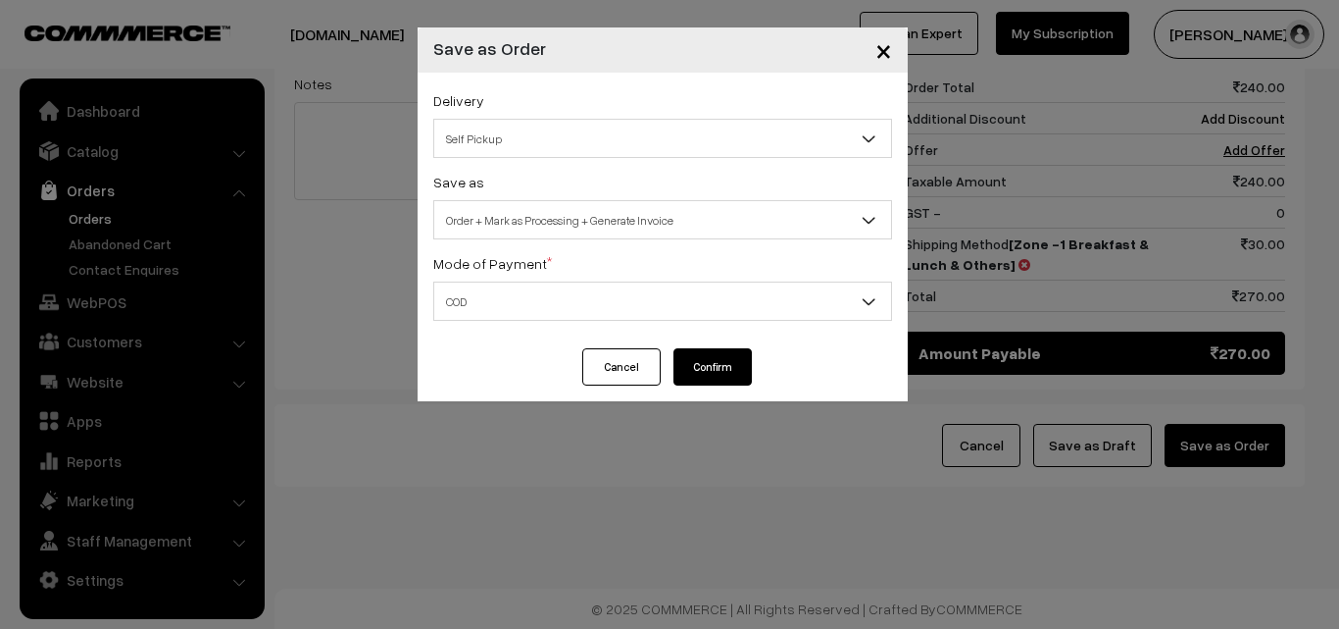
click at [705, 377] on button "Confirm" at bounding box center [713, 366] width 78 height 37
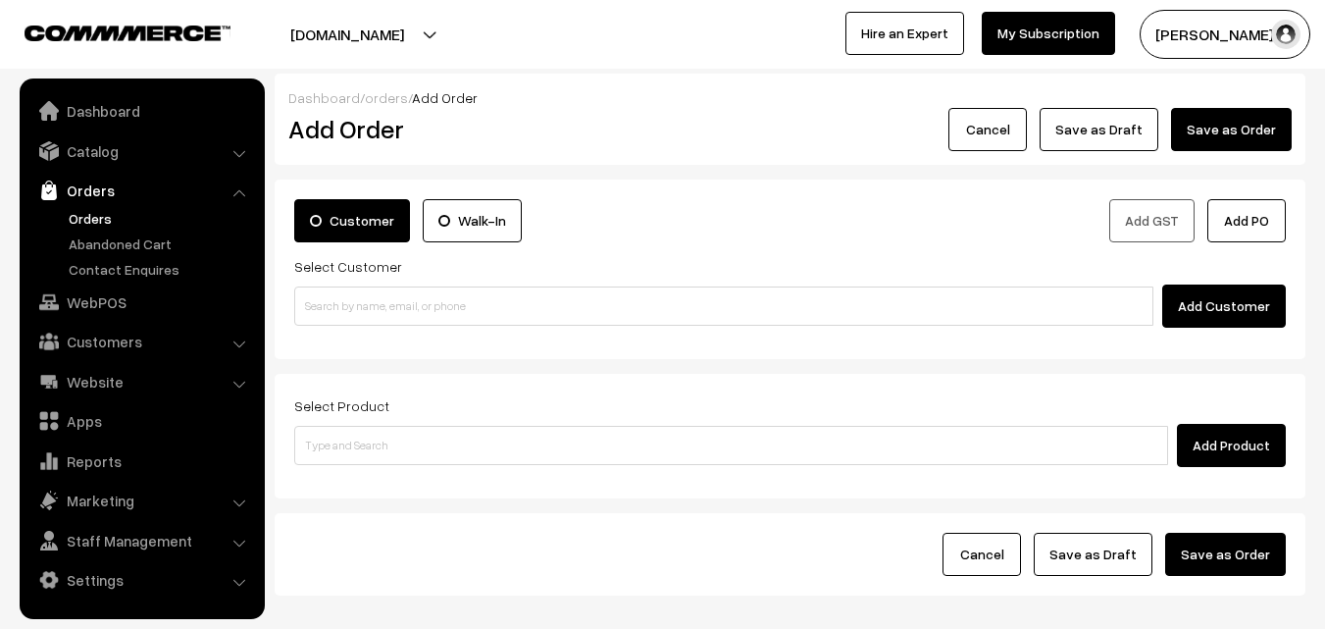
click at [93, 213] on link "Orders" at bounding box center [161, 218] width 194 height 21
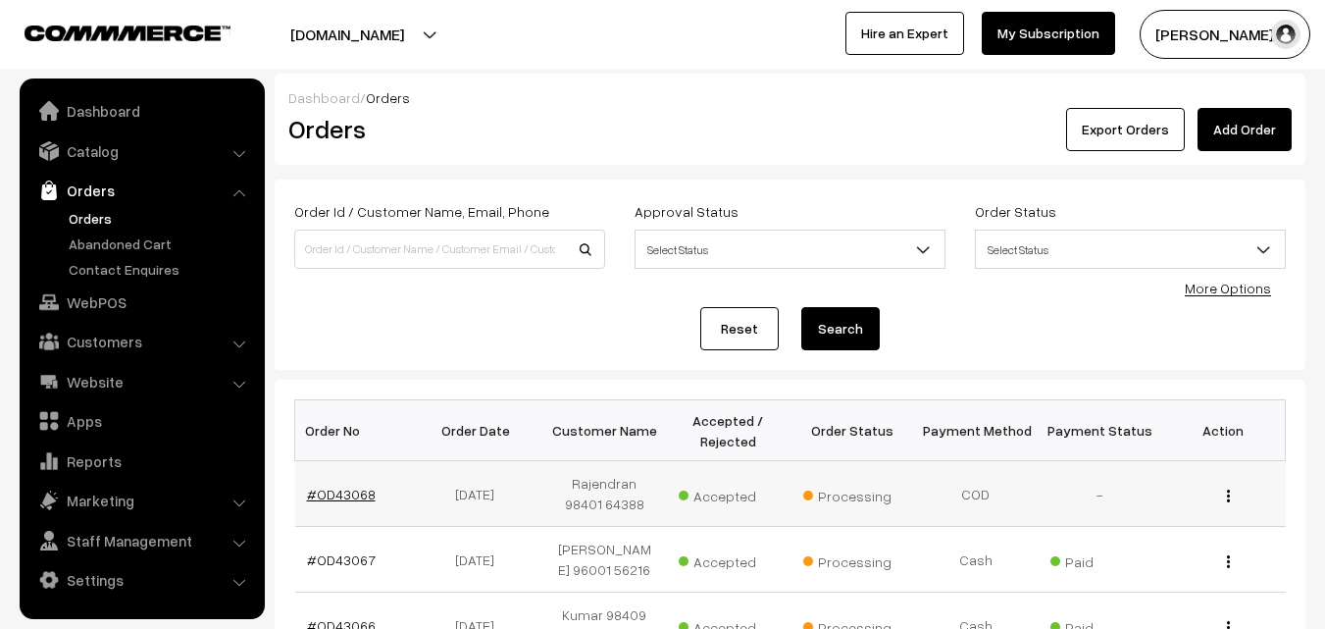
click at [356, 487] on link "#OD43068" at bounding box center [341, 493] width 69 height 17
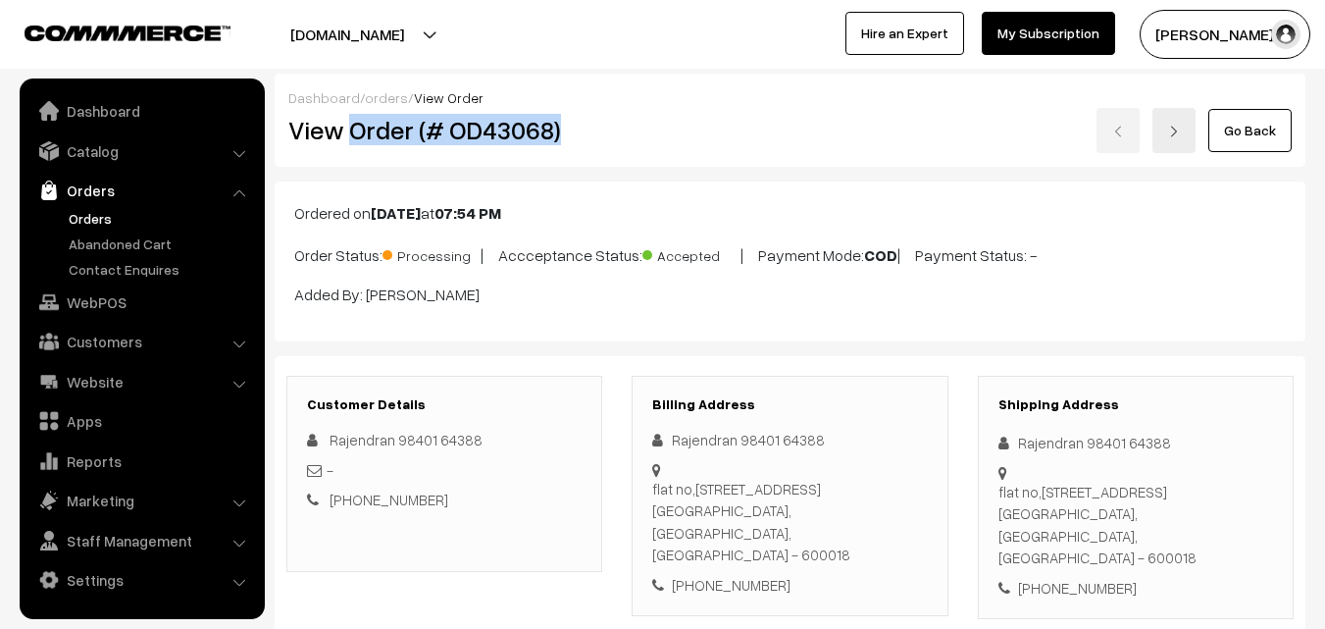
drag, startPoint x: 354, startPoint y: 136, endPoint x: 565, endPoint y: 126, distance: 211.1
click at [565, 126] on h2 "View Order (# OD43068)" at bounding box center [445, 130] width 315 height 30
copy h2 "Order (# OD43068)"
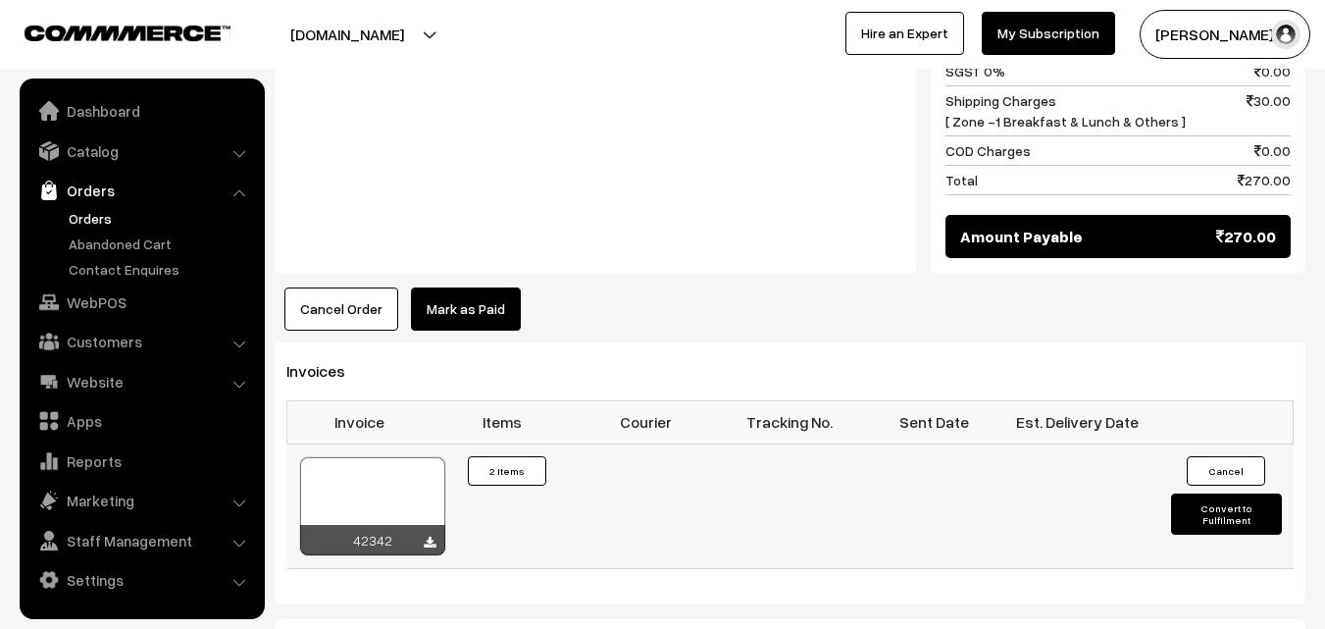
scroll to position [1177, 0]
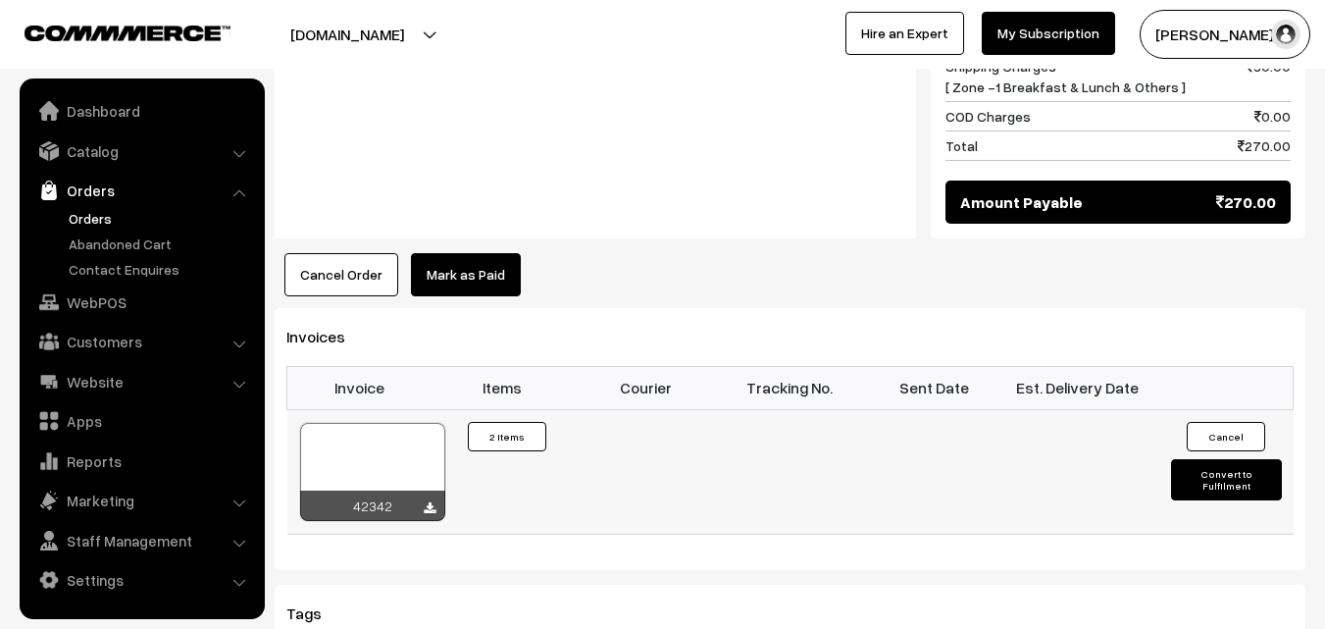
click at [386, 452] on div at bounding box center [372, 472] width 145 height 98
click at [86, 307] on link "WebPOS" at bounding box center [141, 301] width 233 height 35
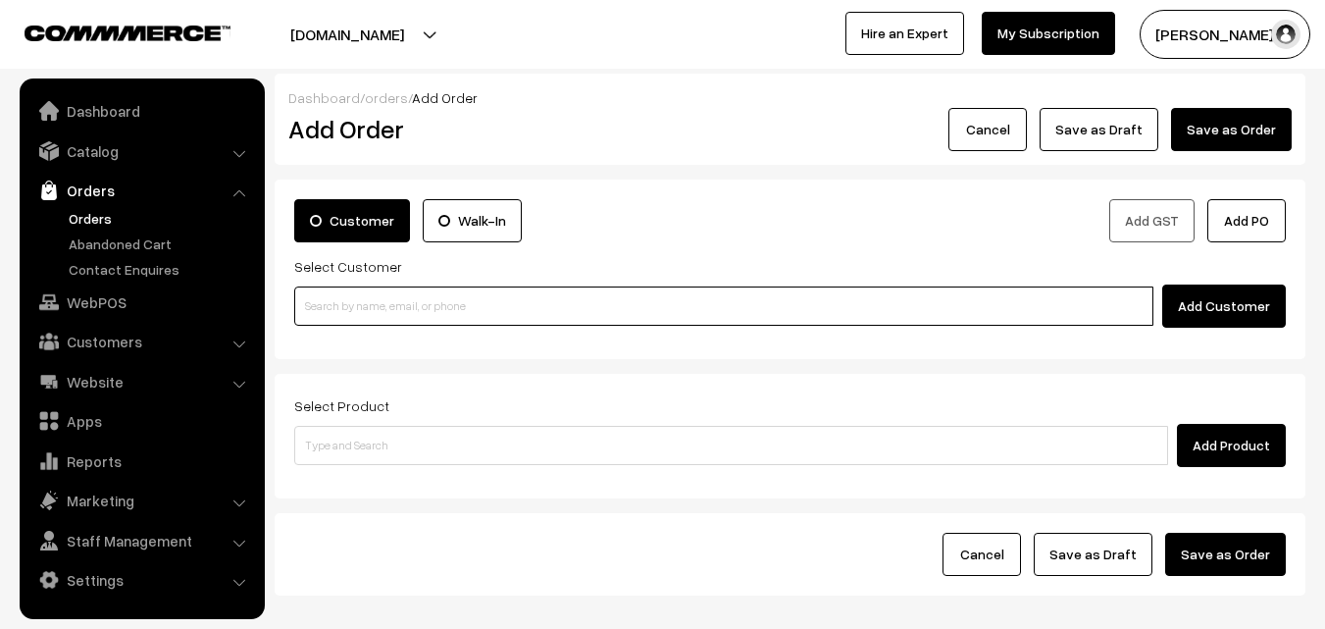
click at [424, 323] on input at bounding box center [723, 305] width 859 height 39
paste input "98402 26127"
click at [352, 301] on input "98402 26127" at bounding box center [723, 305] width 859 height 39
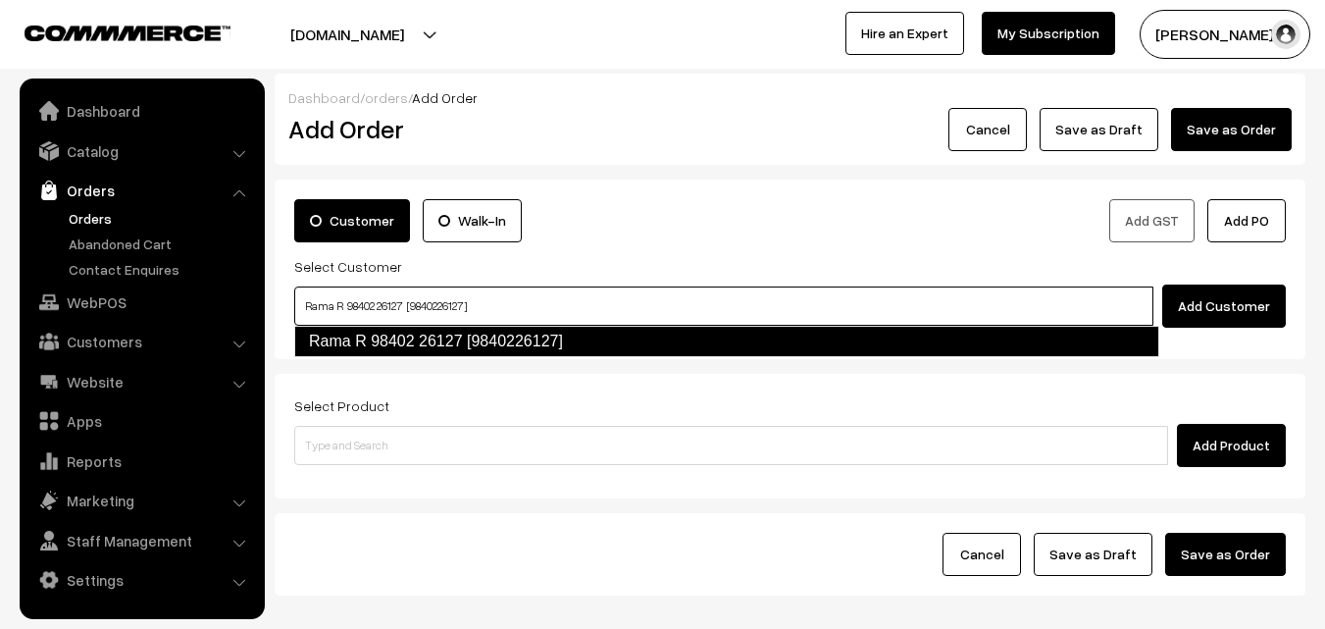
type input "Rama R 98402 26127 [9840226127]"
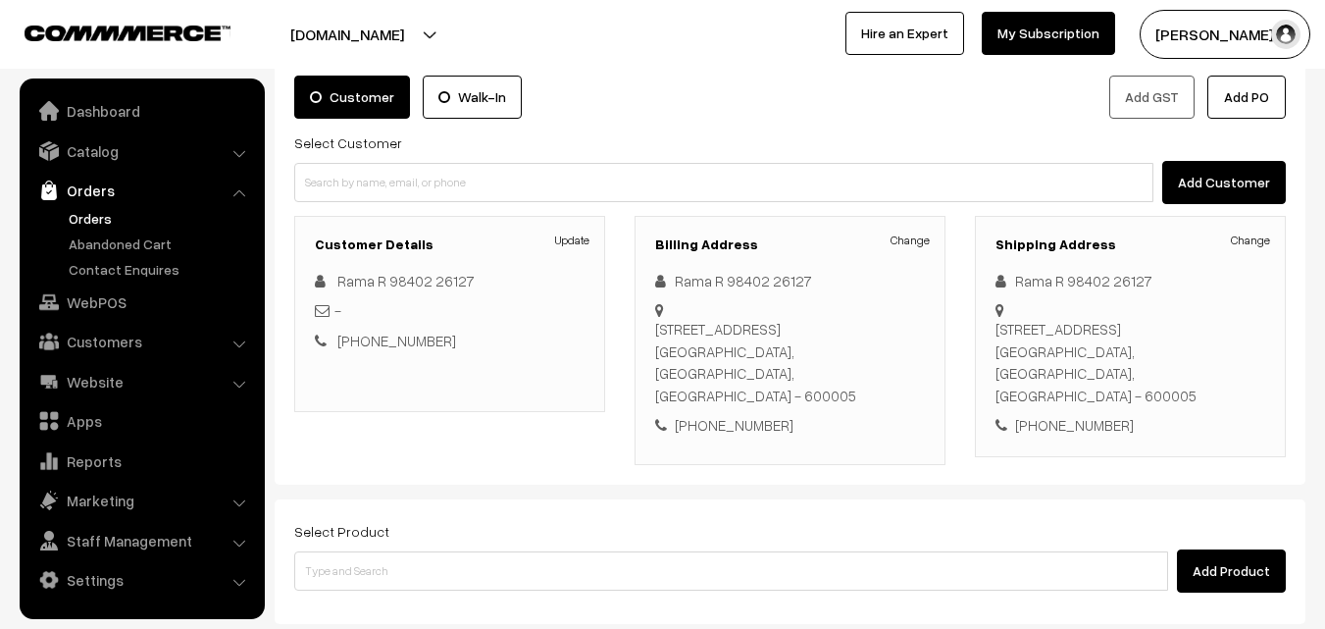
scroll to position [294, 0]
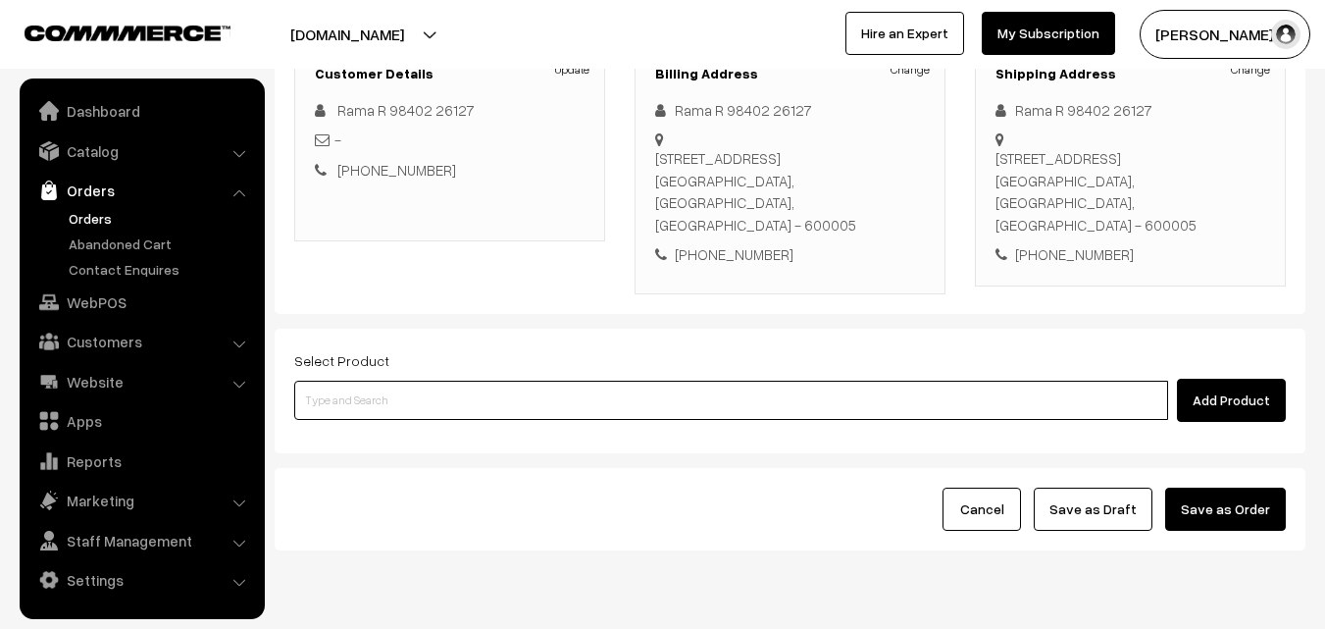
click at [577, 405] on input at bounding box center [731, 399] width 874 height 39
click at [589, 394] on input at bounding box center [731, 399] width 874 height 39
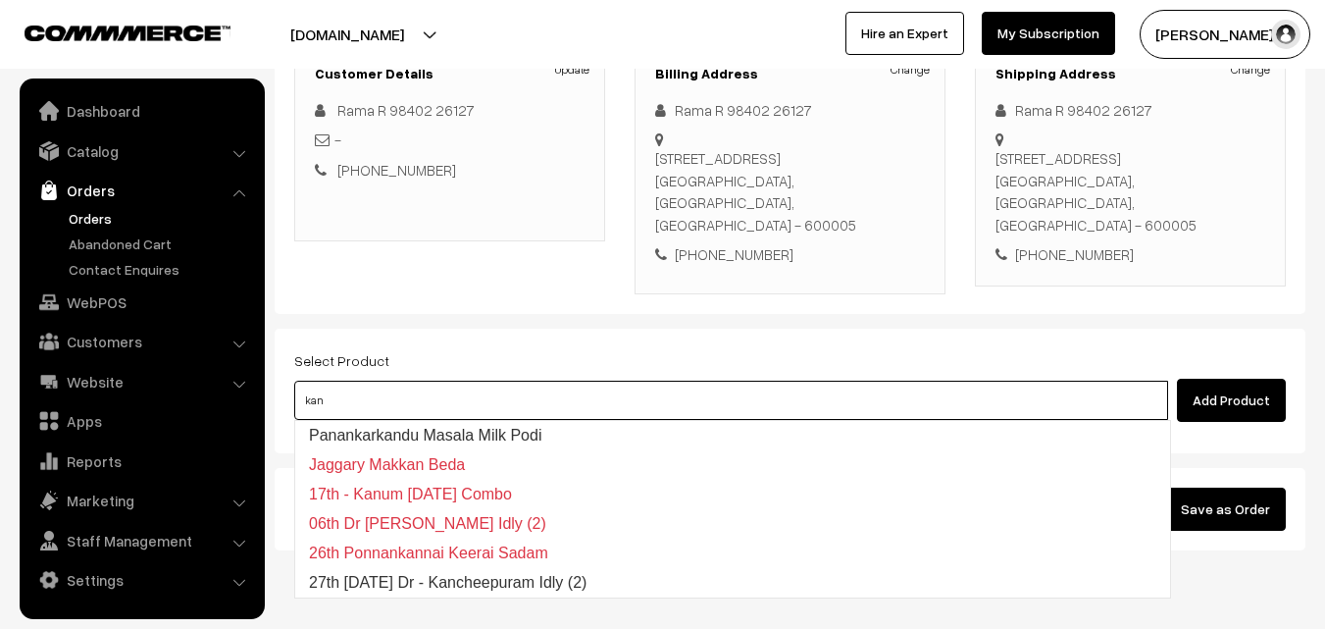
type input "27th Saturday Dr - Kancheepuram Idly (2)"
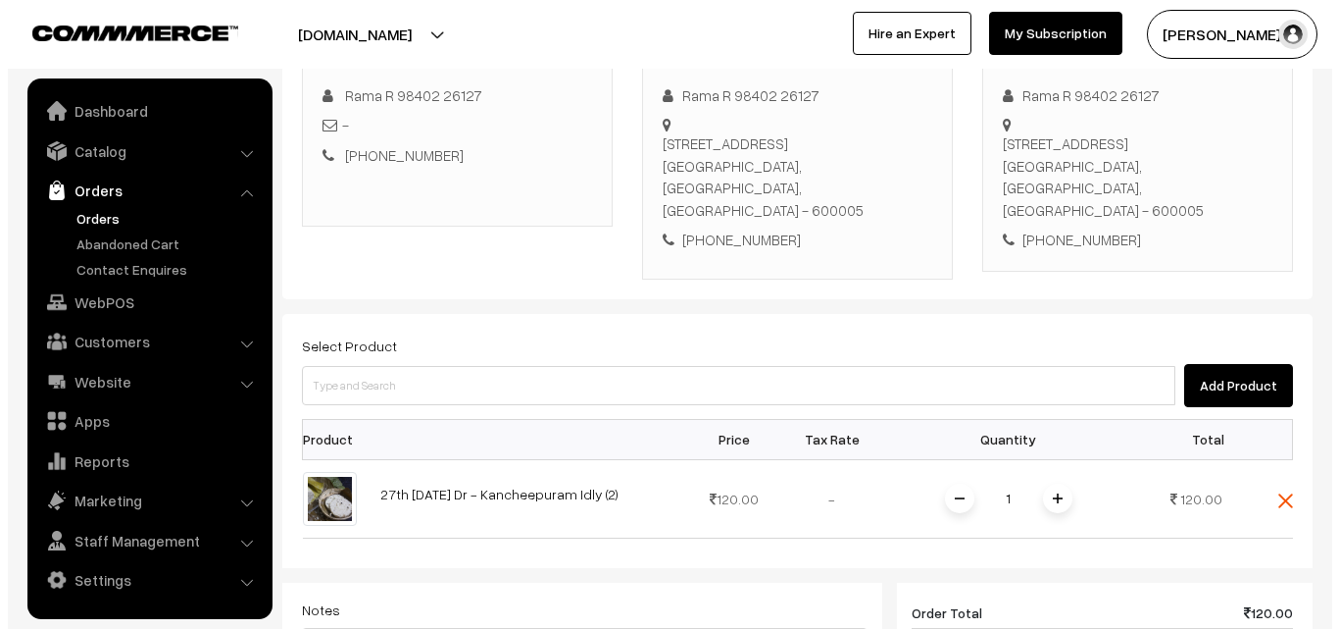
scroll to position [784, 0]
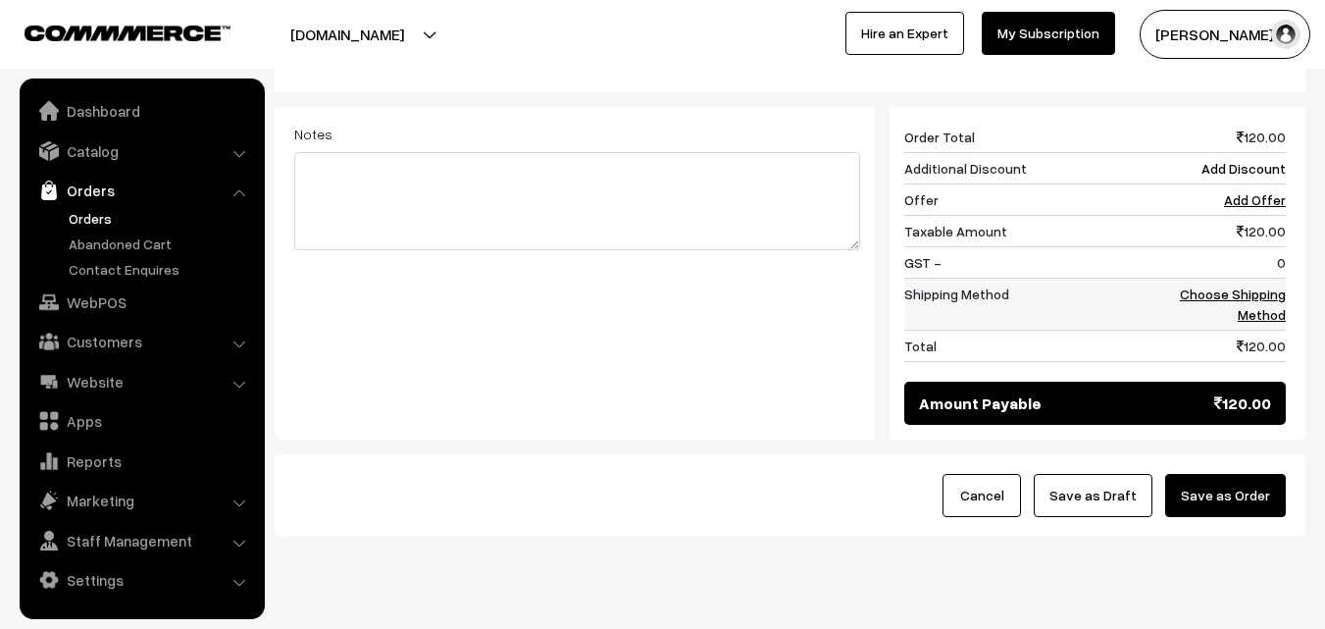
click at [1259, 317] on link "Choose Shipping Method" at bounding box center [1233, 303] width 106 height 37
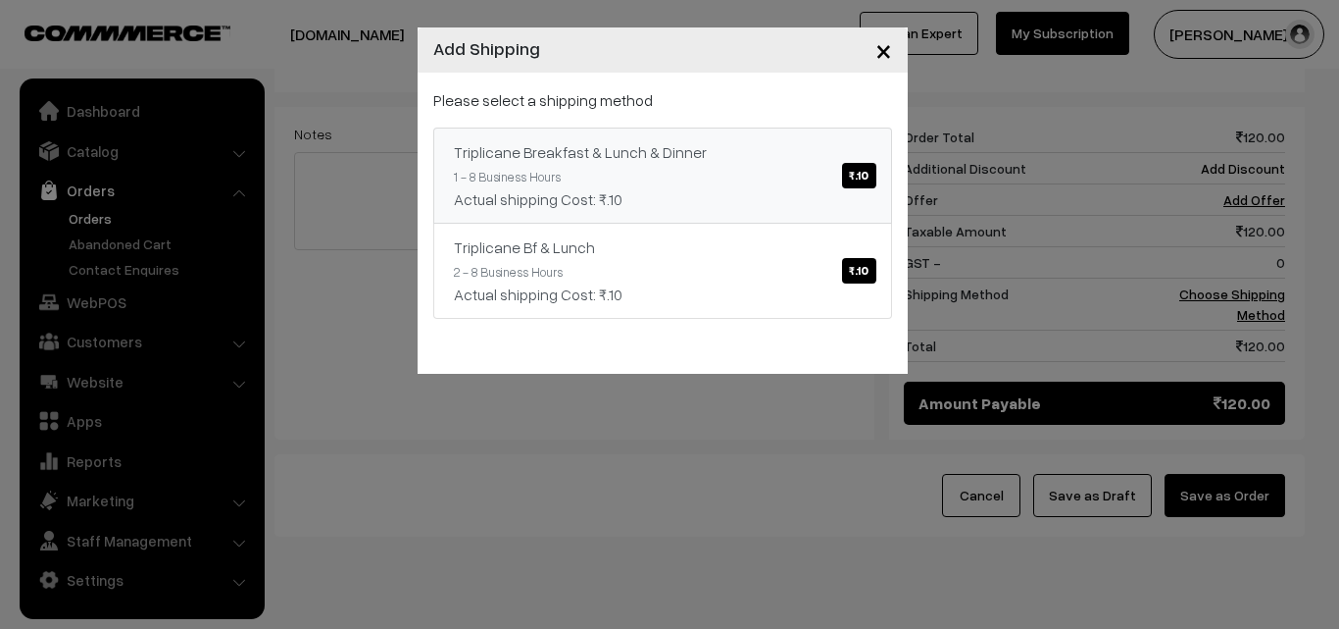
click at [647, 205] on div "Actual shipping Cost: ₹.10" at bounding box center [663, 199] width 418 height 24
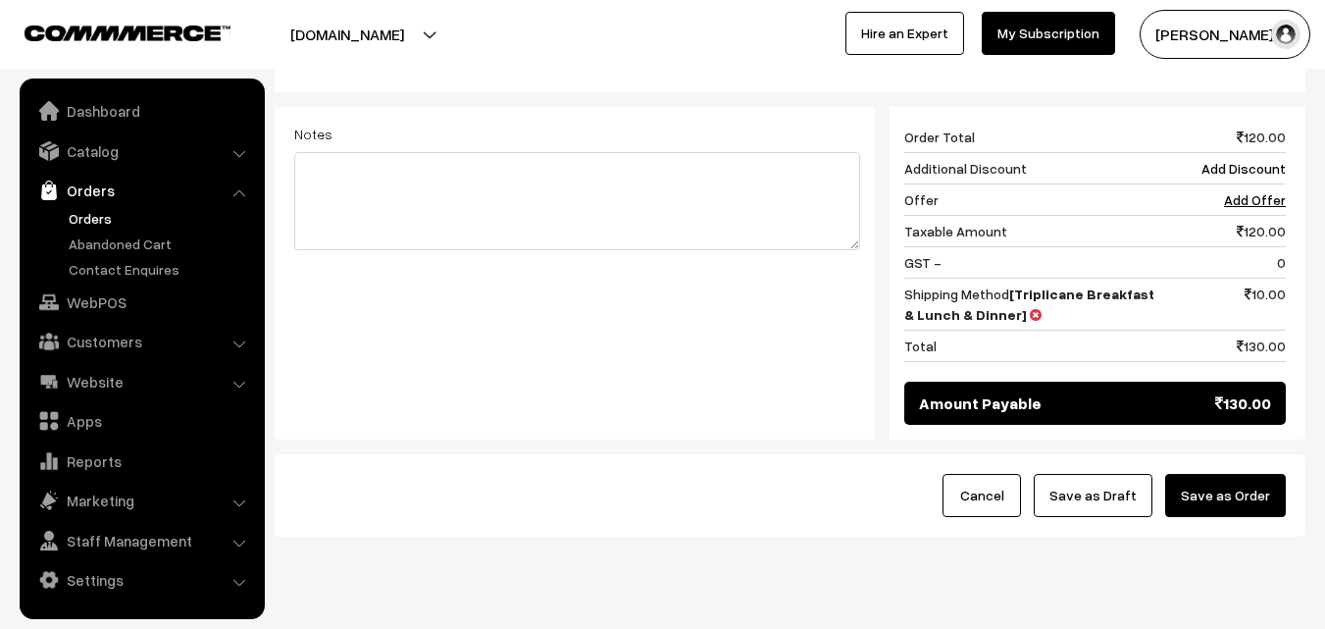
click at [1198, 491] on button "Save as Order" at bounding box center [1225, 495] width 121 height 43
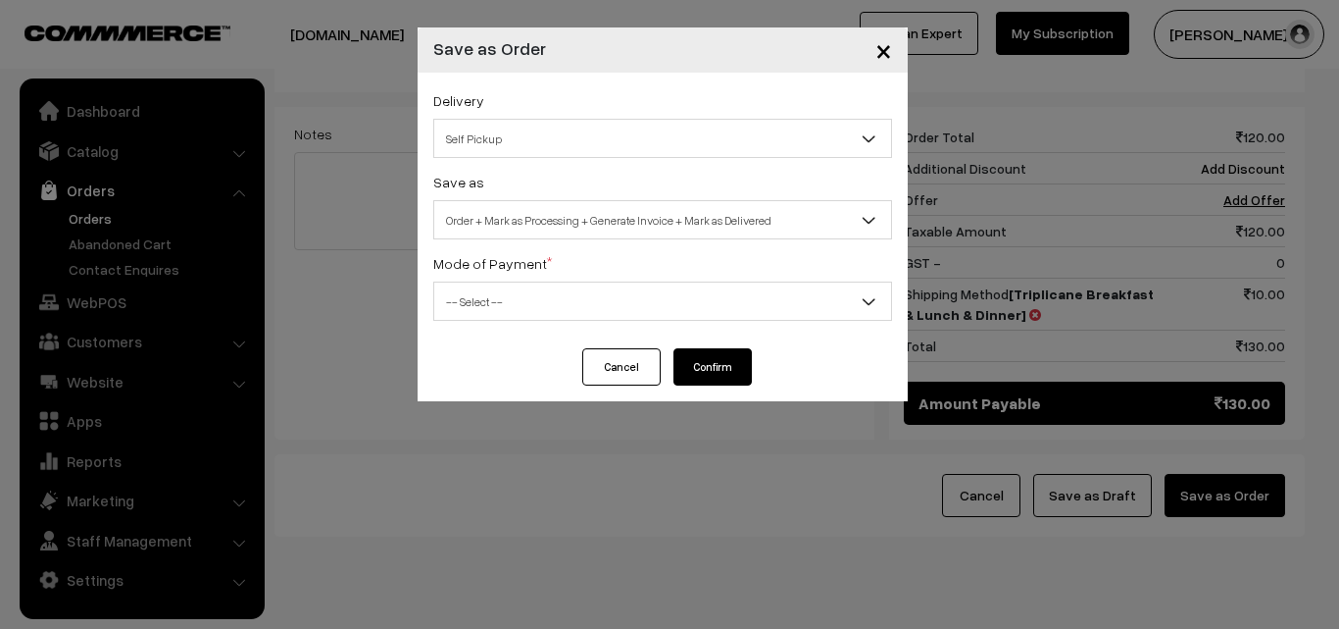
click at [631, 177] on div "Save as Order Order + Mark as Processing Order + Mark as Processing + Generate …" at bounding box center [662, 205] width 459 height 70
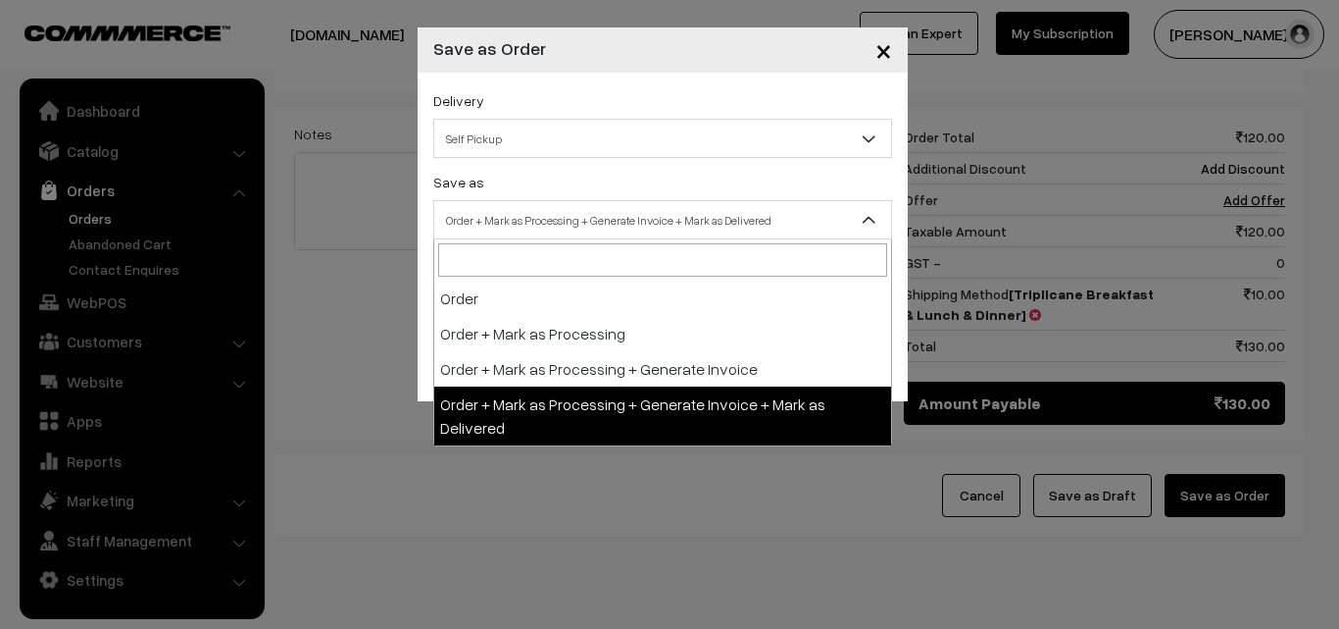
click at [621, 222] on span "Order + Mark as Processing + Generate Invoice + Mark as Delivered" at bounding box center [662, 220] width 457 height 34
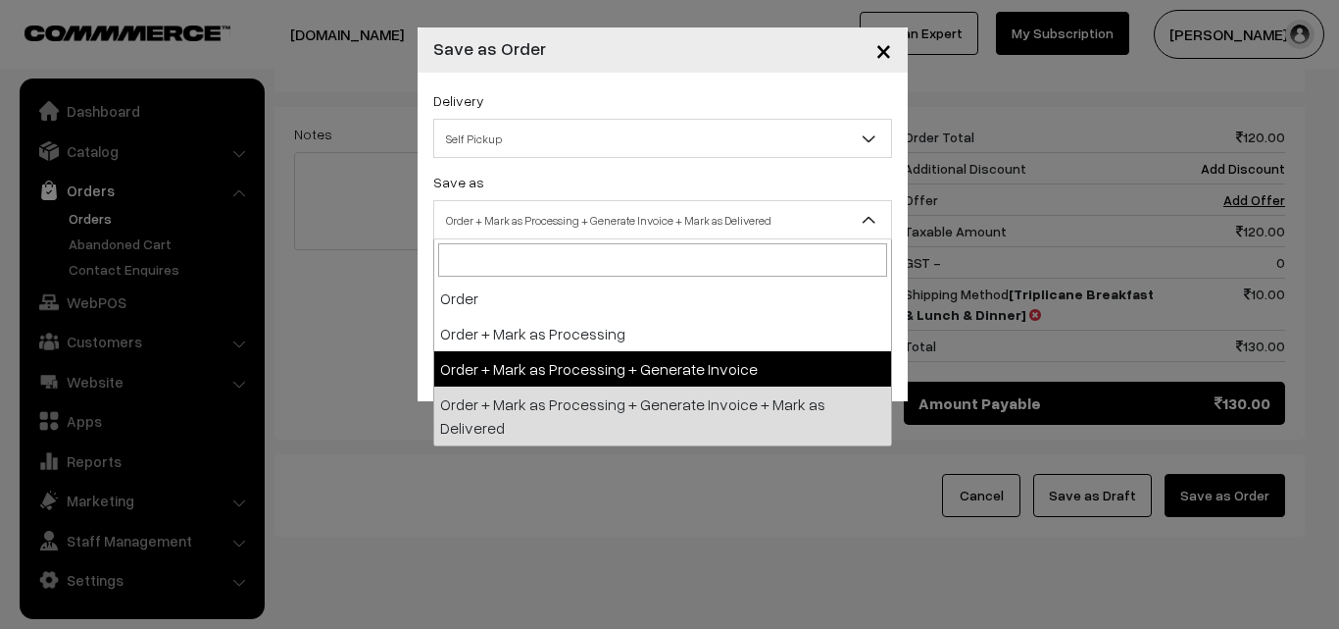
select select "3"
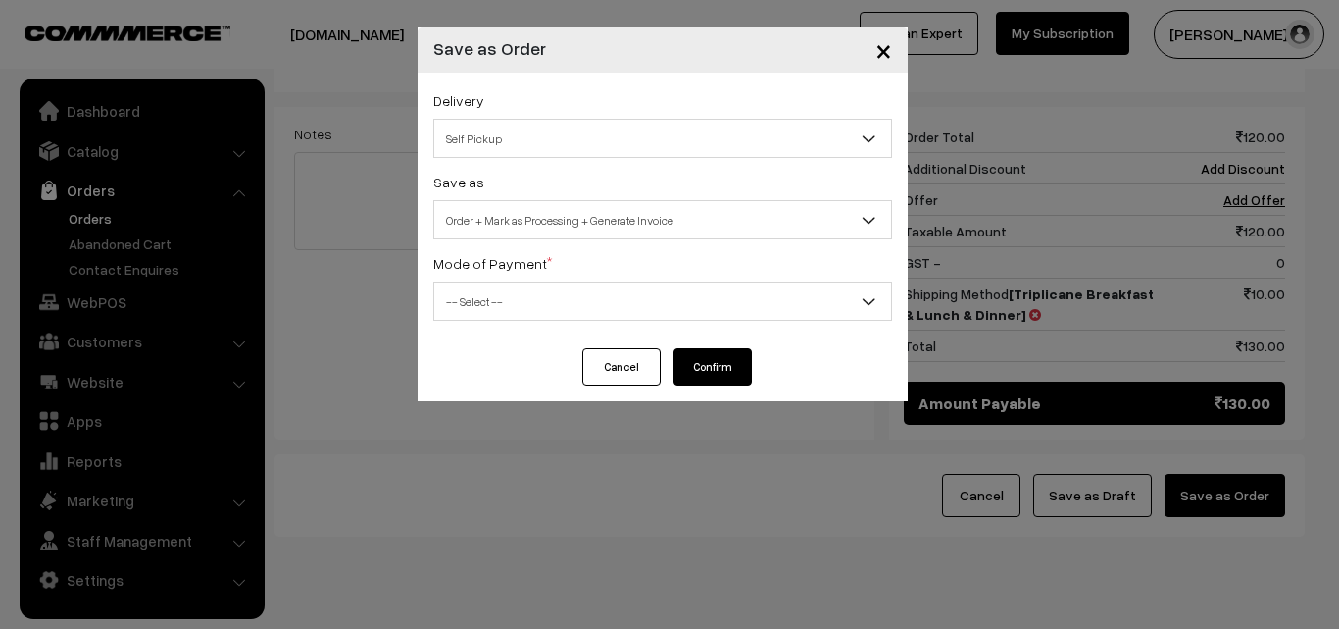
click at [533, 303] on span "-- Select --" at bounding box center [662, 301] width 457 height 34
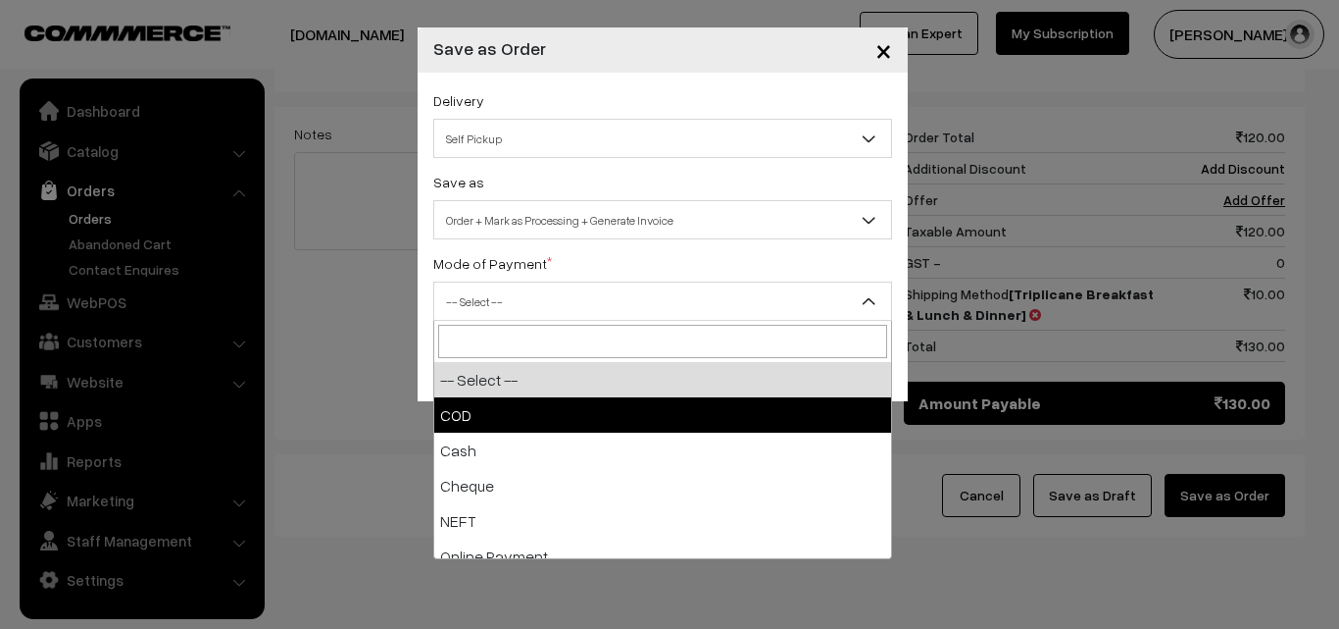
select select "1"
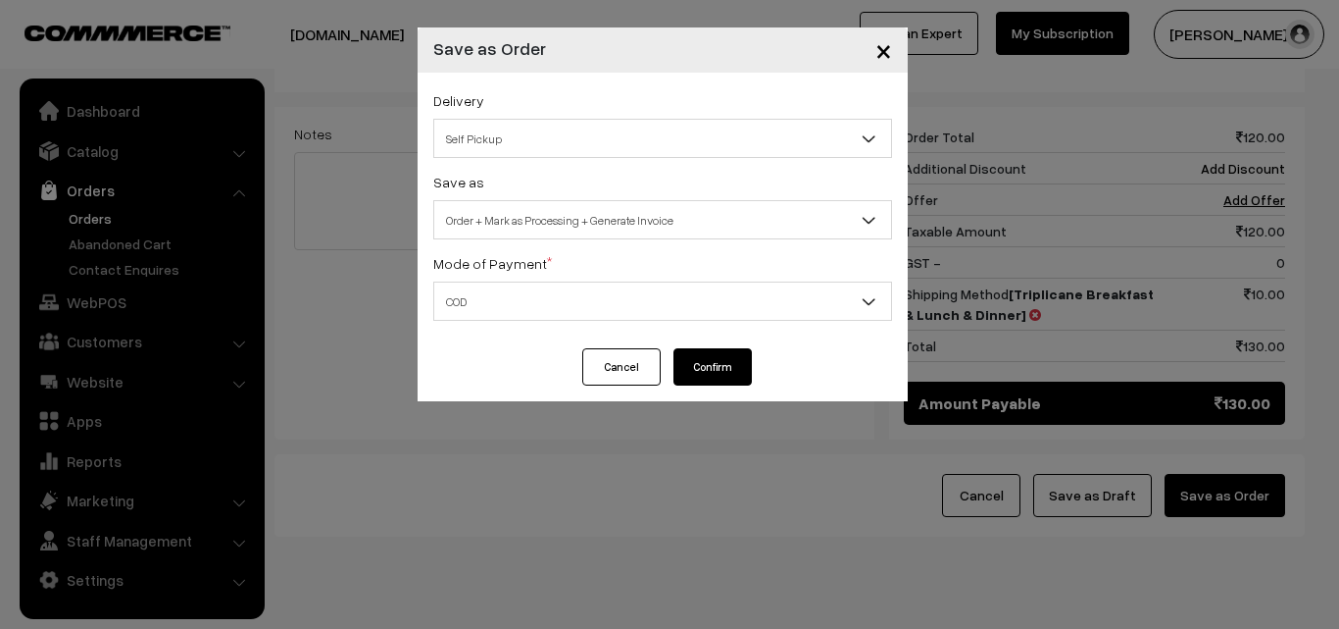
click at [713, 382] on button "Confirm" at bounding box center [713, 366] width 78 height 37
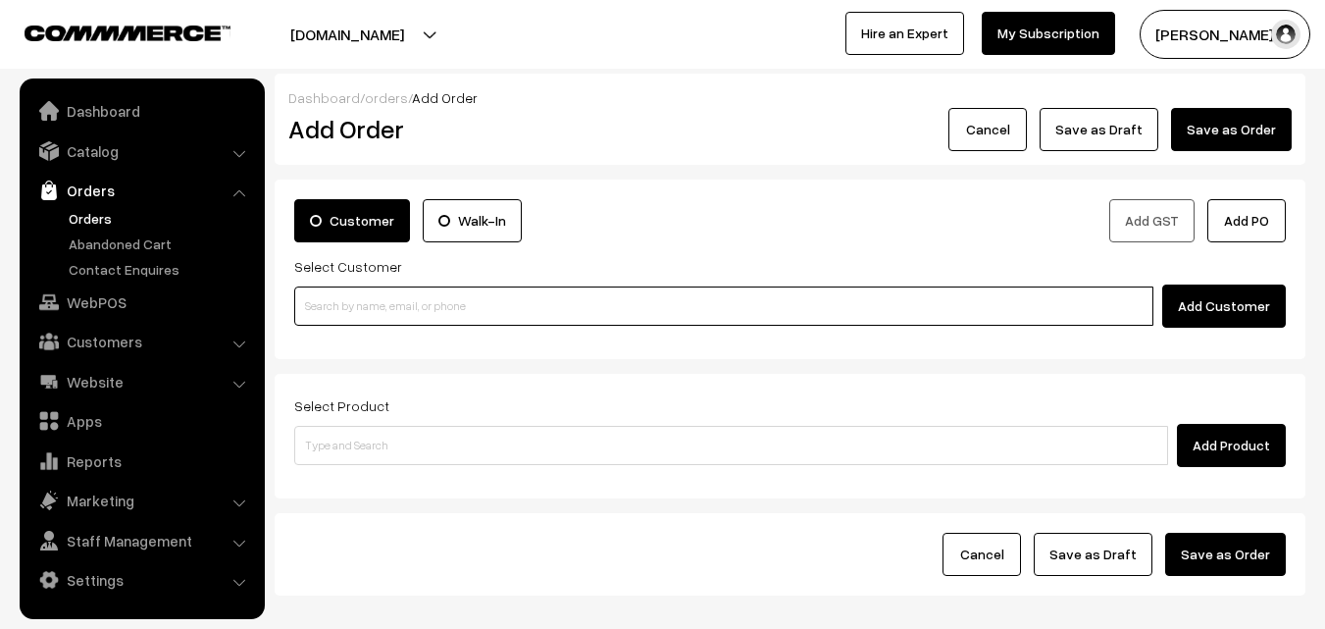
click at [398, 293] on input at bounding box center [723, 305] width 859 height 39
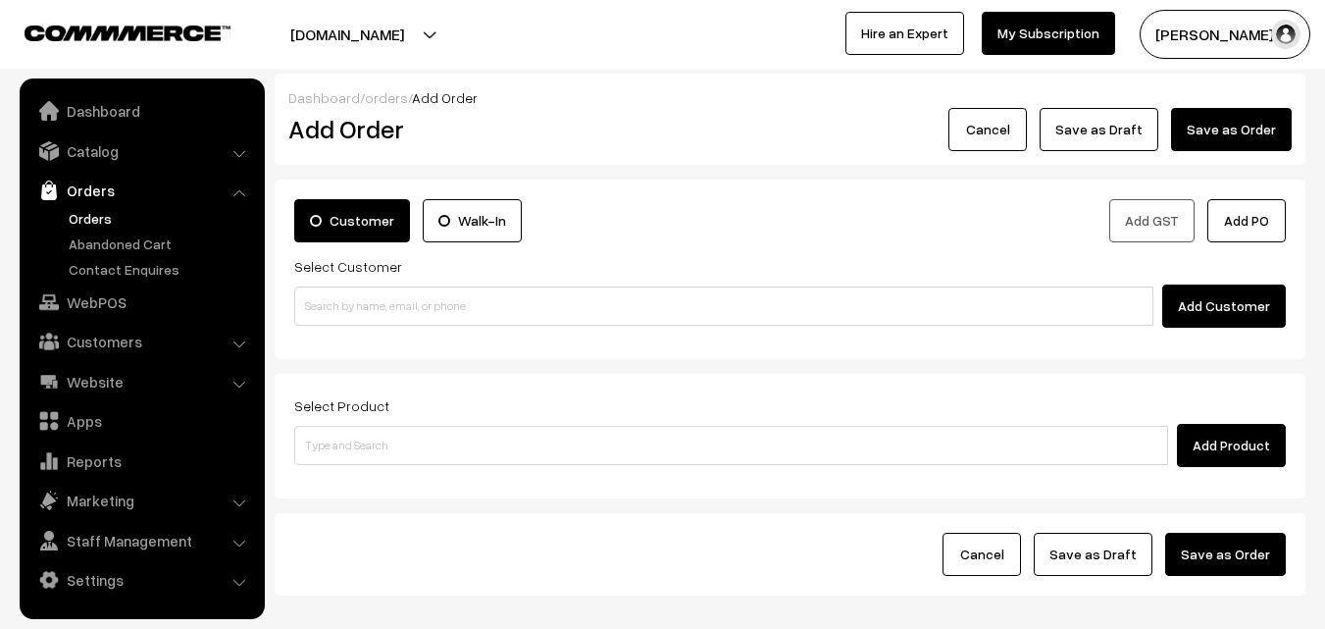
click at [100, 214] on link "Orders" at bounding box center [161, 218] width 194 height 21
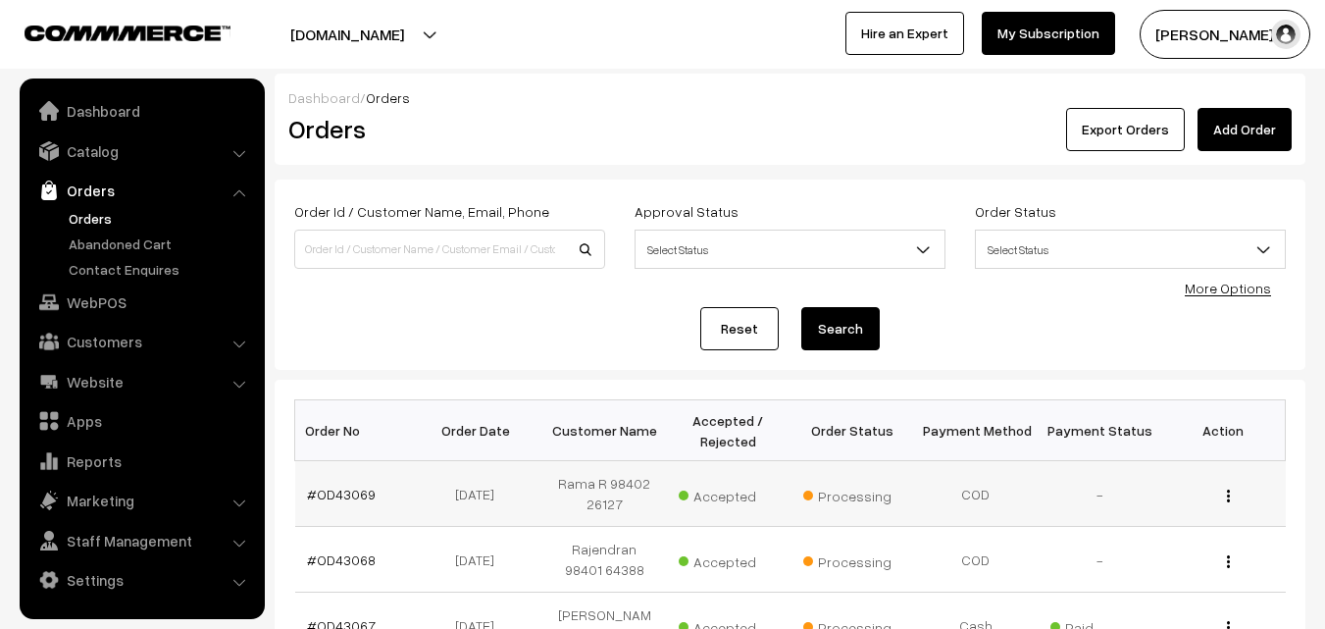
click at [330, 502] on td "#OD43069" at bounding box center [357, 494] width 124 height 66
click at [334, 497] on link "#OD43069" at bounding box center [341, 493] width 69 height 17
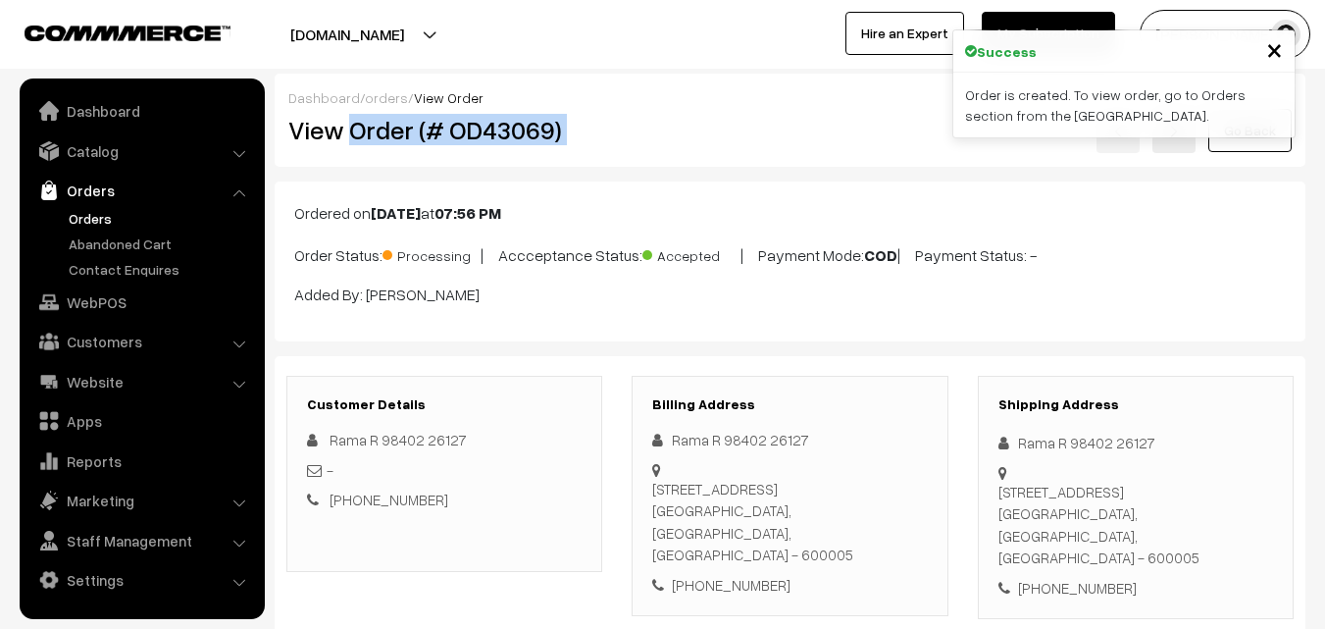
drag, startPoint x: 534, startPoint y: 115, endPoint x: 679, endPoint y: 113, distance: 144.2
click at [679, 113] on div "View Order (# OD43069) Go Back" at bounding box center [790, 130] width 1033 height 45
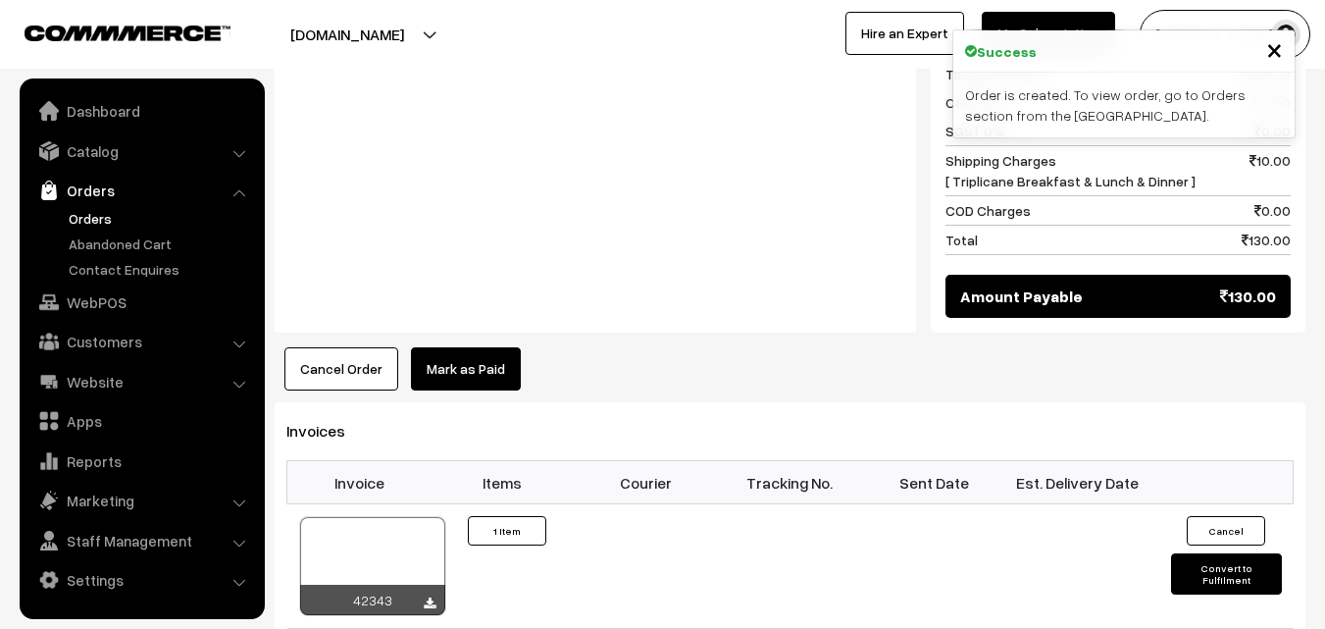
scroll to position [981, 0]
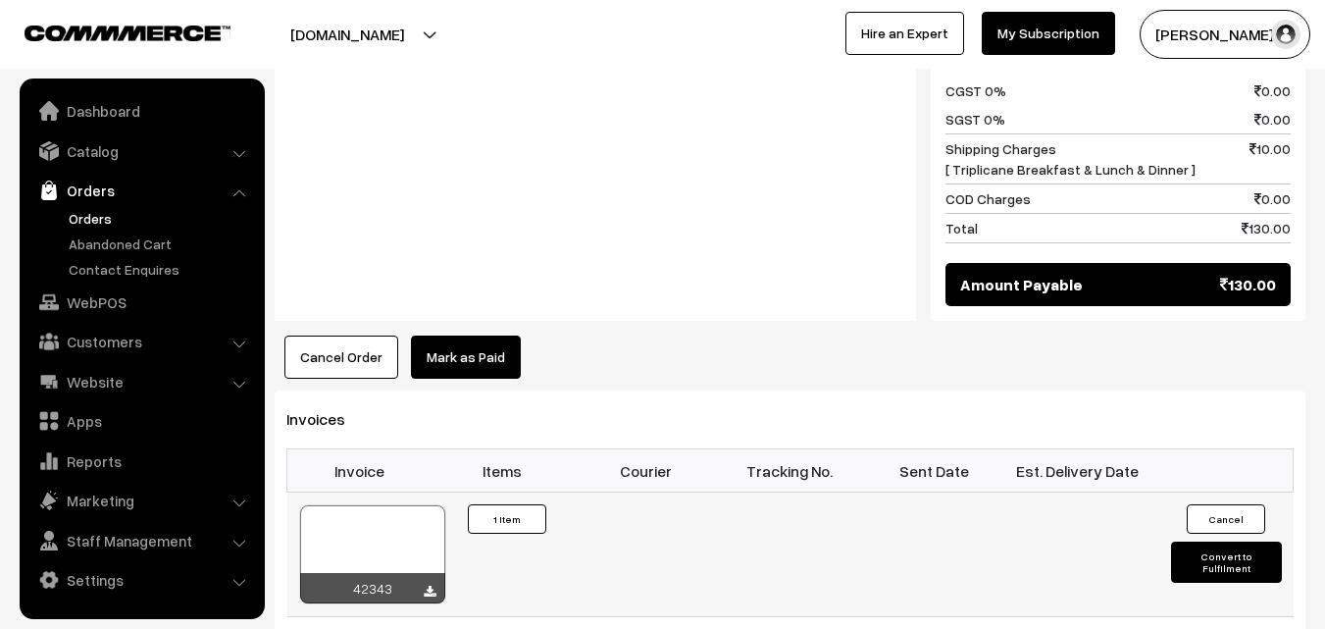
click at [381, 516] on div at bounding box center [372, 554] width 145 height 98
click at [101, 218] on link "Orders" at bounding box center [161, 218] width 194 height 21
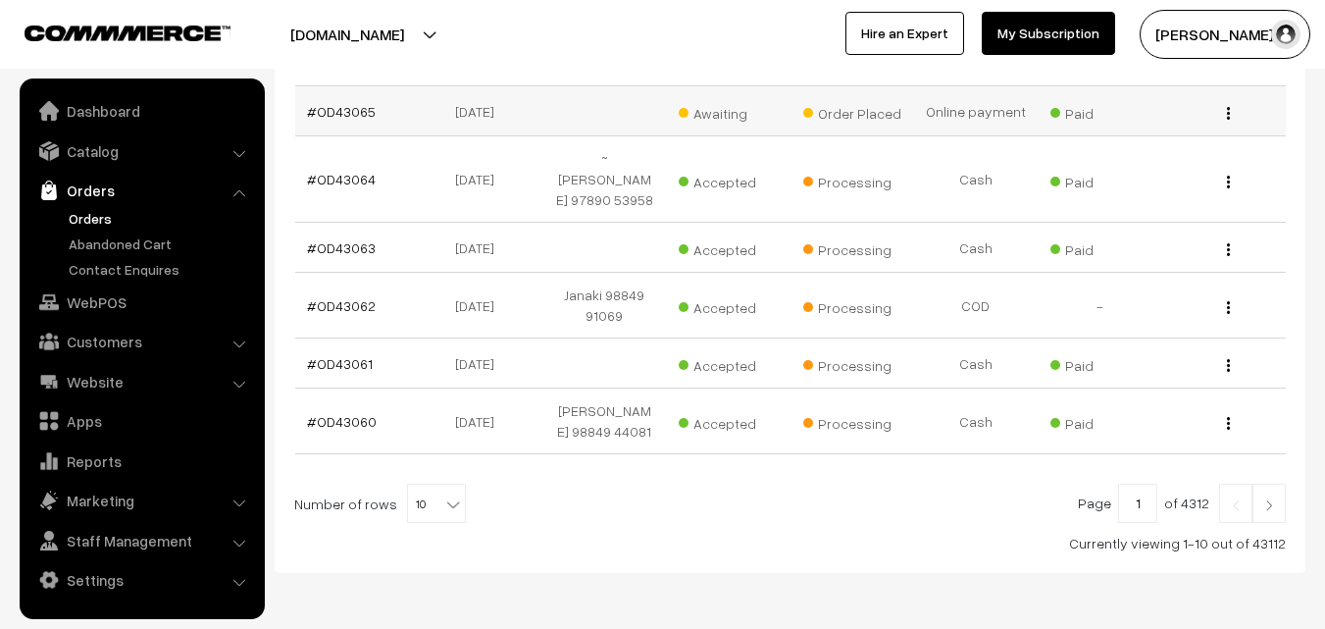
scroll to position [714, 0]
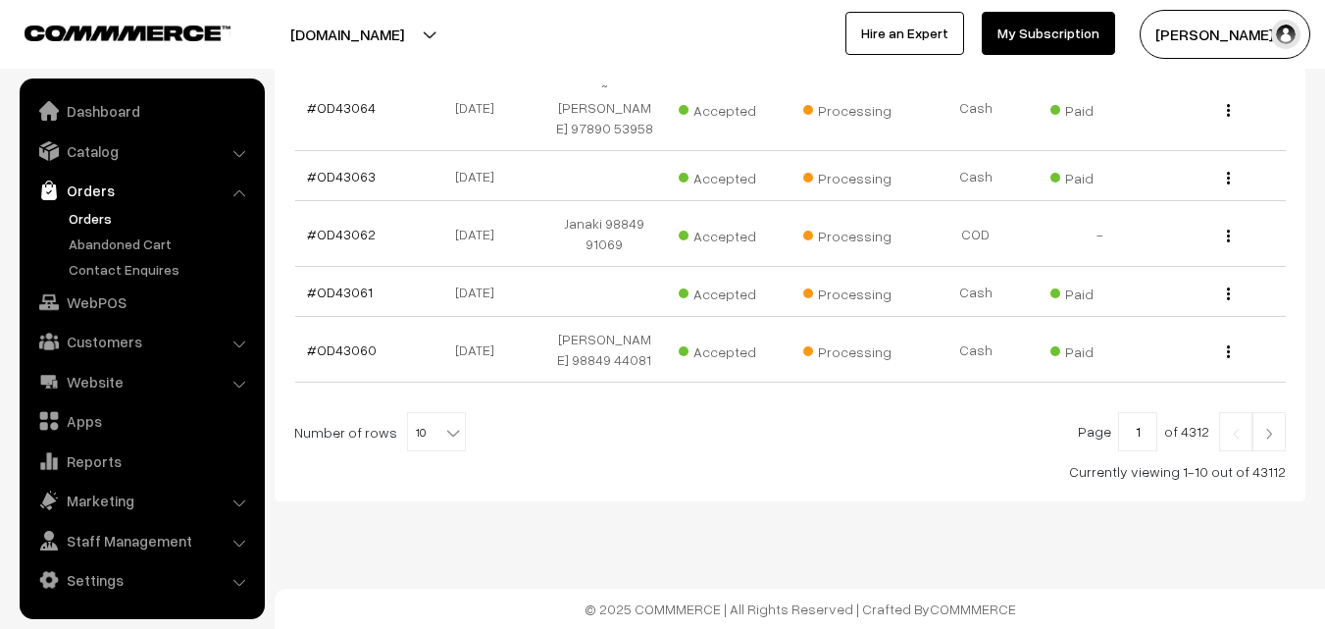
click at [448, 425] on span at bounding box center [455, 425] width 20 height 25
select select "100"
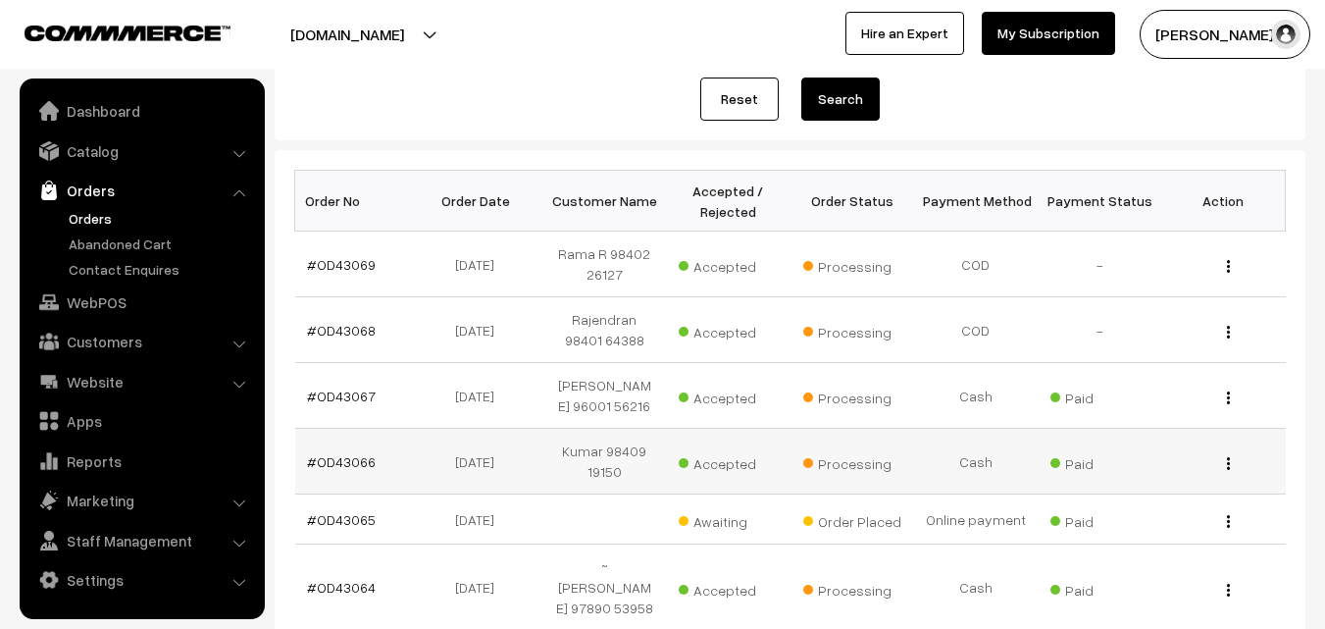
scroll to position [392, 0]
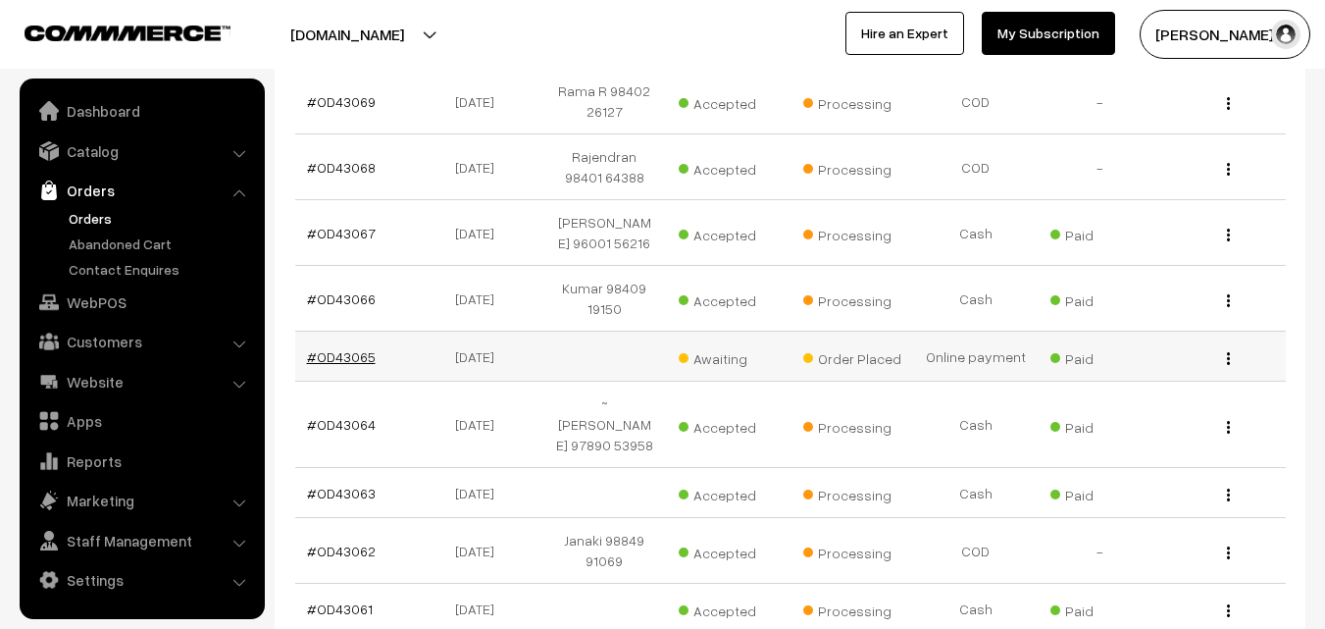
click at [352, 365] on link "#OD43065" at bounding box center [341, 356] width 69 height 17
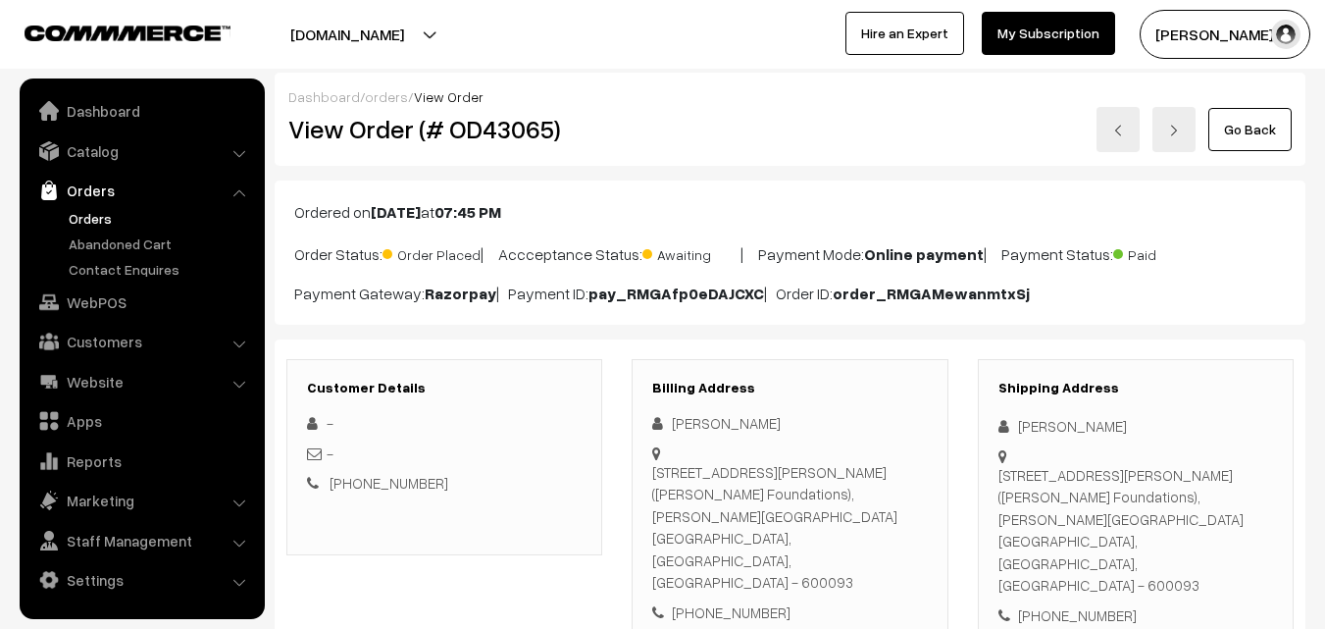
scroll to position [294, 0]
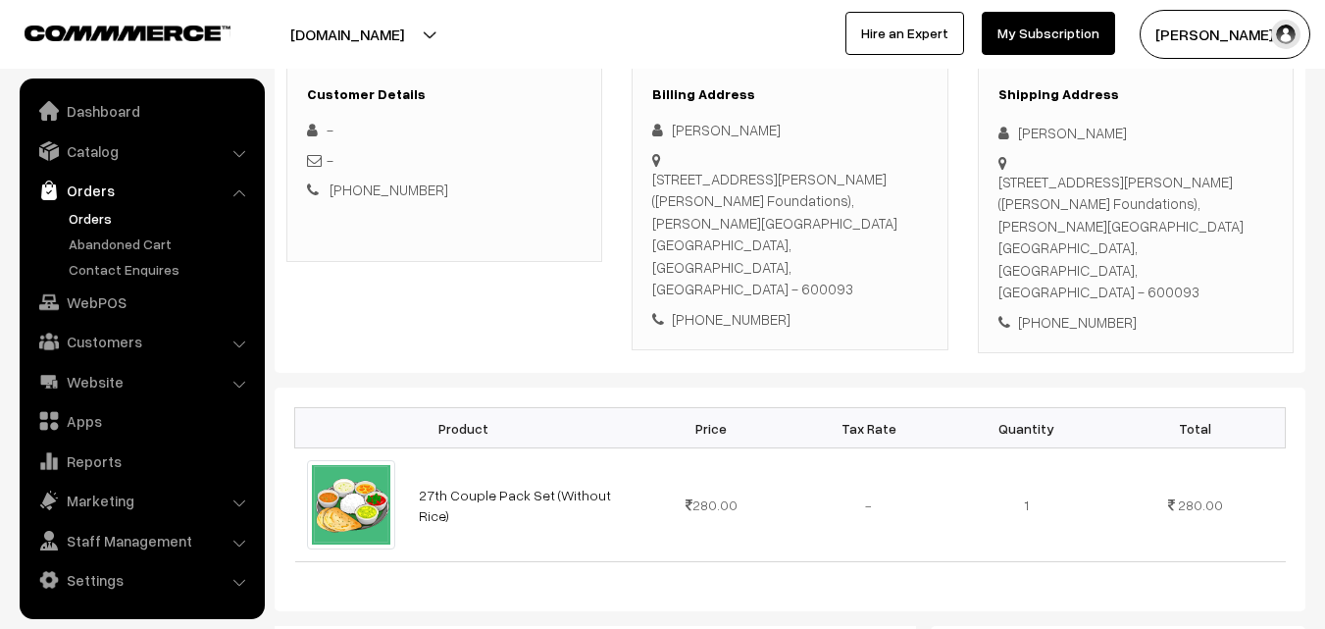
click at [708, 308] on div "[PHONE_NUMBER]" at bounding box center [789, 319] width 275 height 23
copy div "9867604037"
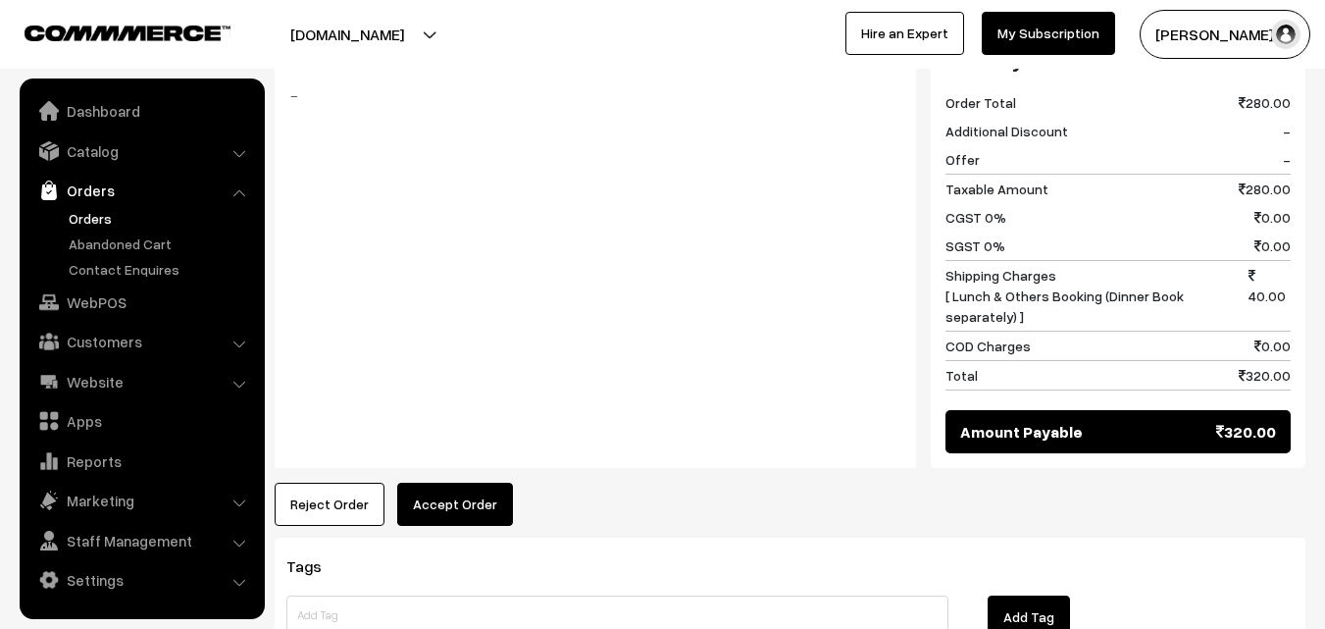
click at [467, 436] on div "Product Price Tax Rate Quantity Total 27th Couple Pack Set (Without Rice) 280.00" at bounding box center [790, 162] width 1031 height 727
click at [492, 482] on button "Accept Order" at bounding box center [455, 503] width 116 height 43
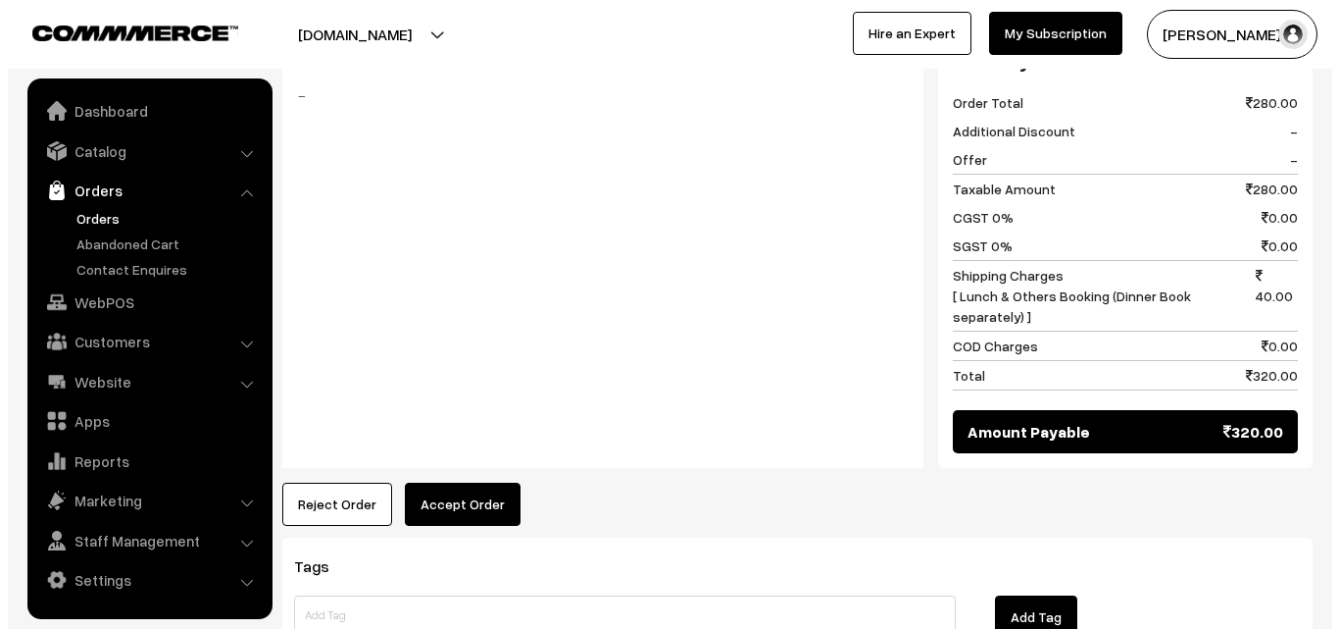
scroll to position [862, 0]
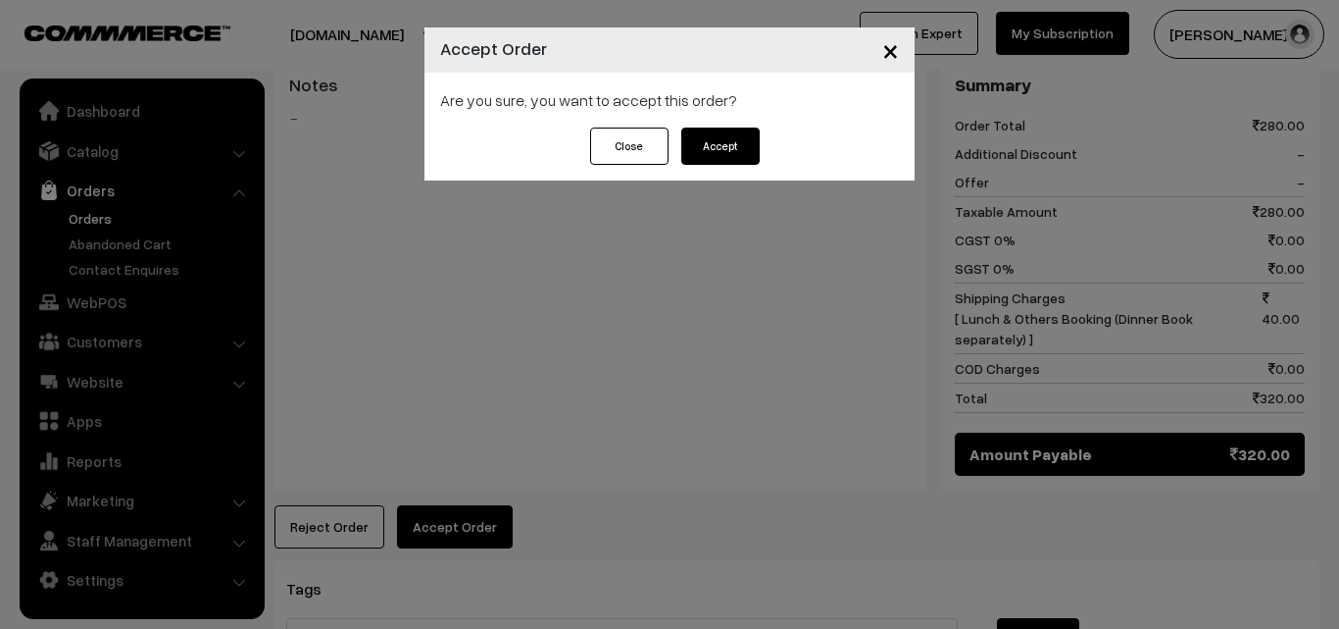
click at [731, 143] on button "Accept" at bounding box center [721, 145] width 78 height 37
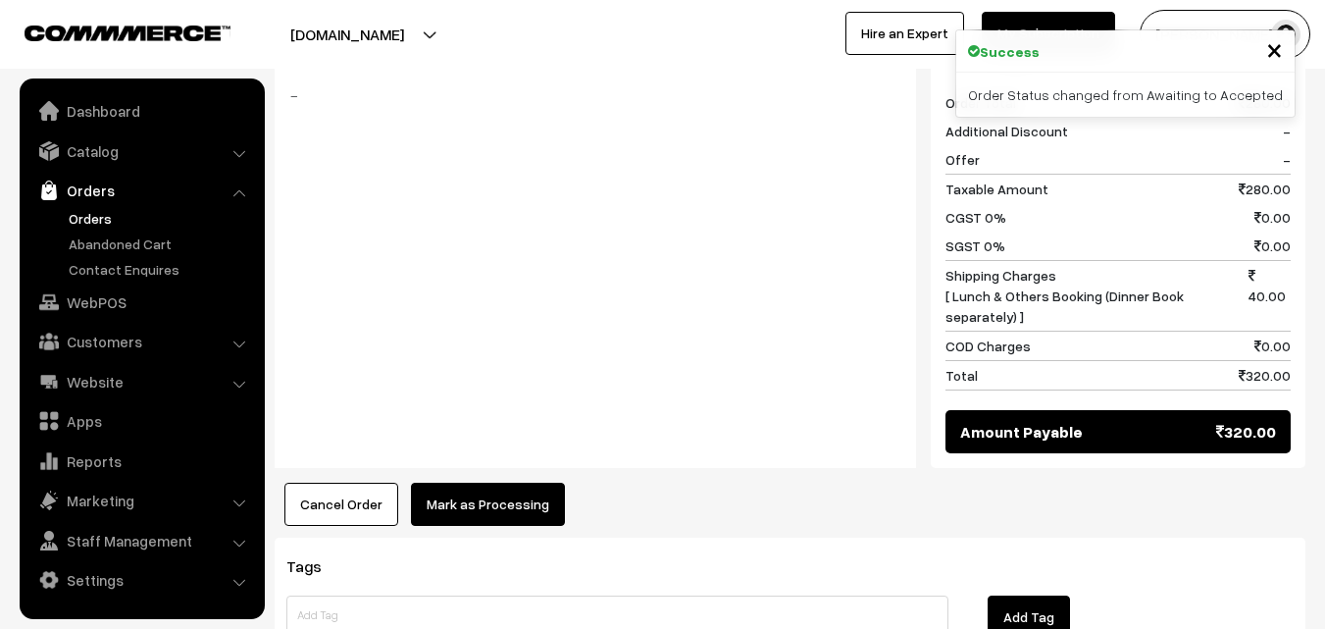
click at [465, 482] on button "Mark as Processing" at bounding box center [488, 503] width 154 height 43
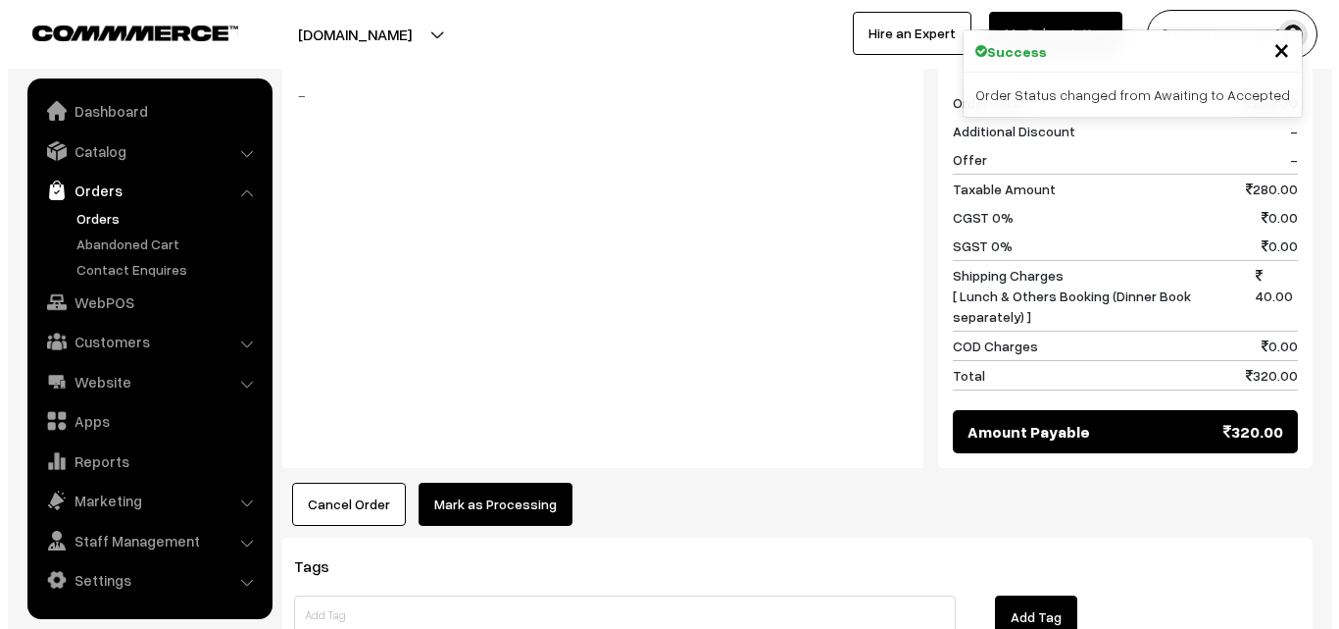
scroll to position [862, 0]
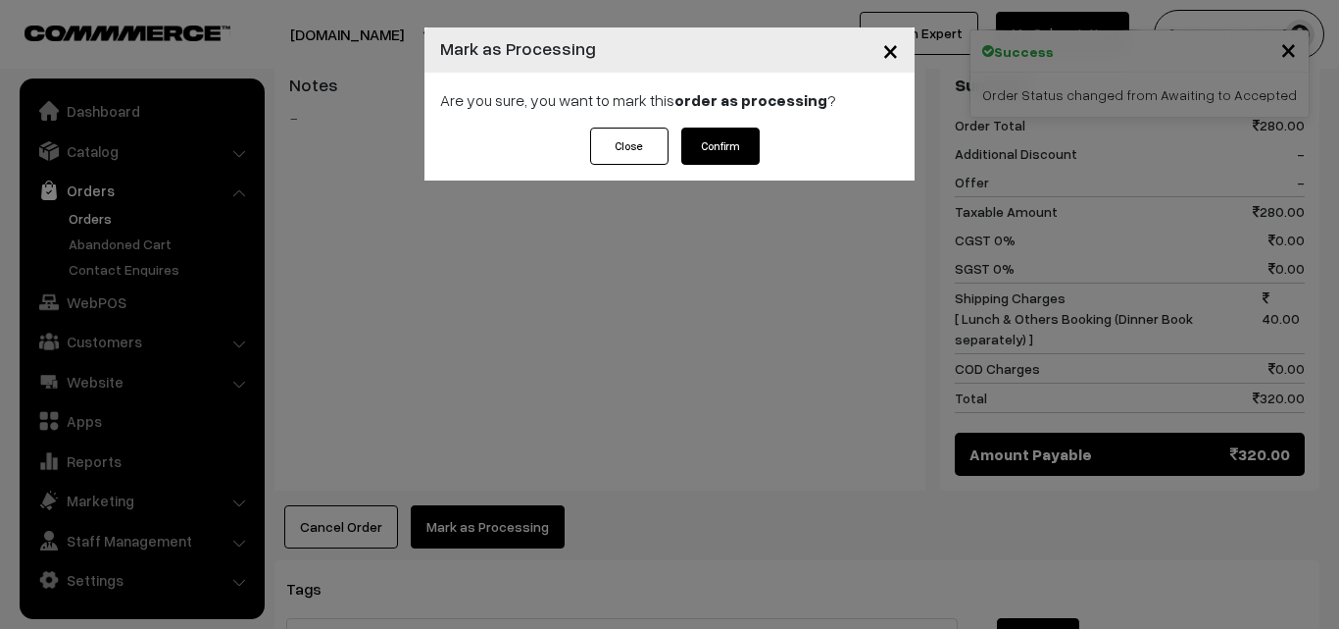
click at [724, 142] on button "Confirm" at bounding box center [721, 145] width 78 height 37
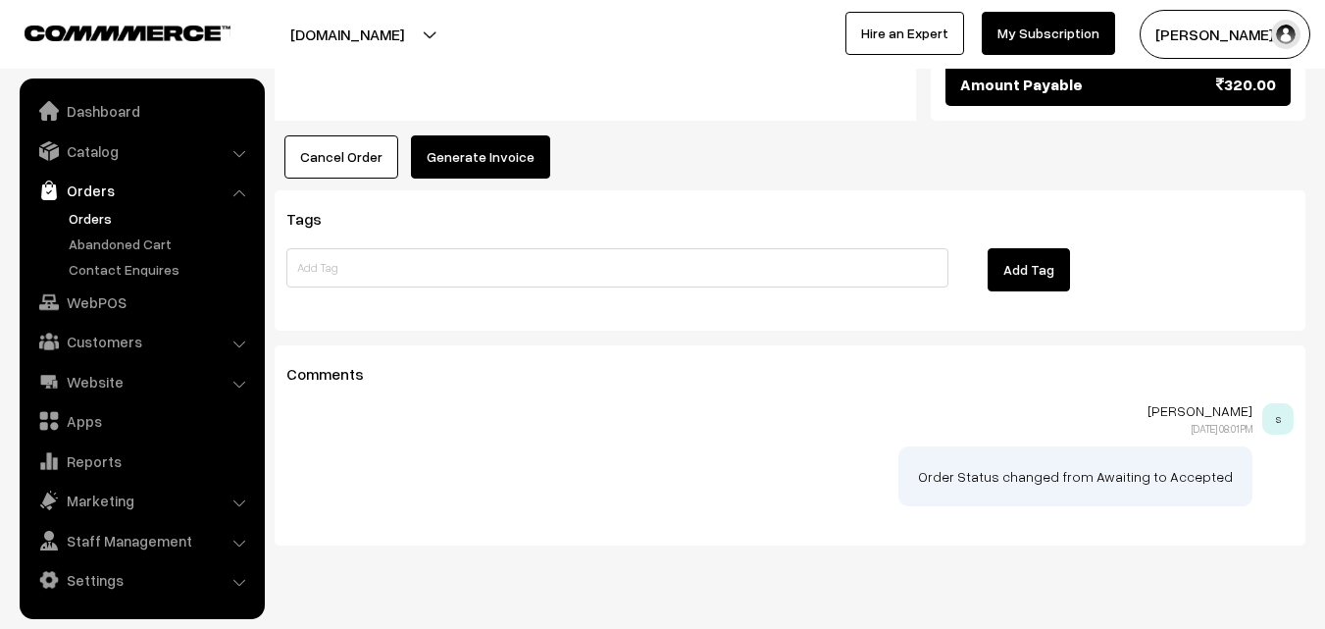
click at [485, 135] on button "Generate Invoice" at bounding box center [480, 156] width 139 height 43
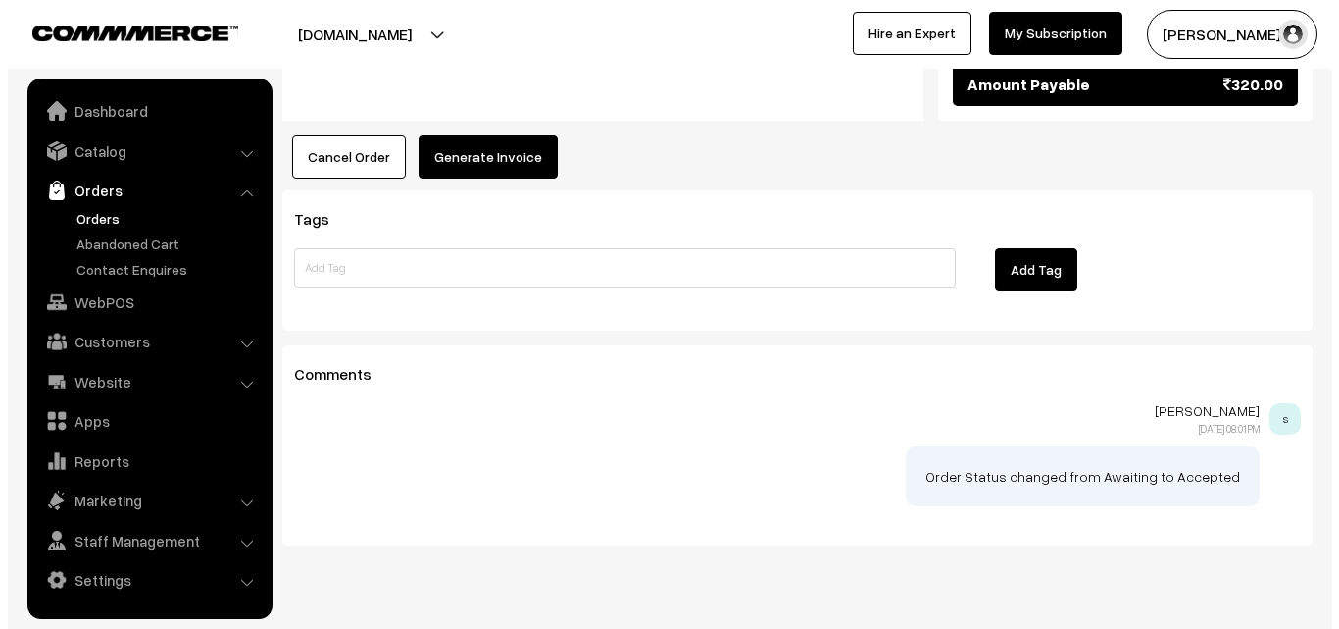
scroll to position [1188, 0]
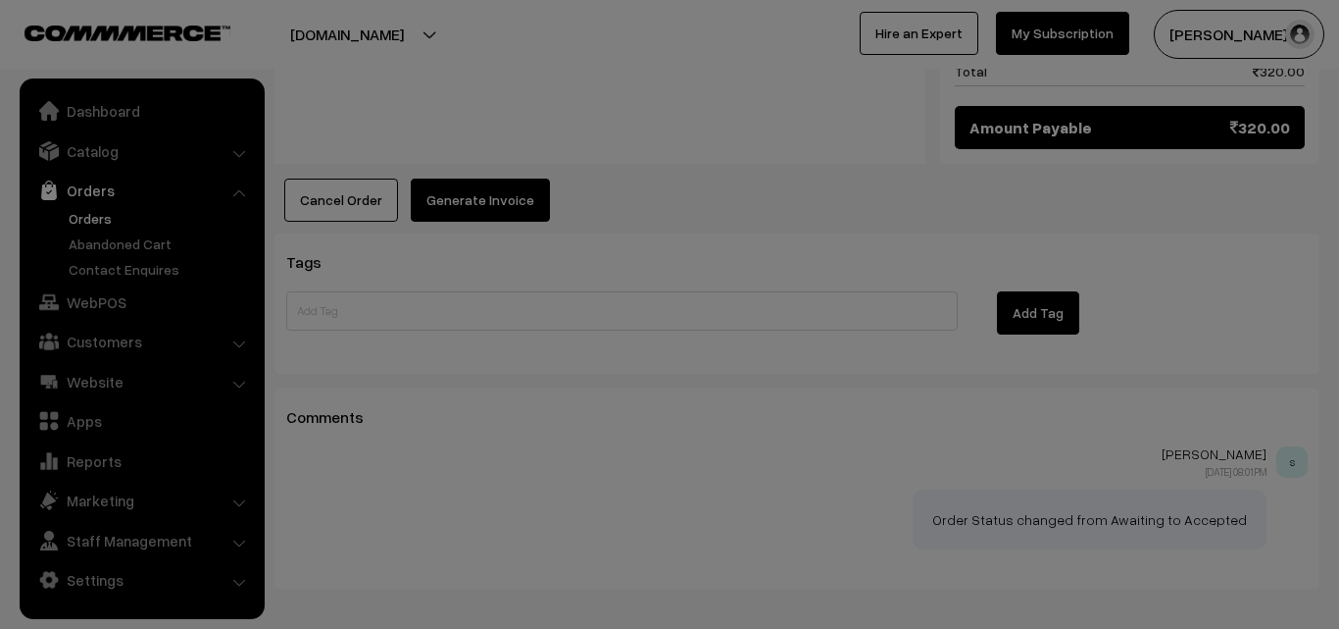
drag, startPoint x: 485, startPoint y: 91, endPoint x: 526, endPoint y: 144, distance: 66.5
click at [0, 0] on th "Choose products" at bounding box center [0, 0] width 0 height 0
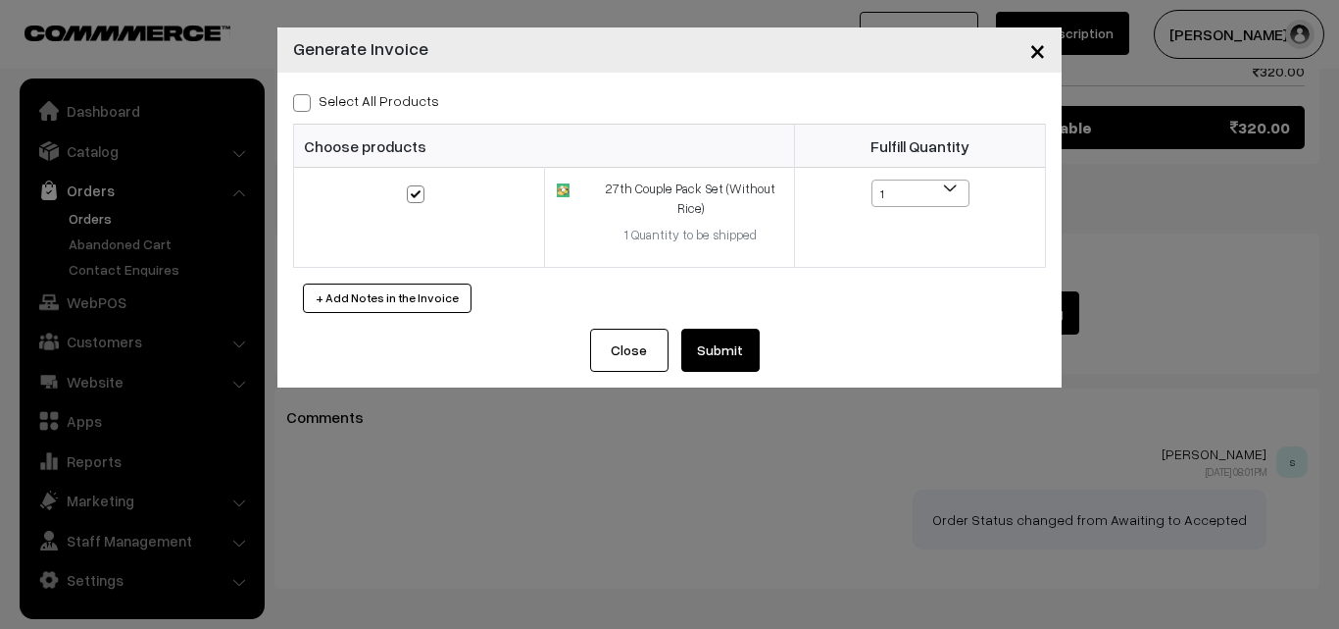
click at [710, 355] on button "Submit" at bounding box center [721, 349] width 78 height 43
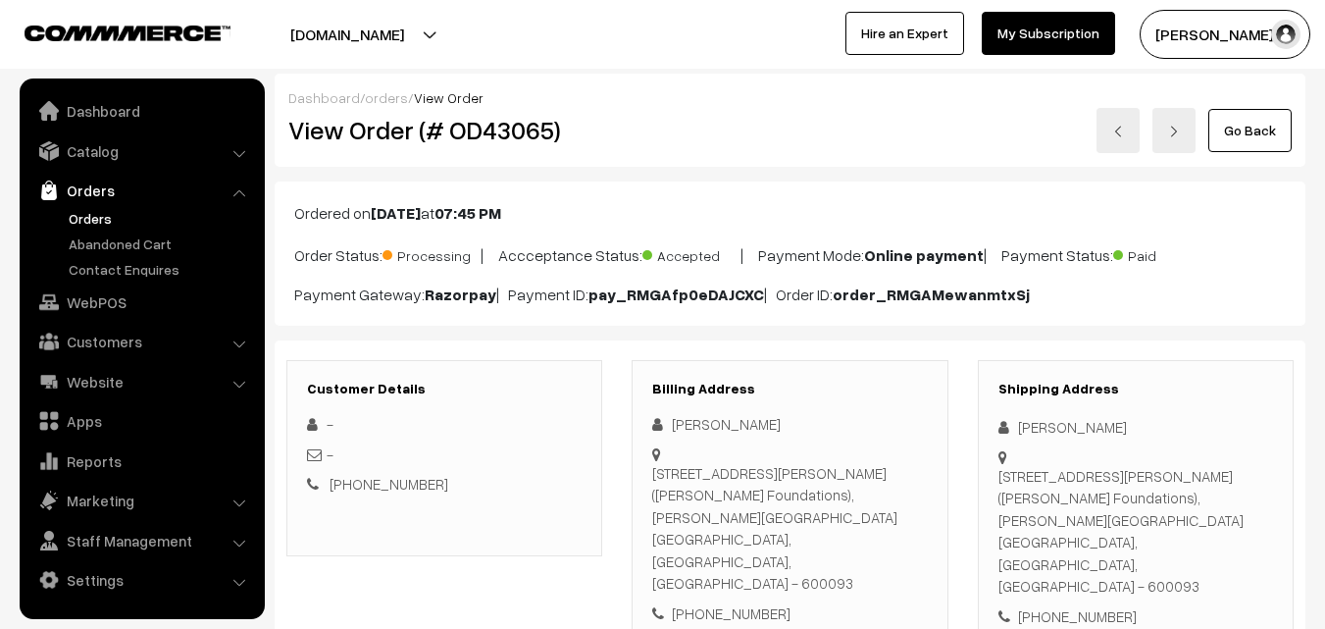
scroll to position [1209, 0]
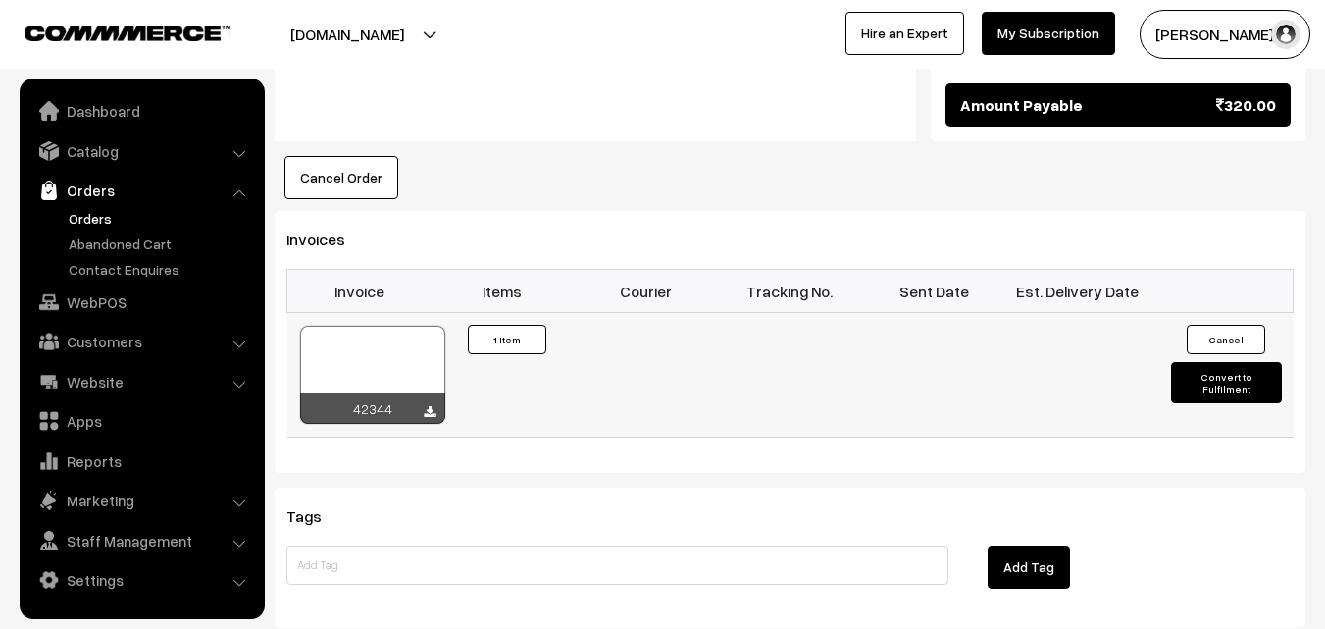
click at [395, 326] on div at bounding box center [372, 375] width 145 height 98
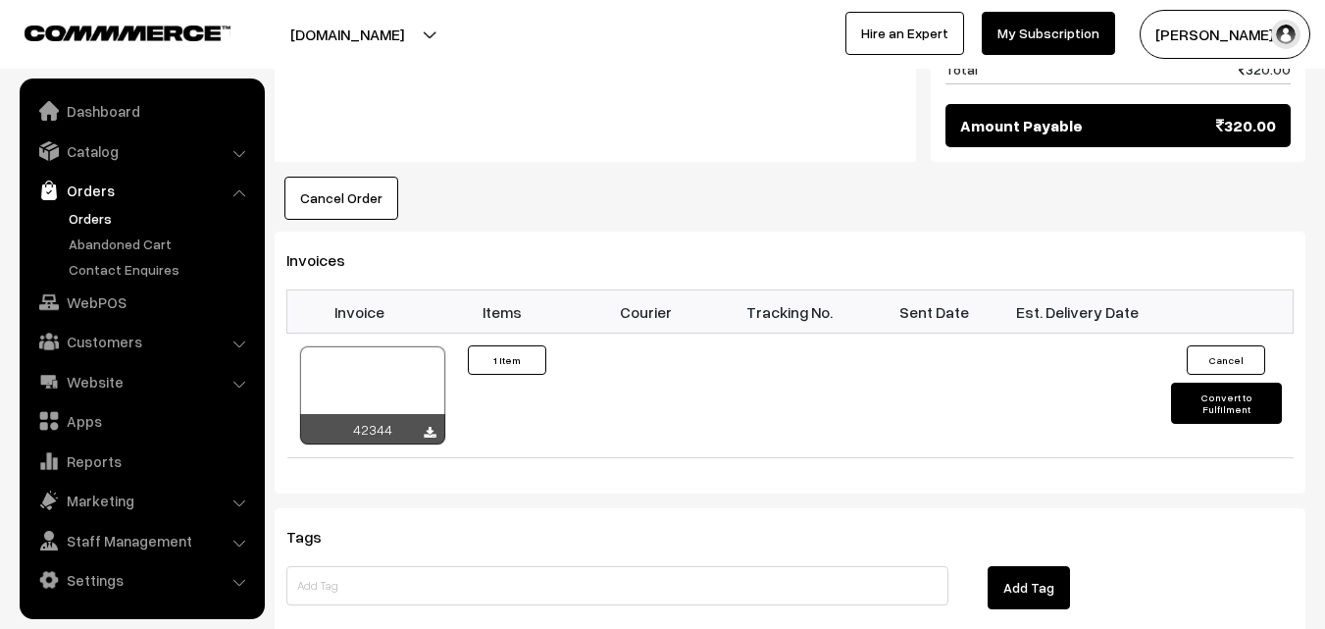
click at [95, 213] on link "Orders" at bounding box center [161, 218] width 194 height 21
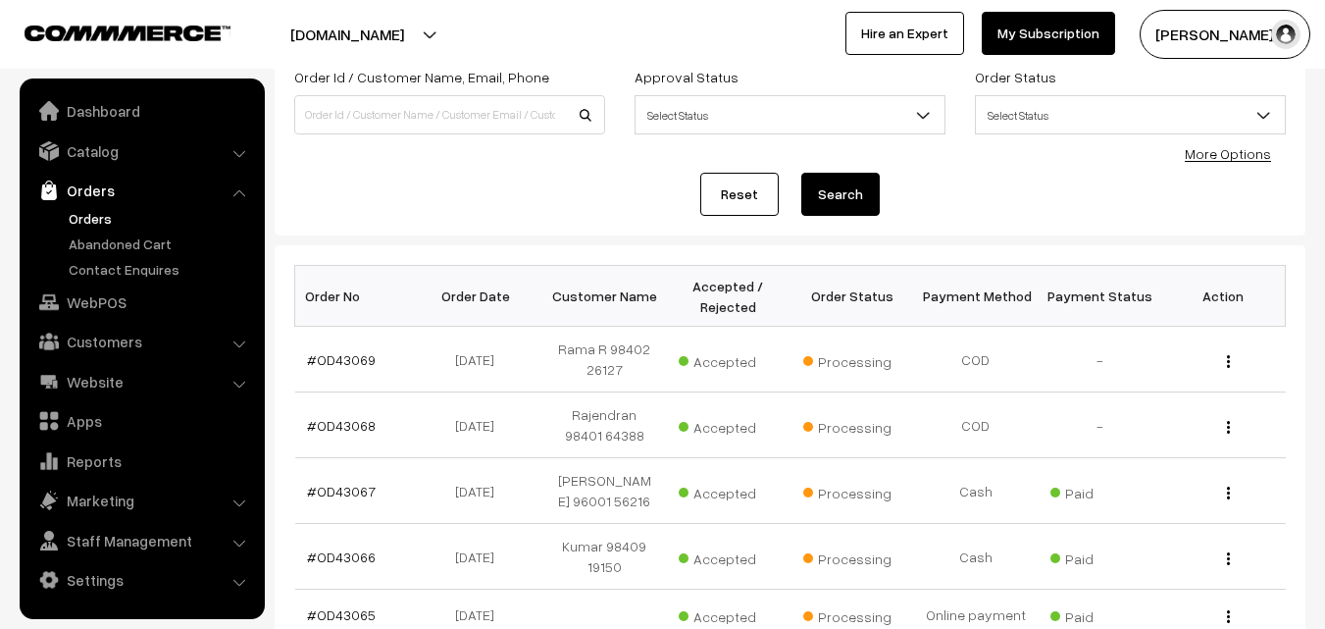
scroll to position [294, 0]
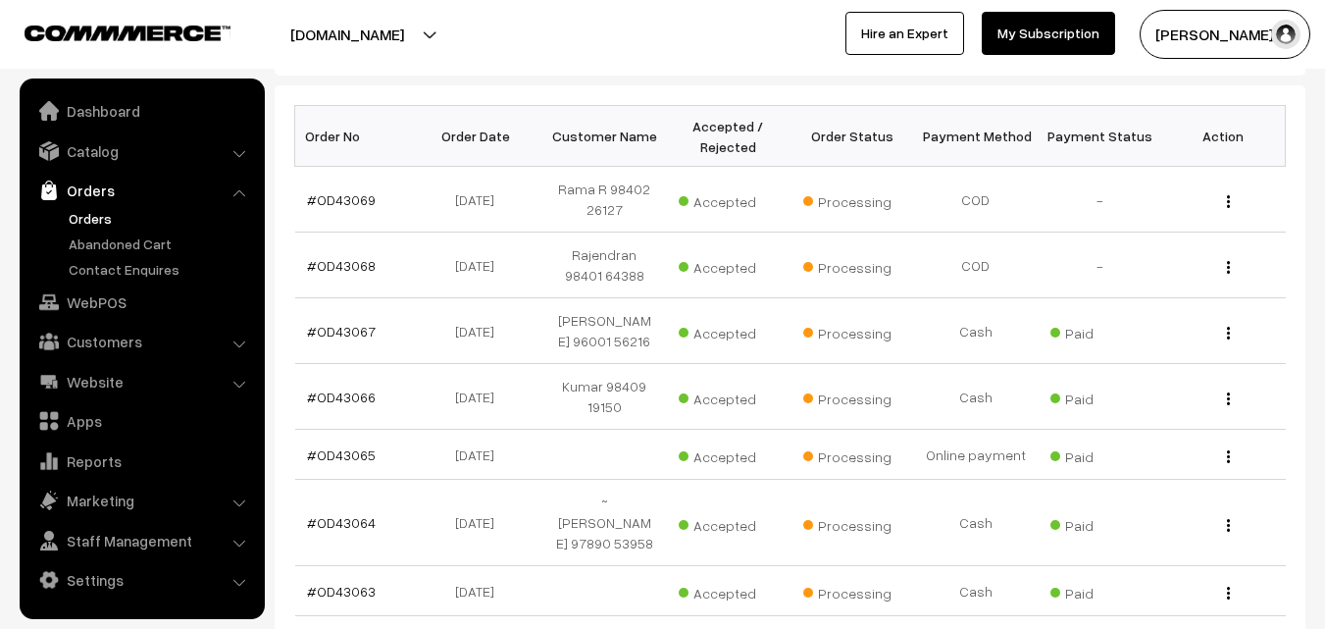
click at [85, 227] on link "Orders" at bounding box center [161, 218] width 194 height 21
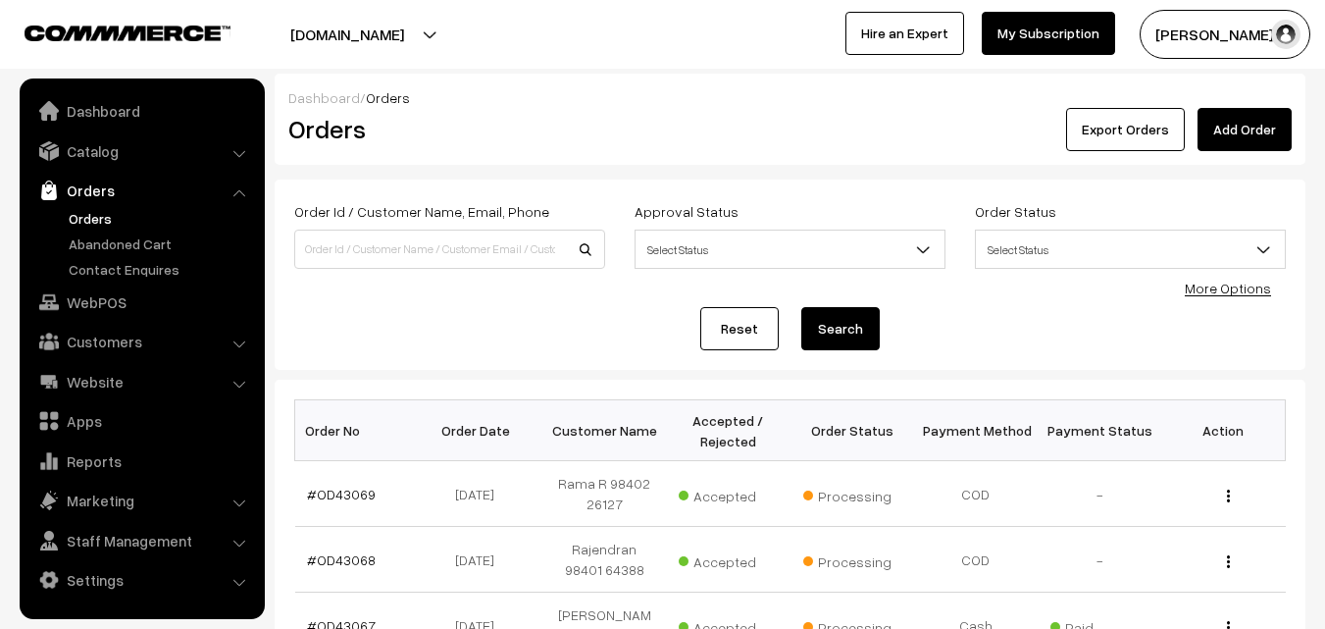
click at [86, 223] on link "Orders" at bounding box center [161, 218] width 194 height 21
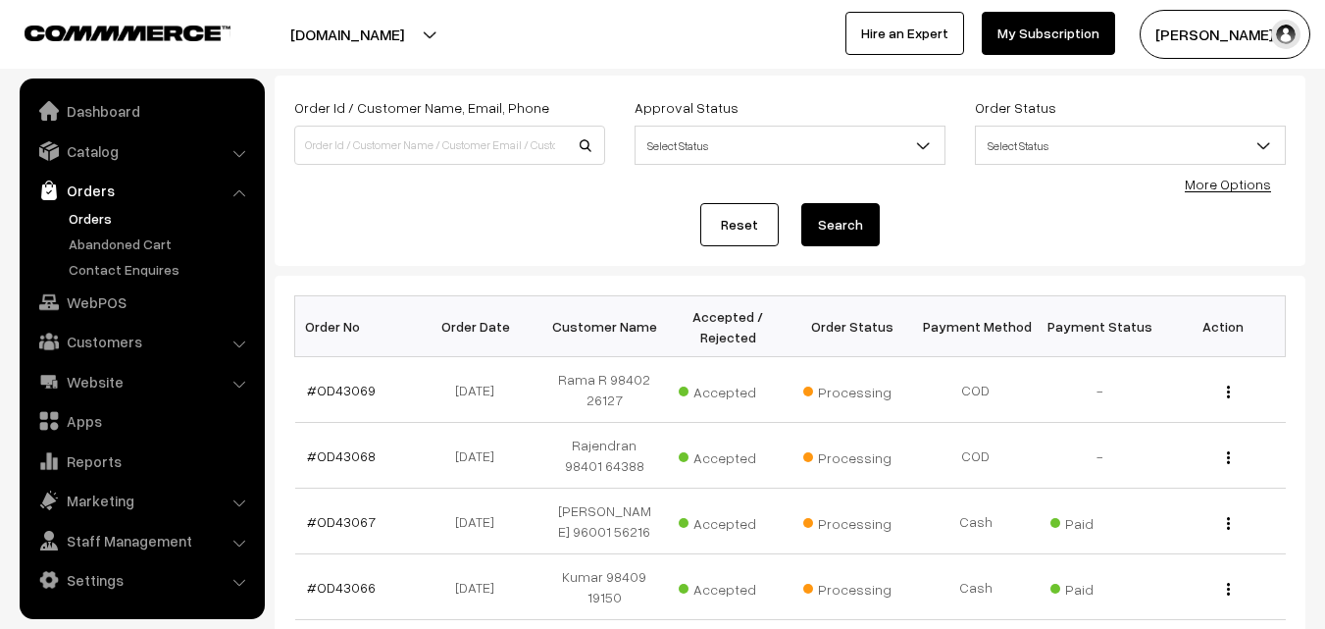
scroll to position [196, 0]
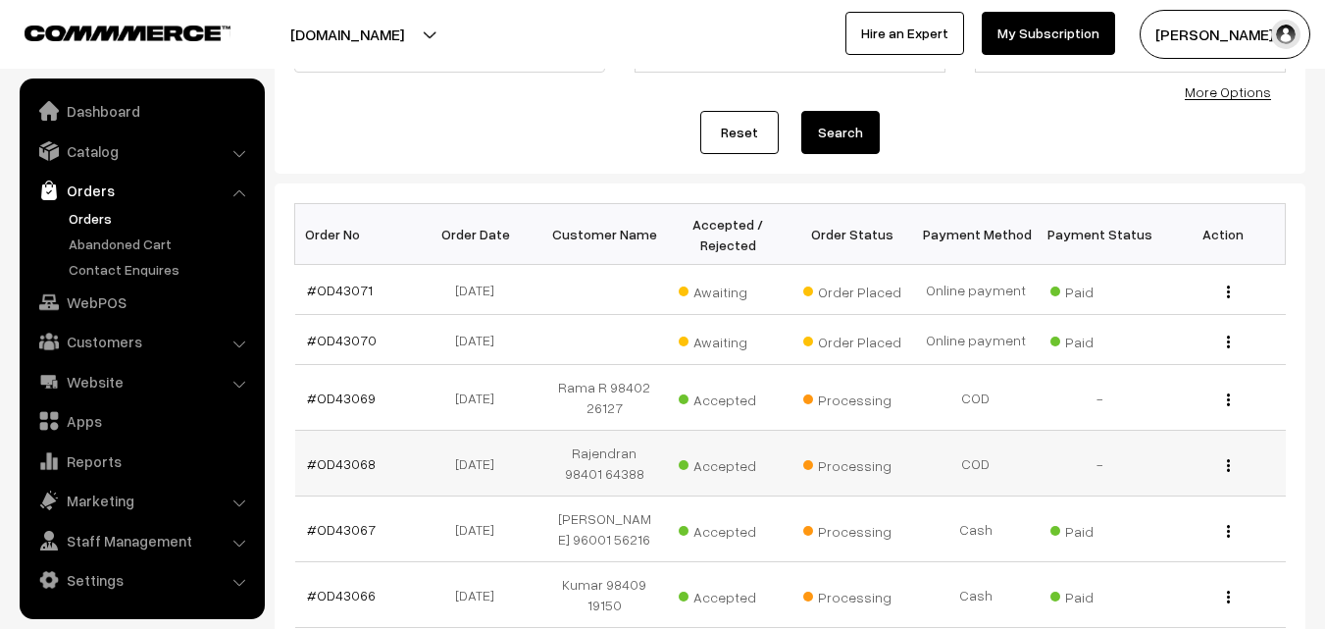
scroll to position [196, 0]
click at [329, 332] on link "#OD43070" at bounding box center [342, 339] width 70 height 17
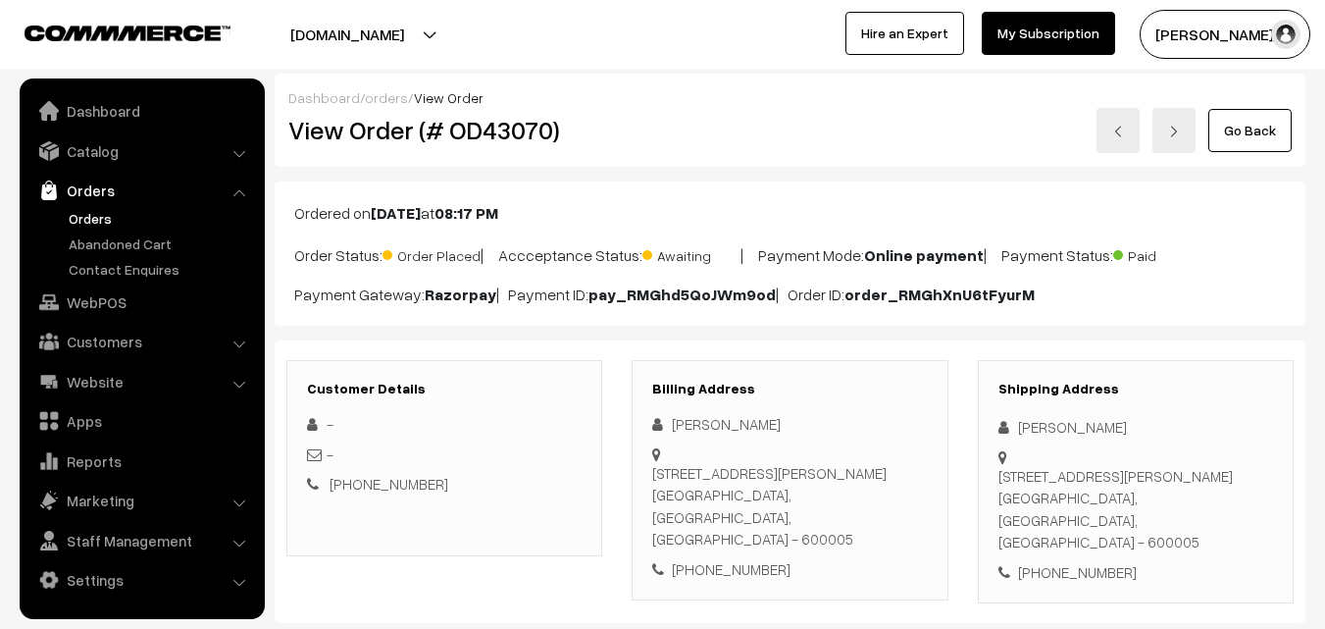
scroll to position [294, 0]
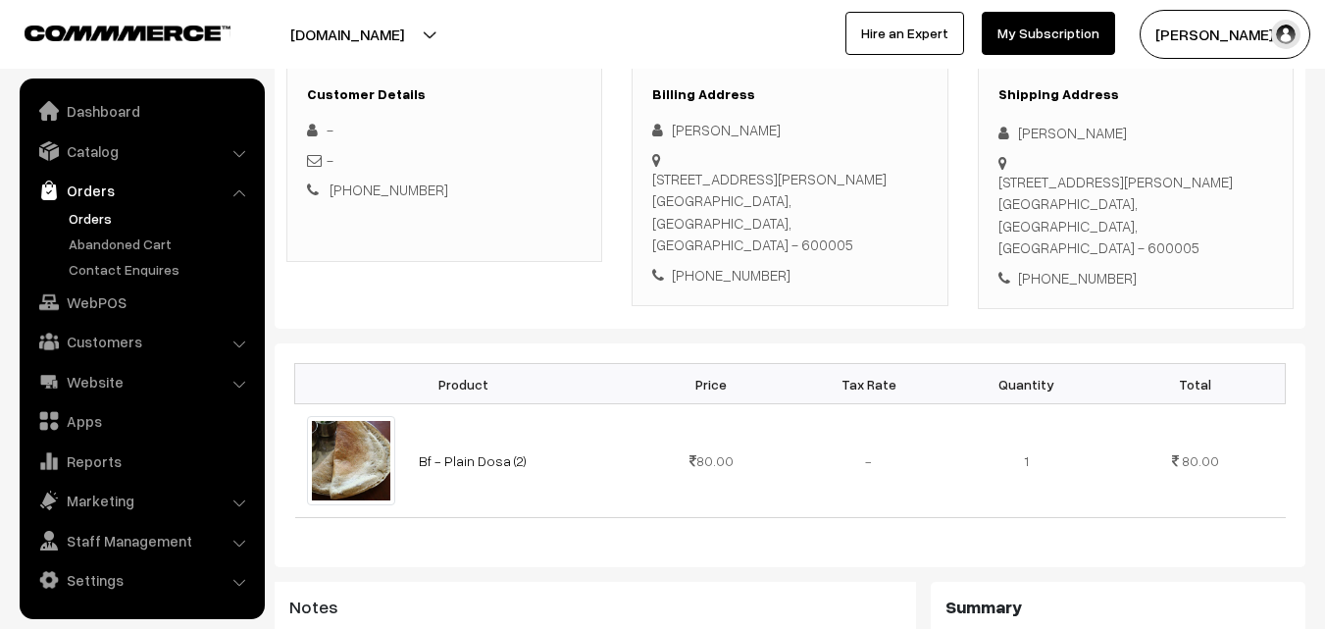
click at [725, 264] on div "[PHONE_NUMBER]" at bounding box center [789, 275] width 275 height 23
click at [730, 278] on div "[PHONE_NUMBER]" at bounding box center [789, 275] width 275 height 23
copy div "9360465502"
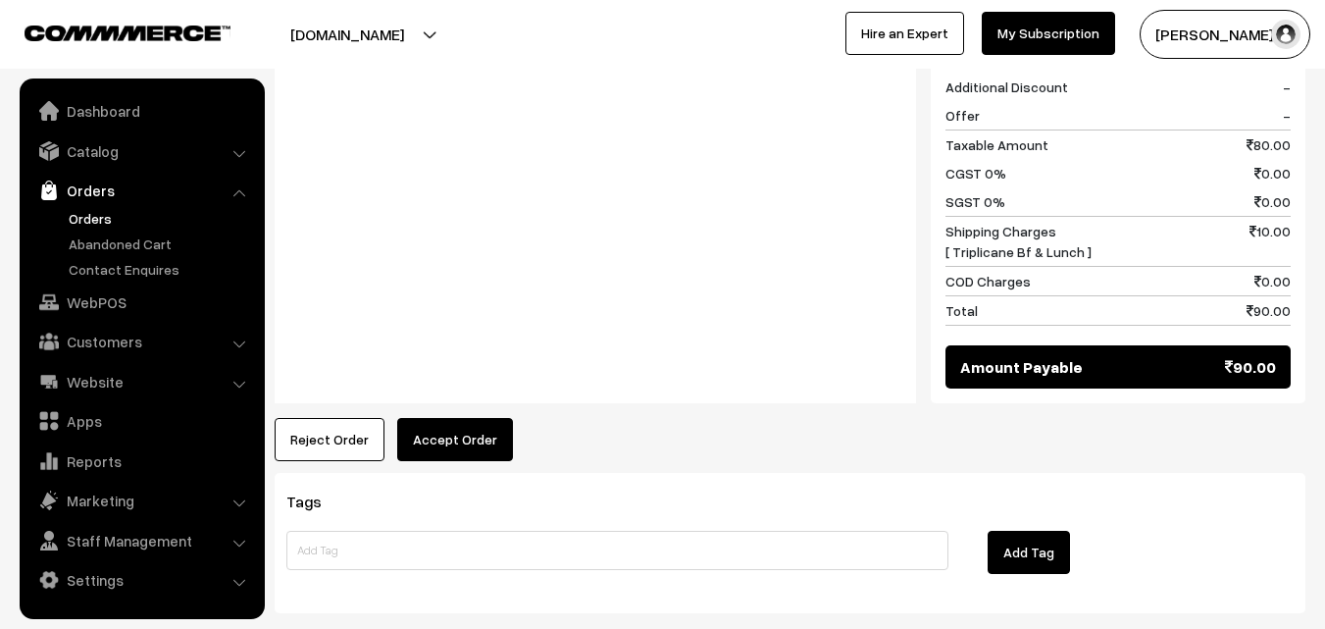
click at [441, 439] on button "Accept Order" at bounding box center [455, 439] width 116 height 43
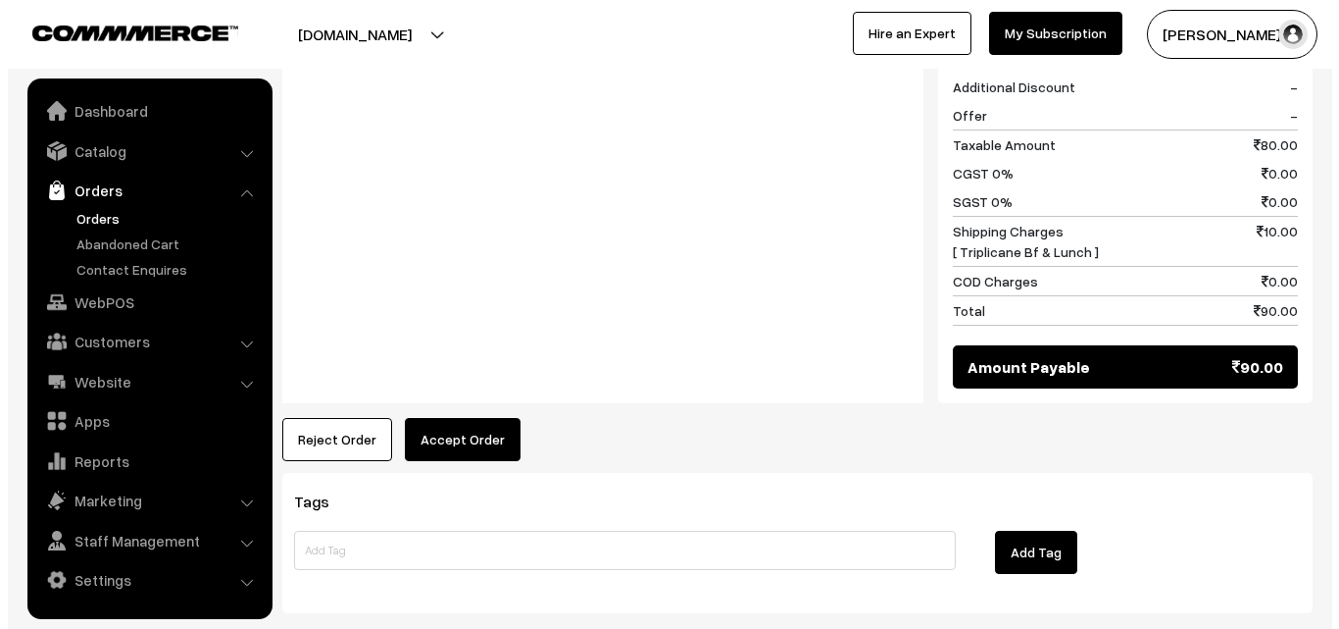
scroll to position [884, 0]
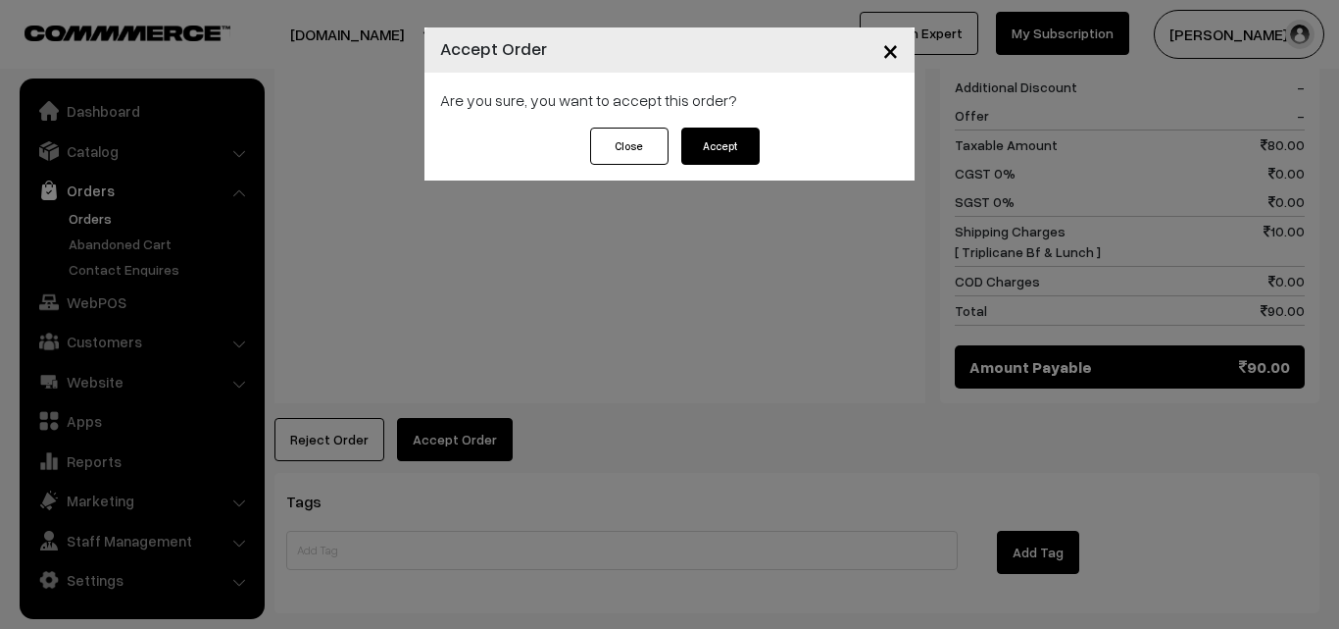
click at [701, 165] on div "Close Accept" at bounding box center [670, 153] width 490 height 53
click at [708, 148] on button "Accept" at bounding box center [721, 145] width 78 height 37
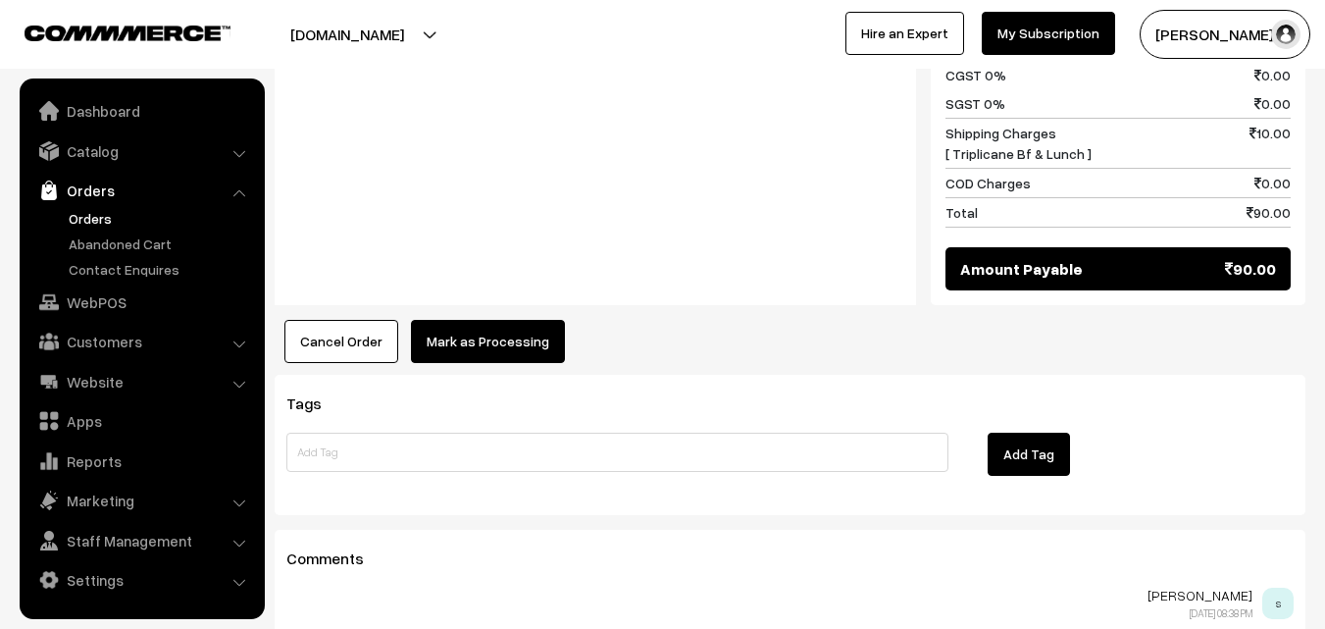
click at [509, 320] on button "Mark as Processing" at bounding box center [488, 341] width 154 height 43
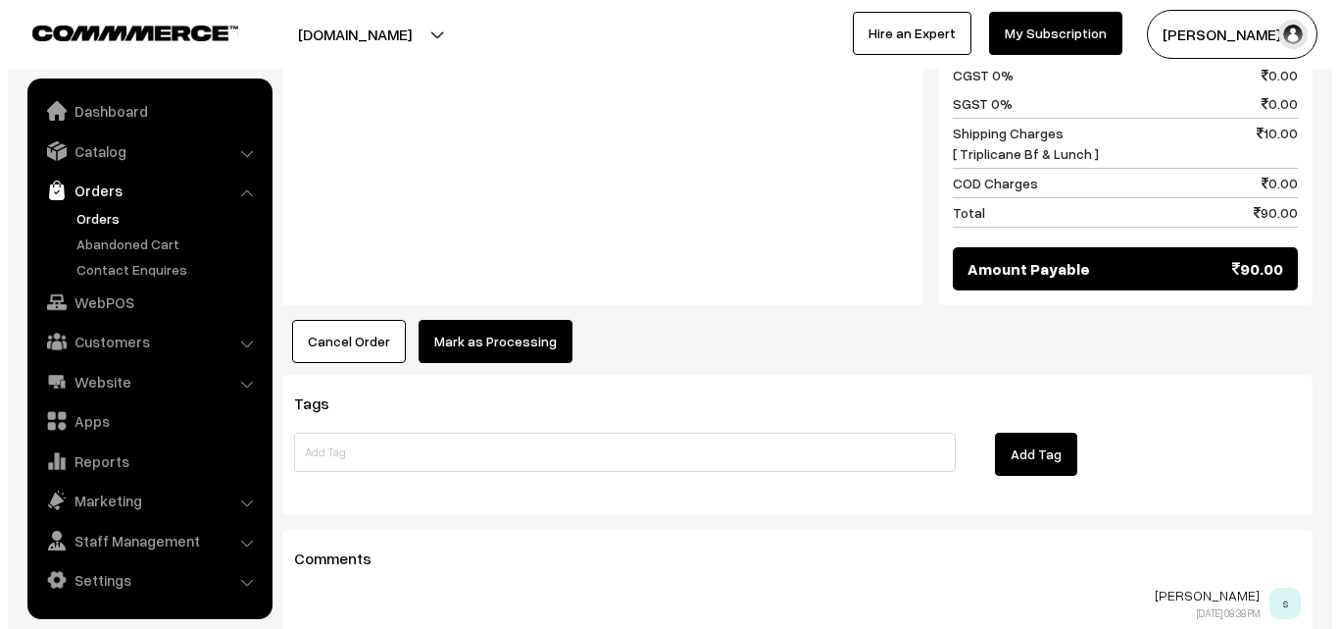
scroll to position [983, 0]
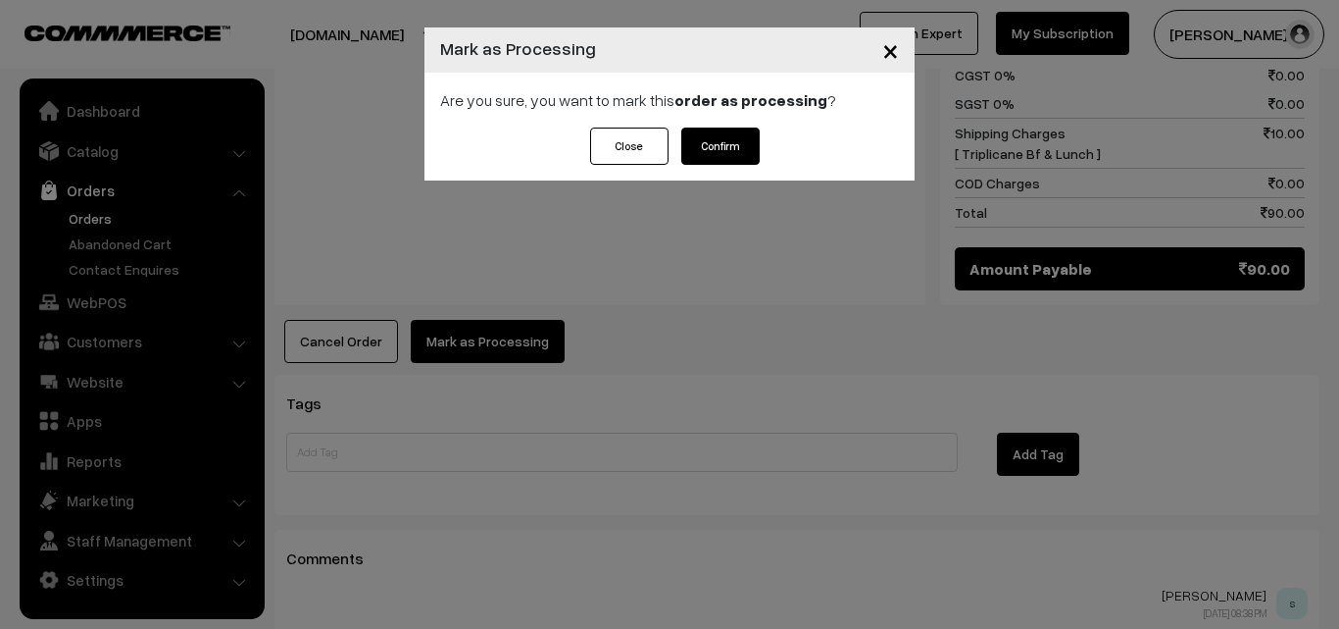
click at [719, 131] on button "Confirm" at bounding box center [721, 145] width 78 height 37
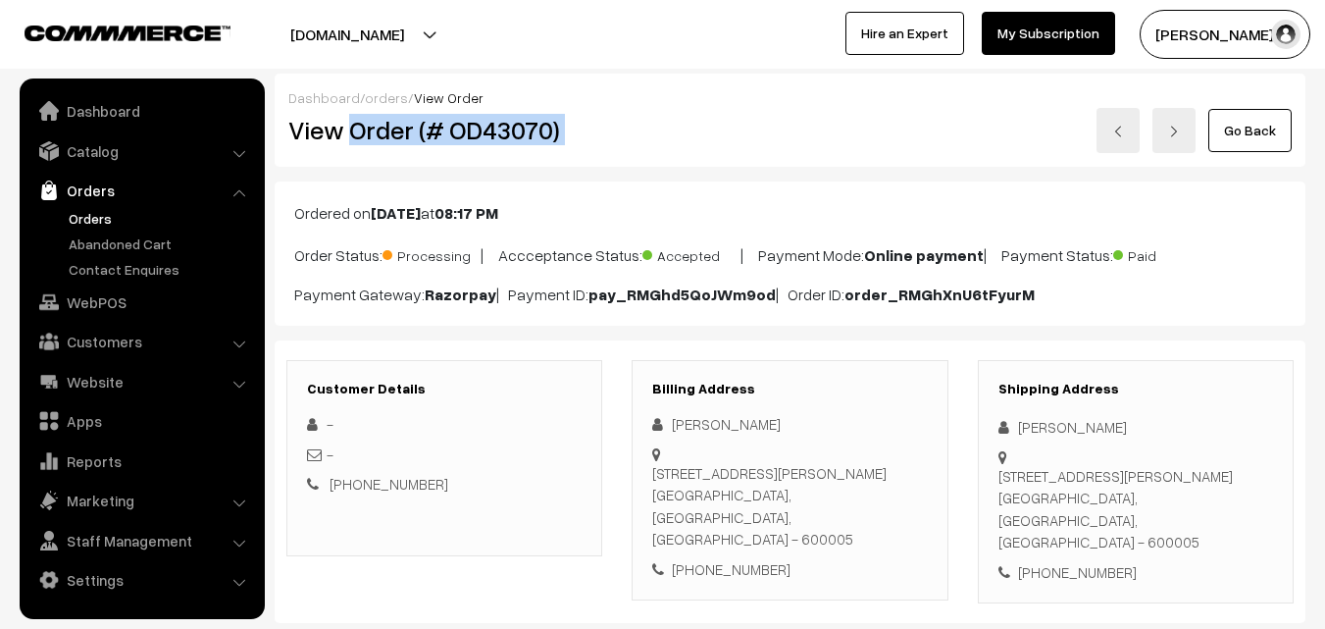
drag, startPoint x: 347, startPoint y: 138, endPoint x: 684, endPoint y: 224, distance: 347.9
click at [656, 135] on div "View Order (# OD43070) Go Back" at bounding box center [790, 130] width 1033 height 45
copy div "Order (# OD43070)"
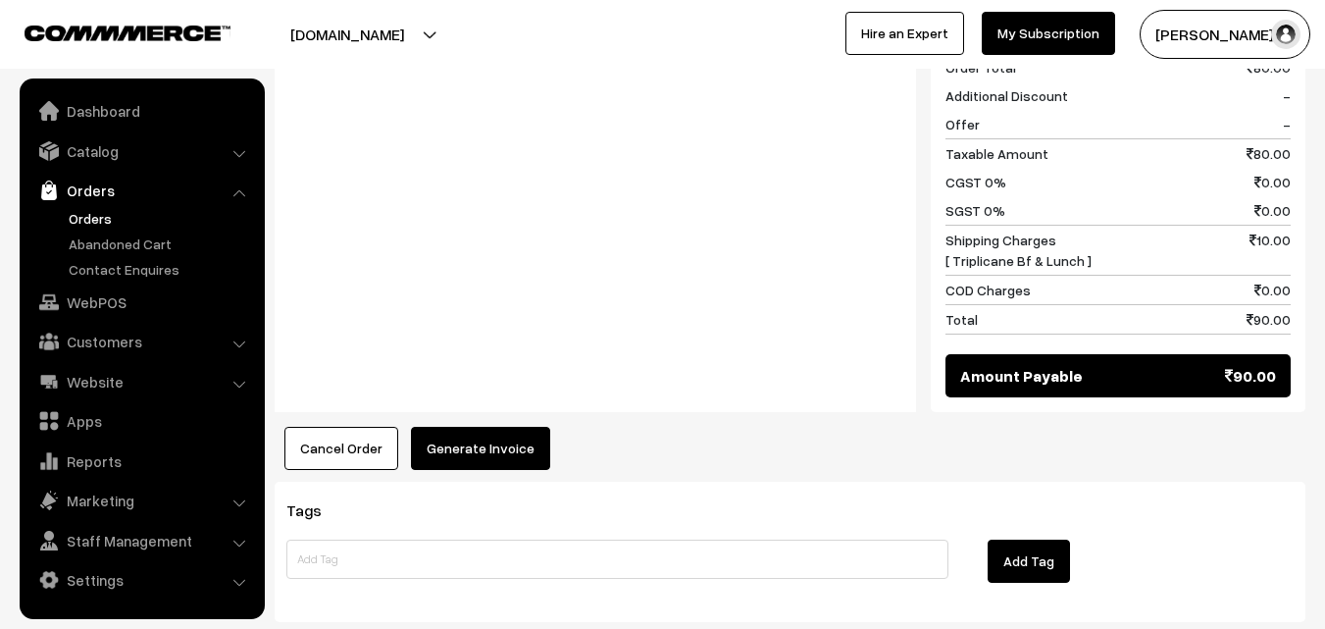
scroll to position [883, 0]
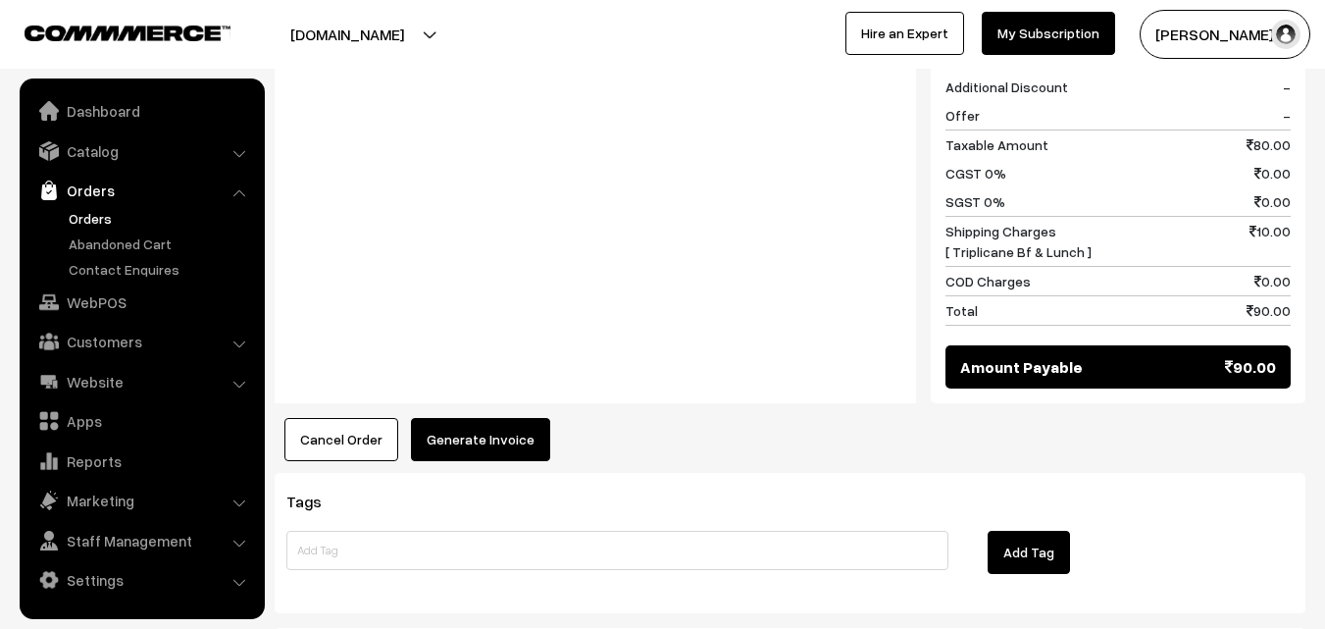
click at [487, 418] on button "Generate Invoice" at bounding box center [480, 439] width 139 height 43
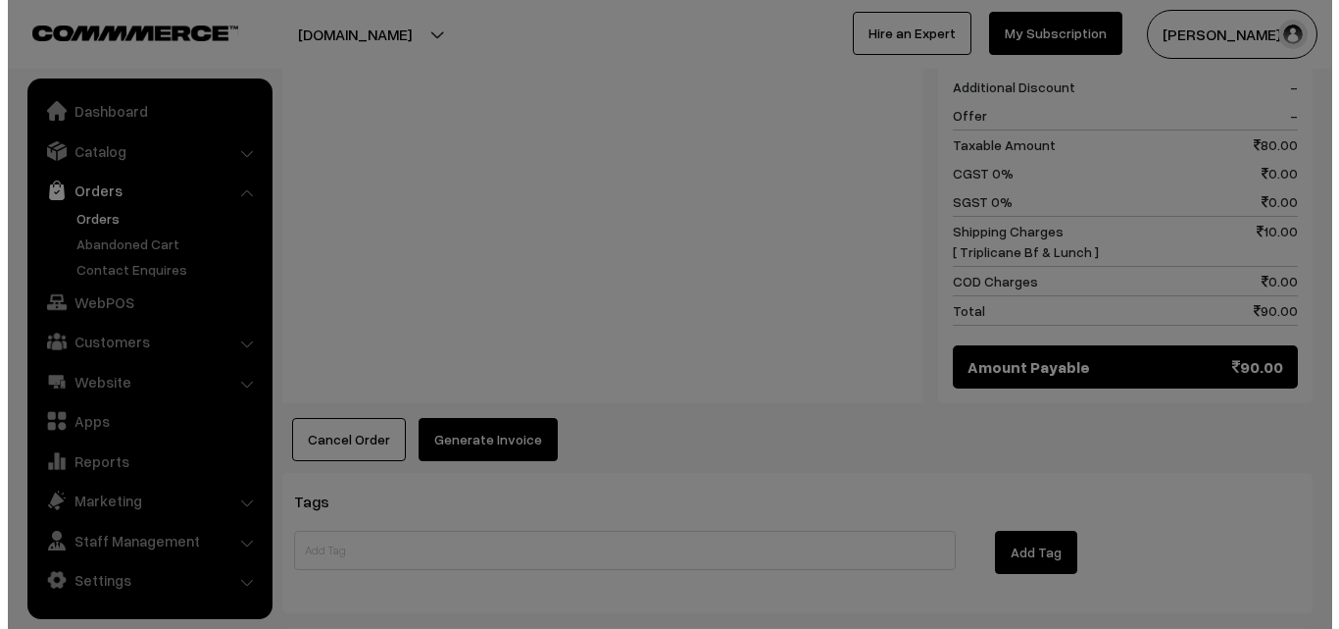
scroll to position [884, 0]
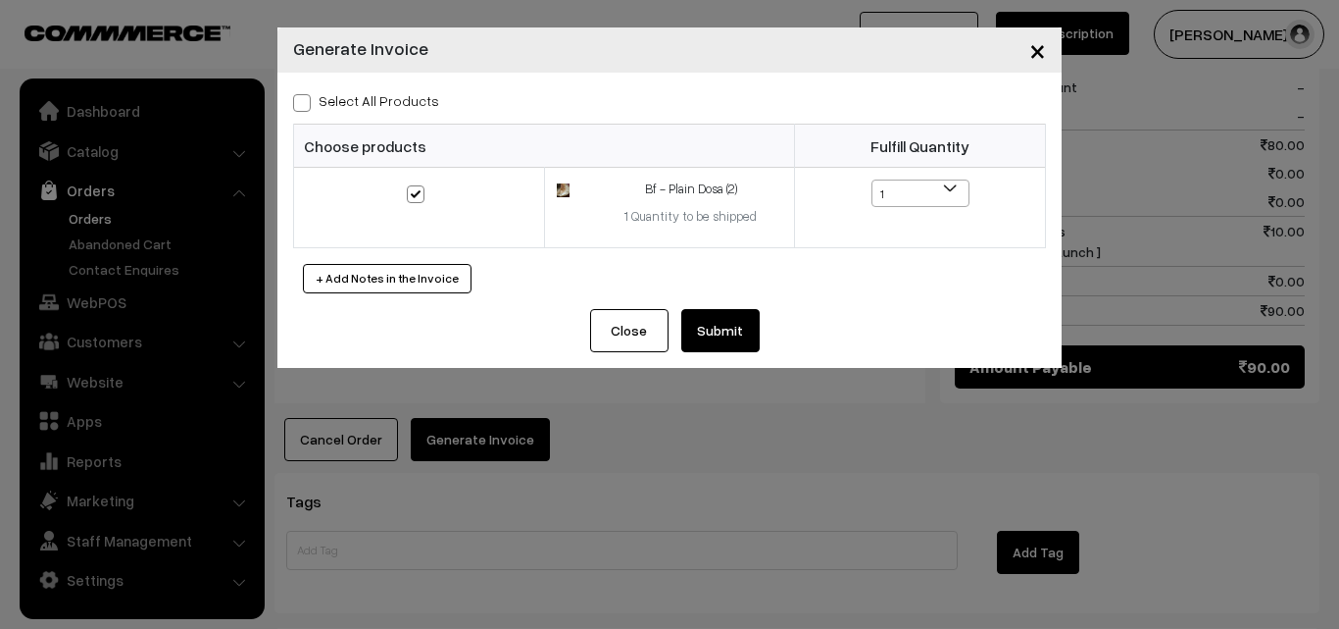
click at [725, 335] on button "Submit" at bounding box center [721, 330] width 78 height 43
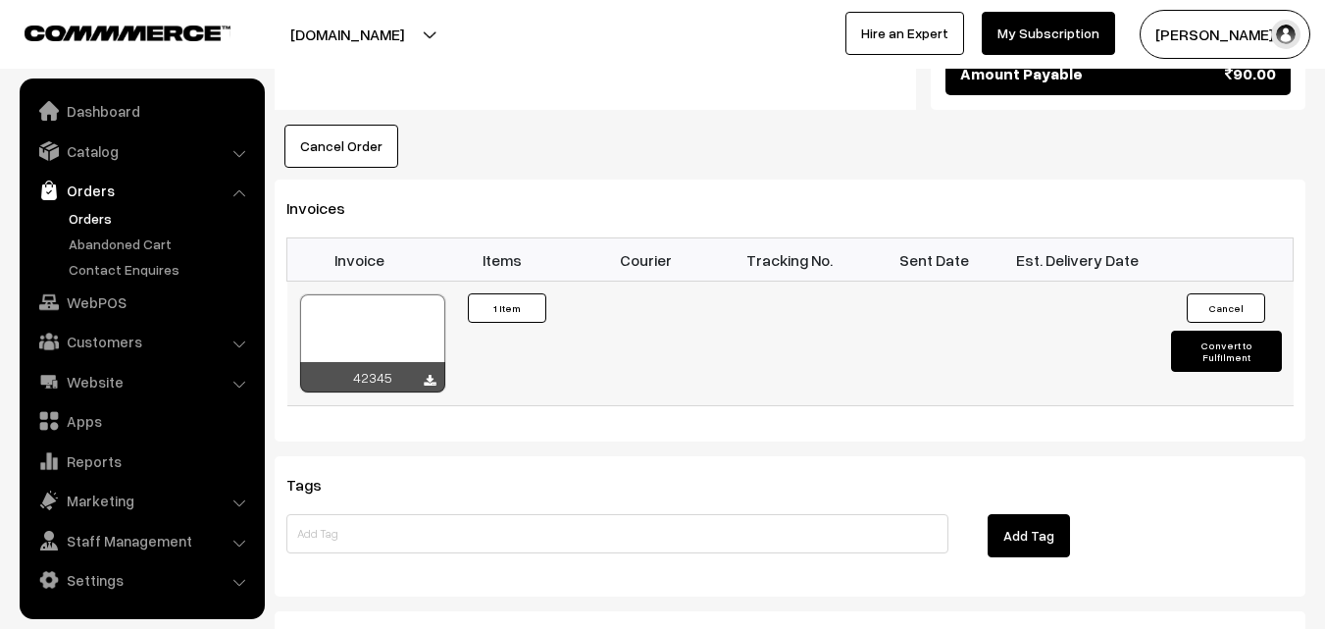
scroll to position [1177, 0]
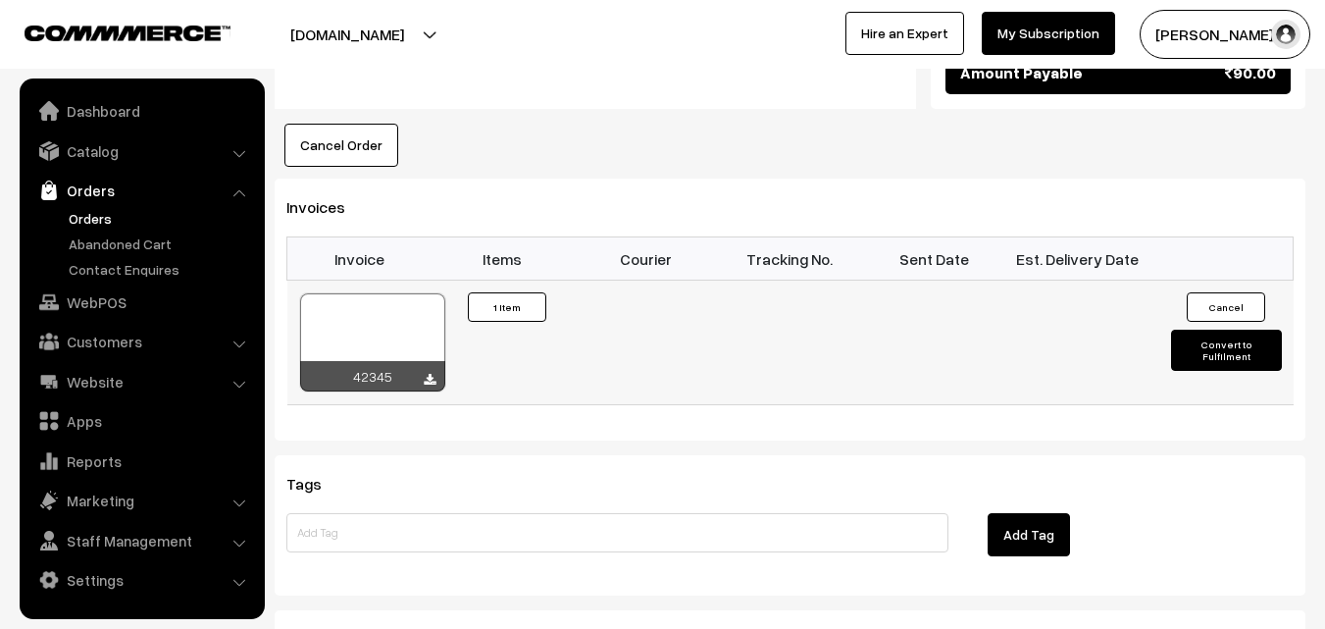
click at [397, 302] on div at bounding box center [372, 342] width 145 height 98
click at [97, 208] on link "Orders" at bounding box center [161, 218] width 194 height 21
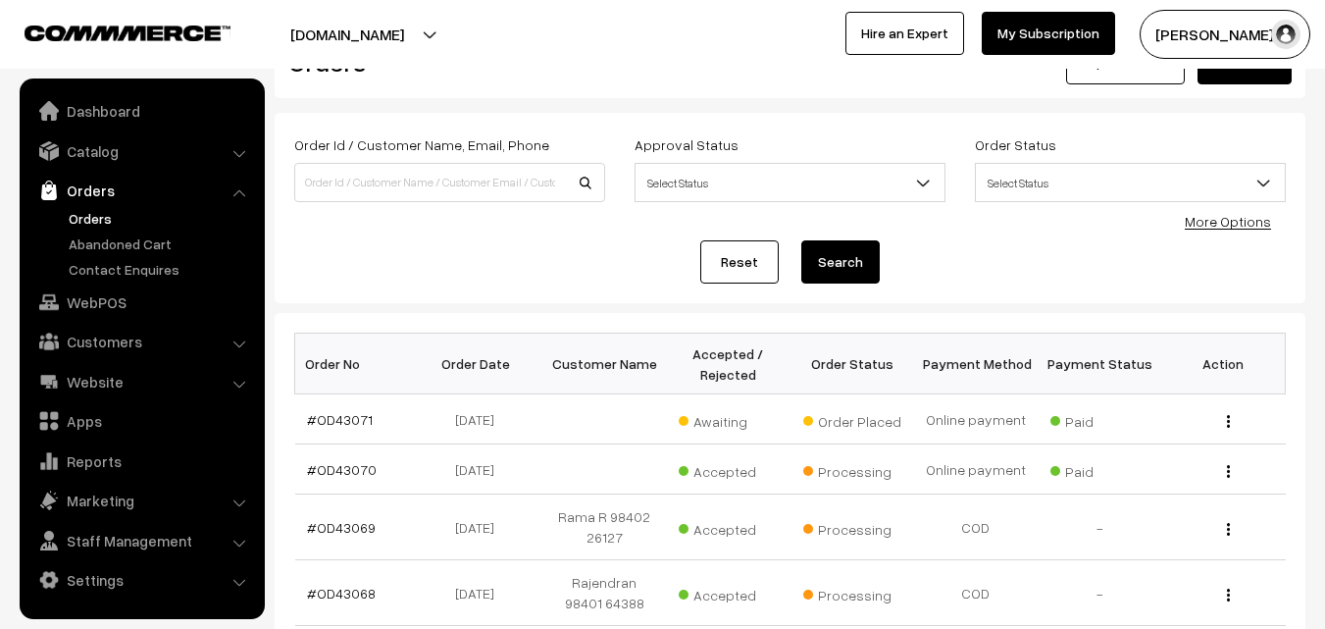
scroll to position [98, 0]
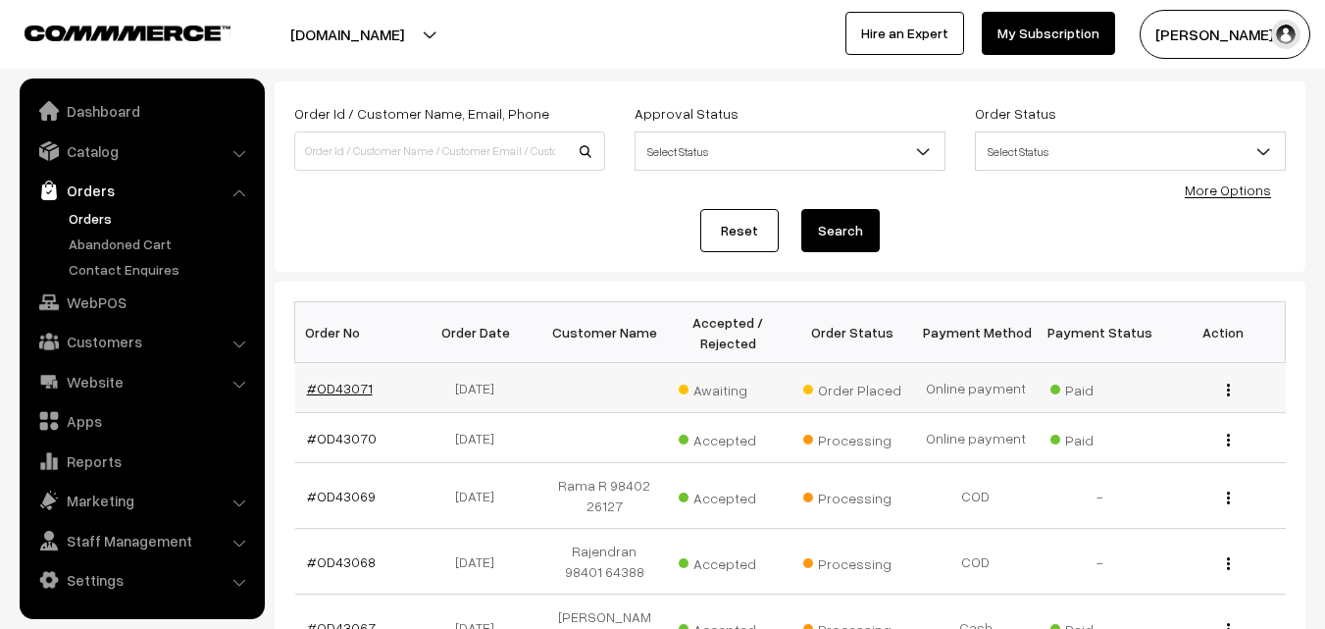
click at [344, 383] on link "#OD43071" at bounding box center [340, 387] width 66 height 17
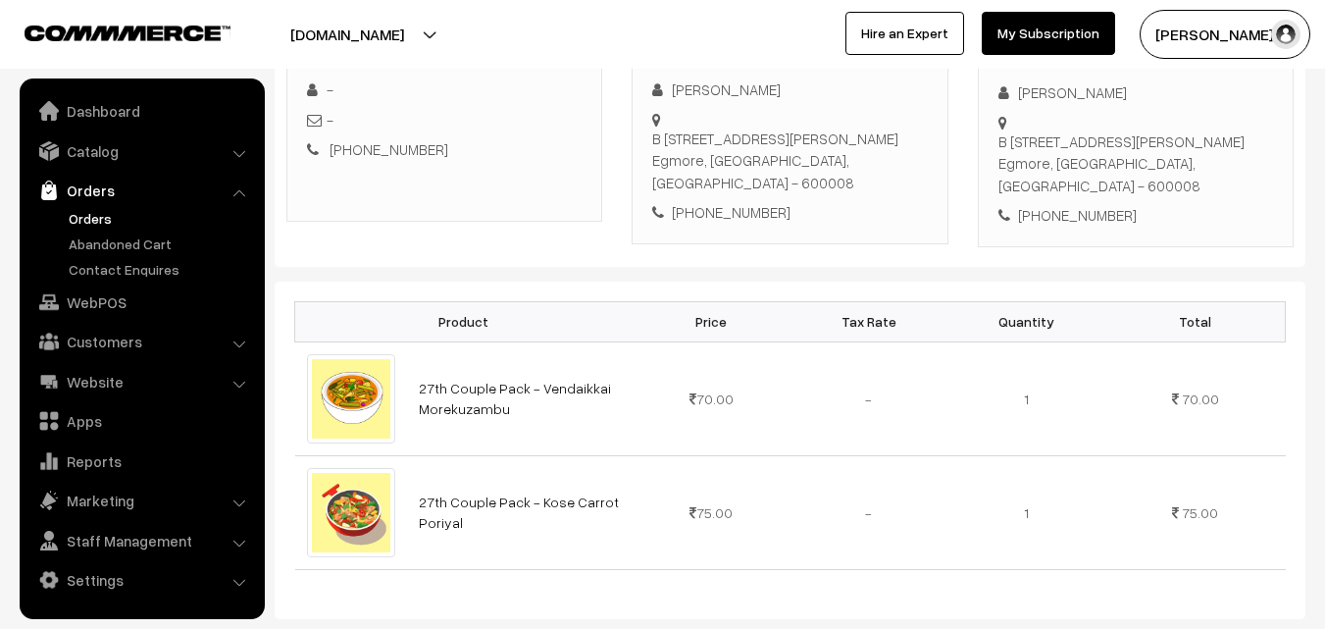
scroll to position [196, 0]
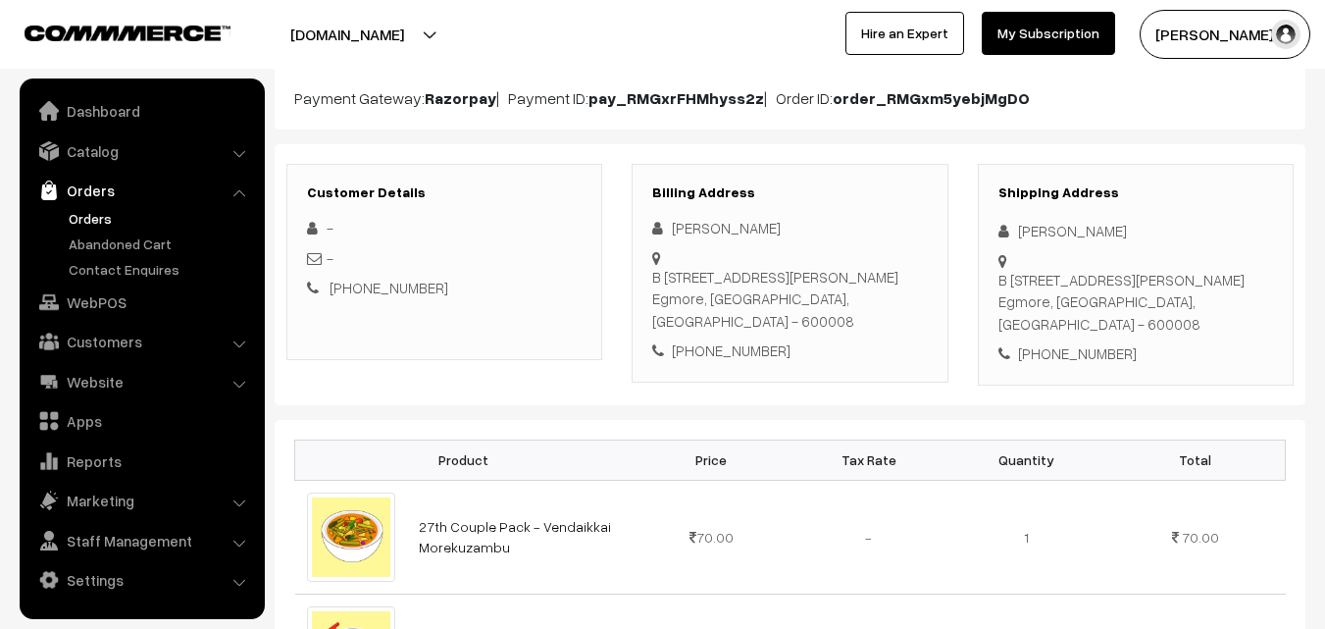
click at [730, 323] on div "Billing Address Hemalatha Sritharan B 502 The Atlantic, No.3 Montieth Road Egmo…" at bounding box center [789, 273] width 316 height 219
copy div "9940029169"
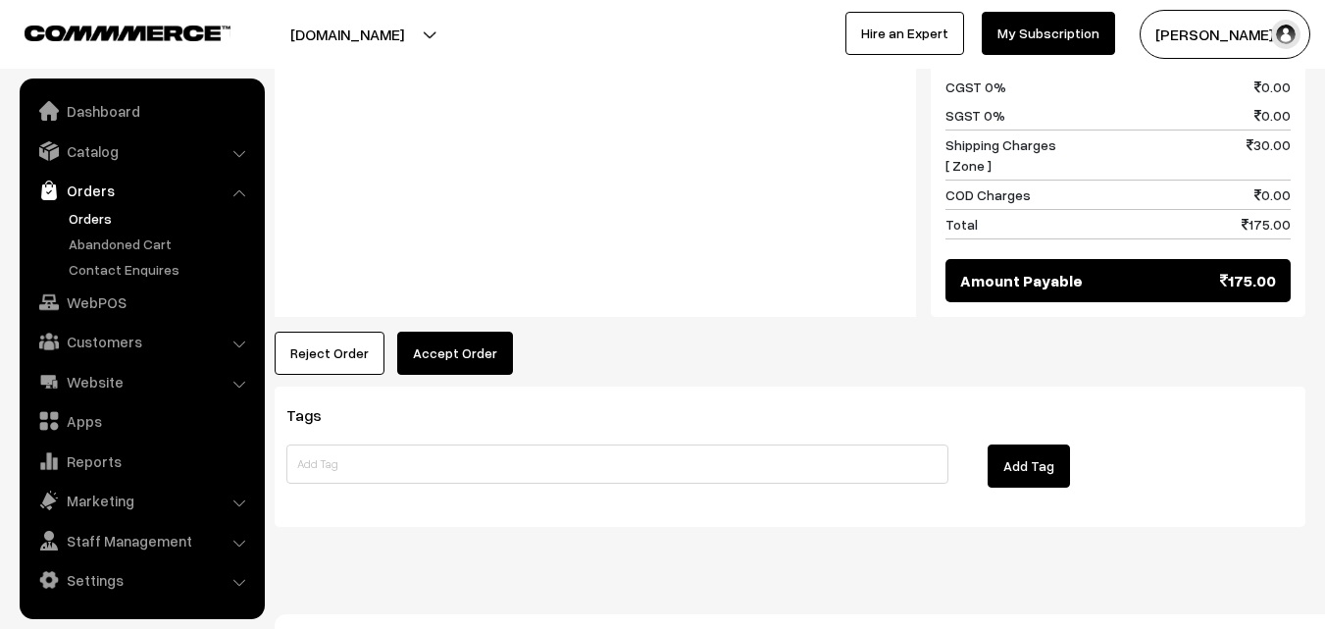
click at [468, 331] on button "Accept Order" at bounding box center [455, 352] width 116 height 43
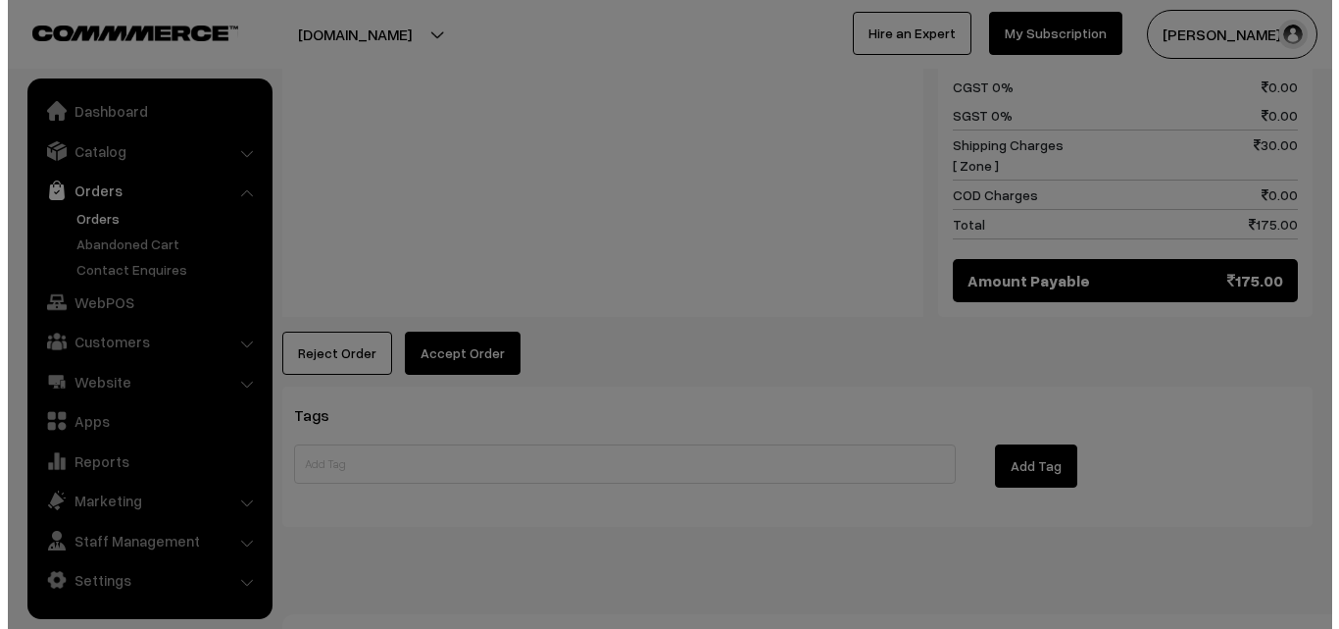
scroll to position [1063, 0]
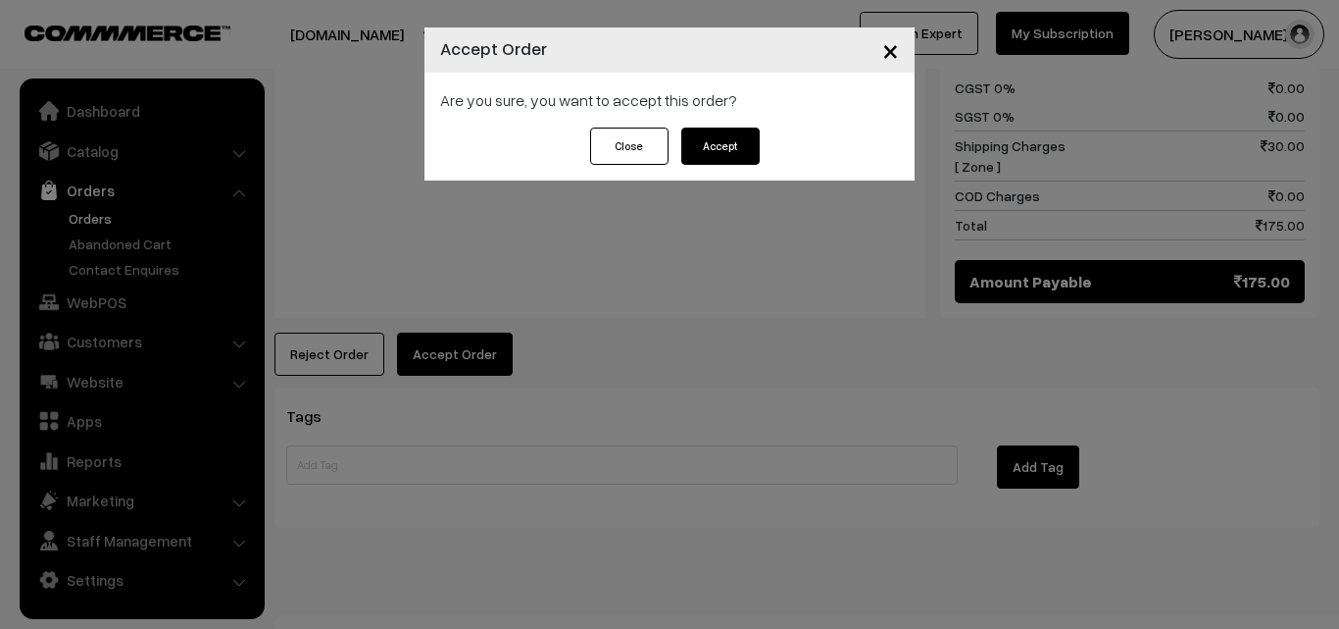
drag, startPoint x: 746, startPoint y: 129, endPoint x: 724, endPoint y: 178, distance: 54.0
click at [746, 130] on button "Accept" at bounding box center [721, 145] width 78 height 37
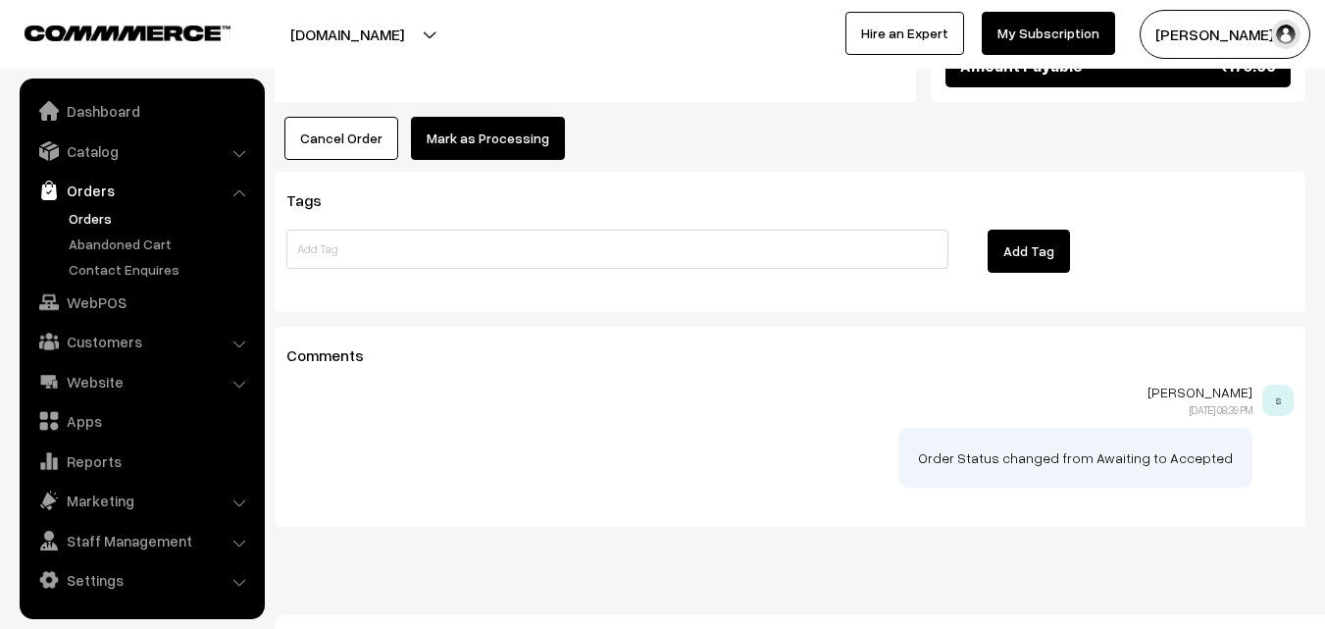
click at [480, 117] on button "Mark as Processing" at bounding box center [488, 138] width 154 height 43
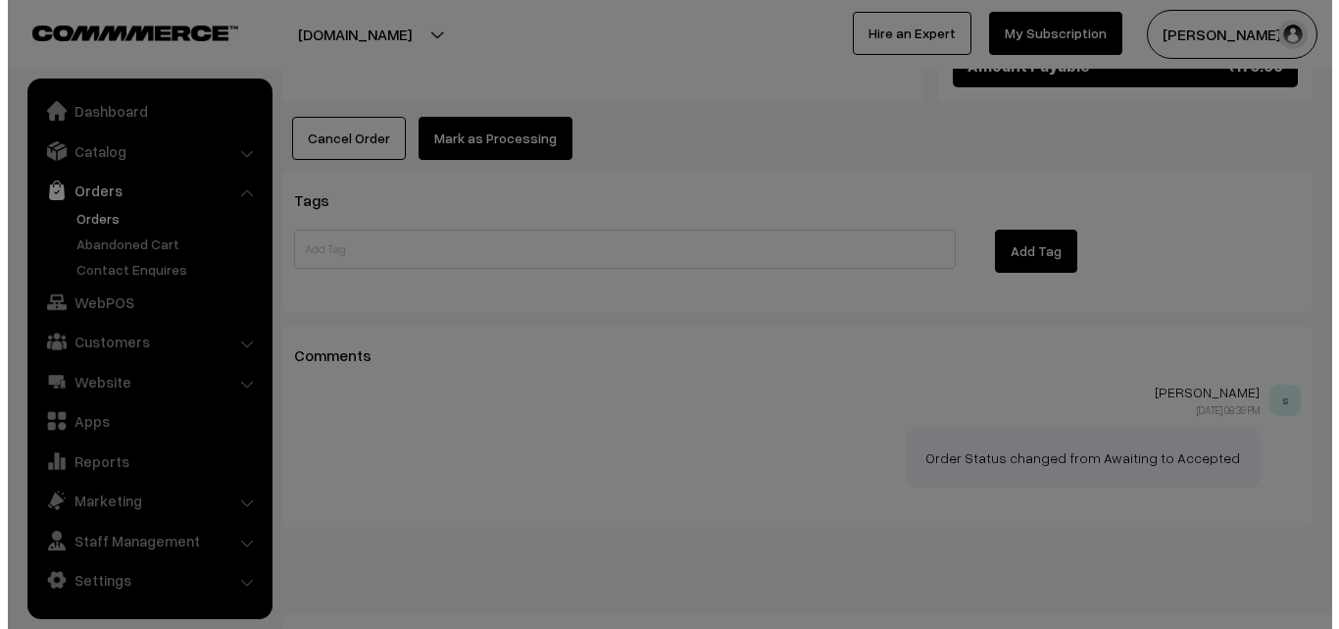
scroll to position [1279, 0]
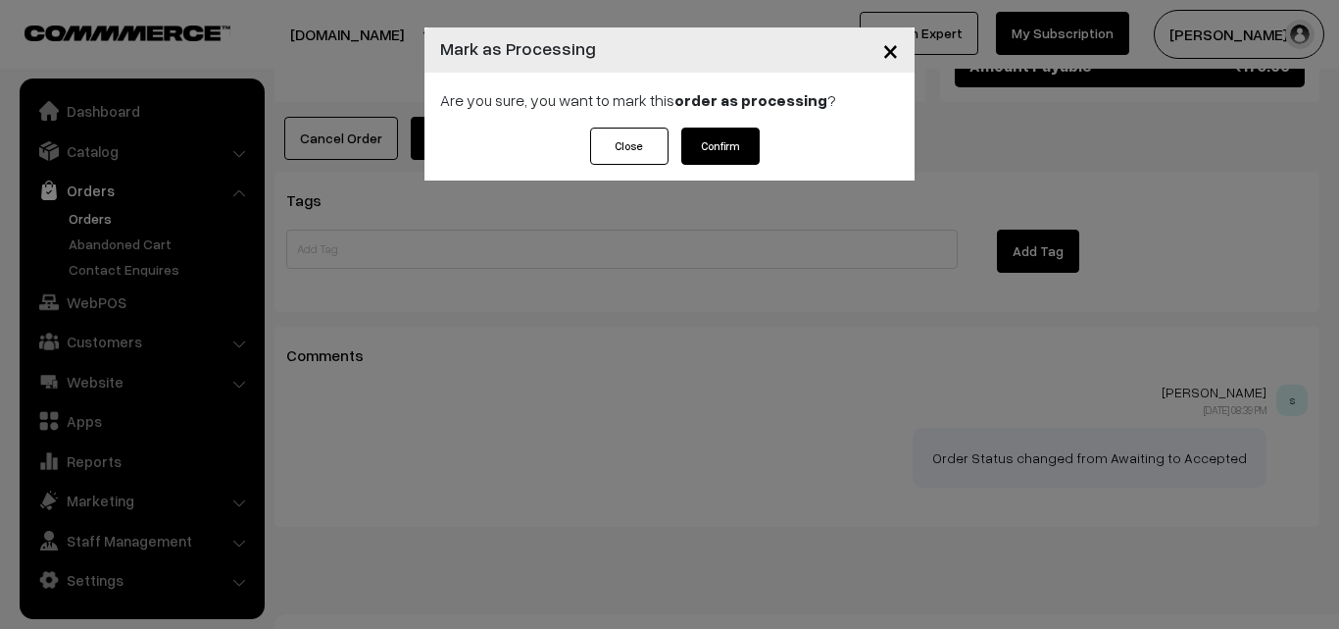
click at [731, 128] on button "Confirm" at bounding box center [721, 145] width 78 height 37
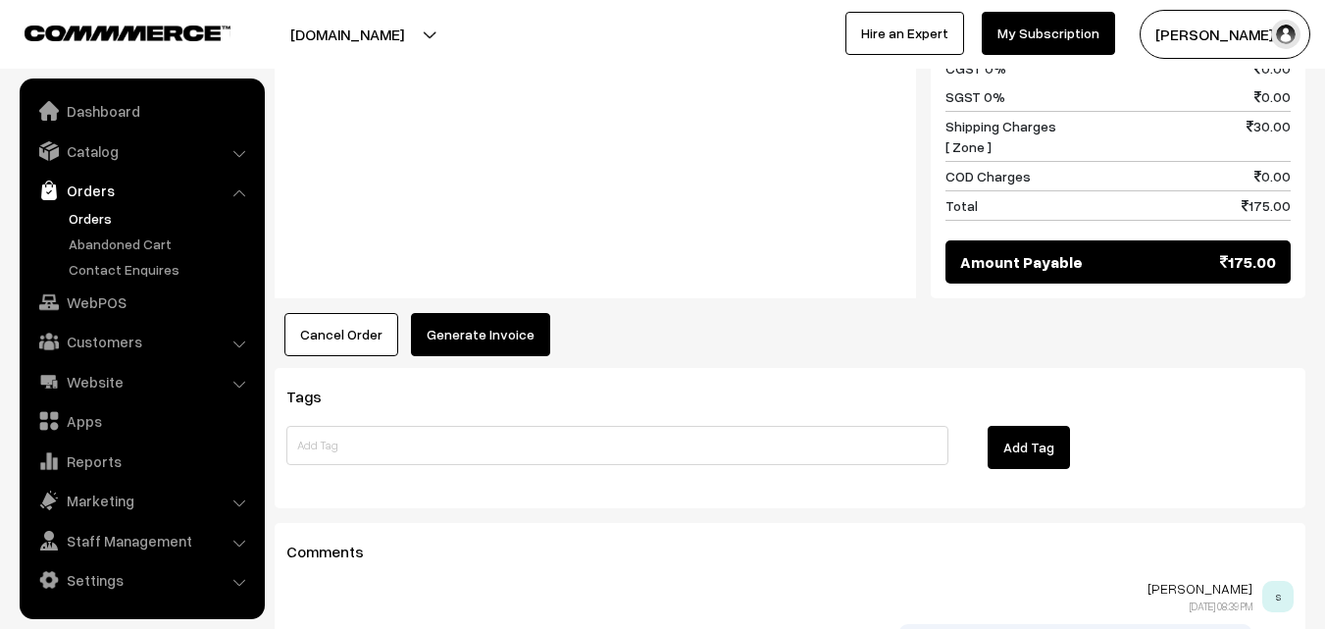
click at [491, 313] on button "Generate Invoice" at bounding box center [480, 334] width 139 height 43
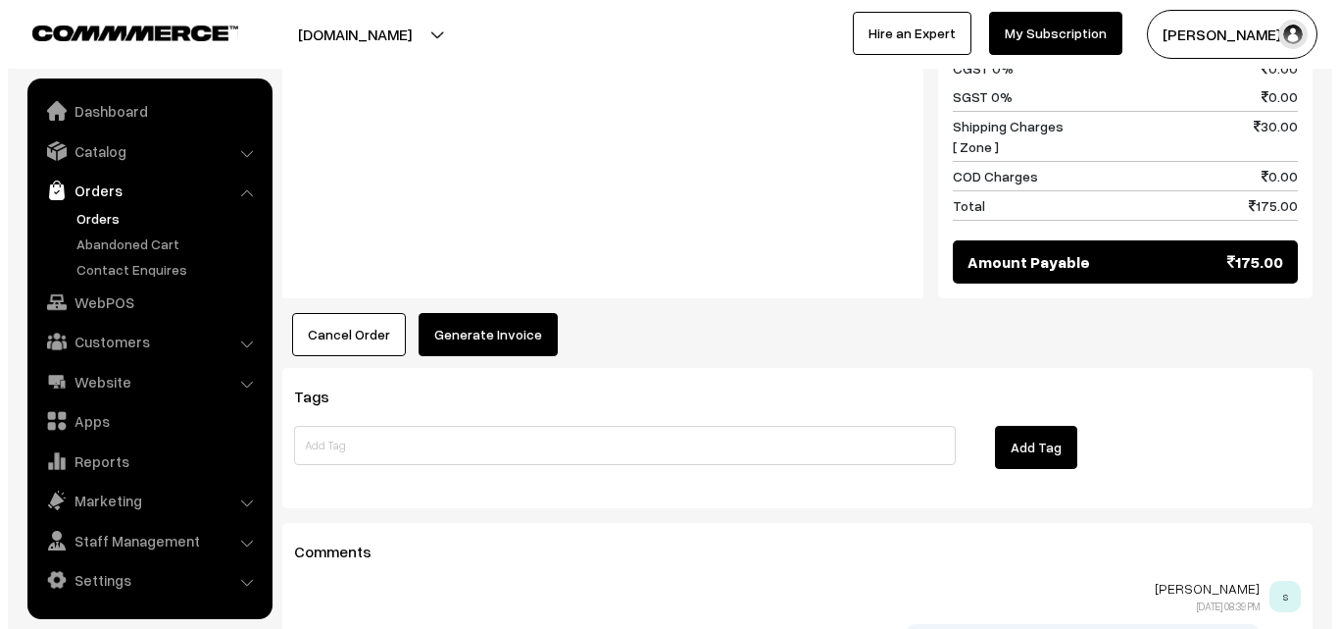
scroll to position [1083, 0]
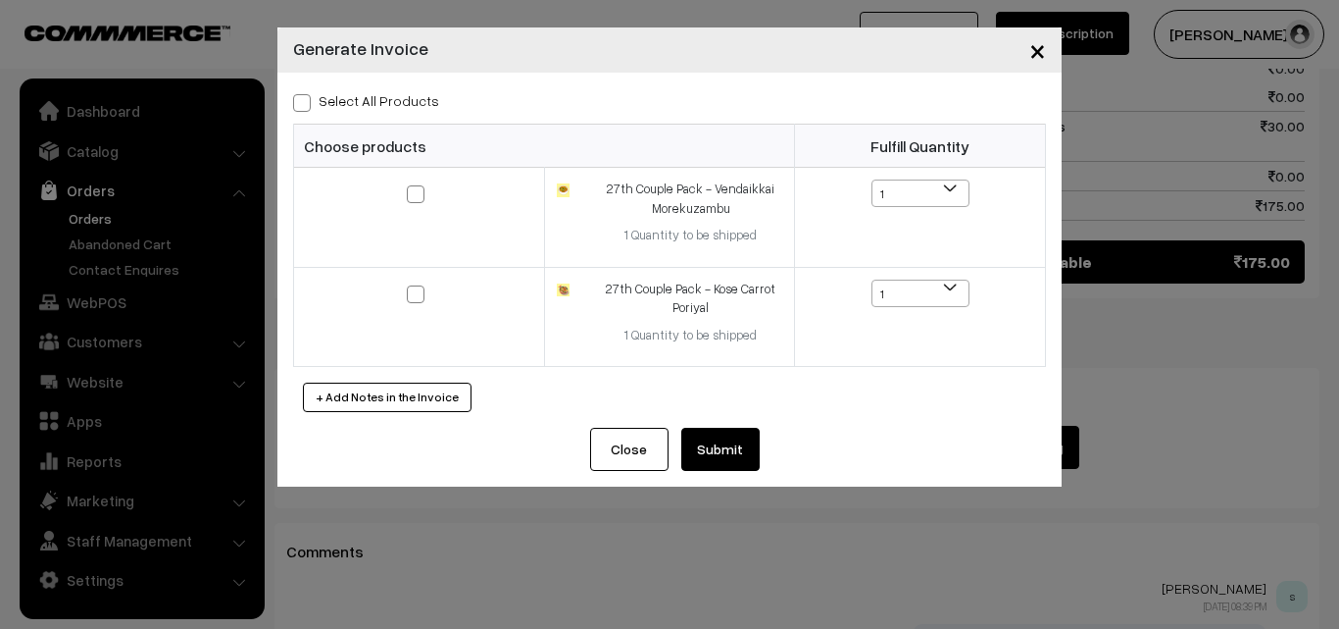
click at [402, 93] on label "Select All Products" at bounding box center [366, 100] width 146 height 21
click at [306, 93] on input "Select All Products" at bounding box center [299, 99] width 13 height 13
checkbox input "true"
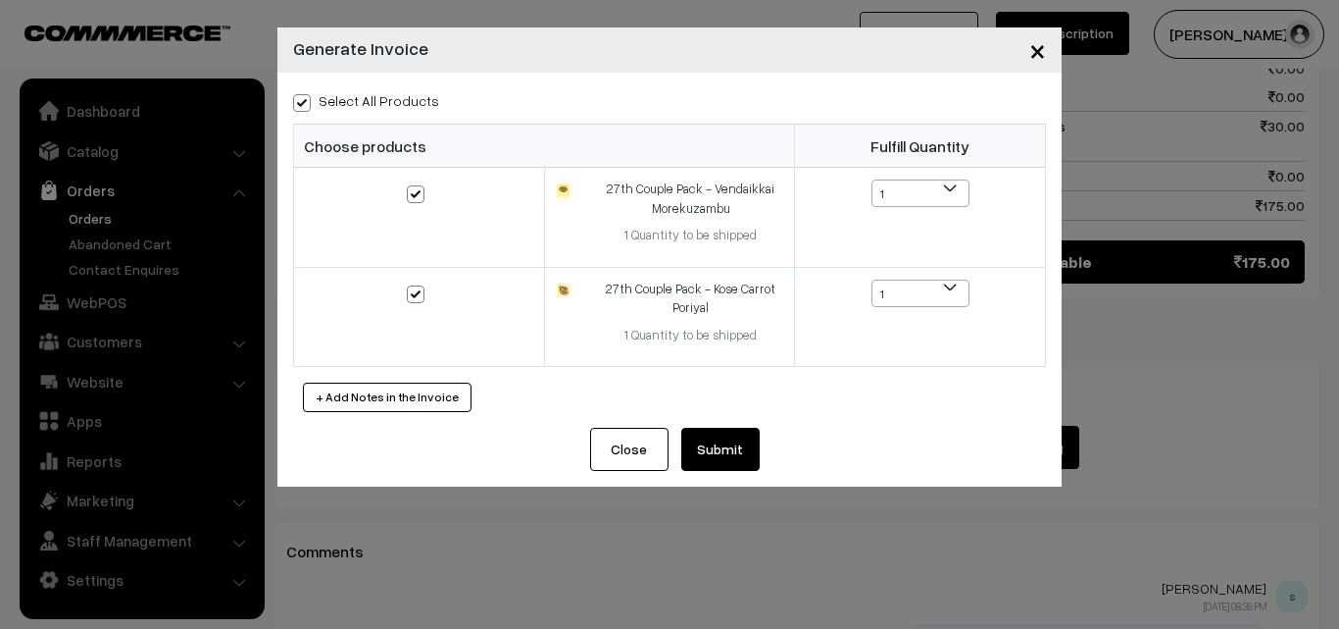
click at [732, 447] on button "Submit" at bounding box center [721, 449] width 78 height 43
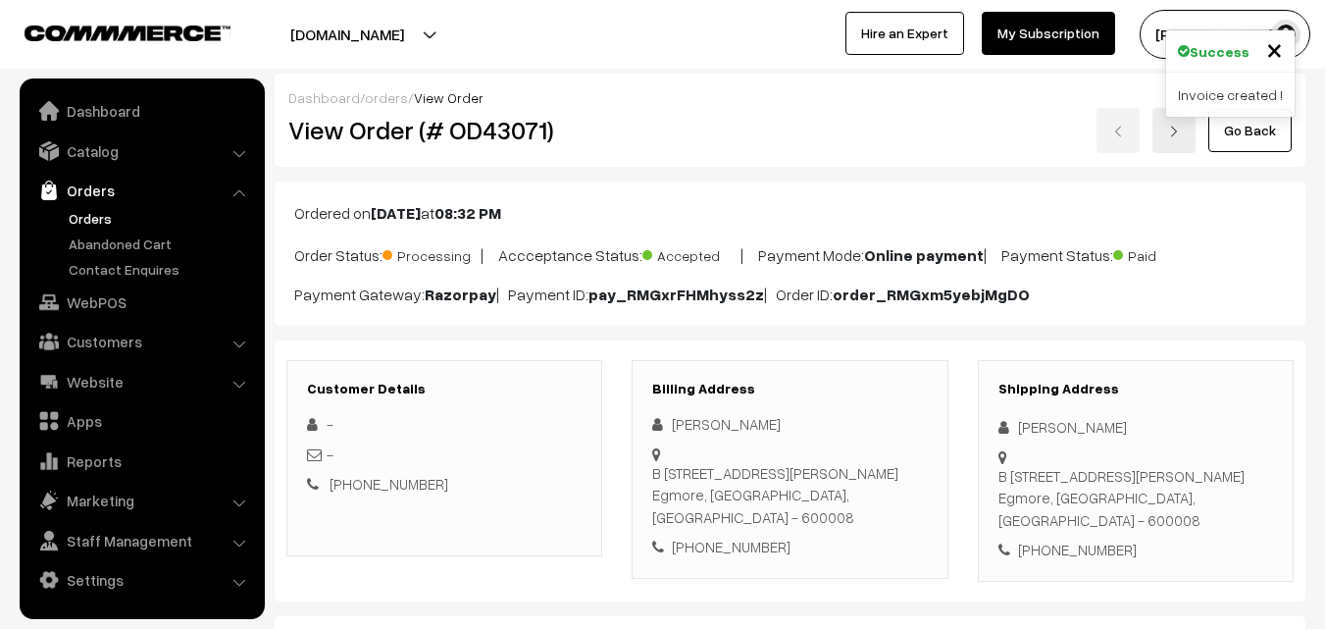
scroll to position [1079, 0]
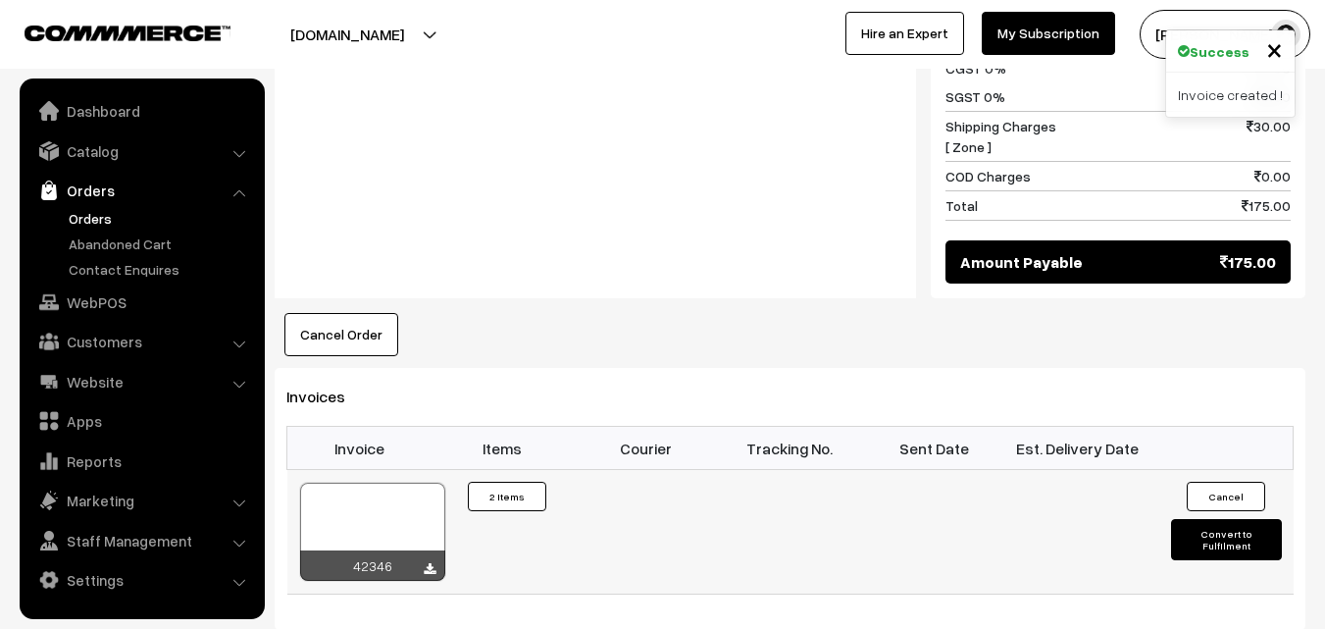
click at [398, 489] on div at bounding box center [372, 531] width 145 height 98
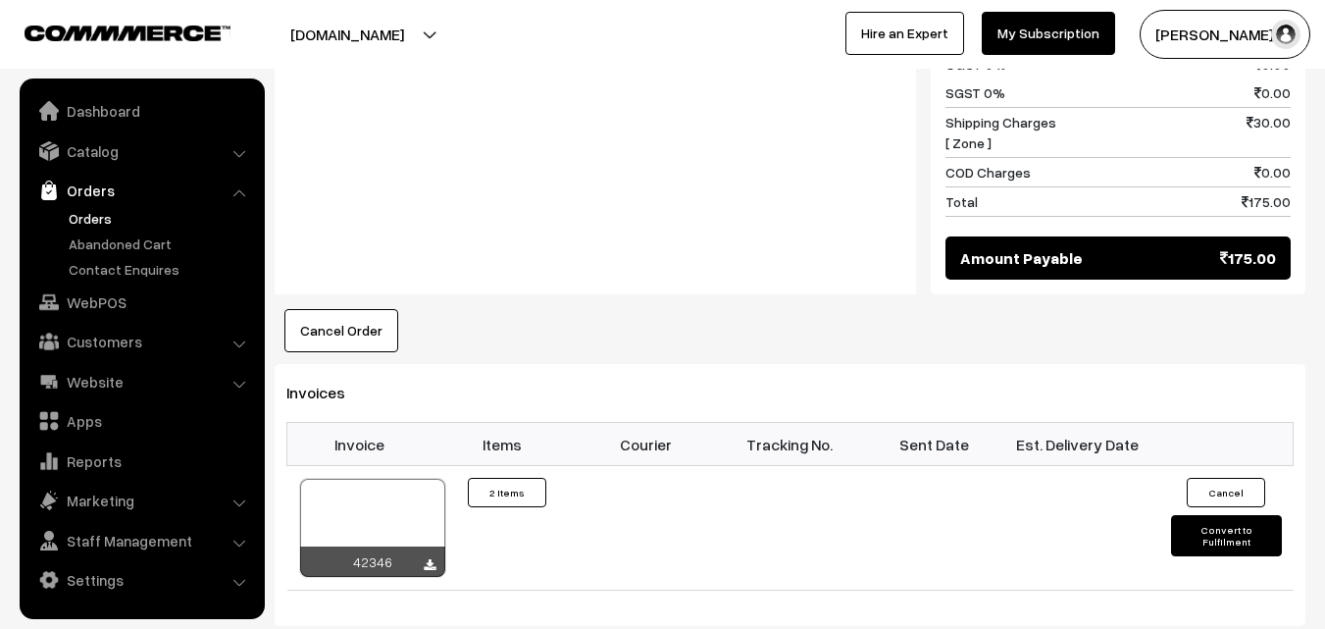
click at [100, 204] on link "Orders" at bounding box center [141, 190] width 233 height 35
click at [121, 297] on link "WebPOS" at bounding box center [141, 301] width 233 height 35
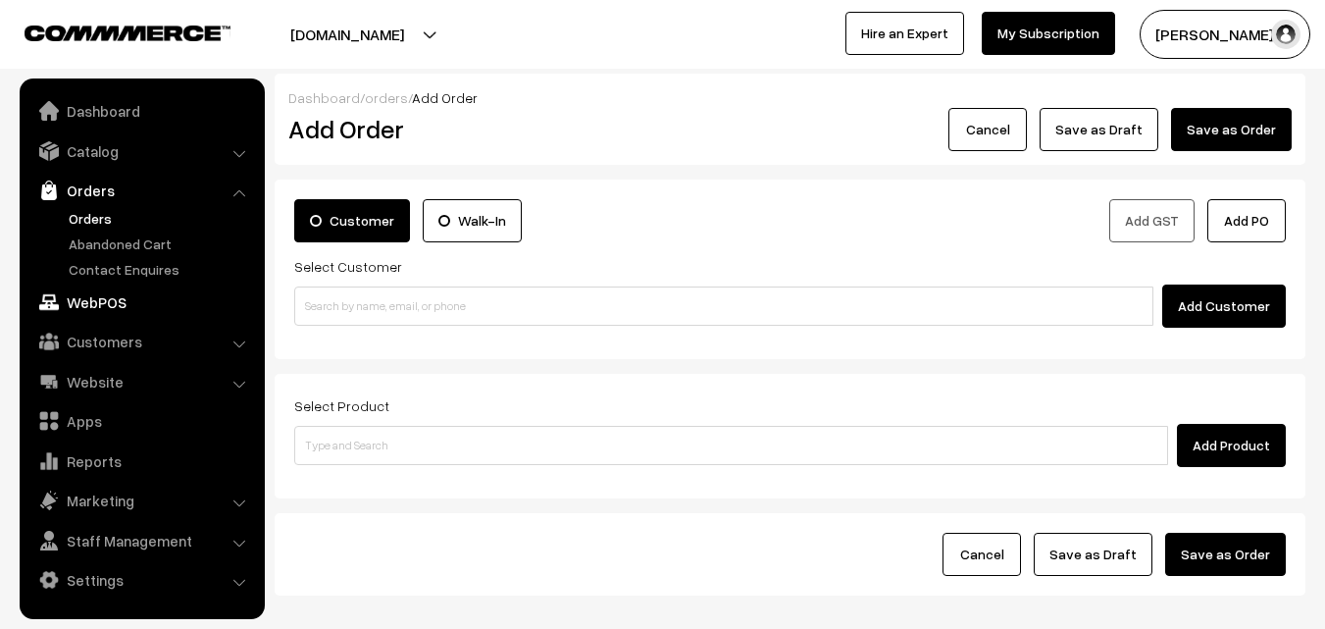
click at [105, 310] on link "WebPOS" at bounding box center [141, 301] width 233 height 35
click at [379, 304] on input at bounding box center [723, 305] width 859 height 39
click at [344, 303] on input "92835 92835" at bounding box center [723, 305] width 859 height 39
click at [342, 308] on input "92835 92835" at bounding box center [723, 305] width 859 height 39
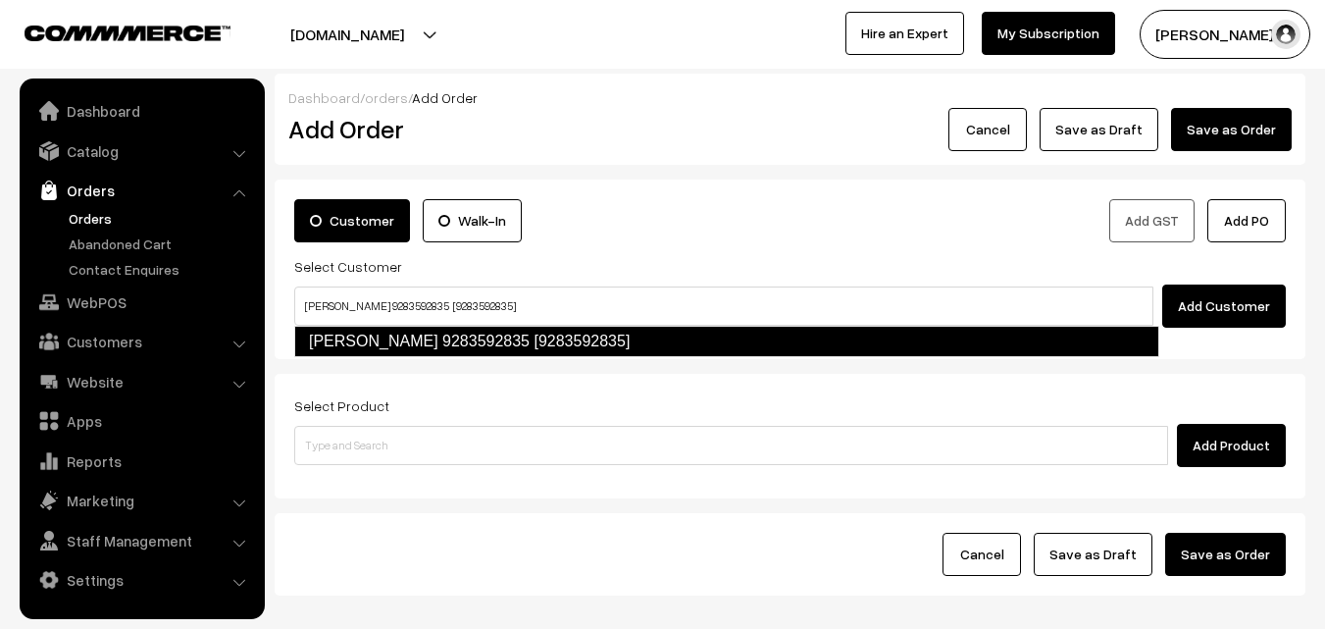
type input "Bayya Balaji 9283592835 [9283592835]"
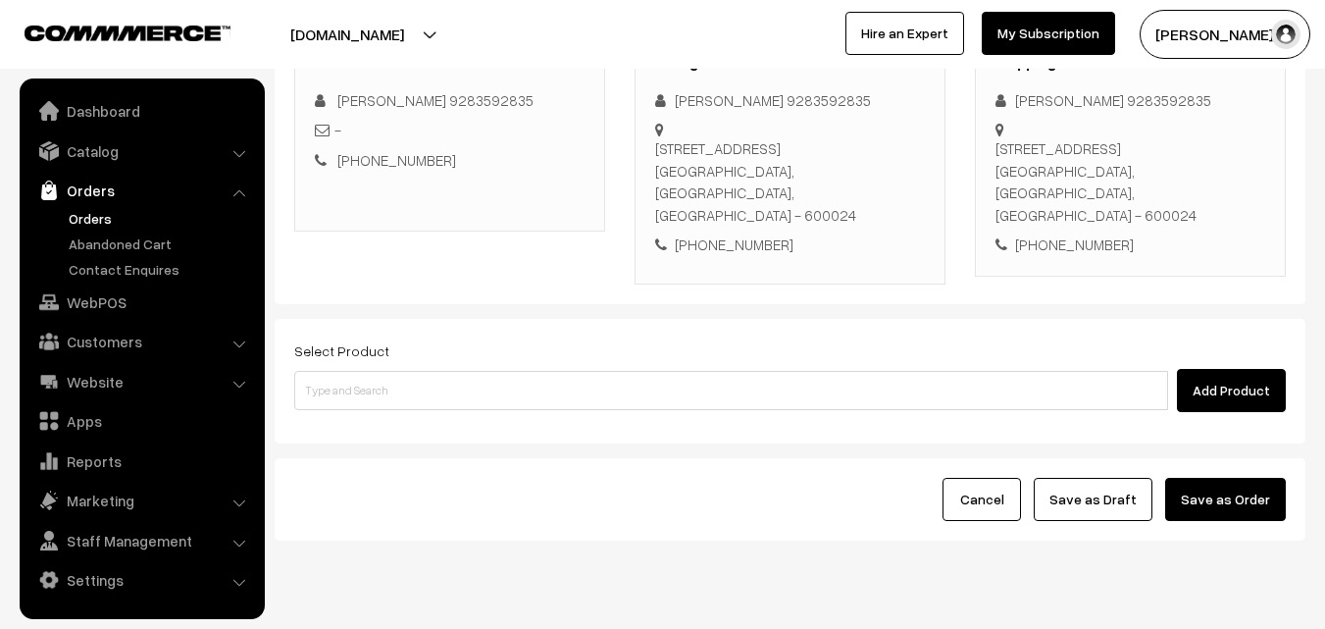
scroll to position [305, 0]
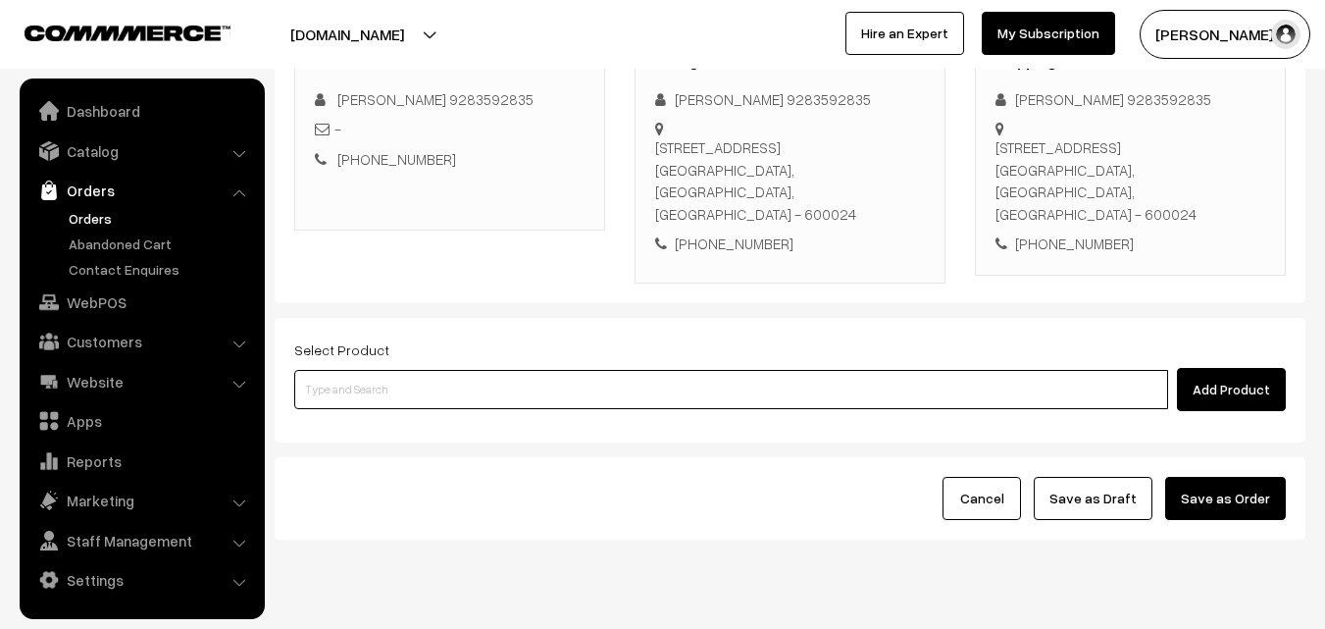
click at [581, 370] on input at bounding box center [731, 389] width 874 height 39
type input "p"
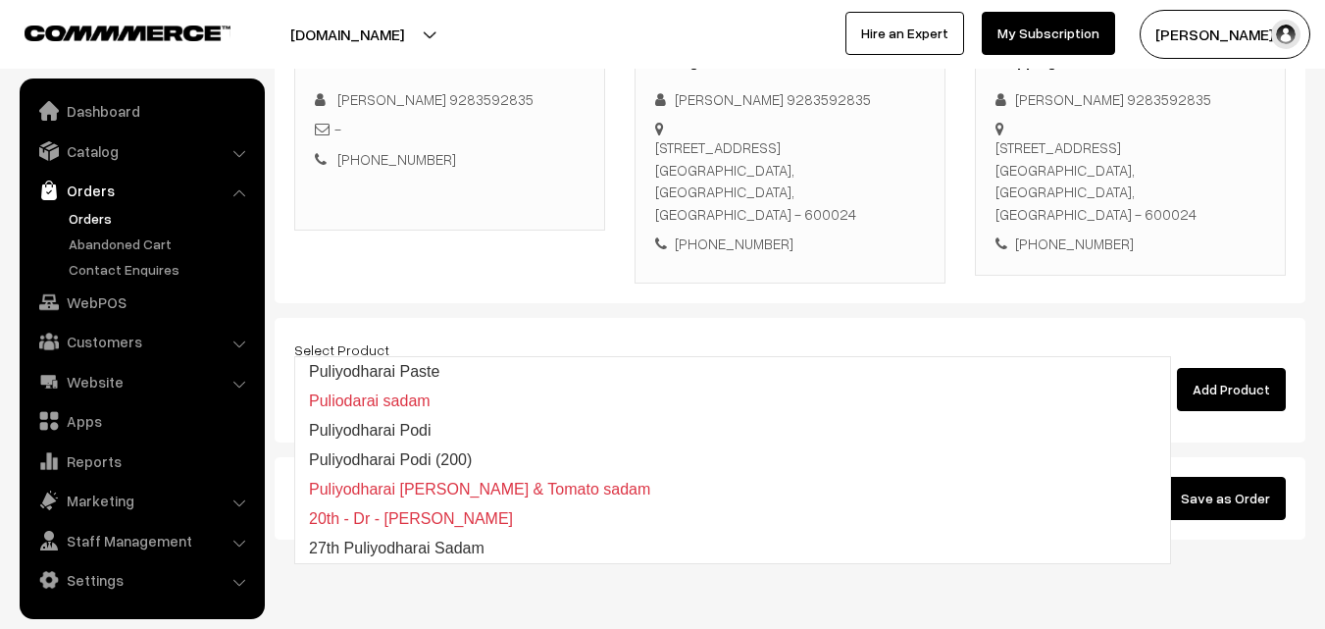
type input "27th Puliyodharai Sadam"
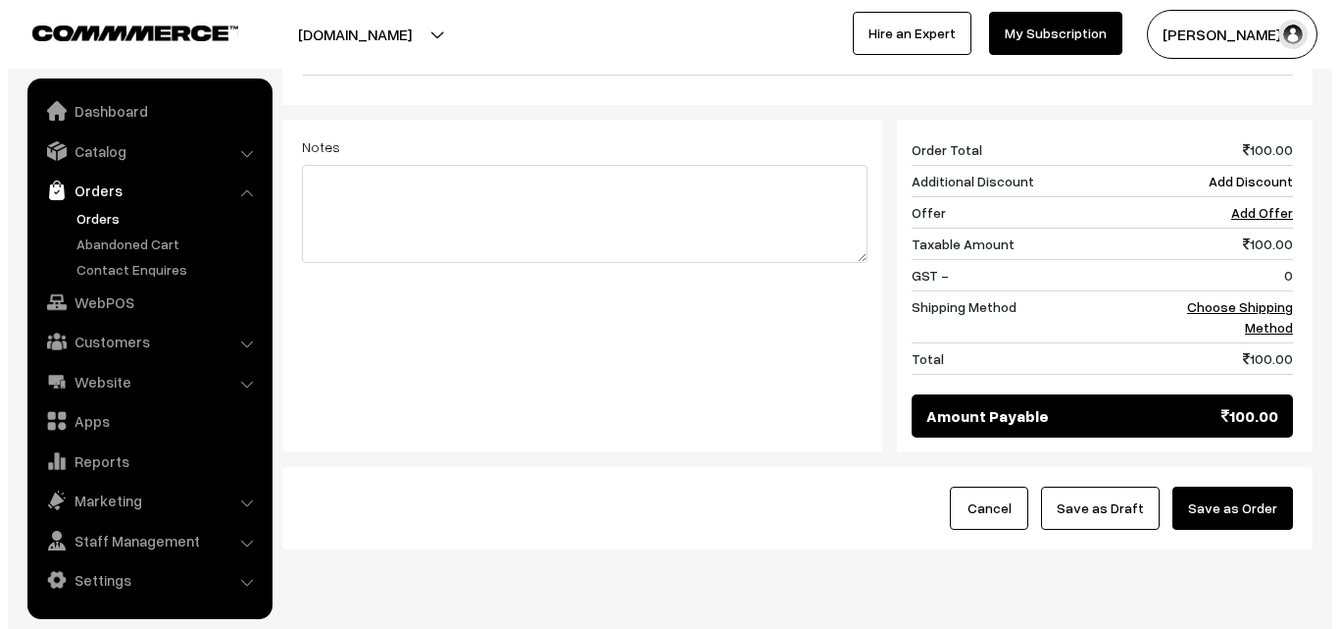
scroll to position [782, 0]
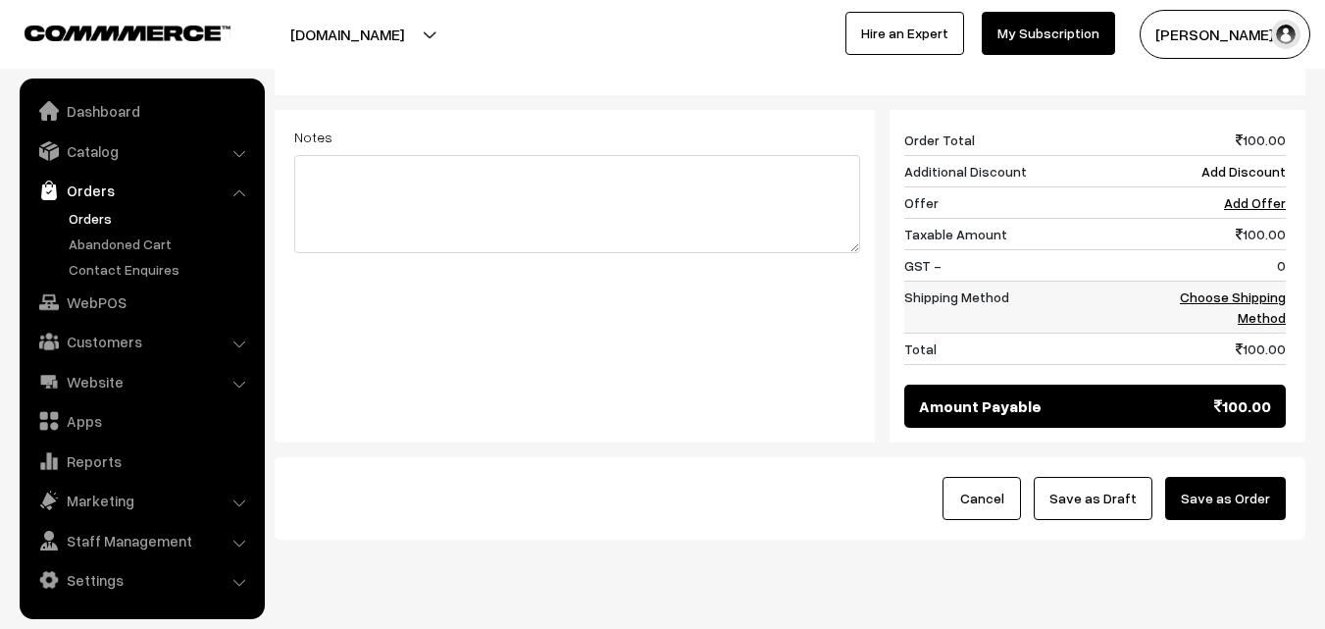
click at [1272, 288] on link "Choose Shipping Method" at bounding box center [1233, 306] width 106 height 37
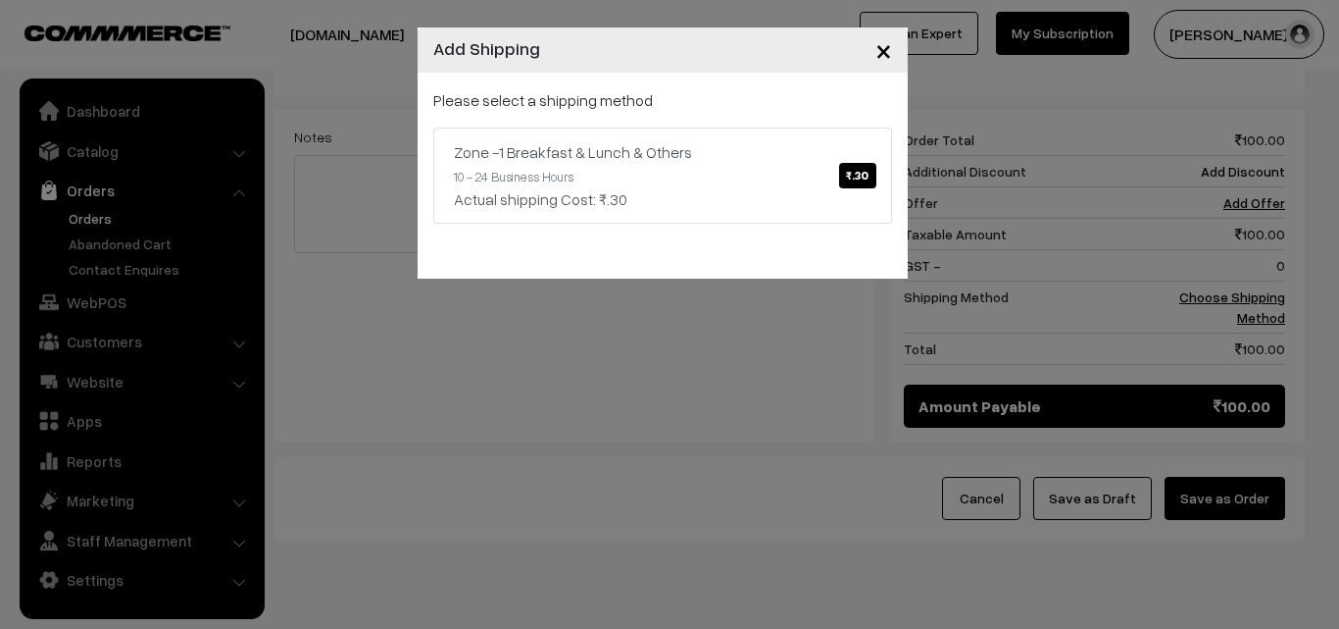
click at [778, 180] on link "Zone -1 Breakfast & Lunch & Others ₹.30 10 - 24 Business Hours Actual shipping …" at bounding box center [662, 175] width 459 height 96
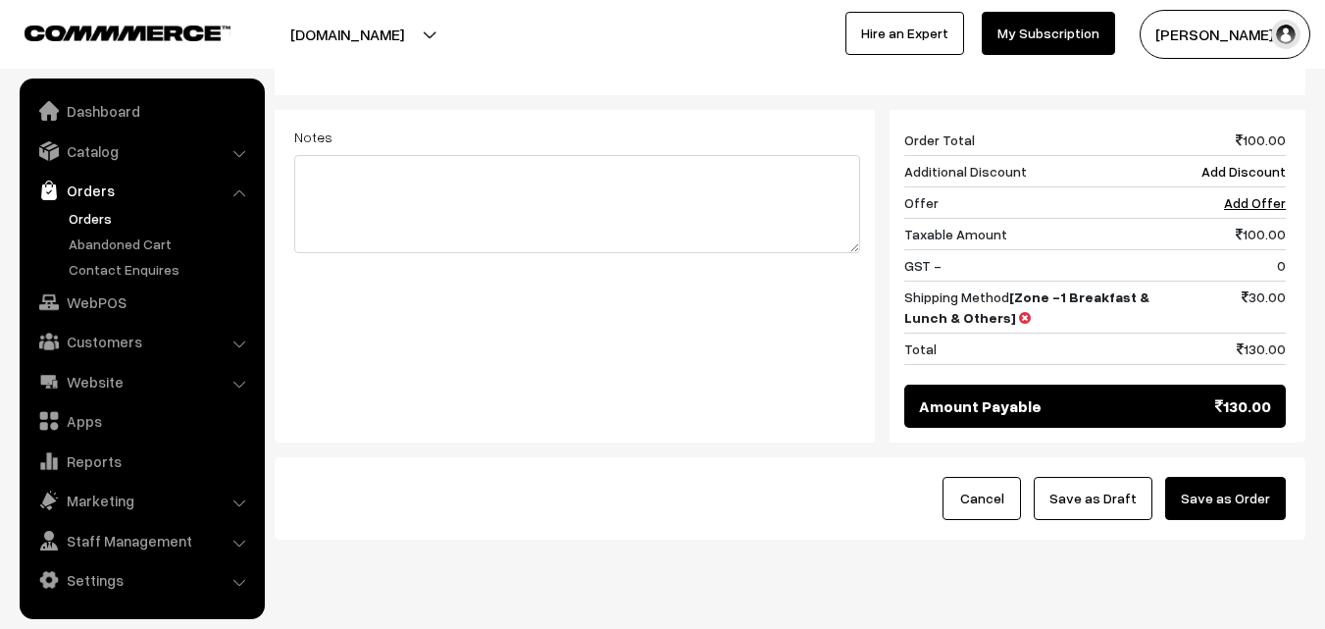
click at [1220, 477] on button "Save as Order" at bounding box center [1225, 498] width 121 height 43
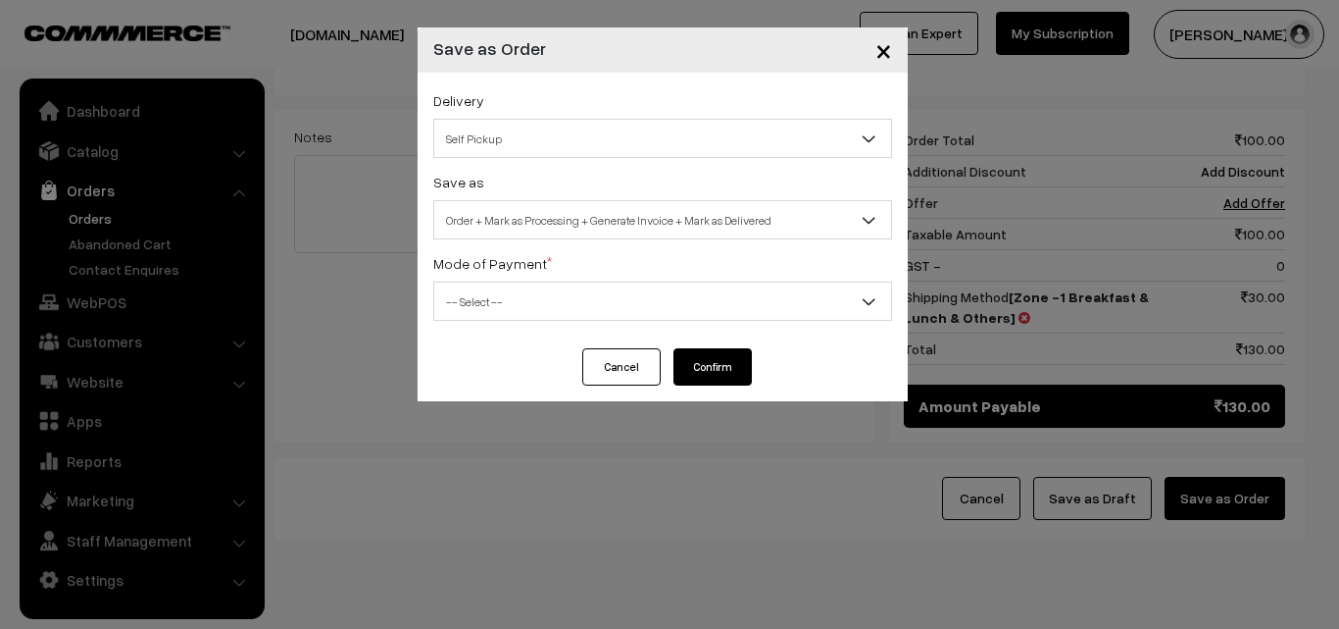
click at [535, 225] on span "Order + Mark as Processing + Generate Invoice + Mark as Delivered" at bounding box center [662, 220] width 457 height 34
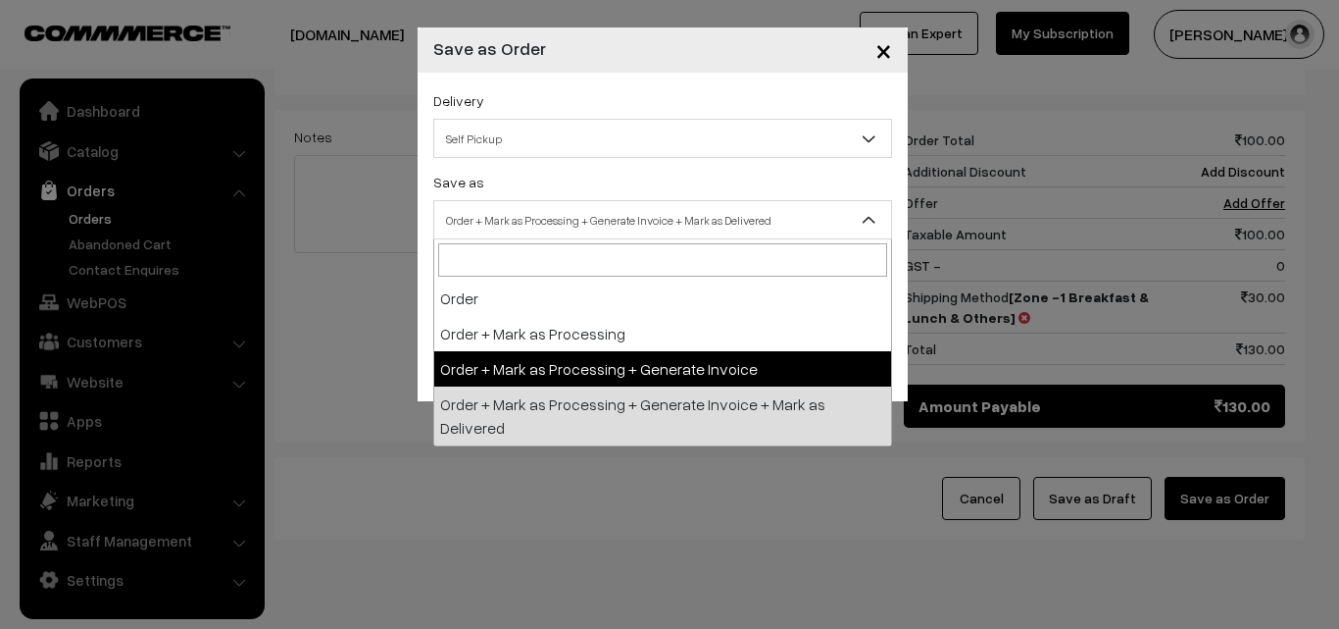
select select "3"
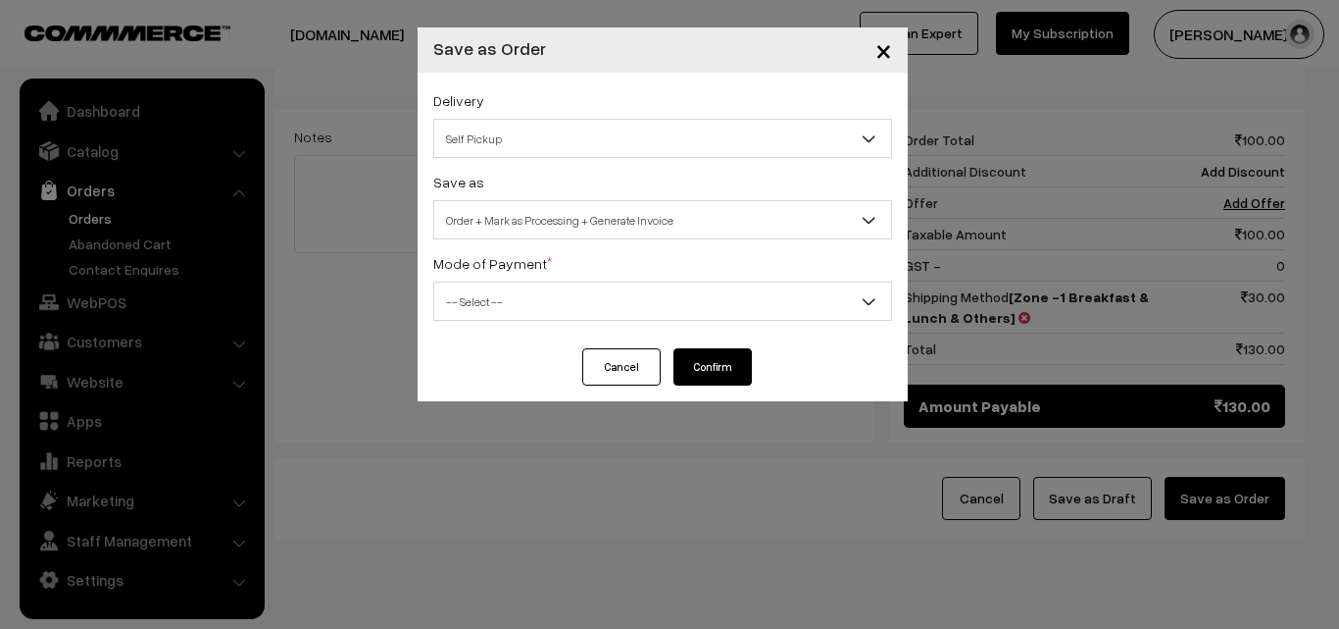
click at [504, 305] on span "-- Select --" at bounding box center [662, 301] width 457 height 34
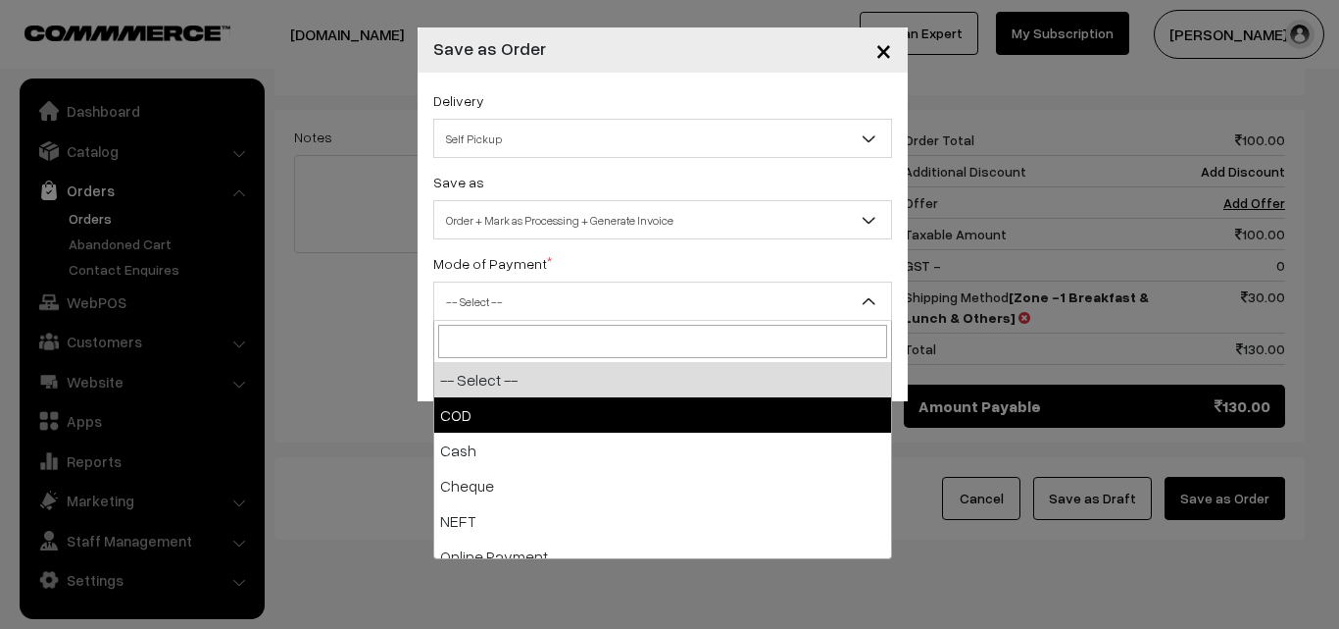
select select "2"
checkbox input "true"
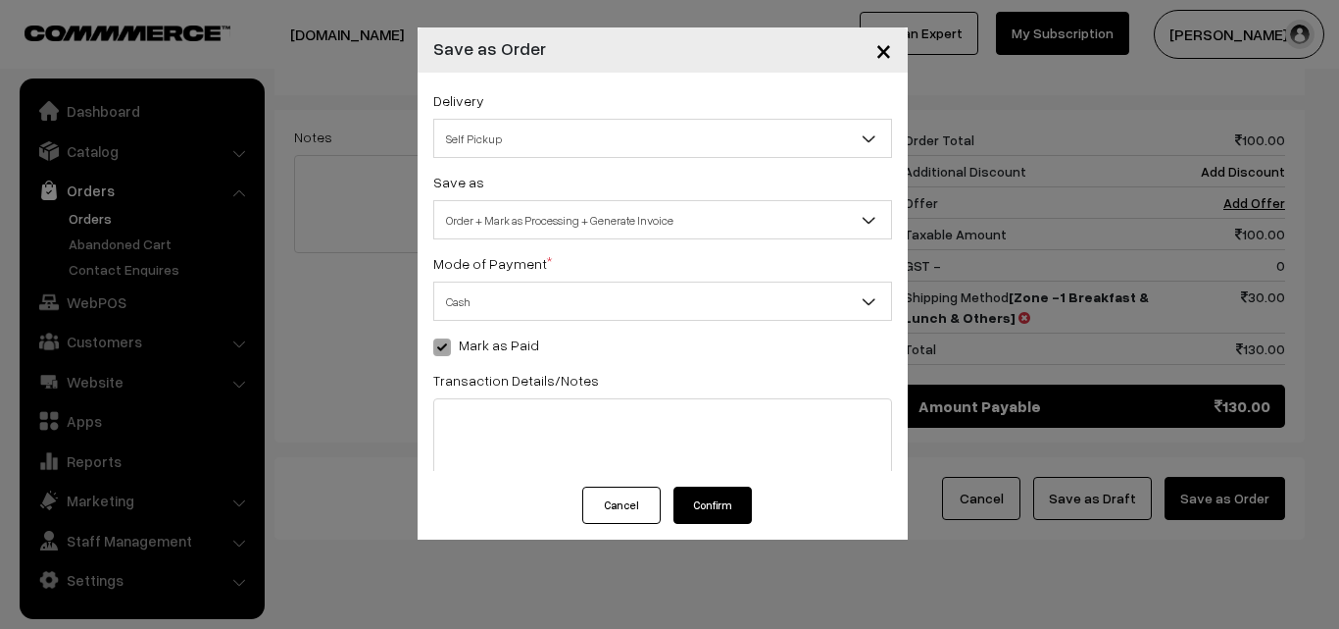
click at [558, 103] on div "Delivery Self Pickup Zone -1 Breakfast & Lunch & Others (₹30) (10 - 24 Business…" at bounding box center [662, 123] width 459 height 70
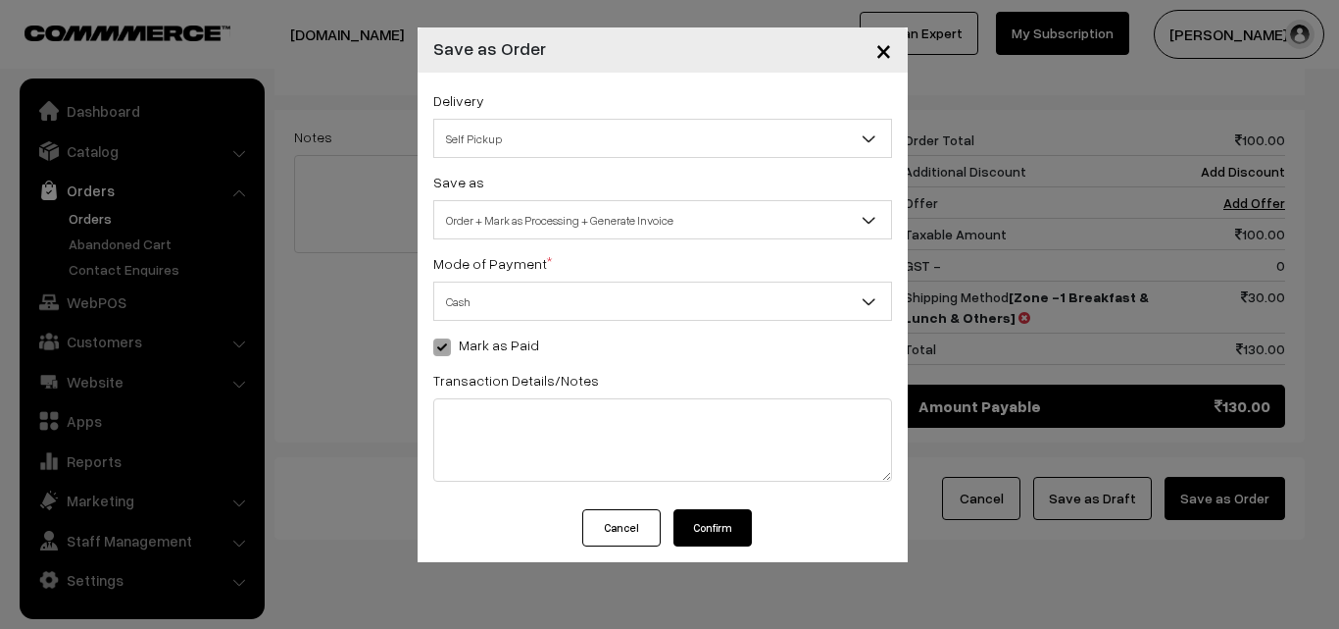
click at [552, 122] on span "Self Pickup" at bounding box center [662, 139] width 457 height 34
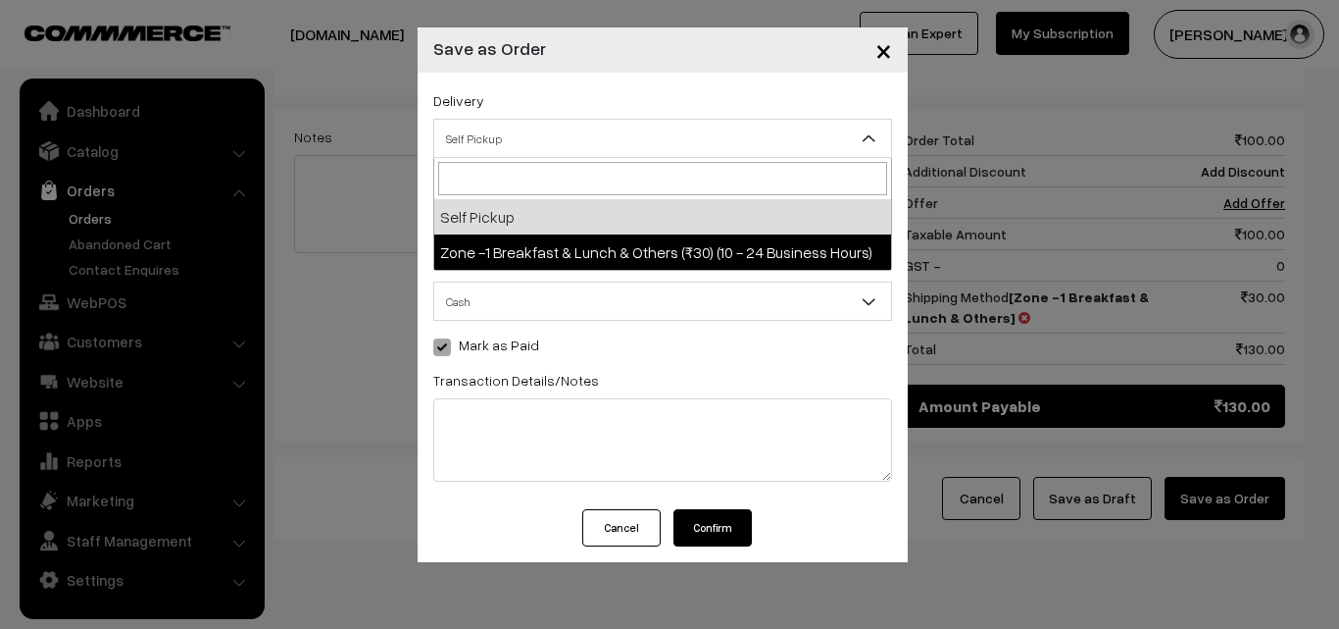
select select "ZON1"
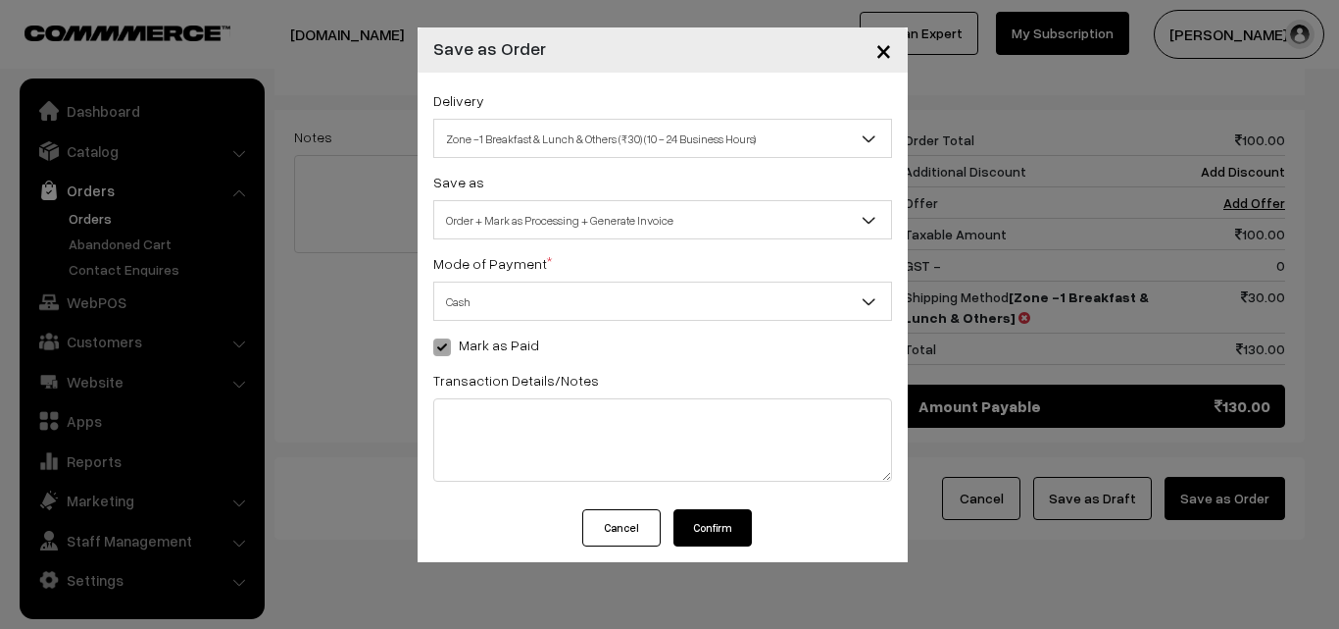
click at [453, 342] on label "Mark as Paid" at bounding box center [486, 344] width 106 height 21
click at [435, 350] on span at bounding box center [442, 347] width 18 height 18
drag, startPoint x: 437, startPoint y: 348, endPoint x: 493, endPoint y: 324, distance: 61.0
click at [441, 347] on span at bounding box center [442, 347] width 18 height 18
click at [491, 296] on span "Cash" at bounding box center [662, 301] width 457 height 34
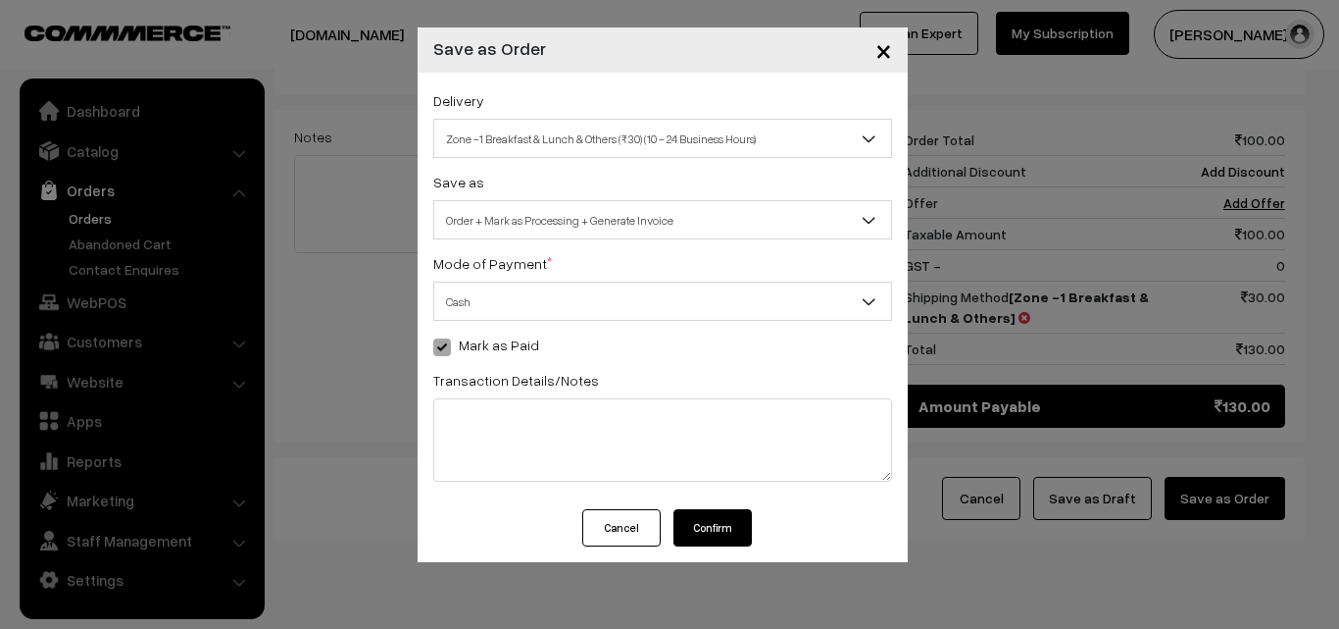
click at [708, 528] on button "Confirm" at bounding box center [713, 527] width 78 height 37
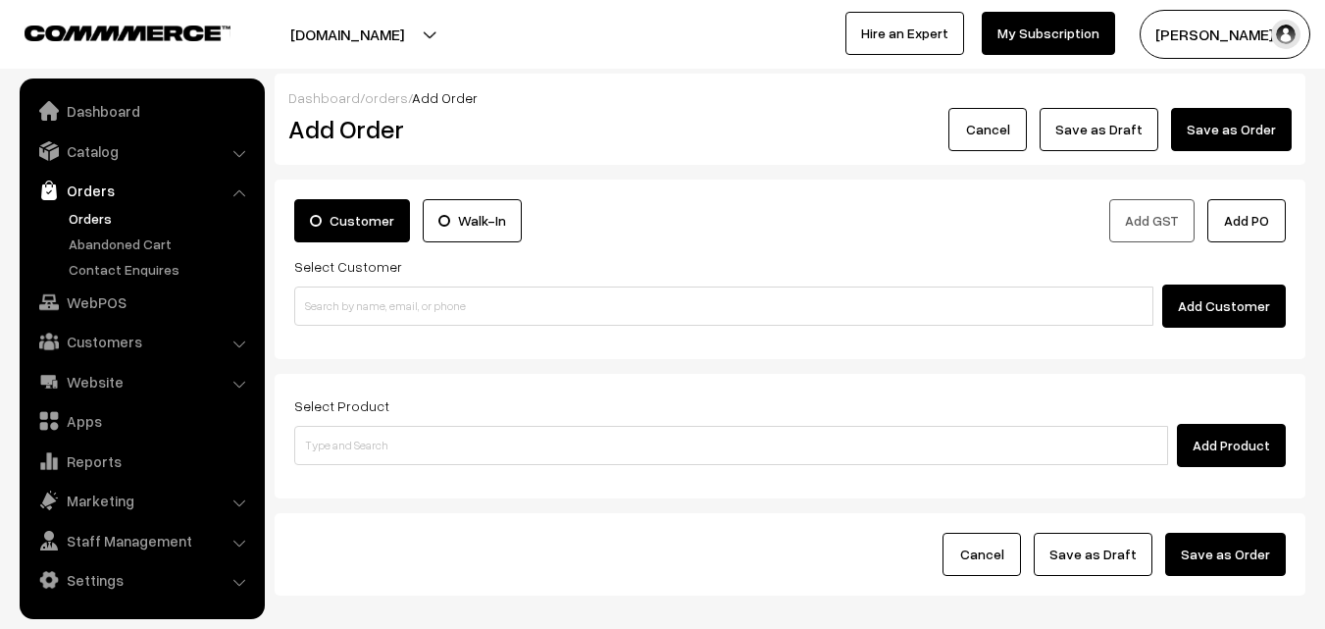
click at [83, 223] on link "Orders" at bounding box center [161, 218] width 194 height 21
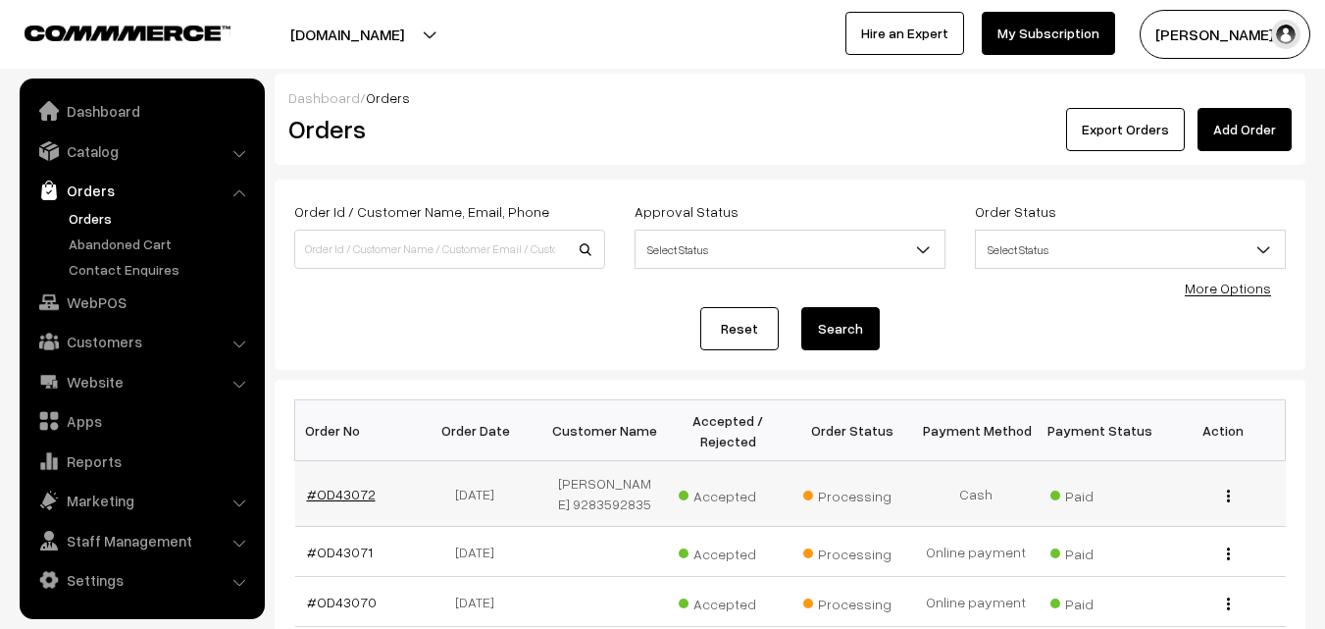
click at [337, 498] on link "#OD43072" at bounding box center [341, 493] width 69 height 17
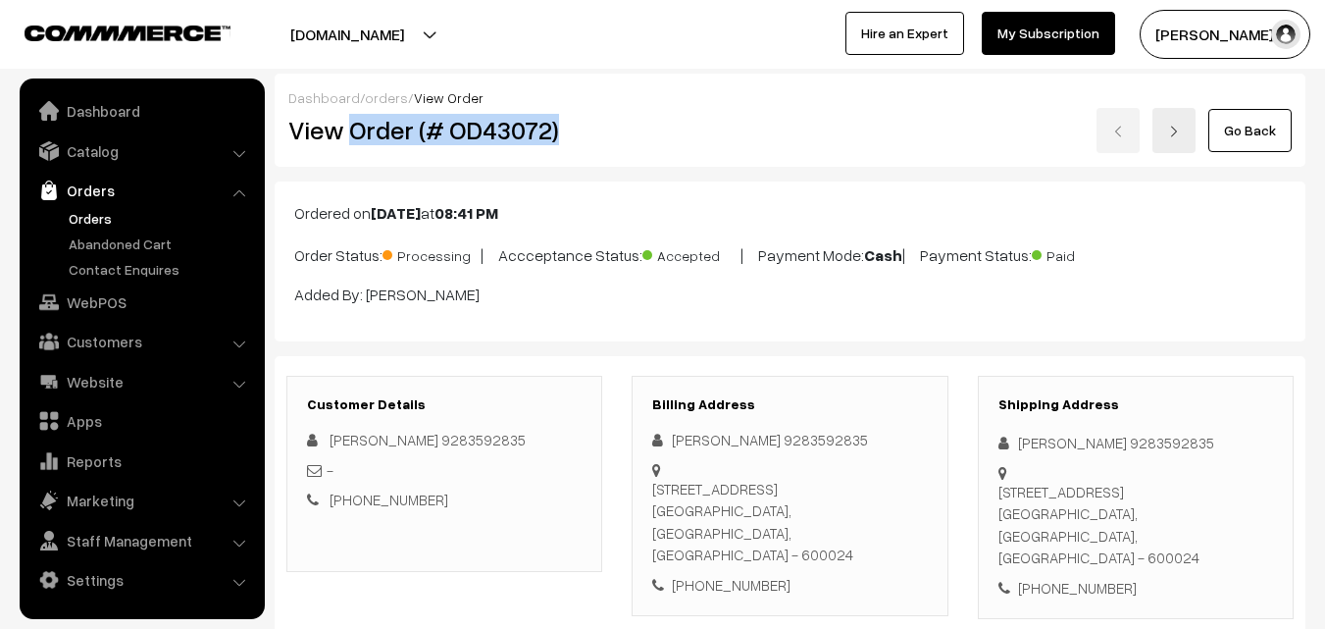
copy h2 "Order (# OD43072)"
drag, startPoint x: 356, startPoint y: 131, endPoint x: 609, endPoint y: 143, distance: 253.3
click at [614, 132] on div "View Order (# OD43072)" at bounding box center [446, 130] width 344 height 45
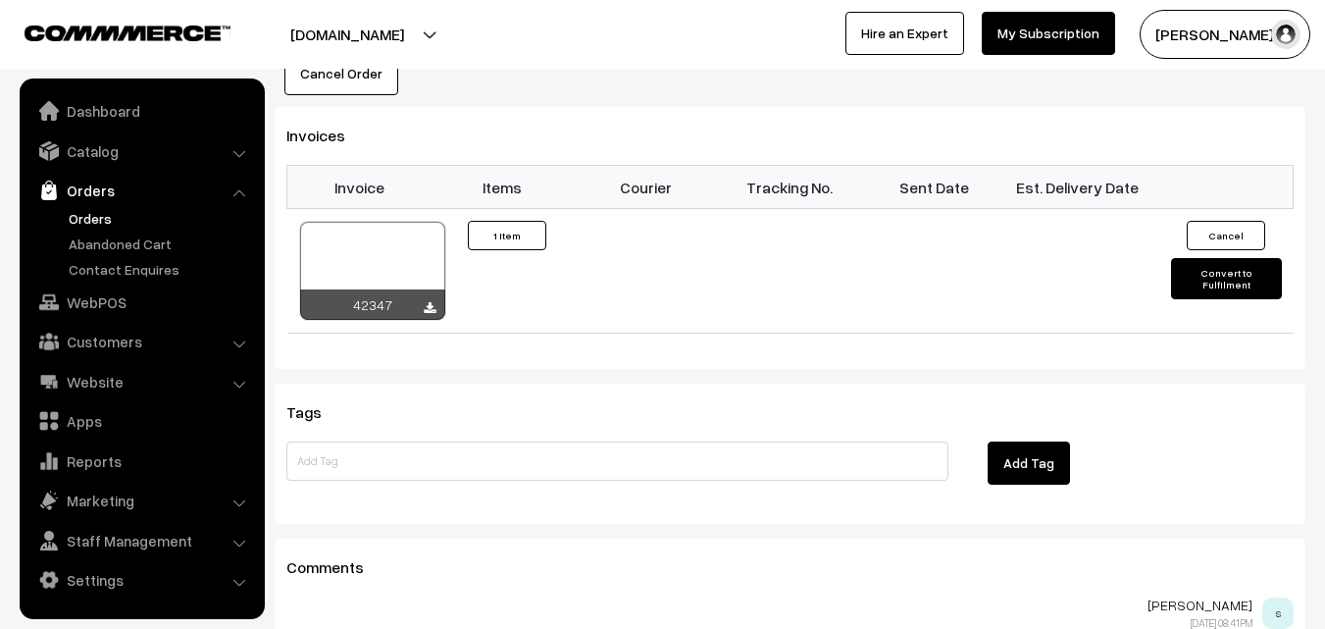
scroll to position [1275, 0]
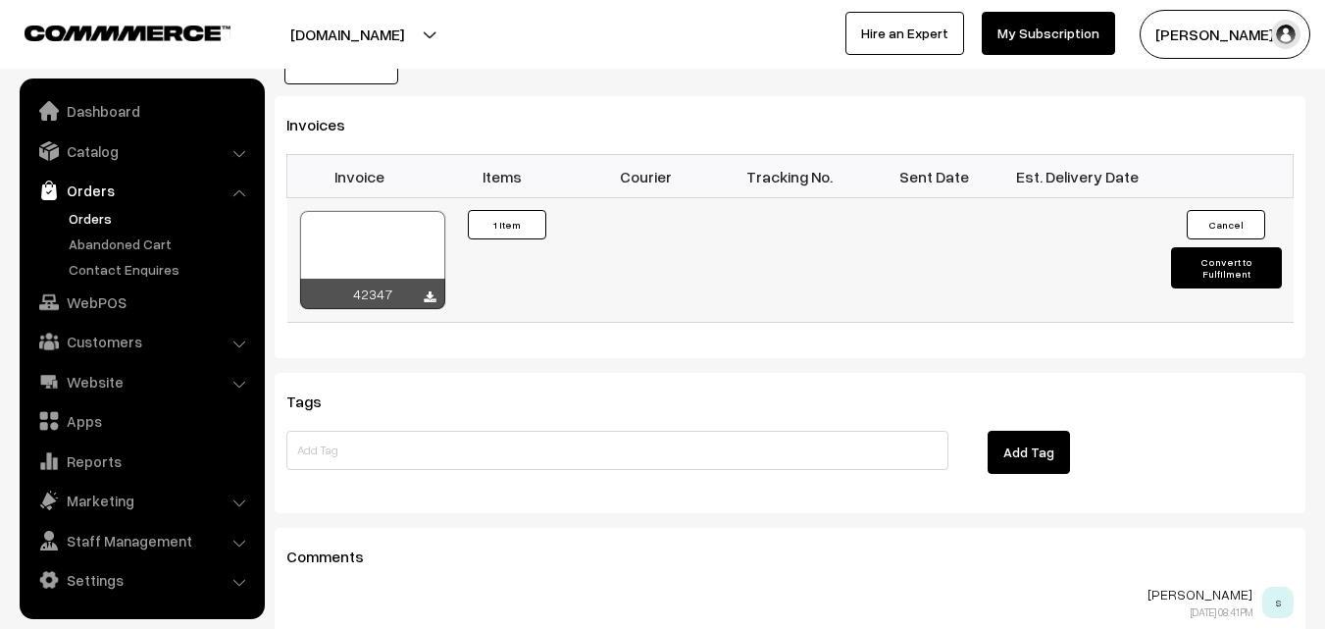
click at [401, 213] on div at bounding box center [372, 260] width 145 height 98
click at [107, 313] on link "WebPOS" at bounding box center [141, 301] width 233 height 35
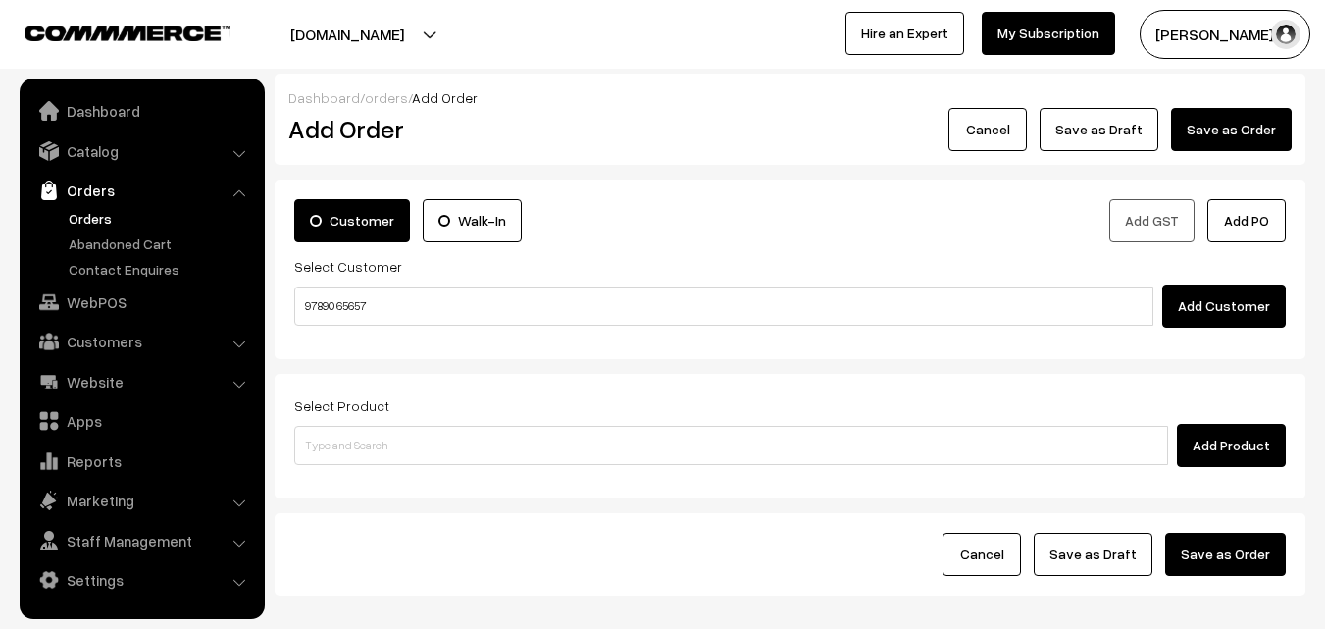
click at [381, 303] on input "97890 65657" at bounding box center [723, 305] width 859 height 39
type input "Dr. A.K. 97890 65657 [9789065657]"
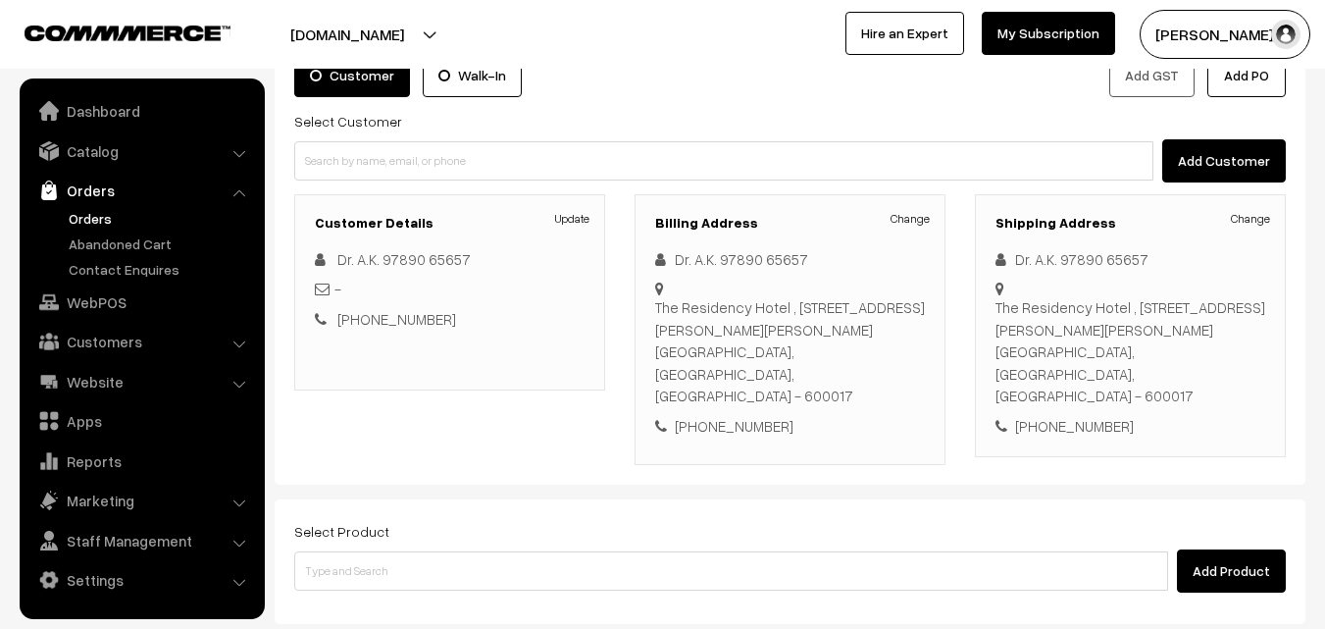
scroll to position [358, 0]
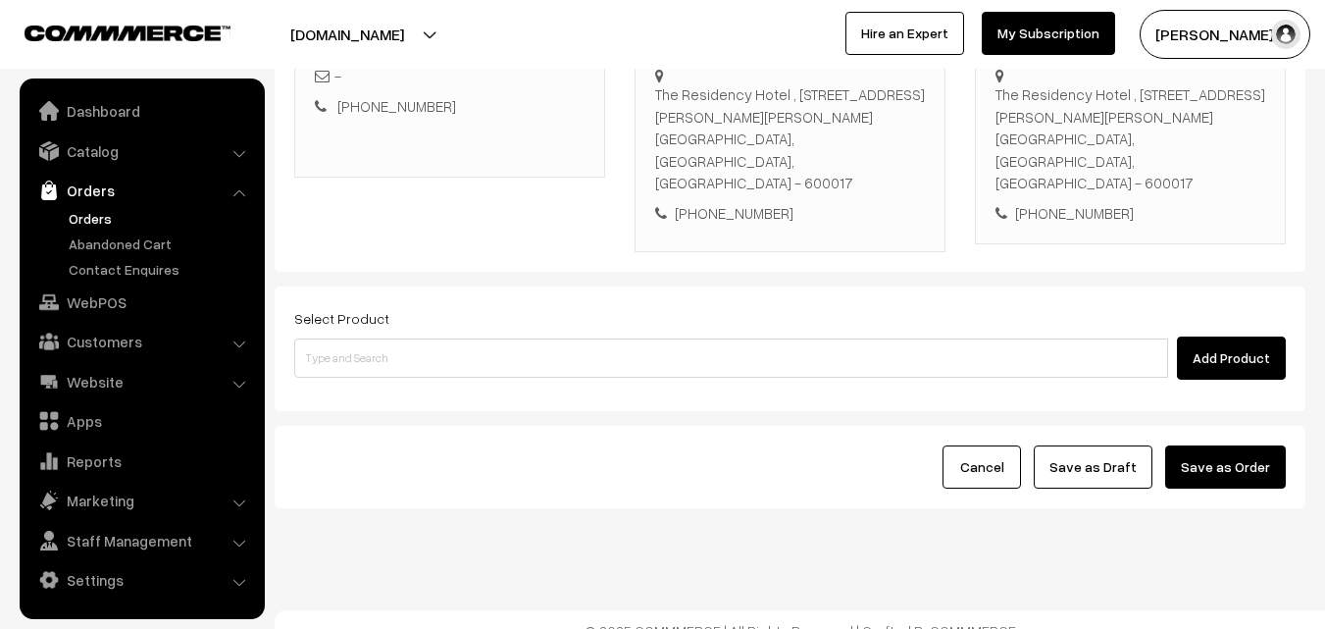
click at [408, 362] on div "Select Product Add Product" at bounding box center [790, 348] width 1031 height 125
click at [394, 307] on div "Select Product Add Product" at bounding box center [789, 343] width 991 height 74
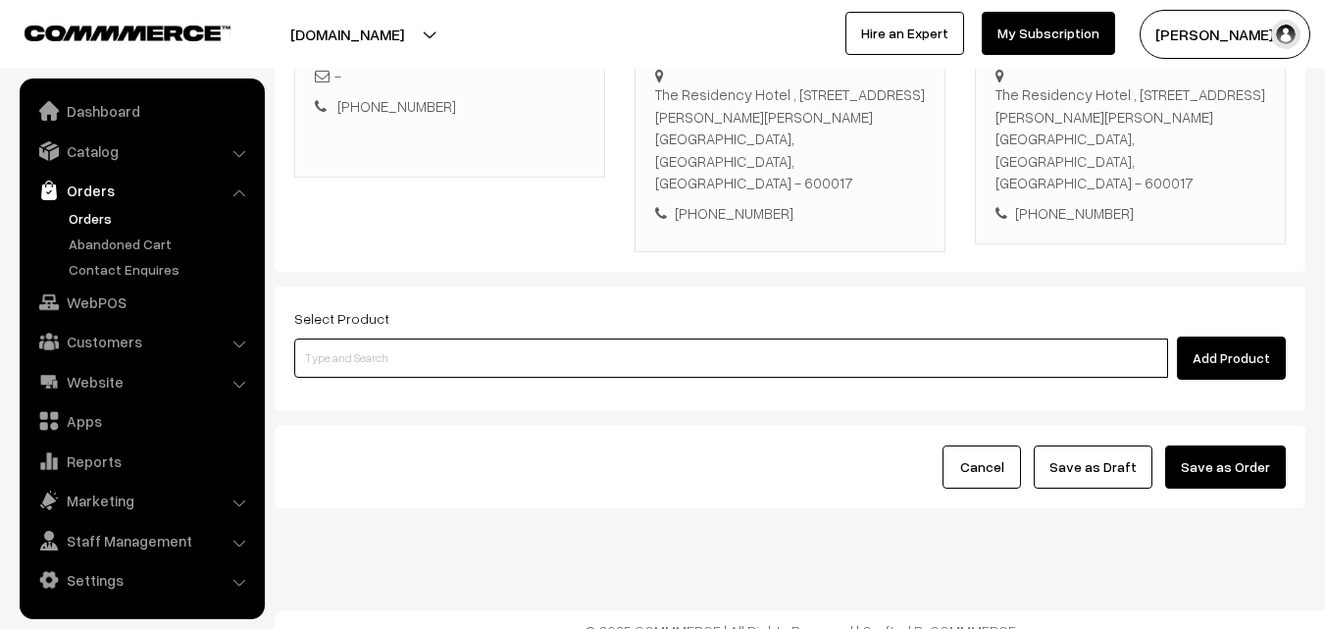
click at [372, 338] on input at bounding box center [731, 357] width 874 height 39
click at [390, 345] on input at bounding box center [731, 357] width 874 height 39
paste input "27th Without Rice..."
type input "27th Without Rice..."
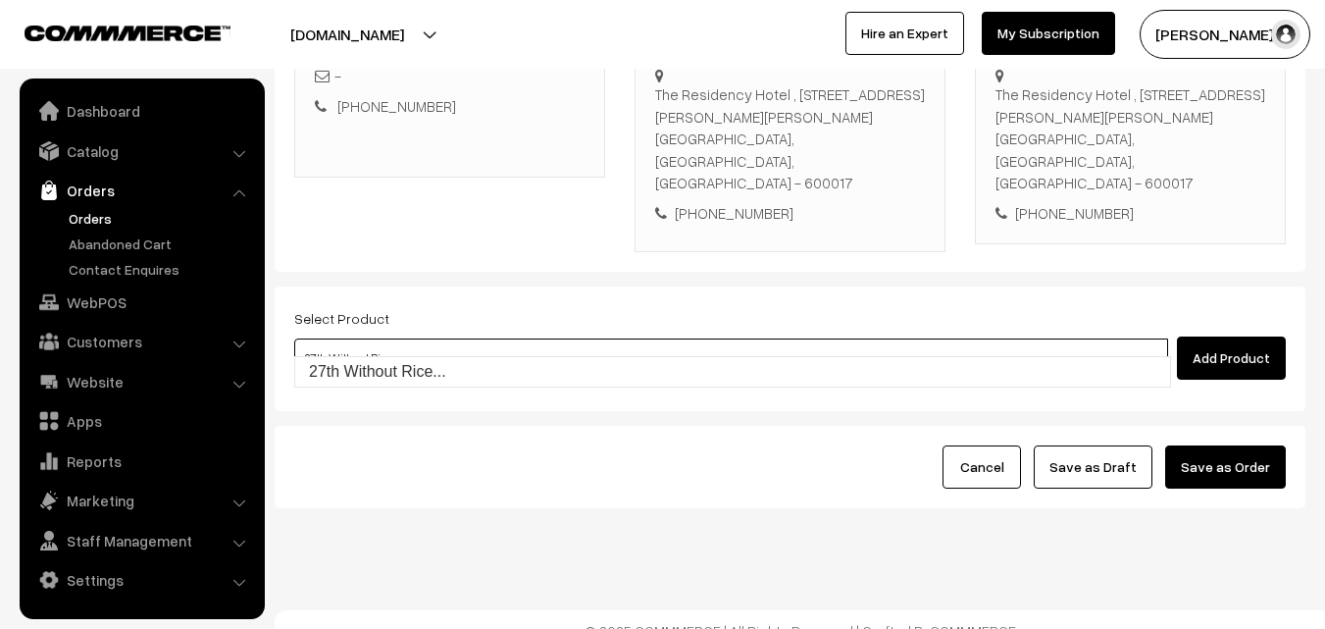
click at [354, 362] on link "27th Without Rice..." at bounding box center [732, 371] width 875 height 29
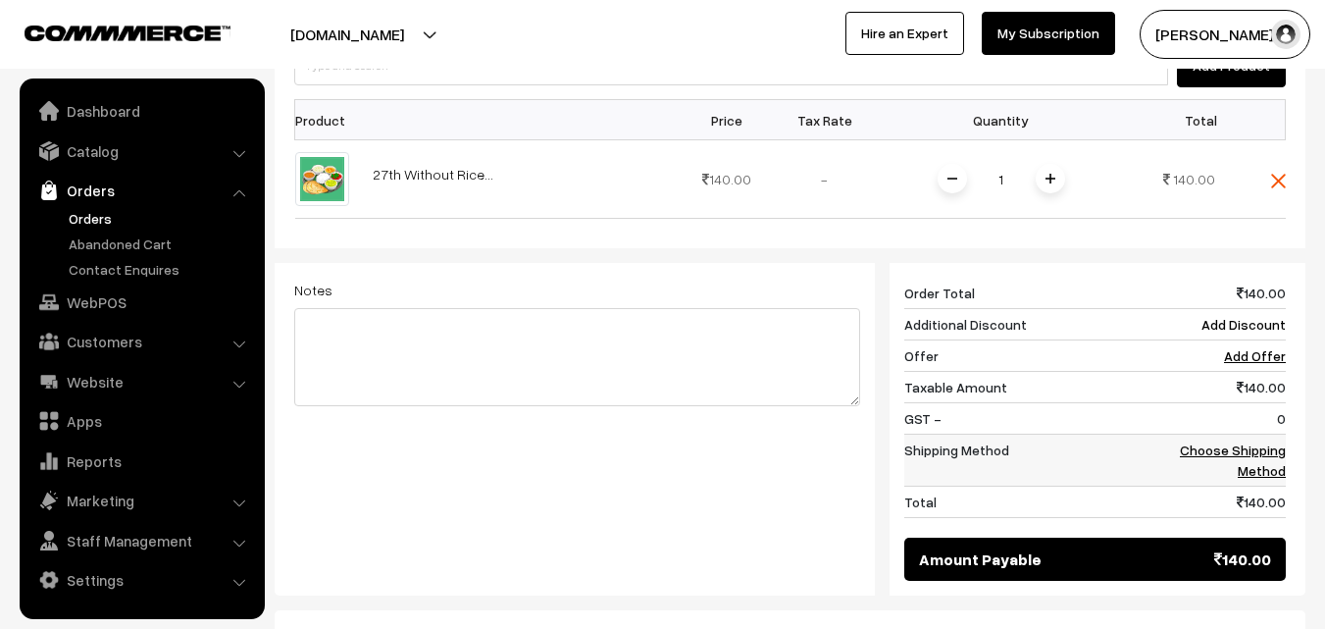
scroll to position [652, 0]
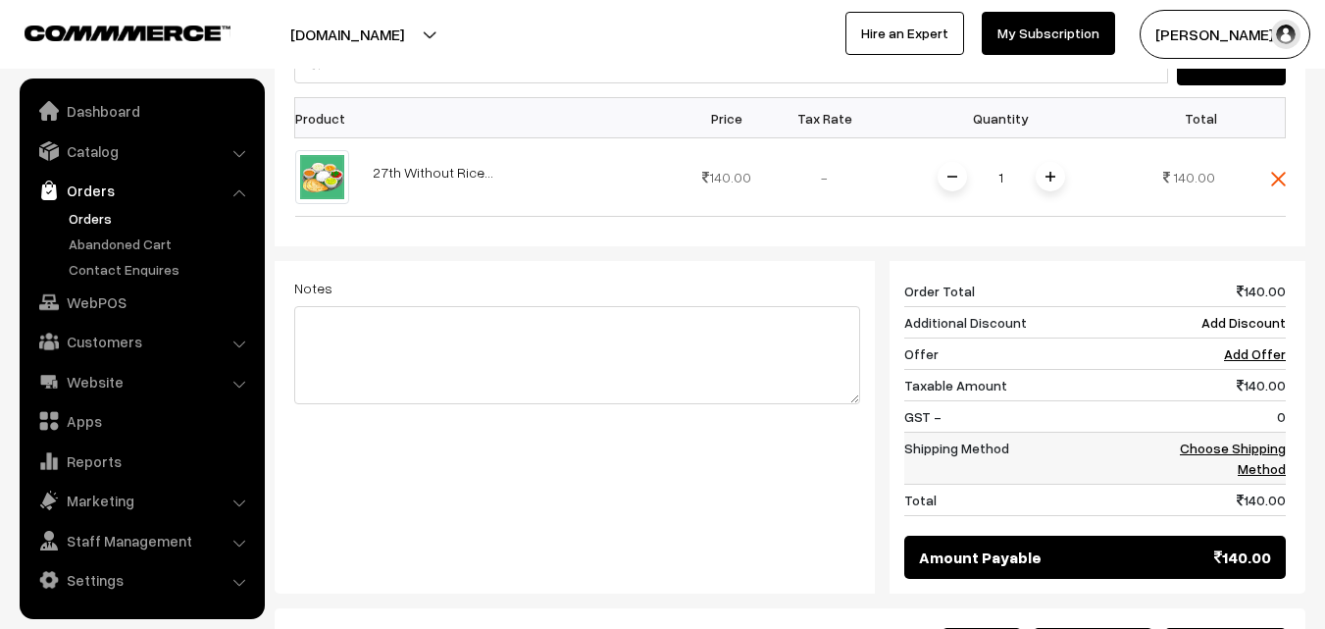
click at [1253, 432] on td "Choose Shipping Method" at bounding box center [1225, 458] width 122 height 52
click at [1244, 439] on link "Choose Shipping Method" at bounding box center [1233, 457] width 106 height 37
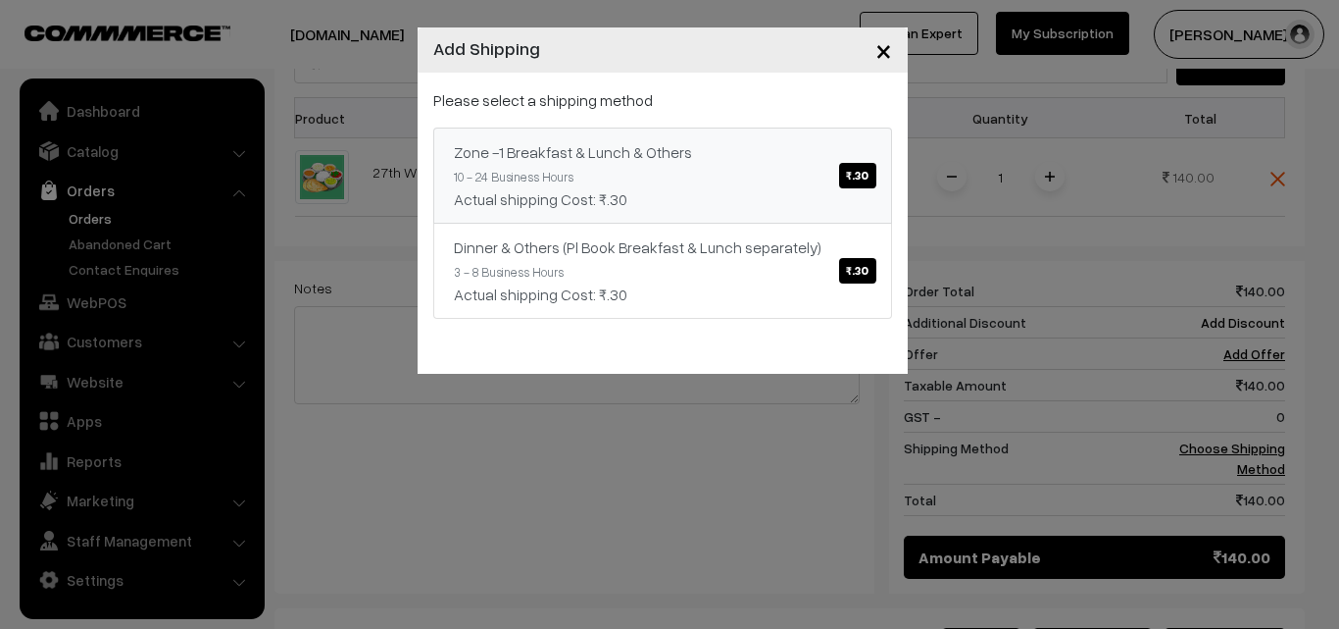
click at [763, 205] on div "Actual shipping Cost: ₹.30" at bounding box center [663, 199] width 418 height 24
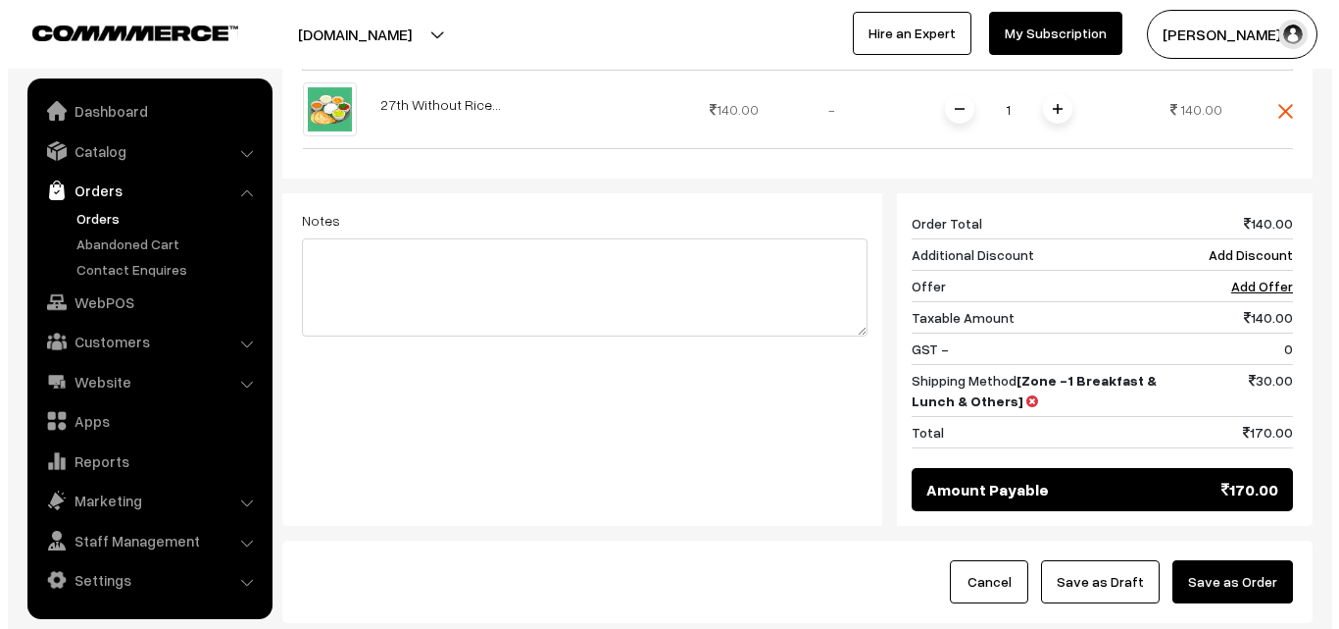
scroll to position [834, 0]
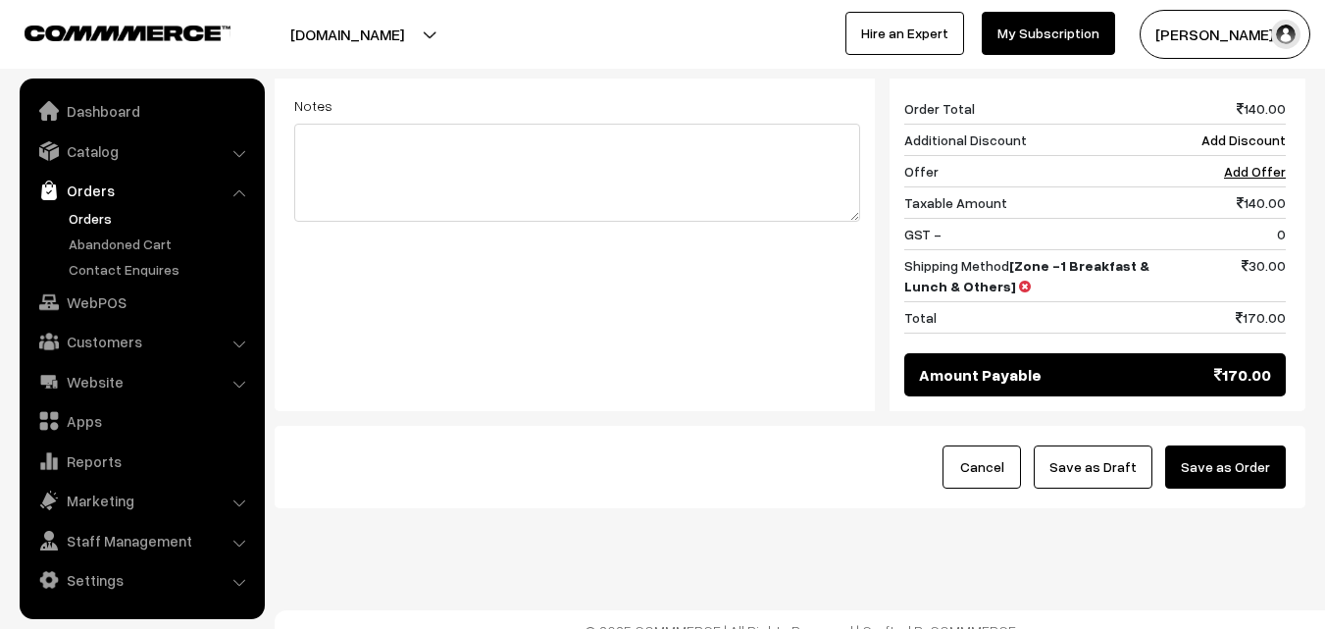
click at [1237, 426] on div "Cancel Save as Draft Save as Order" at bounding box center [790, 467] width 1031 height 82
click at [1236, 451] on button "Save as Order" at bounding box center [1225, 466] width 121 height 43
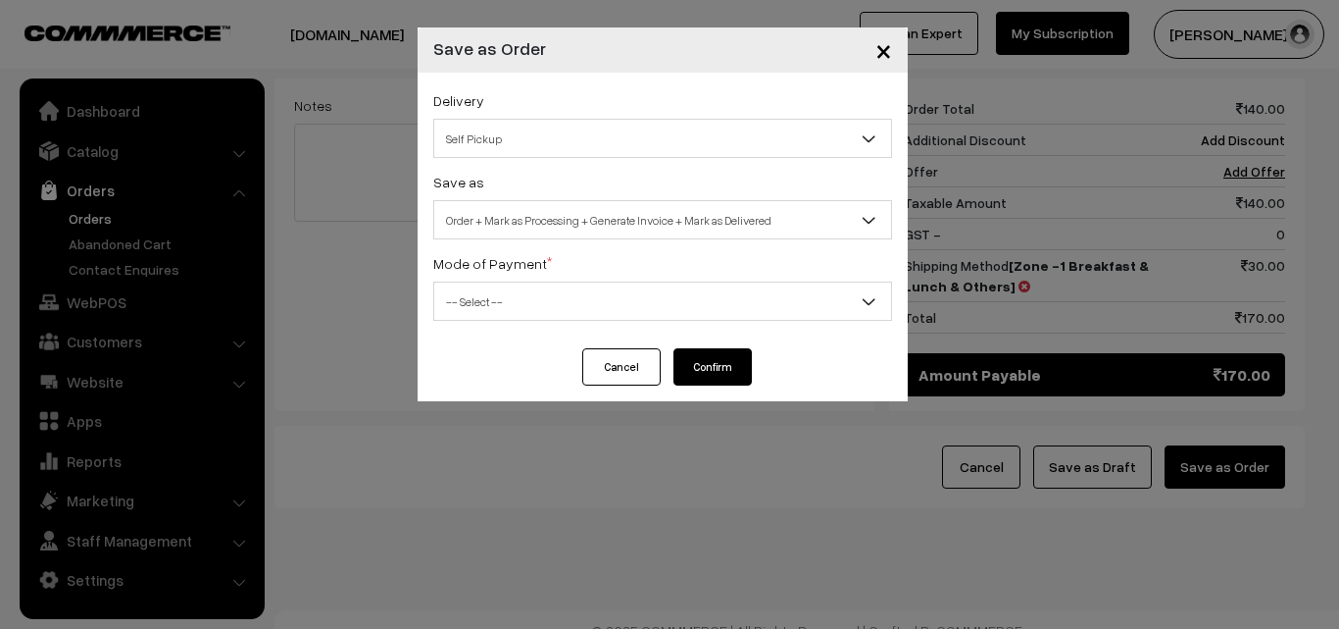
drag, startPoint x: 473, startPoint y: 219, endPoint x: 470, endPoint y: 234, distance: 16.0
click at [475, 219] on span "Order + Mark as Processing + Generate Invoice + Mark as Delivered" at bounding box center [662, 220] width 457 height 34
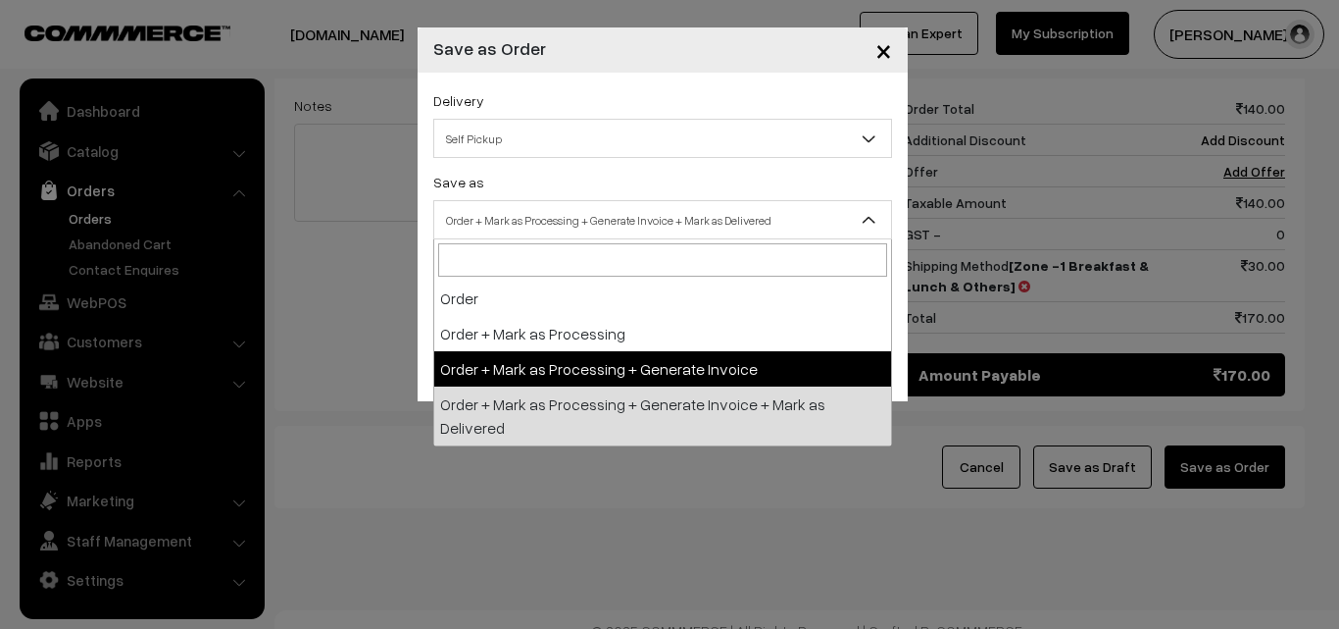
select select "3"
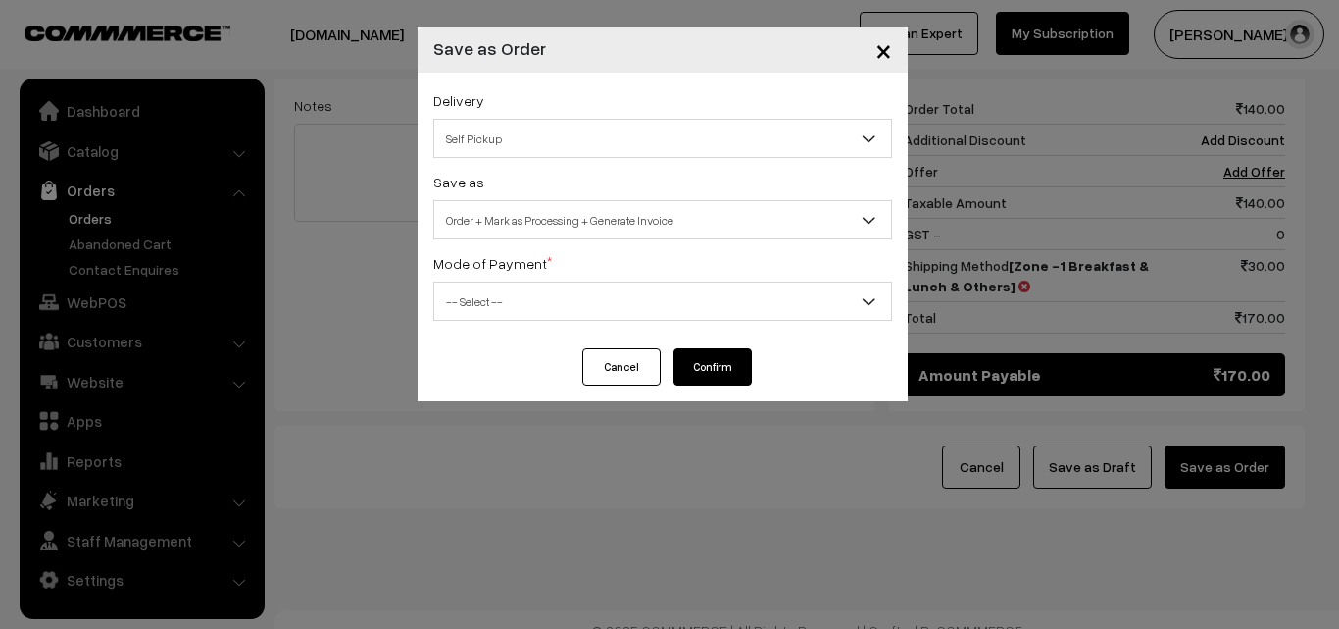
click at [500, 331] on div "Delivery Self Pickup Zone -1 Breakfast & Lunch & Others (₹30) (10 - 24 Business…" at bounding box center [663, 211] width 490 height 276
click at [491, 307] on span "-- Select --" at bounding box center [662, 301] width 457 height 34
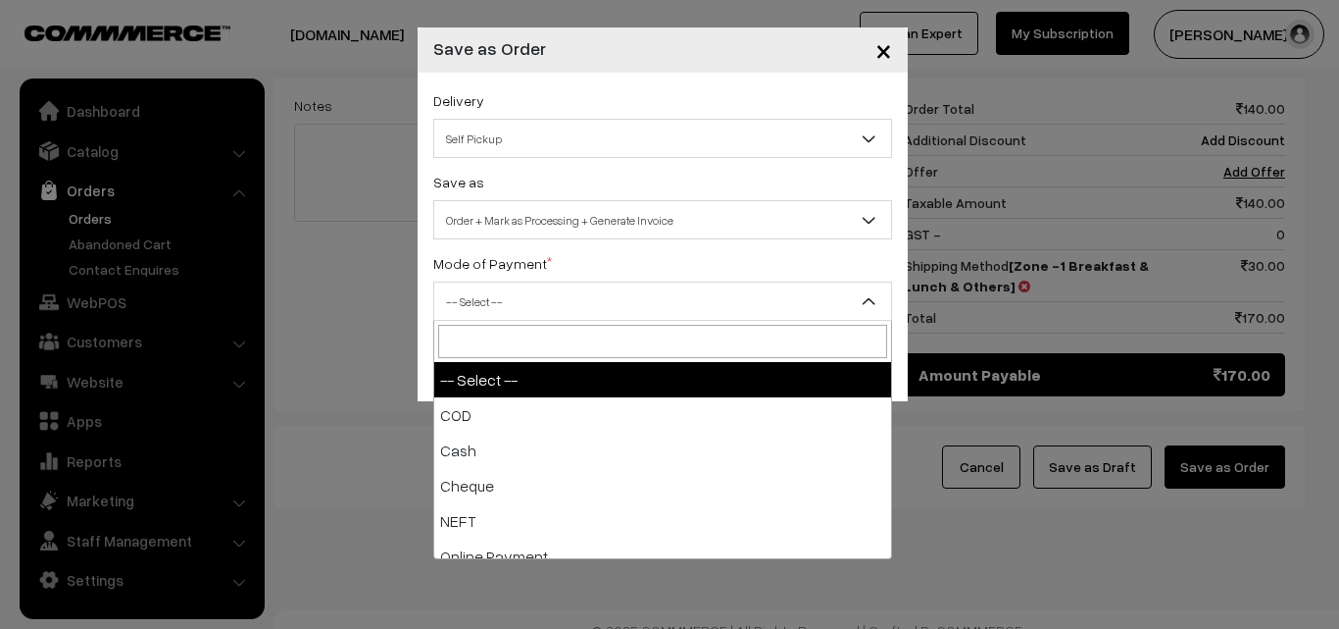
drag, startPoint x: 532, startPoint y: 289, endPoint x: 523, endPoint y: 291, distance: 10.0
click at [532, 286] on span "-- Select --" at bounding box center [662, 301] width 457 height 34
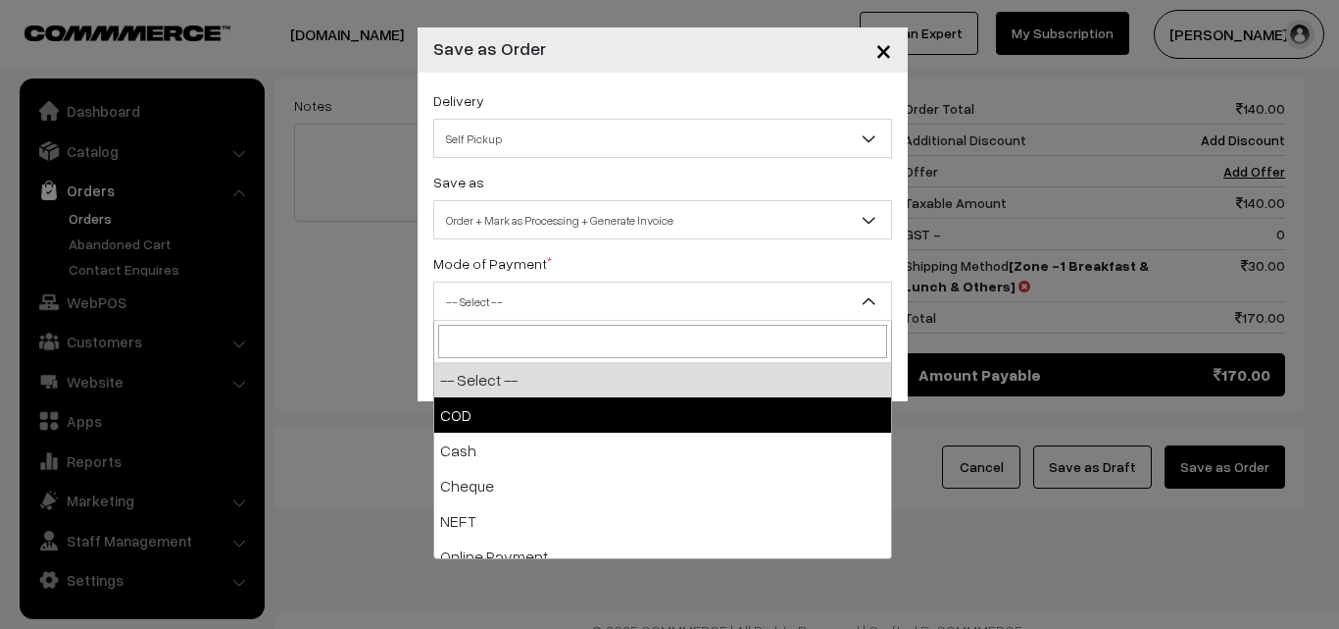
select select "1"
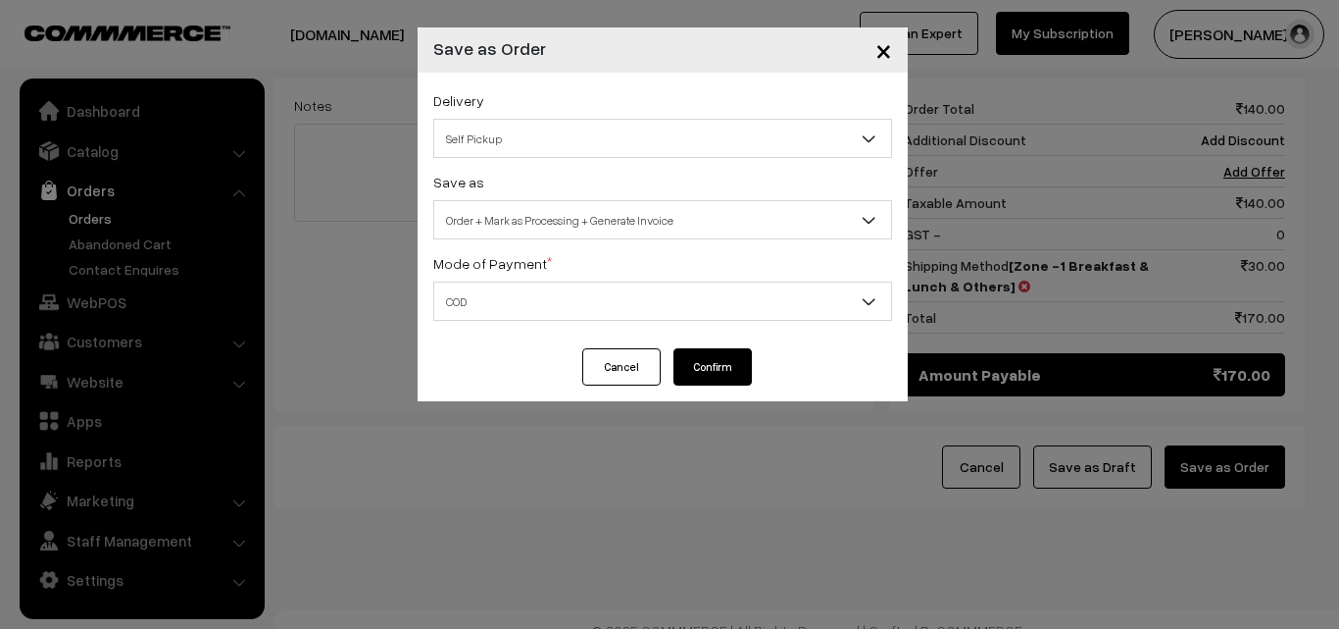
click at [552, 186] on div "Save as Order Order + Mark as Processing Order + Mark as Processing + Generate …" at bounding box center [662, 205] width 459 height 70
click at [729, 371] on button "Confirm" at bounding box center [713, 366] width 78 height 37
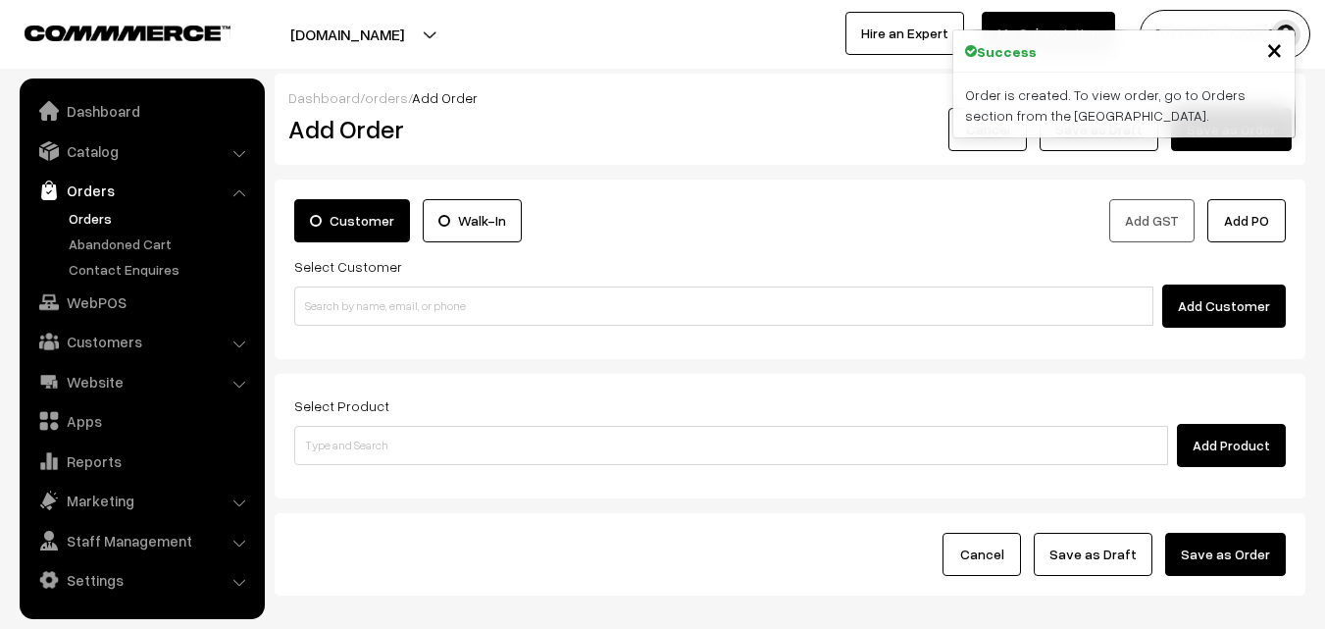
click at [100, 211] on link "Orders" at bounding box center [161, 218] width 194 height 21
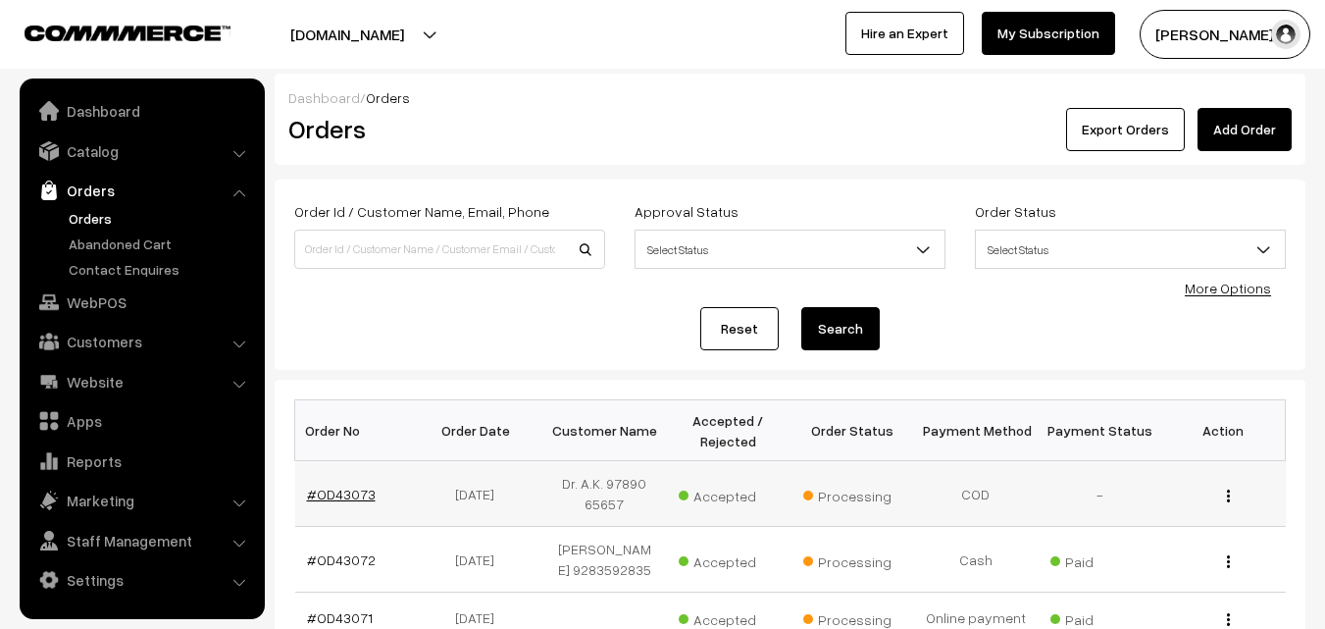
click at [340, 503] on td "#OD43073" at bounding box center [357, 494] width 124 height 66
click at [344, 489] on link "#OD43073" at bounding box center [341, 493] width 69 height 17
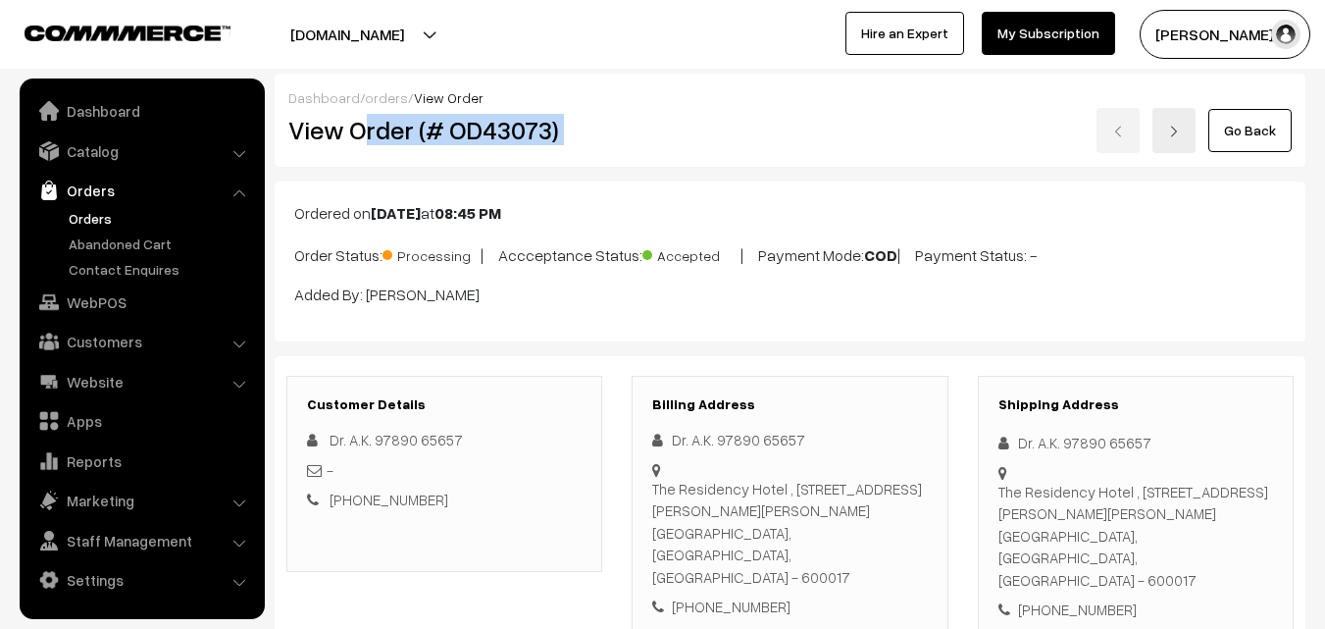
drag, startPoint x: 386, startPoint y: 128, endPoint x: 609, endPoint y: 121, distance: 222.7
click at [617, 121] on div "View Order (# OD43073)" at bounding box center [446, 130] width 344 height 45
drag, startPoint x: 343, startPoint y: 144, endPoint x: 366, endPoint y: 139, distance: 23.1
click at [346, 145] on h2 "View Order (# OD43073)" at bounding box center [445, 130] width 315 height 30
drag, startPoint x: 361, startPoint y: 131, endPoint x: 581, endPoint y: 117, distance: 220.1
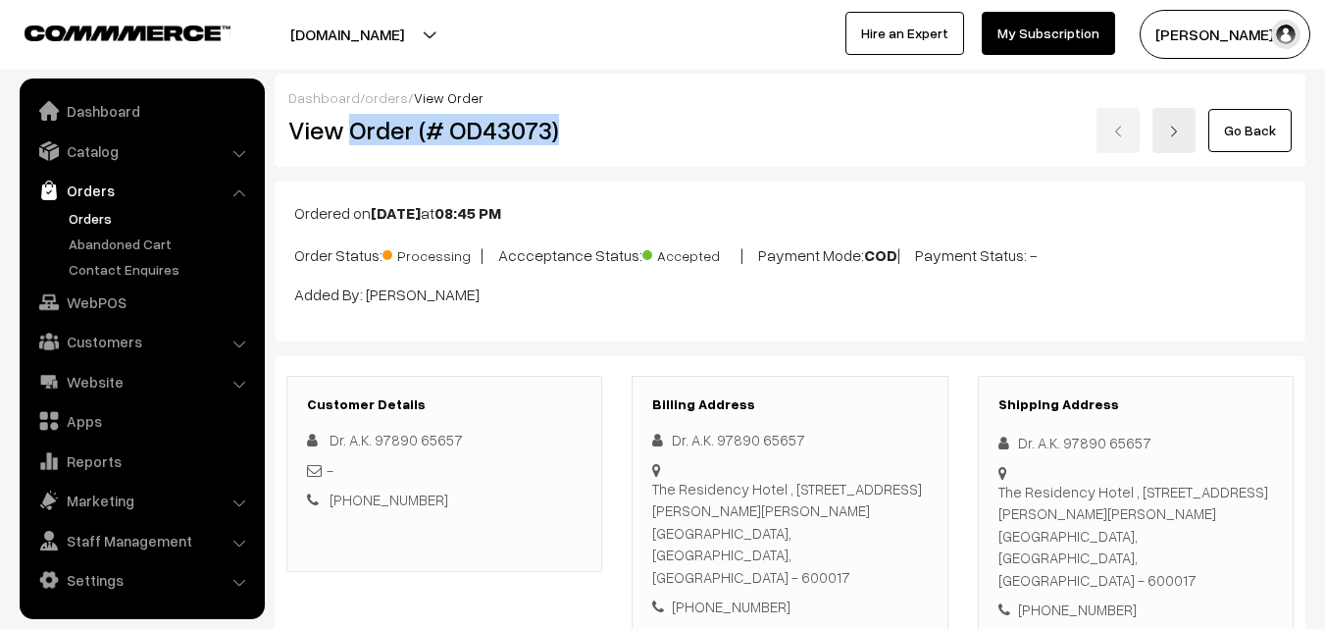
click at [601, 116] on h2 "View Order (# OD43073)" at bounding box center [445, 130] width 315 height 30
copy h2 "Order (# OD43073)"
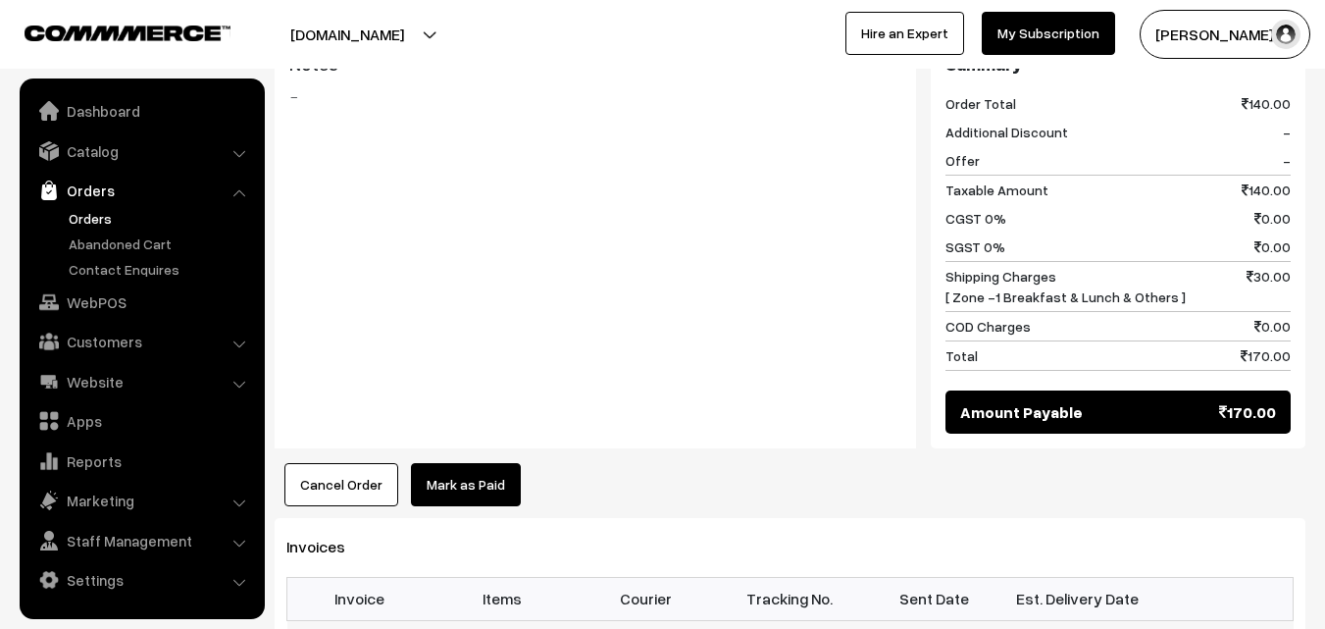
scroll to position [1177, 0]
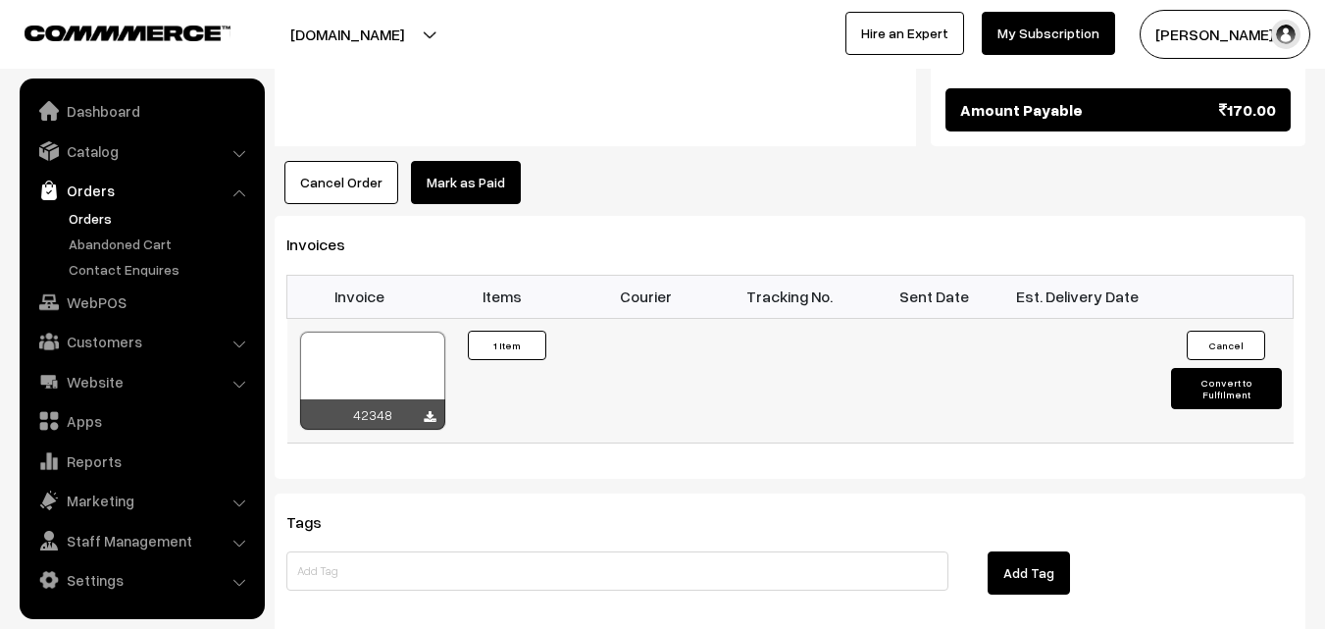
click at [400, 367] on div at bounding box center [372, 380] width 145 height 98
click at [143, 307] on link "WebPOS" at bounding box center [141, 301] width 233 height 35
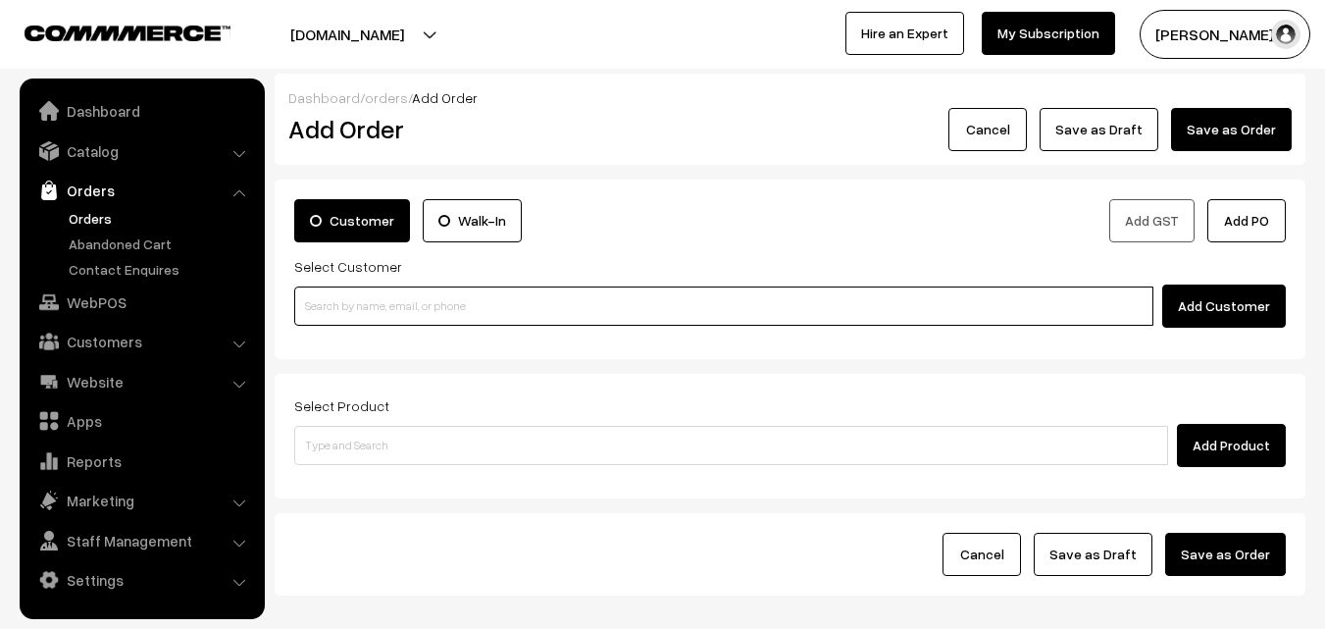
paste input "82200 12111"
drag, startPoint x: 0, startPoint y: 0, endPoint x: 339, endPoint y: 314, distance: 462.1
click at [359, 314] on input "82200 12111" at bounding box center [723, 305] width 859 height 39
drag, startPoint x: 337, startPoint y: 311, endPoint x: 322, endPoint y: 316, distance: 16.4
click at [337, 310] on input "82200 12111" at bounding box center [723, 305] width 859 height 39
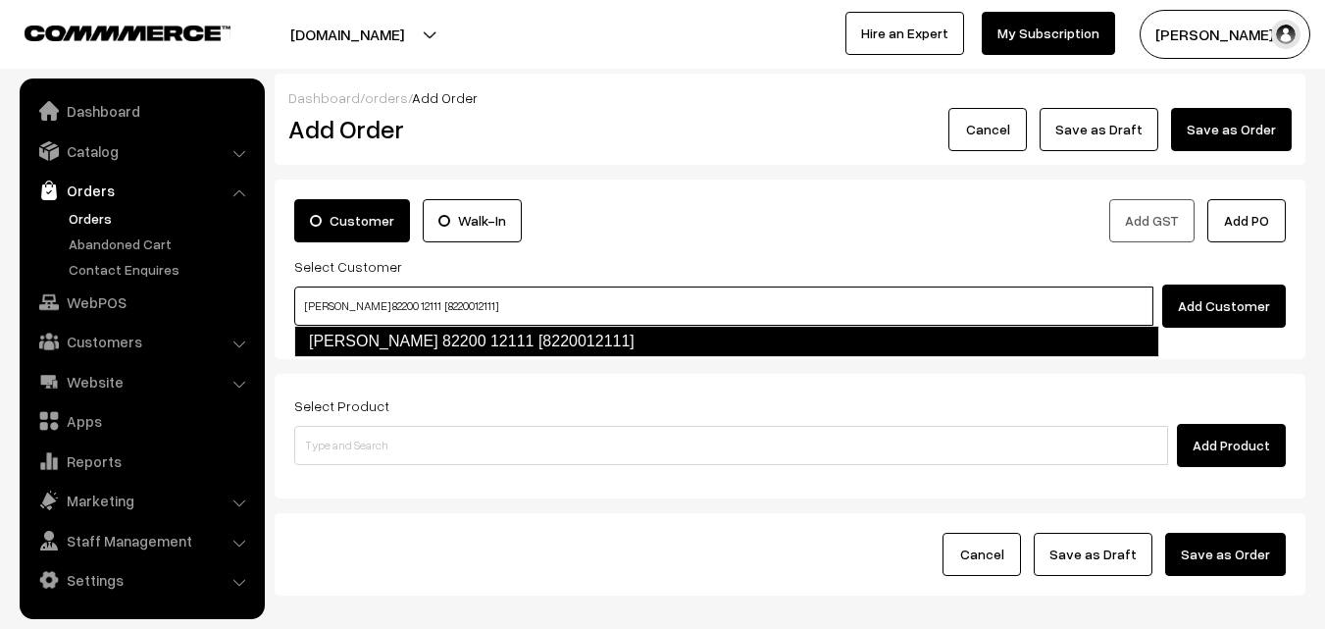
type input "[PERSON_NAME] 82200 12111 [8220012111]"
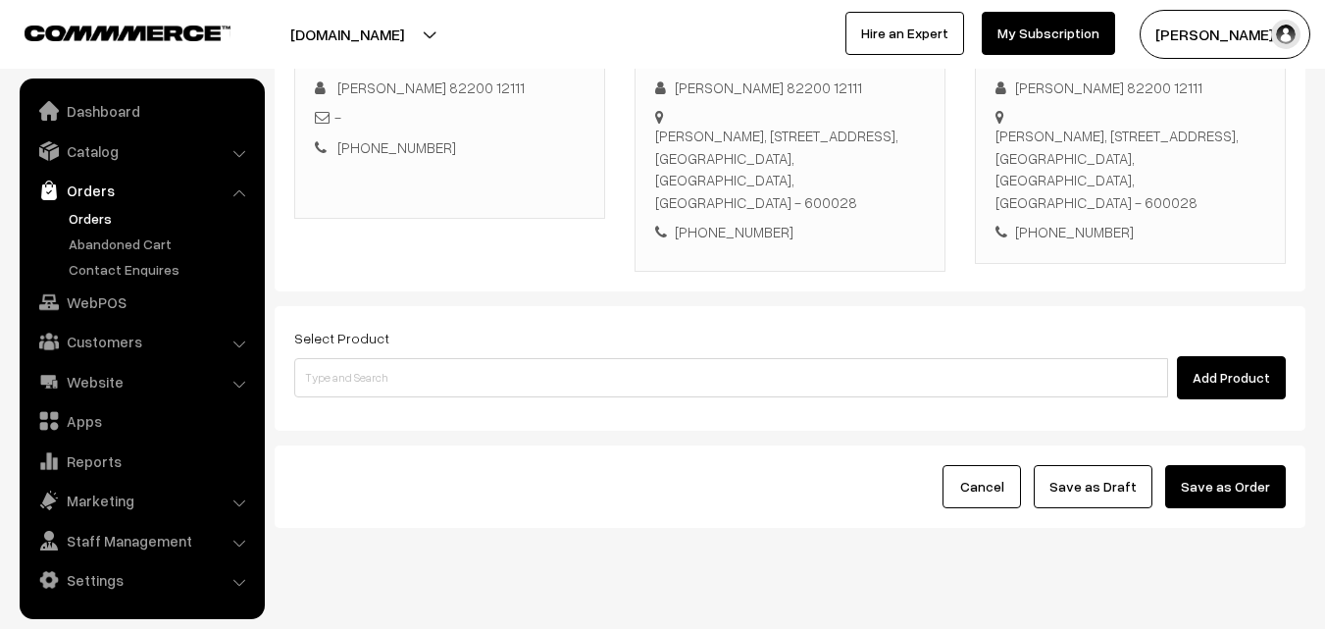
scroll to position [335, 0]
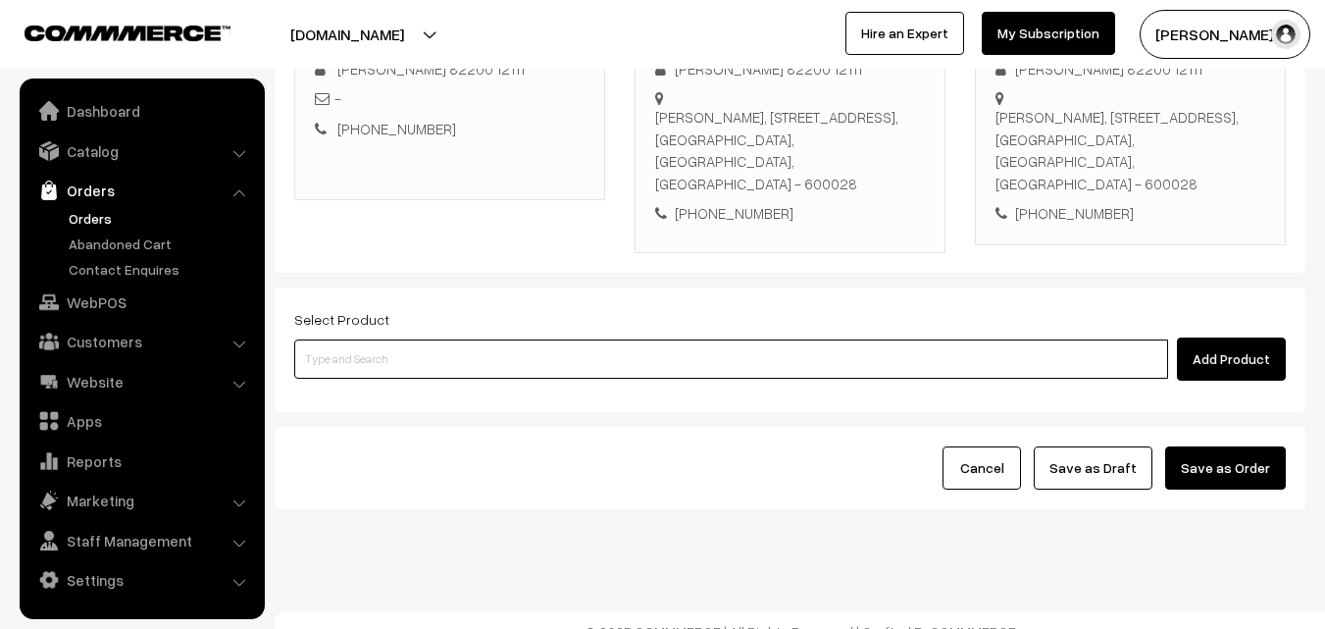
drag, startPoint x: 456, startPoint y: 344, endPoint x: 426, endPoint y: 346, distance: 30.5
click at [451, 343] on input at bounding box center [731, 358] width 874 height 39
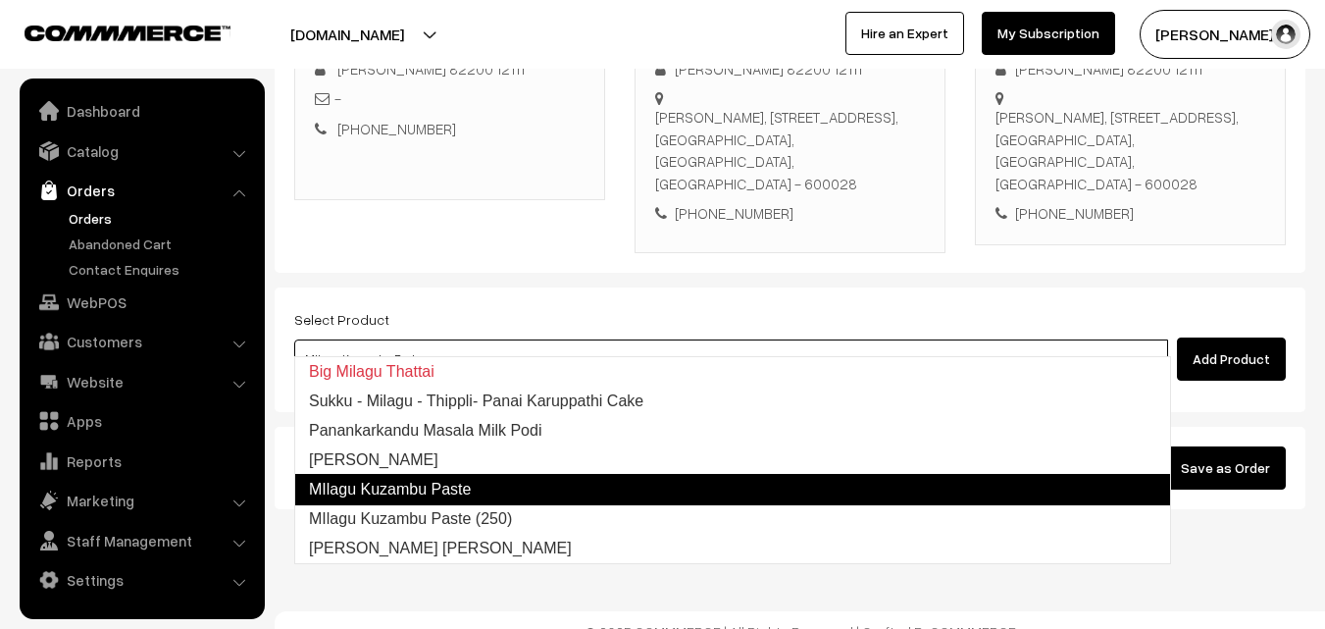
type input "Milagu Vadai"
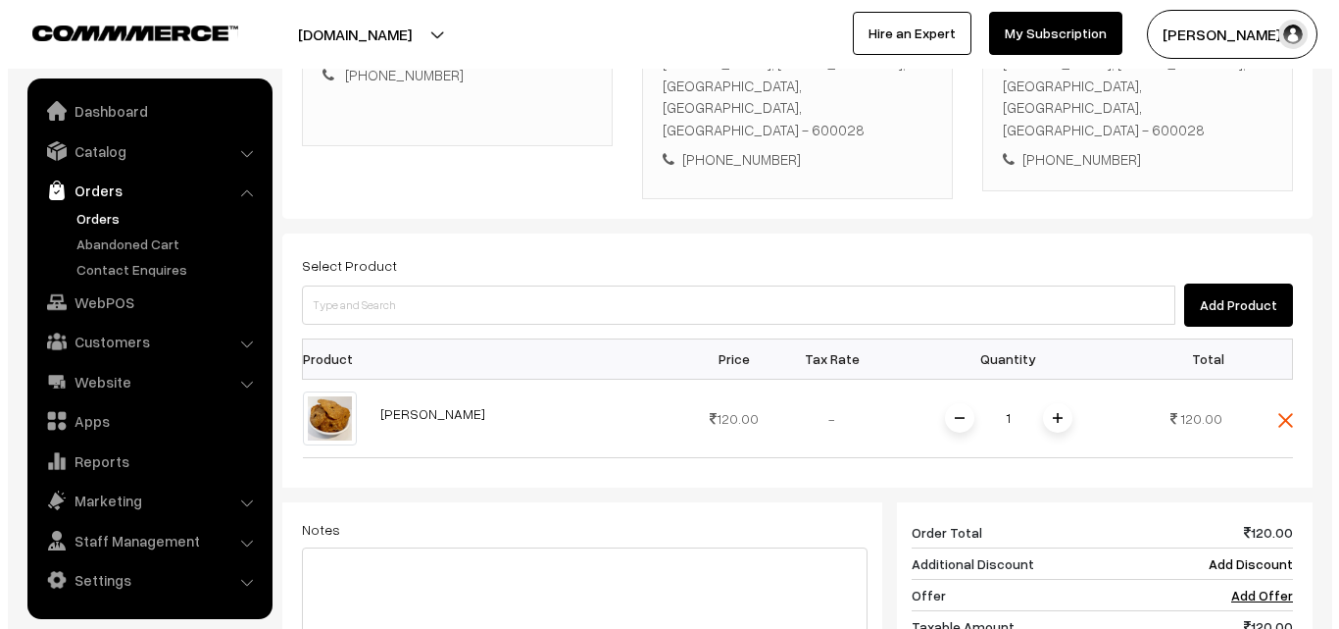
scroll to position [812, 0]
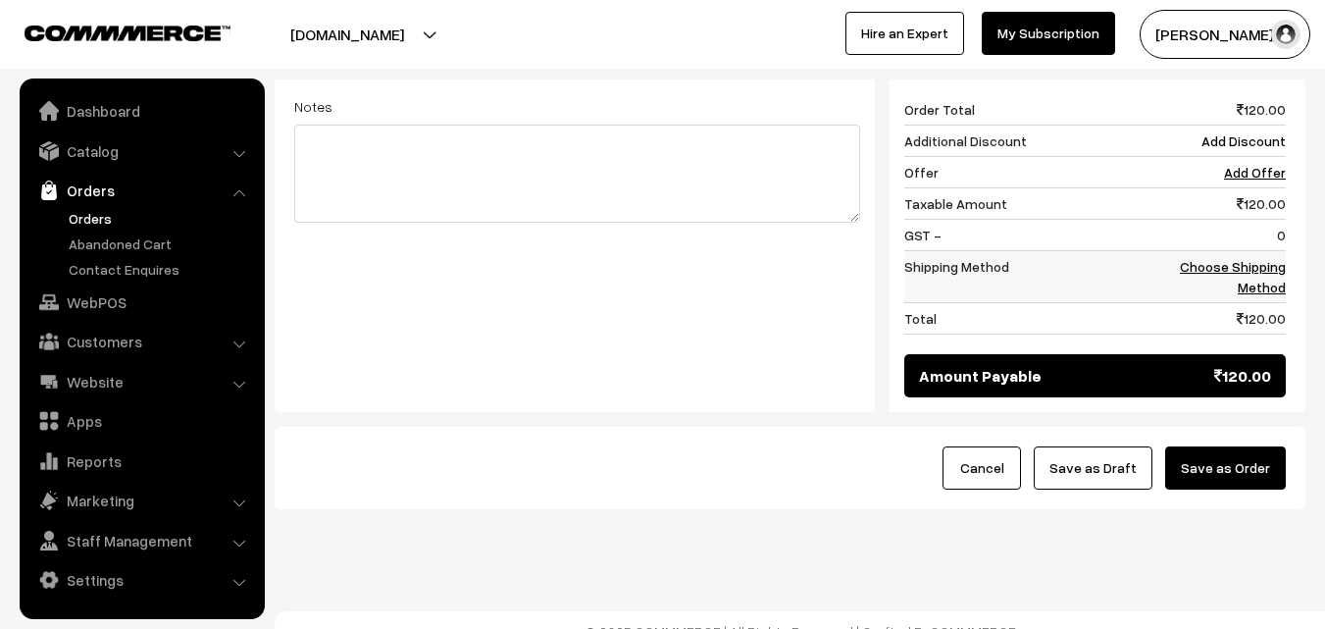
click at [1233, 258] on link "Choose Shipping Method" at bounding box center [1233, 276] width 106 height 37
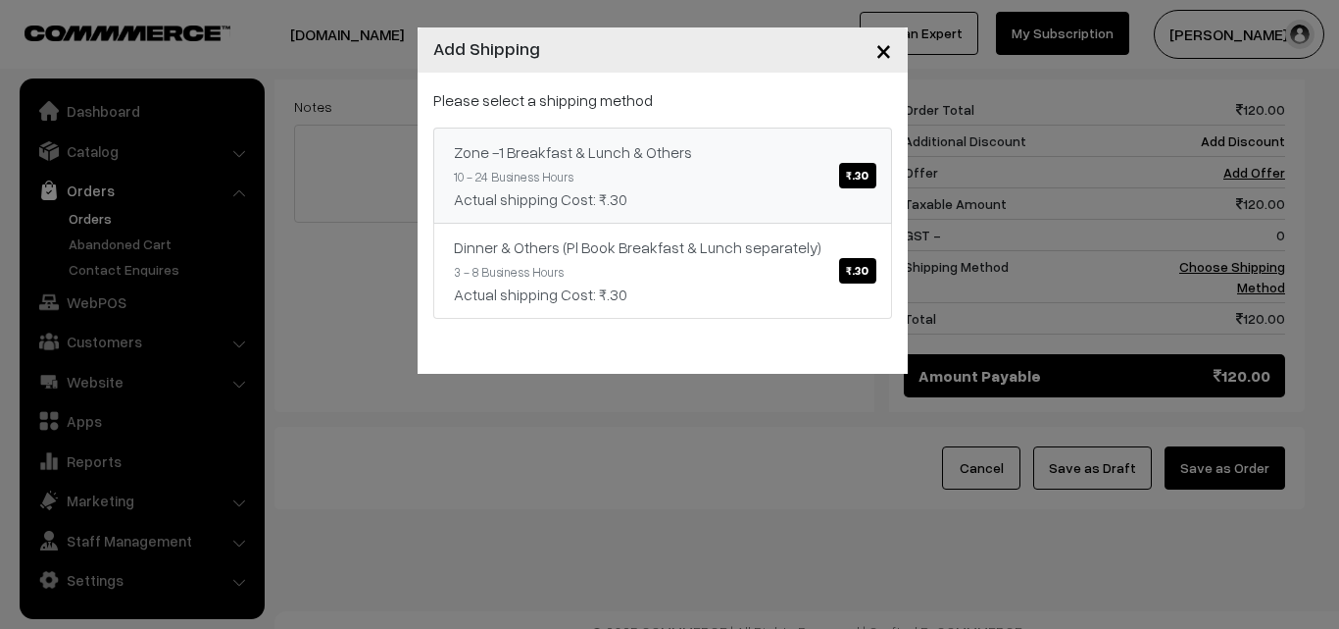
click at [773, 155] on div "Zone -1 Breakfast & Lunch & Others ₹.30" at bounding box center [663, 152] width 418 height 24
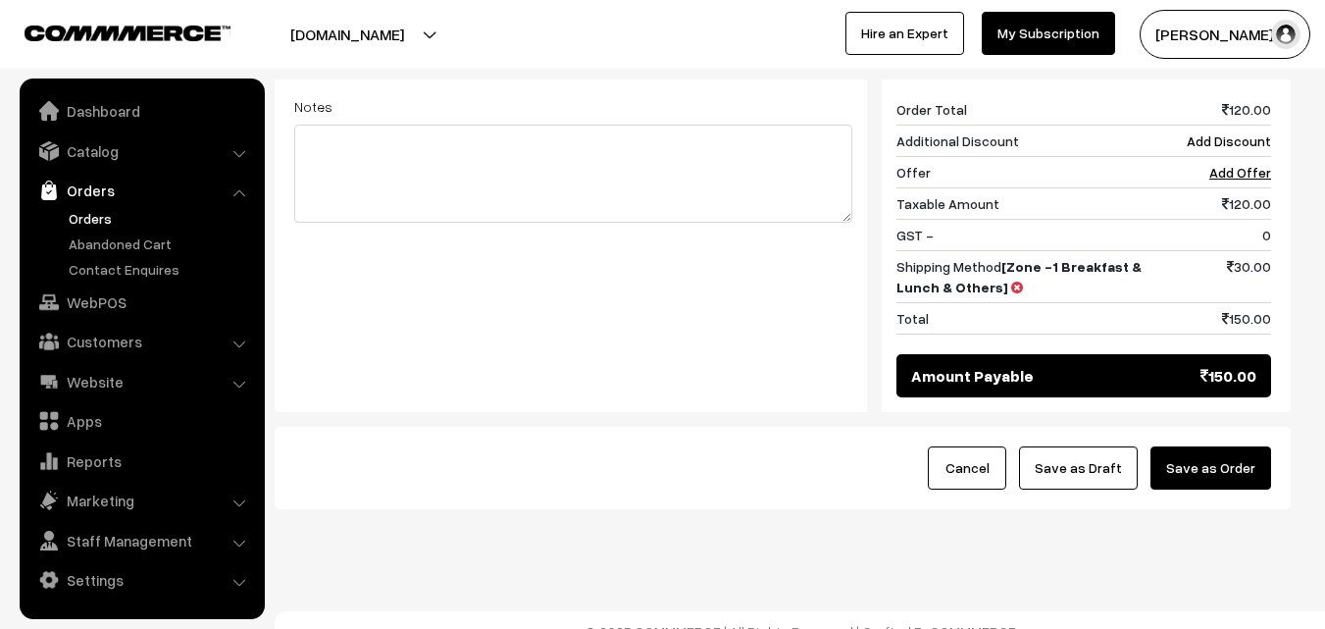
click at [1243, 446] on button "Save as Order" at bounding box center [1210, 467] width 121 height 43
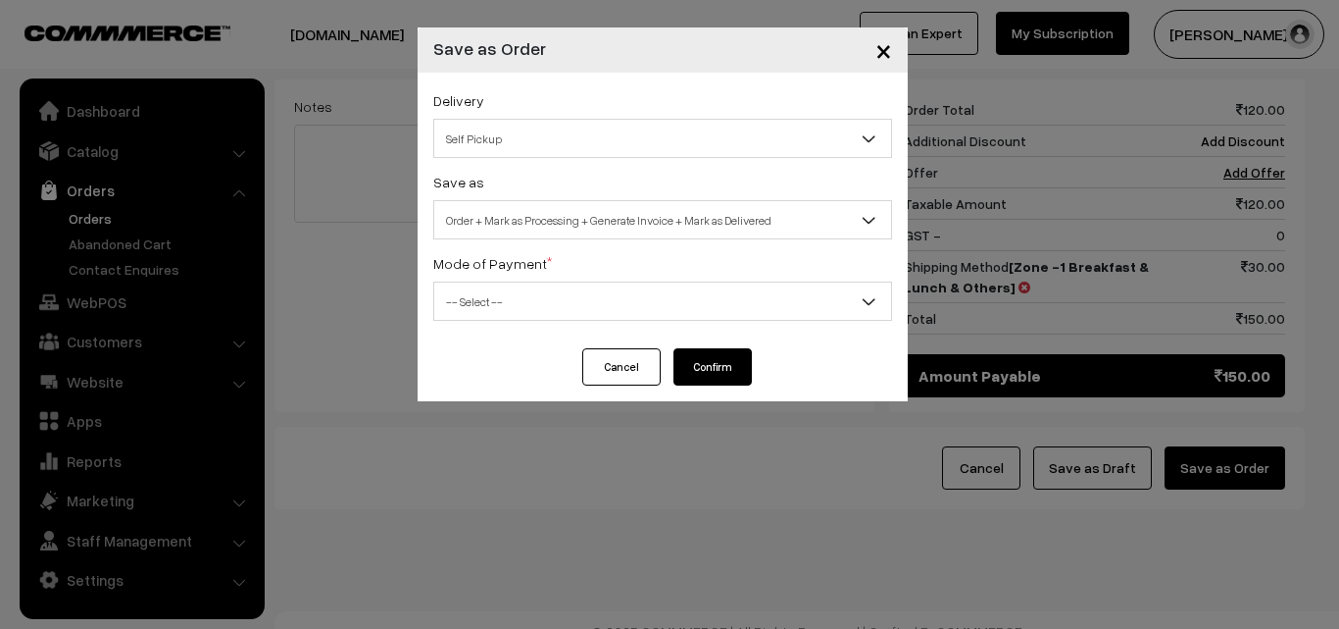
click at [550, 223] on span "Order + Mark as Processing + Generate Invoice + Mark as Delivered" at bounding box center [662, 220] width 457 height 34
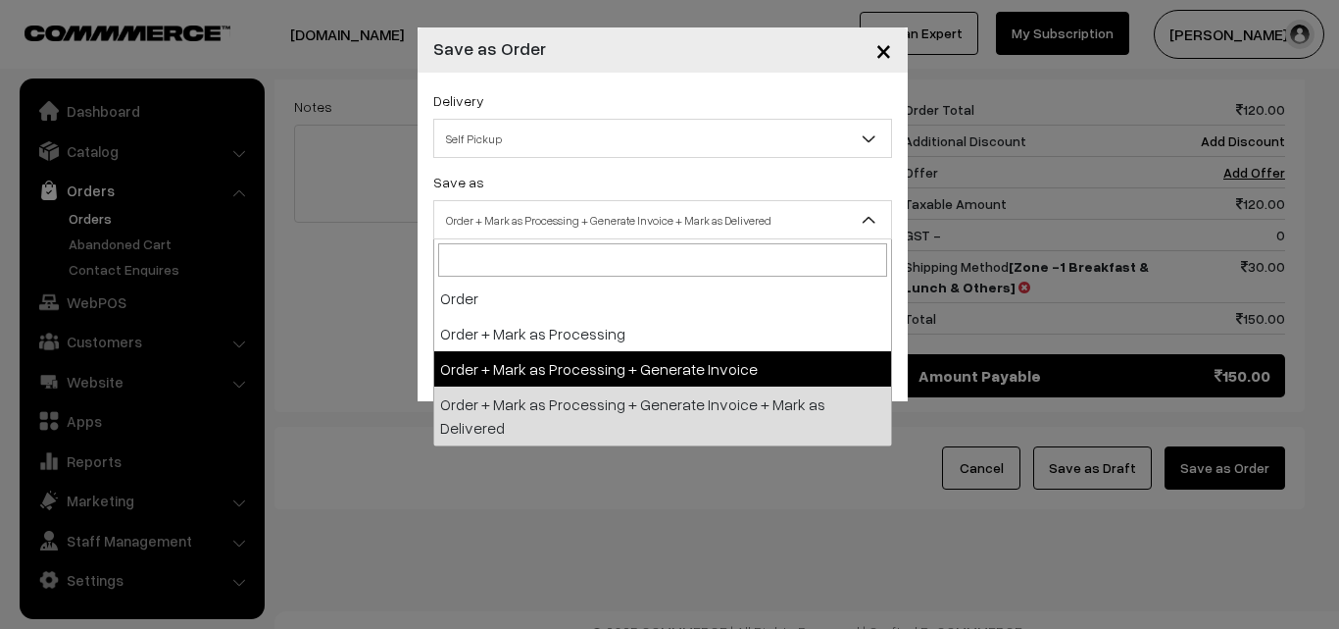
select select "3"
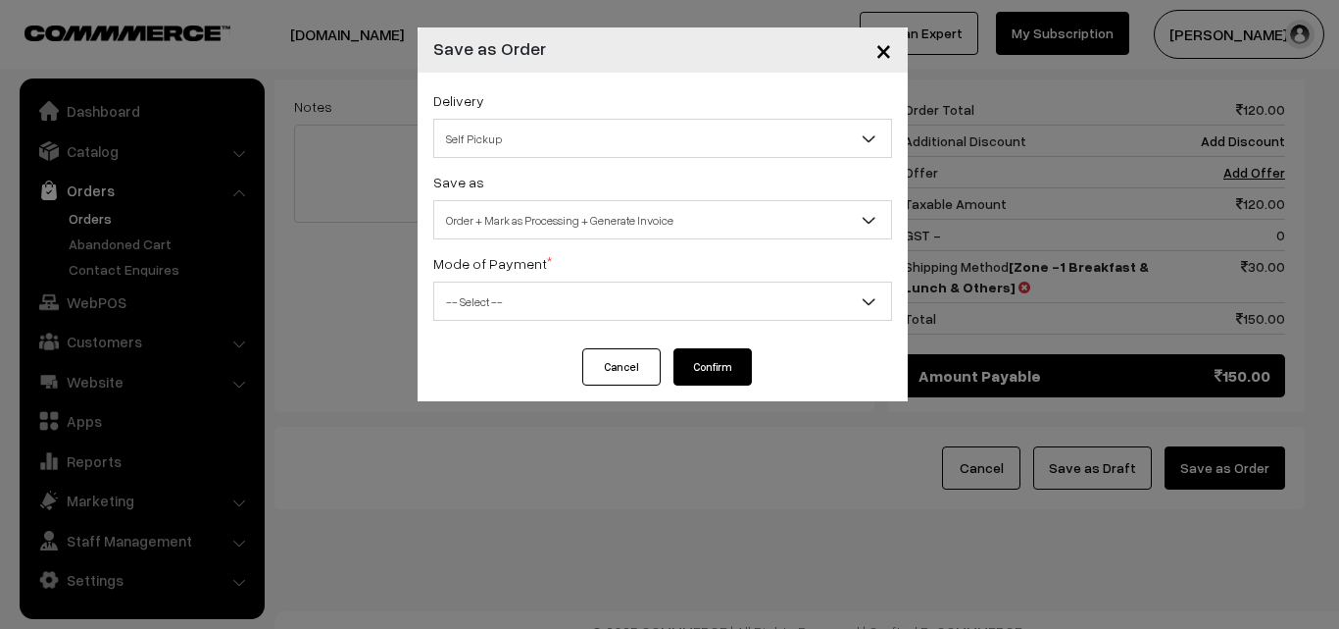
click at [520, 313] on span "-- Select --" at bounding box center [662, 301] width 457 height 34
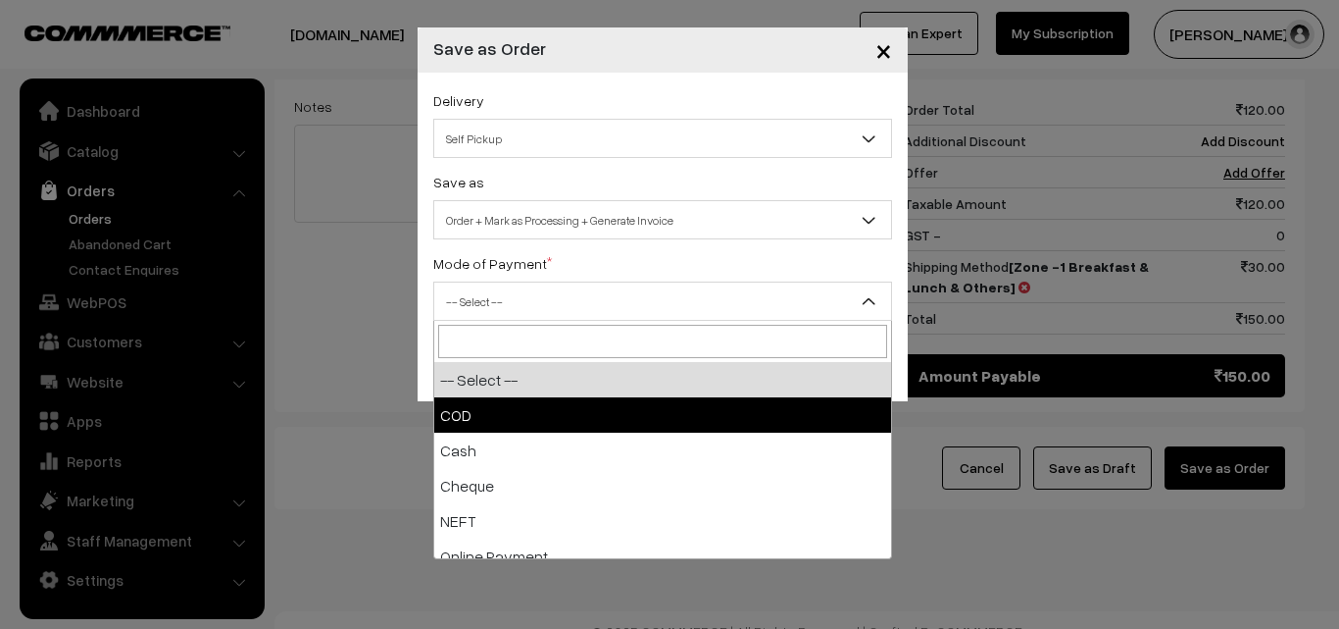
select select "1"
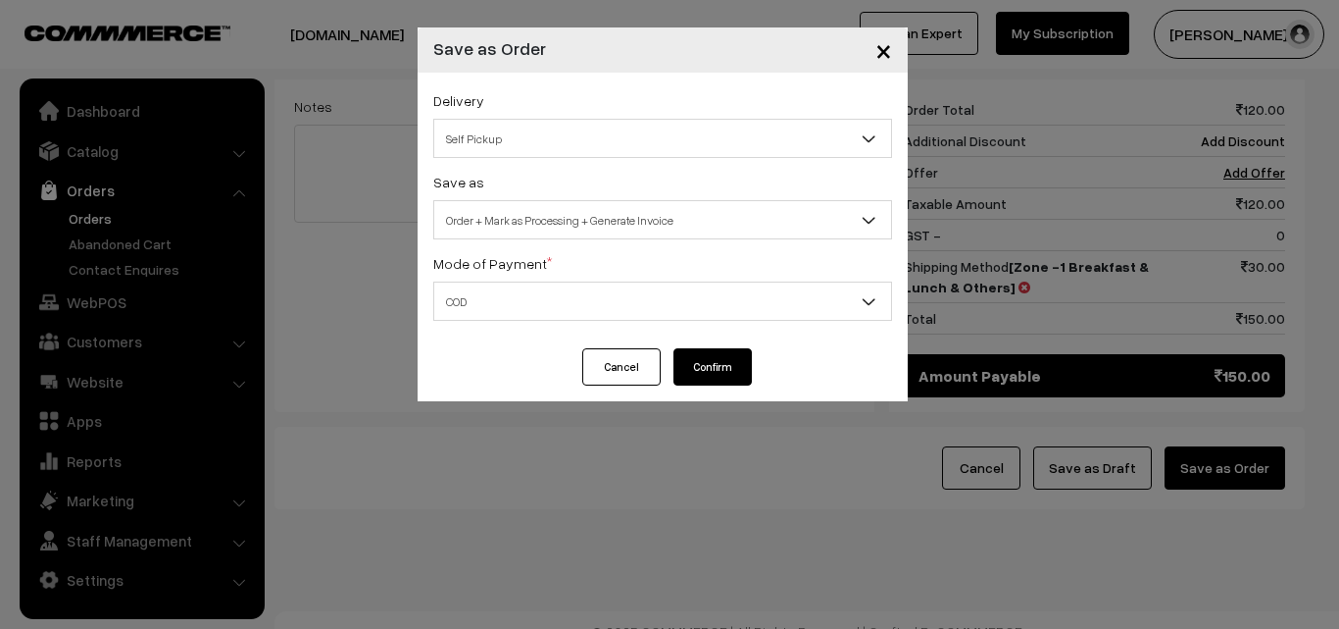
click at [710, 371] on button "Confirm" at bounding box center [713, 366] width 78 height 37
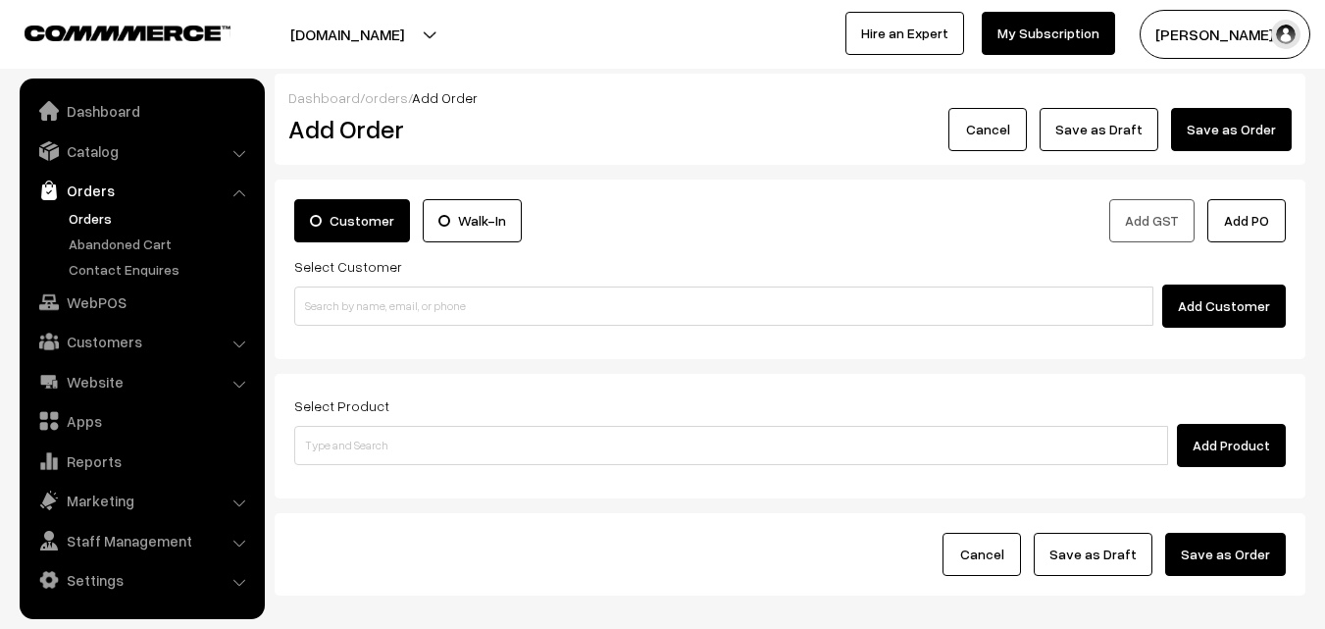
click at [82, 214] on link "Orders" at bounding box center [161, 218] width 194 height 21
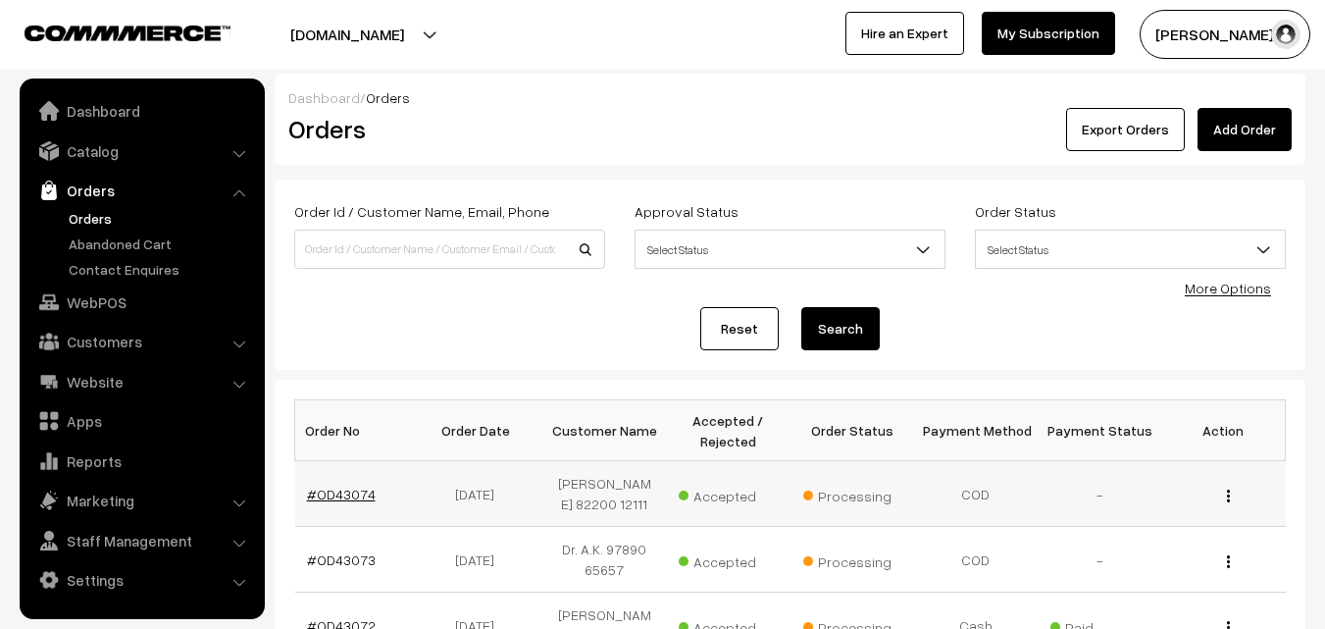
click at [339, 491] on link "#OD43074" at bounding box center [341, 493] width 69 height 17
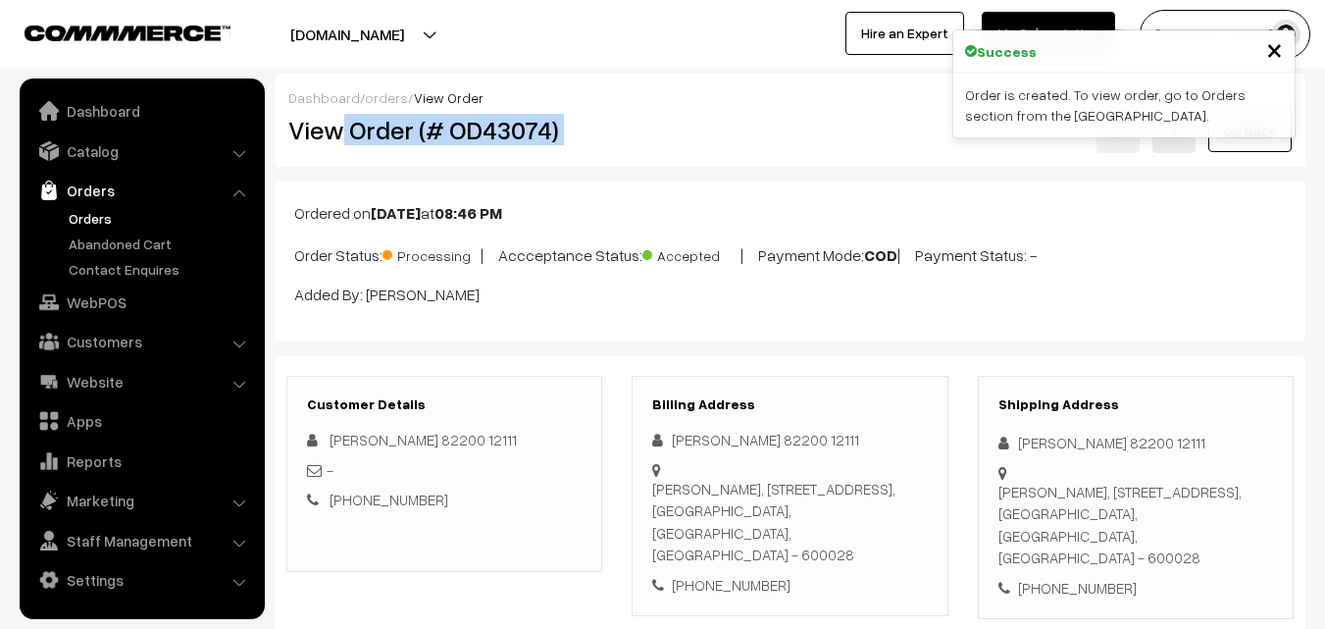
click at [668, 132] on div "View Order (# OD43074) Go Back" at bounding box center [790, 130] width 1033 height 45
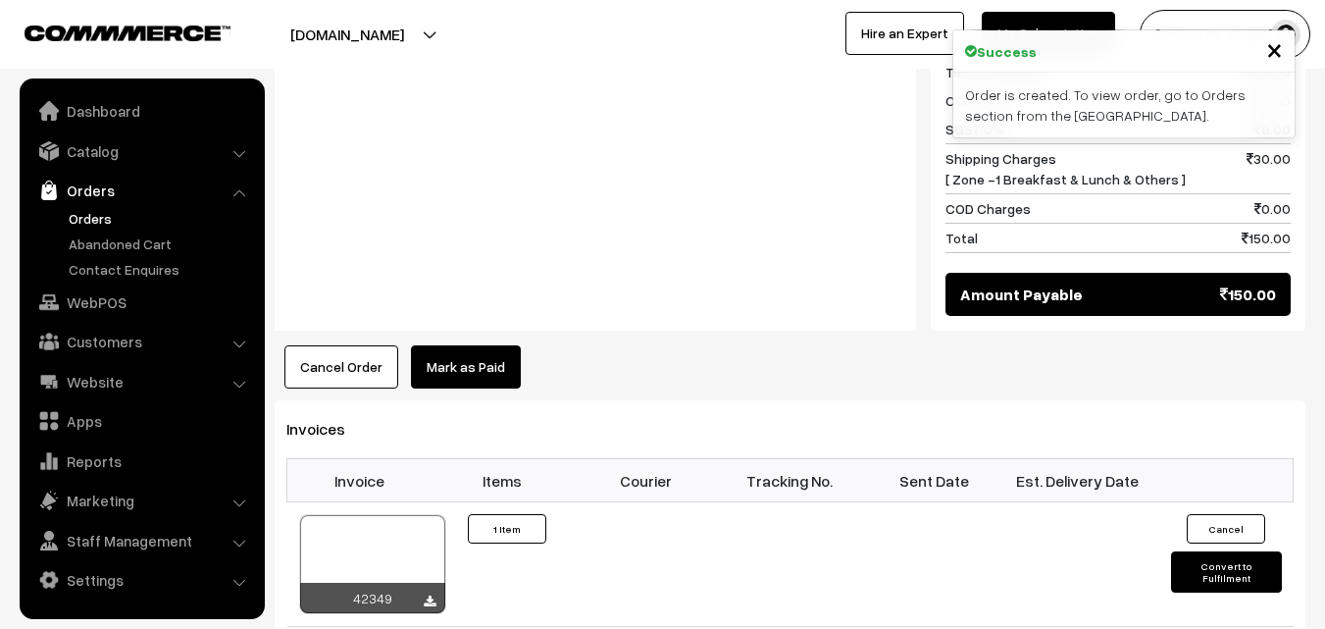
scroll to position [981, 0]
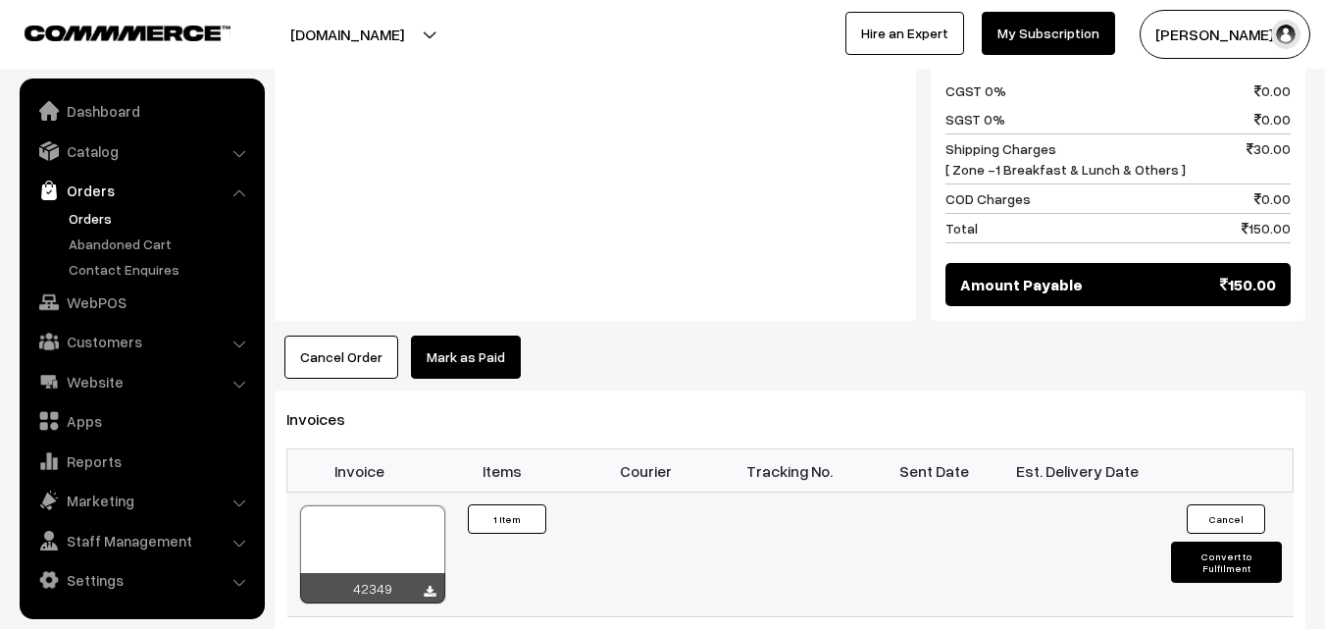
click at [382, 507] on div at bounding box center [372, 554] width 145 height 98
click at [94, 301] on link "WebPOS" at bounding box center [141, 301] width 233 height 35
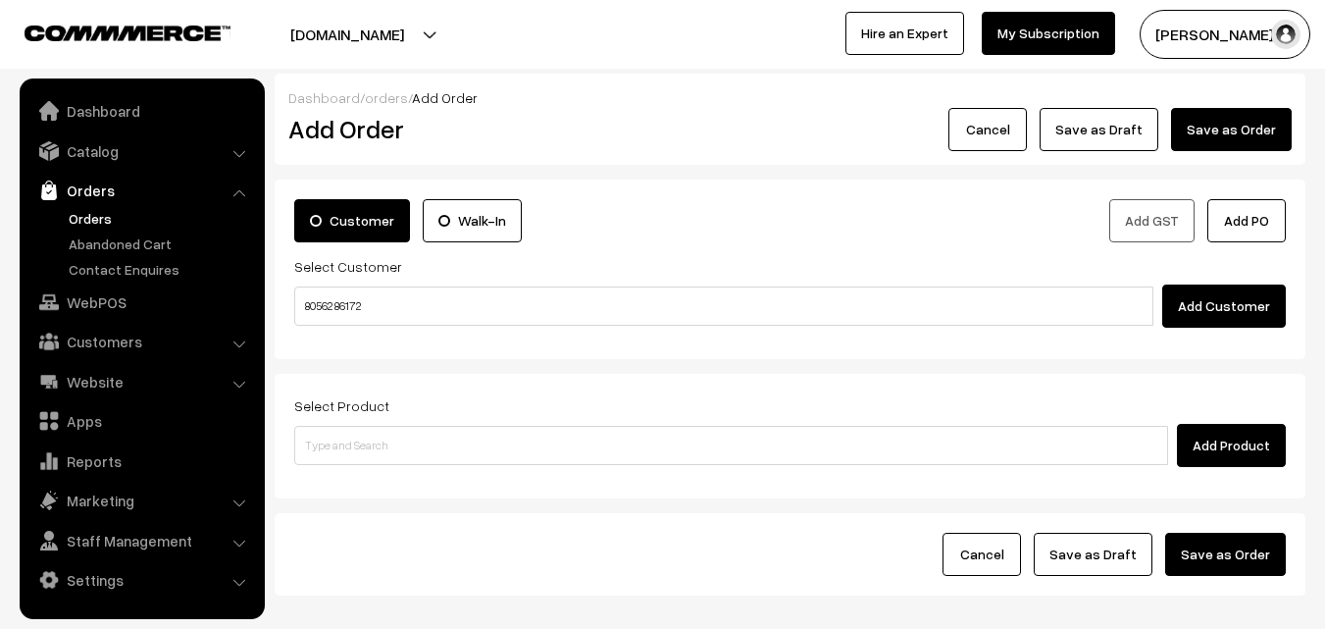
type input "80562 86172"
click at [344, 282] on div "Select Customer Add Customer" at bounding box center [789, 291] width 991 height 74
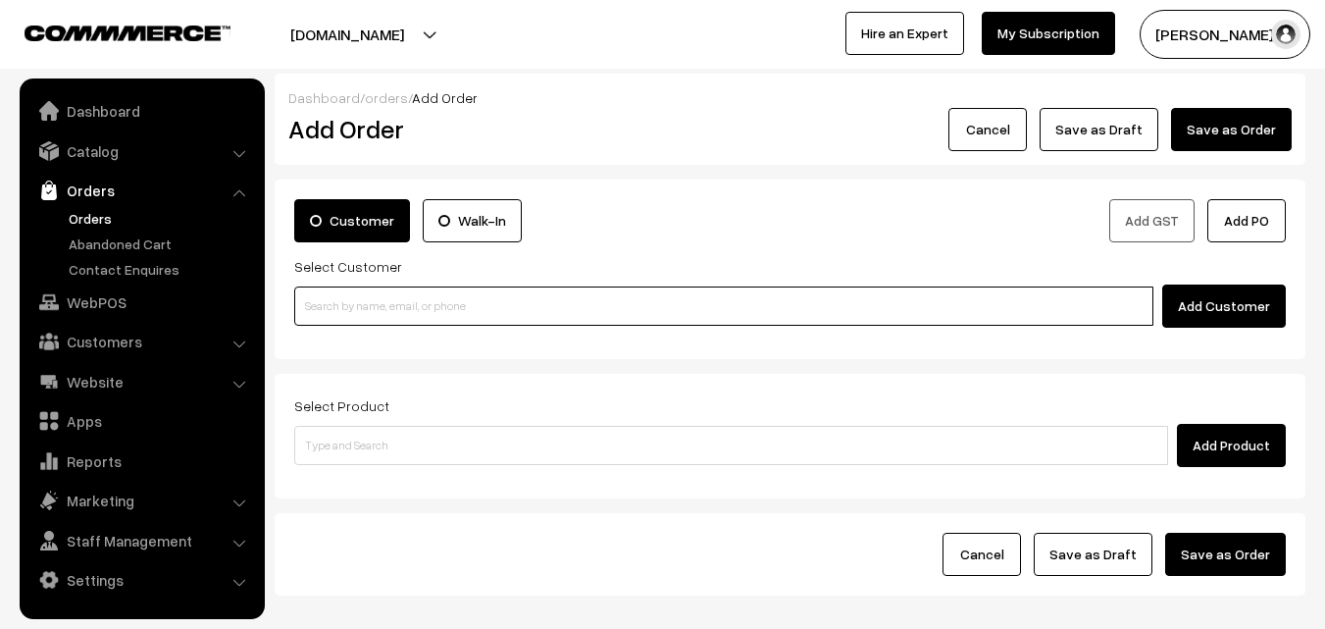
click at [349, 320] on input at bounding box center [723, 305] width 859 height 39
paste input "80562 86172"
click at [339, 300] on input "80562 86172" at bounding box center [723, 305] width 859 height 39
click at [343, 326] on ul "[PERSON_NAME] 80562 86172 [8056286172]" at bounding box center [726, 341] width 865 height 31
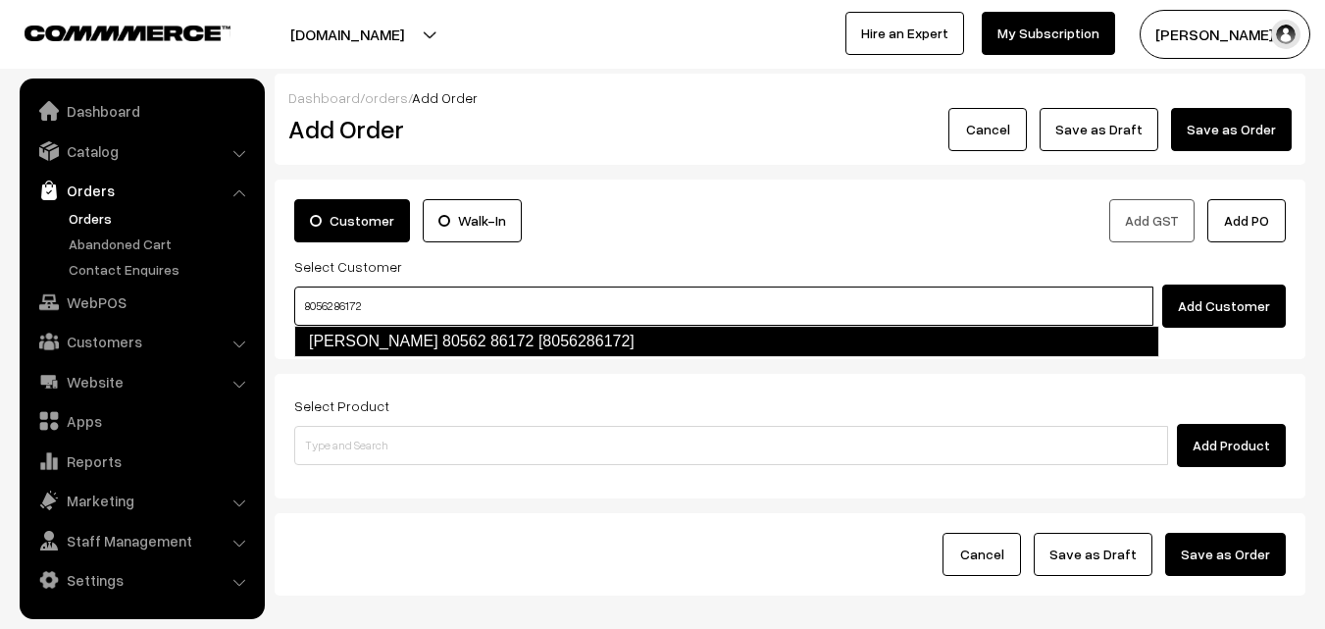
click at [352, 345] on link "[PERSON_NAME] 80562 86172 [8056286172]" at bounding box center [726, 341] width 865 height 31
type input "80562 86172"
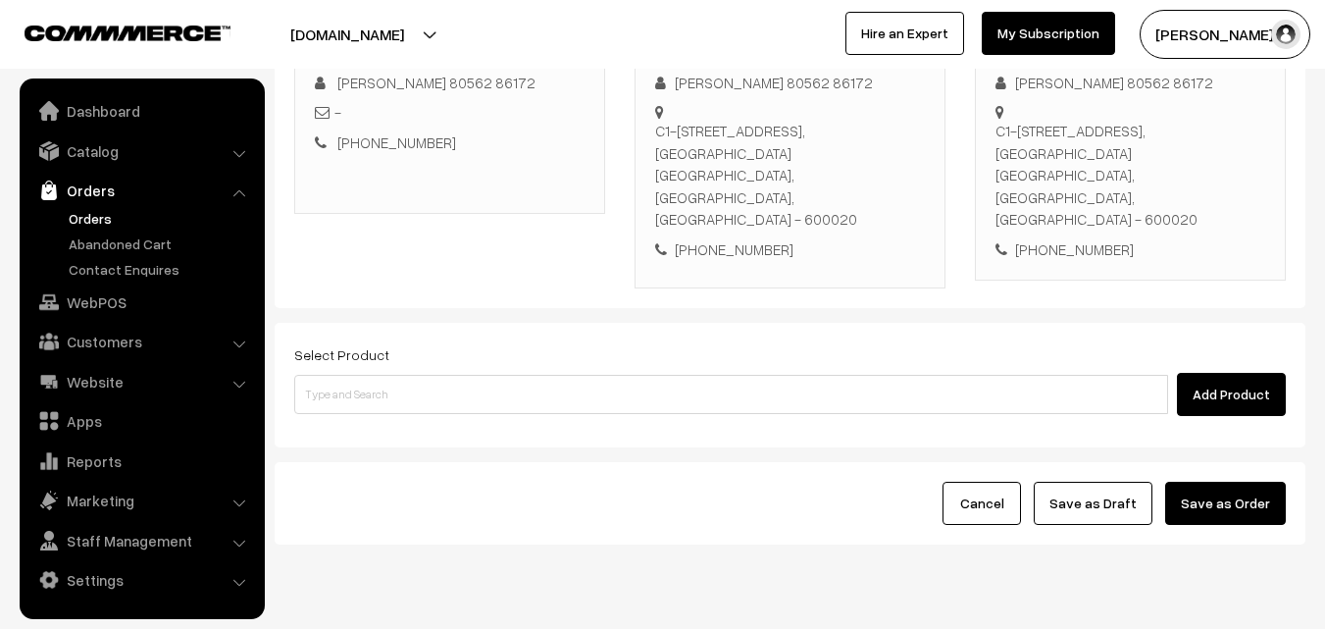
scroll to position [335, 0]
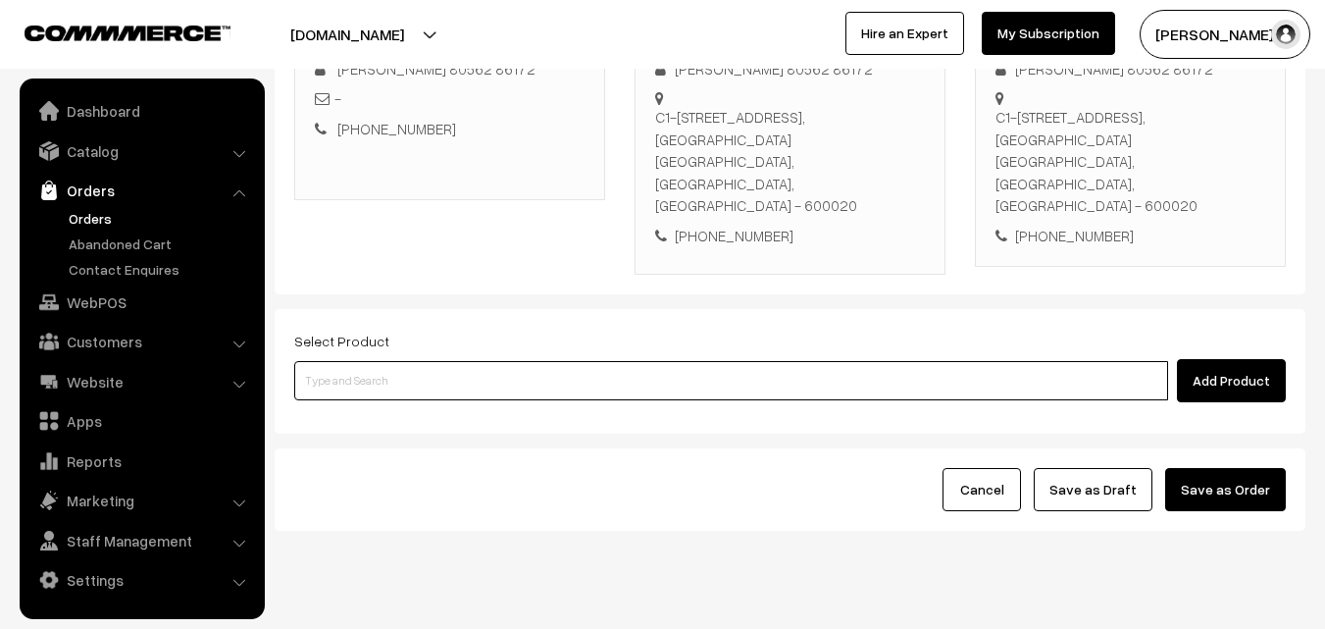
click at [398, 361] on input at bounding box center [731, 380] width 874 height 39
paste input "27th Without Rice..."
type input "27th Without Rice..."
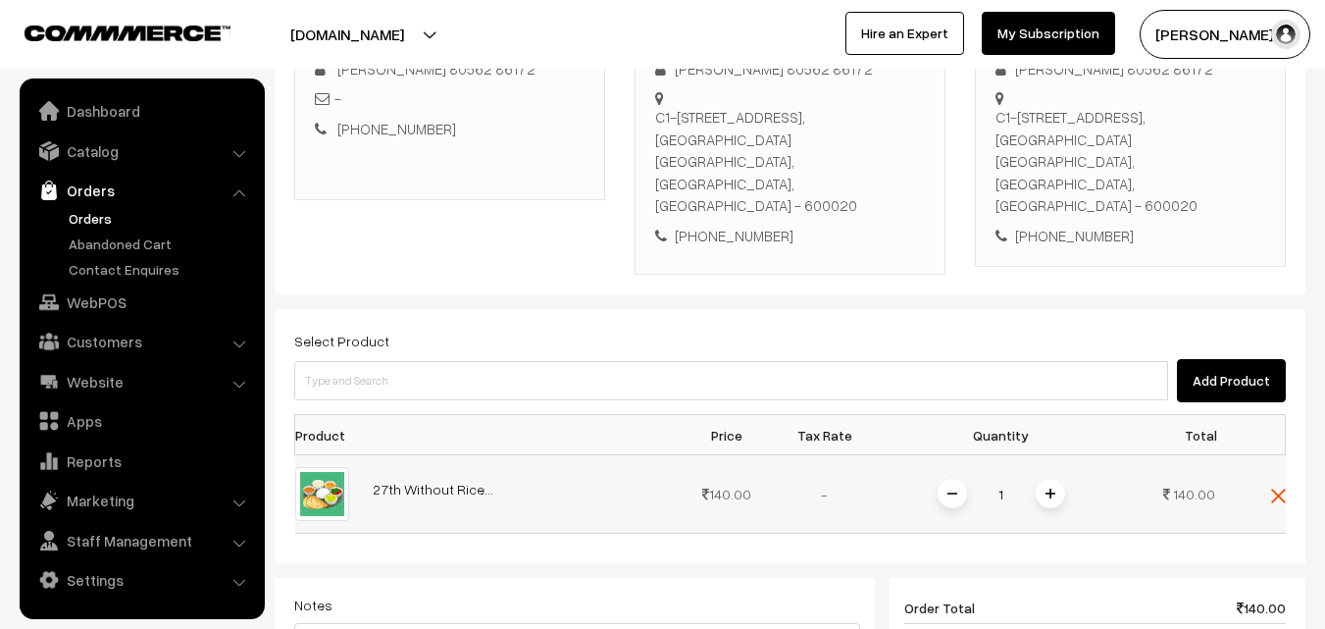
click at [1051, 488] on img at bounding box center [1050, 493] width 10 height 10
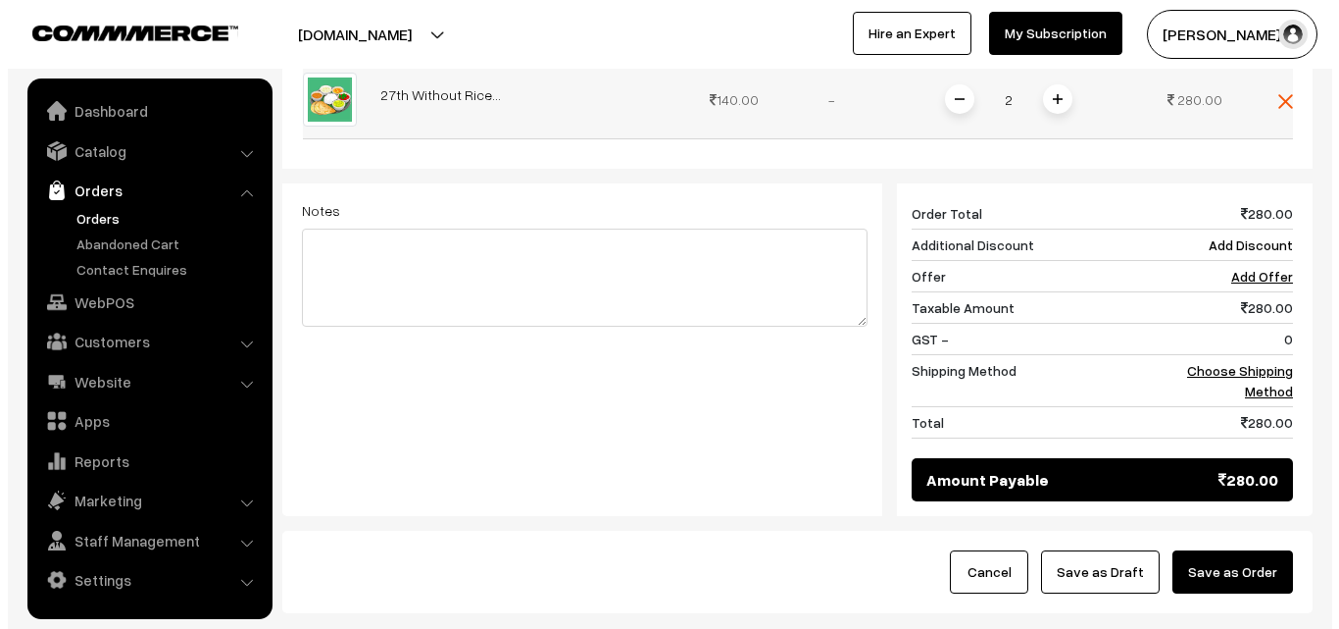
scroll to position [812, 0]
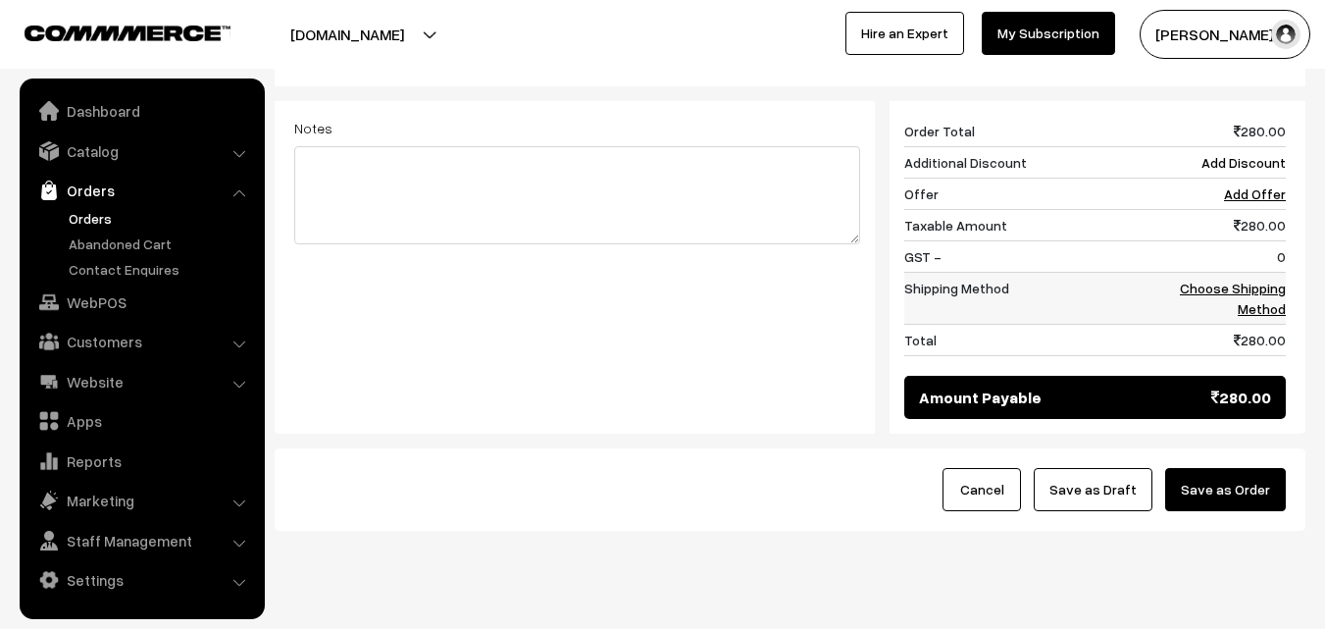
click at [1271, 279] on link "Choose Shipping Method" at bounding box center [1233, 297] width 106 height 37
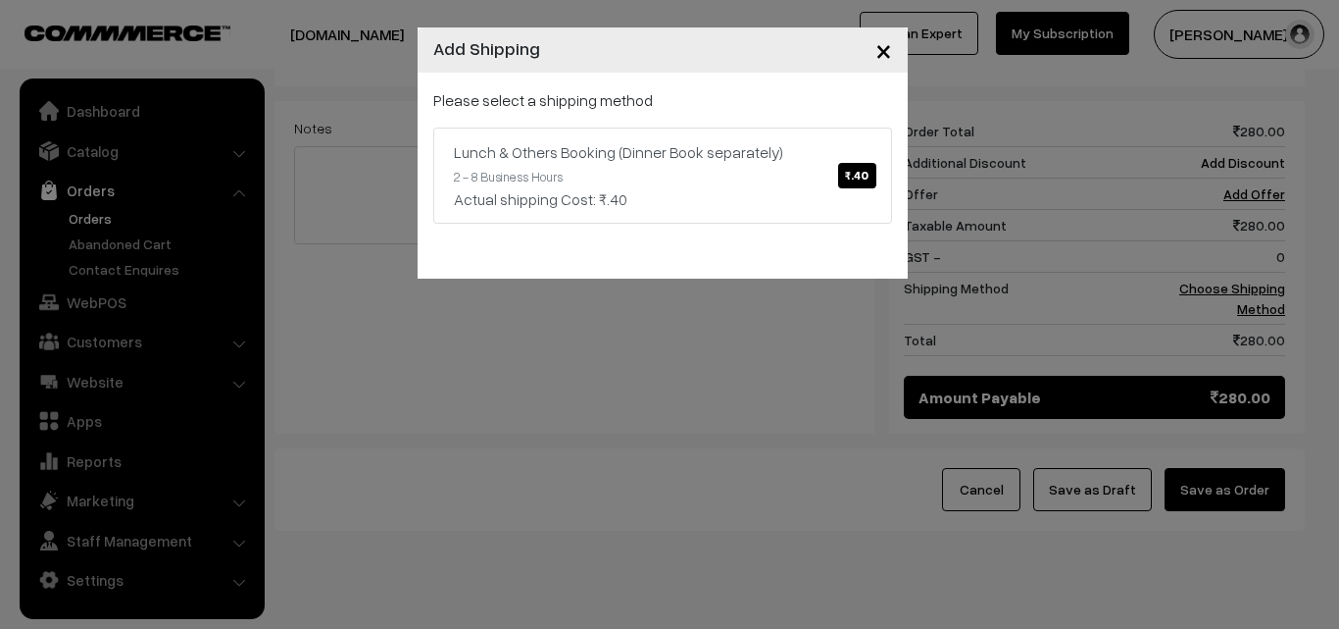
click at [688, 205] on link "Lunch & Others Booking (Dinner Book separately) ₹.40 2 - 8 Business Hours Actua…" at bounding box center [662, 175] width 459 height 96
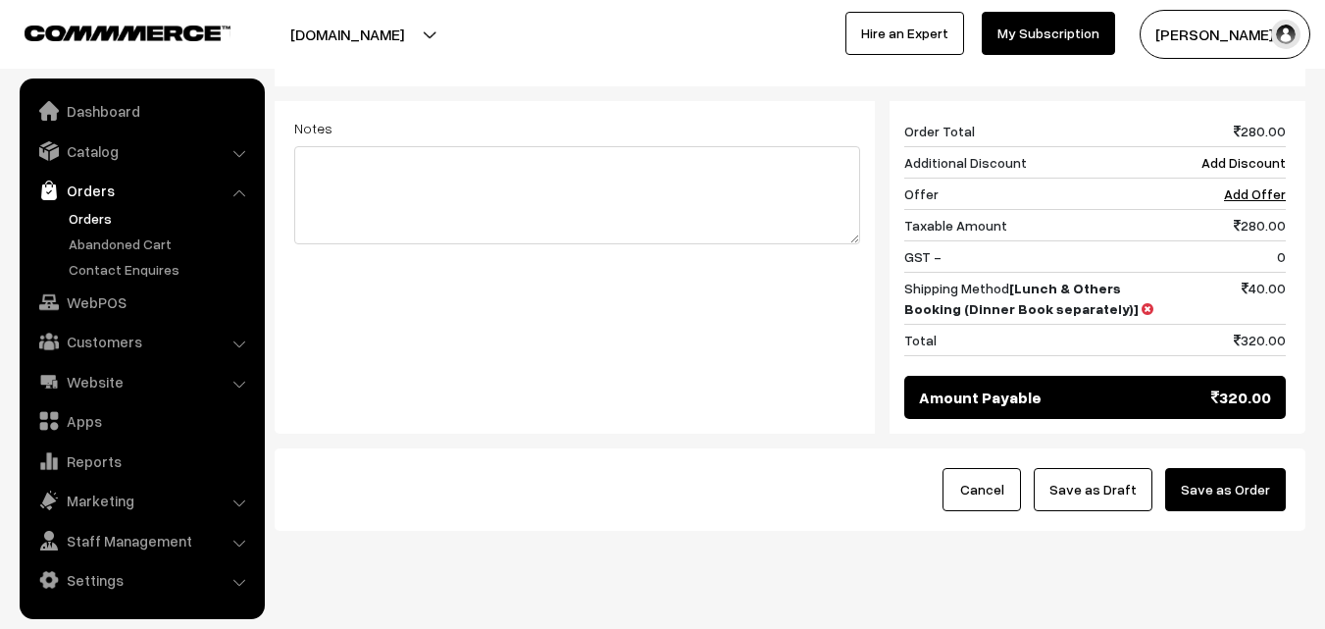
click at [1267, 468] on button "Save as Order" at bounding box center [1225, 489] width 121 height 43
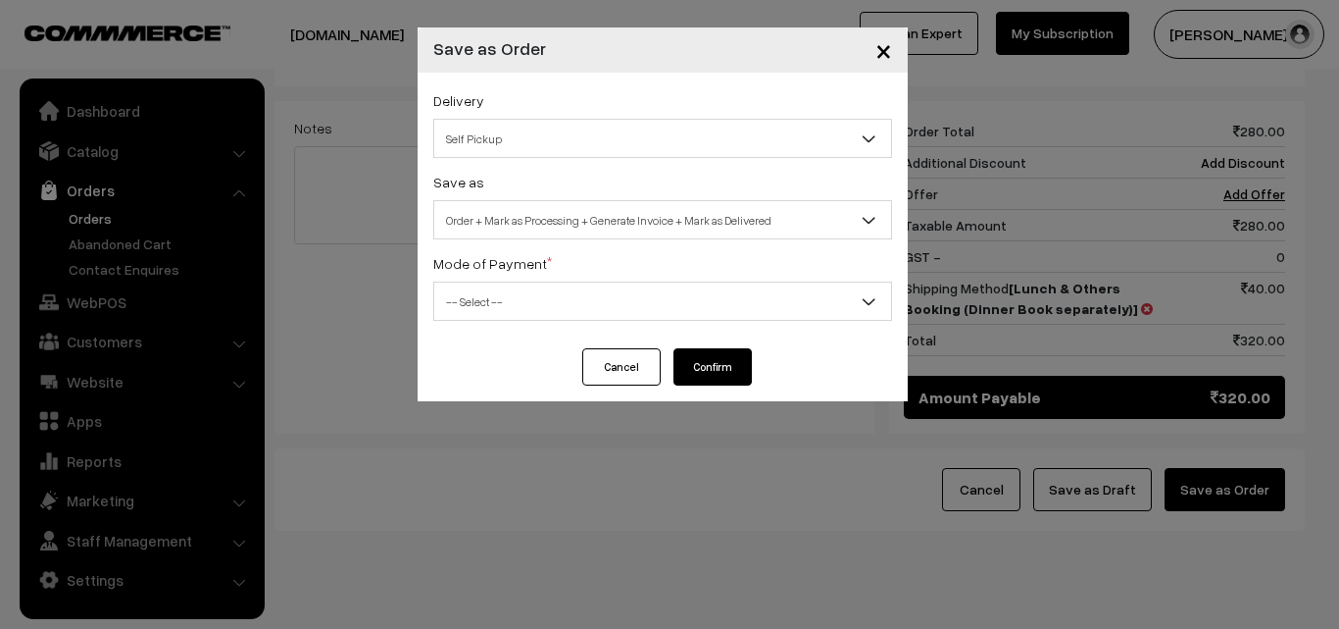
click at [518, 218] on span "Order + Mark as Processing + Generate Invoice + Mark as Delivered" at bounding box center [662, 220] width 457 height 34
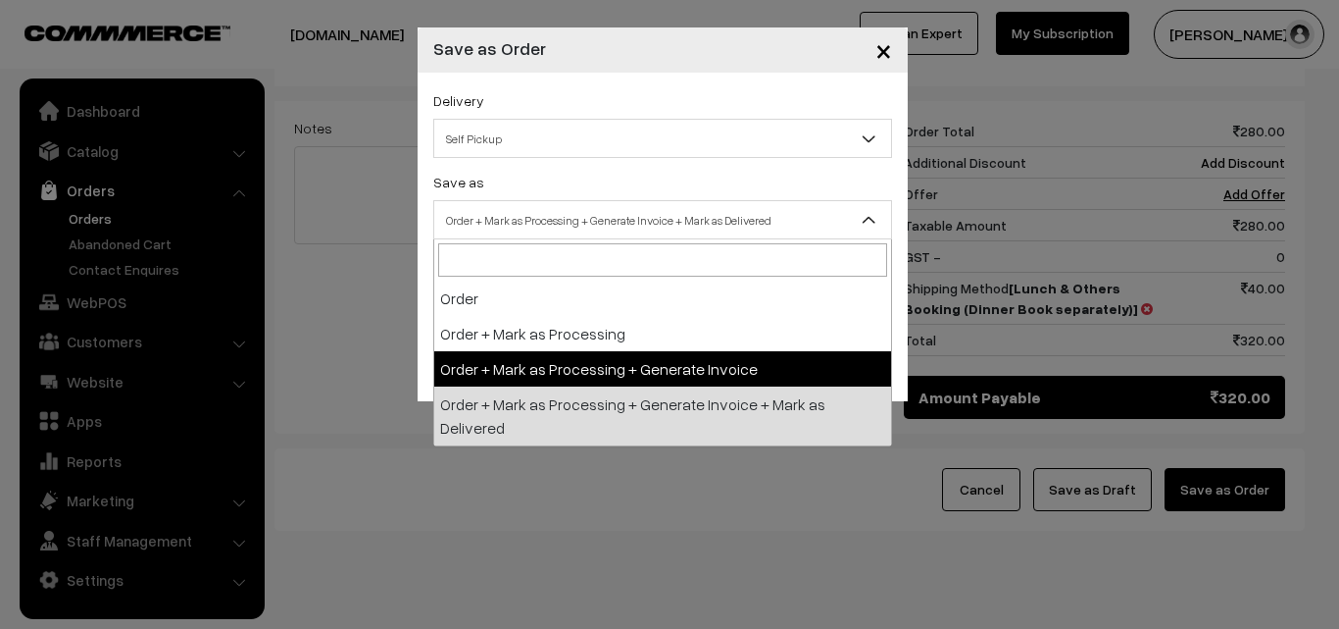
select select "3"
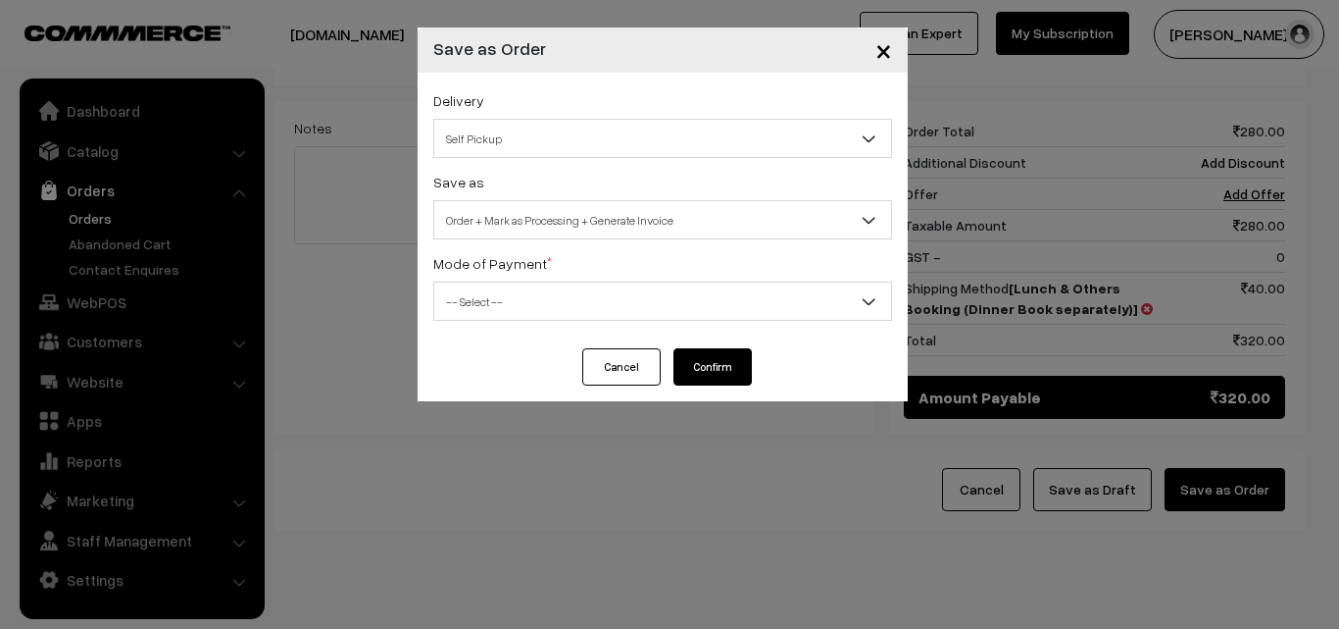
click at [488, 306] on span "-- Select --" at bounding box center [662, 301] width 457 height 34
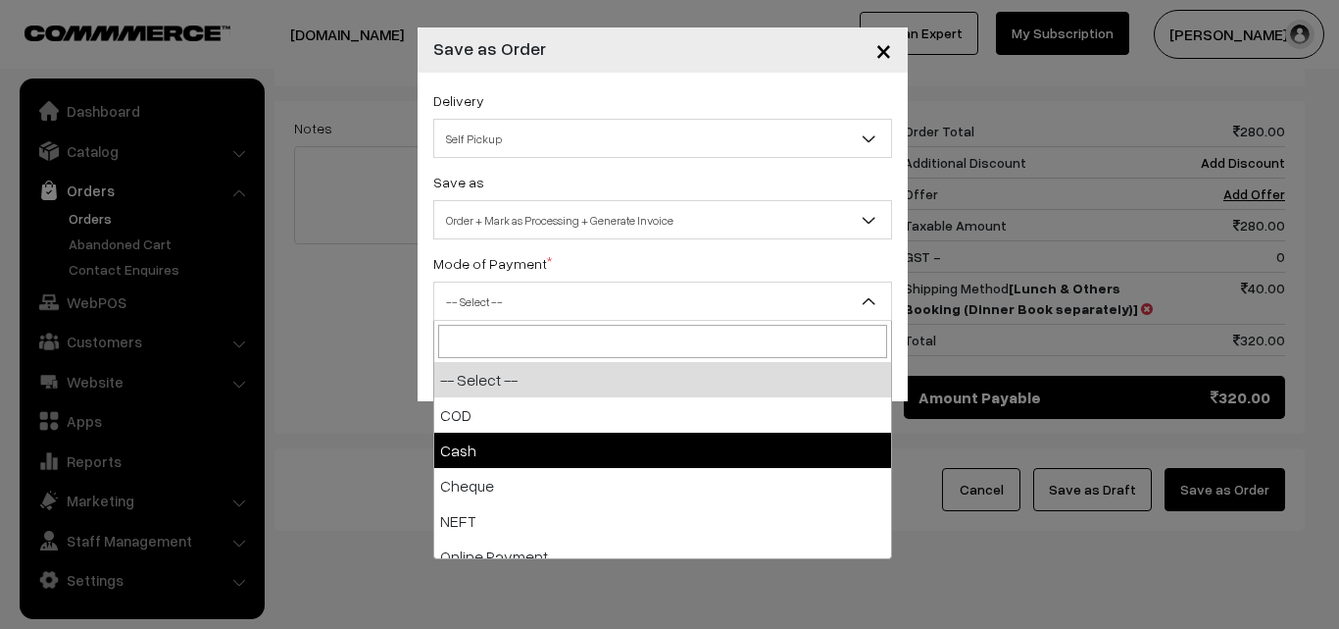
select select "2"
checkbox input "true"
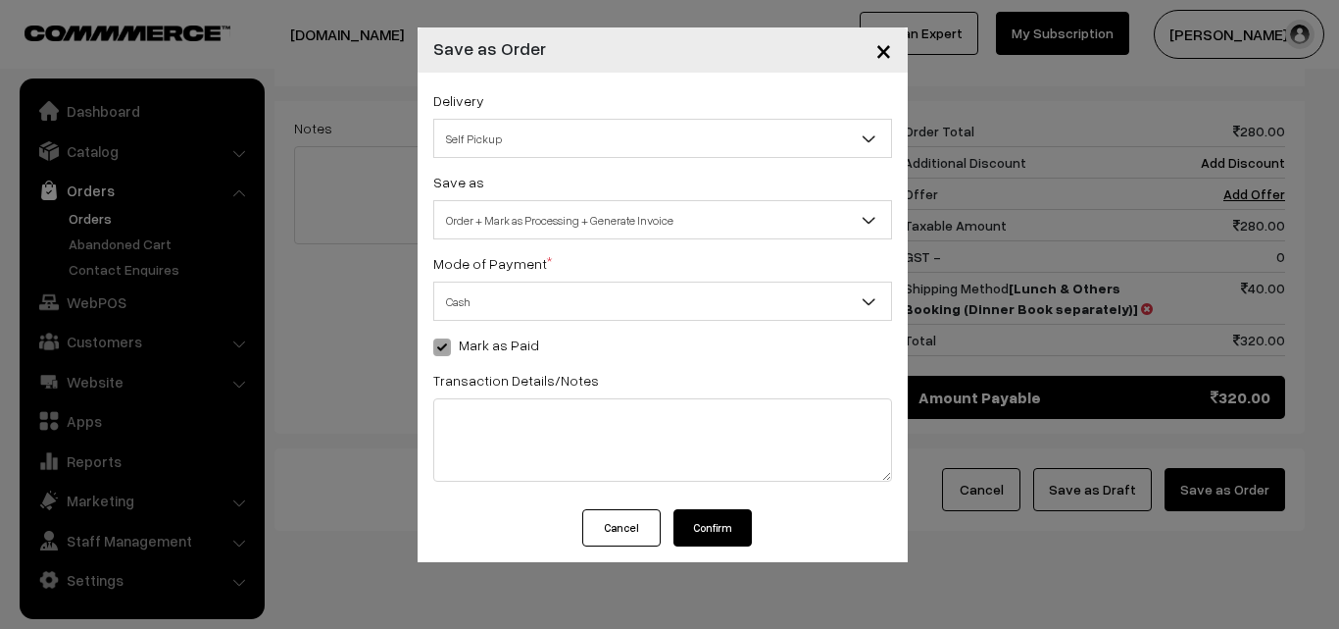
click at [712, 529] on button "Confirm" at bounding box center [713, 527] width 78 height 37
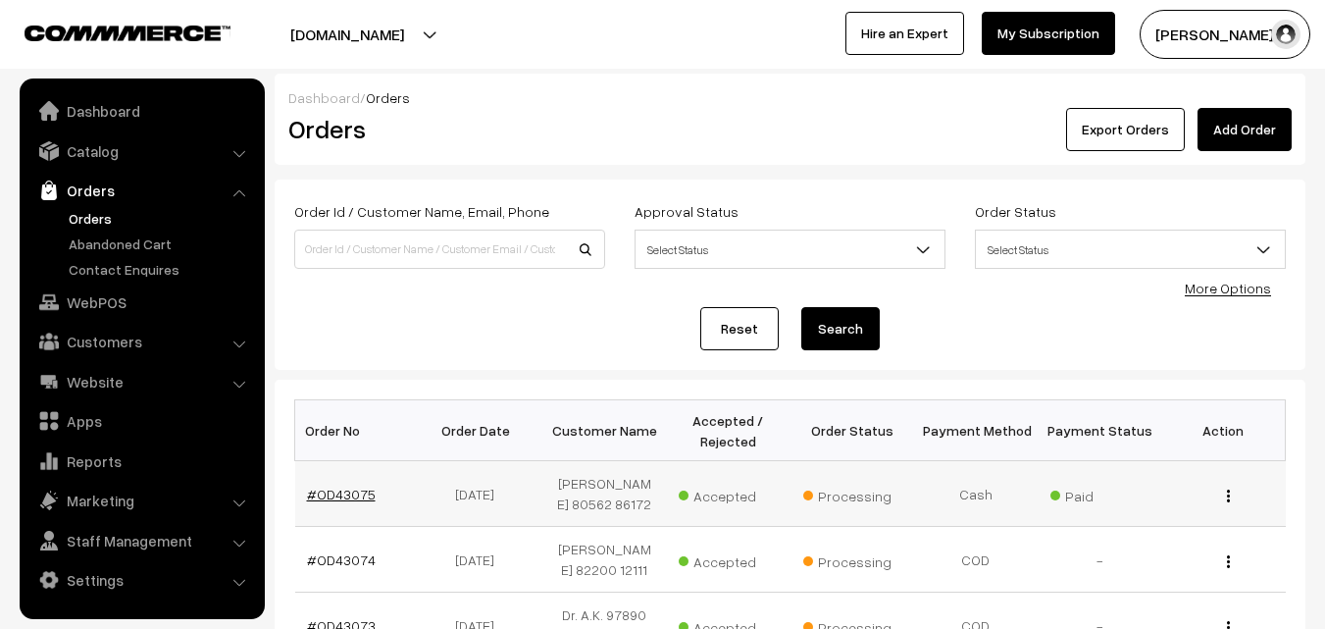
click at [336, 502] on link "#OD43075" at bounding box center [341, 493] width 69 height 17
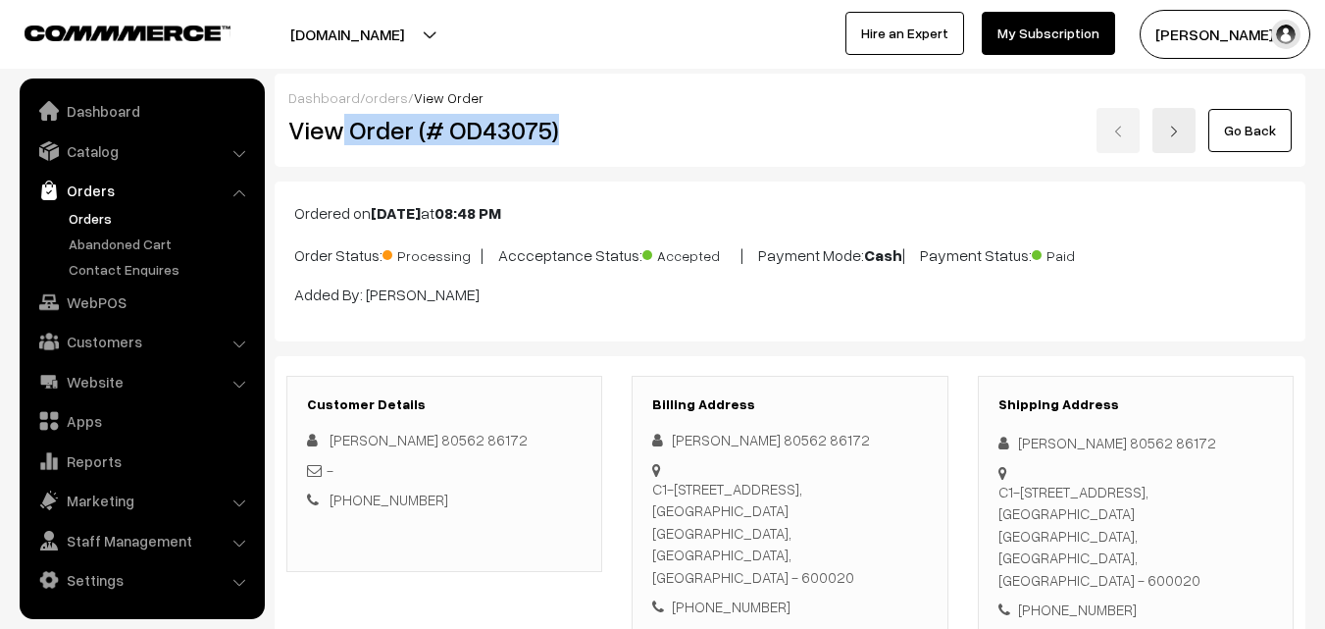
click at [596, 132] on h2 "View Order (# OD43075)" at bounding box center [445, 130] width 315 height 30
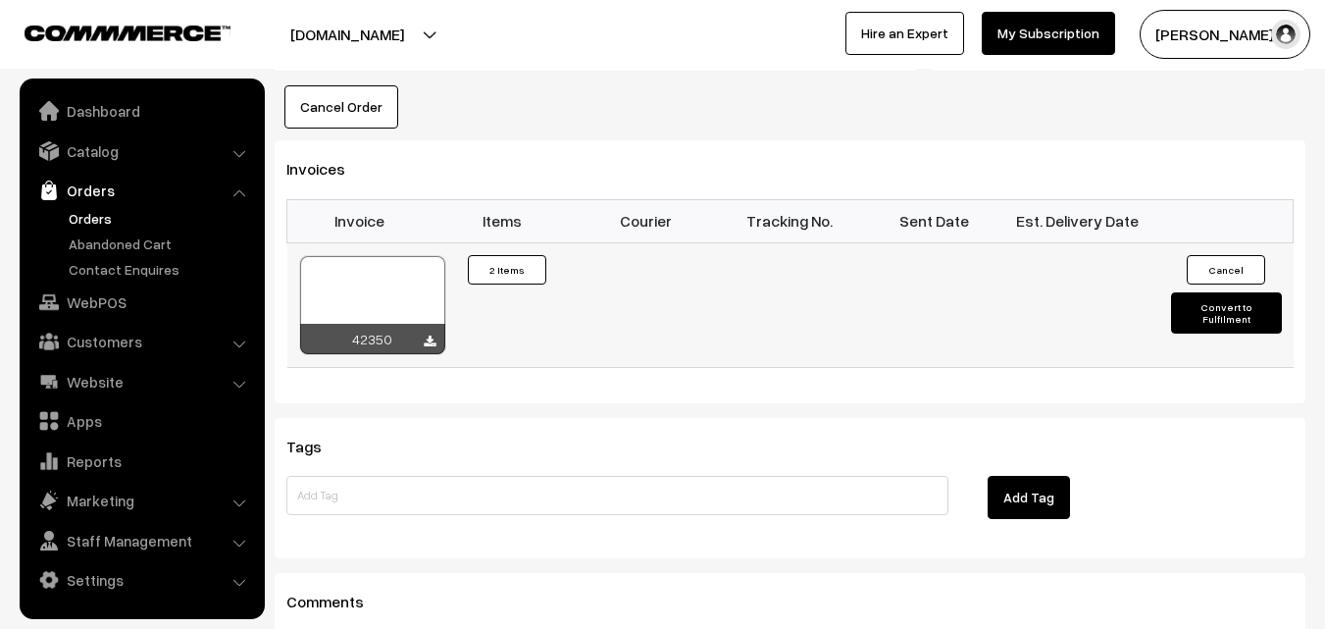
scroll to position [1275, 0]
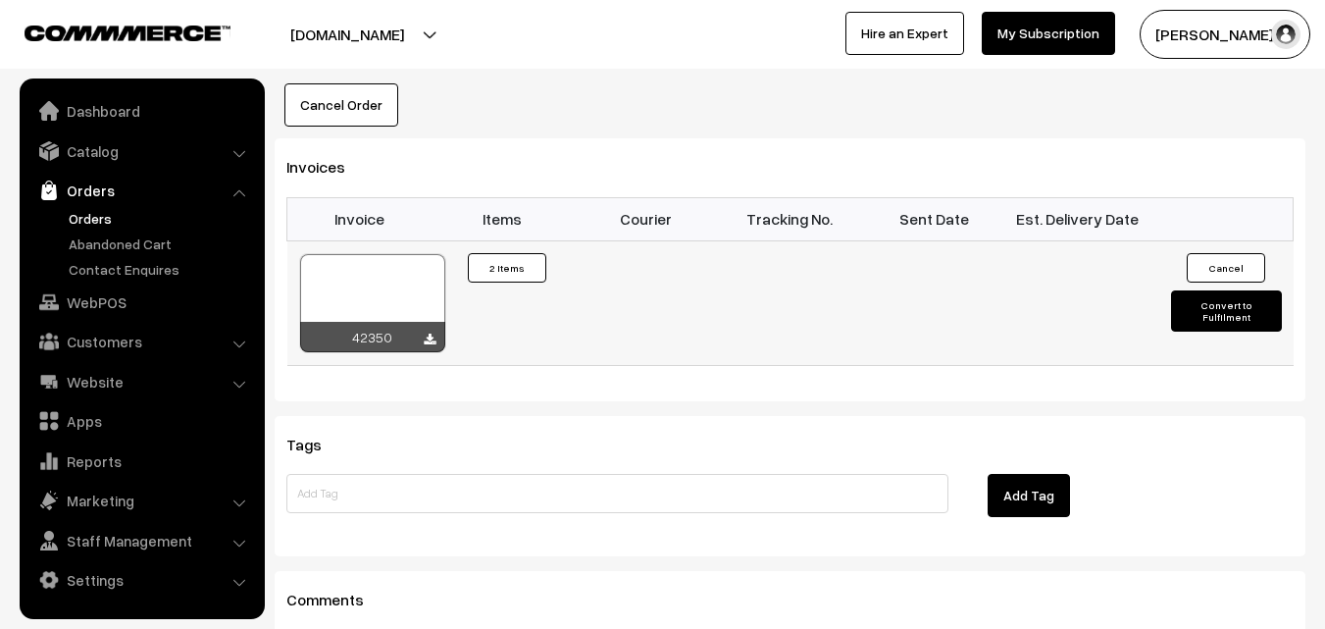
click at [384, 254] on div at bounding box center [372, 303] width 145 height 98
click at [122, 308] on link "WebPOS" at bounding box center [141, 301] width 233 height 35
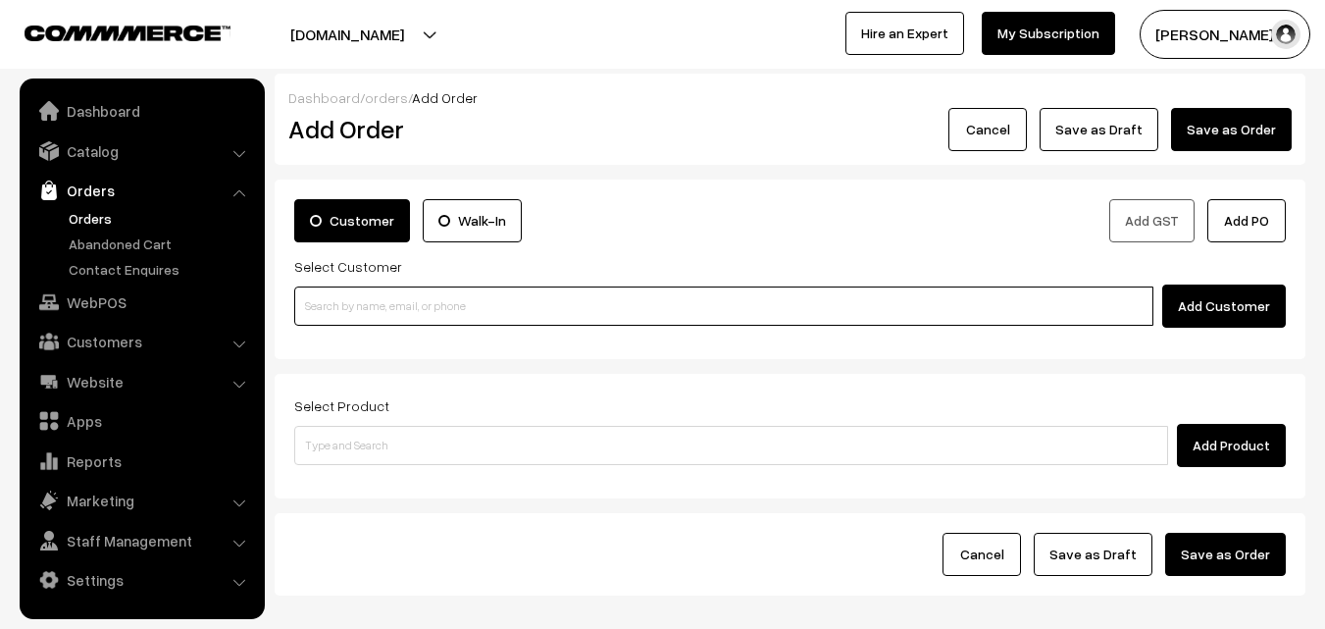
click at [367, 287] on input at bounding box center [723, 305] width 859 height 39
paste input "98403 44884"
click at [333, 300] on input "98403 44884" at bounding box center [723, 305] width 859 height 39
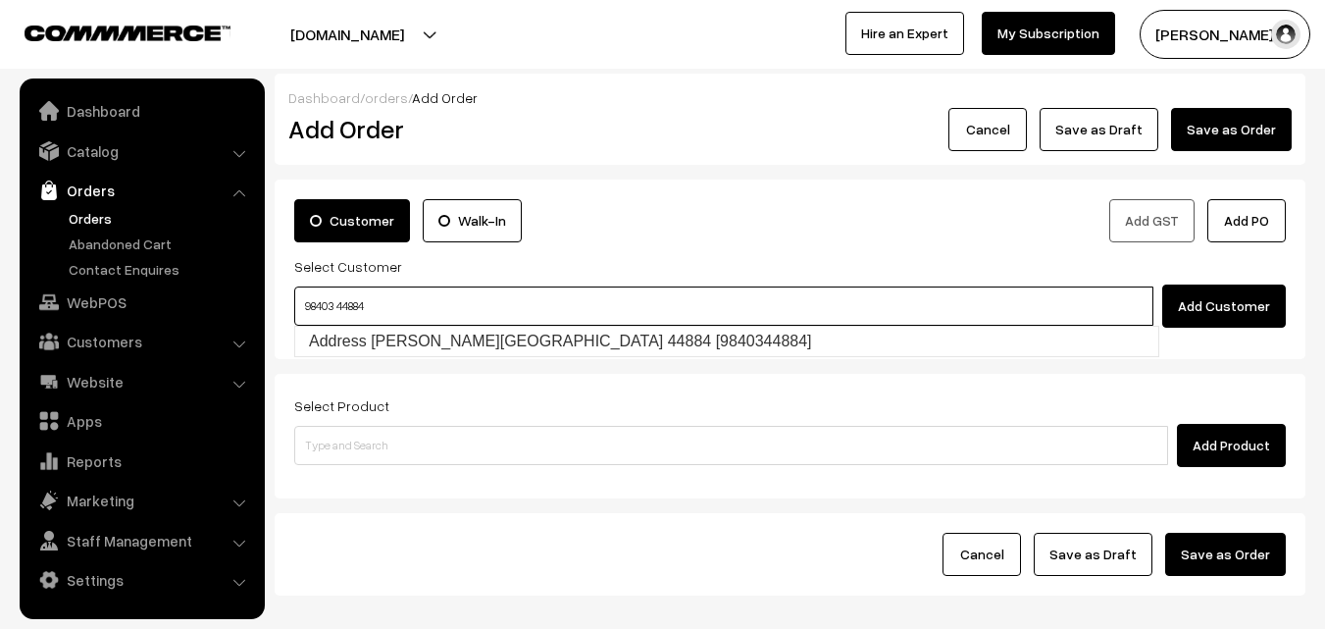
drag, startPoint x: 343, startPoint y: 303, endPoint x: 358, endPoint y: 360, distance: 58.7
click at [343, 305] on input "98403 44884" at bounding box center [723, 305] width 859 height 39
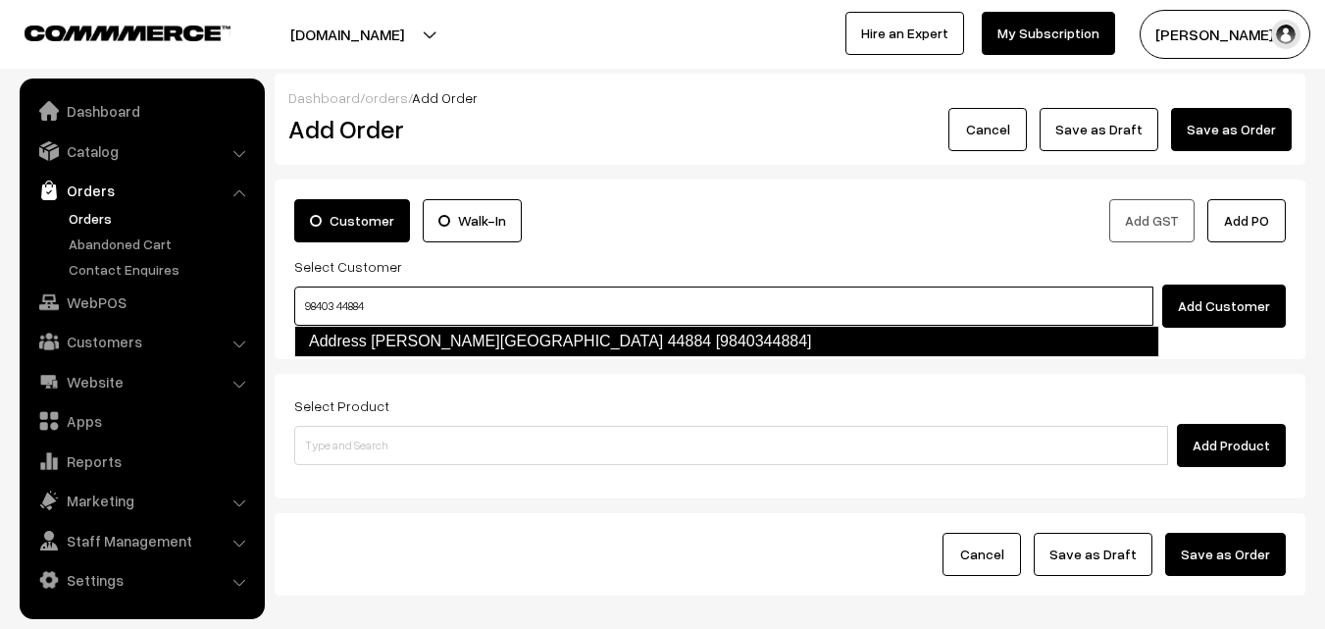
click at [359, 351] on link "Address K. Ganapathy 98403 44884 [9840344884]" at bounding box center [726, 341] width 865 height 31
type input "98403 44884"
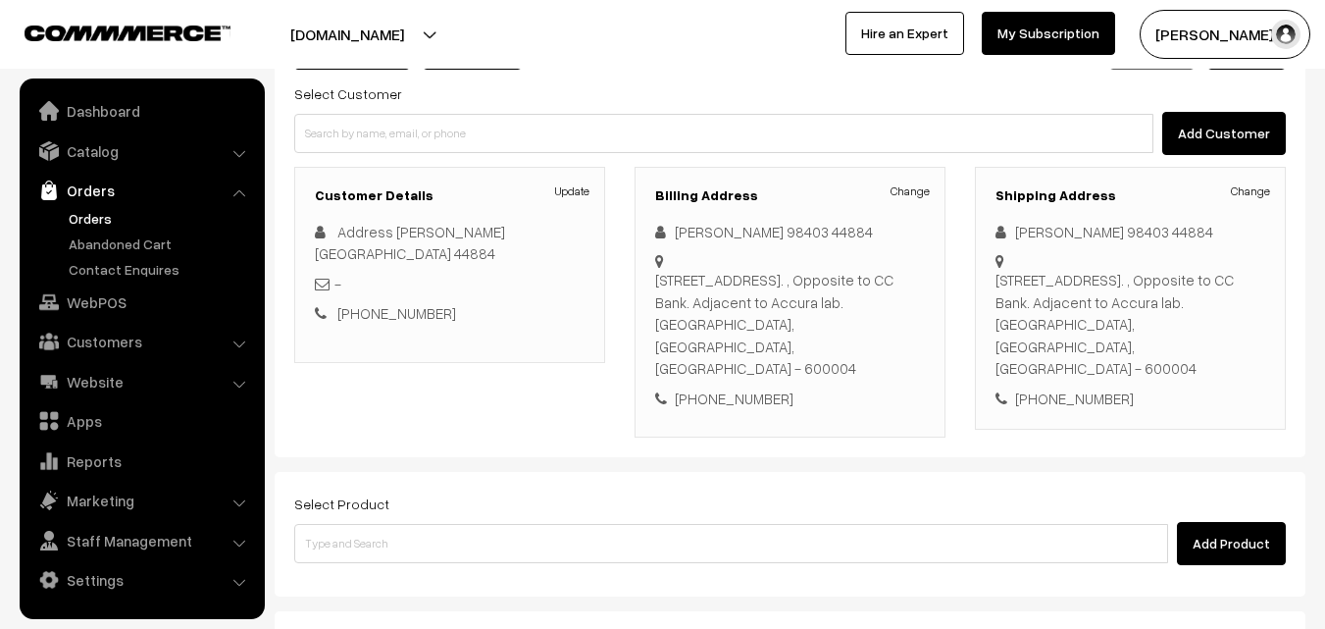
scroll to position [358, 0]
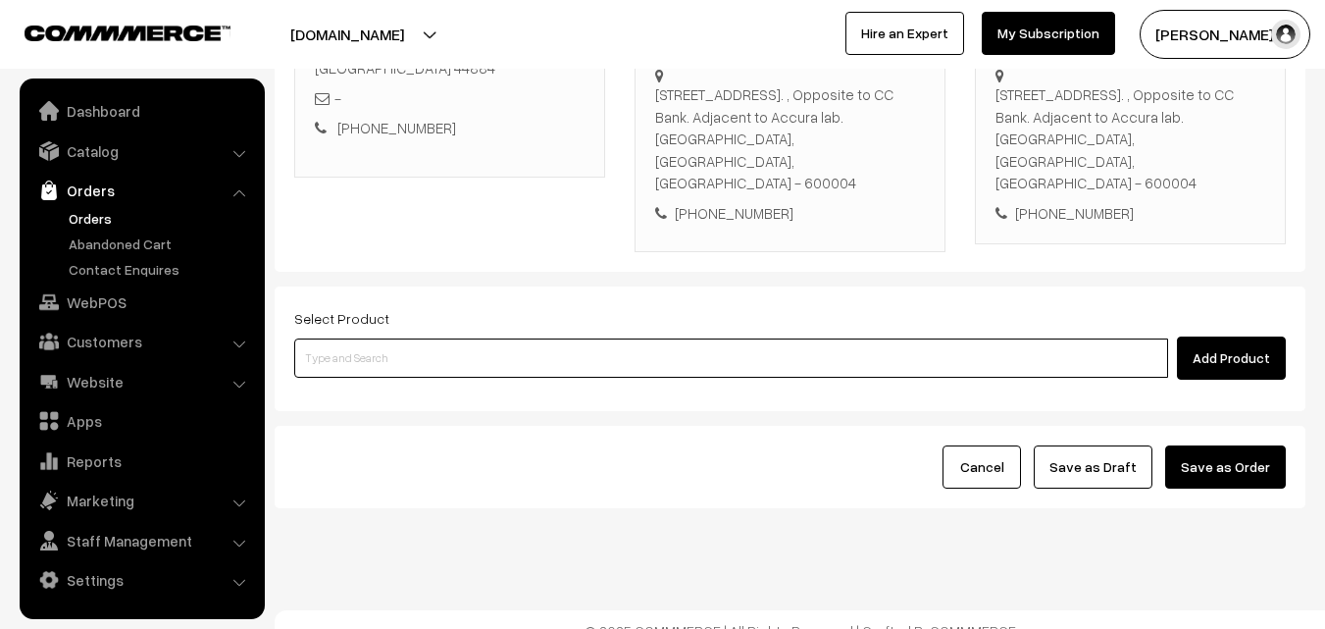
click at [484, 347] on input at bounding box center [731, 357] width 874 height 39
click at [415, 338] on input at bounding box center [731, 357] width 874 height 39
type input "puli"
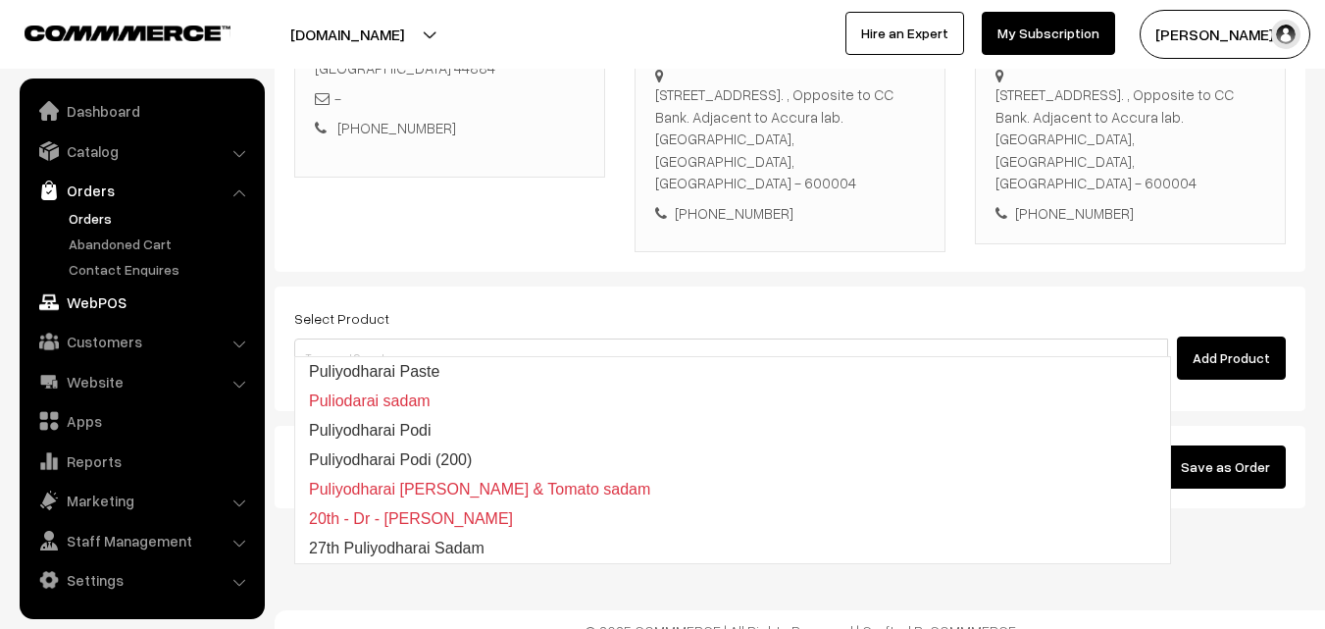
click at [121, 304] on link "WebPOS" at bounding box center [141, 301] width 233 height 35
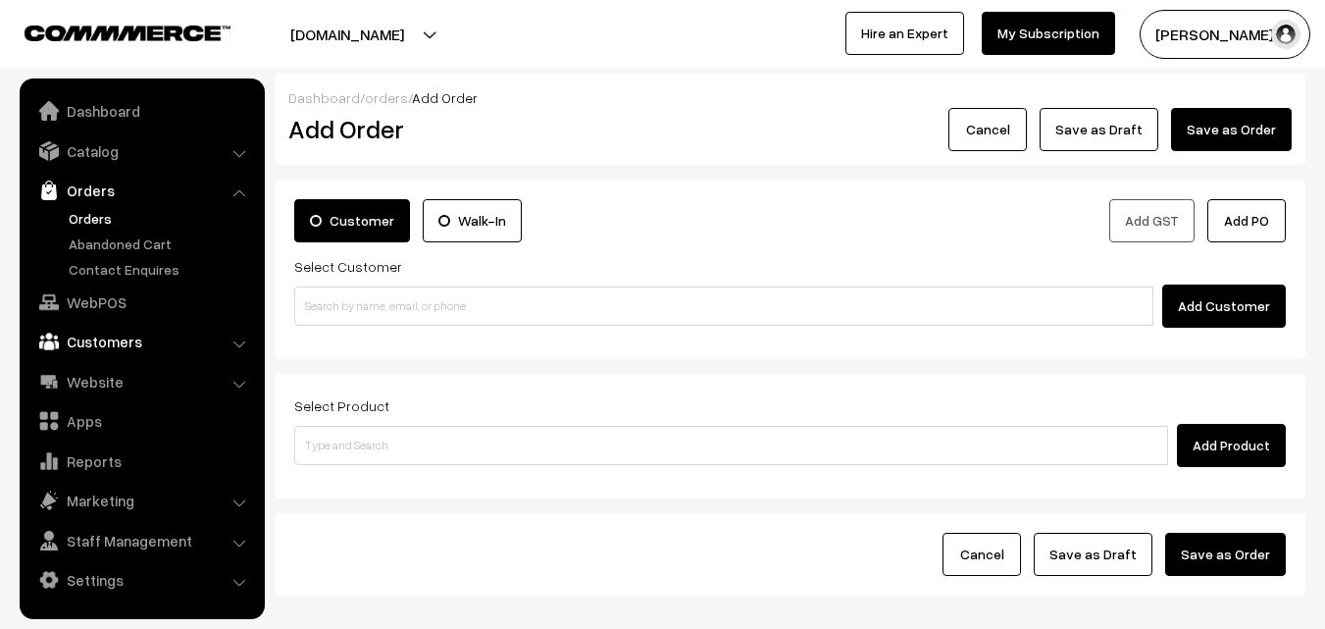
click at [126, 332] on link "Customers" at bounding box center [141, 341] width 233 height 35
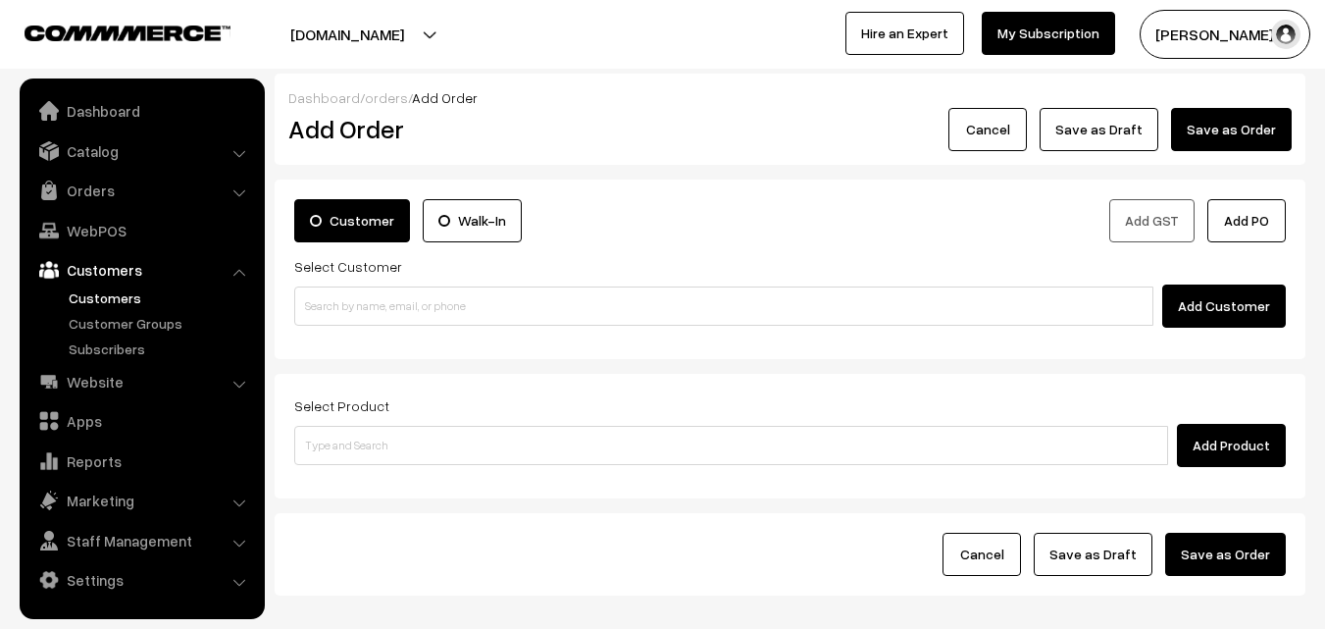
click at [127, 295] on link "Customers" at bounding box center [161, 297] width 194 height 21
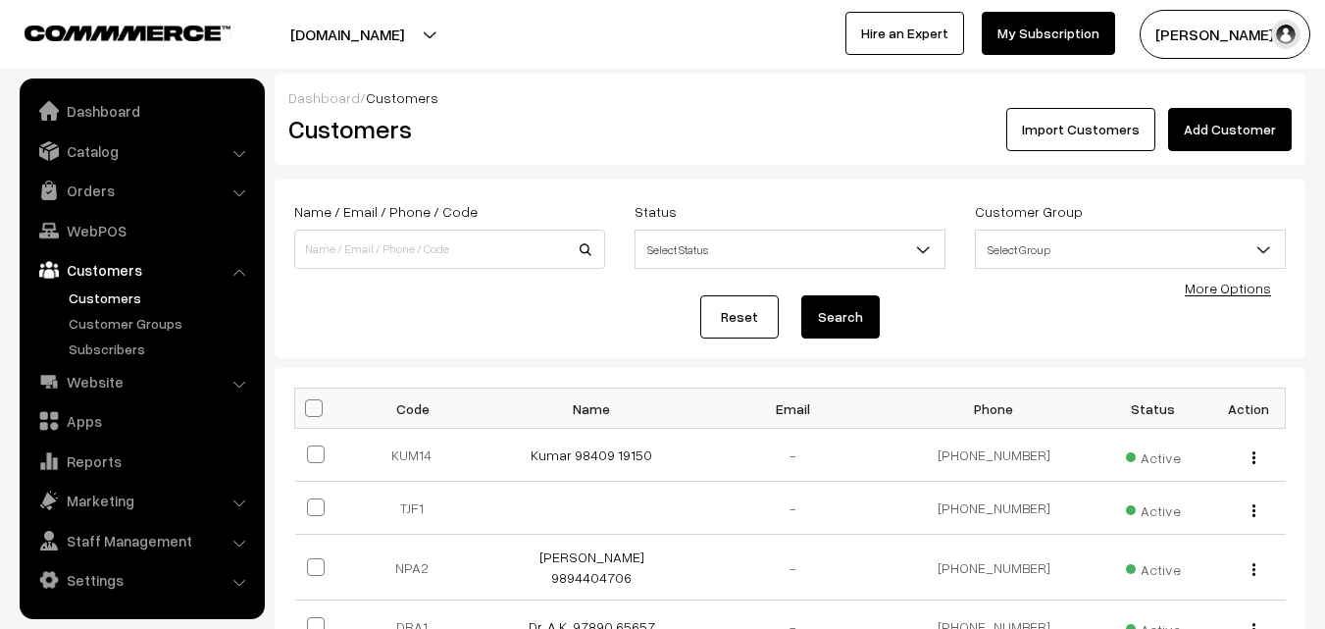
click at [1253, 131] on link "Add Customer" at bounding box center [1230, 129] width 124 height 43
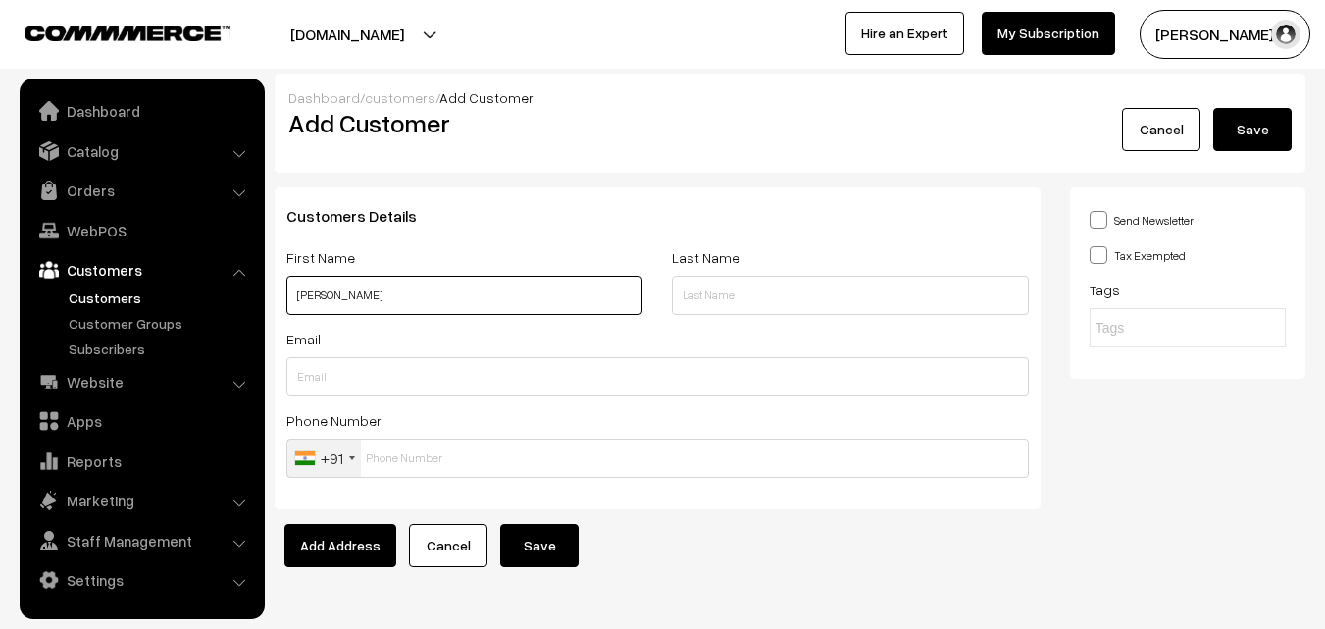
paste input "99626 01240"
type input "R Raman 99626 01240"
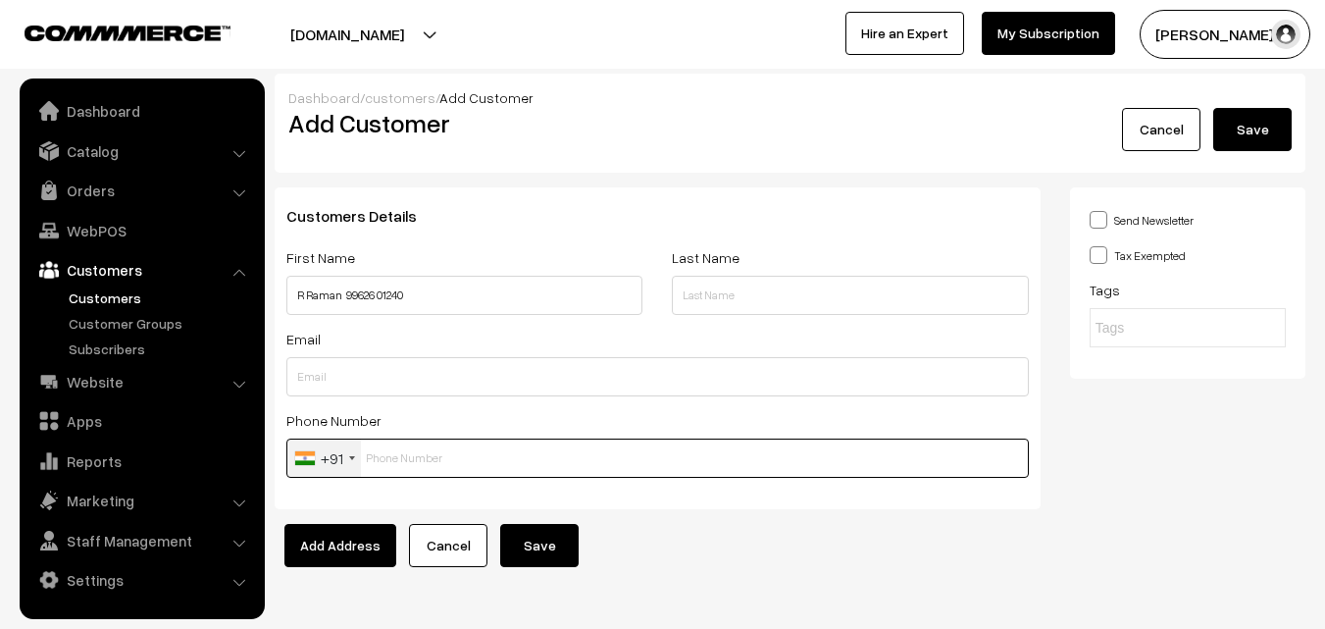
click at [397, 471] on input "text" at bounding box center [657, 457] width 742 height 39
paste input "99626 0124"
drag, startPoint x: 389, startPoint y: 454, endPoint x: 416, endPoint y: 455, distance: 26.5
click at [400, 455] on input "99626 0124" at bounding box center [657, 457] width 742 height 39
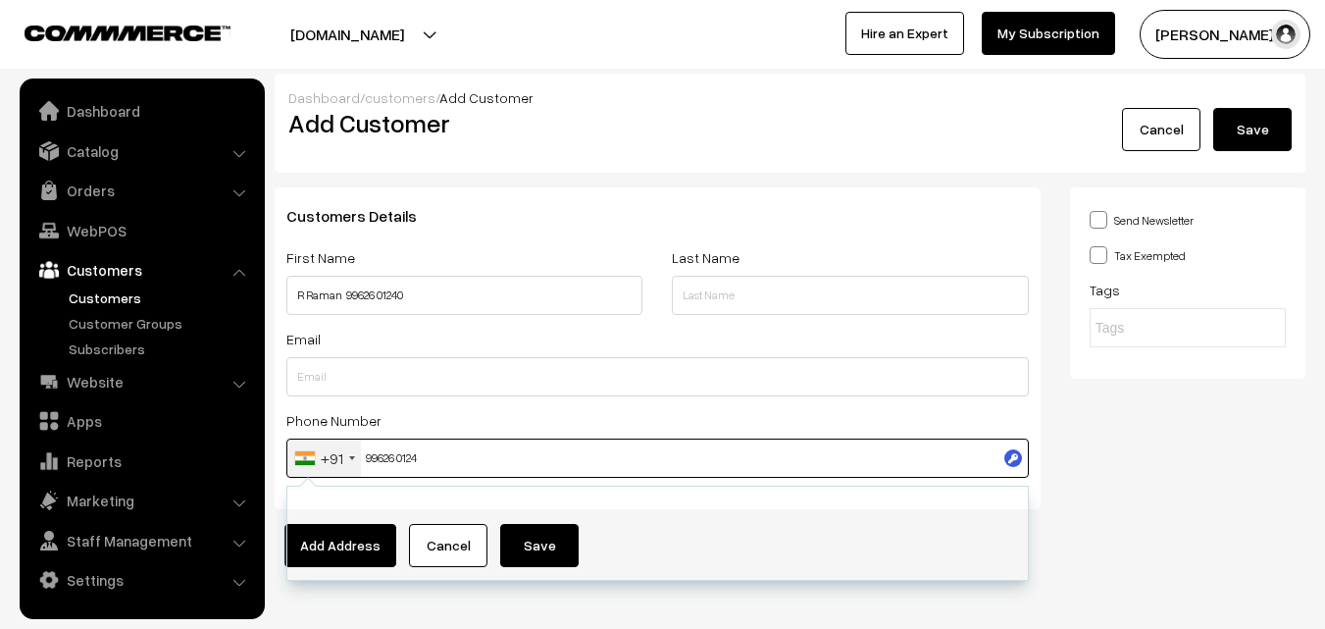
click at [414, 456] on input "99626 0124" at bounding box center [657, 457] width 742 height 39
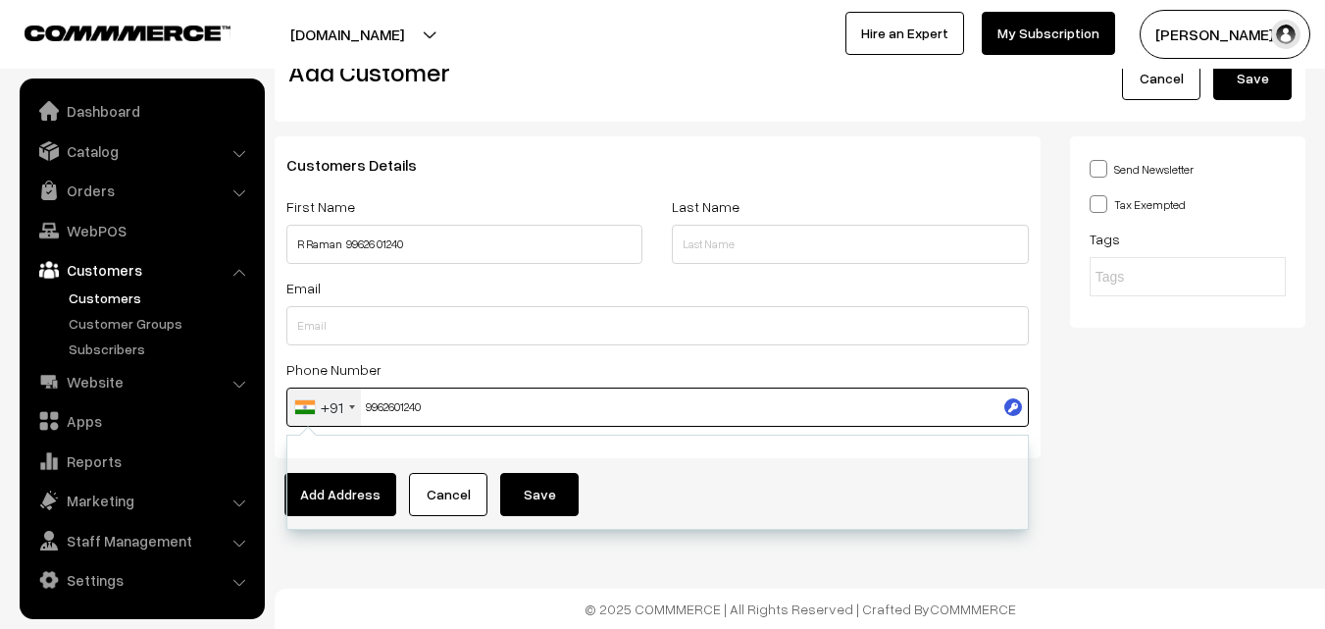
type input "9962601240"
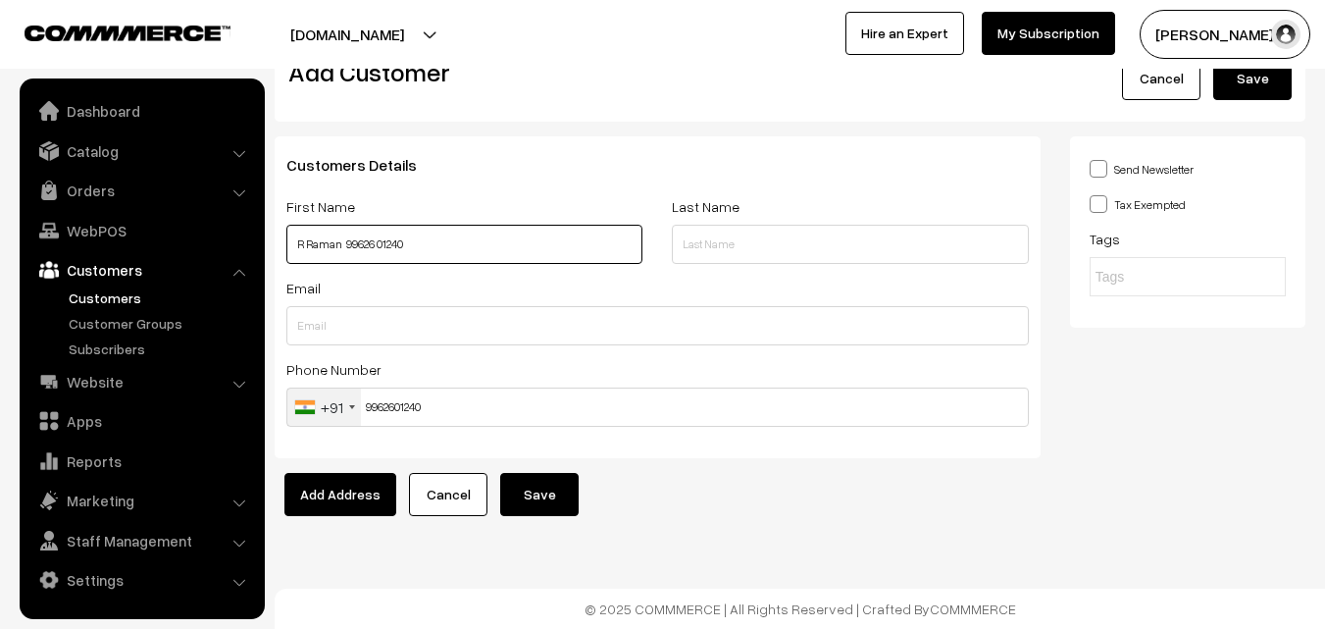
click at [355, 247] on input "R Raman 99626 01240" at bounding box center [464, 244] width 356 height 39
click at [1262, 71] on button "Save" at bounding box center [1252, 78] width 78 height 43
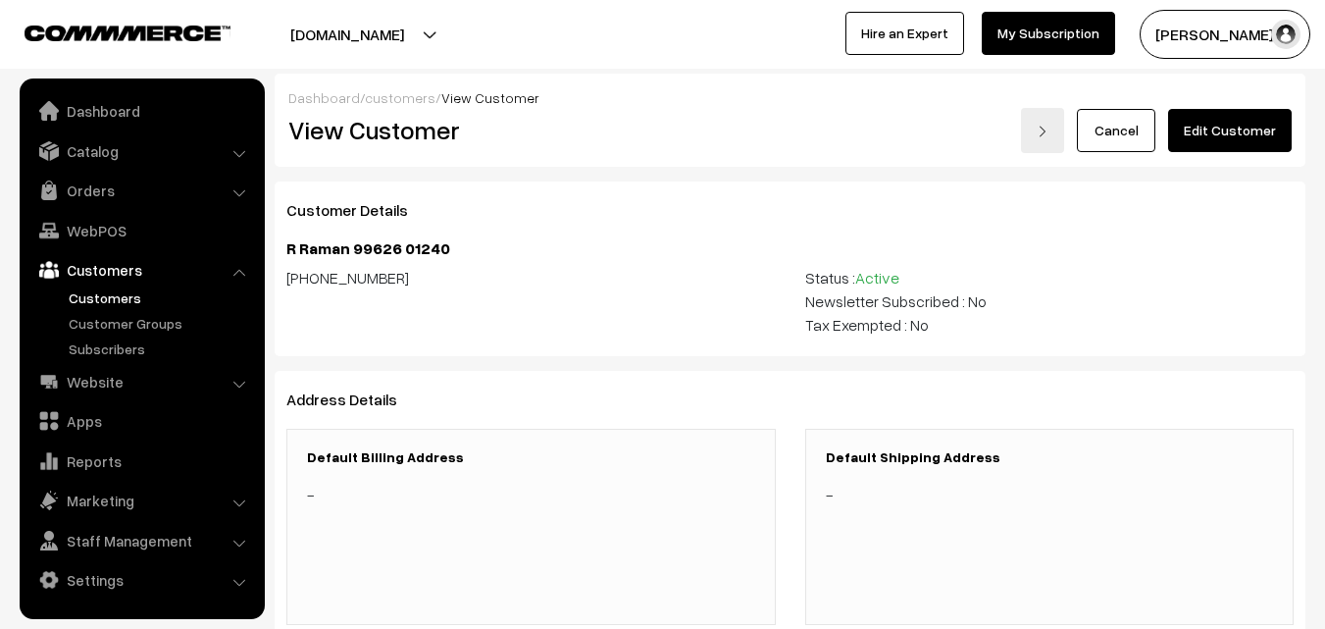
click at [1259, 139] on link "Edit Customer" at bounding box center [1230, 130] width 124 height 43
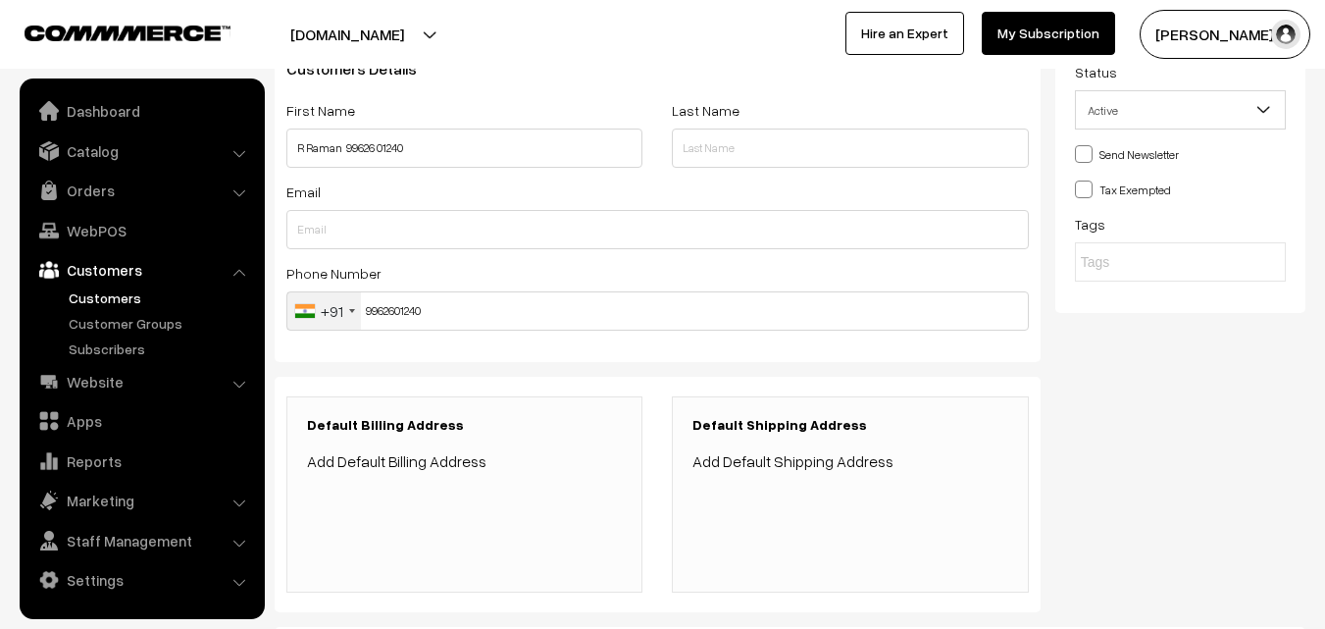
scroll to position [454, 0]
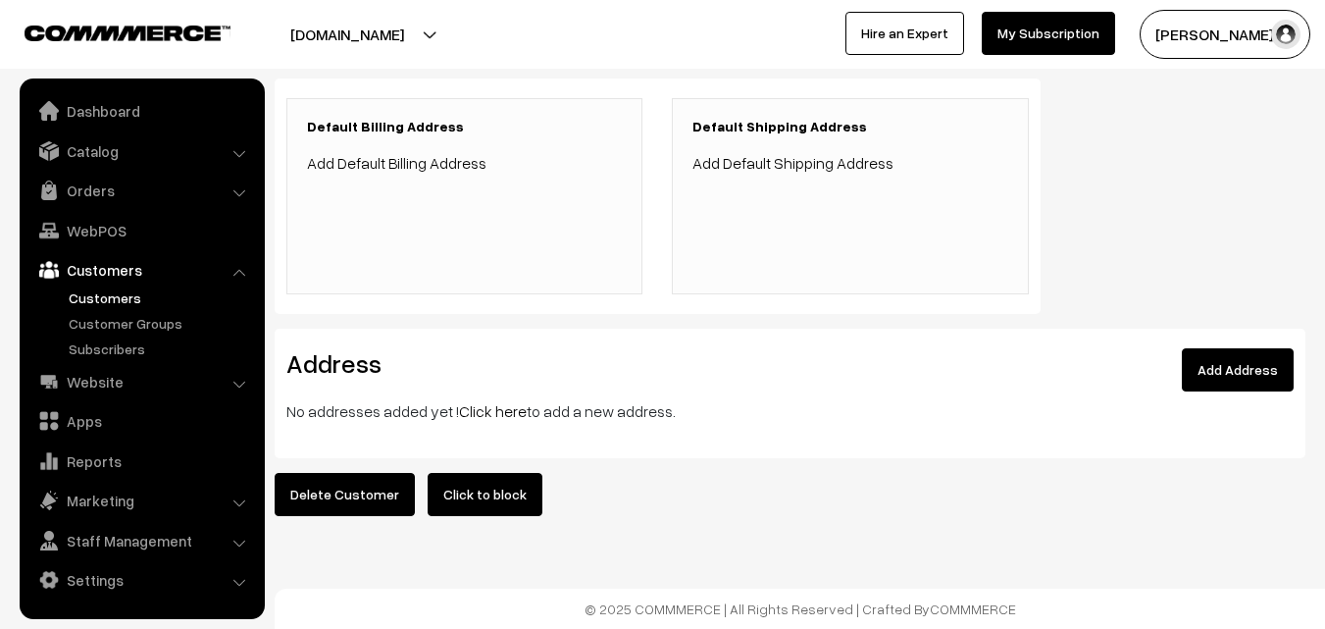
click at [493, 401] on link "Click here" at bounding box center [493, 411] width 68 height 20
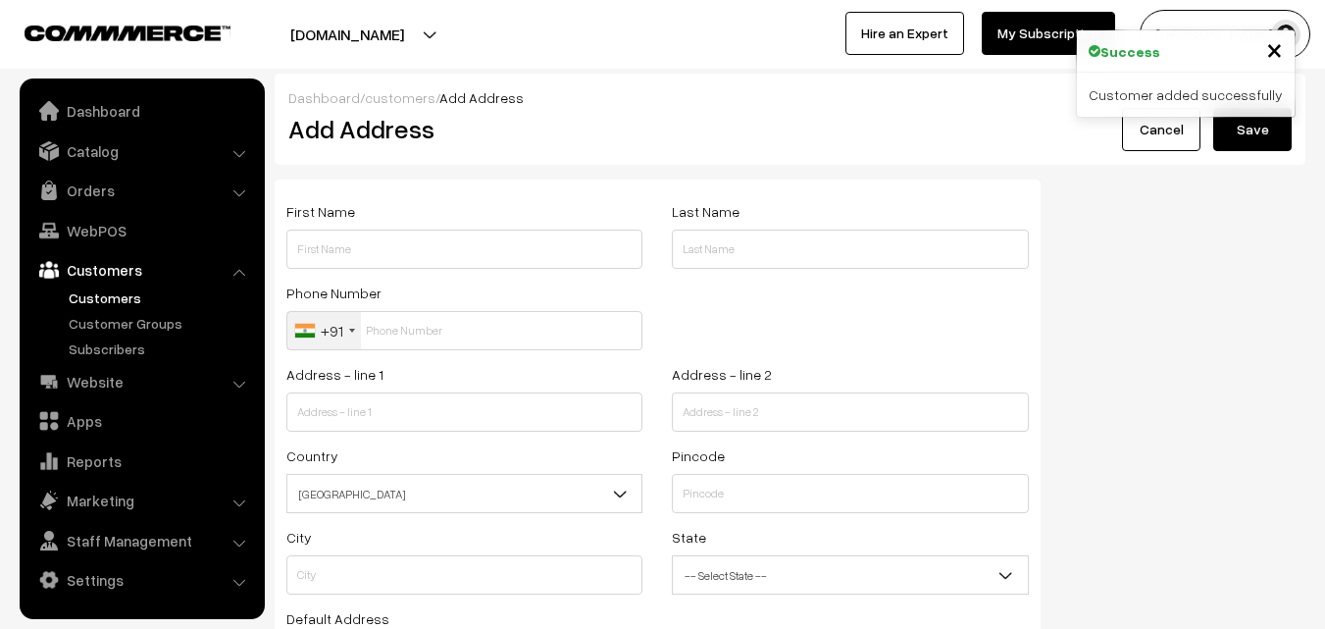
click at [361, 275] on div "First Name" at bounding box center [464, 239] width 385 height 81
paste input "R Raman 99626 01240"
click at [364, 255] on input "text" at bounding box center [464, 248] width 356 height 39
click at [390, 242] on input "R Raman 99626 01240" at bounding box center [464, 248] width 356 height 39
click at [360, 242] on input "[PERSON_NAME] 9962601240" at bounding box center [464, 248] width 356 height 39
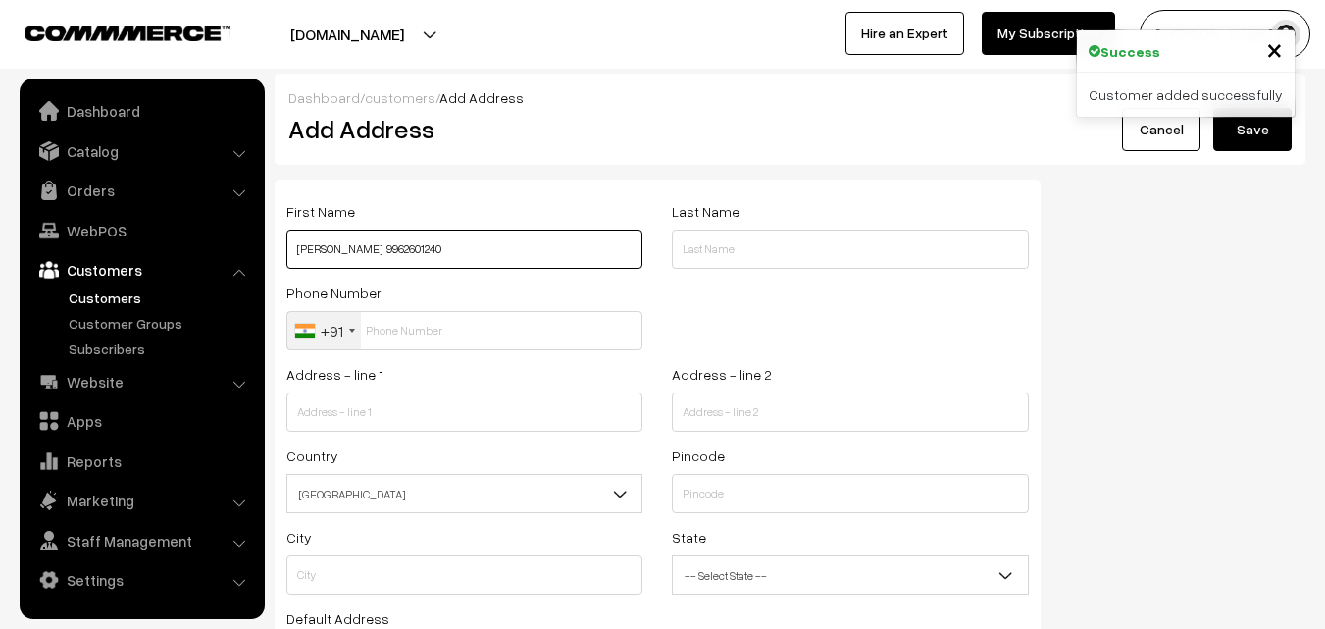
click at [360, 242] on input "[PERSON_NAME] 9962601240" at bounding box center [464, 248] width 356 height 39
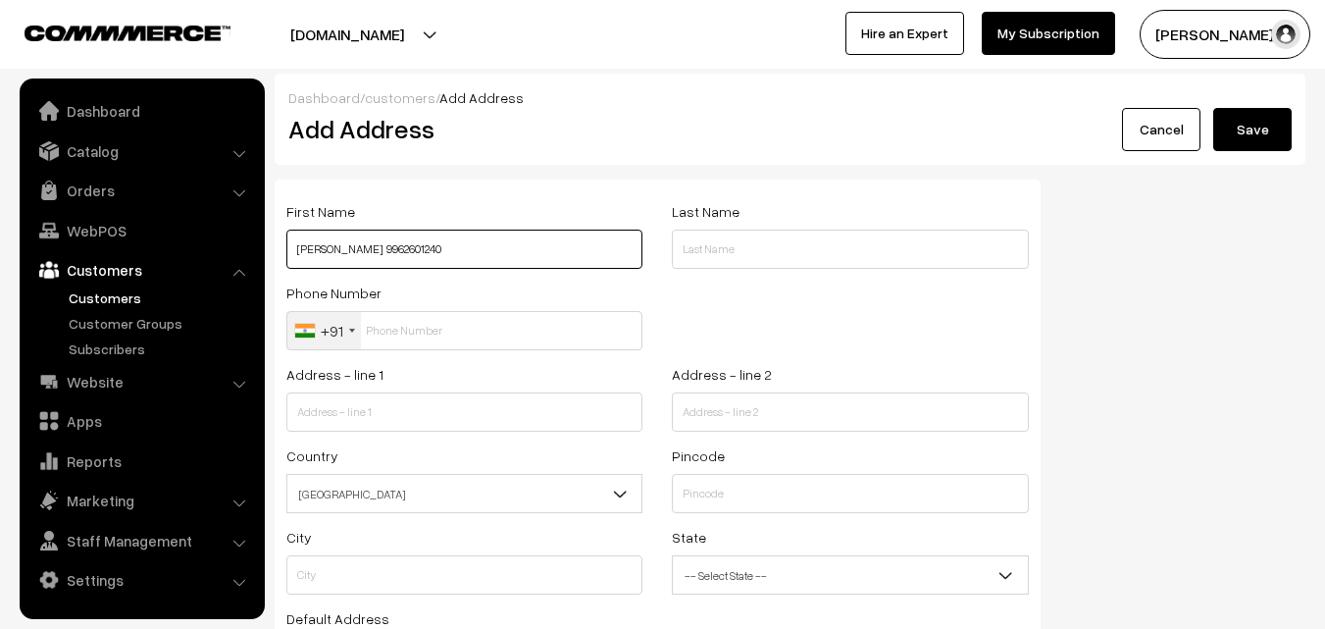
type input "R Raman 9962601240"
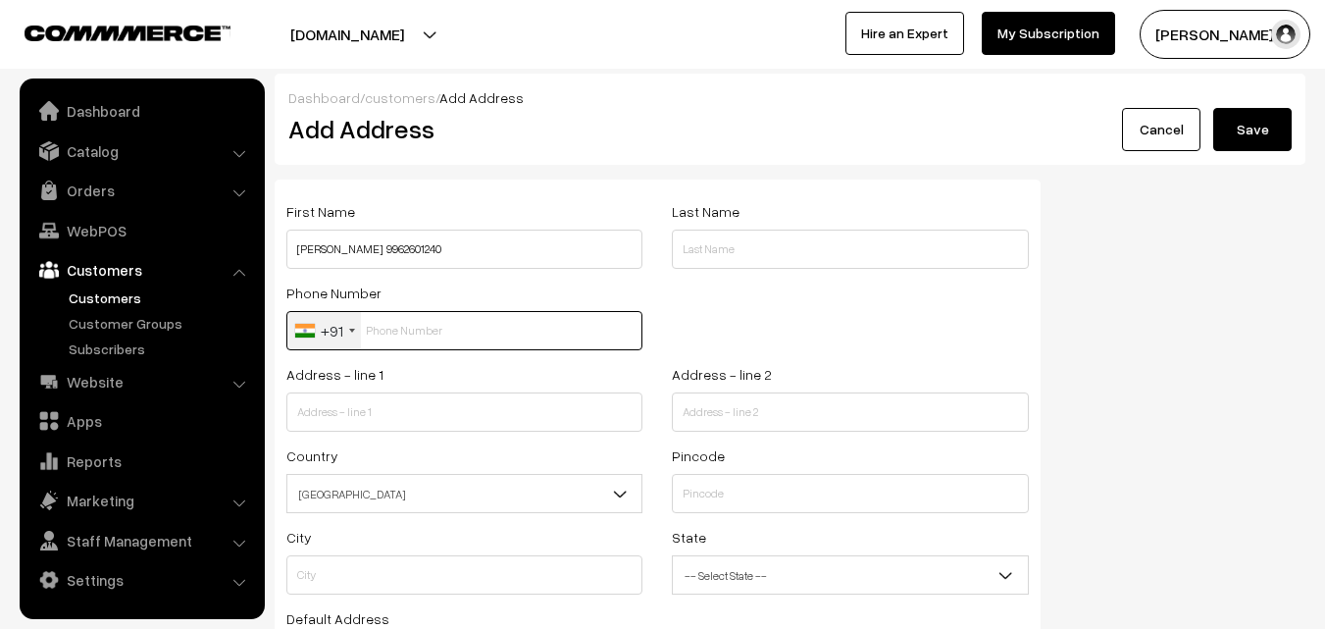
click at [412, 324] on input "text" at bounding box center [464, 330] width 356 height 39
paste input "9962601240"
type input "9962601240"
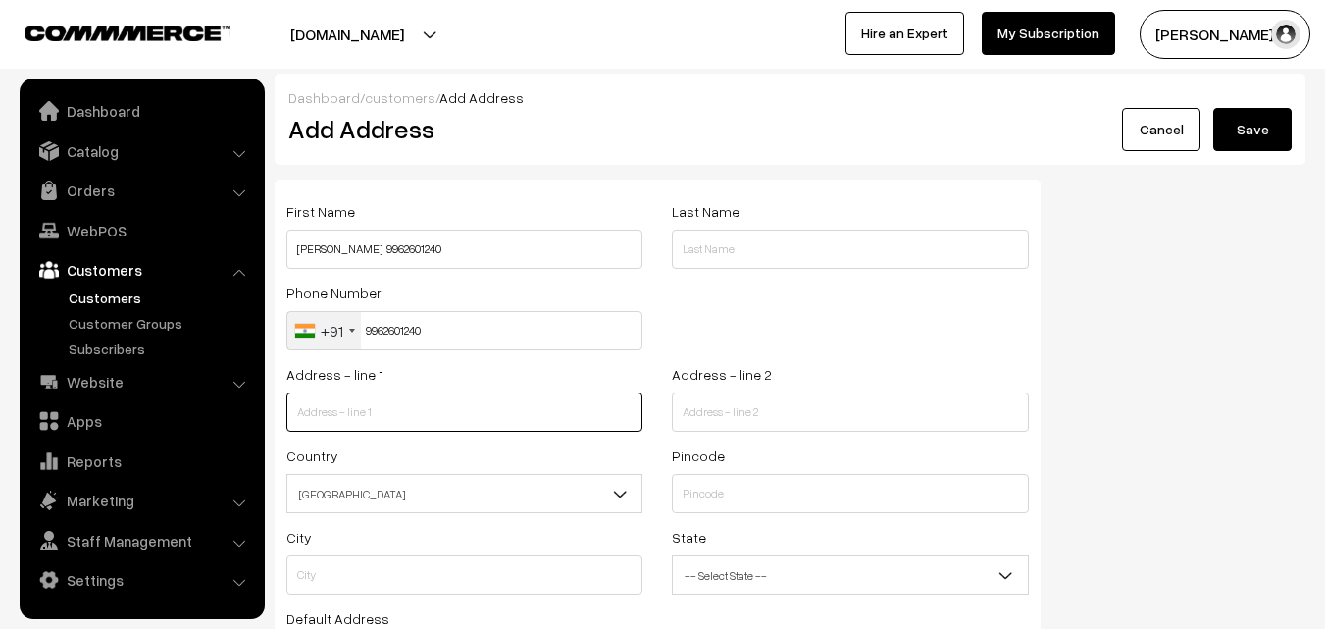
click at [387, 423] on input "text" at bounding box center [464, 411] width 356 height 39
paste input "Flat A Bharani Apartments New no 50 Old no 57 Alarmelmangapuram Mylapore Chenna…"
drag, startPoint x: 396, startPoint y: 411, endPoint x: 428, endPoint y: 416, distance: 31.8
click at [438, 417] on input "Flat A Bharani Apartments New no 50 Old no 57 Alarmelmangapuram Mylapore Chenna…" at bounding box center [464, 411] width 356 height 39
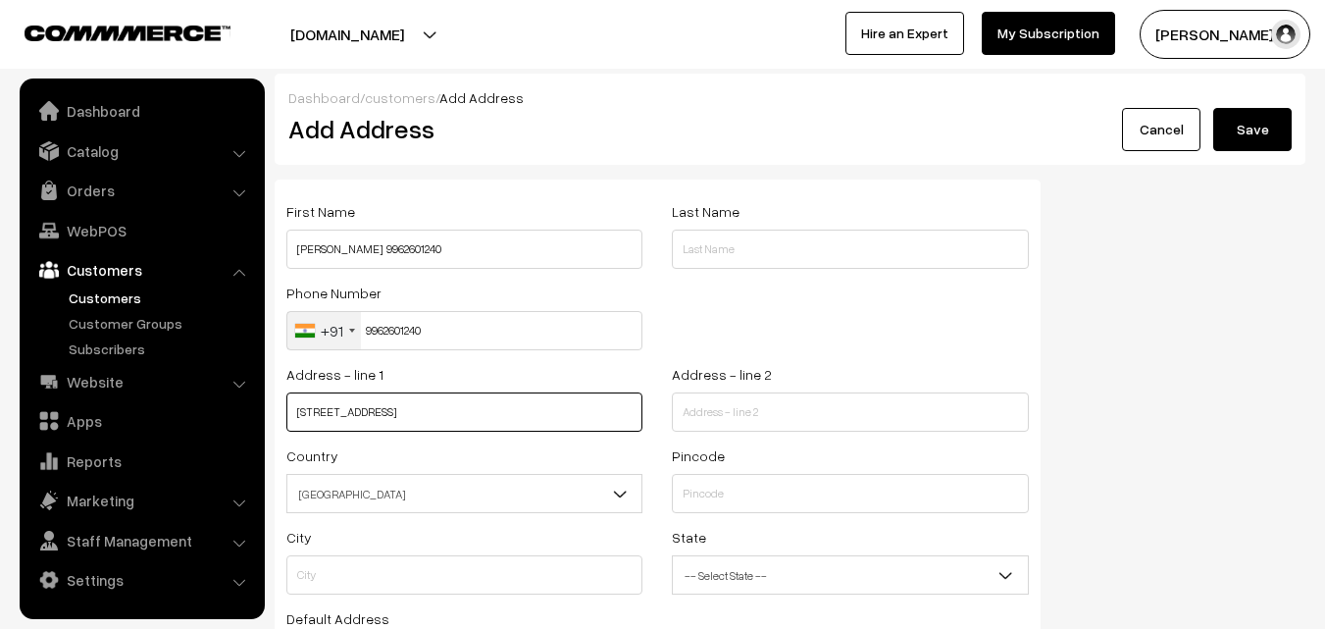
click at [400, 410] on input "Flat A Bharani Apartments New no 50 Old no 57 Alarmelmangapuram Mylapore Chenna…" at bounding box center [464, 411] width 356 height 39
drag, startPoint x: 390, startPoint y: 414, endPoint x: 653, endPoint y: 435, distance: 263.7
click at [653, 437] on div "Address - line 1 Flat A Bharani Apartments New no 50 Old no 57 Alarmelmangapura…" at bounding box center [464, 402] width 385 height 81
type input "Flat A Bharani Apartments New no 50 Old no 57"
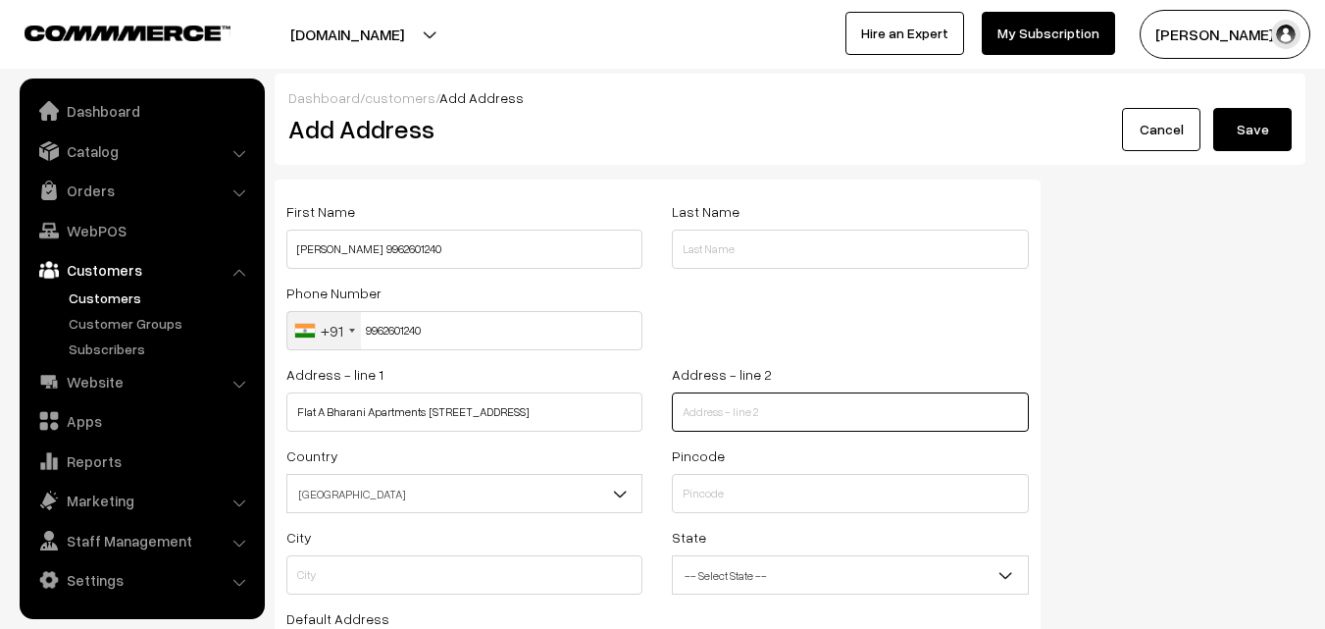
click at [745, 426] on input "text" at bounding box center [850, 411] width 356 height 39
paste input "Alarmelmangapuram Mylapore Chennai 600004"
type input "Alarmelmangapuram Mylapore Chennai 600004"
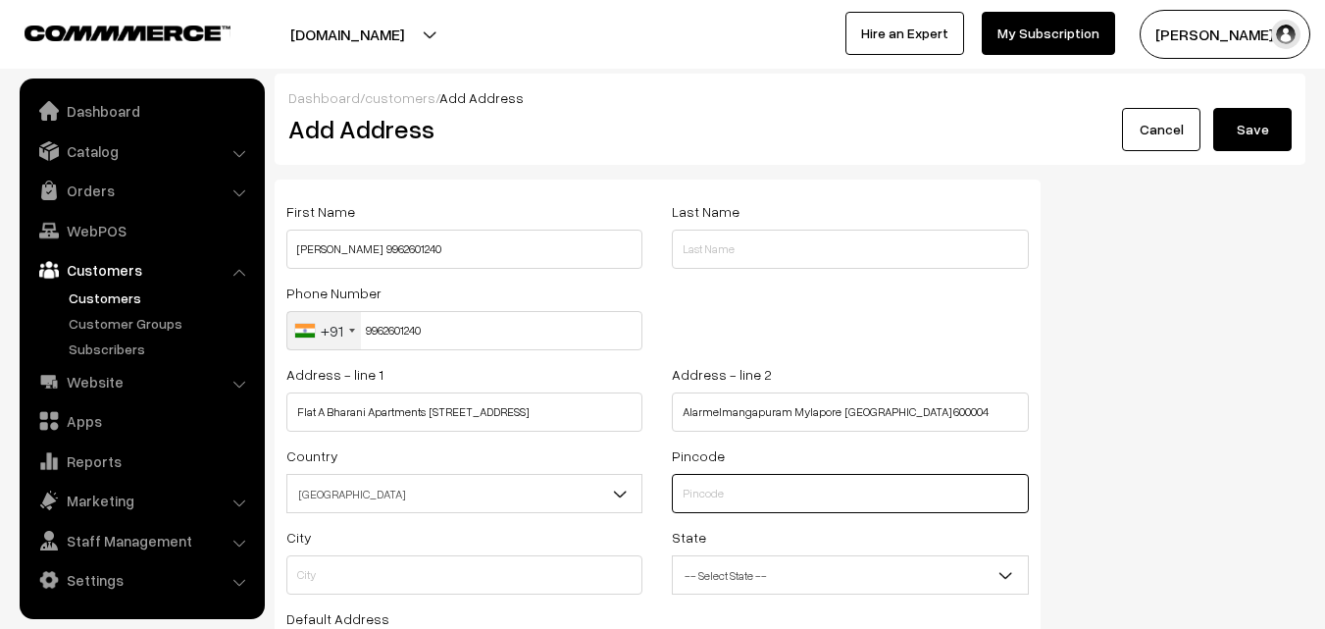
click at [718, 487] on input "text" at bounding box center [850, 493] width 356 height 39
type input "600004"
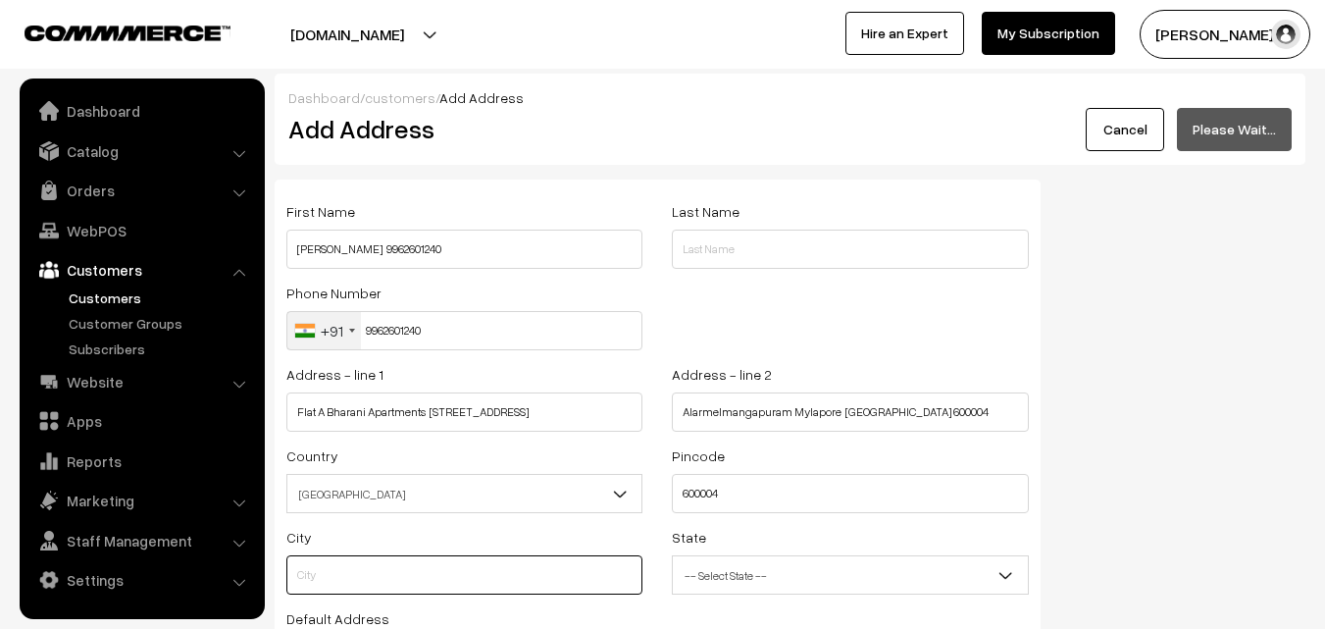
type input "Chennai"
select select "Tamil Nadu"
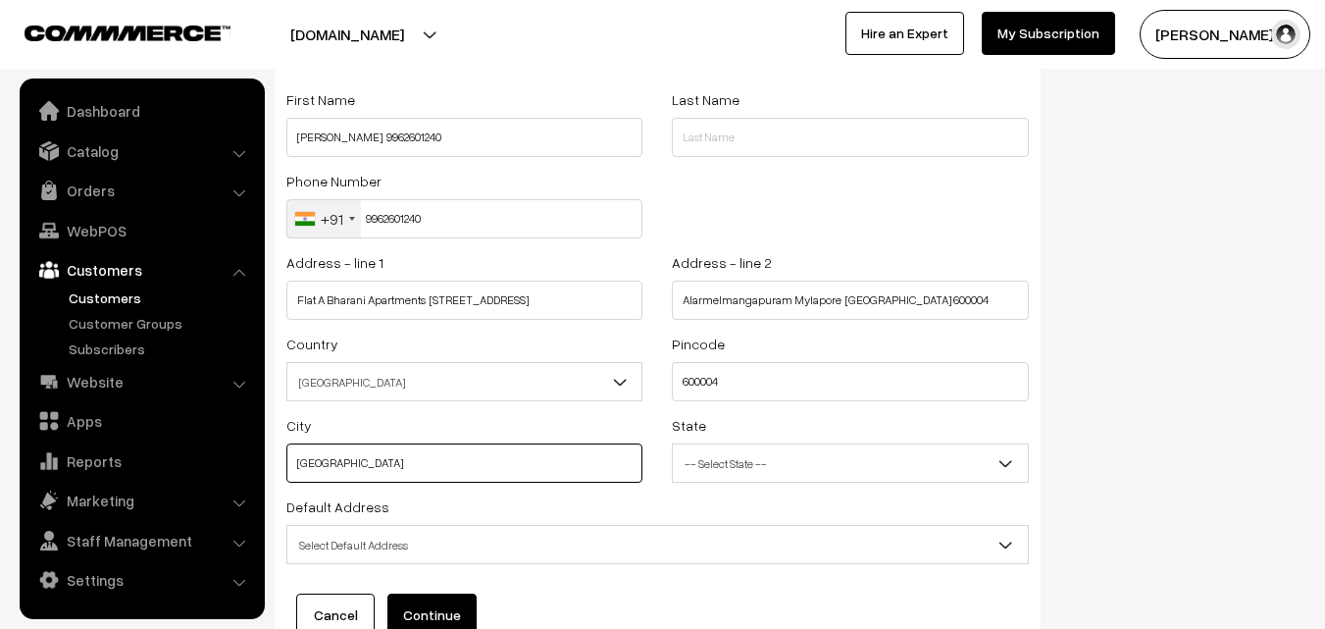
scroll to position [267, 0]
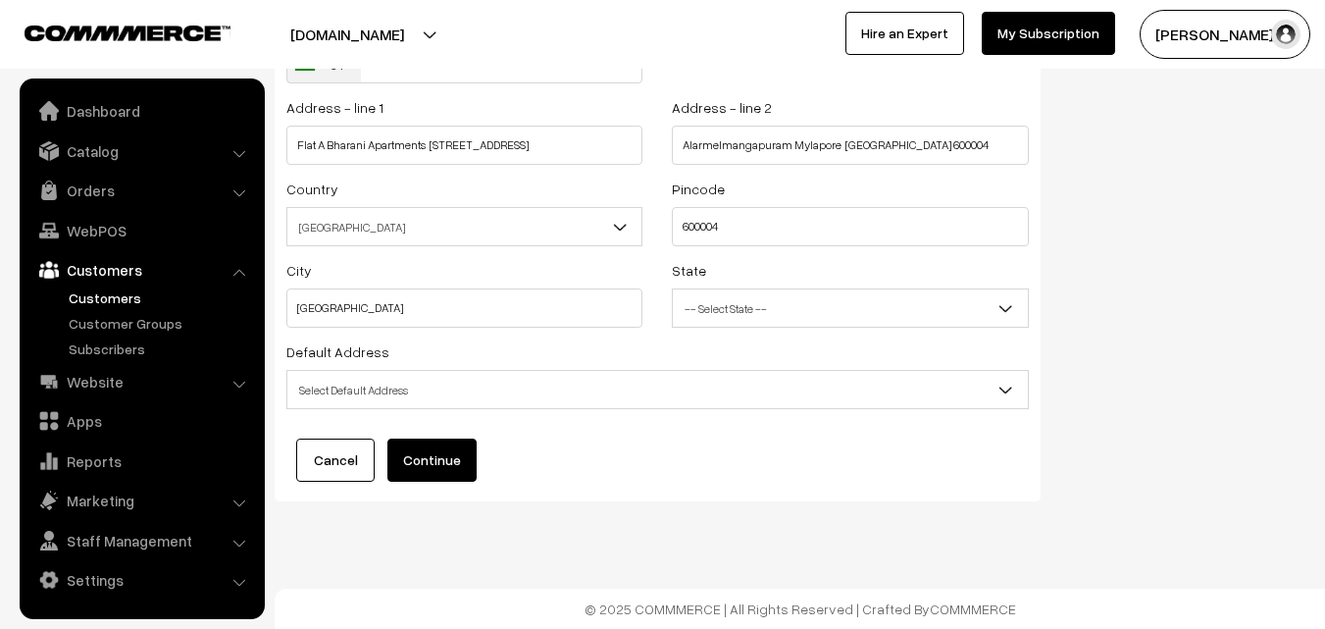
click at [455, 387] on span "Select Default Address" at bounding box center [657, 390] width 740 height 34
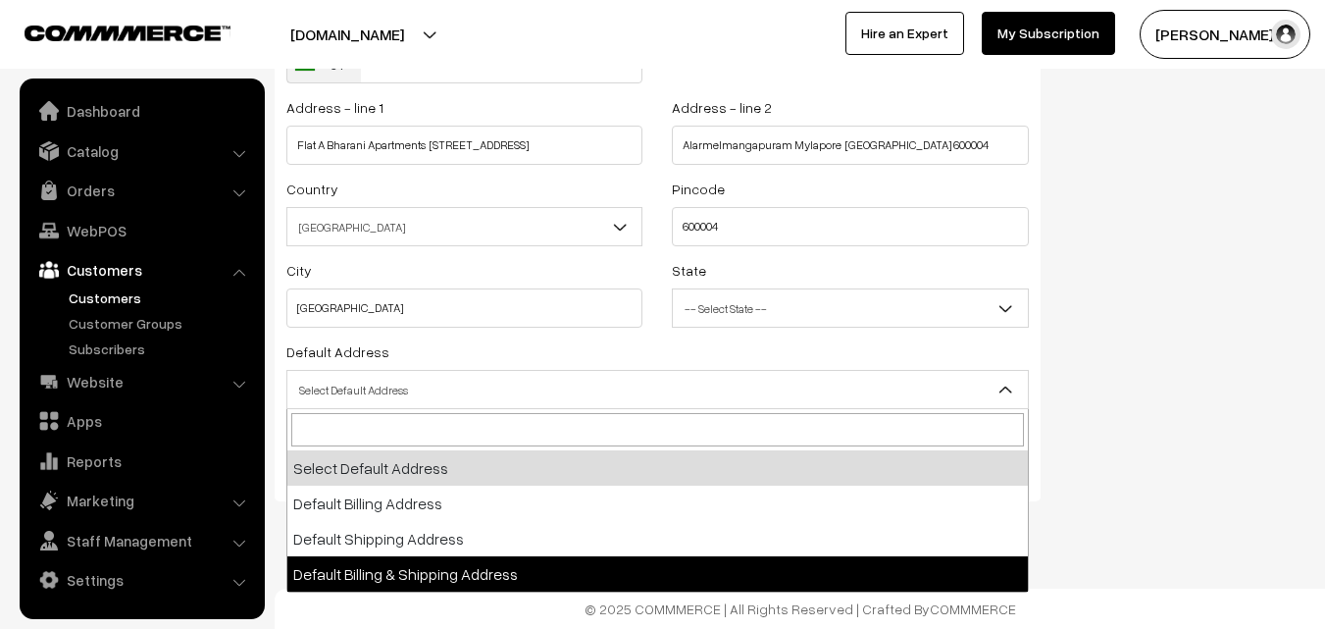
select select "3"
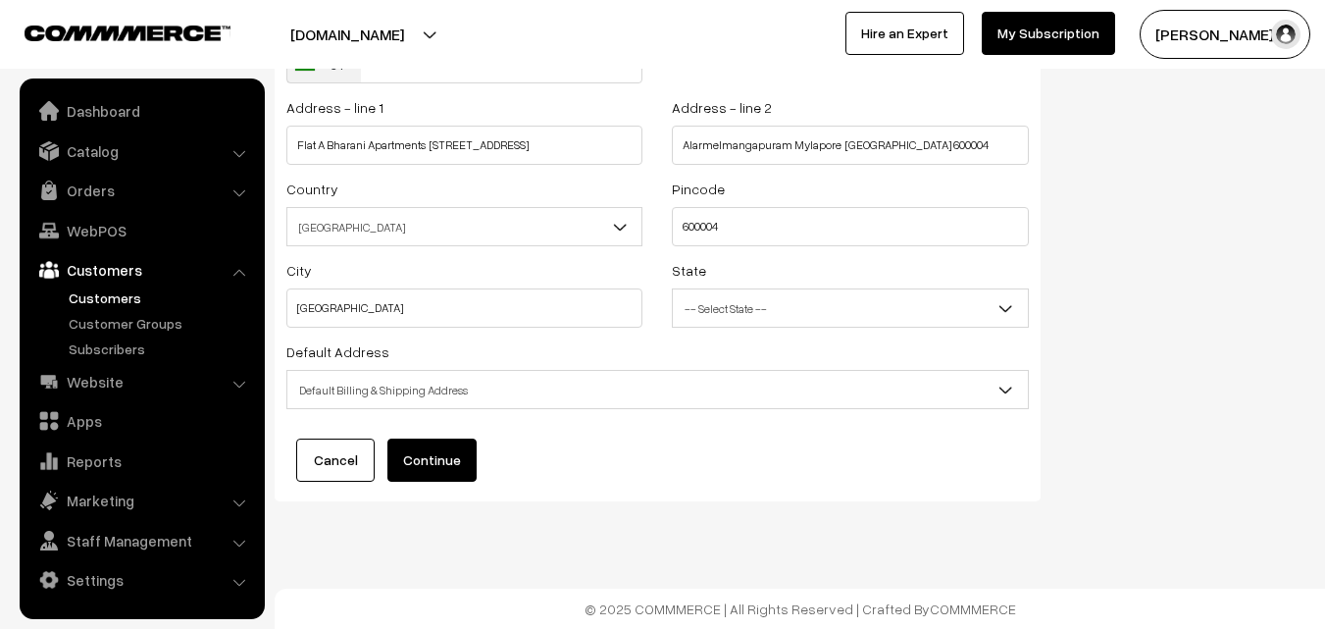
click at [411, 476] on button "Continue" at bounding box center [431, 459] width 89 height 43
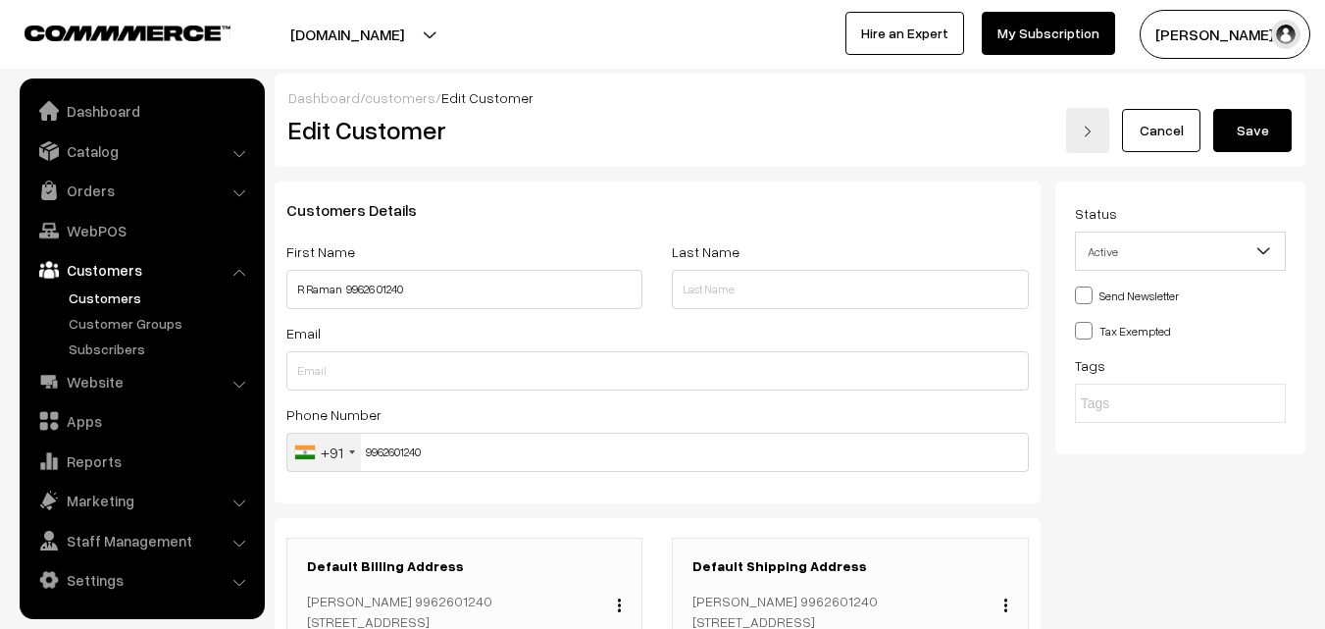
click at [1272, 129] on button "Save" at bounding box center [1252, 130] width 78 height 43
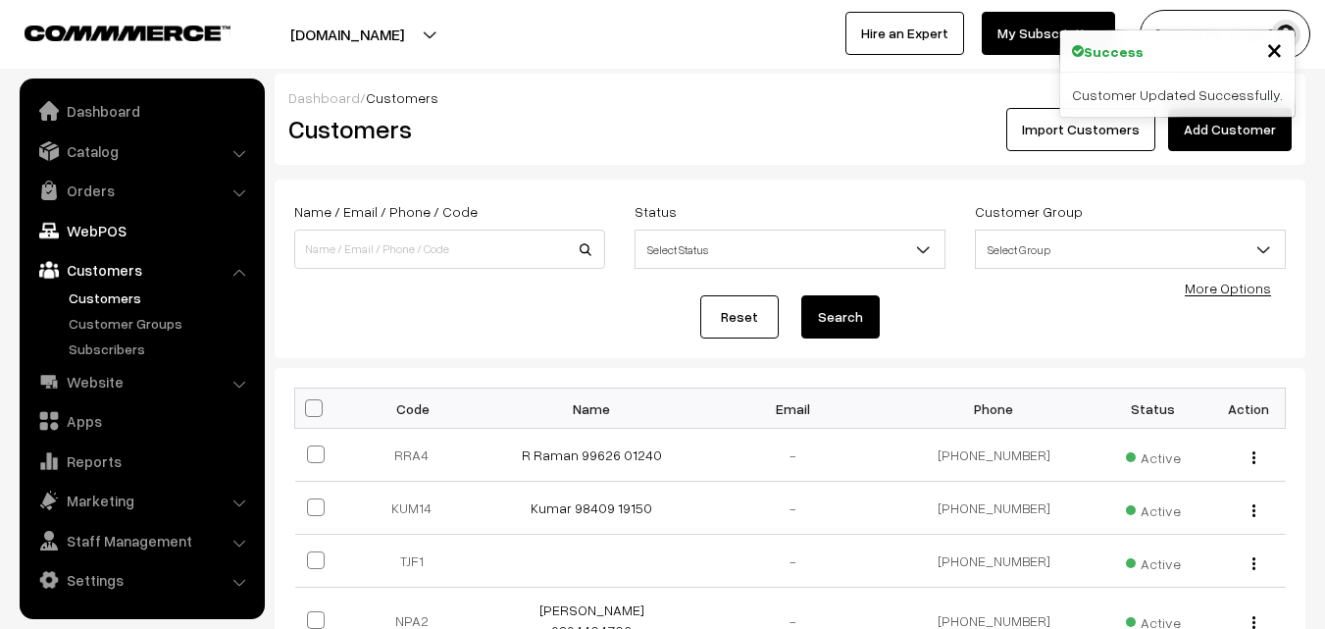
click at [114, 230] on link "WebPOS" at bounding box center [141, 230] width 233 height 35
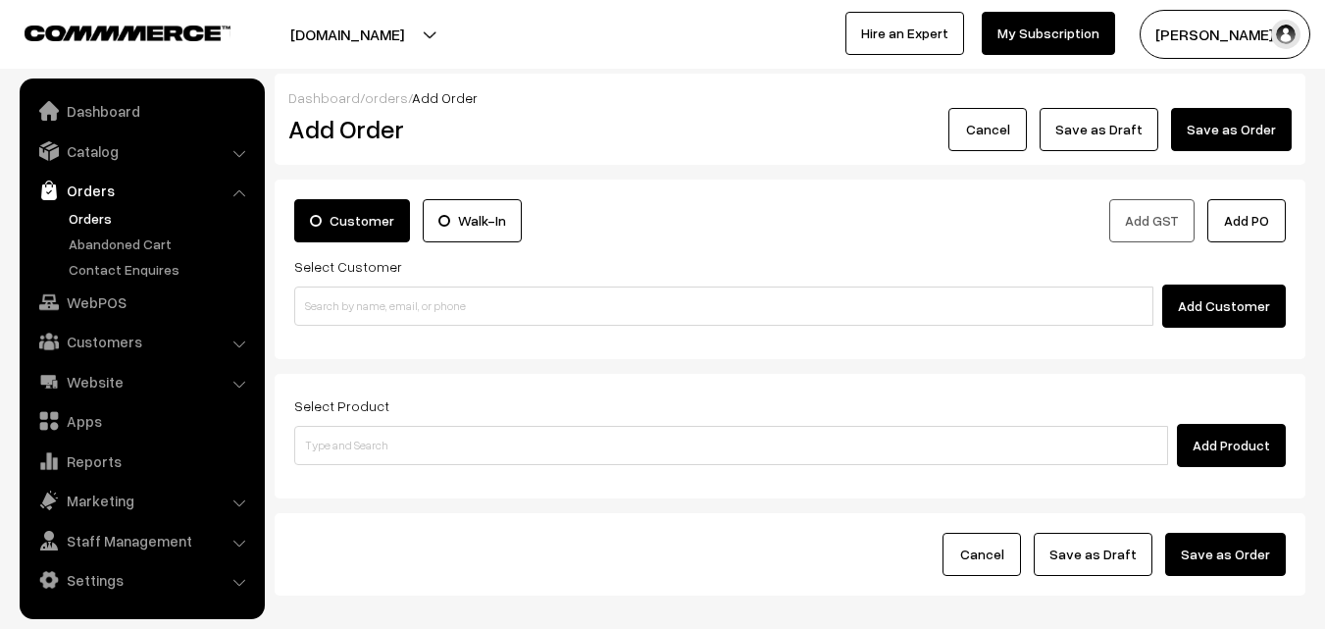
click at [335, 334] on div "Customer Walk-In Add GST Add PO Select Customer Add Customer" at bounding box center [790, 268] width 1031 height 179
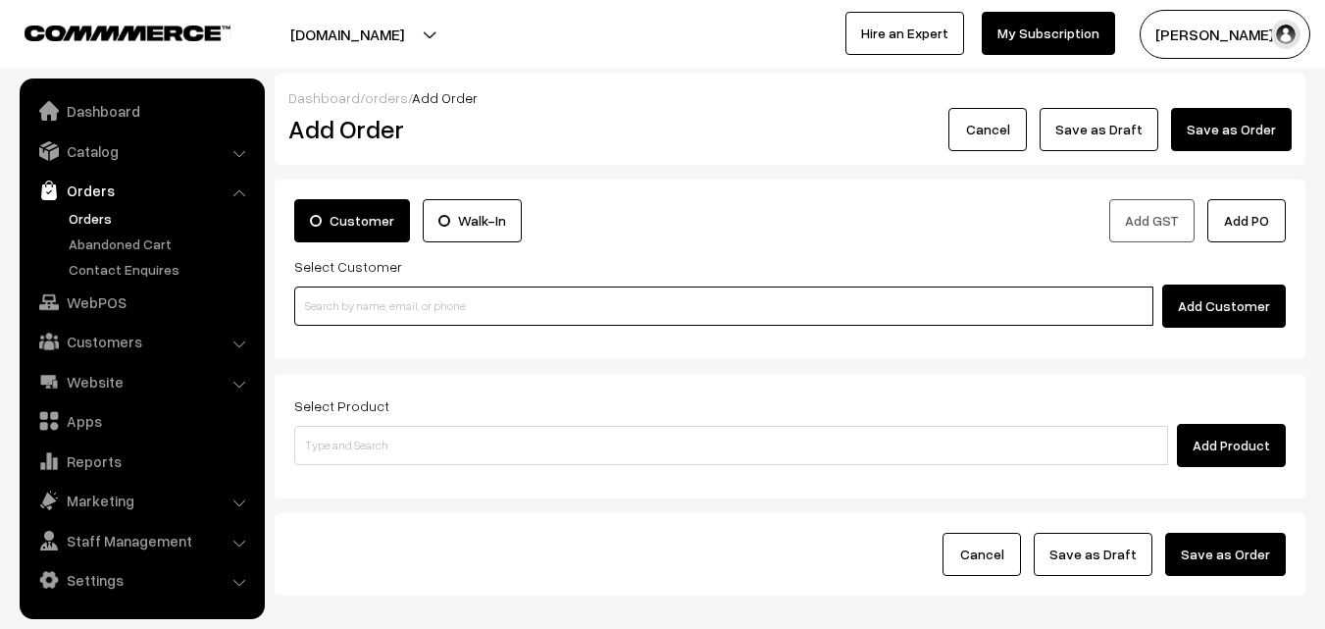
paste input "99626 01240"
click at [335, 317] on input "99626 01240" at bounding box center [723, 305] width 859 height 39
click at [334, 306] on input "99626 01240" at bounding box center [723, 305] width 859 height 39
click at [344, 302] on input "99626 01240" at bounding box center [723, 305] width 859 height 39
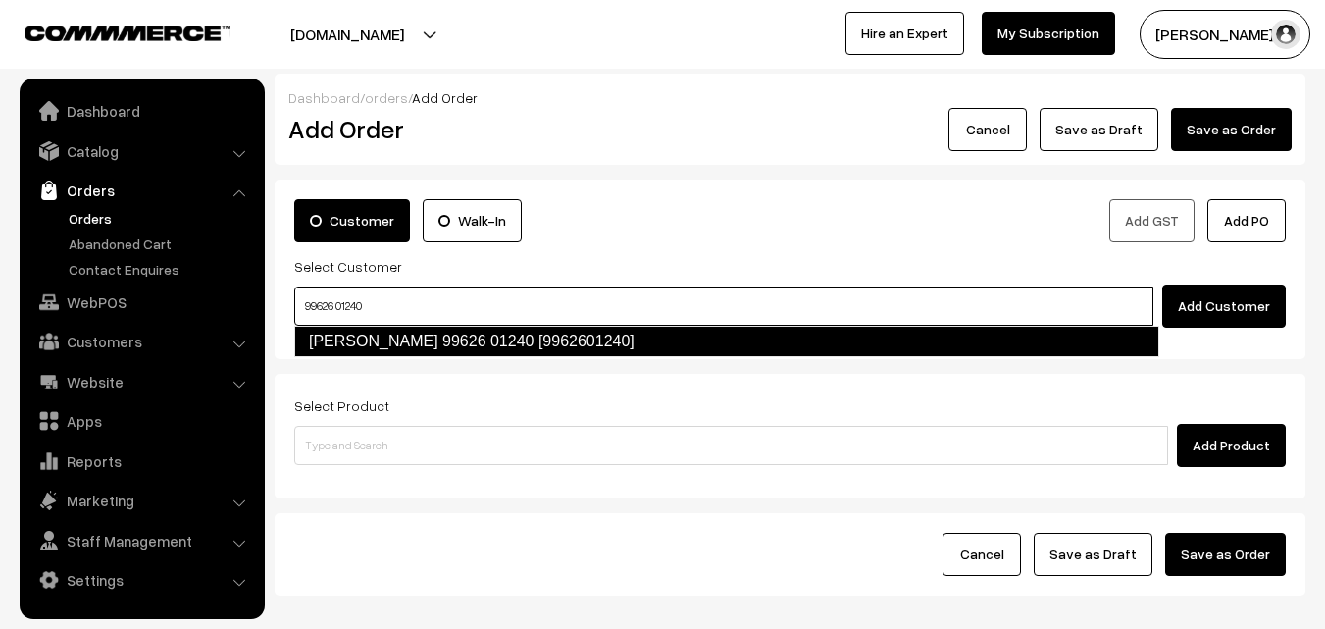
click at [363, 333] on link "R Raman 99626 01240 [9962601240]" at bounding box center [726, 341] width 865 height 31
type input "99626 01240"
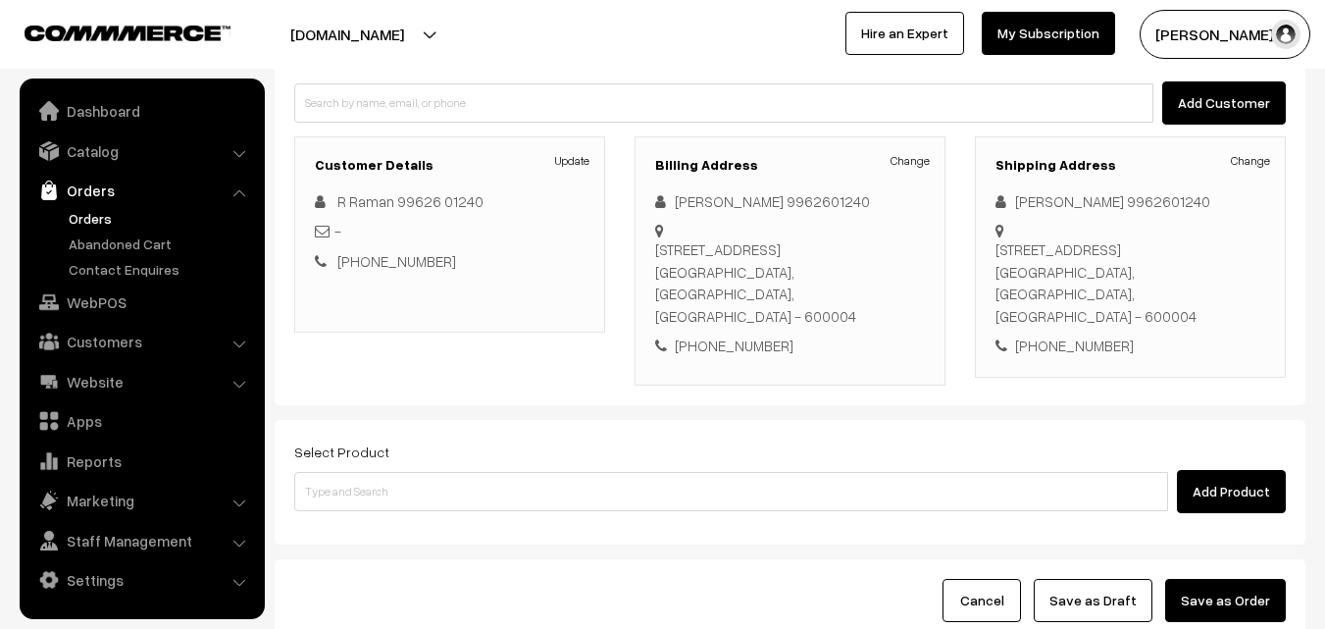
scroll to position [358, 0]
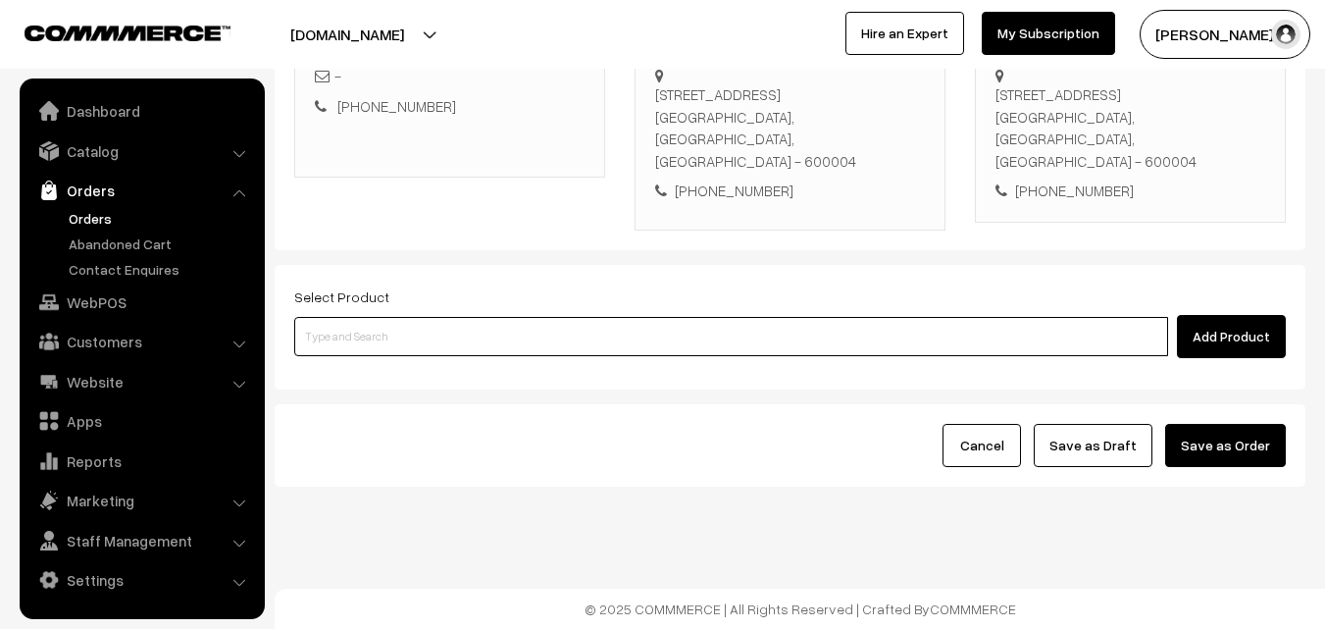
click at [489, 347] on input at bounding box center [731, 336] width 874 height 39
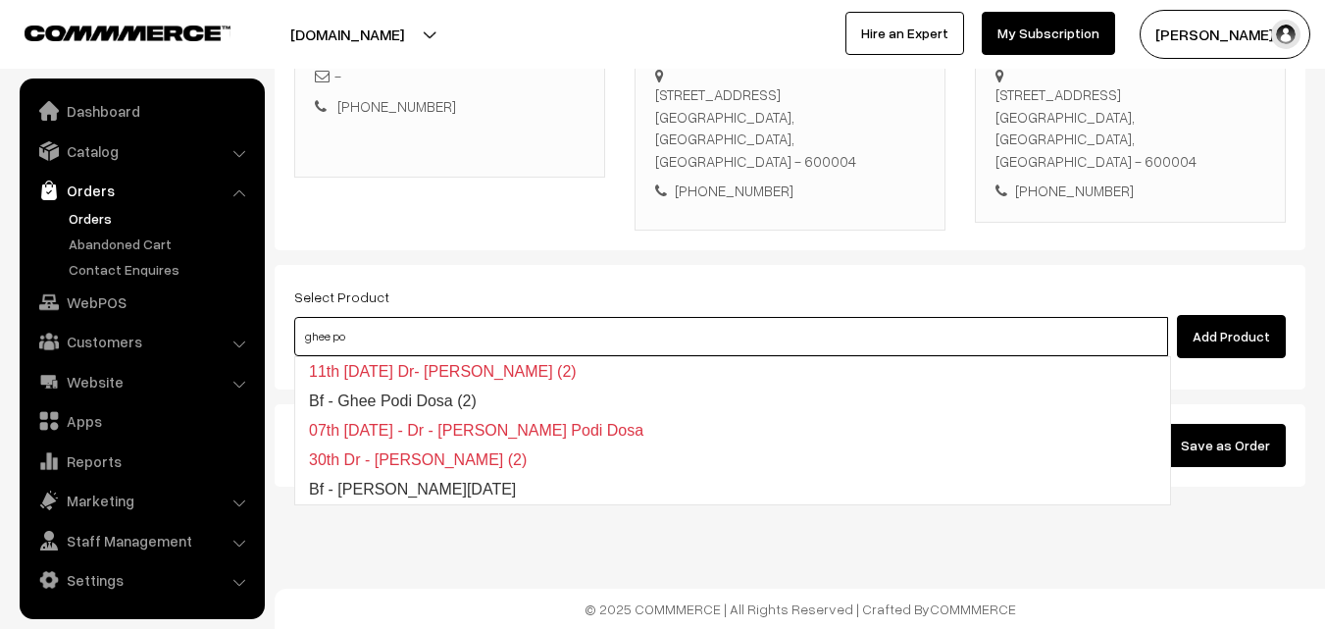
type input "Bf - Ghee Pongal"
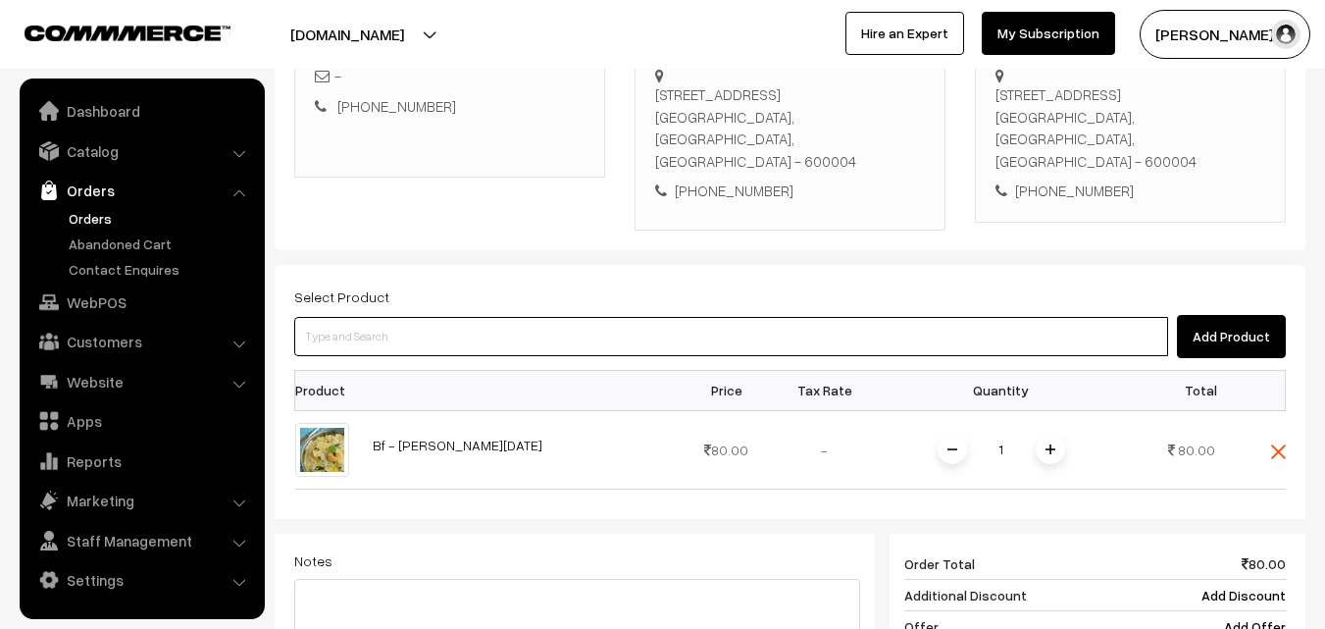
click at [519, 328] on input at bounding box center [731, 336] width 874 height 39
type input "vada"
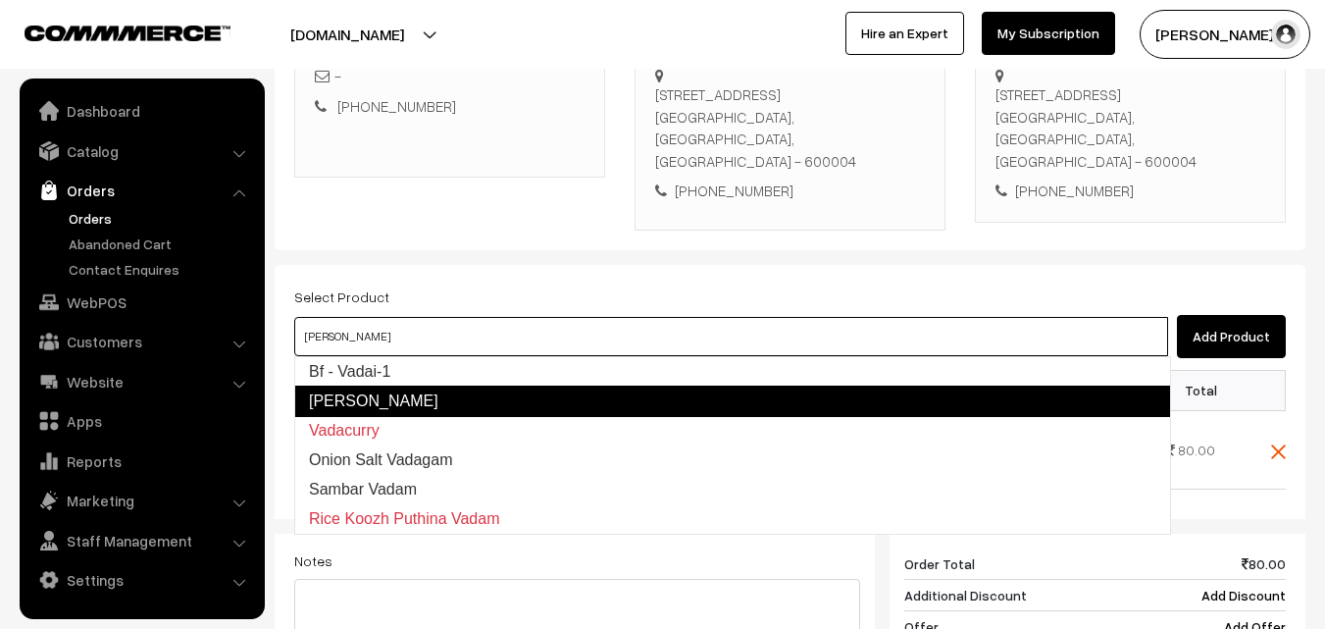
click at [374, 365] on link "Bf - Vadai-1" at bounding box center [732, 371] width 875 height 29
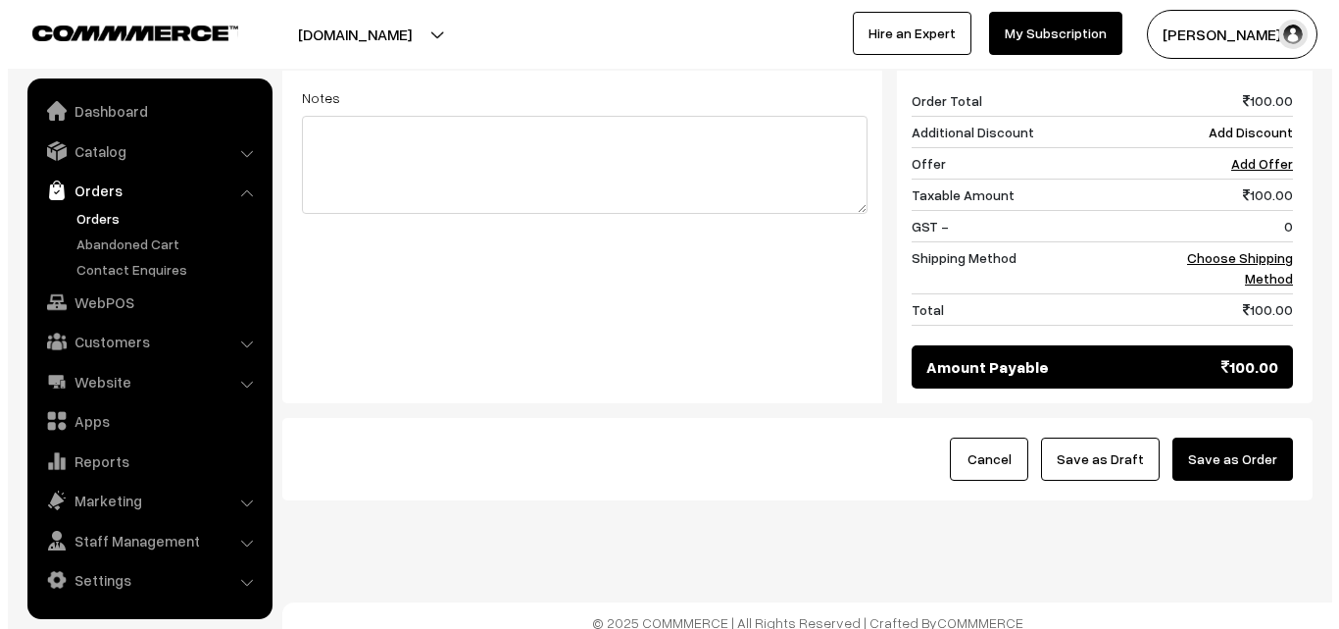
scroll to position [913, 0]
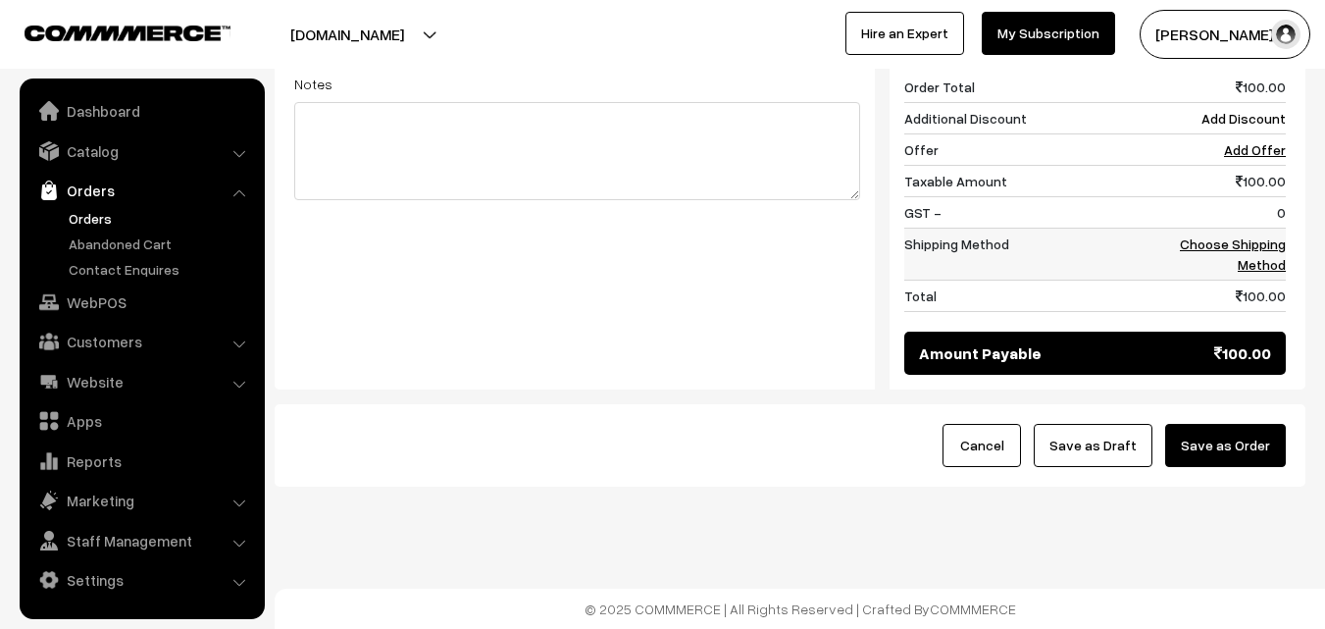
click at [1257, 259] on link "Choose Shipping Method" at bounding box center [1233, 253] width 106 height 37
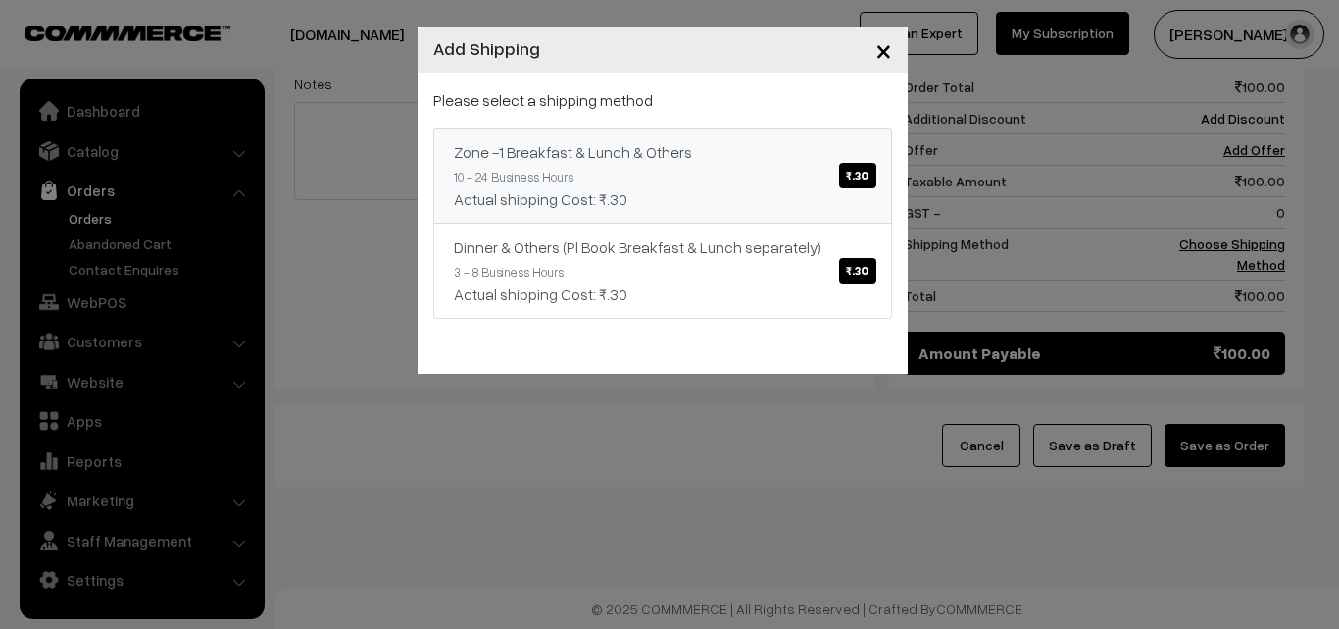
click at [749, 151] on link "Zone -1 Breakfast & Lunch & Others ₹.30 10 - 24 Business Hours Actual shipping …" at bounding box center [662, 175] width 459 height 96
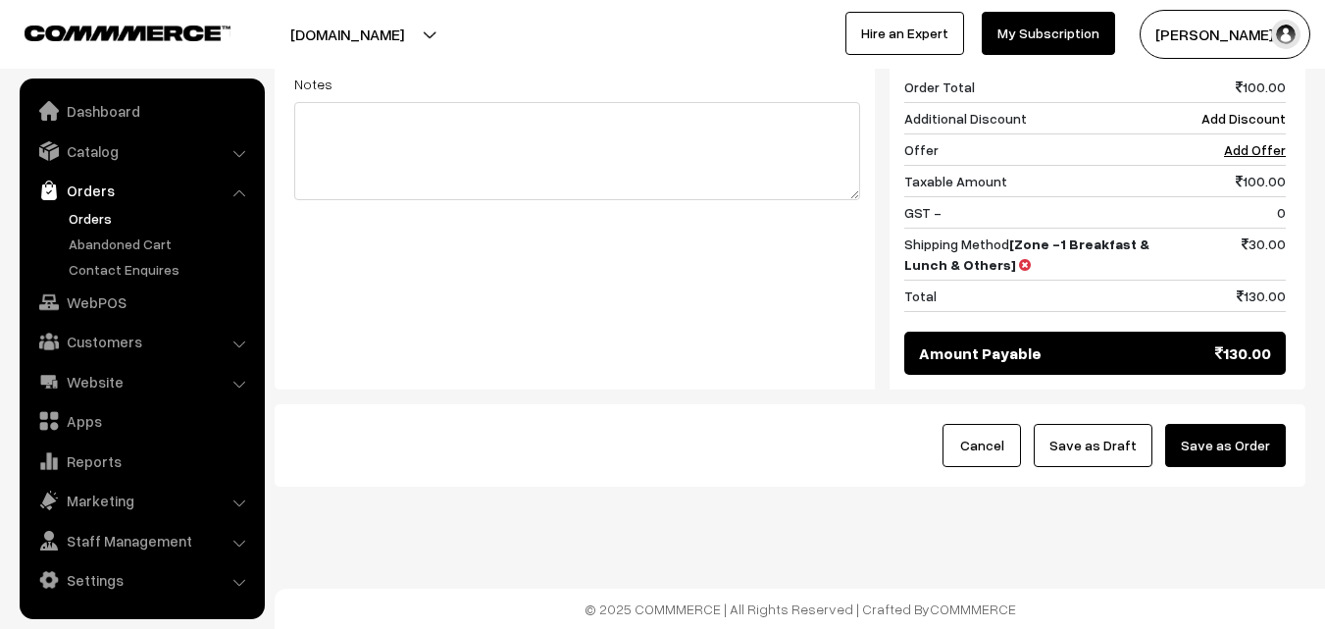
click at [1210, 435] on button "Save as Order" at bounding box center [1225, 445] width 121 height 43
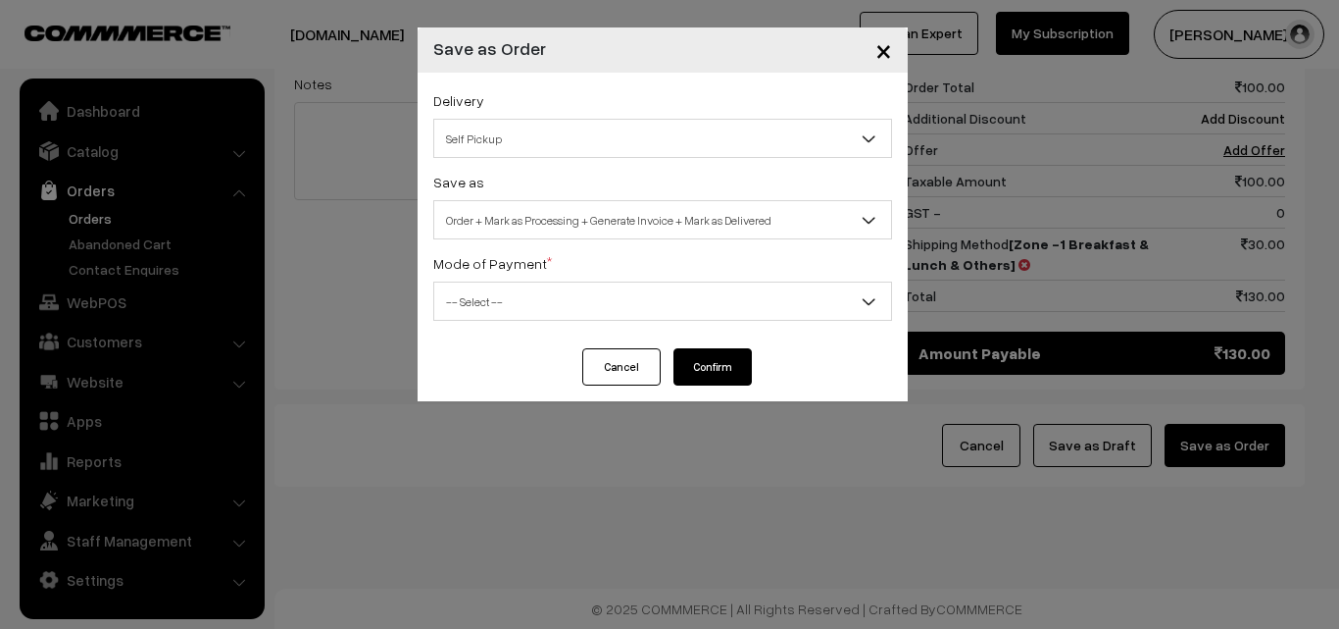
click at [739, 227] on span "Order + Mark as Processing + Generate Invoice + Mark as Delivered" at bounding box center [662, 220] width 457 height 34
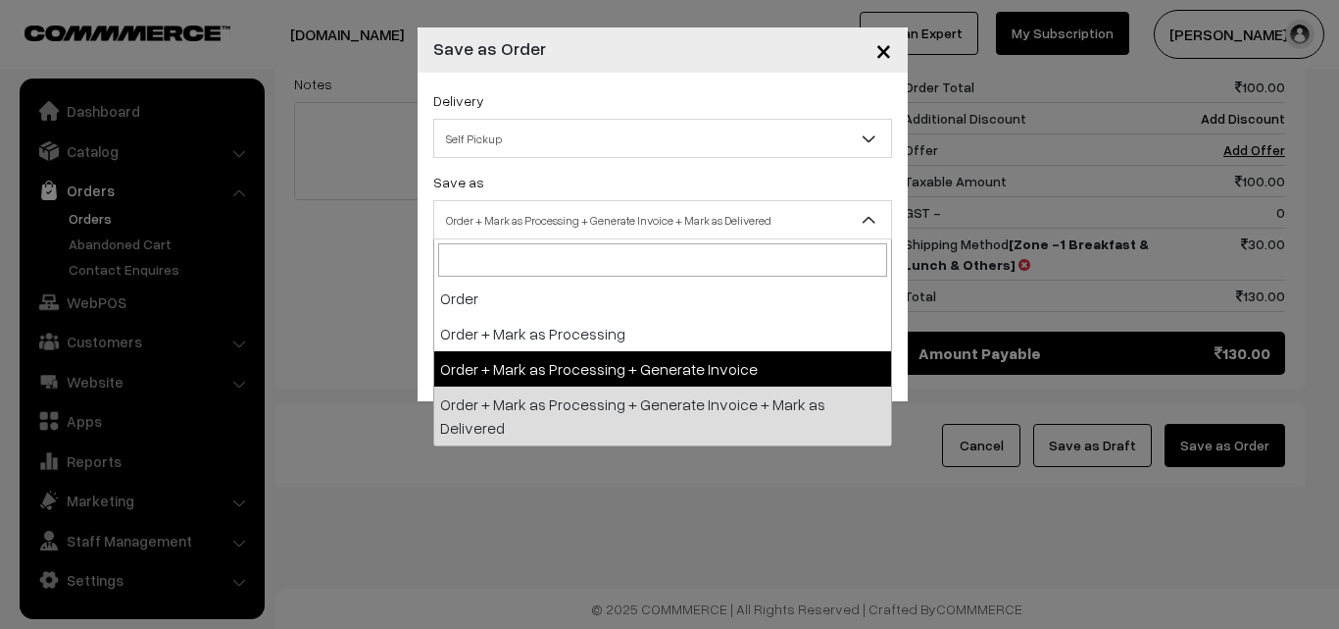
select select "3"
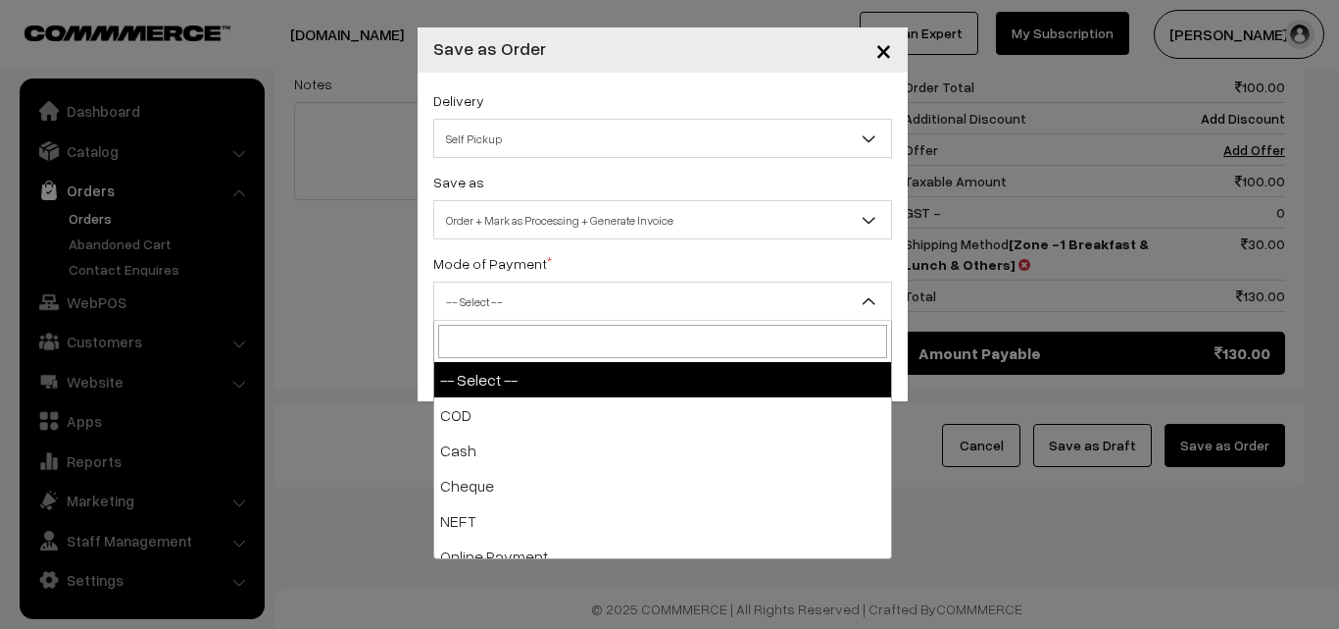
click at [609, 294] on span "-- Select --" at bounding box center [662, 301] width 457 height 34
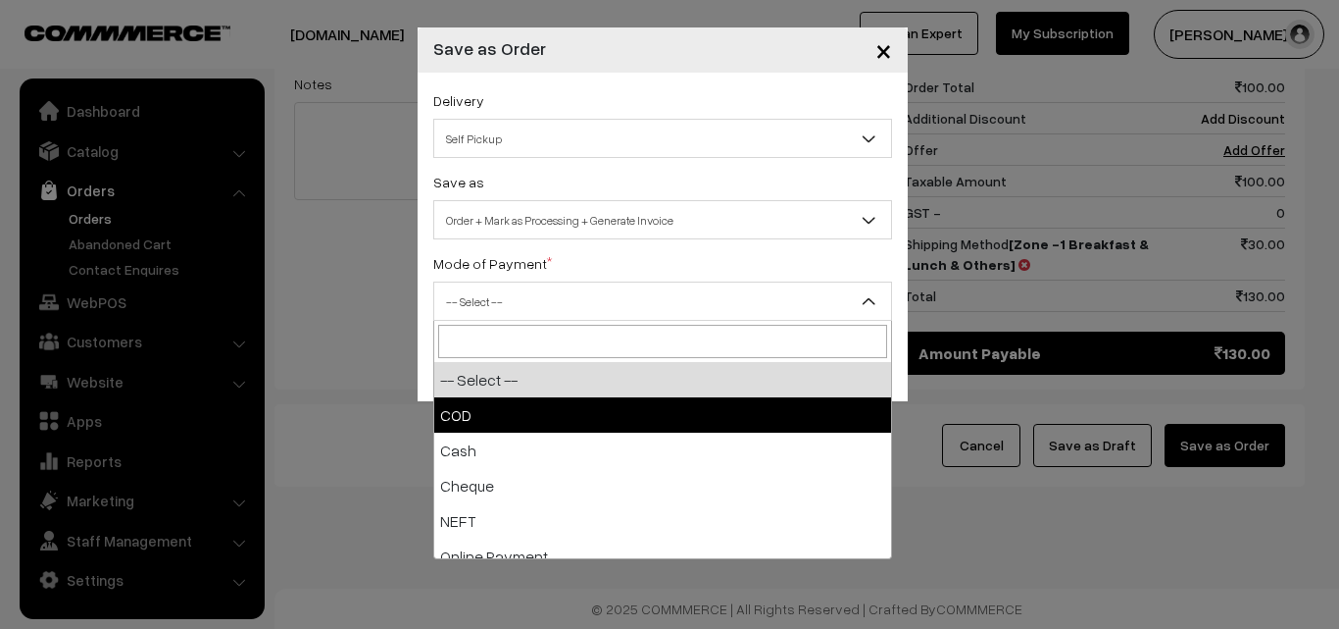
select select "1"
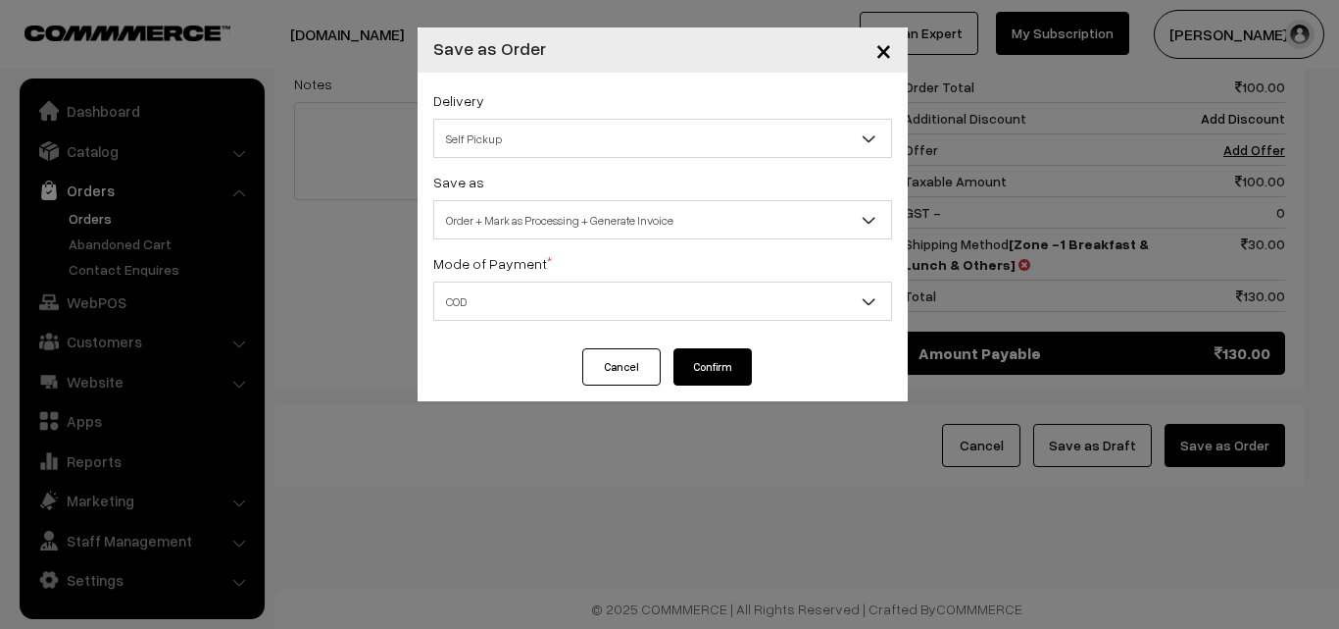
click at [727, 376] on button "Confirm" at bounding box center [713, 366] width 78 height 37
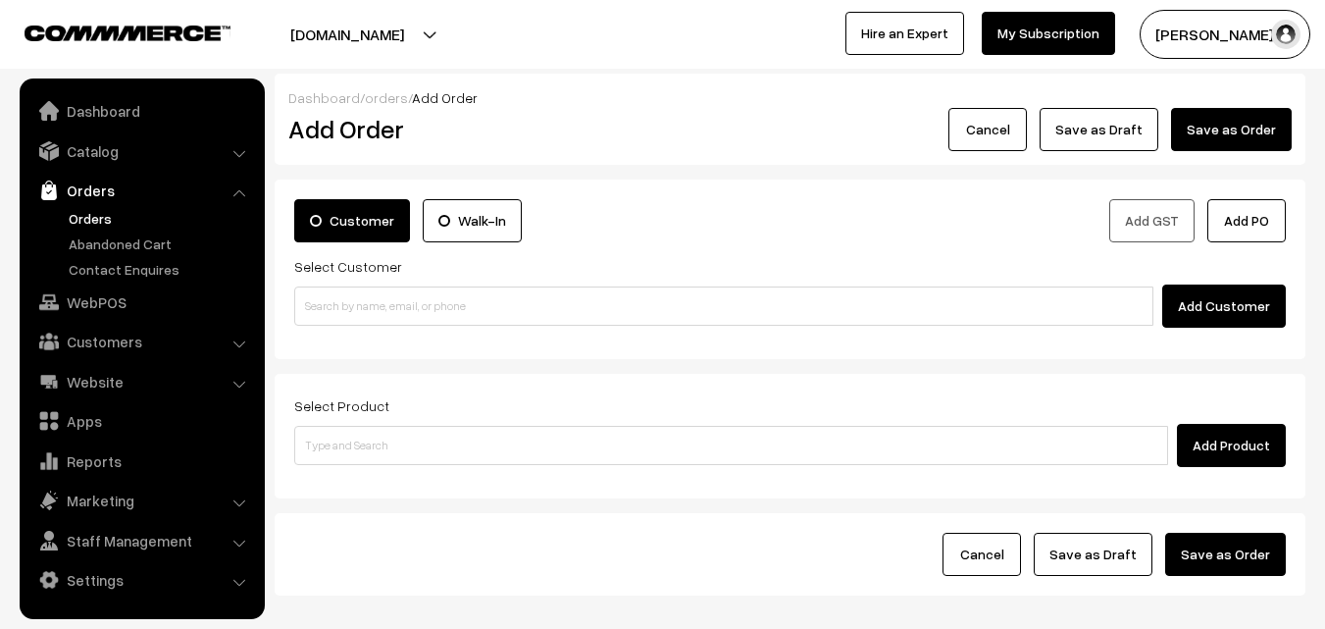
drag, startPoint x: 103, startPoint y: 218, endPoint x: 118, endPoint y: 238, distance: 25.3
click at [103, 215] on link "Orders" at bounding box center [161, 218] width 194 height 21
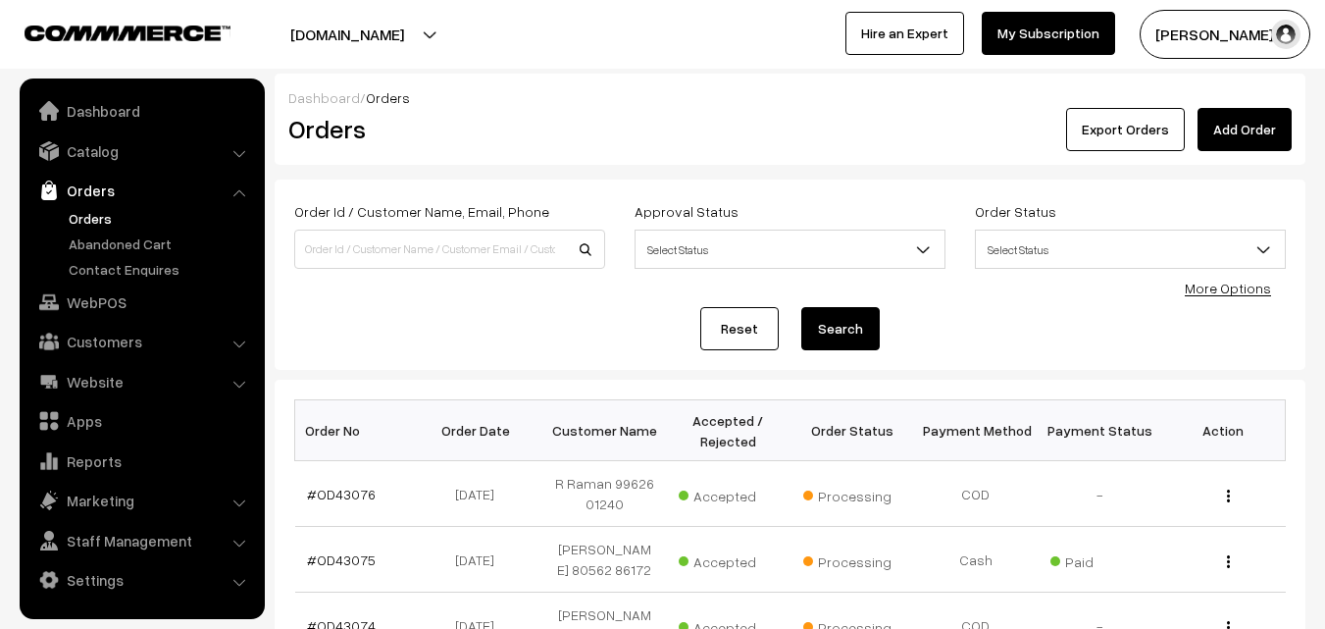
click at [339, 494] on link "#OD43076" at bounding box center [341, 493] width 69 height 17
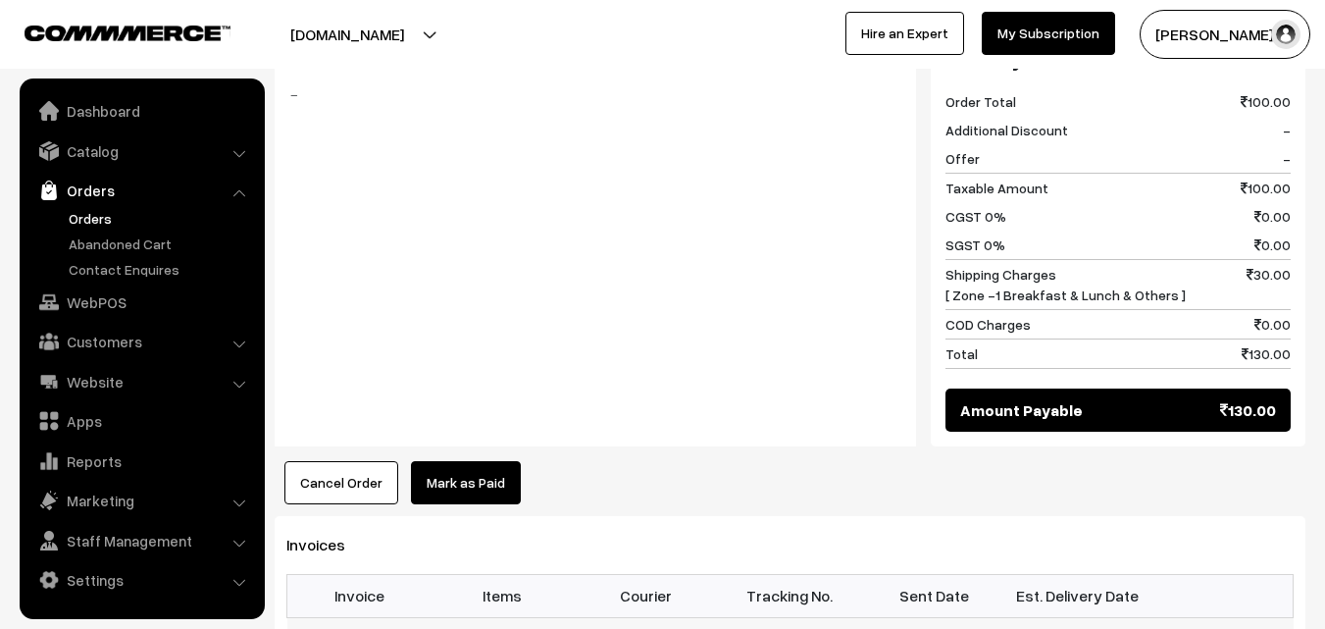
scroll to position [1275, 0]
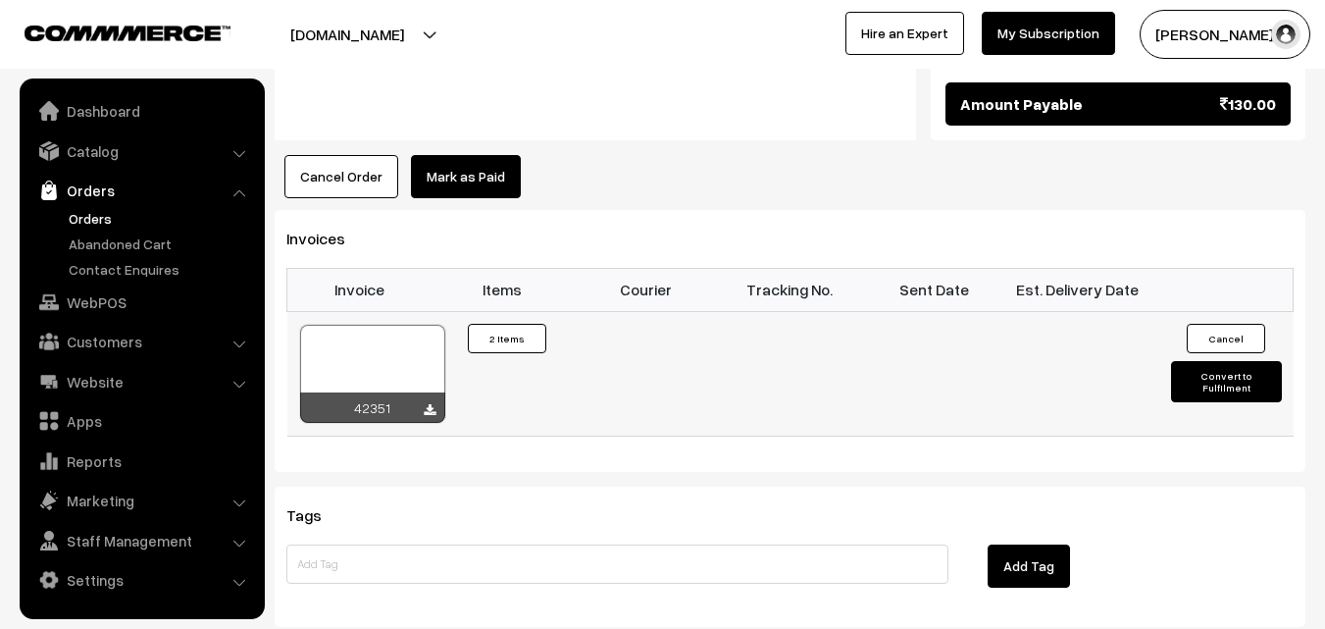
click at [386, 359] on div at bounding box center [372, 374] width 145 height 98
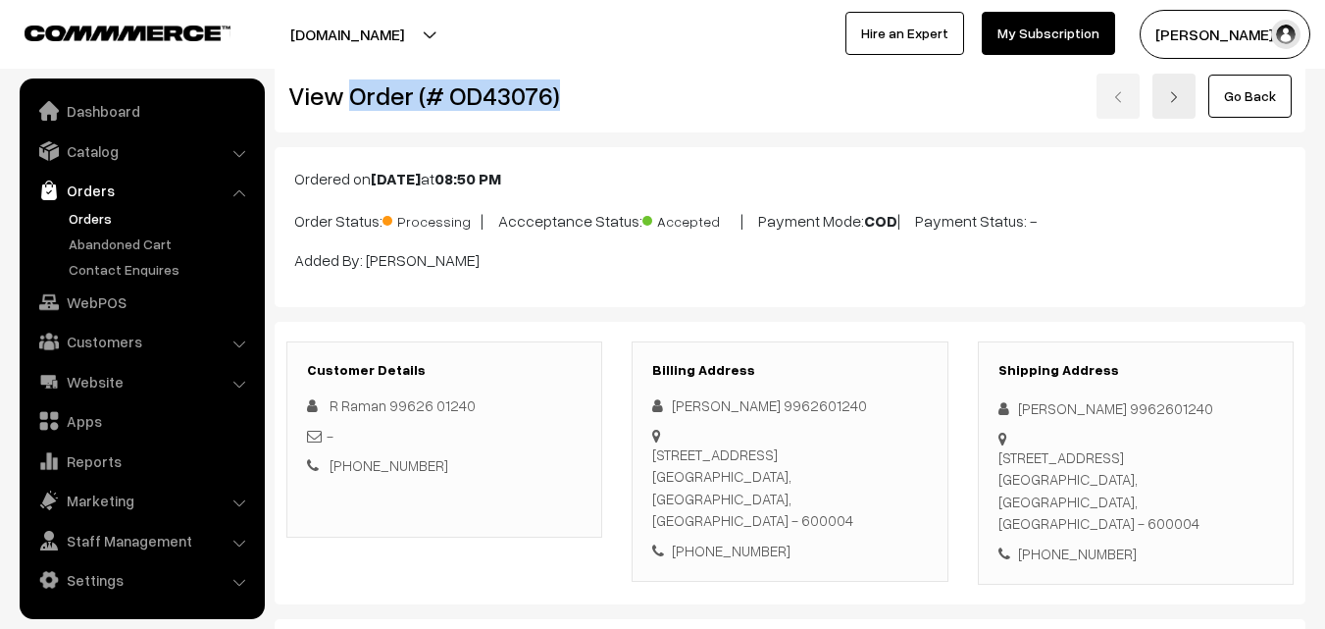
scroll to position [0, 0]
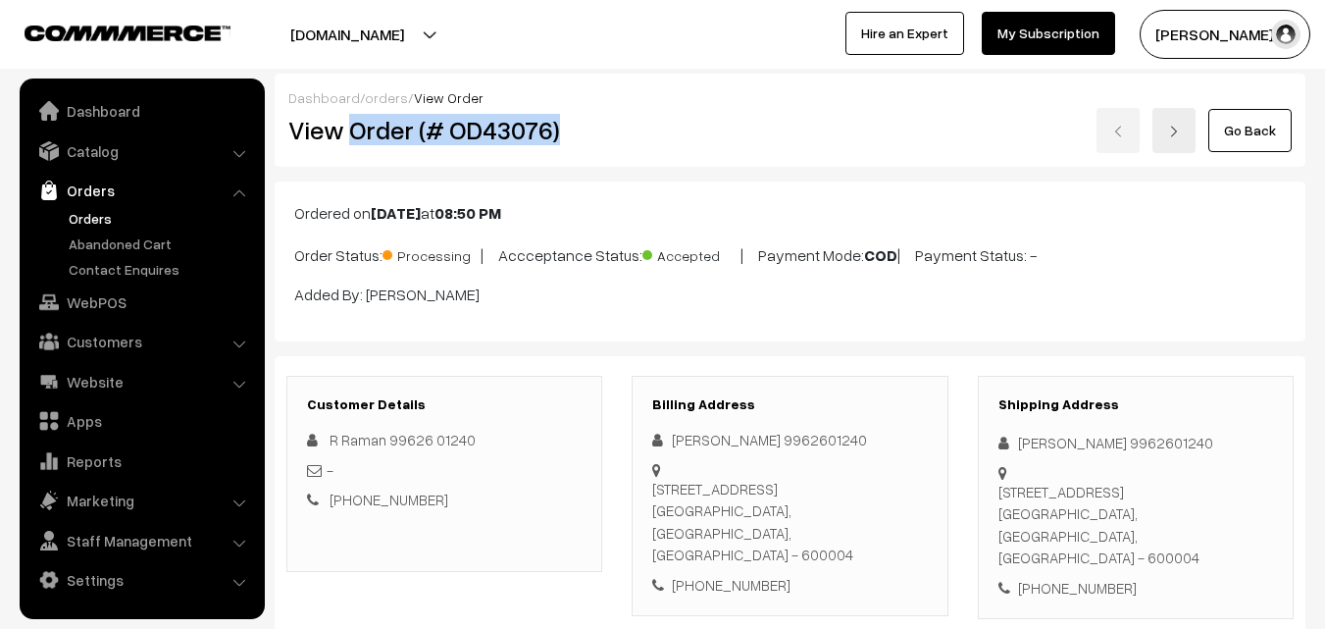
click at [89, 216] on link "Orders" at bounding box center [161, 218] width 194 height 21
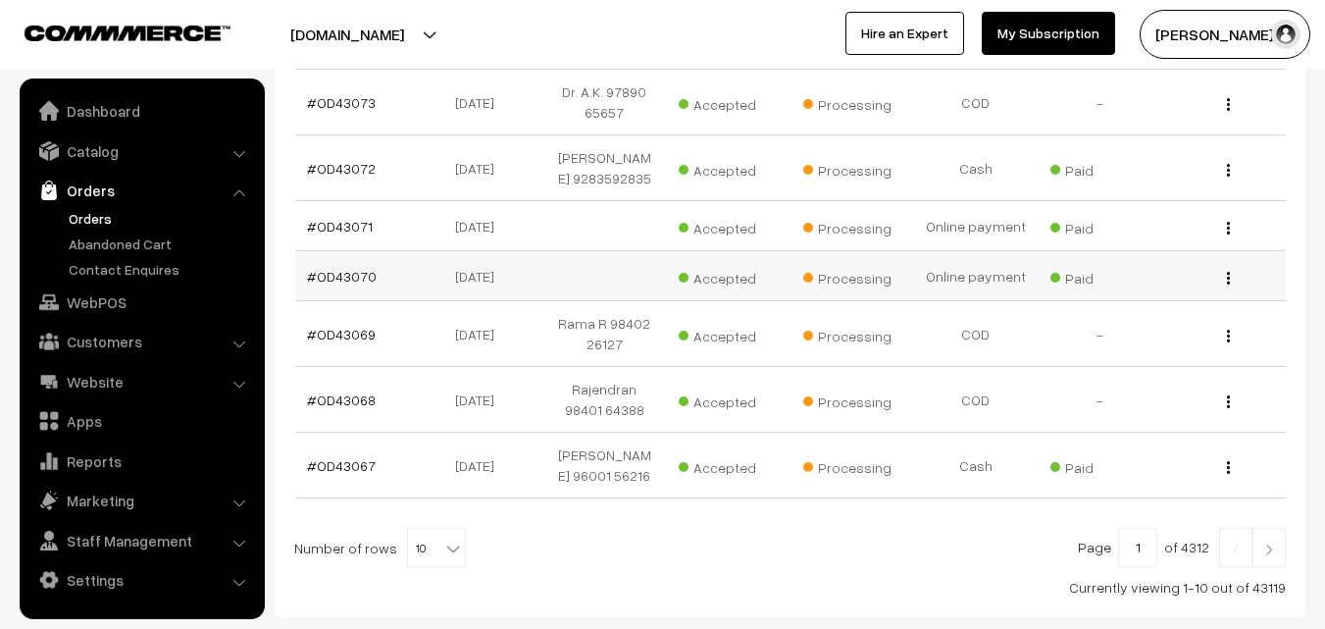
scroll to position [588, 0]
click at [348, 177] on link "#OD43072" at bounding box center [341, 168] width 69 height 17
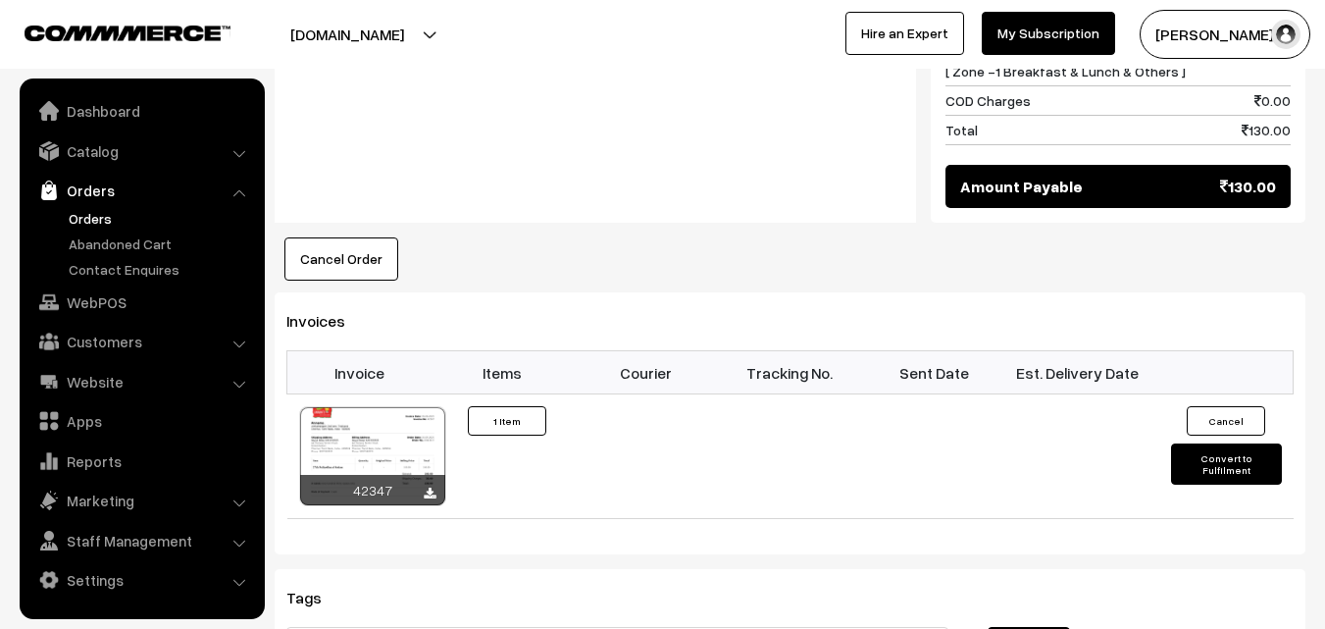
click at [344, 237] on button "Cancel Order" at bounding box center [341, 258] width 114 height 43
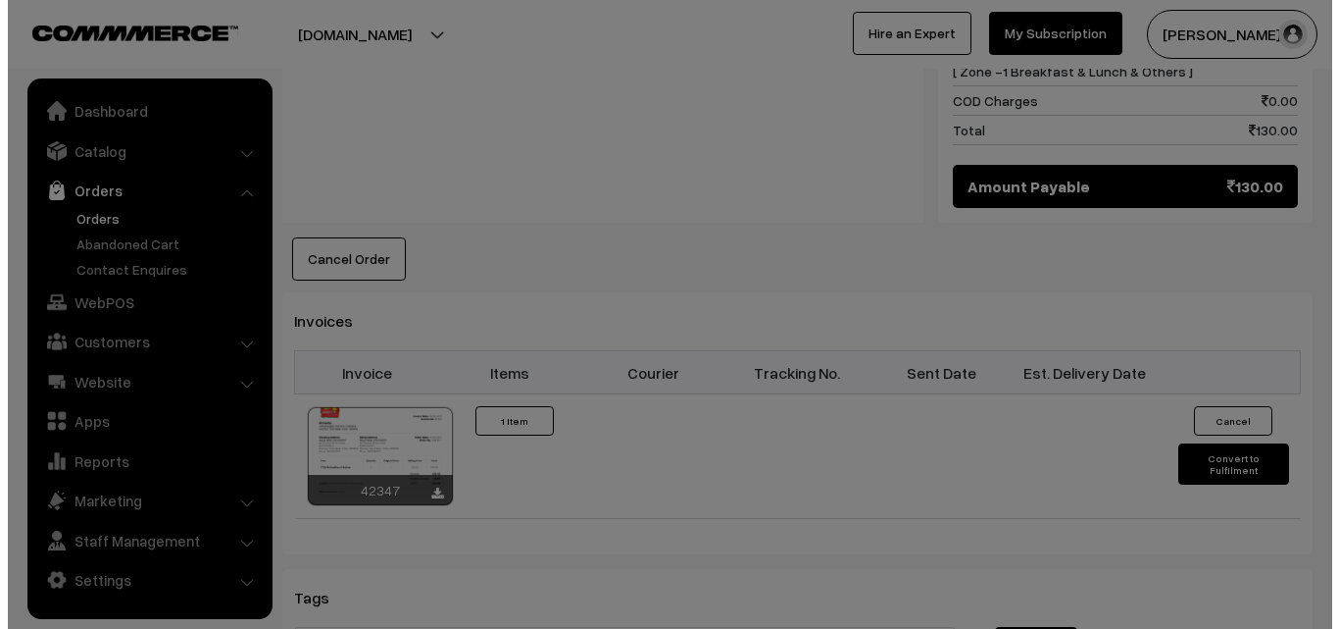
scroll to position [1081, 0]
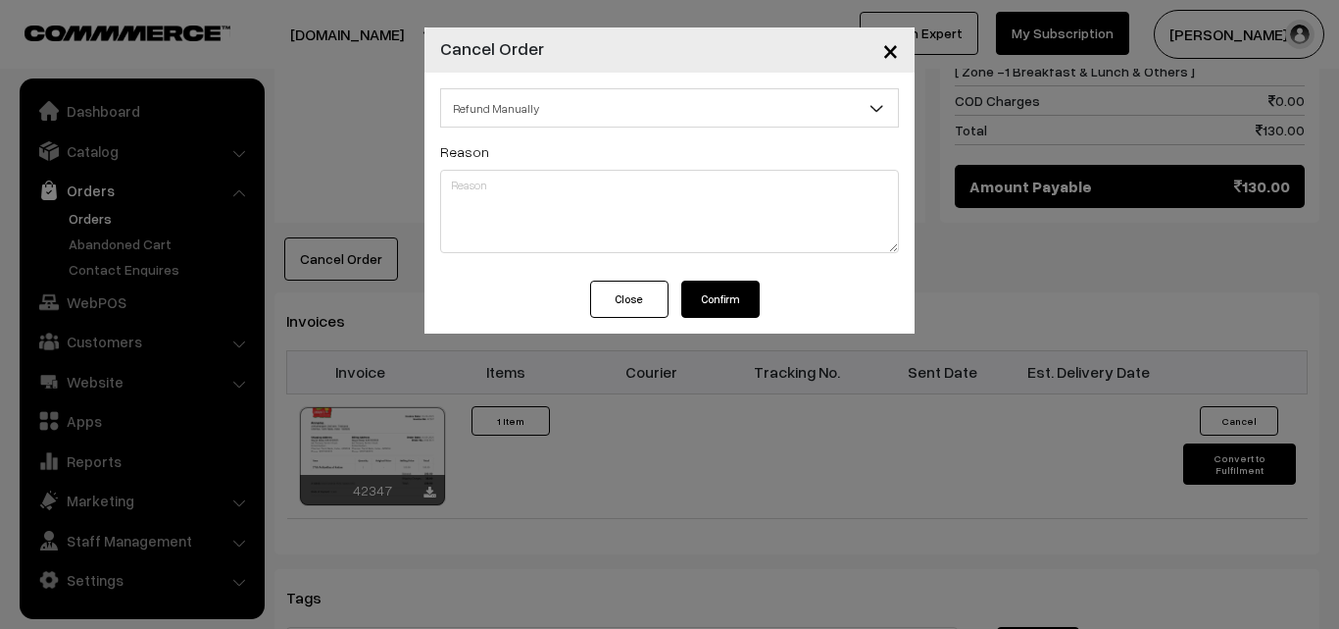
click at [715, 293] on button "Confirm" at bounding box center [721, 298] width 78 height 37
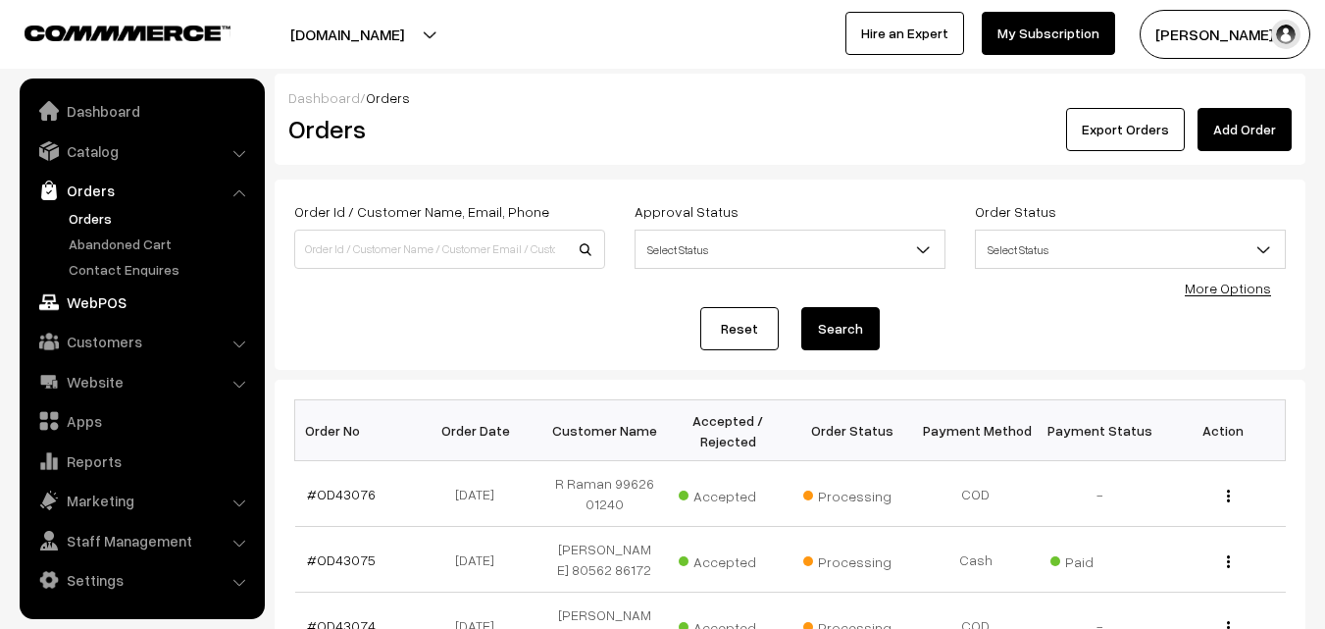
click at [108, 309] on link "WebPOS" at bounding box center [141, 301] width 233 height 35
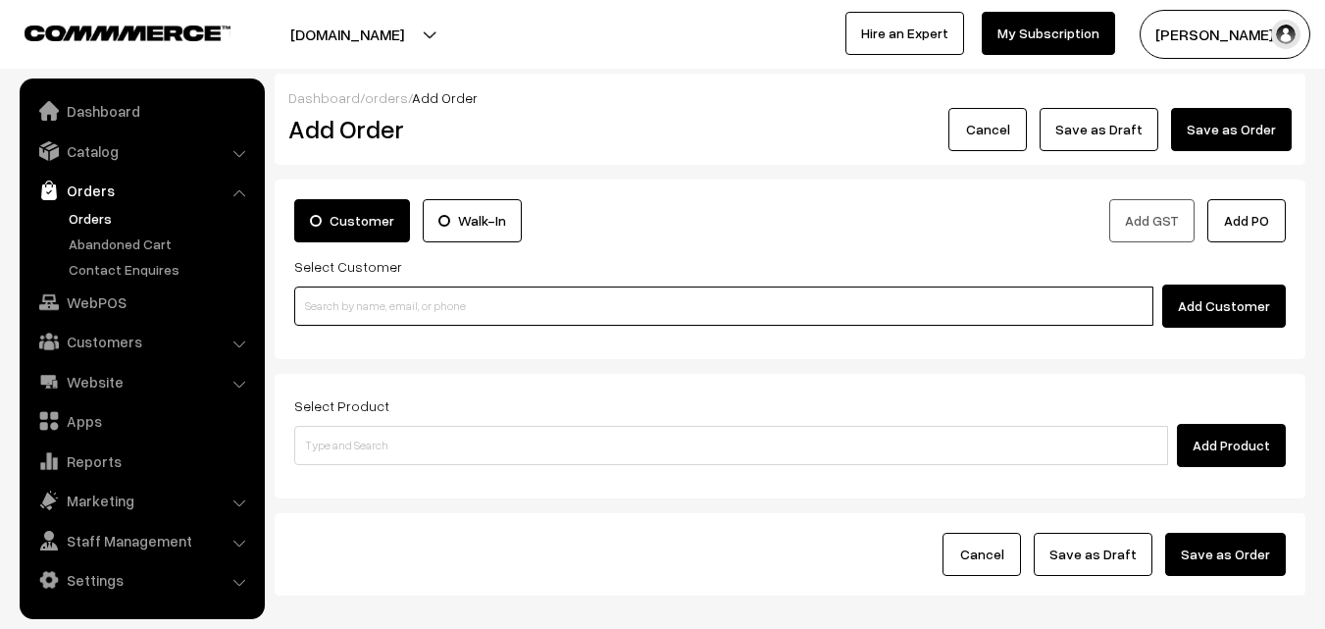
click at [367, 295] on input at bounding box center [723, 305] width 859 height 39
paste input "92835 92835"
click at [342, 337] on ul "No customers found." at bounding box center [726, 338] width 865 height 25
click at [349, 306] on input "92835 92835" at bounding box center [723, 305] width 859 height 39
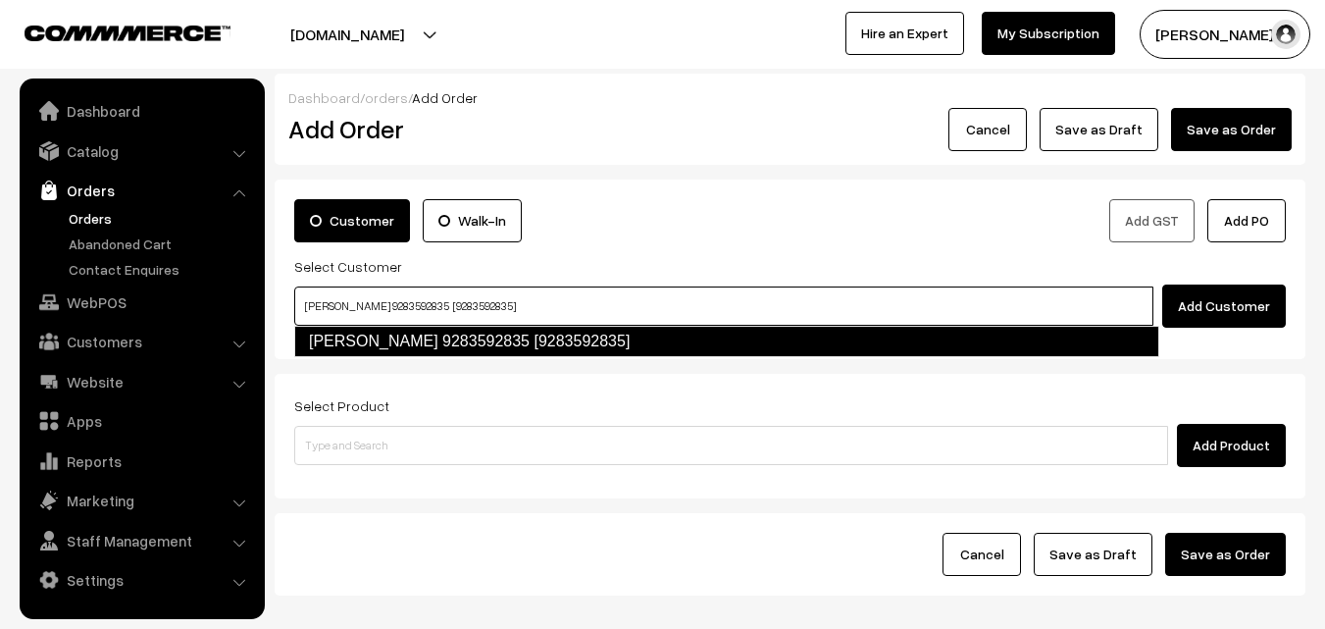
type input "Bayya Balaji 9283592835 [9283592835]"
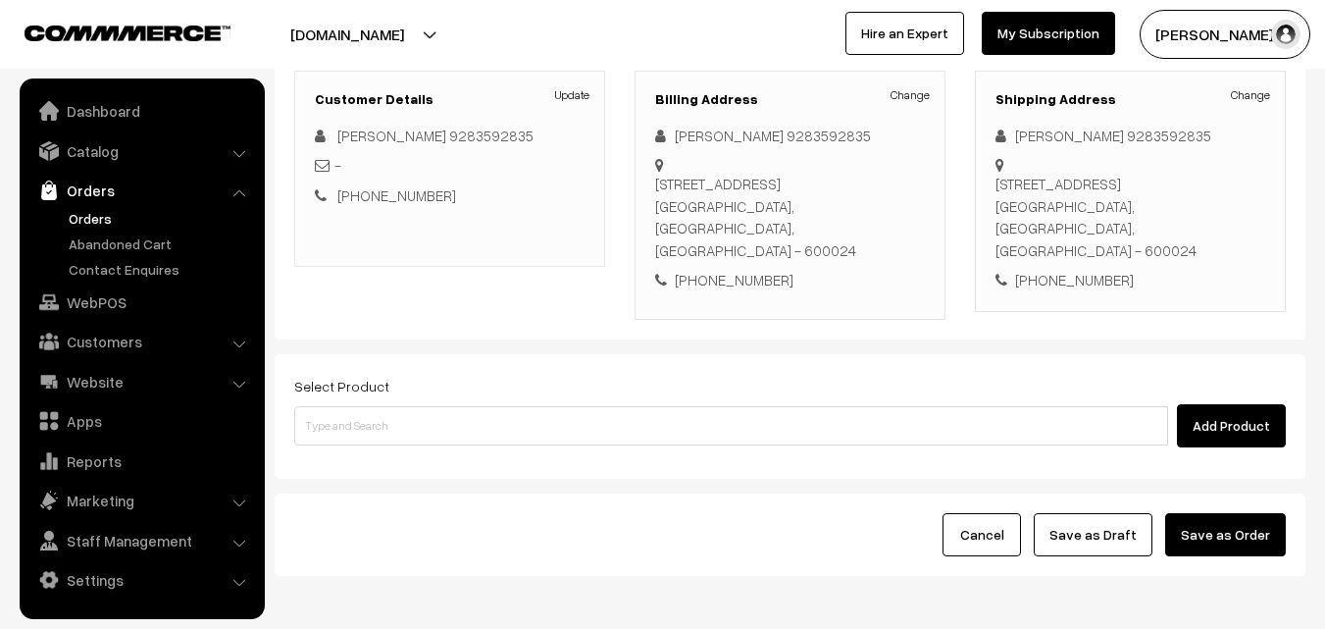
scroll to position [305, 0]
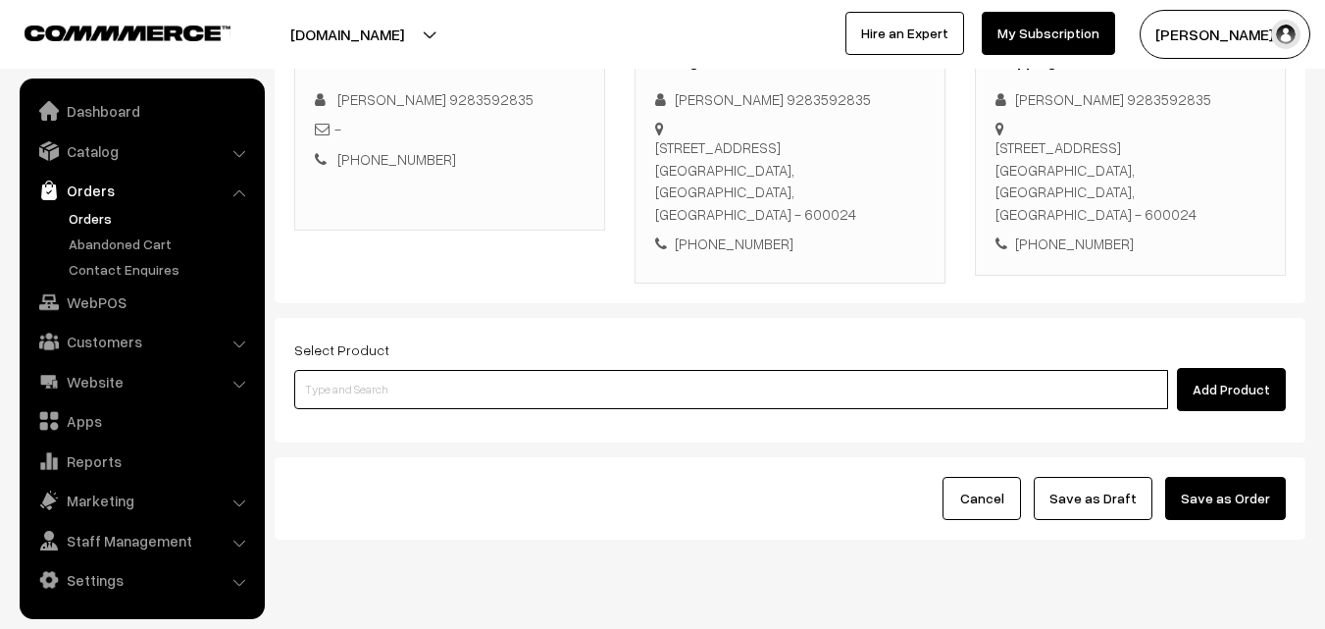
click at [370, 370] on input at bounding box center [731, 389] width 874 height 39
click at [536, 370] on input at bounding box center [731, 389] width 874 height 39
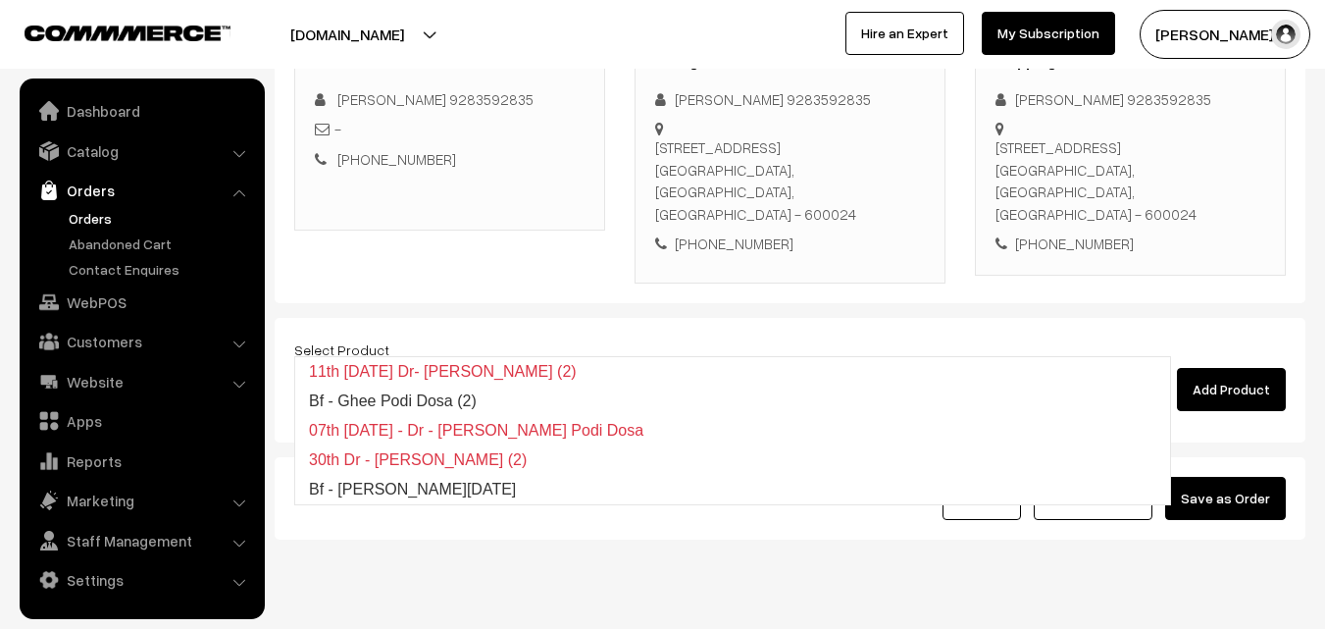
type input "Bf - Ghee Pongal"
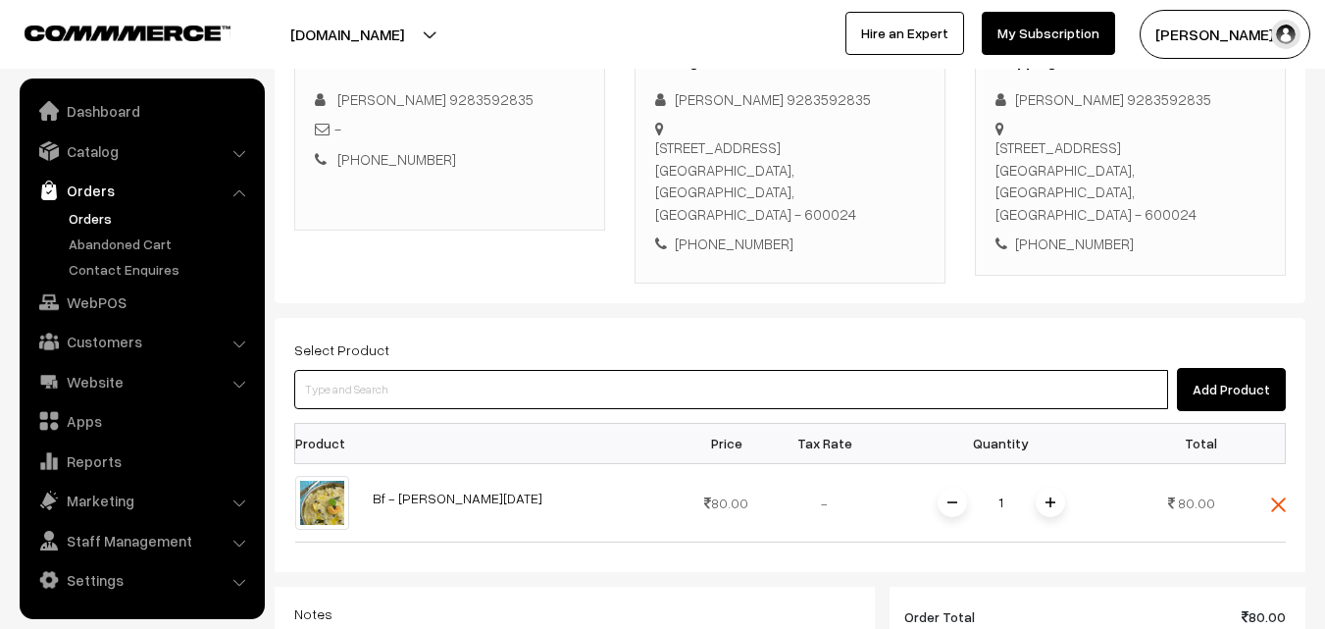
click at [536, 370] on input at bounding box center [731, 389] width 874 height 39
click at [547, 370] on input at bounding box center [731, 389] width 874 height 39
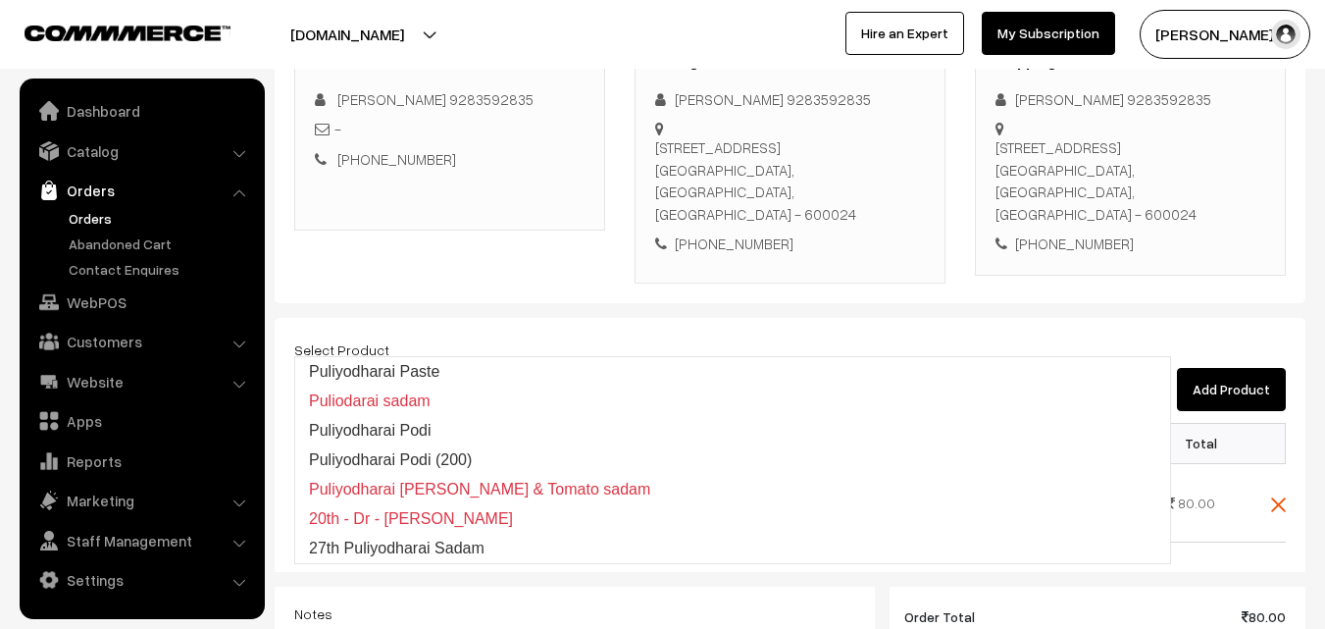
type input "27th Puliyodharai Sadam"
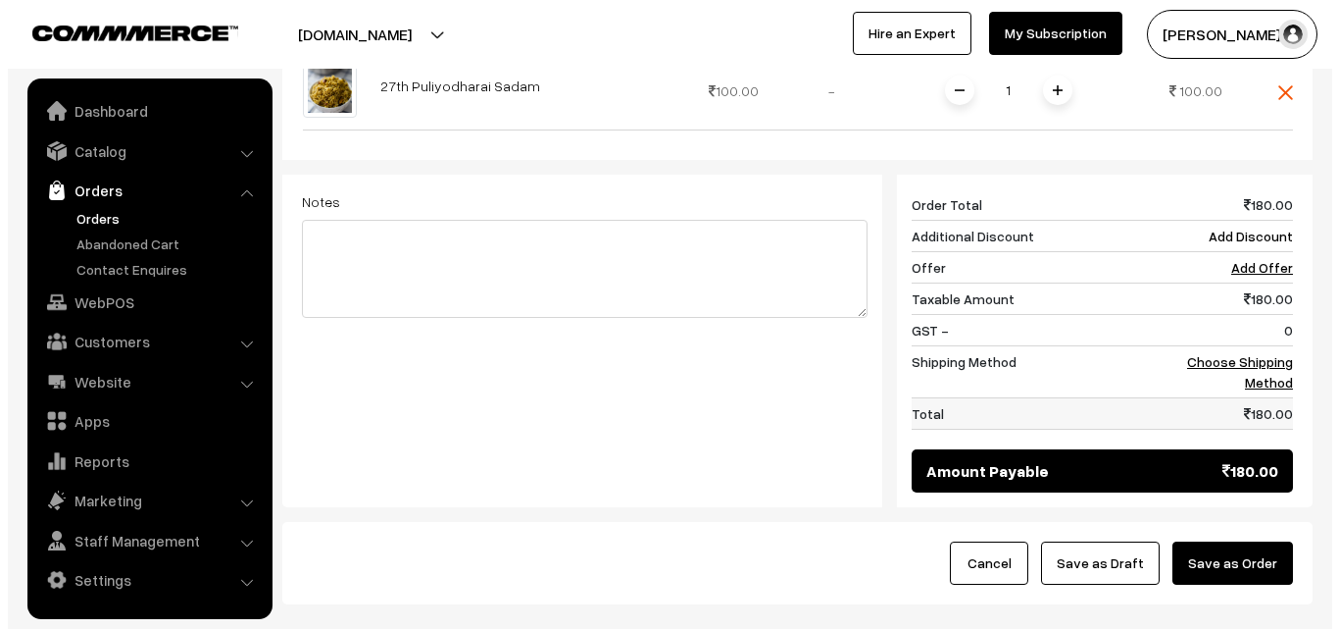
scroll to position [860, 0]
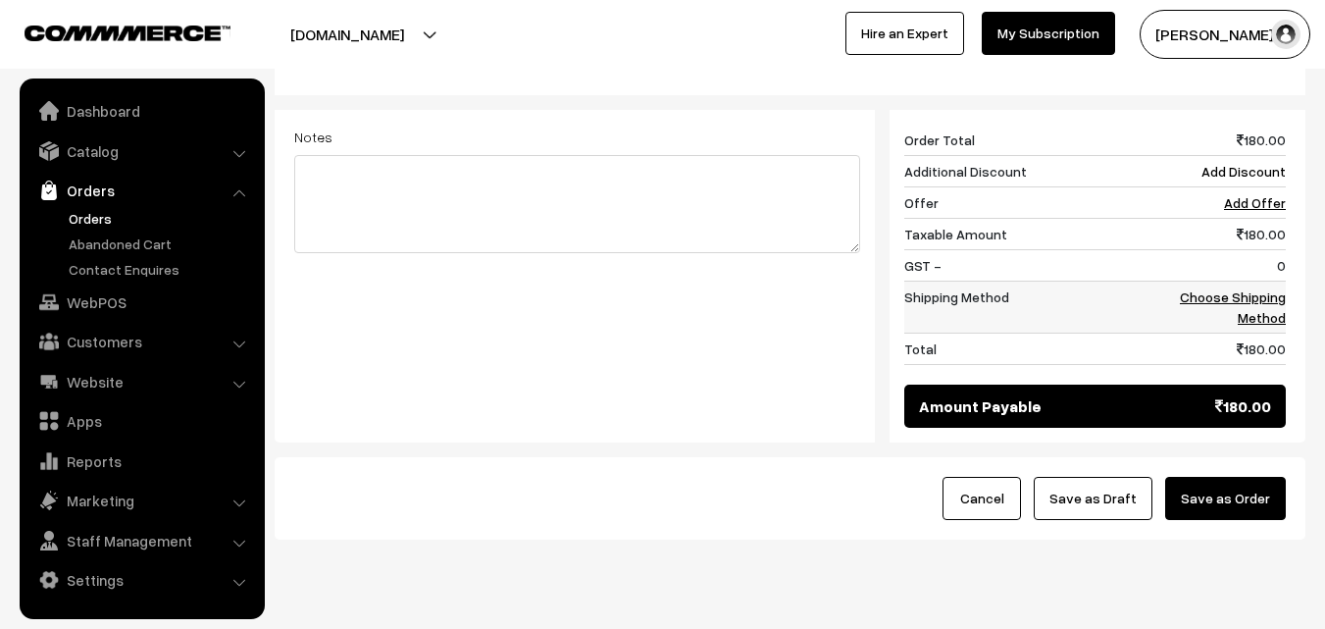
click at [1273, 288] on link "Choose Shipping Method" at bounding box center [1233, 306] width 106 height 37
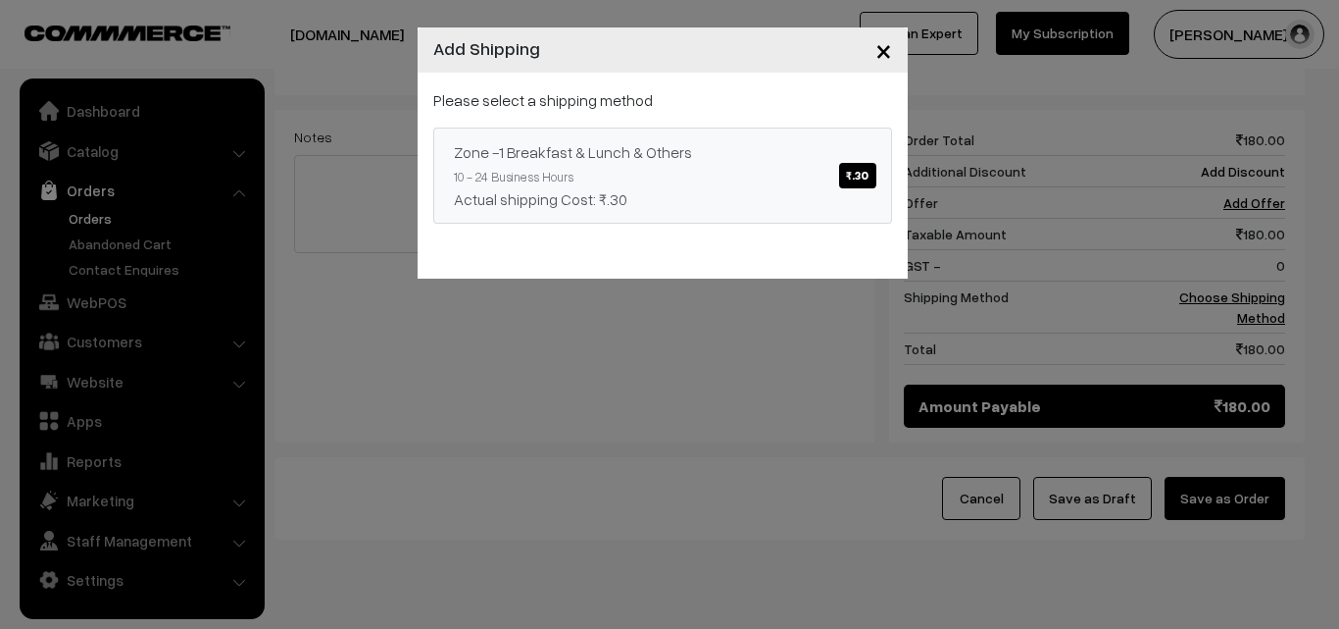
click at [767, 202] on div "Actual shipping Cost: ₹.30" at bounding box center [663, 199] width 418 height 24
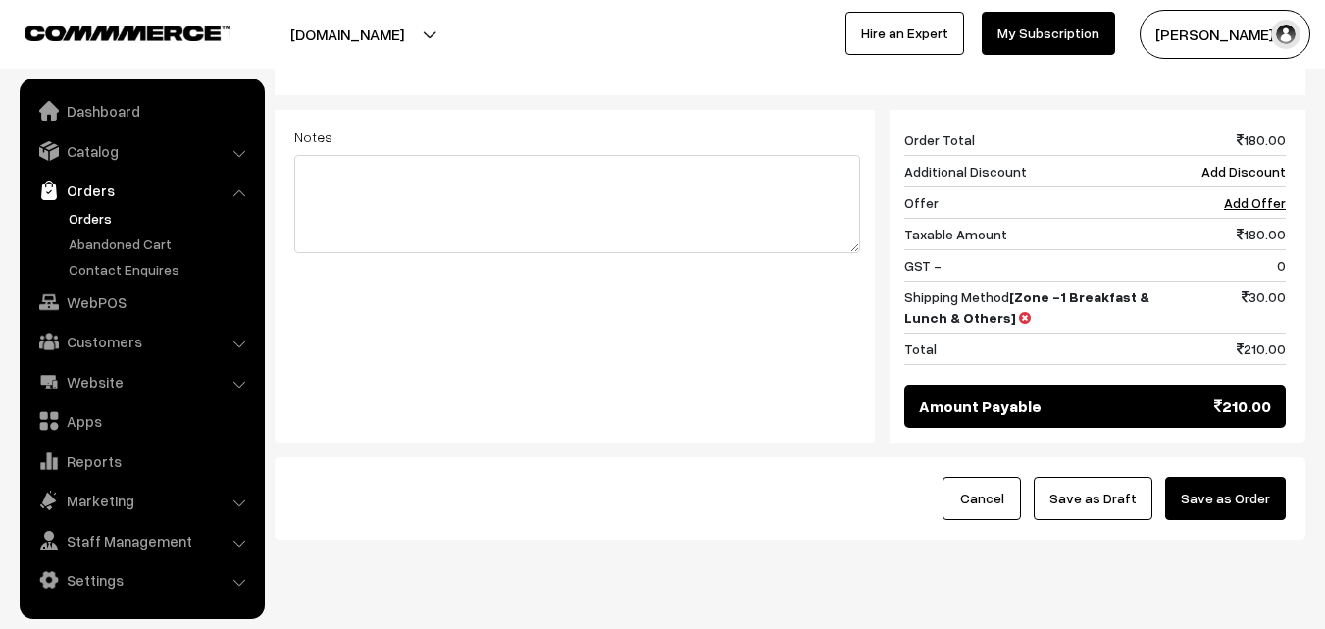
click at [1259, 477] on button "Save as Order" at bounding box center [1225, 498] width 121 height 43
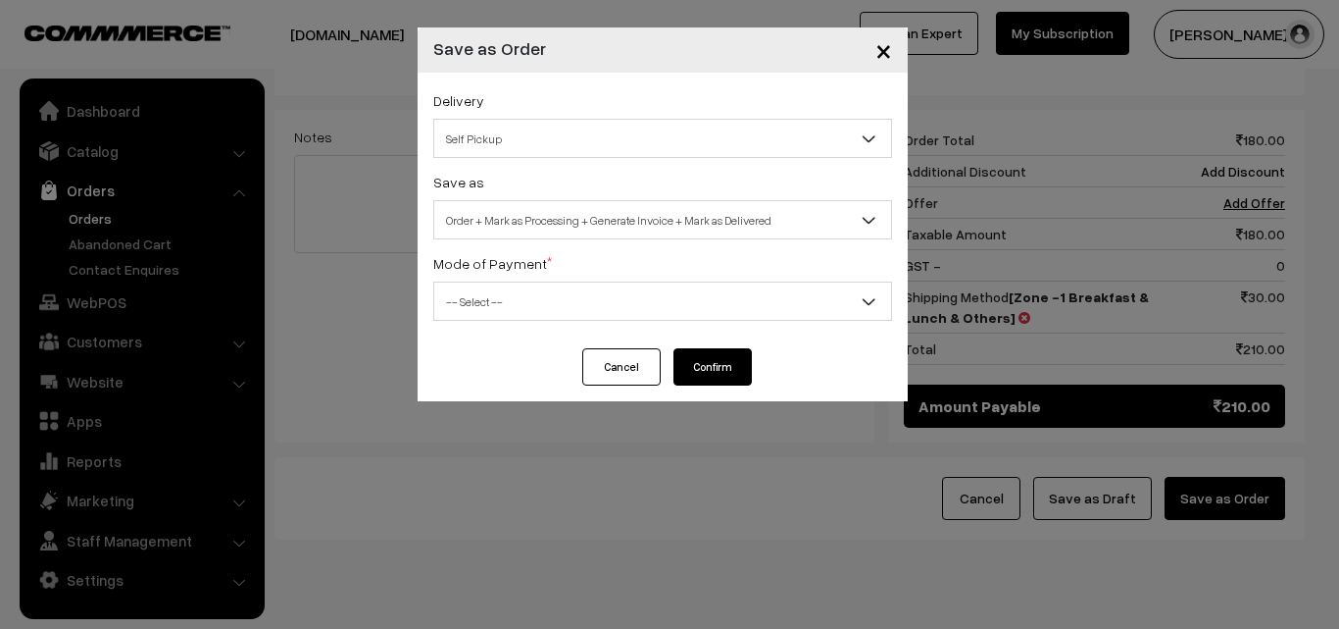
click at [511, 221] on span "Order + Mark as Processing + Generate Invoice + Mark as Delivered" at bounding box center [662, 220] width 457 height 34
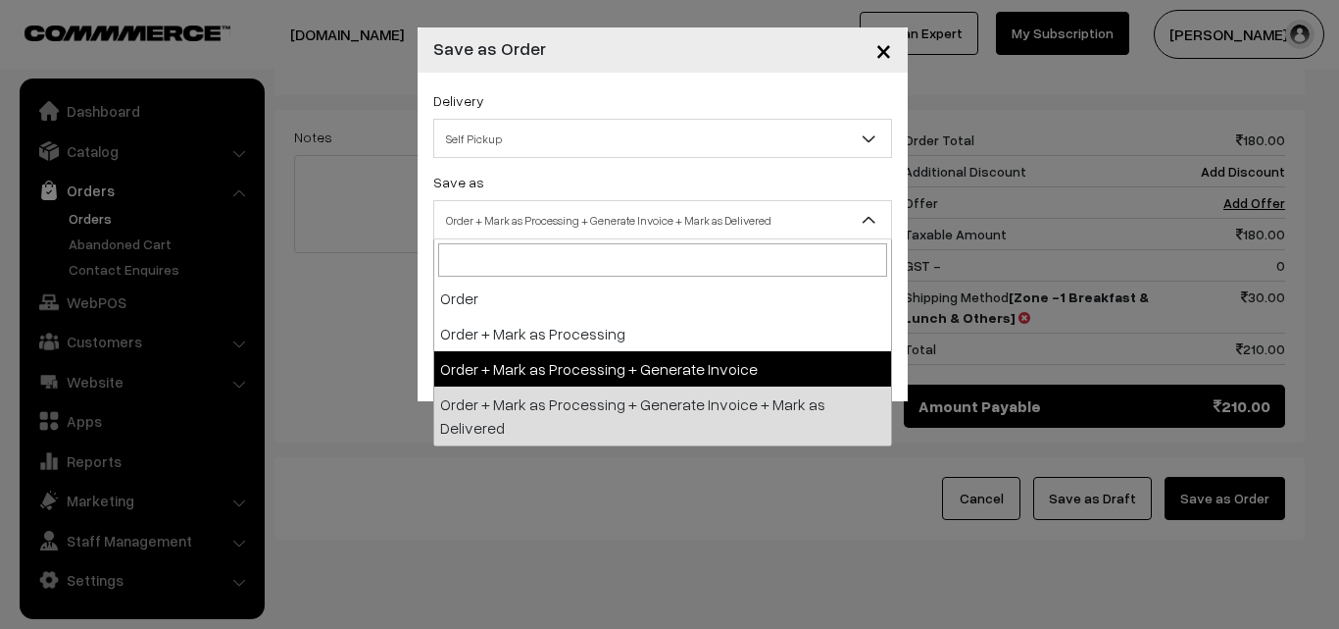
select select "3"
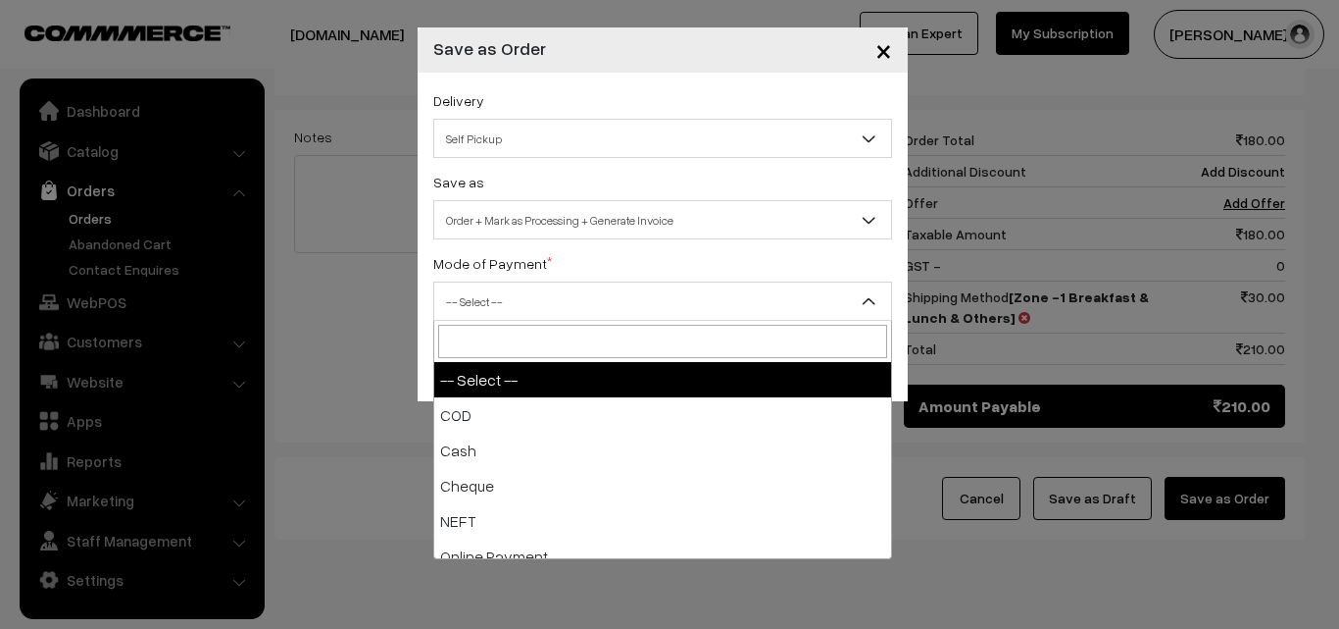
click at [485, 290] on span "-- Select --" at bounding box center [662, 301] width 457 height 34
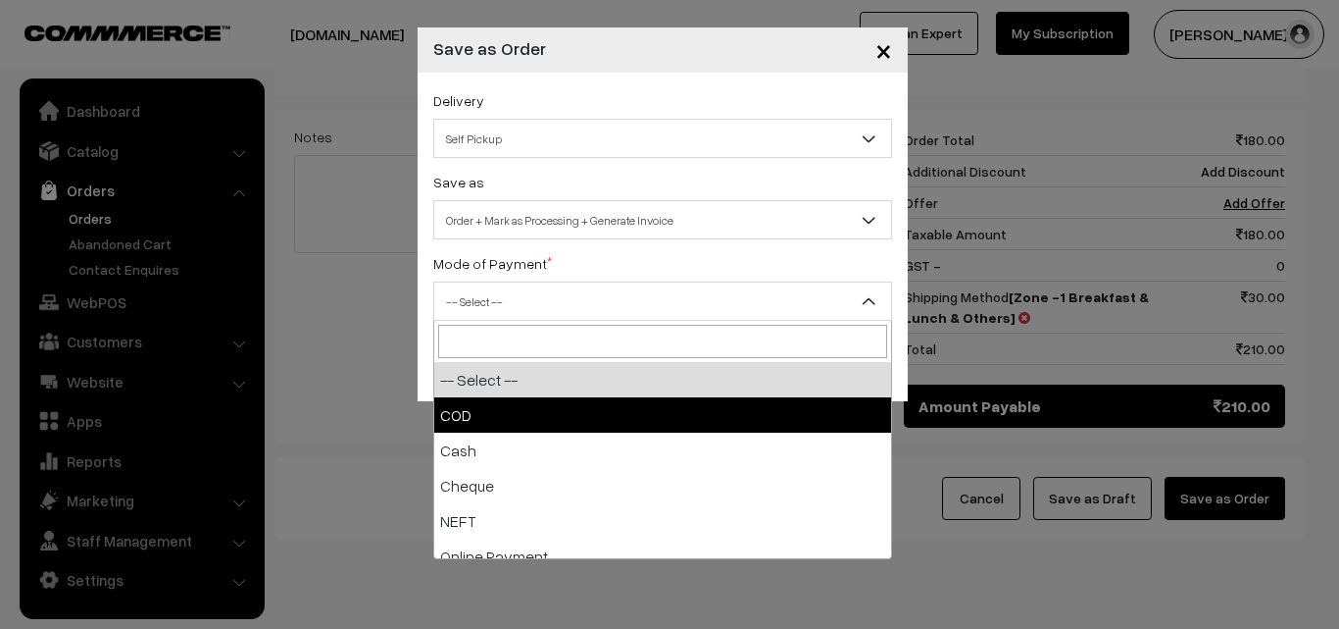
select select "1"
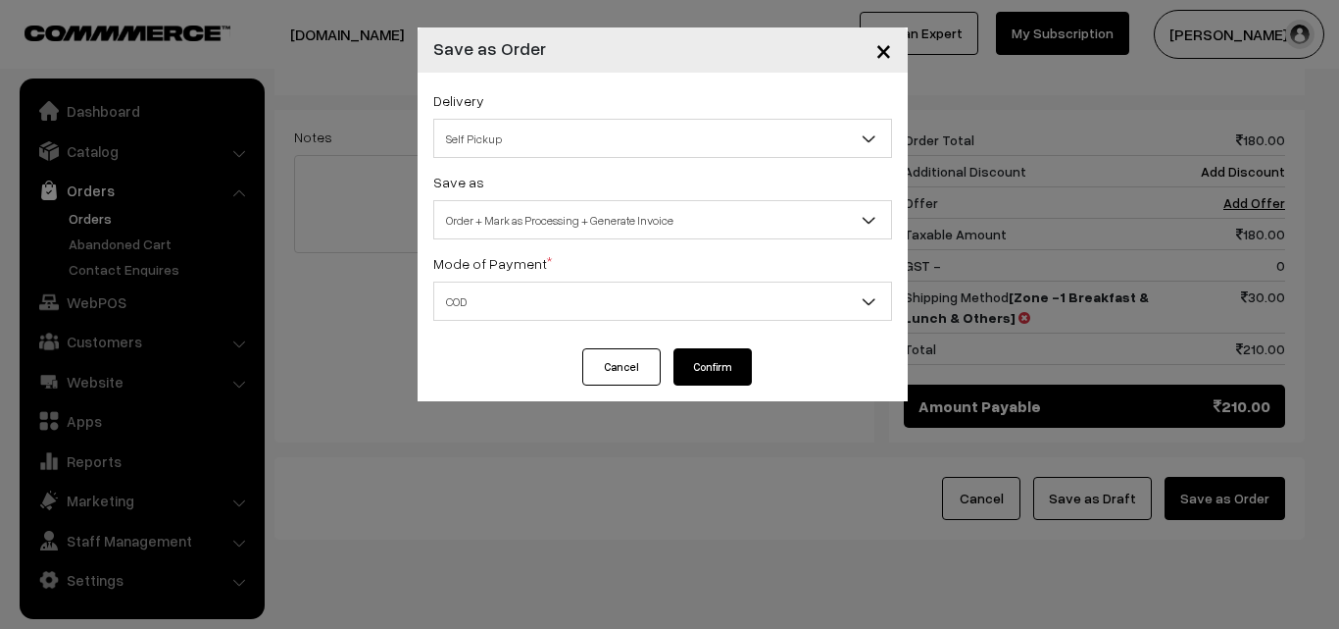
click at [722, 368] on button "Confirm" at bounding box center [713, 366] width 78 height 37
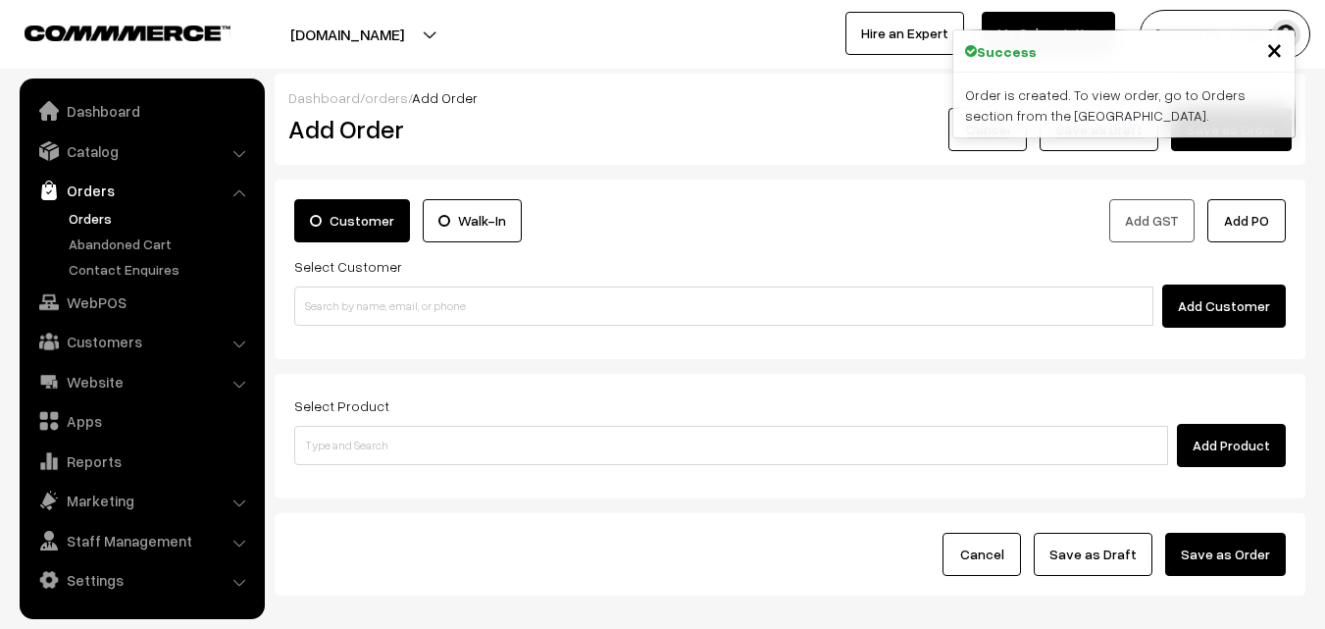
click at [102, 219] on link "Orders" at bounding box center [161, 218] width 194 height 21
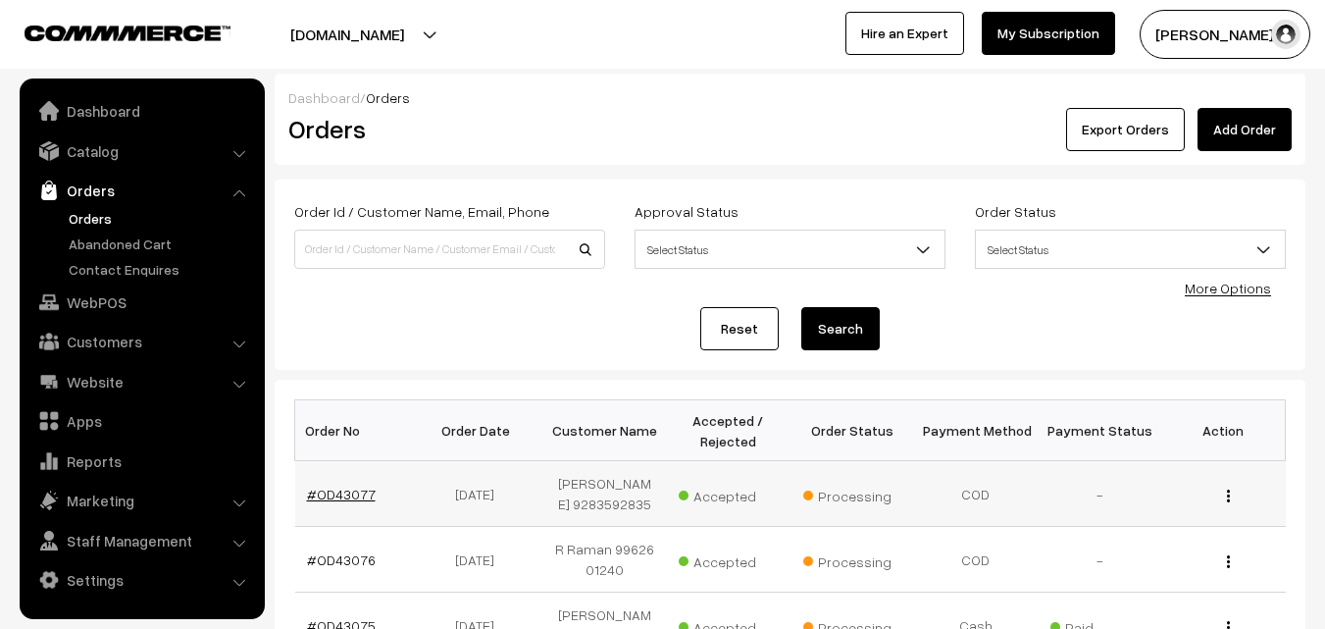
click at [352, 498] on link "#OD43077" at bounding box center [341, 493] width 69 height 17
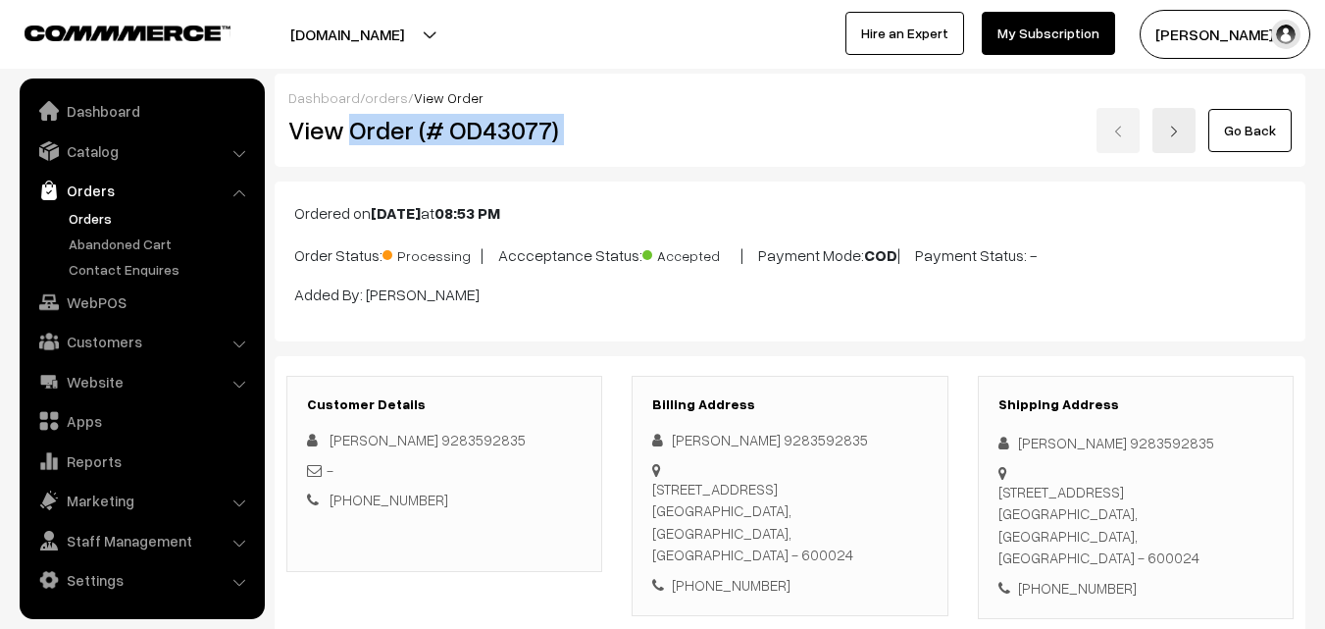
drag, startPoint x: 349, startPoint y: 126, endPoint x: 653, endPoint y: 134, distance: 304.1
click at [653, 134] on div "View Order (# OD43077) Go Back" at bounding box center [790, 130] width 1033 height 45
copy div "Order (# OD43077)"
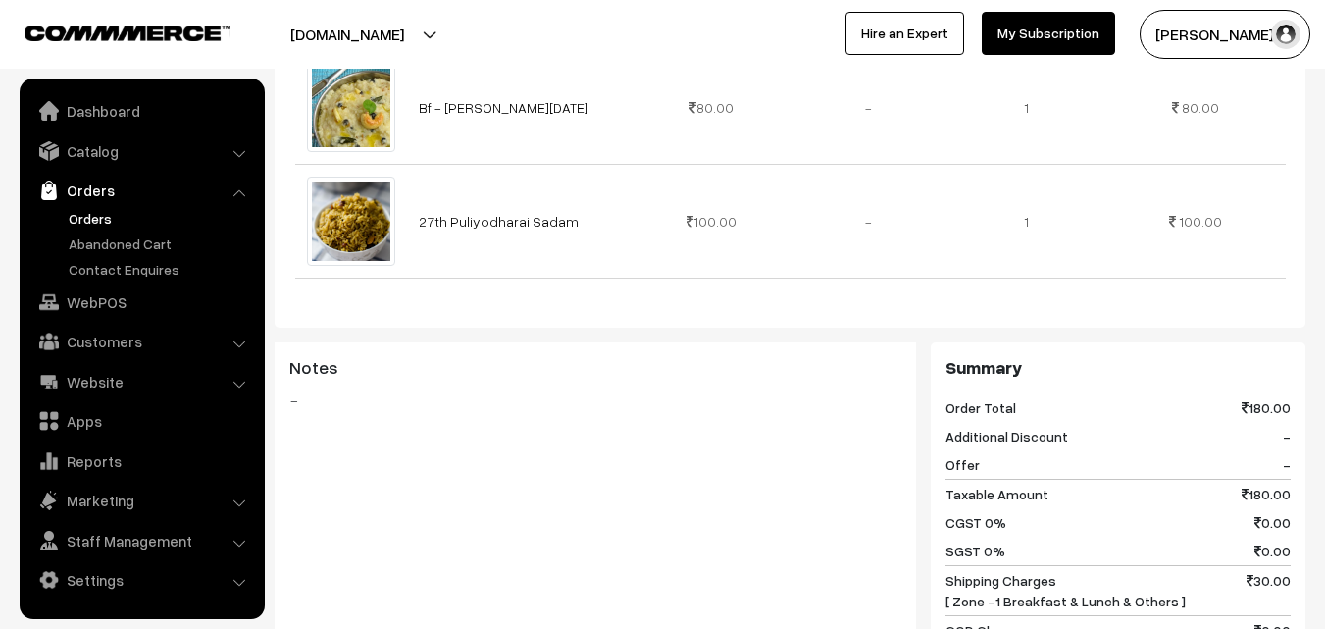
scroll to position [981, 0]
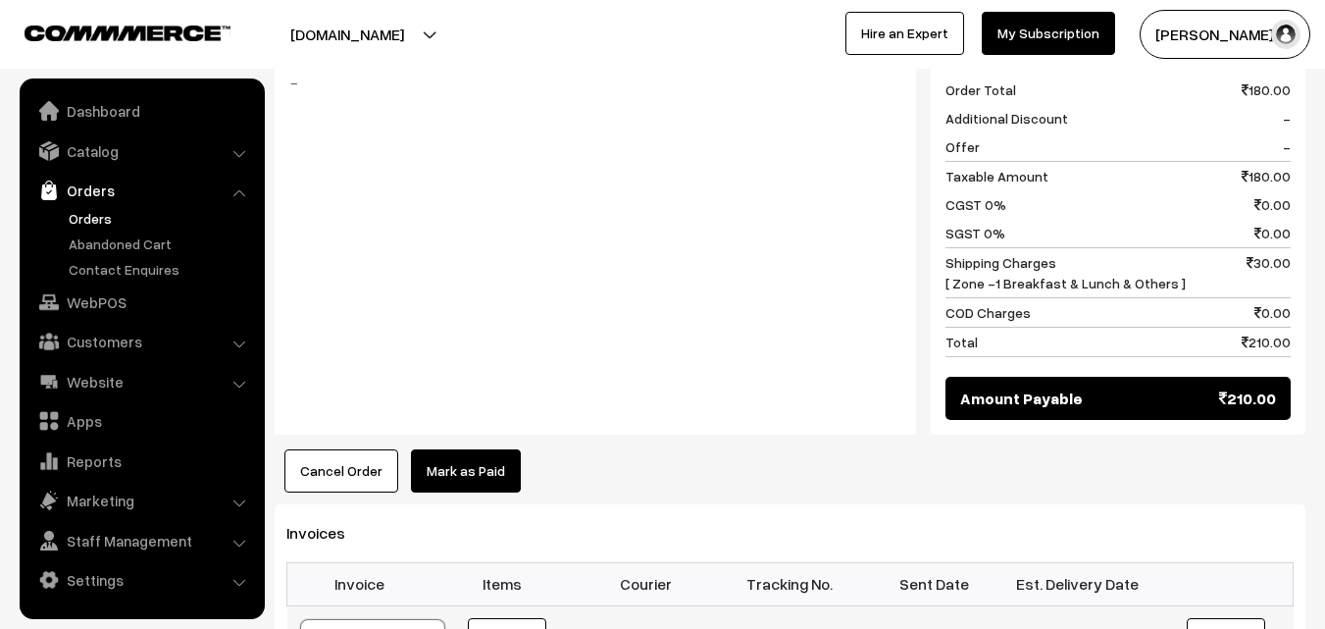
click at [104, 307] on link "WebPOS" at bounding box center [141, 301] width 233 height 35
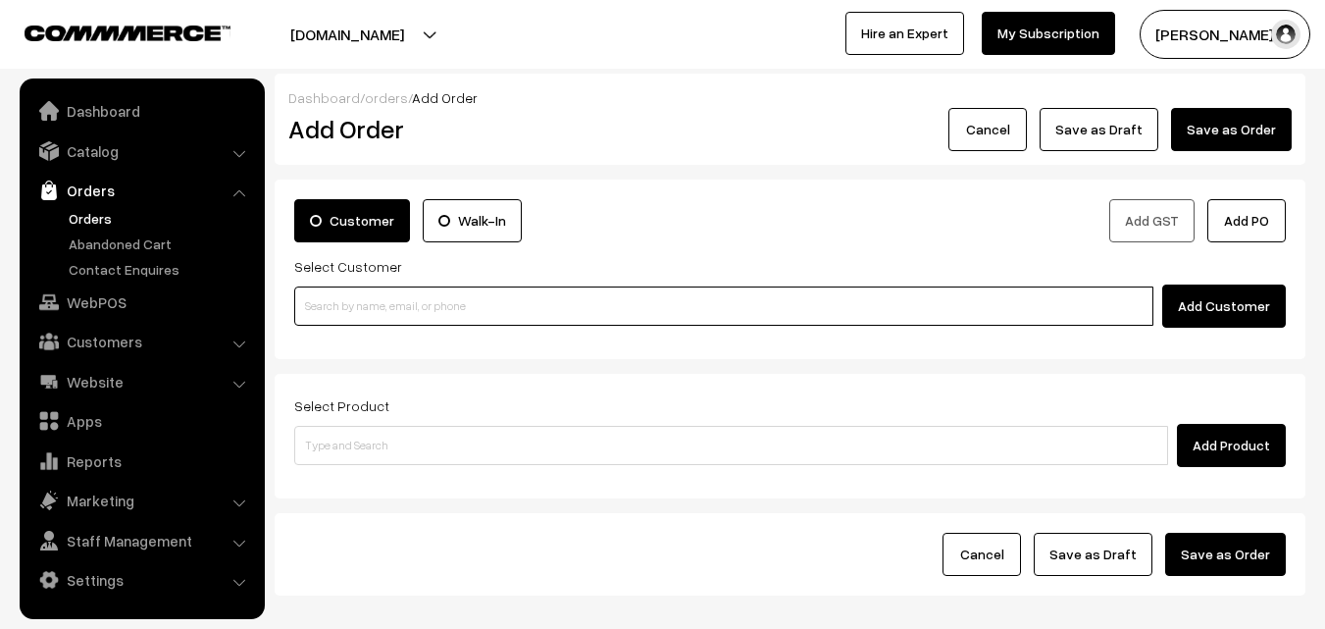
click at [451, 318] on input at bounding box center [723, 305] width 859 height 39
paste input "98403 44884"
click at [326, 295] on input "98403 44884" at bounding box center [723, 305] width 859 height 39
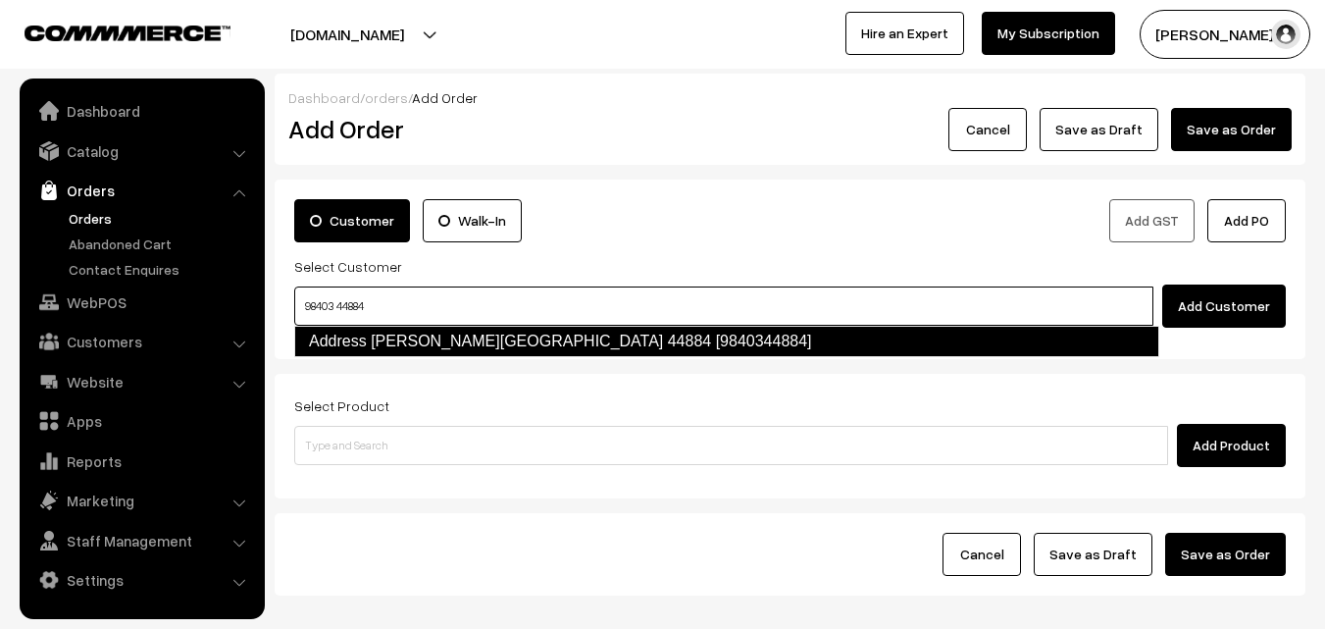
click at [341, 333] on link "Address [PERSON_NAME][GEOGRAPHIC_DATA] 44884 [9840344884]" at bounding box center [726, 341] width 865 height 31
type input "98403 44884"
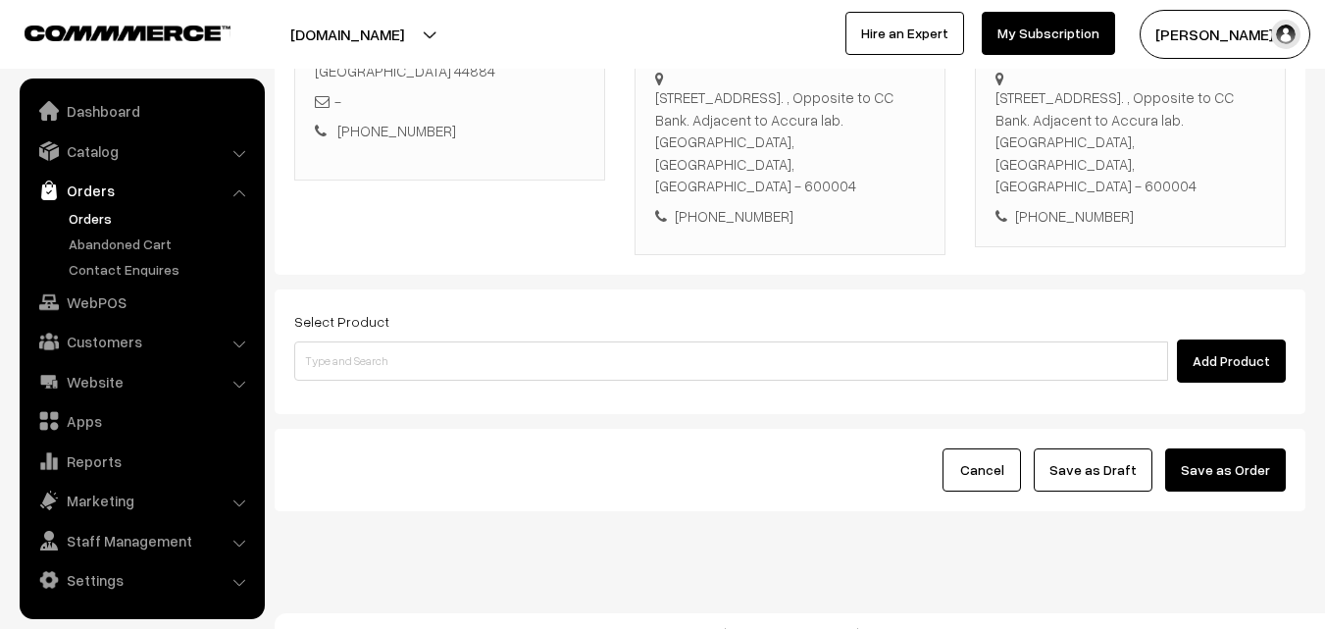
scroll to position [358, 0]
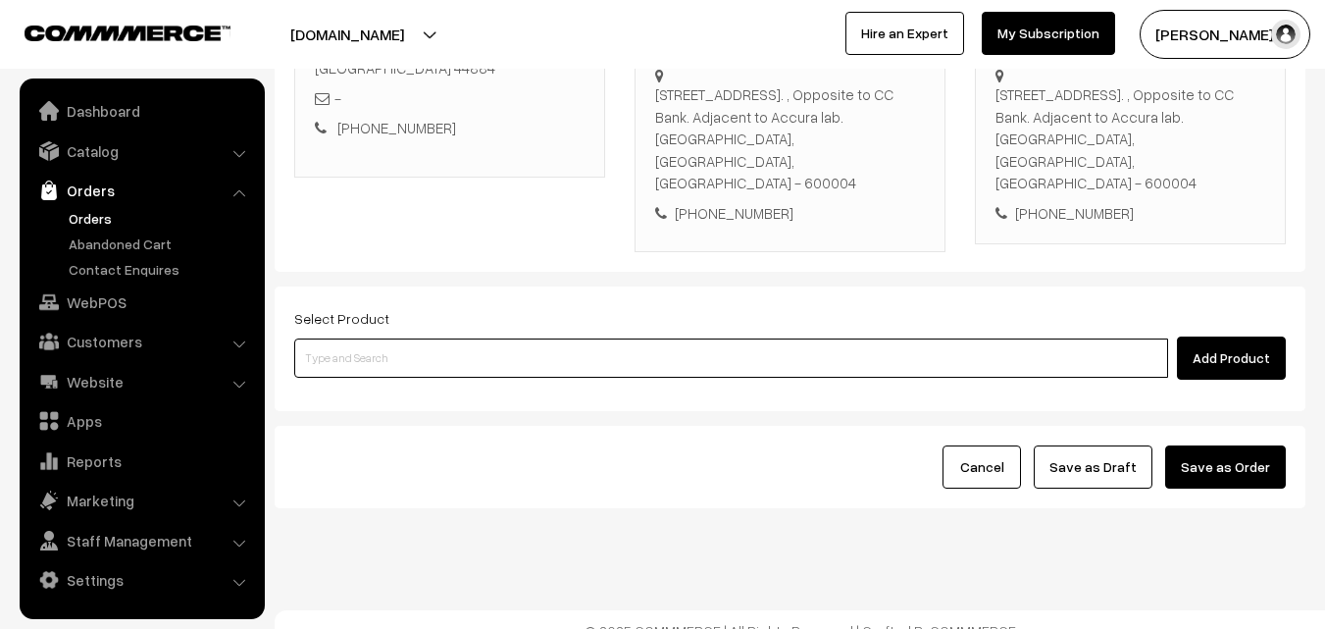
click at [523, 338] on input at bounding box center [731, 357] width 874 height 39
type input "27th Puliyodharai Sadam"
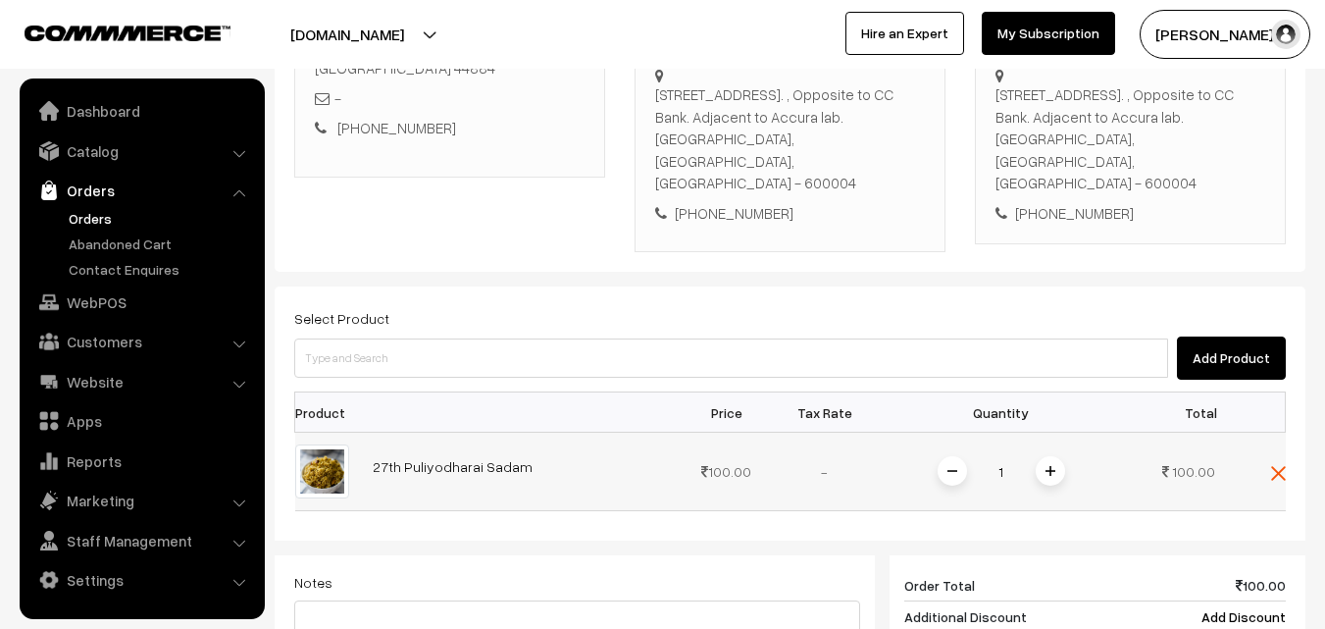
click at [1049, 466] on img at bounding box center [1050, 471] width 10 height 10
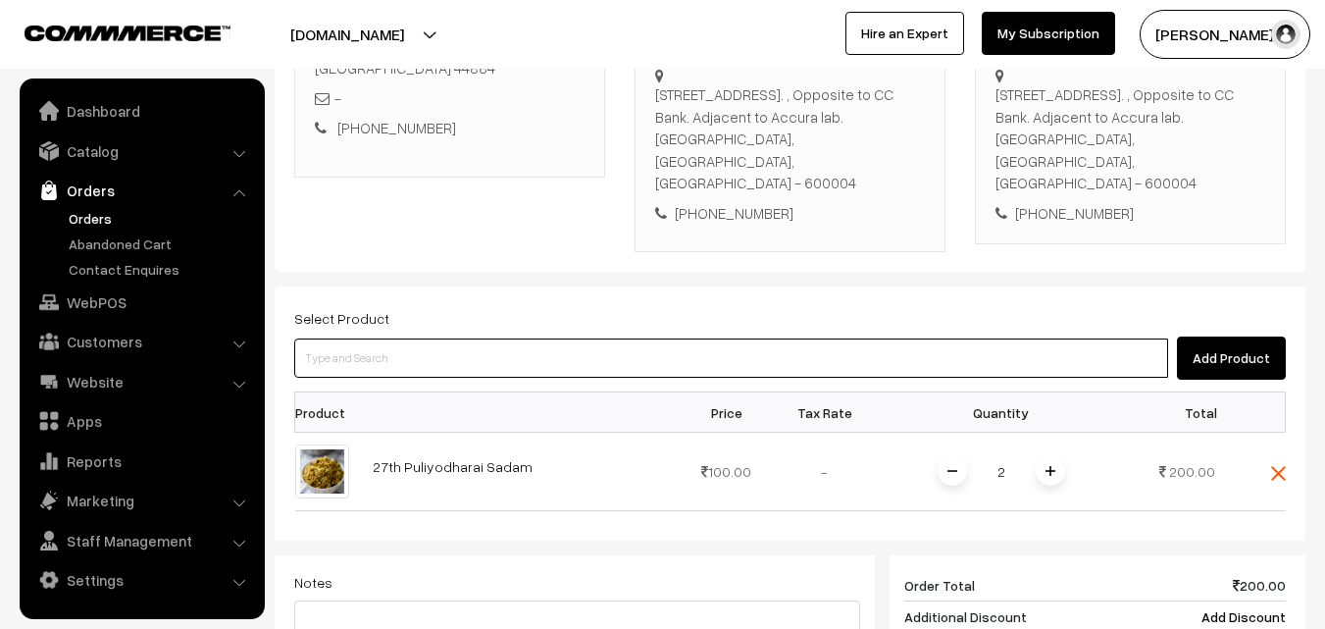
click at [938, 344] on input at bounding box center [731, 357] width 874 height 39
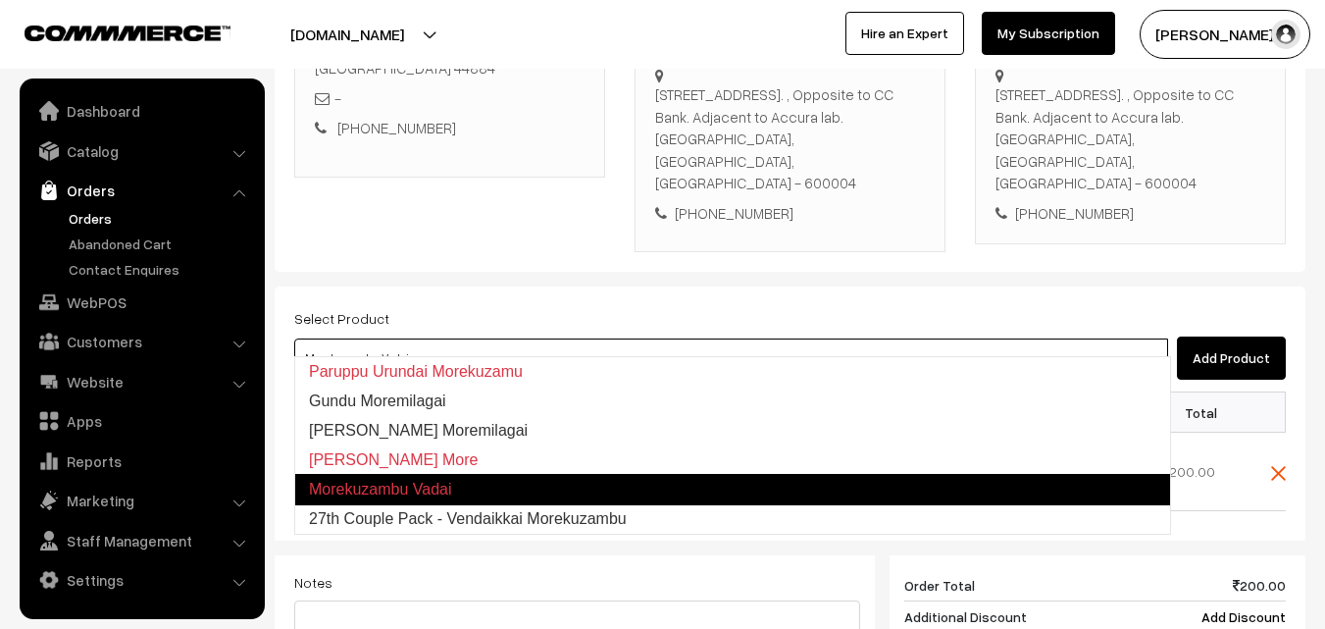
type input "27th Couple Pack - Vendaikkai Morekuzambu"
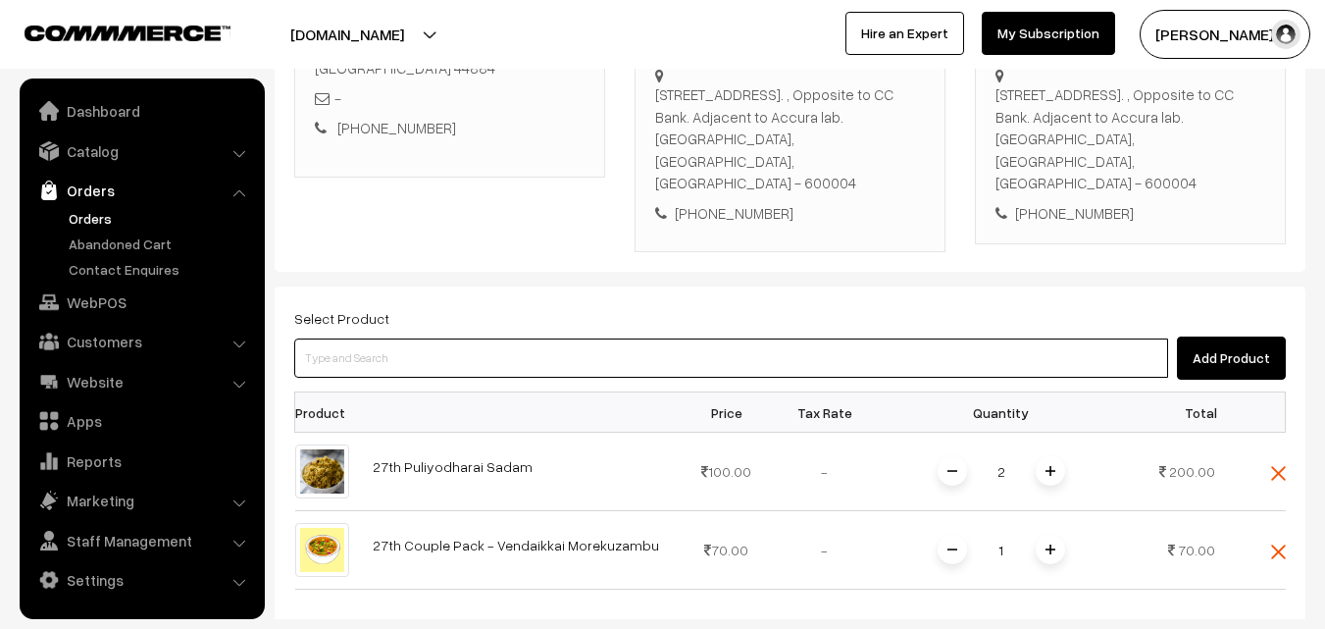
click at [919, 345] on input at bounding box center [731, 357] width 874 height 39
paste input "27th Couple Pack- Toma"
type input "27th Couple Pack- Toma"
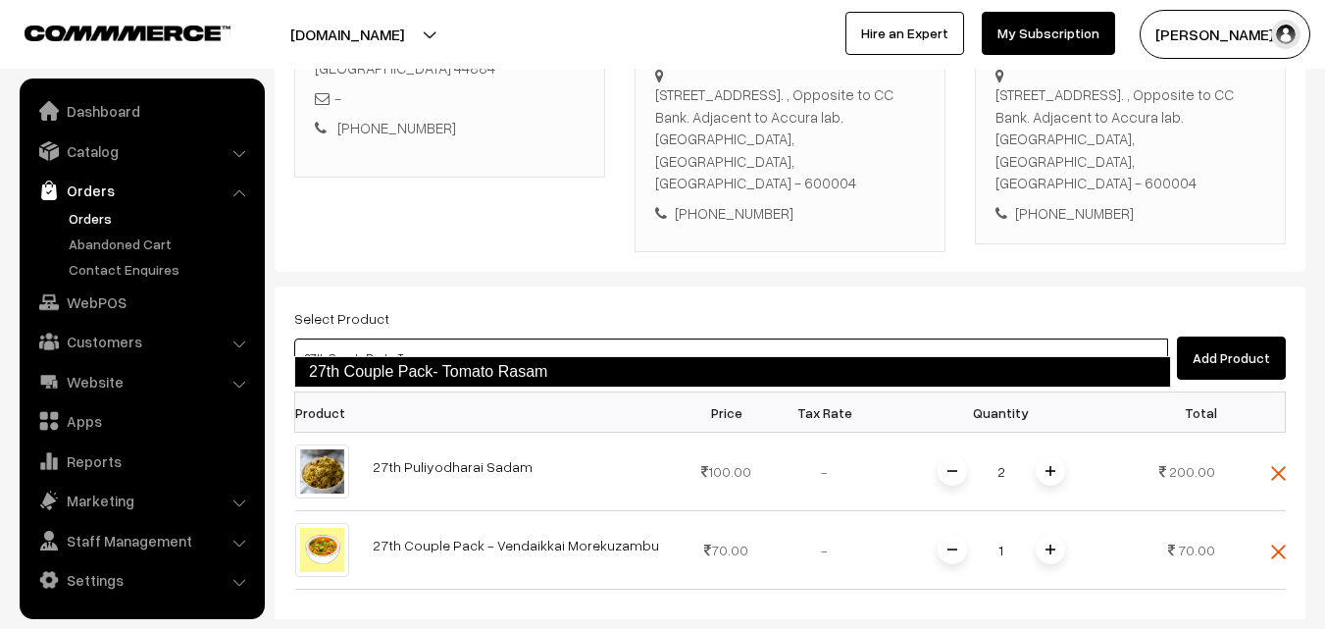
click at [440, 367] on link "27th Couple Pack- Tomato Rasam" at bounding box center [732, 371] width 877 height 31
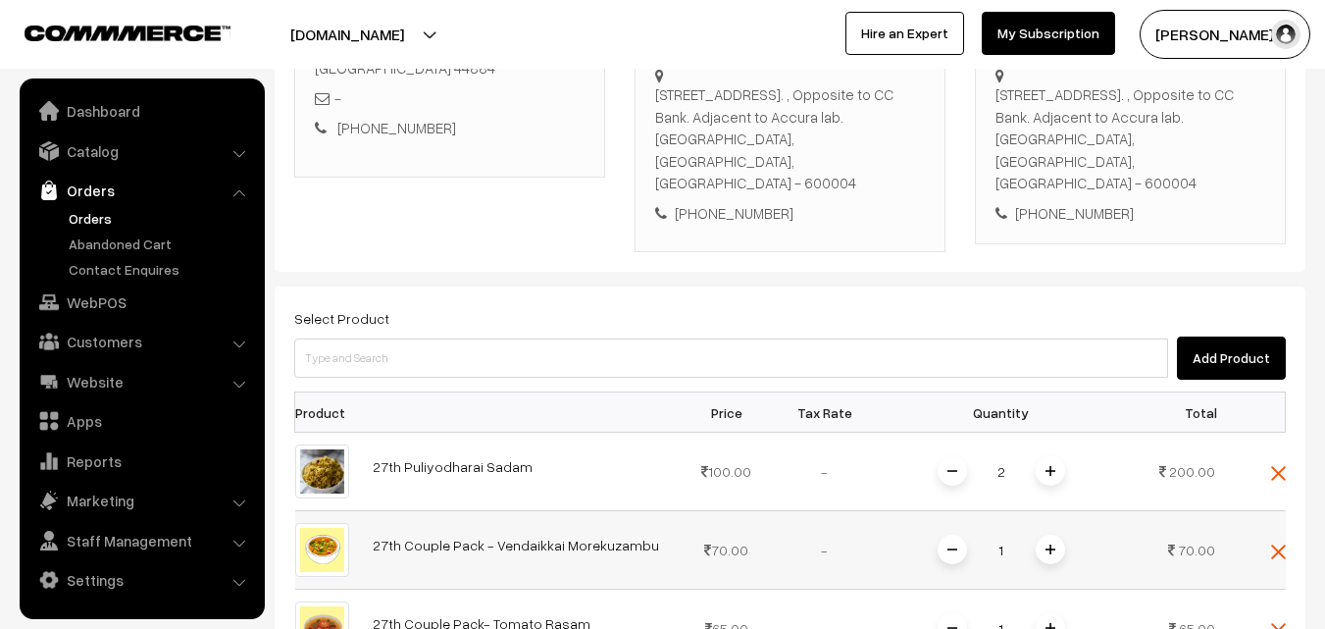
click at [1042, 534] on span at bounding box center [1049, 548] width 29 height 29
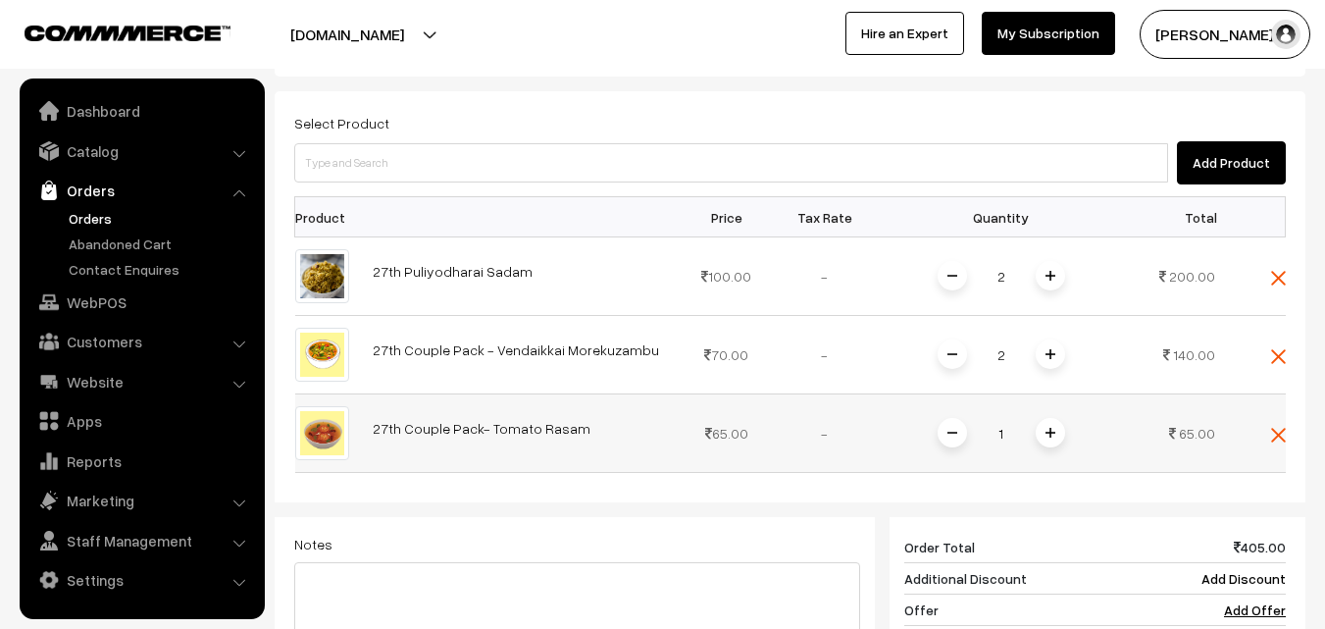
scroll to position [554, 0]
click at [1066, 415] on div "1" at bounding box center [1001, 432] width 147 height 34
click at [1055, 417] on span at bounding box center [1049, 431] width 29 height 29
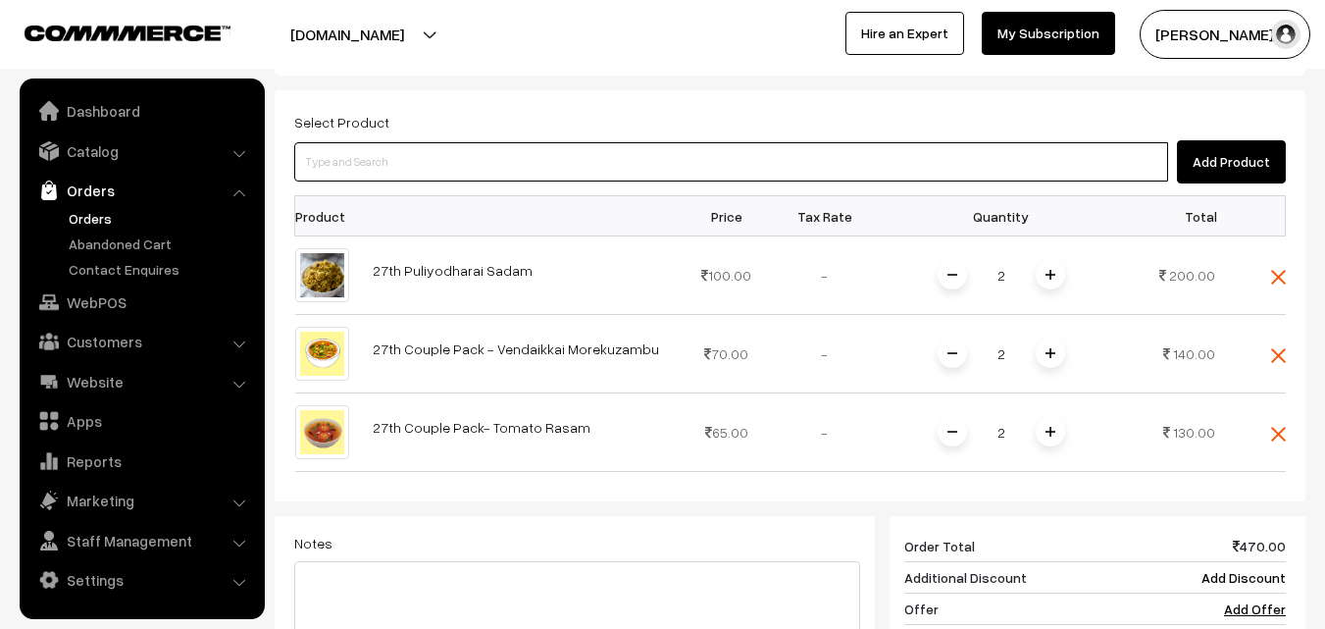
click at [465, 142] on input at bounding box center [731, 161] width 874 height 39
type input "27th Couple Pack - Kose Carrot Poriyal"
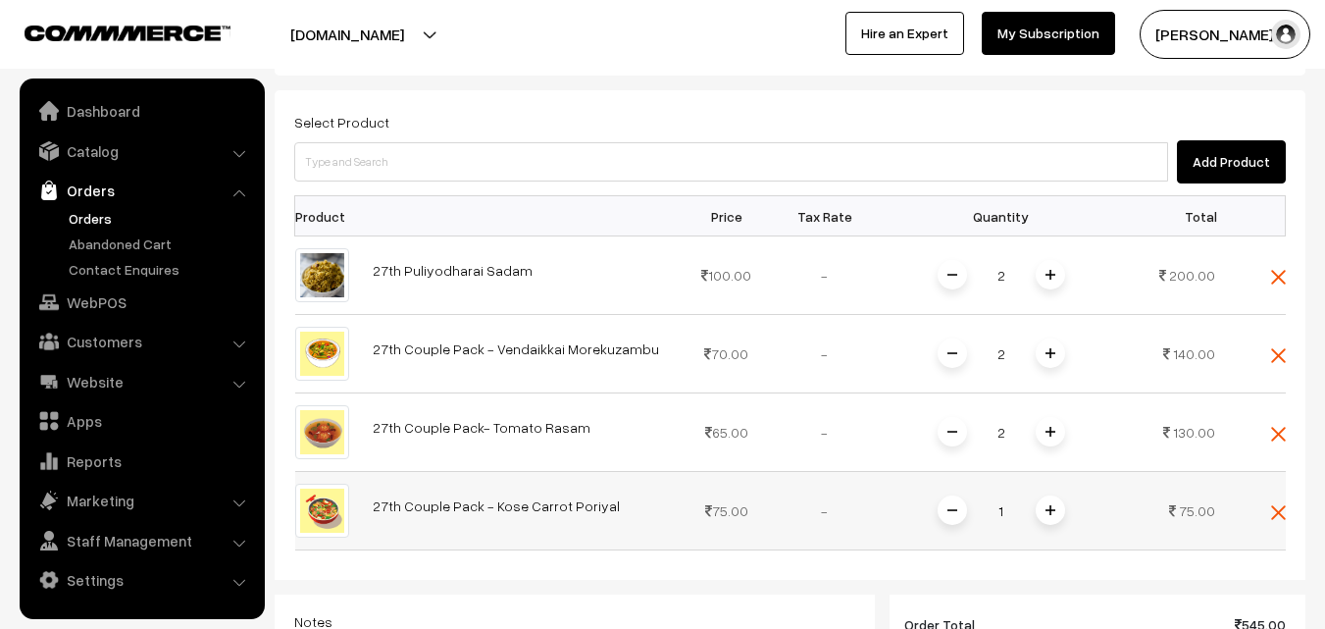
click at [1054, 505] on img at bounding box center [1050, 510] width 10 height 10
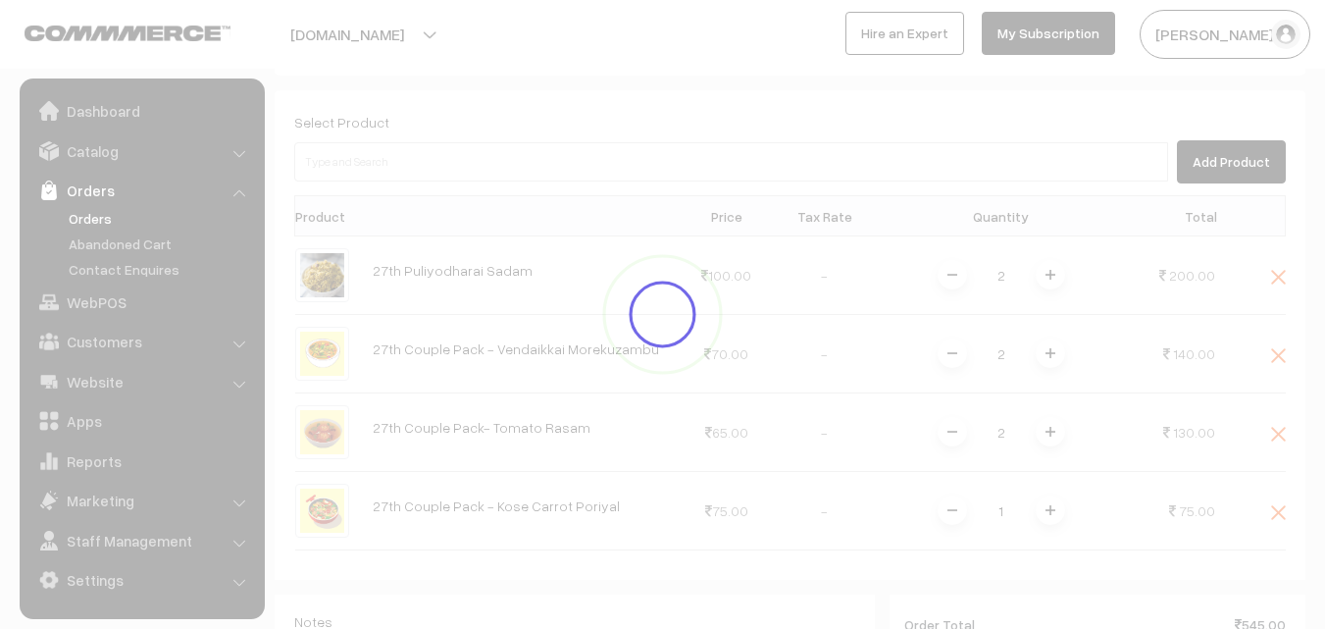
click at [1050, 487] on div "Dashboard / orders / Add Order Add Order Cancel Save as Draft Save as Order Sav…" at bounding box center [790, 272] width 1031 height 1504
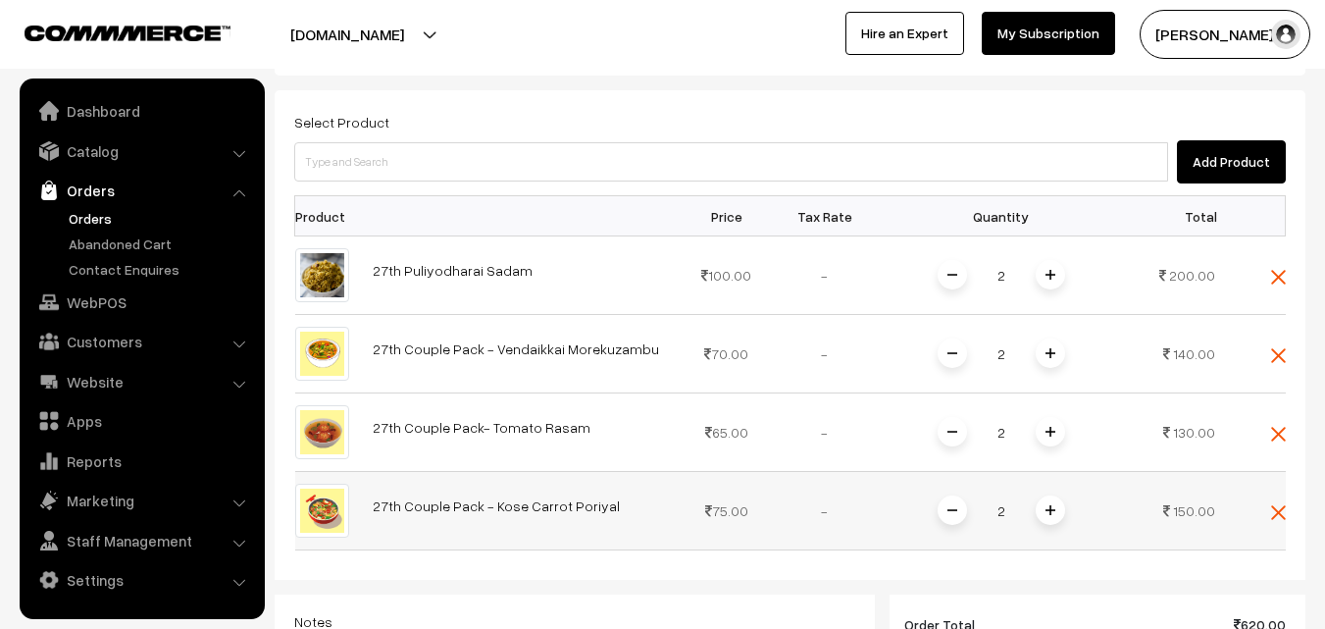
click at [1045, 505] on img at bounding box center [1050, 510] width 10 height 10
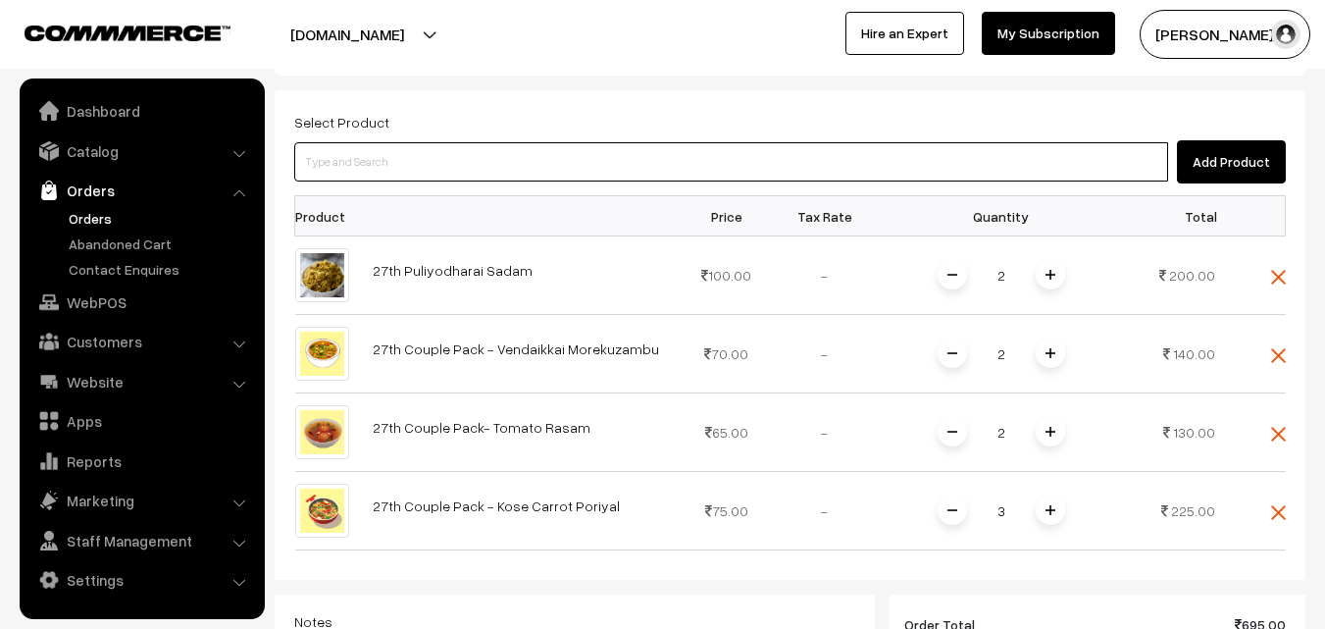
click at [546, 142] on input at bounding box center [731, 161] width 874 height 39
type input "27th Couple Pack - Chow Chow Kootu"
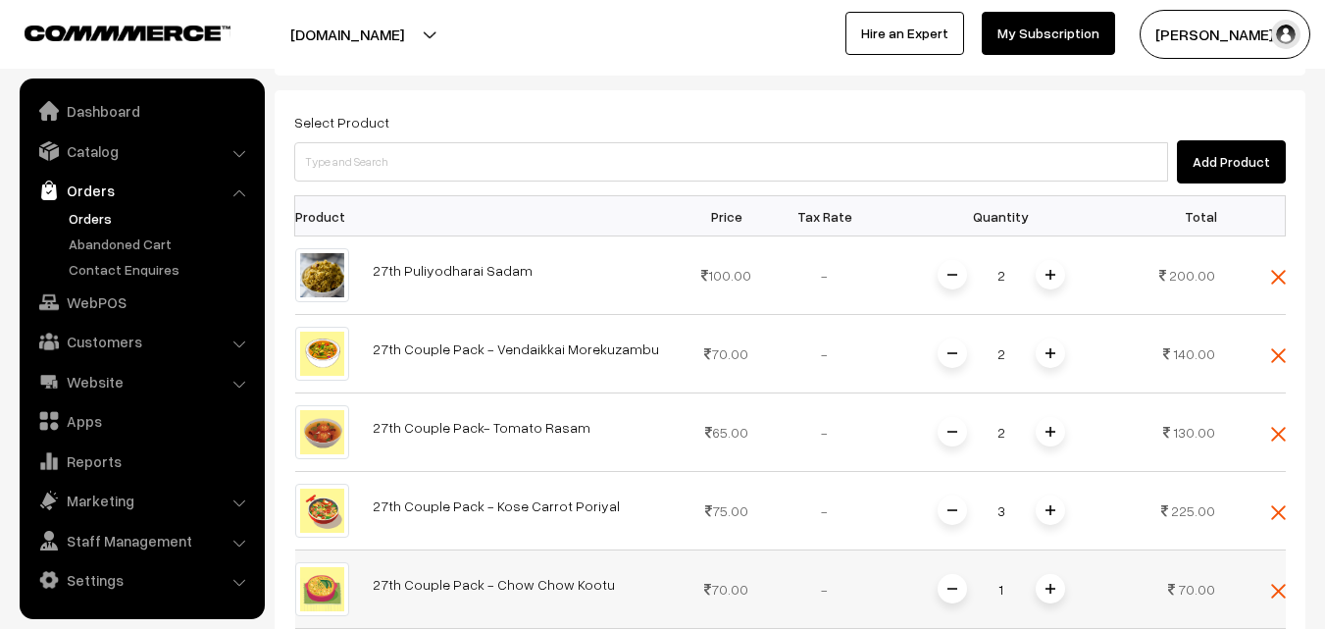
click at [1056, 574] on span at bounding box center [1049, 588] width 29 height 29
click at [1053, 583] on img at bounding box center [1050, 588] width 10 height 10
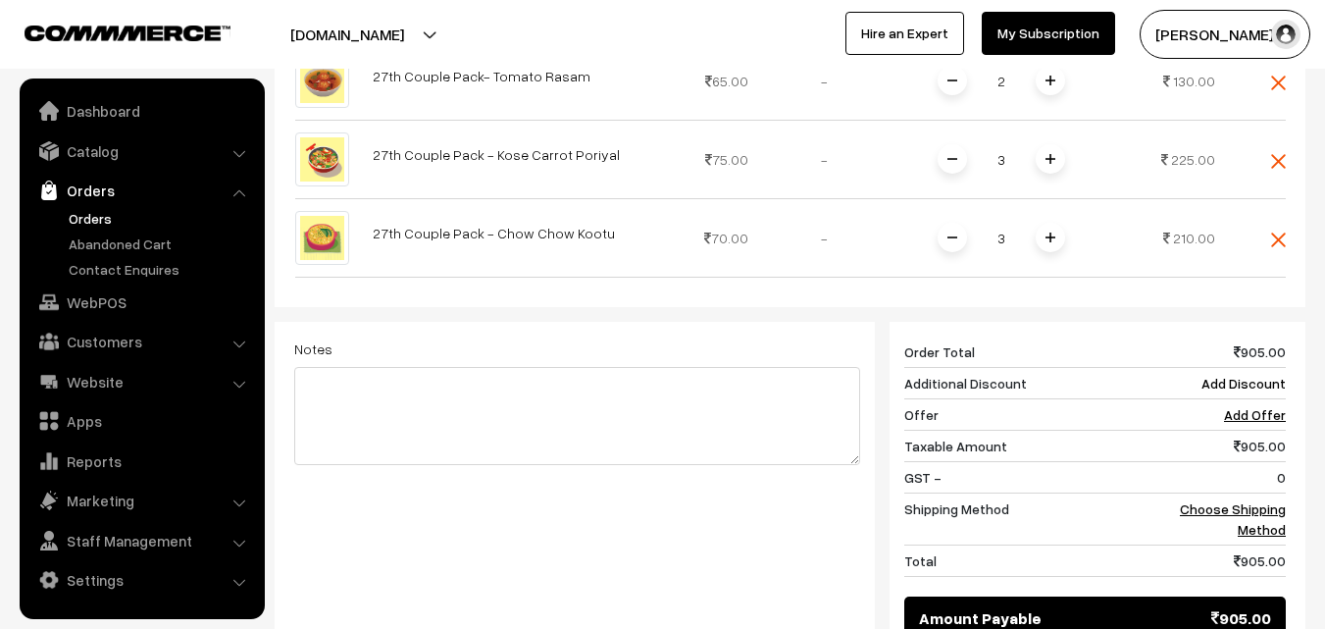
scroll to position [1148, 0]
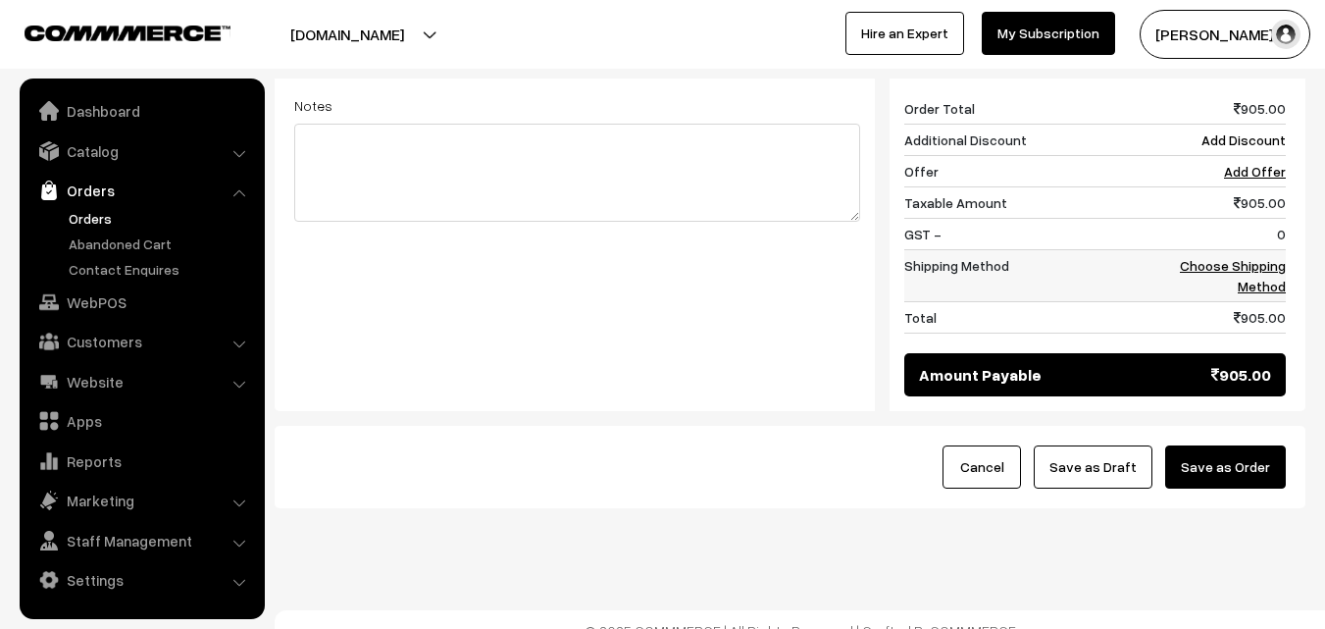
click at [1283, 263] on link "Choose Shipping Method" at bounding box center [1233, 275] width 106 height 37
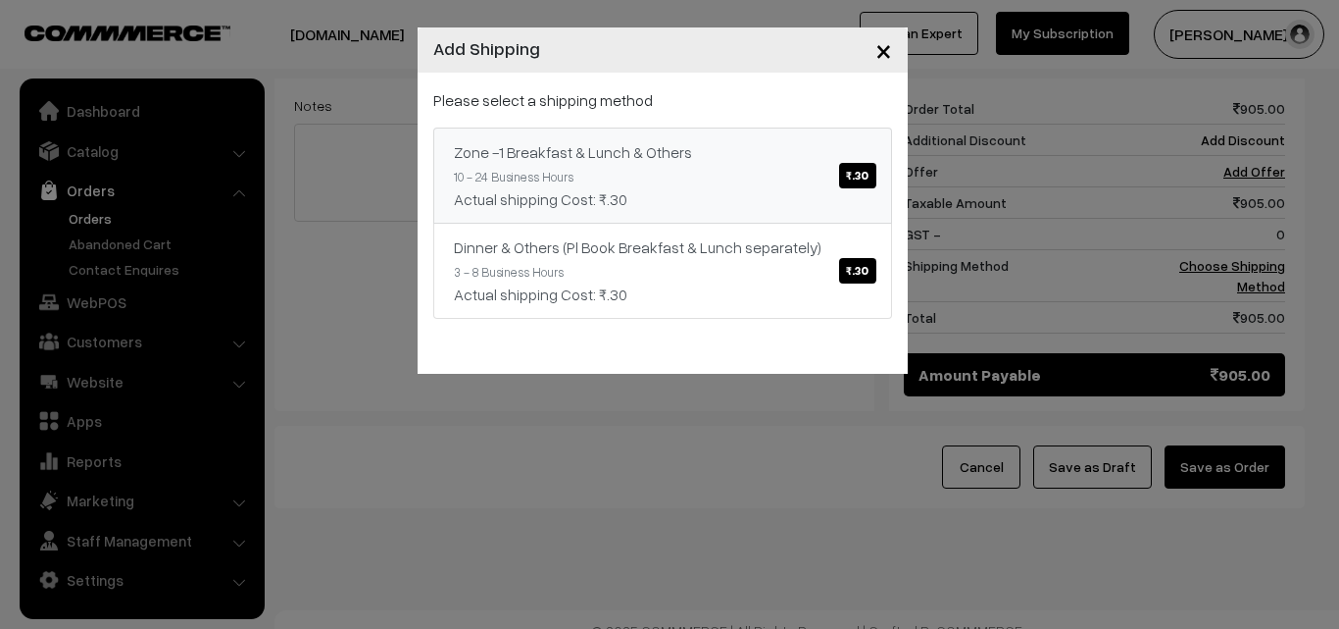
click at [763, 178] on link "Zone -1 Breakfast & Lunch & Others ₹.30 10 - 24 Business Hours Actual shipping …" at bounding box center [662, 175] width 459 height 96
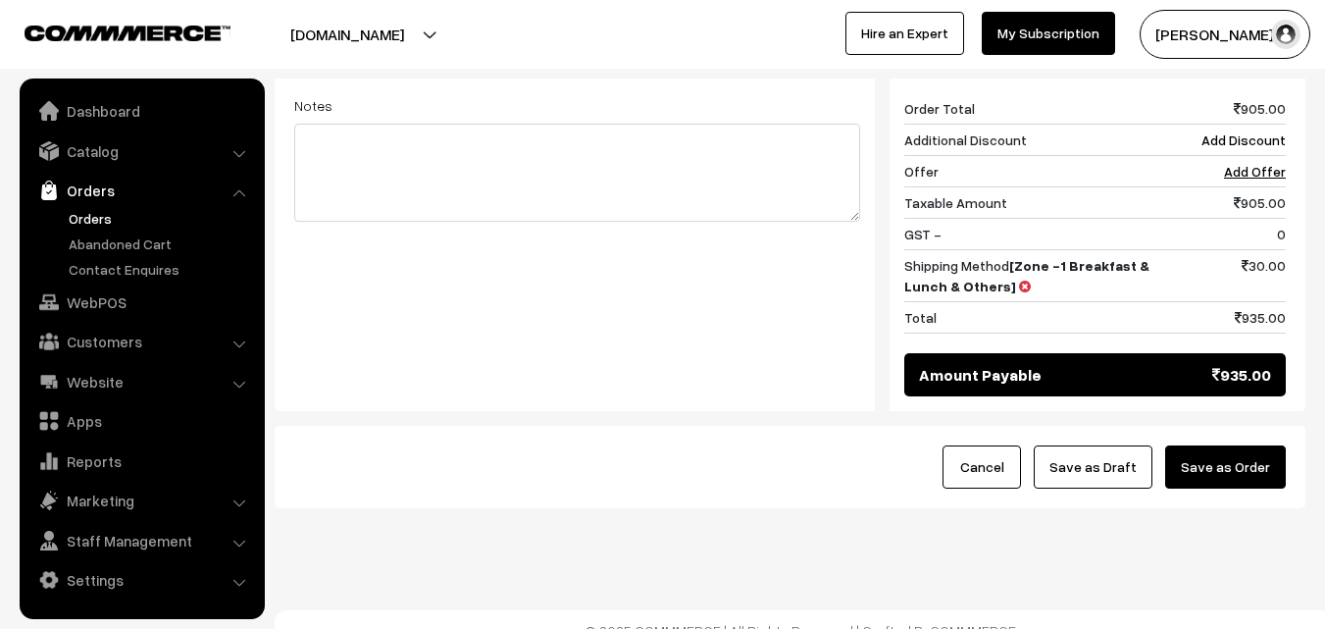
click at [1214, 447] on button "Save as Order" at bounding box center [1225, 466] width 121 height 43
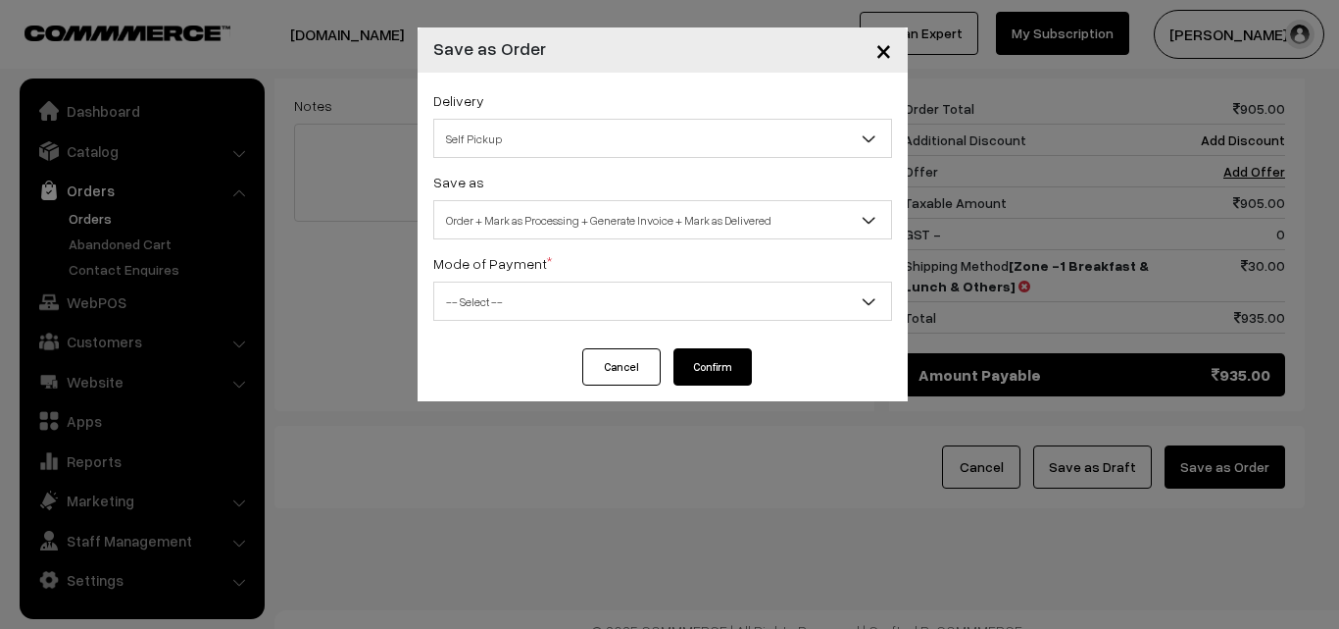
click at [623, 365] on button "Cancel" at bounding box center [621, 366] width 78 height 37
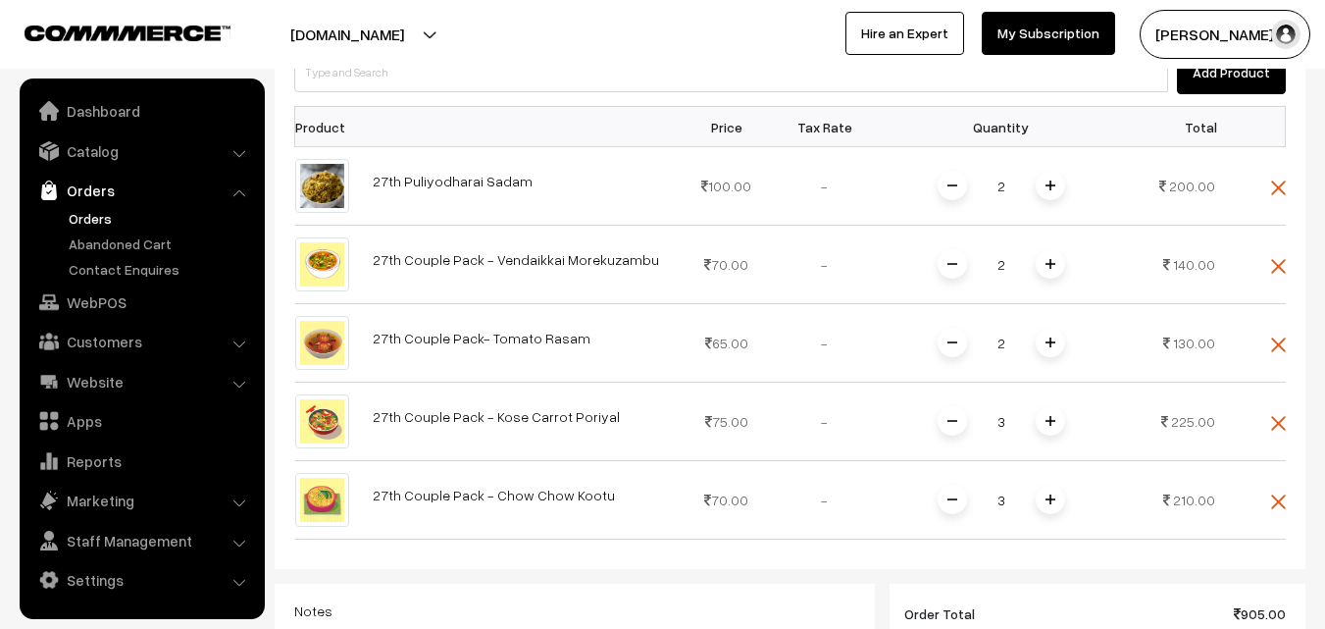
scroll to position [462, 0]
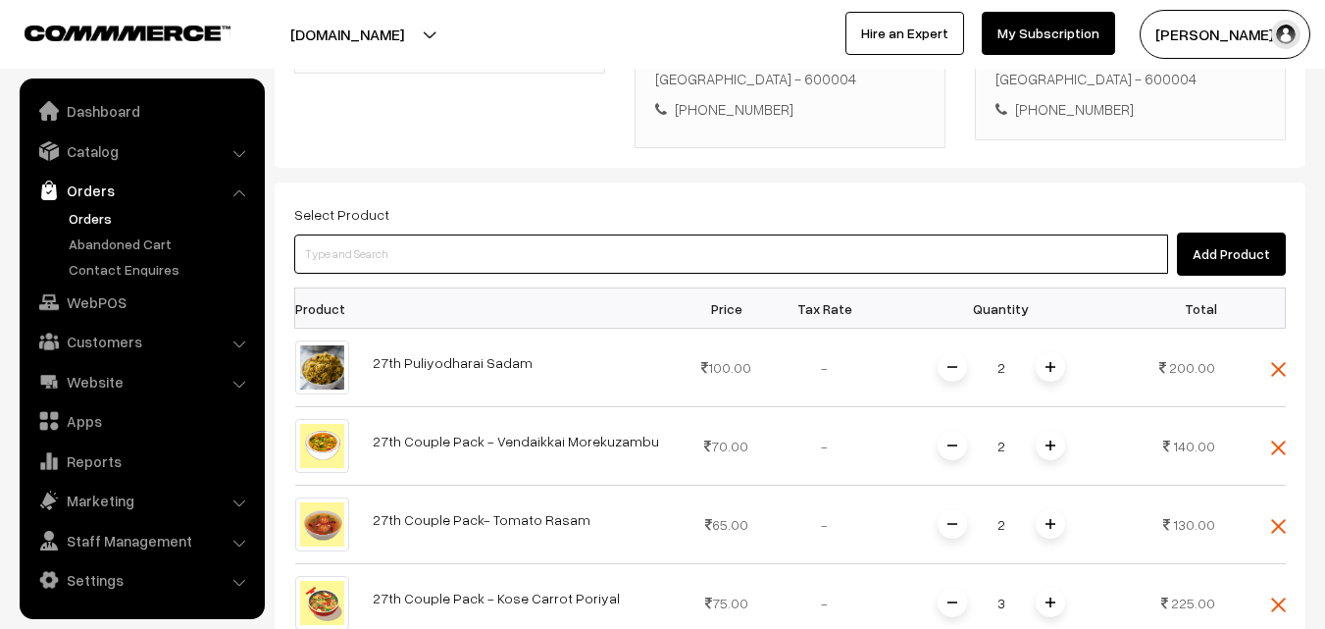
click at [446, 234] on input at bounding box center [731, 253] width 874 height 39
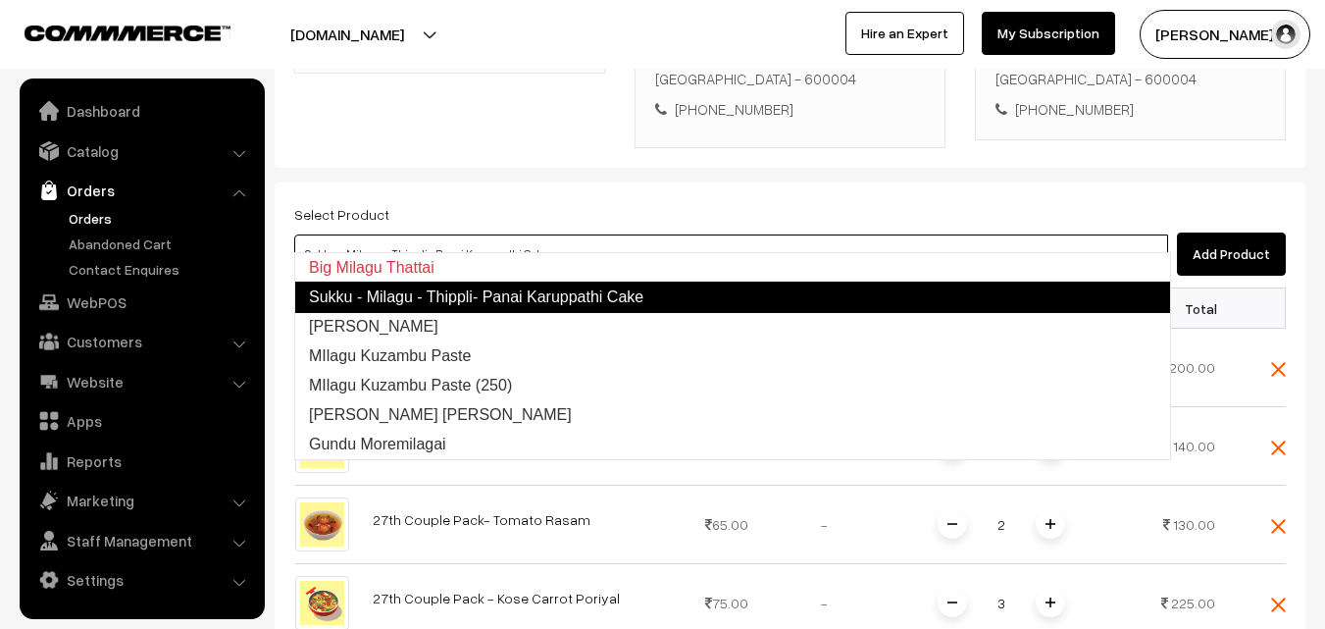
type input "Milagu Vadai"
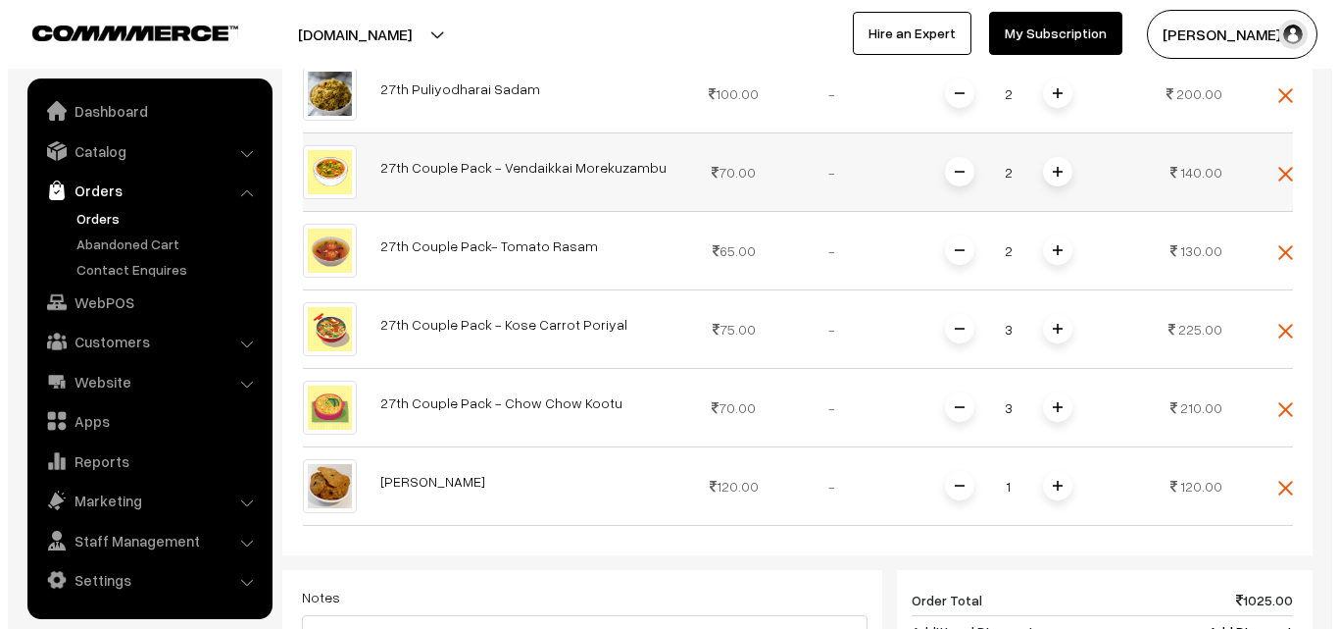
scroll to position [1227, 0]
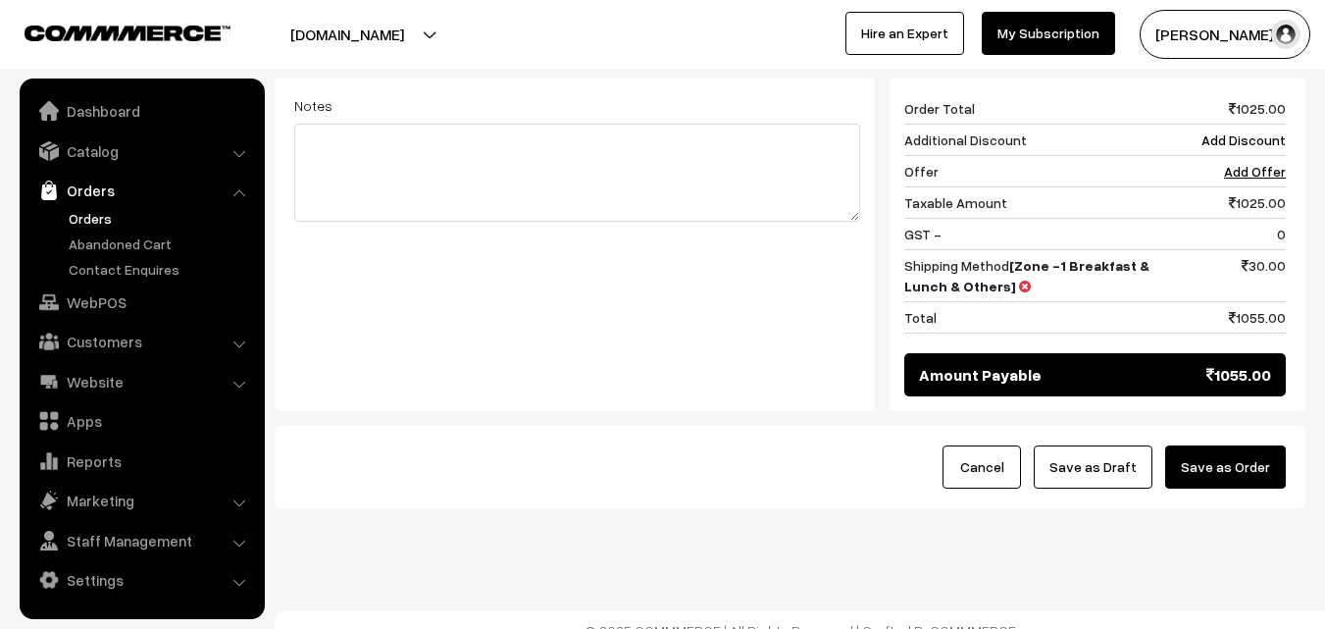
click at [1219, 447] on button "Save as Order" at bounding box center [1225, 466] width 121 height 43
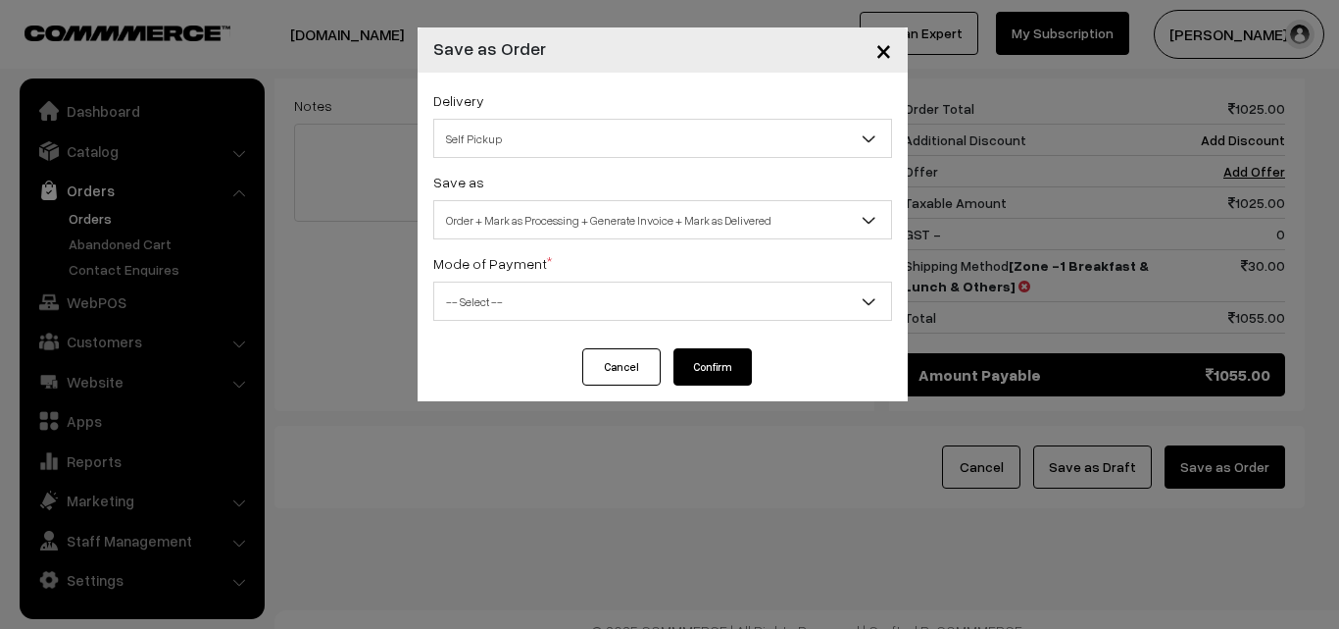
drag, startPoint x: 573, startPoint y: 214, endPoint x: 566, endPoint y: 224, distance: 12.0
click at [573, 216] on span "Order + Mark as Processing + Generate Invoice + Mark as Delivered" at bounding box center [662, 220] width 457 height 34
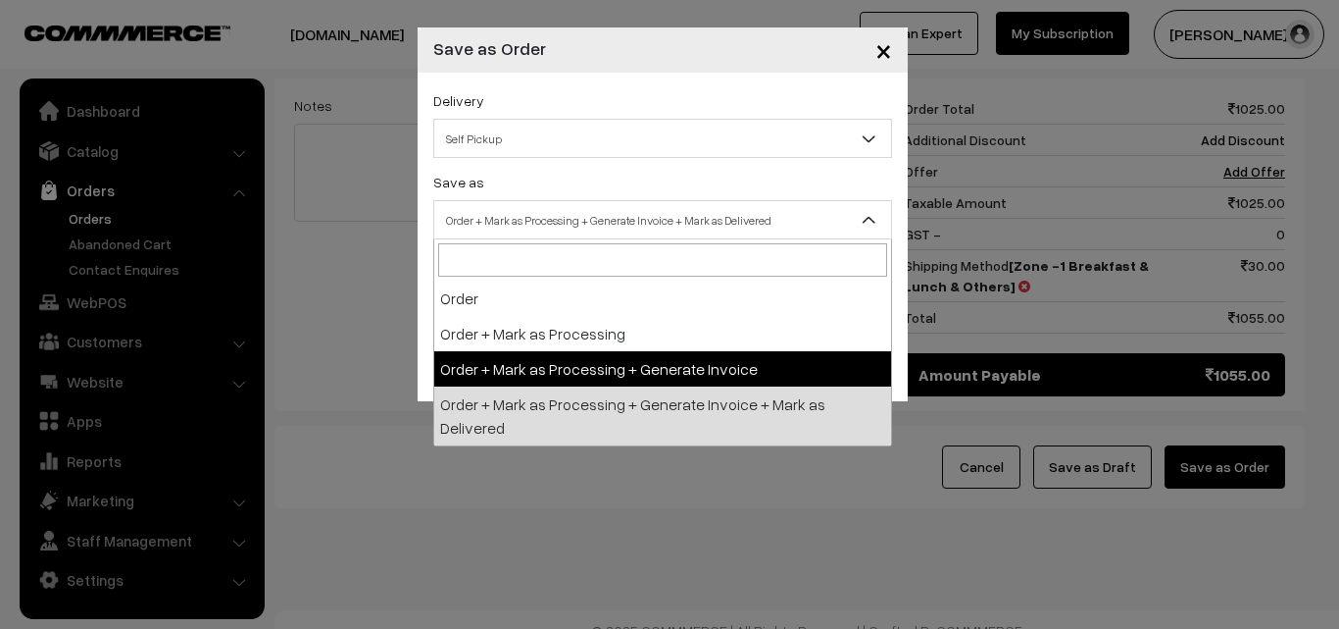
select select "3"
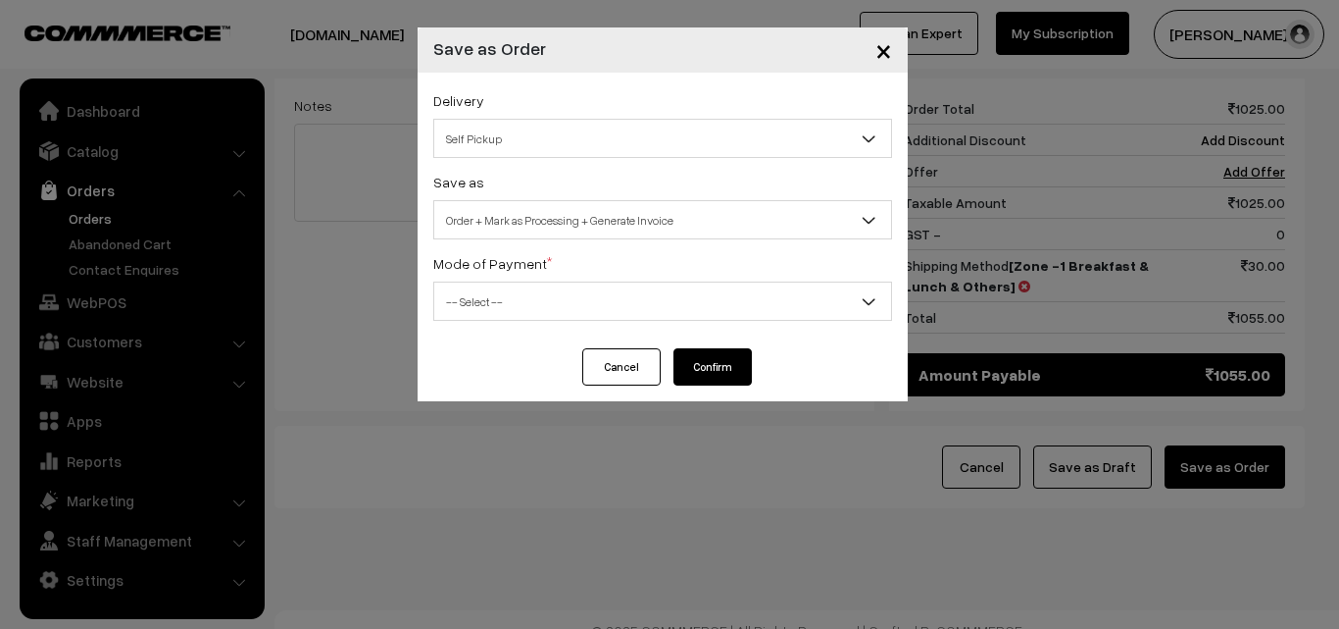
click at [519, 301] on span "-- Select --" at bounding box center [662, 301] width 457 height 34
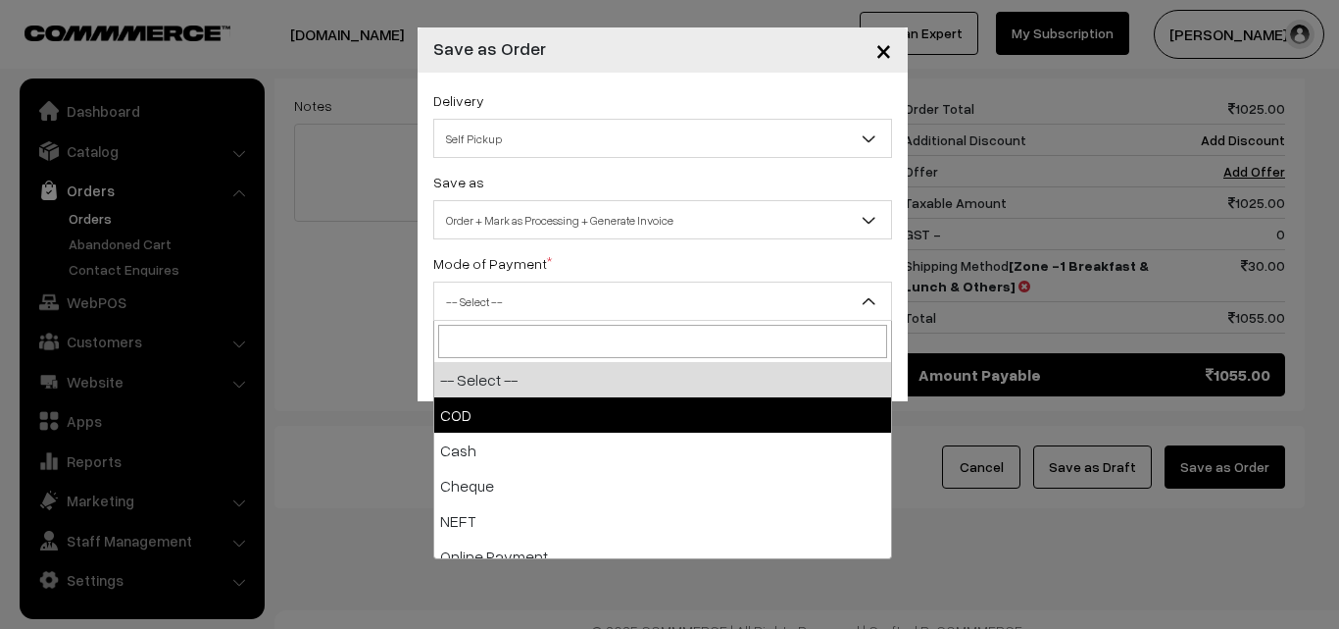
select select "1"
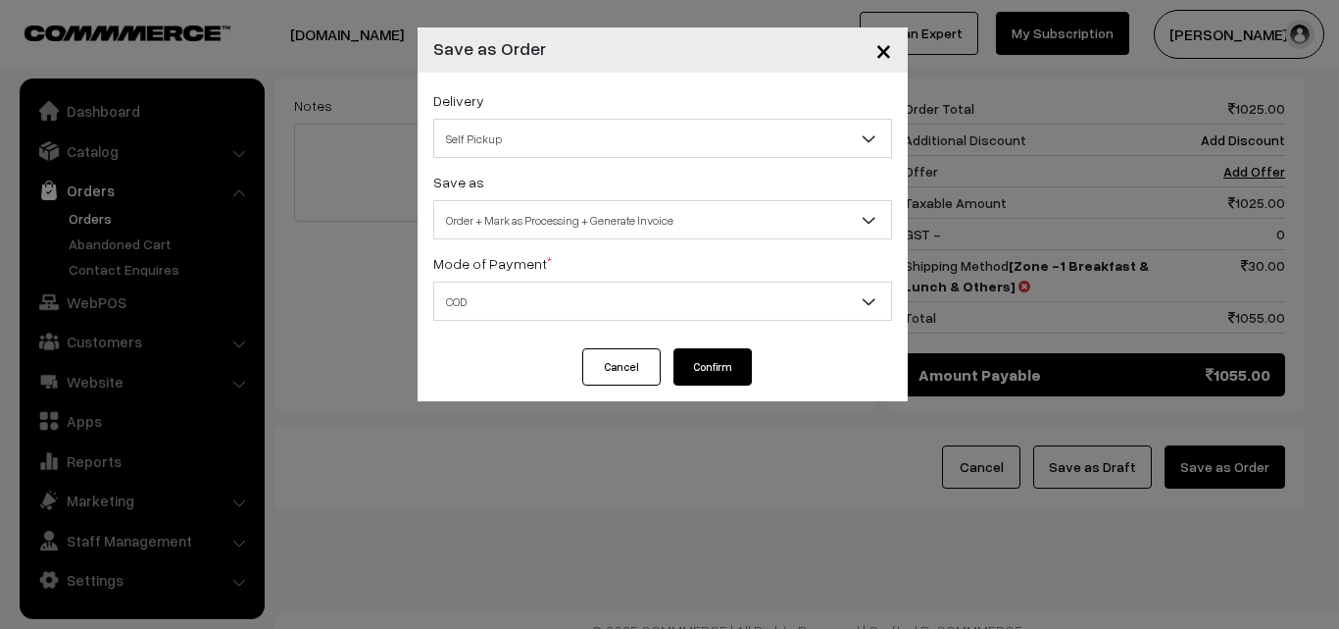
click at [724, 357] on button "Confirm" at bounding box center [713, 366] width 78 height 37
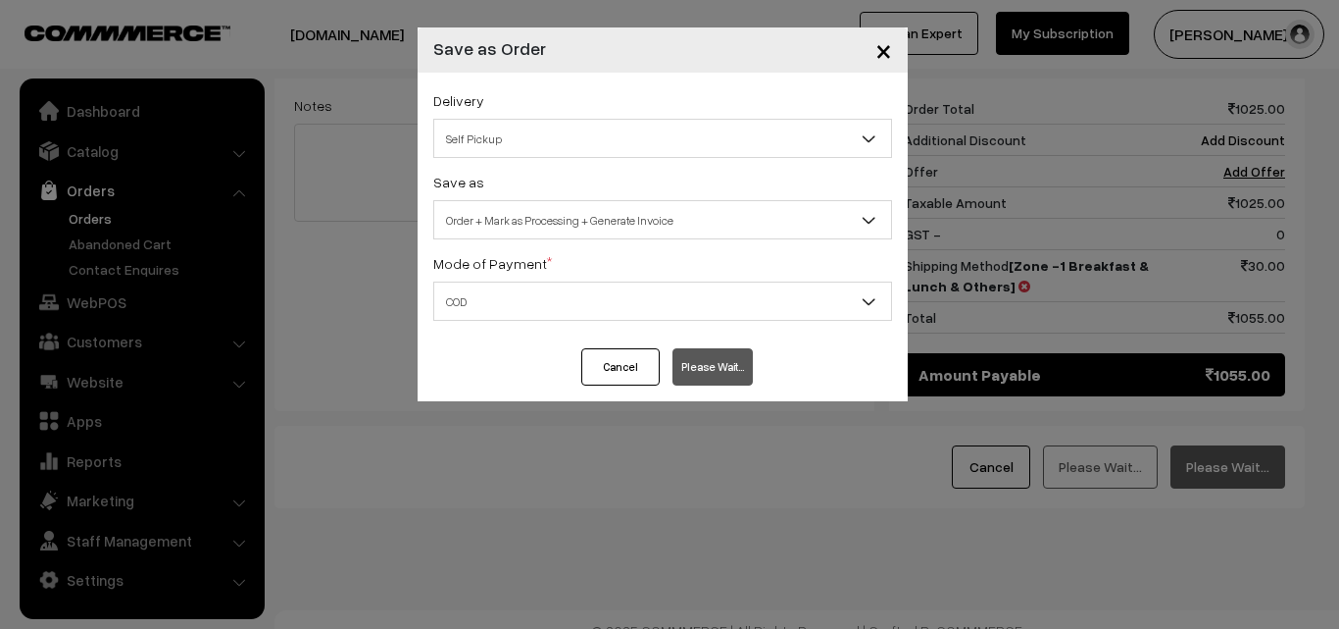
click at [533, 206] on span "Order + Mark as Processing + Generate Invoice" at bounding box center [662, 220] width 457 height 34
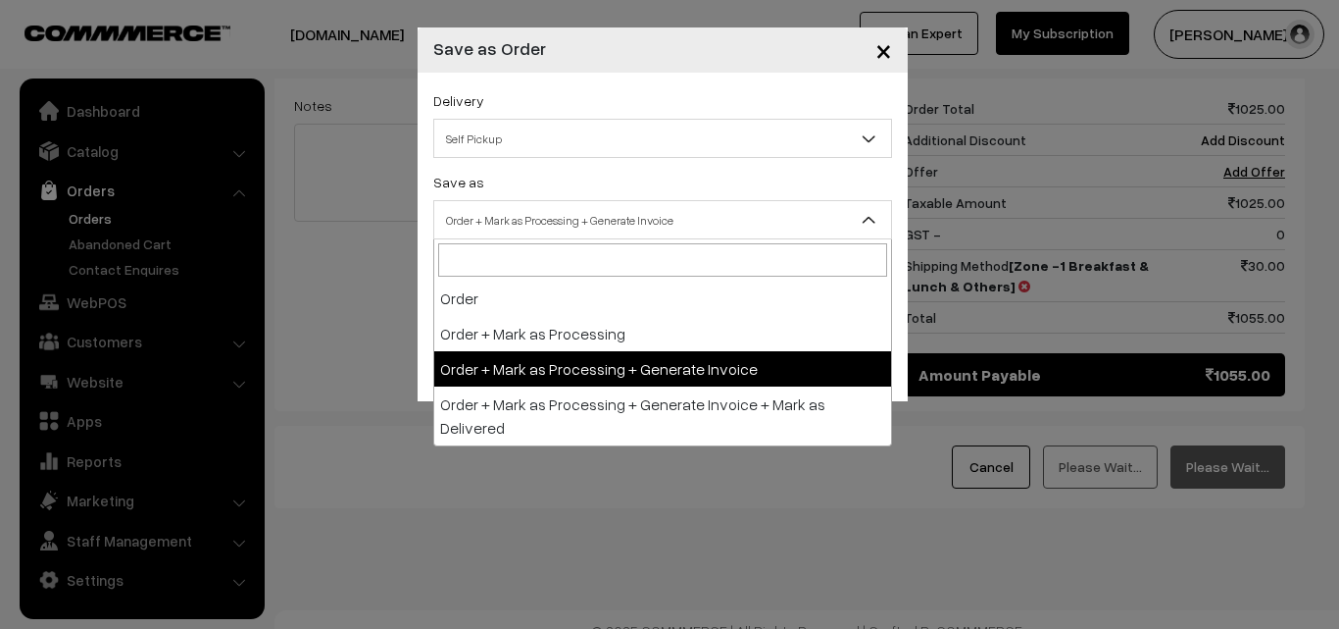
drag, startPoint x: 500, startPoint y: 360, endPoint x: 505, endPoint y: 325, distance: 35.6
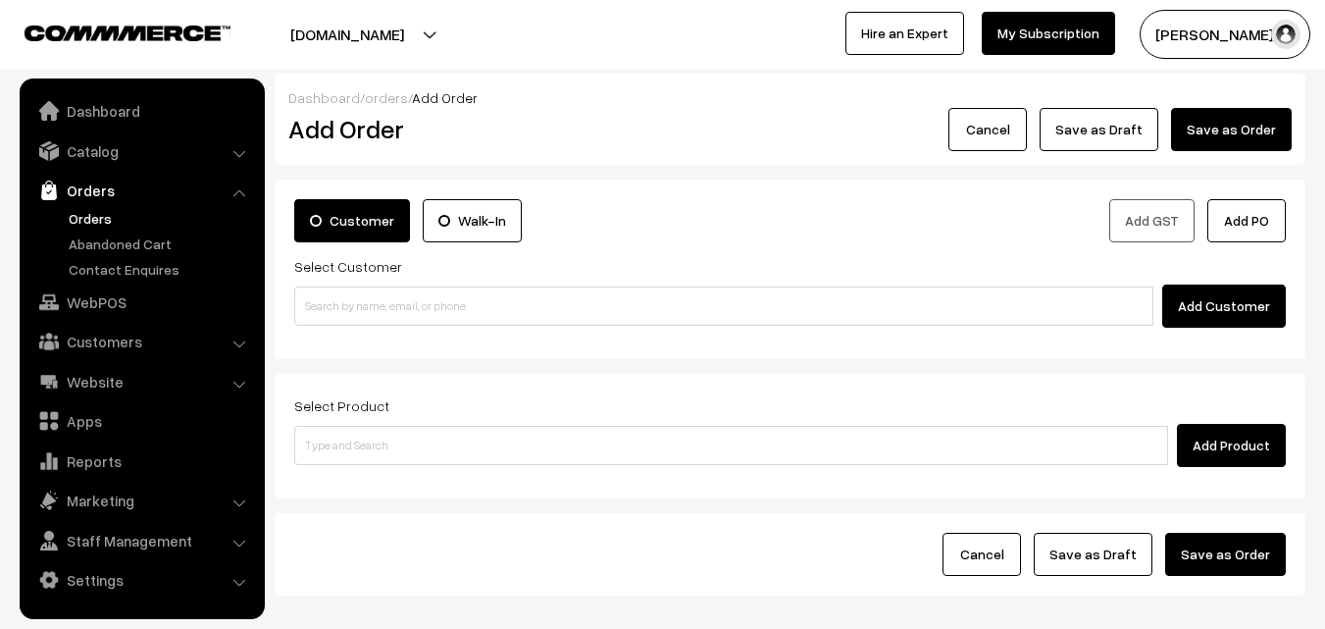
click at [89, 215] on link "Orders" at bounding box center [161, 218] width 194 height 21
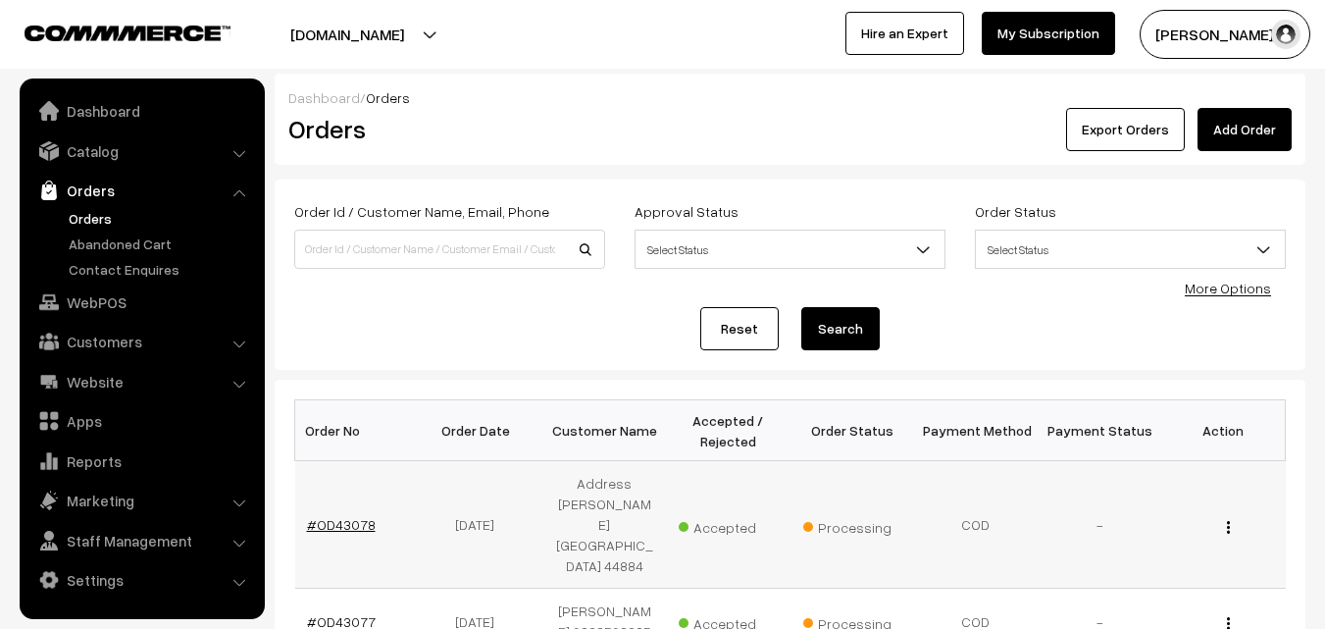
click at [346, 516] on link "#OD43078" at bounding box center [341, 524] width 69 height 17
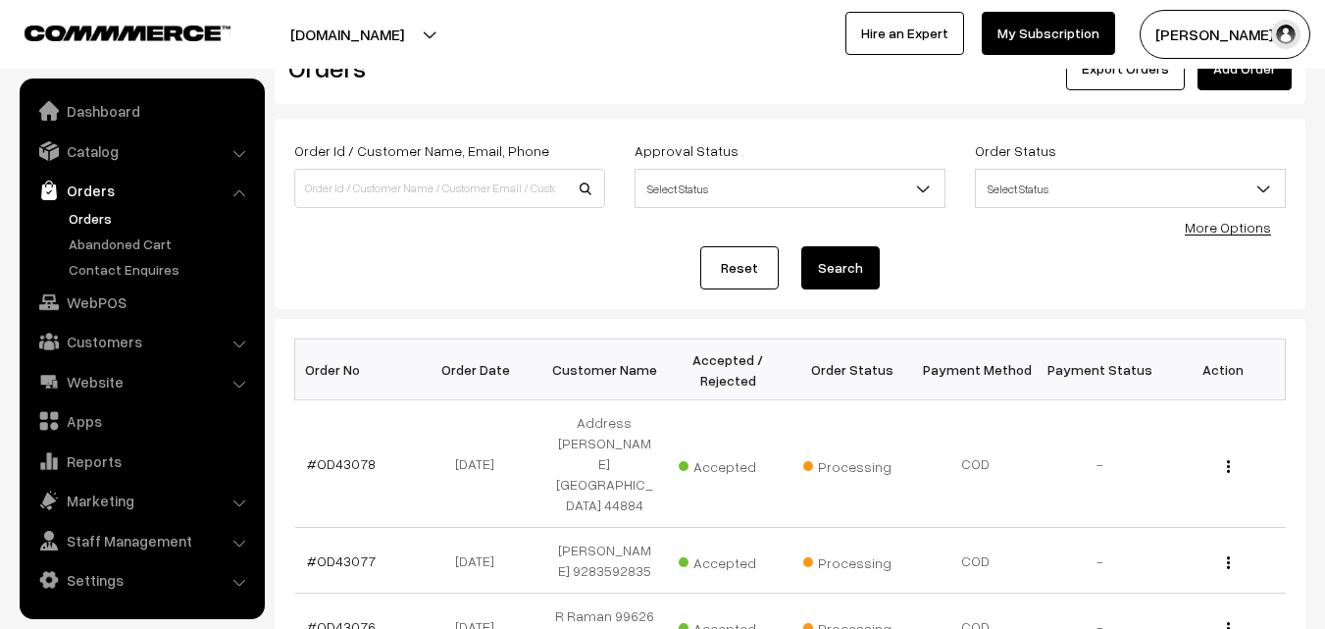
scroll to position [98, 0]
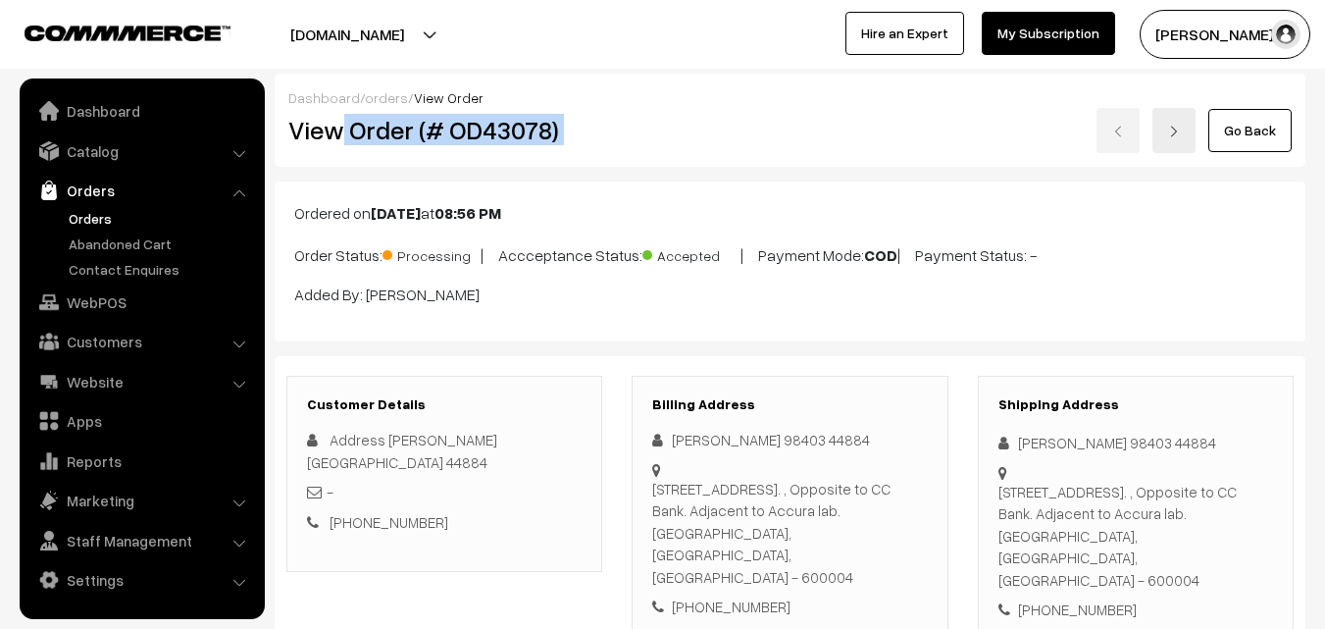
drag, startPoint x: 346, startPoint y: 130, endPoint x: 757, endPoint y: 125, distance: 410.9
click at [765, 126] on div "View Order (# OD43078) Go Back" at bounding box center [790, 130] width 1033 height 45
copy div "Order (# OD43078)"
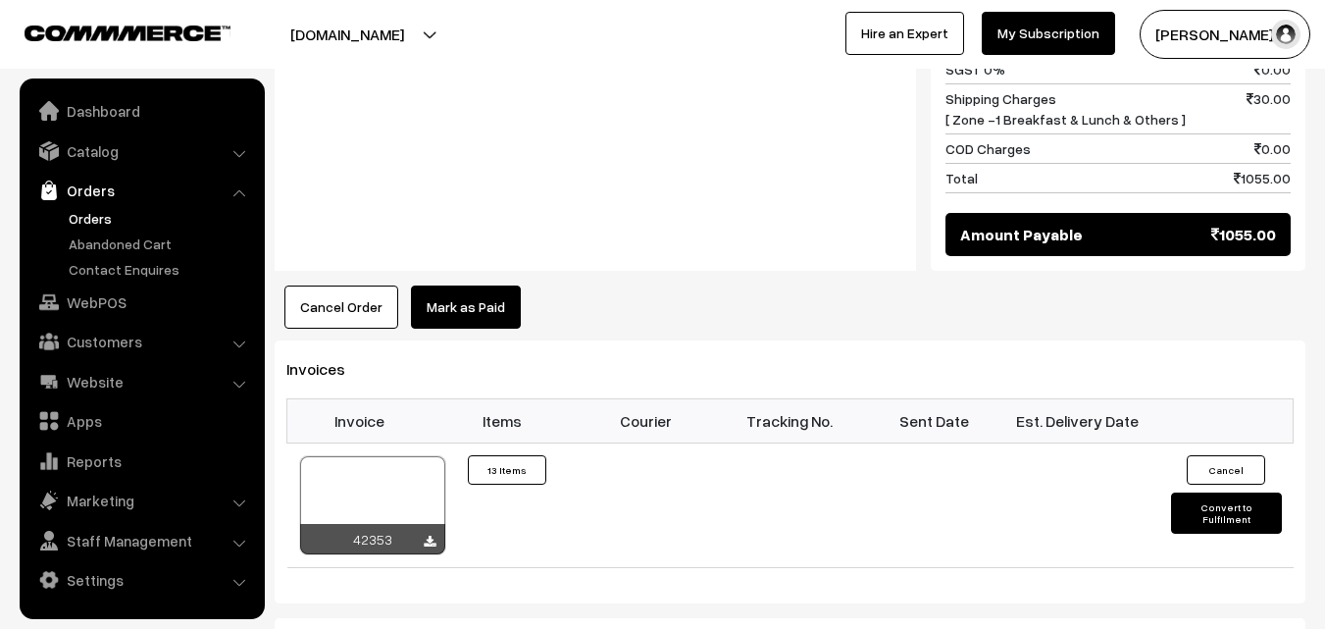
scroll to position [1863, 0]
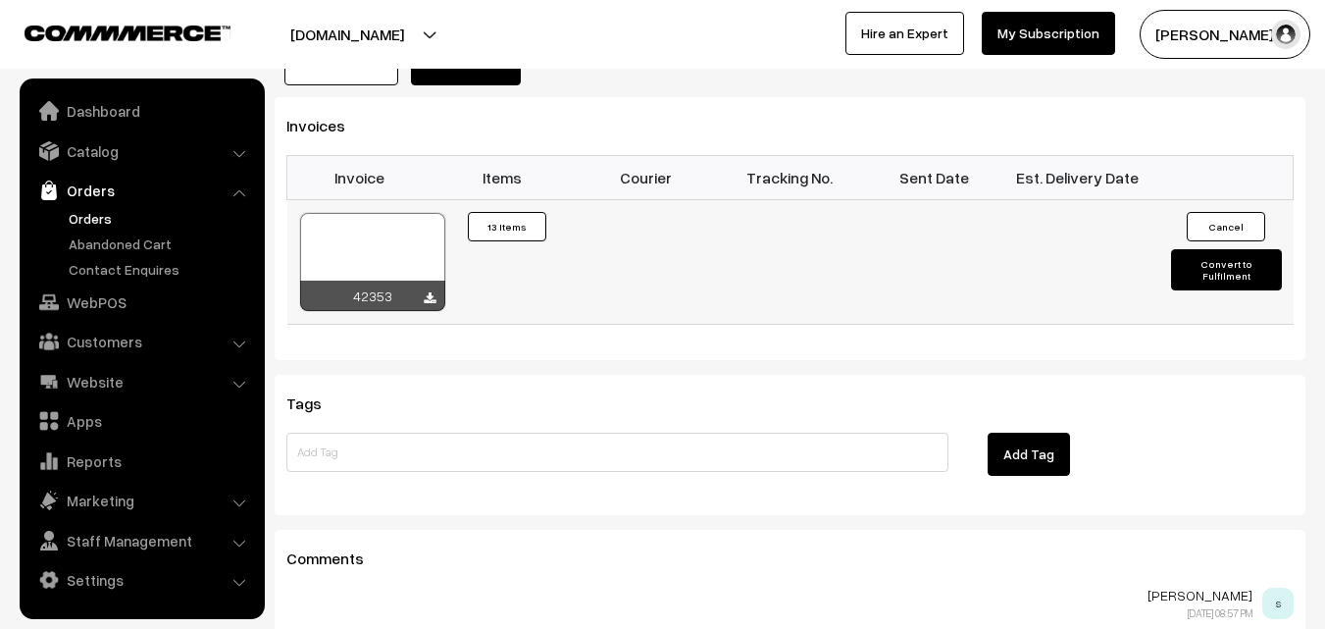
click at [392, 231] on div at bounding box center [372, 262] width 145 height 98
click at [100, 300] on link "WebPOS" at bounding box center [141, 301] width 233 height 35
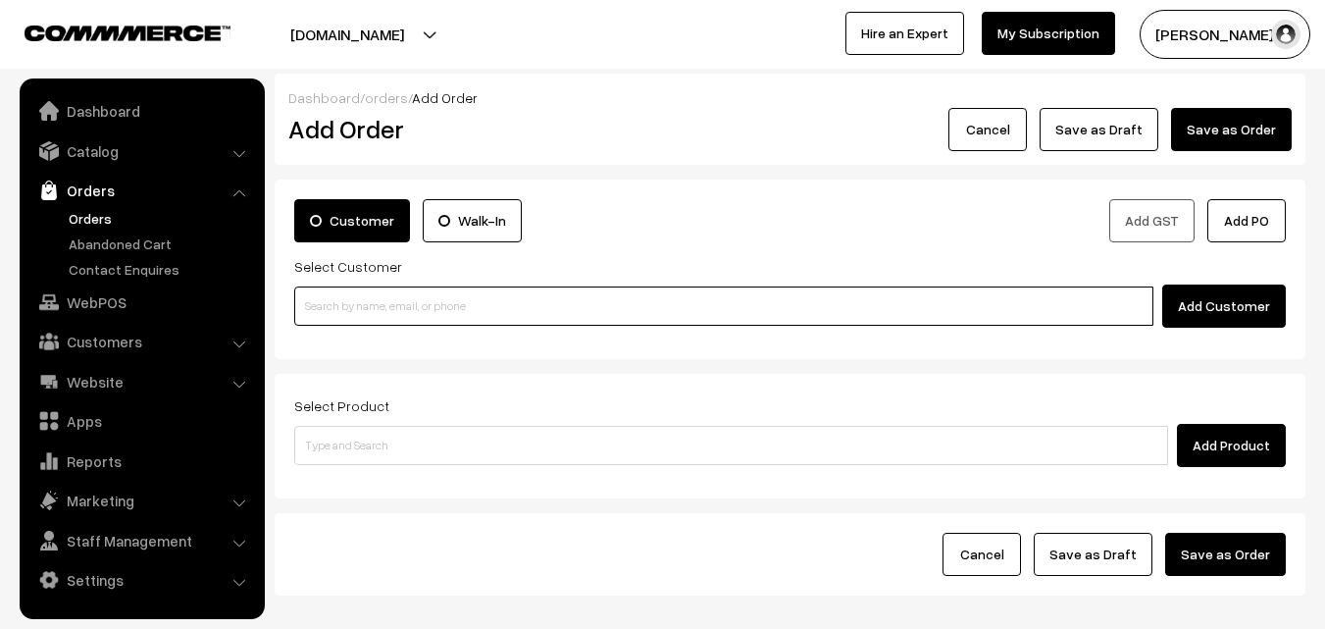
click at [400, 298] on input at bounding box center [723, 305] width 859 height 39
paste input "98407 00738"
click at [347, 298] on input "98407 00738" at bounding box center [723, 305] width 859 height 39
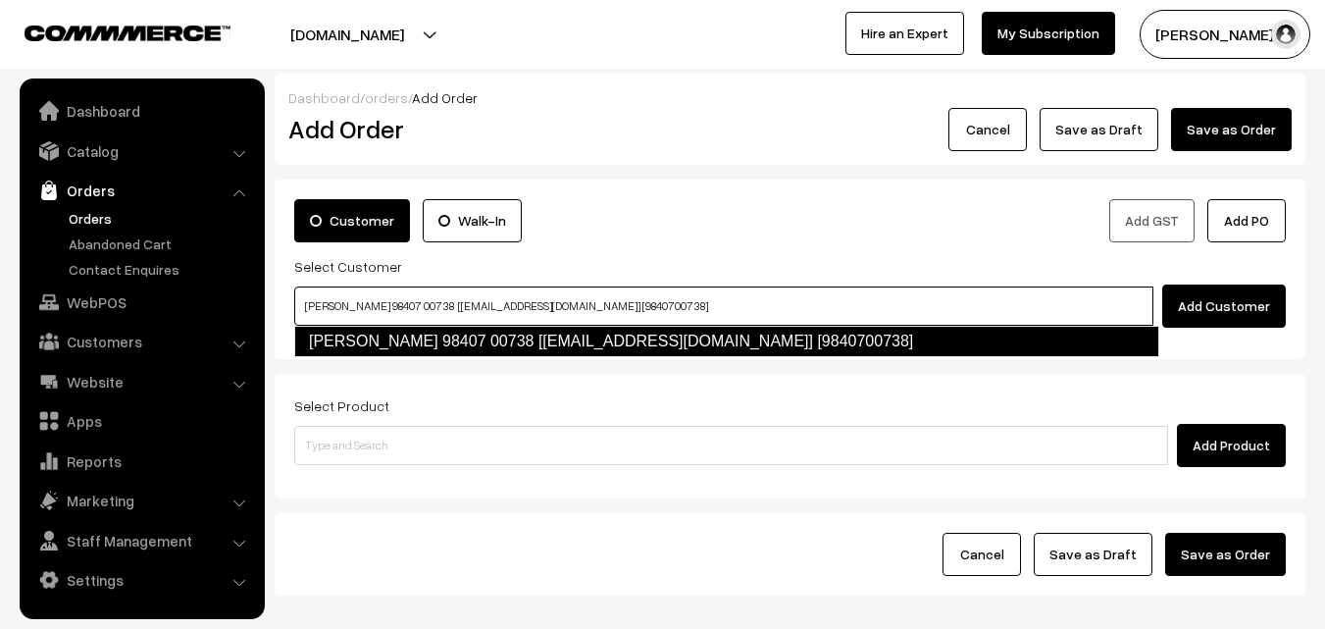
type input "Seetharaman 98407 00738 [test576@gmail.com] [9840700738]"
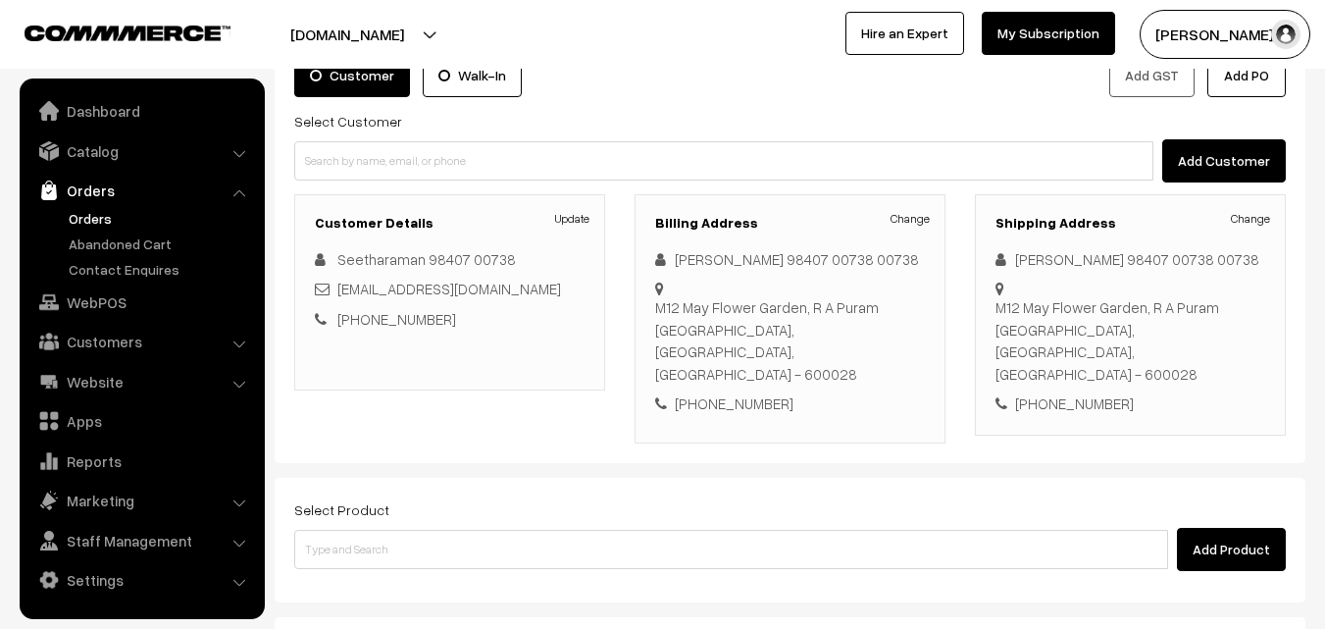
scroll to position [305, 0]
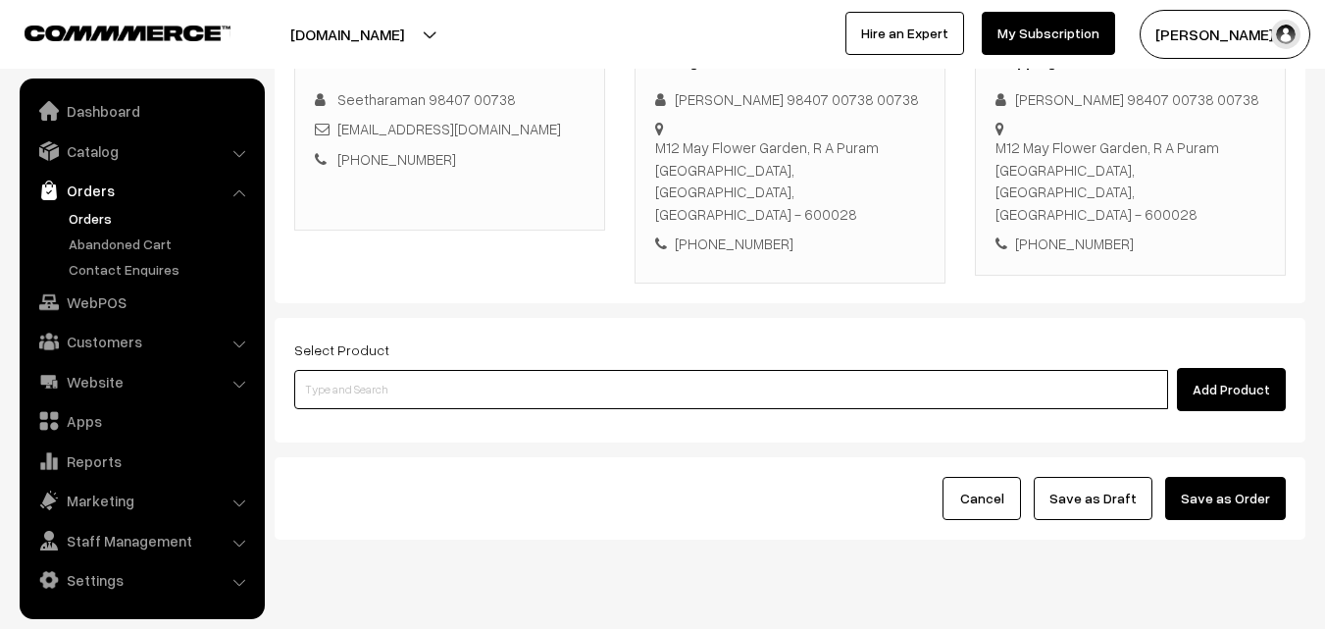
click at [503, 370] on input at bounding box center [731, 389] width 874 height 39
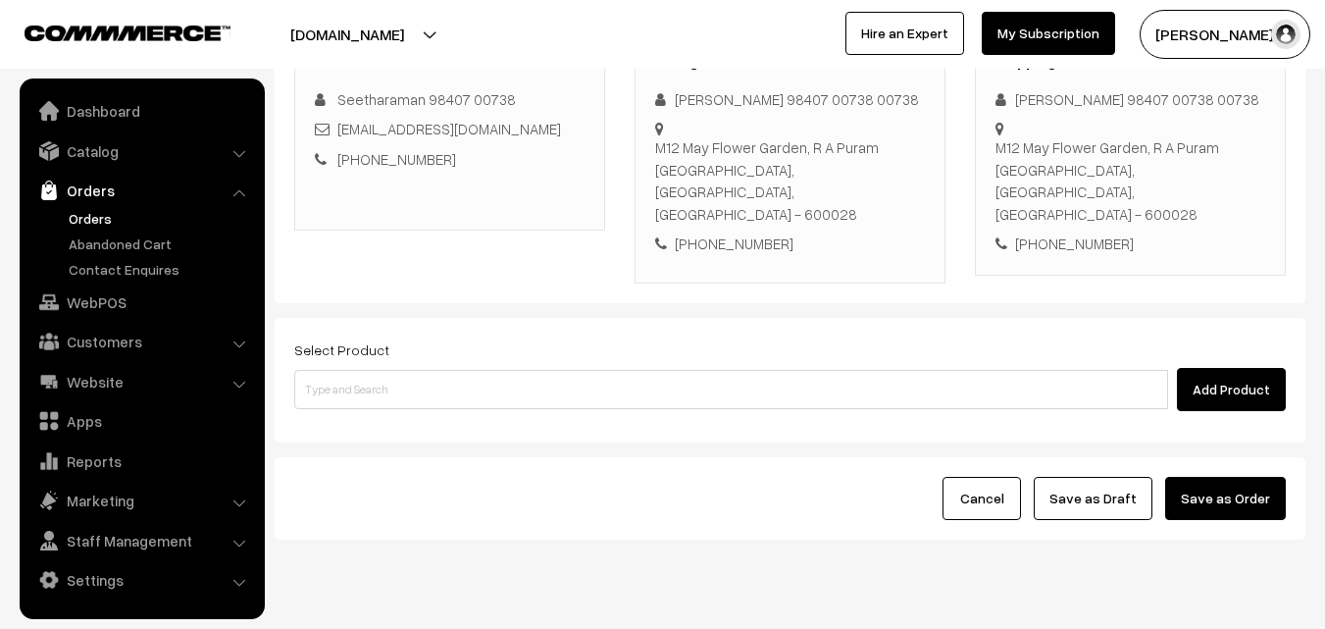
click at [560, 337] on div "Select Product Add Product" at bounding box center [789, 374] width 991 height 74
click at [599, 368] on div "Add Product" at bounding box center [789, 389] width 991 height 43
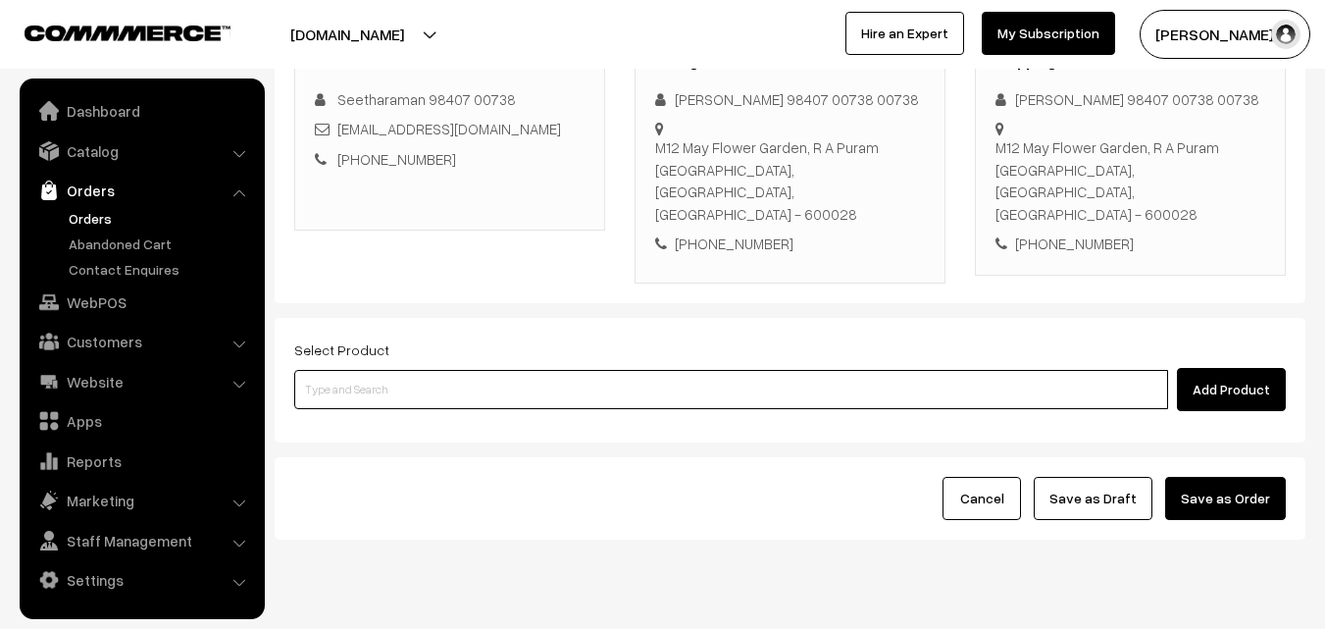
click at [599, 370] on input at bounding box center [731, 389] width 874 height 39
click at [591, 370] on input at bounding box center [731, 389] width 874 height 39
type input "Ribbon Pakkoda"
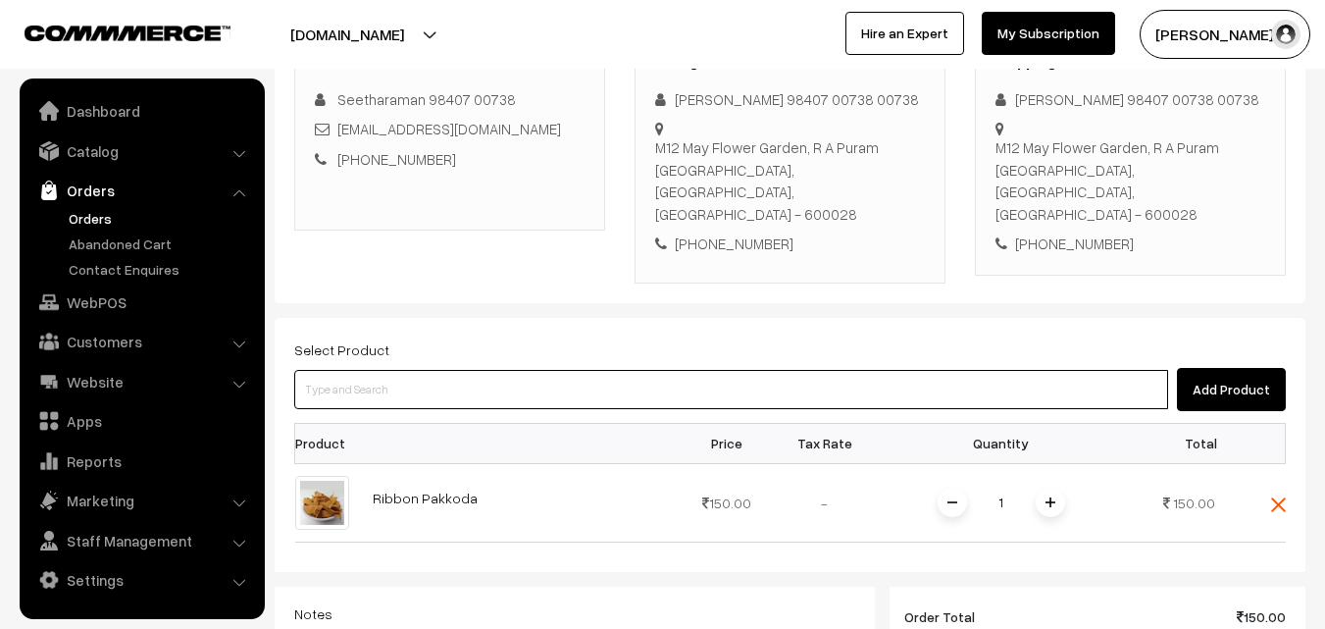
click at [422, 370] on input at bounding box center [731, 389] width 874 height 39
paste input "27th Without Rice.."
type input "27th Without Rice.."
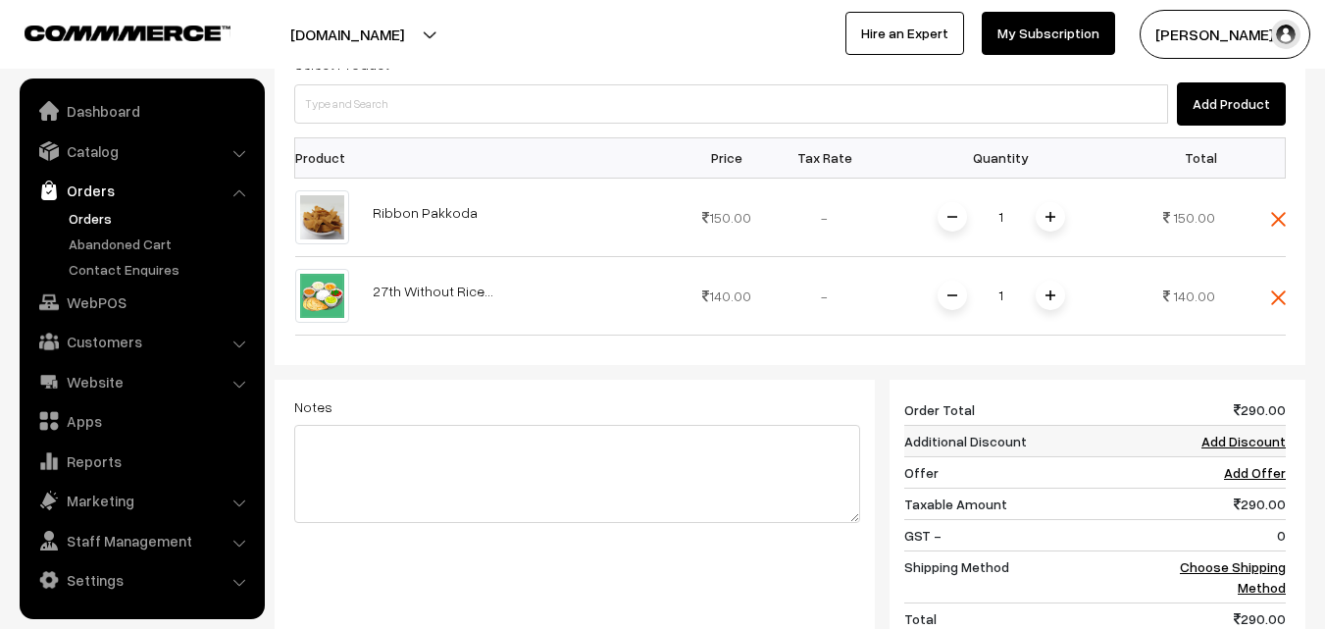
scroll to position [599, 0]
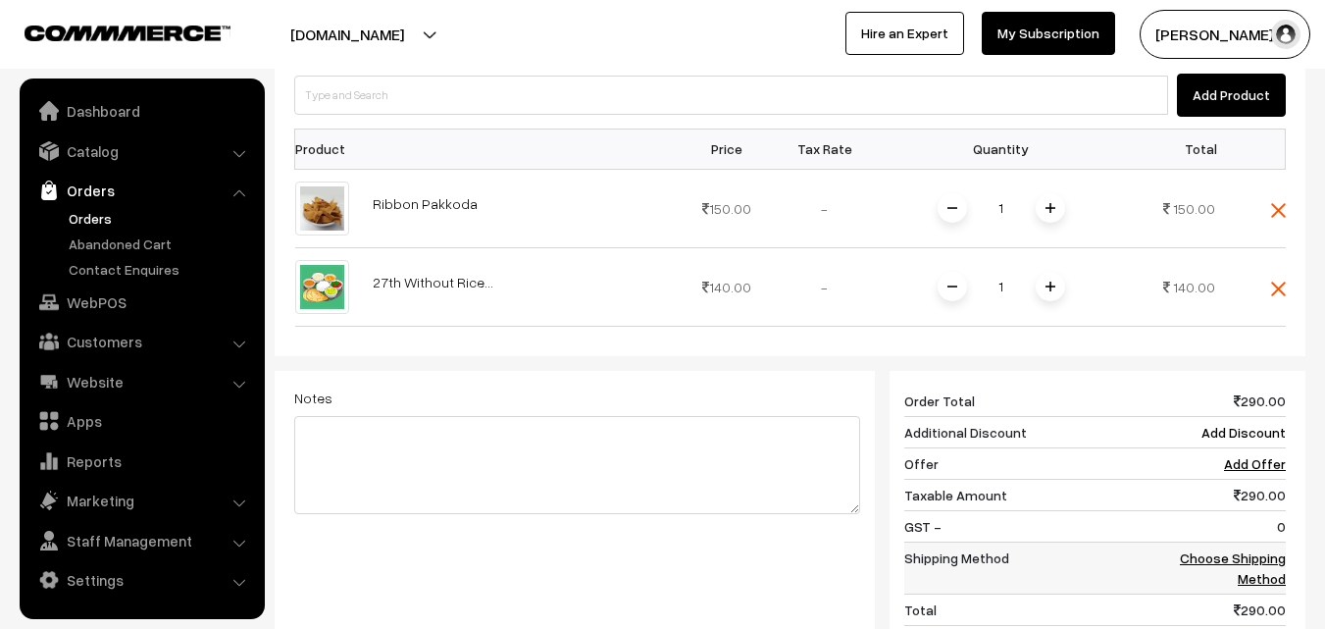
click at [1279, 549] on link "Choose Shipping Method" at bounding box center [1233, 567] width 106 height 37
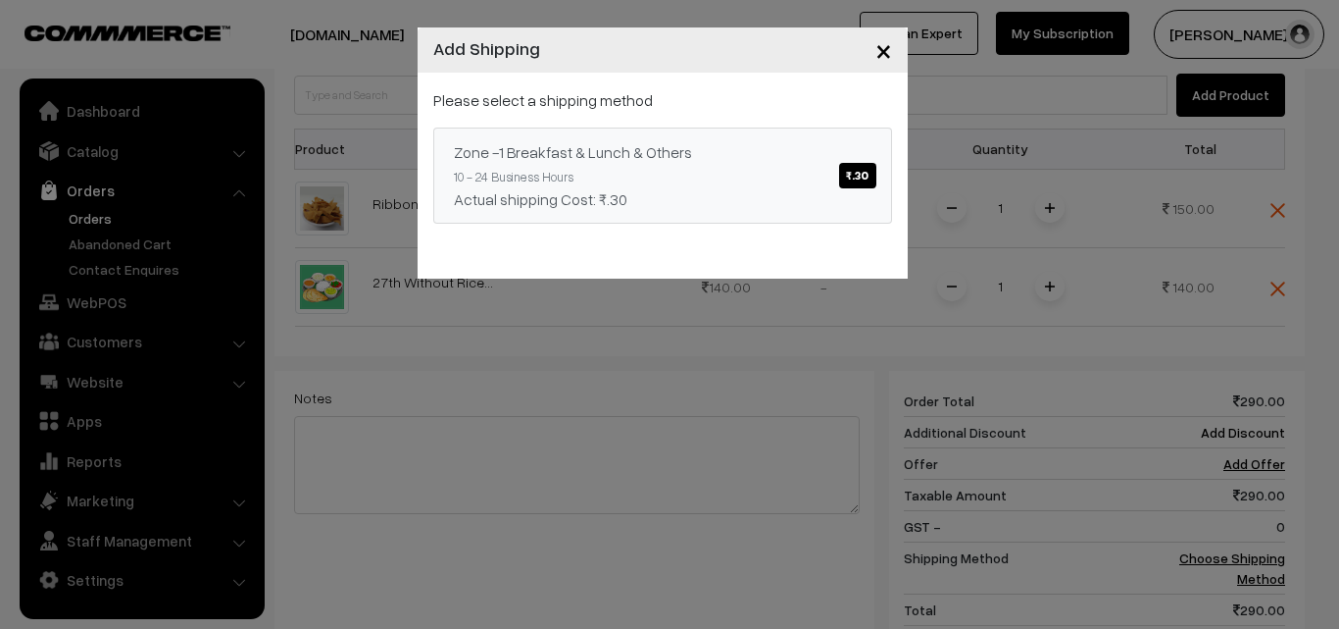
click at [679, 185] on link "Zone -1 Breakfast & Lunch & Others ₹.30 10 - 24 Business Hours Actual shipping …" at bounding box center [662, 175] width 459 height 96
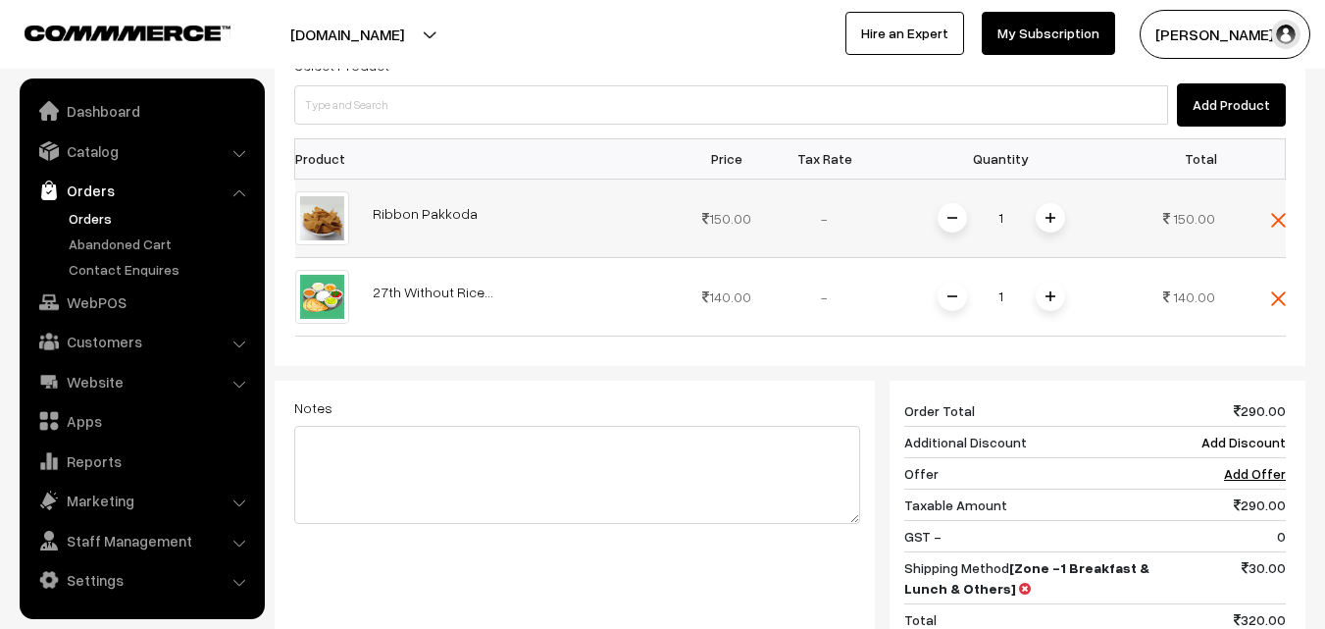
scroll to position [403, 0]
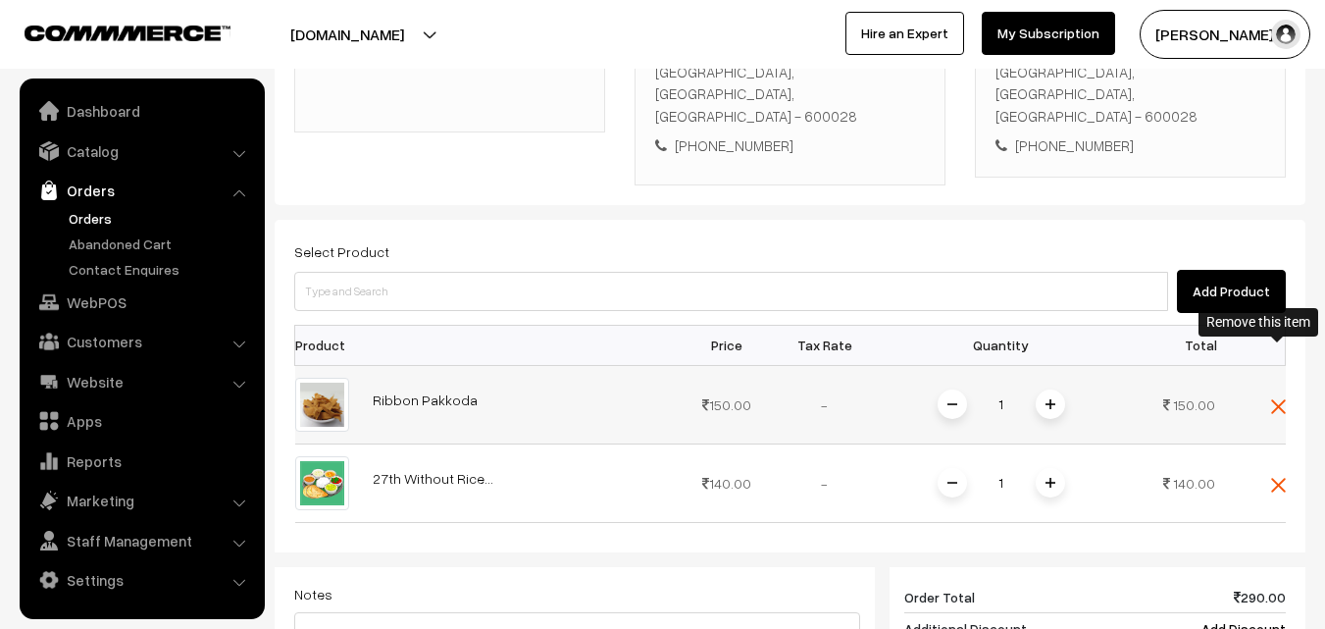
click at [1280, 399] on img at bounding box center [1278, 406] width 15 height 15
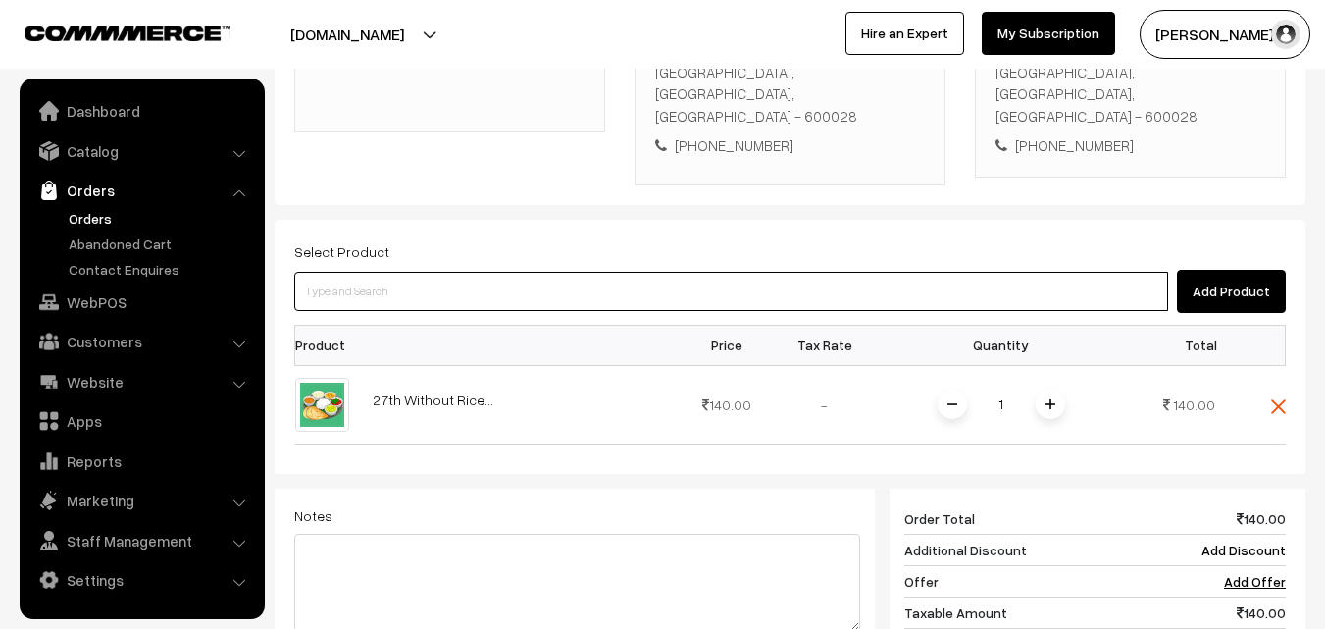
click at [587, 272] on input at bounding box center [731, 291] width 874 height 39
type input "Ribbon Pakkoda"
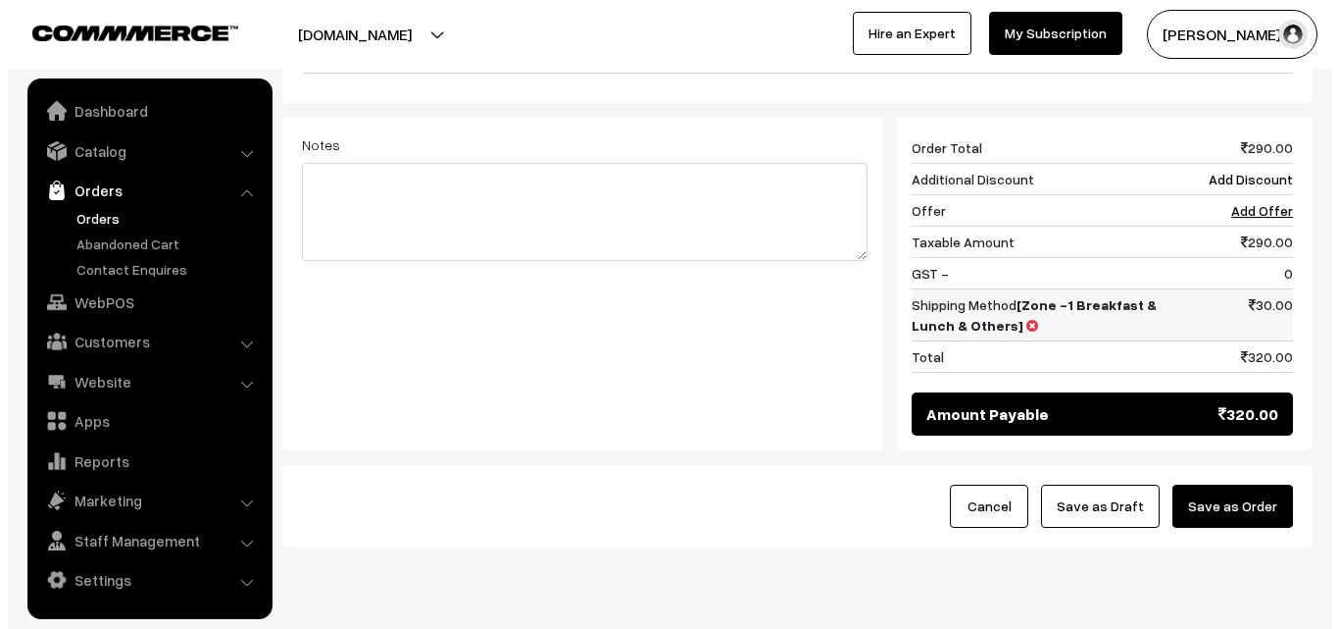
scroll to position [860, 0]
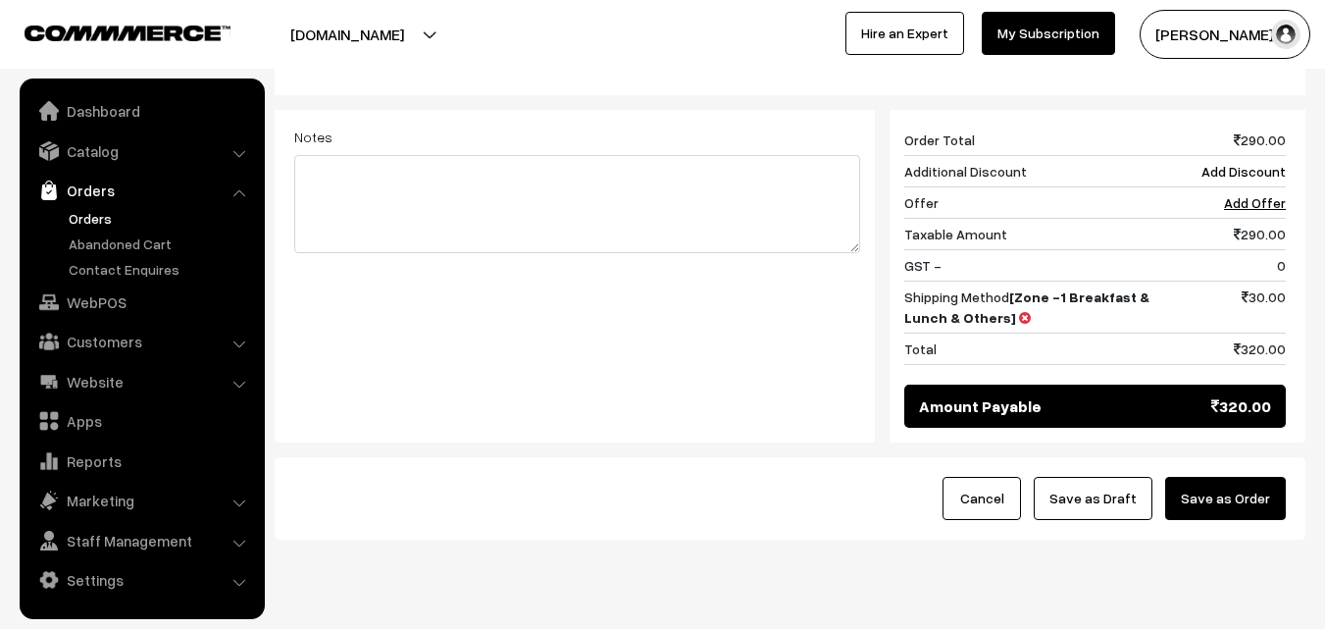
click at [1246, 477] on button "Save as Order" at bounding box center [1225, 498] width 121 height 43
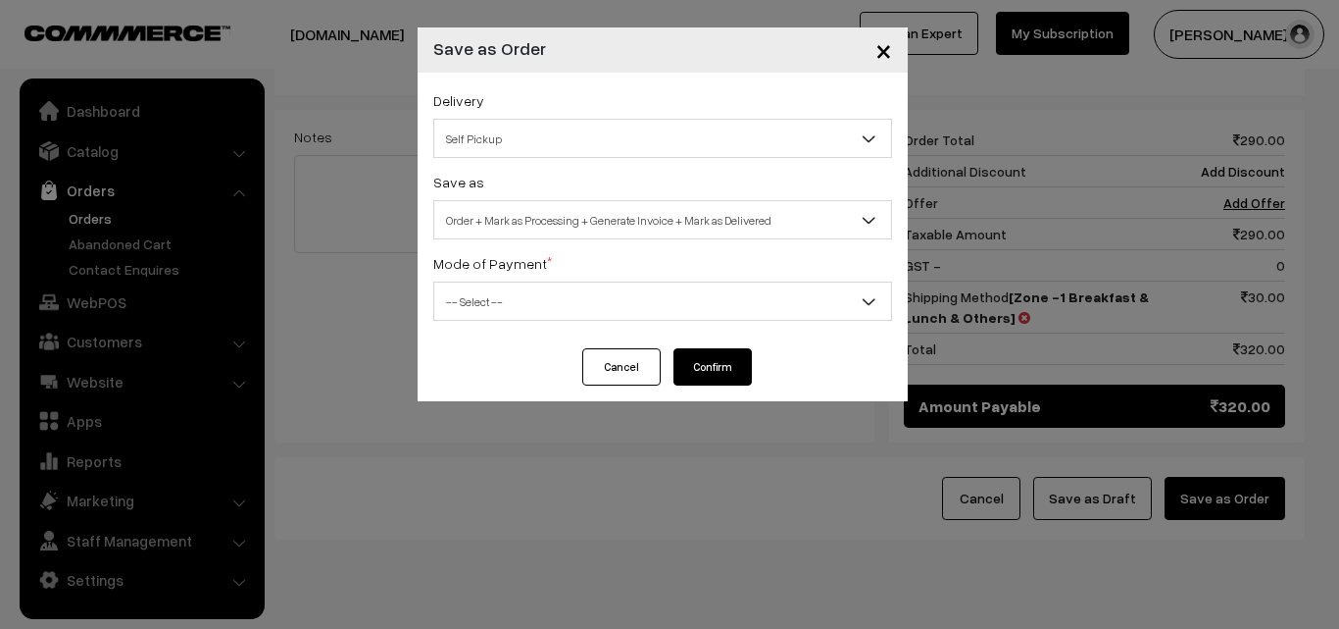
click at [556, 231] on span "Order + Mark as Processing + Generate Invoice + Mark as Delivered" at bounding box center [662, 220] width 457 height 34
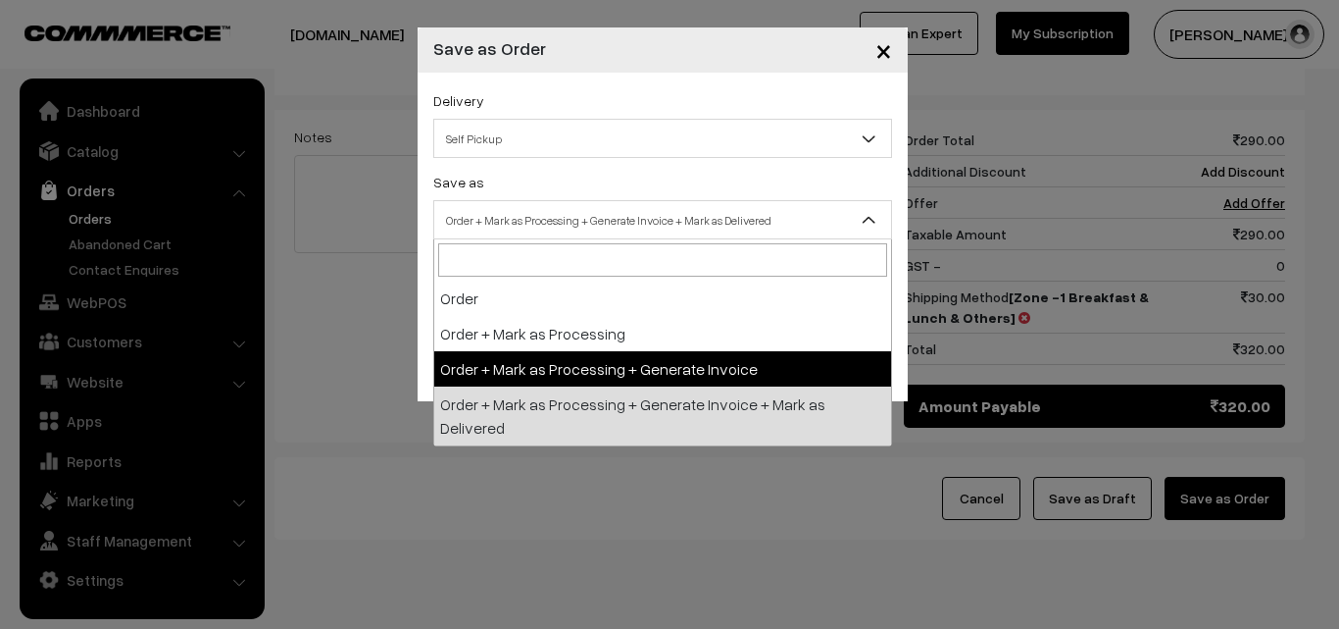
select select "3"
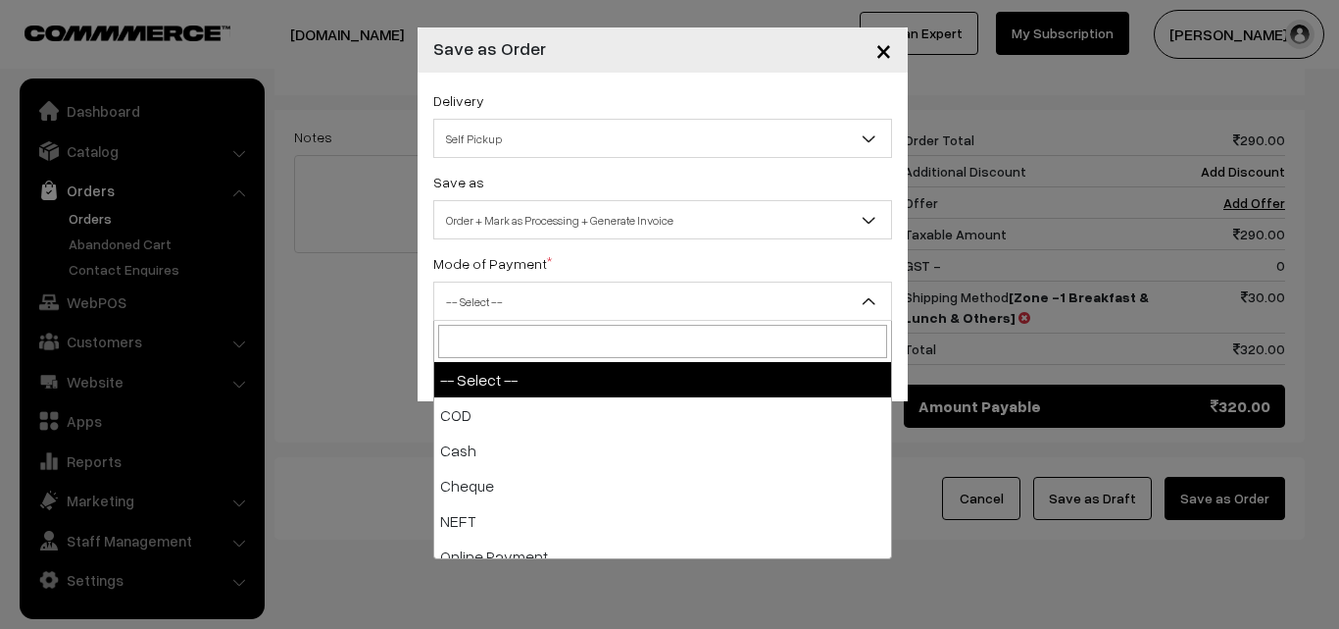
drag, startPoint x: 523, startPoint y: 289, endPoint x: 522, endPoint y: 299, distance: 9.9
click at [523, 292] on span "-- Select --" at bounding box center [662, 301] width 457 height 34
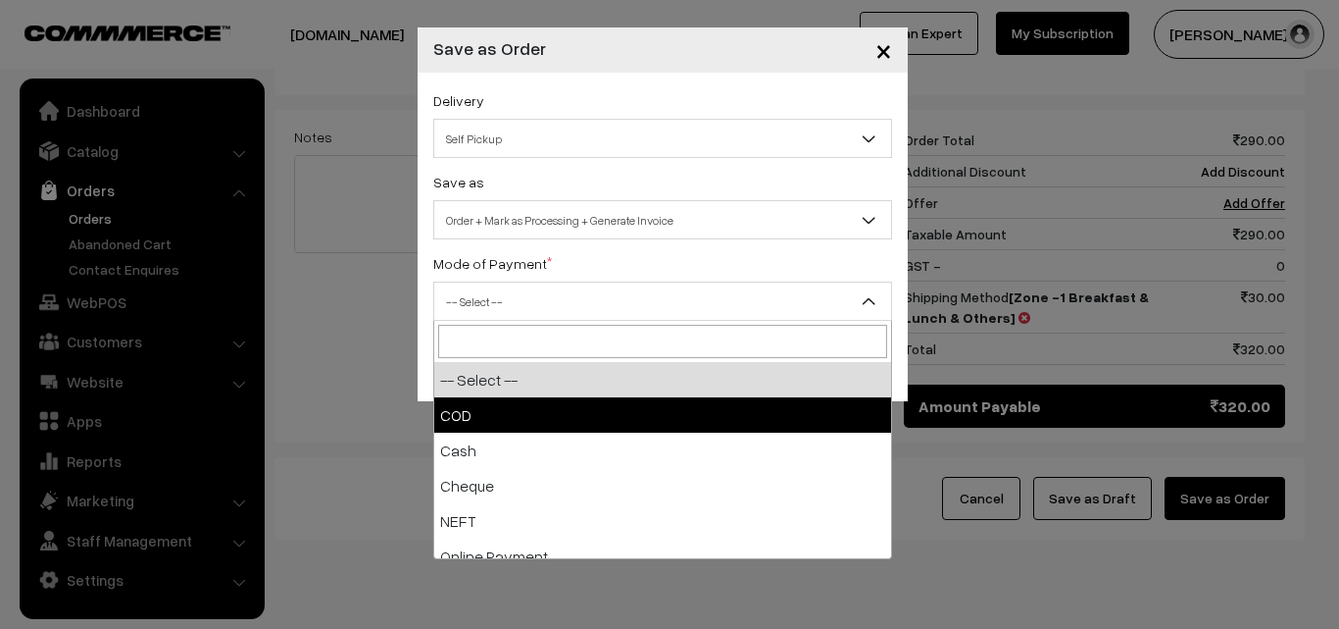
select select "1"
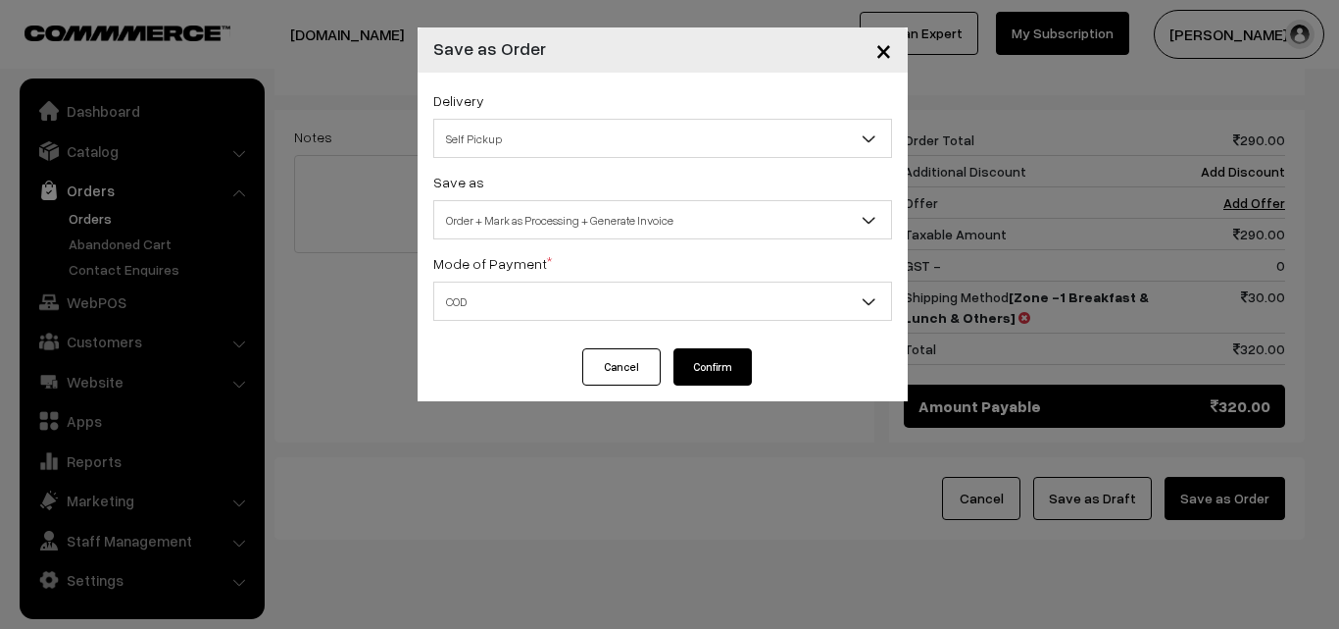
click at [723, 361] on button "Confirm" at bounding box center [713, 366] width 78 height 37
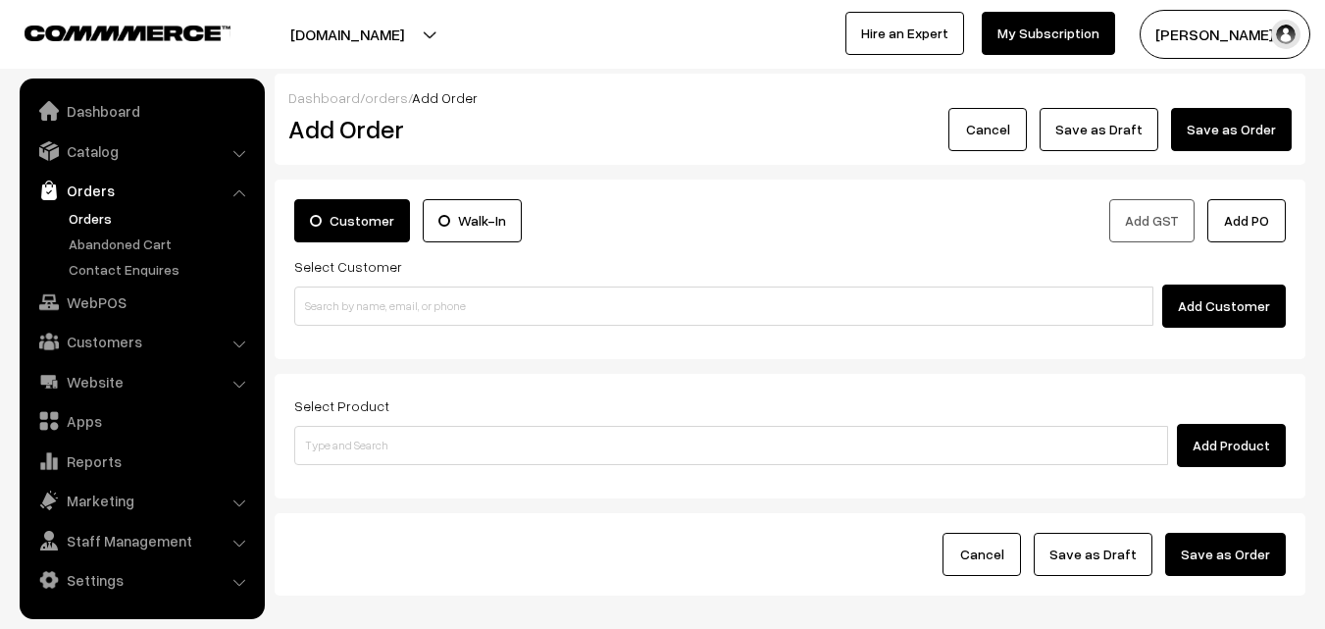
click at [97, 212] on link "Orders" at bounding box center [161, 218] width 194 height 21
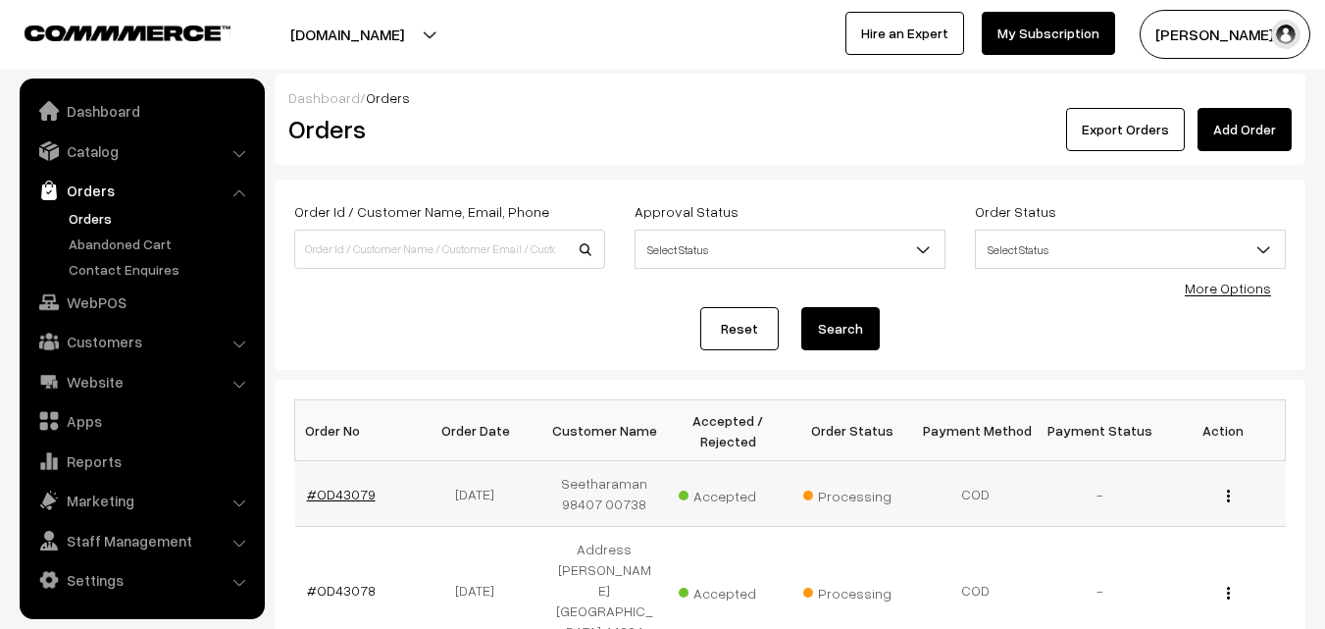
click at [337, 492] on link "#OD43079" at bounding box center [341, 493] width 69 height 17
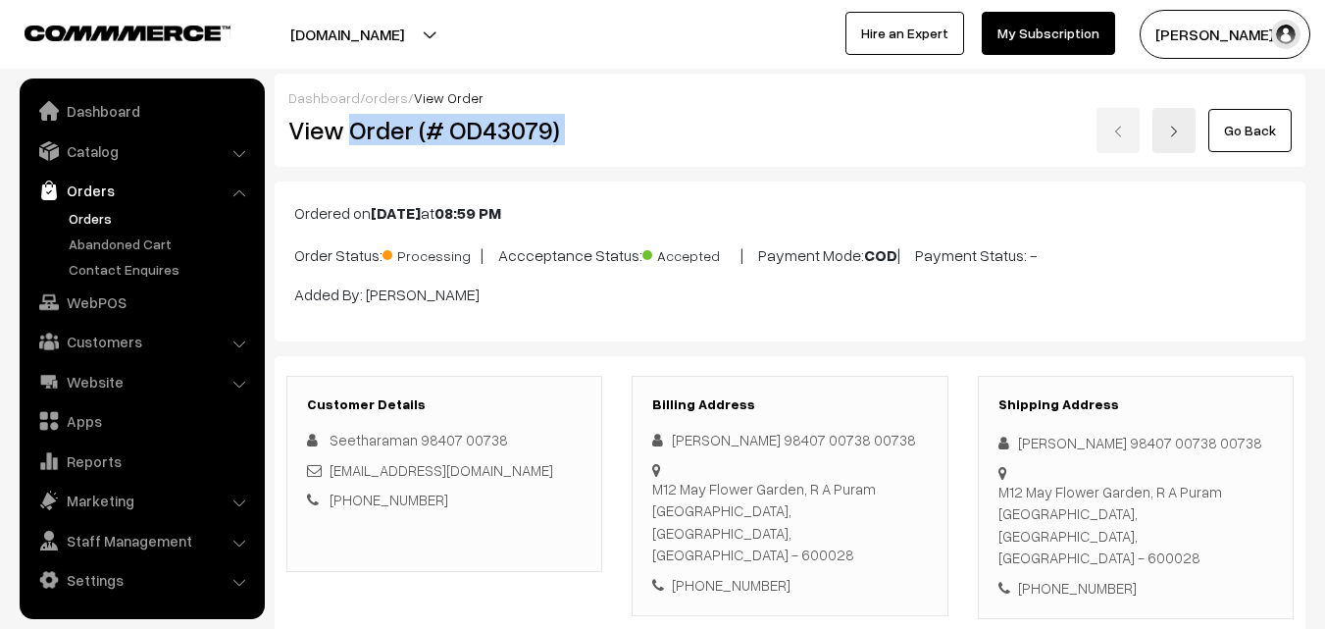
drag, startPoint x: 0, startPoint y: 0, endPoint x: 702, endPoint y: 145, distance: 716.9
click at [702, 145] on div "View Order (# OD43079) Go Back" at bounding box center [790, 130] width 1033 height 45
copy div "Order (# OD43079)"
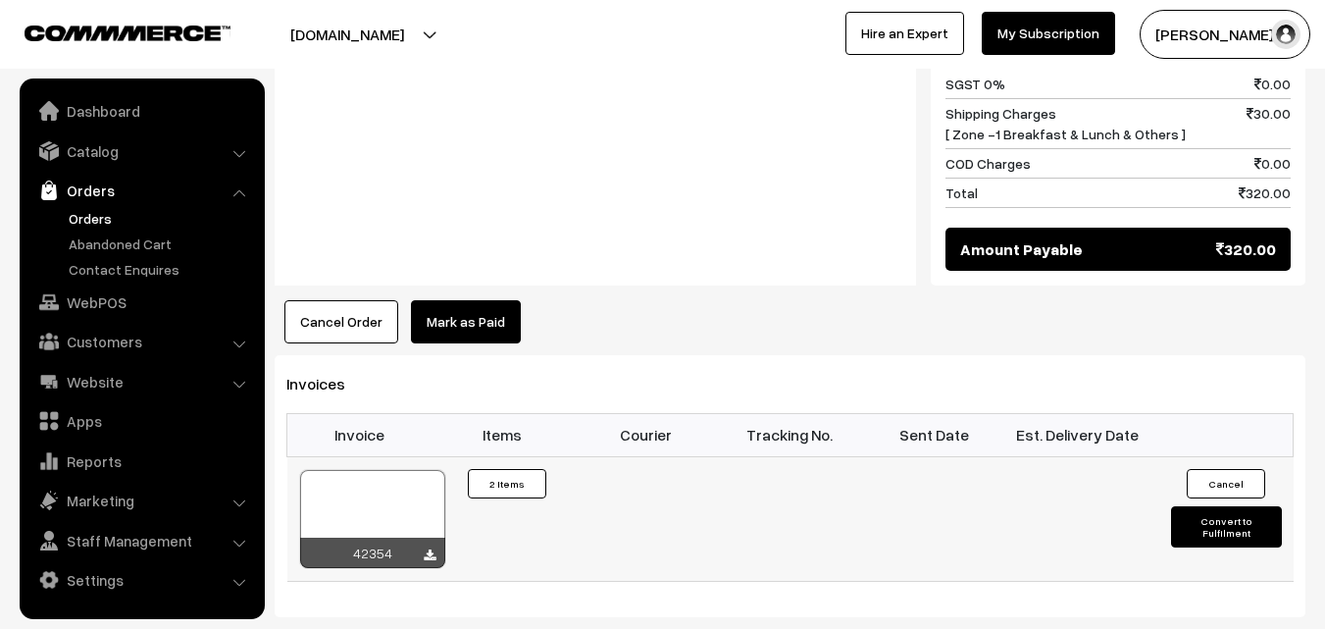
scroll to position [1177, 0]
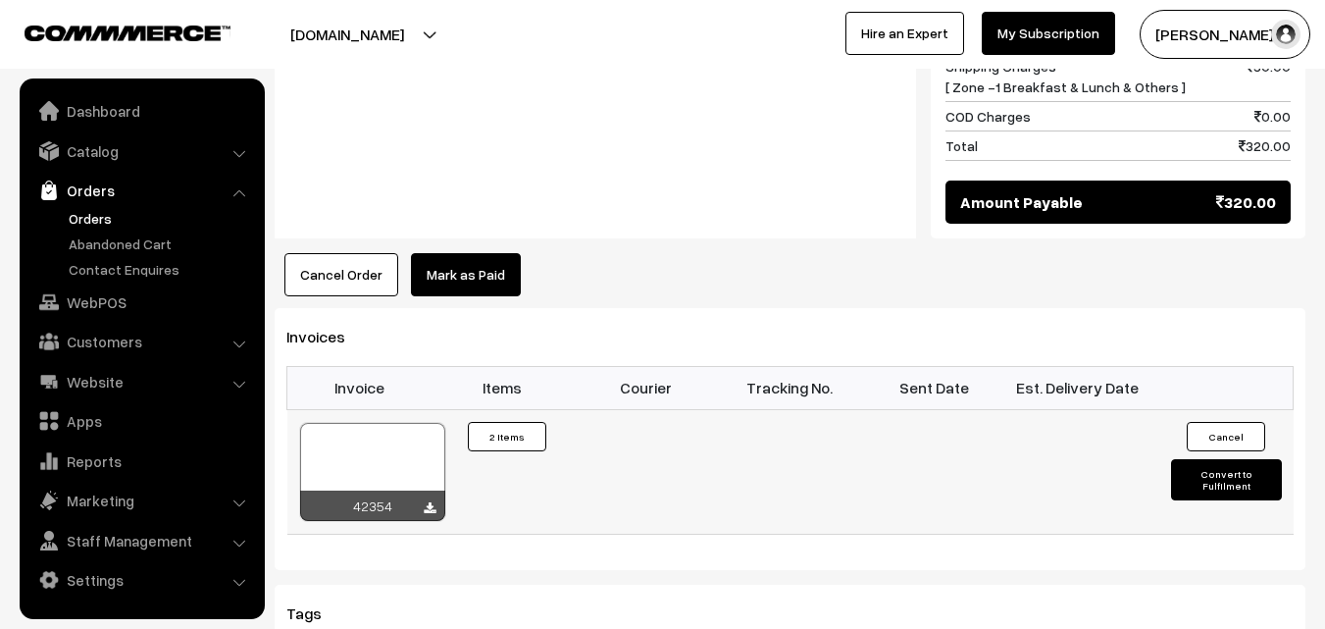
click at [376, 422] on div "42354" at bounding box center [372, 472] width 147 height 100
click at [359, 423] on div at bounding box center [372, 472] width 145 height 98
click at [94, 223] on link "Orders" at bounding box center [161, 218] width 194 height 21
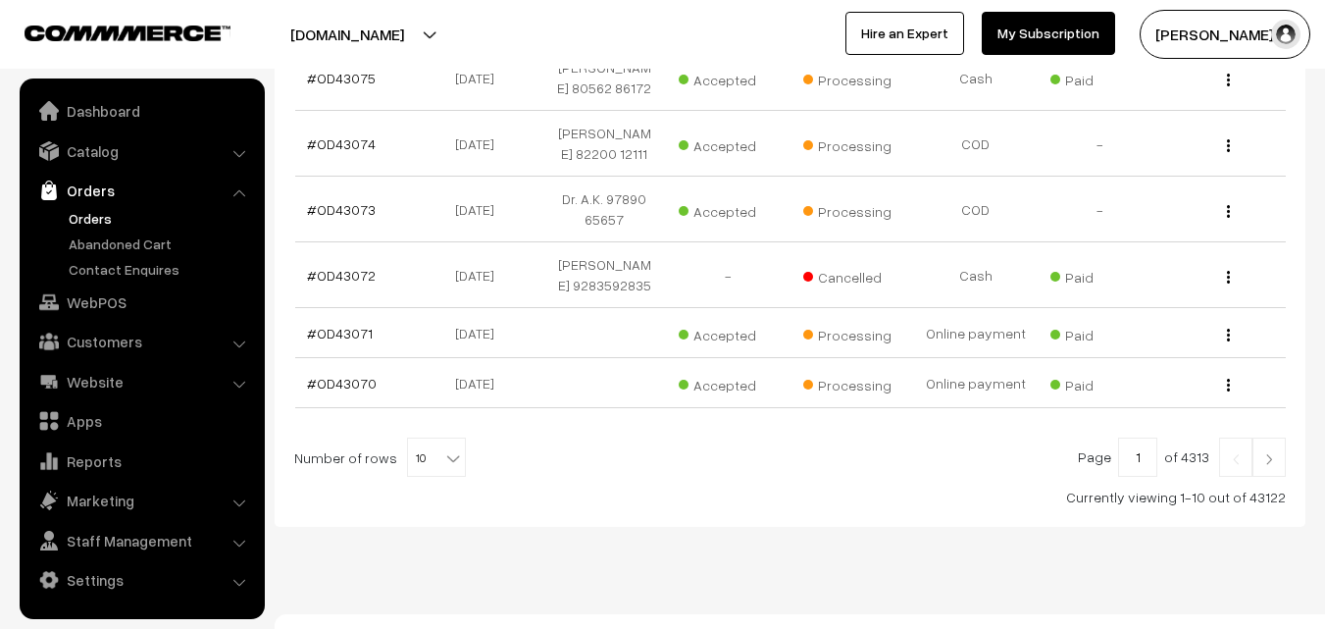
scroll to position [745, 0]
